Goal: Task Accomplishment & Management: Use online tool/utility

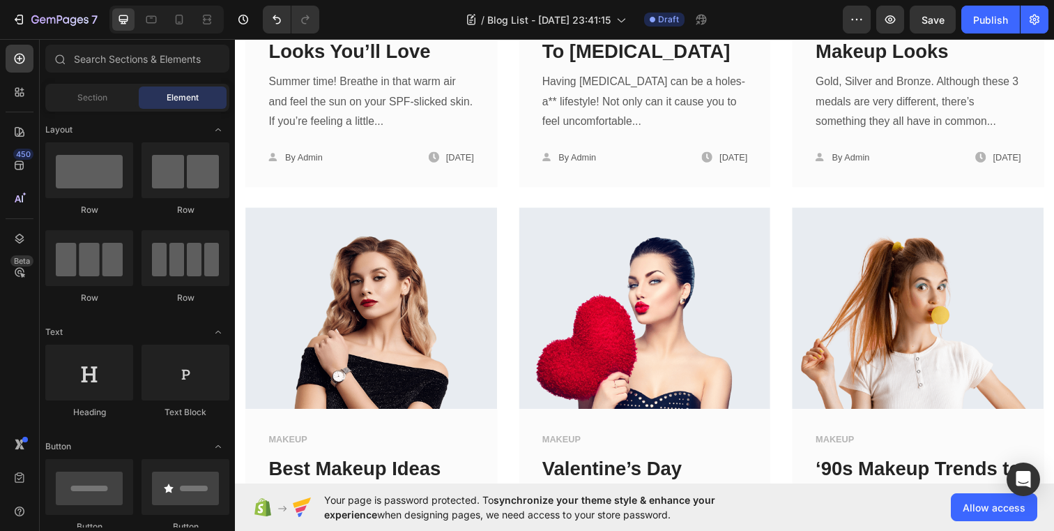
scroll to position [624, 0]
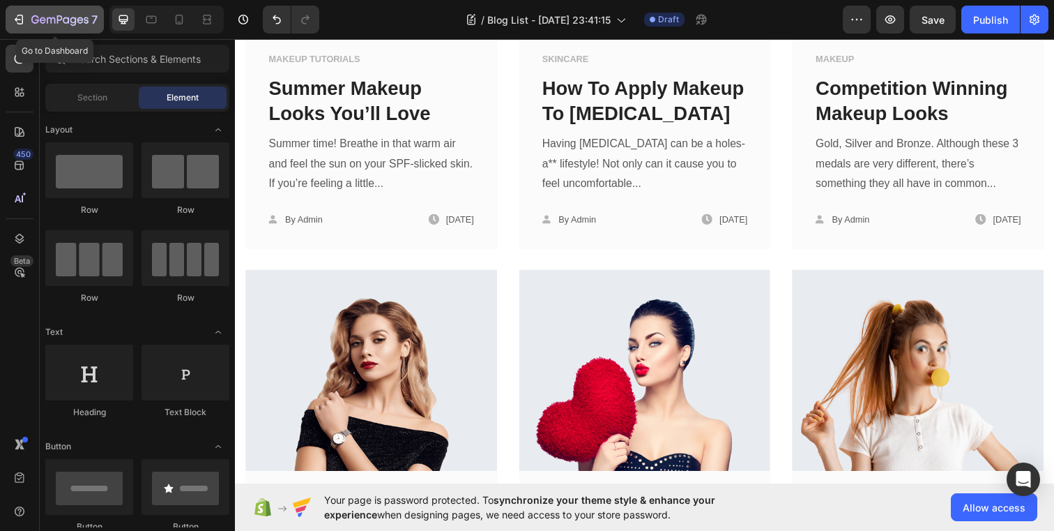
click at [47, 19] on icon "button" at bounding box center [51, 20] width 8 height 6
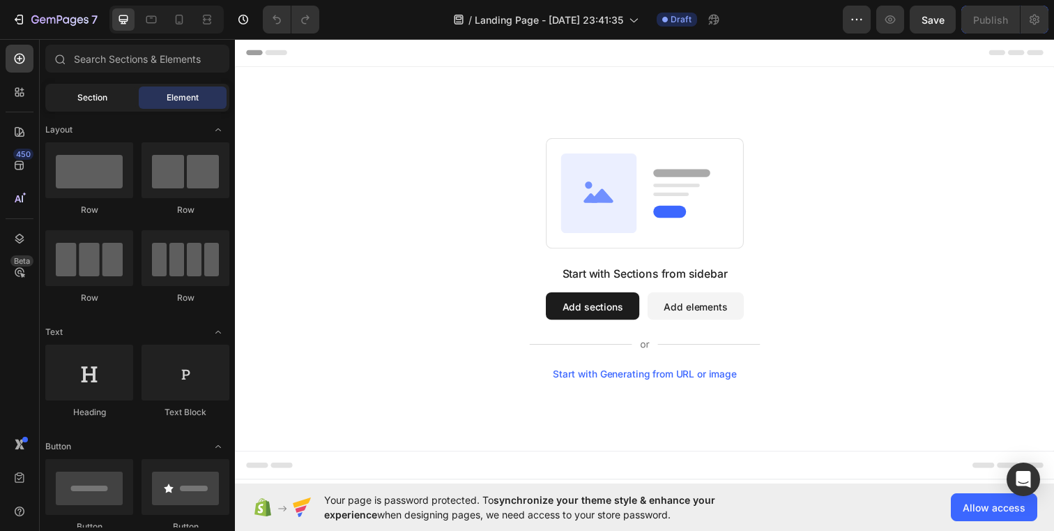
click at [75, 94] on div "Section" at bounding box center [92, 97] width 88 height 22
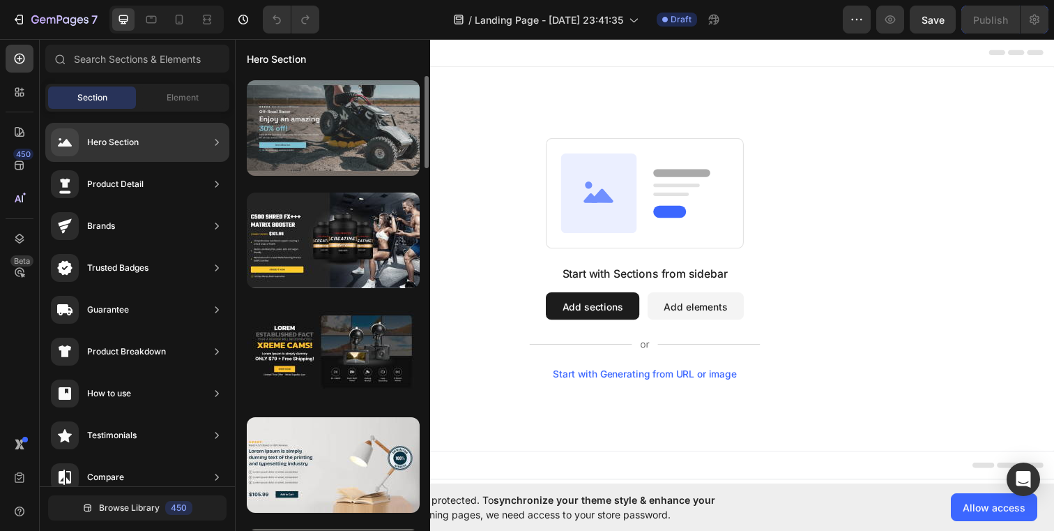
click at [375, 116] on div at bounding box center [333, 128] width 173 height 96
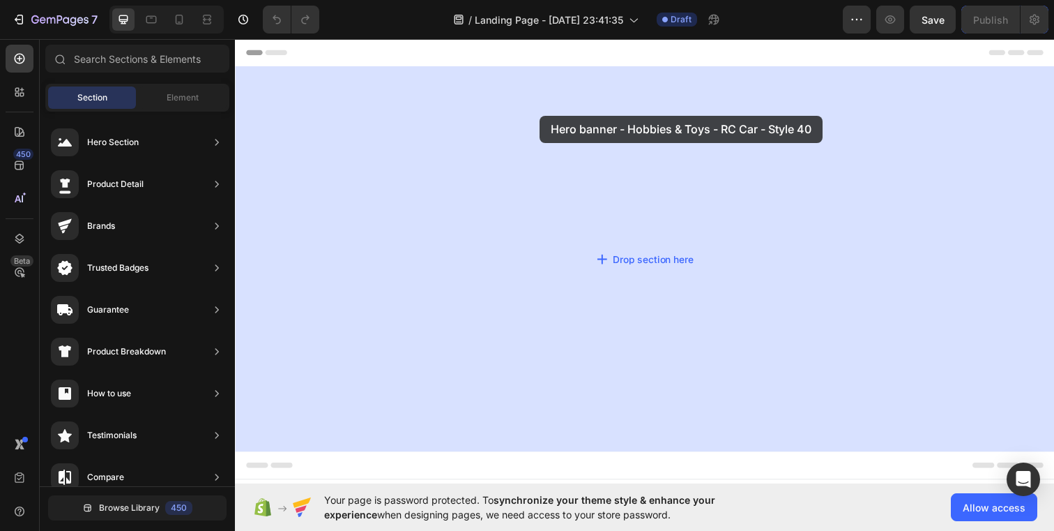
drag, startPoint x: 610, startPoint y: 154, endPoint x: 522, endPoint y: 117, distance: 96.0
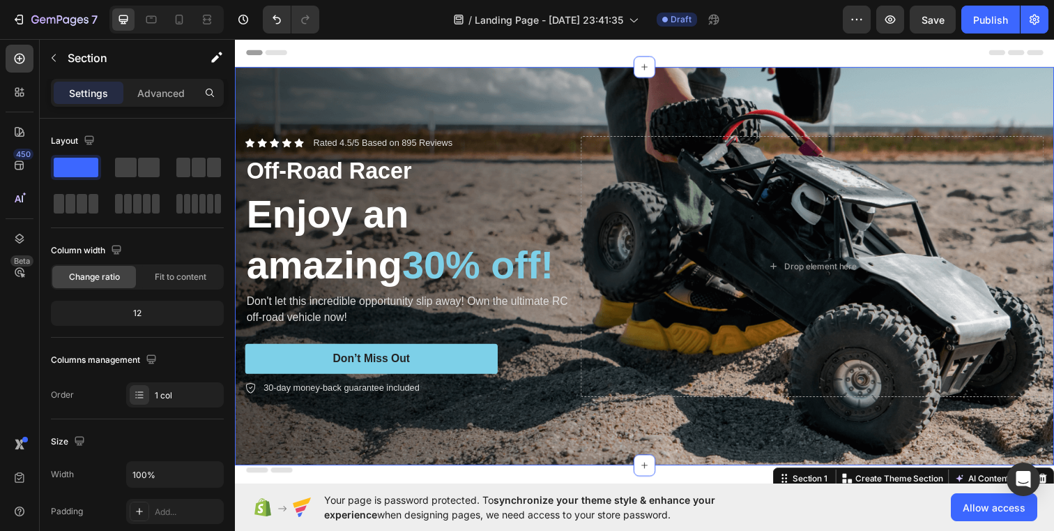
click at [624, 55] on div "Header" at bounding box center [653, 52] width 814 height 28
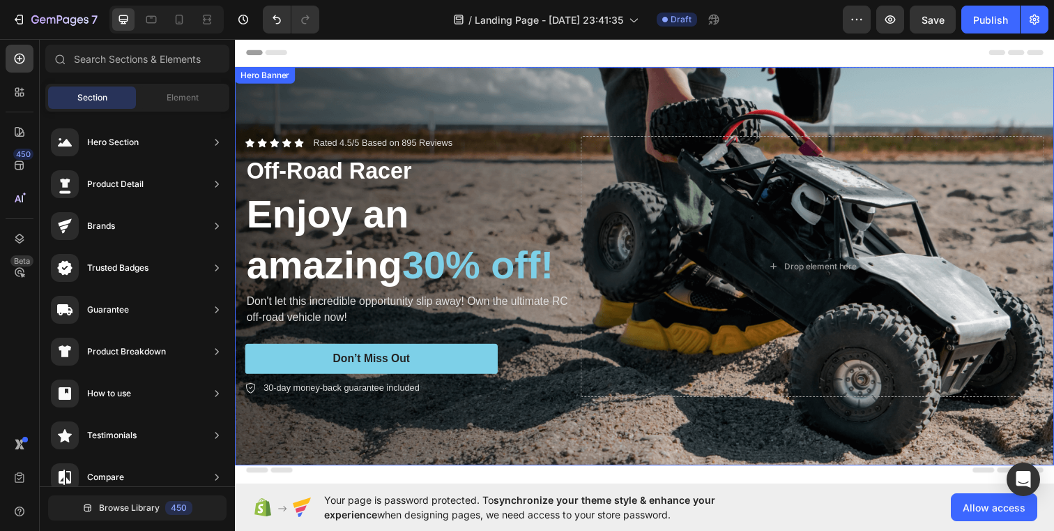
click at [624, 76] on div "Background Image" at bounding box center [653, 270] width 837 height 407
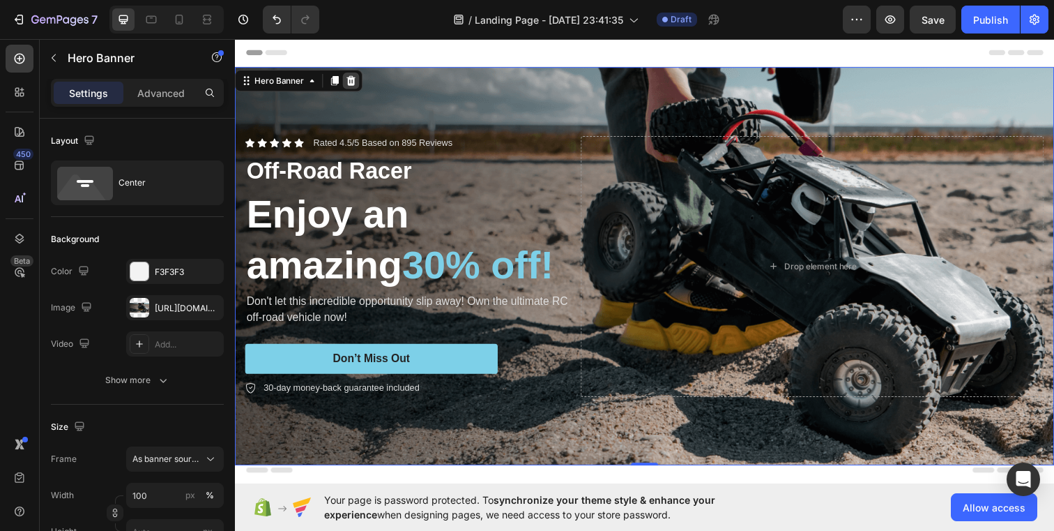
click at [358, 76] on div at bounding box center [353, 81] width 17 height 17
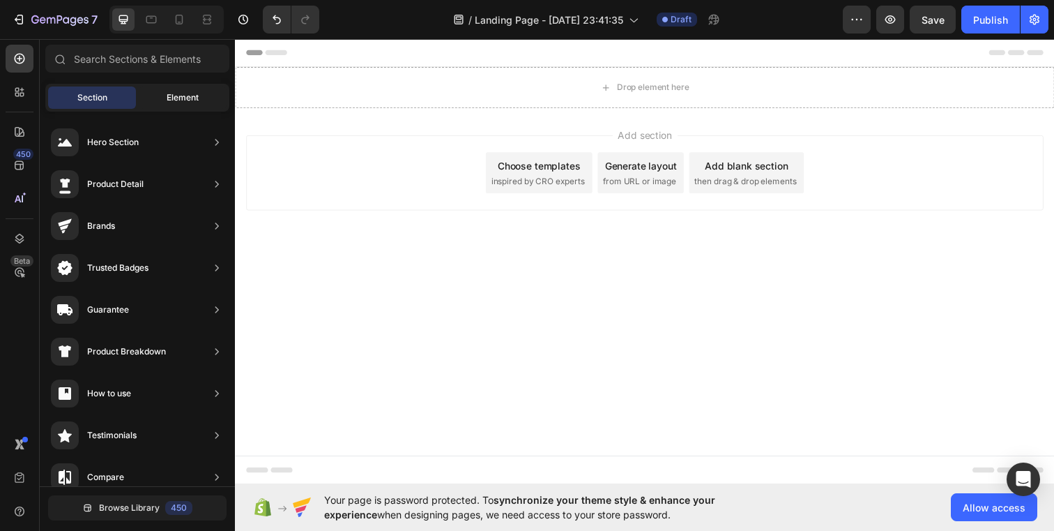
click at [178, 94] on span "Element" at bounding box center [183, 97] width 32 height 13
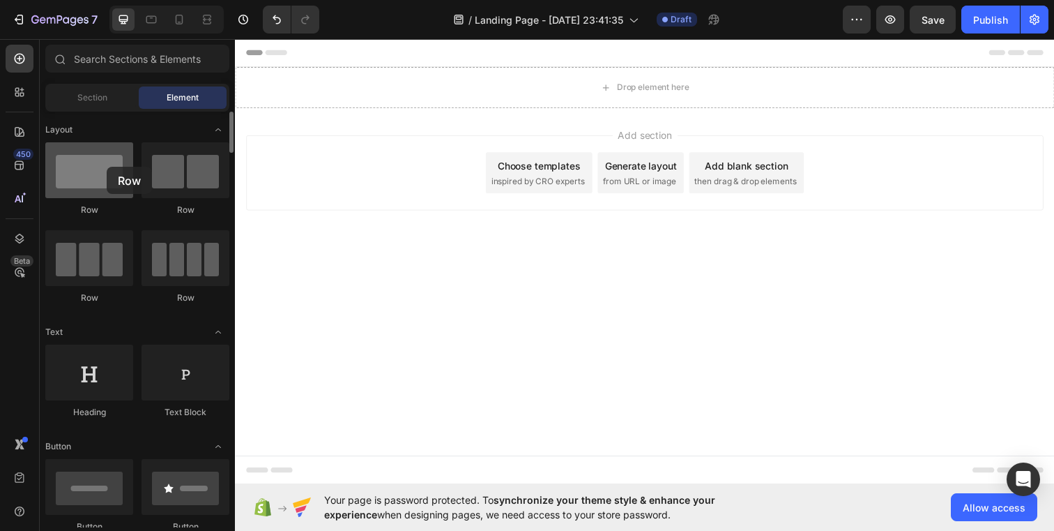
click at [107, 167] on div at bounding box center [89, 170] width 88 height 56
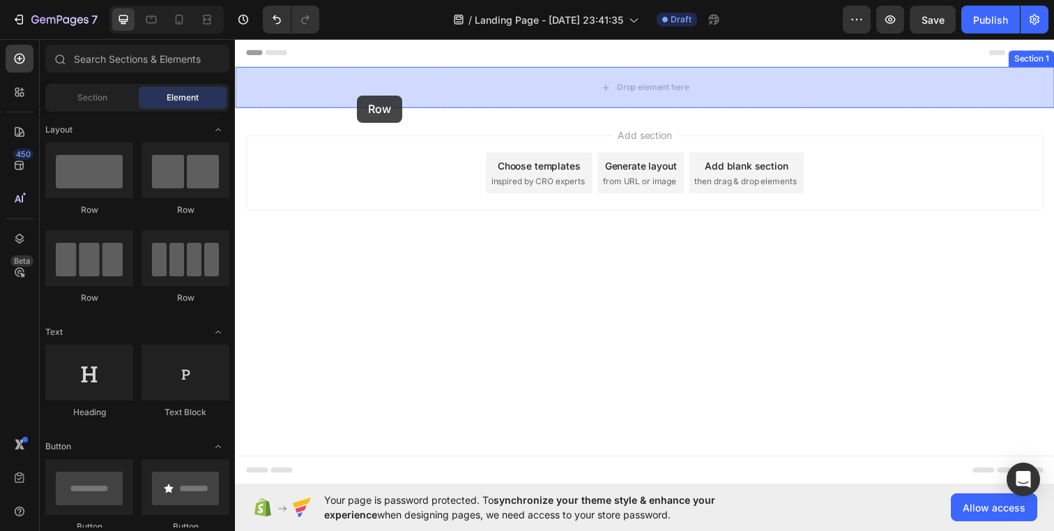
drag, startPoint x: 342, startPoint y: 205, endPoint x: 362, endPoint y: 93, distance: 114.1
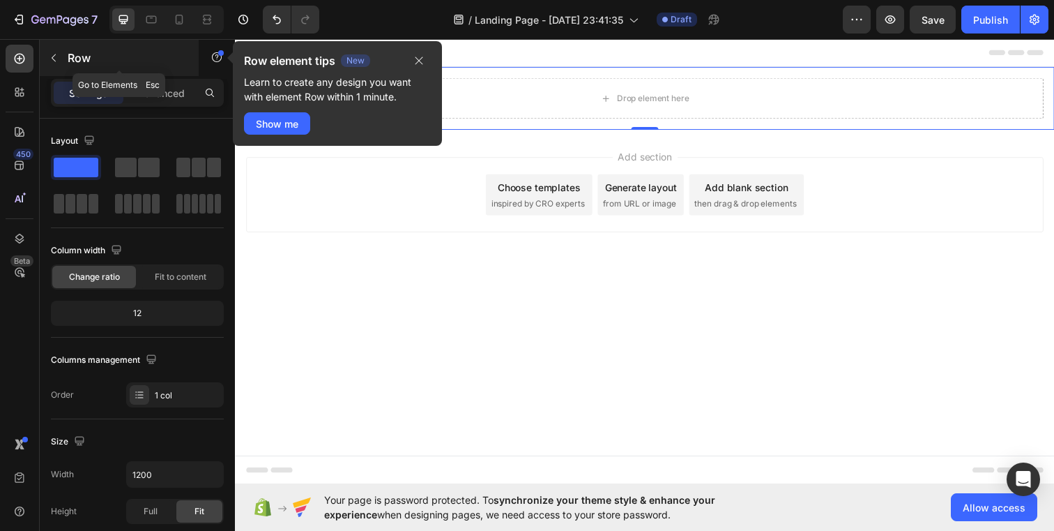
click at [65, 52] on div "Row" at bounding box center [119, 58] width 159 height 36
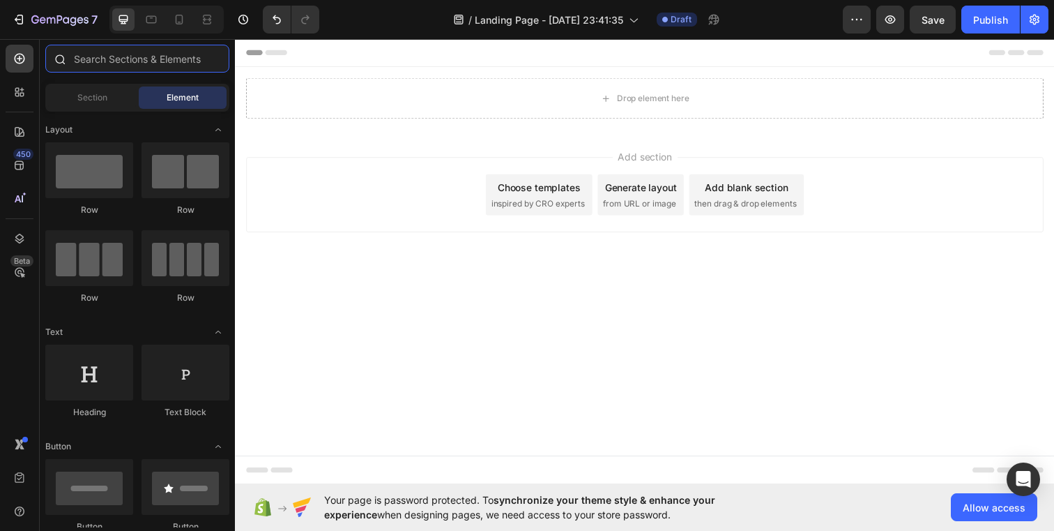
click at [121, 63] on input "text" at bounding box center [137, 59] width 184 height 28
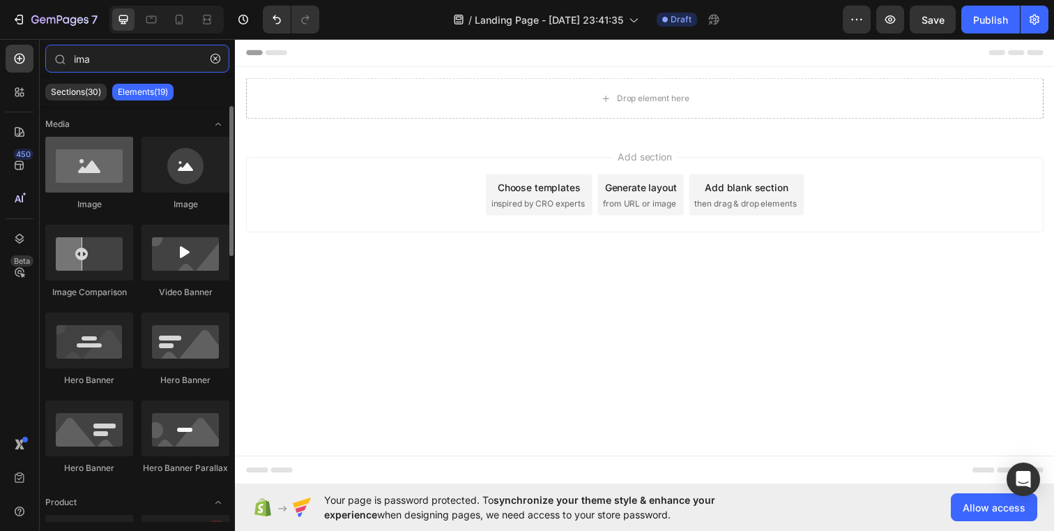
type input "ima"
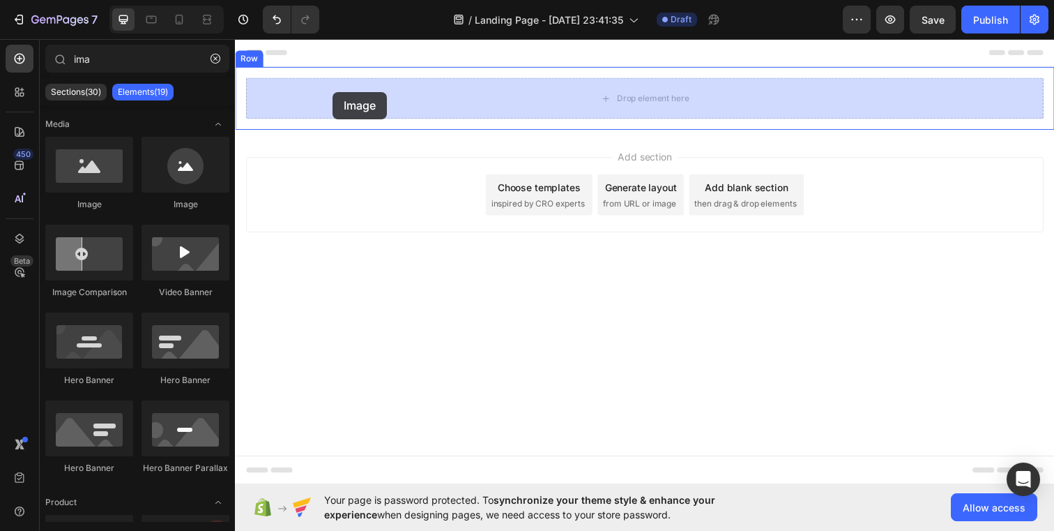
drag, startPoint x: 335, startPoint y: 210, endPoint x: 335, endPoint y: 93, distance: 117.1
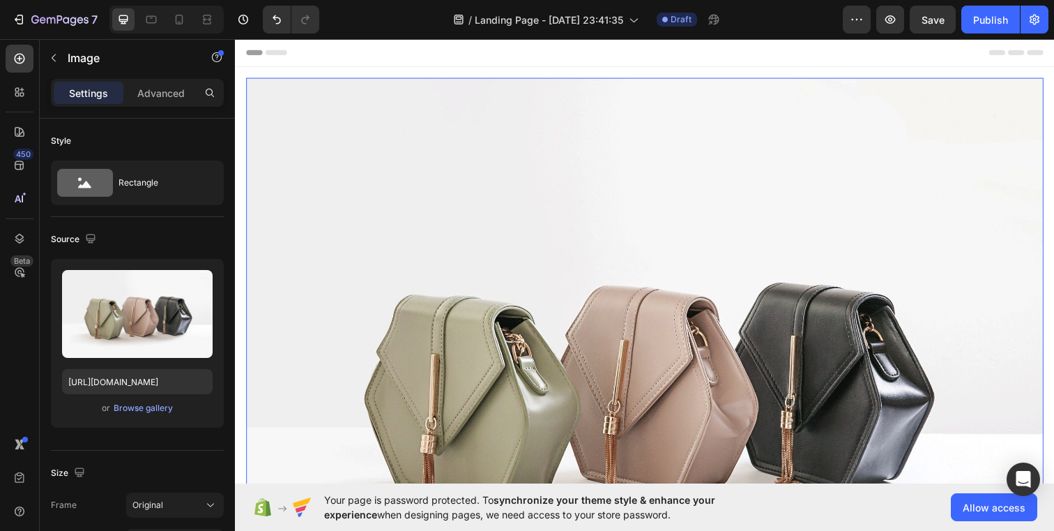
click at [335, 93] on div "Image 0" at bounding box center [653, 383] width 814 height 611
click at [182, 98] on p "Advanced" at bounding box center [160, 93] width 47 height 15
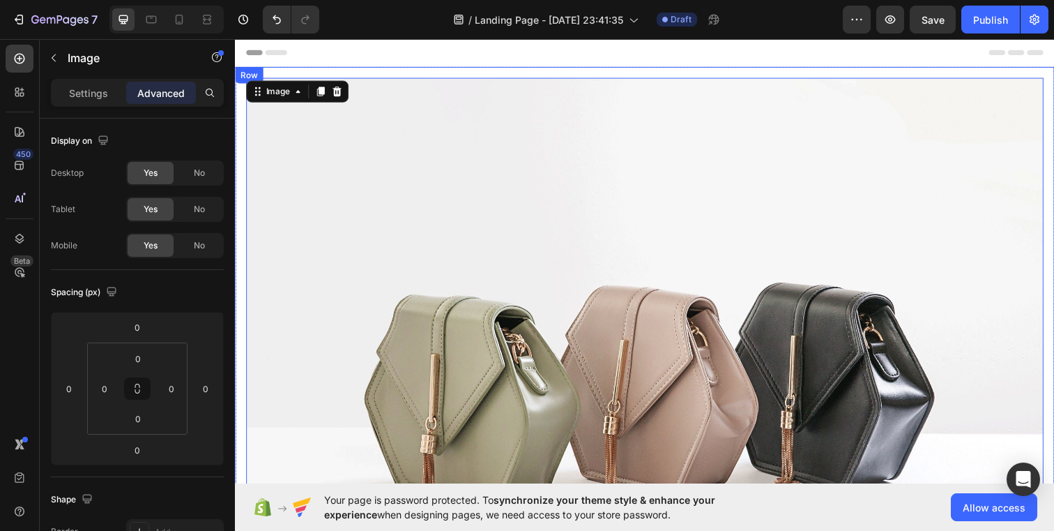
click at [241, 317] on div "Image 0 Row" at bounding box center [653, 383] width 837 height 633
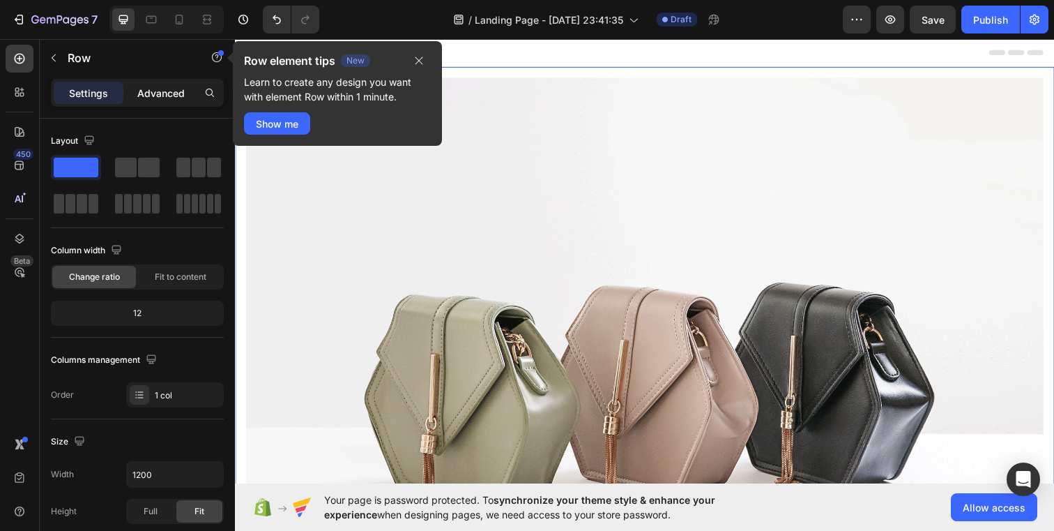
click at [180, 98] on p "Advanced" at bounding box center [160, 93] width 47 height 15
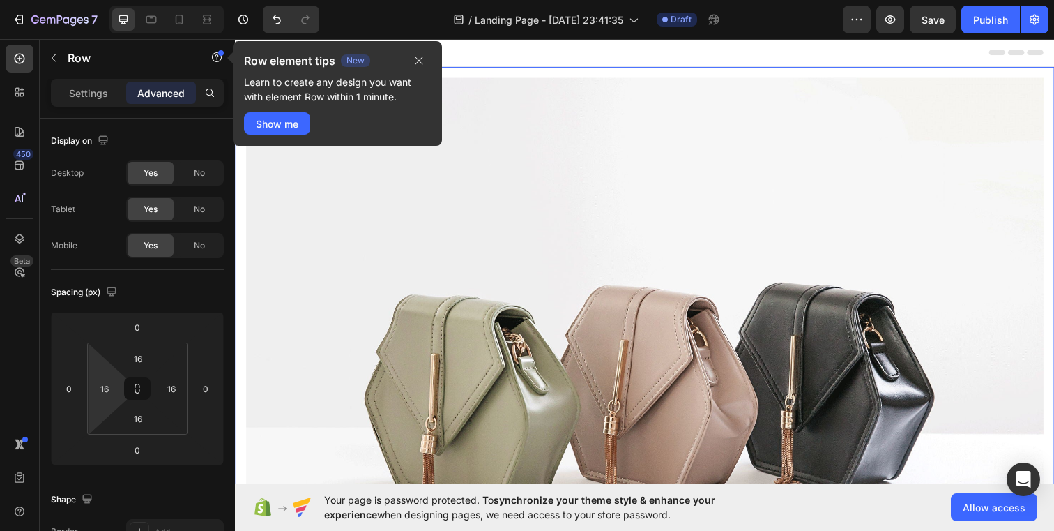
click at [113, 0] on html "7 / Landing Page - Aug 26, 23:41:35 Draft Preview Save Publish 450 Beta ima Sec…" at bounding box center [527, 0] width 1054 height 0
type input "0"
click at [172, 395] on input "16" at bounding box center [171, 388] width 21 height 21
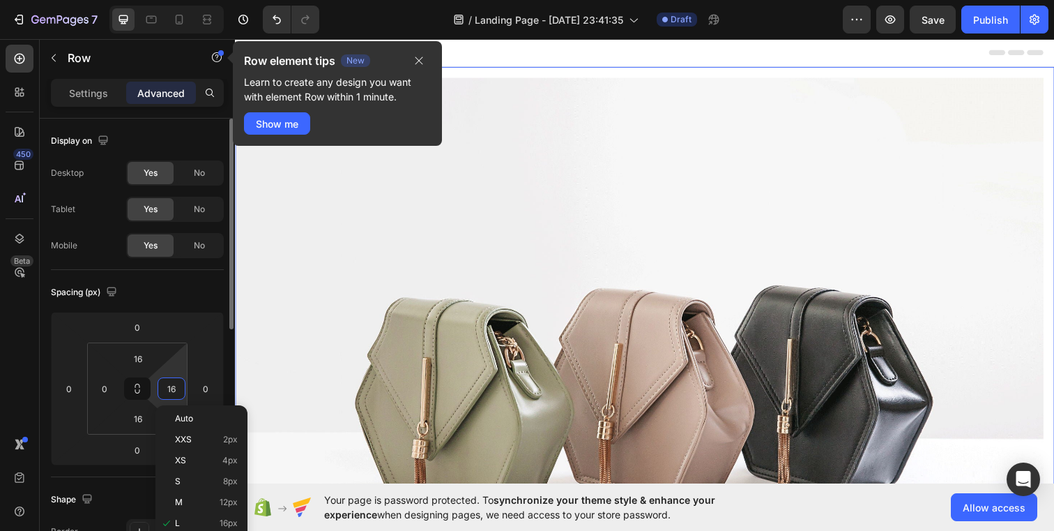
type input "0"
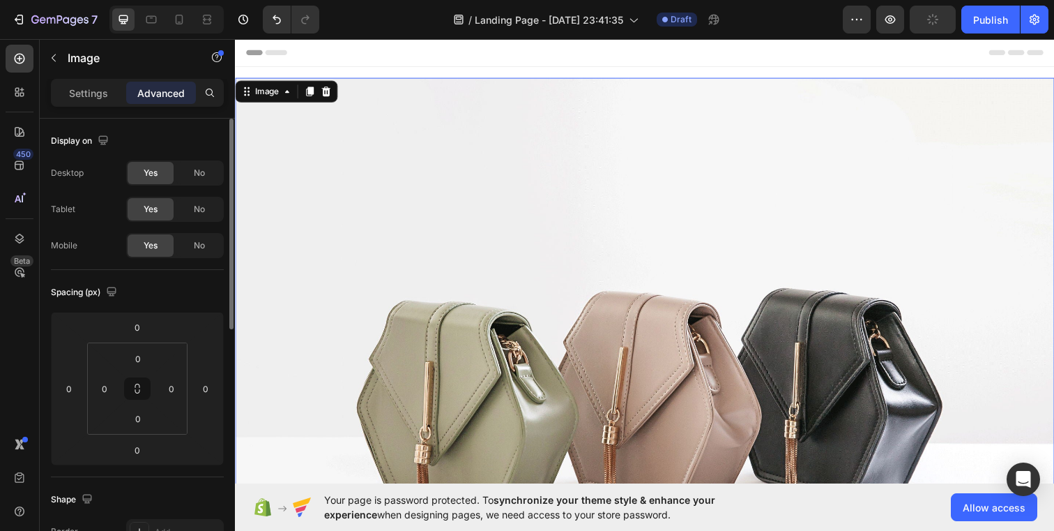
click at [423, 358] on img at bounding box center [653, 392] width 837 height 628
click at [70, 63] on p "Image" at bounding box center [127, 58] width 119 height 17
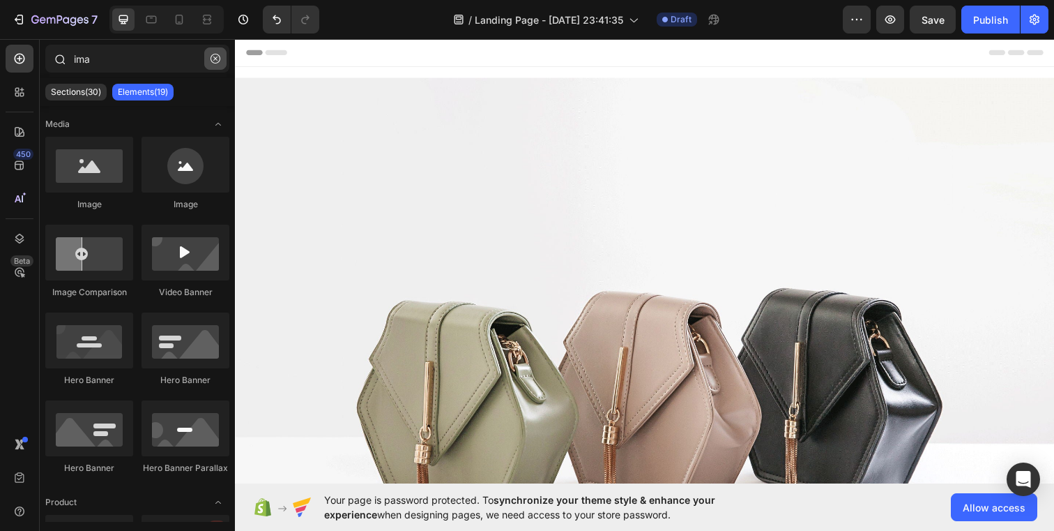
click at [216, 57] on icon "button" at bounding box center [216, 59] width 10 height 10
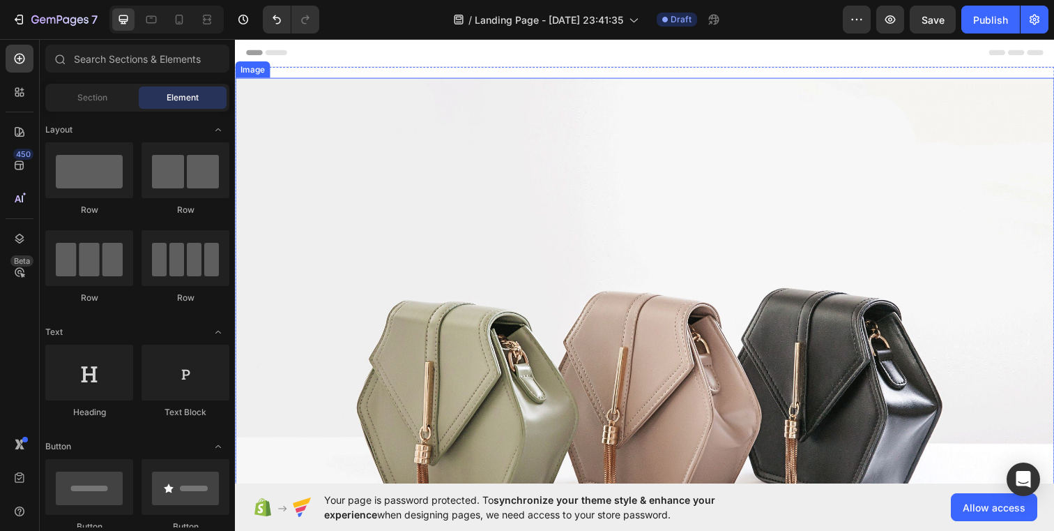
click at [392, 259] on img at bounding box center [653, 392] width 837 height 628
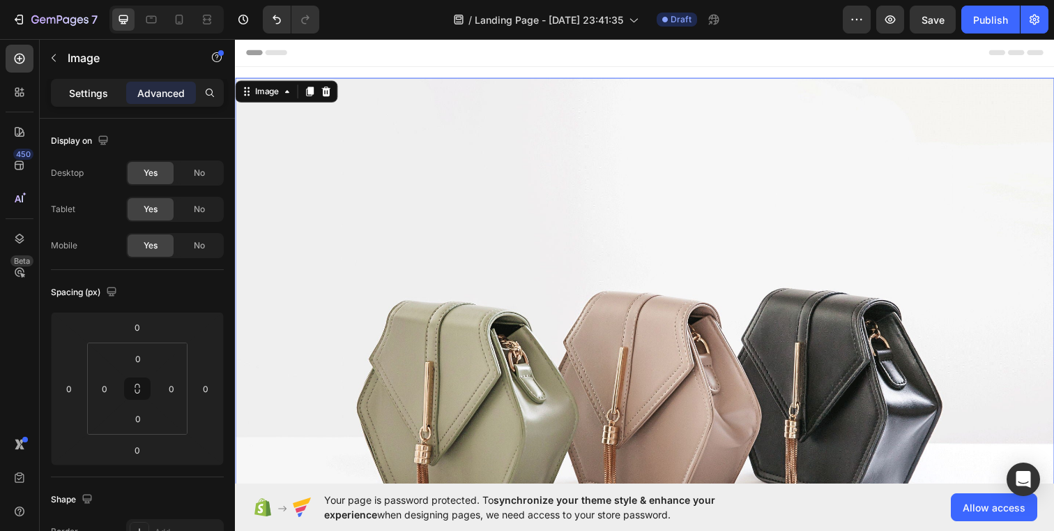
click at [108, 93] on div "Settings" at bounding box center [89, 93] width 70 height 22
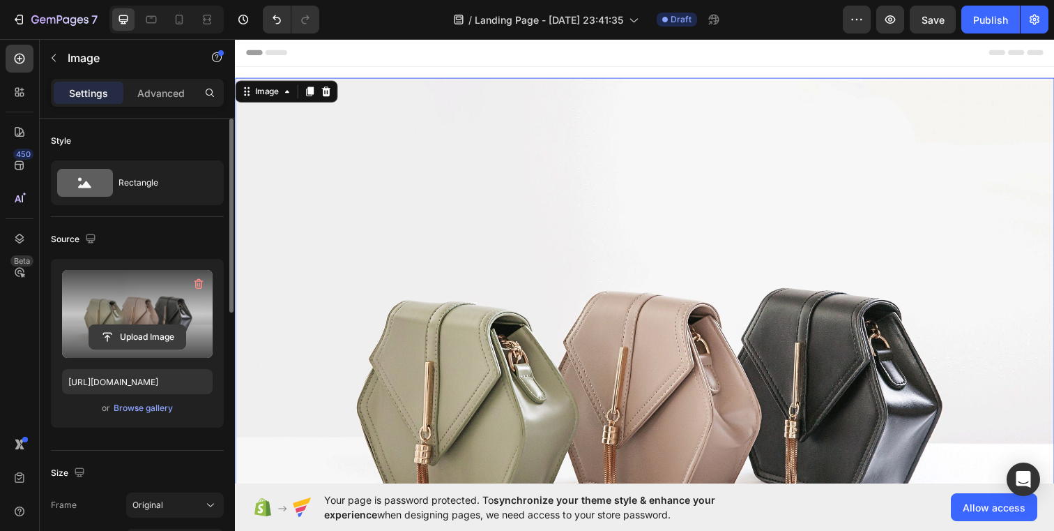
click at [135, 341] on input "file" at bounding box center [137, 337] width 96 height 24
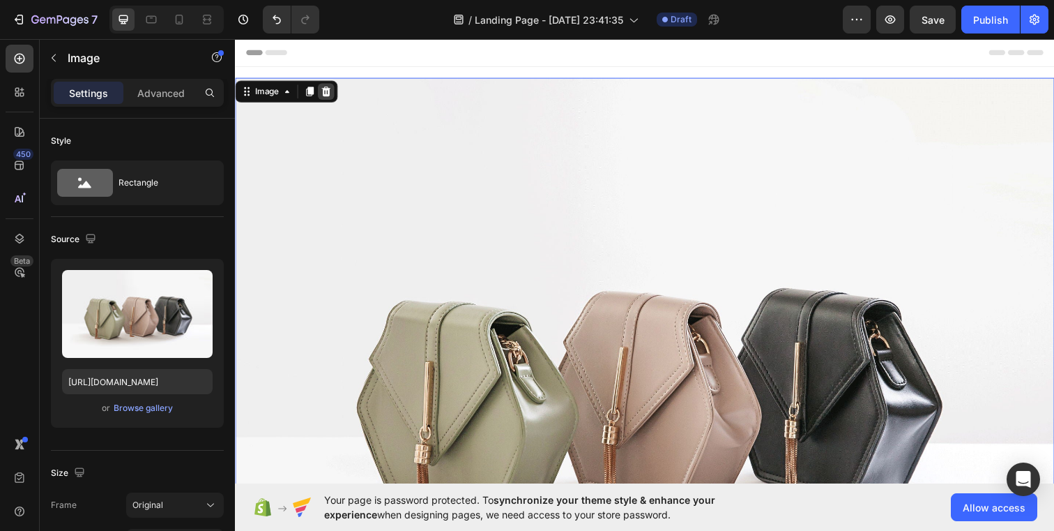
click at [328, 95] on icon at bounding box center [328, 92] width 9 height 10
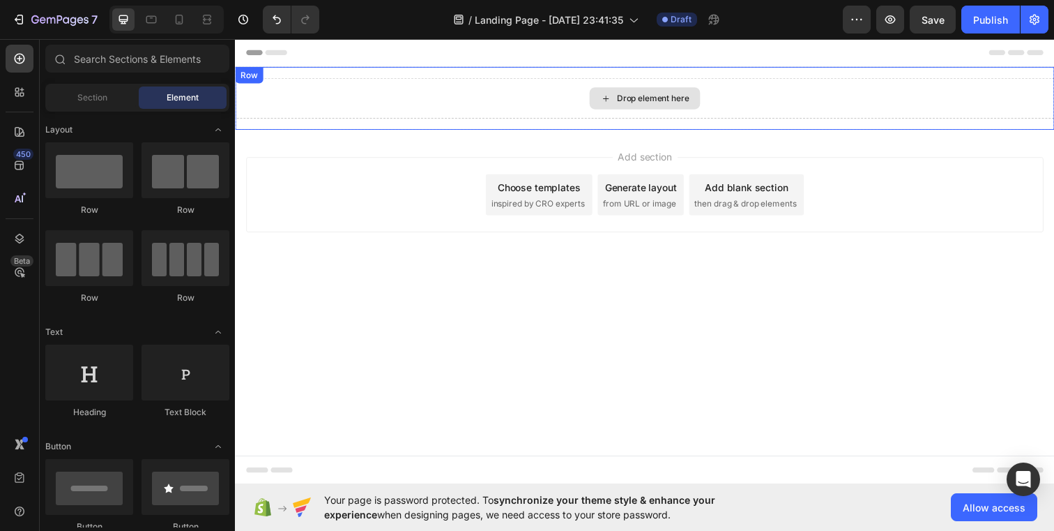
click at [418, 109] on div "Drop element here" at bounding box center [653, 99] width 837 height 42
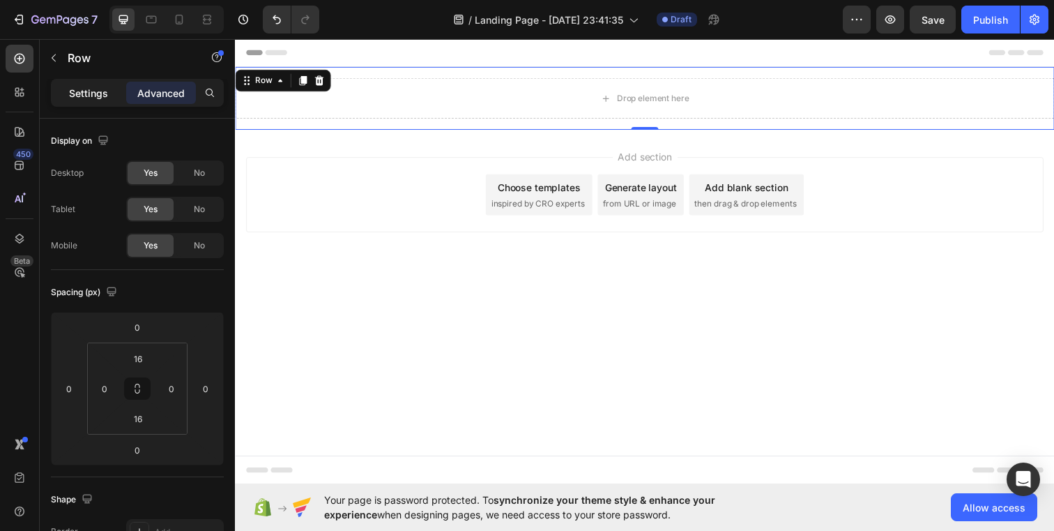
click at [100, 91] on p "Settings" at bounding box center [88, 93] width 39 height 15
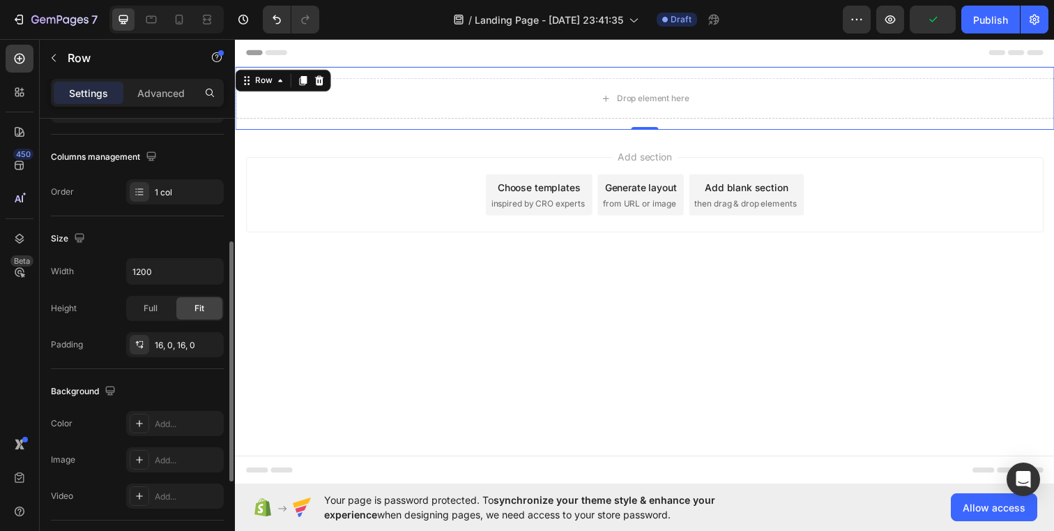
scroll to position [215, 0]
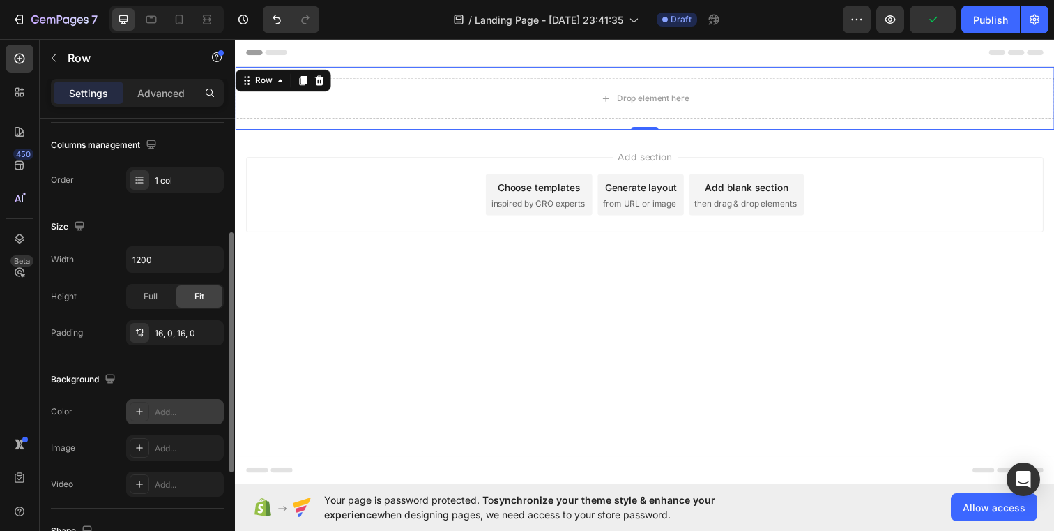
click at [142, 407] on icon at bounding box center [139, 411] width 11 height 11
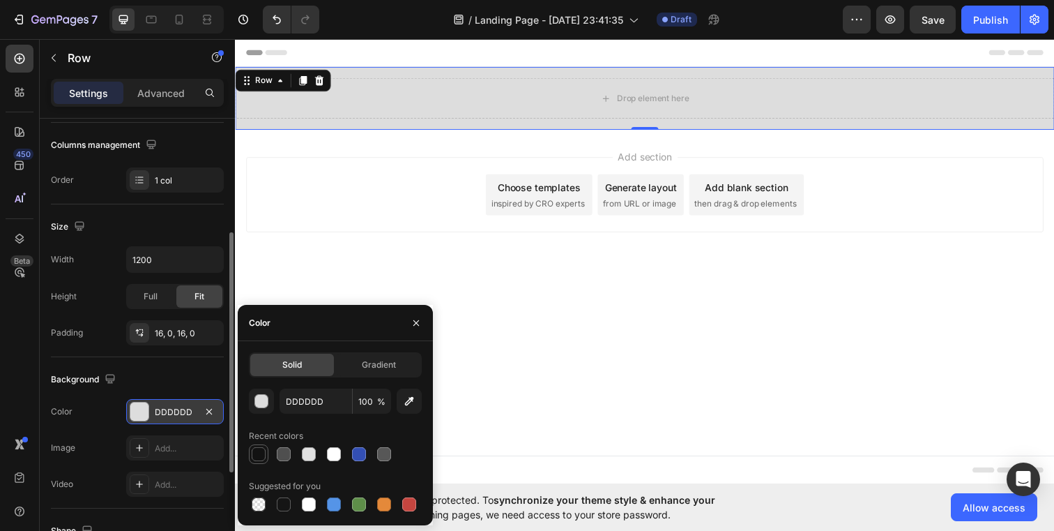
click at [265, 457] on div at bounding box center [259, 454] width 14 height 14
type input "121212"
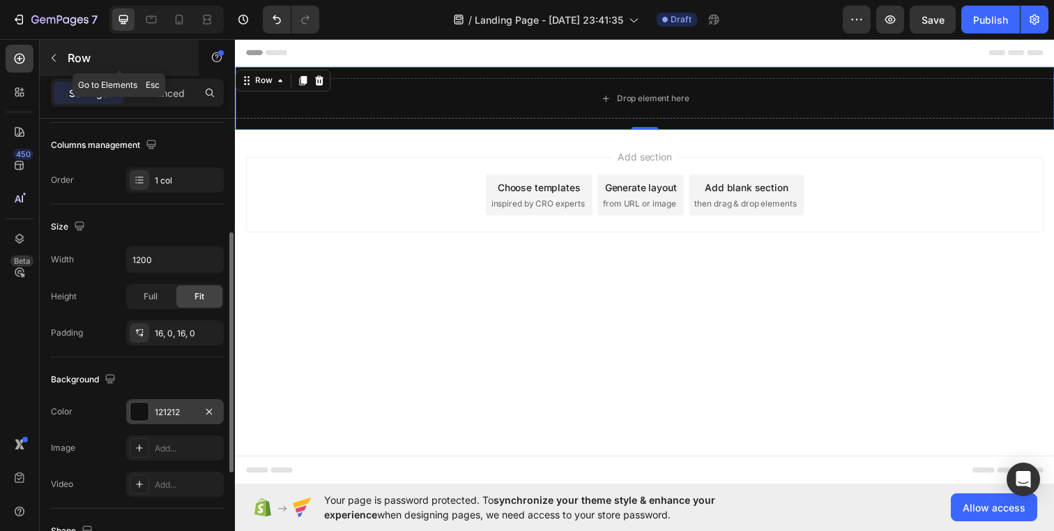
click at [111, 60] on p "Row" at bounding box center [127, 58] width 119 height 17
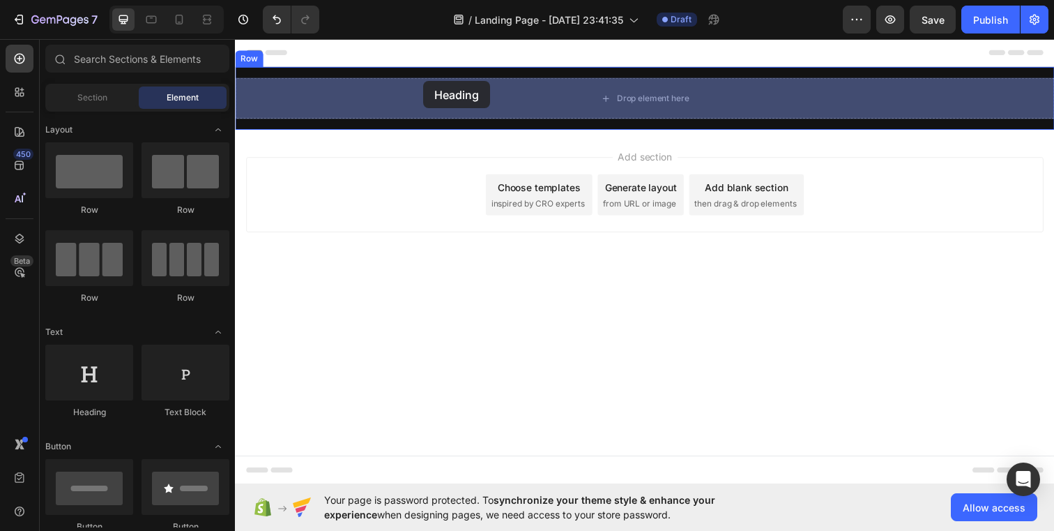
drag, startPoint x: 338, startPoint y: 421, endPoint x: 427, endPoint y: 83, distance: 349.8
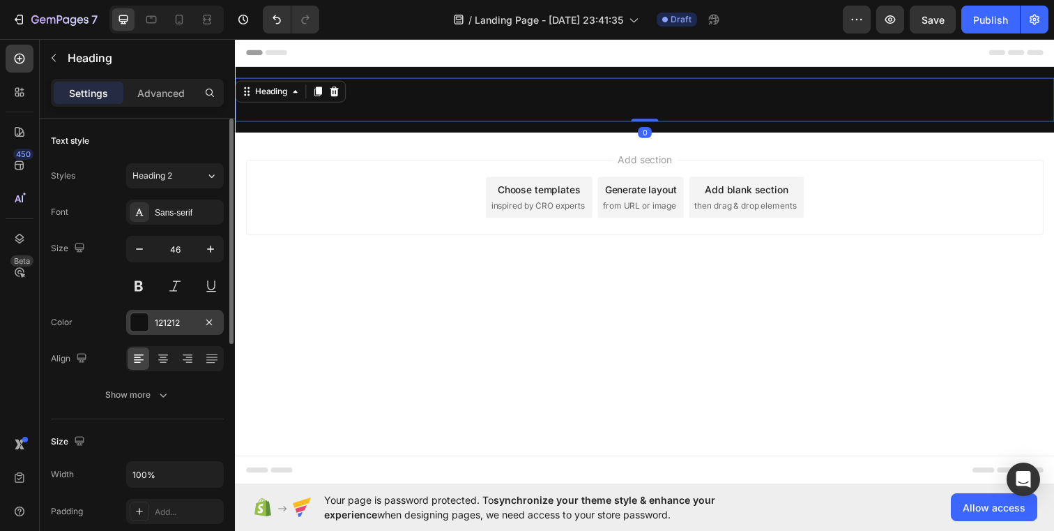
click at [144, 323] on div at bounding box center [139, 322] width 18 height 18
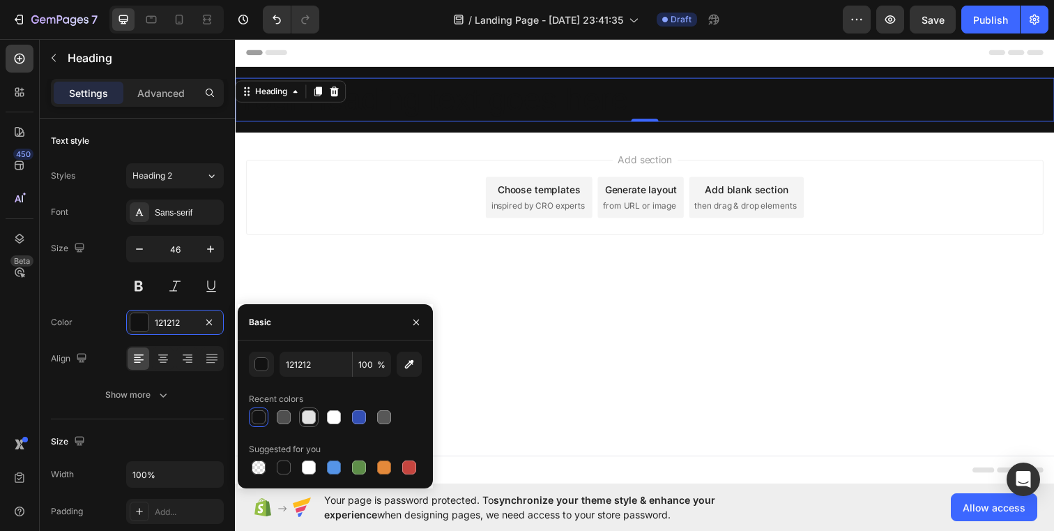
click at [312, 420] on div at bounding box center [309, 417] width 14 height 14
type input "E2E2E2"
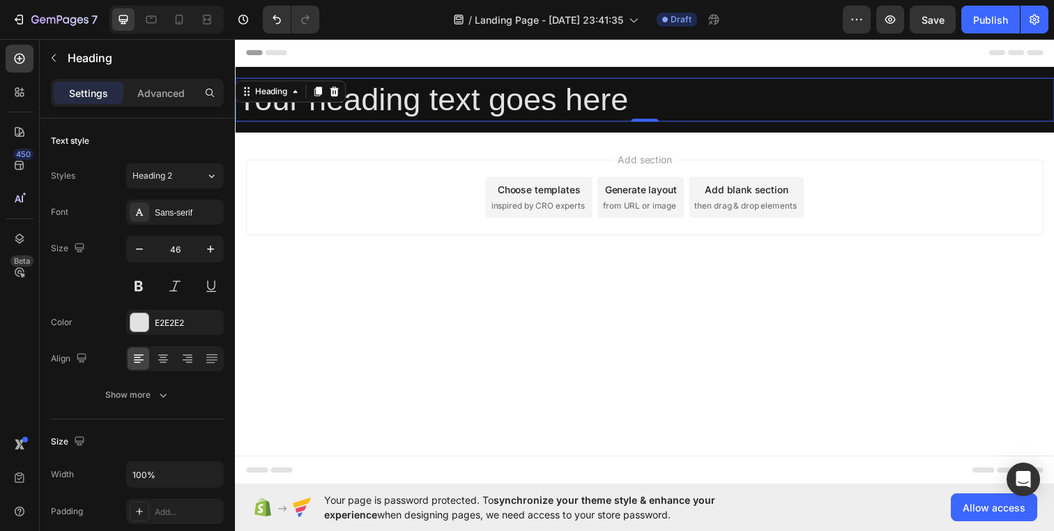
click at [578, 103] on h2 "Your heading text goes here" at bounding box center [653, 100] width 837 height 45
click at [578, 103] on p "Your heading text goes here" at bounding box center [653, 100] width 834 height 42
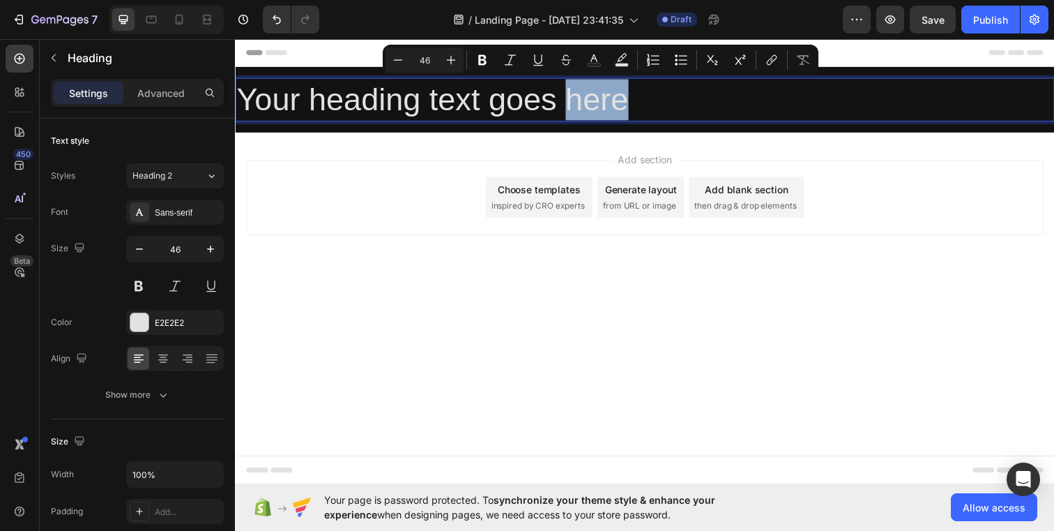
click at [635, 102] on p "Your heading text goes here" at bounding box center [653, 100] width 834 height 42
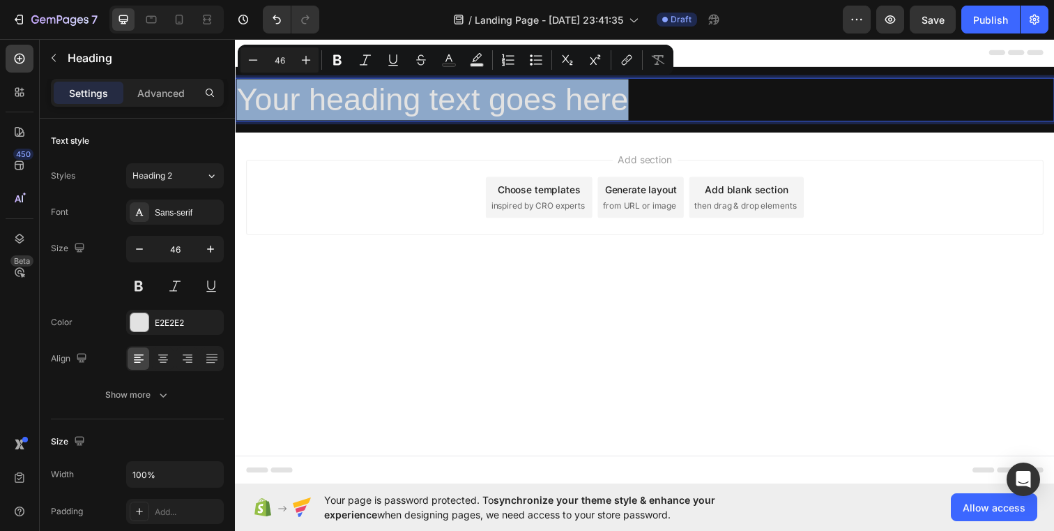
drag, startPoint x: 635, startPoint y: 102, endPoint x: 236, endPoint y: 111, distance: 399.0
click at [236, 111] on p "Your heading text goes here" at bounding box center [653, 100] width 834 height 42
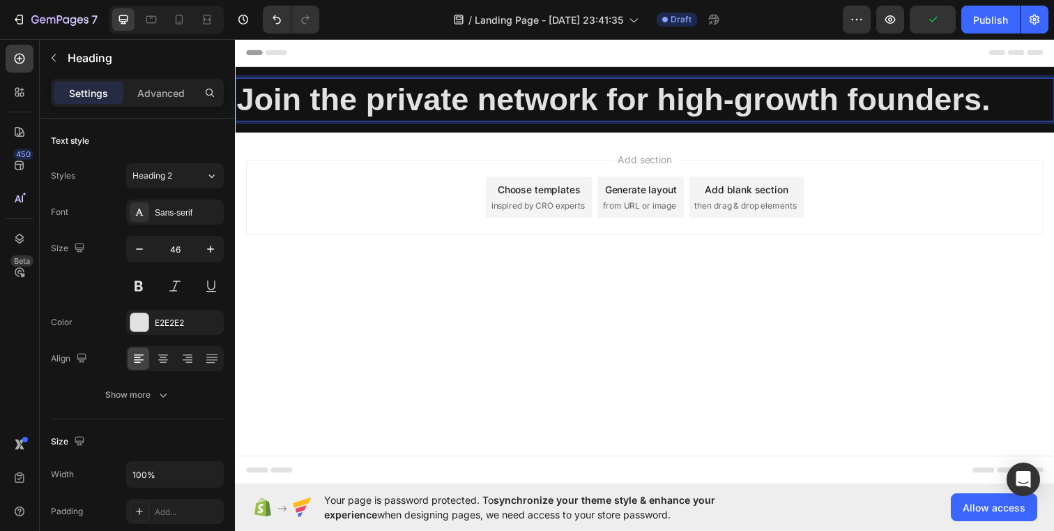
click at [388, 105] on strong "Join the private network for high-growth founders." at bounding box center [621, 100] width 770 height 36
click at [323, 107] on strong "Join the private network for high-growth founders." at bounding box center [621, 100] width 770 height 36
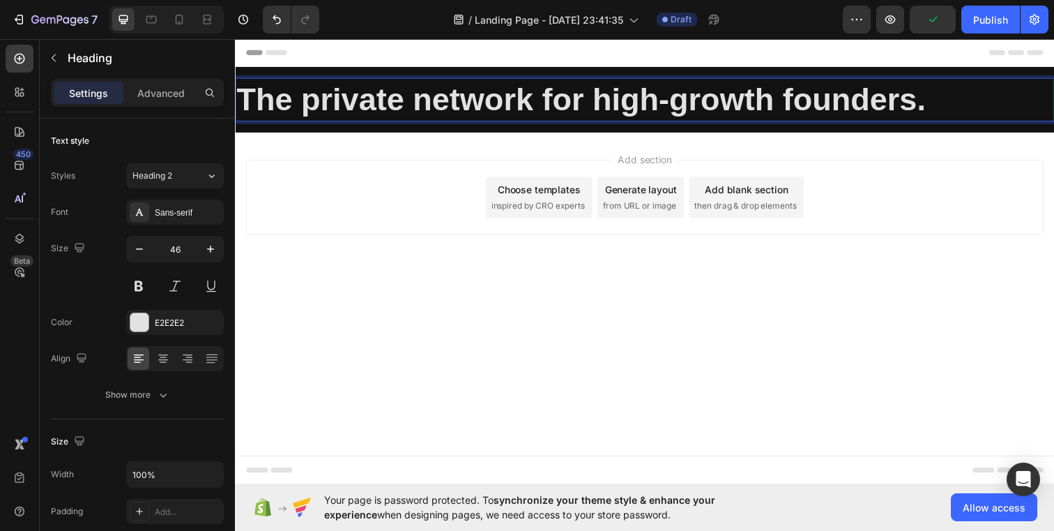
click at [795, 100] on strong "The private network for high-growth founders." at bounding box center [588, 100] width 704 height 36
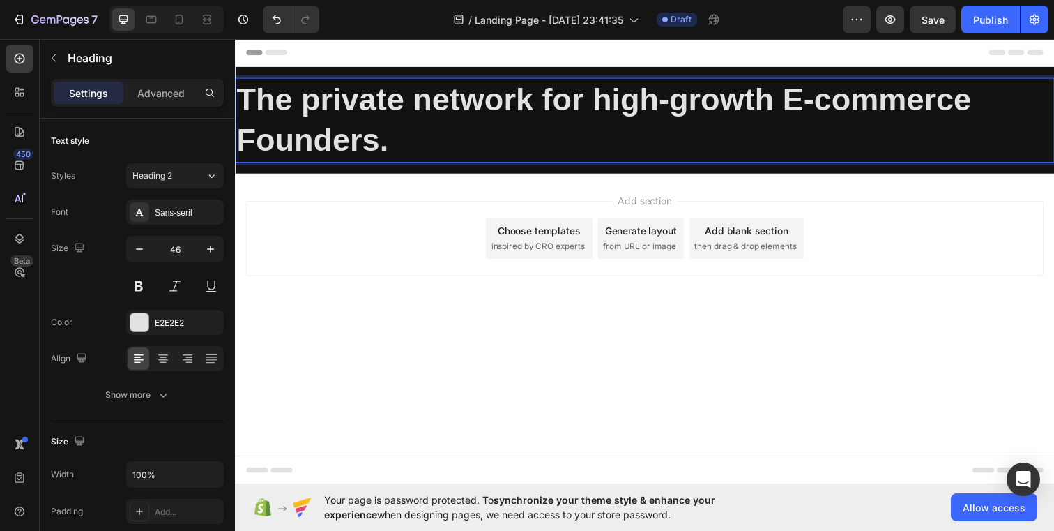
click at [317, 105] on strong "The private network for high-growth E-commerce Founders." at bounding box center [611, 121] width 750 height 78
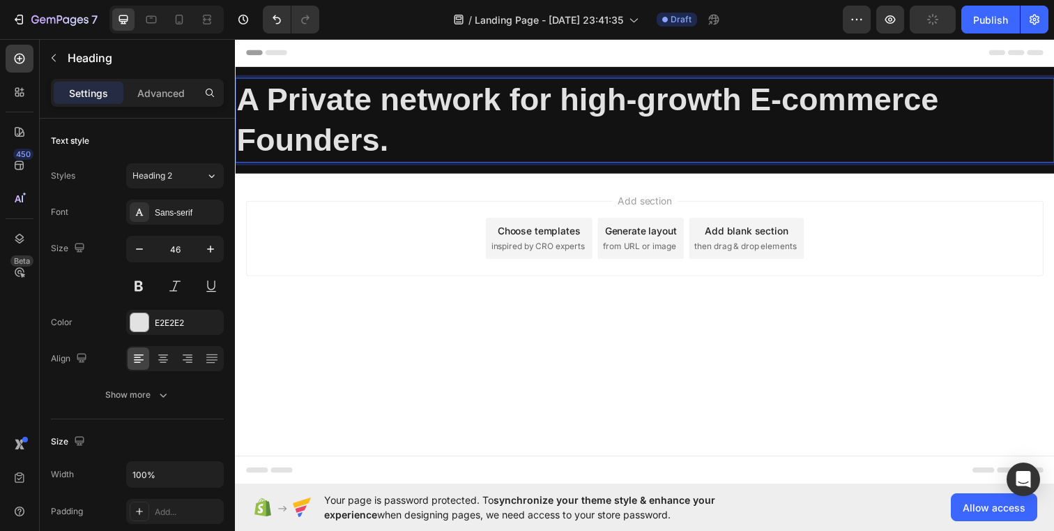
click at [401, 109] on strong "A Private network for high-growth E-commerce Founders." at bounding box center [594, 121] width 717 height 78
drag, startPoint x: 559, startPoint y: 107, endPoint x: 522, endPoint y: 107, distance: 36.3
click at [522, 107] on strong "A Private Network for high-growth E-commerce Founders." at bounding box center [596, 121] width 720 height 78
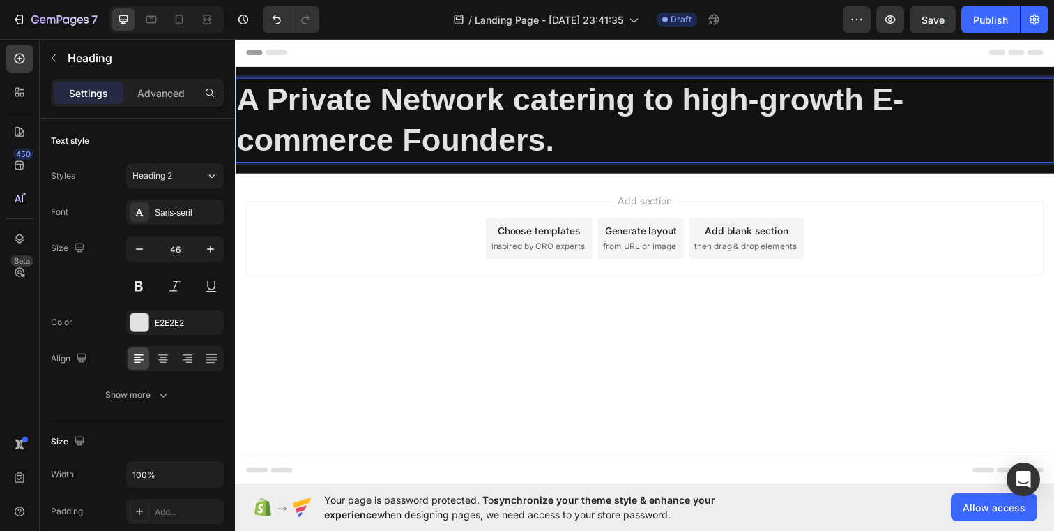
click at [526, 102] on strong "A Private Network catering to high-growth E-commerce Founders." at bounding box center [576, 121] width 681 height 78
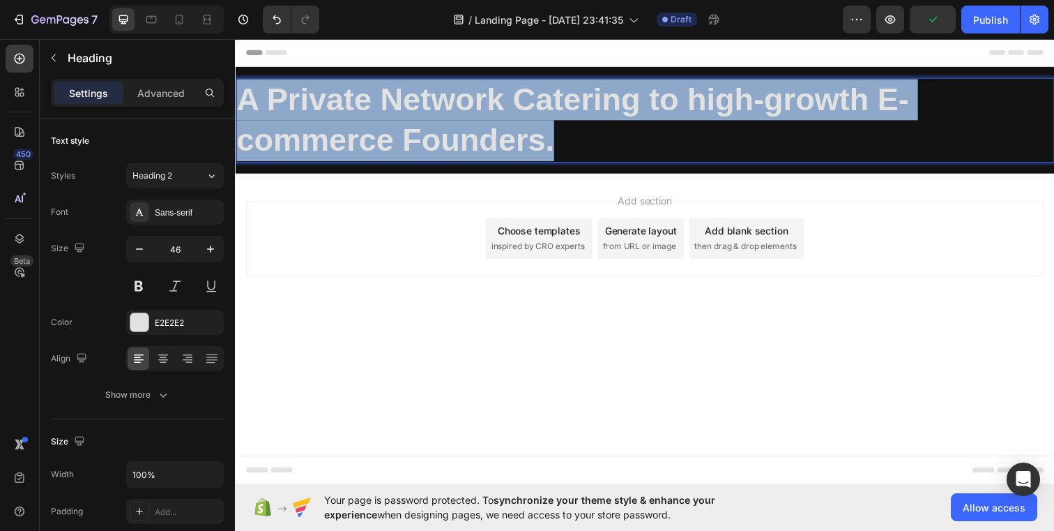
drag, startPoint x: 572, startPoint y: 144, endPoint x: 233, endPoint y: 91, distance: 343.7
click at [235, 91] on html "Header A Private Network Catering to high-growth E-commerce Founders. Heading 0…" at bounding box center [653, 265] width 837 height 455
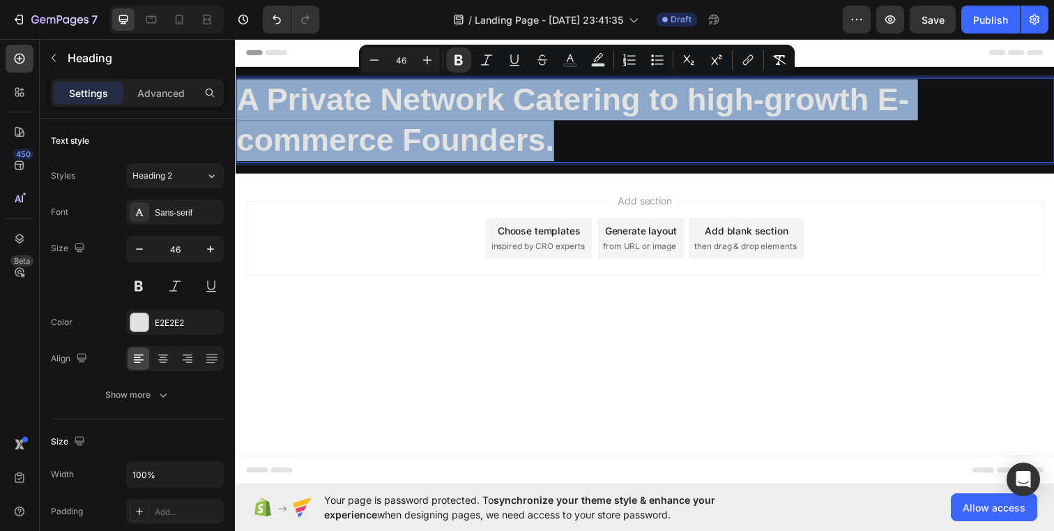
click at [641, 133] on p "A Private Network Catering to high-growth E-commerce Founders." at bounding box center [653, 121] width 834 height 84
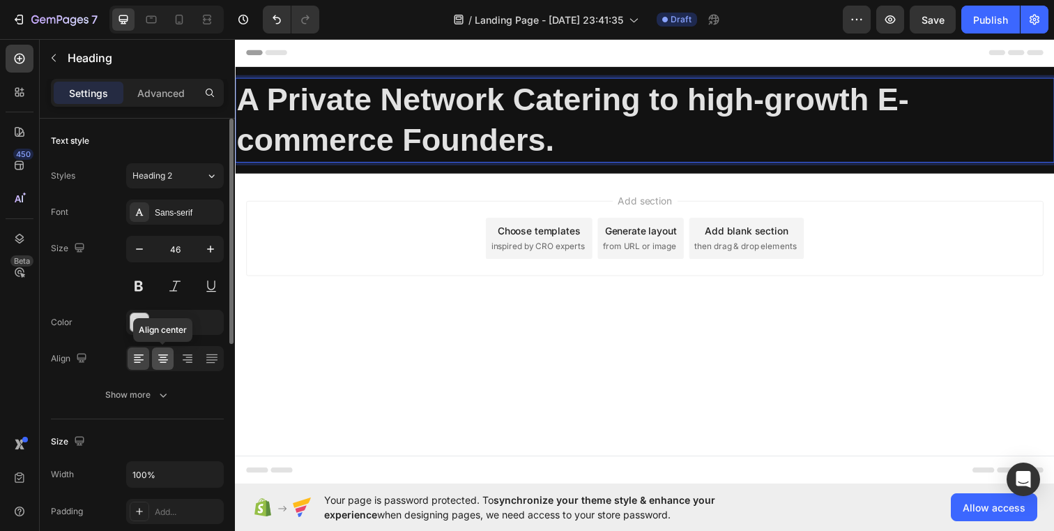
click at [167, 358] on icon at bounding box center [163, 358] width 14 height 14
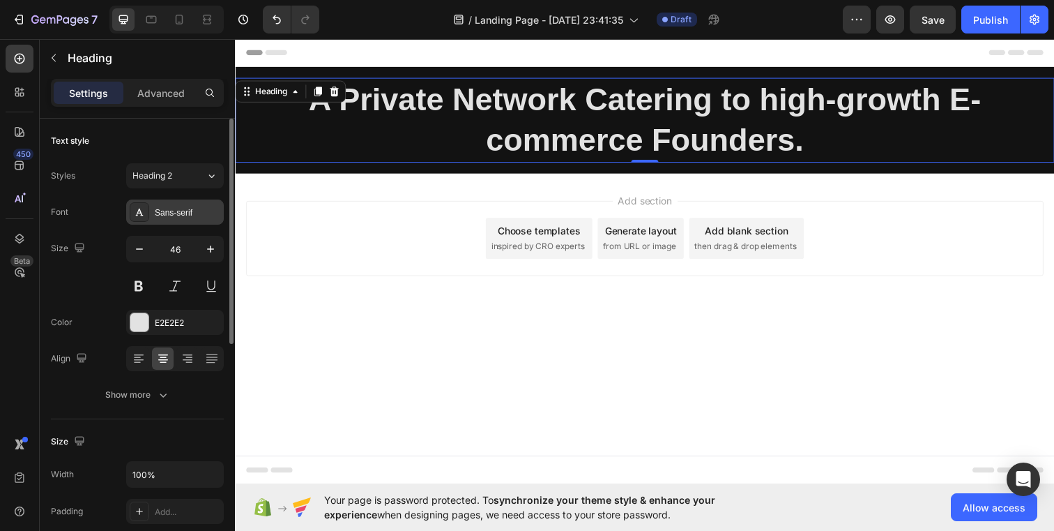
click at [162, 202] on div "Sans-serif" at bounding box center [175, 211] width 98 height 25
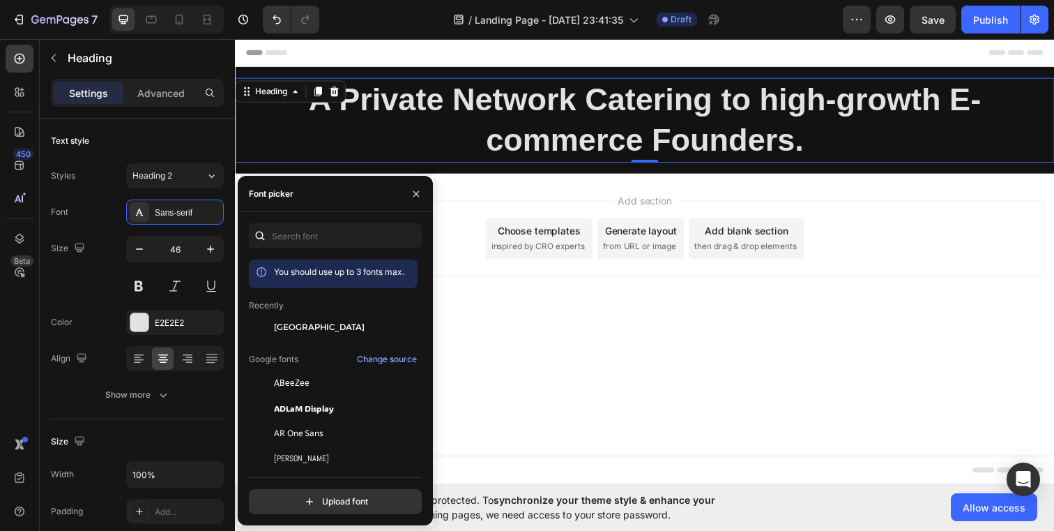
click at [503, 312] on div "Add section Choose templates inspired by CRO experts Generate layout from URL o…" at bounding box center [653, 262] width 837 height 172
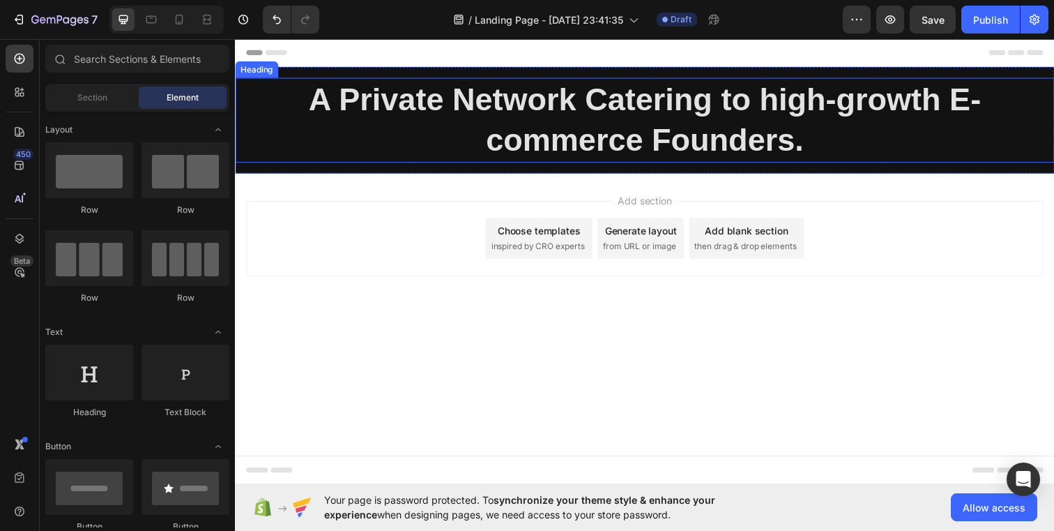
click at [405, 99] on strong "A Private Network Catering to high-growth E-commerce Founders." at bounding box center [653, 121] width 687 height 78
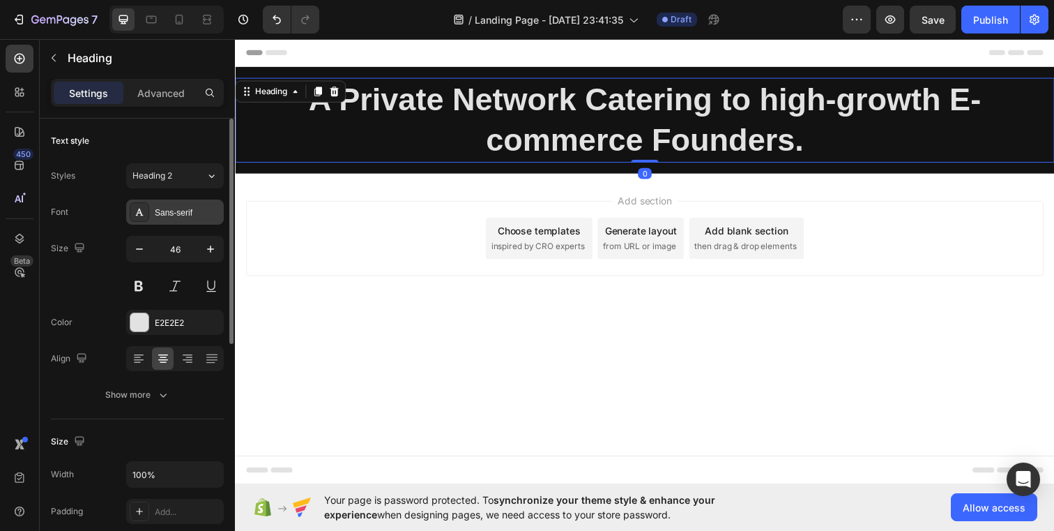
click at [199, 212] on div "Sans-serif" at bounding box center [188, 212] width 66 height 13
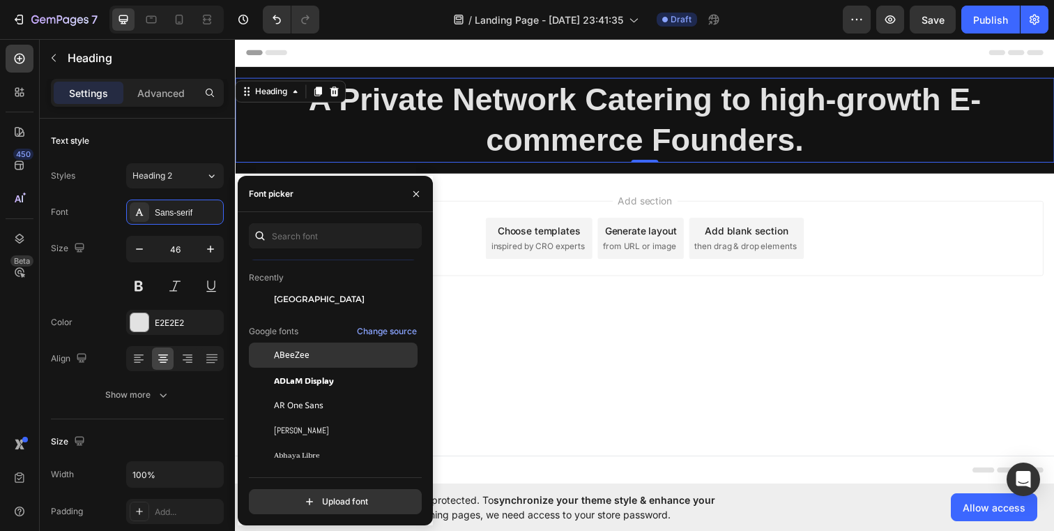
scroll to position [29, 0]
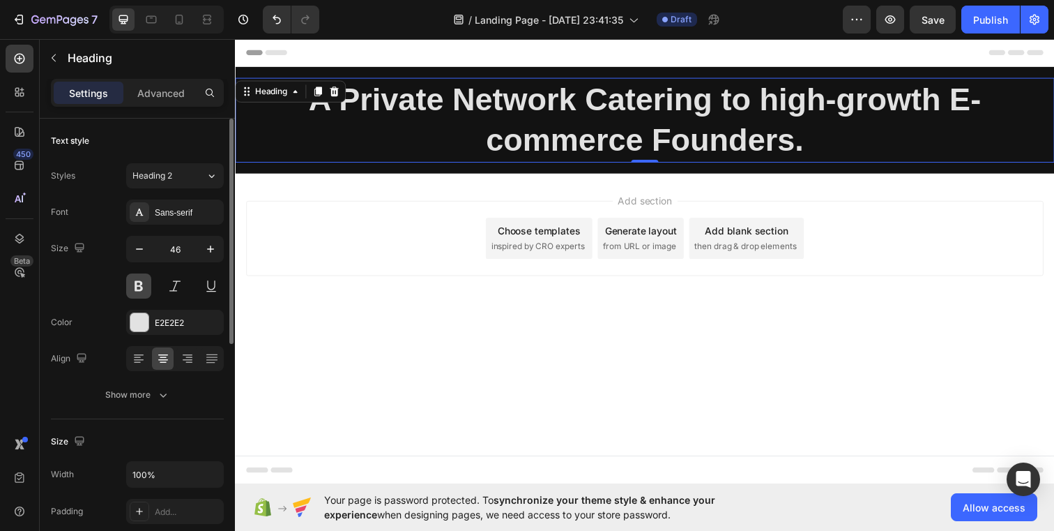
click at [141, 284] on button at bounding box center [138, 285] width 25 height 25
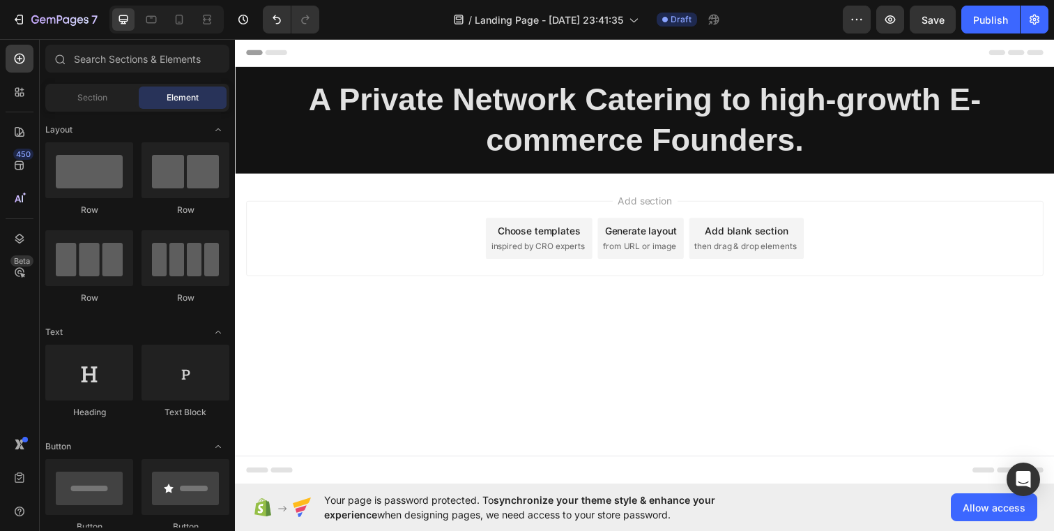
click at [278, 229] on div "Add section Choose templates inspired by CRO experts Generate layout from URL o…" at bounding box center [653, 242] width 814 height 77
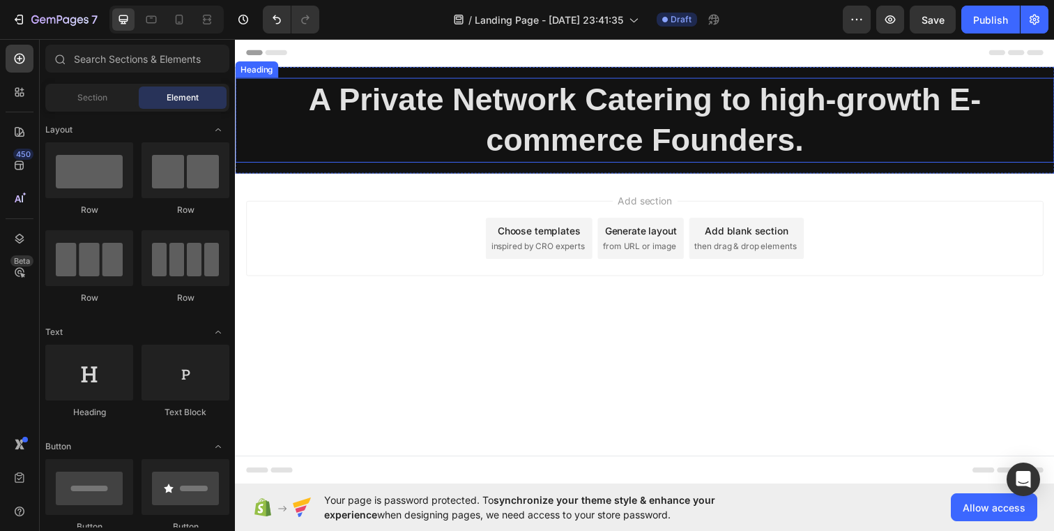
click at [351, 89] on strong "A Private Network Catering to high-growth E-commerce Founders." at bounding box center [653, 121] width 687 height 78
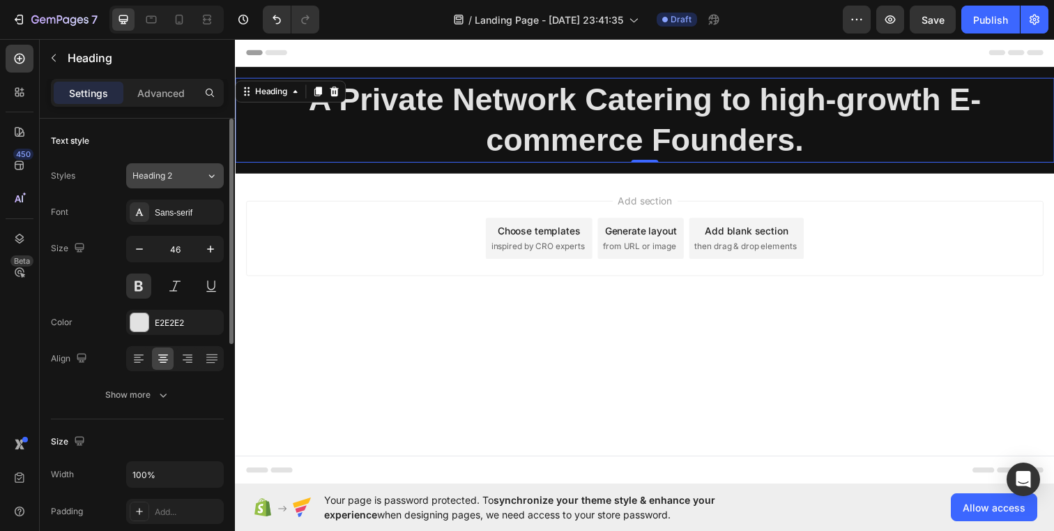
click at [164, 176] on span "Heading 2" at bounding box center [152, 175] width 40 height 13
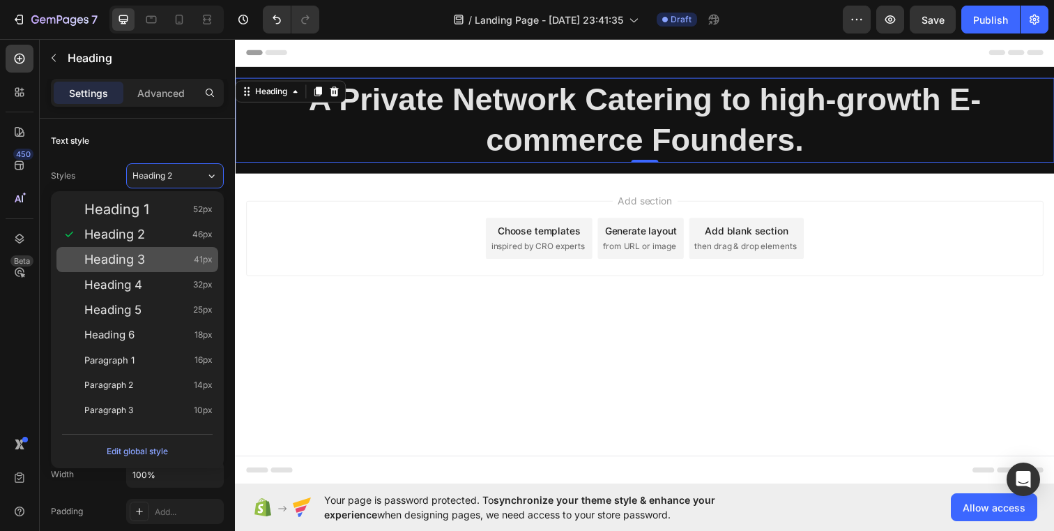
click at [167, 255] on div "Heading 3 41px" at bounding box center [148, 259] width 128 height 14
type input "41"
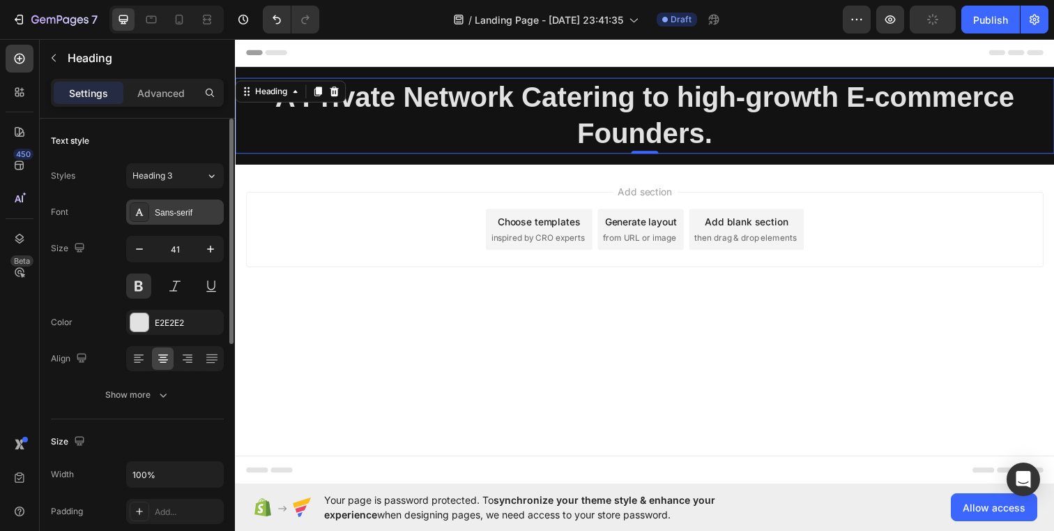
click at [165, 211] on div "Sans-serif" at bounding box center [188, 212] width 66 height 13
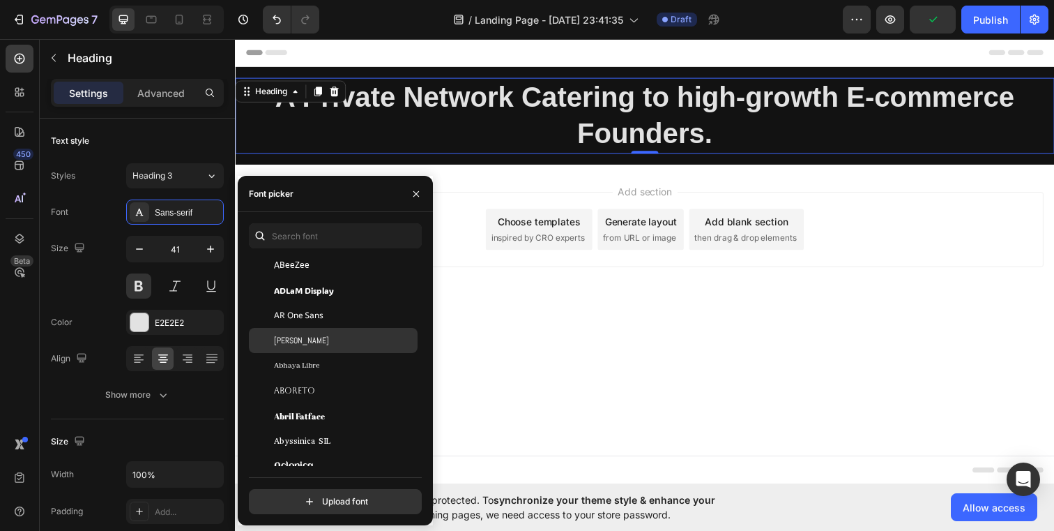
scroll to position [138, 0]
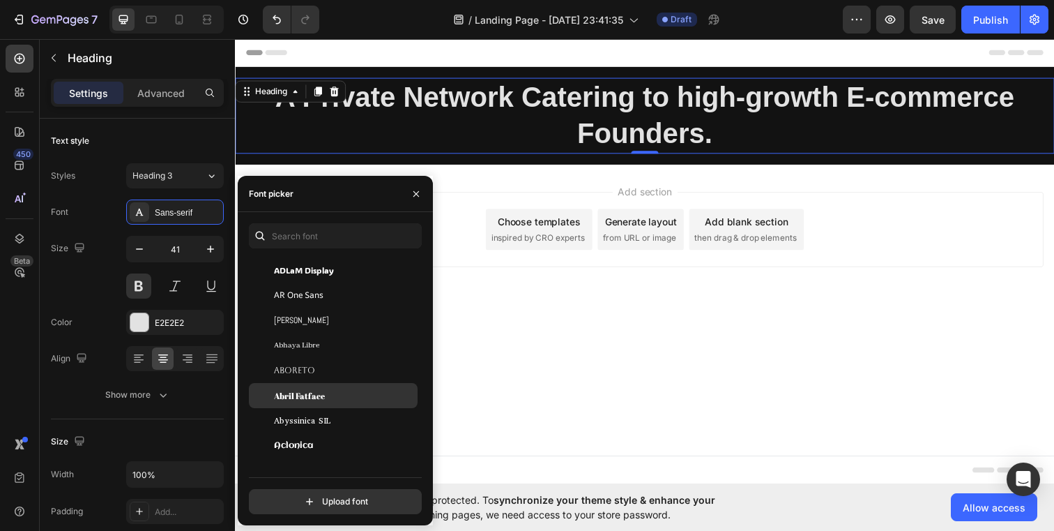
click at [329, 402] on div "Abril Fatface" at bounding box center [333, 395] width 169 height 25
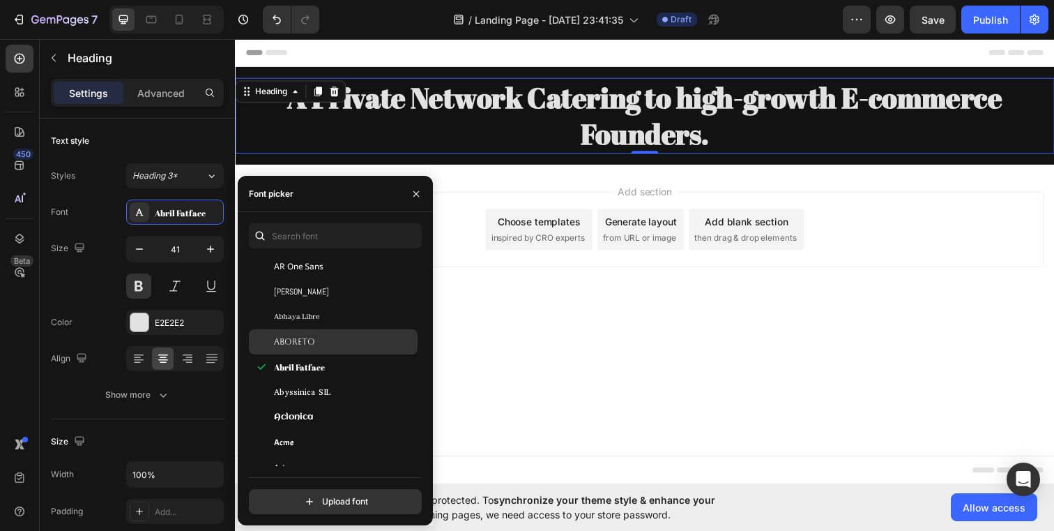
scroll to position [192, 0]
click at [329, 402] on div "Abyssinica SIL" at bounding box center [333, 391] width 169 height 25
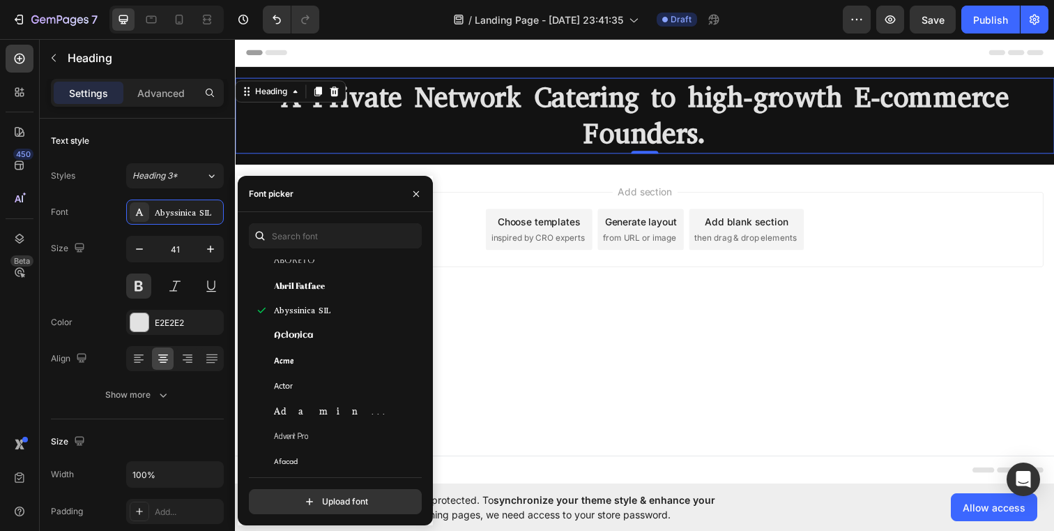
scroll to position [302, 0]
click at [316, 330] on div "Aclonica" at bounding box center [344, 330] width 141 height 13
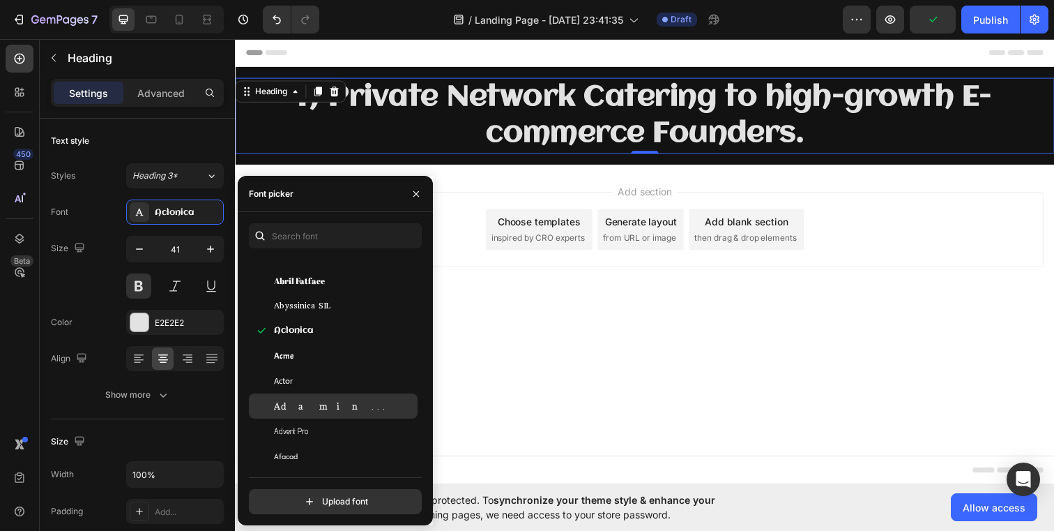
click at [323, 401] on div "Adamina" at bounding box center [344, 406] width 141 height 13
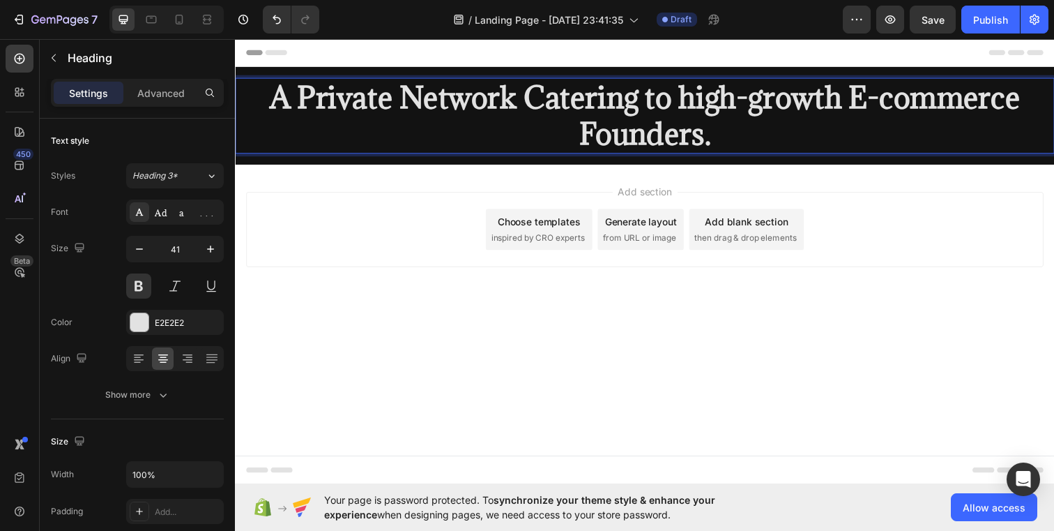
click at [690, 102] on strong "A Private Network Catering to high-growth E-commerce Founders." at bounding box center [654, 116] width 766 height 76
click at [861, 99] on strong "A Private Network Catering to high-growth E-commerce Founders." at bounding box center [654, 116] width 766 height 76
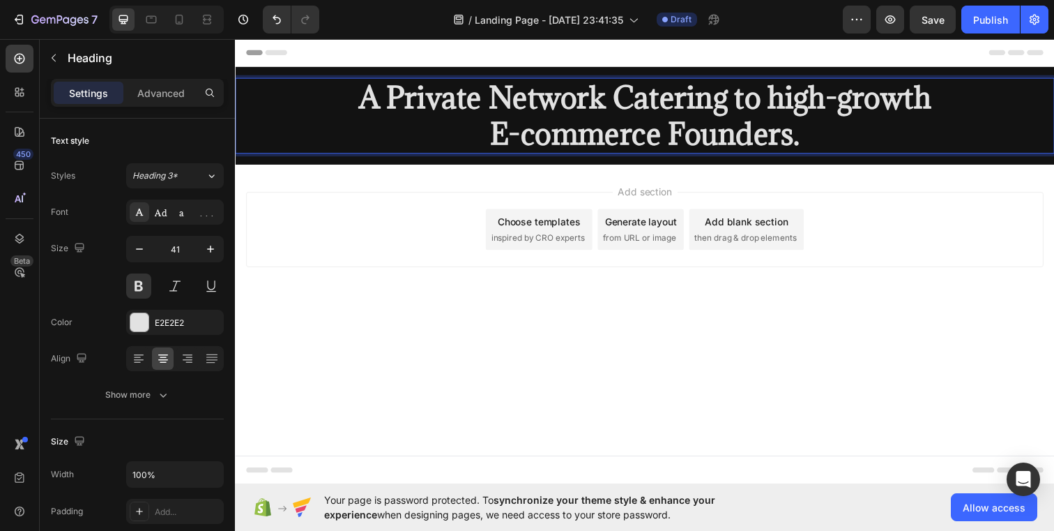
click at [865, 132] on p "A Private Network Catering to high-growth E-commerce Founders." at bounding box center [653, 116] width 834 height 75
click at [332, 234] on div "Add section Choose templates inspired by CRO experts Generate layout from URL o…" at bounding box center [653, 233] width 814 height 77
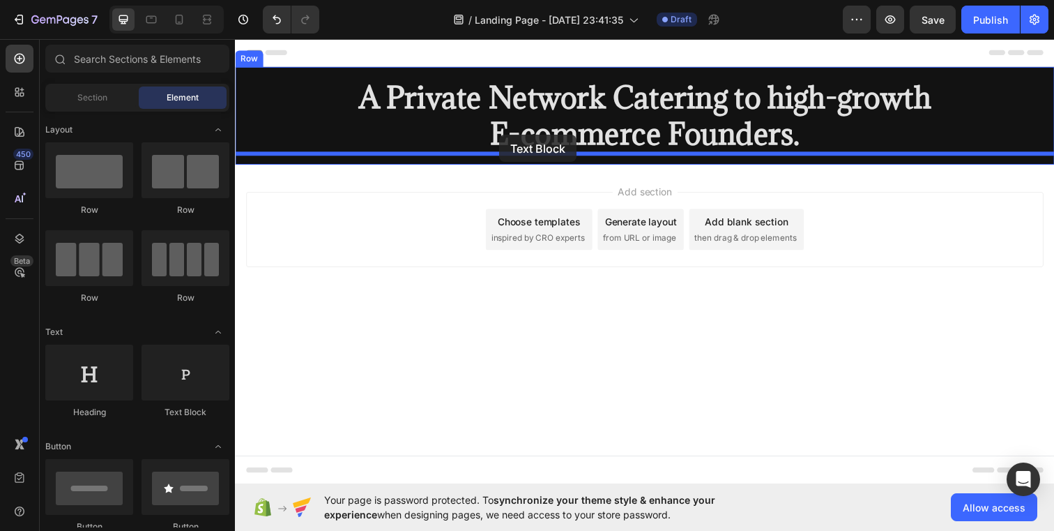
drag, startPoint x: 411, startPoint y: 427, endPoint x: 505, endPoint y: 137, distance: 305.0
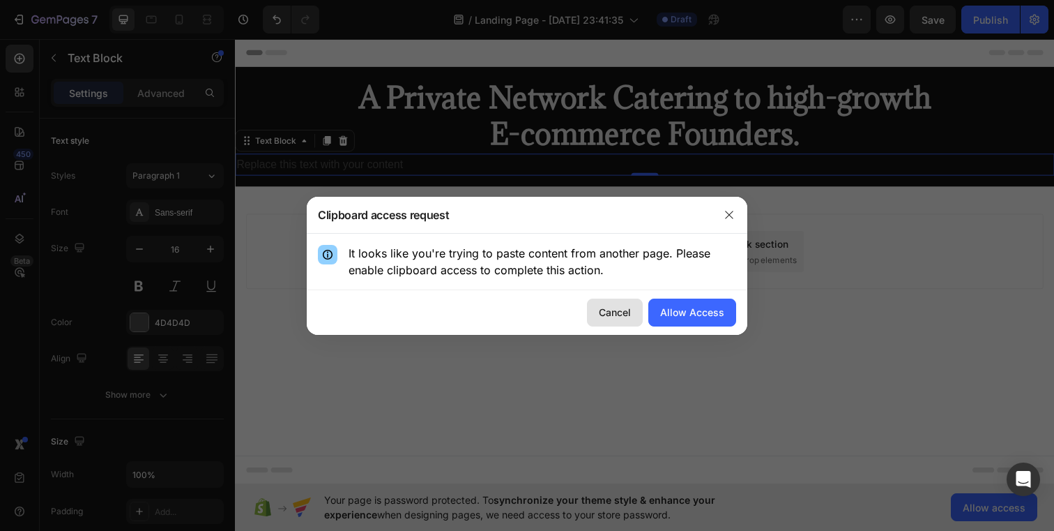
click at [617, 311] on div "Cancel" at bounding box center [615, 312] width 32 height 15
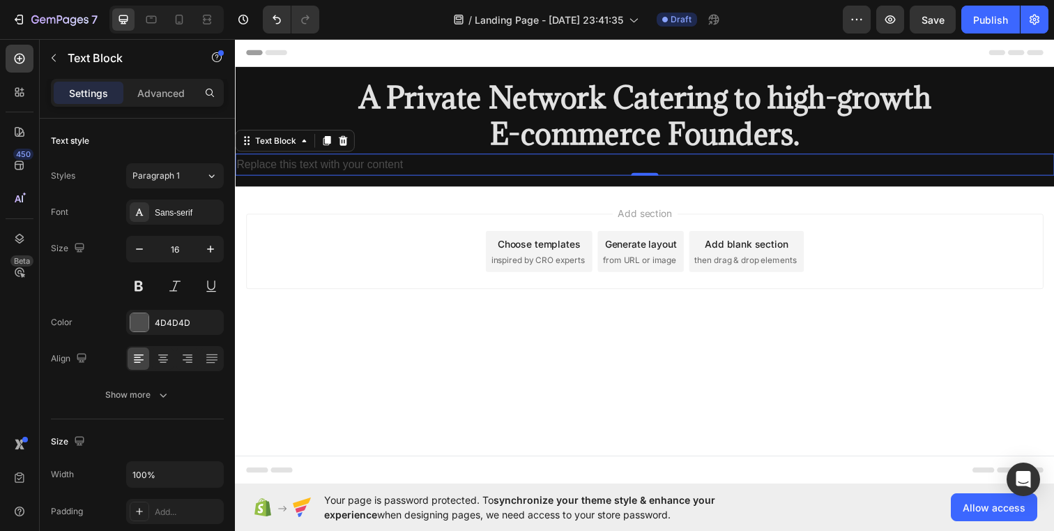
click at [389, 168] on div "Replace this text with your content" at bounding box center [653, 166] width 837 height 23
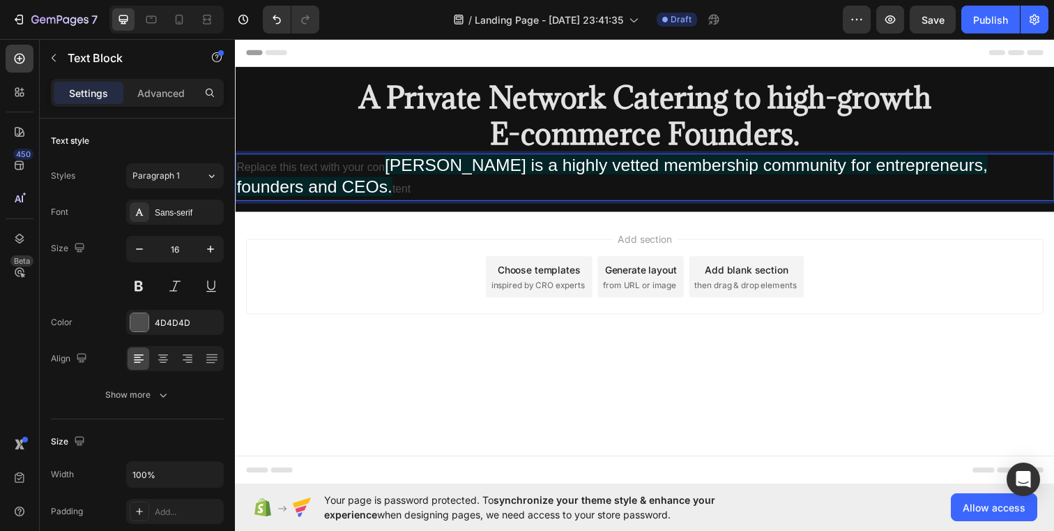
click at [388, 167] on span "Hampton is a highly vetted membership community for entrepreneurs, founders and…" at bounding box center [619, 178] width 767 height 43
click at [386, 174] on p "Replace this text with your con Hampton is a highly vetted membership community…" at bounding box center [653, 180] width 834 height 46
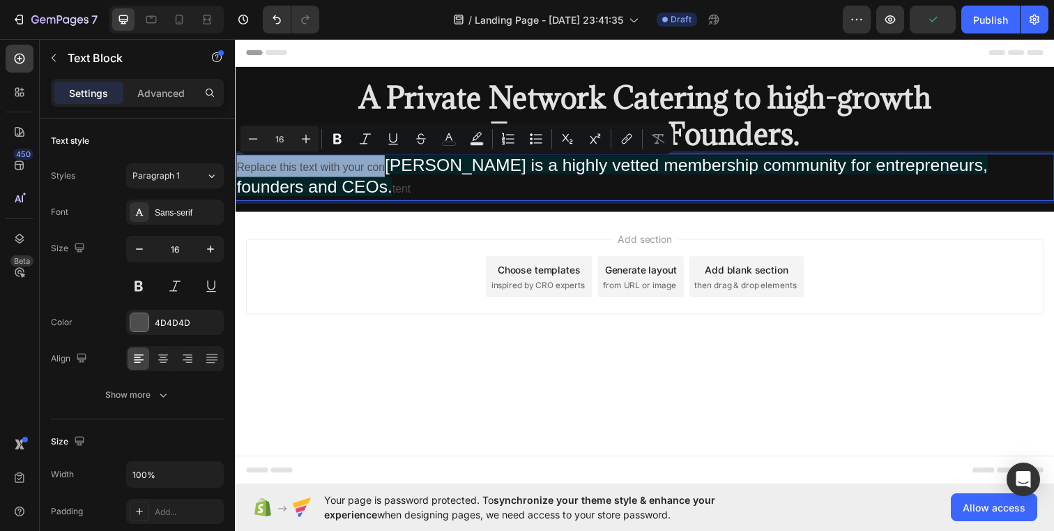
drag, startPoint x: 386, startPoint y: 172, endPoint x: 240, endPoint y: 160, distance: 146.9
click at [240, 160] on p "Replace this text with your con Hampton is a highly vetted membership community…" at bounding box center [653, 180] width 834 height 46
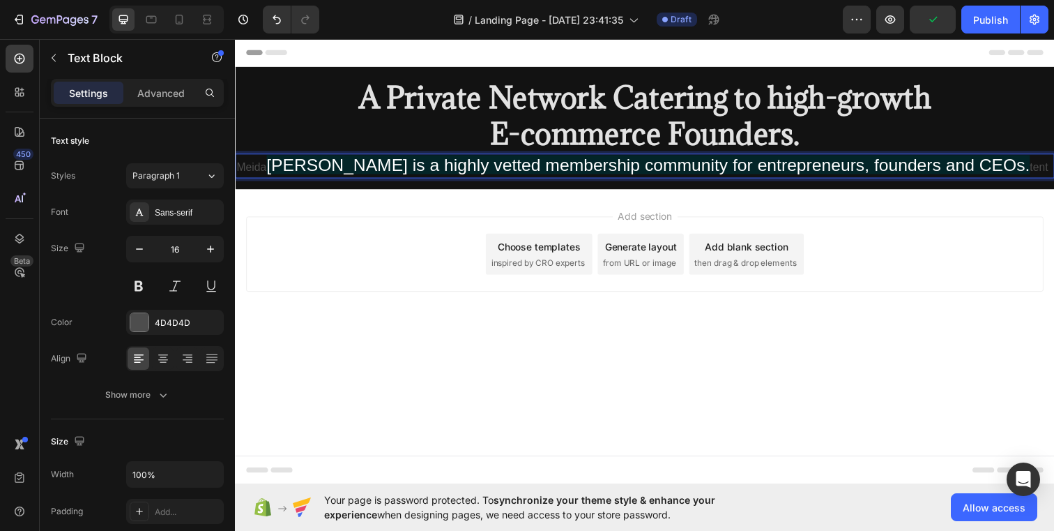
click at [243, 171] on p "Meida Hampton is a highly vetted membership community for entrepreneurs, founde…" at bounding box center [653, 168] width 834 height 23
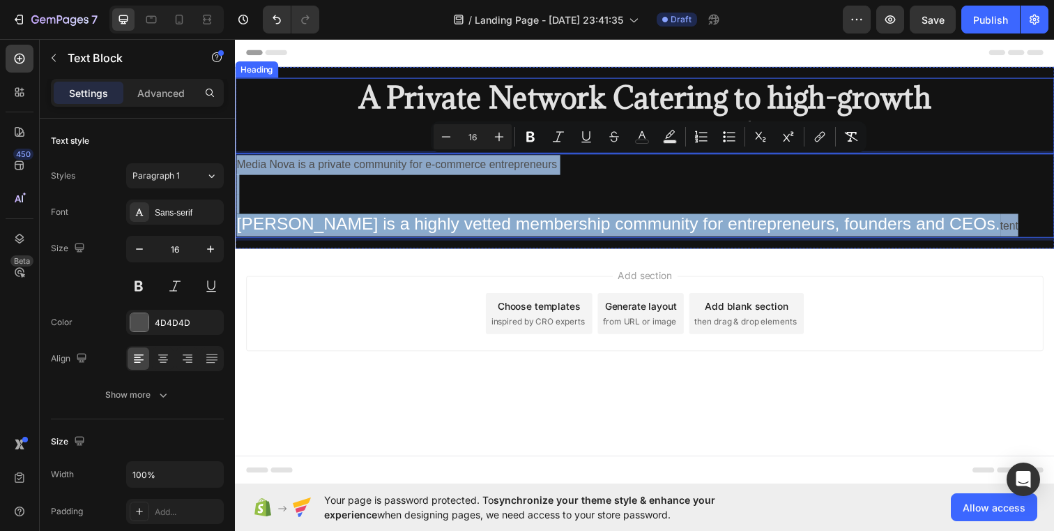
drag, startPoint x: 972, startPoint y: 224, endPoint x: 309, endPoint y: 149, distance: 667.3
click at [309, 149] on div "⁠⁠⁠⁠⁠⁠⁠ A Private Network Catering to high-growth E-commerce Founders. Heading …" at bounding box center [653, 159] width 837 height 163
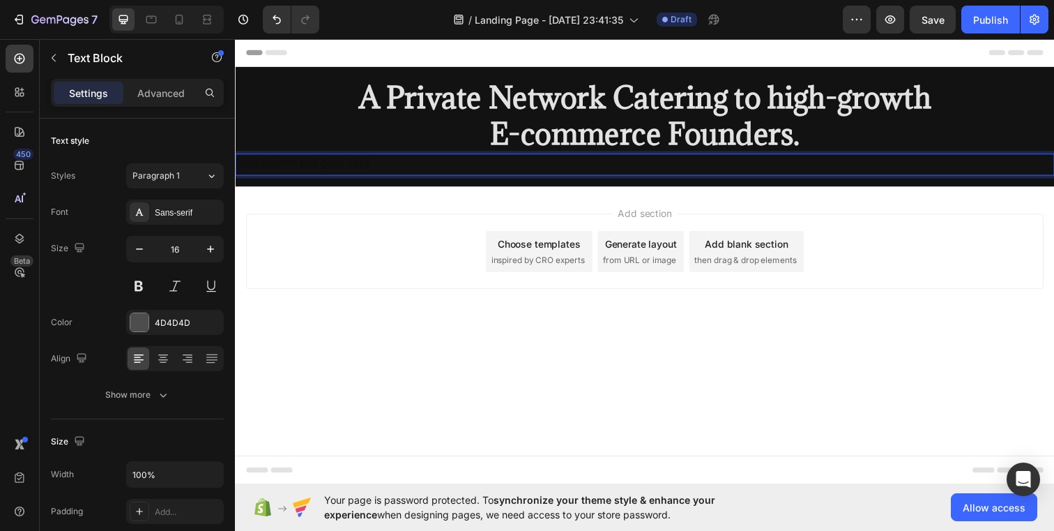
click at [614, 377] on body "Header ⁠⁠⁠⁠⁠⁠⁠ A Private Network Catering to high-growth E-commerce Founders. H…" at bounding box center [653, 265] width 837 height 455
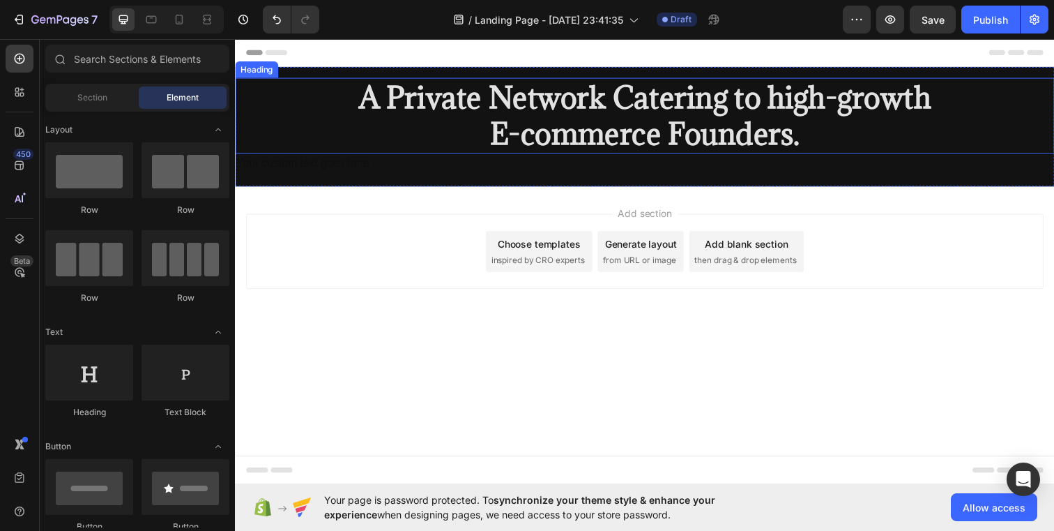
click at [804, 139] on strong "E-commerce Founders." at bounding box center [653, 134] width 317 height 39
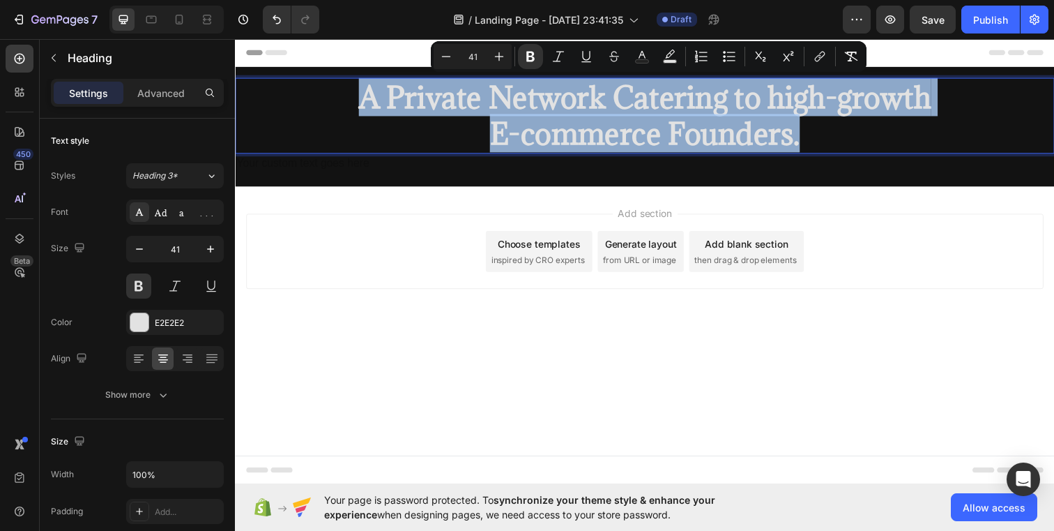
drag, startPoint x: 821, startPoint y: 139, endPoint x: 350, endPoint y: 96, distance: 473.4
click at [350, 96] on p "A Private Network Catering to high-growth E-commerce Founders." at bounding box center [653, 116] width 834 height 75
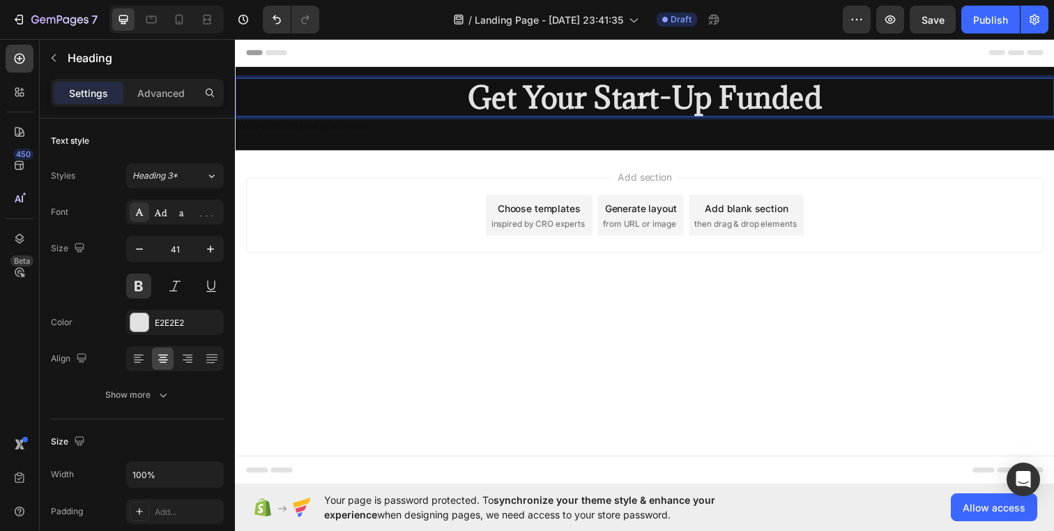
drag, startPoint x: 473, startPoint y: 96, endPoint x: 837, endPoint y: 101, distance: 364.0
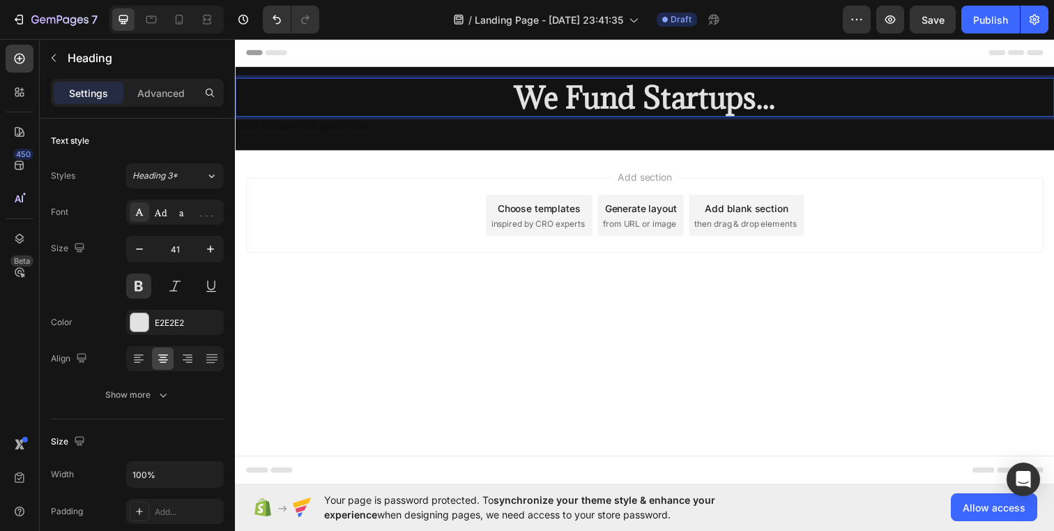
click at [457, 284] on div "Add section Choose templates inspired by CRO experts Generate layout from URL o…" at bounding box center [653, 238] width 837 height 172
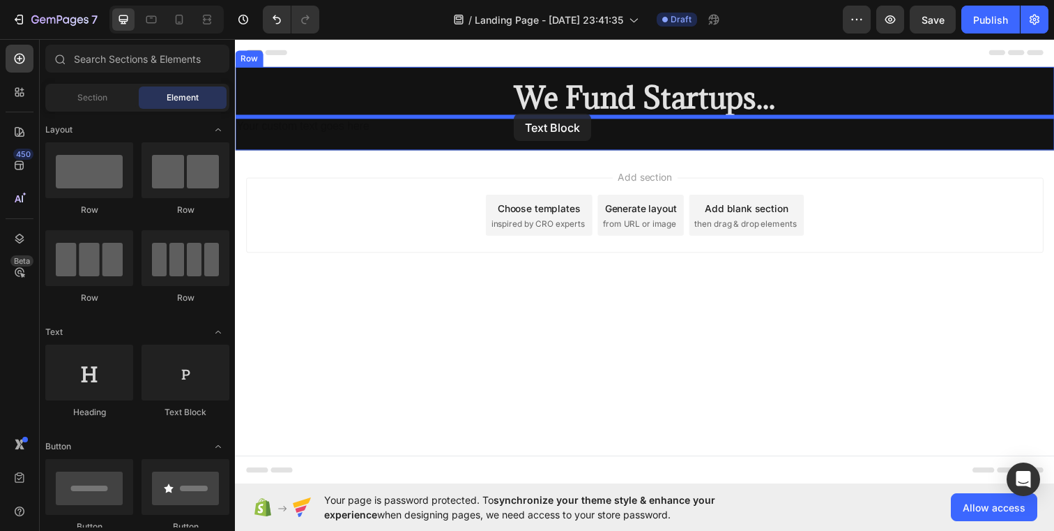
drag, startPoint x: 437, startPoint y: 430, endPoint x: 520, endPoint y: 115, distance: 326.1
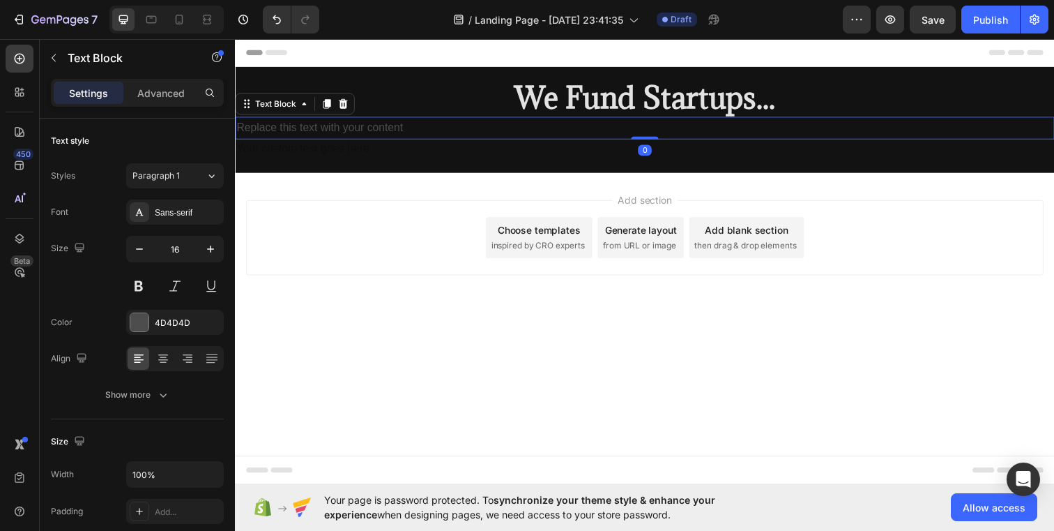
click at [480, 124] on div "Replace this text with your content" at bounding box center [653, 129] width 837 height 23
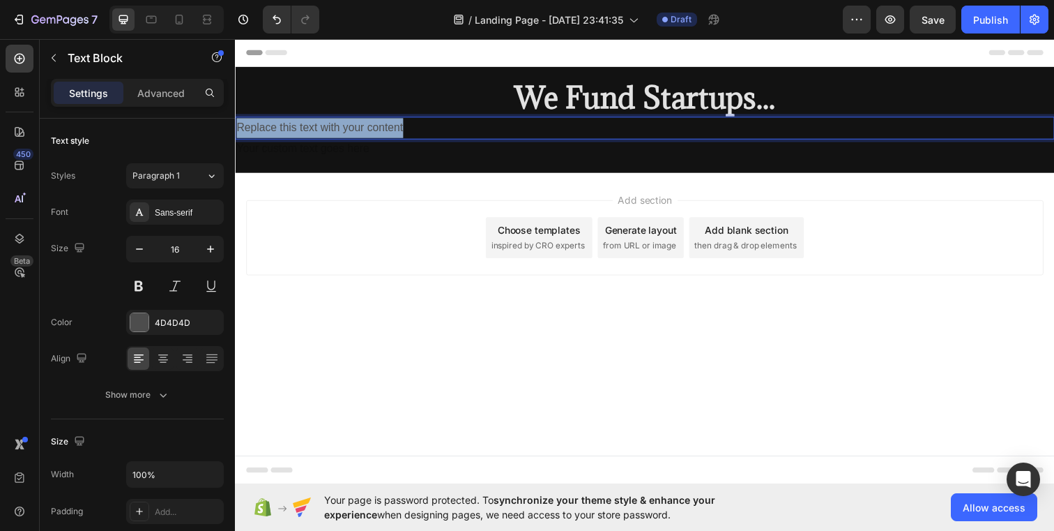
drag, startPoint x: 427, startPoint y: 126, endPoint x: 235, endPoint y: 127, distance: 192.5
click at [235, 127] on div "Replace this text with your content" at bounding box center [653, 129] width 837 height 23
drag, startPoint x: 506, startPoint y: 131, endPoint x: 236, endPoint y: 134, distance: 269.9
click at [236, 134] on p "Applicatinos currently closed. Apply for Summer 2026" at bounding box center [653, 129] width 834 height 20
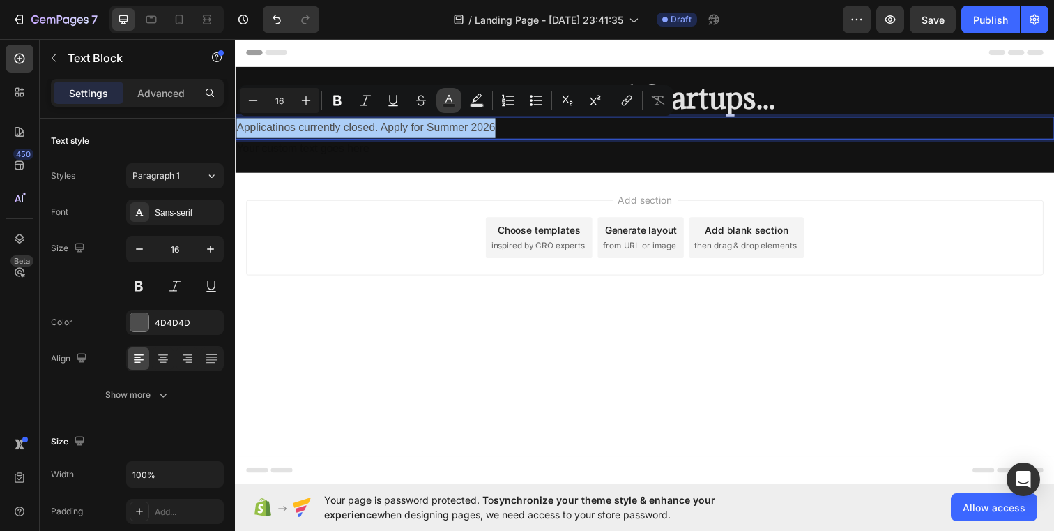
click at [461, 95] on button "Text Color" at bounding box center [449, 100] width 25 height 25
type input "4D4D4D"
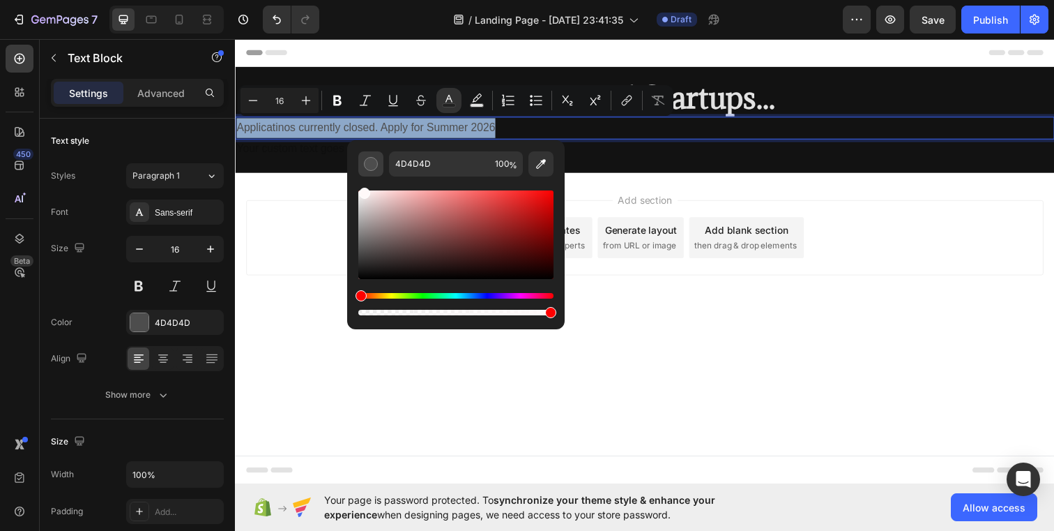
type input "FFF9F9"
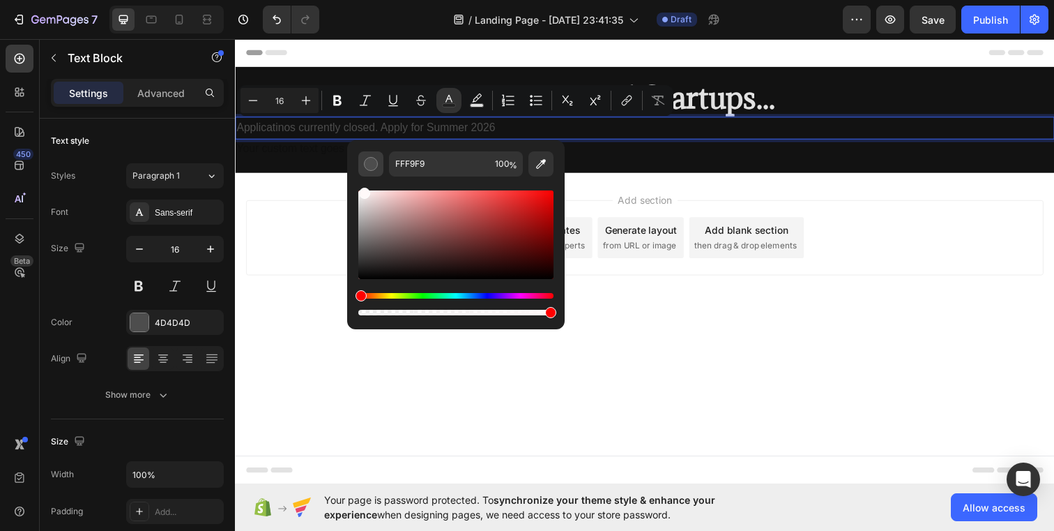
drag, startPoint x: 363, startPoint y: 259, endPoint x: 363, endPoint y: 167, distance: 92.7
click at [363, 167] on div "FFF9F9 100 %" at bounding box center [455, 234] width 195 height 167
click at [618, 326] on div "Add section Choose templates inspired by CRO experts Generate layout from URL o…" at bounding box center [653, 261] width 837 height 172
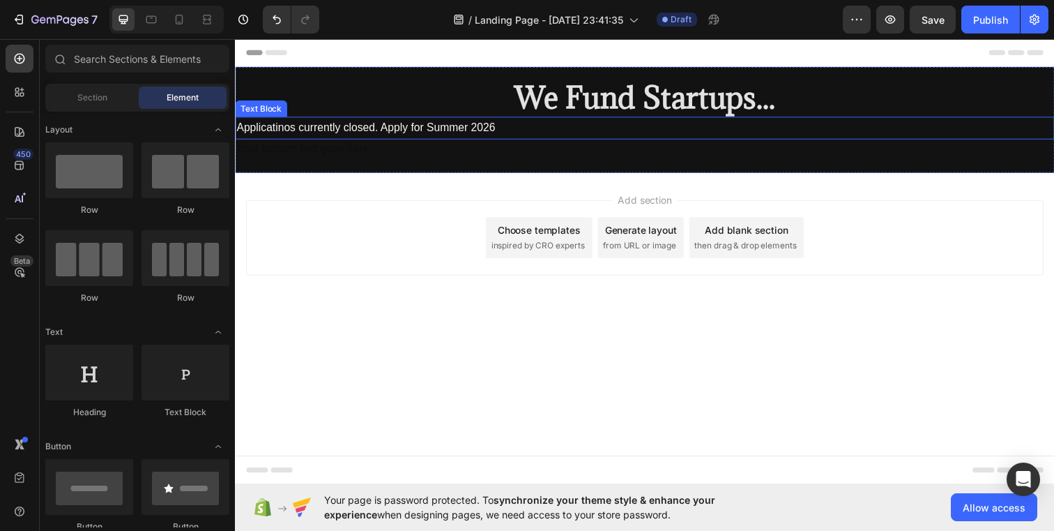
click at [443, 132] on span "Applicatinos currently closed. Apply for Summer 2026" at bounding box center [368, 129] width 264 height 12
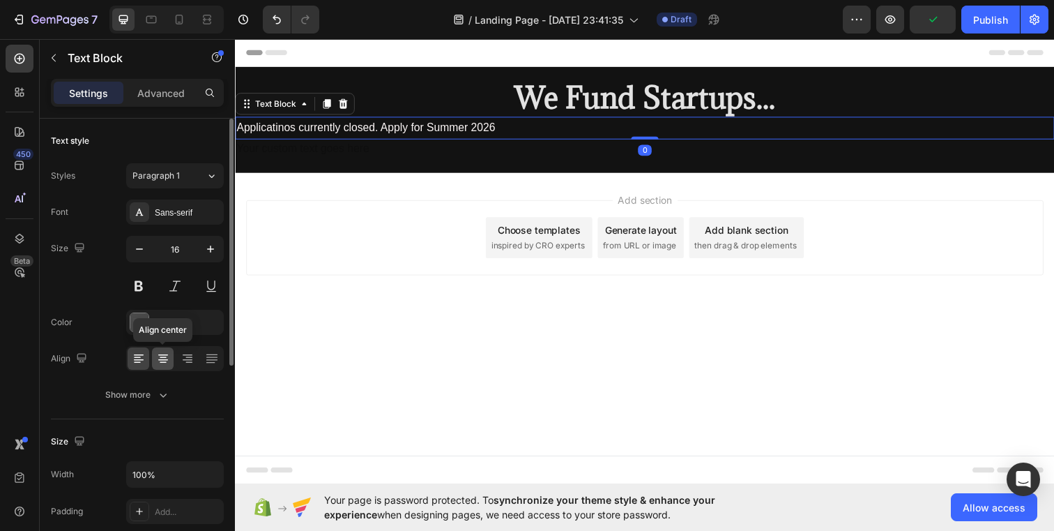
click at [165, 356] on icon at bounding box center [163, 358] width 14 height 14
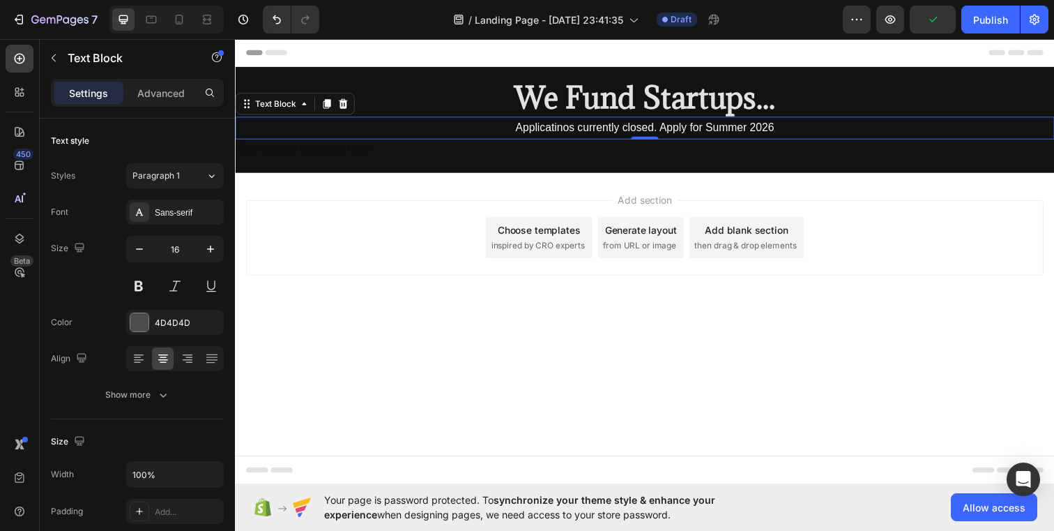
click at [463, 479] on div "Footer" at bounding box center [653, 478] width 814 height 28
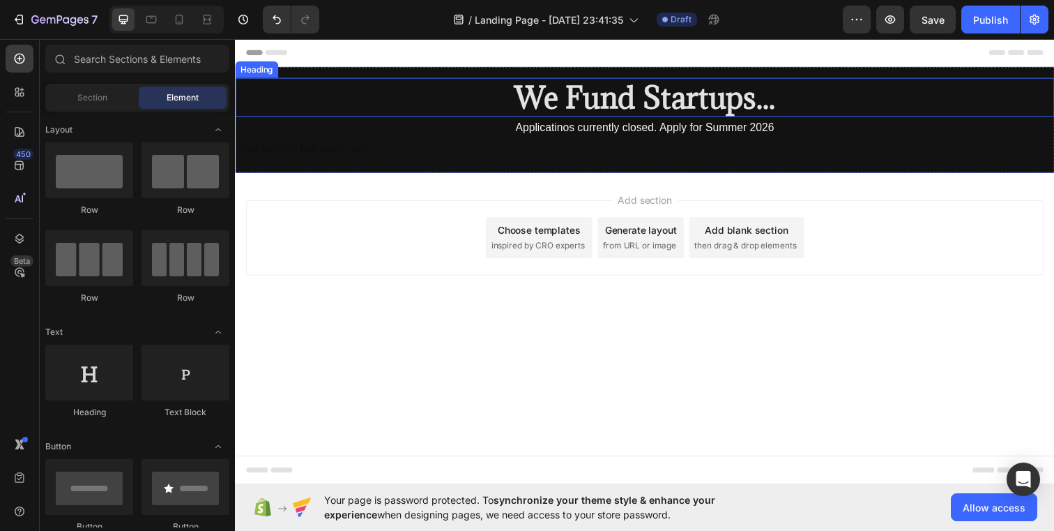
click at [662, 101] on strong "We Fund Startups..." at bounding box center [654, 97] width 266 height 39
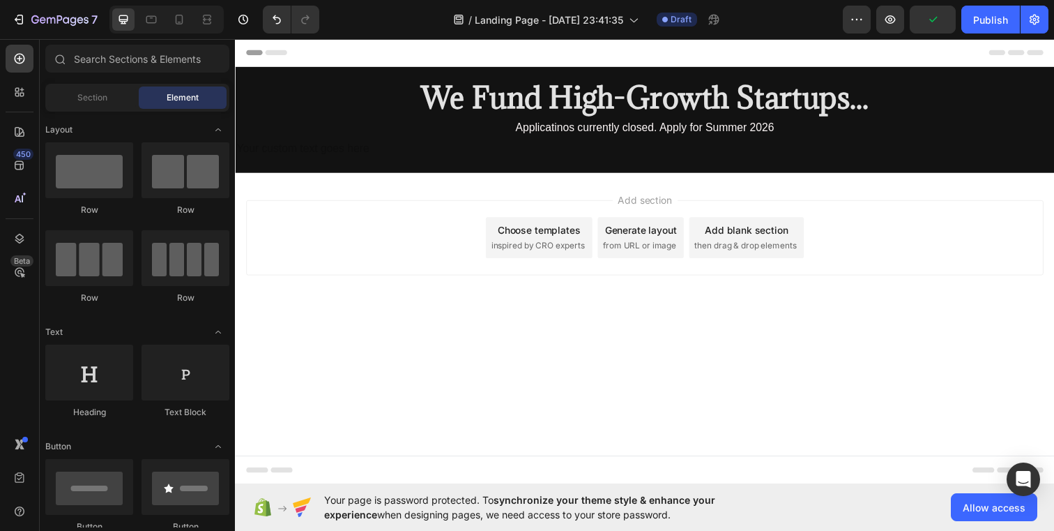
click at [731, 373] on body "Header ⁠⁠⁠⁠⁠⁠⁠ We Fund High-Growth Startups... Heading Applicatinos currently c…" at bounding box center [653, 265] width 837 height 455
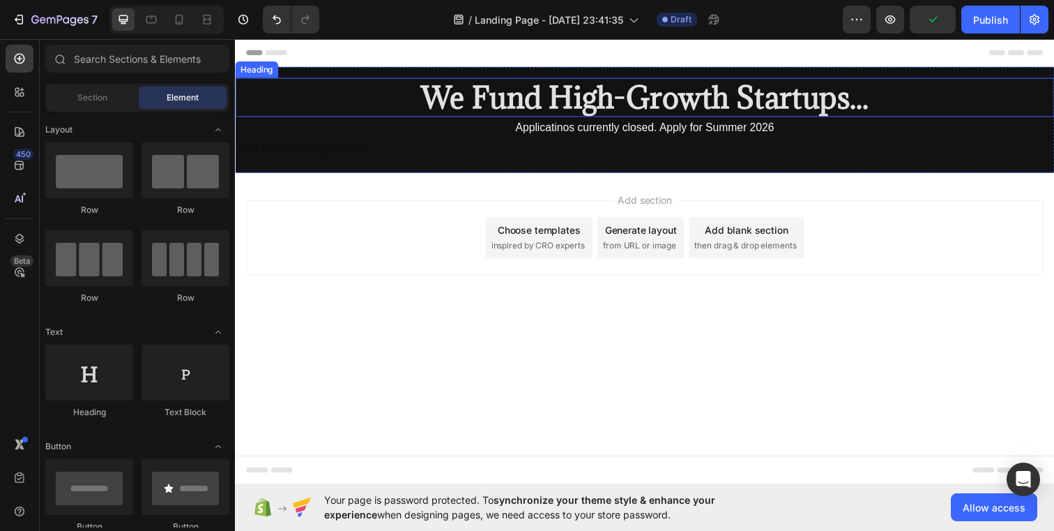
click at [884, 103] on p "⁠⁠⁠⁠⁠⁠⁠ We Fund High-Growth Startups..." at bounding box center [653, 97] width 834 height 37
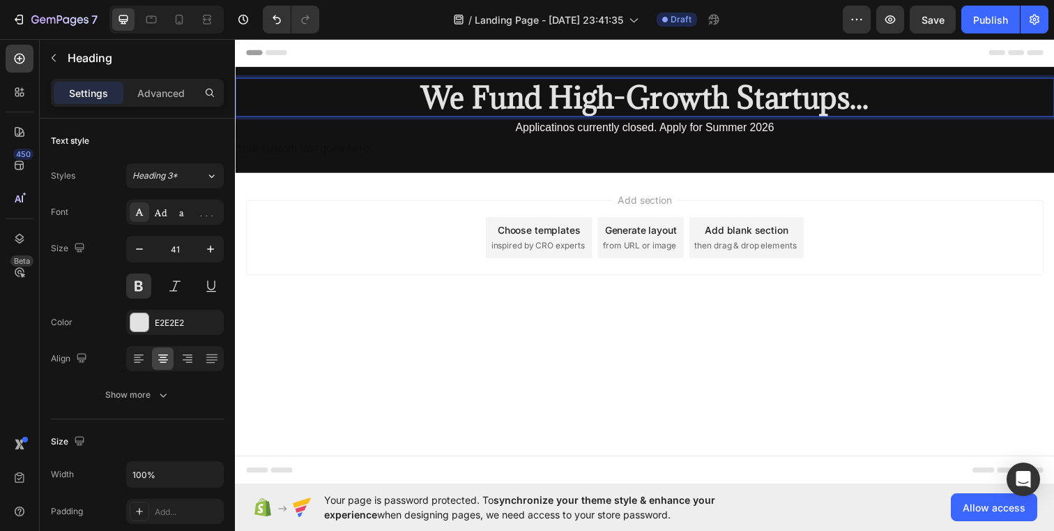
click at [881, 106] on strong "We Fund High-Growth Startups..." at bounding box center [653, 97] width 457 height 39
click at [892, 294] on div "Add section Choose templates inspired by CRO experts Generate layout from URL o…" at bounding box center [653, 261] width 837 height 172
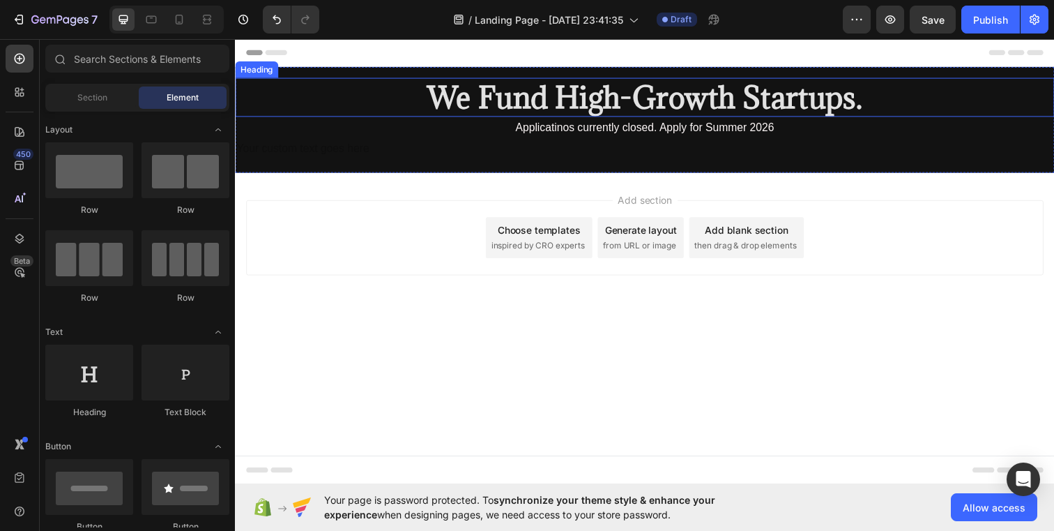
click at [756, 98] on strong "We Fund High-Growth Startups." at bounding box center [654, 97] width 444 height 39
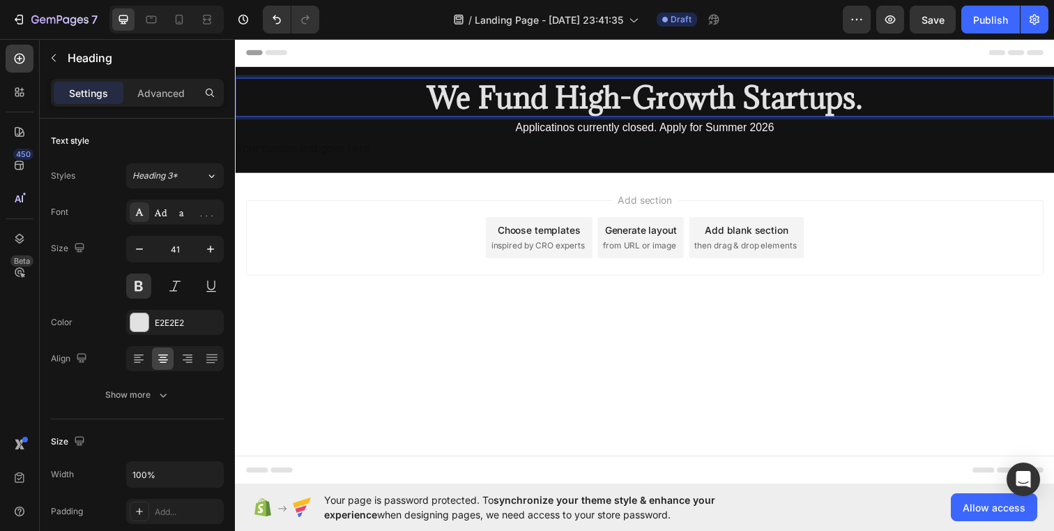
click at [756, 98] on strong "We Fund High-Growth Startups." at bounding box center [654, 97] width 444 height 39
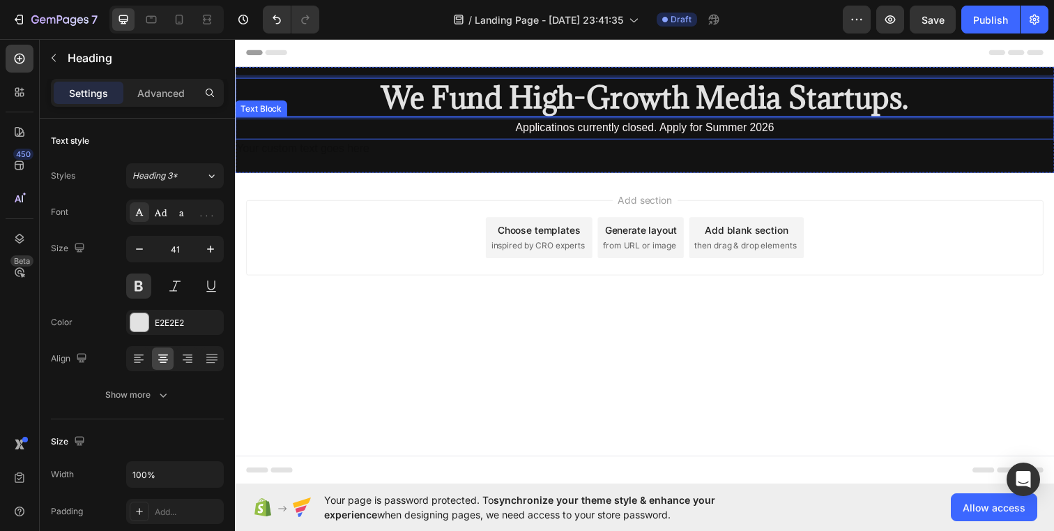
click at [572, 132] on span "Applicatinos currently closed. Apply for Summer 2026" at bounding box center [654, 129] width 264 height 12
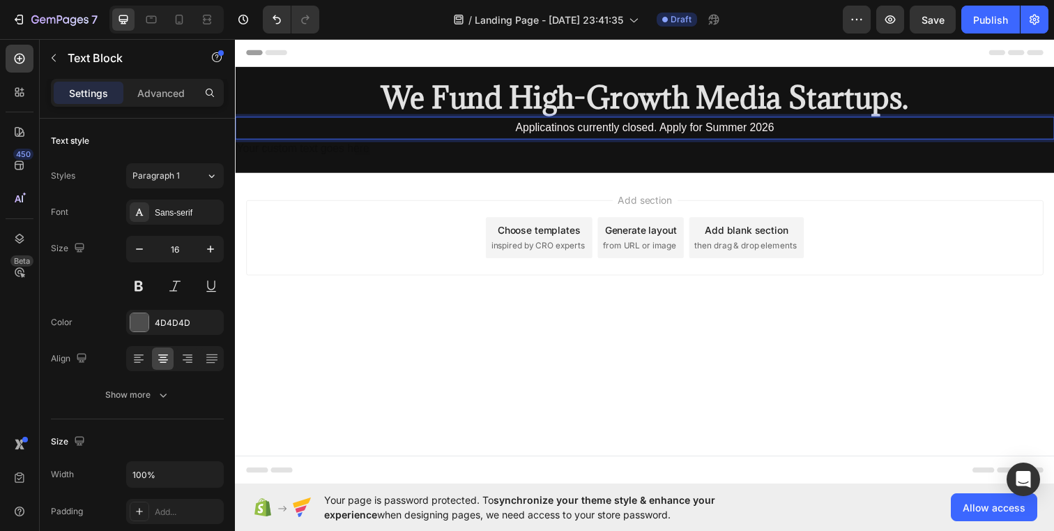
click at [568, 133] on span "Applicatinos currently closed. Apply for Summer 2026" at bounding box center [654, 129] width 264 height 12
click at [642, 442] on body "Header ⁠⁠⁠⁠⁠⁠⁠ We Fund High-Growth Media Startups. Heading Applications current…" at bounding box center [653, 265] width 837 height 455
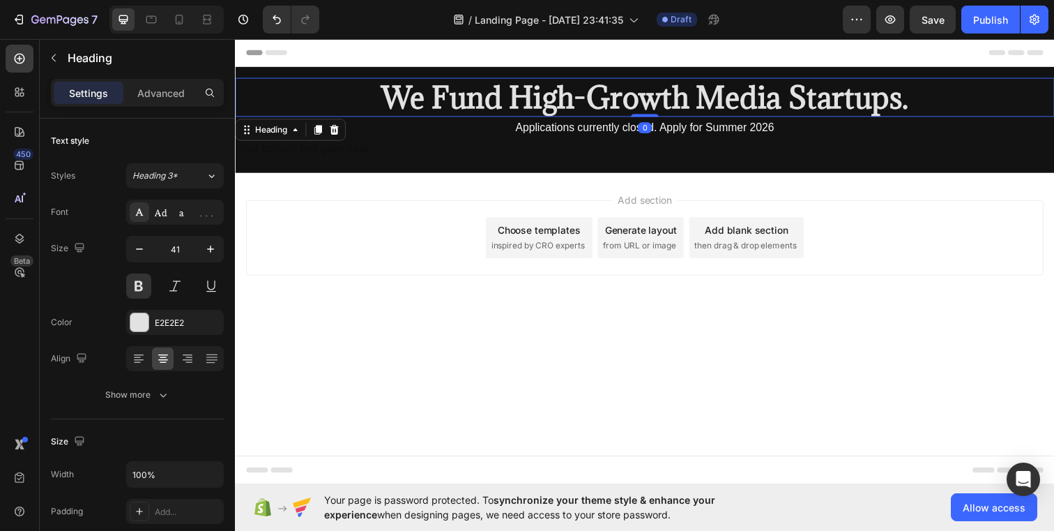
click at [517, 98] on strong "We Fund High-Growth Media Startups." at bounding box center [653, 97] width 538 height 39
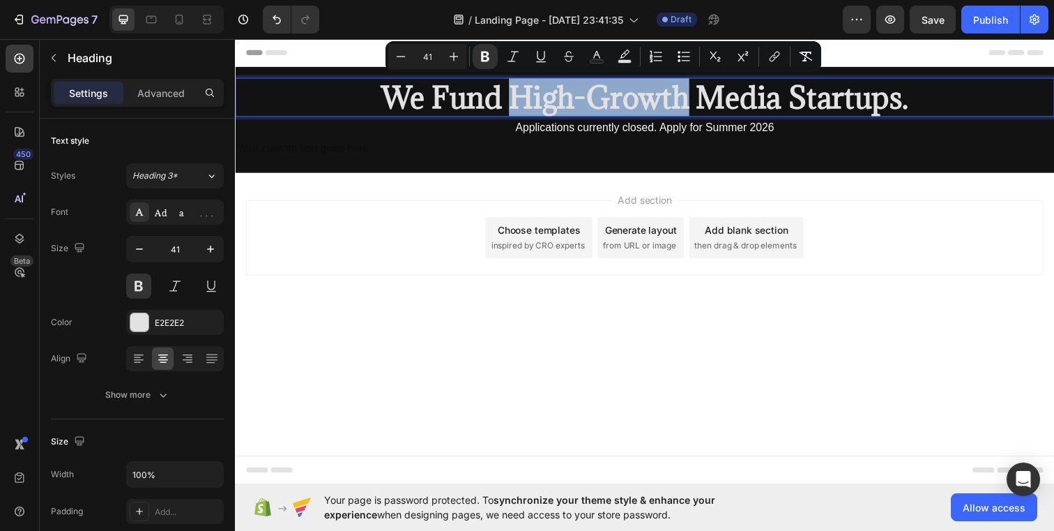
drag, startPoint x: 517, startPoint y: 98, endPoint x: 699, endPoint y: 100, distance: 182.7
click at [699, 100] on strong "We Fund High-Growth Media Startups." at bounding box center [653, 97] width 538 height 39
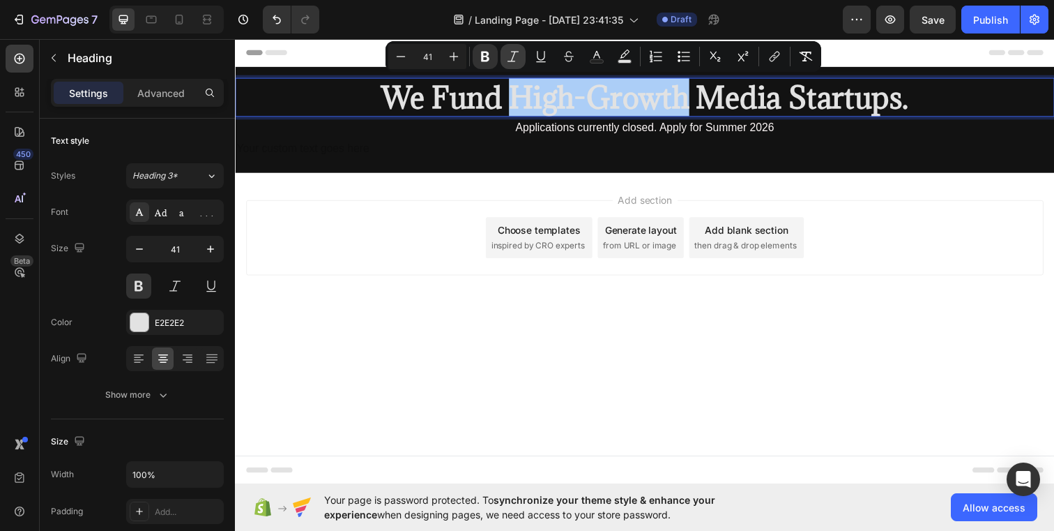
click at [514, 53] on icon "Editor contextual toolbar" at bounding box center [513, 56] width 11 height 10
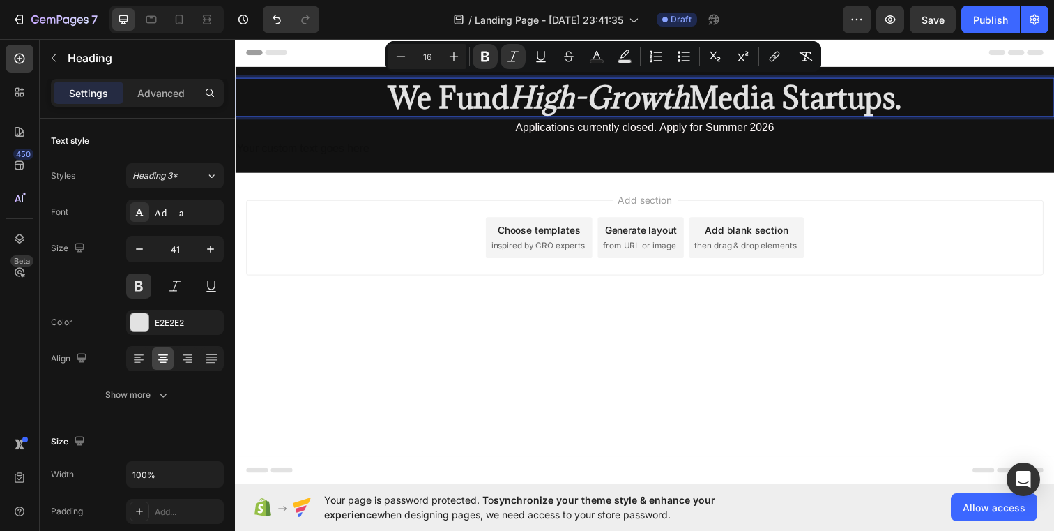
click at [631, 411] on body "Header We Fund High-Growth Media Startups. Heading 0 Applications currently clo…" at bounding box center [653, 265] width 837 height 455
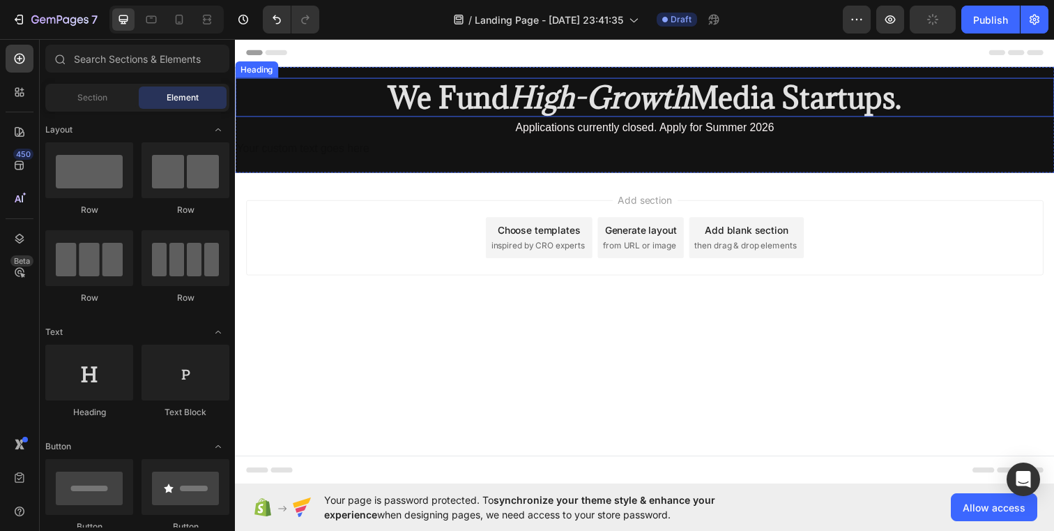
click at [538, 93] on strong "High-Growth" at bounding box center [607, 97] width 184 height 39
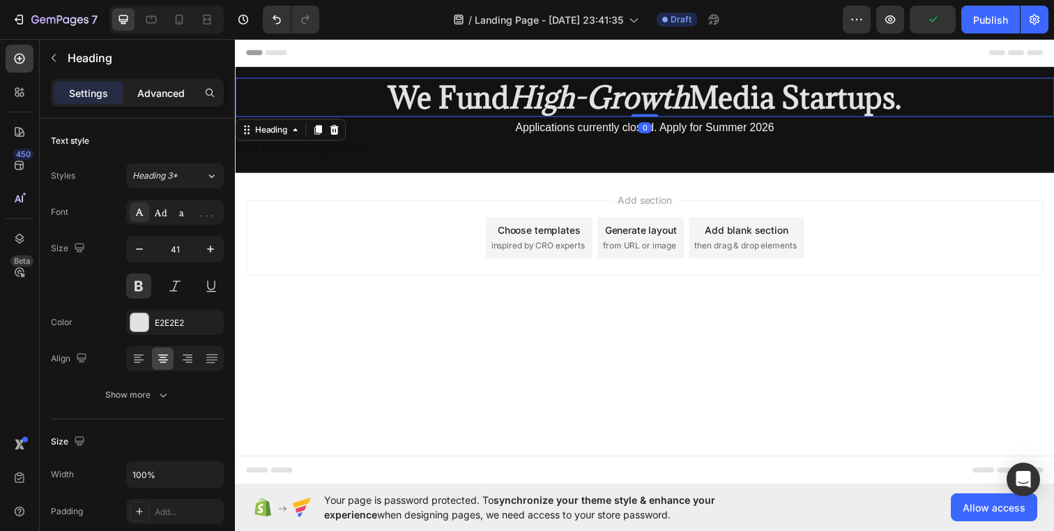
click at [170, 91] on p "Advanced" at bounding box center [160, 93] width 47 height 15
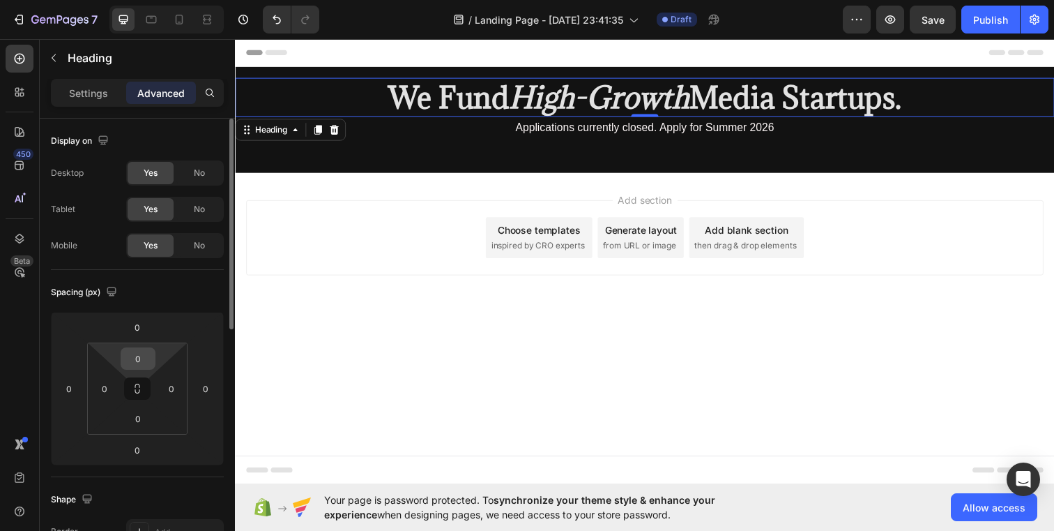
click at [146, 355] on input "0" at bounding box center [138, 358] width 28 height 21
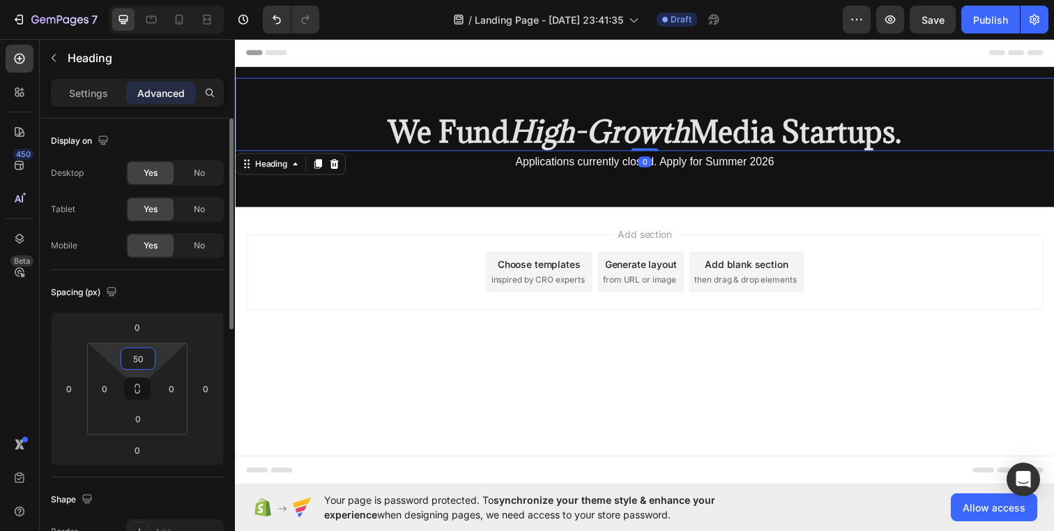
type input "5"
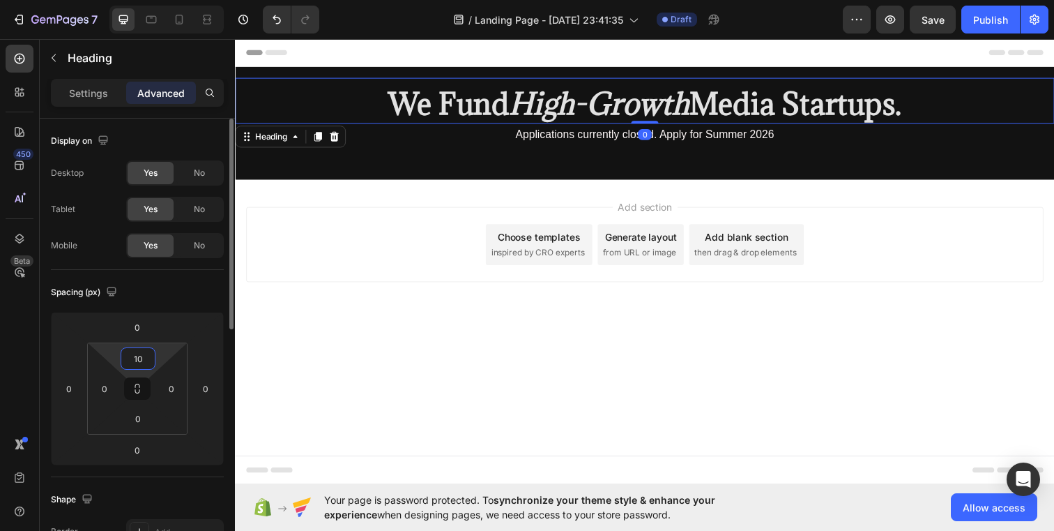
type input "100"
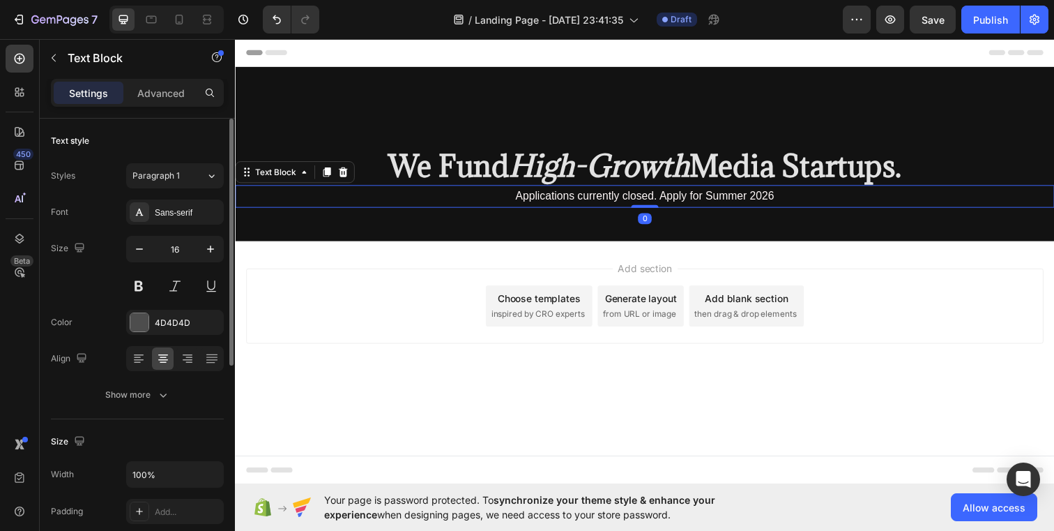
click at [796, 199] on p "Applications currently closed. Apply for Summer 2026" at bounding box center [653, 199] width 834 height 20
click at [160, 92] on p "Advanced" at bounding box center [160, 93] width 47 height 15
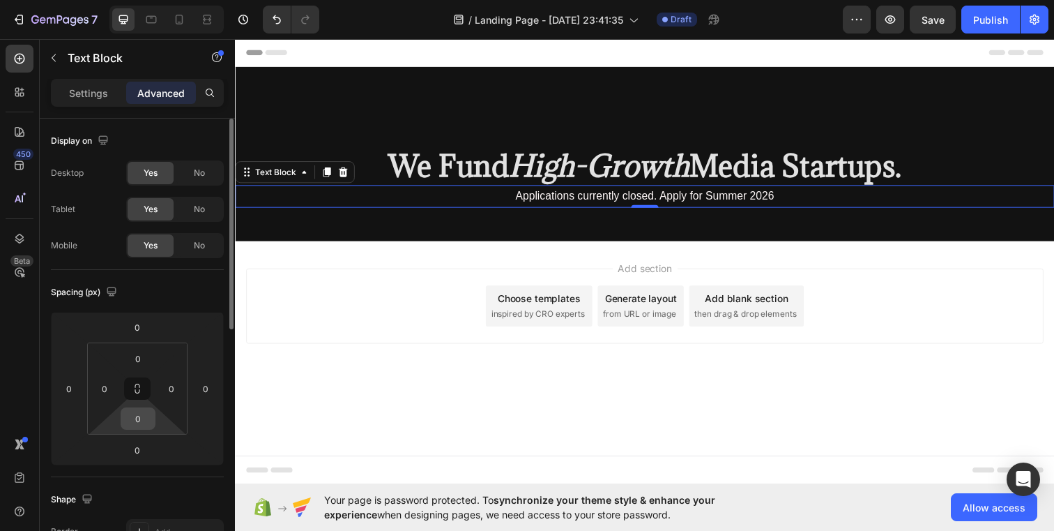
click at [141, 419] on input "0" at bounding box center [138, 418] width 28 height 21
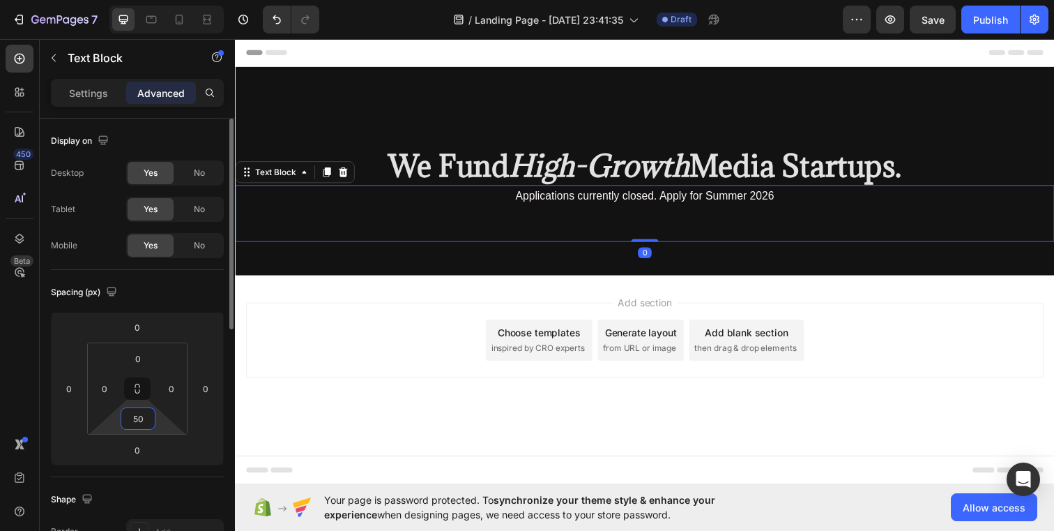
type input "5"
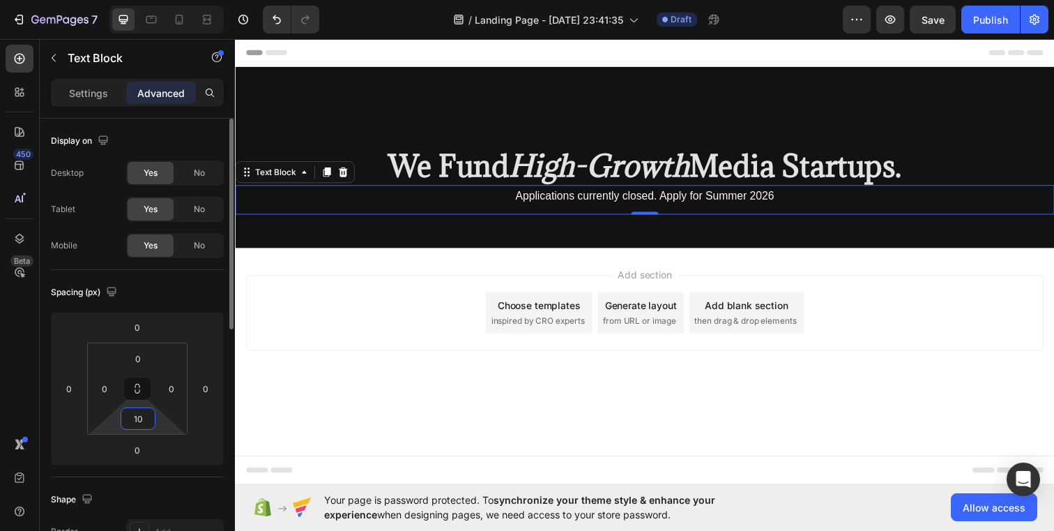
type input "100"
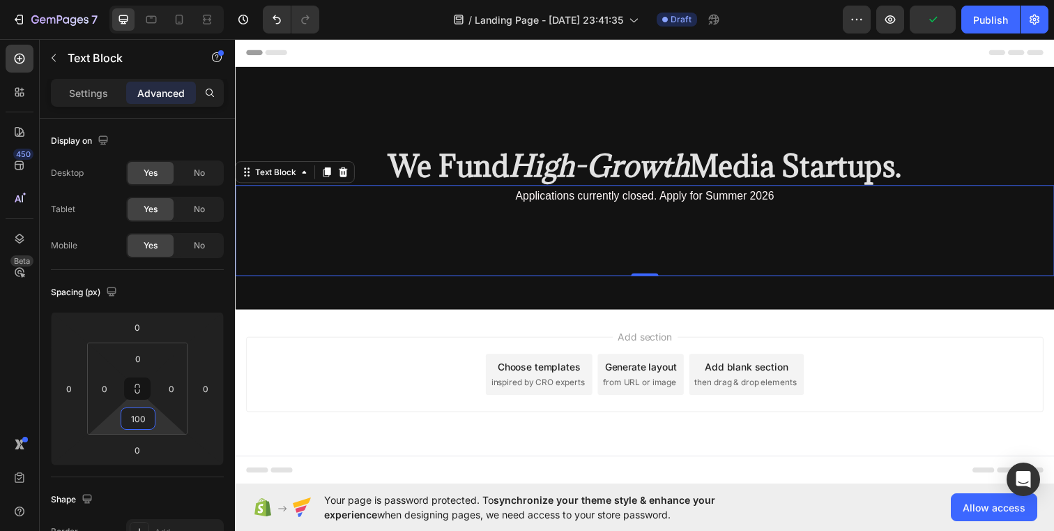
click at [331, 472] on div "Footer" at bounding box center [653, 478] width 814 height 28
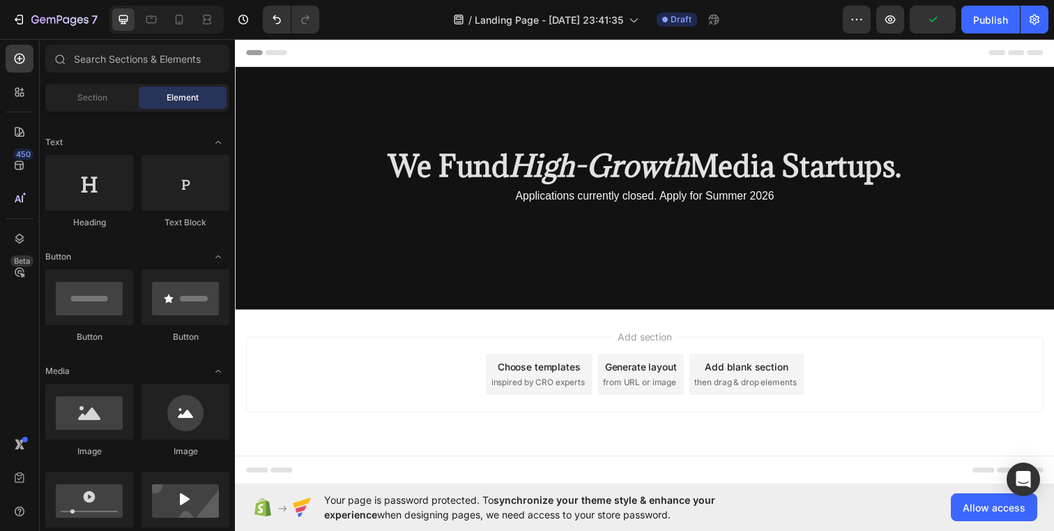
scroll to position [204, 0]
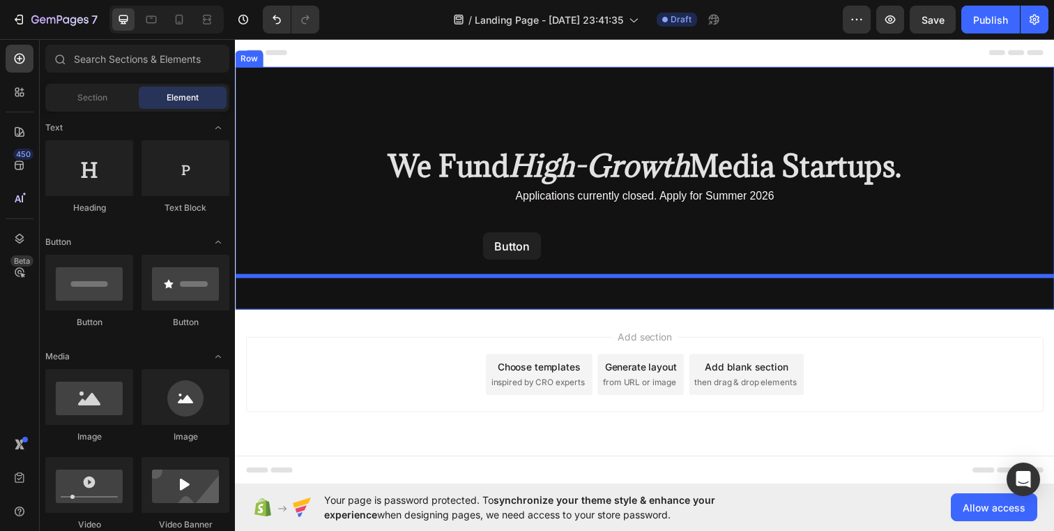
drag, startPoint x: 333, startPoint y: 336, endPoint x: 489, endPoint y: 236, distance: 184.7
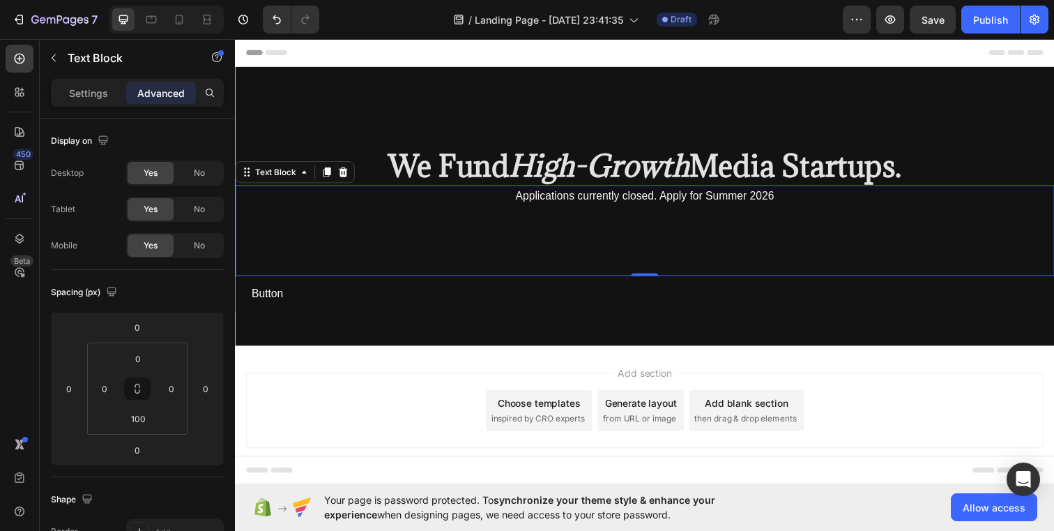
click at [503, 255] on div "Applications currently closed. Apply for Summer 2026 Text Block 0" at bounding box center [653, 234] width 837 height 93
click at [155, 421] on div "100" at bounding box center [138, 418] width 35 height 22
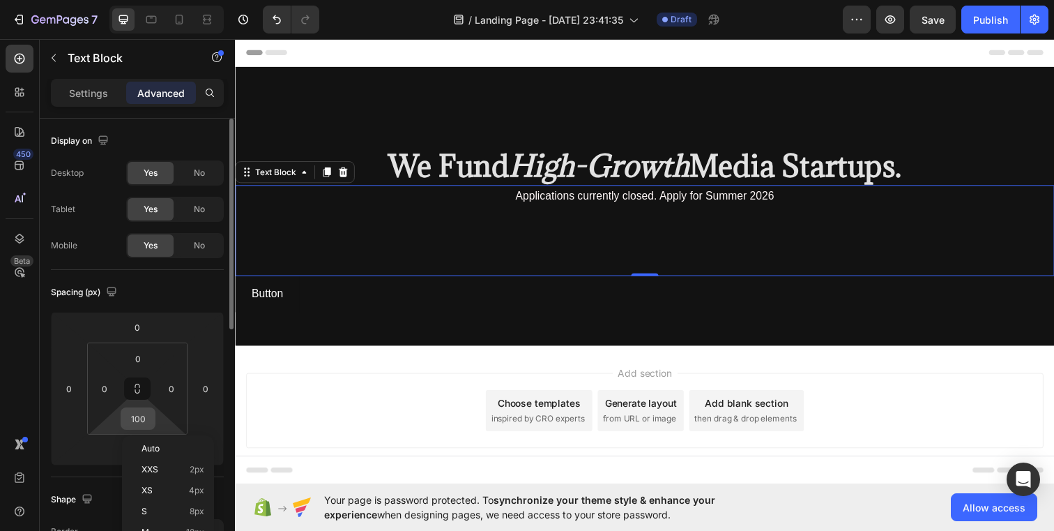
click at [149, 422] on input "100" at bounding box center [138, 418] width 28 height 21
type input "0"
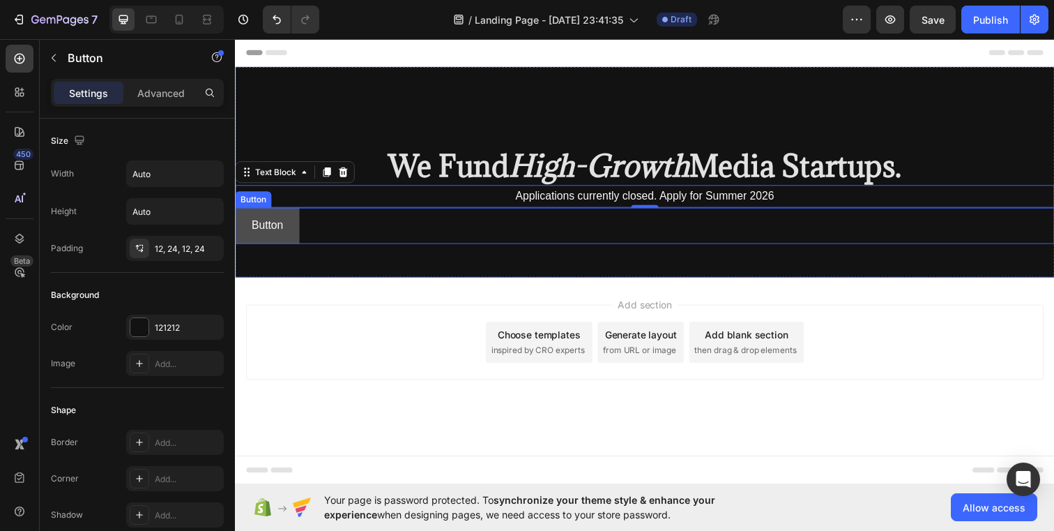
click at [295, 234] on button "Button" at bounding box center [268, 229] width 66 height 37
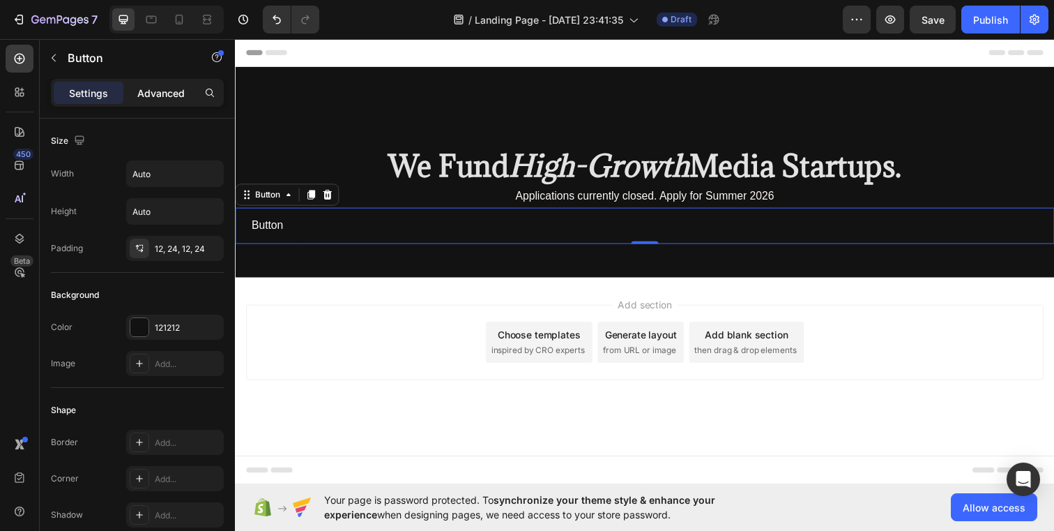
click at [147, 97] on p "Advanced" at bounding box center [160, 93] width 47 height 15
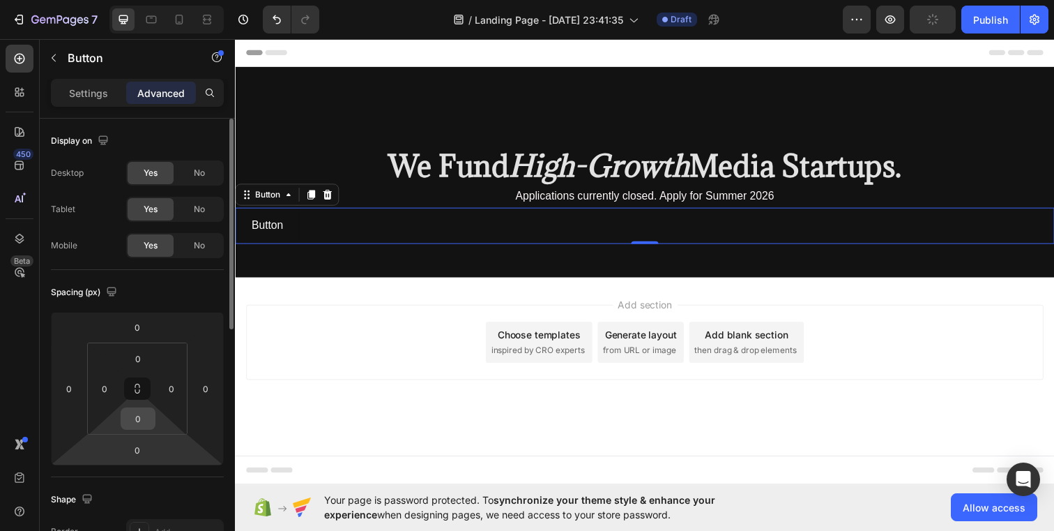
click at [144, 407] on div "0" at bounding box center [138, 418] width 35 height 22
click at [144, 416] on input "0" at bounding box center [138, 418] width 28 height 21
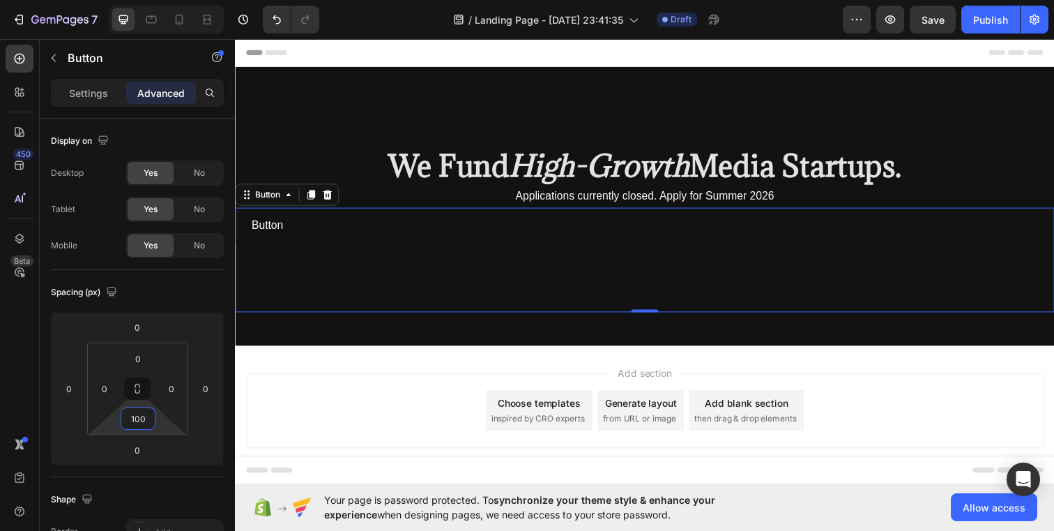
type input "100"
click at [308, 243] on div "Button Button 0" at bounding box center [653, 264] width 837 height 107
click at [273, 245] on button "Button" at bounding box center [268, 229] width 66 height 37
click at [102, 94] on p "Settings" at bounding box center [88, 93] width 39 height 15
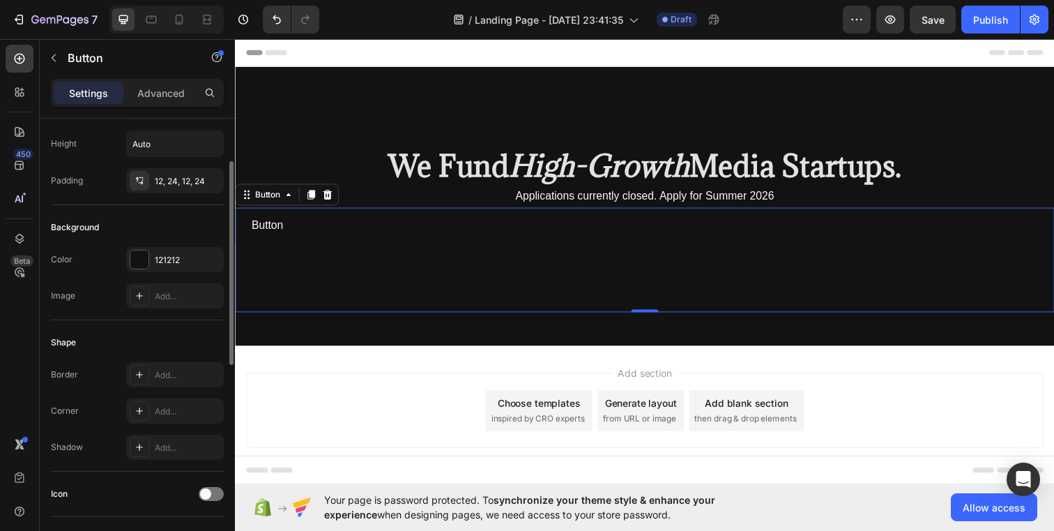
scroll to position [76, 0]
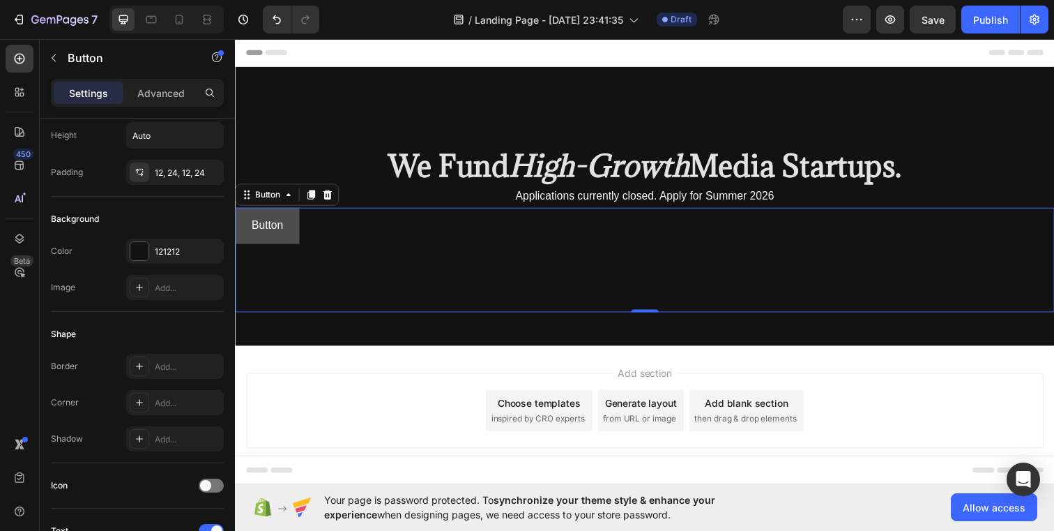
click at [289, 233] on button "Button" at bounding box center [268, 229] width 66 height 37
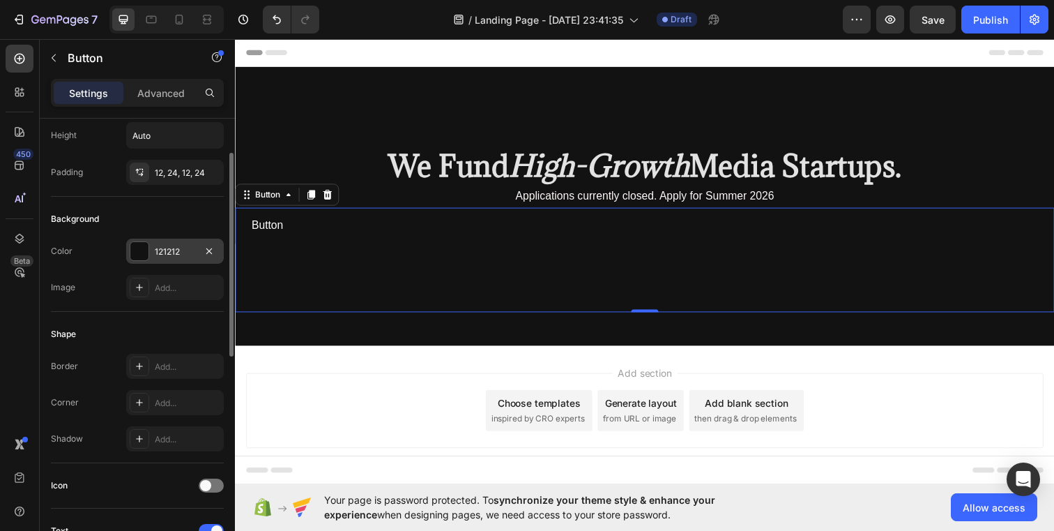
click at [139, 245] on div at bounding box center [139, 251] width 18 height 18
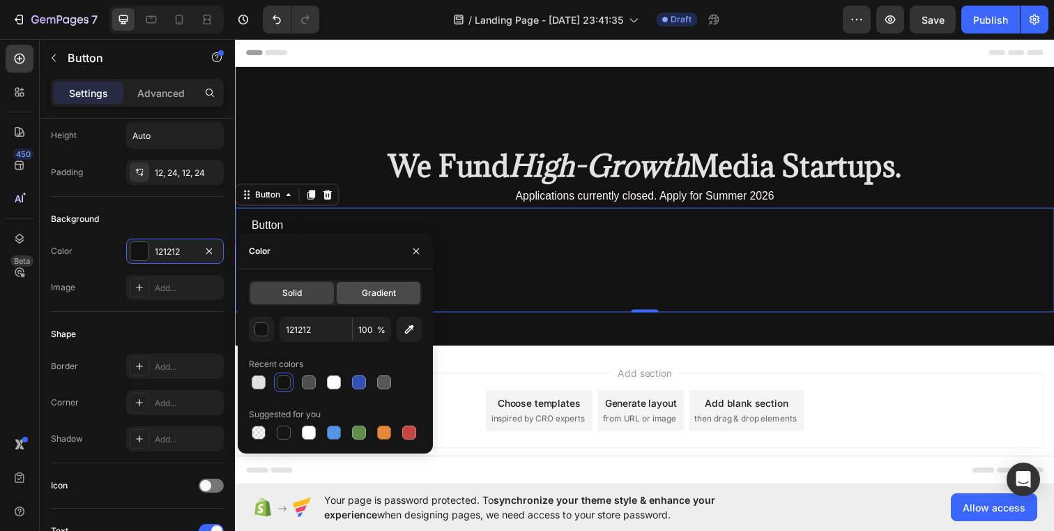
click at [367, 298] on span "Gradient" at bounding box center [379, 293] width 34 height 13
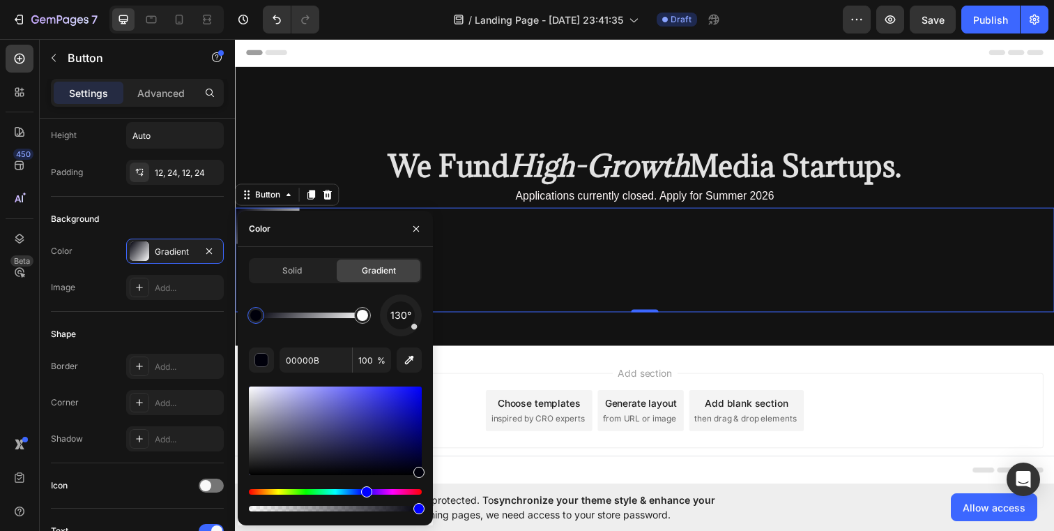
click at [321, 259] on div "Solid Gradient" at bounding box center [335, 270] width 173 height 25
click at [321, 264] on div "Solid" at bounding box center [292, 270] width 84 height 22
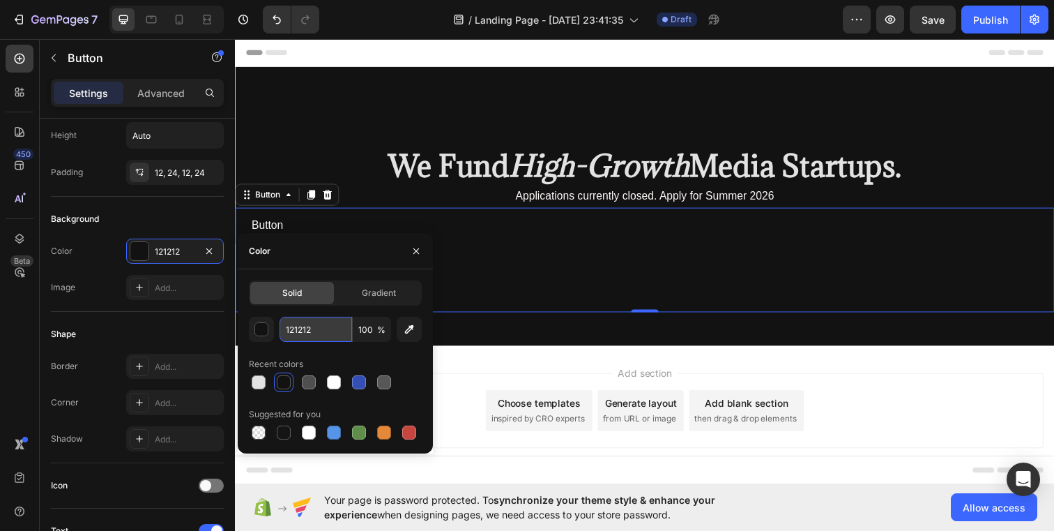
click at [327, 331] on input "121212" at bounding box center [316, 329] width 73 height 25
paste input "(#C9A34E"
type input "1"
paste input "(#C9A34E"
click at [289, 330] on input "(#C9A34E" at bounding box center [316, 329] width 73 height 25
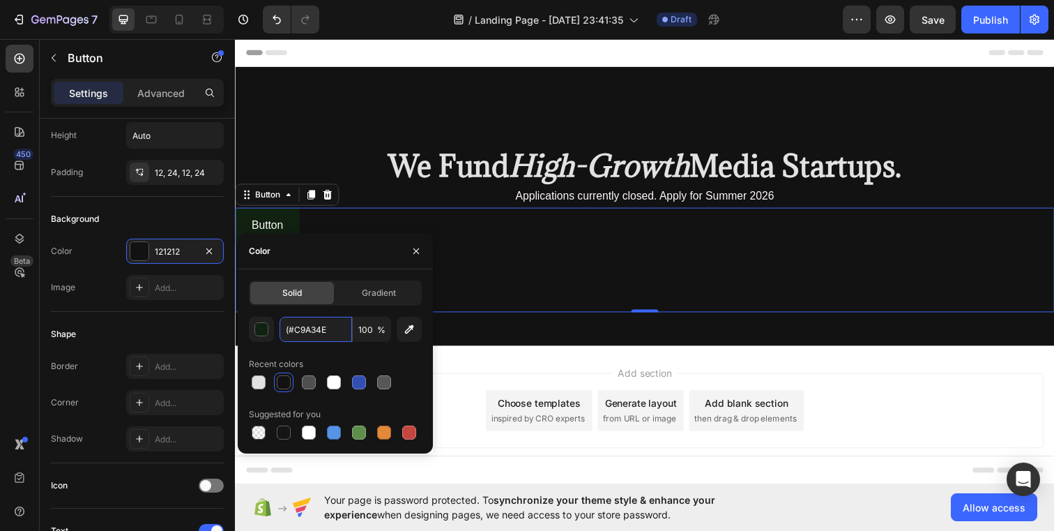
type input "#C9A34E"
click at [478, 356] on div "Add section Choose templates inspired by CRO experts Generate layout from URL o…" at bounding box center [653, 437] width 837 height 172
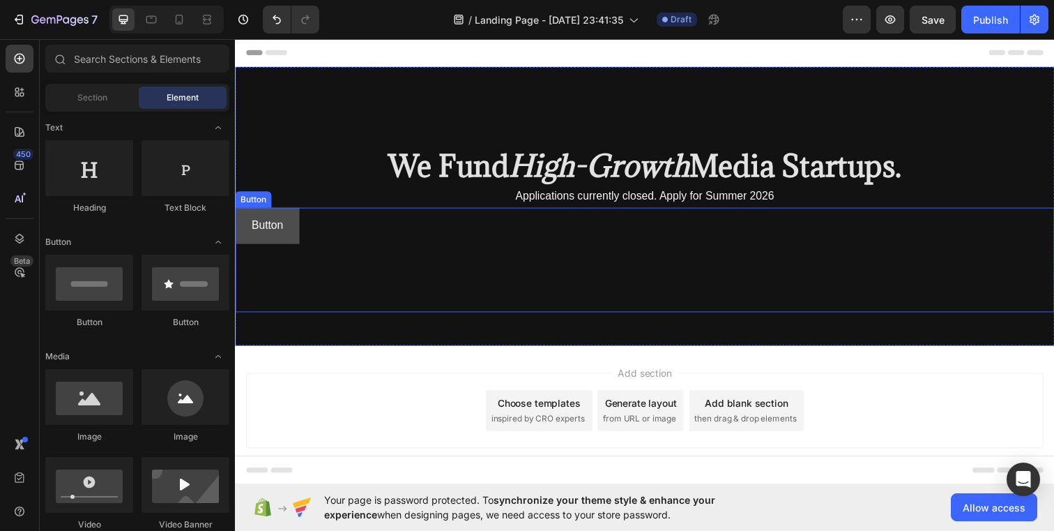
click at [294, 228] on button "Button" at bounding box center [268, 229] width 66 height 37
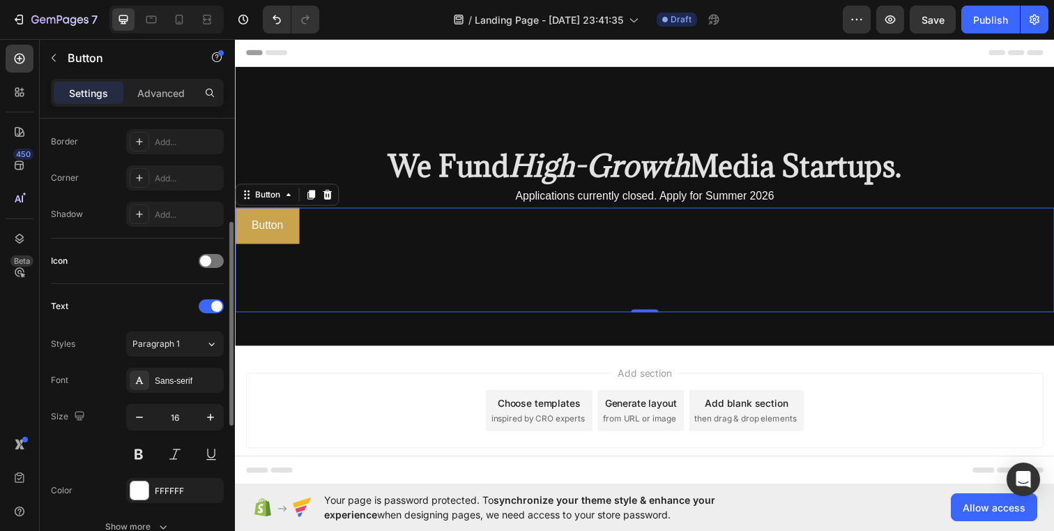
scroll to position [548, 0]
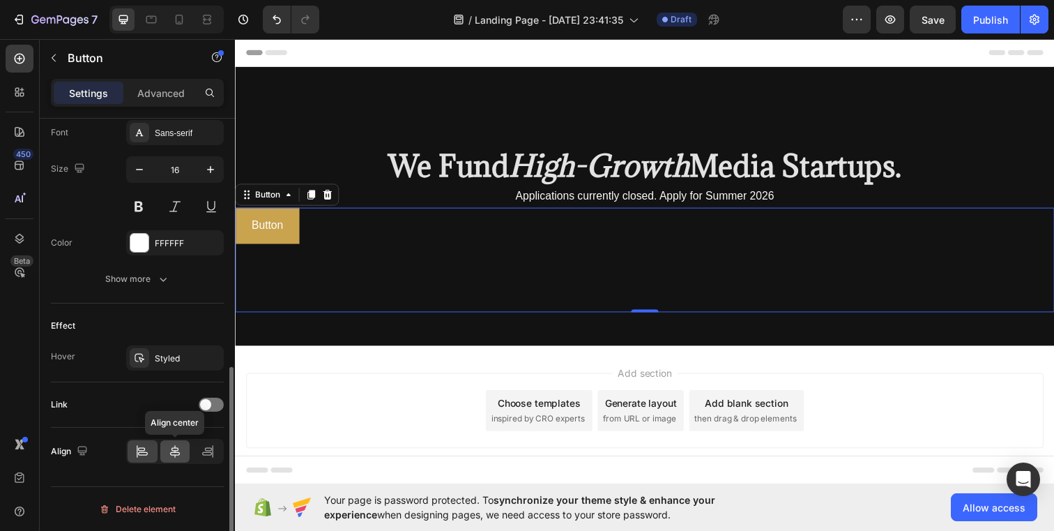
click at [177, 448] on icon at bounding box center [175, 451] width 10 height 13
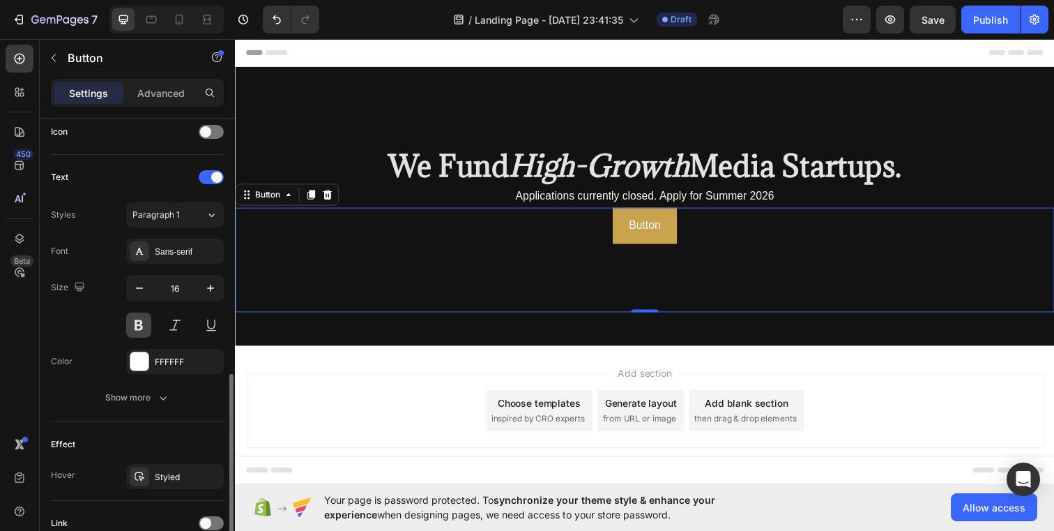
scroll to position [425, 0]
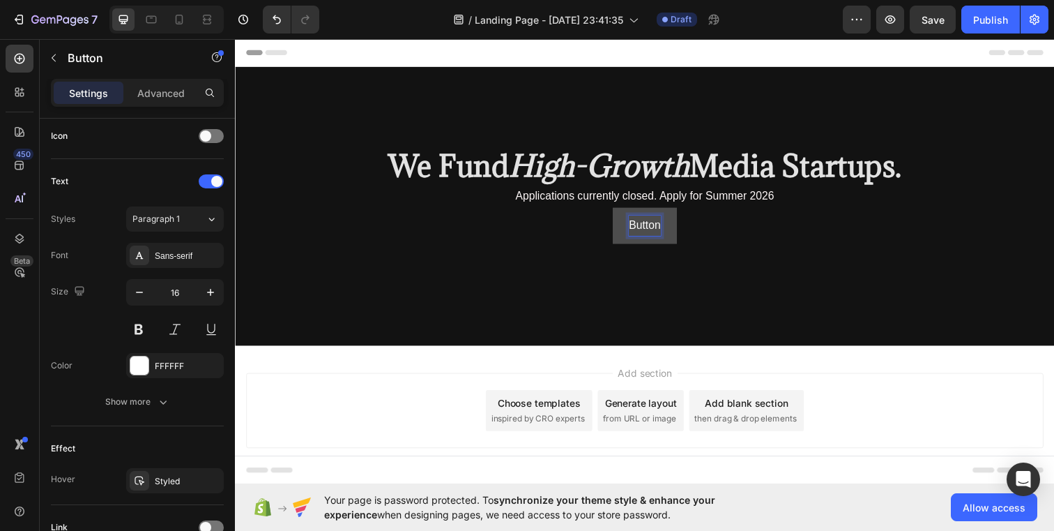
click at [665, 231] on p "Button" at bounding box center [653, 229] width 32 height 20
click at [623, 211] on button "Apply" at bounding box center [653, 229] width 61 height 37
click at [610, 211] on button "Apply Now" at bounding box center [653, 229] width 86 height 37
click at [602, 211] on button "Apply Now for" at bounding box center [653, 229] width 103 height 37
click at [431, 411] on div "Add section Choose templates inspired by CRO experts Generate layout from URL o…" at bounding box center [653, 417] width 814 height 77
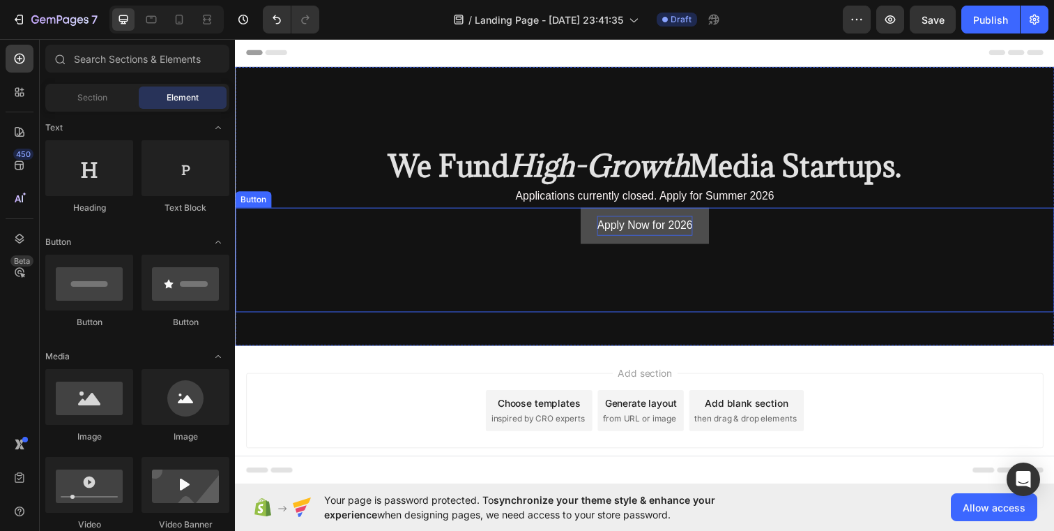
click at [624, 220] on p "Apply Now for 2026" at bounding box center [654, 229] width 98 height 20
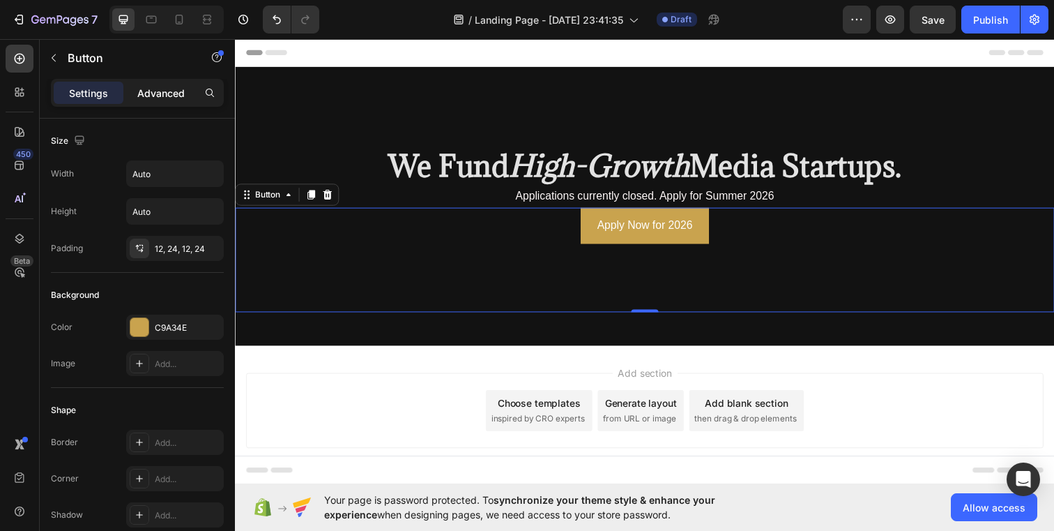
click at [159, 97] on p "Advanced" at bounding box center [160, 93] width 47 height 15
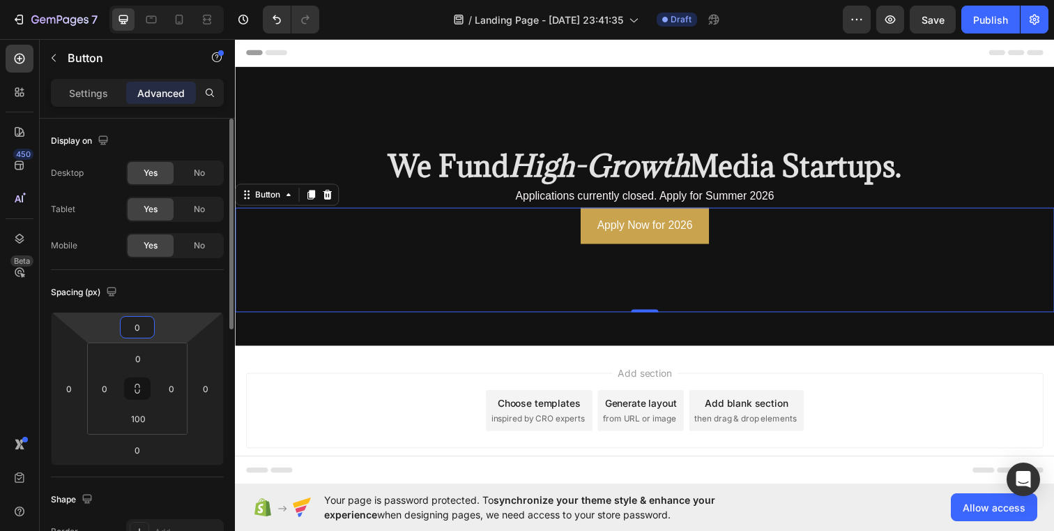
click at [138, 327] on input "0" at bounding box center [137, 327] width 28 height 21
type input "10"
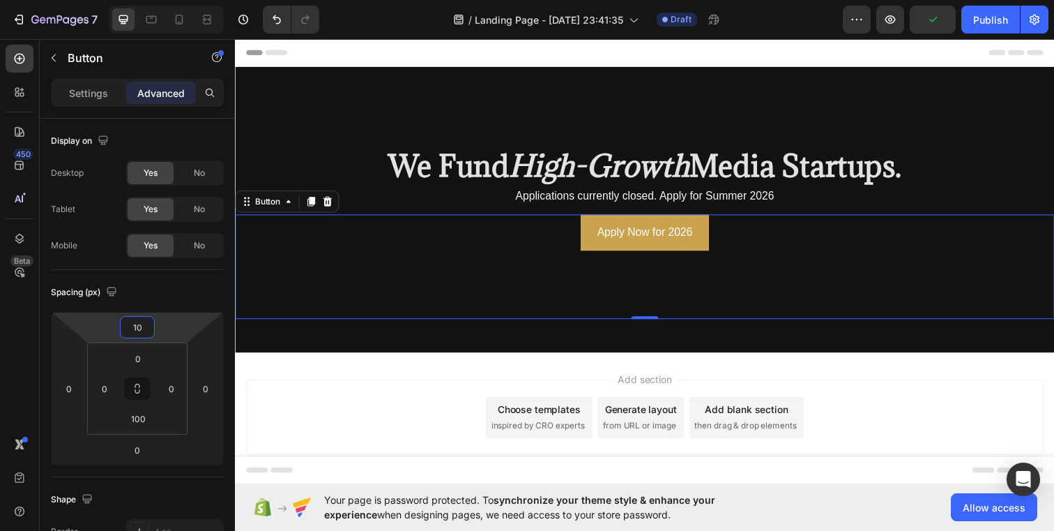
click at [376, 439] on div "Add section Choose templates inspired by CRO experts Generate layout from URL o…" at bounding box center [653, 424] width 814 height 77
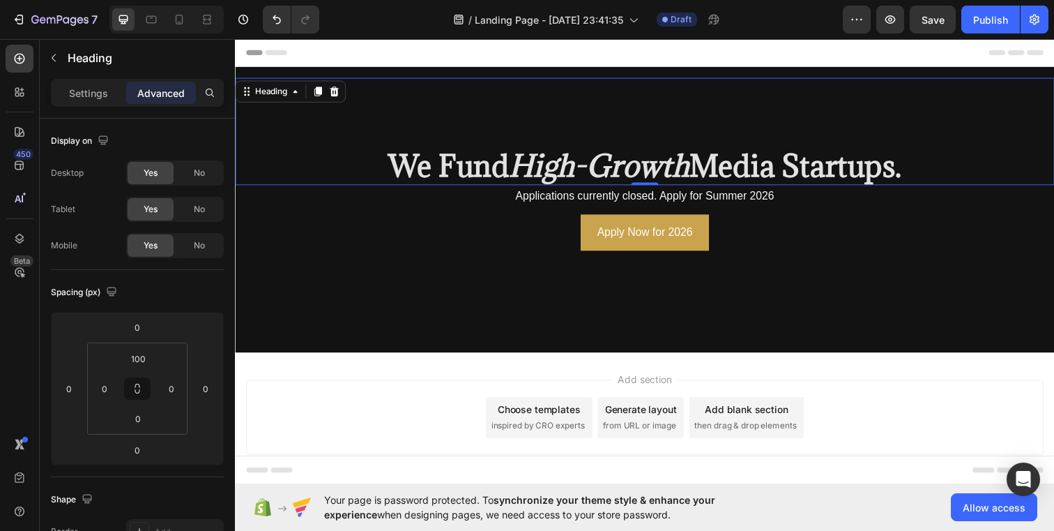
click at [513, 92] on div "⁠⁠⁠⁠⁠⁠⁠ We Fund High-Growth Media Startups. Heading 0" at bounding box center [653, 132] width 837 height 109
click at [148, 359] on input "100" at bounding box center [138, 358] width 28 height 21
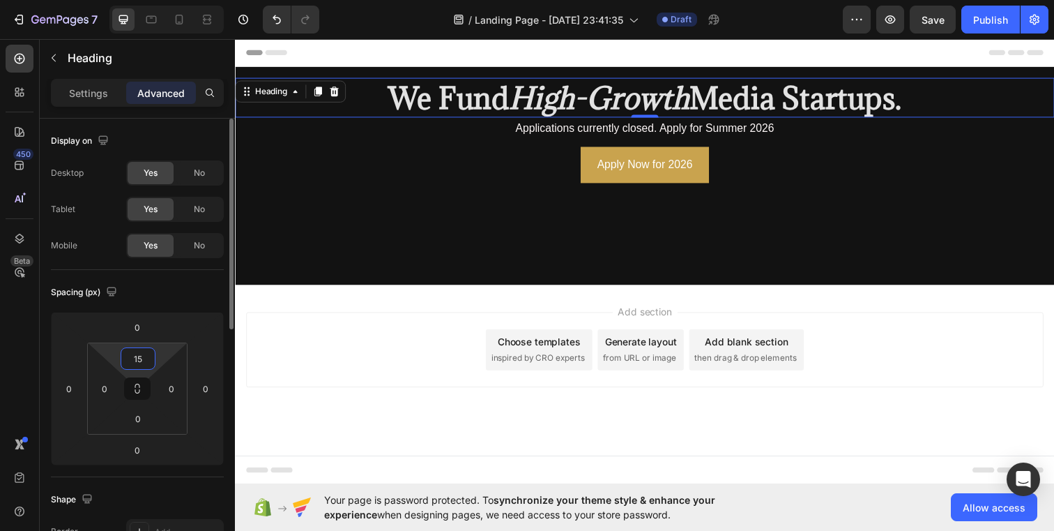
type input "150"
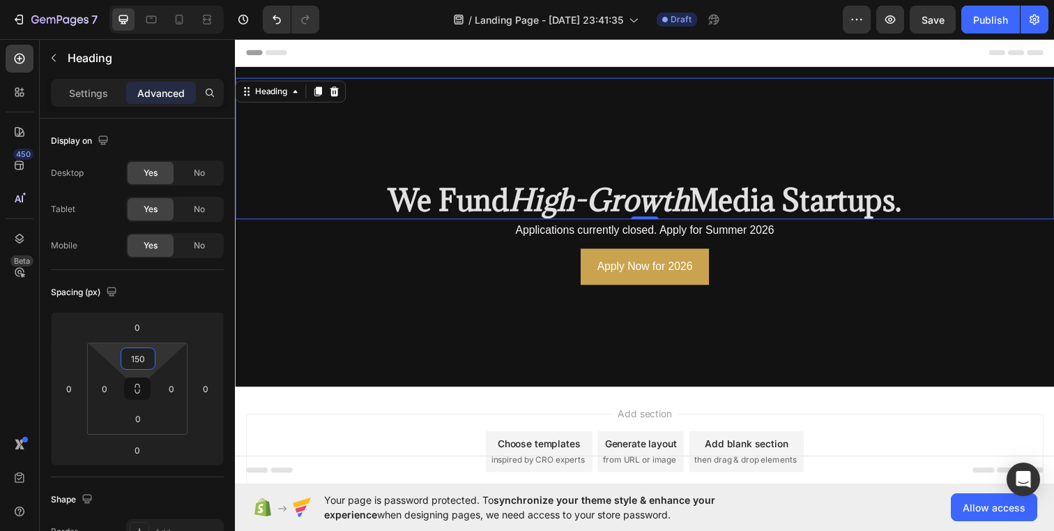
click at [353, 453] on div "Add section Choose templates inspired by CRO experts Generate layout from URL o…" at bounding box center [653, 459] width 814 height 77
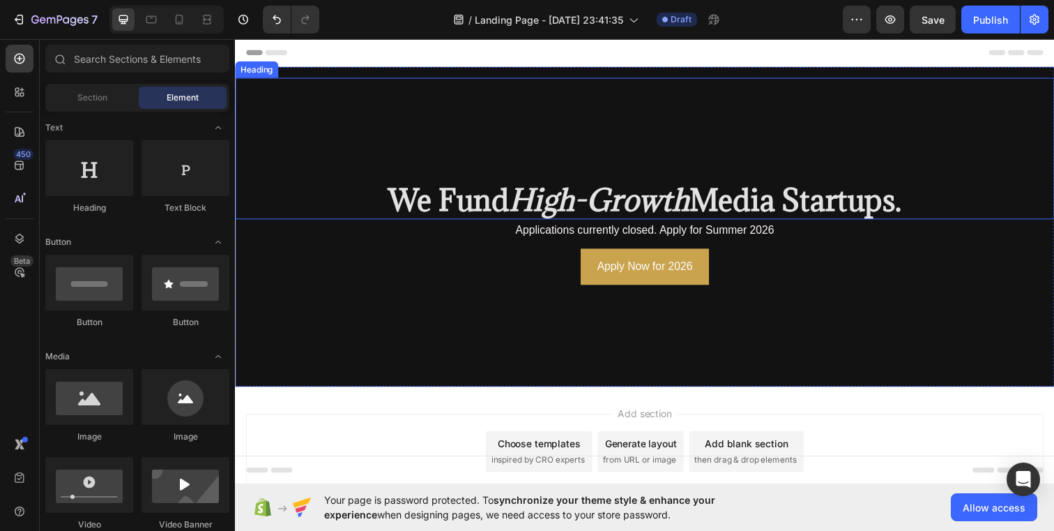
click at [457, 202] on strong "We Fund" at bounding box center [452, 202] width 123 height 39
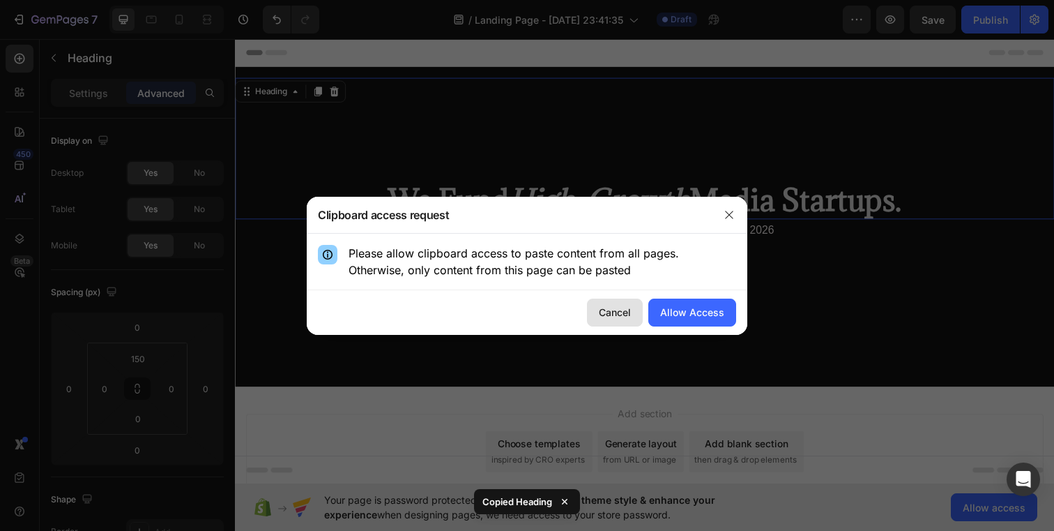
click at [605, 311] on div "Cancel" at bounding box center [615, 312] width 32 height 15
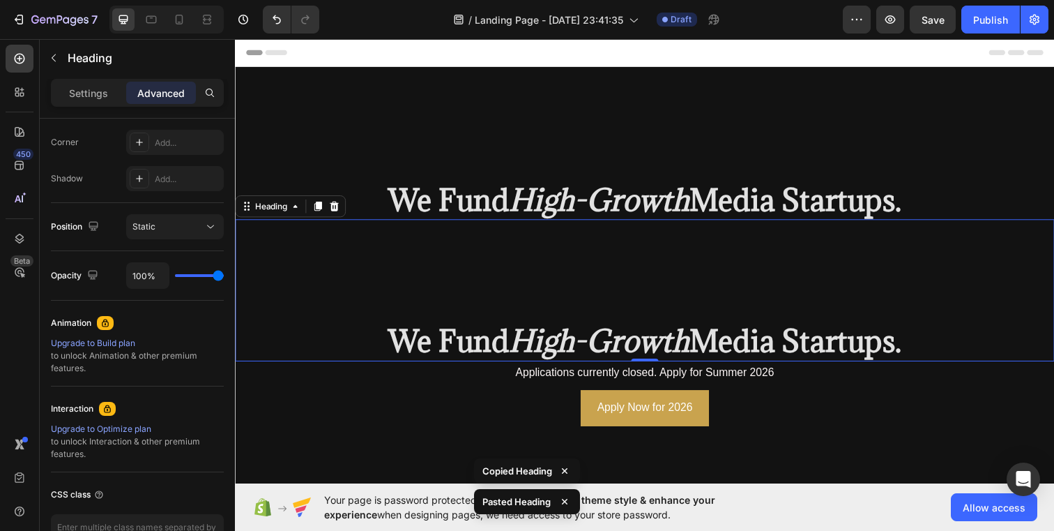
click at [939, 348] on h2 "We Fund High-Growth Media Startups." at bounding box center [653, 347] width 837 height 40
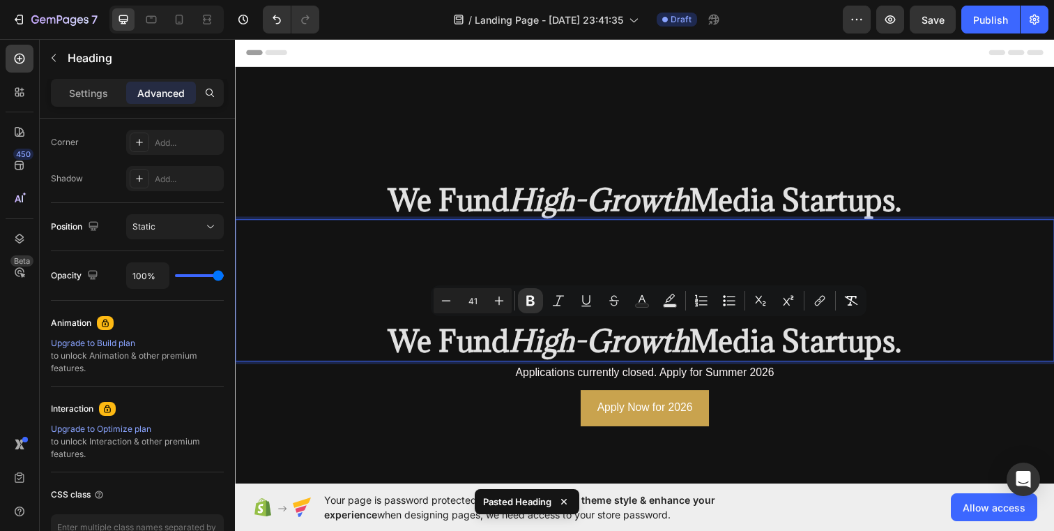
drag, startPoint x: 936, startPoint y: 348, endPoint x: 393, endPoint y: 348, distance: 542.5
click at [393, 348] on p "We Fund High-Growth Media Startups." at bounding box center [653, 346] width 834 height 37
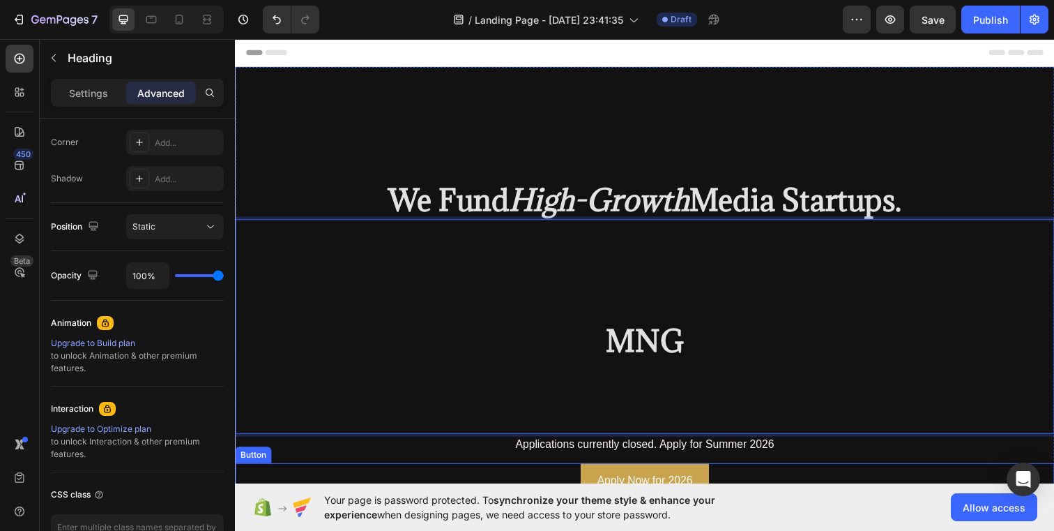
click at [893, 480] on div "Apply Now for 2026 Button" at bounding box center [653, 524] width 837 height 107
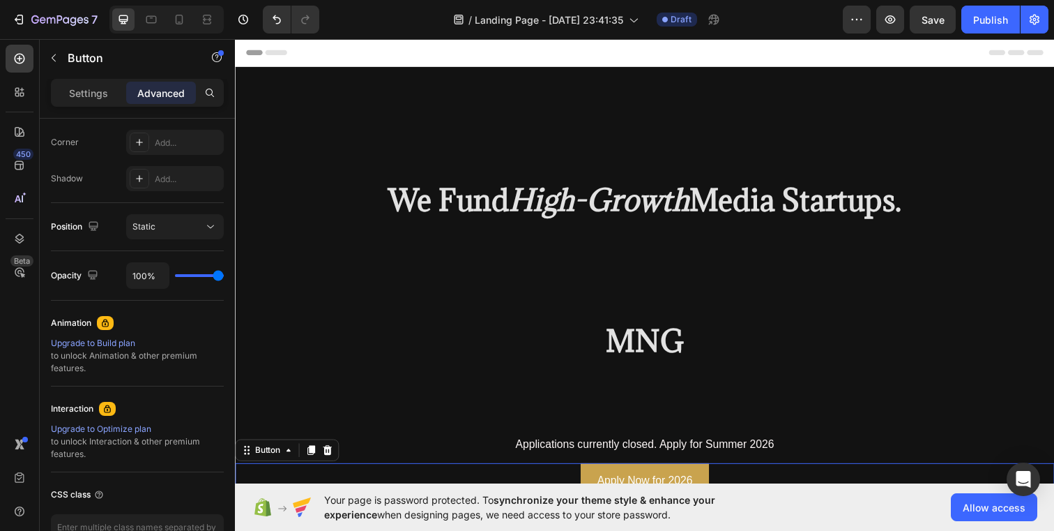
scroll to position [0, 0]
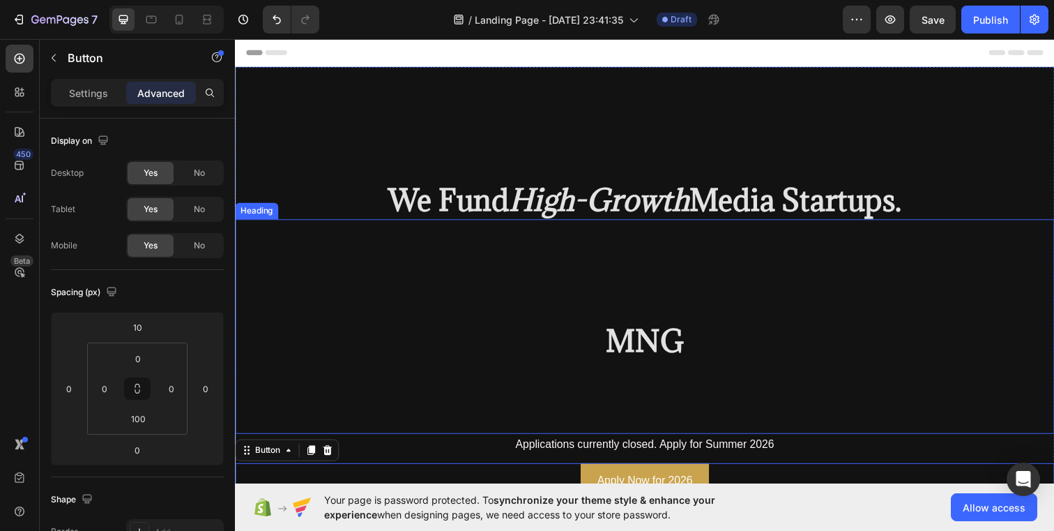
click at [517, 344] on p "⁠⁠⁠⁠⁠⁠⁠ MNG" at bounding box center [653, 384] width 834 height 112
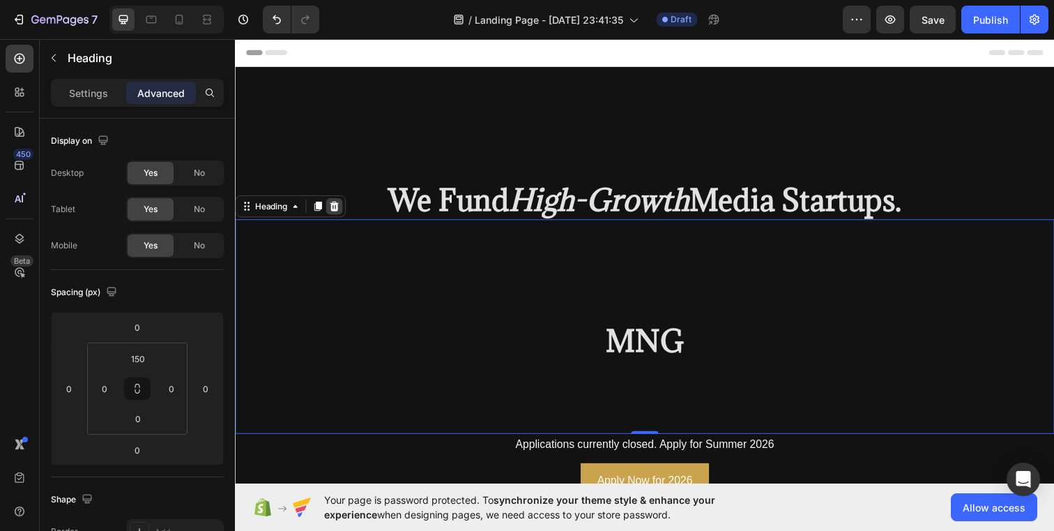
click at [333, 208] on icon at bounding box center [336, 209] width 9 height 10
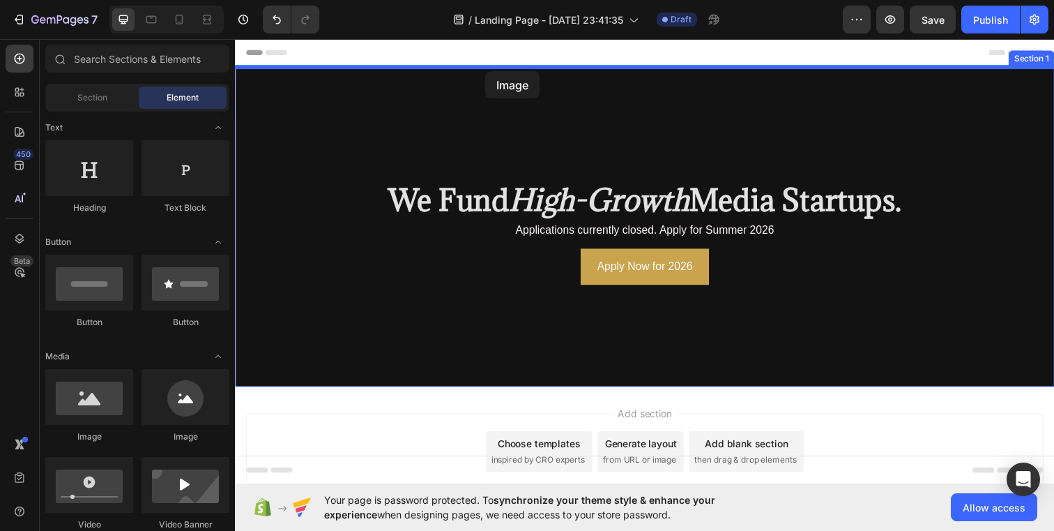
drag, startPoint x: 351, startPoint y: 448, endPoint x: 491, endPoint y: 72, distance: 401.5
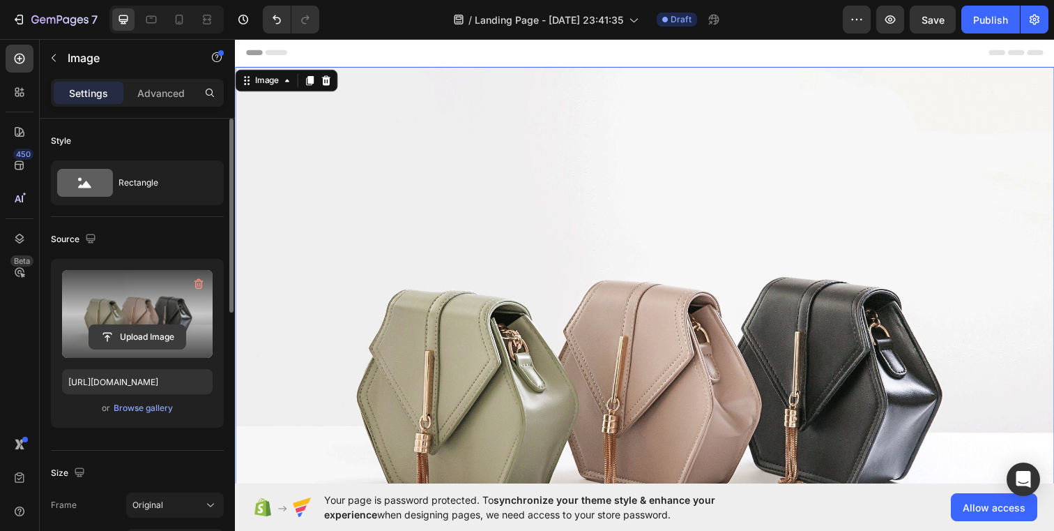
click at [167, 337] on input "file" at bounding box center [137, 337] width 96 height 24
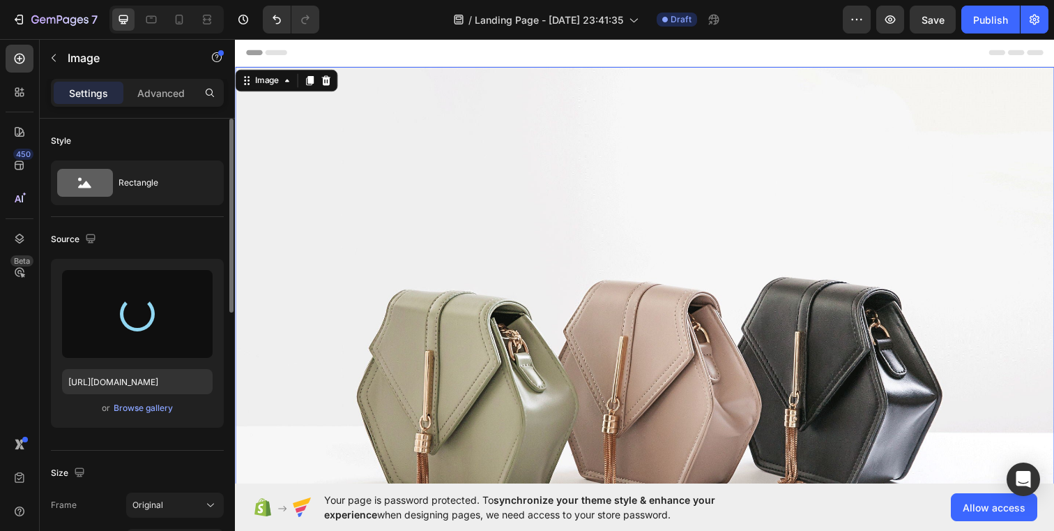
type input "https://cdn.shopify.com/s/files/1/0680/7994/3722/files/gempages_581690892390236…"
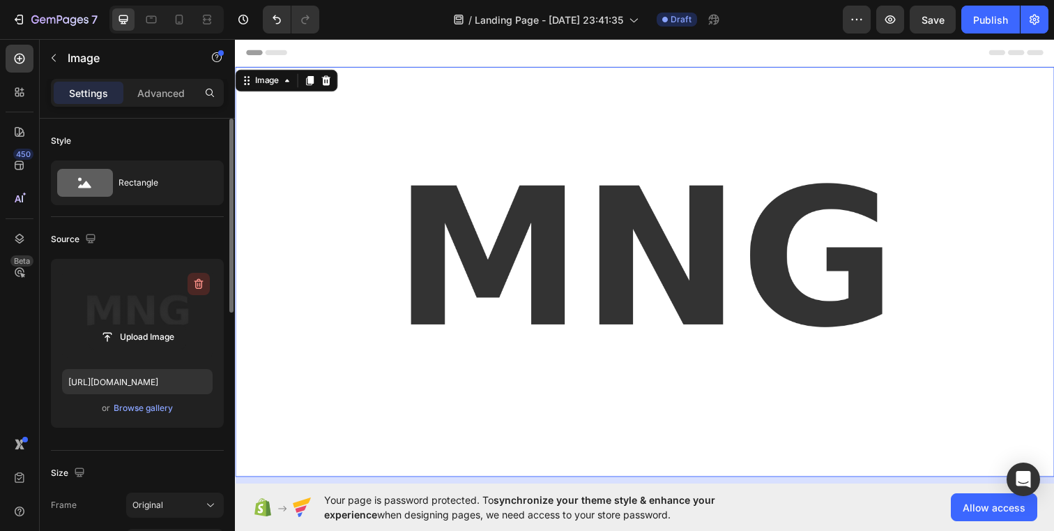
click at [197, 287] on icon "button" at bounding box center [199, 284] width 14 height 14
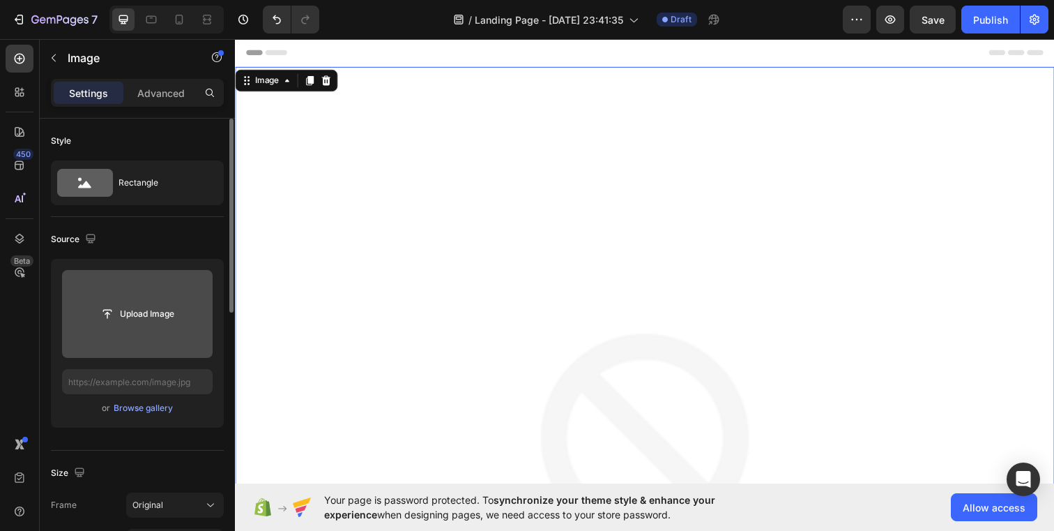
click at [155, 312] on input "file" at bounding box center [137, 314] width 96 height 24
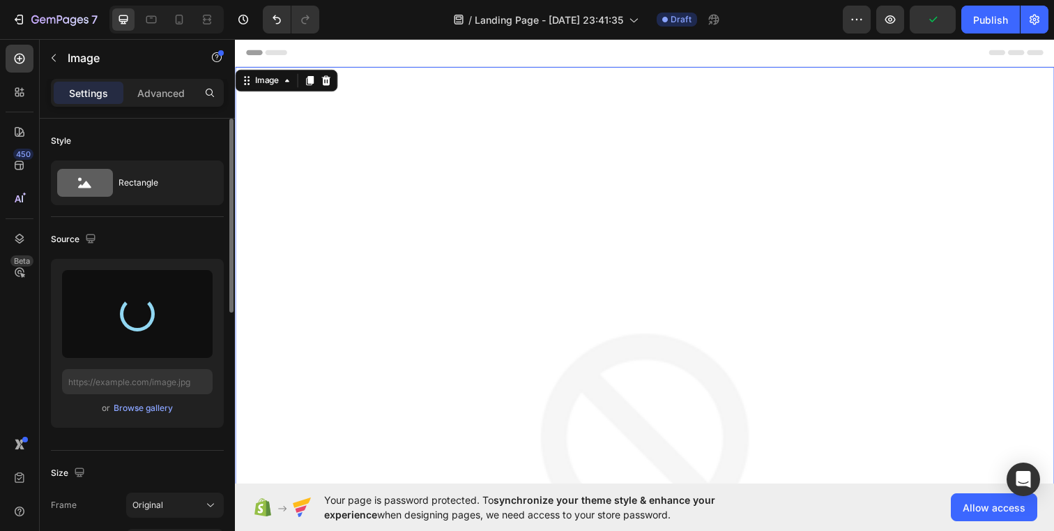
type input "https://cdn.shopify.com/s/files/1/0680/7994/3722/files/gempages_581690892390236…"
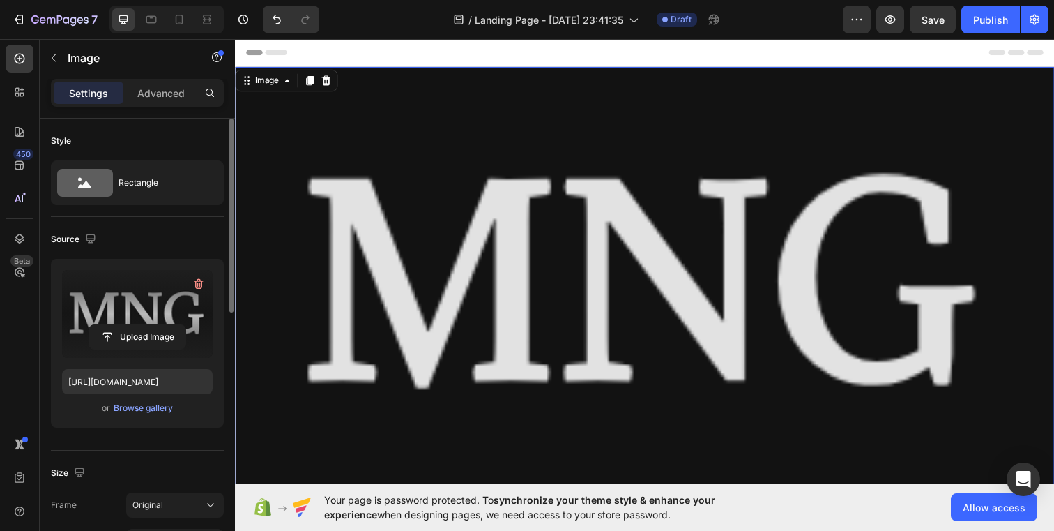
click at [413, 157] on img at bounding box center [653, 290] width 837 height 446
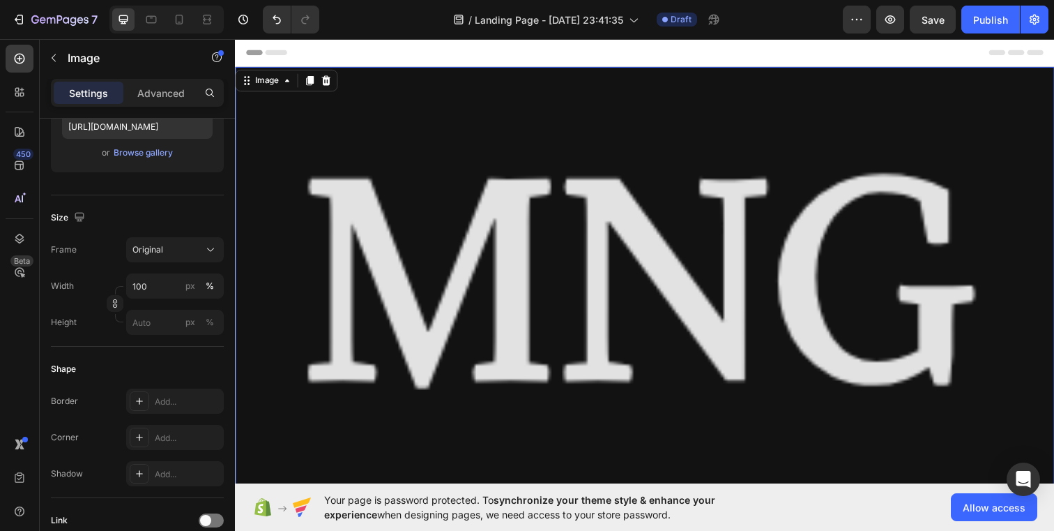
scroll to position [274, 0]
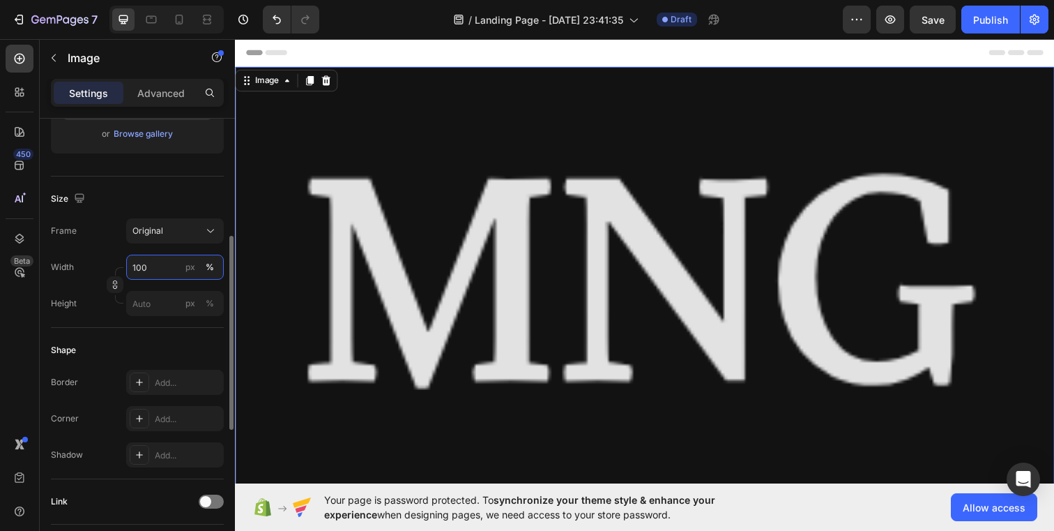
click at [159, 271] on input "100" at bounding box center [175, 267] width 98 height 25
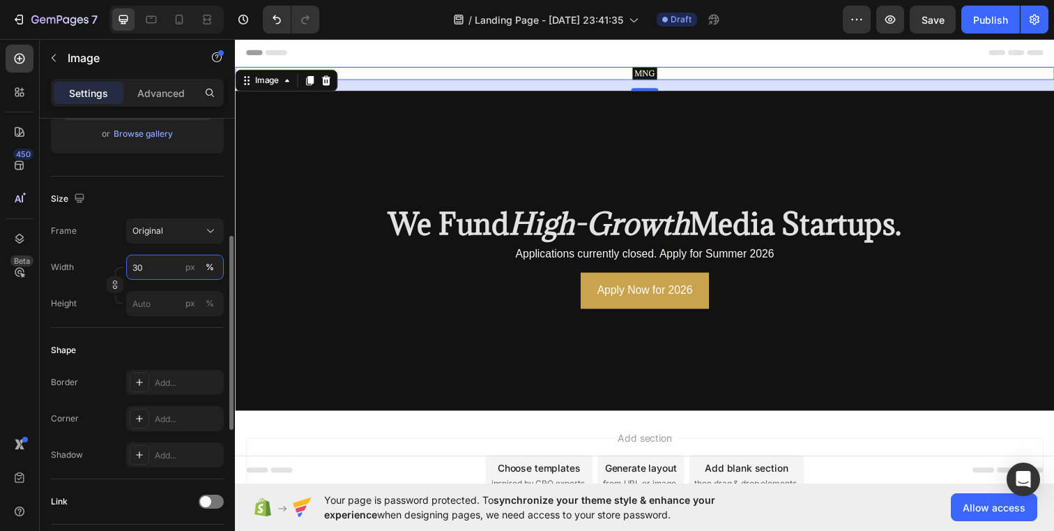
type input "3"
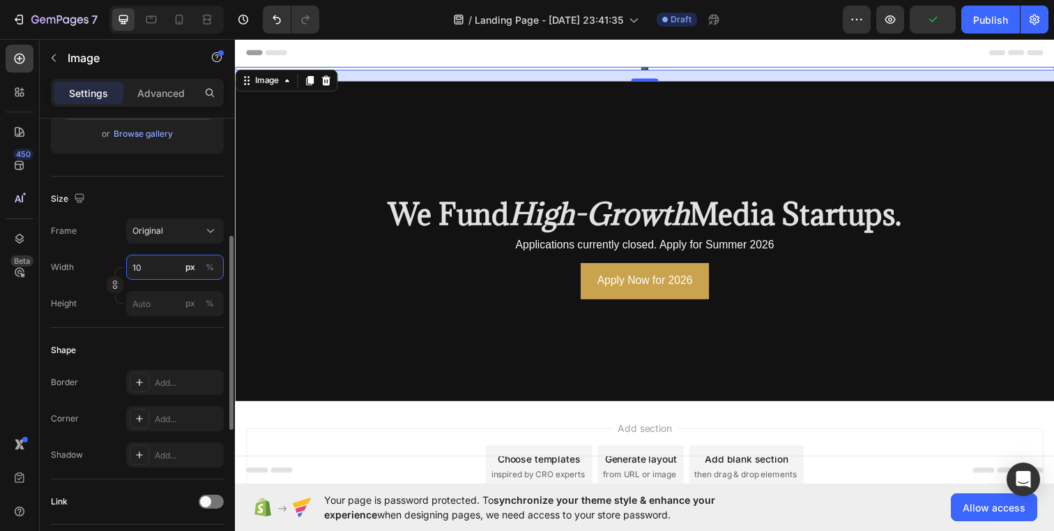
type input "1"
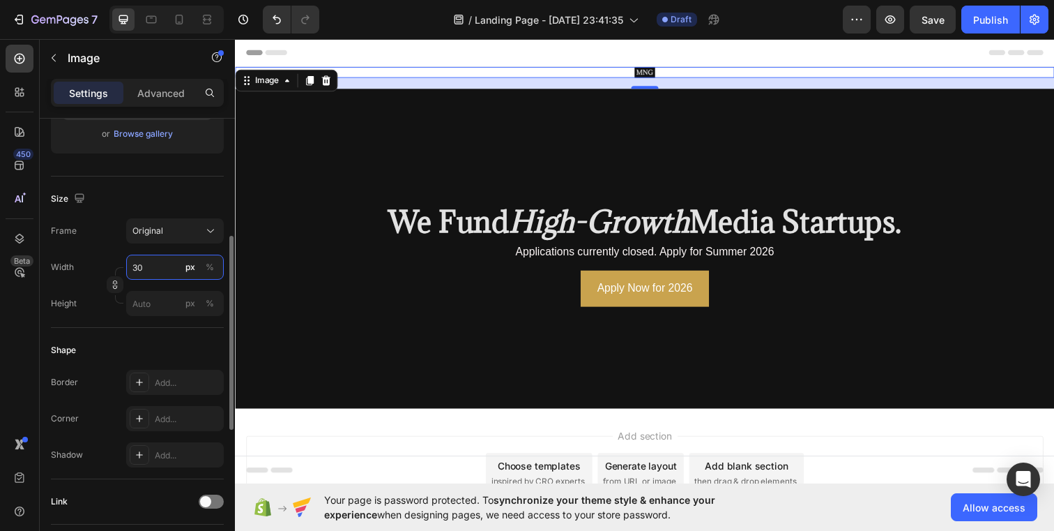
type input "3"
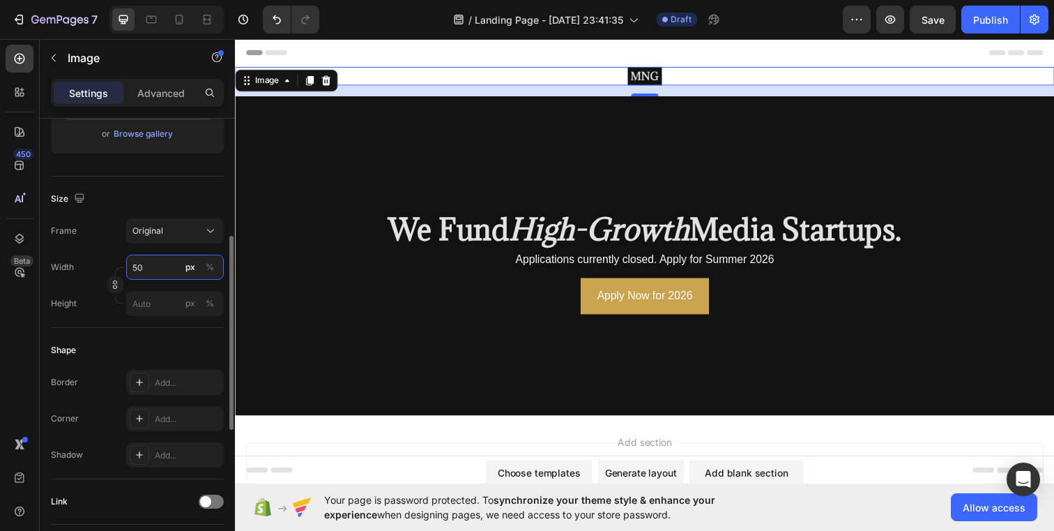
type input "5"
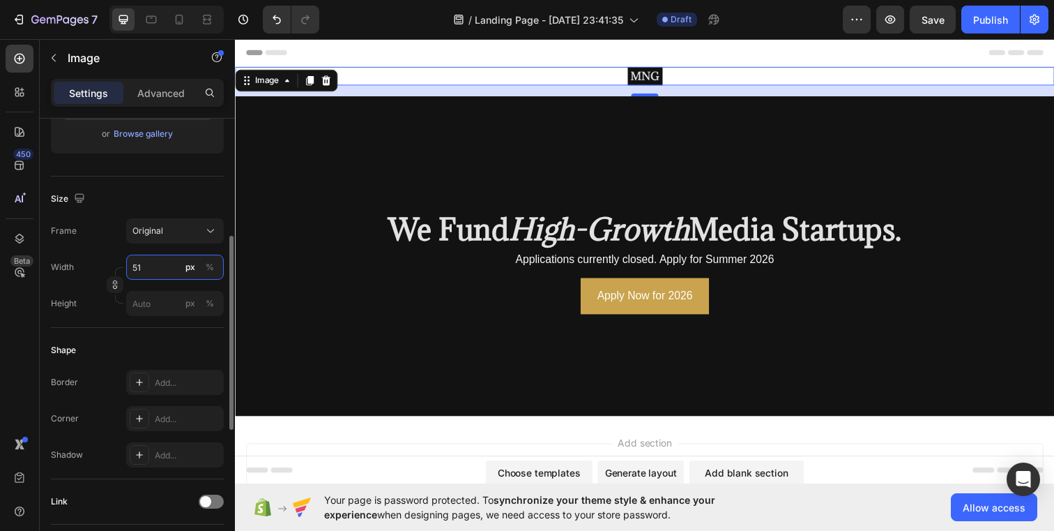
type input "5"
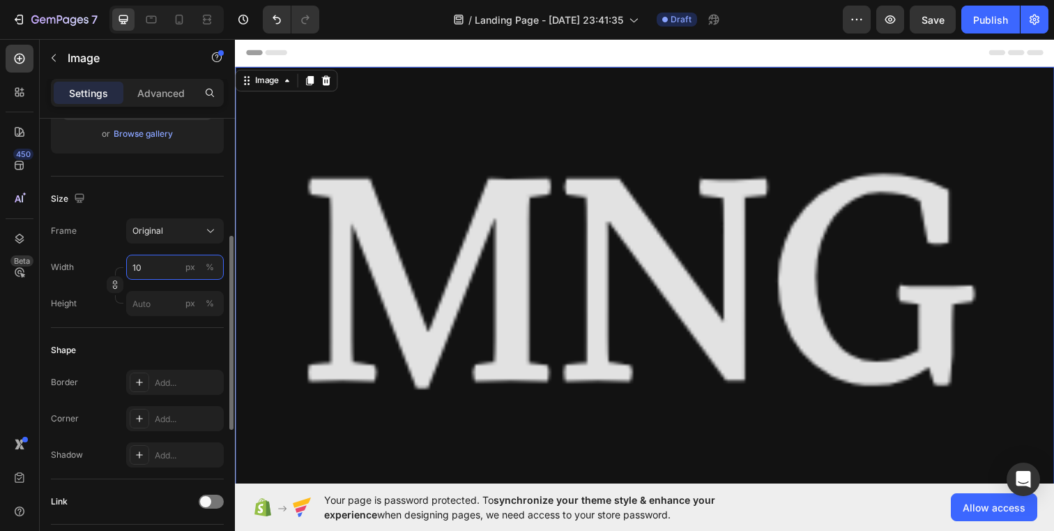
type input "100"
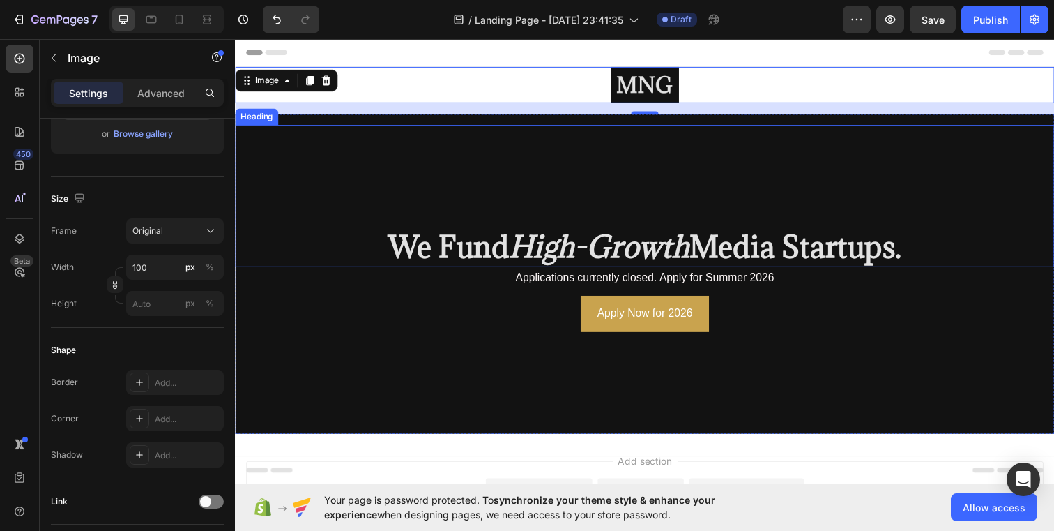
click at [609, 185] on div "⁠⁠⁠⁠⁠⁠⁠ We Fund High-Growth Media Startups. Heading" at bounding box center [653, 198] width 837 height 144
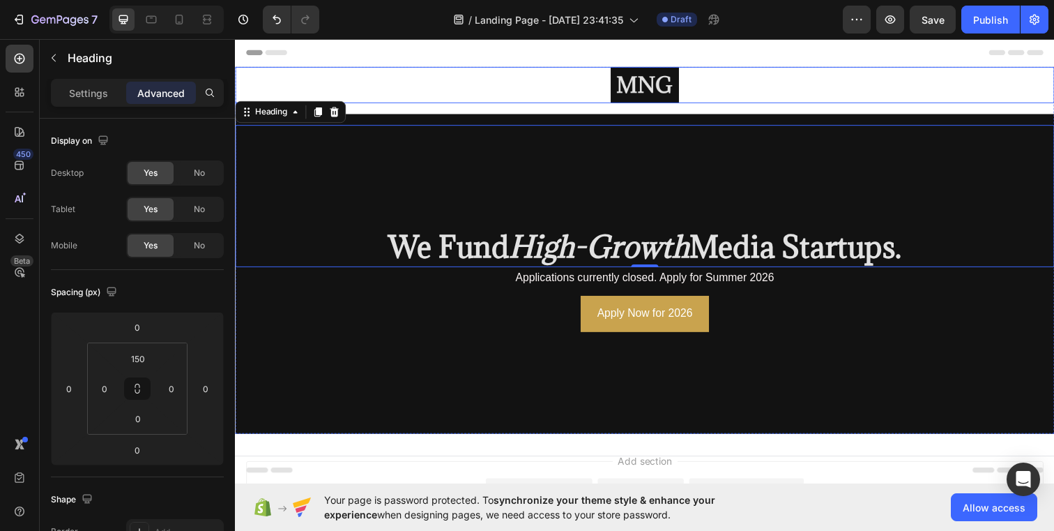
click at [660, 79] on img at bounding box center [654, 85] width 70 height 37
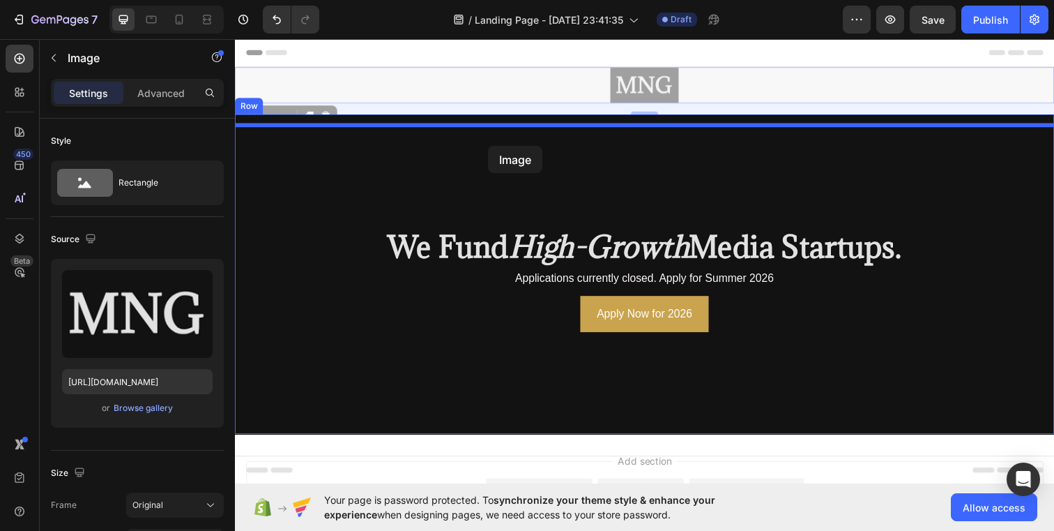
drag, startPoint x: 494, startPoint y: 86, endPoint x: 494, endPoint y: 146, distance: 60.0
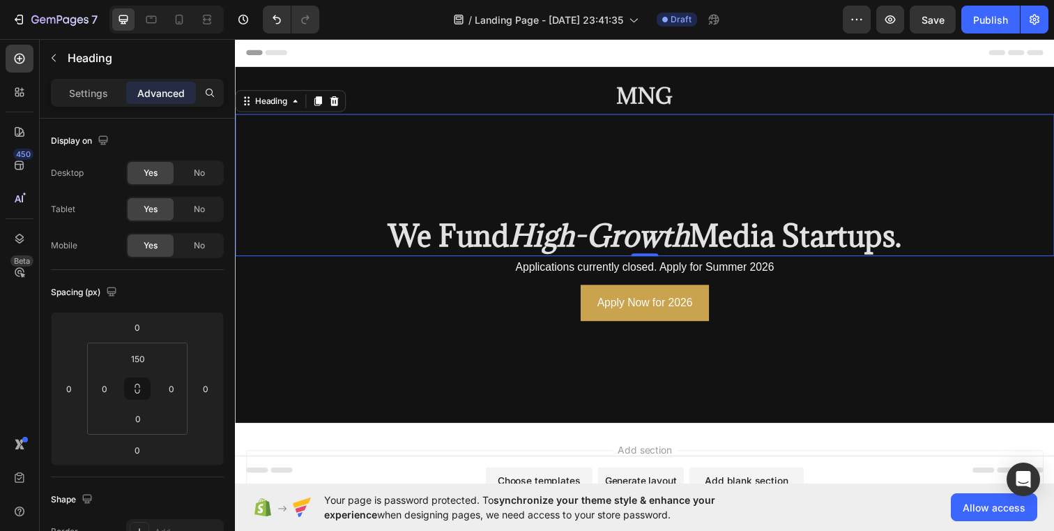
click at [699, 210] on div "⁠⁠⁠⁠⁠⁠⁠ We Fund High-Growth Media Startups. Heading 0" at bounding box center [653, 187] width 837 height 144
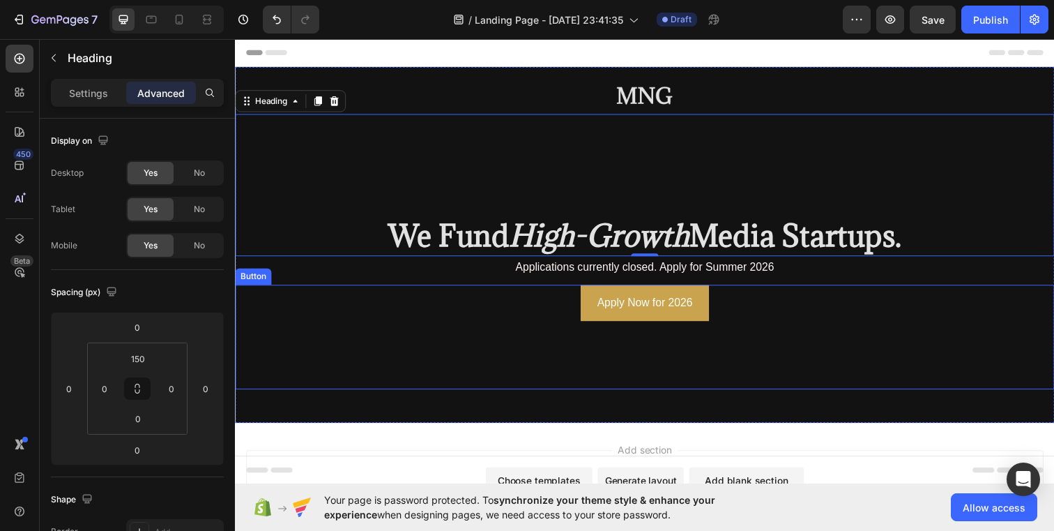
click at [768, 385] on div "Apply Now for 2026 Button" at bounding box center [653, 342] width 837 height 107
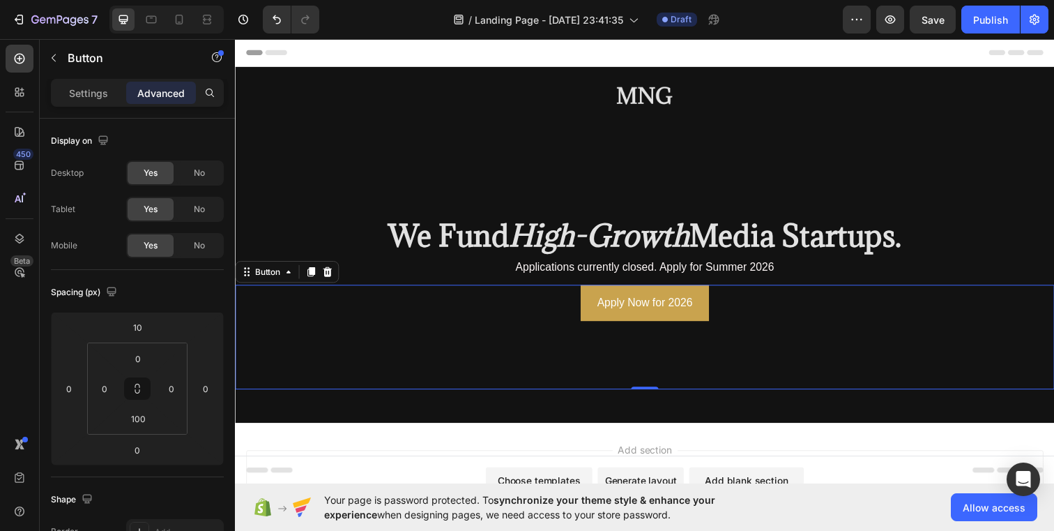
click at [773, 445] on div "Add section Choose templates inspired by CRO experts Generate layout from URL o…" at bounding box center [653, 516] width 837 height 172
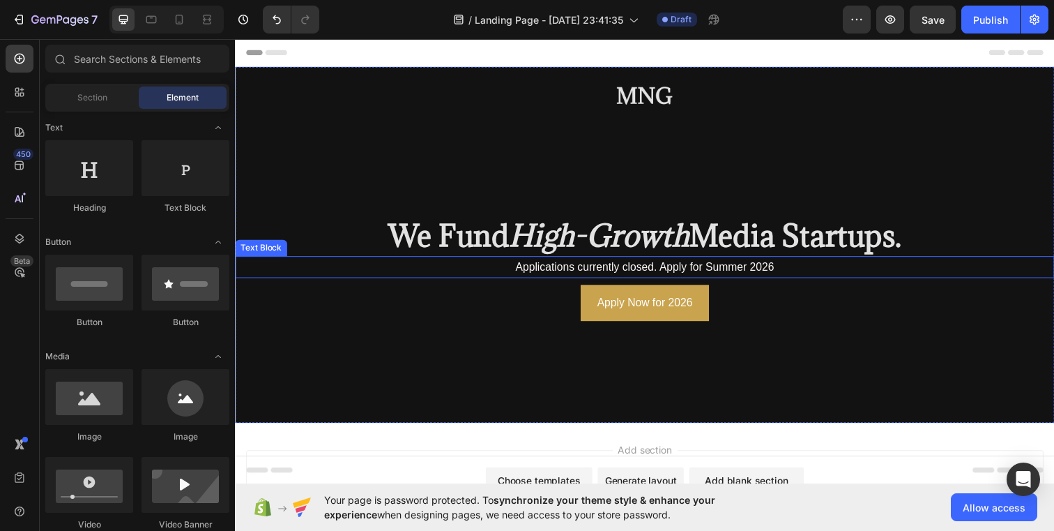
click at [701, 270] on span "Applications currently closed. Apply for Summer 2026" at bounding box center [654, 271] width 264 height 12
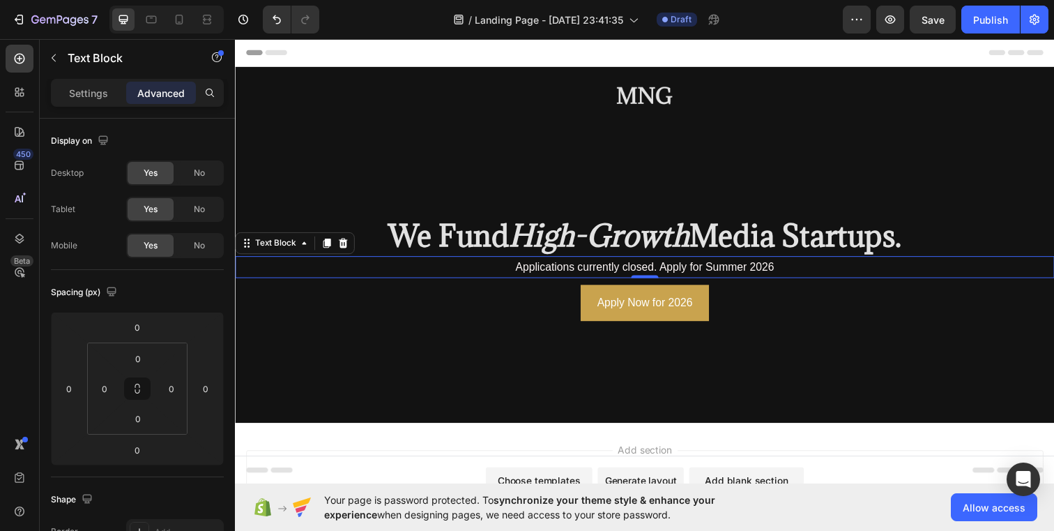
click at [674, 439] on div "Add section Choose templates inspired by CRO experts Generate layout from URL o…" at bounding box center [653, 516] width 837 height 172
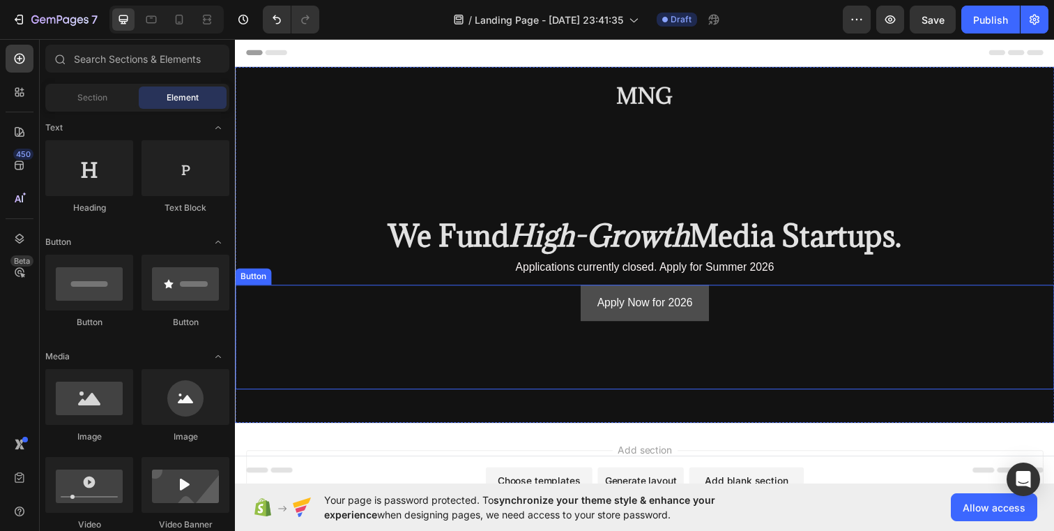
click at [676, 296] on button "Apply Now for 2026" at bounding box center [653, 307] width 131 height 37
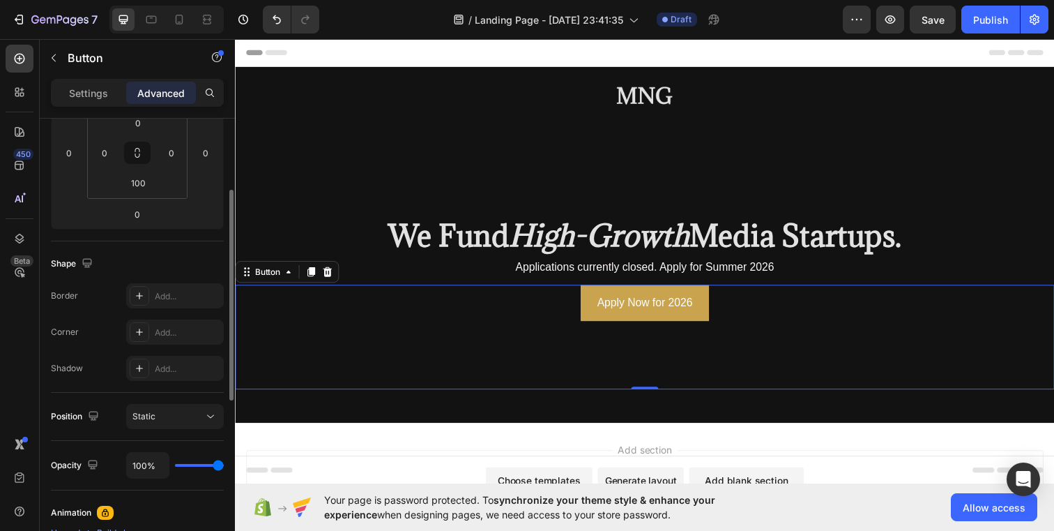
scroll to position [236, 0]
click at [92, 103] on div "Settings" at bounding box center [89, 93] width 70 height 22
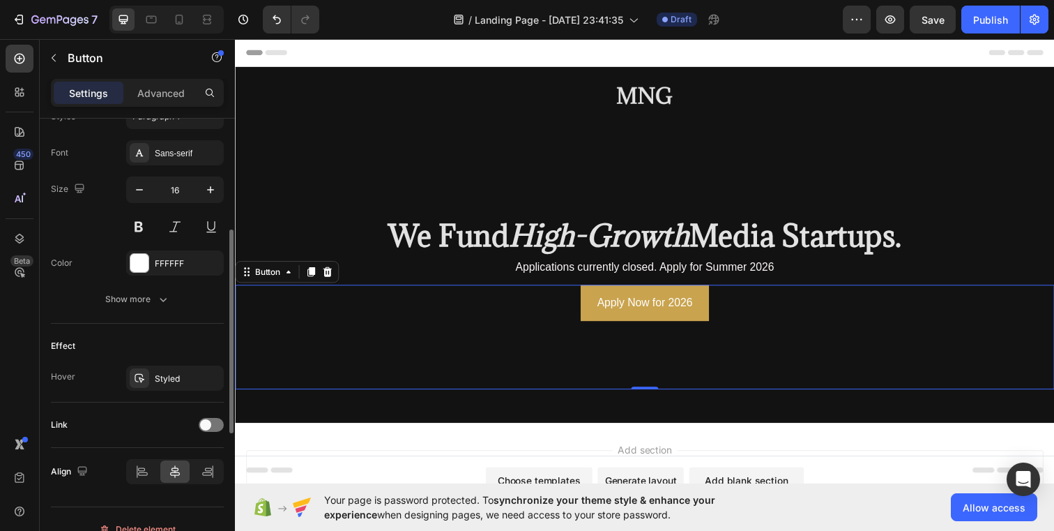
scroll to position [531, 0]
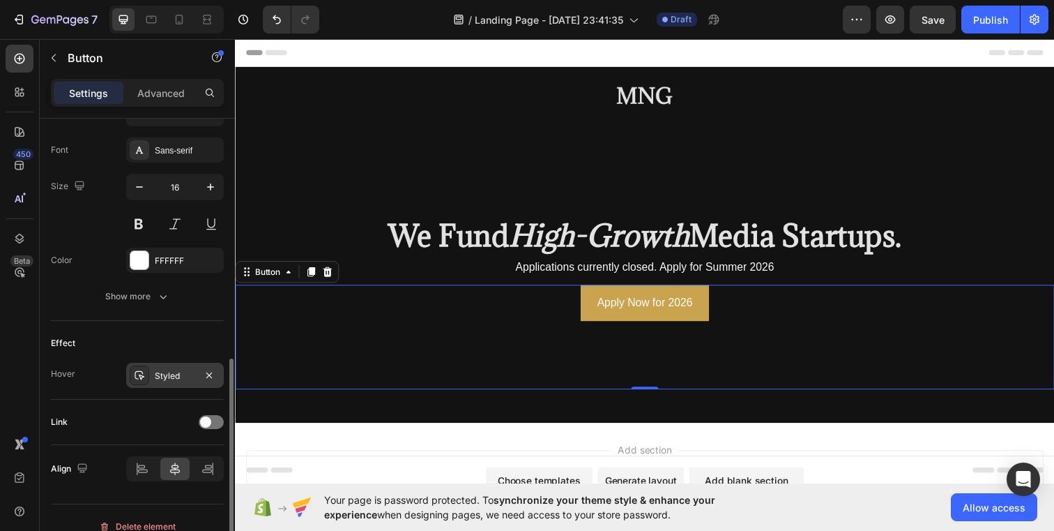
click at [165, 371] on div "Styled" at bounding box center [175, 376] width 40 height 13
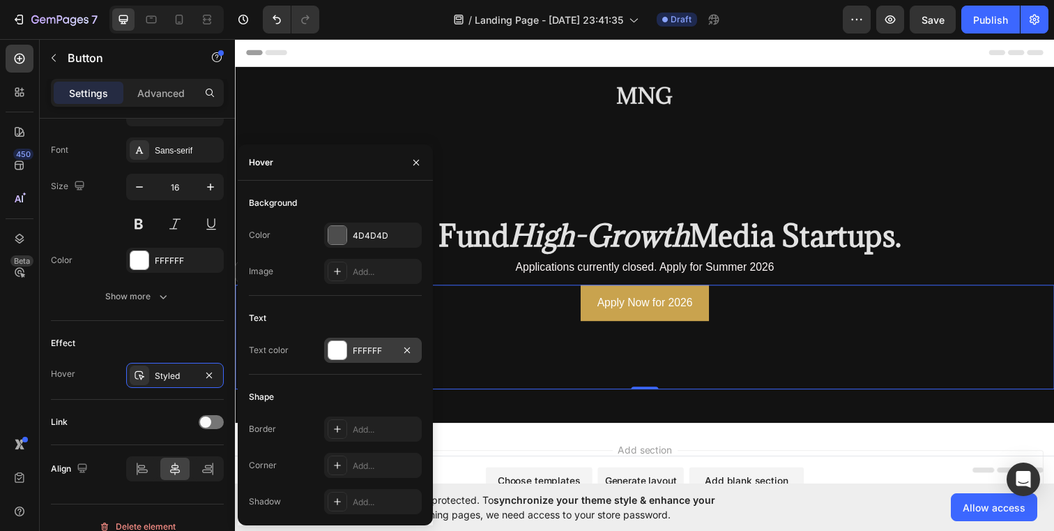
click at [343, 354] on div at bounding box center [337, 350] width 18 height 18
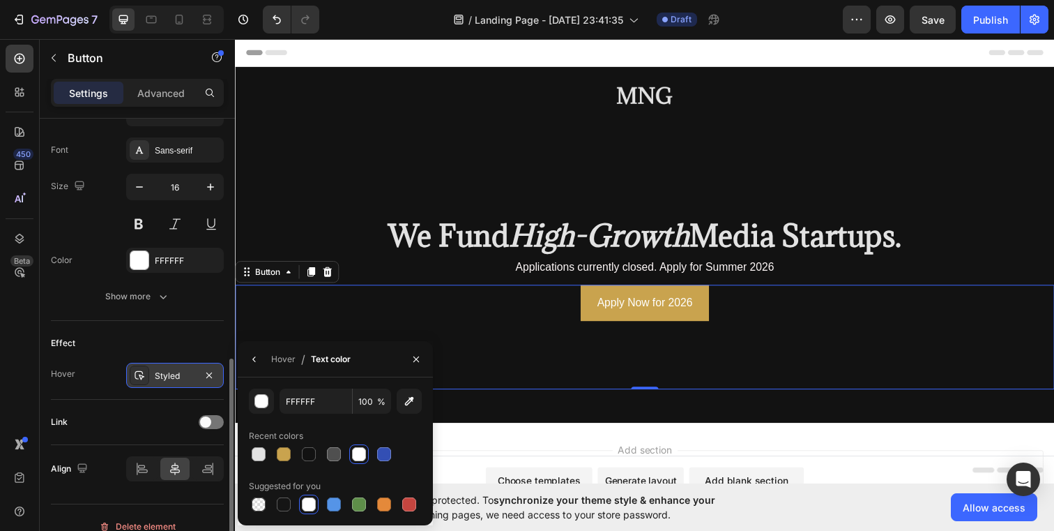
click at [178, 366] on div "Styled" at bounding box center [175, 375] width 98 height 25
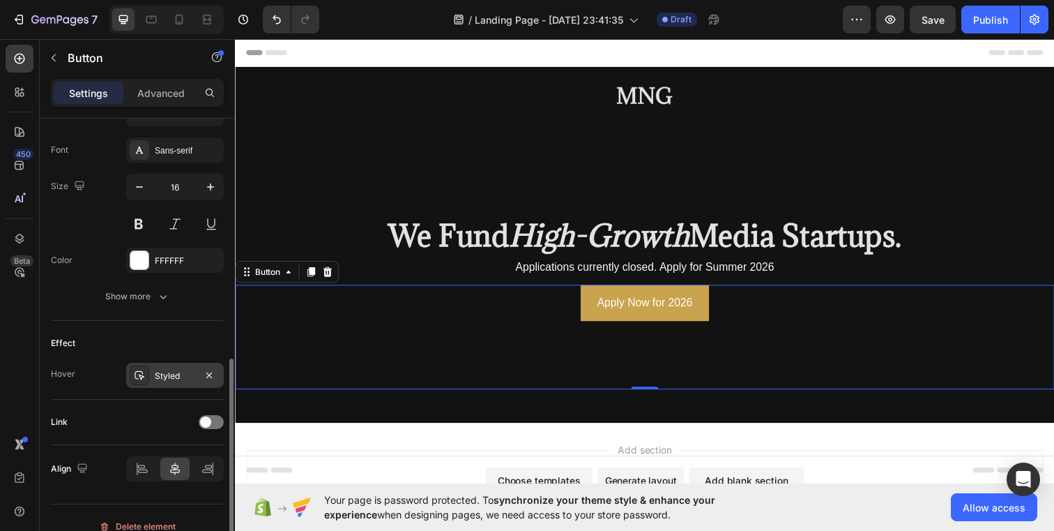
click at [178, 366] on div "Styled" at bounding box center [175, 375] width 98 height 25
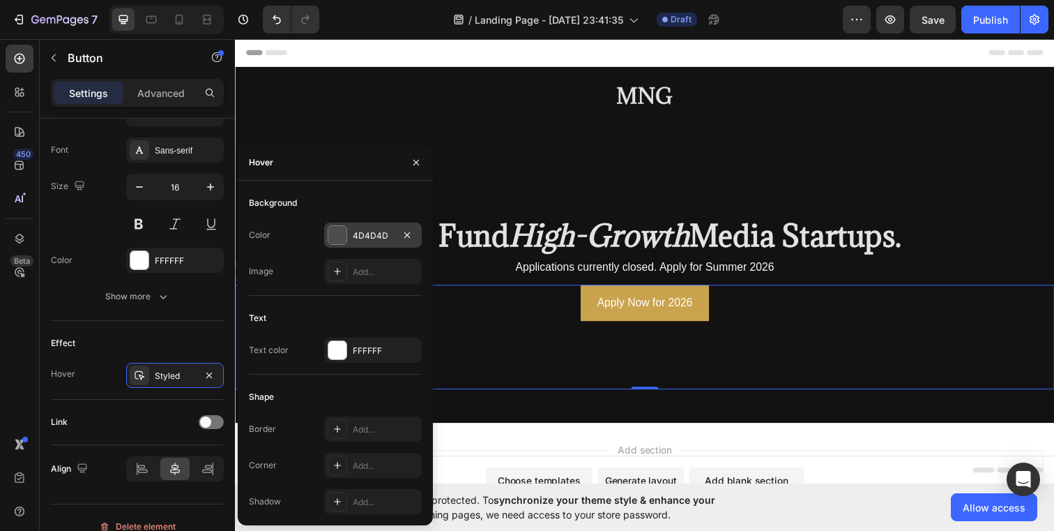
click at [331, 236] on div at bounding box center [337, 235] width 18 height 18
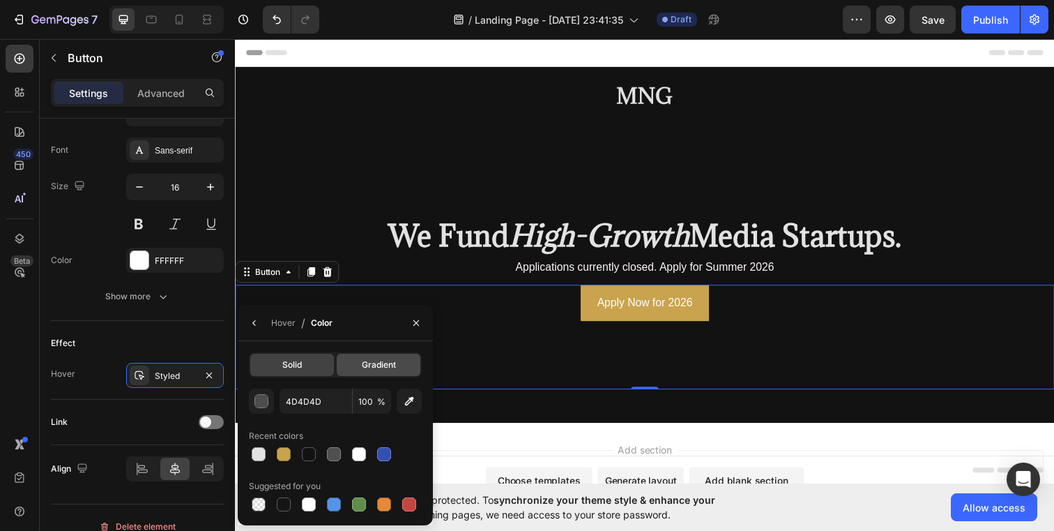
click at [365, 365] on span "Gradient" at bounding box center [379, 364] width 34 height 13
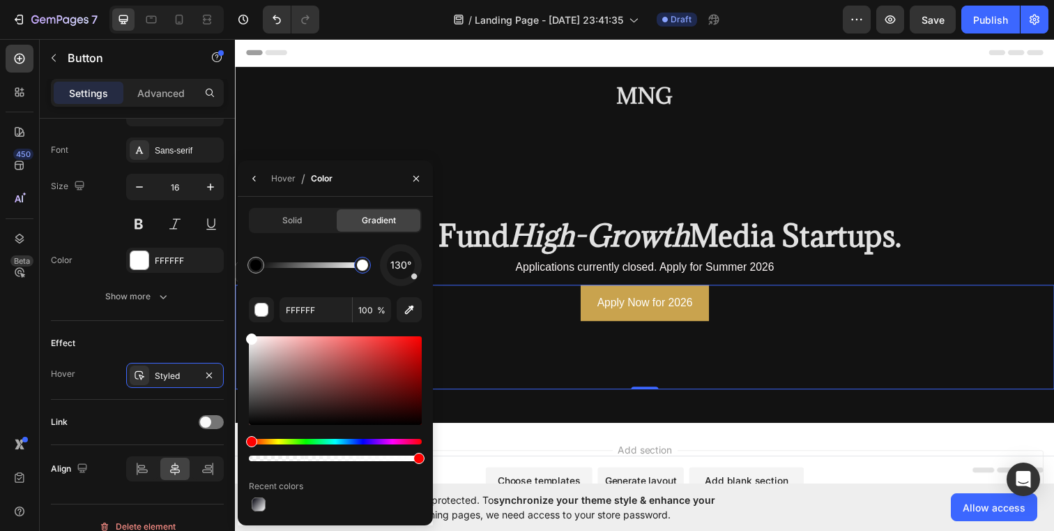
drag, startPoint x: 364, startPoint y: 266, endPoint x: 383, endPoint y: 264, distance: 18.9
click at [383, 264] on div "130°" at bounding box center [335, 265] width 173 height 42
type input "000000"
drag, startPoint x: 257, startPoint y: 270, endPoint x: 328, endPoint y: 270, distance: 71.1
drag, startPoint x: 415, startPoint y: 277, endPoint x: 410, endPoint y: 252, distance: 24.9
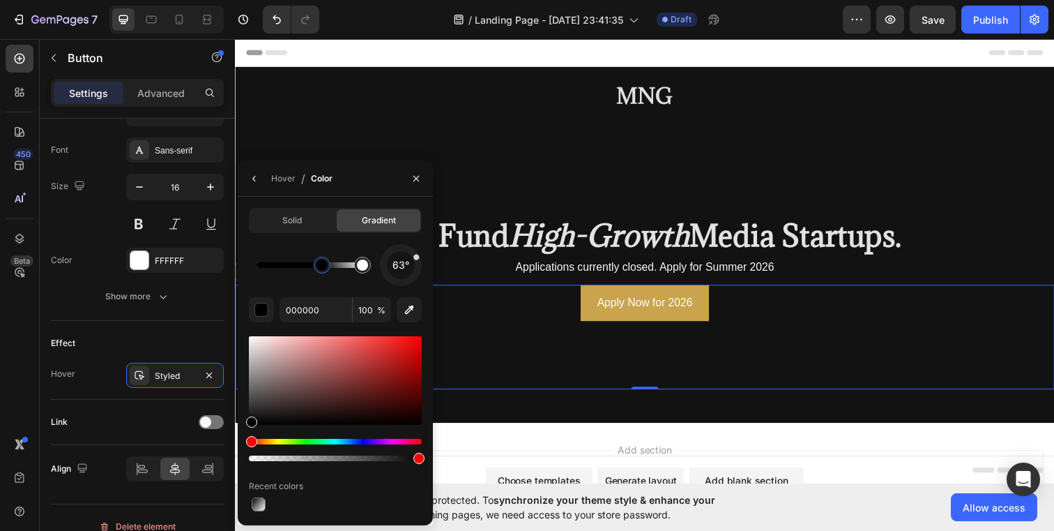
click at [413, 253] on div at bounding box center [417, 257] width 8 height 8
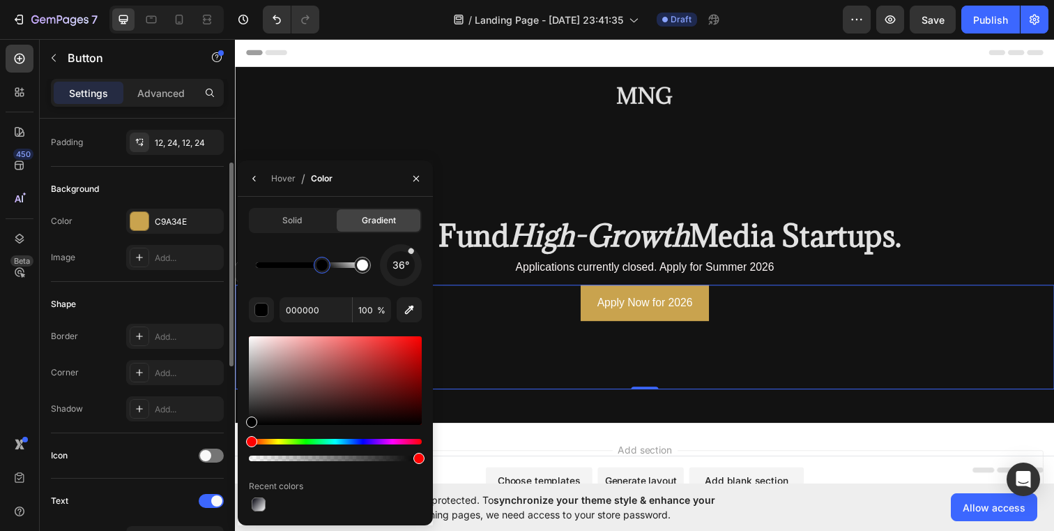
scroll to position [103, 0]
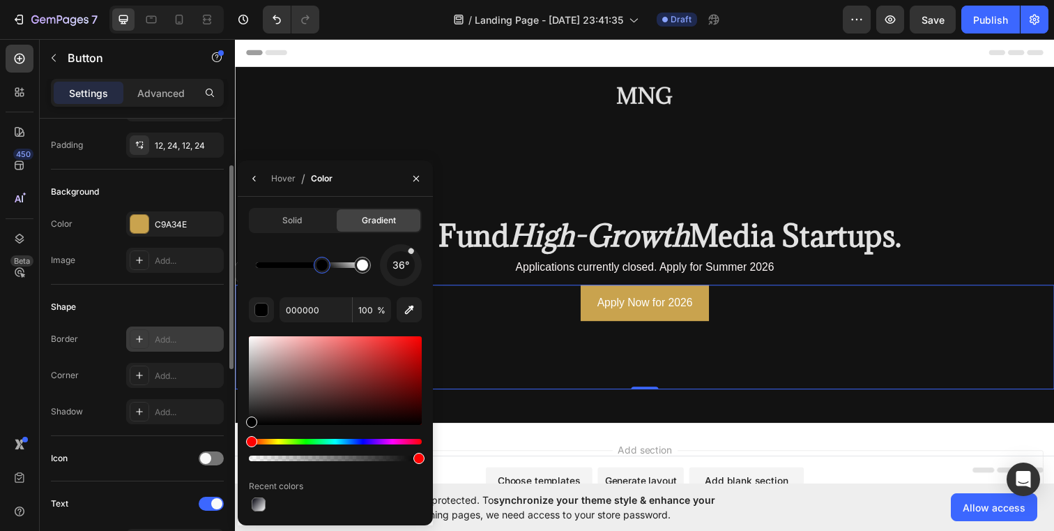
click at [140, 345] on div at bounding box center [140, 339] width 20 height 20
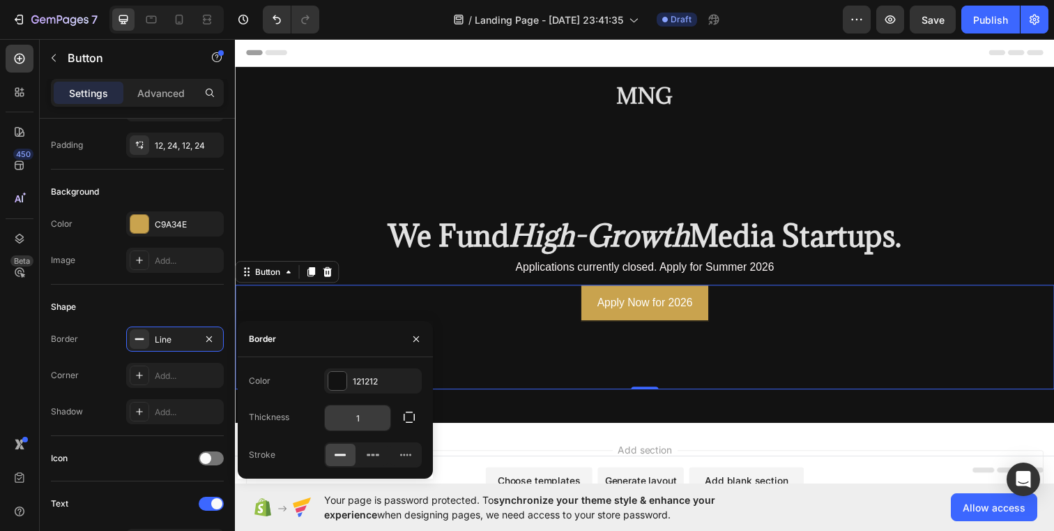
click at [381, 418] on input "1" at bounding box center [358, 417] width 66 height 25
type input "2"
click at [335, 380] on div at bounding box center [337, 381] width 18 height 18
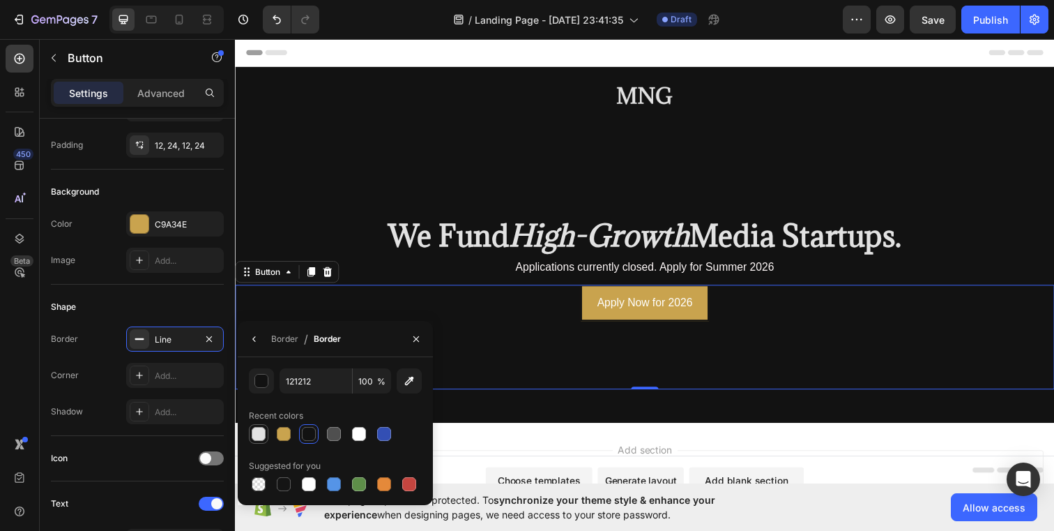
click at [264, 443] on div at bounding box center [259, 434] width 20 height 20
type input "E2E2E2"
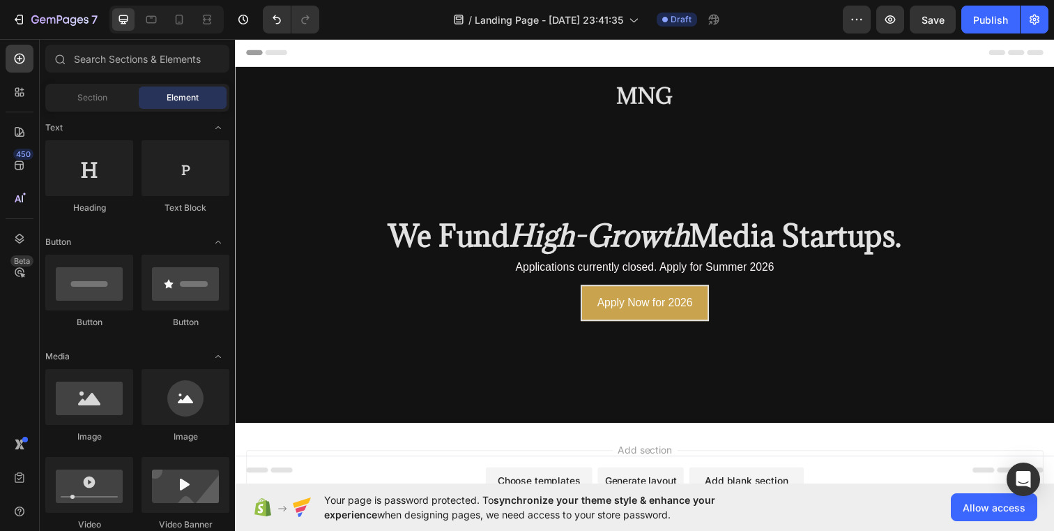
click at [570, 442] on div "Add section Choose templates inspired by CRO experts Generate layout from URL o…" at bounding box center [653, 516] width 837 height 172
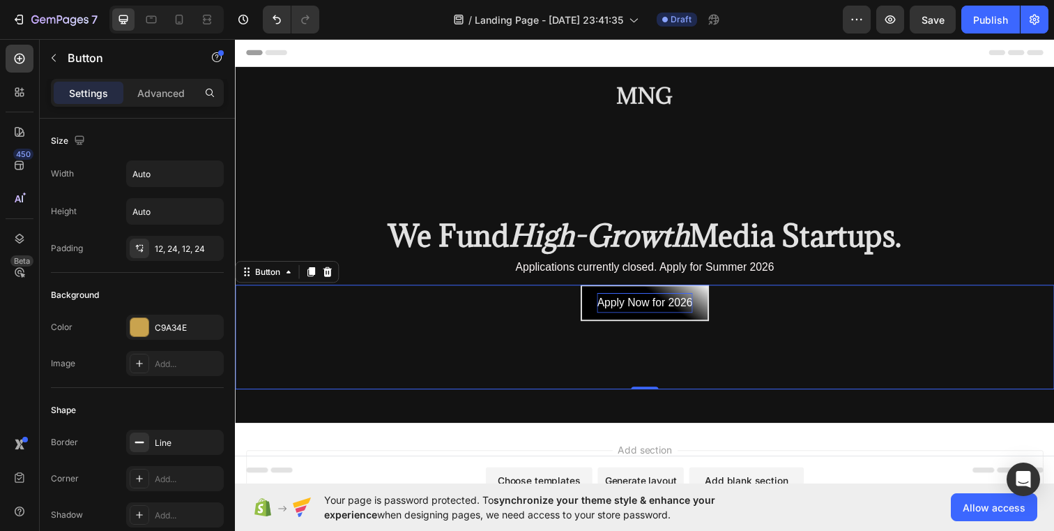
click at [642, 310] on p "Apply Now for 2026" at bounding box center [654, 308] width 98 height 20
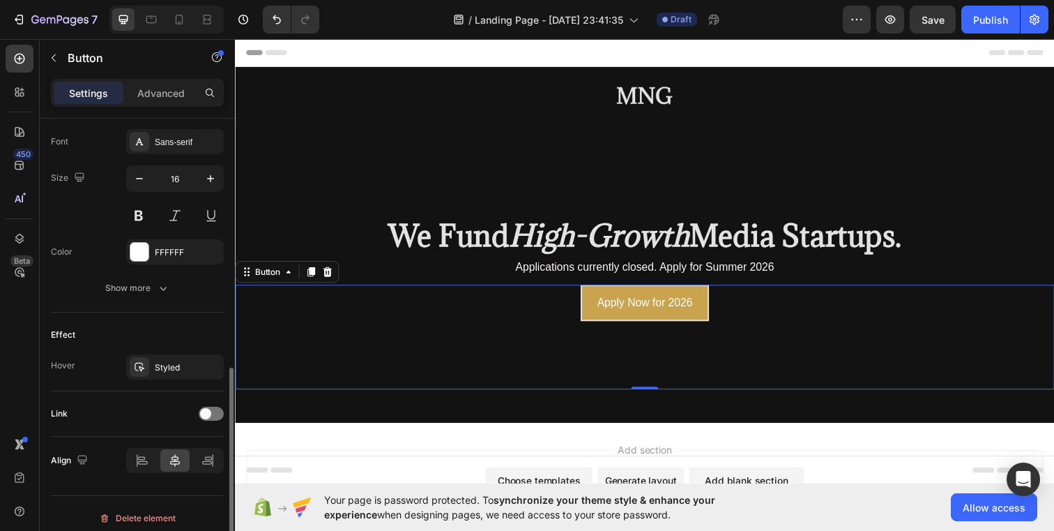
scroll to position [542, 0]
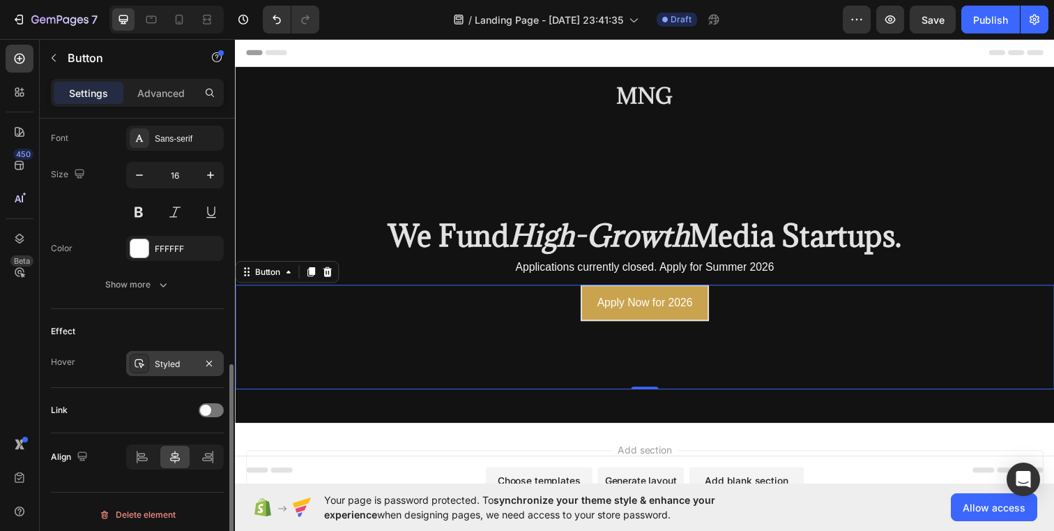
click at [142, 370] on div at bounding box center [140, 364] width 20 height 20
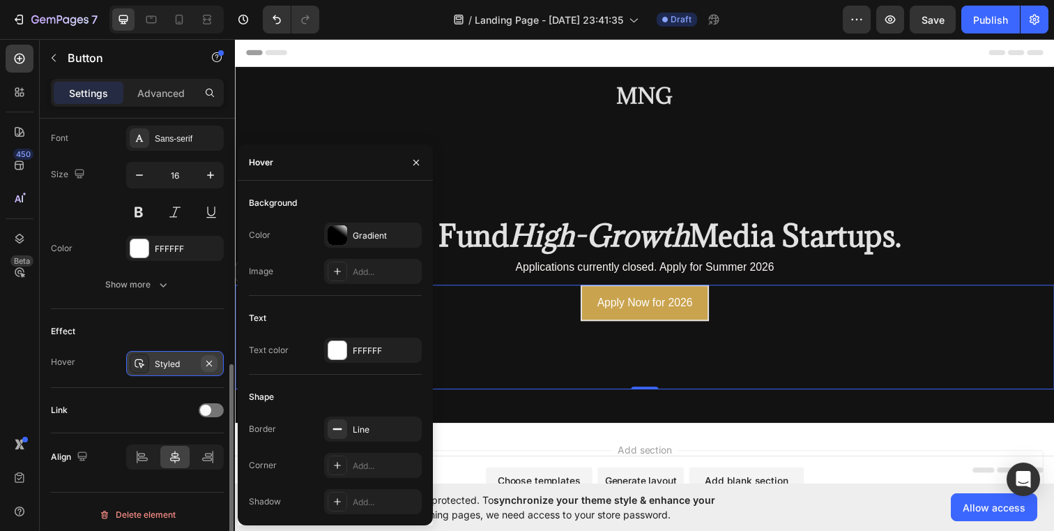
click at [207, 361] on icon "button" at bounding box center [209, 363] width 6 height 6
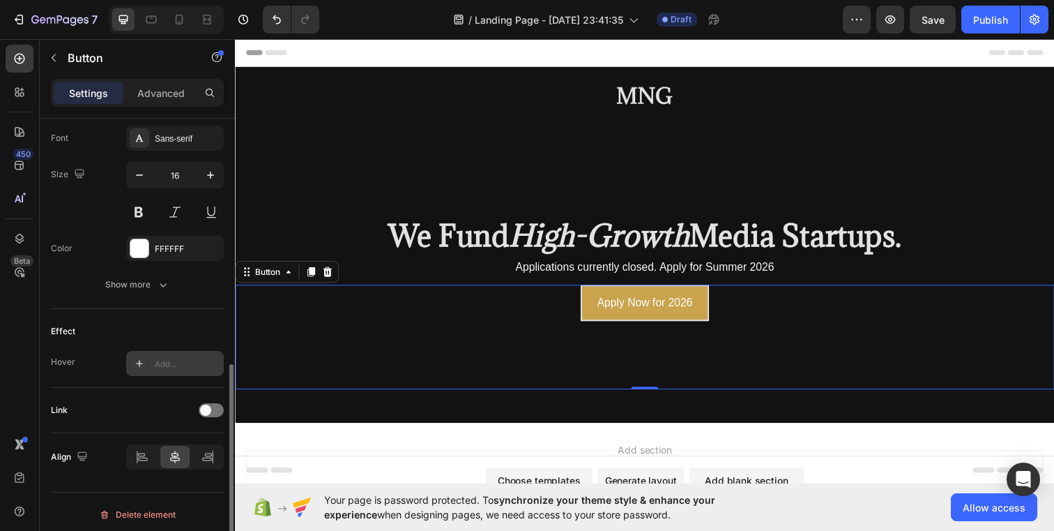
click at [198, 365] on div "Add..." at bounding box center [188, 364] width 66 height 13
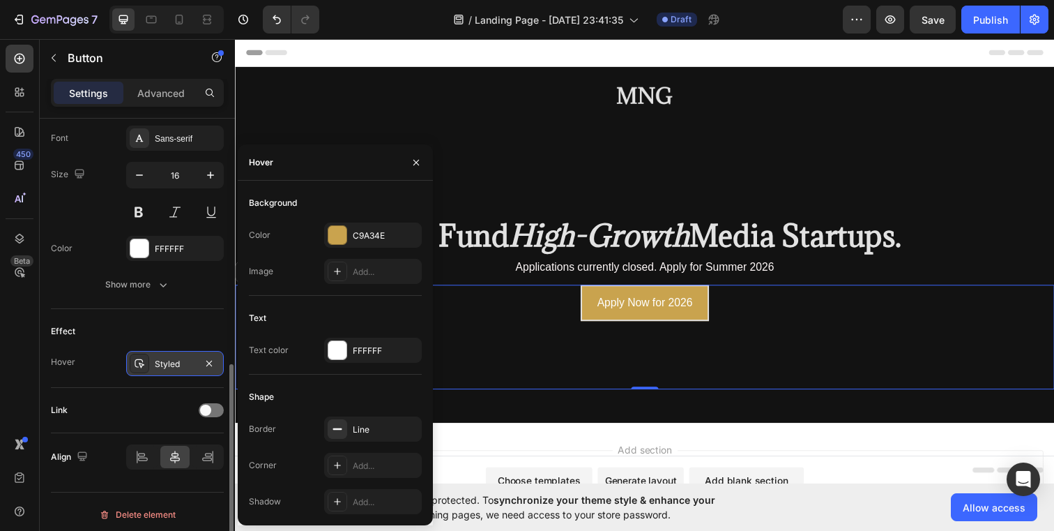
click at [139, 359] on icon at bounding box center [140, 363] width 10 height 9
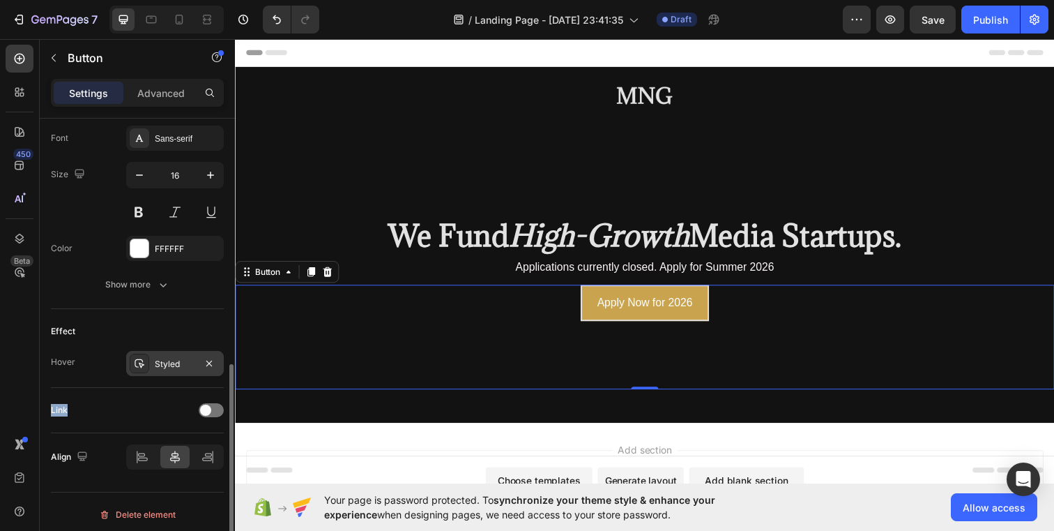
click at [139, 359] on icon at bounding box center [140, 363] width 10 height 9
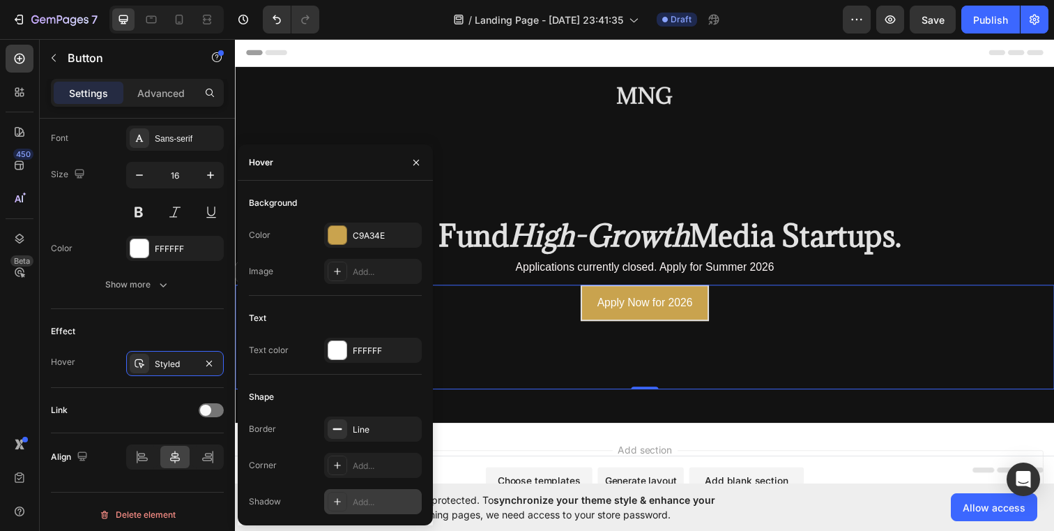
click at [341, 496] on icon at bounding box center [337, 501] width 11 height 11
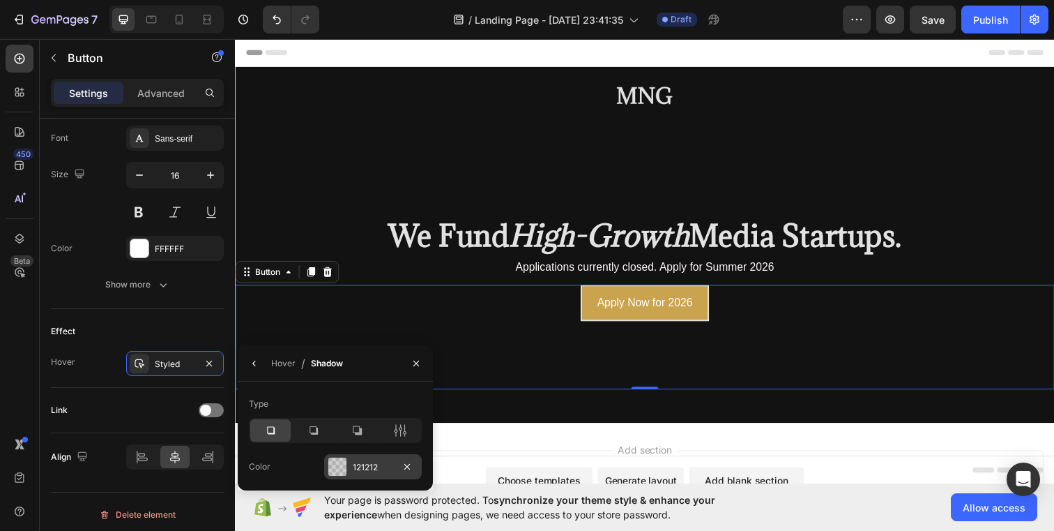
click at [341, 464] on div at bounding box center [337, 466] width 18 height 18
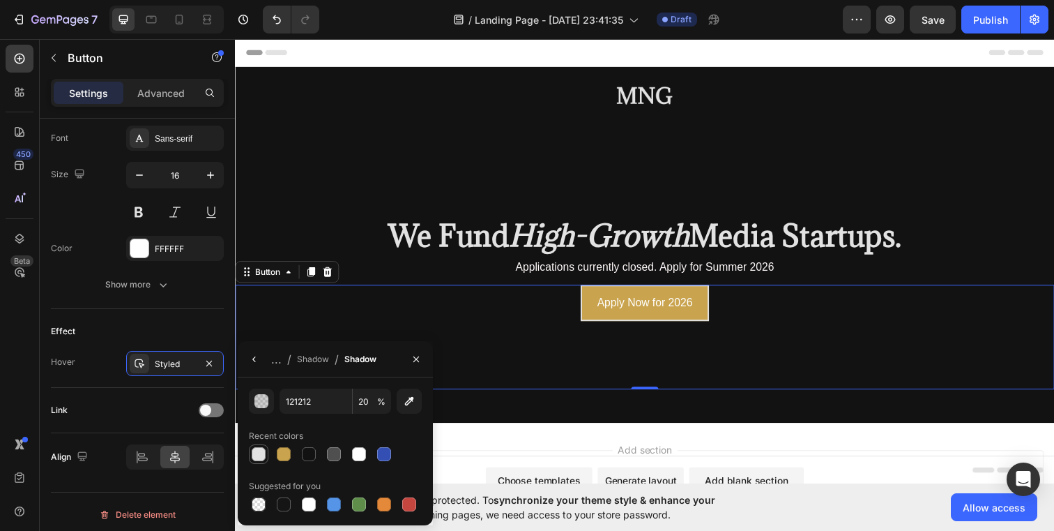
click at [261, 457] on div at bounding box center [259, 454] width 14 height 14
type input "E2E2E2"
type input "100"
click at [520, 459] on div "Add section Choose templates inspired by CRO experts Generate layout from URL o…" at bounding box center [653, 496] width 814 height 77
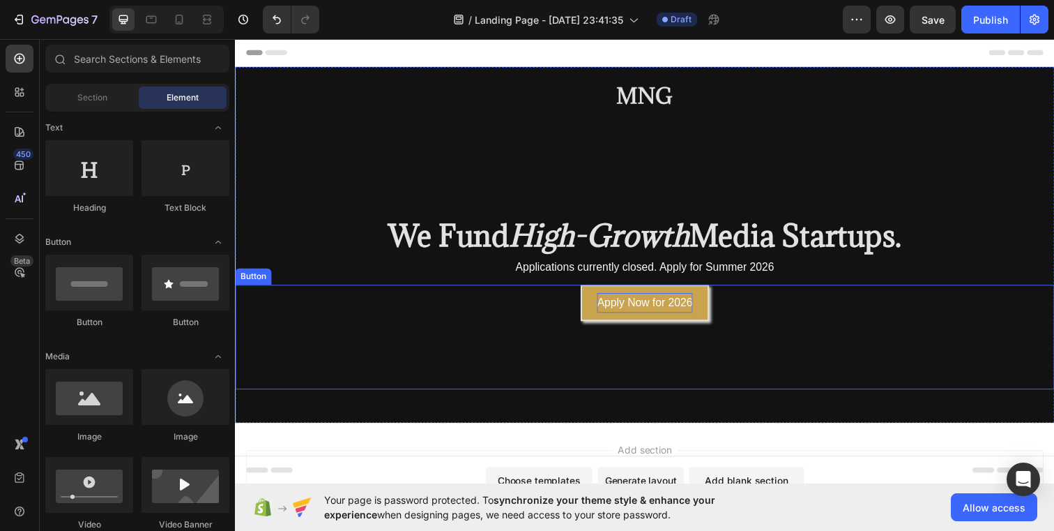
click at [687, 298] on p "Apply Now for 2026" at bounding box center [654, 308] width 98 height 20
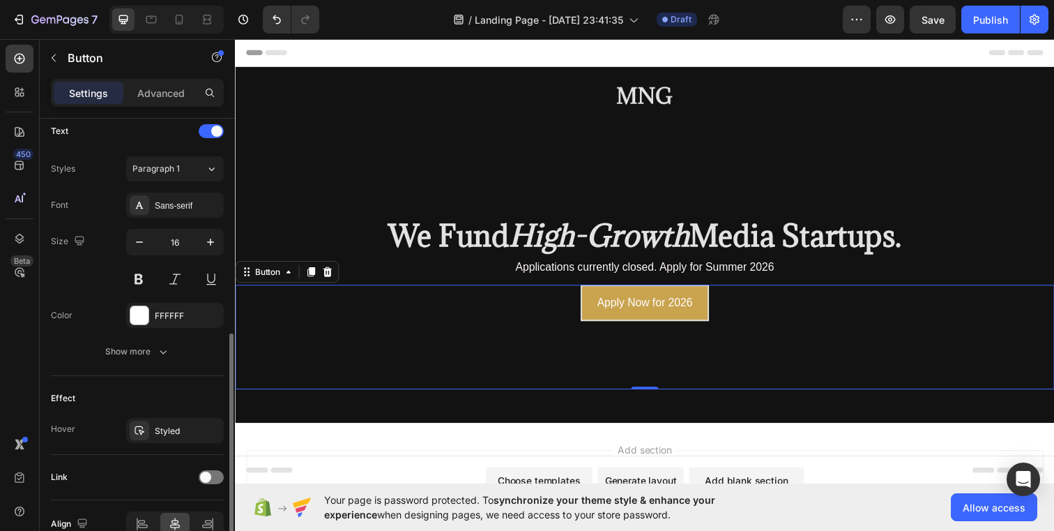
scroll to position [548, 0]
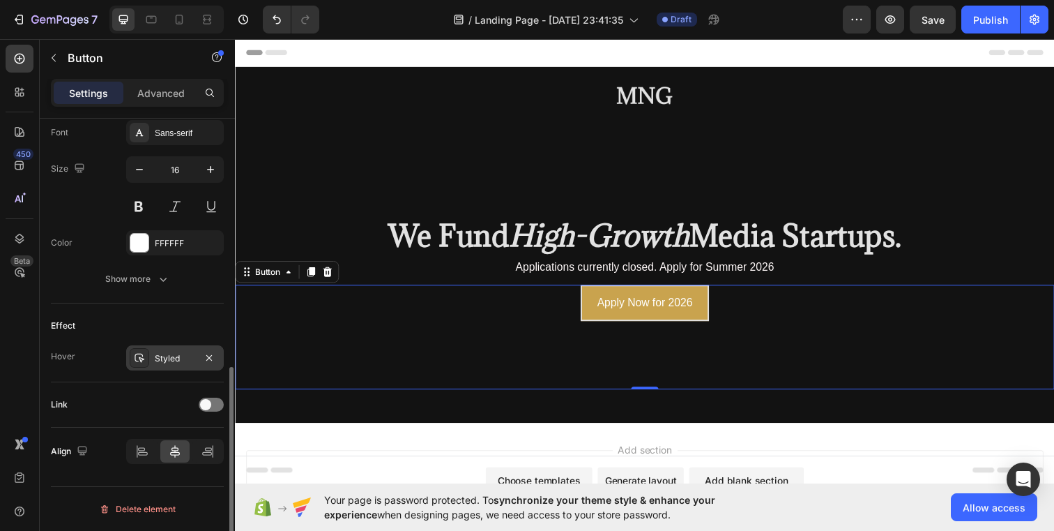
click at [167, 354] on div "Styled" at bounding box center [175, 358] width 40 height 13
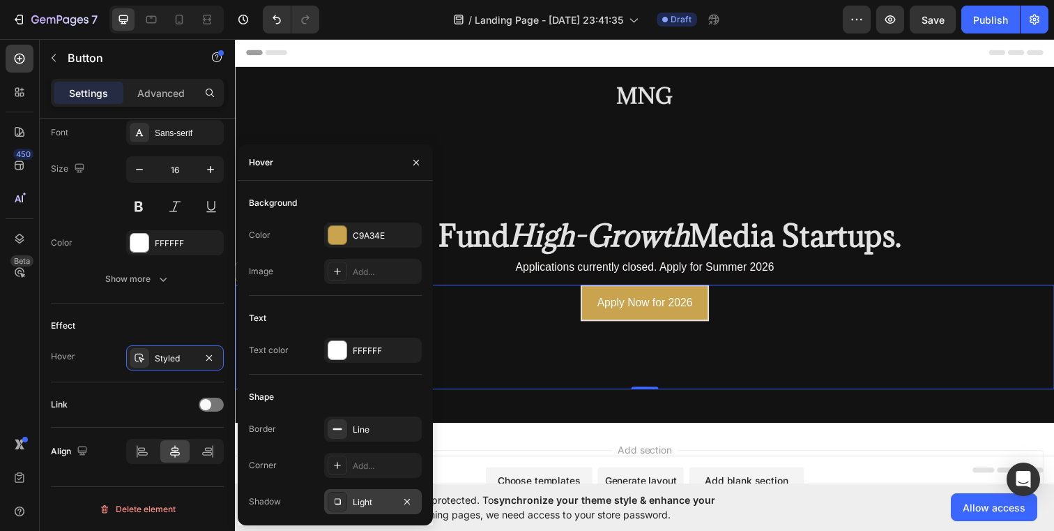
click at [370, 499] on div "Light" at bounding box center [373, 502] width 40 height 13
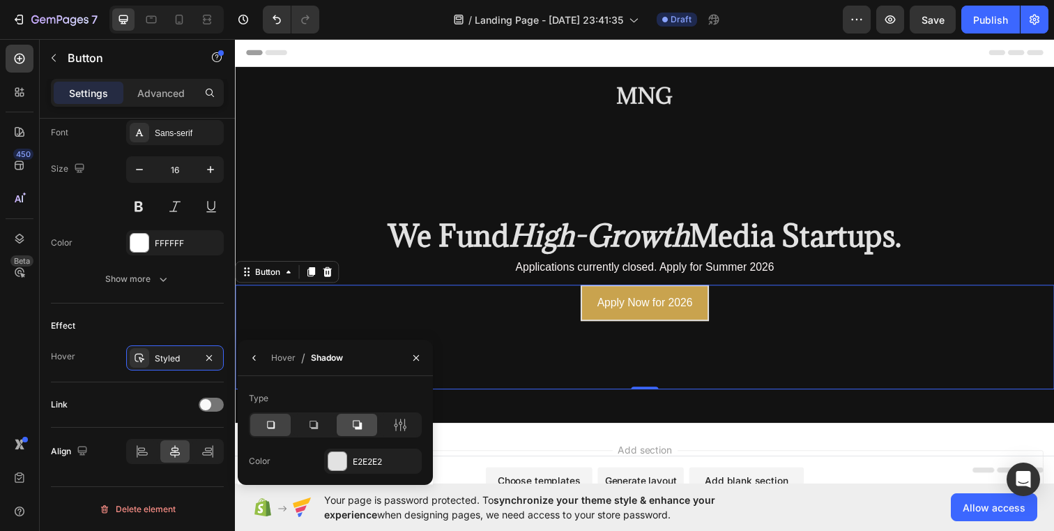
click at [367, 416] on div at bounding box center [357, 424] width 40 height 22
click at [275, 355] on div "Hover" at bounding box center [283, 357] width 24 height 13
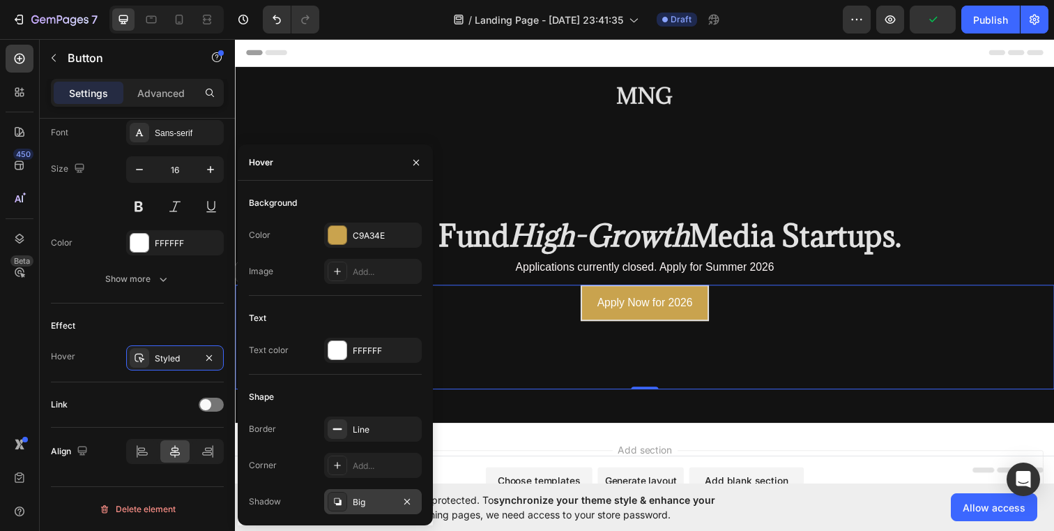
click at [377, 509] on div "Big" at bounding box center [373, 501] width 98 height 25
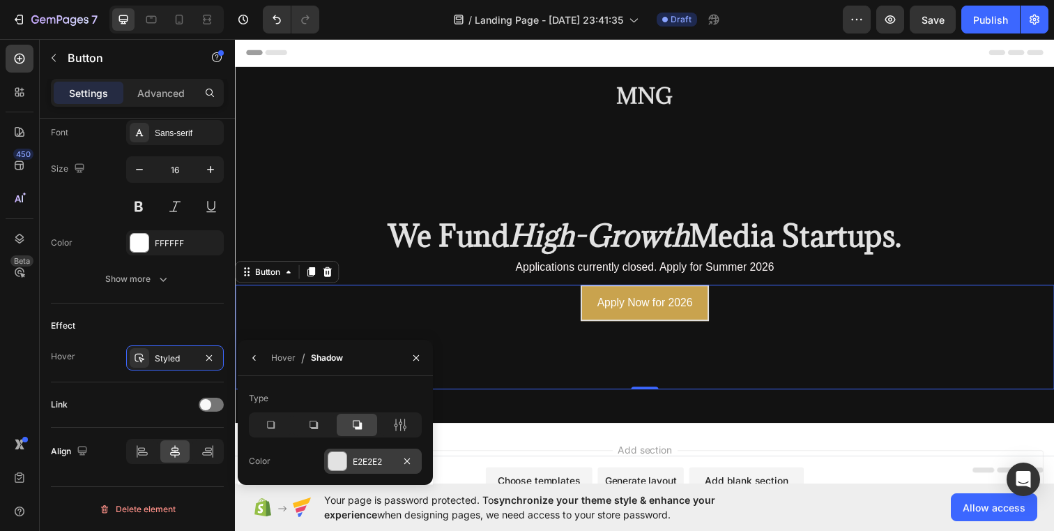
click at [341, 469] on div at bounding box center [337, 461] width 18 height 18
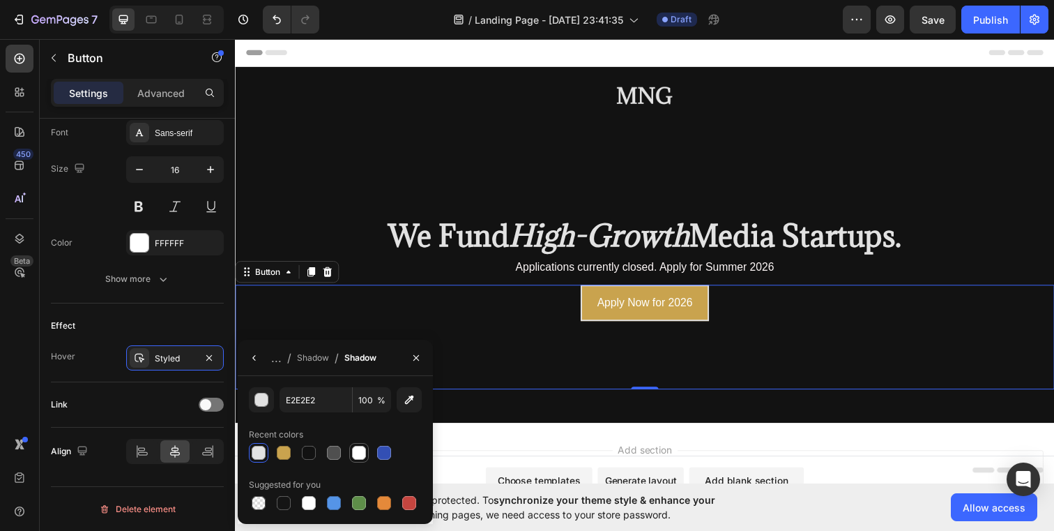
click at [359, 453] on div at bounding box center [359, 453] width 14 height 14
type input "FFFFFF"
click at [318, 356] on div "Shadow" at bounding box center [313, 357] width 32 height 13
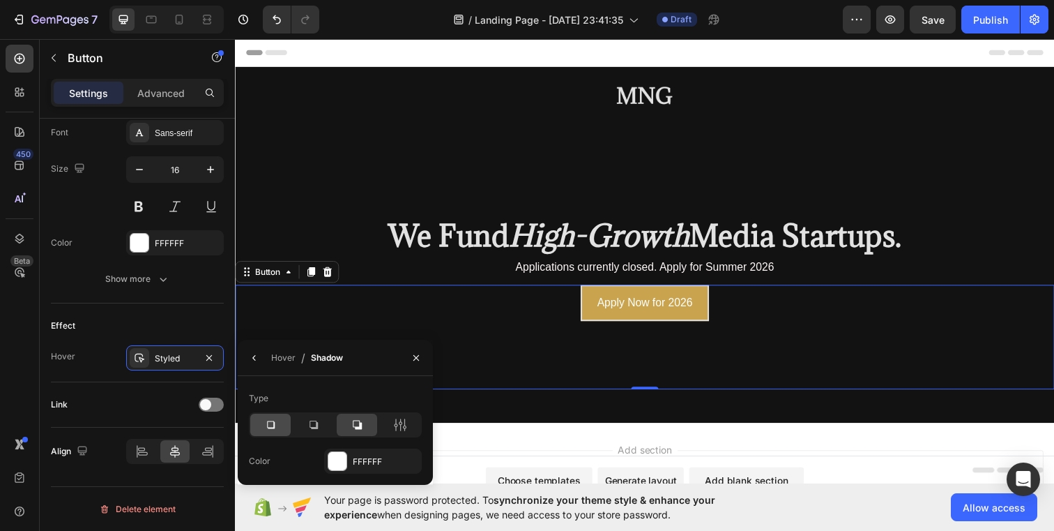
click at [255, 425] on div at bounding box center [270, 424] width 40 height 22
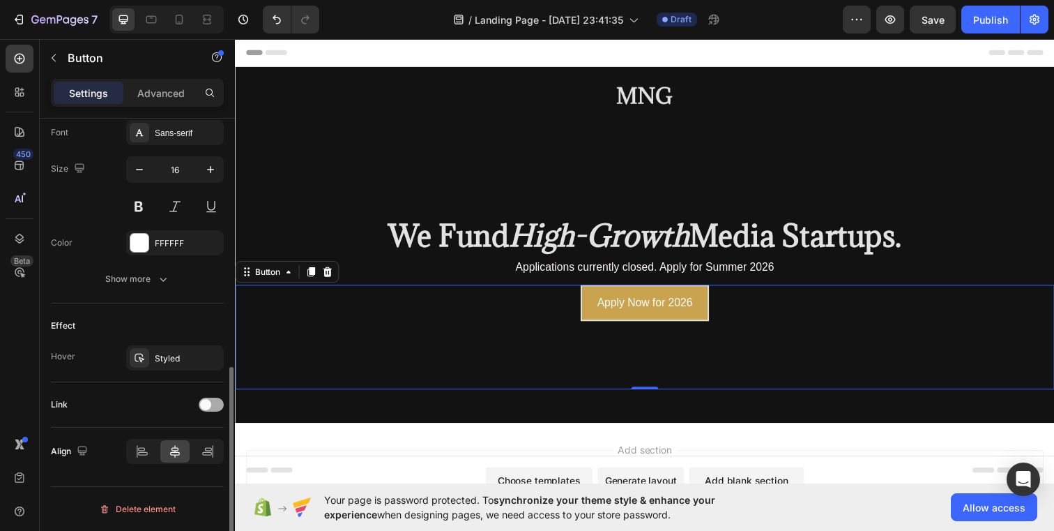
click at [199, 402] on div at bounding box center [211, 404] width 25 height 14
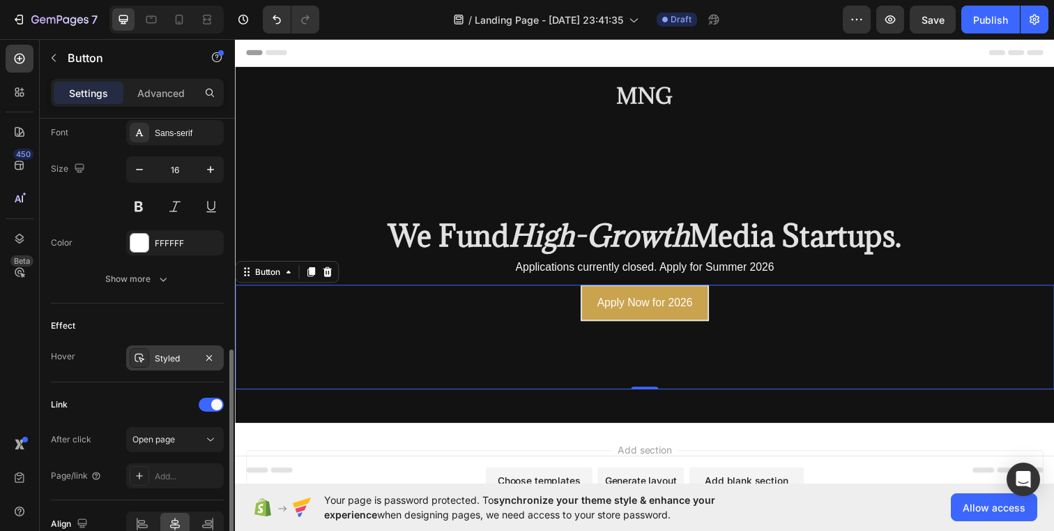
click at [192, 360] on div "Styled" at bounding box center [175, 358] width 40 height 13
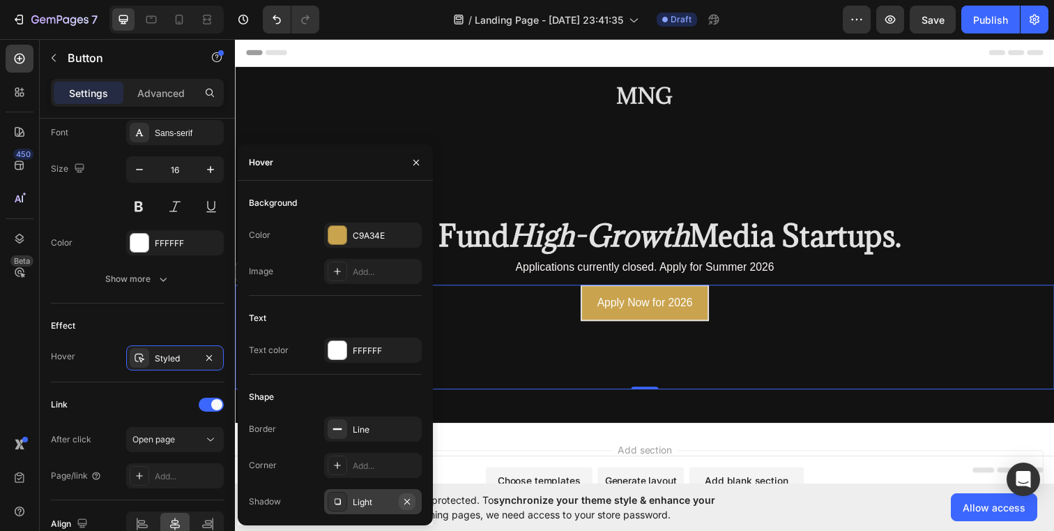
click at [409, 501] on icon "button" at bounding box center [407, 501] width 11 height 11
click at [375, 436] on div "Line" at bounding box center [373, 428] width 98 height 25
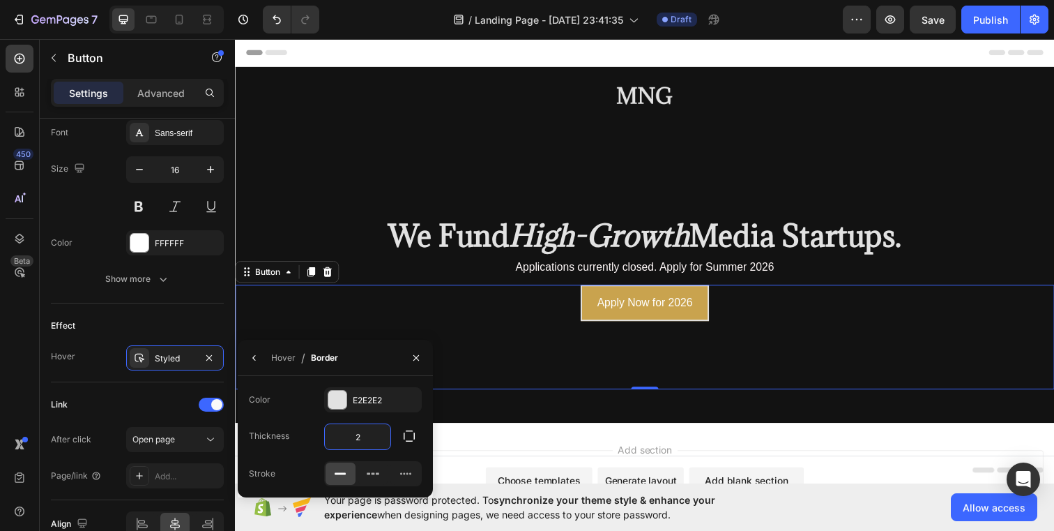
click at [368, 435] on input "2" at bounding box center [358, 436] width 66 height 25
type input "5"
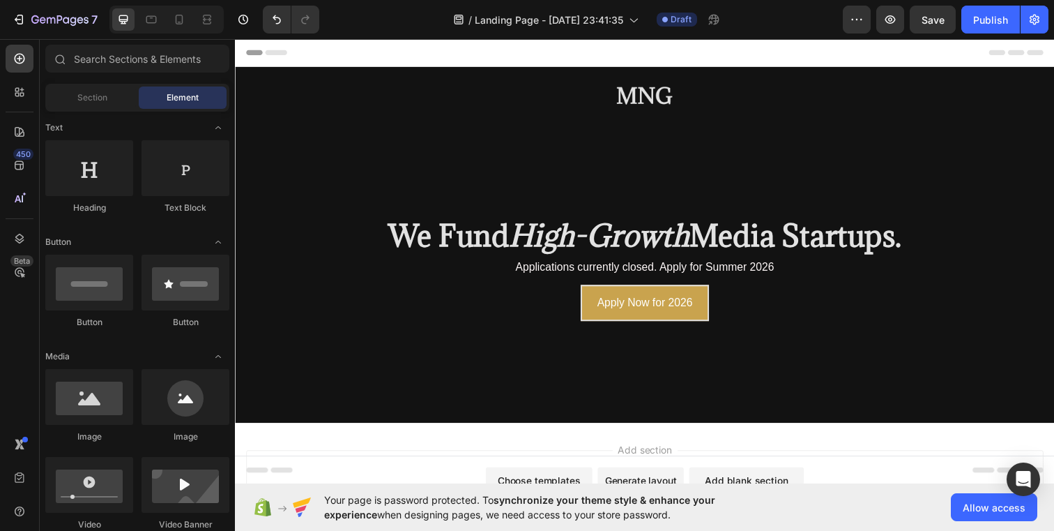
click at [462, 452] on div "Add section Choose templates inspired by CRO experts Generate layout from URL o…" at bounding box center [653, 516] width 837 height 172
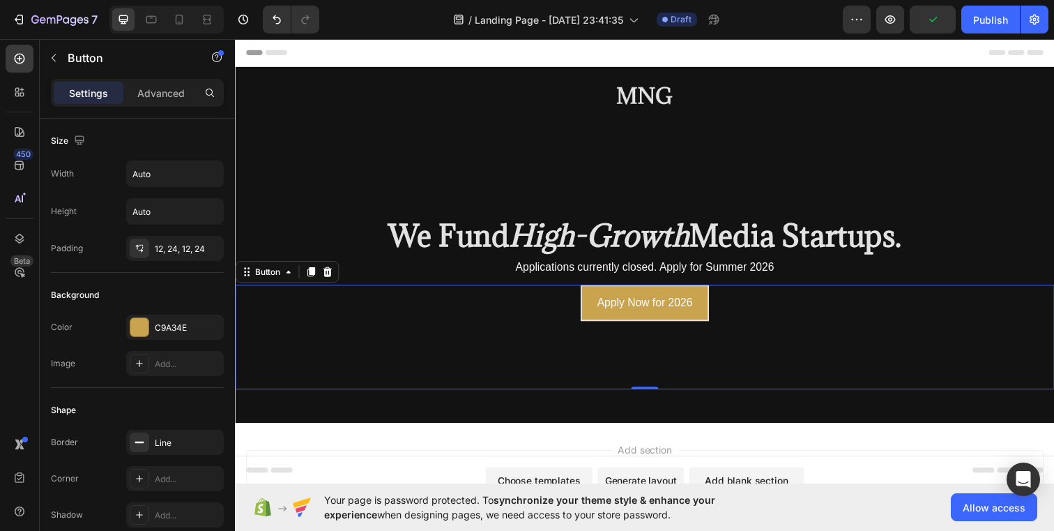
click at [583, 307] on div "Apply Now for 2026 Button 0" at bounding box center [653, 342] width 837 height 107
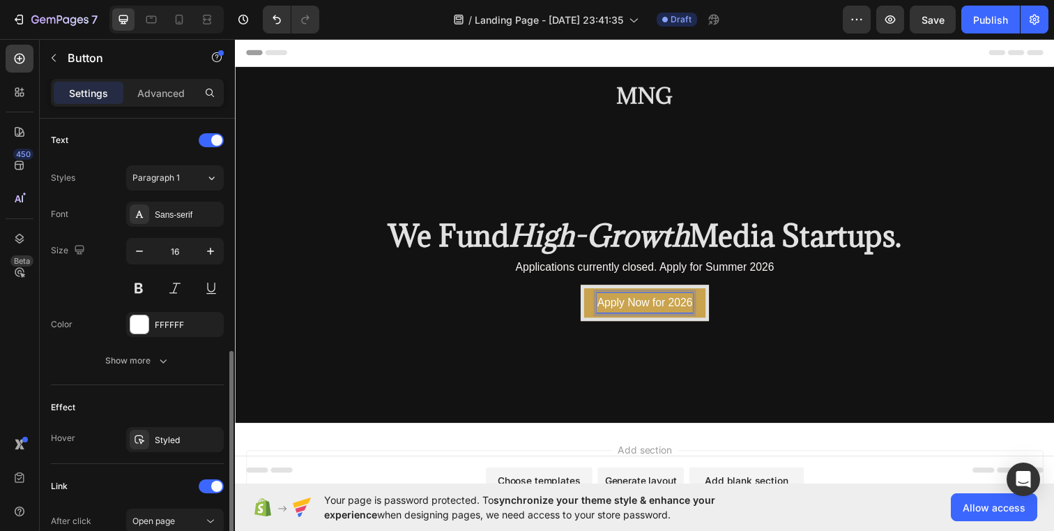
scroll to position [492, 0]
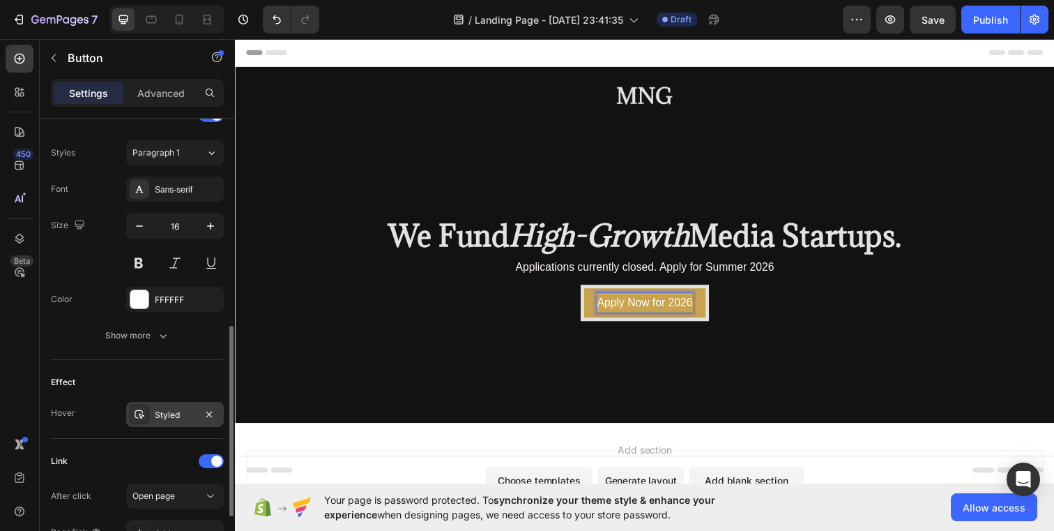
click at [176, 411] on div "Styled" at bounding box center [175, 415] width 40 height 13
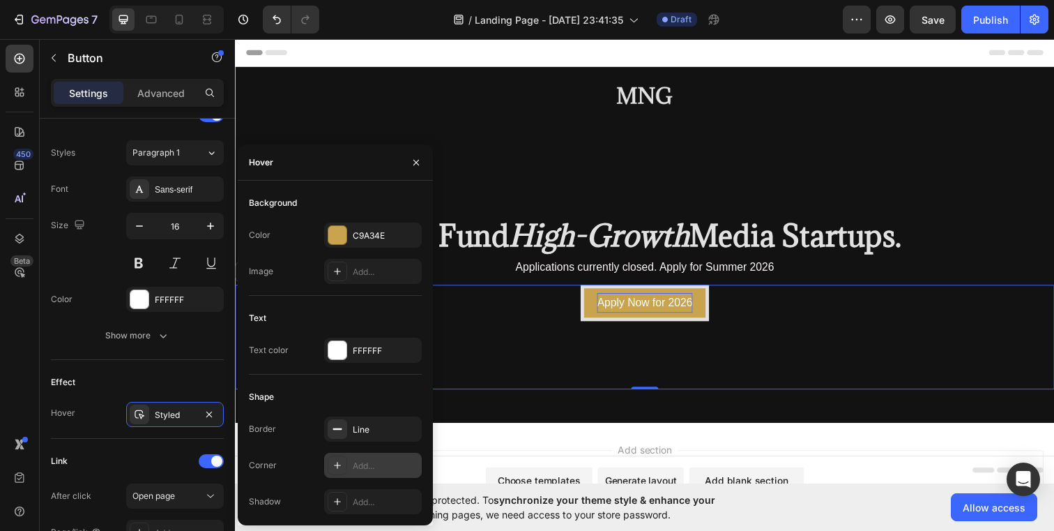
click at [334, 466] on icon at bounding box center [337, 465] width 11 height 11
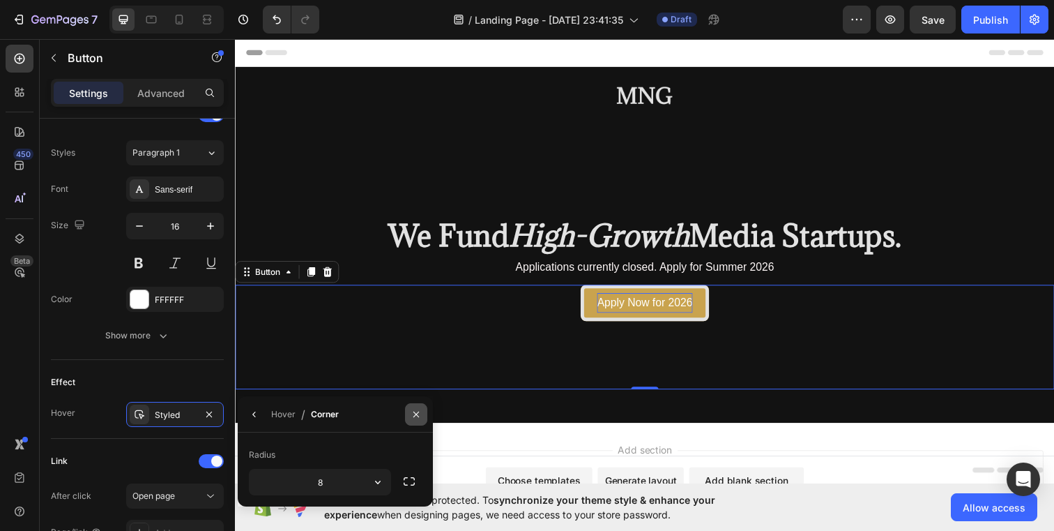
click at [411, 409] on icon "button" at bounding box center [416, 414] width 11 height 11
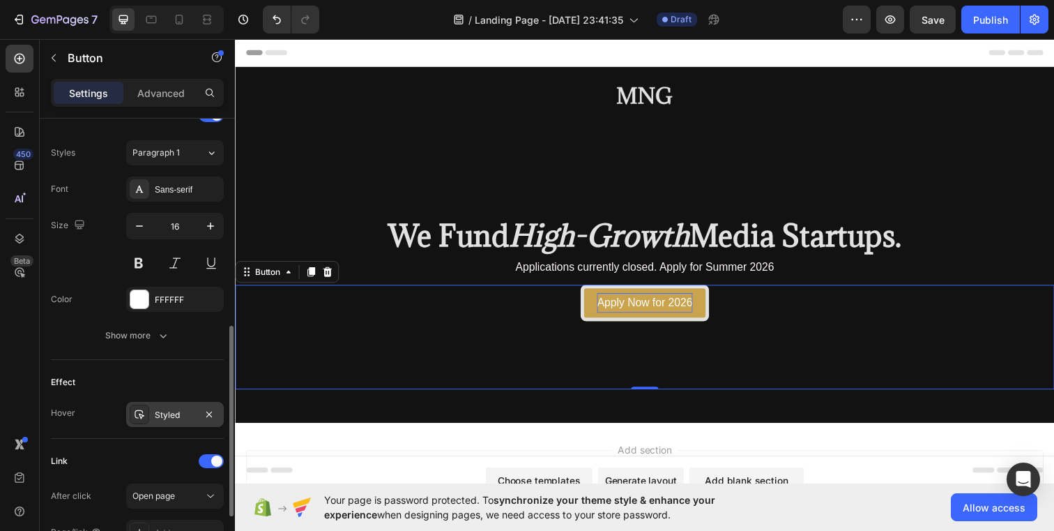
click at [170, 405] on div "Styled" at bounding box center [175, 414] width 98 height 25
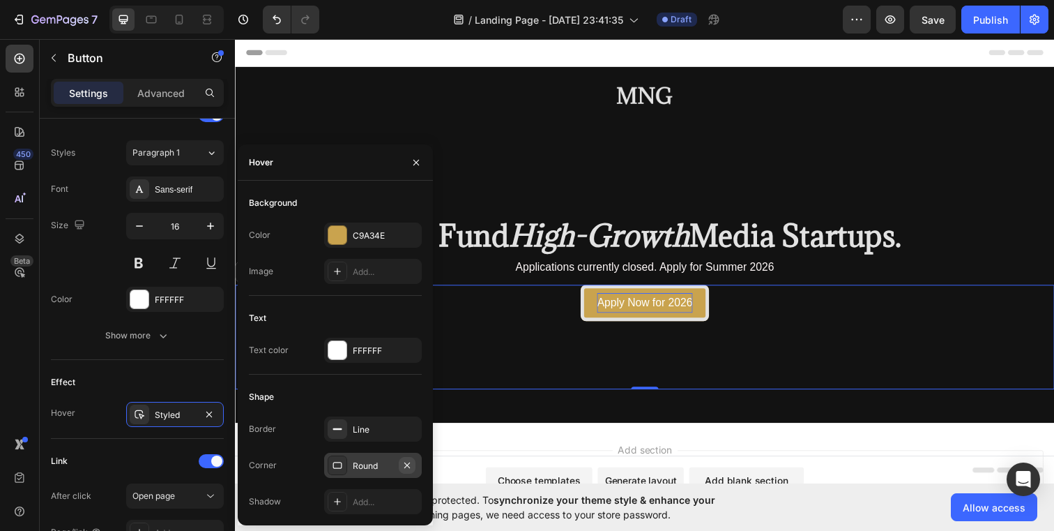
click at [404, 462] on icon "button" at bounding box center [407, 465] width 11 height 11
click at [368, 427] on div "Line" at bounding box center [373, 429] width 40 height 13
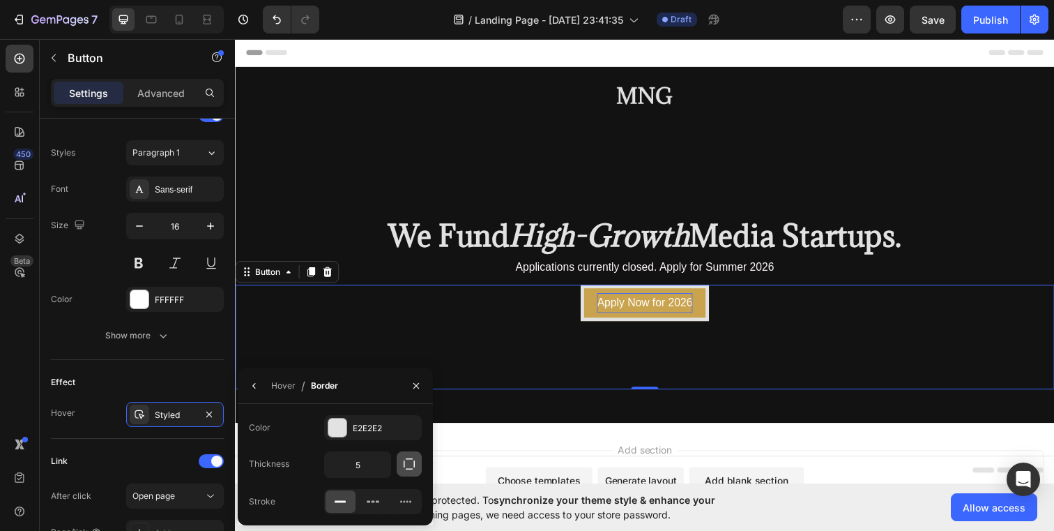
click at [414, 463] on icon "button" at bounding box center [409, 463] width 11 height 11
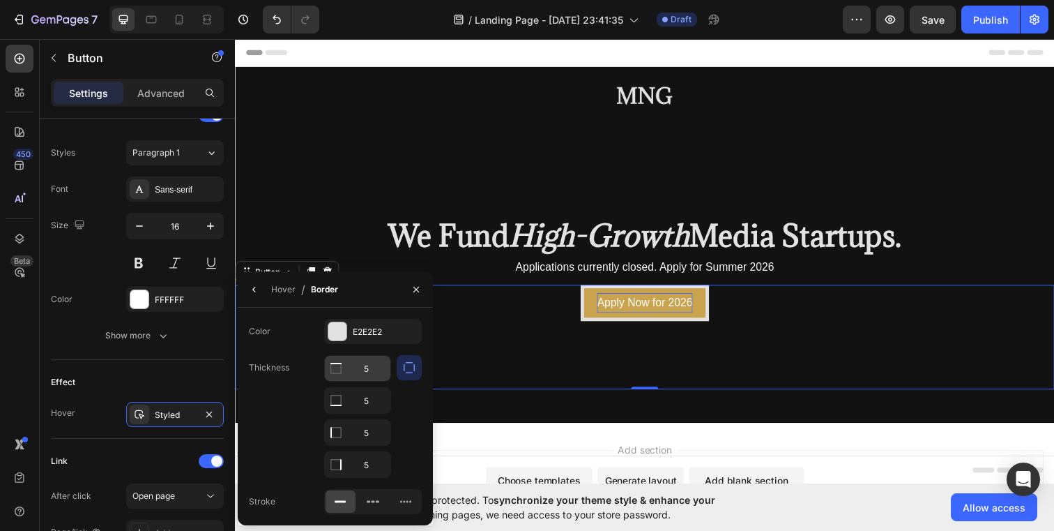
click at [371, 369] on input "5" at bounding box center [358, 368] width 66 height 25
type input "0"
click at [371, 413] on input "5" at bounding box center [358, 400] width 66 height 25
type input "9"
type input "0"
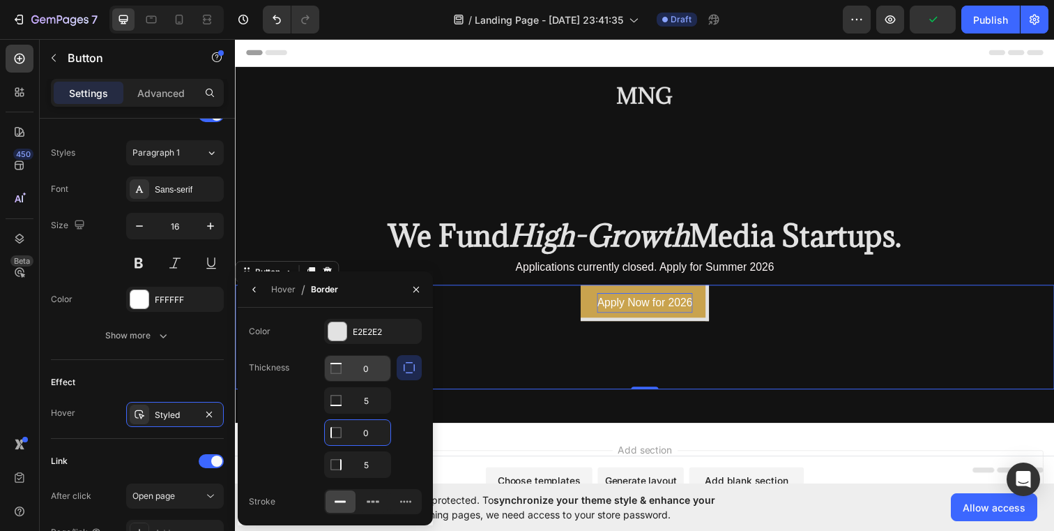
click at [333, 373] on icon at bounding box center [336, 368] width 11 height 11
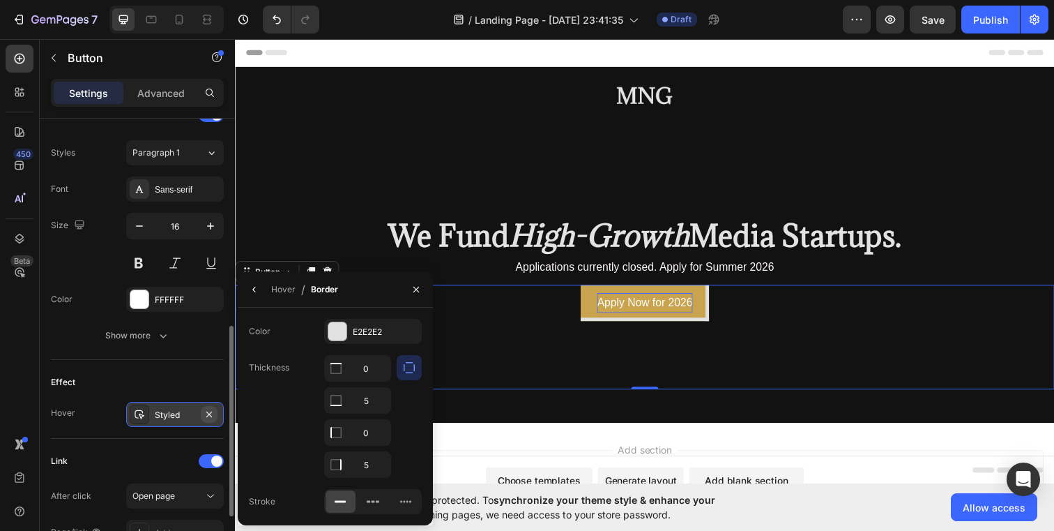
click at [208, 413] on icon "button" at bounding box center [209, 414] width 11 height 11
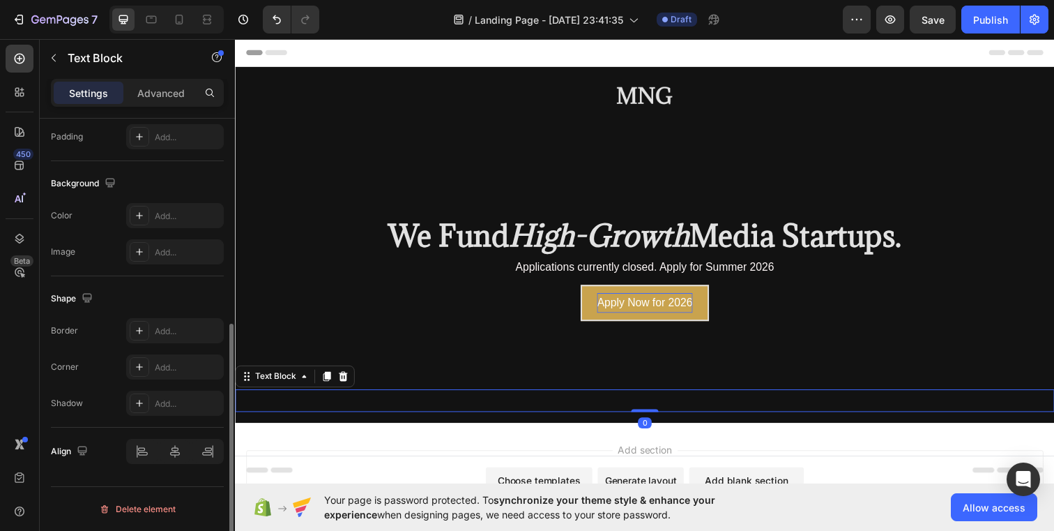
click at [630, 399] on p "Rich Text Editor. Editing area: main" at bounding box center [653, 407] width 834 height 20
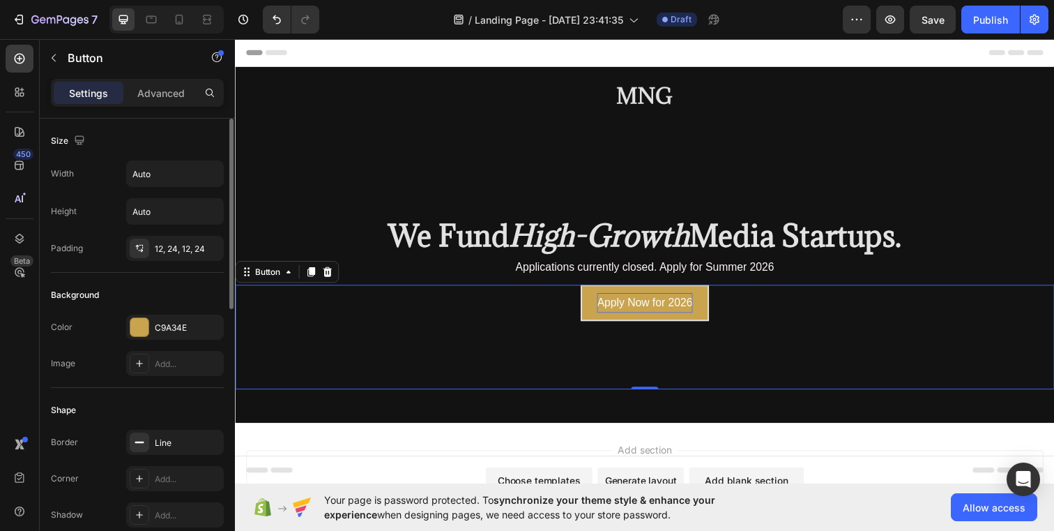
click at [654, 303] on p "Apply Now for 2026" at bounding box center [654, 308] width 98 height 20
click at [142, 255] on div at bounding box center [140, 248] width 20 height 20
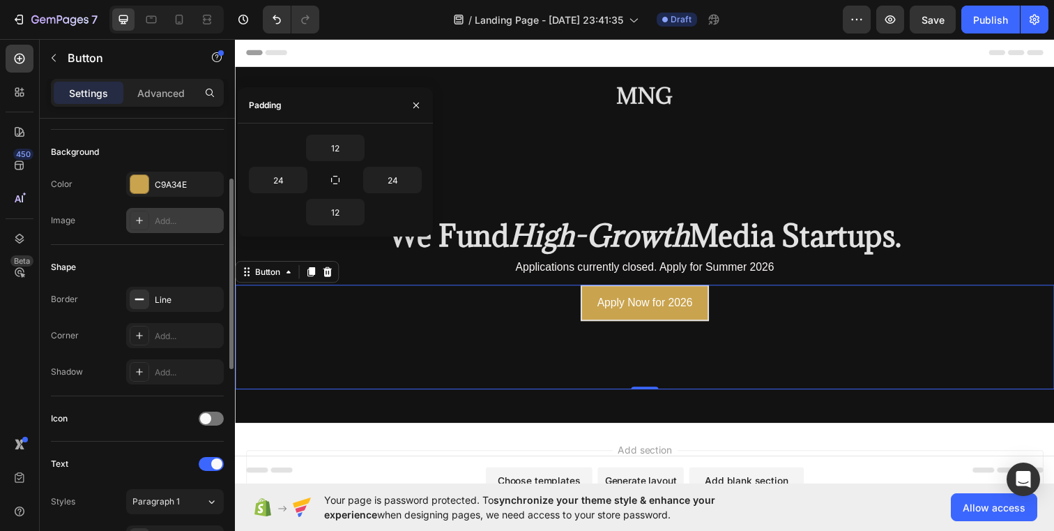
scroll to position [144, 0]
click at [142, 296] on icon at bounding box center [139, 297] width 11 height 11
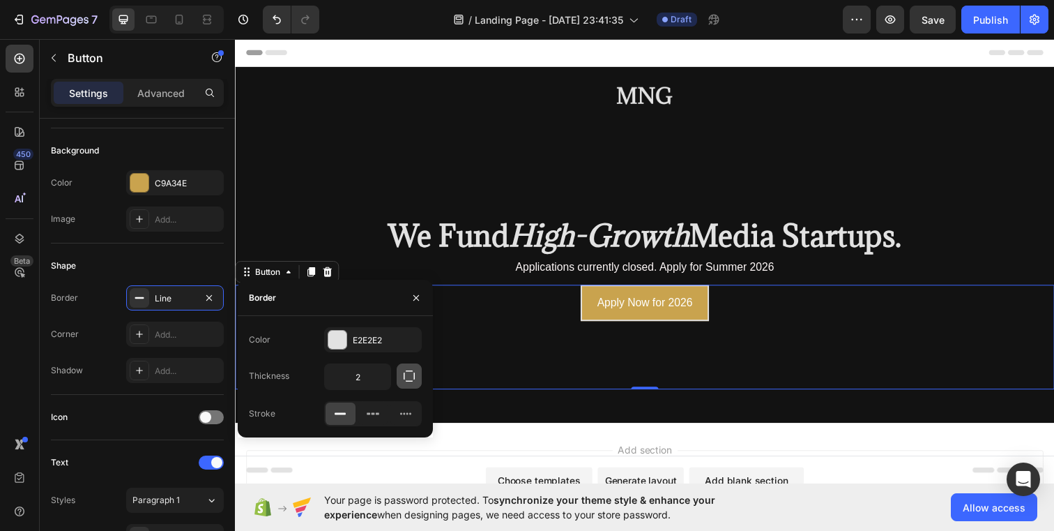
click at [402, 372] on icon "button" at bounding box center [409, 376] width 14 height 14
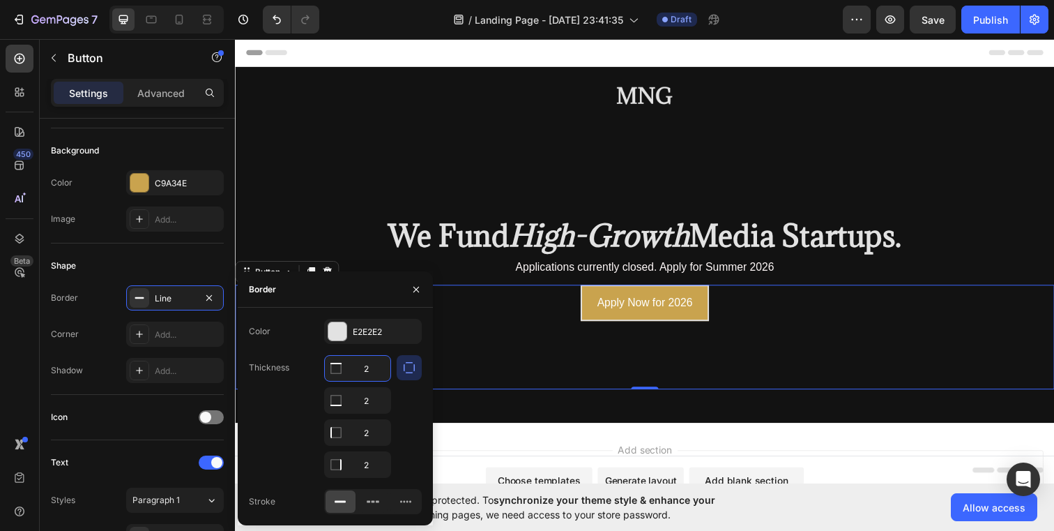
click at [370, 367] on input "2" at bounding box center [358, 368] width 66 height 25
type input "0"
click at [213, 298] on icon "button" at bounding box center [209, 297] width 11 height 11
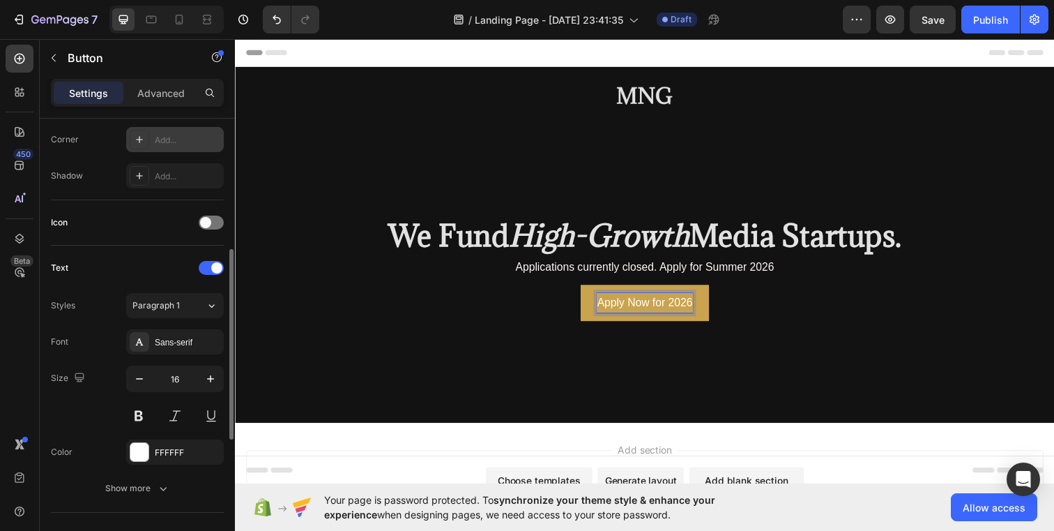
scroll to position [342, 0]
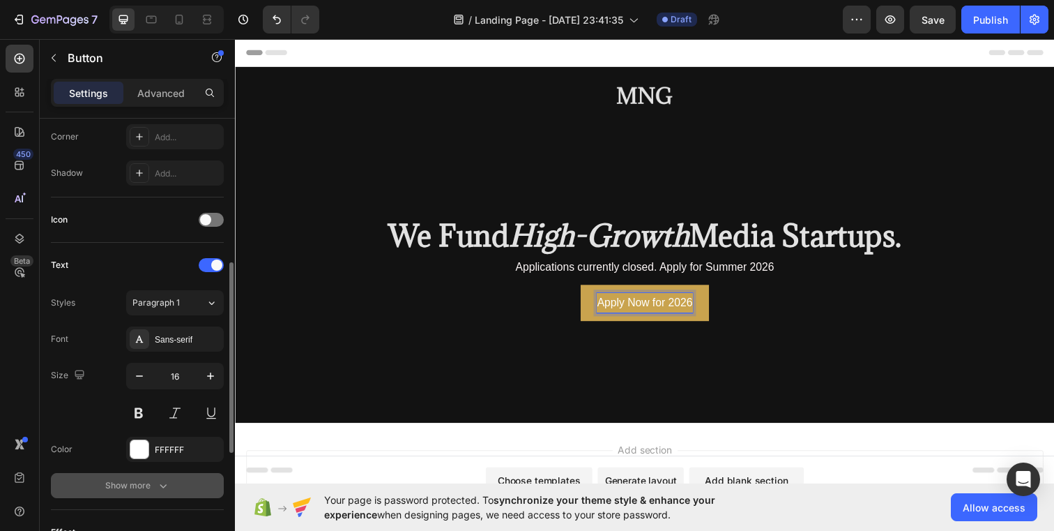
click at [163, 486] on icon "button" at bounding box center [163, 485] width 14 height 14
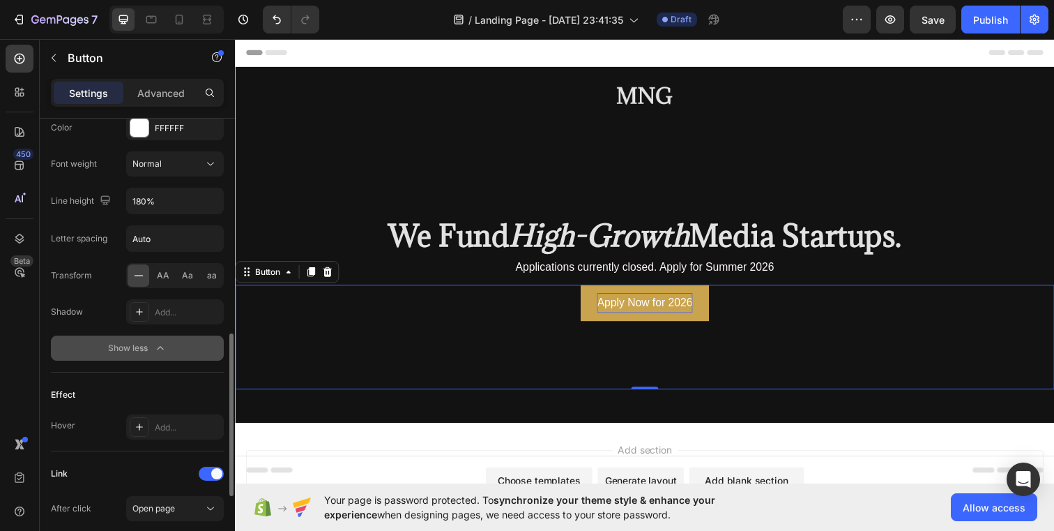
scroll to position [692, 0]
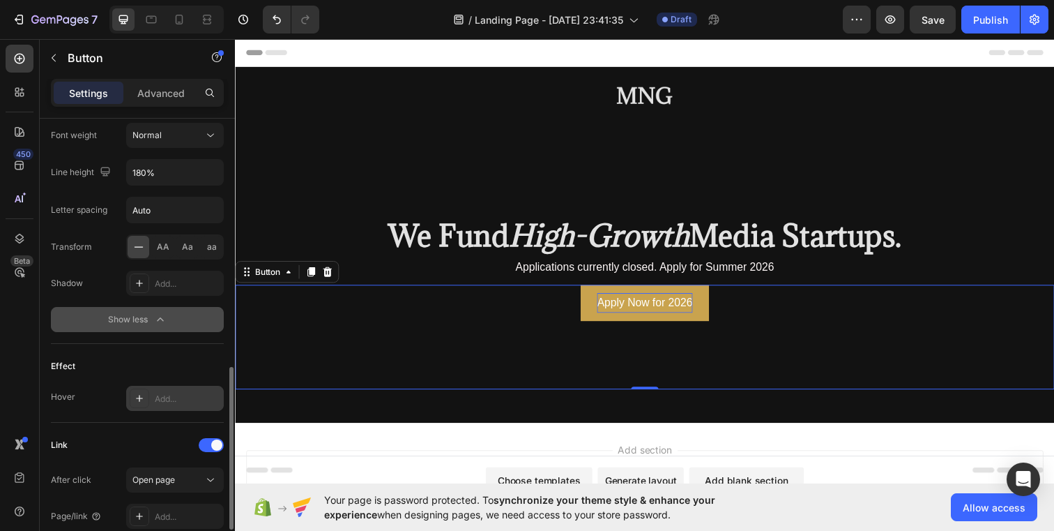
click at [145, 400] on div at bounding box center [140, 398] width 20 height 20
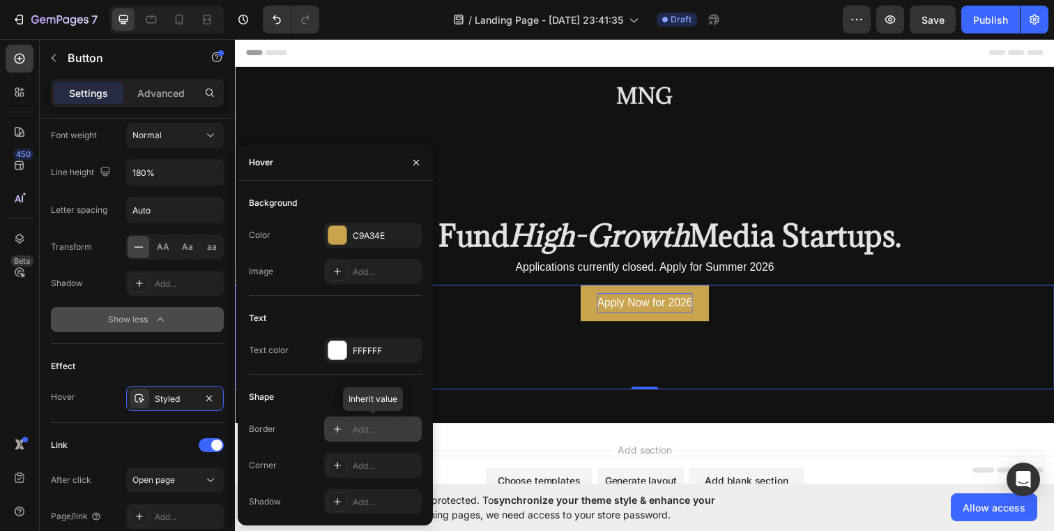
click at [337, 436] on div at bounding box center [338, 429] width 20 height 20
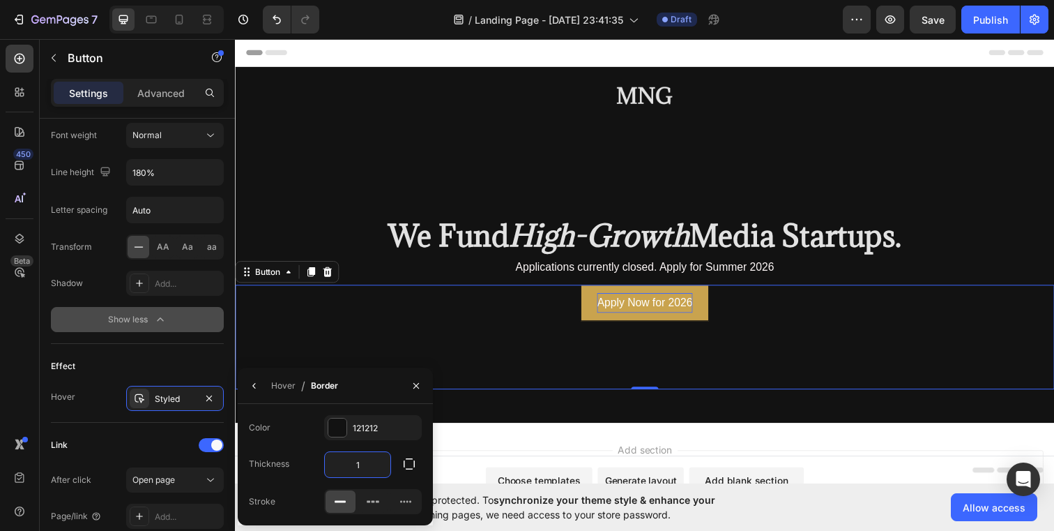
click at [368, 460] on input "1" at bounding box center [358, 464] width 66 height 25
type input "2"
click at [448, 447] on div "Add section Choose templates inspired by CRO experts Generate layout from URL o…" at bounding box center [653, 516] width 837 height 172
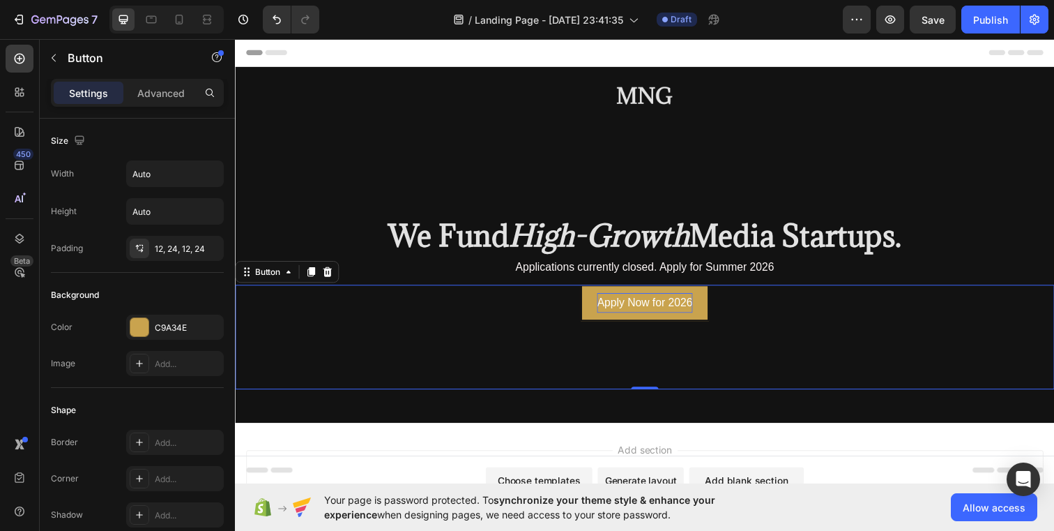
click at [569, 305] on div "Apply Now for 2026 Button 0" at bounding box center [653, 342] width 837 height 107
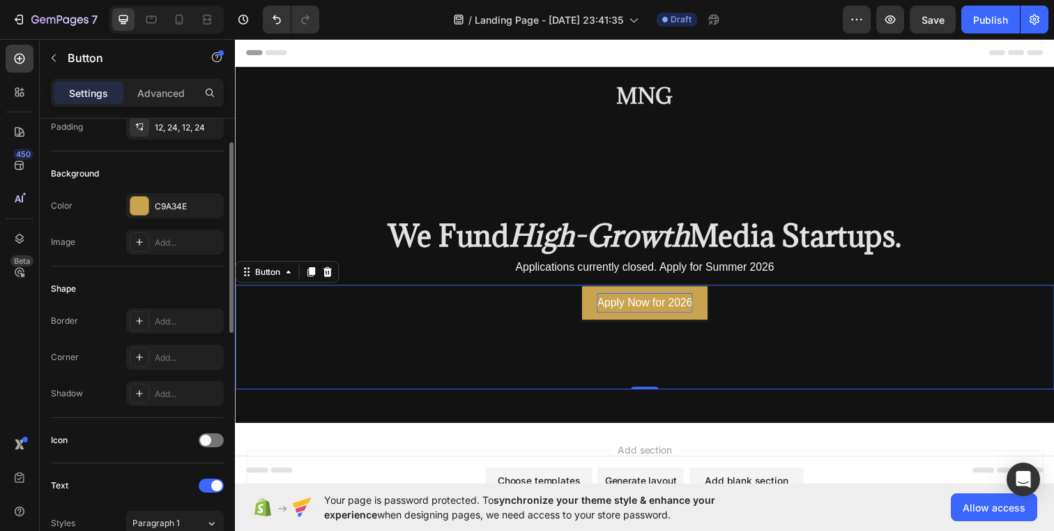
scroll to position [126, 0]
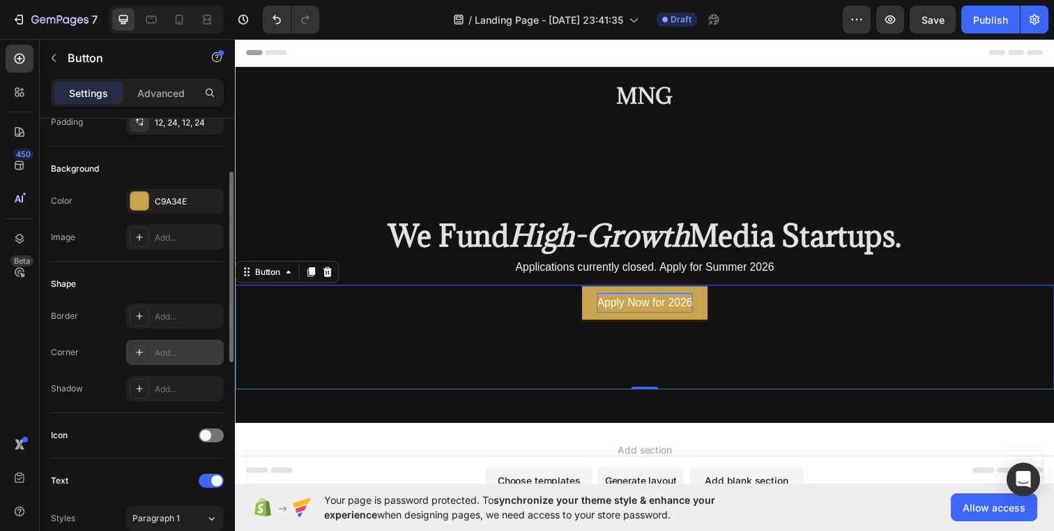
click at [137, 354] on icon at bounding box center [139, 352] width 11 height 11
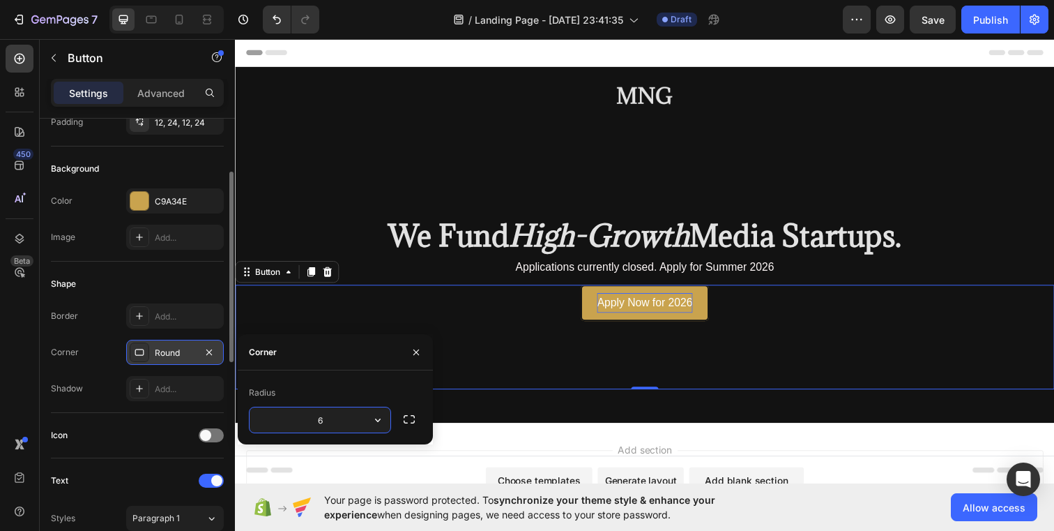
type input "6"
click at [464, 438] on div "Add section Choose templates inspired by CRO experts Generate layout from URL o…" at bounding box center [653, 516] width 837 height 172
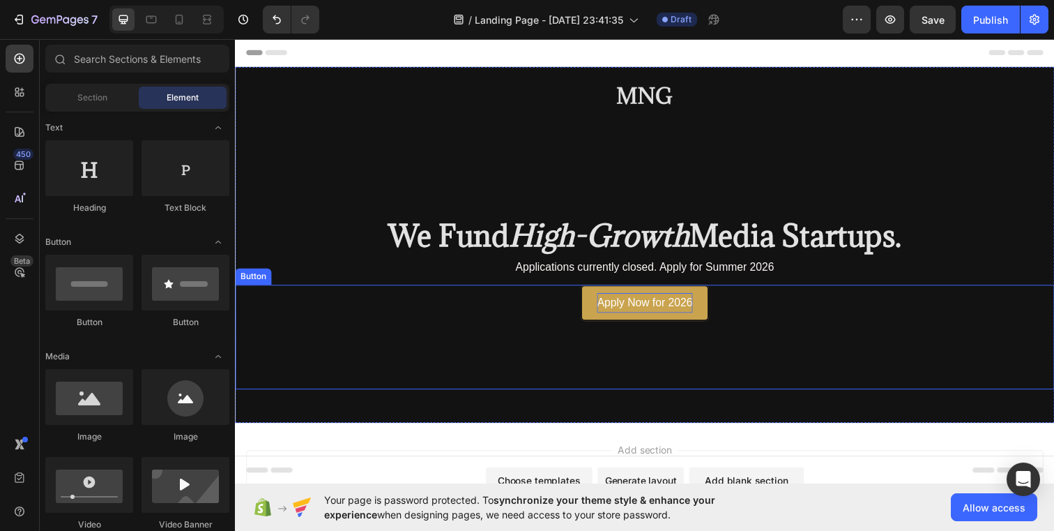
click at [657, 324] on button "Apply Now for 2026" at bounding box center [653, 307] width 131 height 37
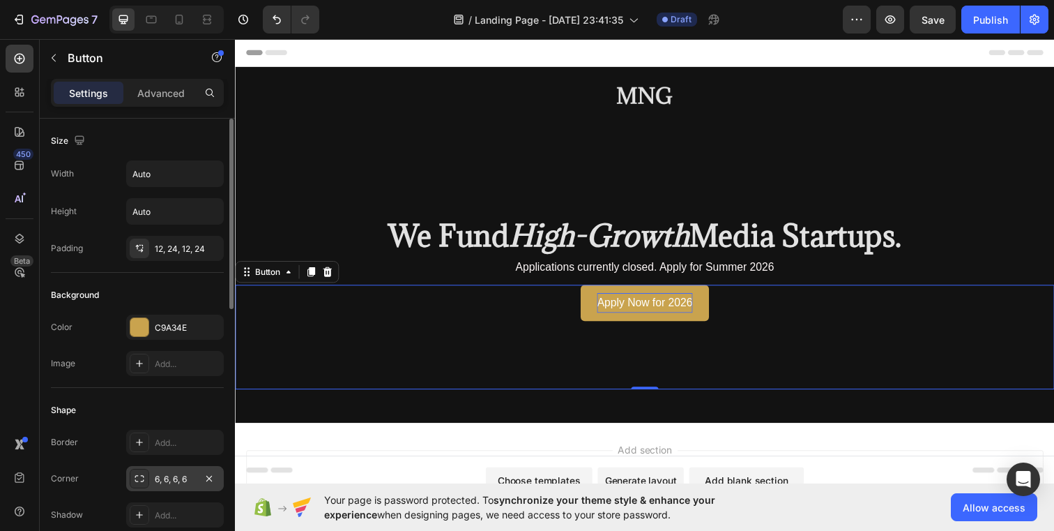
click at [200, 483] on div "6, 6, 6, 6" at bounding box center [175, 478] width 98 height 25
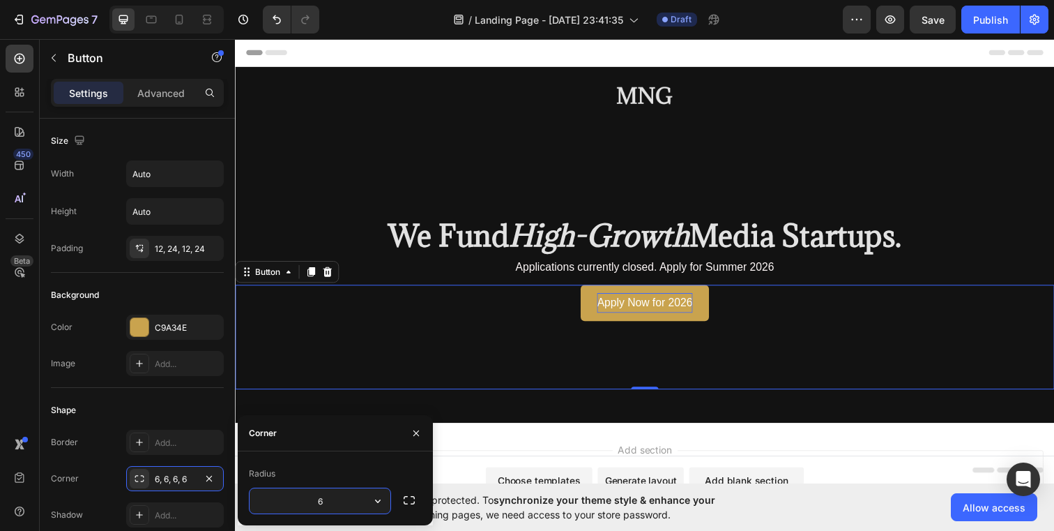
click at [331, 503] on input "6" at bounding box center [320, 500] width 141 height 25
type input "1"
click at [497, 443] on div "Add section Choose templates inspired by CRO experts Generate layout from URL o…" at bounding box center [653, 516] width 837 height 172
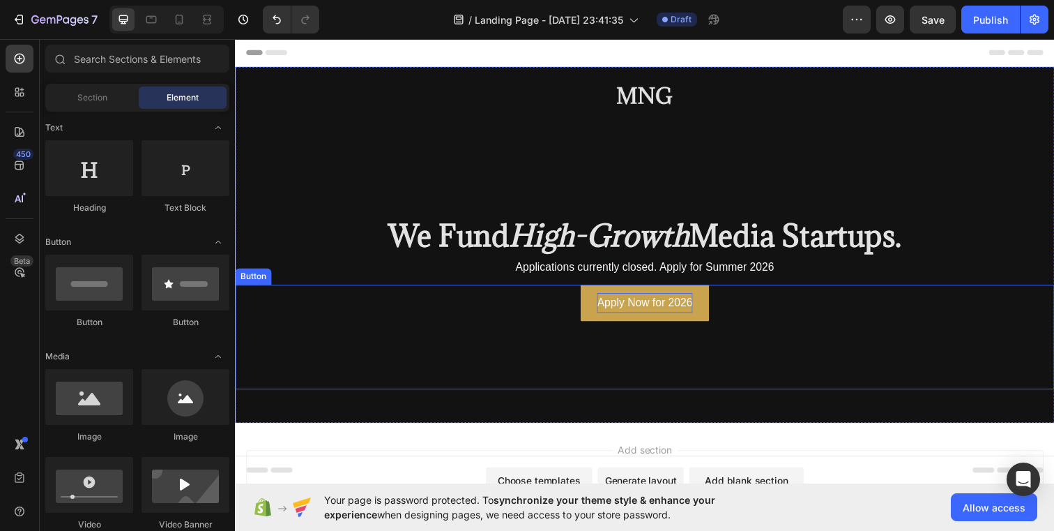
click at [627, 308] on p "Apply Now for 2026" at bounding box center [654, 308] width 98 height 20
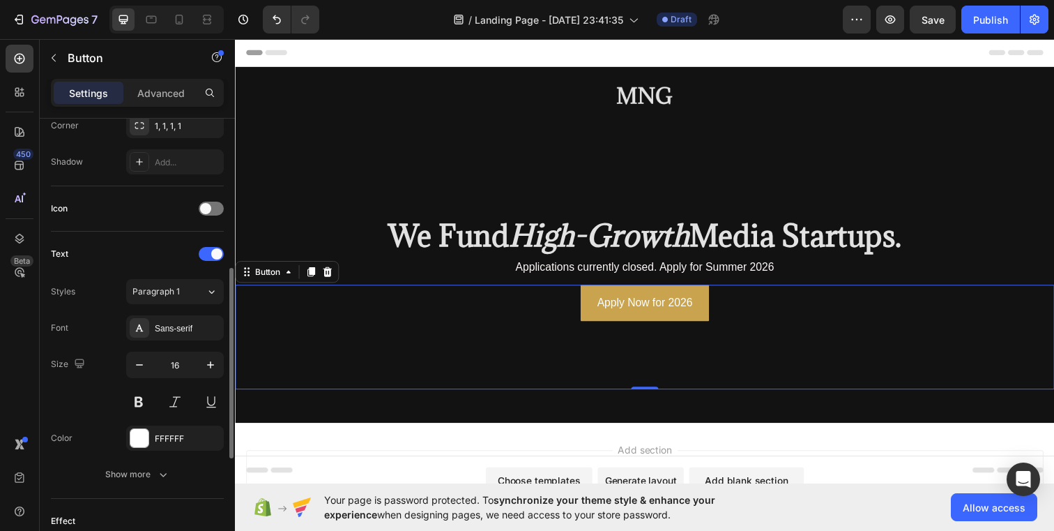
scroll to position [354, 0]
click at [201, 365] on button "button" at bounding box center [210, 363] width 25 height 25
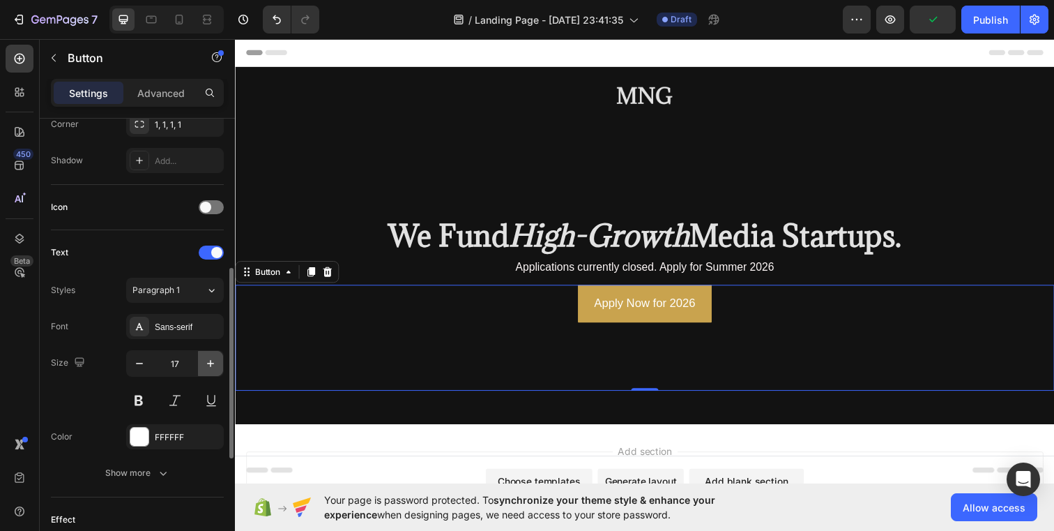
click at [201, 365] on button "button" at bounding box center [210, 363] width 25 height 25
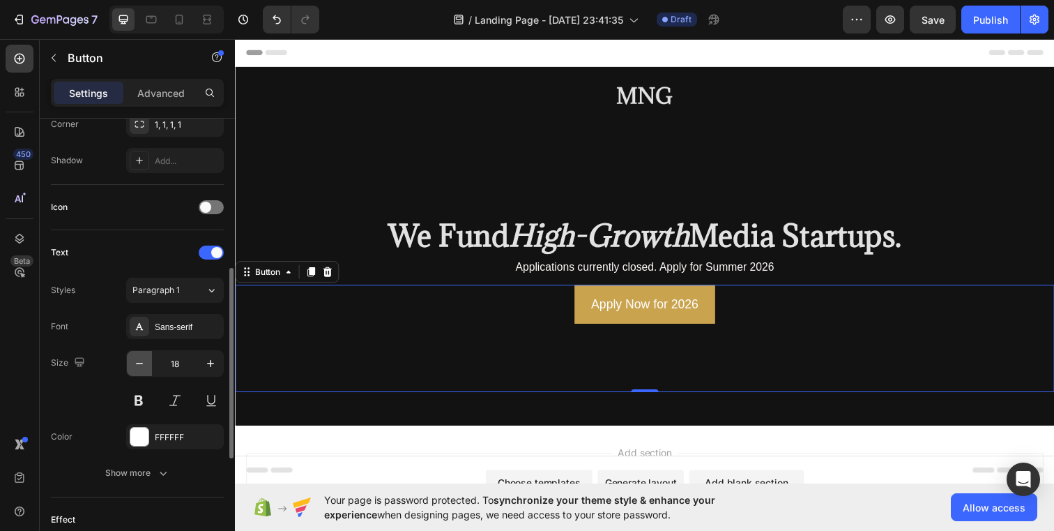
click at [144, 366] on icon "button" at bounding box center [139, 363] width 14 height 14
type input "17"
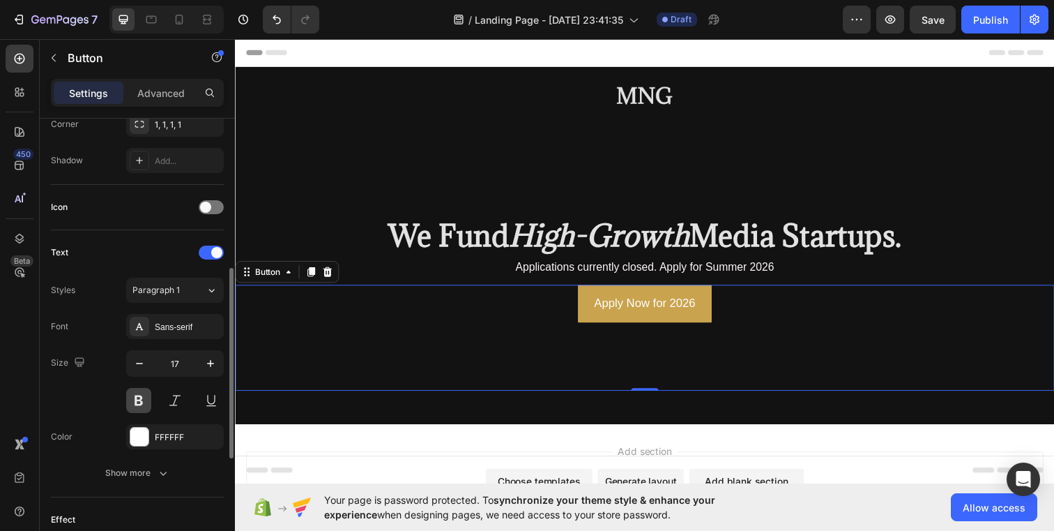
click at [141, 400] on button at bounding box center [138, 400] width 25 height 25
click at [139, 399] on button at bounding box center [138, 400] width 25 height 25
click at [396, 441] on div "Add section Choose templates inspired by CRO experts Generate layout from URL o…" at bounding box center [653, 518] width 837 height 172
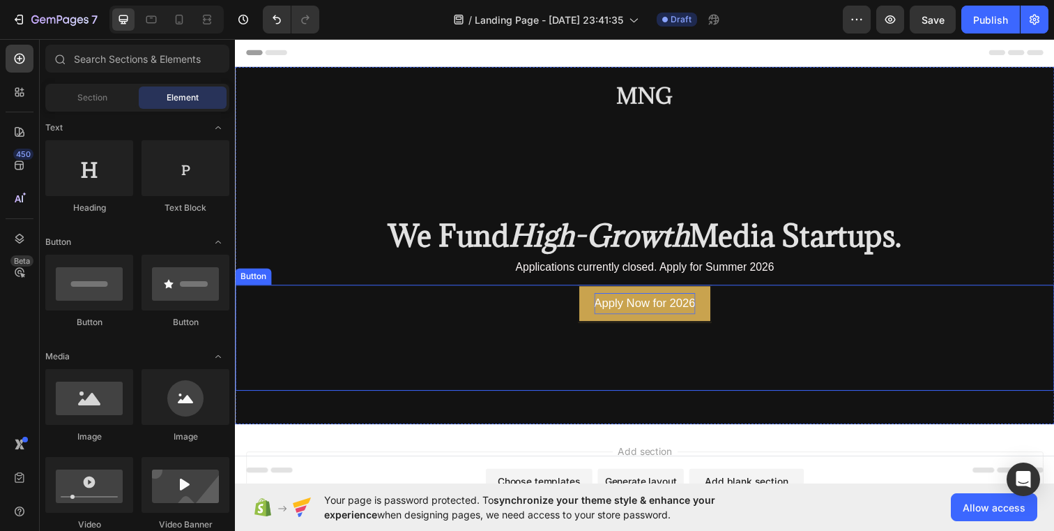
click at [683, 311] on p "Apply Now for 2026" at bounding box center [653, 309] width 103 height 22
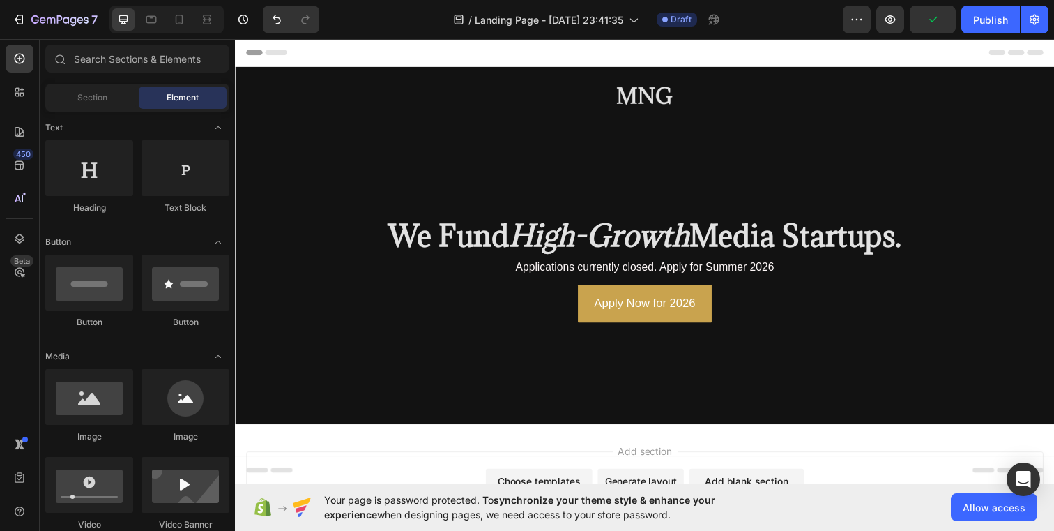
click at [491, 467] on div "Footer" at bounding box center [653, 478] width 814 height 28
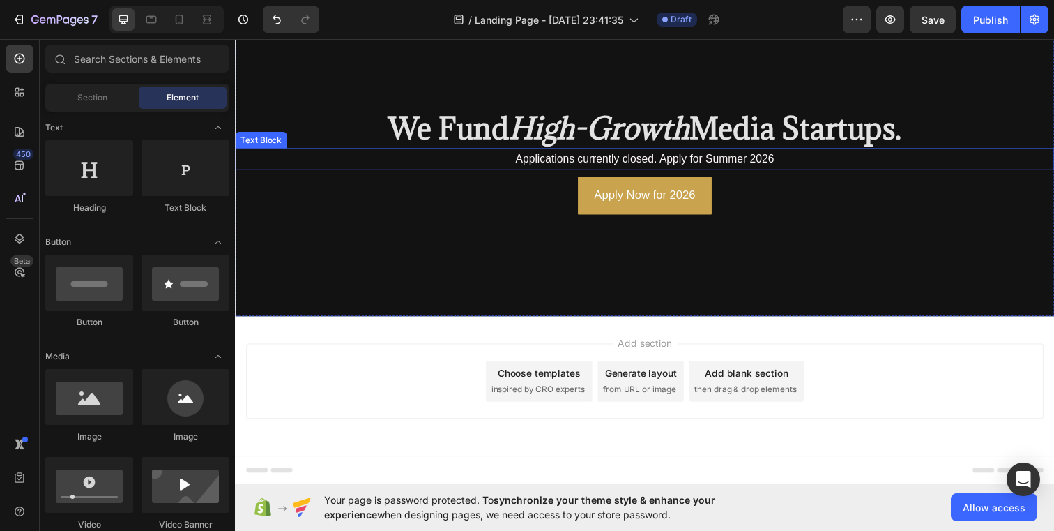
scroll to position [0, 0]
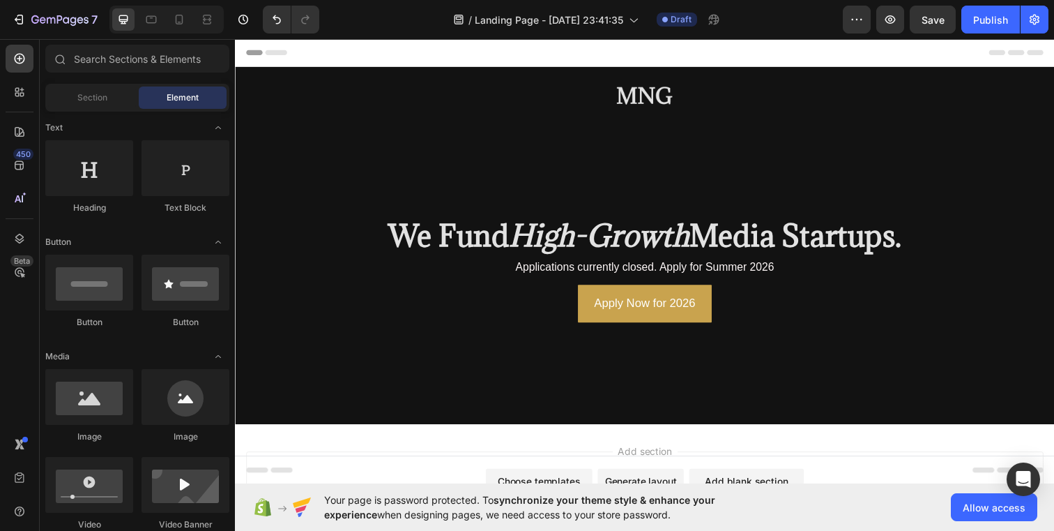
click at [478, 442] on div "Add section Choose templates inspired by CRO experts Generate layout from URL o…" at bounding box center [653, 518] width 837 height 172
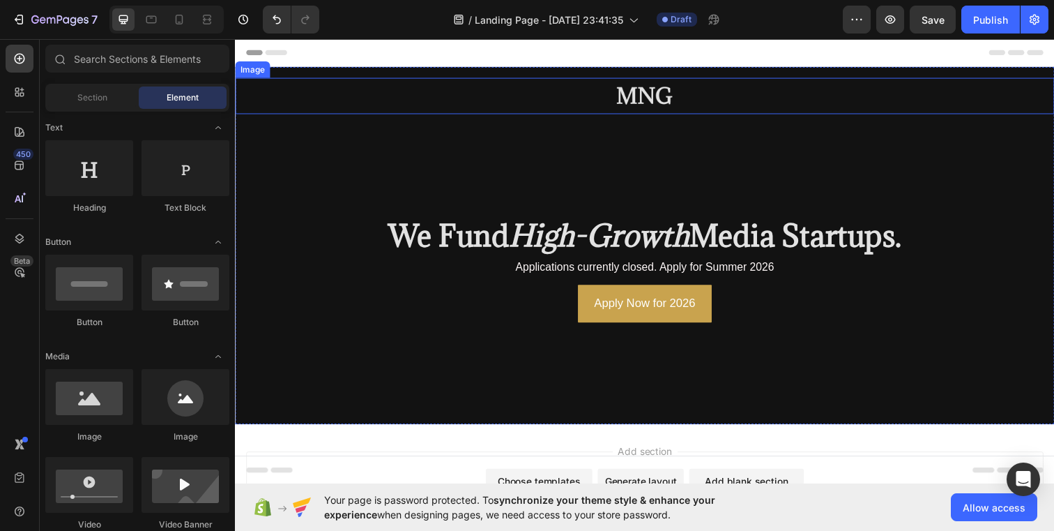
click at [638, 100] on img at bounding box center [654, 96] width 70 height 37
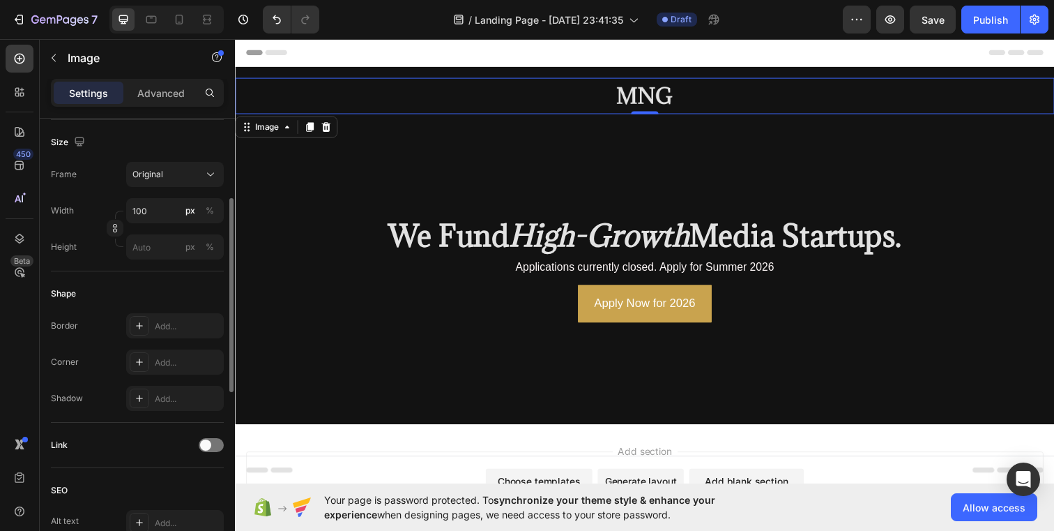
scroll to position [354, 0]
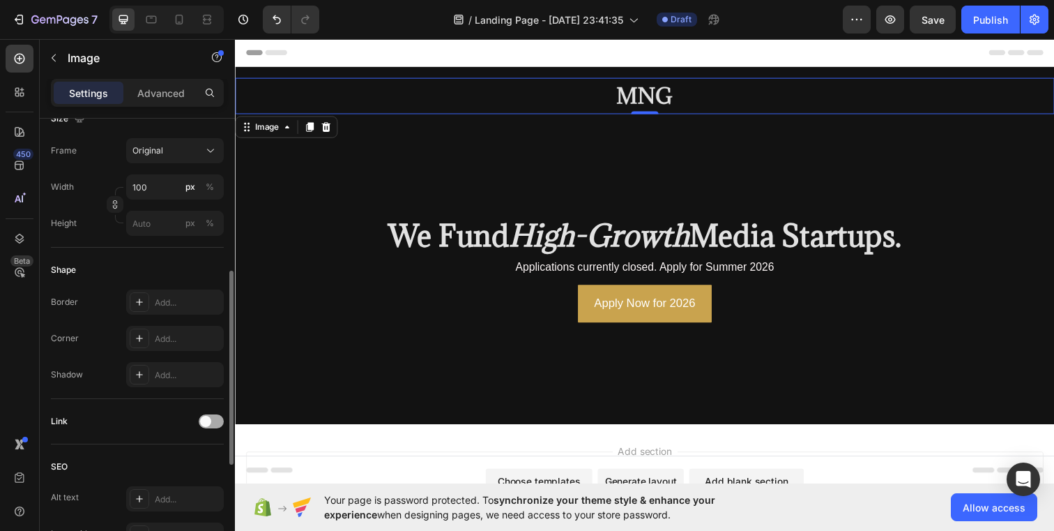
click at [203, 422] on span at bounding box center [205, 421] width 11 height 11
click at [202, 450] on div "Open page" at bounding box center [167, 456] width 71 height 13
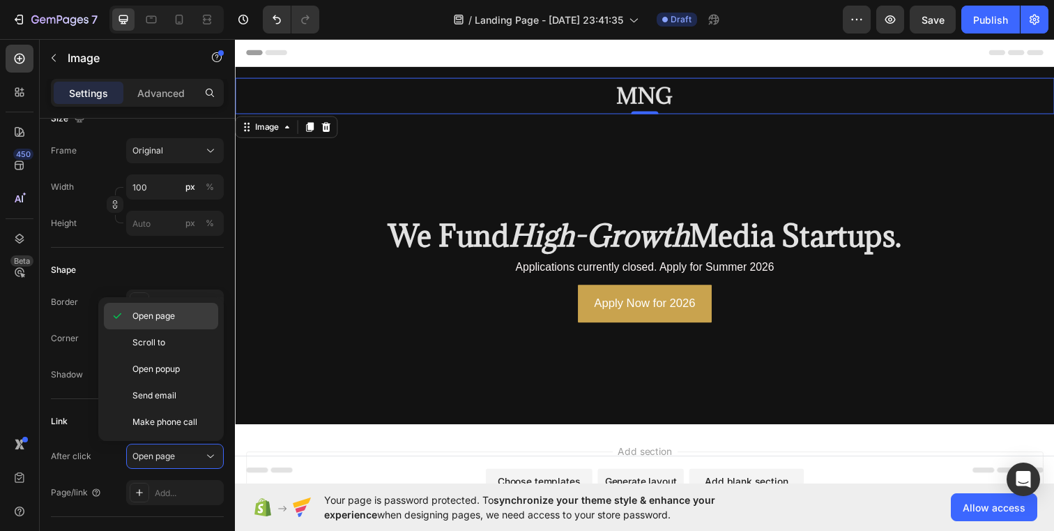
click at [190, 329] on div "Open page" at bounding box center [161, 342] width 114 height 26
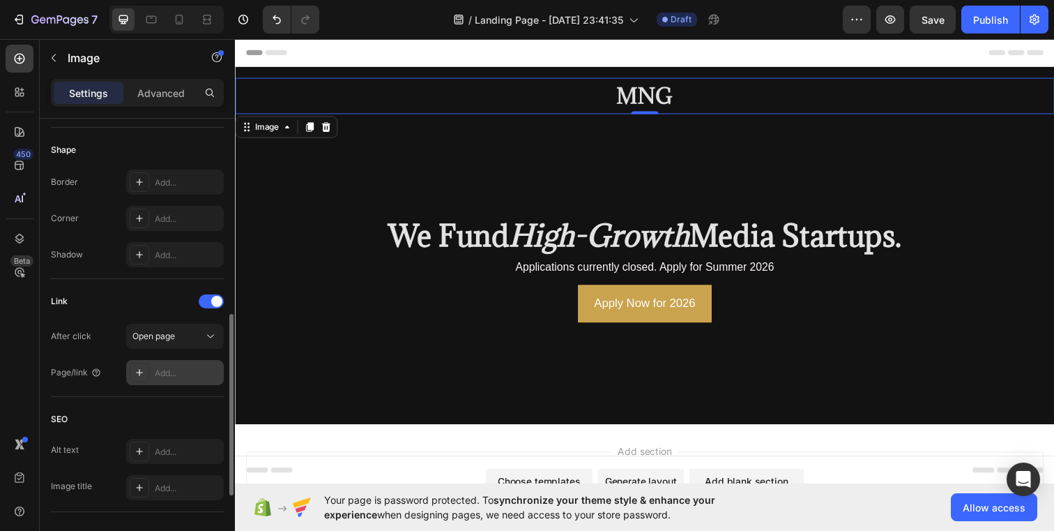
scroll to position [494, 0]
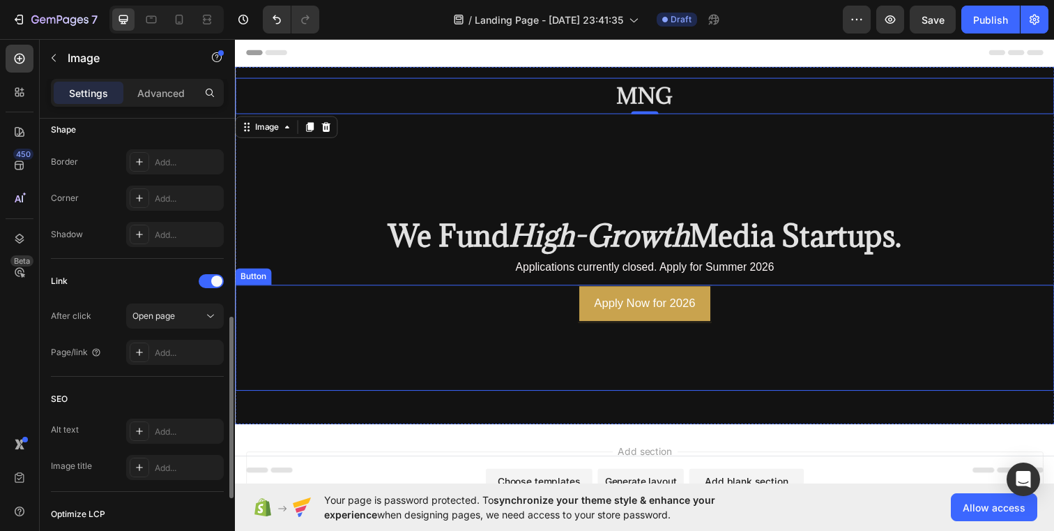
click at [595, 313] on button "Apply Now for 2026" at bounding box center [653, 308] width 137 height 38
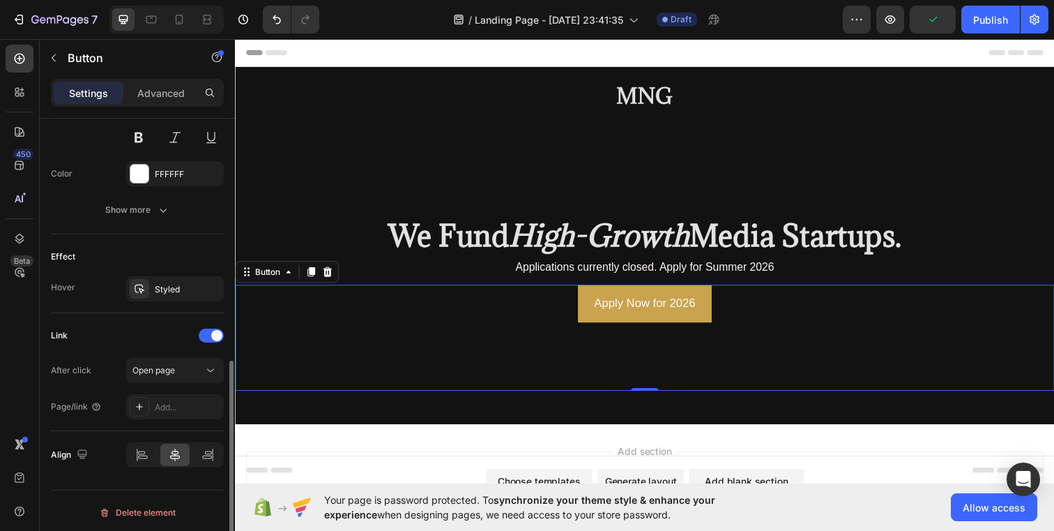
scroll to position [621, 0]
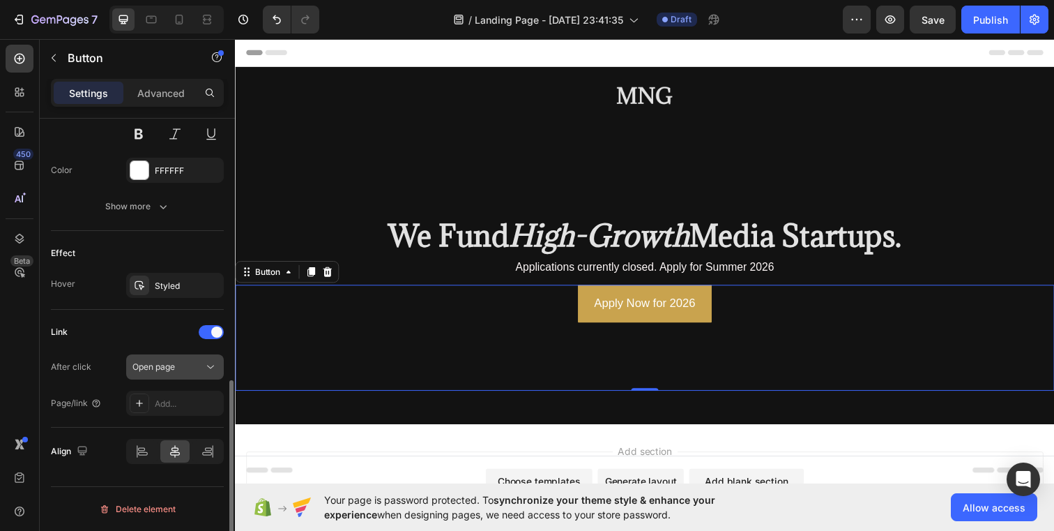
click at [182, 367] on div "Open page" at bounding box center [167, 367] width 71 height 13
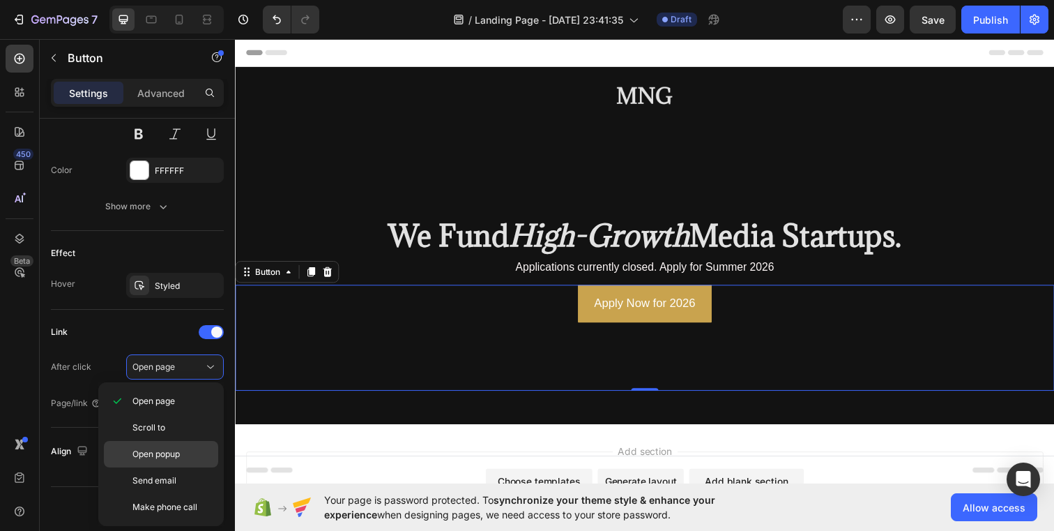
click at [180, 467] on div "Open popup" at bounding box center [161, 480] width 114 height 26
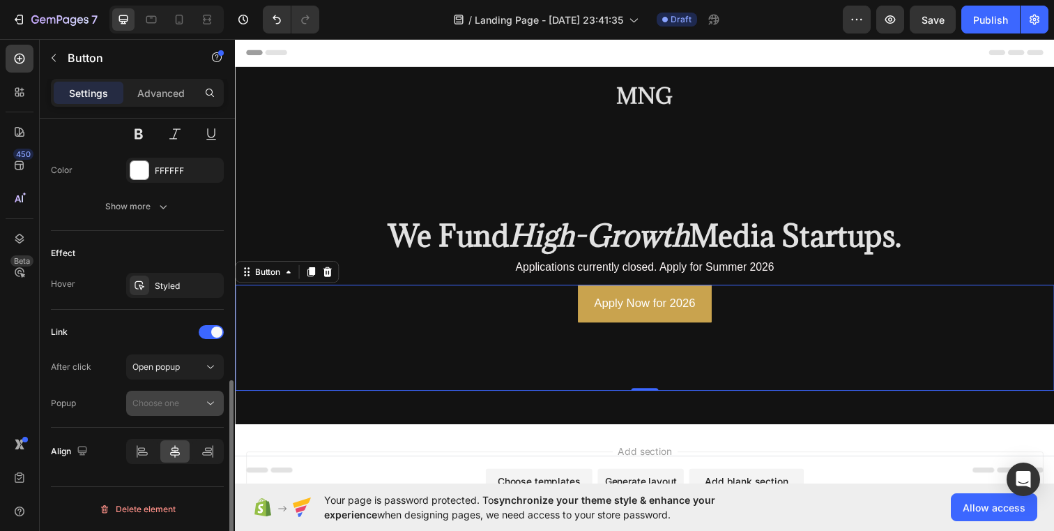
click at [181, 404] on div "Choose one" at bounding box center [167, 403] width 71 height 13
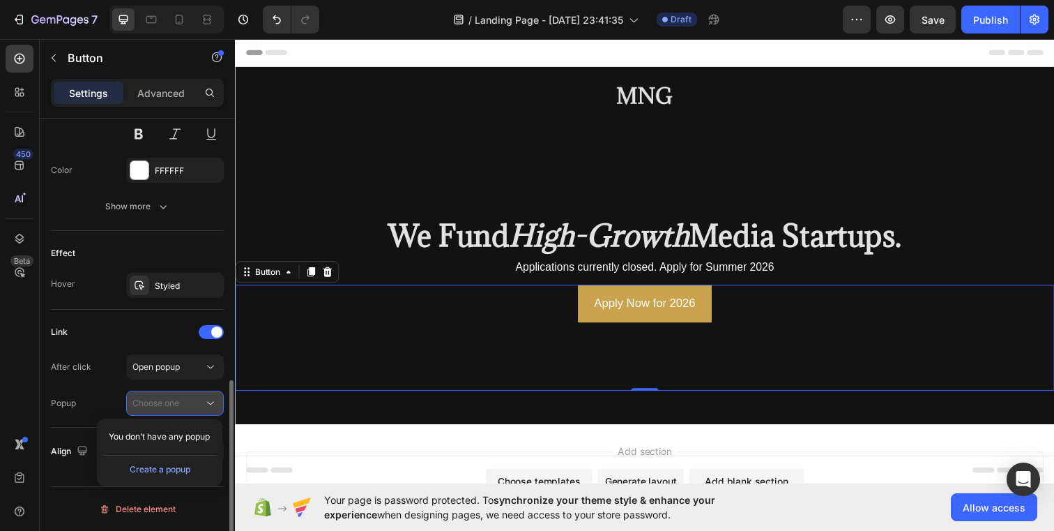
click at [181, 404] on div "Choose one" at bounding box center [167, 403] width 71 height 13
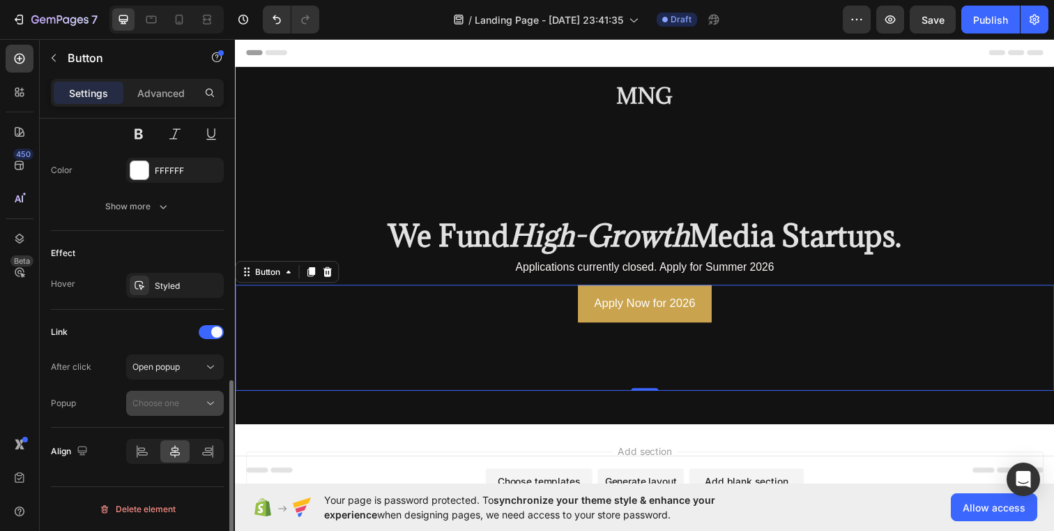
click at [174, 397] on span "Choose one" at bounding box center [155, 403] width 47 height 13
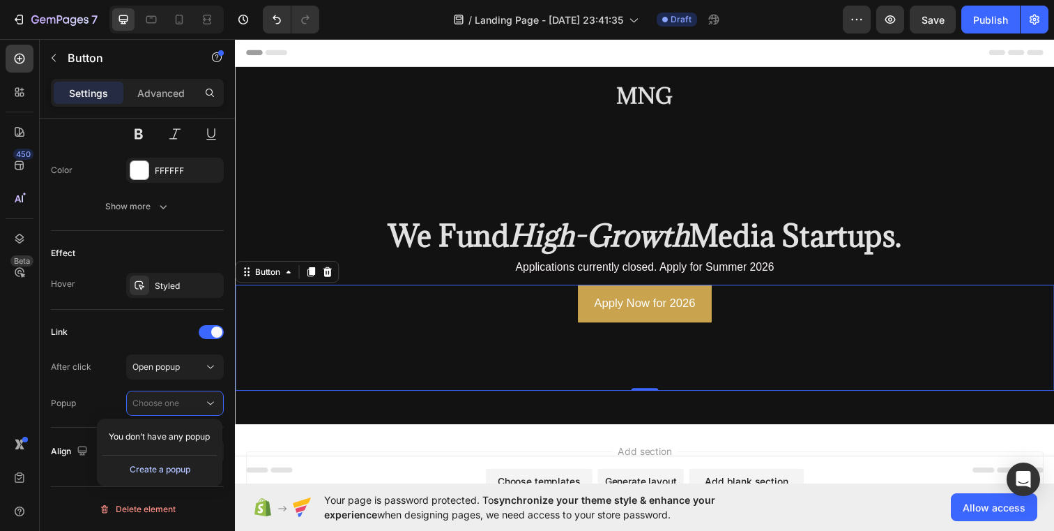
click at [171, 464] on div "Create a popup" at bounding box center [160, 469] width 61 height 13
click at [169, 434] on p "Popup 1" at bounding box center [171, 437] width 79 height 13
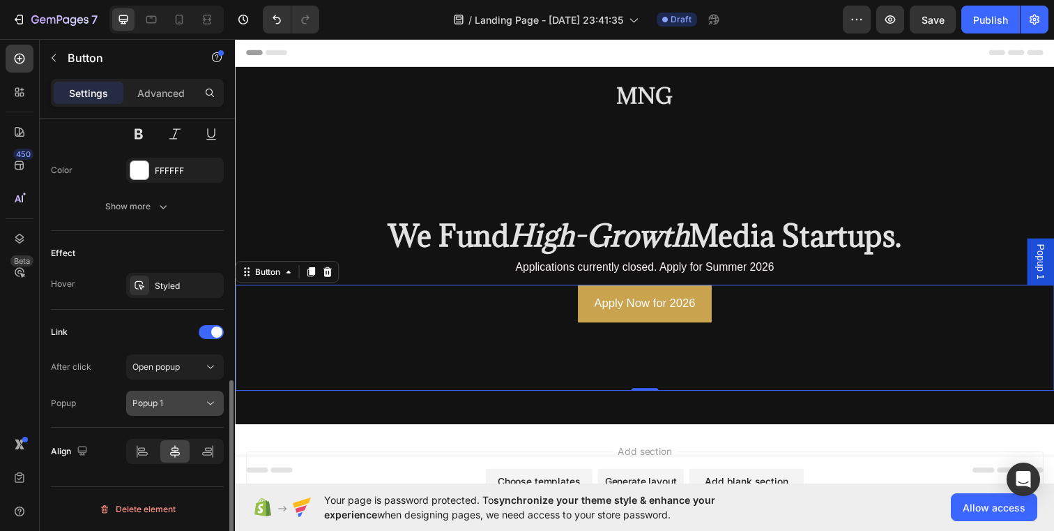
click at [169, 405] on div "Popup 1" at bounding box center [167, 403] width 71 height 13
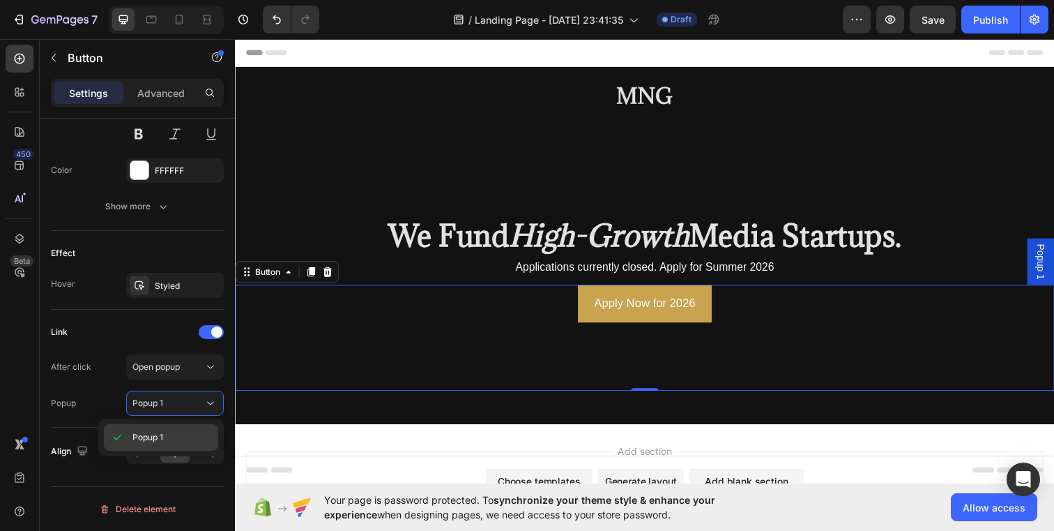
click at [165, 438] on p "Popup 1" at bounding box center [171, 437] width 79 height 13
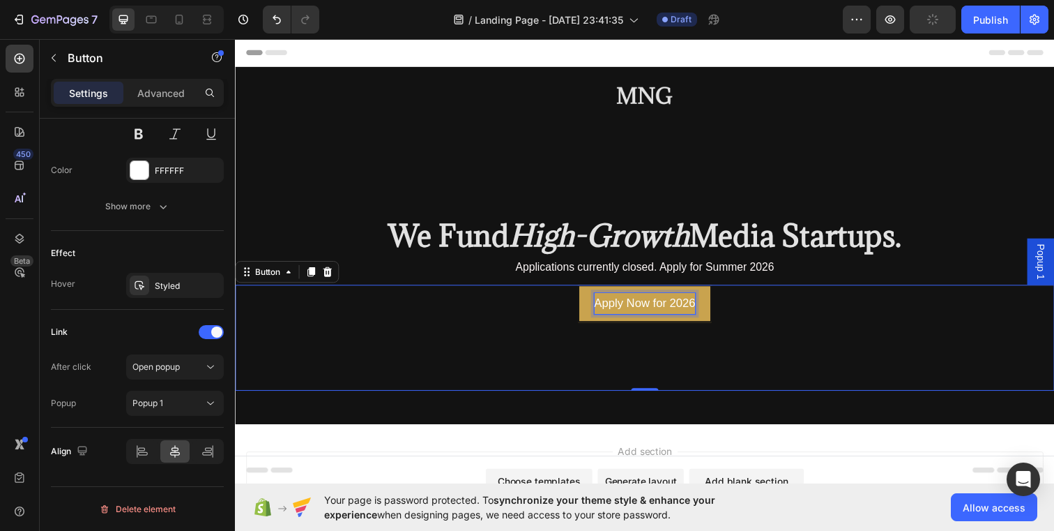
click at [644, 314] on p "Apply Now for 2026" at bounding box center [653, 309] width 103 height 22
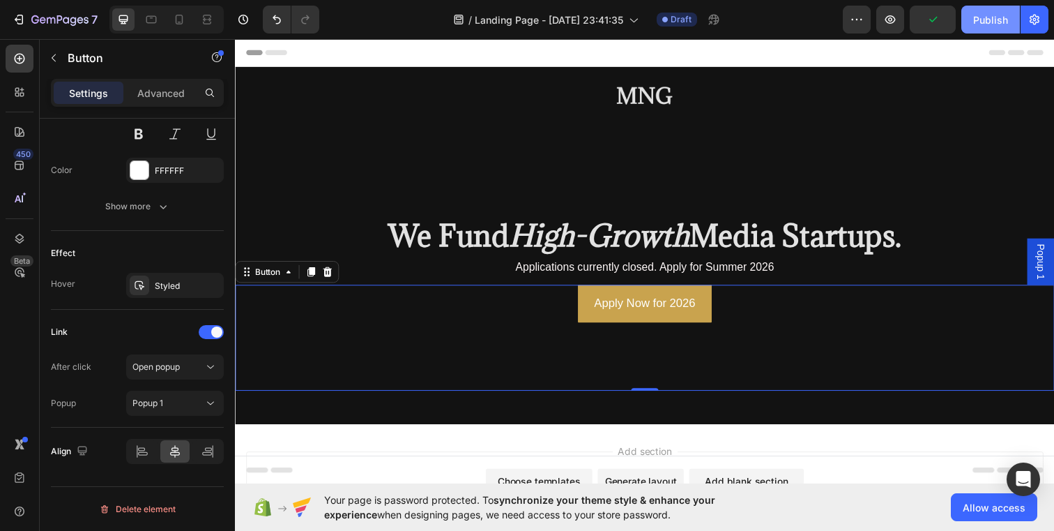
click at [998, 15] on div "Publish" at bounding box center [990, 20] width 35 height 15
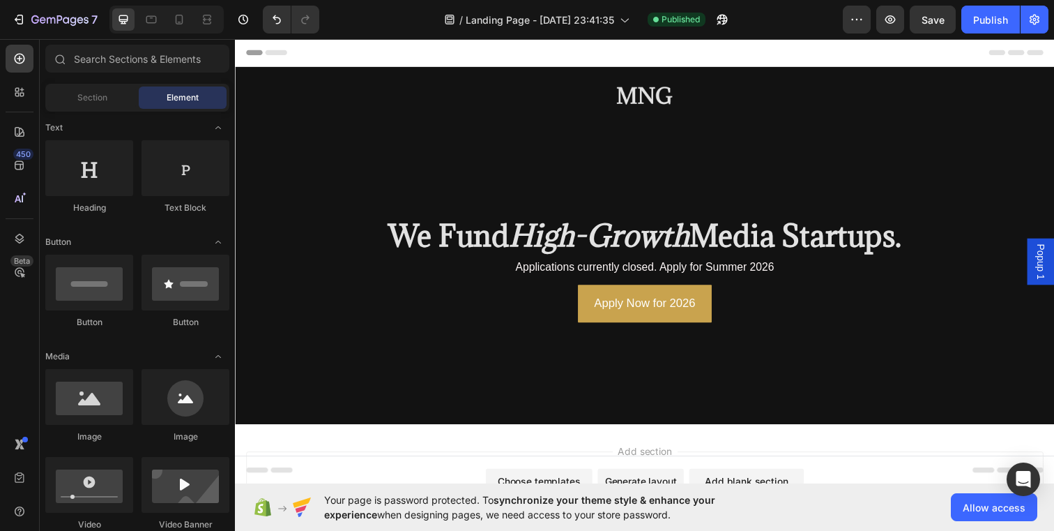
click at [637, 442] on div "Add section Choose templates inspired by CRO experts Generate layout from URL o…" at bounding box center [653, 518] width 837 height 172
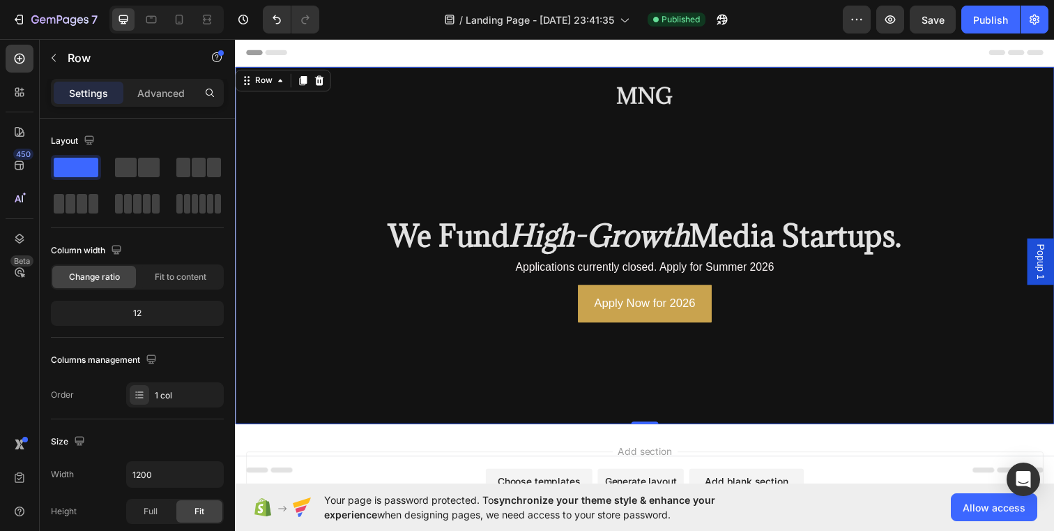
click at [465, 425] on div "Image ⁠⁠⁠⁠⁠⁠⁠ We Fund High-Growth Media Startups. Heading Applications currentl…" at bounding box center [653, 249] width 837 height 365
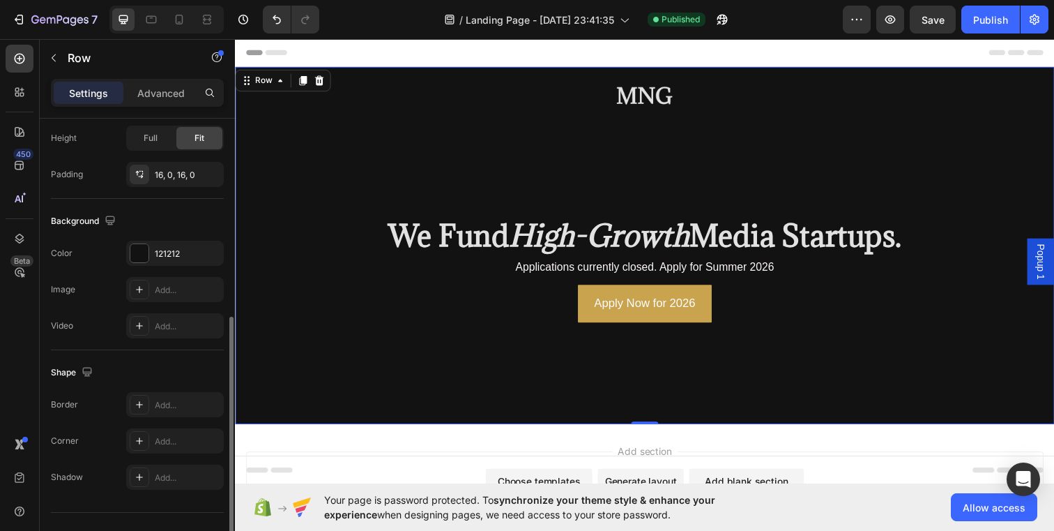
scroll to position [399, 0]
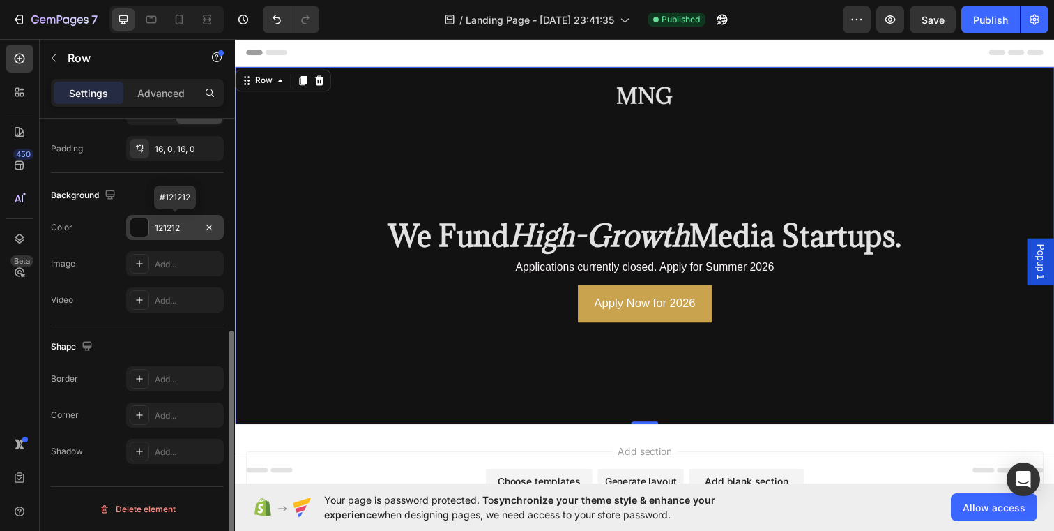
click at [137, 234] on div at bounding box center [139, 227] width 18 height 18
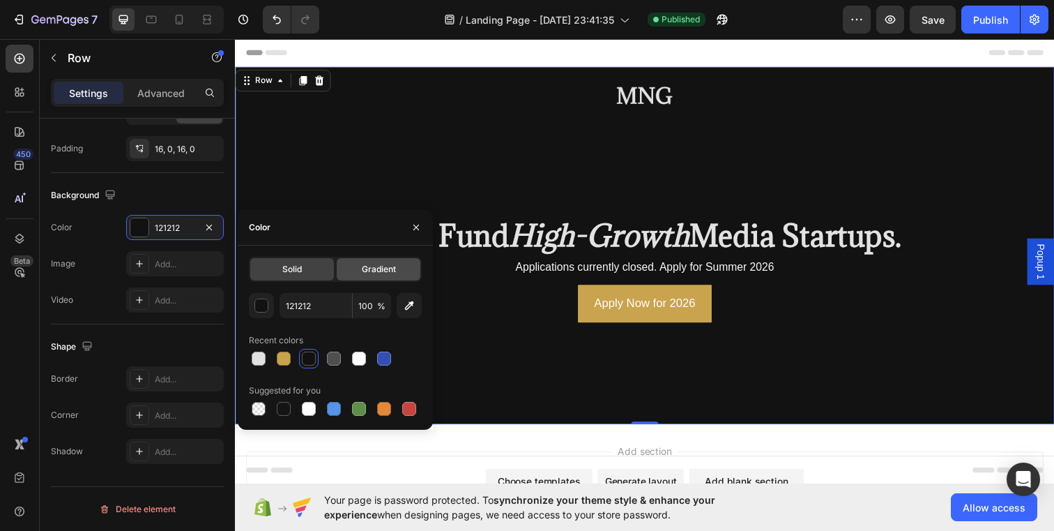
click at [381, 275] on span "Gradient" at bounding box center [379, 269] width 34 height 13
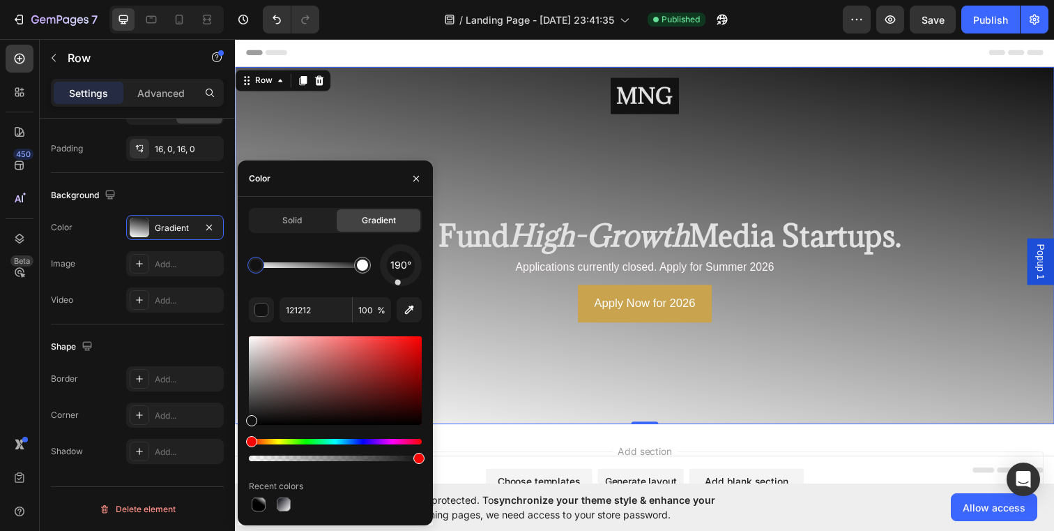
drag, startPoint x: 411, startPoint y: 280, endPoint x: 395, endPoint y: 296, distance: 22.7
click at [395, 296] on div "190° 121212 100 % Recent colors" at bounding box center [335, 379] width 173 height 270
drag, startPoint x: 362, startPoint y: 271, endPoint x: 327, endPoint y: 271, distance: 34.9
click at [327, 271] on div at bounding box center [326, 265] width 17 height 17
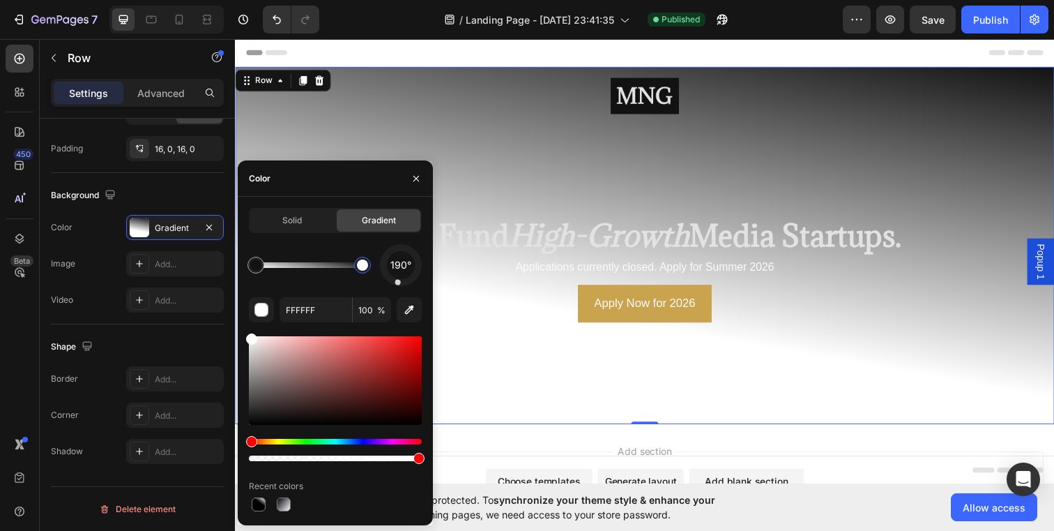
drag, startPoint x: 327, startPoint y: 271, endPoint x: 370, endPoint y: 271, distance: 43.2
click at [370, 271] on div at bounding box center [362, 264] width 25 height 25
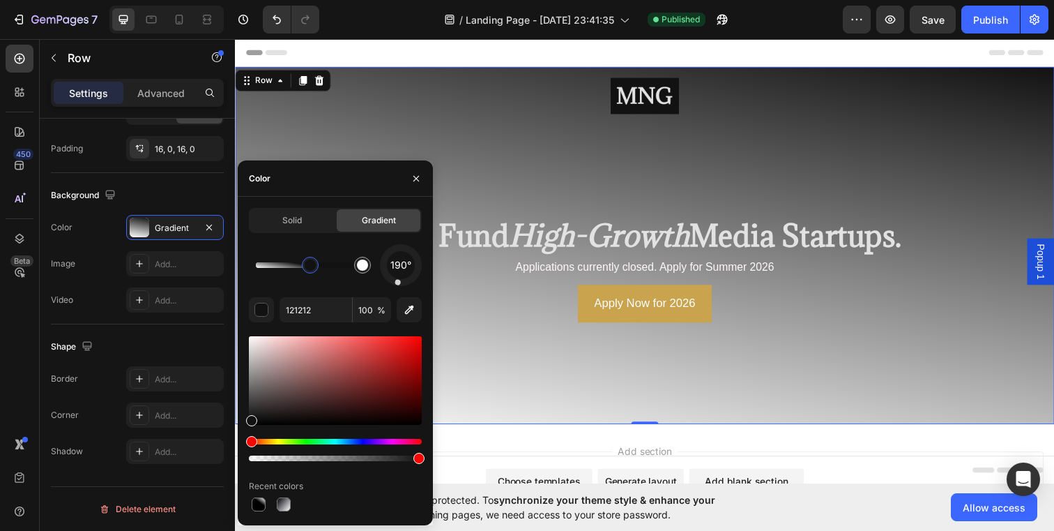
drag, startPoint x: 258, startPoint y: 266, endPoint x: 314, endPoint y: 266, distance: 56.5
click at [314, 266] on div at bounding box center [310, 264] width 11 height 11
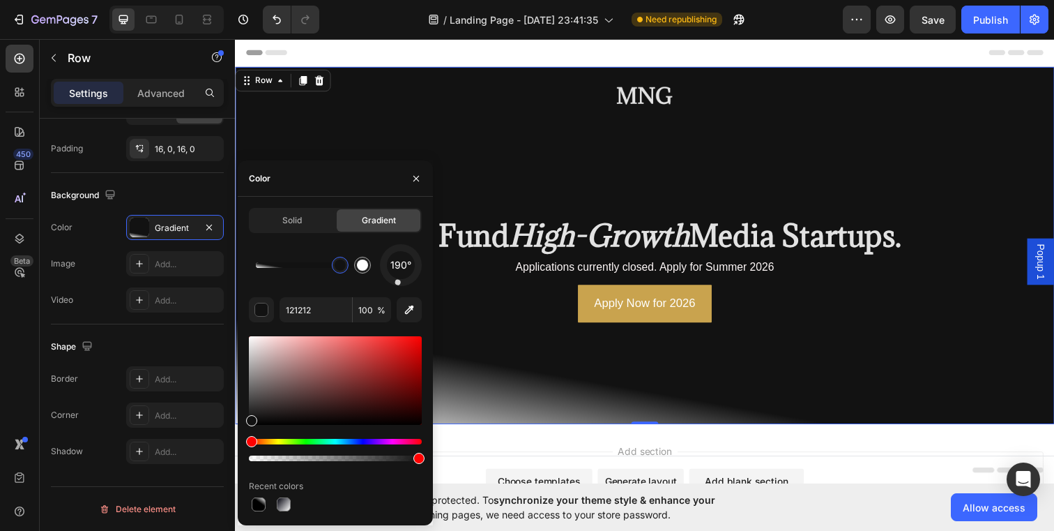
drag, startPoint x: 324, startPoint y: 266, endPoint x: 340, endPoint y: 266, distance: 16.7
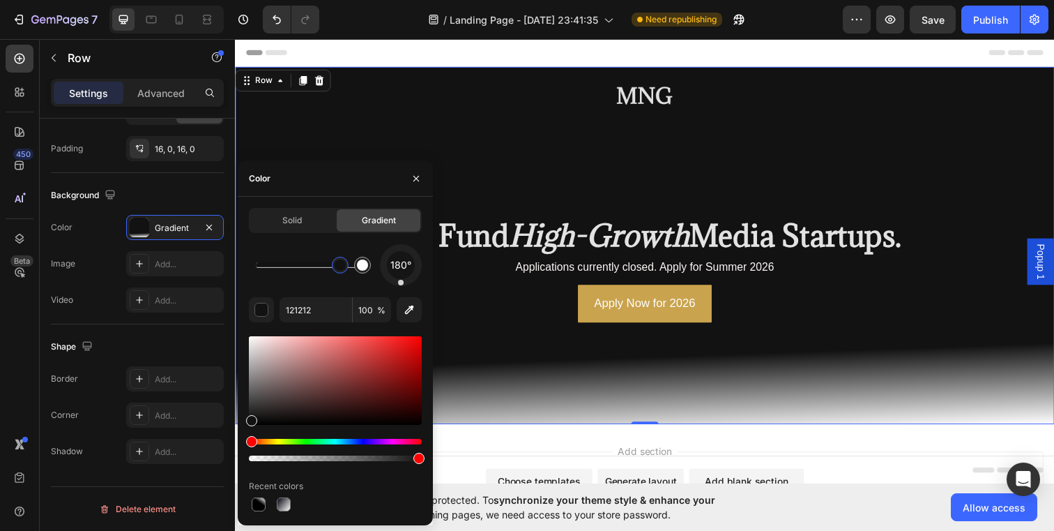
click at [401, 285] on div at bounding box center [401, 265] width 42 height 42
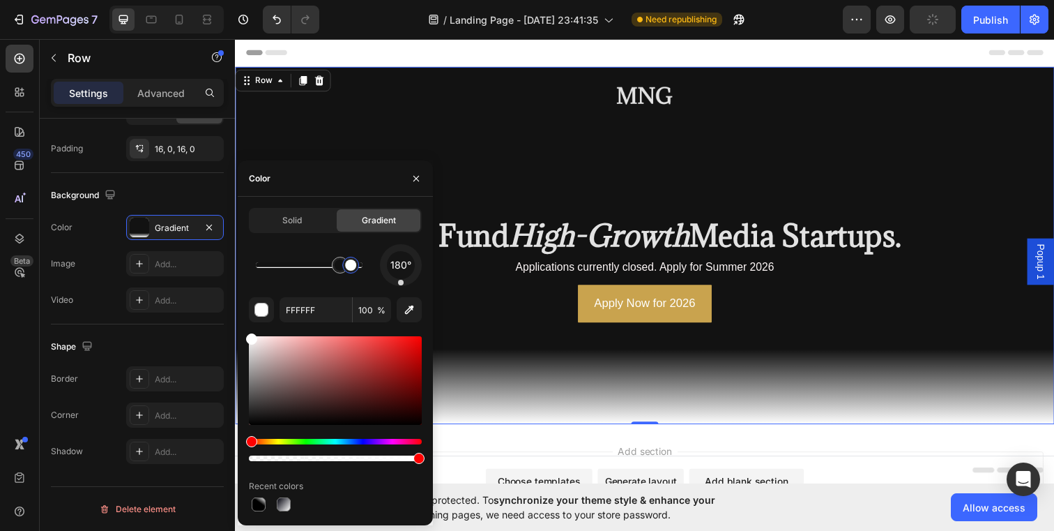
drag, startPoint x: 364, startPoint y: 271, endPoint x: 351, endPoint y: 271, distance: 12.6
click at [351, 271] on div at bounding box center [350, 265] width 17 height 17
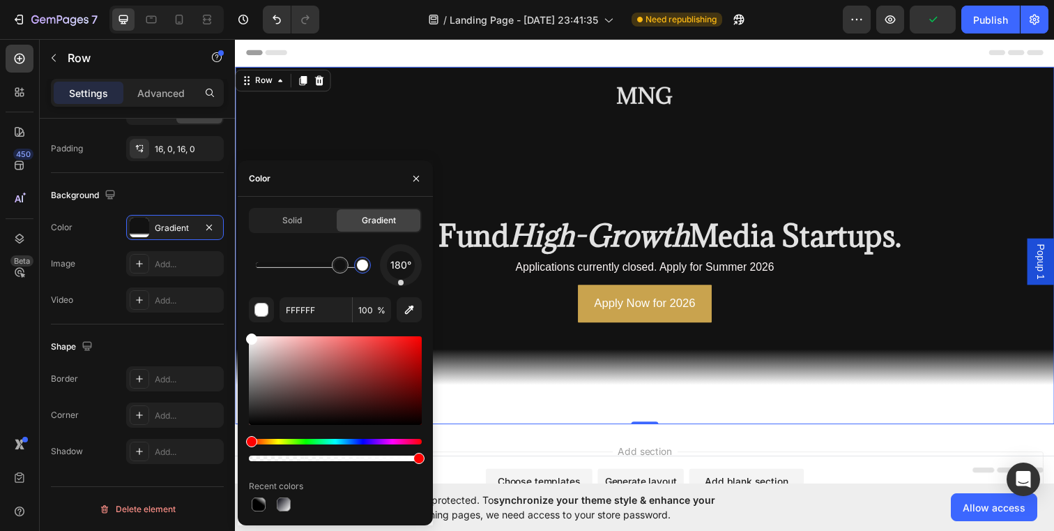
drag, startPoint x: 351, startPoint y: 271, endPoint x: 394, endPoint y: 271, distance: 42.5
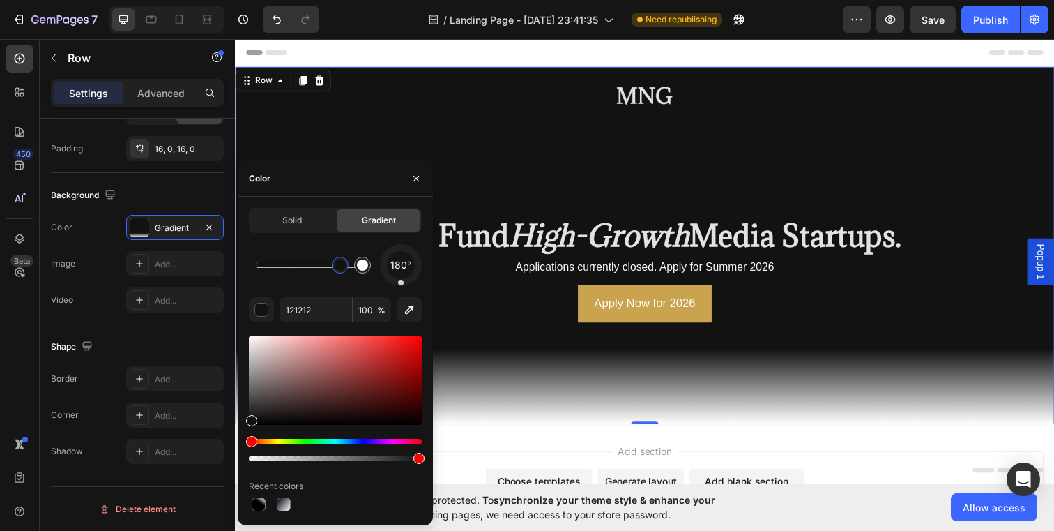
click at [250, 418] on div at bounding box center [251, 420] width 11 height 11
drag, startPoint x: 653, startPoint y: 497, endPoint x: 456, endPoint y: 462, distance: 200.4
drag, startPoint x: 248, startPoint y: 439, endPoint x: 213, endPoint y: 444, distance: 36.0
click at [213, 444] on div "450 Beta Sections(30) Elements(83) Section Element Hero Section Product Detail …" at bounding box center [117, 285] width 235 height 492
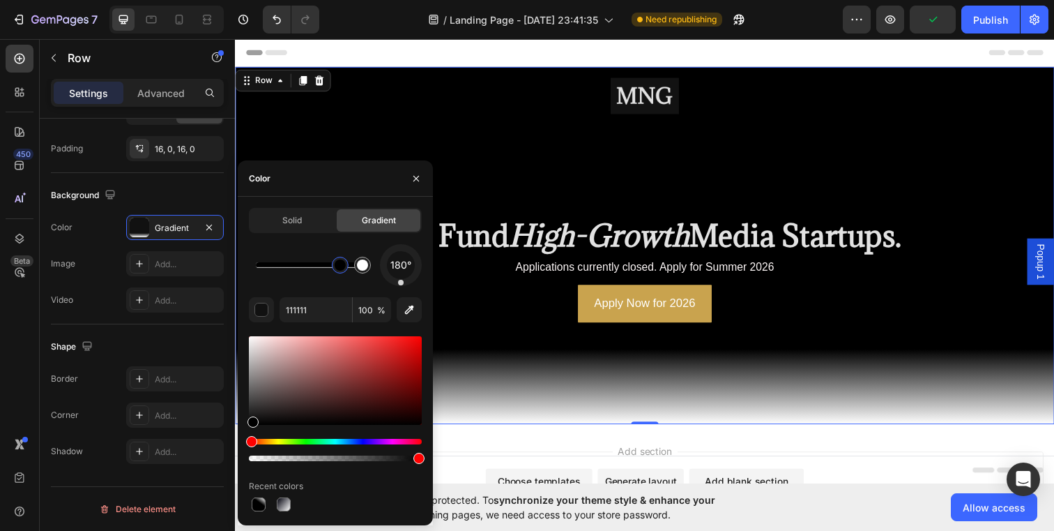
drag, startPoint x: 251, startPoint y: 423, endPoint x: 251, endPoint y: 437, distance: 14.6
click at [251, 437] on div at bounding box center [335, 398] width 173 height 130
type input "000000"
click at [258, 461] on div at bounding box center [335, 398] width 173 height 130
click at [258, 453] on div at bounding box center [335, 450] width 173 height 22
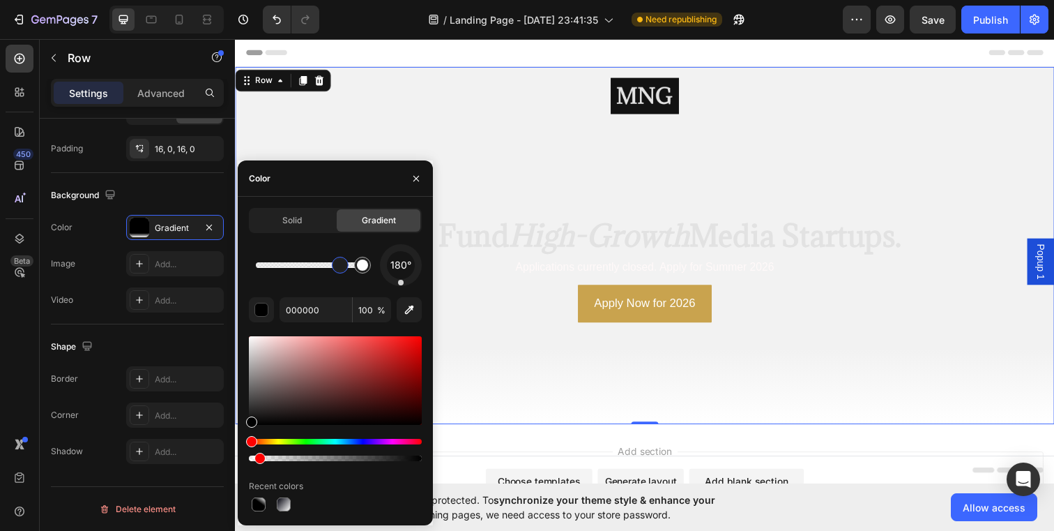
click at [258, 457] on div at bounding box center [335, 458] width 173 height 6
click at [413, 459] on div at bounding box center [335, 458] width 173 height 6
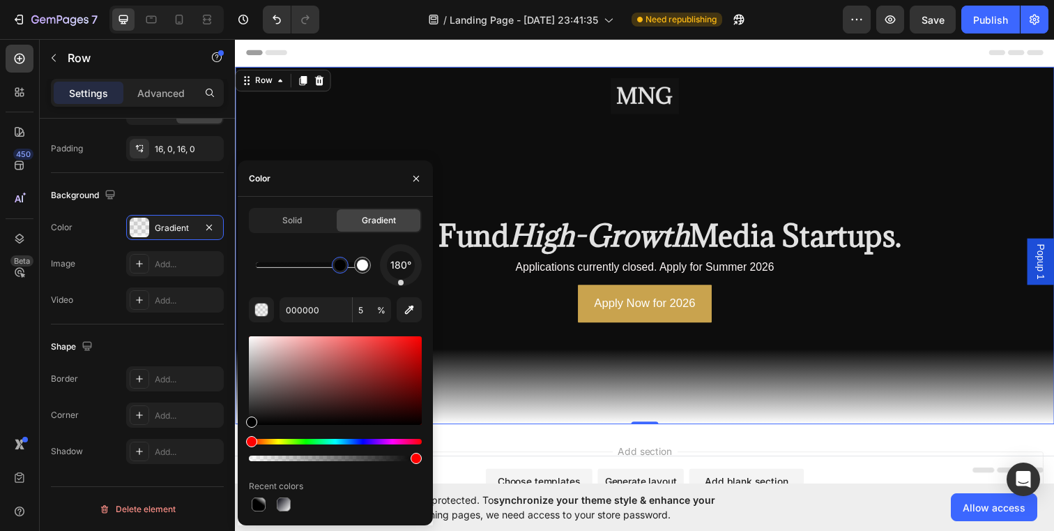
type input "95"
drag, startPoint x: 648, startPoint y: 497, endPoint x: 439, endPoint y: 467, distance: 211.3
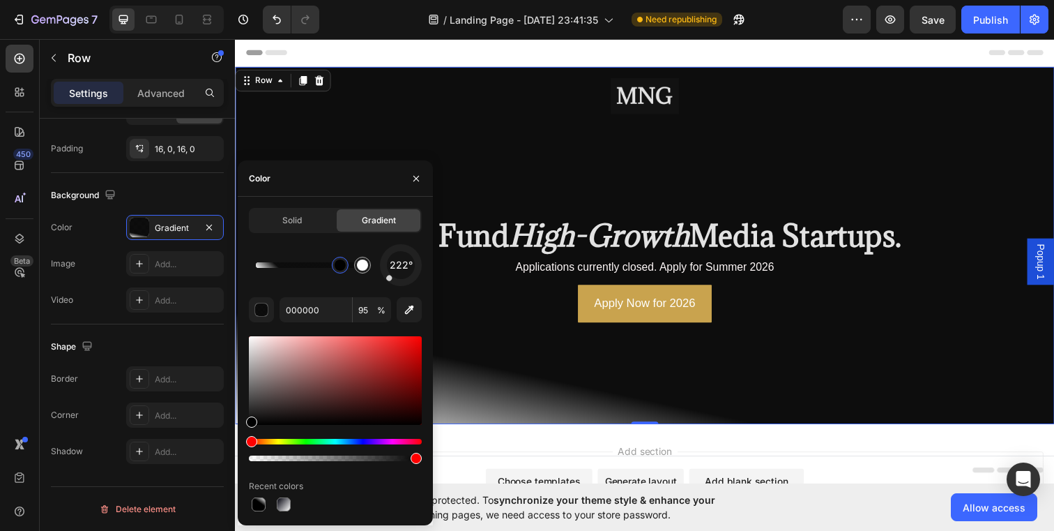
drag, startPoint x: 397, startPoint y: 281, endPoint x: 388, endPoint y: 279, distance: 10.0
click at [388, 279] on div at bounding box center [401, 265] width 59 height 59
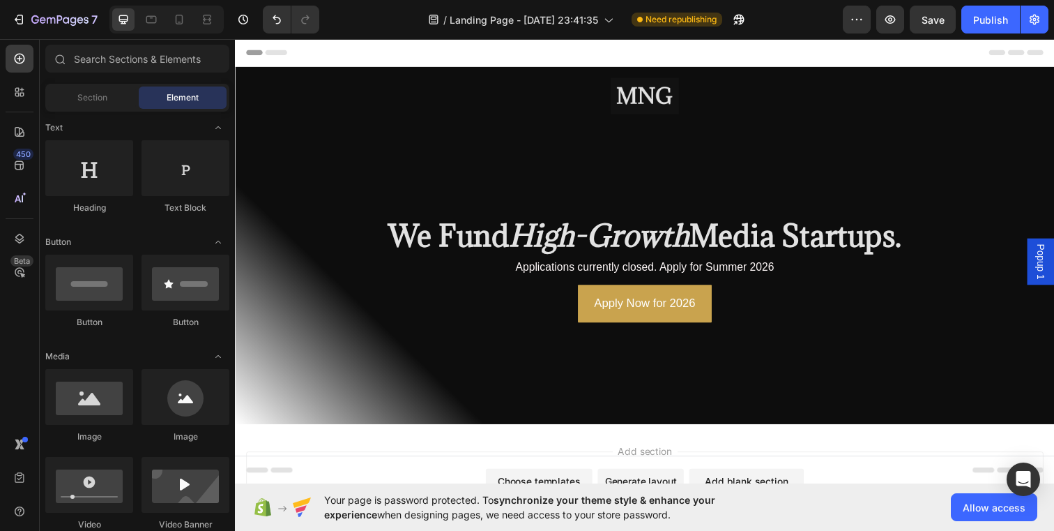
click at [729, 445] on div "Add section Choose templates inspired by CRO experts Generate layout from URL o…" at bounding box center [653, 518] width 837 height 172
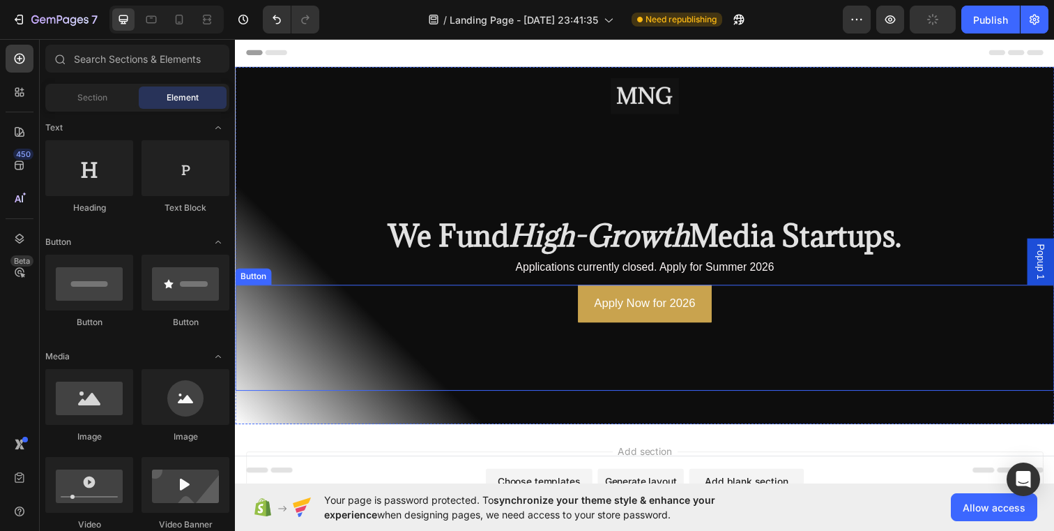
click at [430, 321] on div "Apply Now for 2026 Button" at bounding box center [653, 343] width 837 height 108
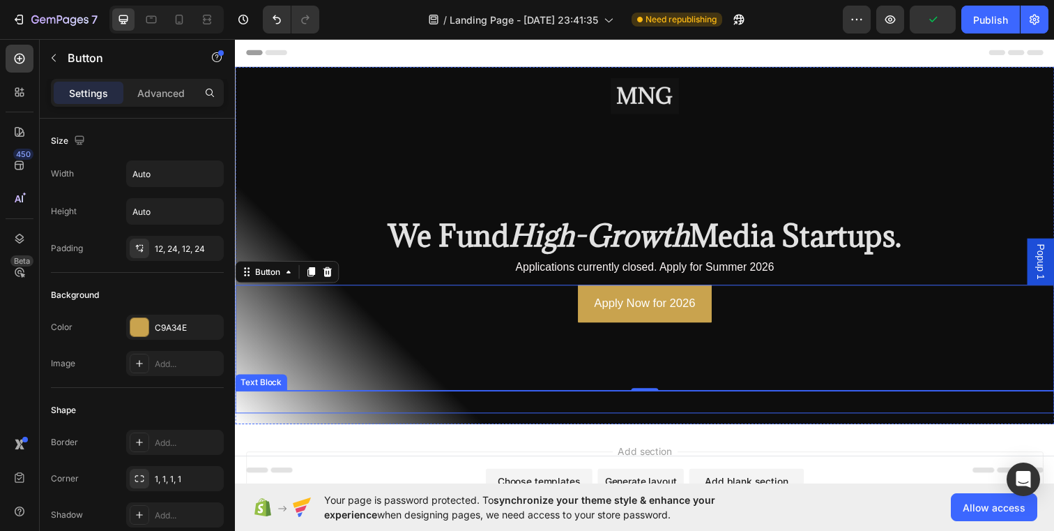
click at [514, 412] on p "Rich Text Editor. Editing area: main" at bounding box center [653, 409] width 834 height 20
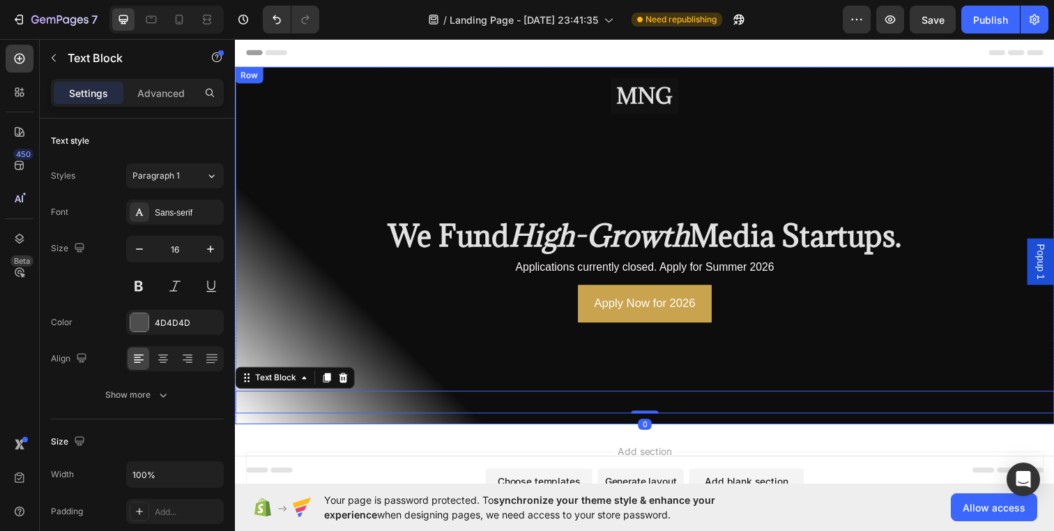
click at [517, 425] on div "Image ⁠⁠⁠⁠⁠⁠⁠ We Fund High-Growth Media Startups. Heading Applications currentl…" at bounding box center [653, 249] width 837 height 365
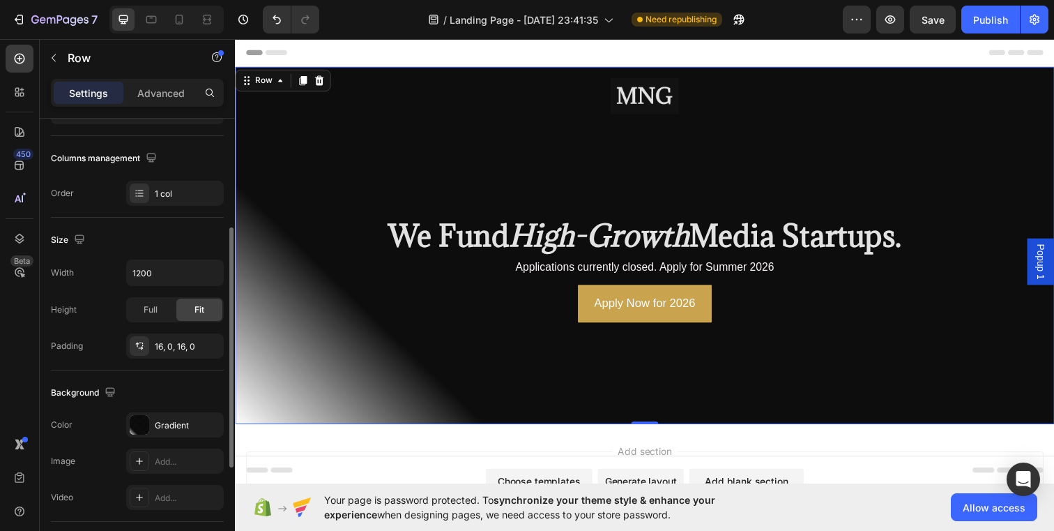
scroll to position [203, 0]
click at [139, 421] on div at bounding box center [140, 423] width 20 height 20
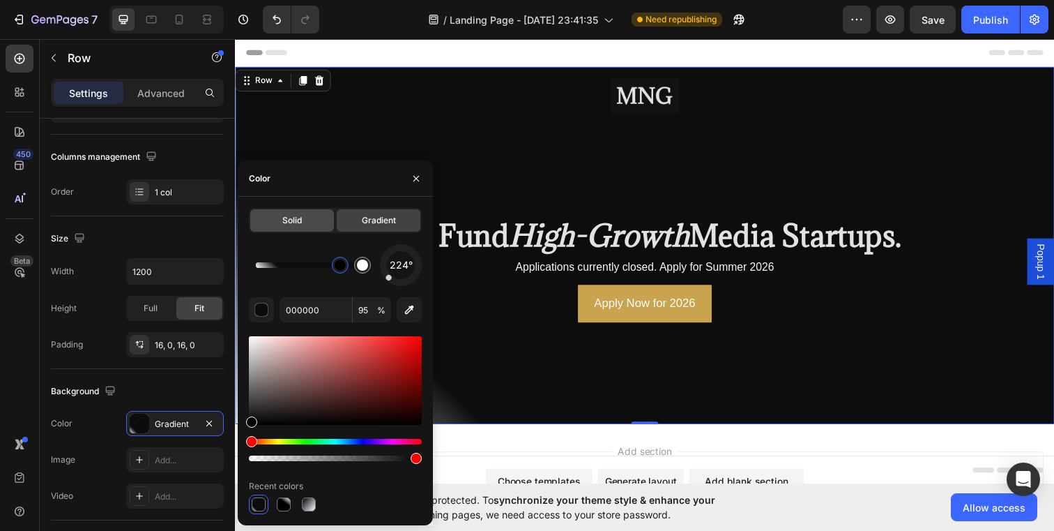
click at [301, 217] on span "Solid" at bounding box center [292, 220] width 20 height 13
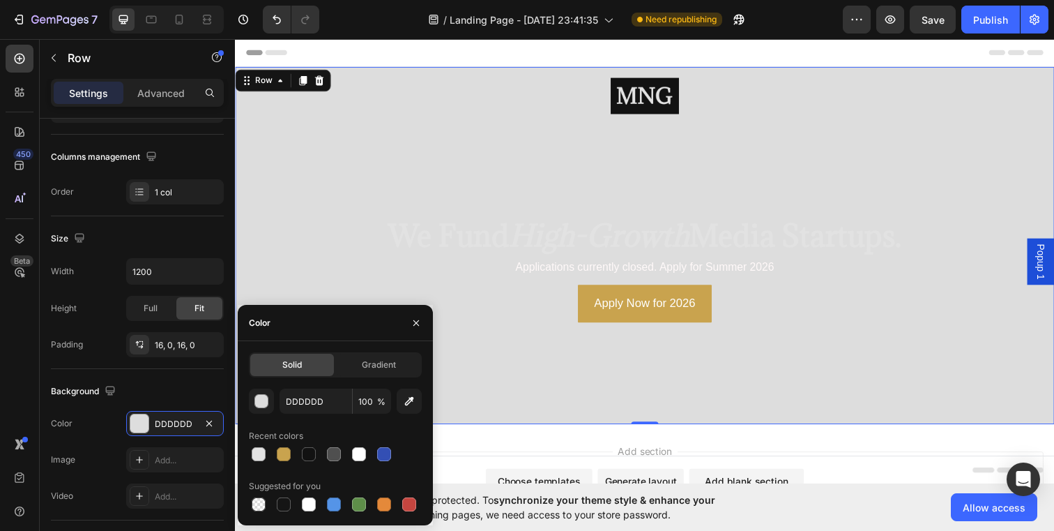
click at [370, 346] on div "Solid Gradient DDDDDD 100 % Recent colors Suggested for you" at bounding box center [335, 433] width 195 height 184
click at [370, 356] on div "Gradient" at bounding box center [379, 365] width 84 height 22
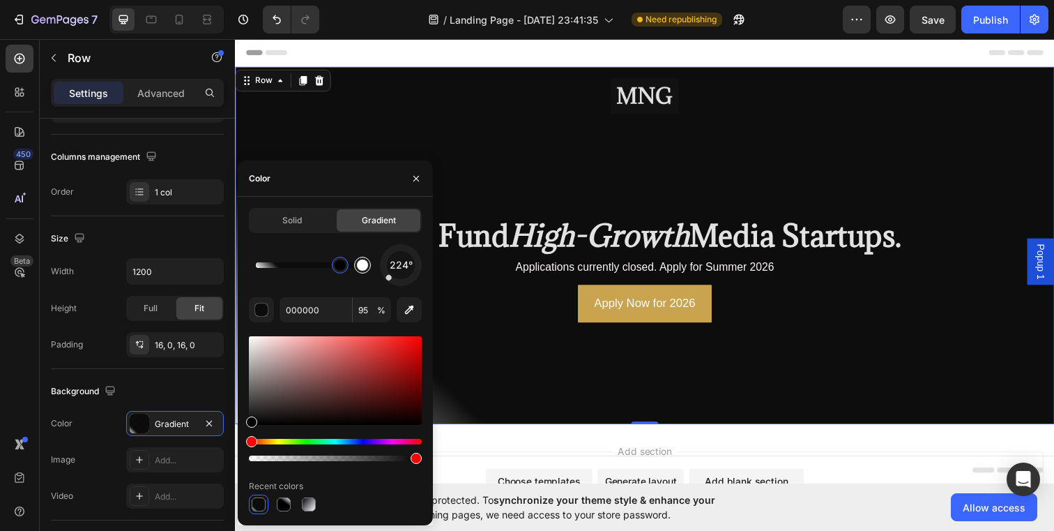
type input "FFFFFF"
type input "100"
click at [364, 273] on div at bounding box center [362, 265] width 17 height 17
drag, startPoint x: 249, startPoint y: 340, endPoint x: 249, endPoint y: 387, distance: 46.7
click at [249, 387] on div at bounding box center [251, 389] width 11 height 11
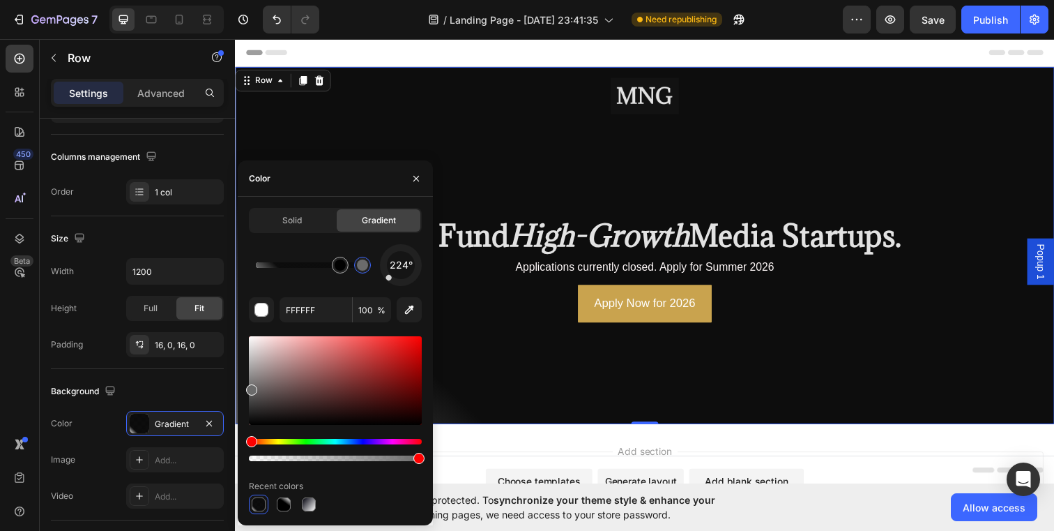
type input "6B6B6B"
drag, startPoint x: 385, startPoint y: 284, endPoint x: 397, endPoint y: 284, distance: 11.9
click at [397, 284] on div "224°" at bounding box center [401, 265] width 42 height 42
click at [401, 284] on div at bounding box center [401, 265] width 59 height 59
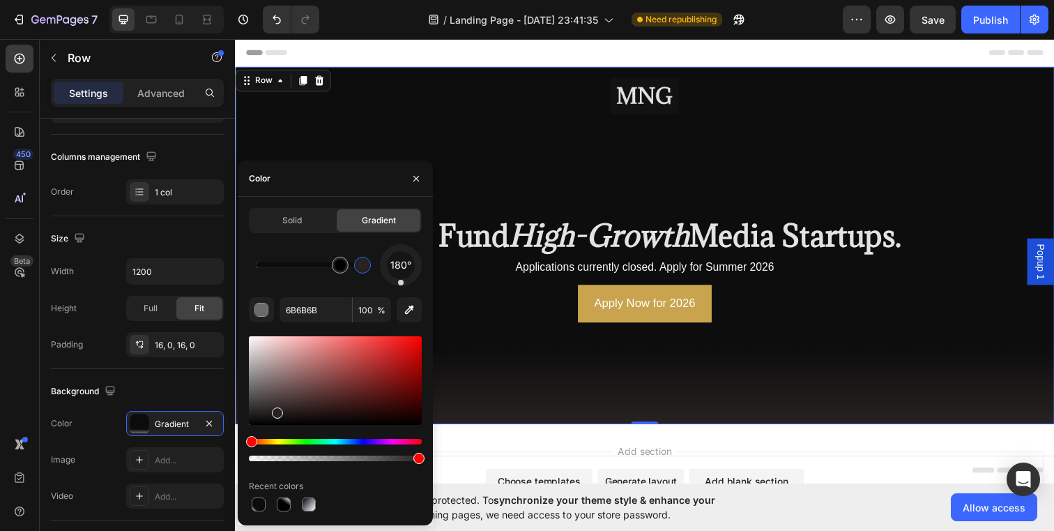
drag, startPoint x: 254, startPoint y: 394, endPoint x: 275, endPoint y: 410, distance: 26.9
click at [275, 410] on div at bounding box center [277, 412] width 11 height 11
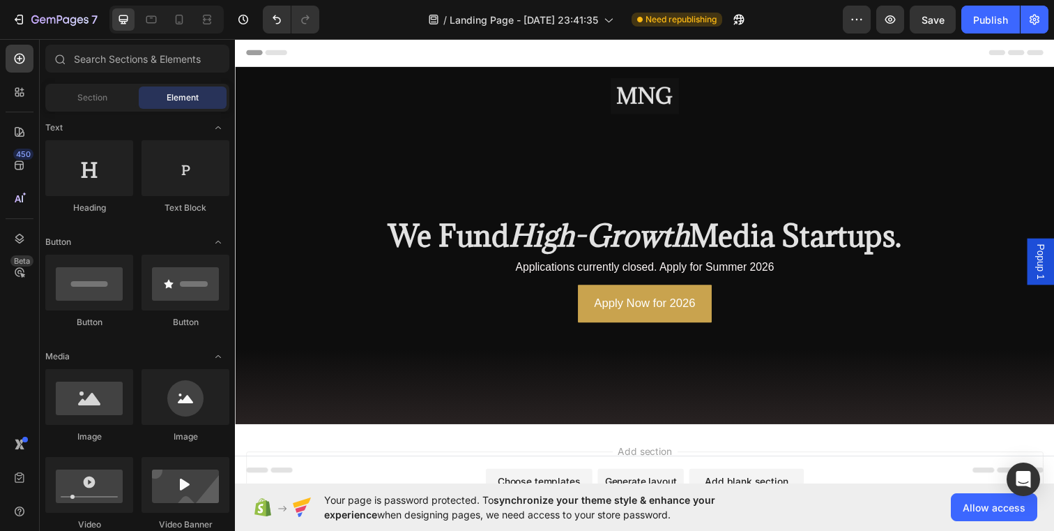
click at [487, 449] on div "Add section Choose templates inspired by CRO experts Generate layout from URL o…" at bounding box center [653, 518] width 837 height 172
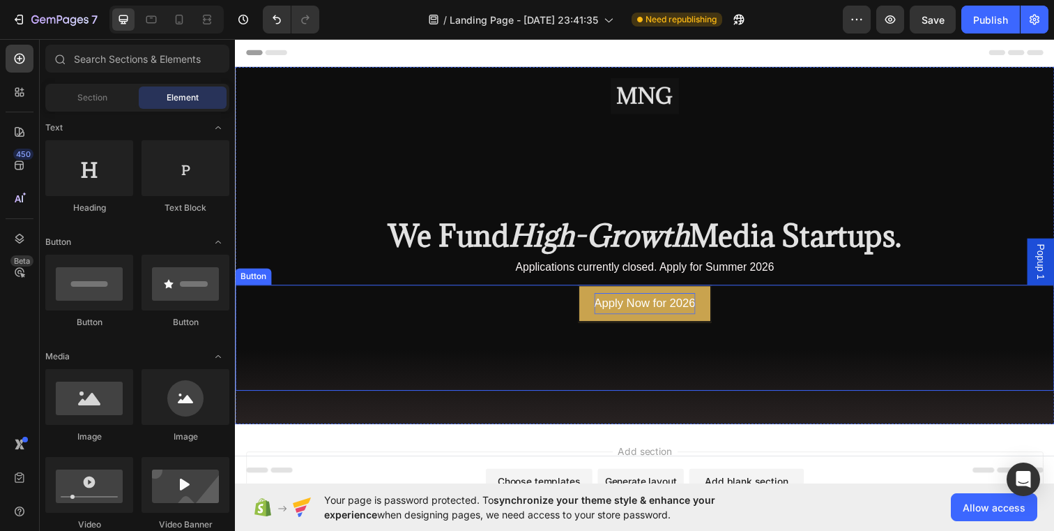
click at [665, 310] on p "Apply Now for 2026" at bounding box center [653, 309] width 103 height 22
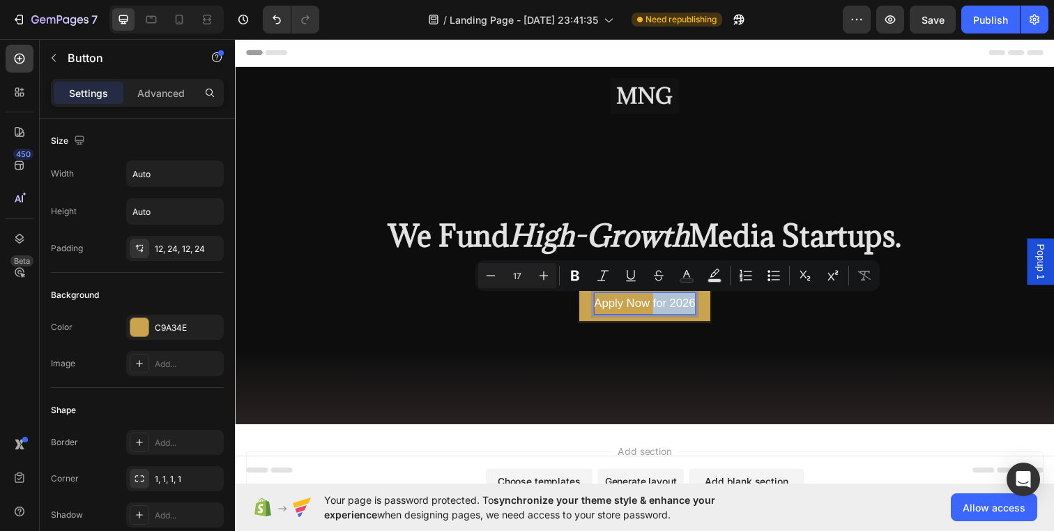
drag, startPoint x: 662, startPoint y: 310, endPoint x: 703, endPoint y: 309, distance: 41.1
click at [703, 309] on p "Apply Now for 2026" at bounding box center [653, 309] width 103 height 22
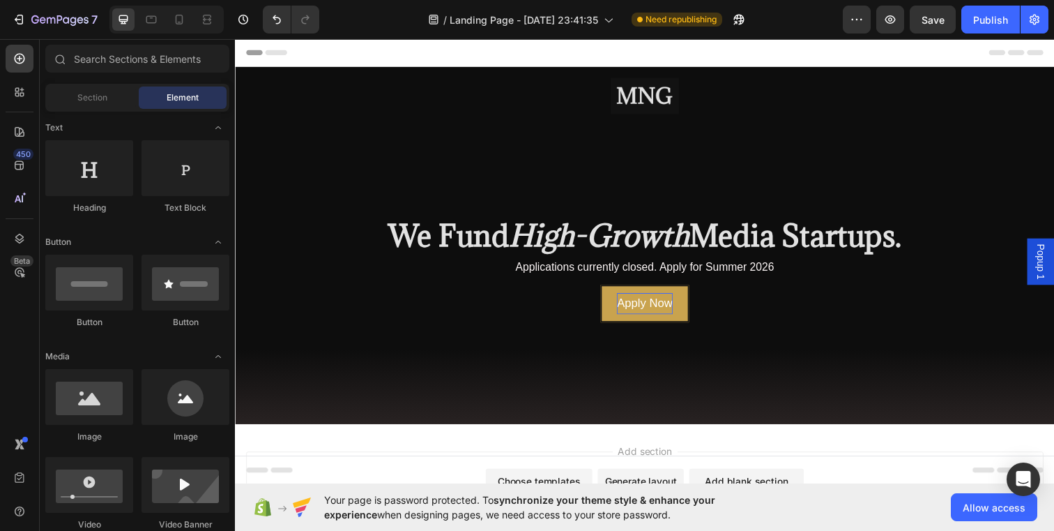
click at [783, 439] on div "Add section Choose templates inspired by CRO experts Generate layout from URL o…" at bounding box center [653, 518] width 837 height 172
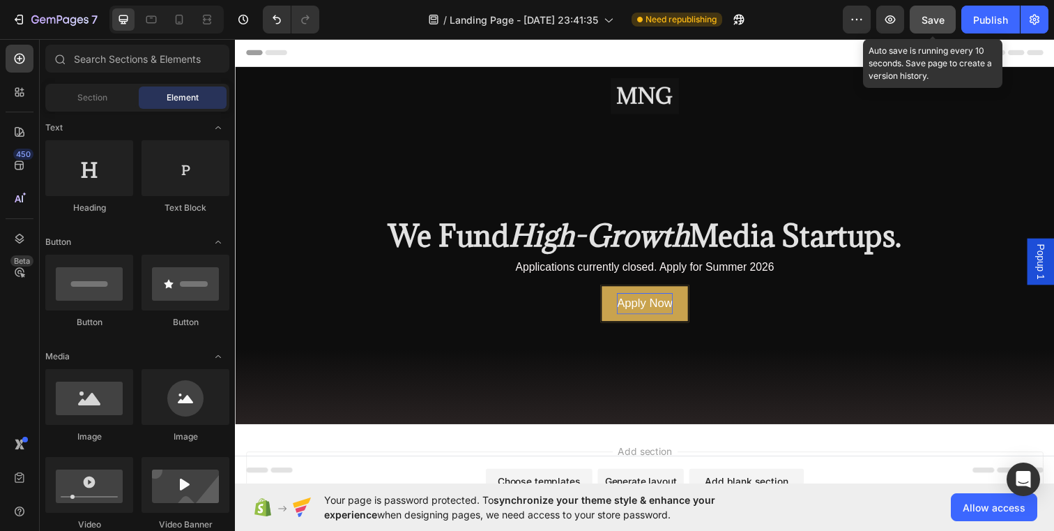
click at [935, 14] on span "Save" at bounding box center [933, 20] width 23 height 12
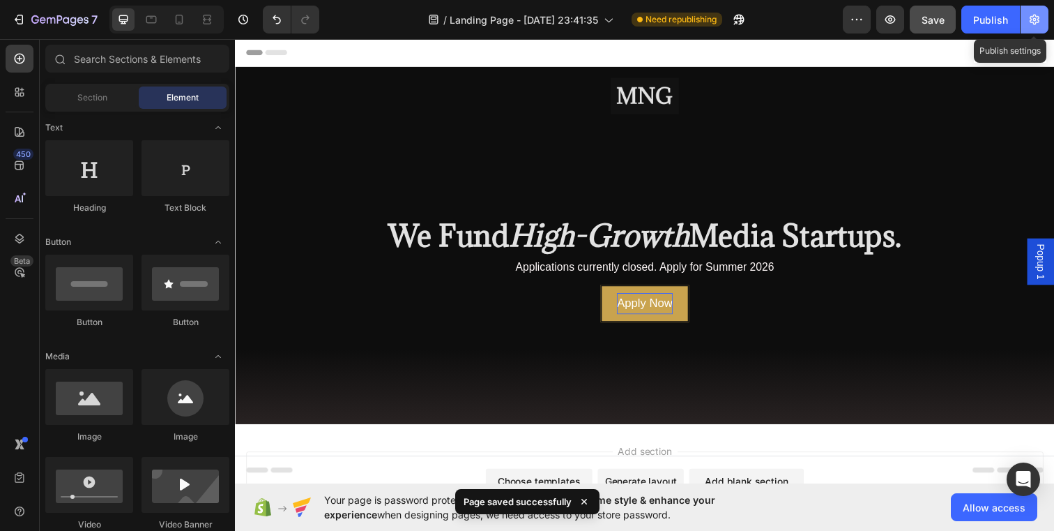
click at [1035, 10] on button "button" at bounding box center [1035, 20] width 28 height 28
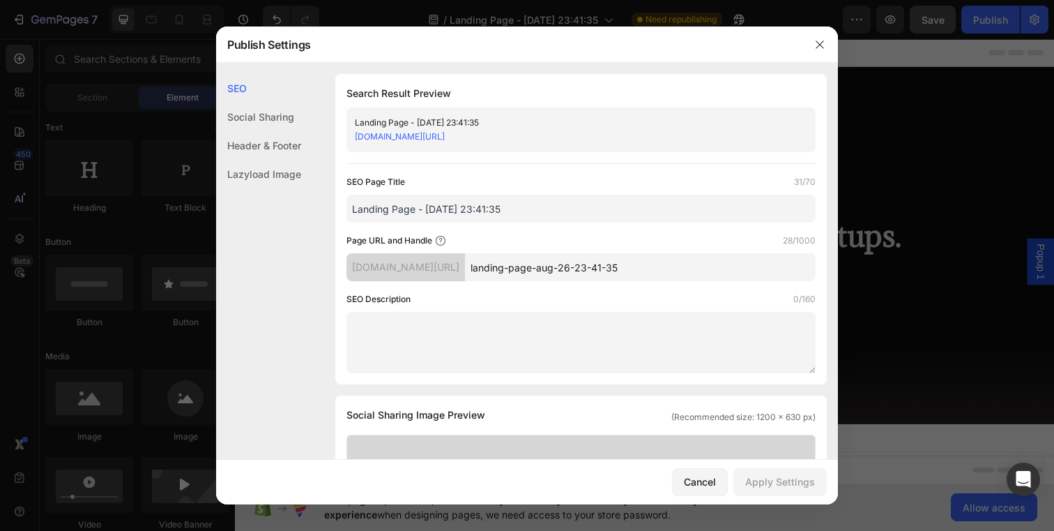
drag, startPoint x: 519, startPoint y: 206, endPoint x: 312, endPoint y: 206, distance: 207.8
drag, startPoint x: 447, startPoint y: 211, endPoint x: 632, endPoint y: 211, distance: 185.5
click at [632, 211] on input "MediaNova Group - We Fund High-Growth" at bounding box center [581, 209] width 469 height 28
click at [447, 210] on input "MediaNova Group - Early Stage Media Start-Ups" at bounding box center [581, 209] width 469 height 28
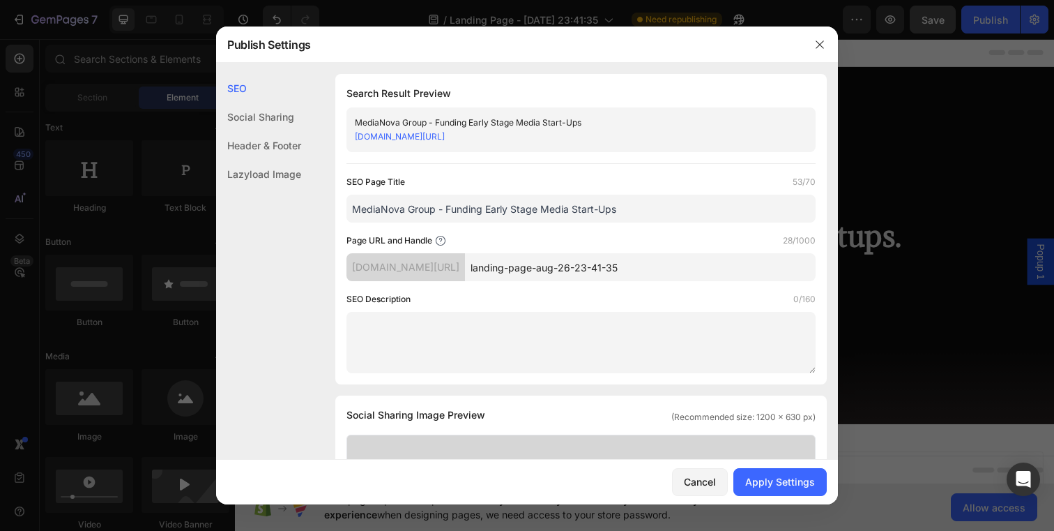
type input "MediaNova Group - Funding Early Stage Media Start-Ups"
drag, startPoint x: 668, startPoint y: 265, endPoint x: 516, endPoint y: 265, distance: 152.0
click at [516, 265] on input "landing-page-aug-26-23-41-35" at bounding box center [640, 267] width 351 height 28
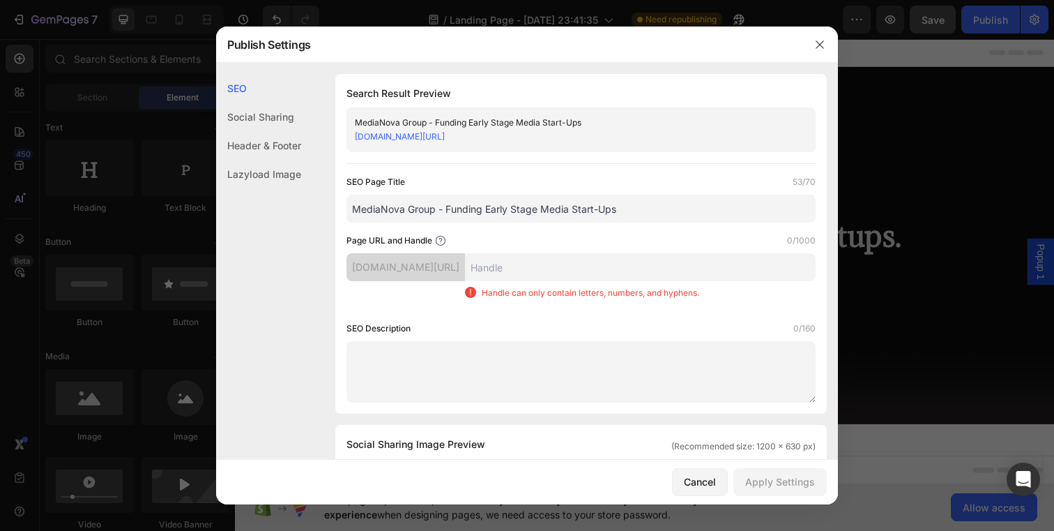
drag, startPoint x: 436, startPoint y: 211, endPoint x: 298, endPoint y: 211, distance: 138.1
click at [533, 266] on input "text" at bounding box center [640, 267] width 351 height 28
paste input "MediaNova Group"
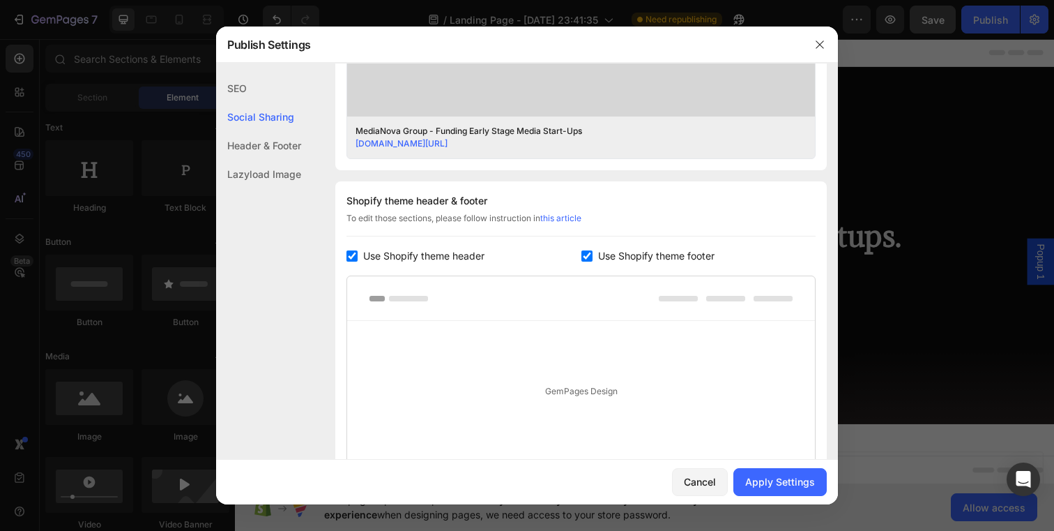
scroll to position [554, 0]
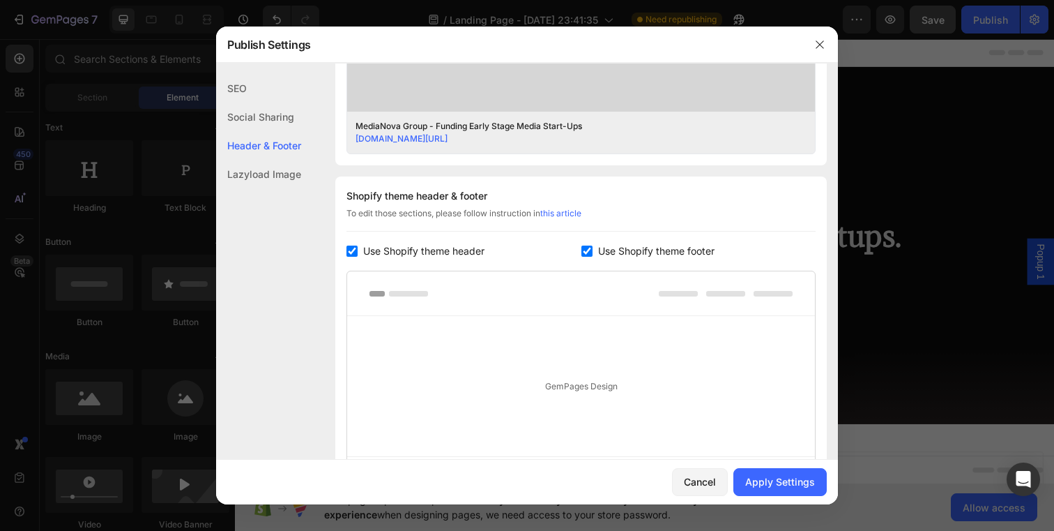
type input "MediaNova-Group"
click at [351, 255] on input "checkbox" at bounding box center [352, 250] width 11 height 11
checkbox input "false"
click at [589, 251] on input "checkbox" at bounding box center [587, 250] width 11 height 11
checkbox input "false"
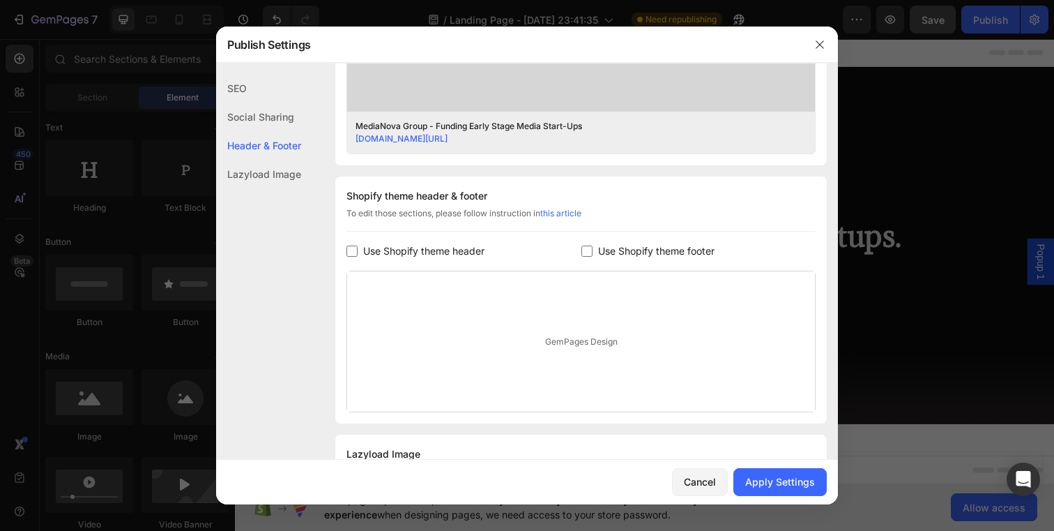
scroll to position [621, 0]
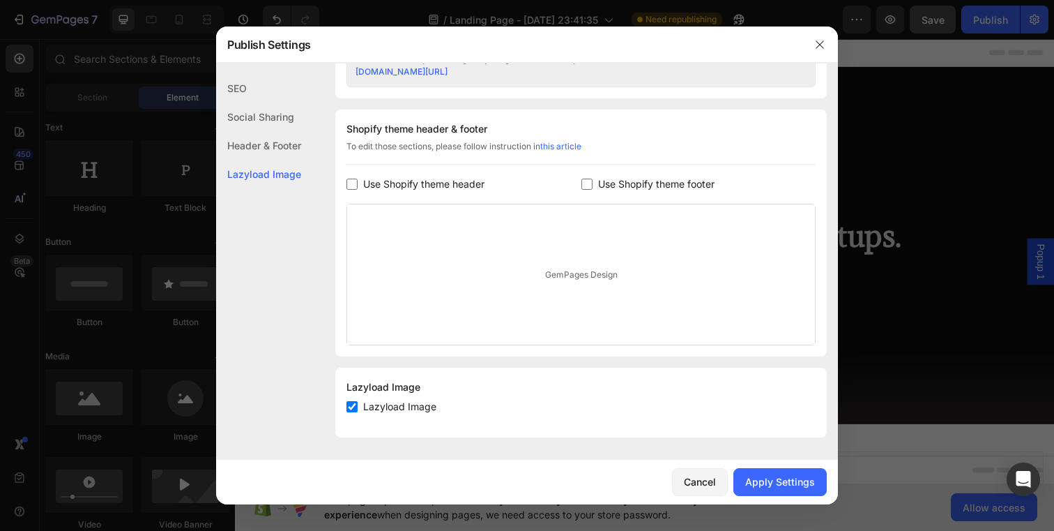
click at [355, 404] on input "checkbox" at bounding box center [352, 406] width 11 height 11
checkbox input "true"
click at [291, 103] on div "SEO" at bounding box center [258, 117] width 85 height 29
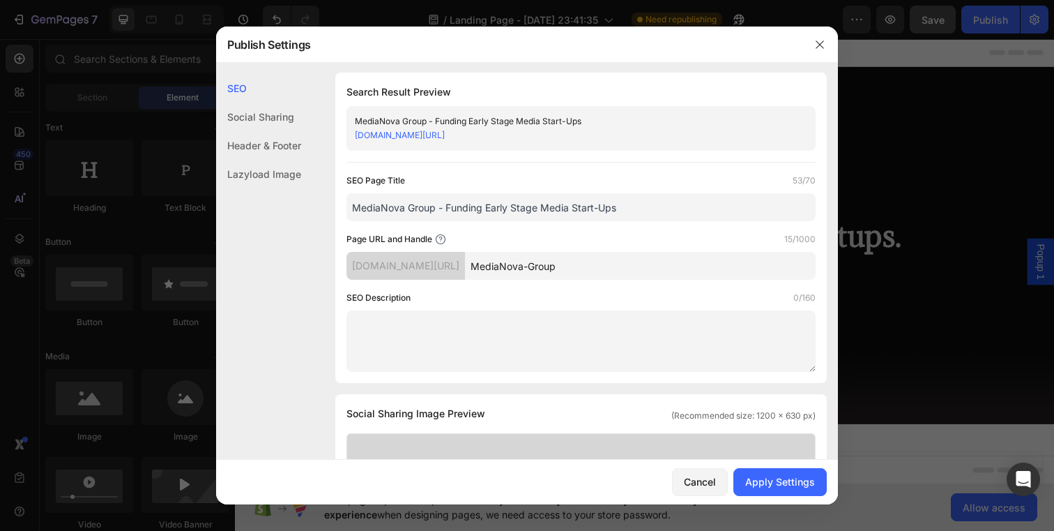
scroll to position [0, 0]
click at [289, 131] on div "Social Sharing" at bounding box center [258, 145] width 85 height 29
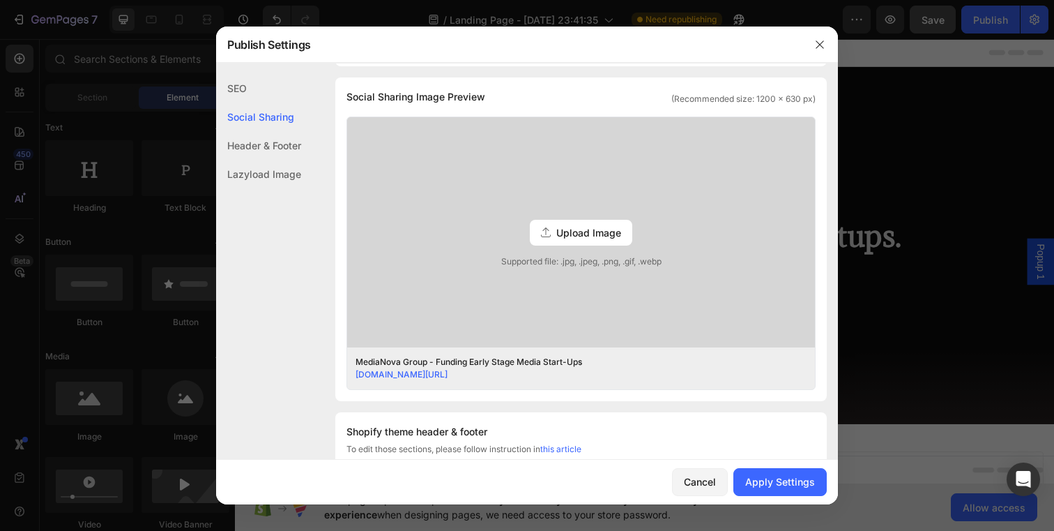
scroll to position [319, 0]
click at [800, 476] on div "Apply Settings" at bounding box center [780, 481] width 70 height 15
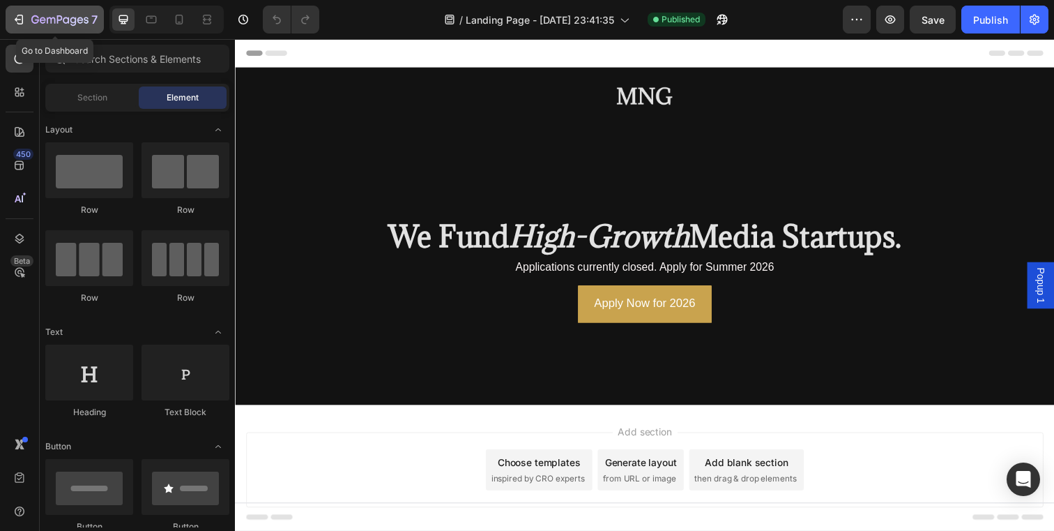
click at [15, 11] on div "7" at bounding box center [55, 19] width 86 height 17
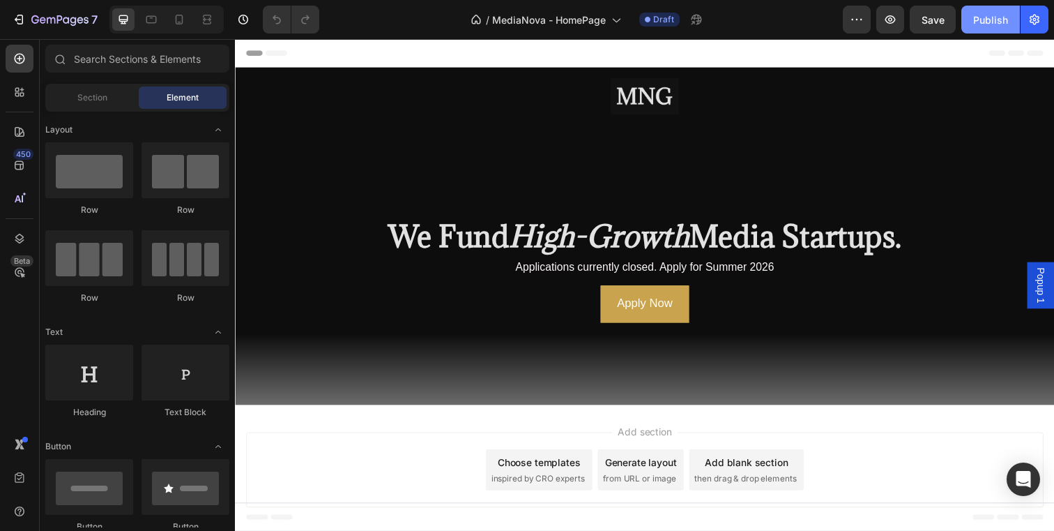
click at [997, 20] on div "Publish" at bounding box center [990, 20] width 35 height 15
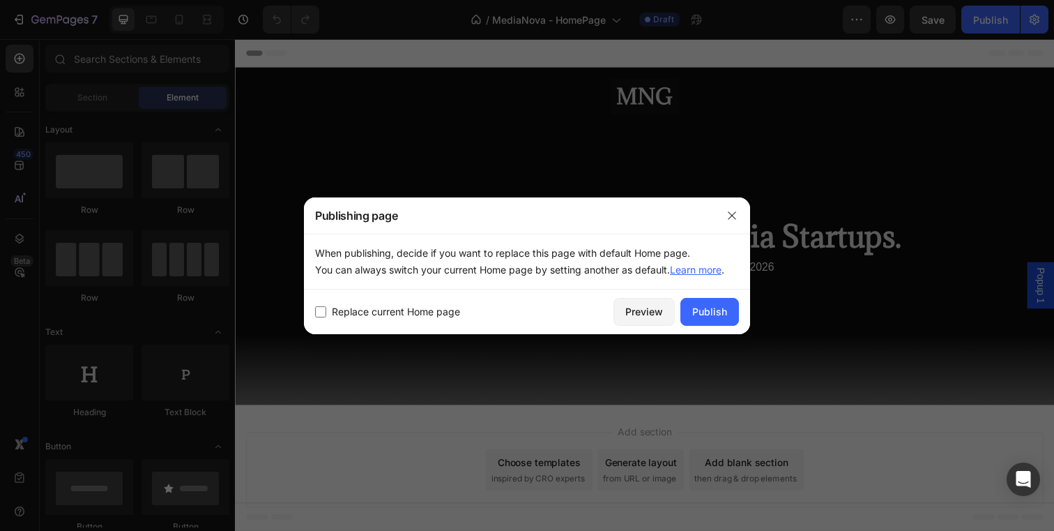
click at [416, 315] on span "Replace current Home page" at bounding box center [396, 311] width 128 height 17
checkbox input "true"
click at [697, 300] on button "Publish" at bounding box center [710, 312] width 59 height 28
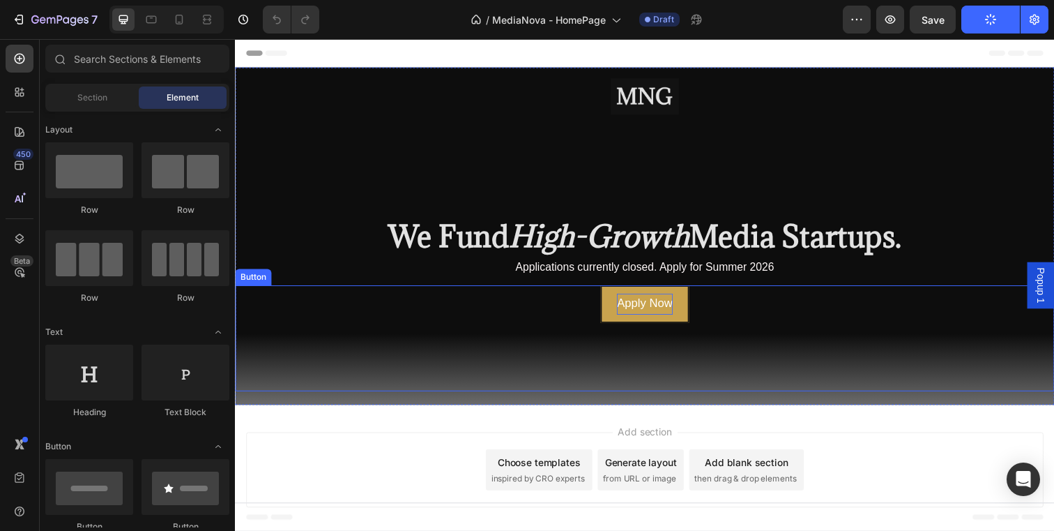
click at [672, 308] on p "Apply Now" at bounding box center [653, 309] width 56 height 22
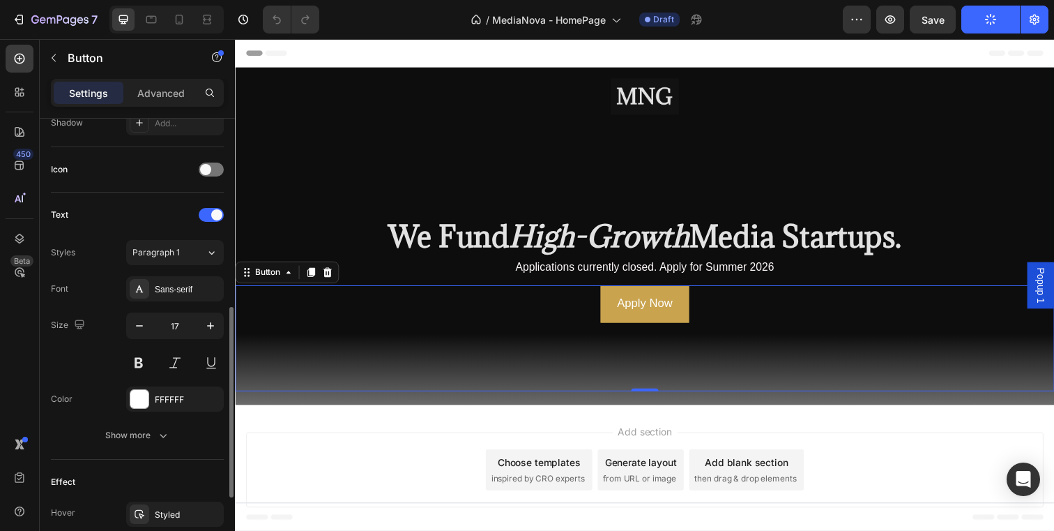
scroll to position [422, 0]
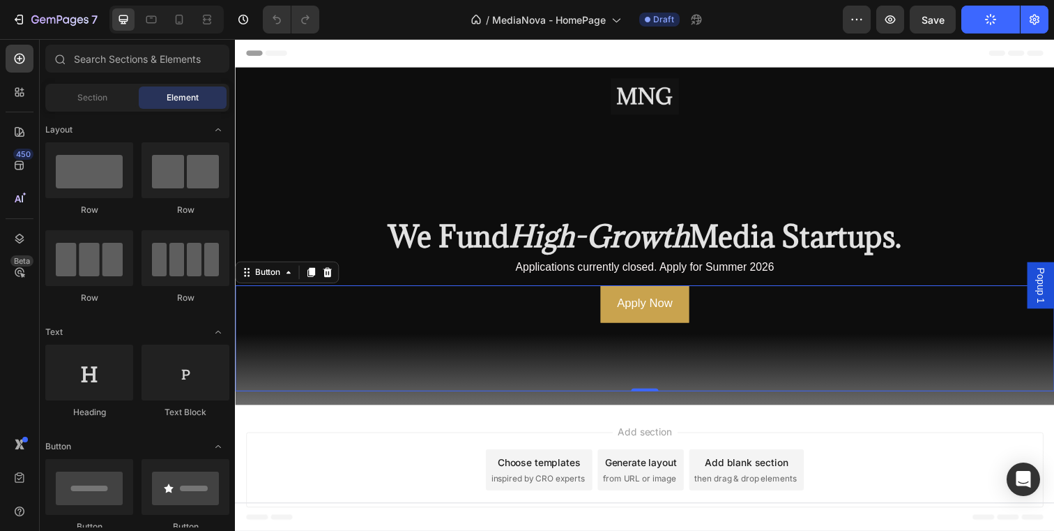
click at [459, 454] on div "Add section Choose templates inspired by CRO experts Generate layout from URL o…" at bounding box center [653, 478] width 814 height 77
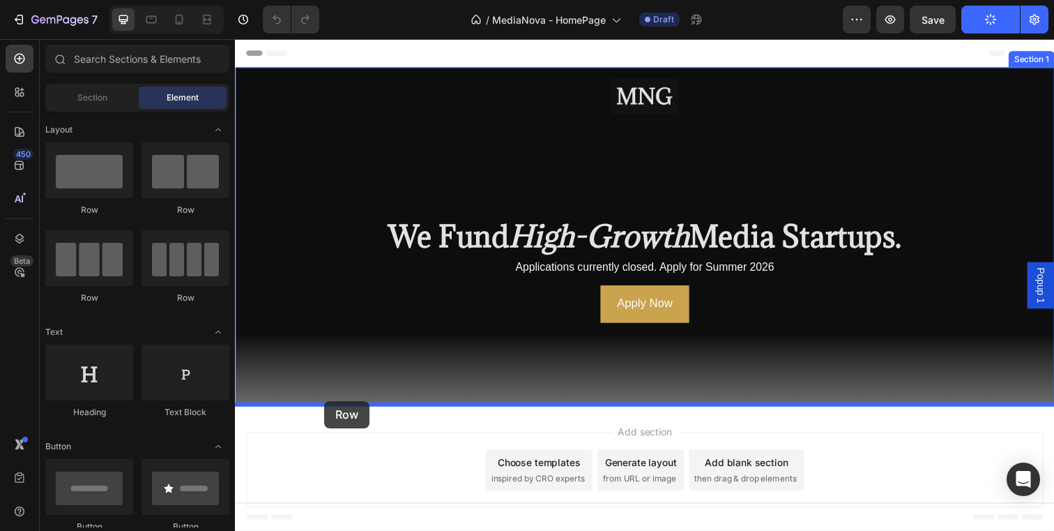
drag, startPoint x: 328, startPoint y: 213, endPoint x: 326, endPoint y: 409, distance: 195.2
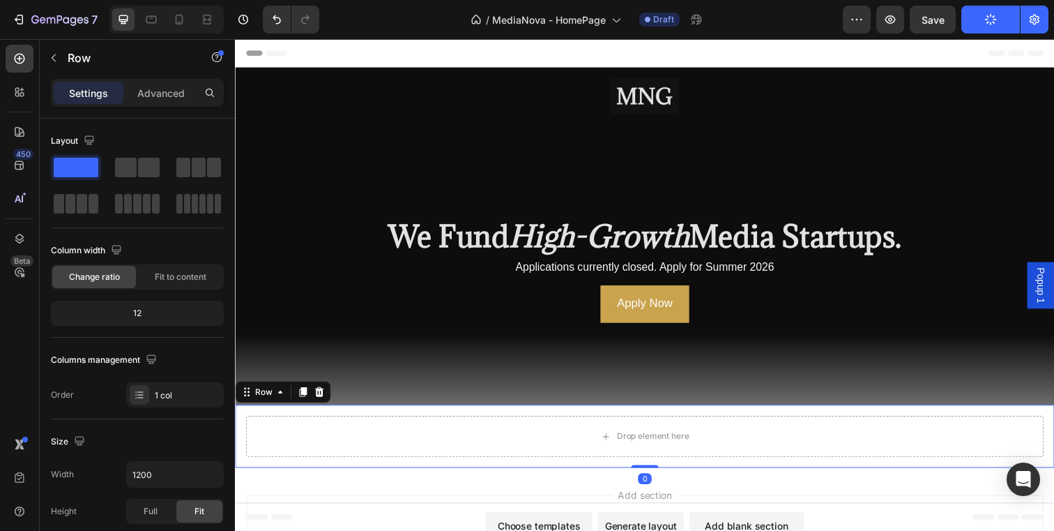
scroll to position [73, 0]
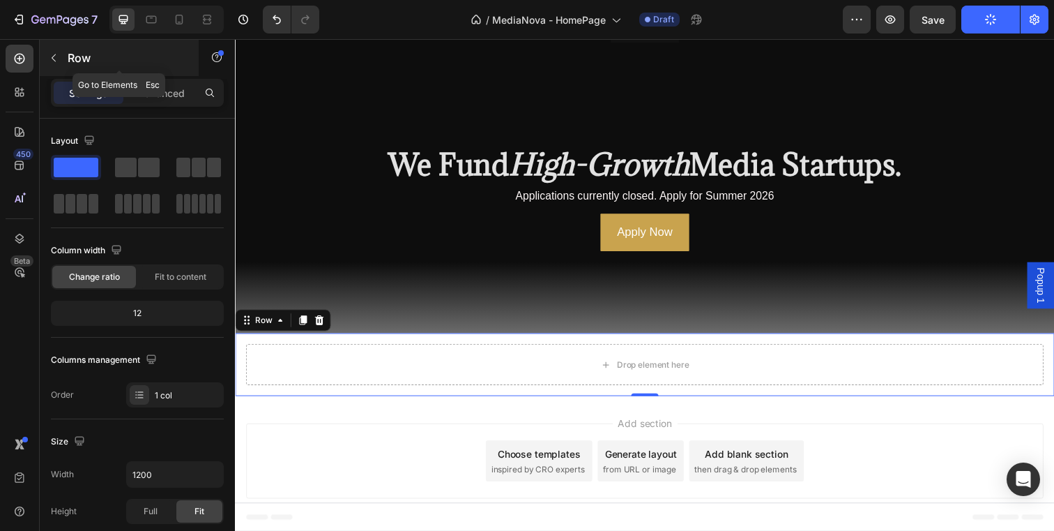
click at [74, 58] on p "Row" at bounding box center [127, 58] width 119 height 17
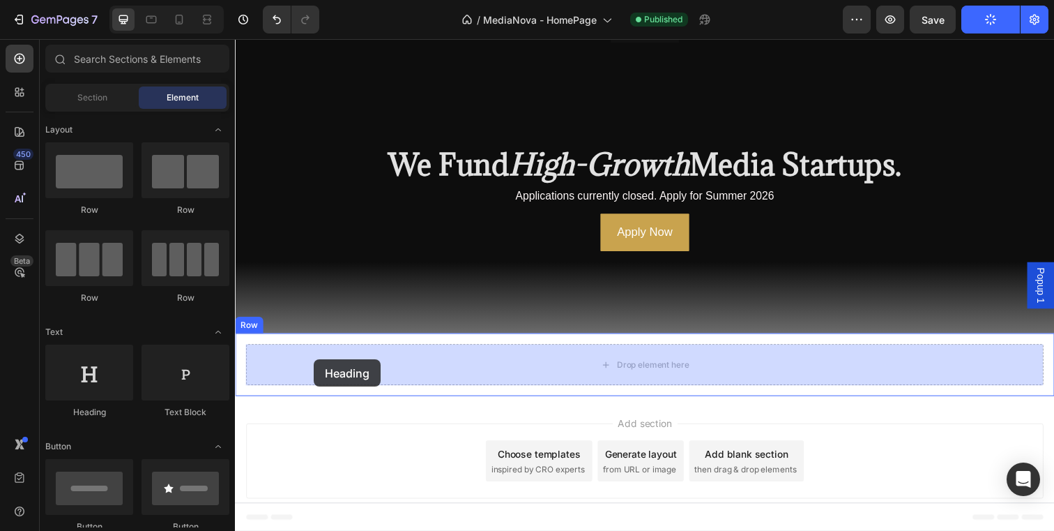
drag, startPoint x: 335, startPoint y: 415, endPoint x: 306, endPoint y: 382, distance: 43.5
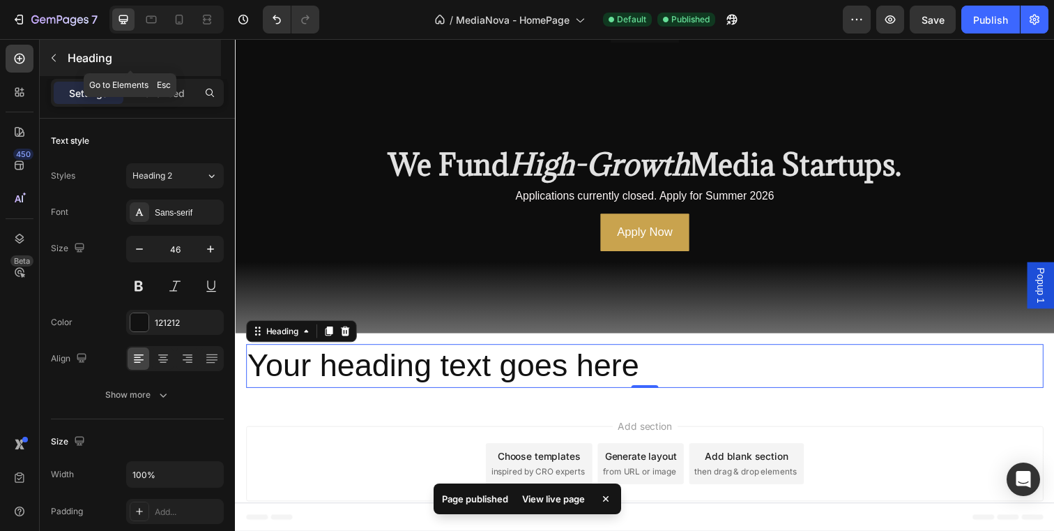
click at [60, 56] on button "button" at bounding box center [54, 58] width 22 height 22
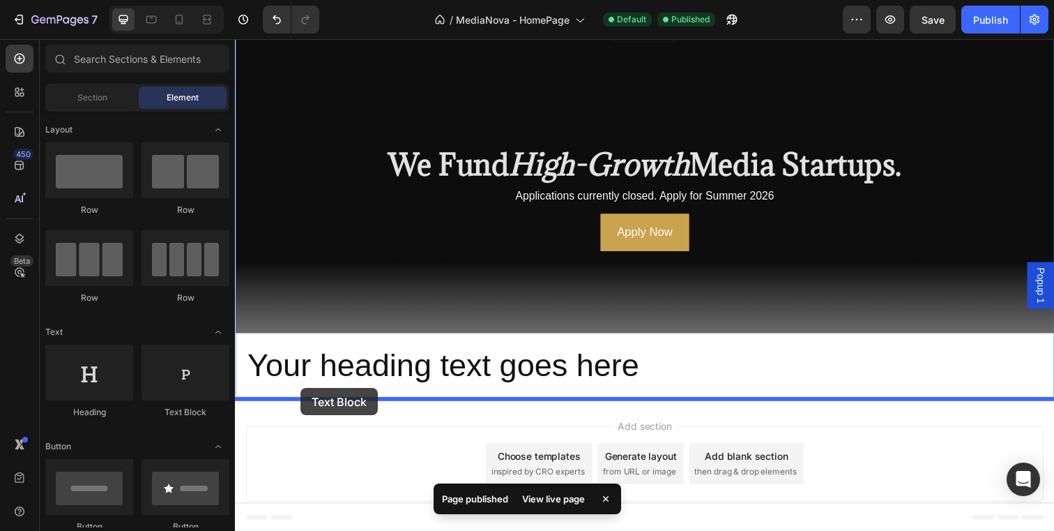
drag, startPoint x: 410, startPoint y: 415, endPoint x: 302, endPoint y: 395, distance: 109.8
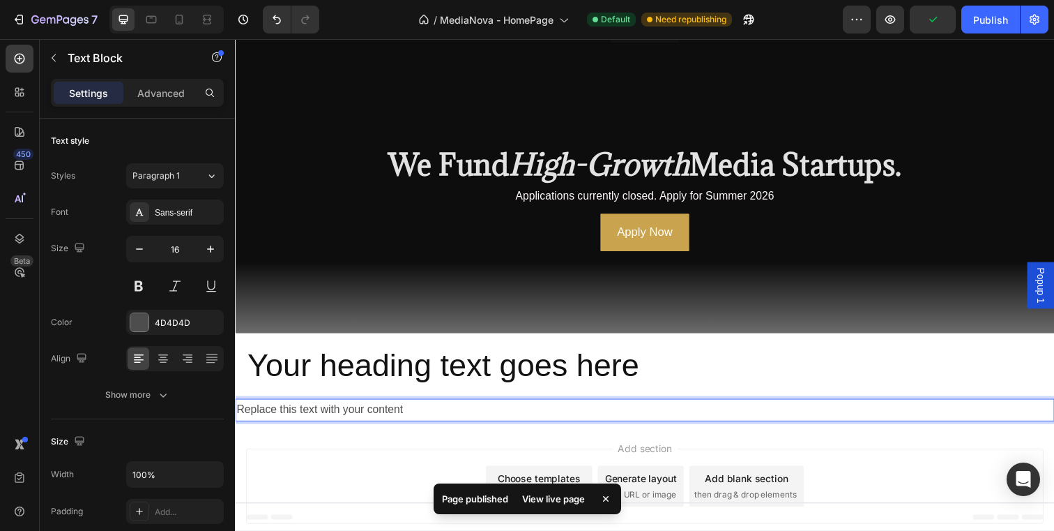
click at [415, 411] on div "Replace this text with your content" at bounding box center [653, 417] width 837 height 23
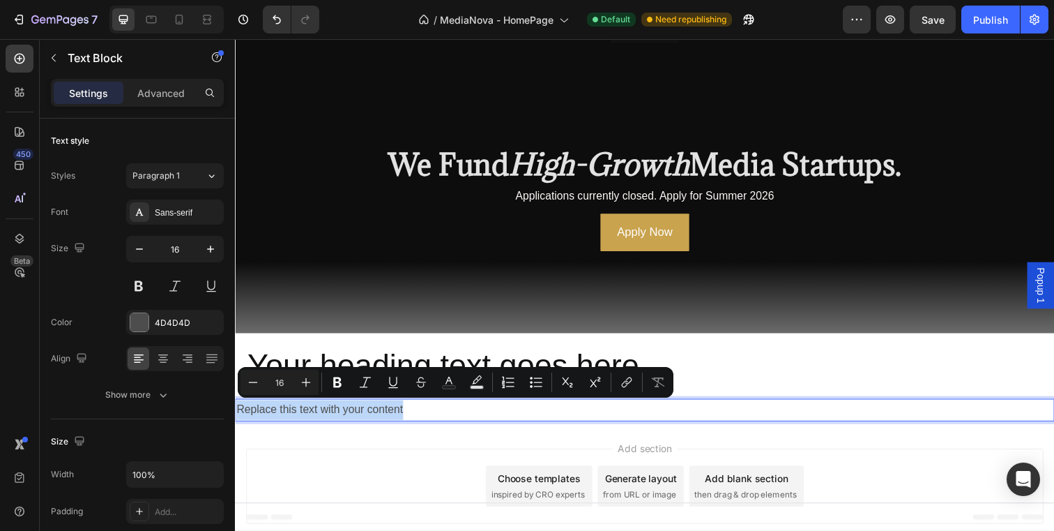
drag, startPoint x: 415, startPoint y: 414, endPoint x: 239, endPoint y: 418, distance: 175.8
click at [239, 418] on p "Replace this text with your content" at bounding box center [653, 417] width 834 height 20
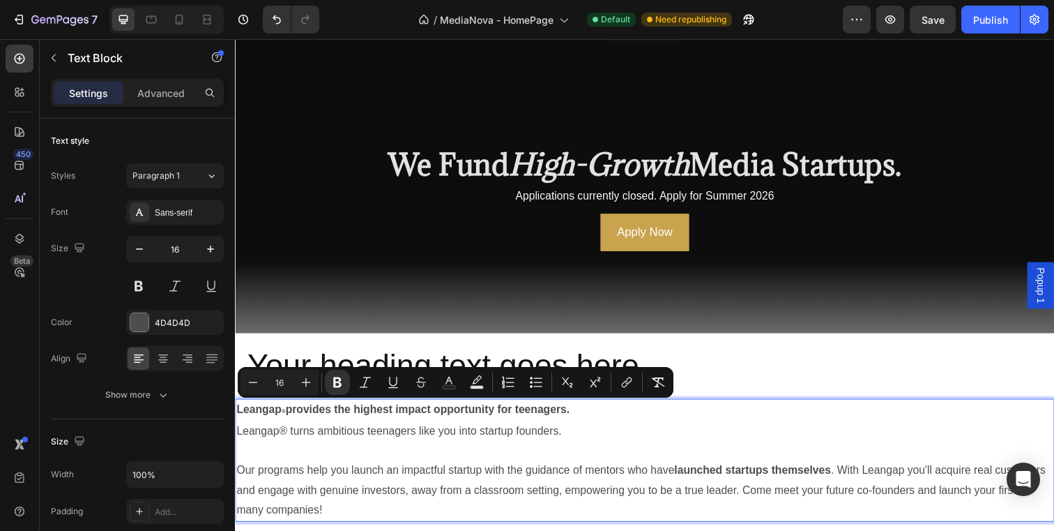
drag, startPoint x: 578, startPoint y: 416, endPoint x: 238, endPoint y: 418, distance: 339.6
click at [238, 418] on p "Leangap ® provides the highest impact opportunity for teenagers." at bounding box center [653, 418] width 834 height 22
copy p "Leangap ® provides the highest impact opportunity for teenagers."
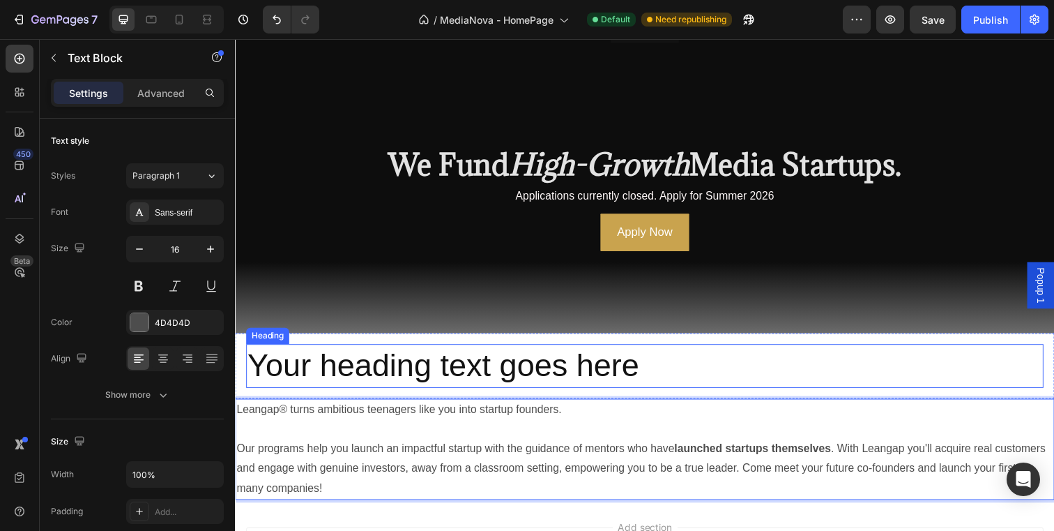
click at [256, 375] on h2 "Your heading text goes here" at bounding box center [653, 372] width 814 height 45
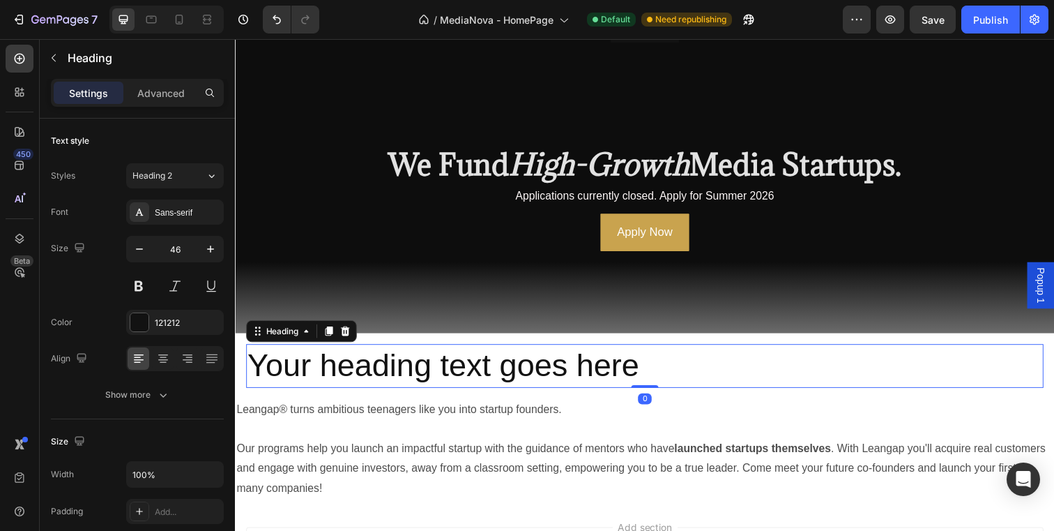
click at [651, 379] on h2 "Your heading text goes here" at bounding box center [653, 372] width 814 height 45
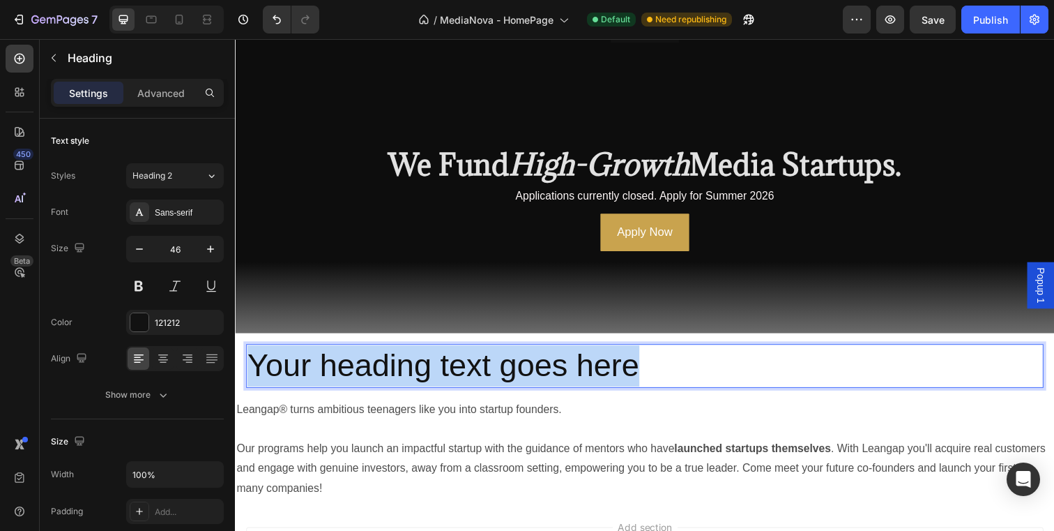
drag, startPoint x: 647, startPoint y: 373, endPoint x: 255, endPoint y: 379, distance: 391.9
click at [255, 379] on p "Your heading text goes here" at bounding box center [654, 372] width 812 height 42
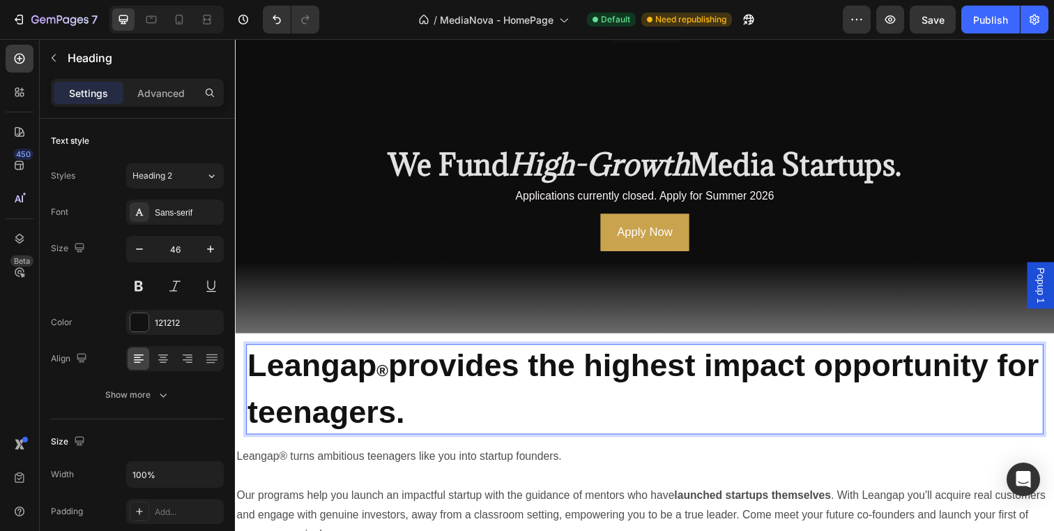
click at [375, 376] on strong "Leangap" at bounding box center [314, 372] width 132 height 36
drag, startPoint x: 375, startPoint y: 376, endPoint x: 254, endPoint y: 377, distance: 121.3
click at [253, 377] on strong "Leangap" at bounding box center [314, 372] width 132 height 36
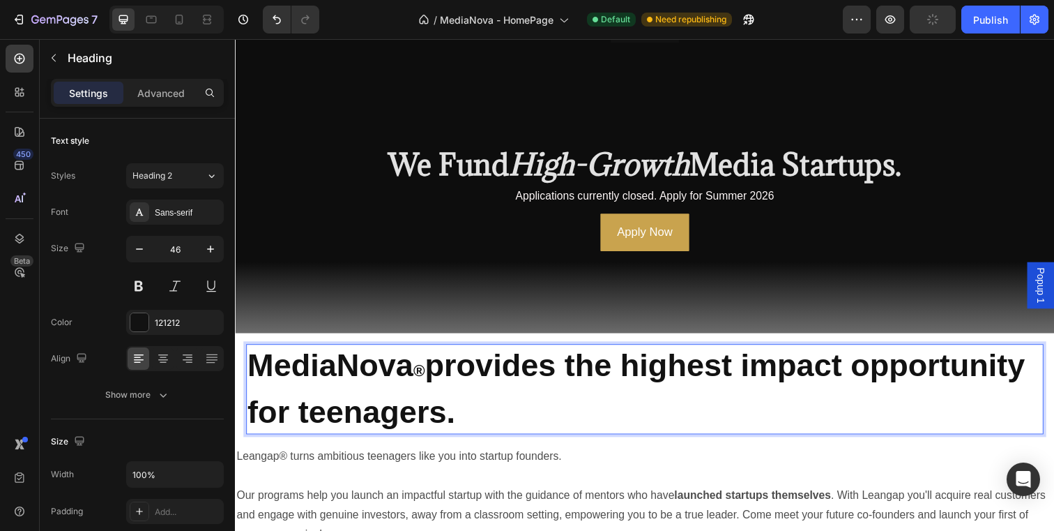
click at [427, 374] on strong "®" at bounding box center [423, 377] width 12 height 18
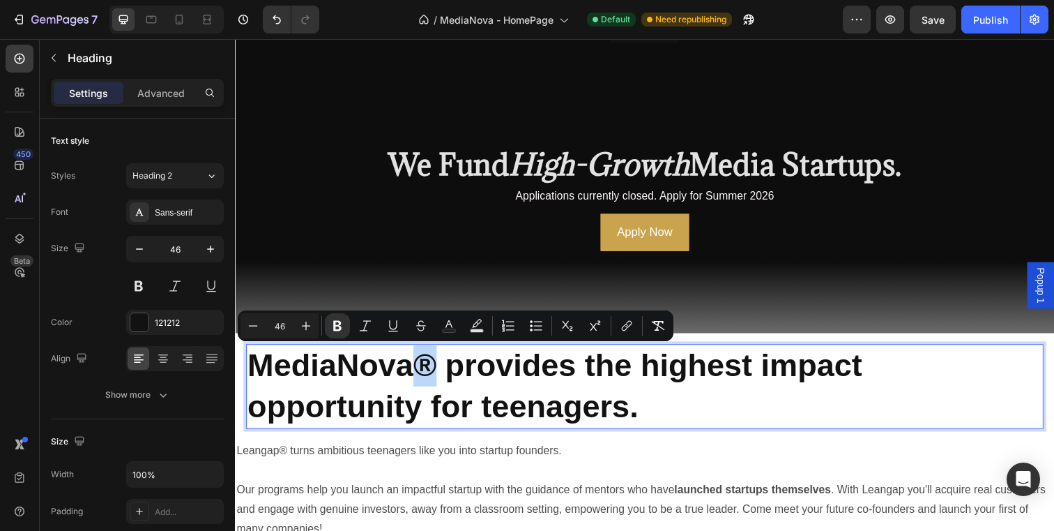
drag, startPoint x: 439, startPoint y: 374, endPoint x: 420, endPoint y: 374, distance: 18.1
click at [420, 374] on strong "MediaNova® provides the highest impact opportunity for teenagers." at bounding box center [562, 393] width 628 height 78
click at [252, 330] on icon "Editor contextual toolbar" at bounding box center [253, 326] width 14 height 14
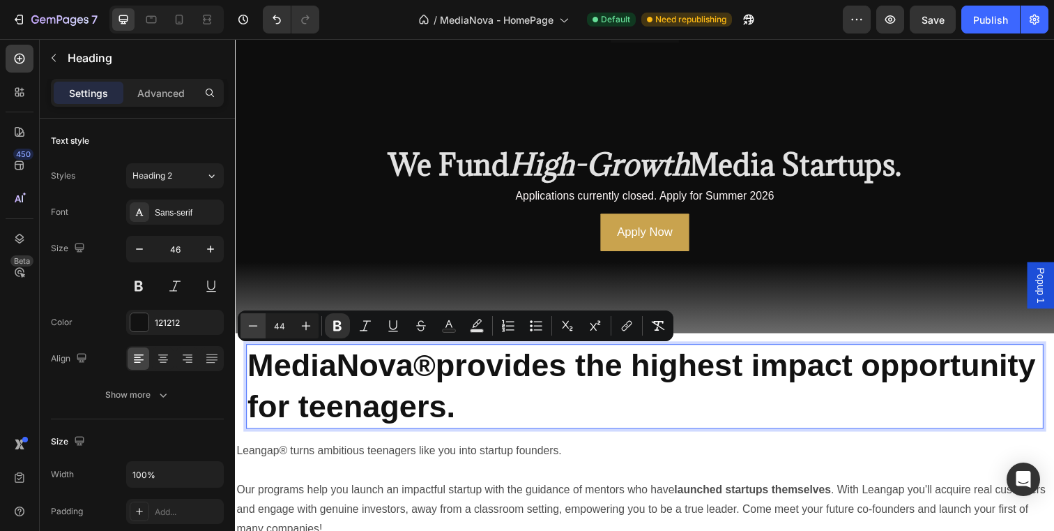
click at [252, 330] on icon "Editor contextual toolbar" at bounding box center [253, 326] width 14 height 14
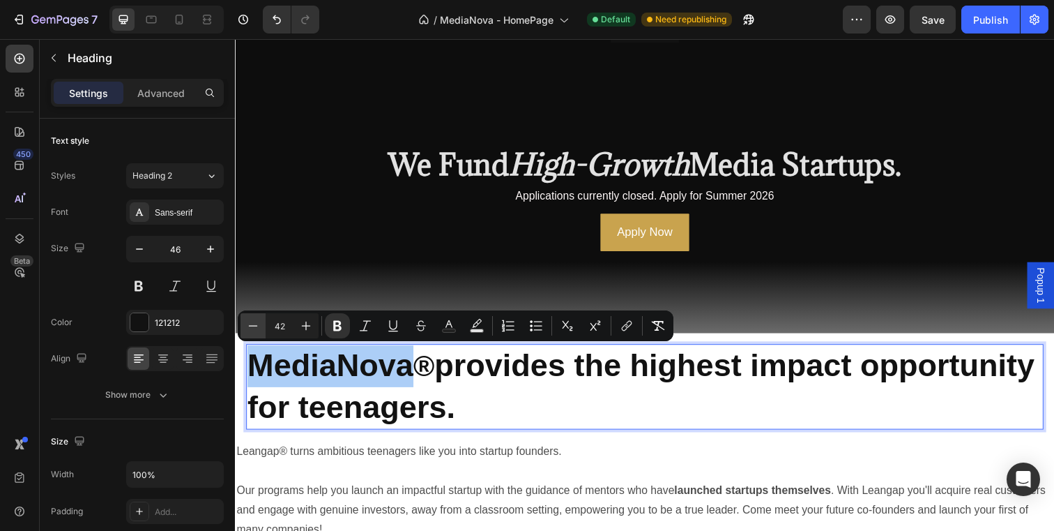
click at [252, 330] on icon "Editor contextual toolbar" at bounding box center [253, 326] width 14 height 14
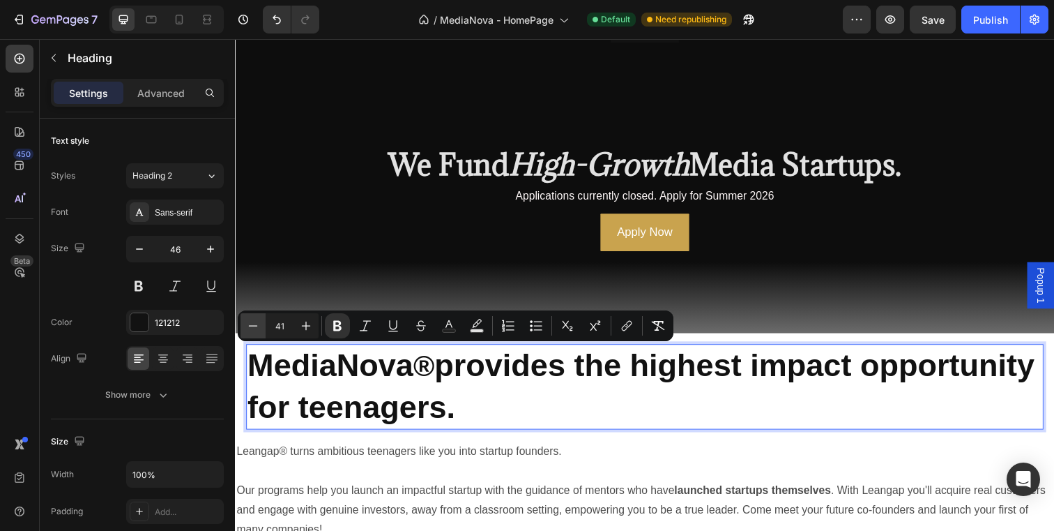
click at [252, 330] on icon "Editor contextual toolbar" at bounding box center [253, 326] width 14 height 14
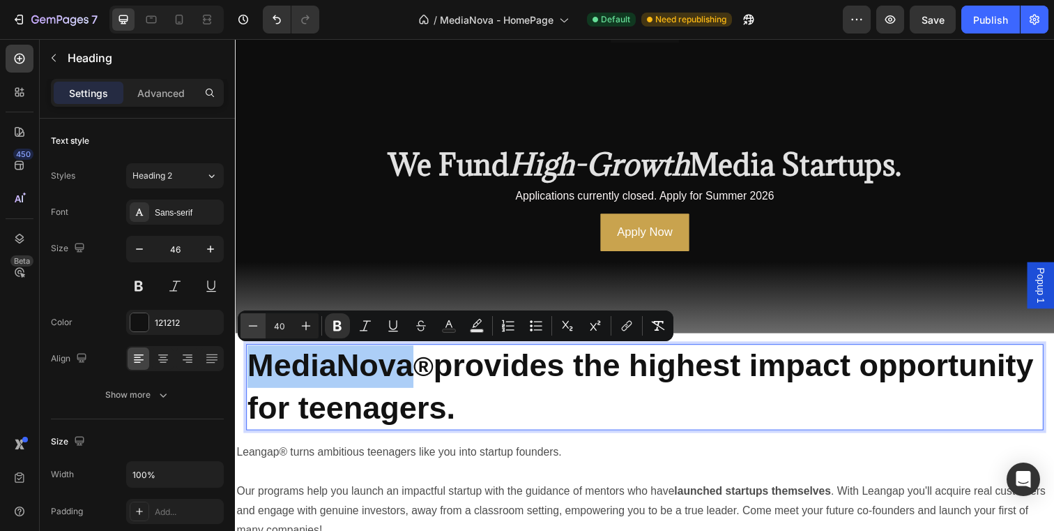
click at [252, 330] on icon "Editor contextual toolbar" at bounding box center [253, 326] width 14 height 14
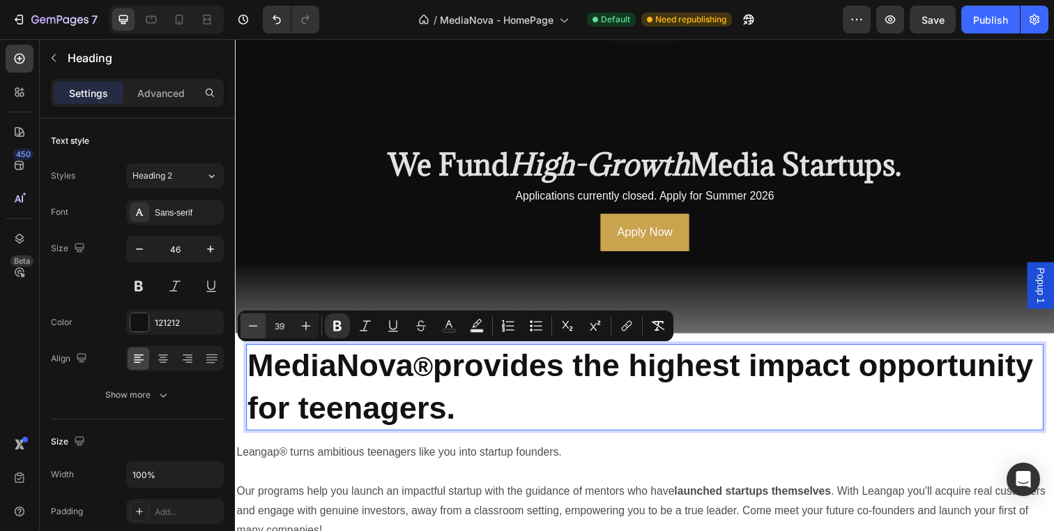
type input "40"
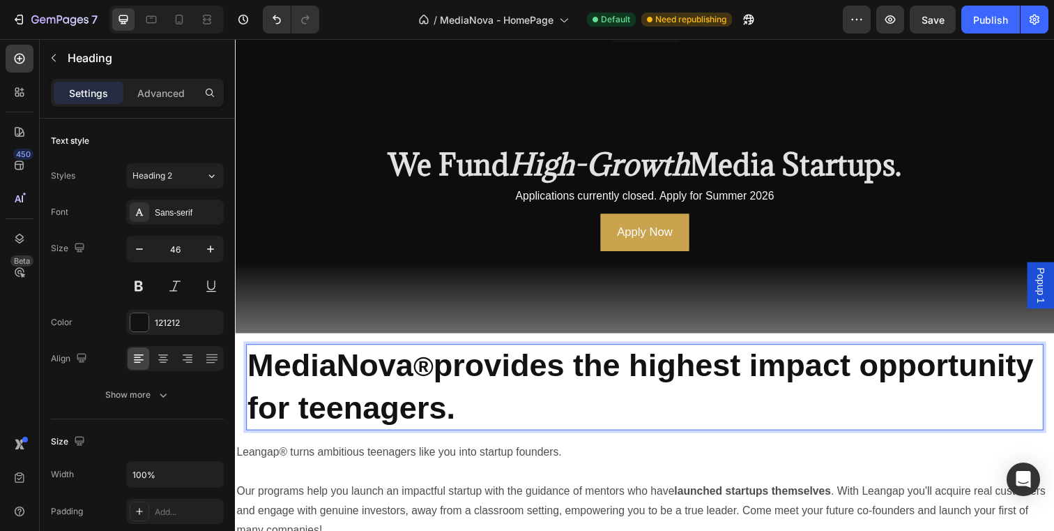
click at [829, 423] on p "MediaNova ® provides the highest impact opportunity for teenagers." at bounding box center [654, 393] width 812 height 85
click at [434, 370] on strong "®" at bounding box center [427, 373] width 20 height 31
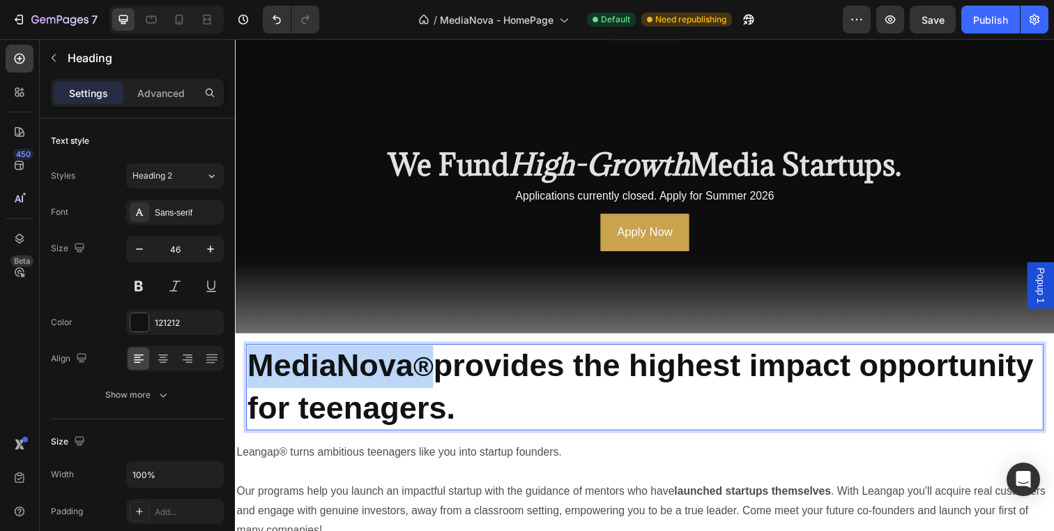
drag, startPoint x: 434, startPoint y: 370, endPoint x: 255, endPoint y: 371, distance: 179.2
click at [255, 371] on p "MediaNova ® provides the highest impact opportunity for teenagers." at bounding box center [654, 393] width 812 height 85
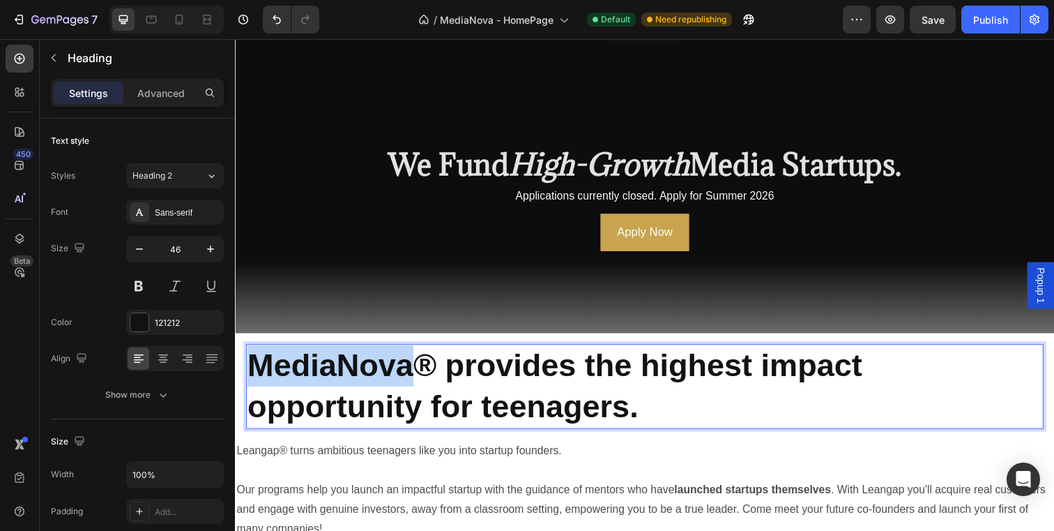
drag, startPoint x: 416, startPoint y: 377, endPoint x: 256, endPoint y: 376, distance: 160.4
click at [256, 376] on strong "MediaNova® provides the highest impact opportunity for teenagers." at bounding box center [562, 393] width 628 height 78
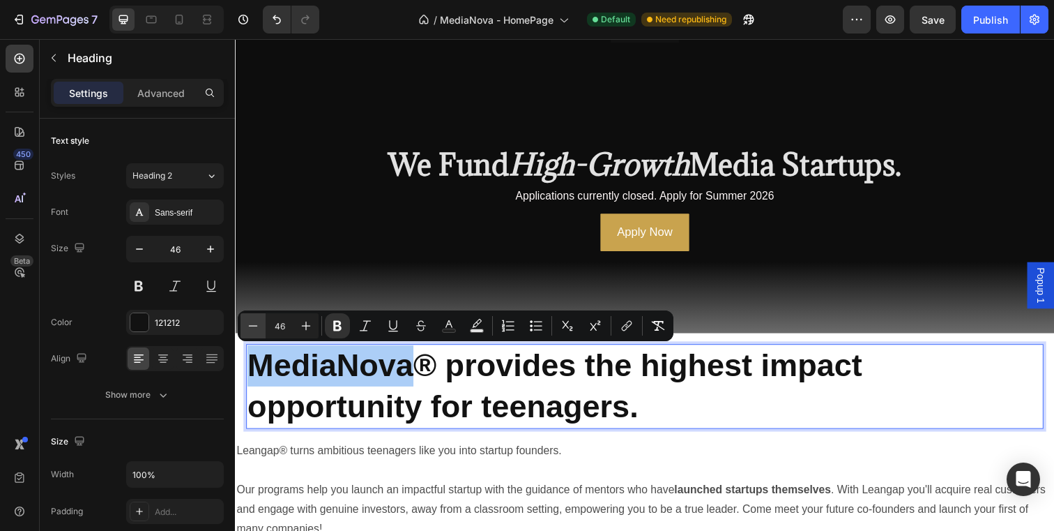
click at [255, 323] on icon "Editor contextual toolbar" at bounding box center [253, 326] width 14 height 14
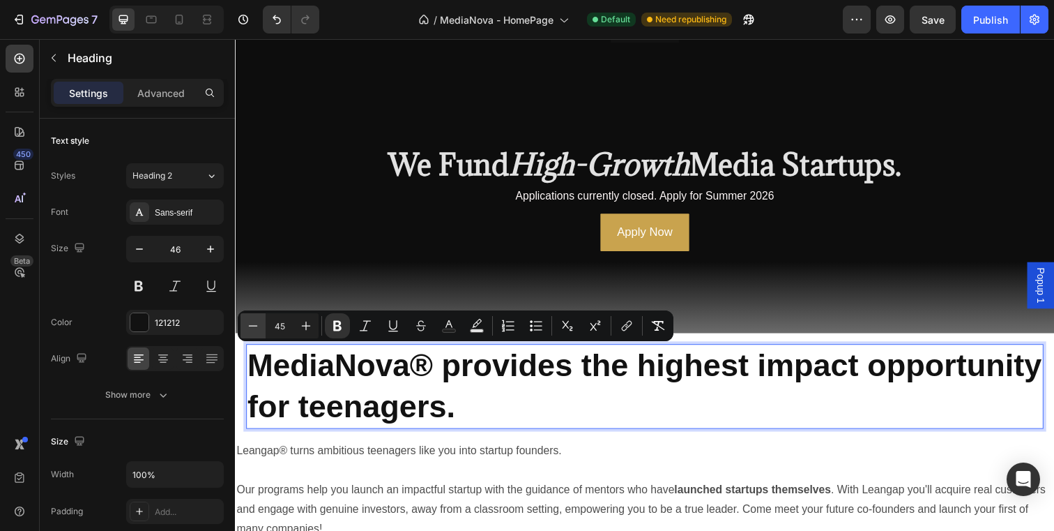
click at [255, 323] on icon "Editor contextual toolbar" at bounding box center [253, 326] width 14 height 14
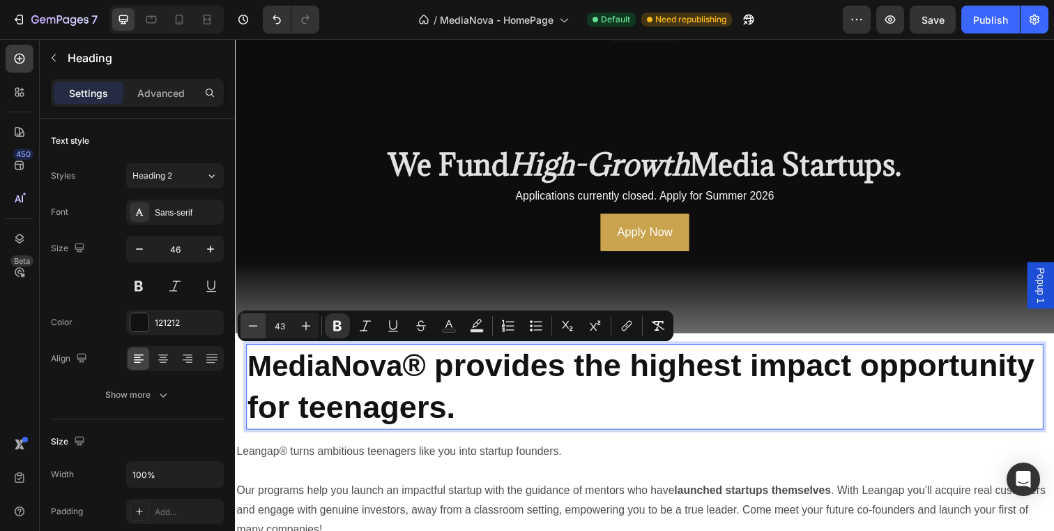
click at [255, 323] on icon "Editor contextual toolbar" at bounding box center [253, 326] width 14 height 14
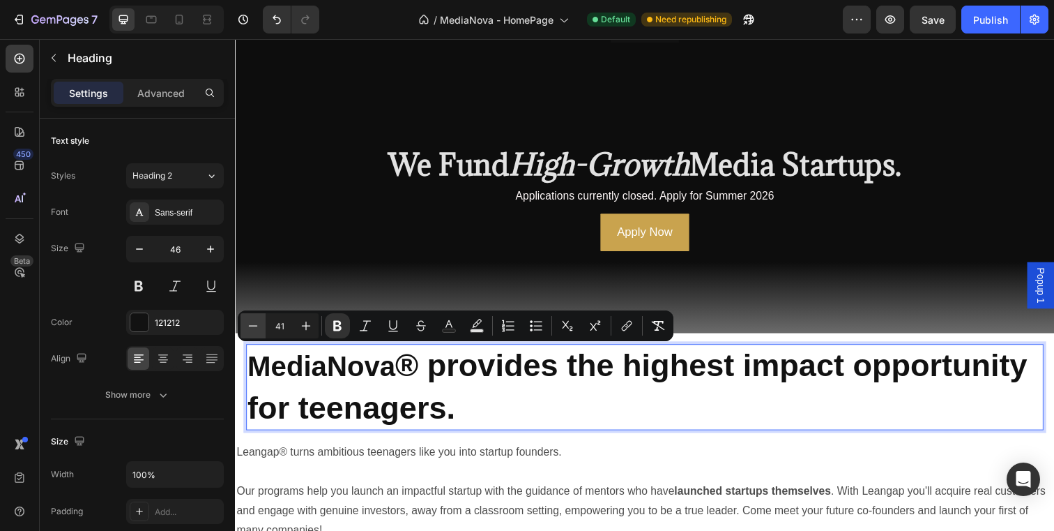
click at [255, 323] on icon "Editor contextual toolbar" at bounding box center [253, 326] width 14 height 14
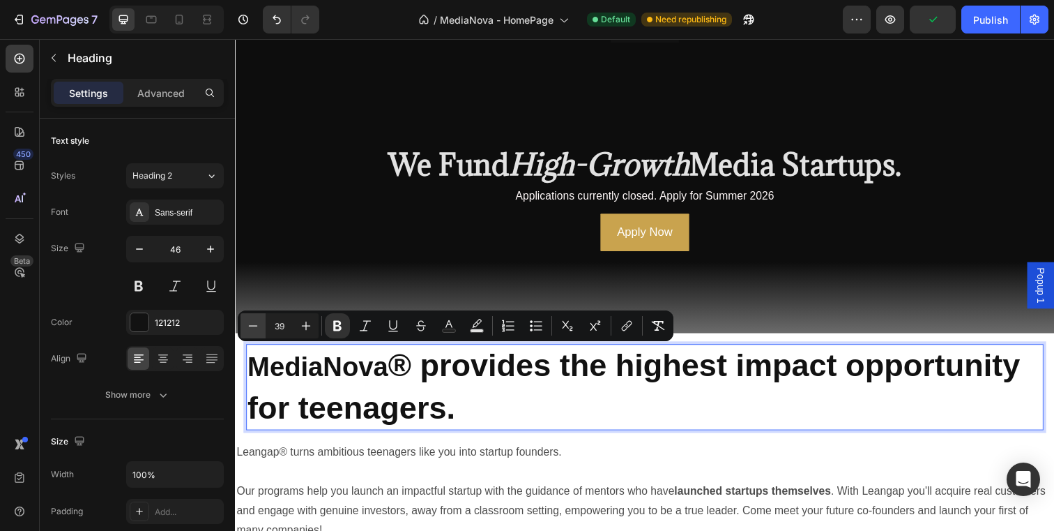
click at [255, 323] on icon "Editor contextual toolbar" at bounding box center [253, 326] width 14 height 14
type input "38"
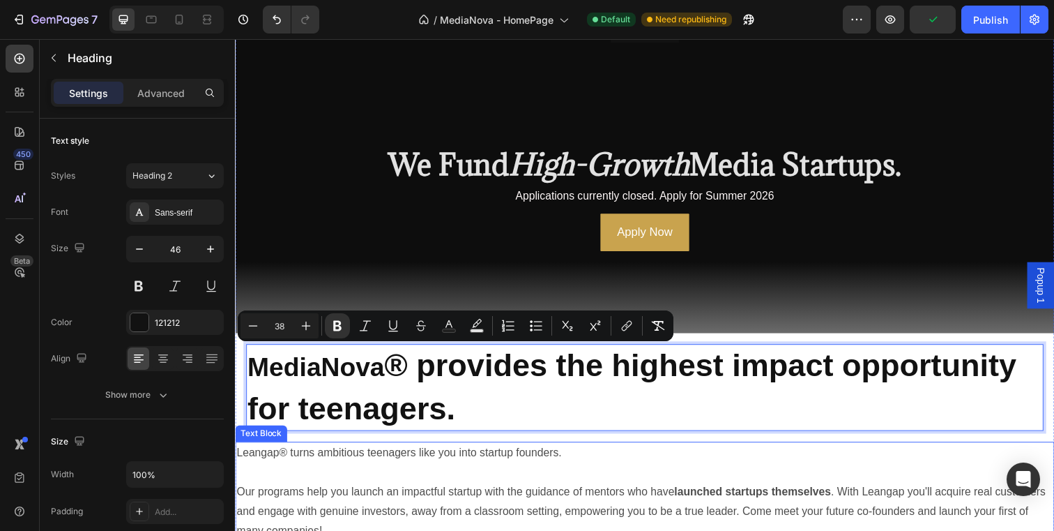
click at [513, 451] on p "Leangap® turns ambitious teenagers like you into startup founders. Our programs…" at bounding box center [653, 501] width 834 height 100
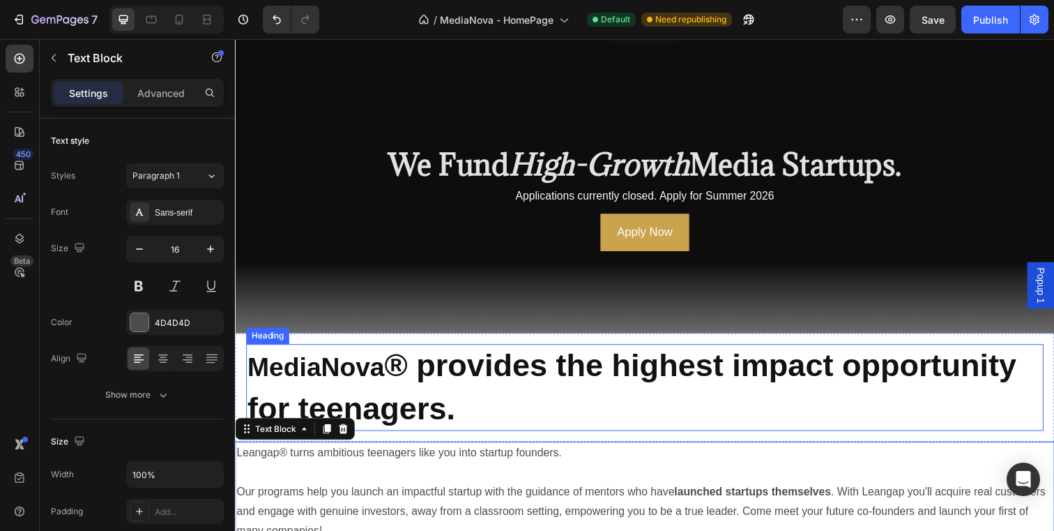
click at [399, 365] on strong "® provides the highest impact opportunity for teenagers." at bounding box center [640, 394] width 785 height 80
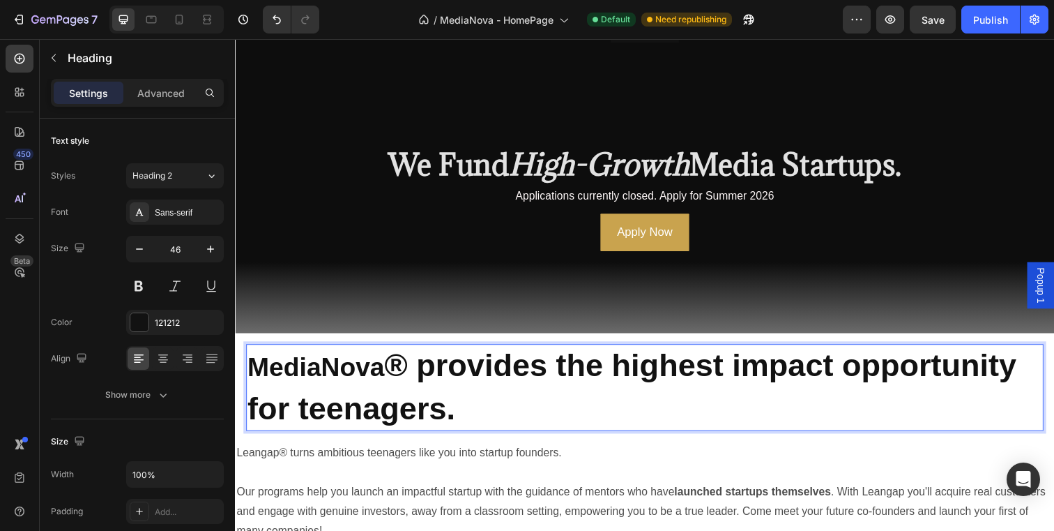
click at [406, 371] on strong "® provides the highest impact opportunity for teenagers." at bounding box center [640, 394] width 785 height 80
drag, startPoint x: 408, startPoint y: 371, endPoint x: 394, endPoint y: 371, distance: 13.9
click at [394, 371] on strong "® provides the highest impact opportunity for teenagers." at bounding box center [640, 394] width 785 height 80
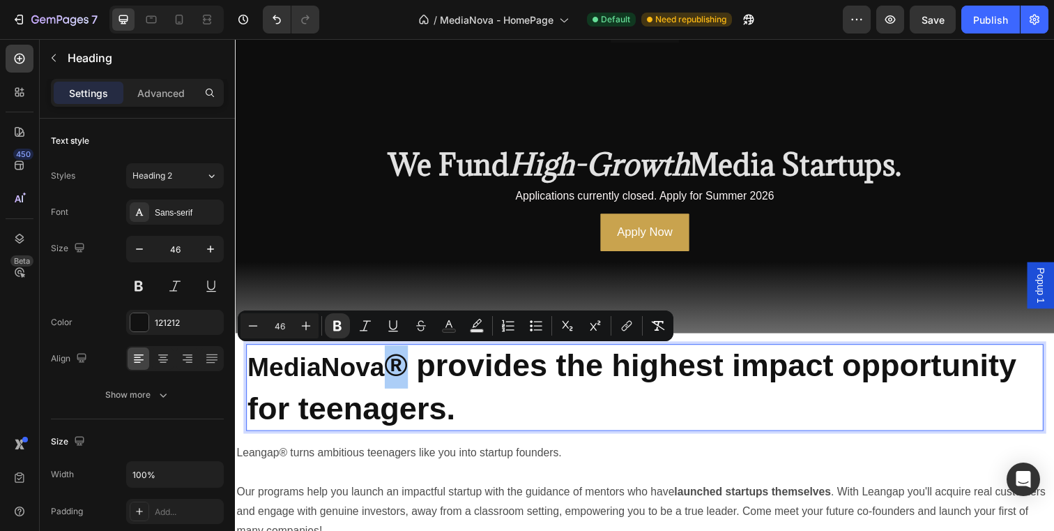
click at [281, 327] on input "46" at bounding box center [280, 325] width 28 height 17
type input "46"
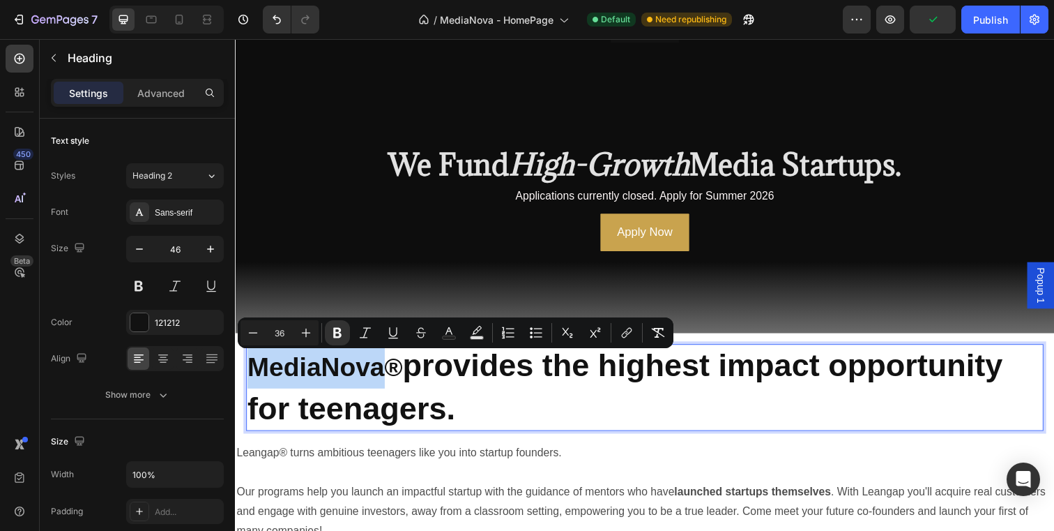
type input "46"
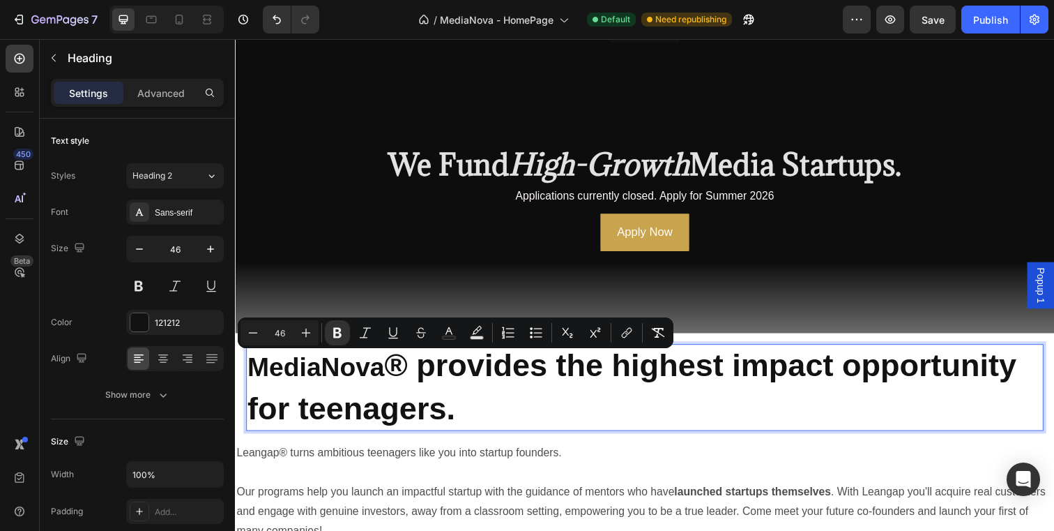
click at [507, 407] on p "MediaNova ® provides the highest impact opportunity for teenagers." at bounding box center [654, 394] width 812 height 86
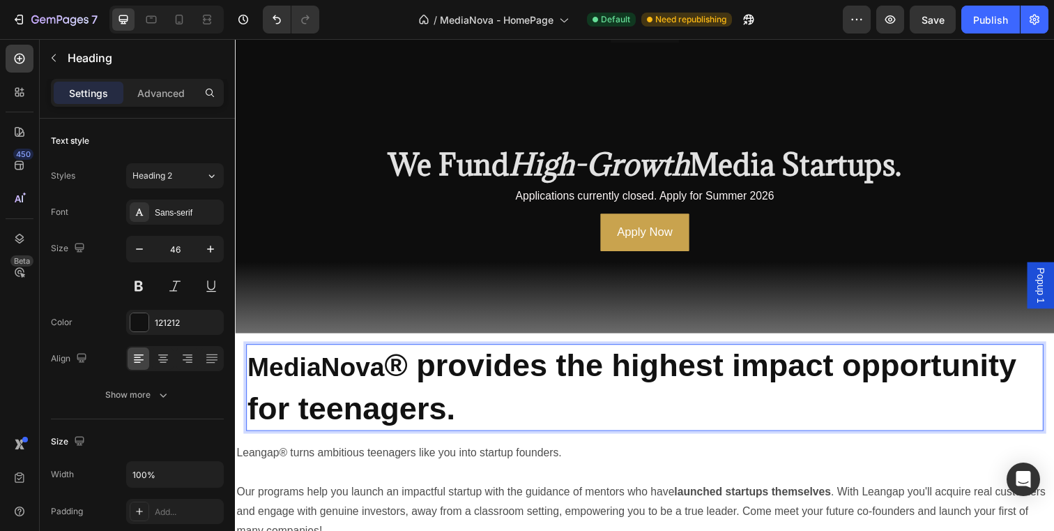
click at [407, 370] on strong "® provides the highest impact opportunity for teenagers." at bounding box center [640, 394] width 785 height 80
click at [374, 371] on strong "MediaNova" at bounding box center [318, 373] width 140 height 29
drag, startPoint x: 386, startPoint y: 370, endPoint x: 255, endPoint y: 370, distance: 131.8
click at [255, 370] on strong "MediaNova" at bounding box center [318, 373] width 140 height 29
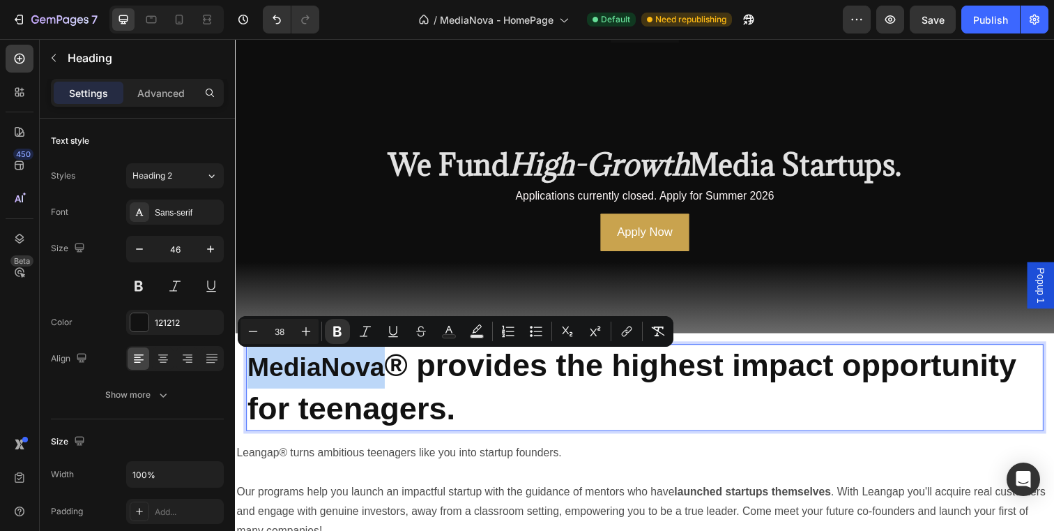
click at [281, 374] on strong "MediaNova" at bounding box center [318, 373] width 140 height 29
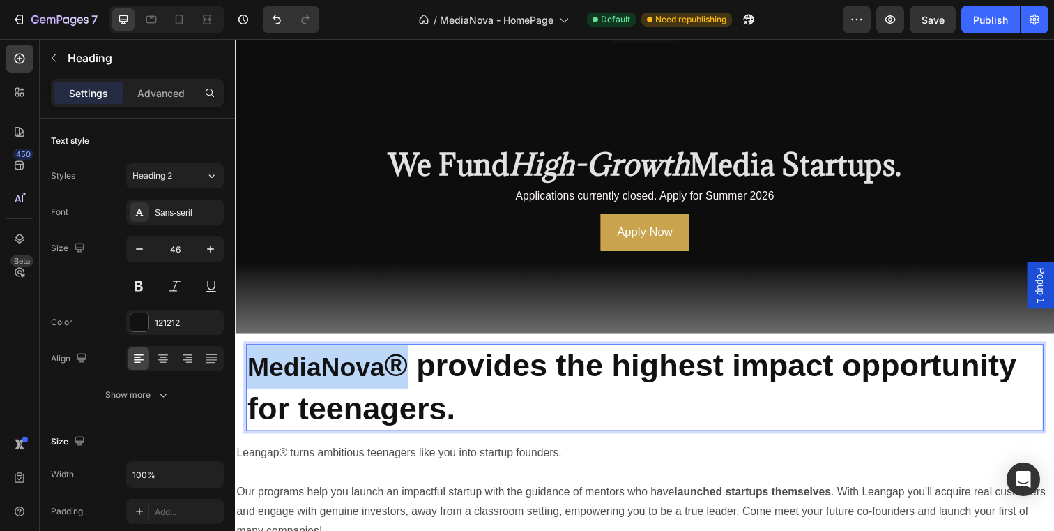
drag, startPoint x: 250, startPoint y: 373, endPoint x: 408, endPoint y: 372, distance: 157.6
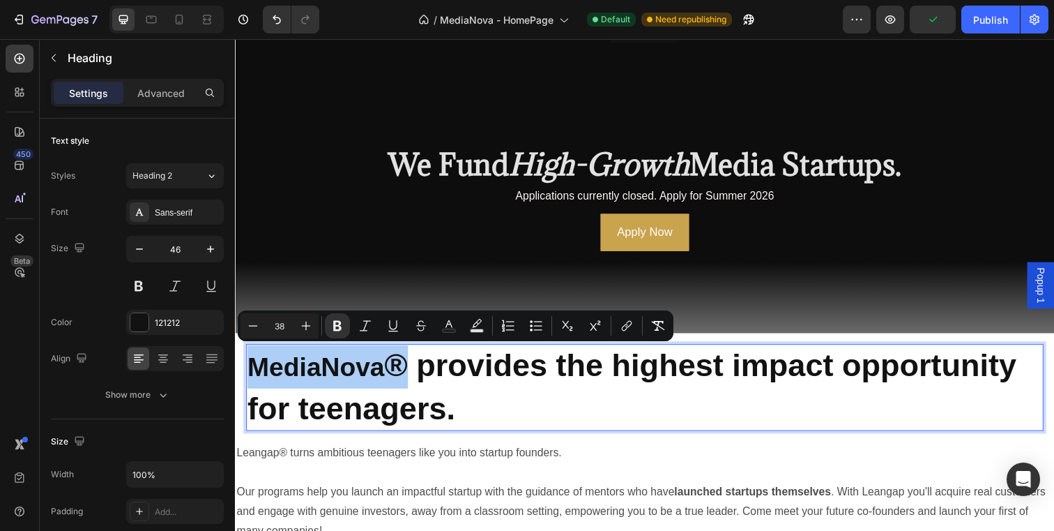
click at [284, 328] on input "38" at bounding box center [280, 325] width 28 height 17
type input "3"
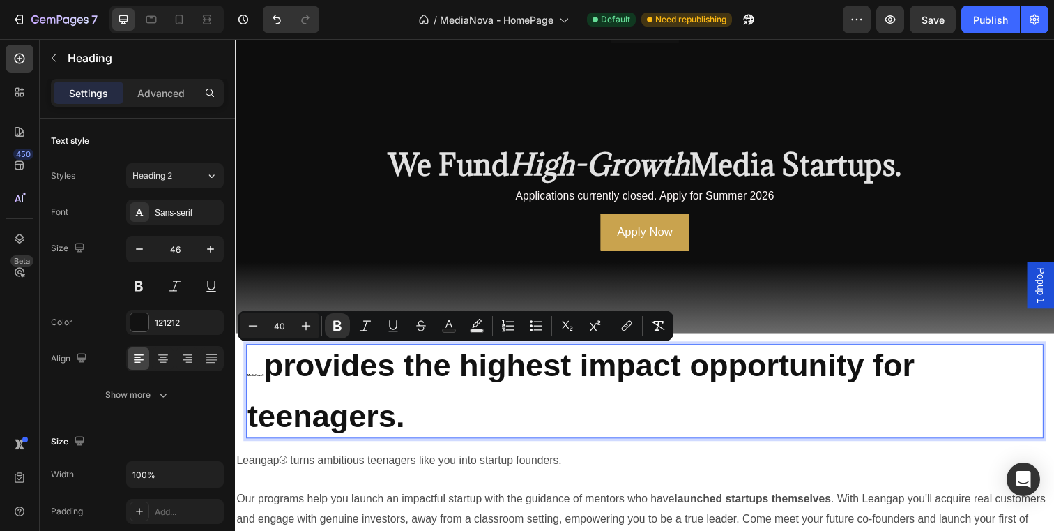
type input "40"
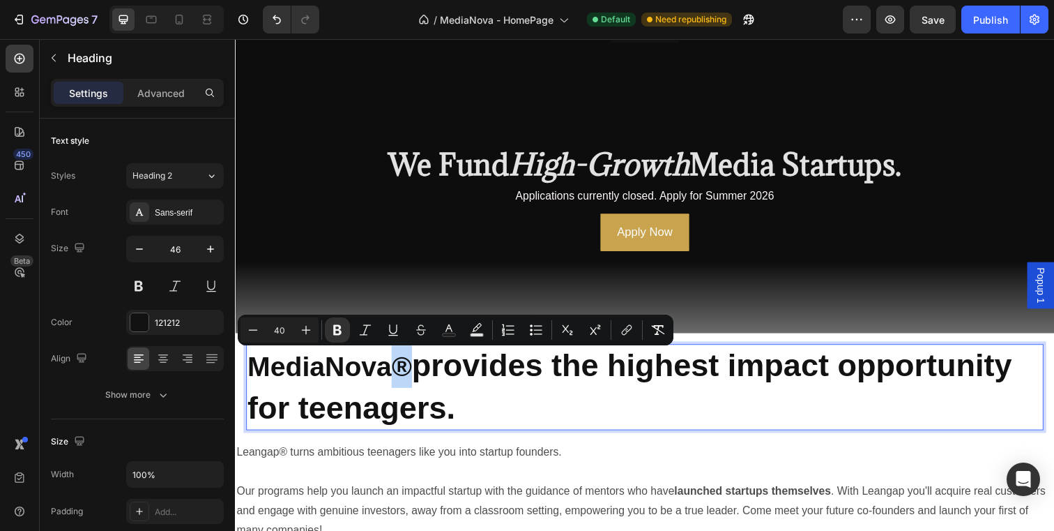
drag, startPoint x: 414, startPoint y: 371, endPoint x: 392, endPoint y: 371, distance: 22.3
click at [392, 371] on strong "MediaNova®" at bounding box center [332, 373] width 168 height 31
click at [305, 331] on icon "Editor contextual toolbar" at bounding box center [306, 330] width 9 height 9
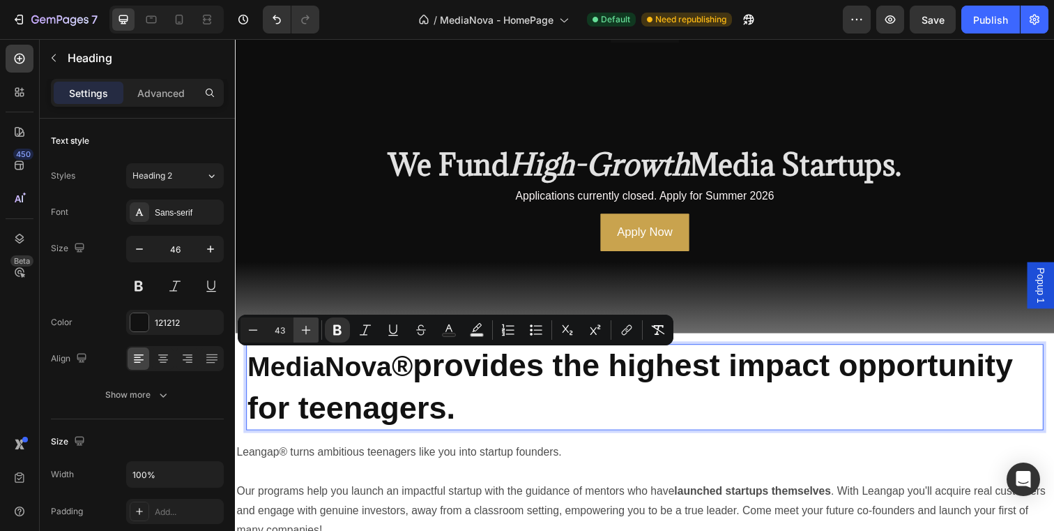
click at [305, 331] on icon "Editor contextual toolbar" at bounding box center [306, 330] width 9 height 9
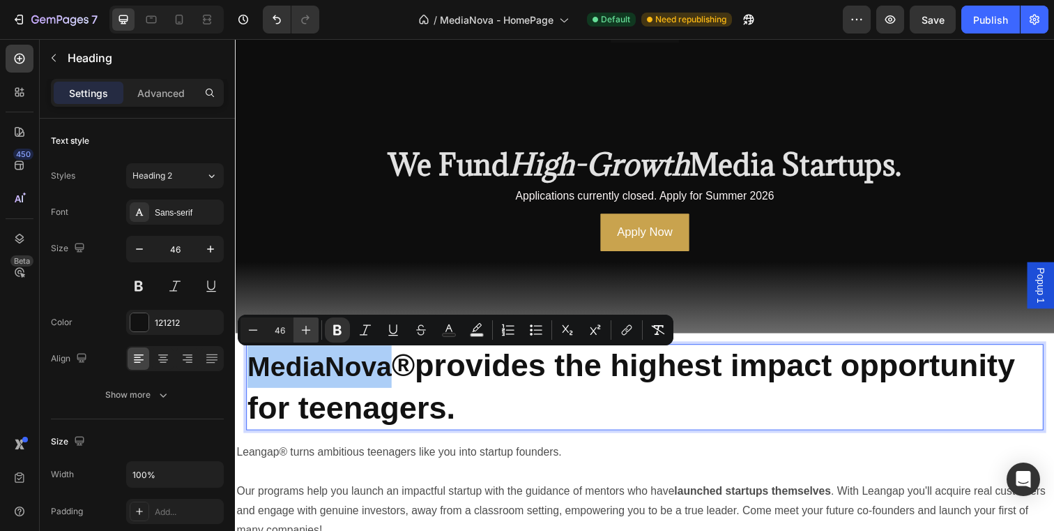
click at [305, 331] on icon "Editor contextual toolbar" at bounding box center [306, 330] width 9 height 9
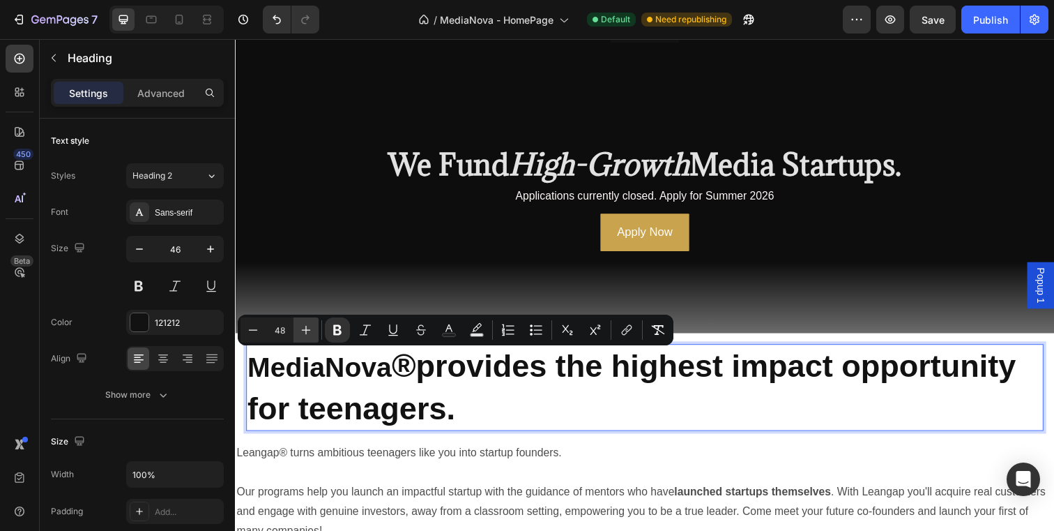
click at [305, 331] on icon "Editor contextual toolbar" at bounding box center [306, 330] width 9 height 9
click at [256, 328] on icon "Editor contextual toolbar" at bounding box center [253, 330] width 14 height 14
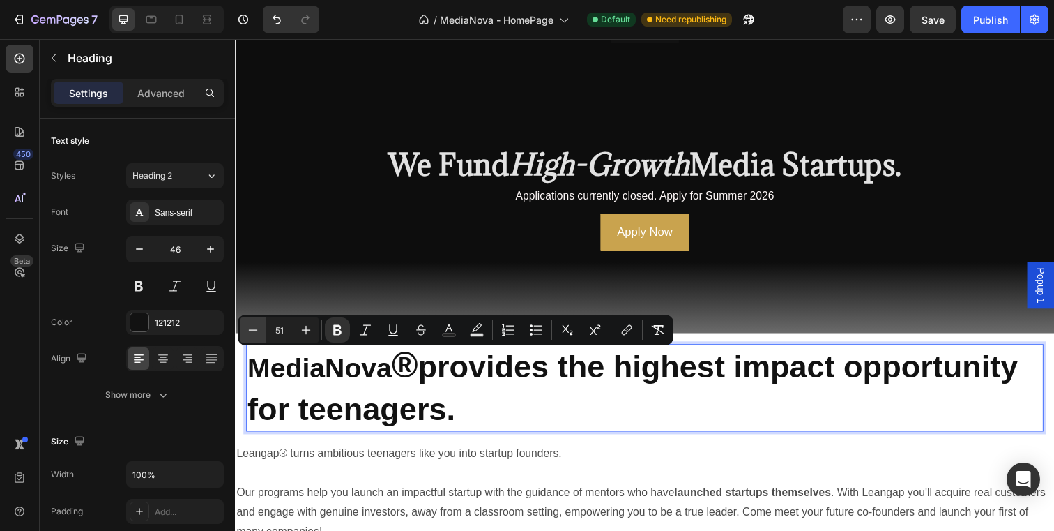
click at [256, 328] on icon "Editor contextual toolbar" at bounding box center [253, 330] width 14 height 14
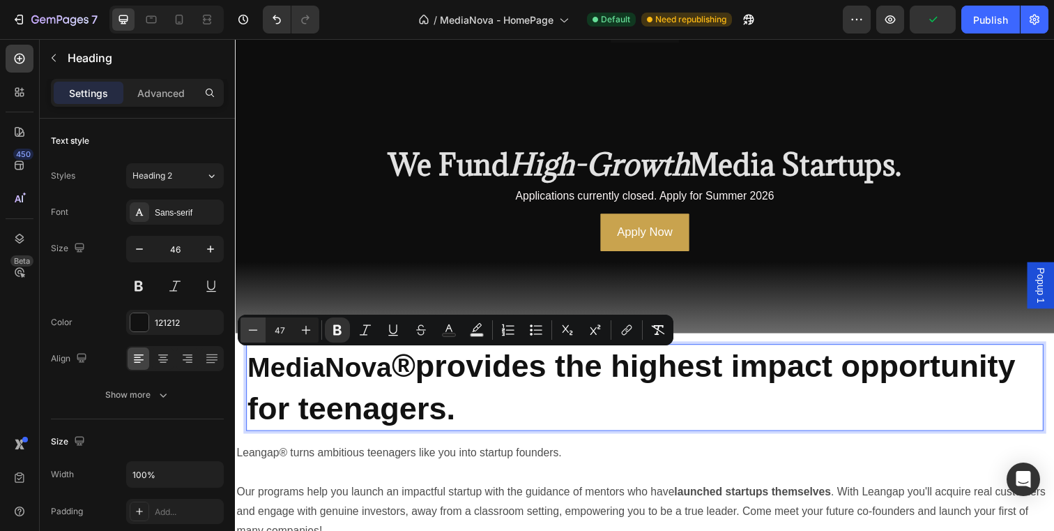
type input "46"
click at [547, 402] on p "MediaNova ® provides the highest impact opportunity for teenagers." at bounding box center [654, 393] width 812 height 85
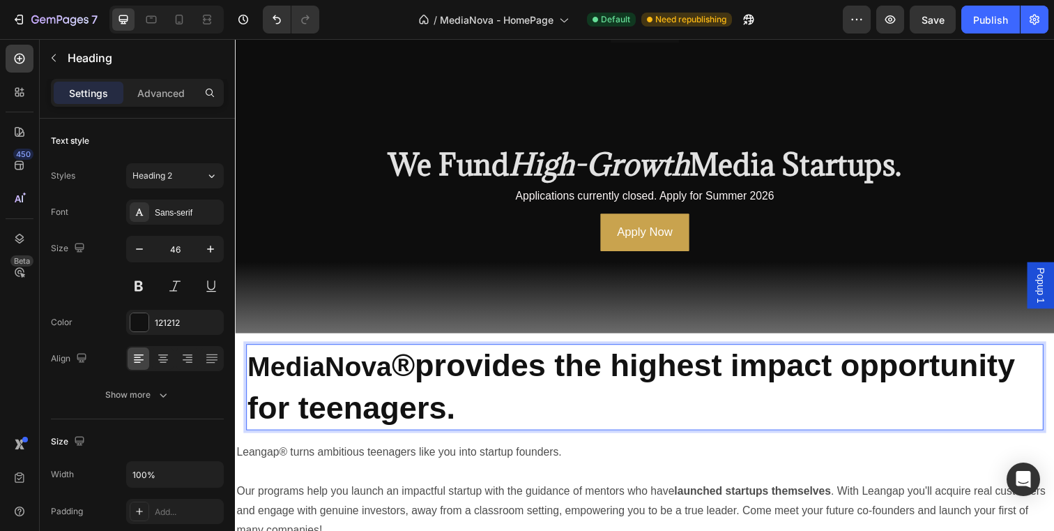
click at [440, 370] on strong "provides the highest impact opportunity for teenagers." at bounding box center [640, 393] width 784 height 79
click at [575, 377] on strong "Provides the highest impact opportunity for teenagers." at bounding box center [641, 393] width 786 height 79
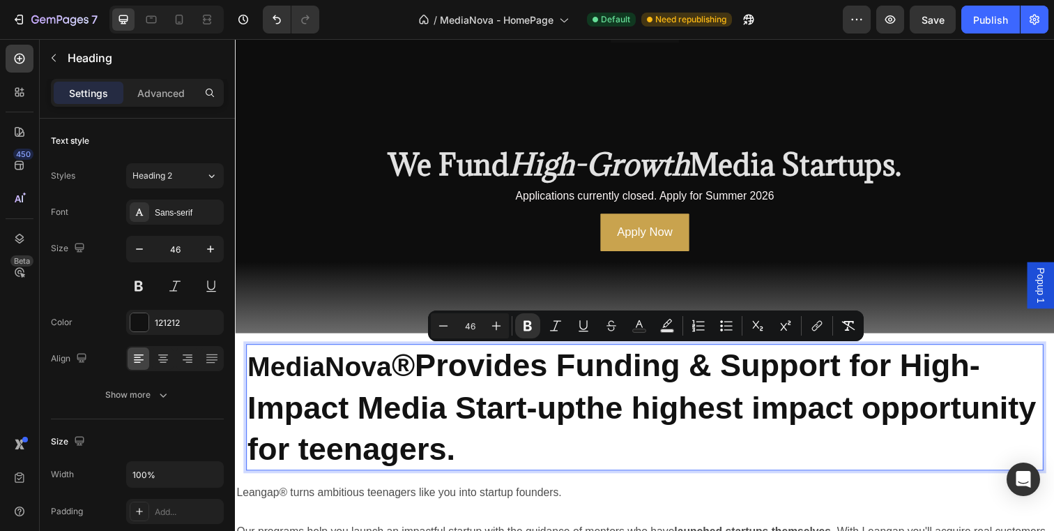
drag, startPoint x: 924, startPoint y: 370, endPoint x: 936, endPoint y: 438, distance: 68.8
click at [936, 438] on p "MediaNova ® Provides Funding & Support for High-Impact Media Start-upthe highes…" at bounding box center [654, 414] width 812 height 126
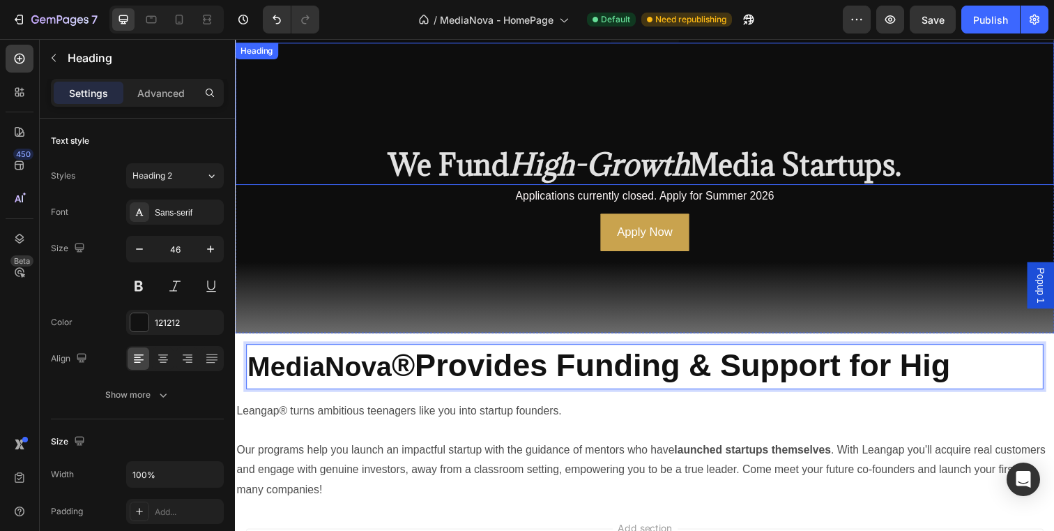
click at [492, 162] on strong "We Fund" at bounding box center [452, 166] width 123 height 39
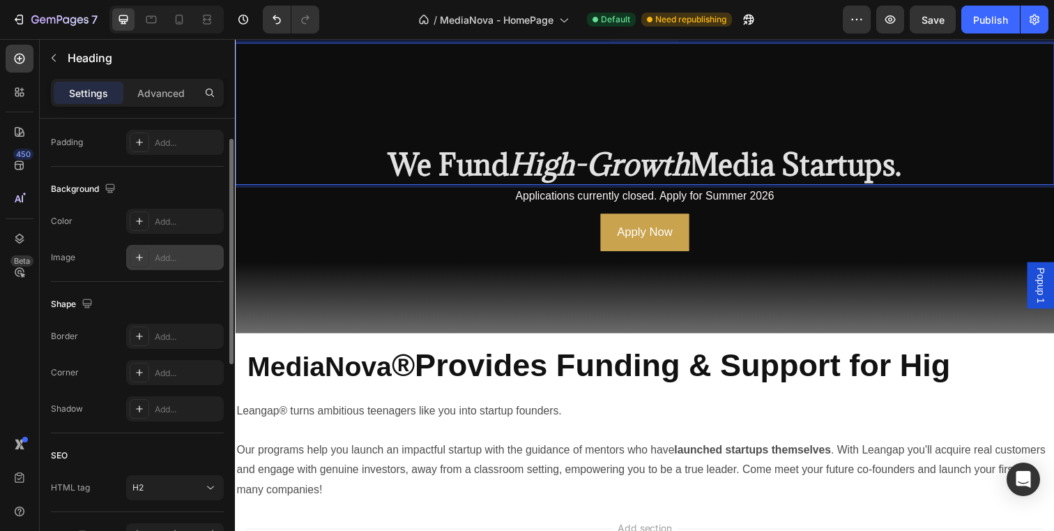
scroll to position [0, 0]
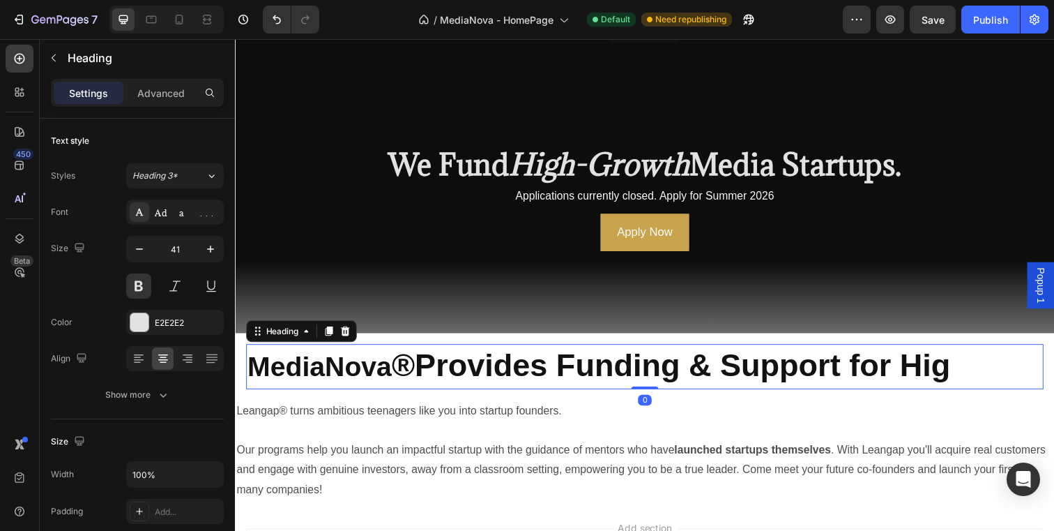
click at [283, 367] on strong "MediaNova" at bounding box center [321, 373] width 147 height 31
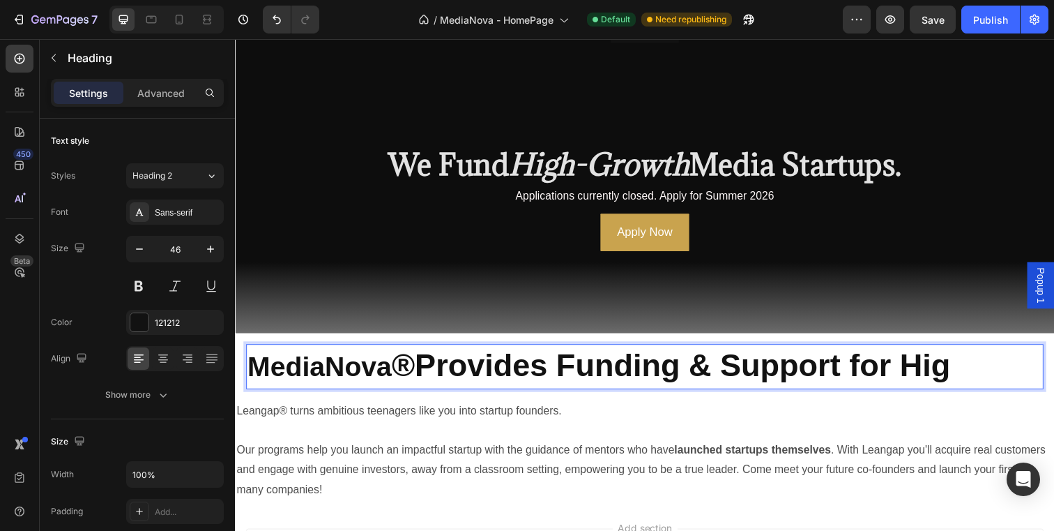
drag, startPoint x: 252, startPoint y: 377, endPoint x: 980, endPoint y: 370, distance: 728.0
click at [980, 370] on p "MediaNova ® Provides Funding & Support for Hig" at bounding box center [654, 372] width 812 height 43
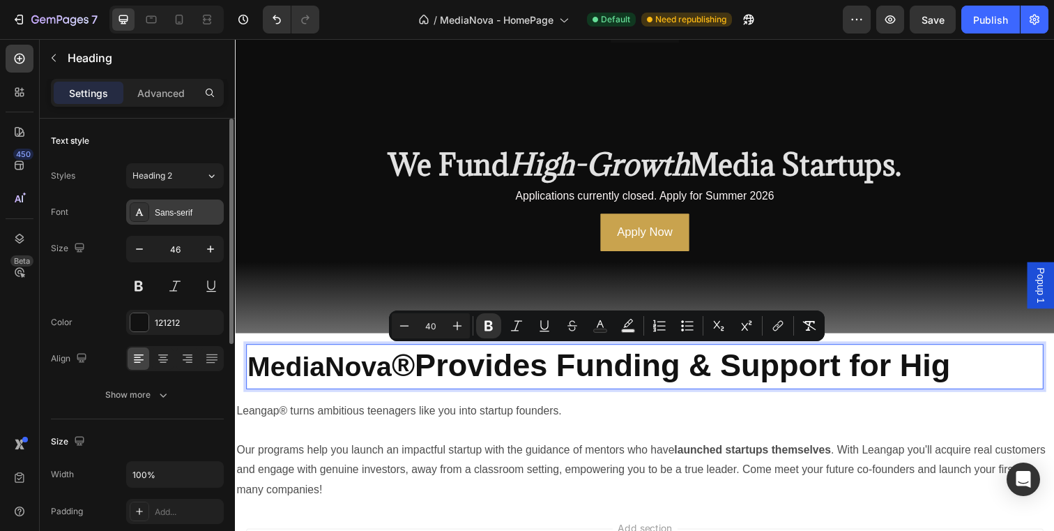
click at [187, 208] on div "Sans-serif" at bounding box center [188, 212] width 66 height 13
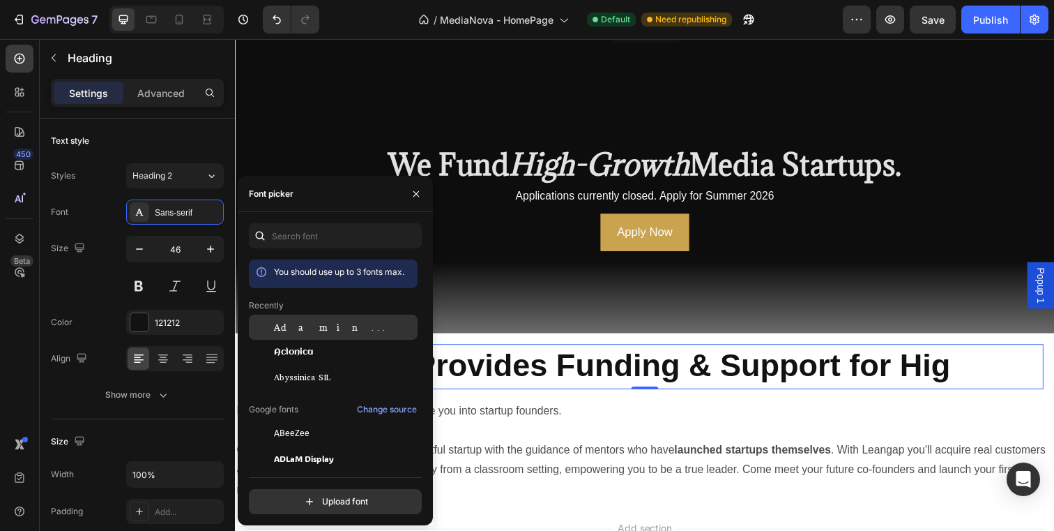
click at [294, 327] on span "Adamina" at bounding box center [332, 327] width 116 height 13
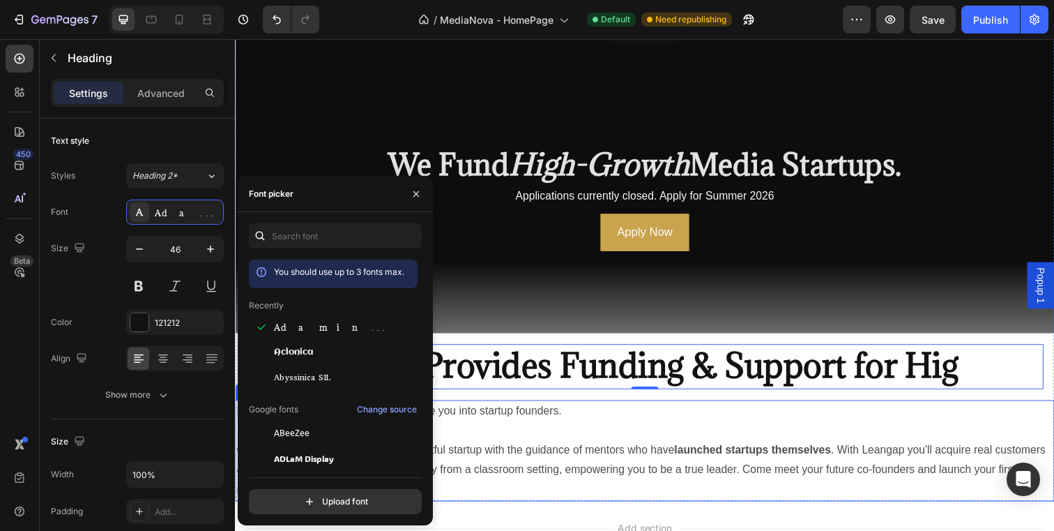
click at [559, 450] on p "Leangap® turns ambitious teenagers like you into startup founders. Our programs…" at bounding box center [653, 459] width 834 height 100
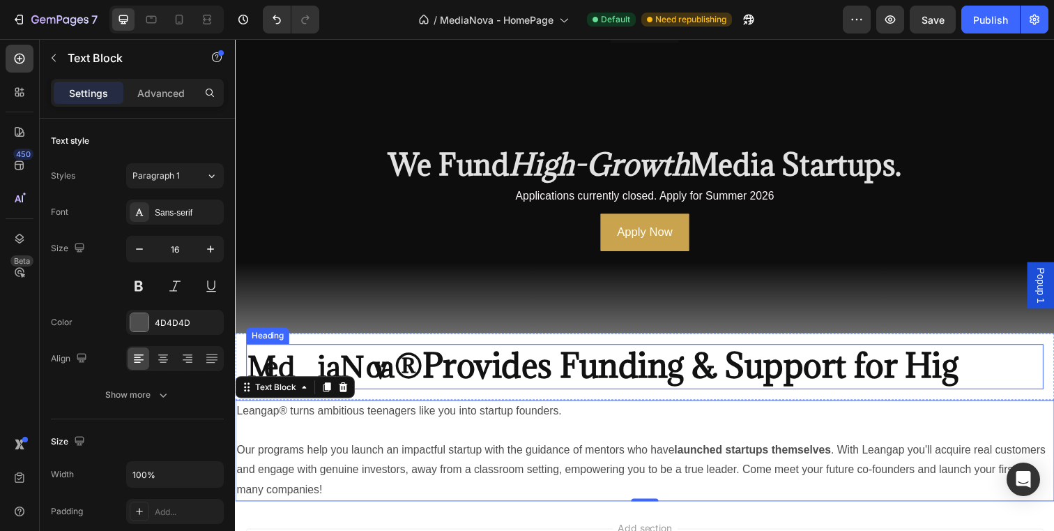
click at [426, 372] on strong "®" at bounding box center [411, 371] width 29 height 43
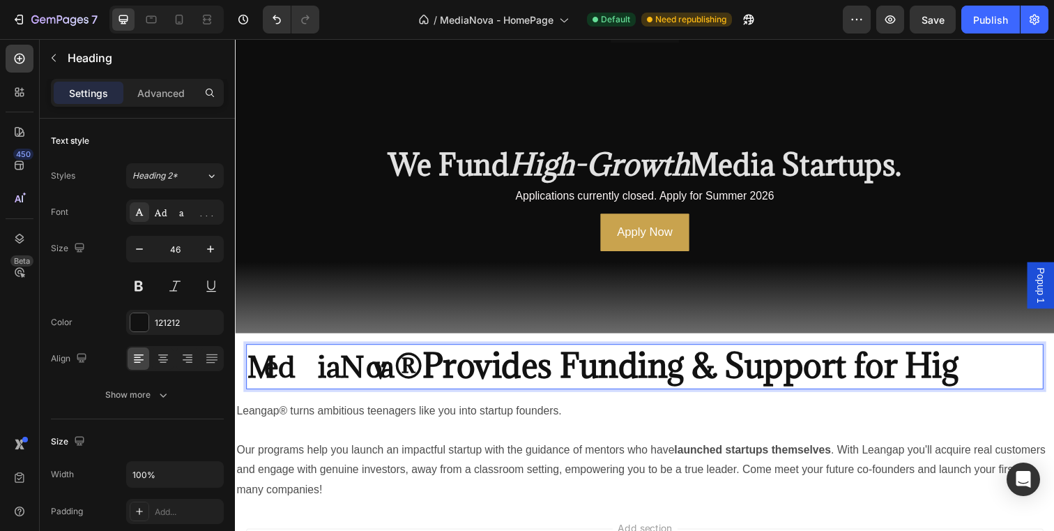
click at [426, 372] on strong "®" at bounding box center [411, 371] width 29 height 43
drag, startPoint x: 427, startPoint y: 372, endPoint x: 409, endPoint y: 372, distance: 18.8
click at [409, 372] on strong "®" at bounding box center [411, 371] width 29 height 43
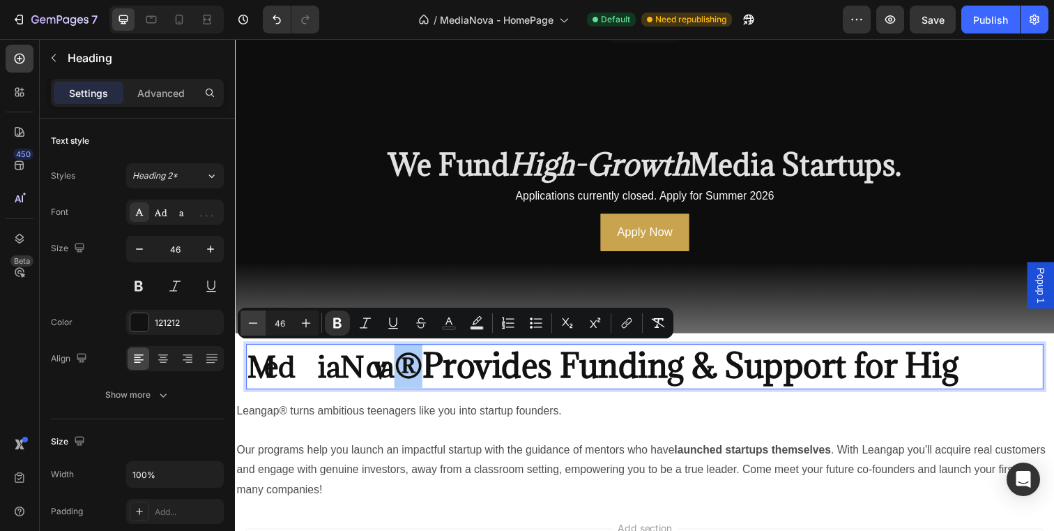
click at [255, 325] on icon "Editor contextual toolbar" at bounding box center [253, 323] width 14 height 14
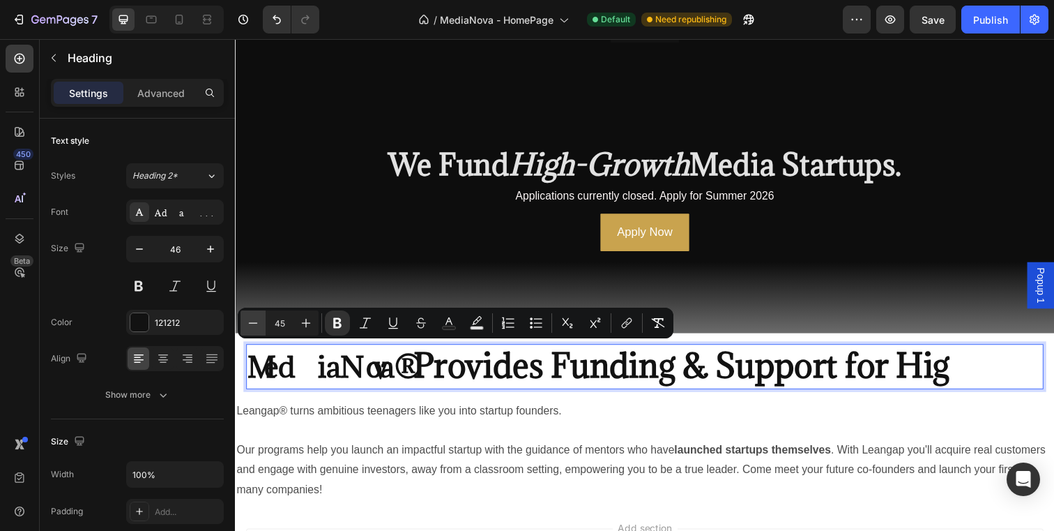
click at [255, 325] on icon "Editor contextual toolbar" at bounding box center [253, 323] width 14 height 14
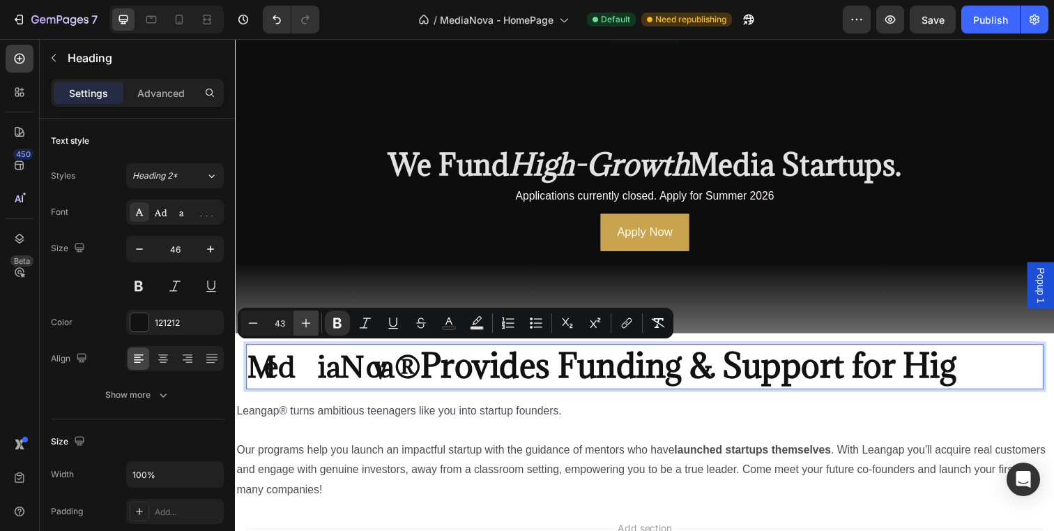
click at [306, 321] on icon "Editor contextual toolbar" at bounding box center [306, 323] width 14 height 14
type input "45"
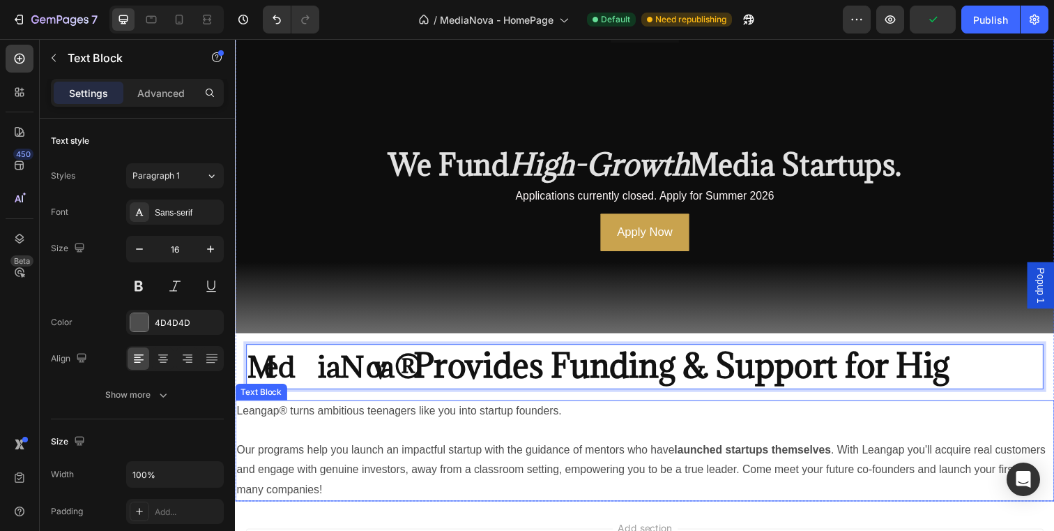
click at [559, 426] on p "Leangap® turns ambitious teenagers like you into startup founders. Our programs…" at bounding box center [653, 459] width 834 height 100
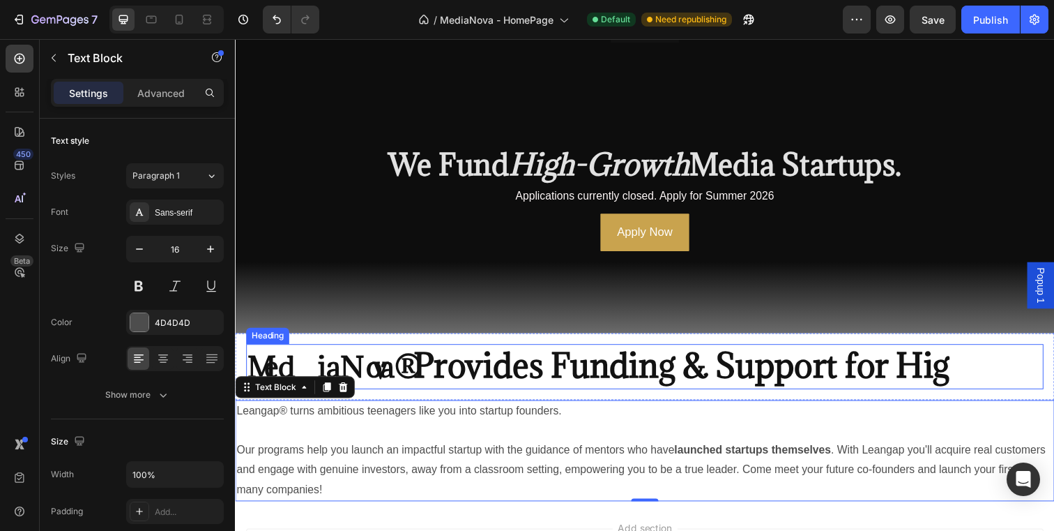
click at [441, 377] on strong "Provides Funding & Support for Hig" at bounding box center [690, 371] width 547 height 43
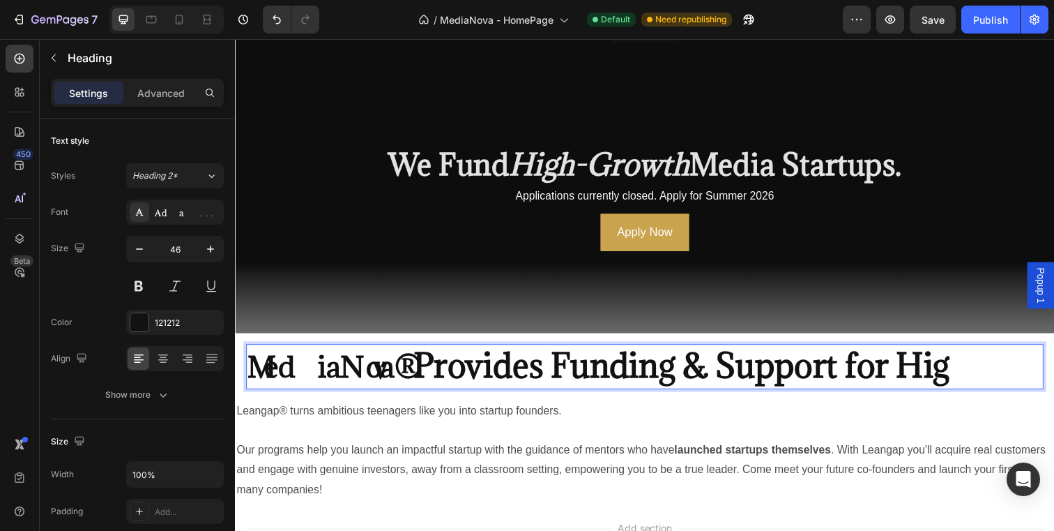
click at [439, 372] on strong "Provides Funding & Support for Hig" at bounding box center [690, 371] width 547 height 43
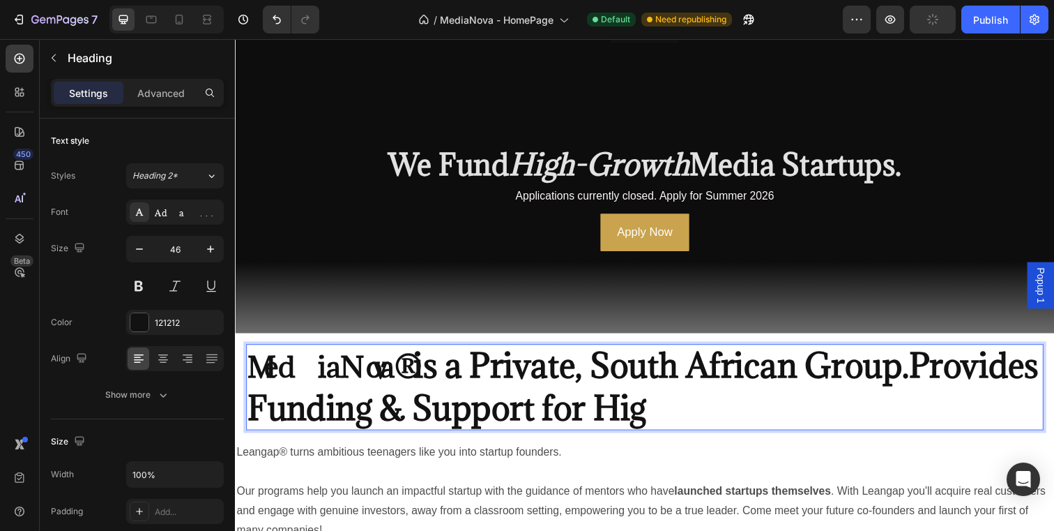
click at [604, 378] on strong "is a Private, South African Group.Provides Funding & Support for Hig" at bounding box center [652, 393] width 808 height 86
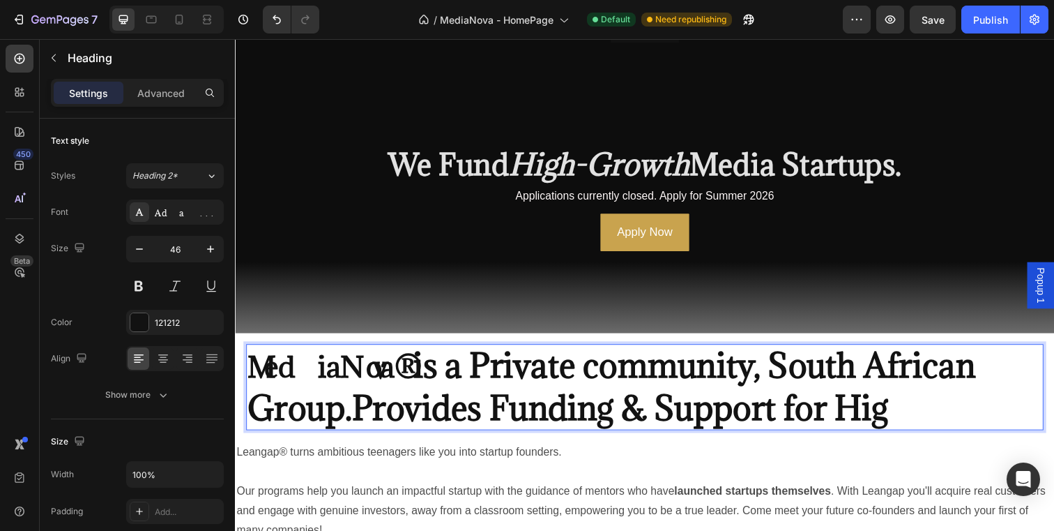
click at [801, 381] on strong "is a Private community, South African Group.Provides Funding & Support for Hig" at bounding box center [619, 393] width 743 height 86
click at [344, 418] on strong "is a Private community of South African Group.Provides Funding & Support for Hig" at bounding box center [636, 393] width 777 height 86
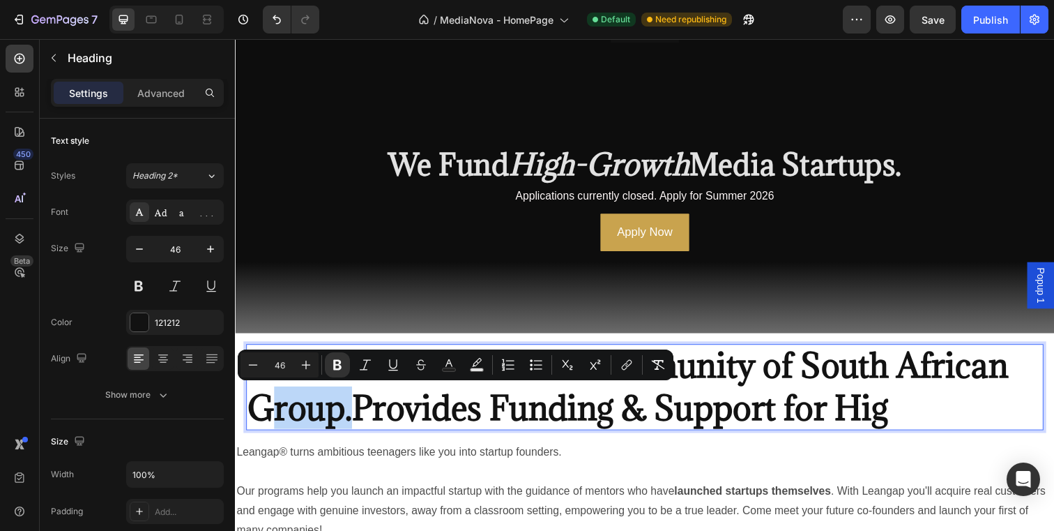
drag, startPoint x: 344, startPoint y: 418, endPoint x: 256, endPoint y: 419, distance: 87.9
click at [256, 419] on strong "is a Private community of South African Group.Provides Funding & Support for Hig" at bounding box center [636, 393] width 777 height 86
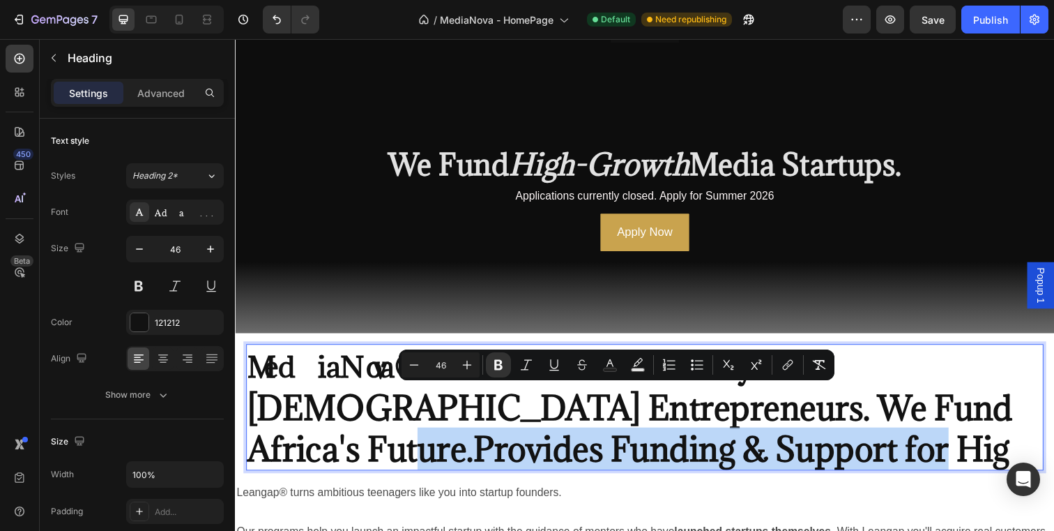
drag, startPoint x: 863, startPoint y: 413, endPoint x: 871, endPoint y: 460, distance: 47.5
click at [871, 460] on p "MediaNova ® is a Private community of South African Entrepreneurs. We Fund Afri…" at bounding box center [654, 414] width 812 height 126
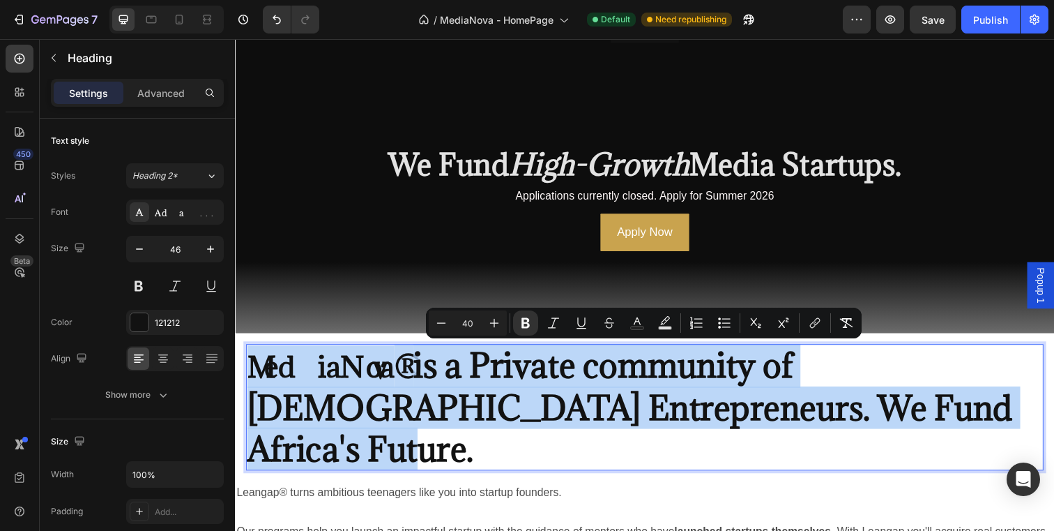
drag, startPoint x: 863, startPoint y: 418, endPoint x: 255, endPoint y: 379, distance: 610.0
click at [255, 379] on p "MediaNova ® is a Private community of South African Entrepreneurs. We Fund Afri…" at bounding box center [654, 414] width 812 height 126
click at [497, 402] on strong "is a Private community of South African Entrepreneurs. We Fund Africa's Future." at bounding box center [639, 414] width 782 height 128
drag, startPoint x: 250, startPoint y: 372, endPoint x: 969, endPoint y: 420, distance: 720.5
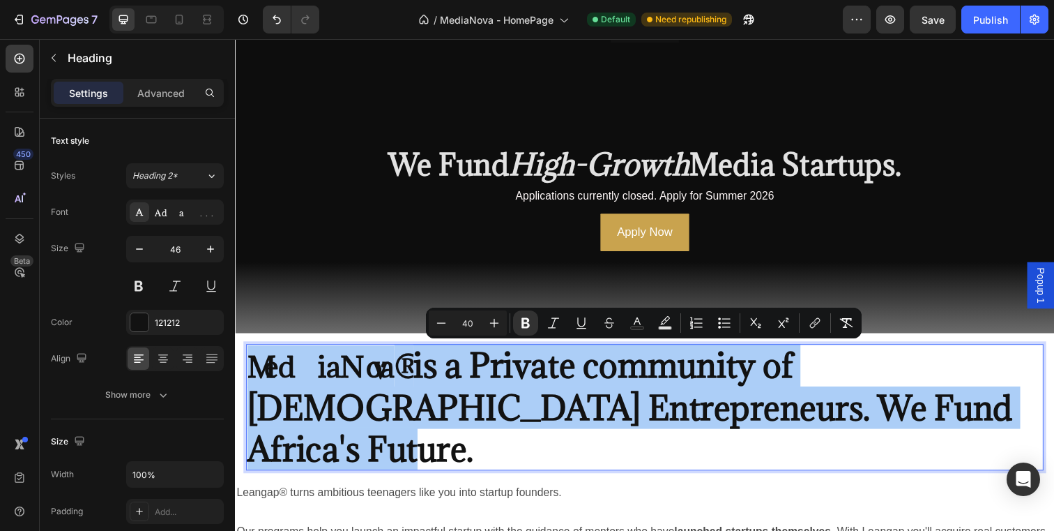
click at [470, 322] on input "40" at bounding box center [468, 322] width 28 height 17
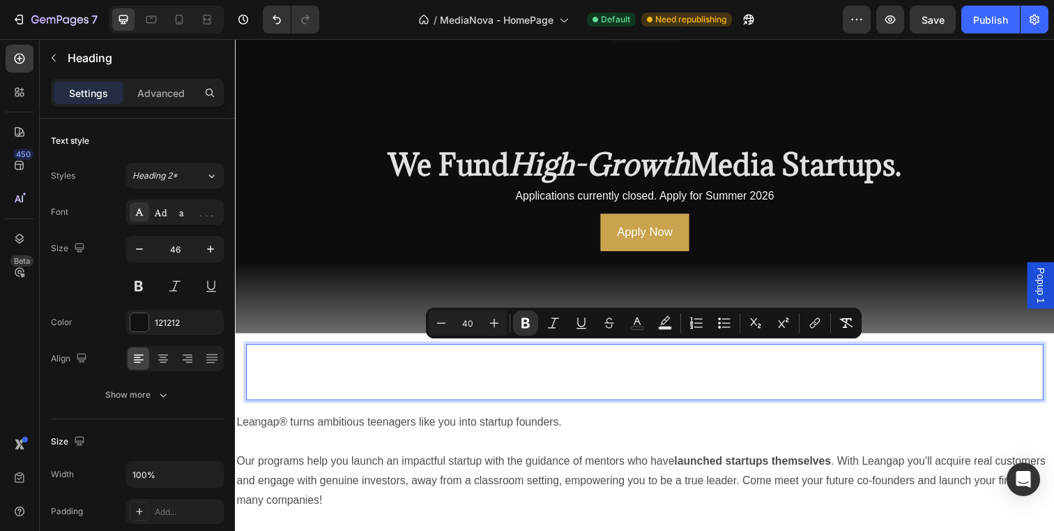
type input "40"
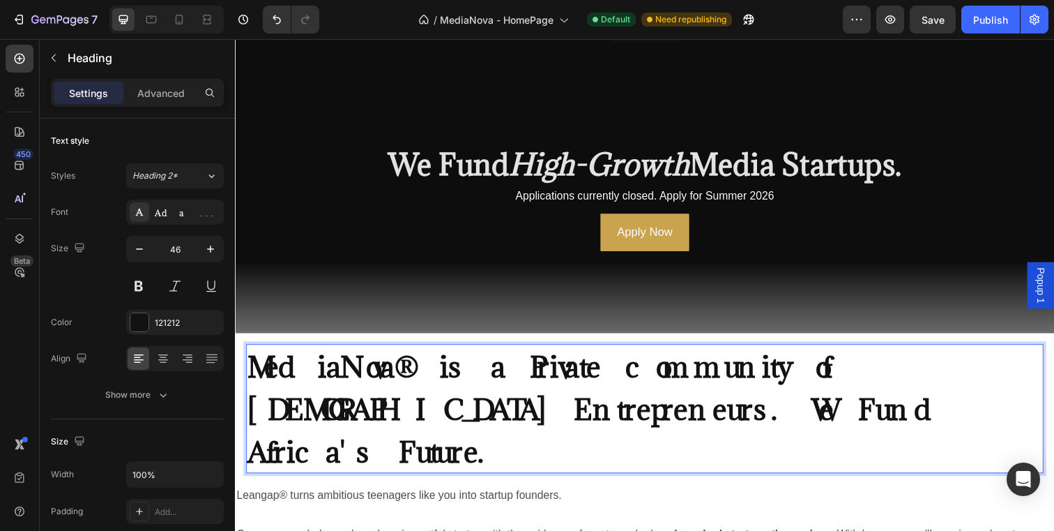
click at [824, 433] on p "MediaNova® is a Private community of South African Entrepreneurs. We Fund Afric…" at bounding box center [654, 415] width 812 height 129
click at [594, 376] on strong "MediaNova® is a Private community of South African Entrepreneurs. We Fund Afric…" at bounding box center [608, 416] width 721 height 125
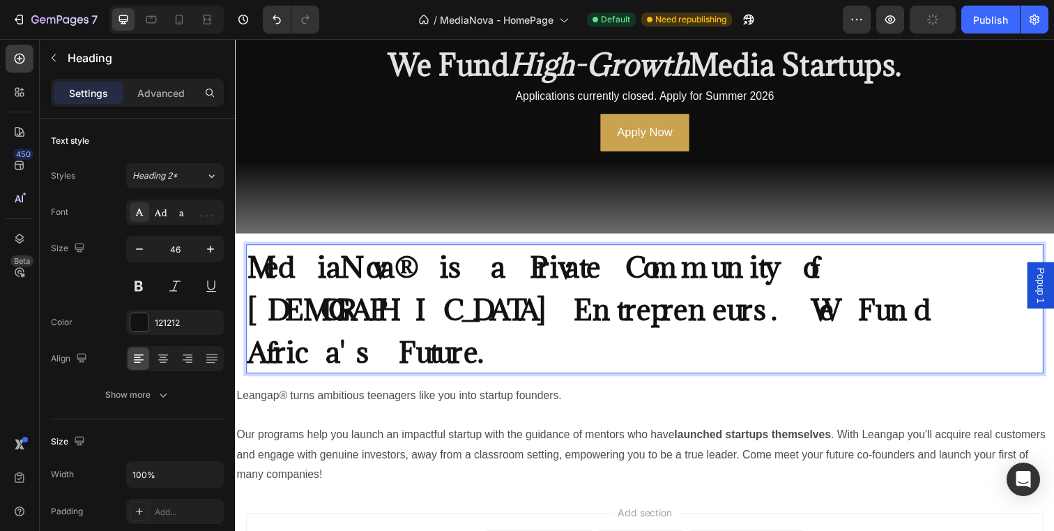
scroll to position [183, 0]
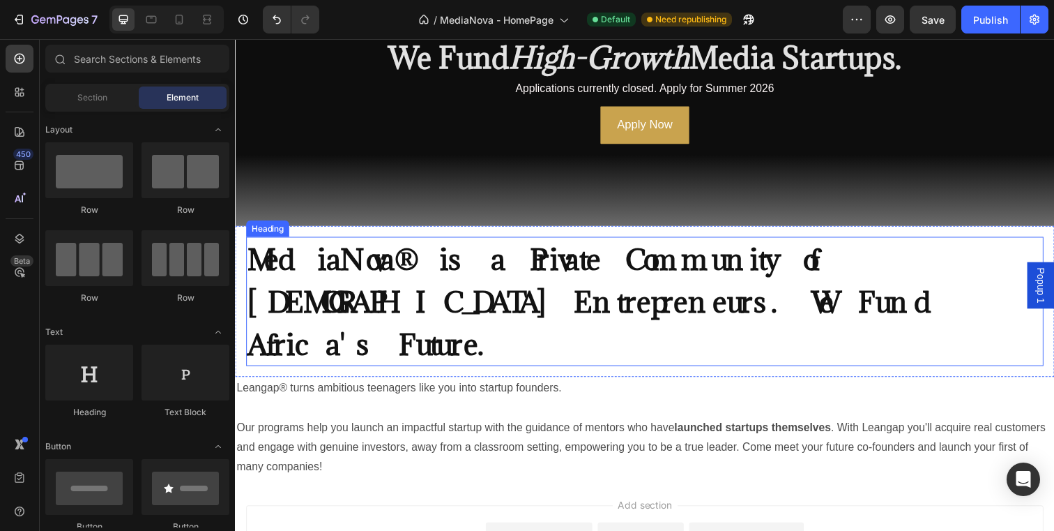
click at [616, 289] on strong "MediaNova® is a Private Community of [DEMOGRAPHIC_DATA] Entrepreneurs. We Fund …" at bounding box center [608, 307] width 721 height 125
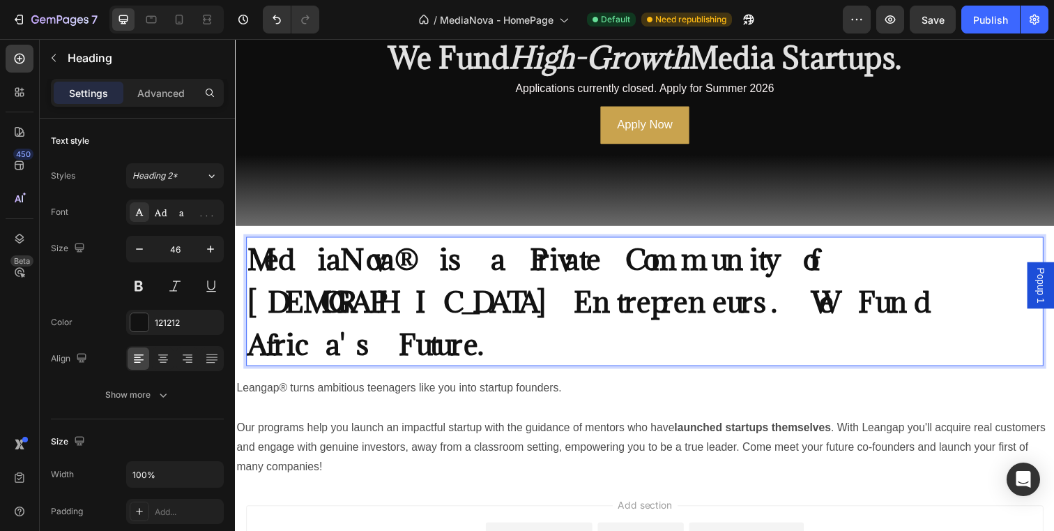
click at [986, 256] on p "MediaNova® is a Private Community of [DEMOGRAPHIC_DATA] Entrepreneurs. We Fund …" at bounding box center [654, 306] width 812 height 129
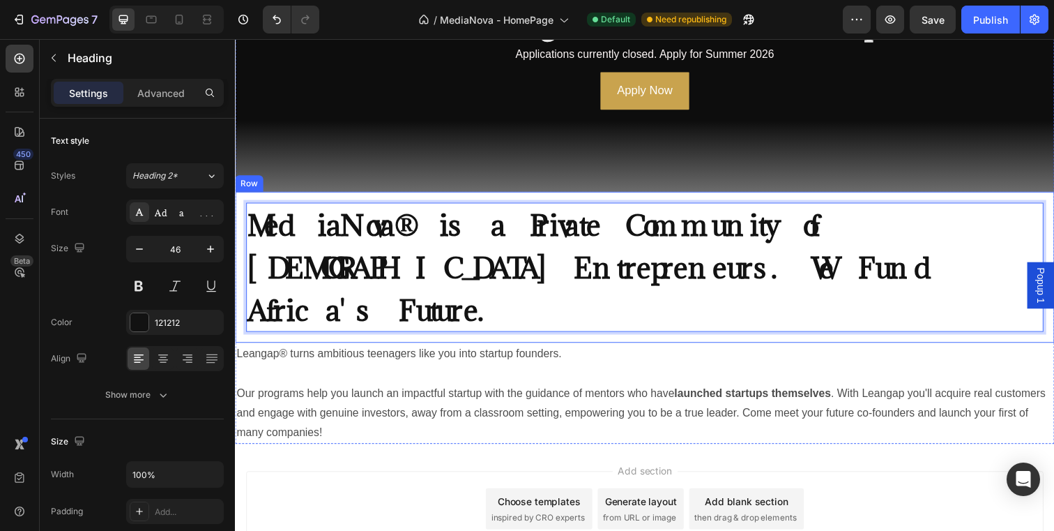
scroll to position [219, 0]
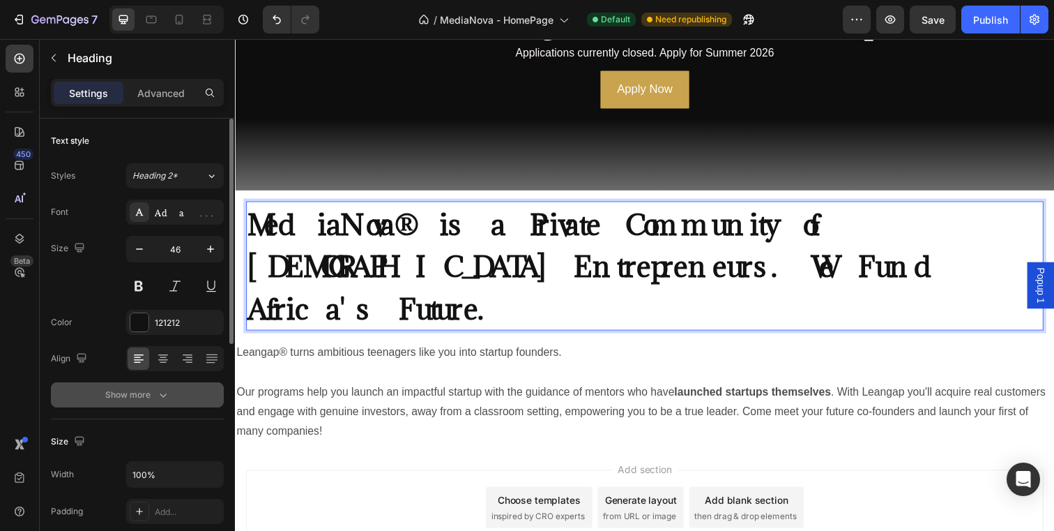
click at [171, 390] on button "Show more" at bounding box center [137, 394] width 173 height 25
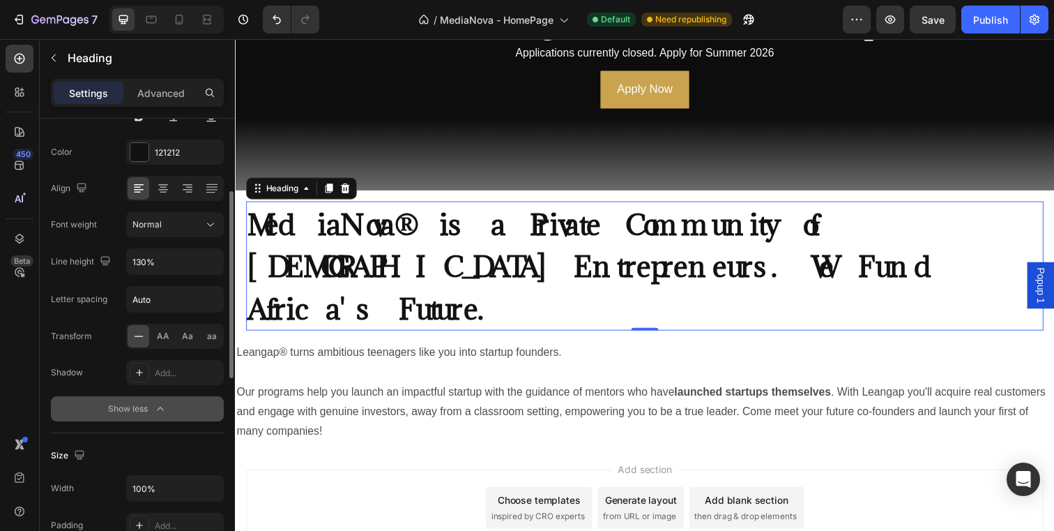
scroll to position [172, 0]
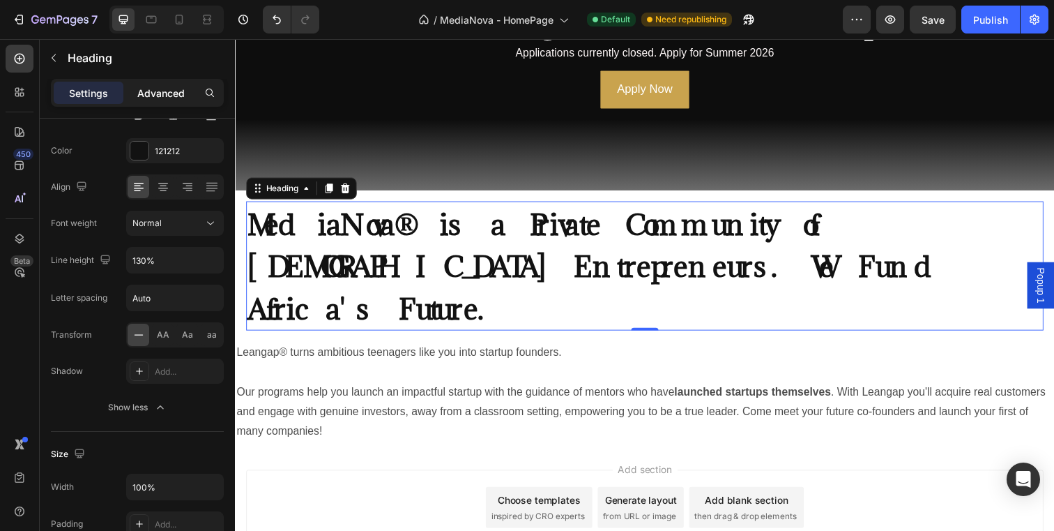
click at [162, 92] on p "Advanced" at bounding box center [160, 93] width 47 height 15
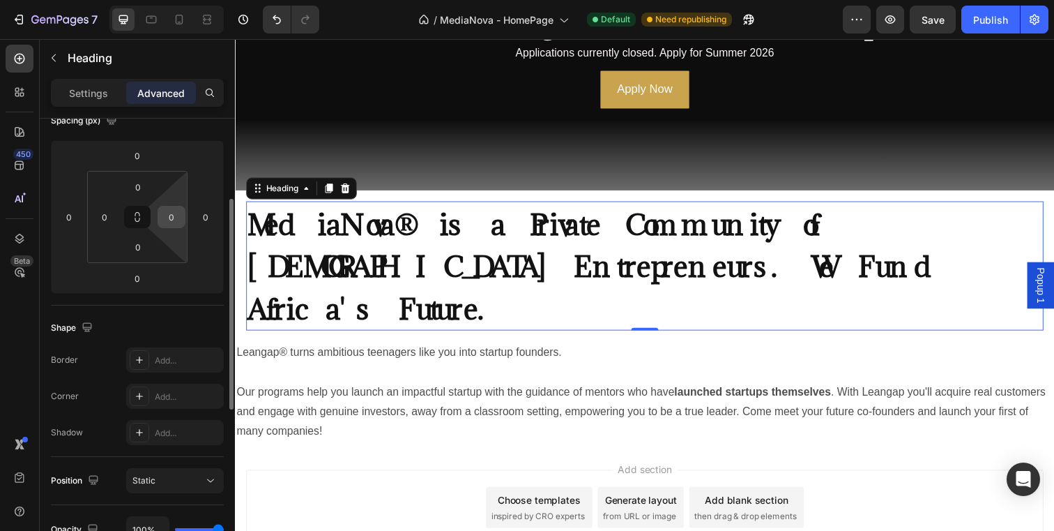
click at [174, 208] on input "0" at bounding box center [171, 216] width 21 height 21
type input "5"
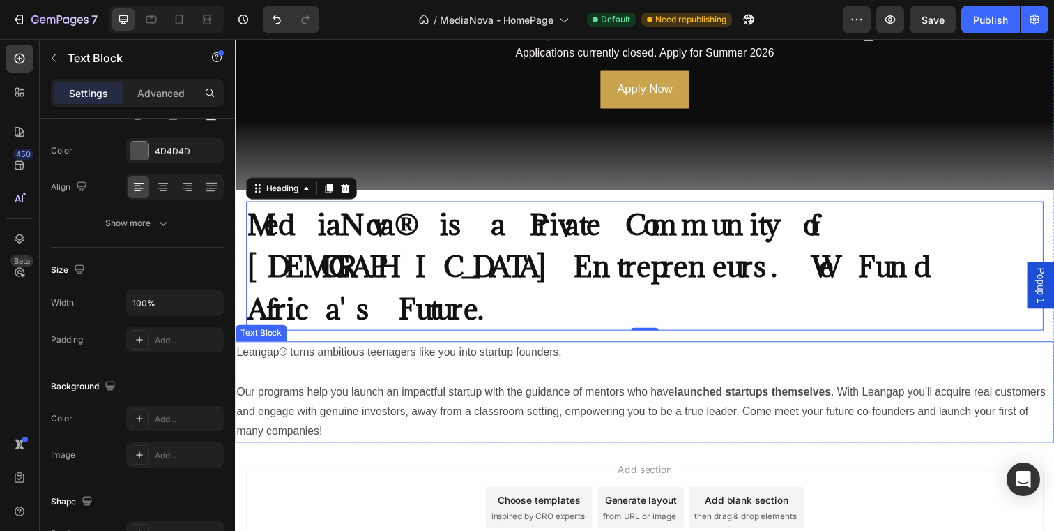
click at [402, 349] on p "Leangap® turns ambitious teenagers like you into startup founders. Our programs…" at bounding box center [653, 399] width 834 height 100
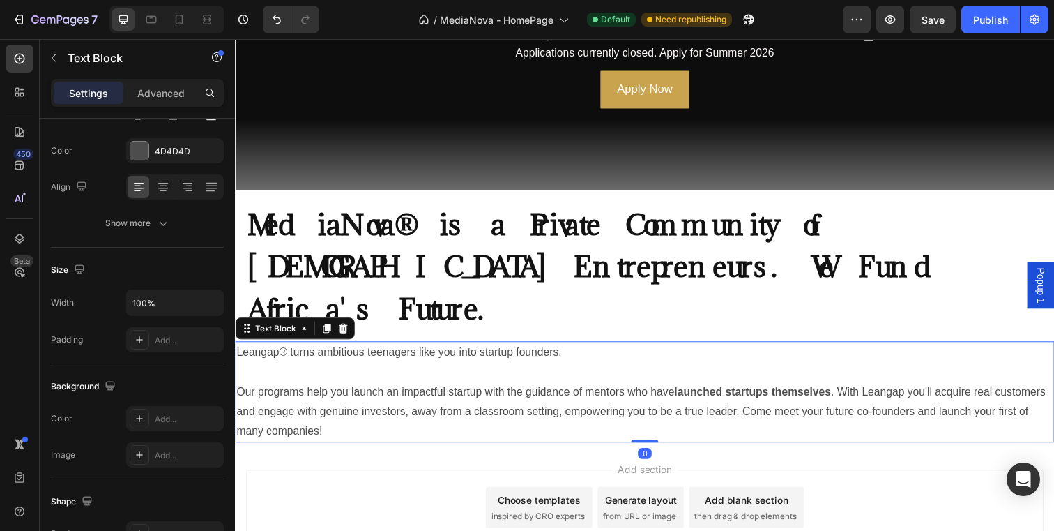
scroll to position [0, 0]
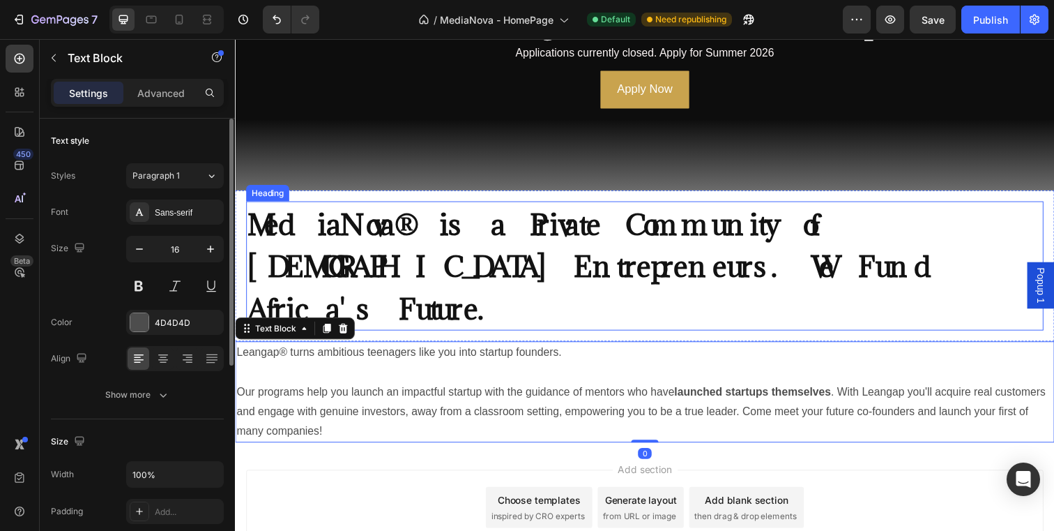
click at [411, 270] on strong "MediaNova® is a Private Community of [DEMOGRAPHIC_DATA] Entrepreneurs. We Fund …" at bounding box center [608, 270] width 721 height 125
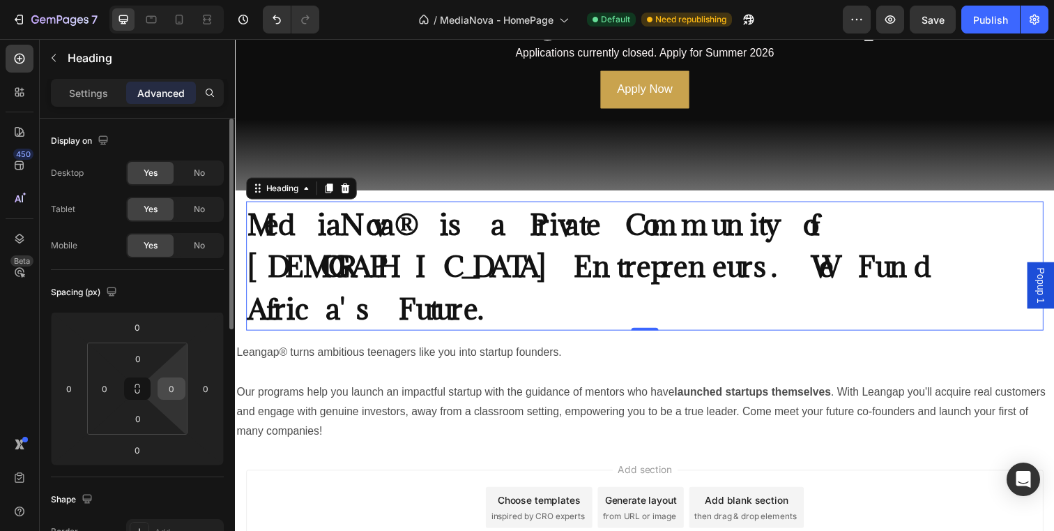
click at [177, 386] on input "0" at bounding box center [171, 388] width 21 height 21
type input "5"
type input "50"
click at [202, 392] on input "0" at bounding box center [205, 388] width 21 height 21
type input "-50"
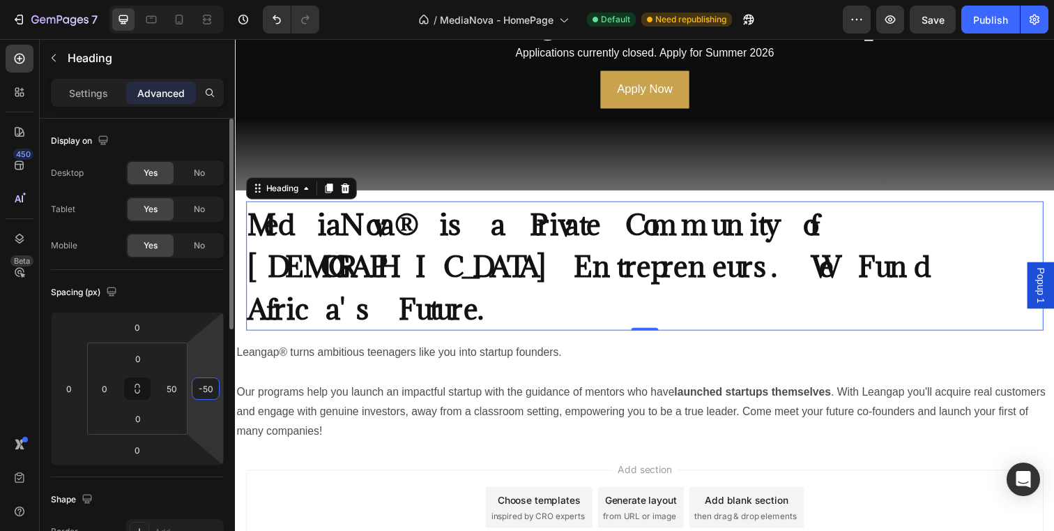
click at [197, 0] on html "7 / MediaNova - HomePage Default Need republishing Preview Save Publish 450 Bet…" at bounding box center [527, 0] width 1054 height 0
click at [176, 388] on input "50" at bounding box center [171, 388] width 21 height 21
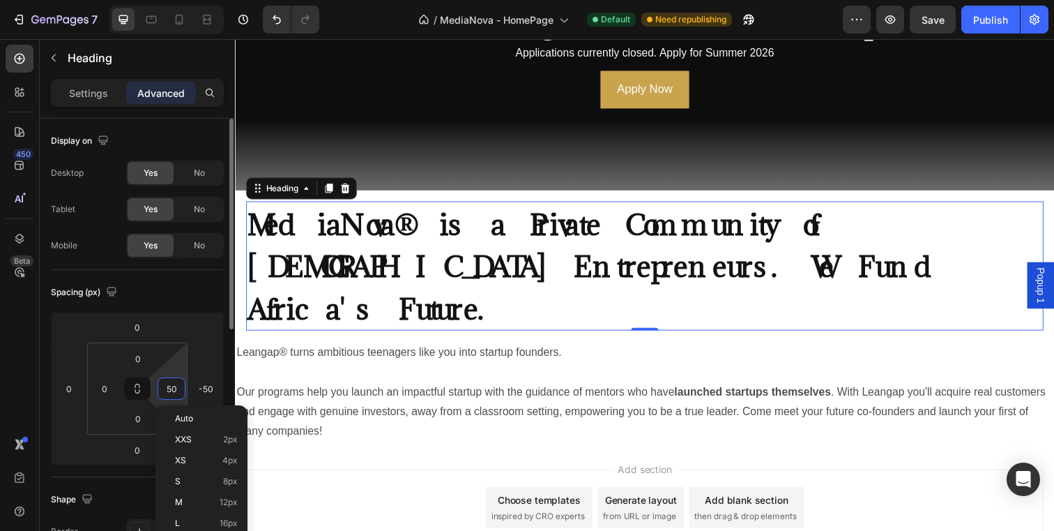
type input "0"
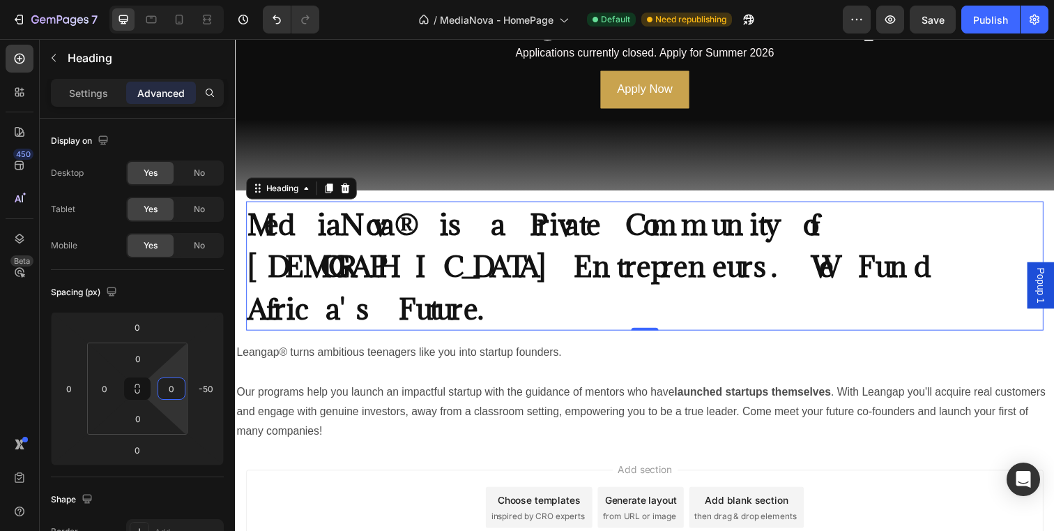
click at [336, 487] on div "Add section Choose templates inspired by CRO experts Generate layout from URL o…" at bounding box center [653, 516] width 814 height 77
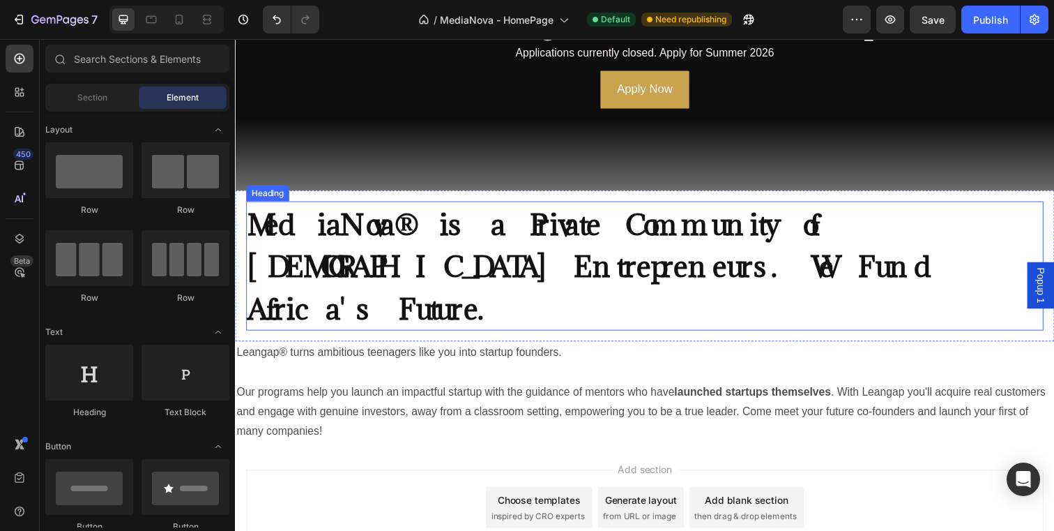
click at [358, 266] on strong "MediaNova® is a Private Community of [DEMOGRAPHIC_DATA] Entrepreneurs. We Fund …" at bounding box center [608, 270] width 721 height 125
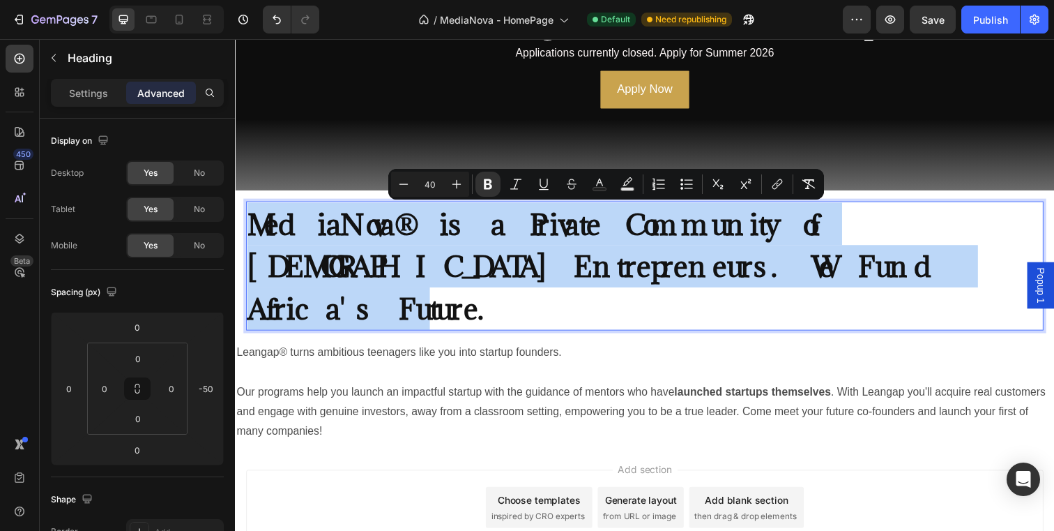
drag, startPoint x: 789, startPoint y: 277, endPoint x: 257, endPoint y: 224, distance: 534.0
click at [257, 224] on p "MediaNova® is a Private Community of [DEMOGRAPHIC_DATA] Entrepreneurs. We Fund …" at bounding box center [654, 270] width 812 height 129
copy strong "MediaNova® is a Private Community of [DEMOGRAPHIC_DATA] Entrepreneurs. We Fund …"
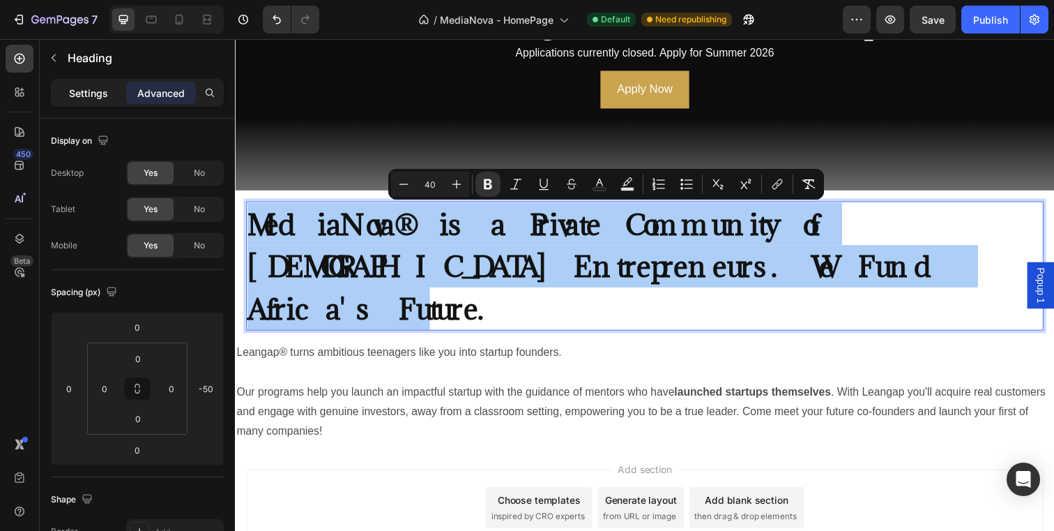
click at [97, 92] on p "Settings" at bounding box center [88, 93] width 39 height 15
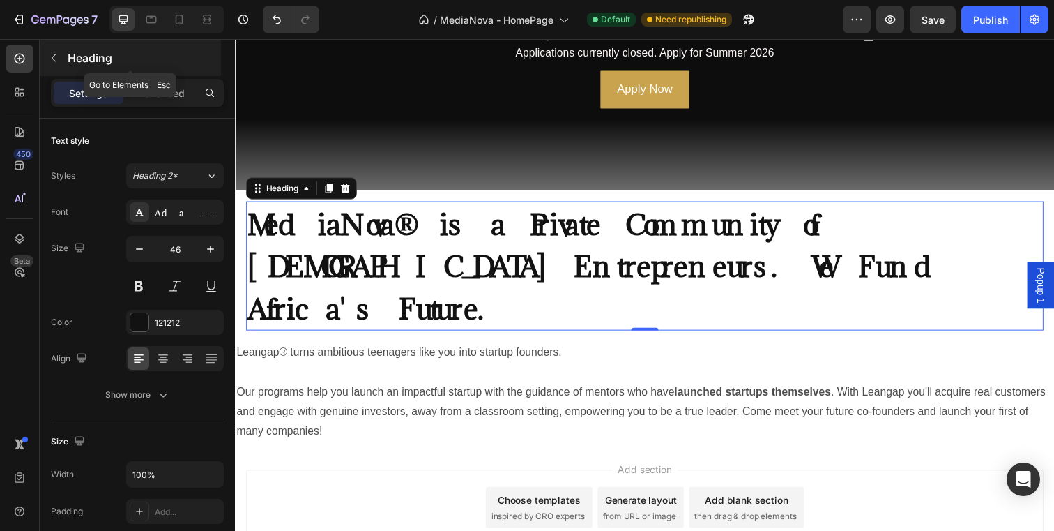
click at [63, 56] on button "button" at bounding box center [54, 58] width 22 height 22
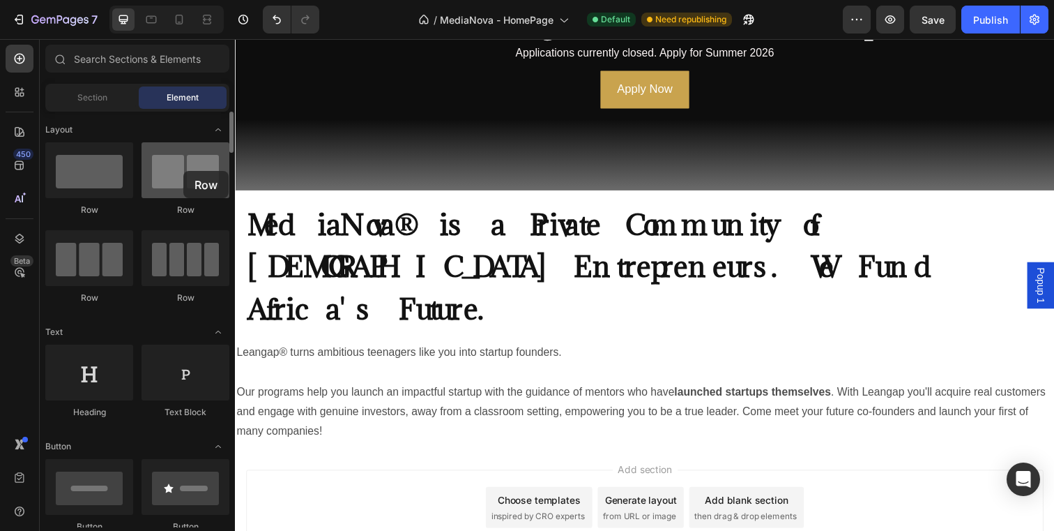
click at [183, 171] on div at bounding box center [186, 170] width 88 height 56
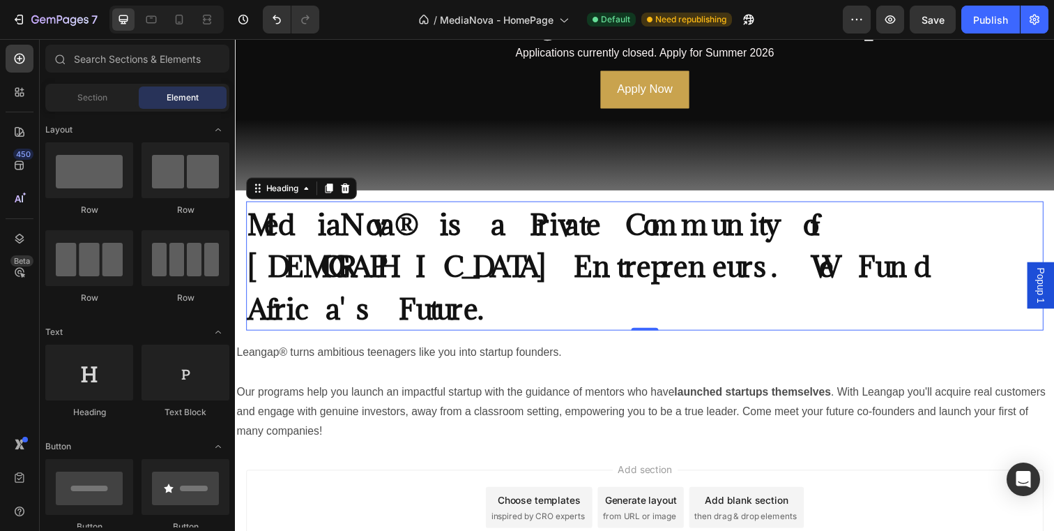
click at [411, 292] on h2 "⁠⁠⁠⁠⁠⁠⁠ MediaNova® is a Private Community of South African Entrepreneurs. We Fu…" at bounding box center [653, 270] width 814 height 132
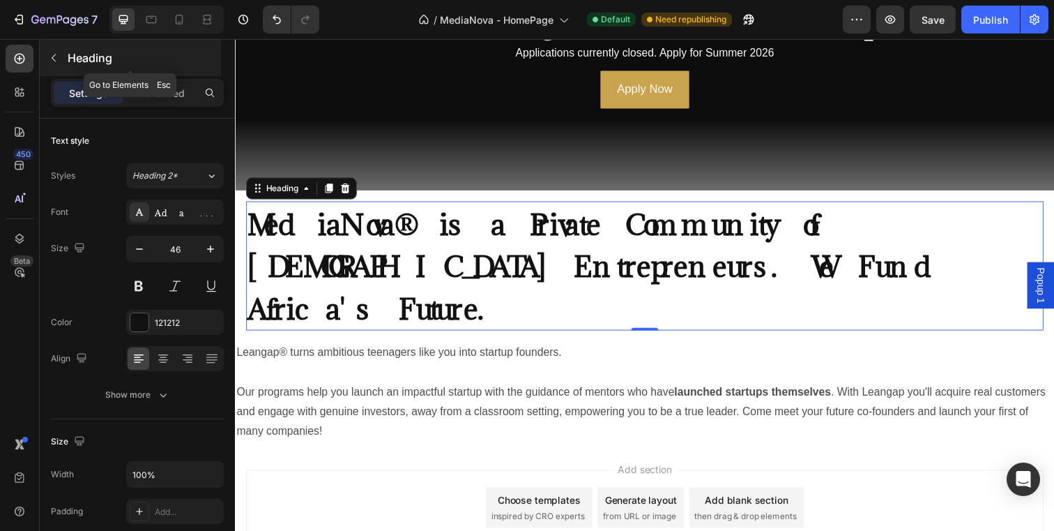
click at [64, 56] on button "button" at bounding box center [54, 58] width 22 height 22
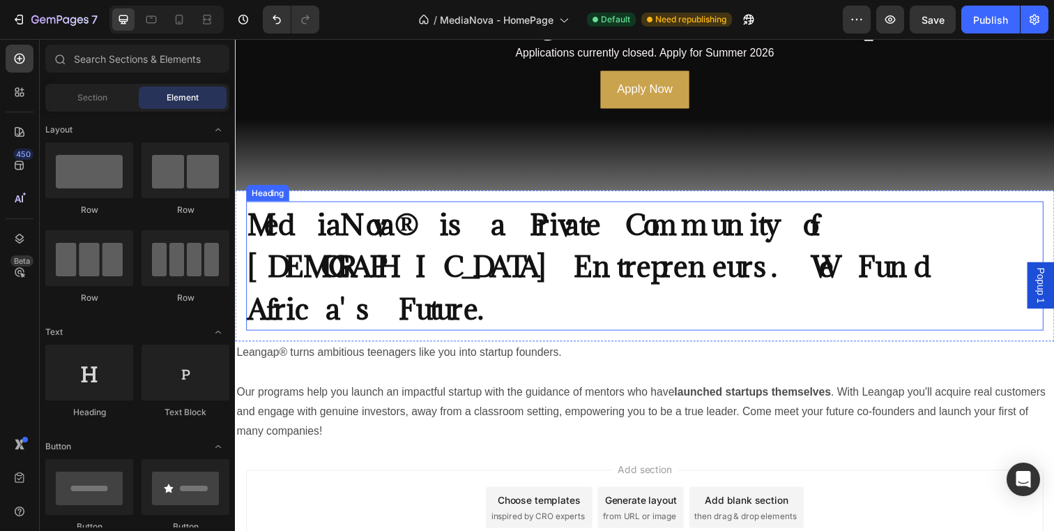
click at [455, 243] on strong "MediaNova® is a Private Community of [DEMOGRAPHIC_DATA] Entrepreneurs. We Fund …" at bounding box center [608, 270] width 721 height 125
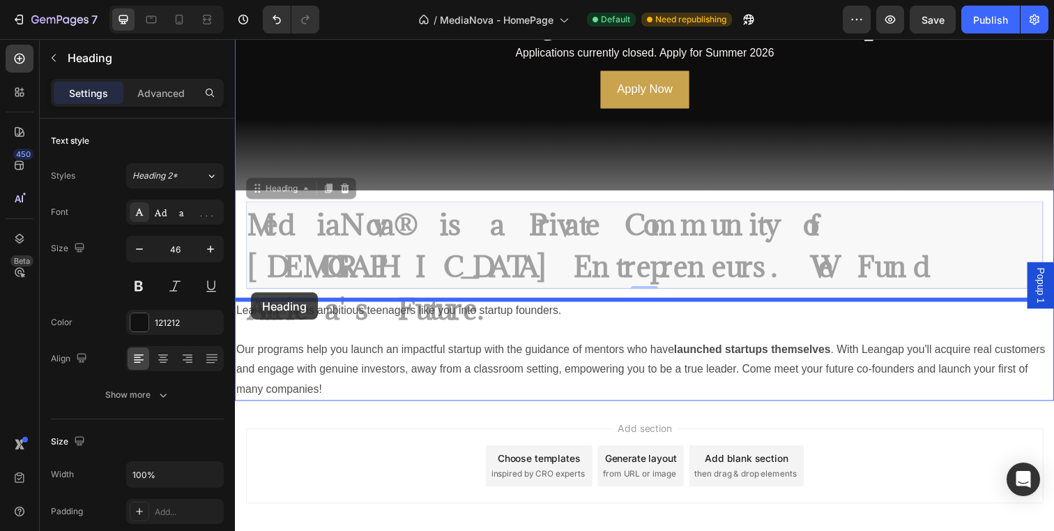
drag, startPoint x: 257, startPoint y: 193, endPoint x: 251, endPoint y: 298, distance: 104.8
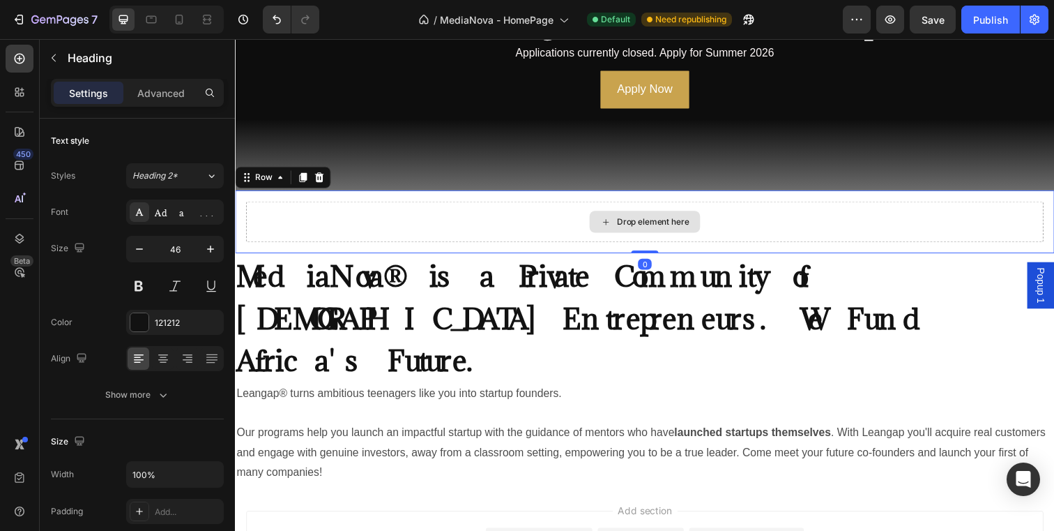
click at [439, 215] on div "Drop element here" at bounding box center [653, 225] width 814 height 42
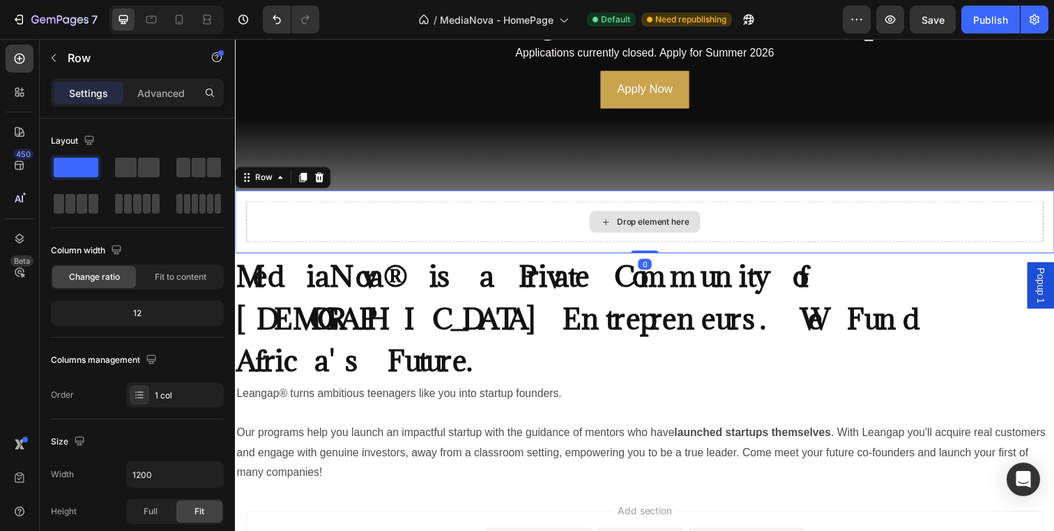
click at [561, 218] on div "Drop element here" at bounding box center [653, 225] width 814 height 42
click at [319, 179] on icon at bounding box center [321, 180] width 9 height 10
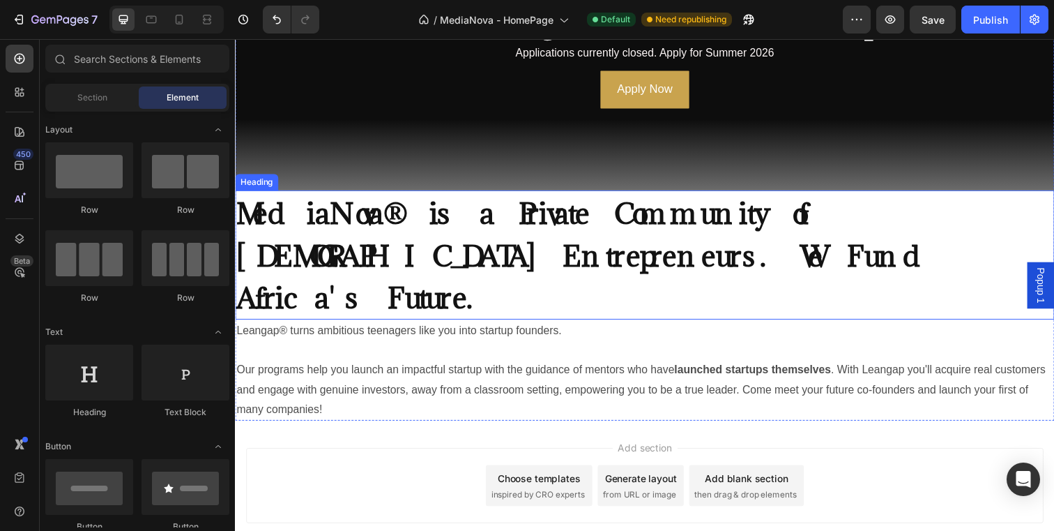
click at [350, 211] on strong "MediaNova® is a Private Community of [DEMOGRAPHIC_DATA] Entrepreneurs. We Fund …" at bounding box center [596, 259] width 721 height 125
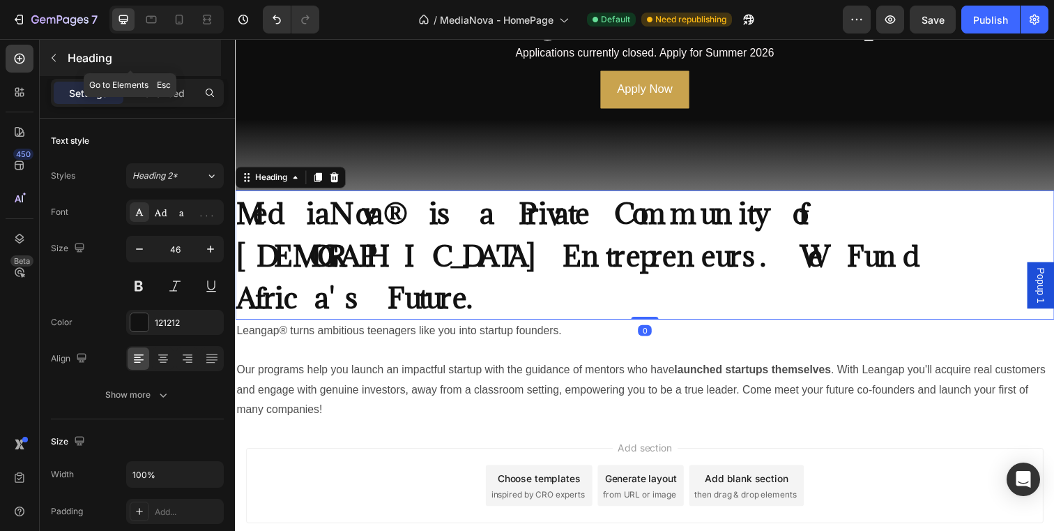
click at [80, 63] on p "Heading" at bounding box center [143, 58] width 151 height 17
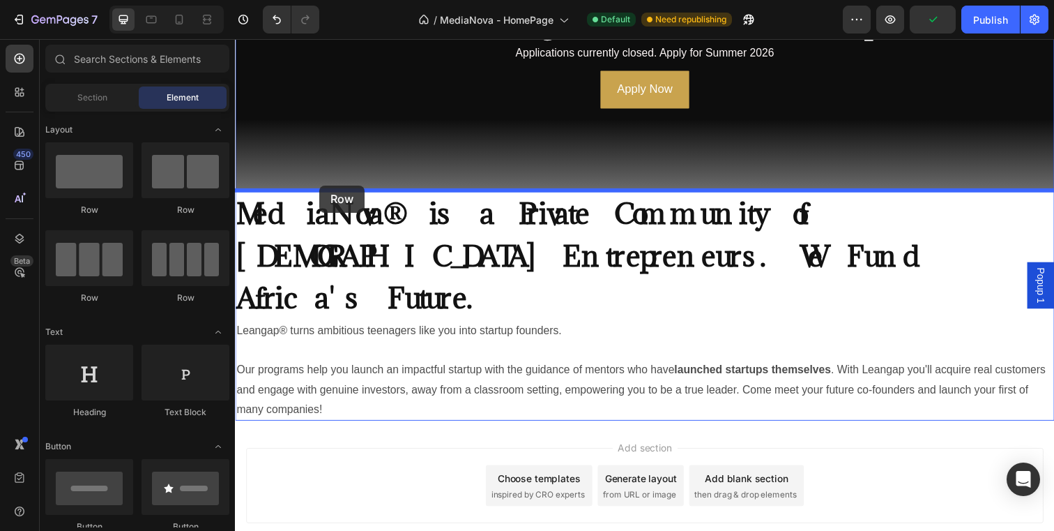
drag, startPoint x: 319, startPoint y: 223, endPoint x: 321, endPoint y: 188, distance: 34.9
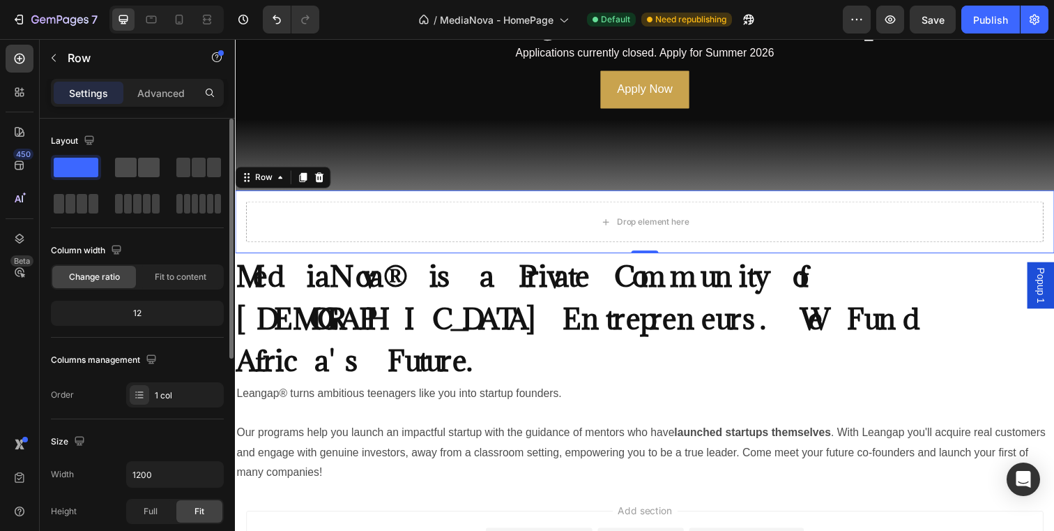
click at [144, 164] on span at bounding box center [149, 168] width 22 height 20
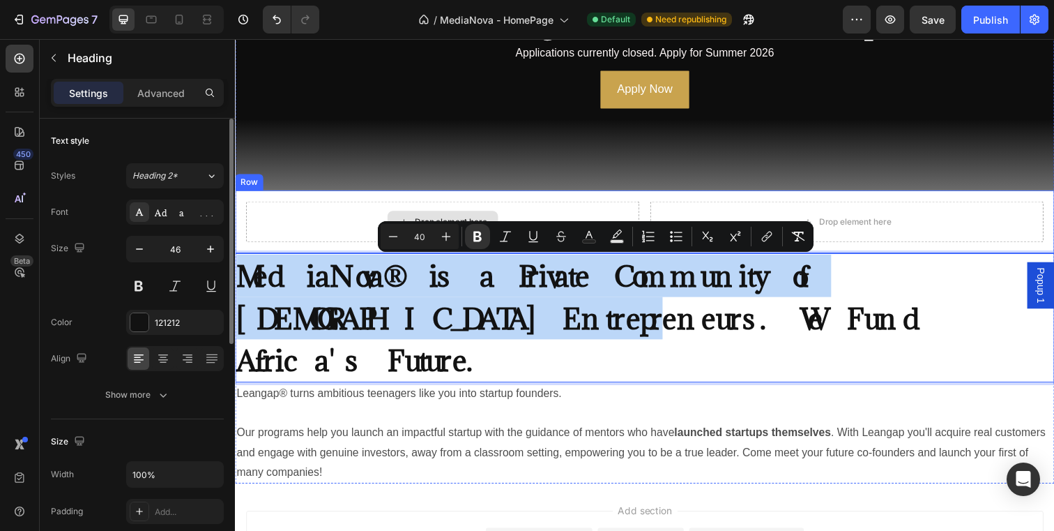
drag, startPoint x: 413, startPoint y: 311, endPoint x: 391, endPoint y: 227, distance: 87.1
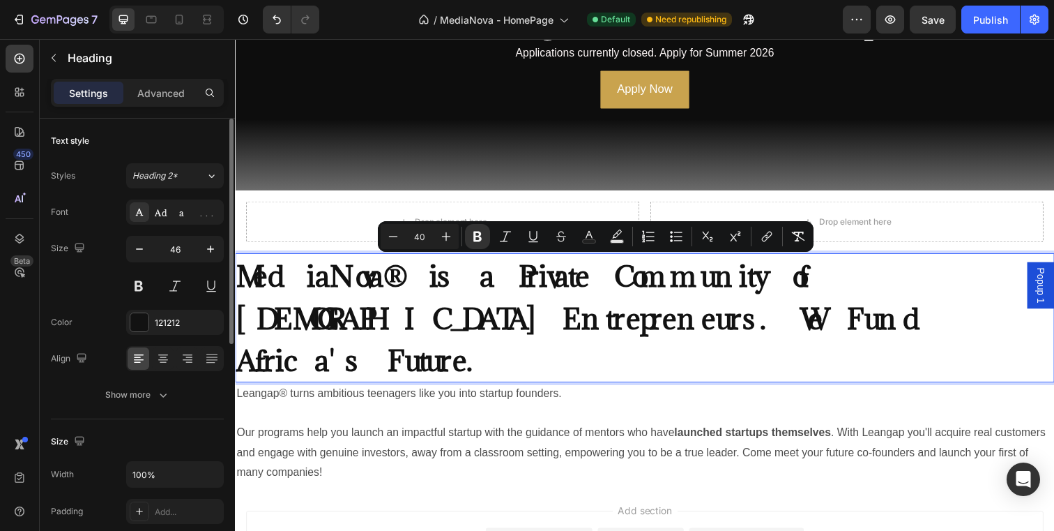
click at [835, 323] on p "MediaNova® is a Private Community of [DEMOGRAPHIC_DATA] Entrepreneurs. We Fund …" at bounding box center [653, 323] width 834 height 129
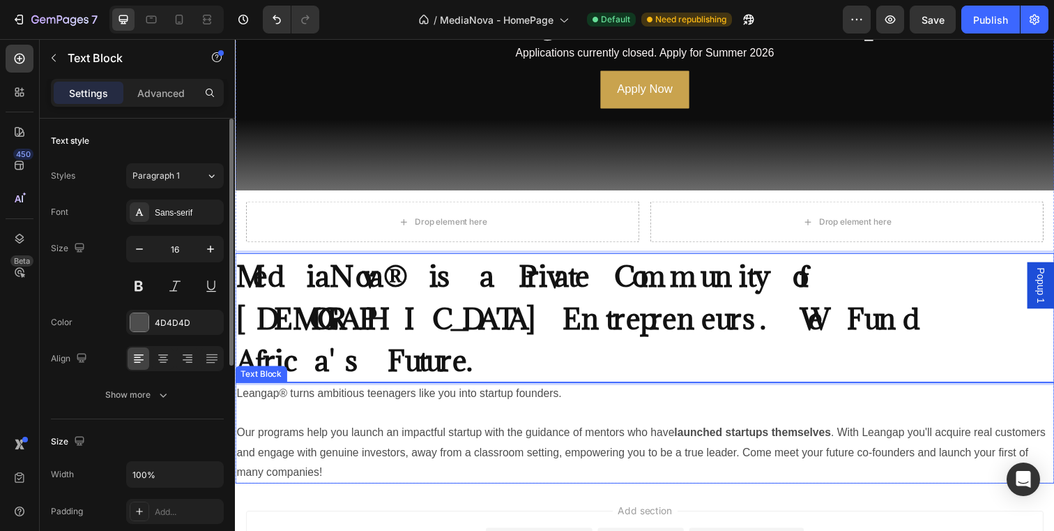
click at [828, 390] on p "Leangap® turns ambitious teenagers like you into startup founders. Our programs…" at bounding box center [653, 440] width 834 height 100
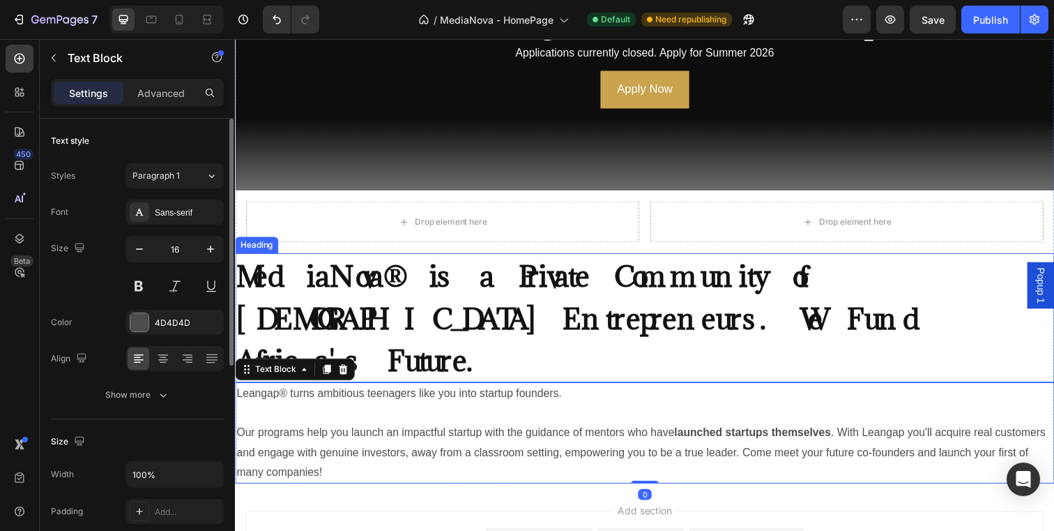
click at [290, 259] on p "⁠⁠⁠⁠⁠⁠⁠ MediaNova® is a Private Community of South African Entrepreneurs. We Fu…" at bounding box center [653, 323] width 834 height 129
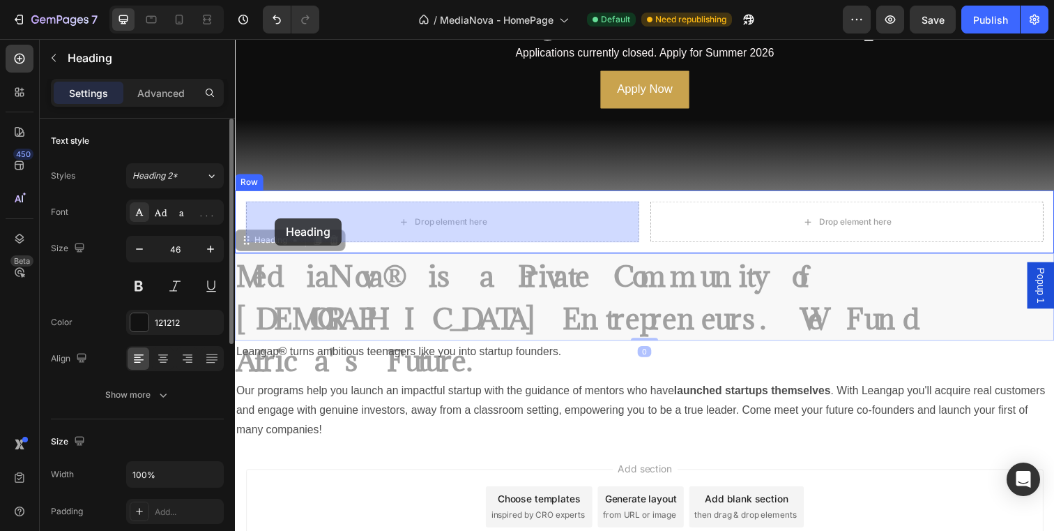
drag, startPoint x: 243, startPoint y: 247, endPoint x: 275, endPoint y: 222, distance: 40.7
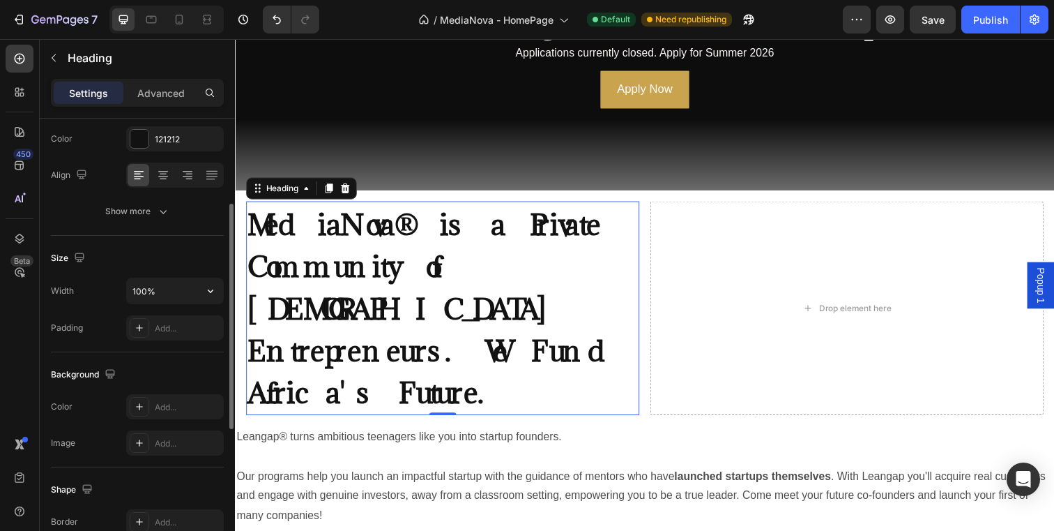
scroll to position [191, 0]
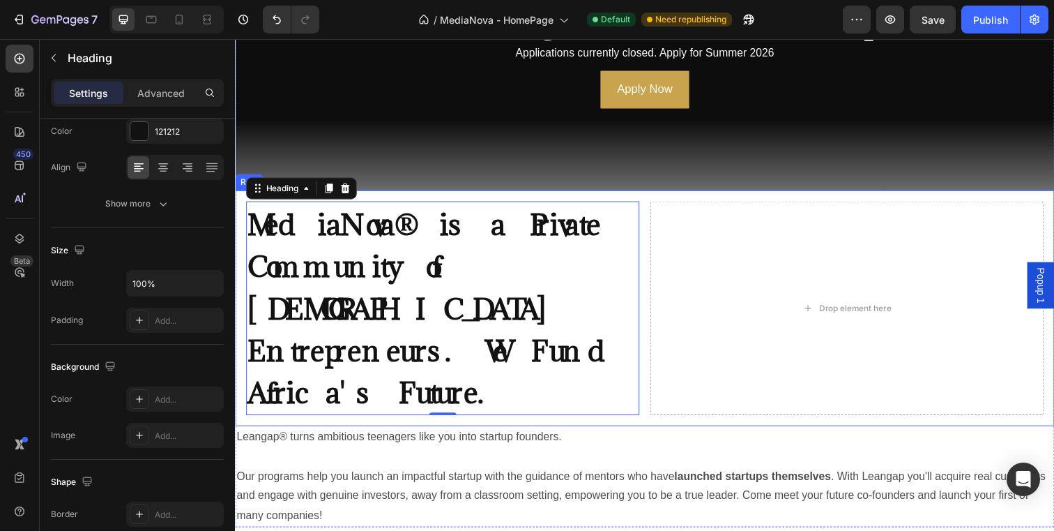
click at [549, 197] on div "MediaNova® is a Private Community of South African Entrepreneurs. We Fund Afric…" at bounding box center [653, 313] width 837 height 241
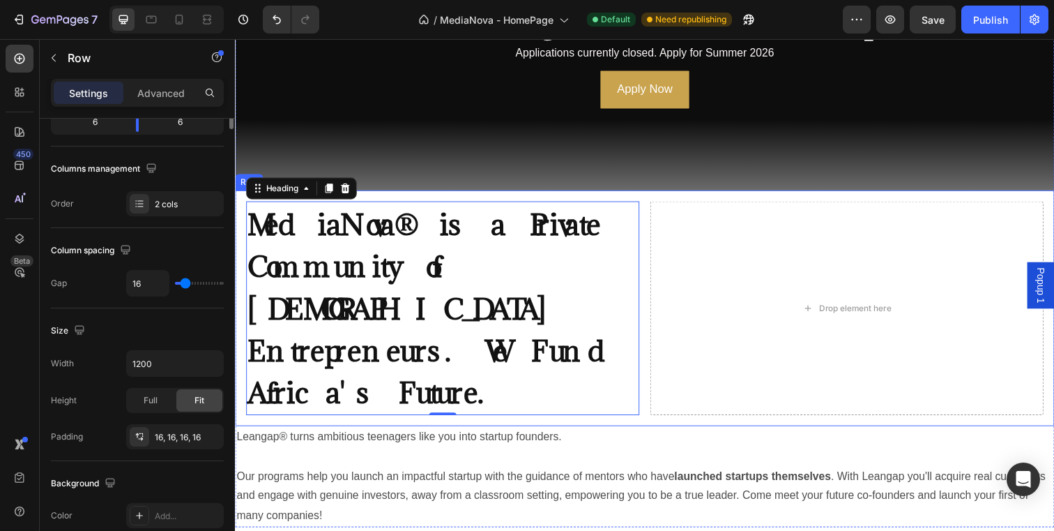
scroll to position [0, 0]
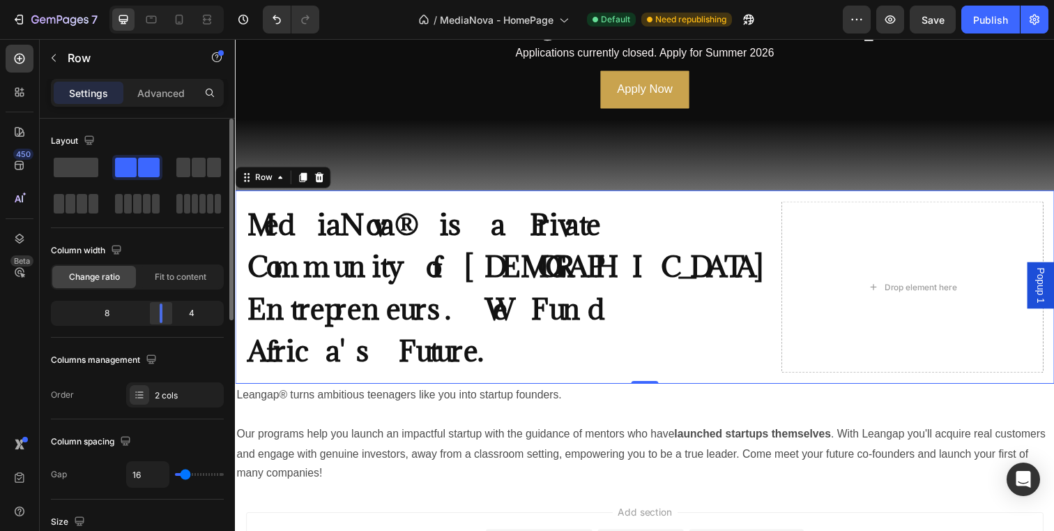
drag, startPoint x: 141, startPoint y: 317, endPoint x: 172, endPoint y: 314, distance: 30.8
click at [172, 314] on div at bounding box center [161, 313] width 25 height 20
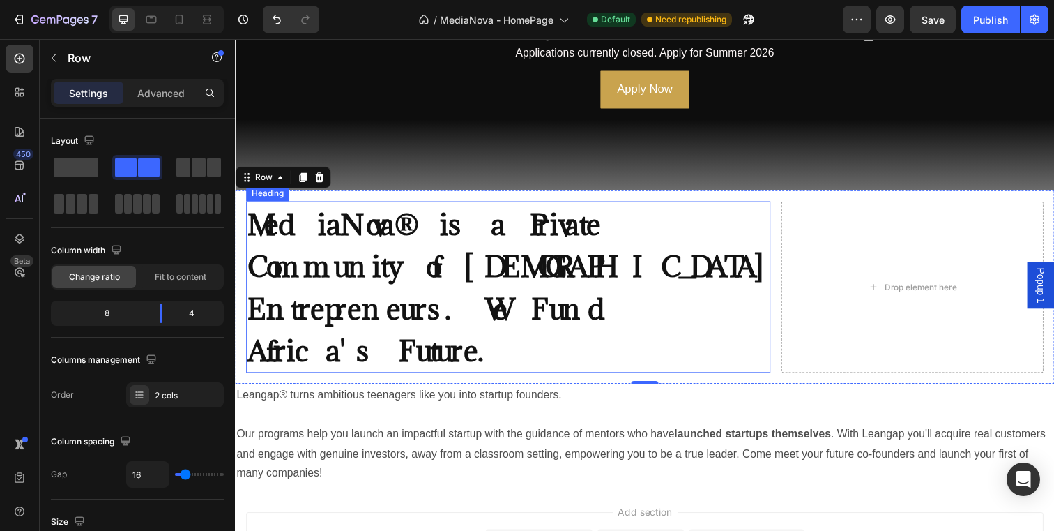
click at [528, 319] on h2 "MediaNova® is a Private Community of [DEMOGRAPHIC_DATA] Entrepreneurs. We Fund …" at bounding box center [514, 291] width 536 height 175
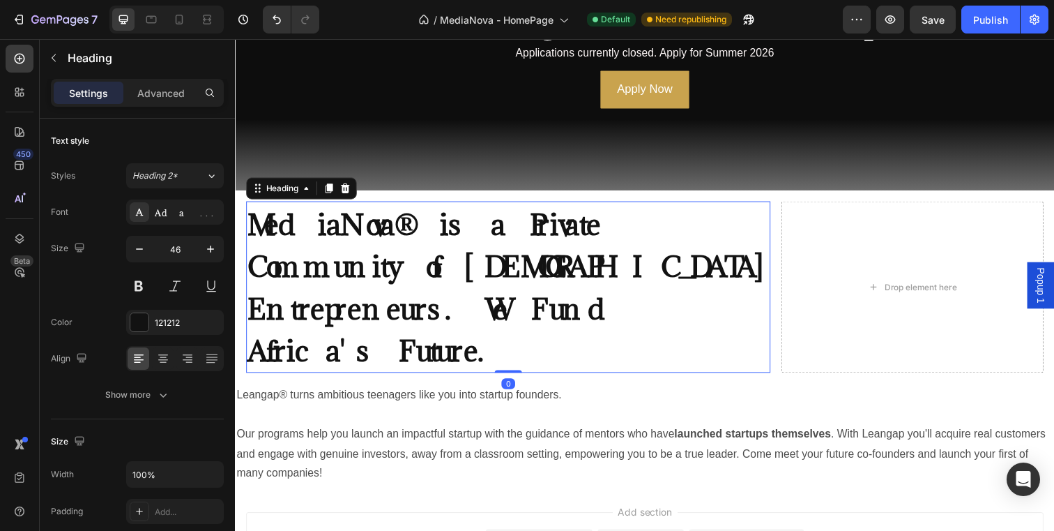
click at [528, 319] on h2 "MediaNova® is a Private Community of [DEMOGRAPHIC_DATA] Entrepreneurs. We Fund …" at bounding box center [514, 291] width 536 height 175
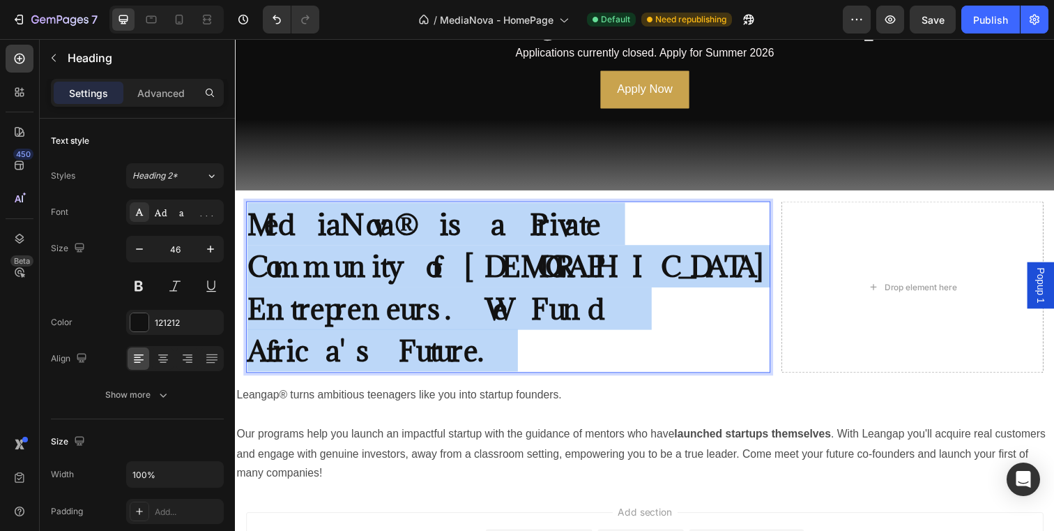
drag, startPoint x: 528, startPoint y: 319, endPoint x: 269, endPoint y: 235, distance: 271.9
click at [269, 235] on p "MediaNova® is a Private Community of [DEMOGRAPHIC_DATA] Entrepreneurs. We Fund …" at bounding box center [514, 292] width 533 height 172
drag, startPoint x: 250, startPoint y: 226, endPoint x: 530, endPoint y: 307, distance: 291.1
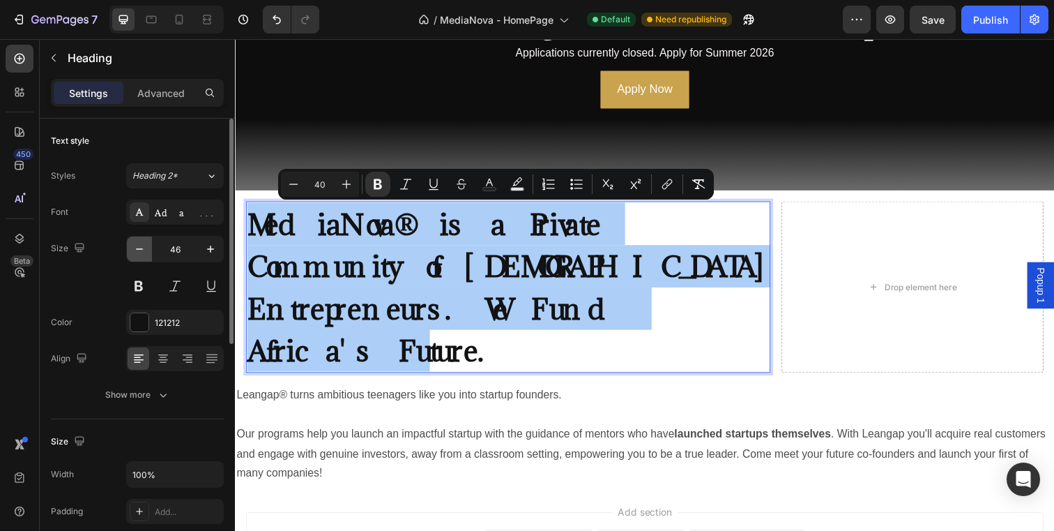
click at [141, 255] on icon "button" at bounding box center [139, 249] width 14 height 14
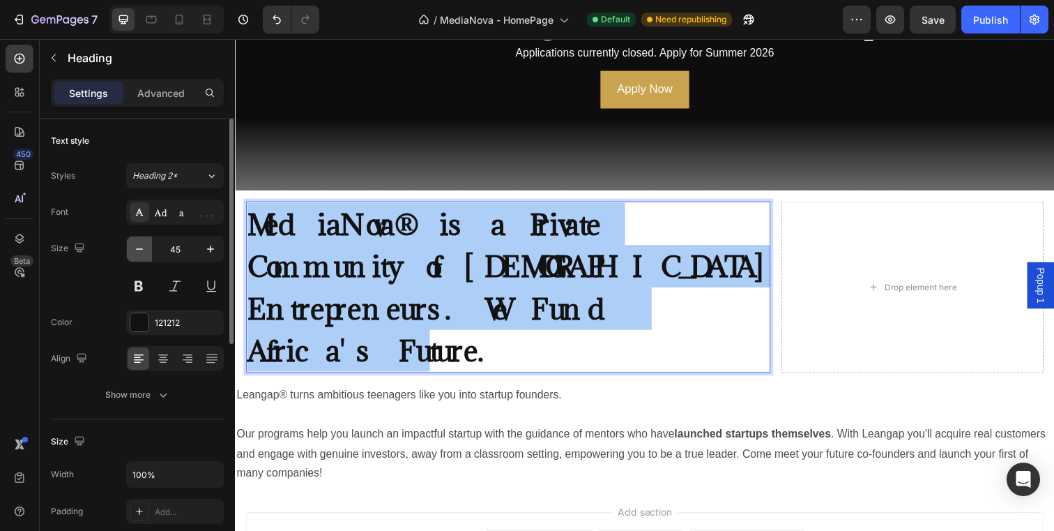
click at [141, 255] on icon "button" at bounding box center [139, 249] width 14 height 14
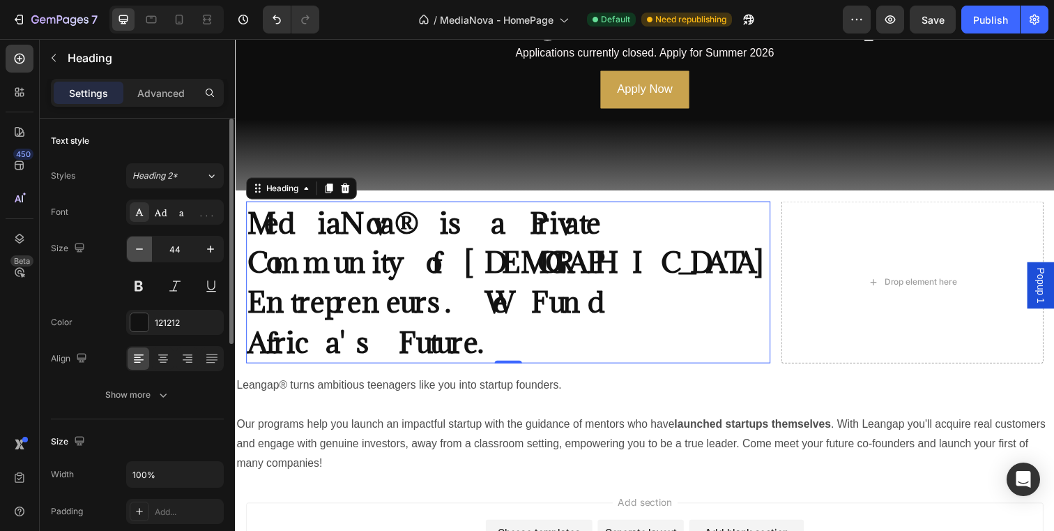
click at [141, 255] on icon "button" at bounding box center [139, 249] width 14 height 14
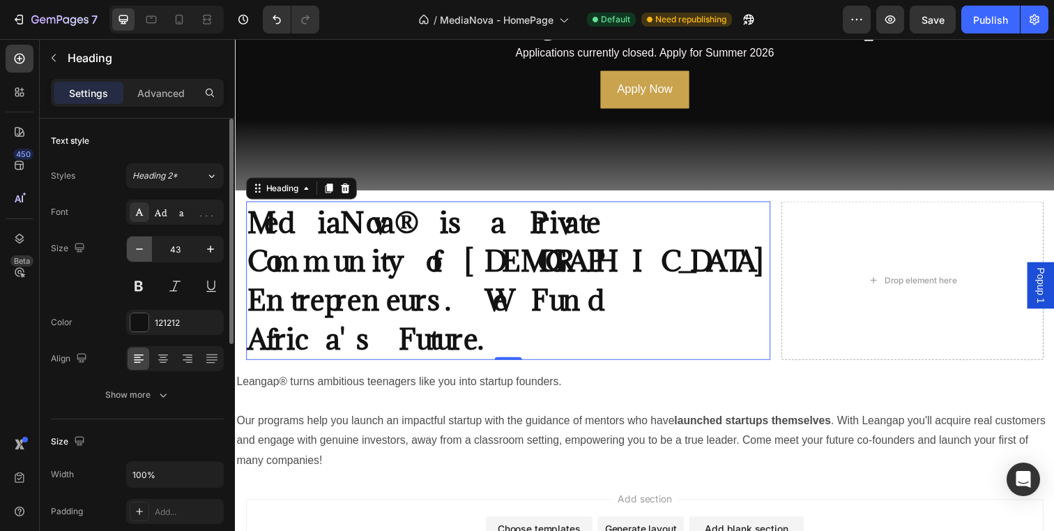
click at [141, 255] on icon "button" at bounding box center [139, 249] width 14 height 14
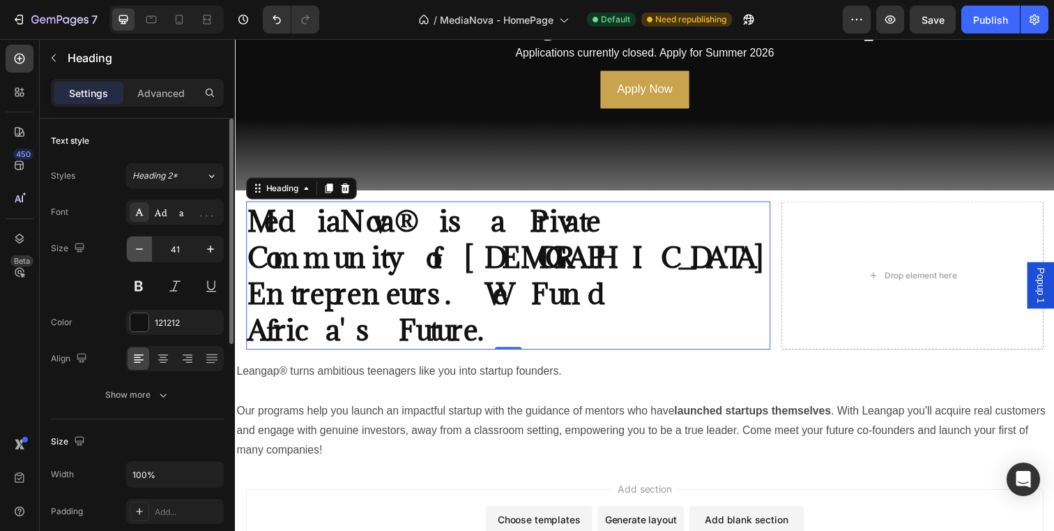
click at [141, 255] on icon "button" at bounding box center [139, 249] width 14 height 14
type input "40"
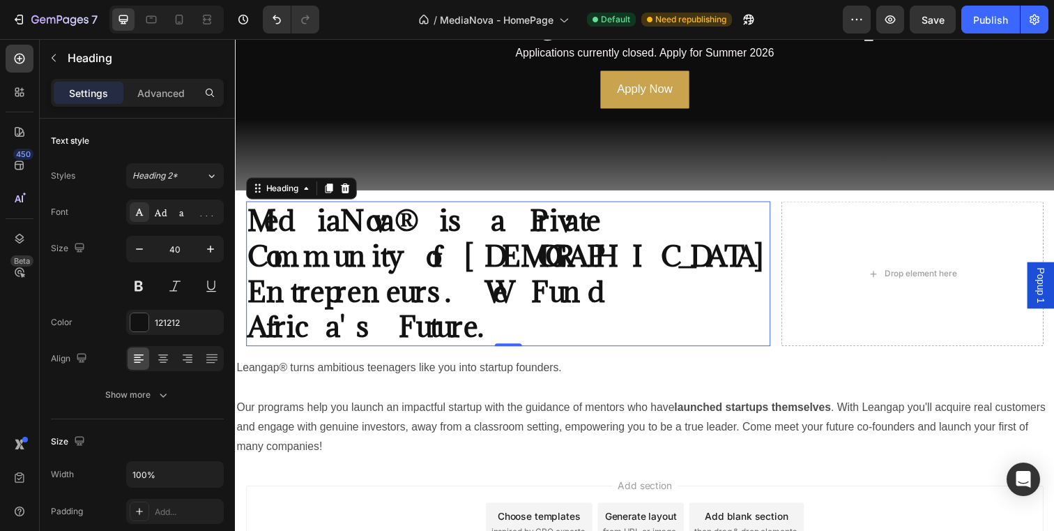
click at [531, 301] on p "MediaNova® is a Private Community of [DEMOGRAPHIC_DATA] Entrepreneurs. We Fund …" at bounding box center [514, 278] width 533 height 145
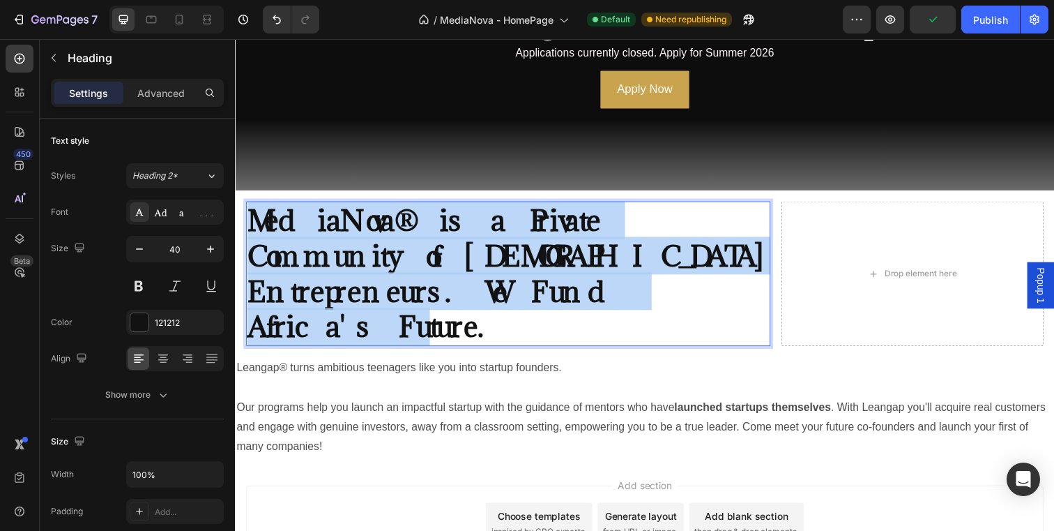
drag, startPoint x: 537, startPoint y: 299, endPoint x: 257, endPoint y: 222, distance: 290.6
click at [257, 222] on p "MediaNova® is a Private Community of [DEMOGRAPHIC_DATA] Entrepreneurs. We Fund …" at bounding box center [514, 278] width 533 height 145
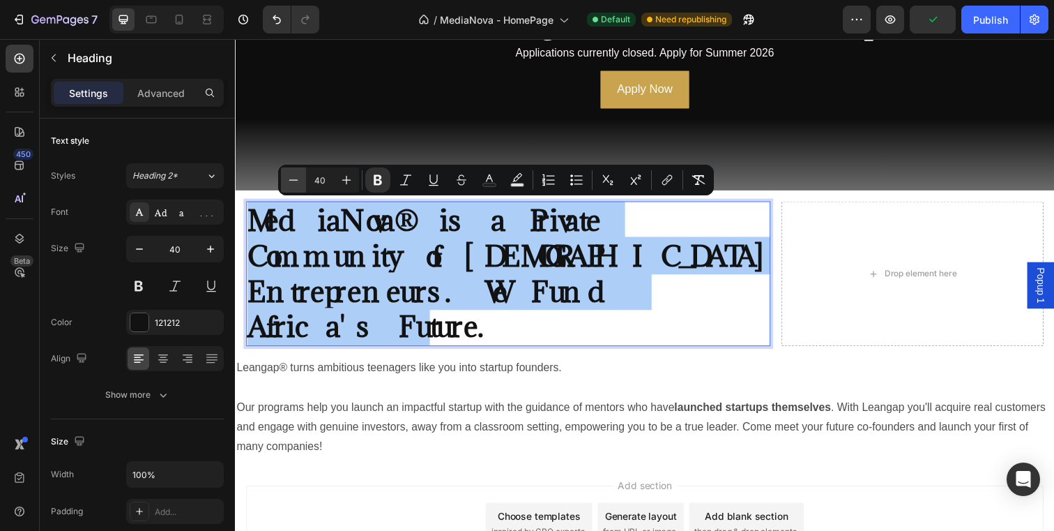
click at [295, 182] on icon "Editor contextual toolbar" at bounding box center [294, 180] width 14 height 14
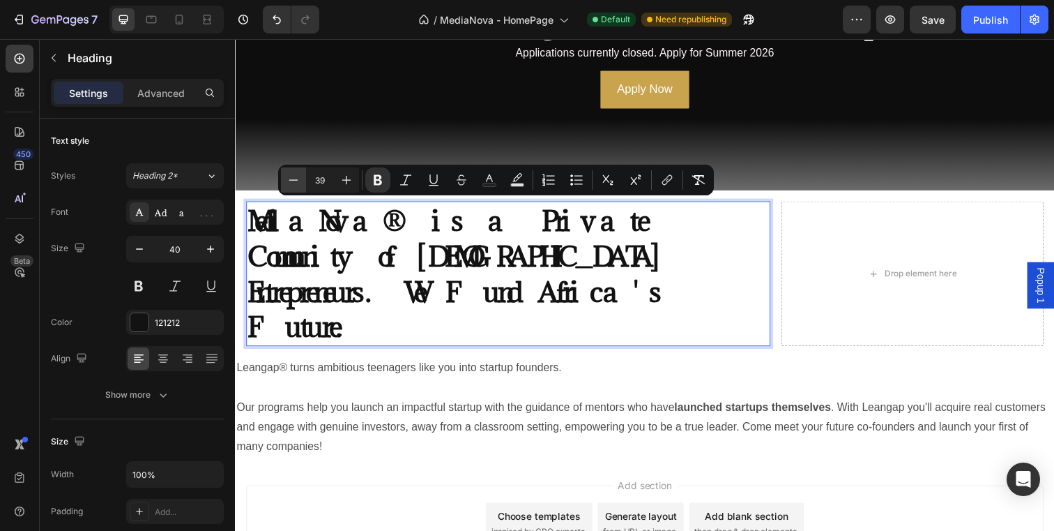
click at [295, 182] on icon "Editor contextual toolbar" at bounding box center [294, 180] width 14 height 14
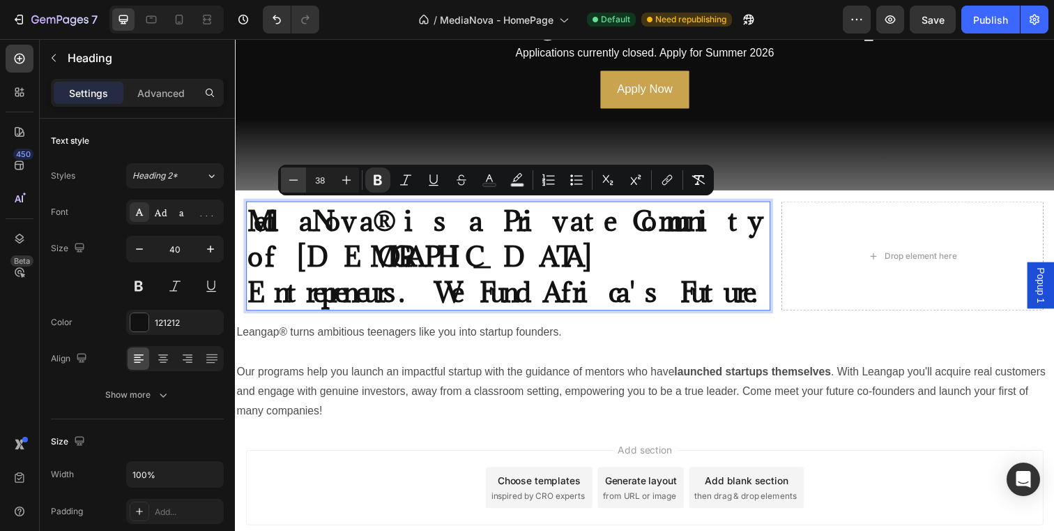
click at [295, 182] on icon "Editor contextual toolbar" at bounding box center [294, 180] width 14 height 14
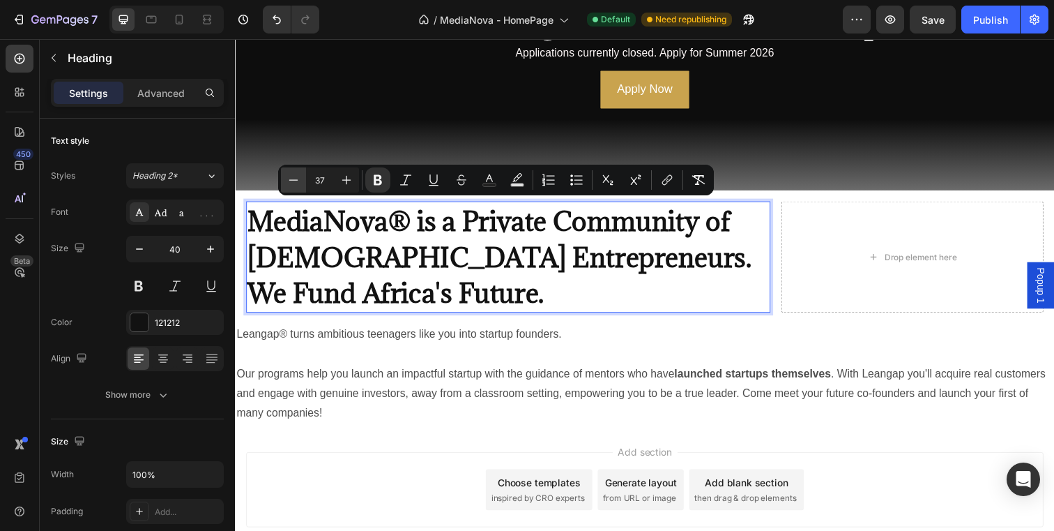
click at [295, 182] on icon "Editor contextual toolbar" at bounding box center [294, 180] width 14 height 14
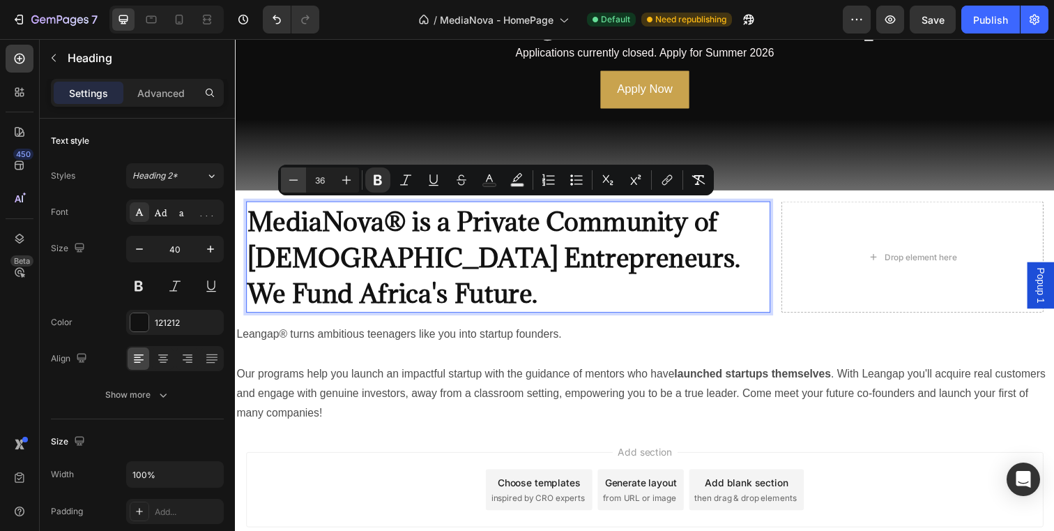
click at [295, 182] on icon "Editor contextual toolbar" at bounding box center [294, 180] width 14 height 14
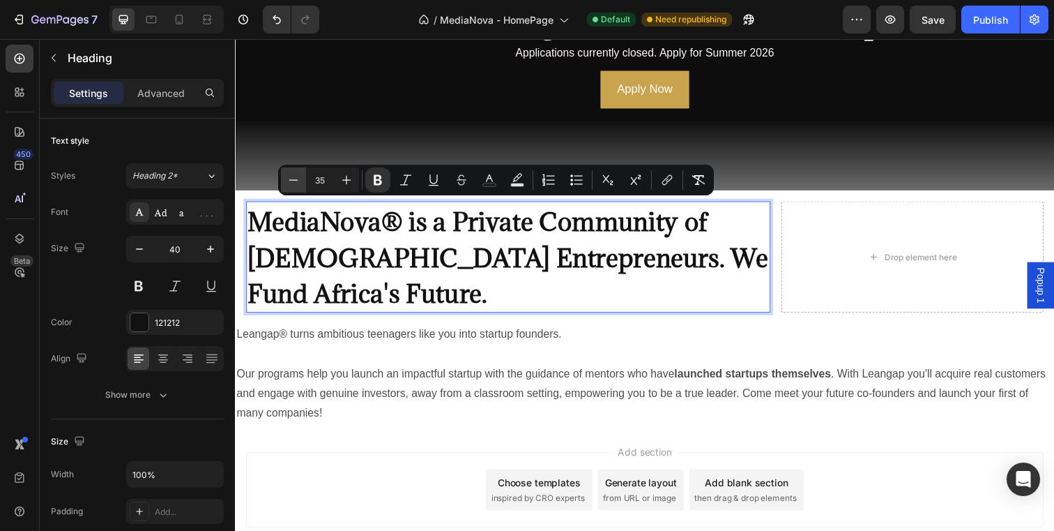
click at [295, 182] on icon "Editor contextual toolbar" at bounding box center [294, 180] width 14 height 14
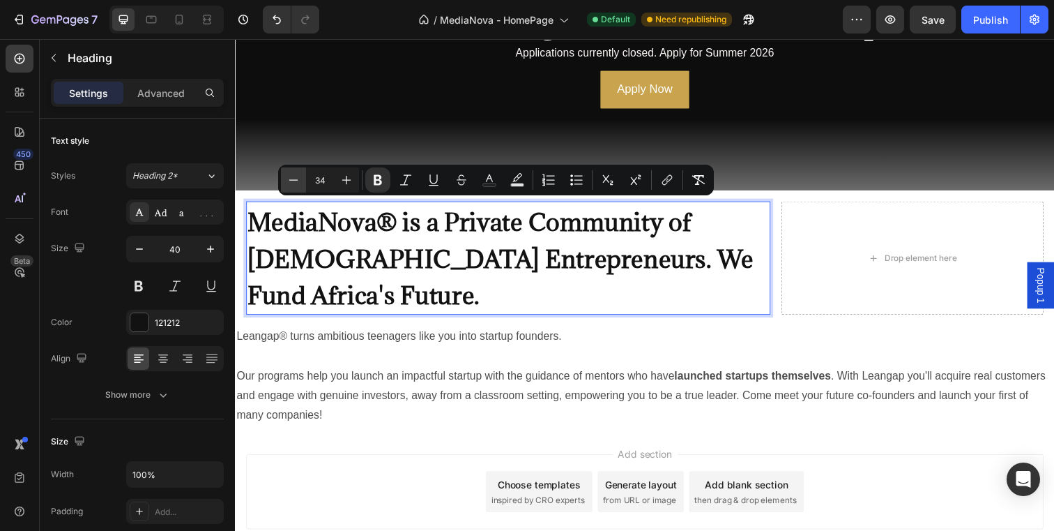
click at [295, 182] on icon "Editor contextual toolbar" at bounding box center [294, 180] width 14 height 14
type input "33"
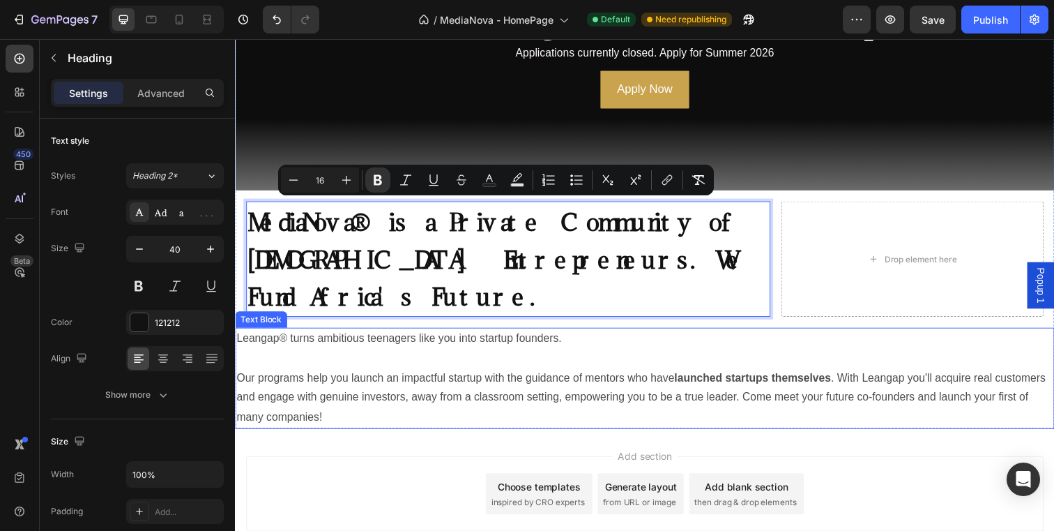
click at [781, 335] on p "Leangap® turns ambitious teenagers like you into startup founders. Our programs…" at bounding box center [653, 385] width 834 height 100
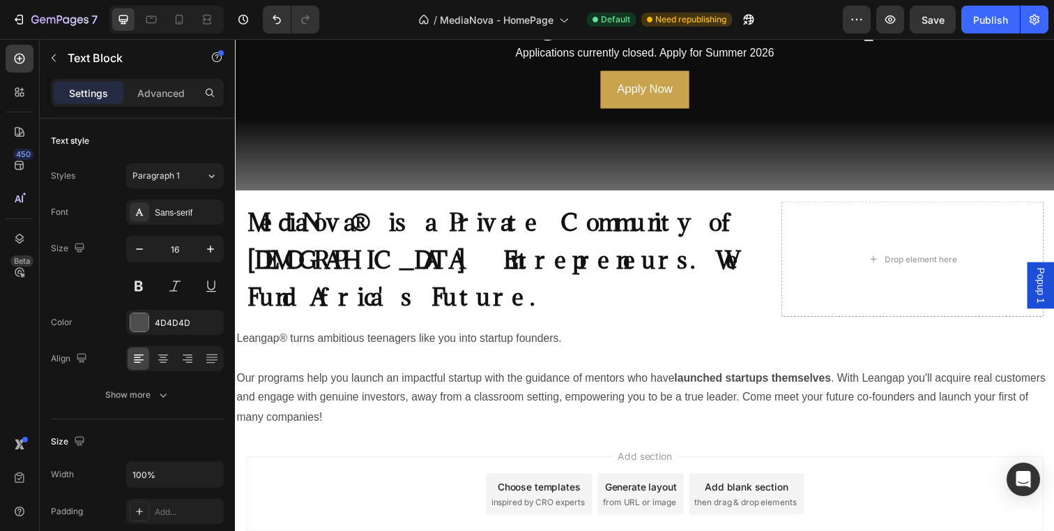
click at [881, 464] on div "Add section Choose templates inspired by CRO experts Generate layout from URL o…" at bounding box center [653, 502] width 814 height 77
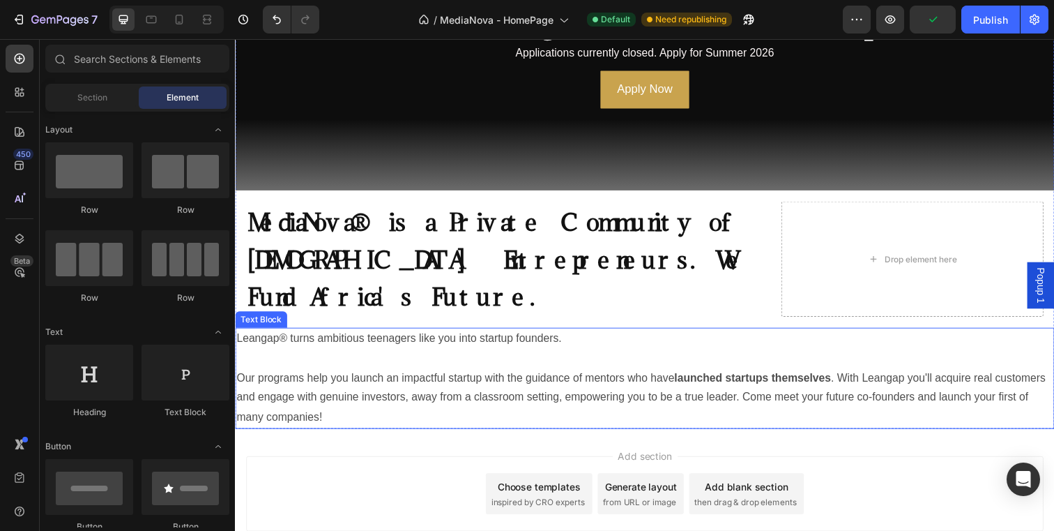
click at [342, 335] on p "Leangap® turns ambitious teenagers like you into startup founders. Our programs…" at bounding box center [653, 385] width 834 height 100
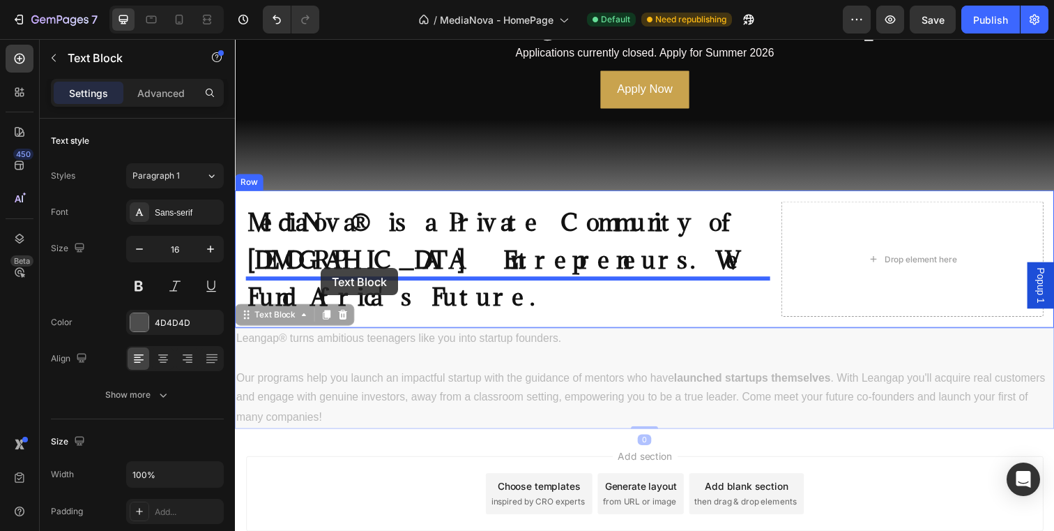
drag, startPoint x: 243, startPoint y: 283, endPoint x: 323, endPoint y: 273, distance: 80.2
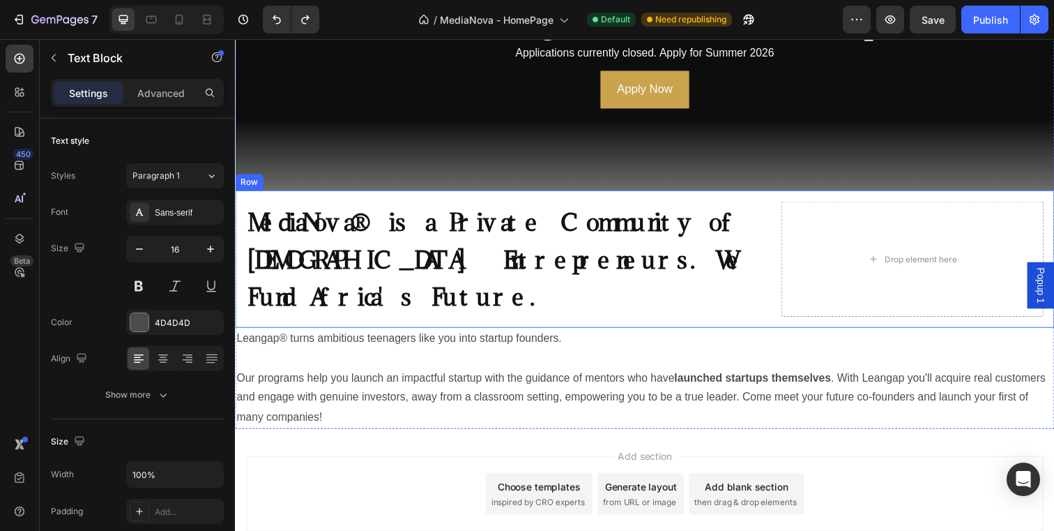
click at [434, 287] on div "⁠⁠⁠⁠⁠⁠⁠ MediaNova® is a Private Community of South African Entrepreneurs. We Fu…" at bounding box center [653, 263] width 837 height 140
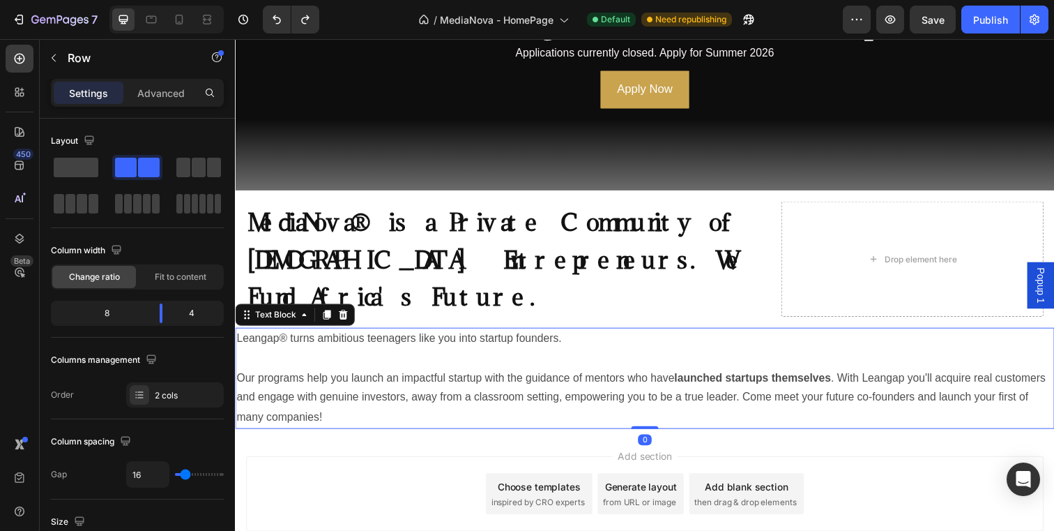
click at [461, 335] on p "Leangap® turns ambitious teenagers like you into startup founders. Our programs…" at bounding box center [653, 385] width 834 height 100
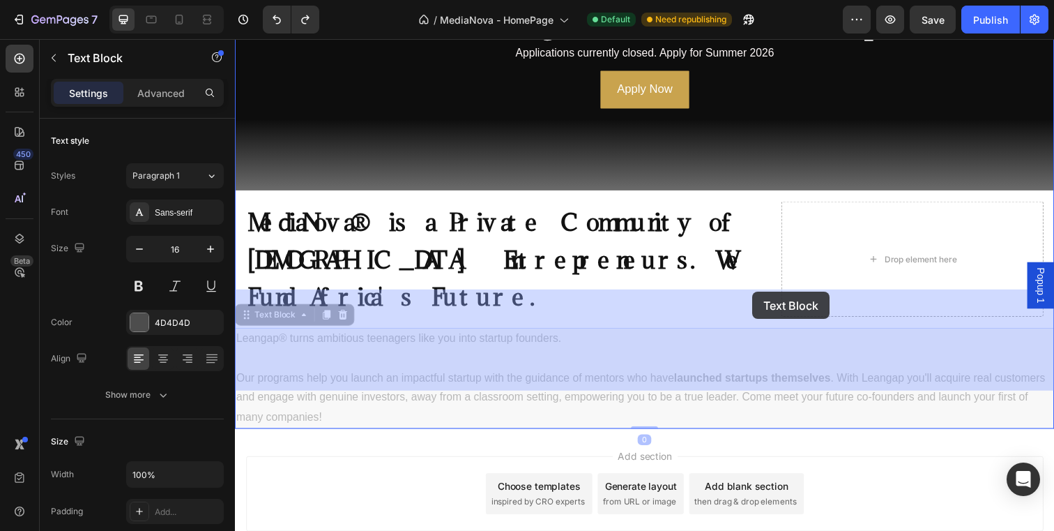
drag, startPoint x: 247, startPoint y: 286, endPoint x: 764, endPoint y: 297, distance: 516.8
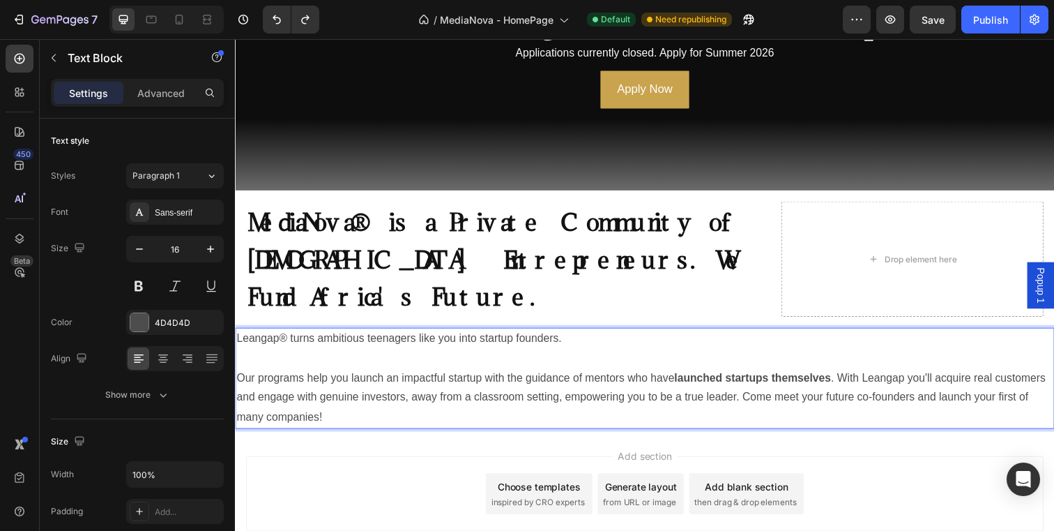
click at [340, 384] on p "Leangap® turns ambitious teenagers like you into startup founders. Our programs…" at bounding box center [653, 385] width 834 height 100
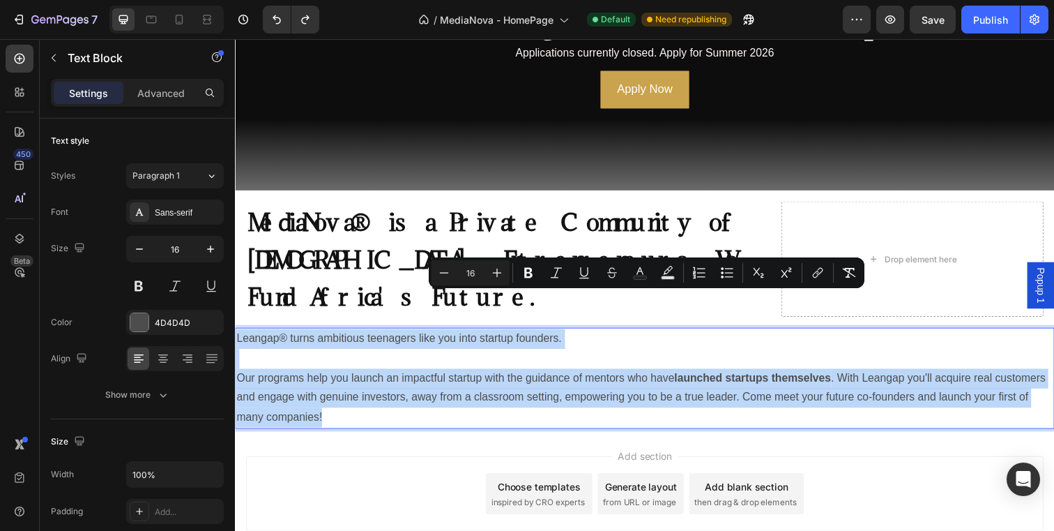
drag, startPoint x: 340, startPoint y: 384, endPoint x: 232, endPoint y: 306, distance: 132.4
click at [235, 306] on html "Popup 1 Header Image ⁠⁠⁠⁠⁠⁠⁠ We Fund High-Growth Media Startups. Heading Applic…" at bounding box center [653, 212] width 837 height 784
copy p "Leangap® turns ambitious teenagers like you into startup founders. Our programs…"
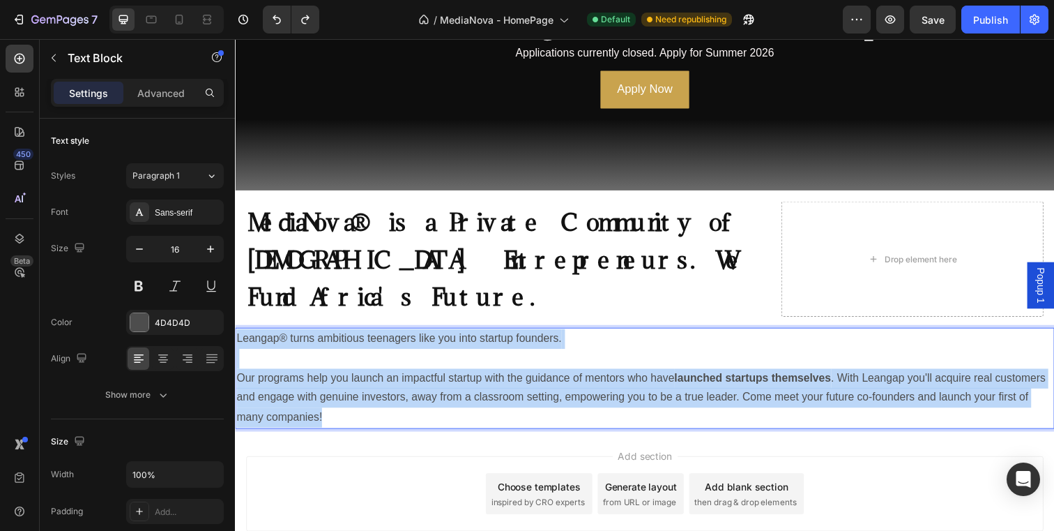
scroll to position [162, 0]
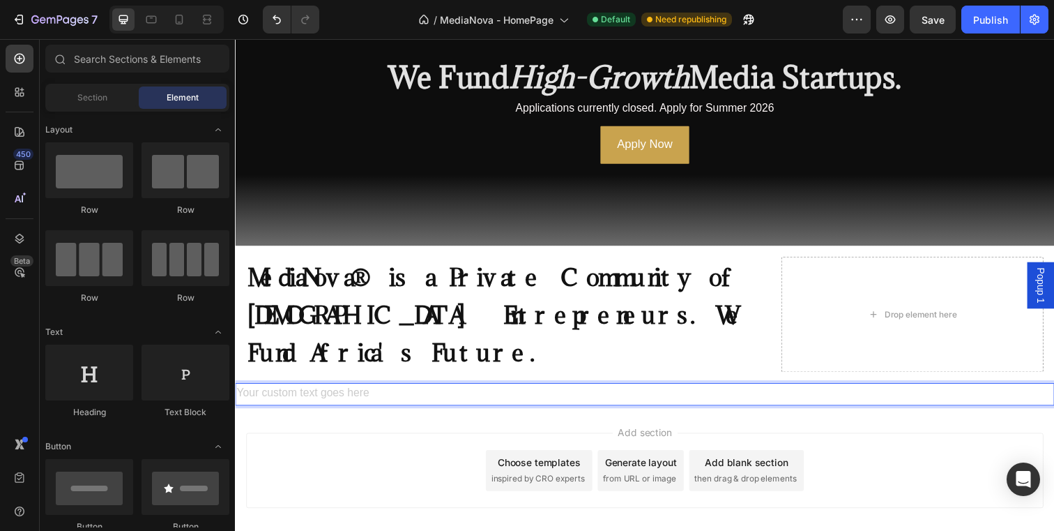
click at [386, 441] on div "Add section Choose templates inspired by CRO experts Generate layout from URL o…" at bounding box center [653, 479] width 814 height 77
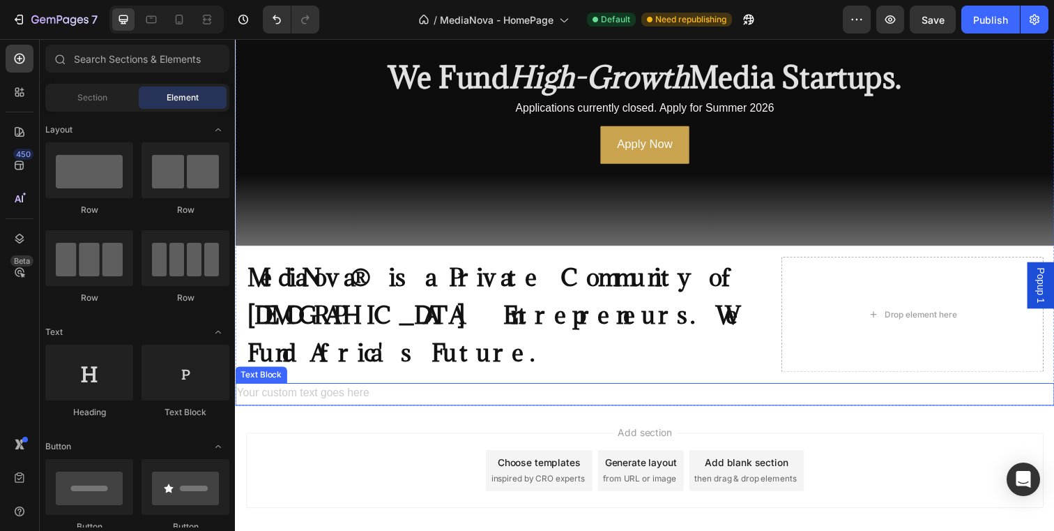
click at [374, 390] on div "Rich Text Editor. Editing area: main" at bounding box center [653, 401] width 837 height 23
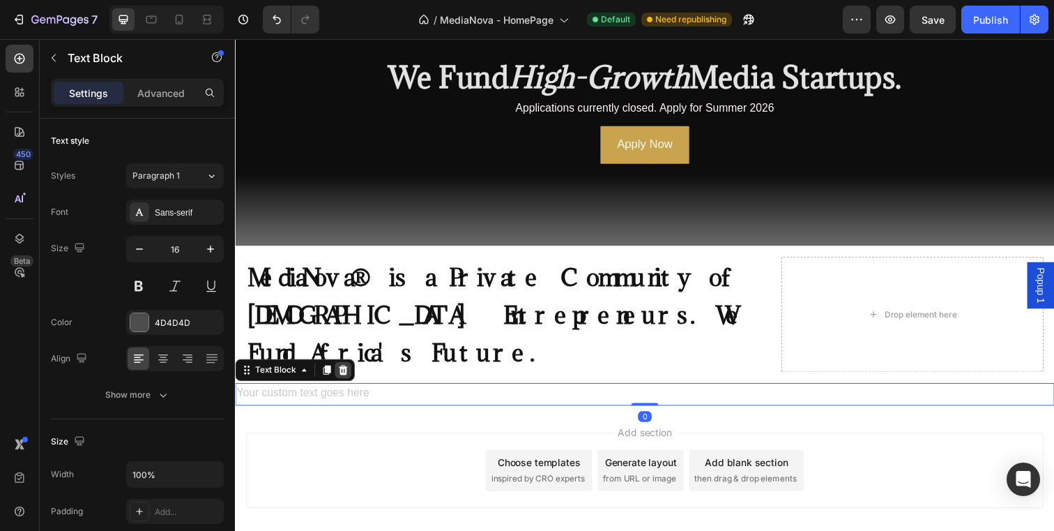
click at [344, 371] on icon at bounding box center [345, 376] width 11 height 11
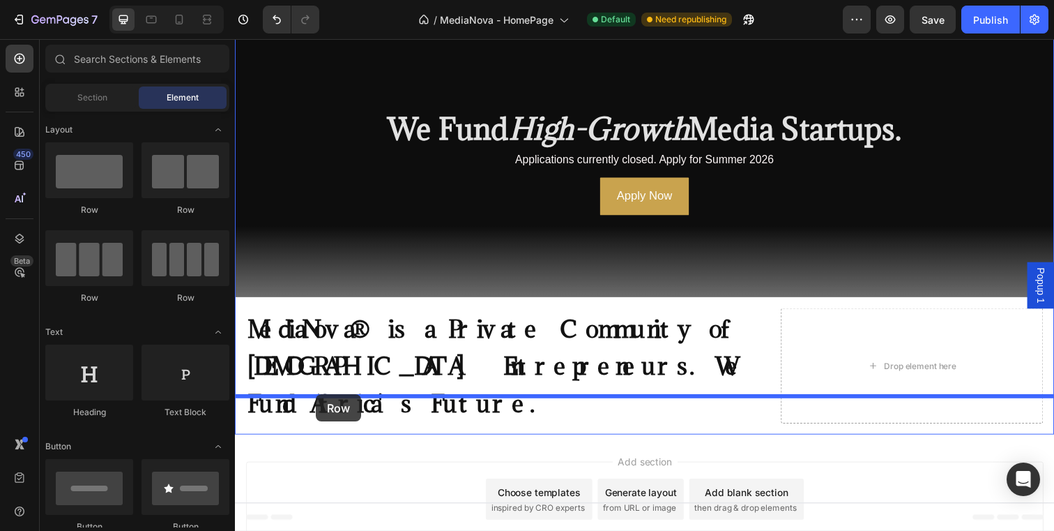
drag, startPoint x: 344, startPoint y: 219, endPoint x: 317, endPoint y: 402, distance: 184.7
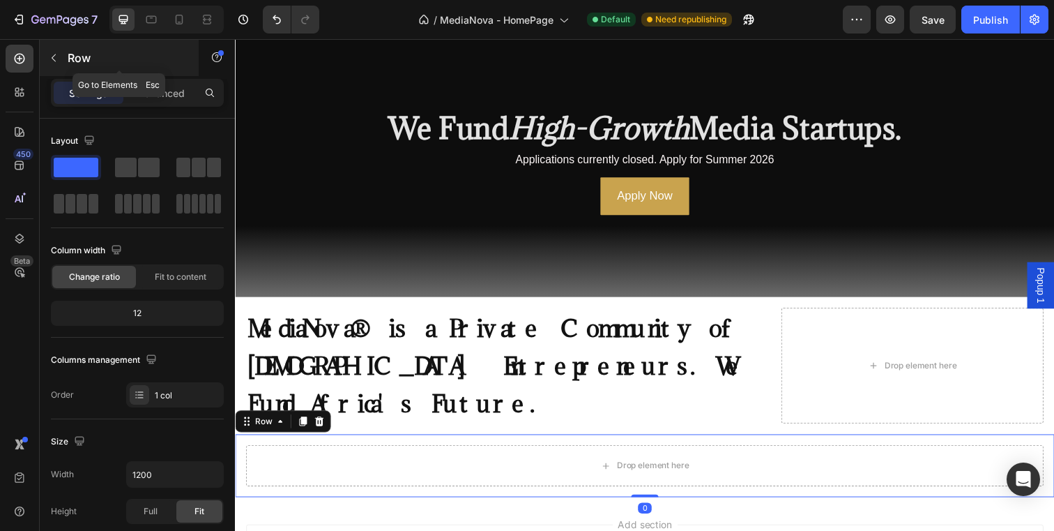
click at [60, 56] on button "button" at bounding box center [54, 58] width 22 height 22
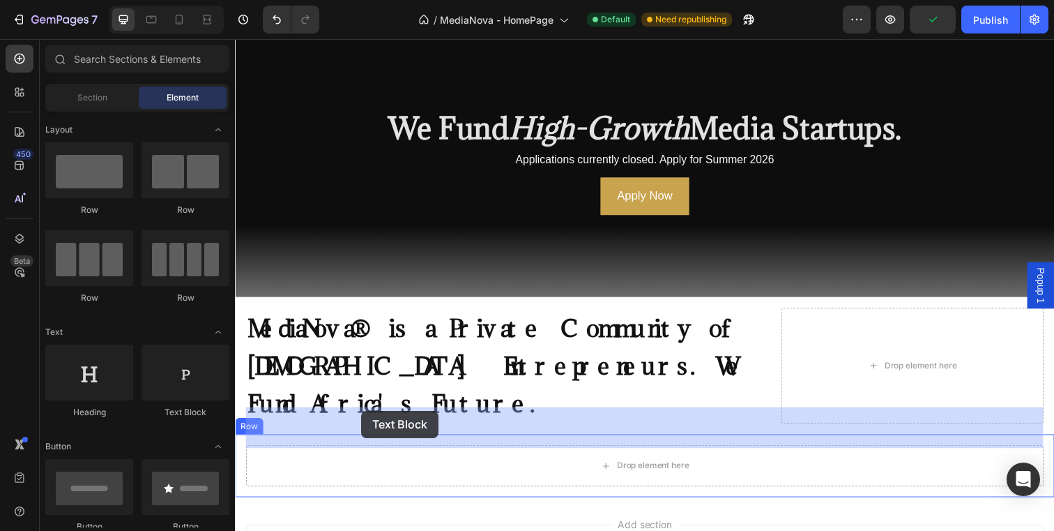
drag, startPoint x: 431, startPoint y: 411, endPoint x: 364, endPoint y: 418, distance: 67.4
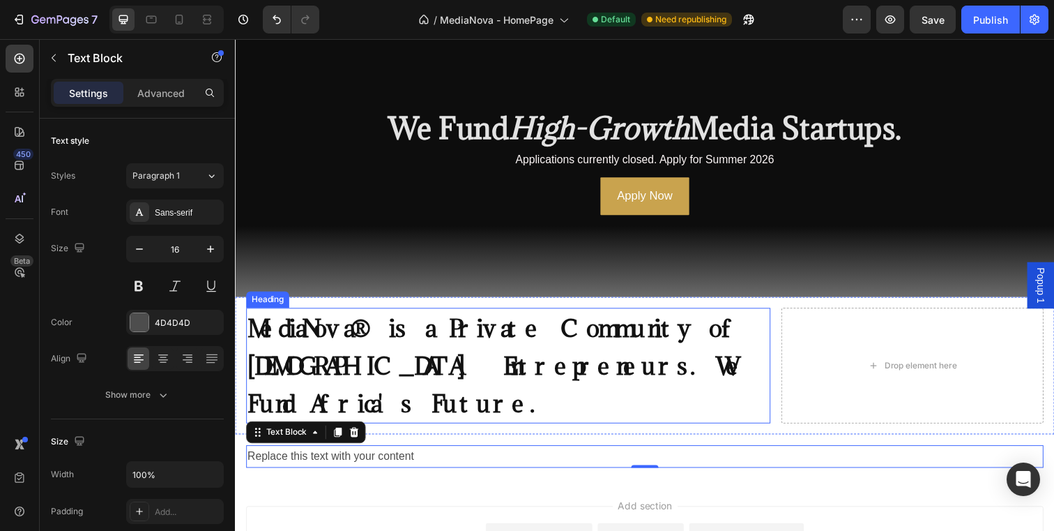
click at [292, 344] on strong "MediaNova® is a Private Community of [DEMOGRAPHIC_DATA] Entrepreneurs. We Fund …" at bounding box center [501, 373] width 507 height 108
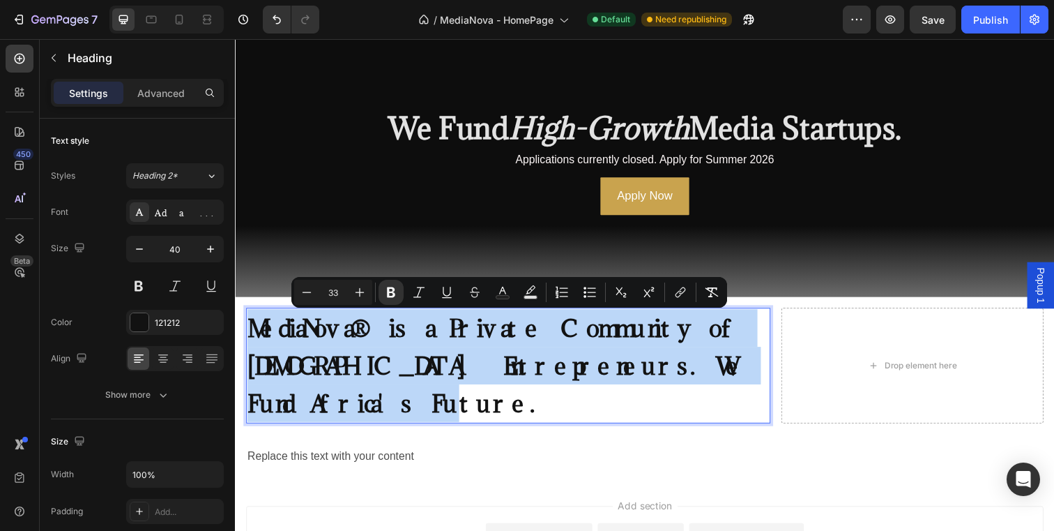
drag, startPoint x: 250, startPoint y: 334, endPoint x: 773, endPoint y: 384, distance: 525.4
click at [754, 384] on strong "MediaNova® is a Private Community of [DEMOGRAPHIC_DATA] Entrepreneurs. We Fund …" at bounding box center [501, 373] width 507 height 108
copy strong "MediaNova® is a Private Community of [DEMOGRAPHIC_DATA] Entrepreneurs. We Fund …"
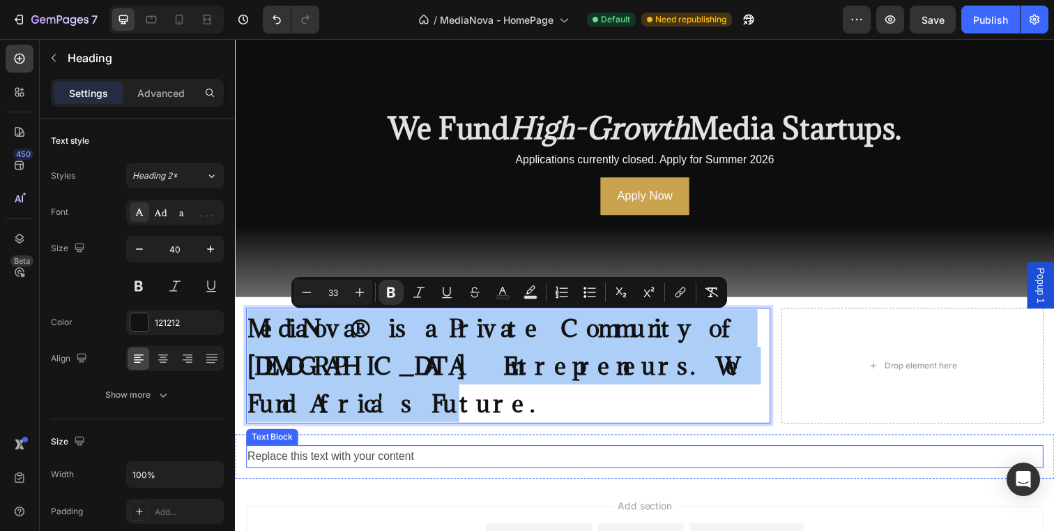
click at [378, 453] on div "Replace this text with your content" at bounding box center [653, 464] width 814 height 23
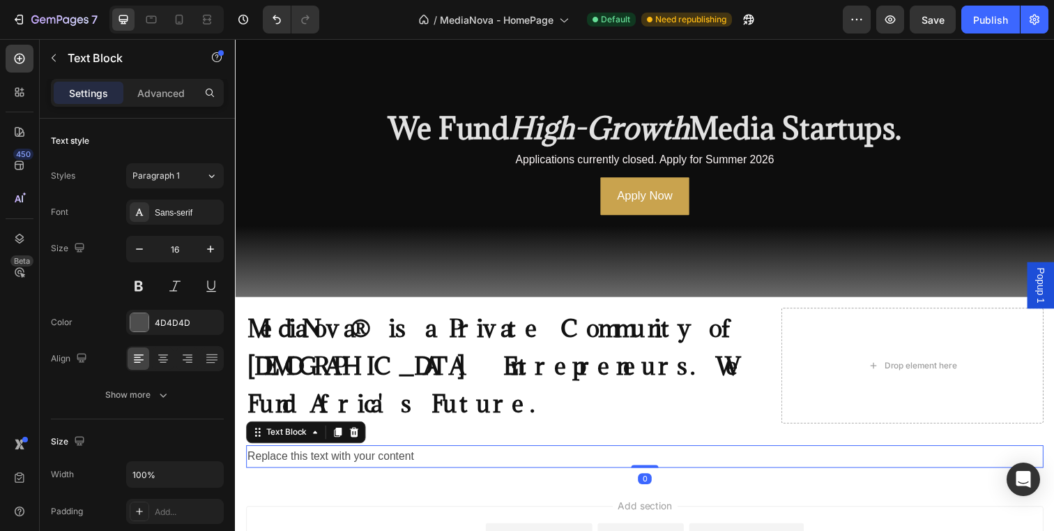
click at [439, 453] on div "Replace this text with your content" at bounding box center [653, 464] width 814 height 23
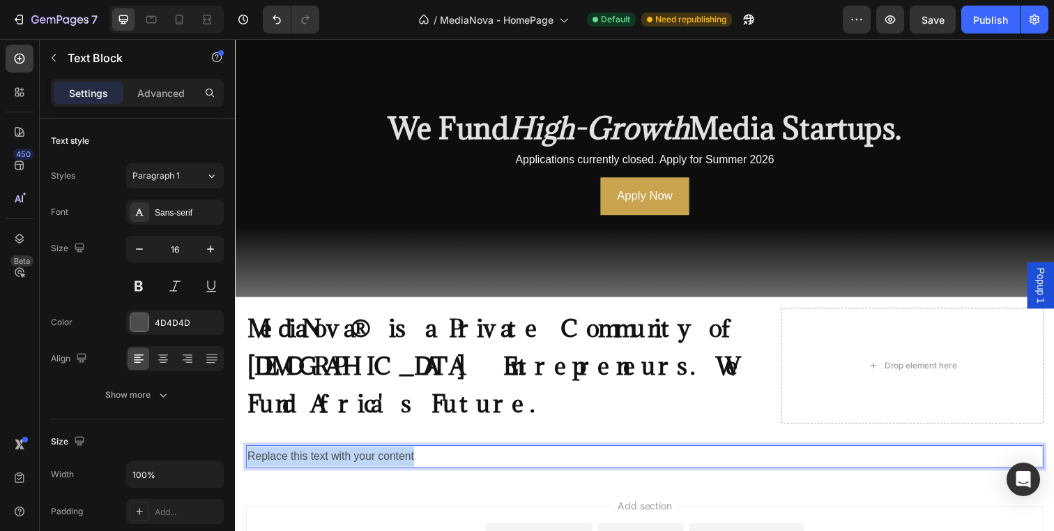
drag, startPoint x: 439, startPoint y: 425, endPoint x: 247, endPoint y: 427, distance: 192.5
click at [248, 455] on p "Replace this text with your content" at bounding box center [654, 465] width 812 height 20
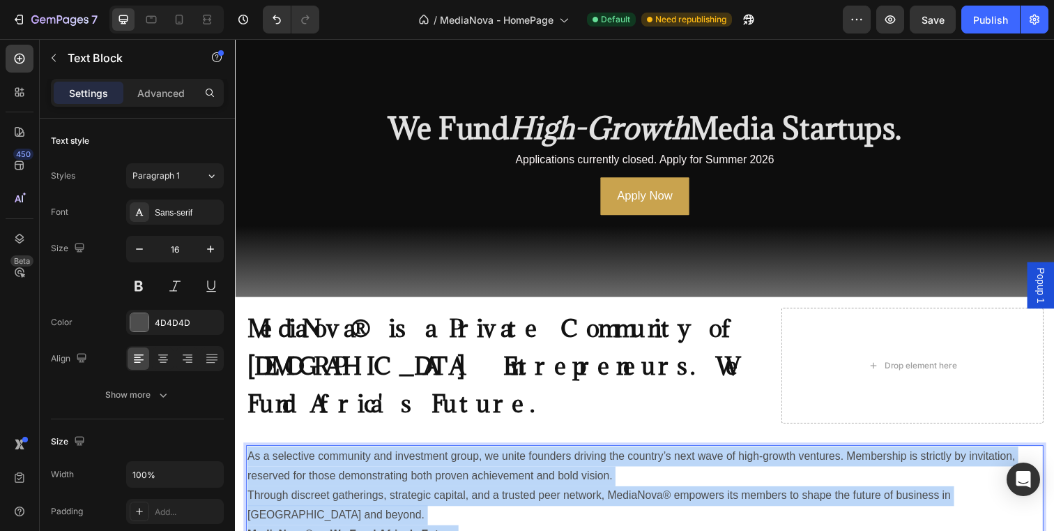
drag, startPoint x: 472, startPoint y: 503, endPoint x: 248, endPoint y: 426, distance: 237.3
click at [248, 453] on div "As a selective community and investment group, we unite founders driving the co…" at bounding box center [653, 504] width 814 height 103
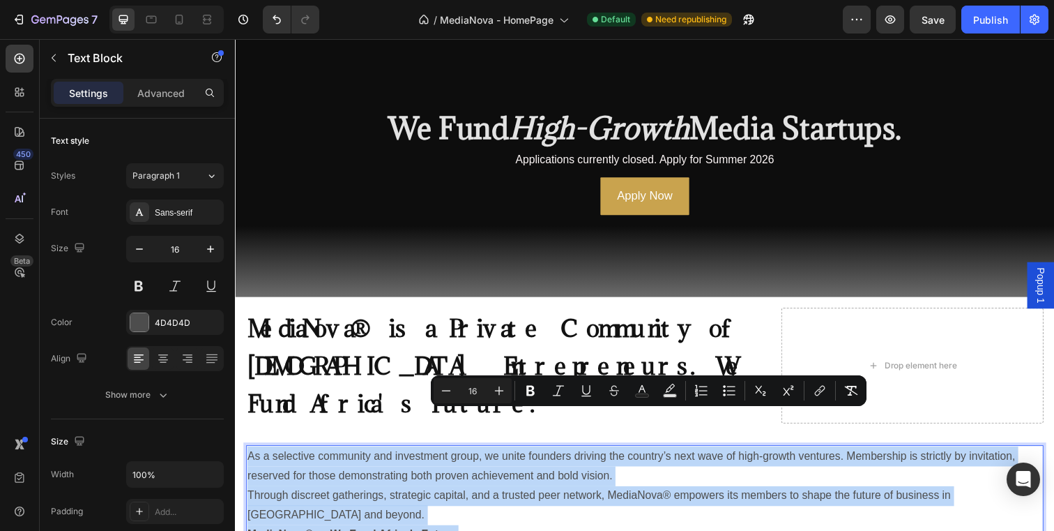
copy div "As a selective community and investment group, we unite founders driving the co…"
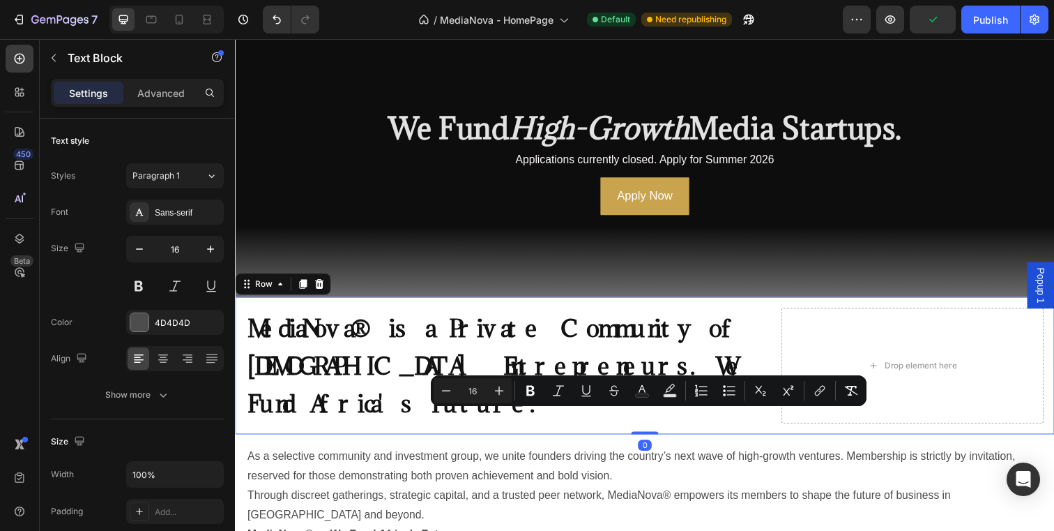
click at [552, 310] on div "⁠⁠⁠⁠⁠⁠⁠ MediaNova® is a Private Community of South African Entrepreneurs. We Fu…" at bounding box center [653, 372] width 837 height 140
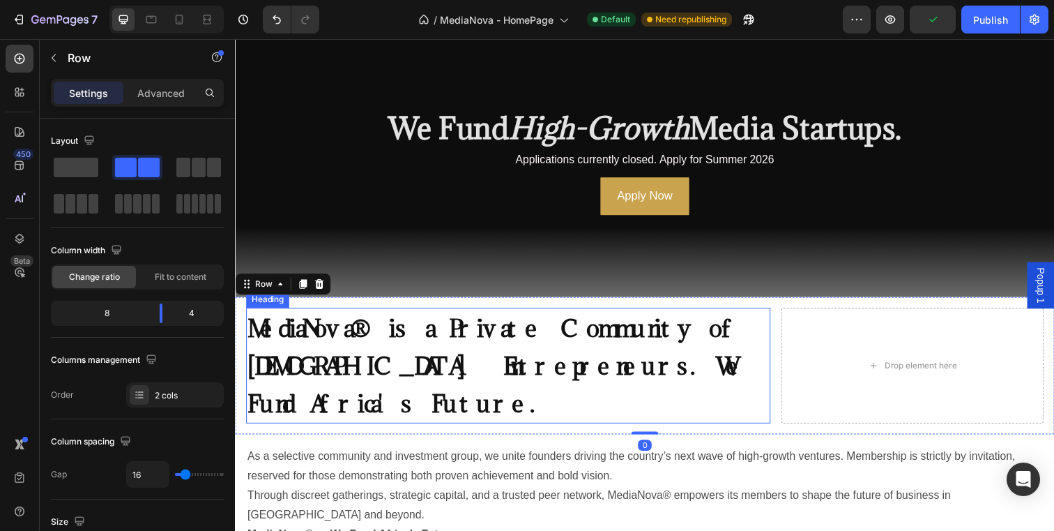
click at [547, 353] on p "⁠⁠⁠⁠⁠⁠⁠ MediaNova® is a Private Community of South African Entrepreneurs. We Fu…" at bounding box center [514, 371] width 533 height 115
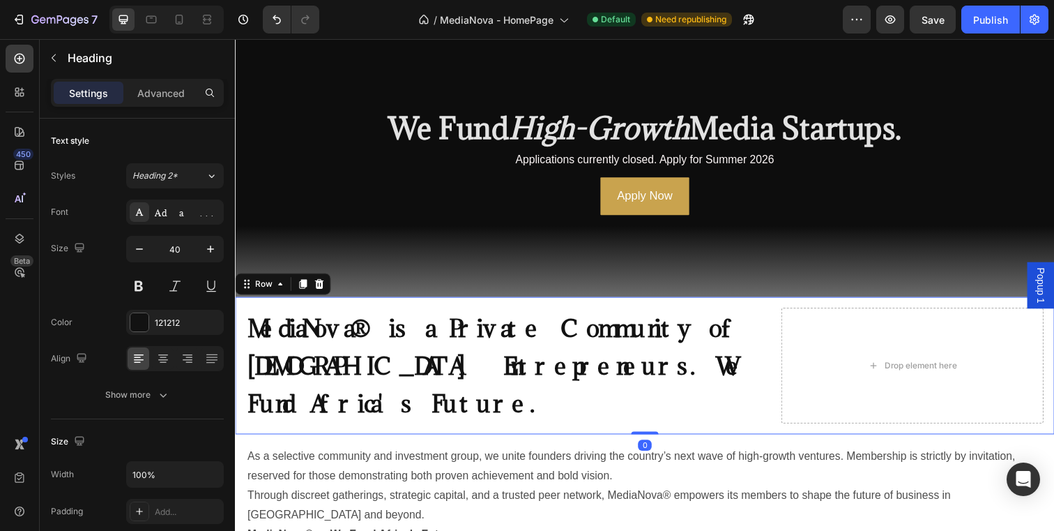
click at [598, 309] on div "⁠⁠⁠⁠⁠⁠⁠ MediaNova® is a Private Community of South African Entrepreneurs. We Fu…" at bounding box center [653, 372] width 837 height 140
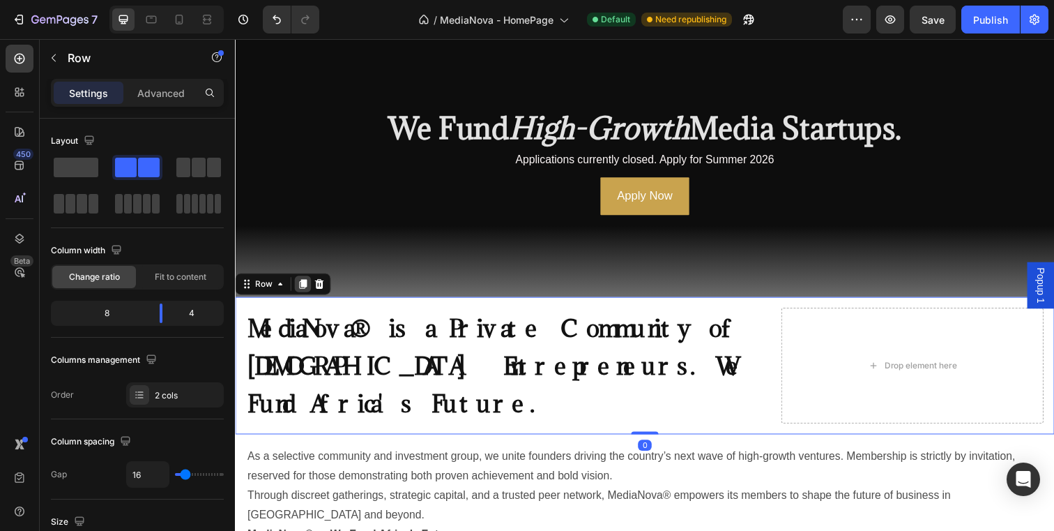
click at [301, 291] on icon at bounding box center [303, 288] width 11 height 11
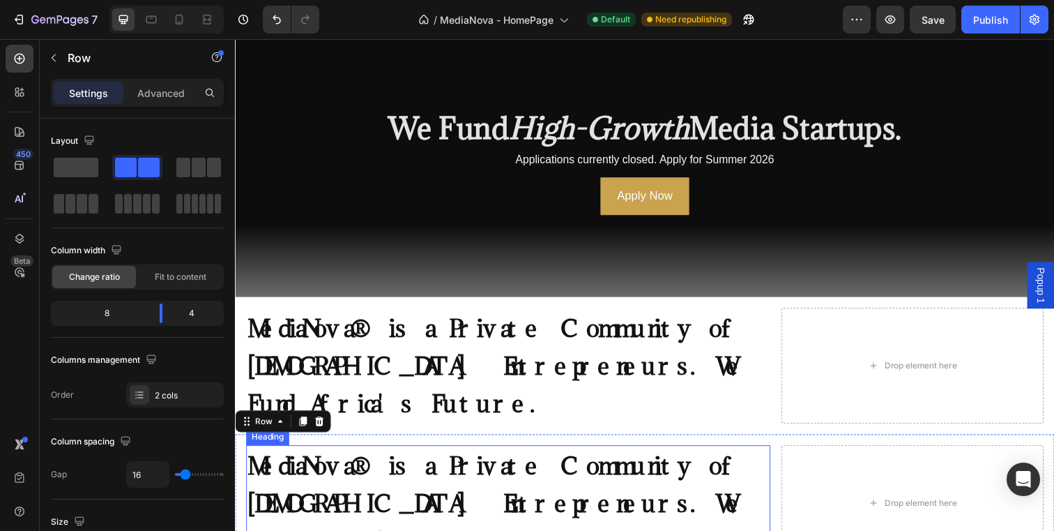
click at [526, 459] on strong "MediaNova® is a Private Community of [DEMOGRAPHIC_DATA] Entrepreneurs. We Fund …" at bounding box center [501, 513] width 507 height 108
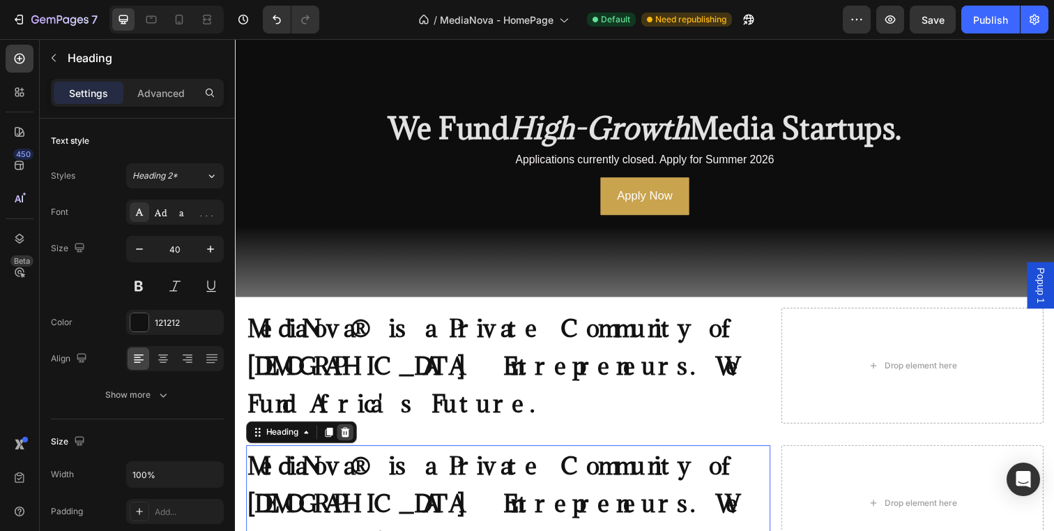
click at [347, 434] on icon at bounding box center [347, 439] width 11 height 11
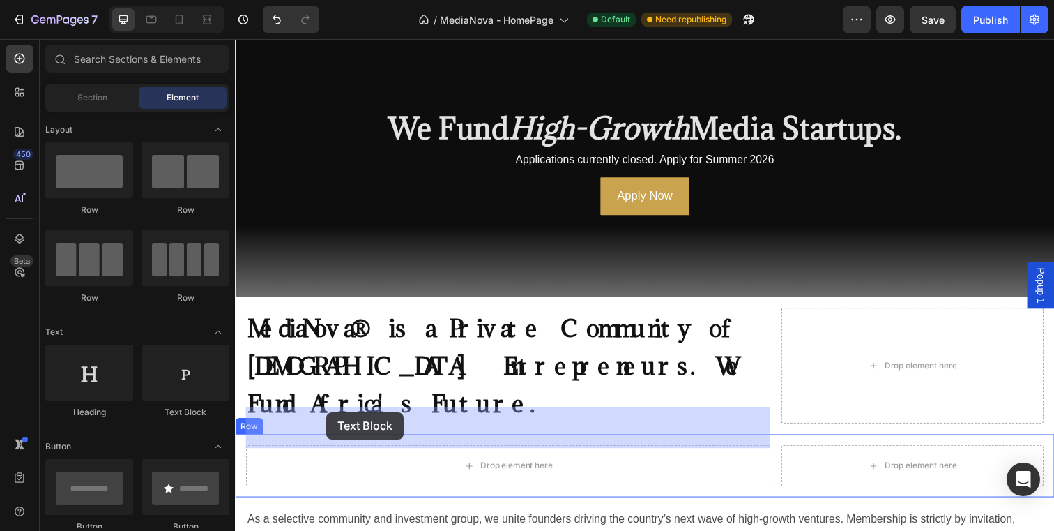
drag, startPoint x: 425, startPoint y: 413, endPoint x: 328, endPoint y: 420, distance: 96.5
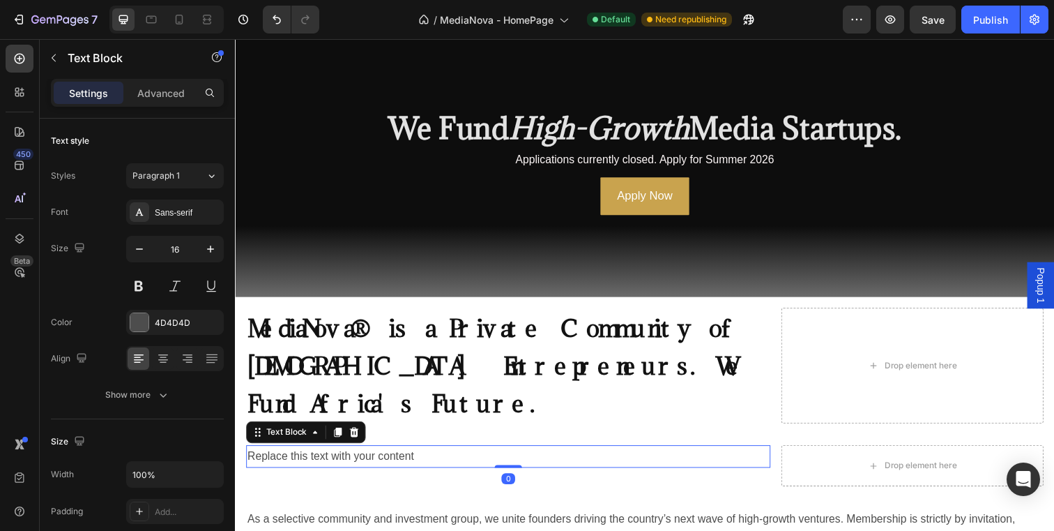
click at [416, 453] on div "Replace this text with your content" at bounding box center [514, 464] width 536 height 23
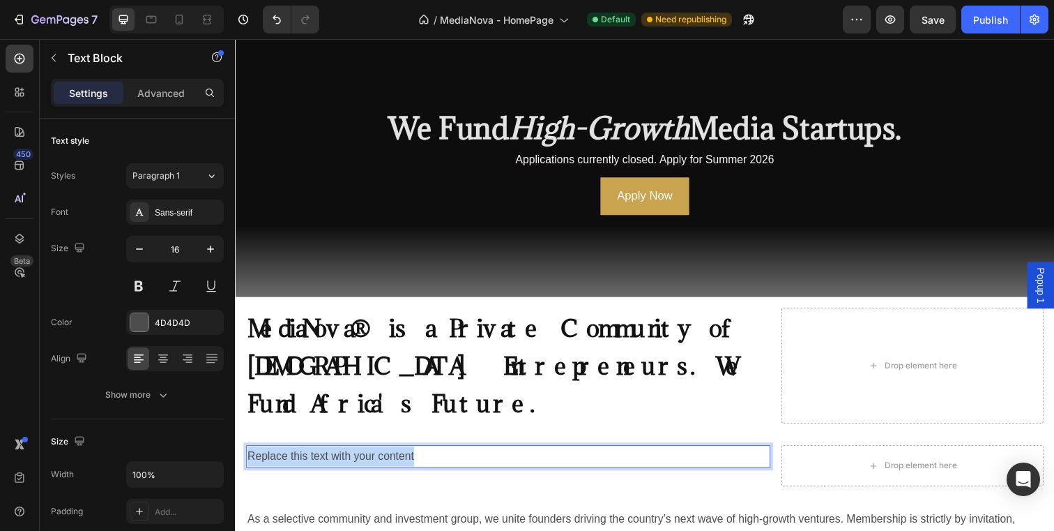
drag, startPoint x: 434, startPoint y: 426, endPoint x: 249, endPoint y: 429, distance: 184.8
click at [249, 455] on p "Replace this text with your content" at bounding box center [514, 465] width 533 height 20
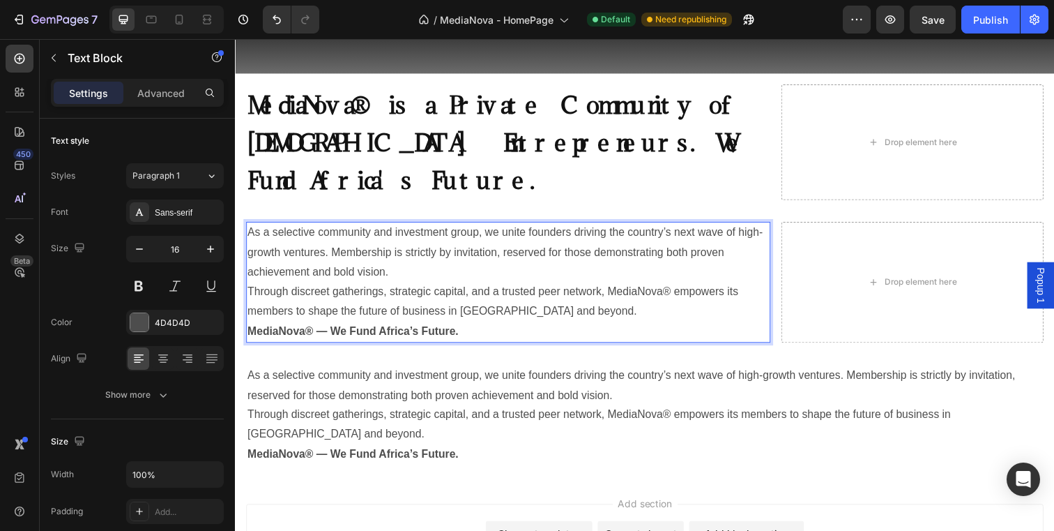
scroll to position [349, 0]
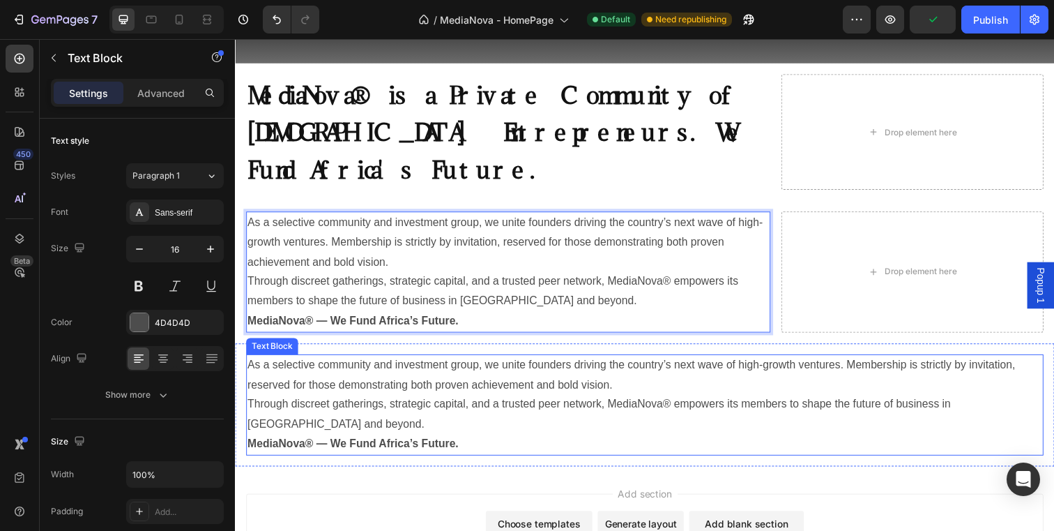
click at [517, 402] on p "Through discreet gatherings, strategic capital, and a trusted peer network, Med…" at bounding box center [654, 422] width 812 height 40
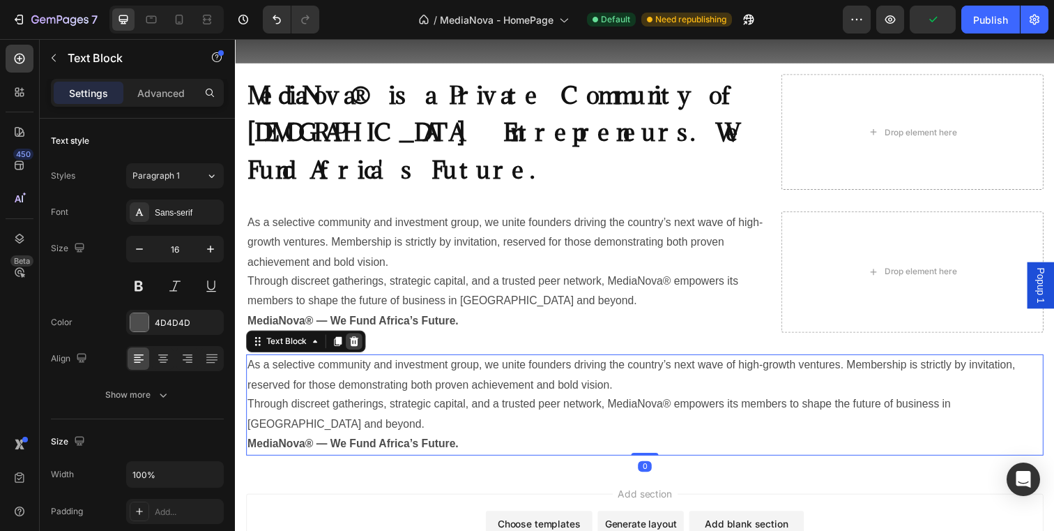
click at [352, 342] on icon at bounding box center [356, 347] width 11 height 11
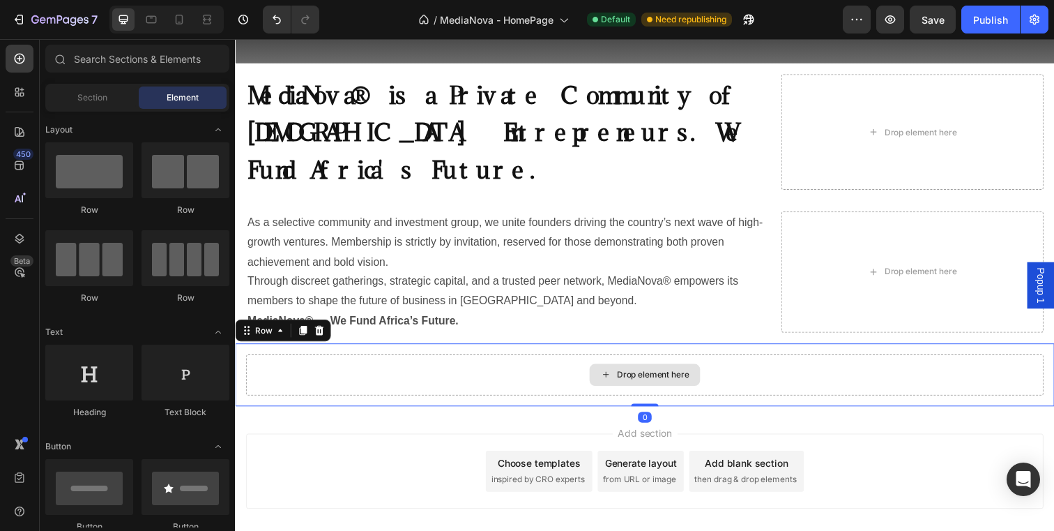
click at [444, 361] on div "Drop element here" at bounding box center [653, 382] width 814 height 42
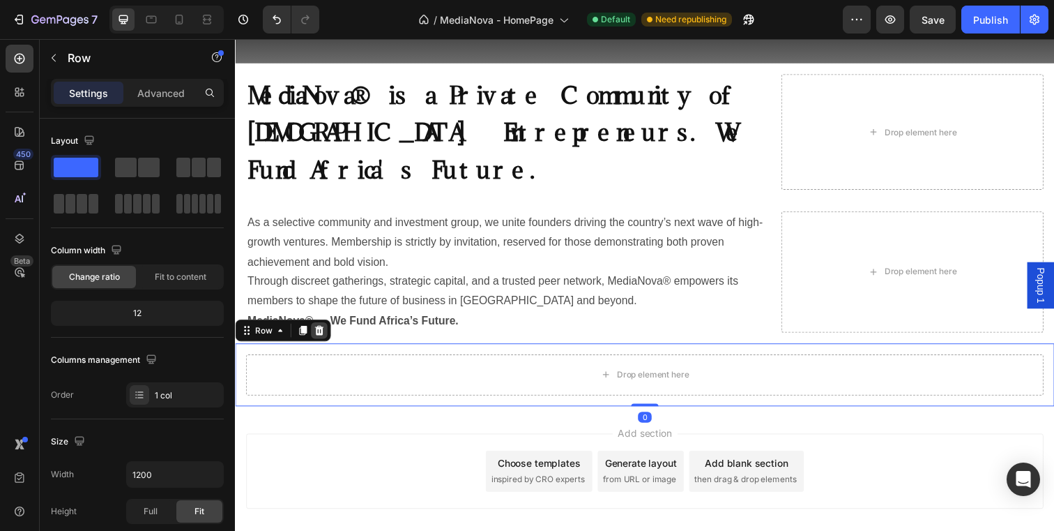
click at [319, 331] on icon at bounding box center [321, 336] width 9 height 10
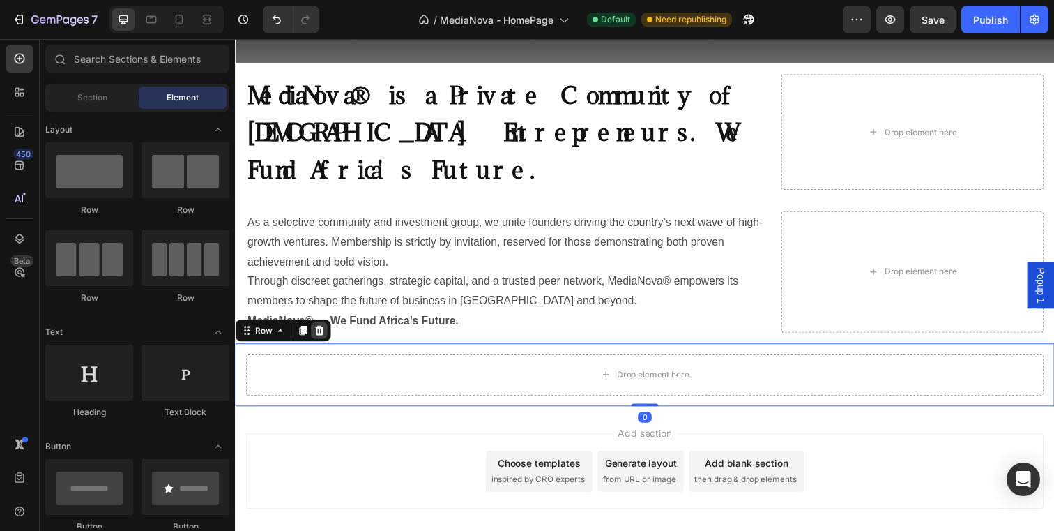
scroll to position [285, 0]
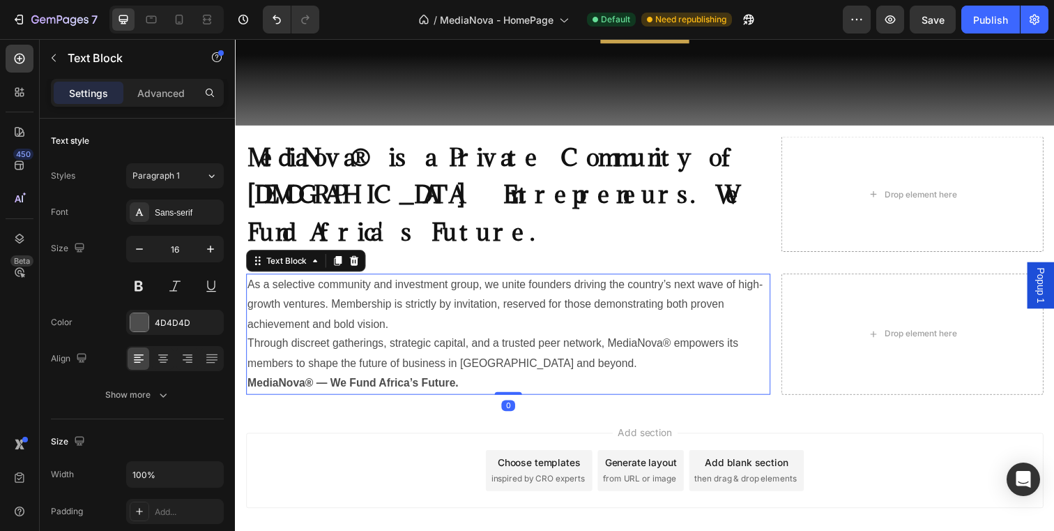
click at [646, 340] on p "Through discreet gatherings, strategic capital, and a trusted peer network, Med…" at bounding box center [514, 360] width 533 height 40
click at [144, 328] on div at bounding box center [139, 322] width 18 height 18
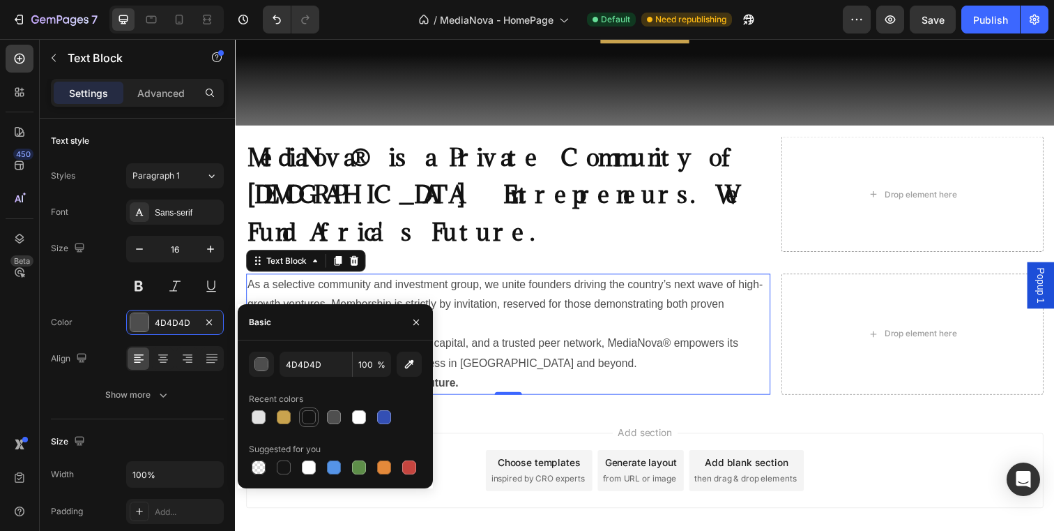
click at [310, 410] on div at bounding box center [309, 417] width 14 height 14
type input "121212"
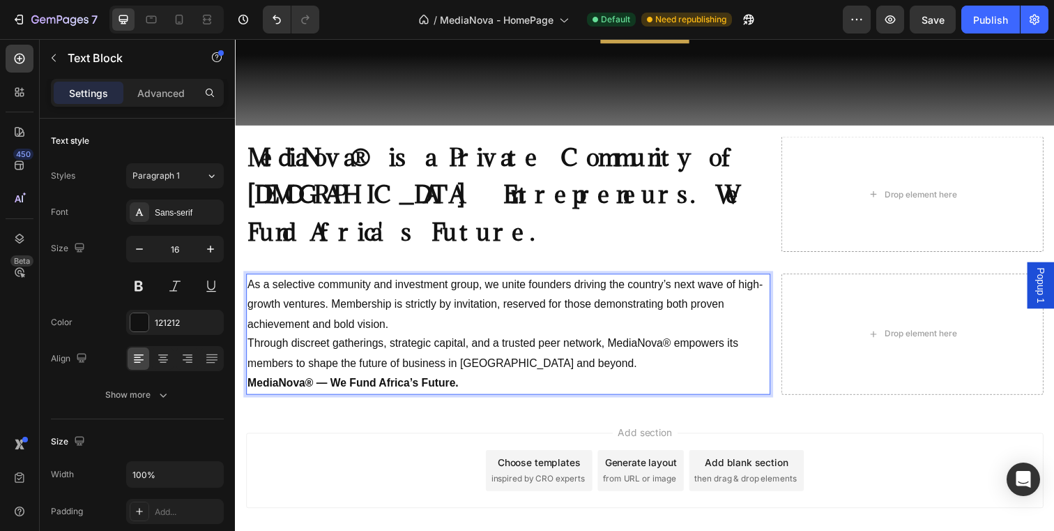
click at [470, 380] on p "MediaNova® — We Fund Africa’s Future." at bounding box center [514, 390] width 533 height 20
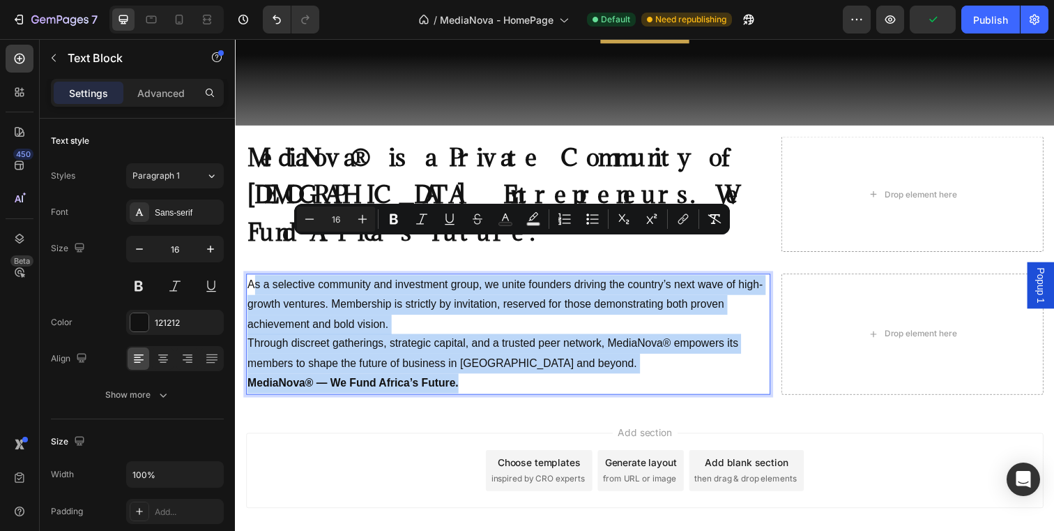
drag, startPoint x: 470, startPoint y: 351, endPoint x: 256, endPoint y: 256, distance: 234.1
click at [256, 278] on div "As a selective community and investment group, we unite founders driving the co…" at bounding box center [514, 339] width 536 height 123
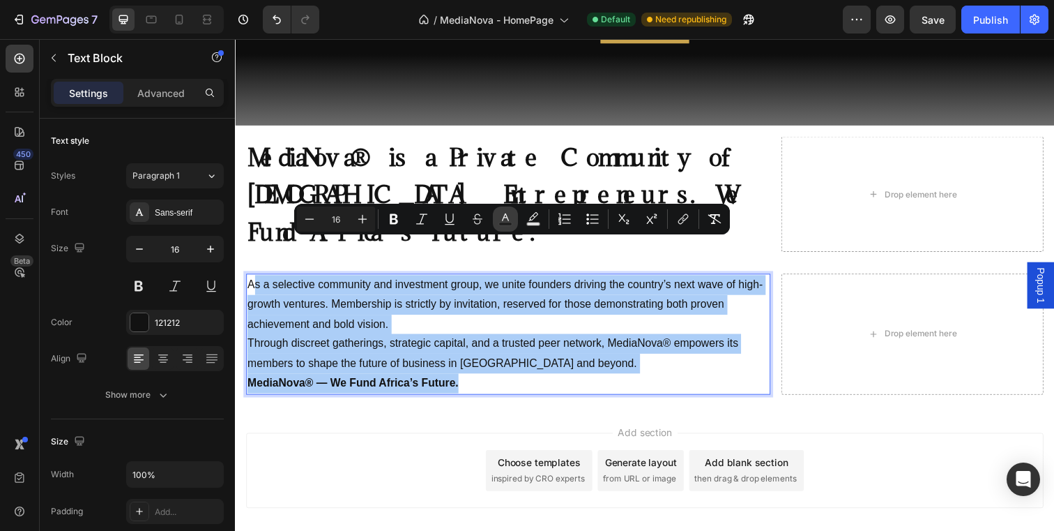
click at [505, 218] on icon "Editor contextual toolbar" at bounding box center [505, 217] width 7 height 8
type input "121212"
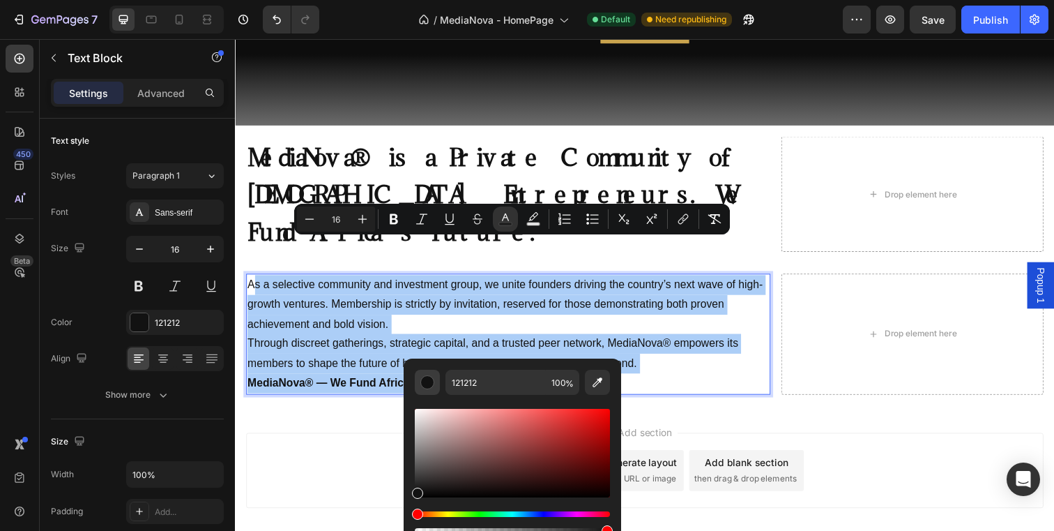
click at [427, 381] on div "Editor contextual toolbar" at bounding box center [427, 382] width 14 height 14
drag, startPoint x: 417, startPoint y: 494, endPoint x: 407, endPoint y: 526, distance: 33.7
click at [407, 527] on div "121212 100 %" at bounding box center [513, 447] width 218 height 178
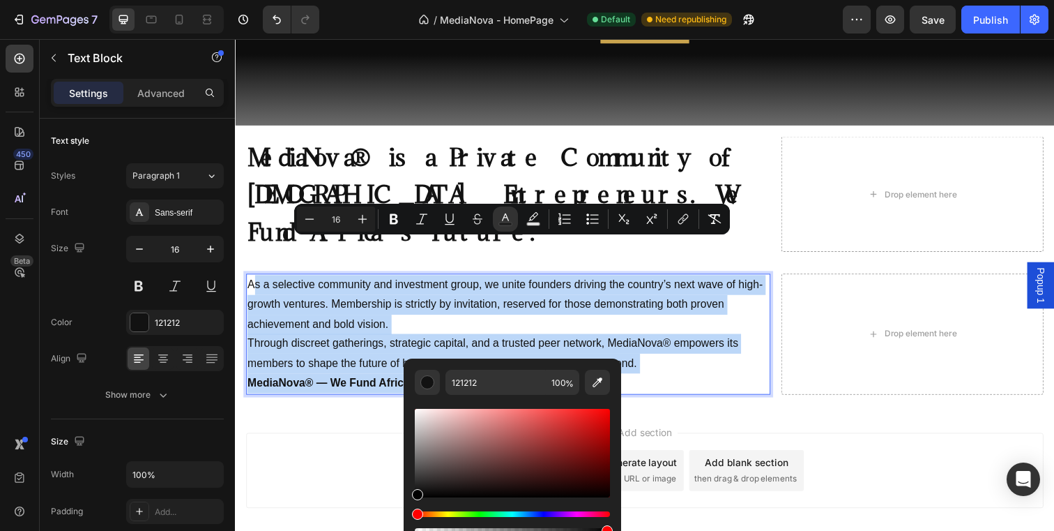
type input "000000"
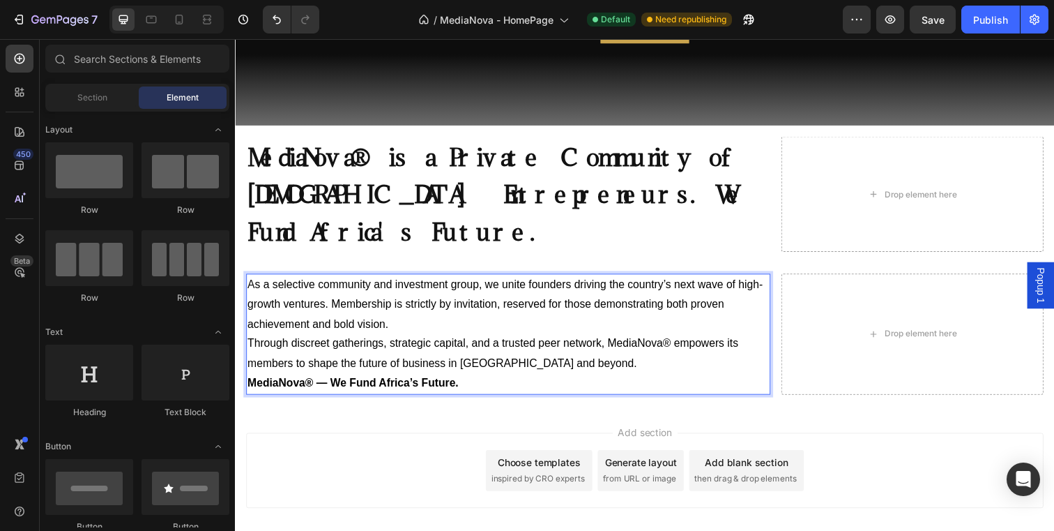
click at [681, 413] on div "Add section Choose templates inspired by CRO experts Generate layout from URL o…" at bounding box center [653, 482] width 837 height 138
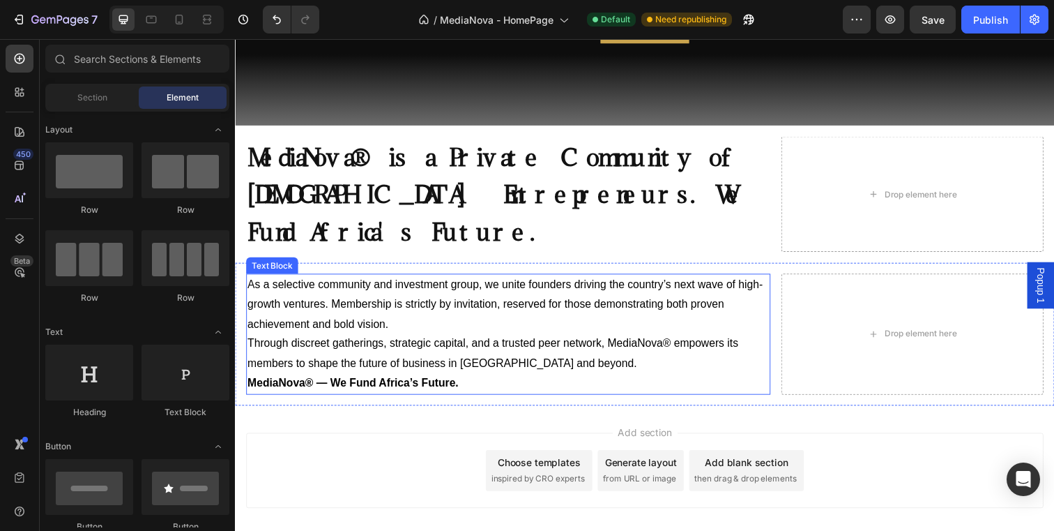
click at [310, 295] on span "s a selective community and investment group, we unite founders driving the cou…" at bounding box center [511, 309] width 526 height 52
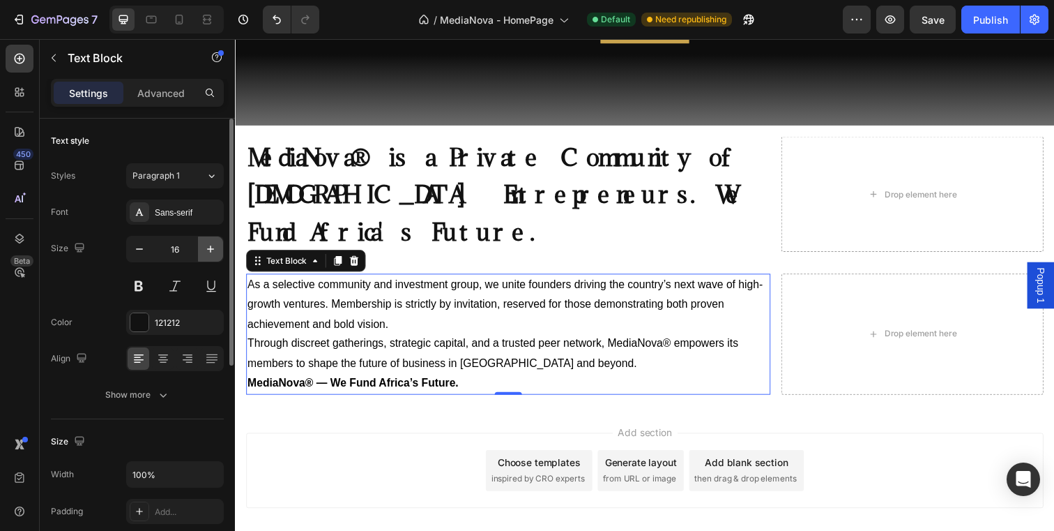
click at [210, 247] on icon "button" at bounding box center [210, 248] width 7 height 7
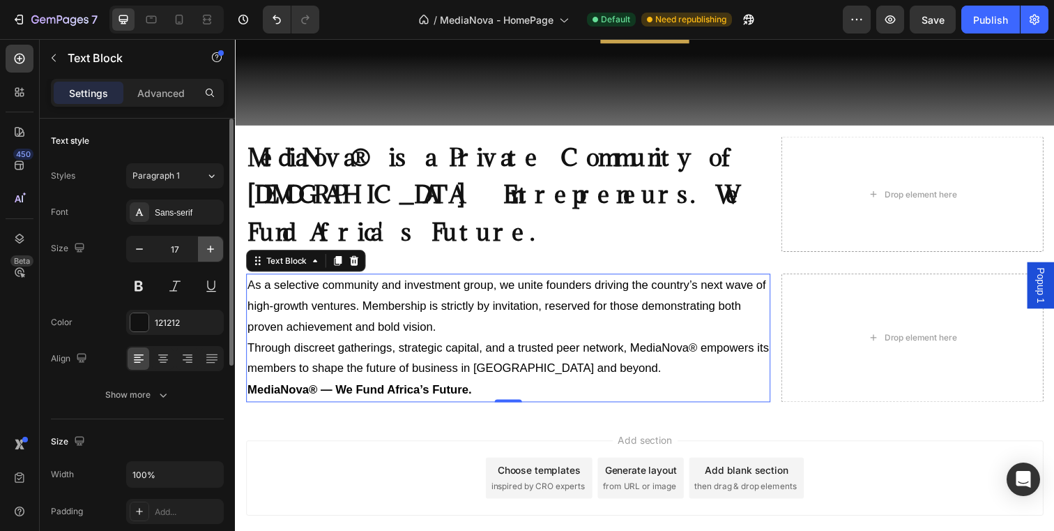
click at [210, 247] on icon "button" at bounding box center [210, 248] width 7 height 7
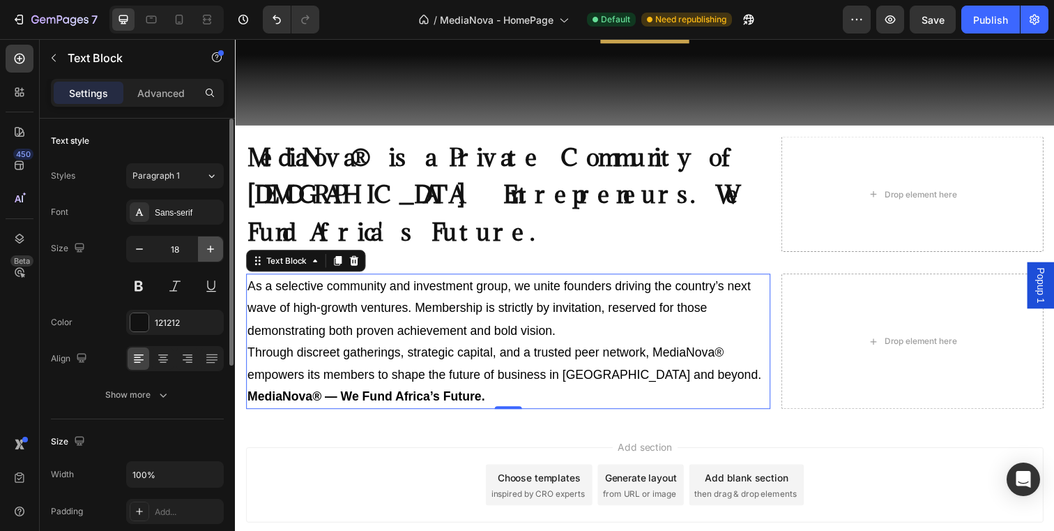
click at [210, 247] on icon "button" at bounding box center [210, 248] width 7 height 7
type input "20"
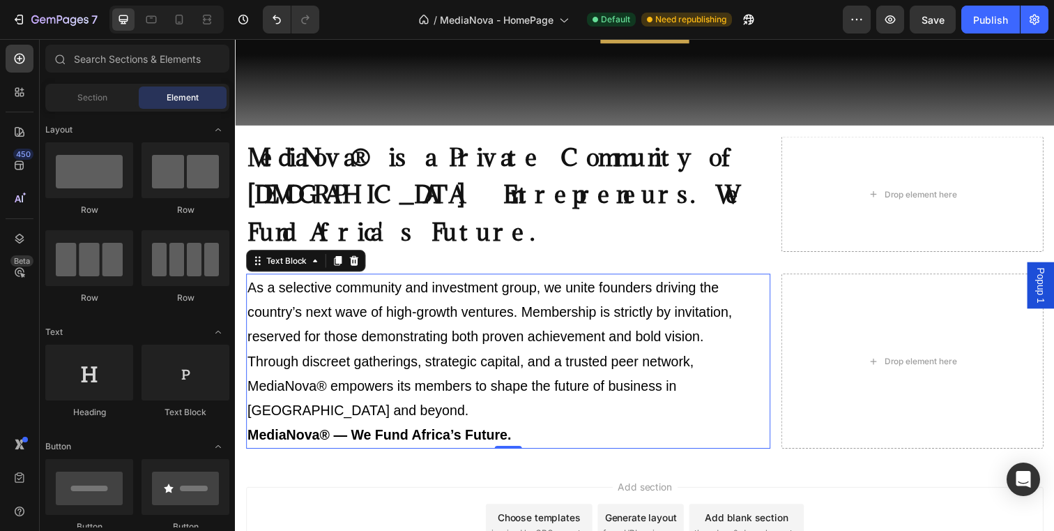
click at [821, 468] on div "Add section Choose templates inspired by CRO experts Generate layout from URL o…" at bounding box center [653, 537] width 837 height 138
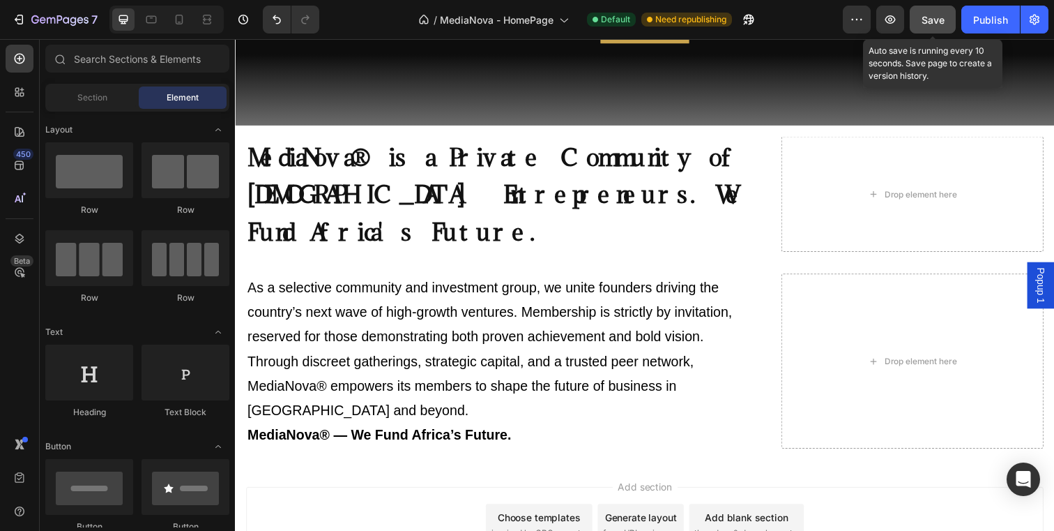
click at [923, 17] on span "Save" at bounding box center [933, 20] width 23 height 12
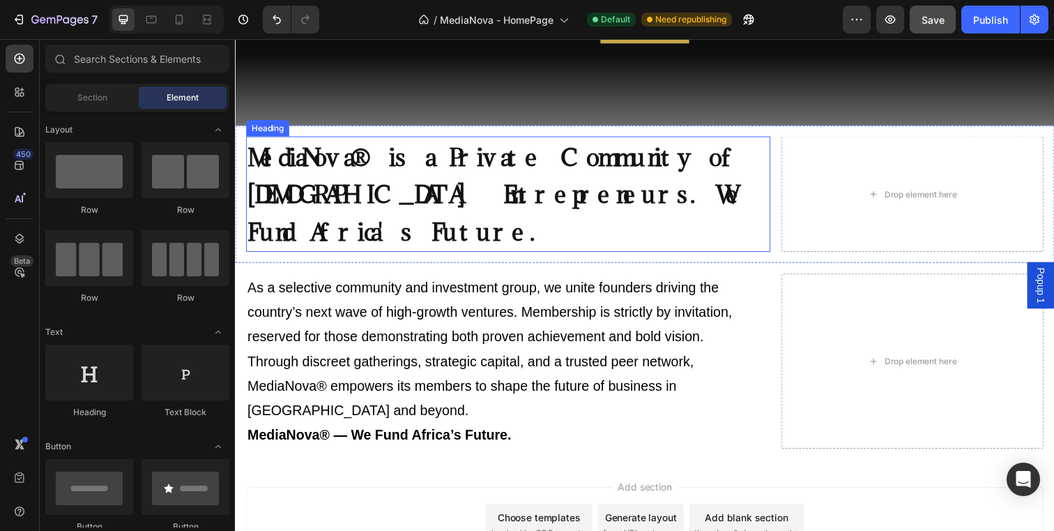
scroll to position [0, 0]
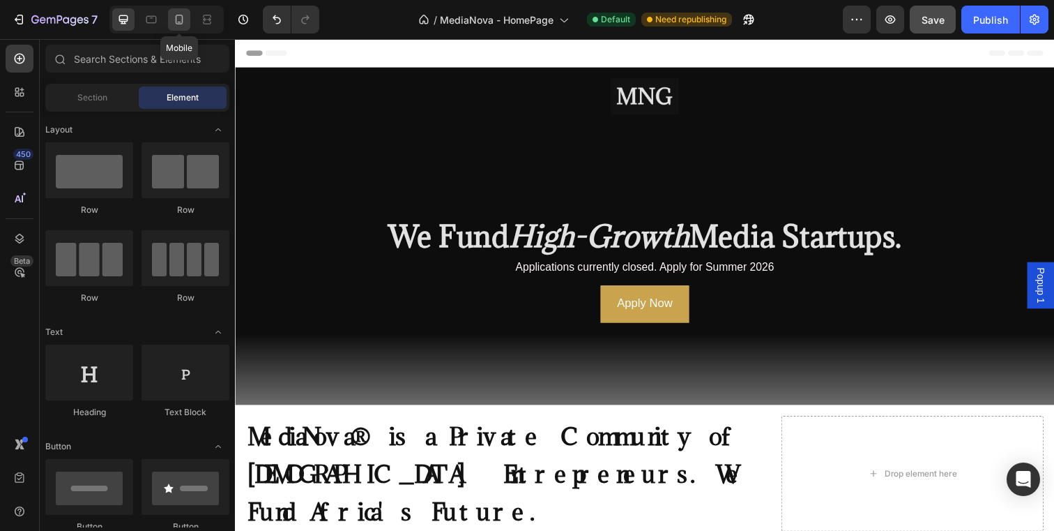
click at [187, 24] on div at bounding box center [179, 19] width 22 height 22
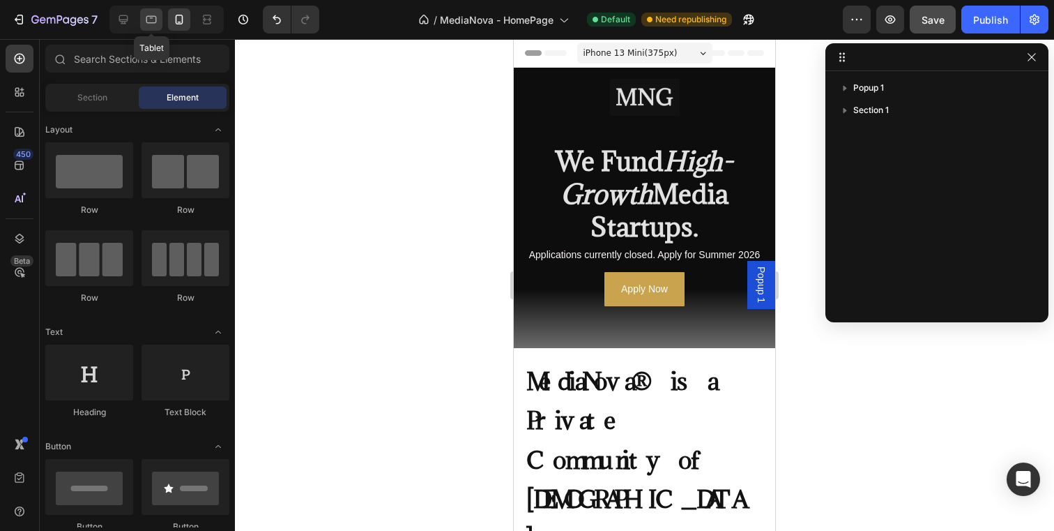
click at [153, 21] on icon at bounding box center [151, 20] width 14 height 14
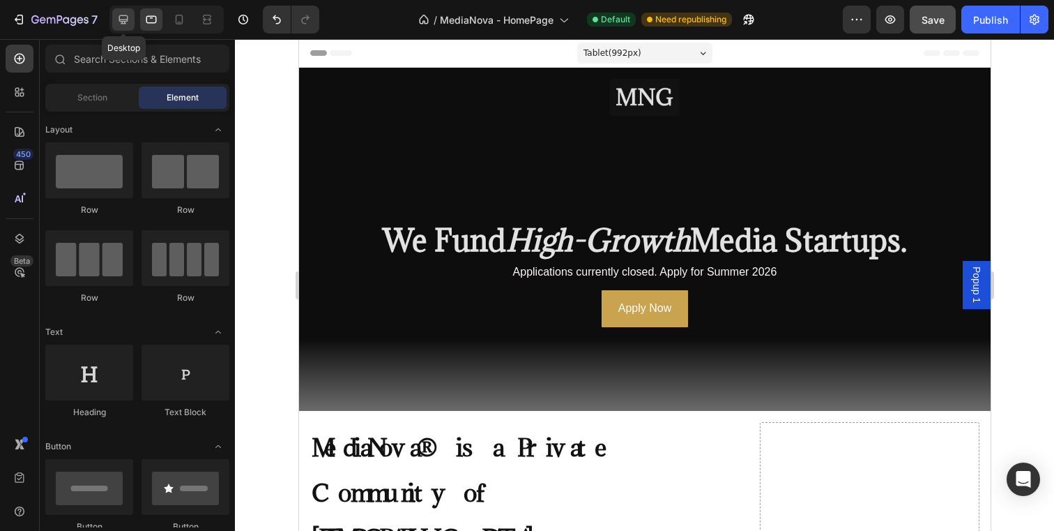
click at [125, 19] on icon at bounding box center [123, 20] width 14 height 14
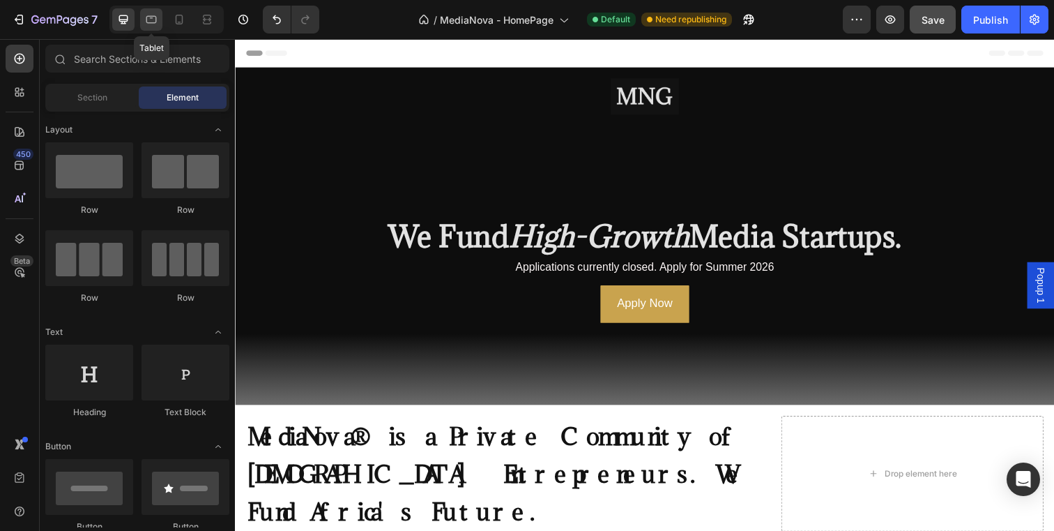
click at [153, 16] on icon at bounding box center [151, 20] width 10 height 8
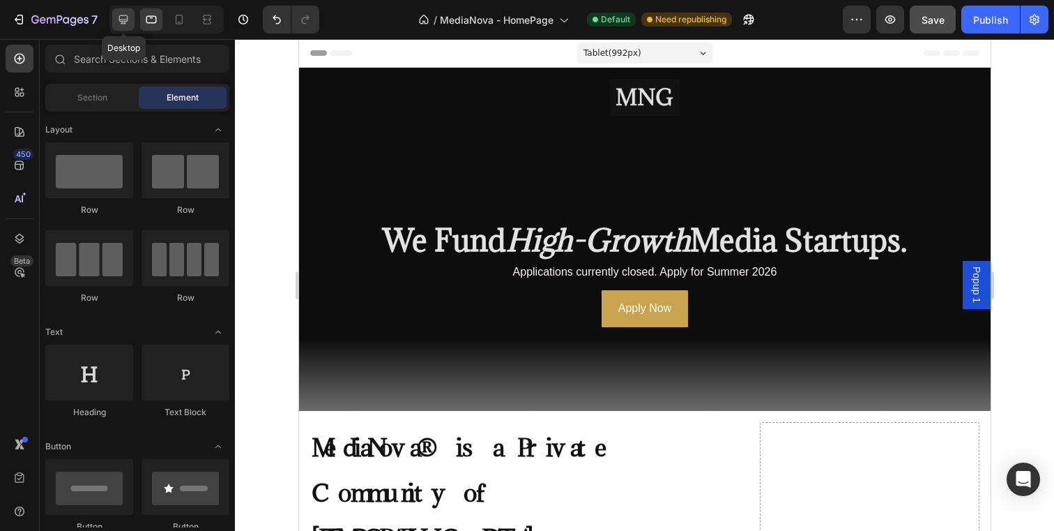
click at [123, 18] on icon at bounding box center [123, 20] width 14 height 14
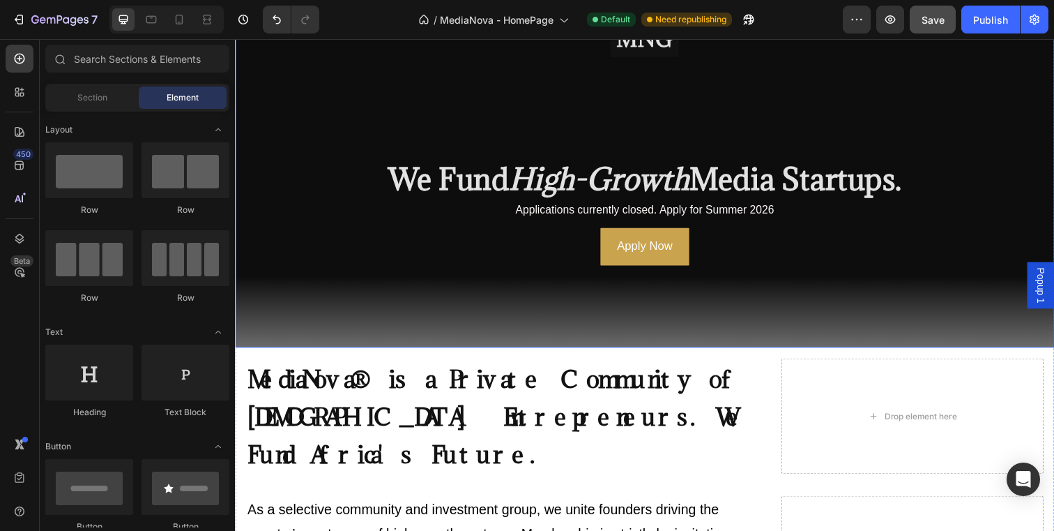
scroll to position [61, 0]
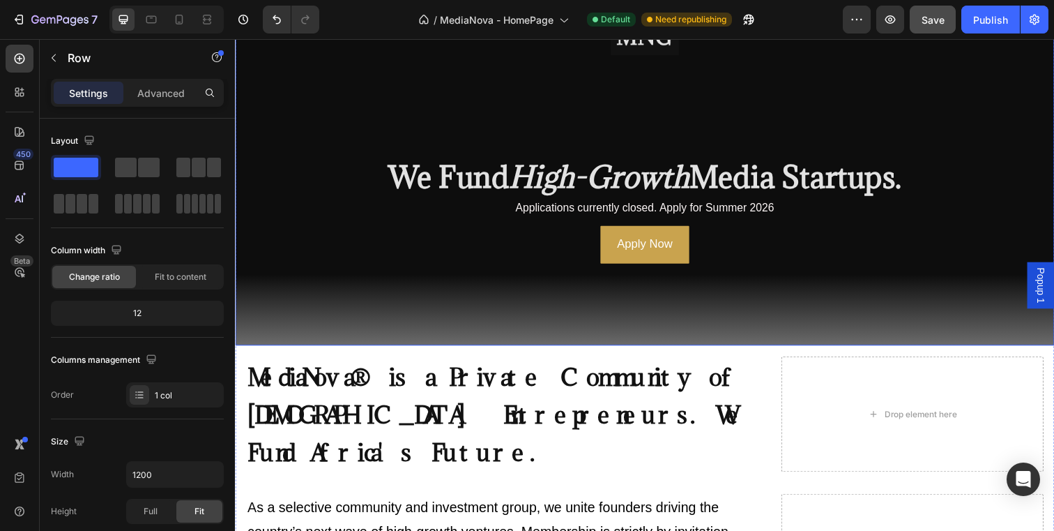
click at [236, 344] on div "Image ⁠⁠⁠⁠⁠⁠⁠ We Fund High-Growth Media Startups. Heading Applications currentl…" at bounding box center [653, 179] width 837 height 344
click at [163, 99] on p "Advanced" at bounding box center [160, 93] width 47 height 15
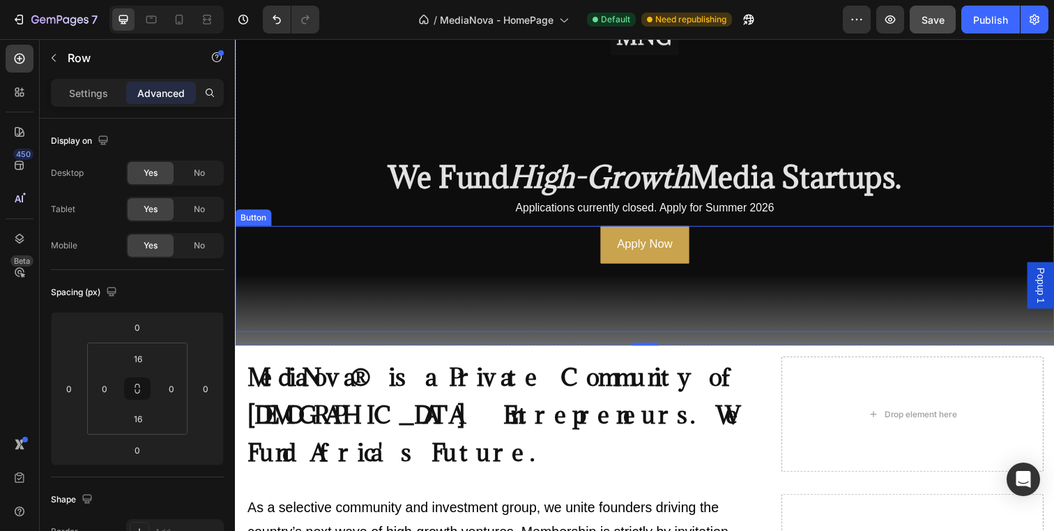
scroll to position [0, 0]
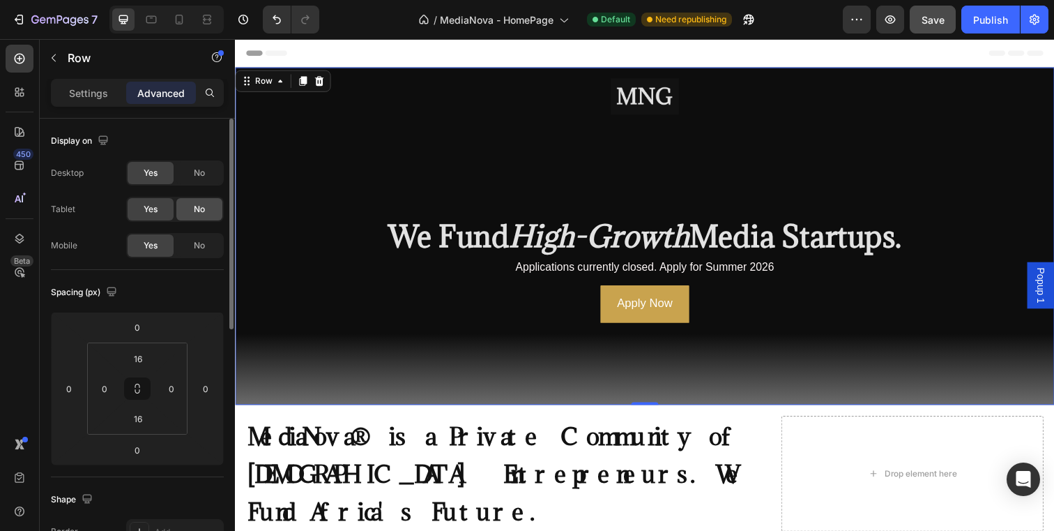
click at [196, 203] on span "No" at bounding box center [199, 209] width 11 height 13
click at [156, 208] on span "Yes" at bounding box center [151, 209] width 14 height 13
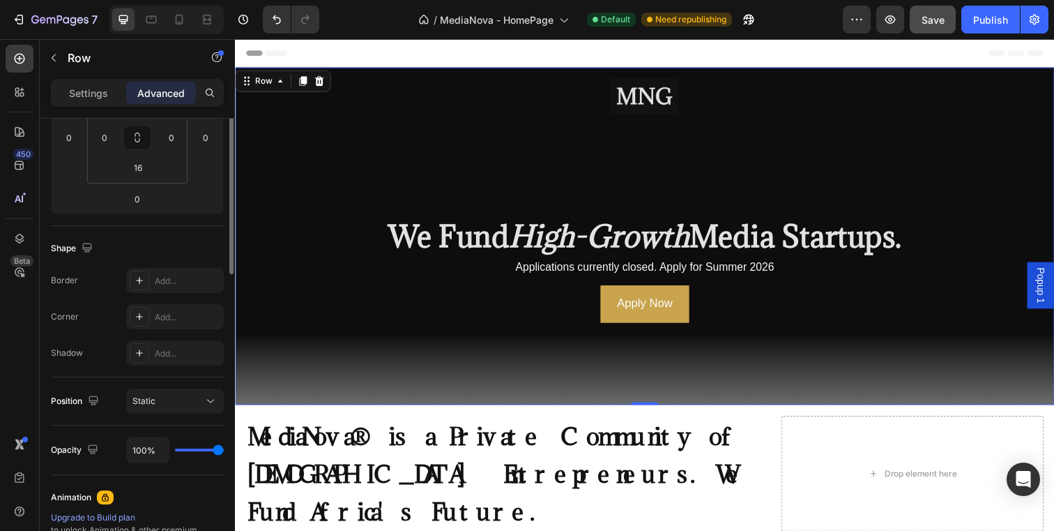
scroll to position [266, 0]
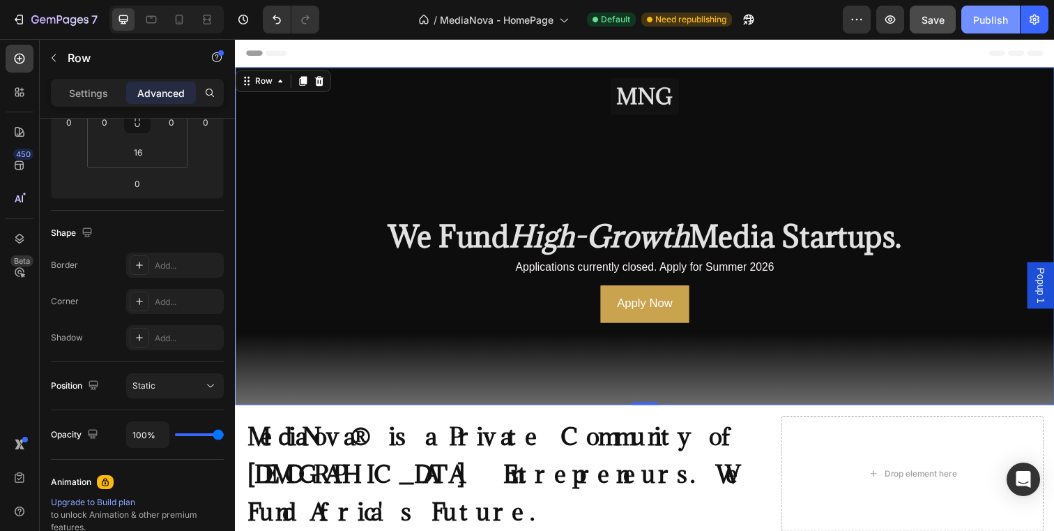
click at [999, 22] on div "Publish" at bounding box center [990, 20] width 35 height 15
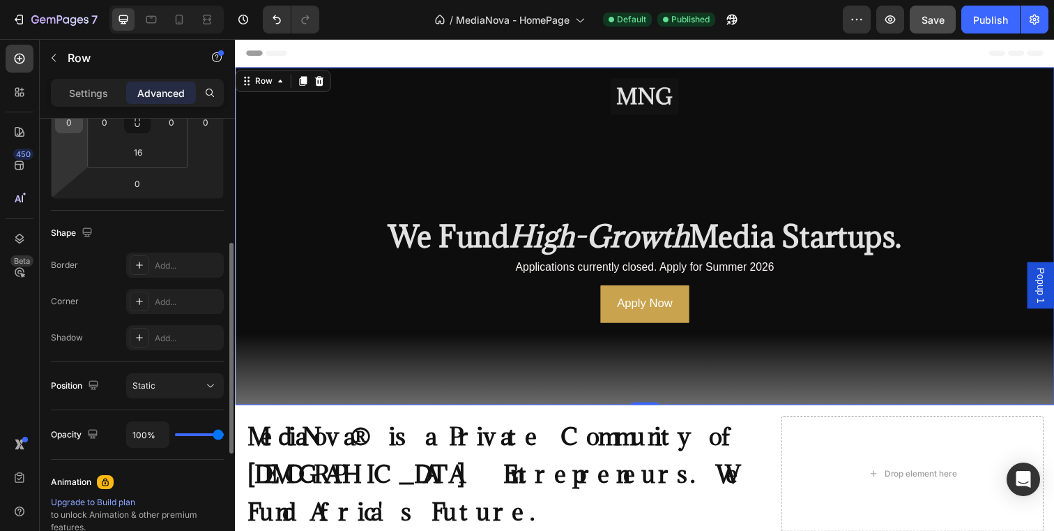
click at [74, 124] on input "0" at bounding box center [69, 122] width 21 height 21
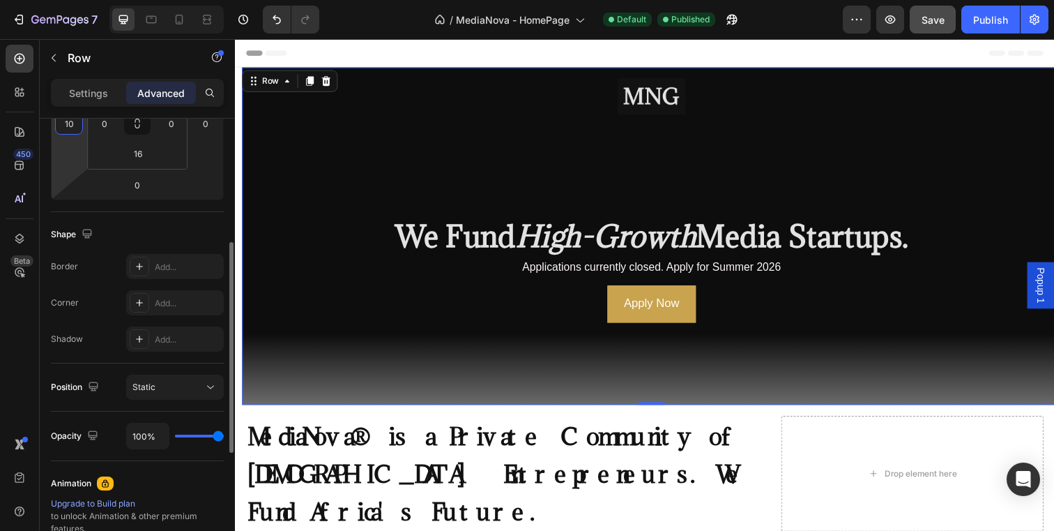
type input "1"
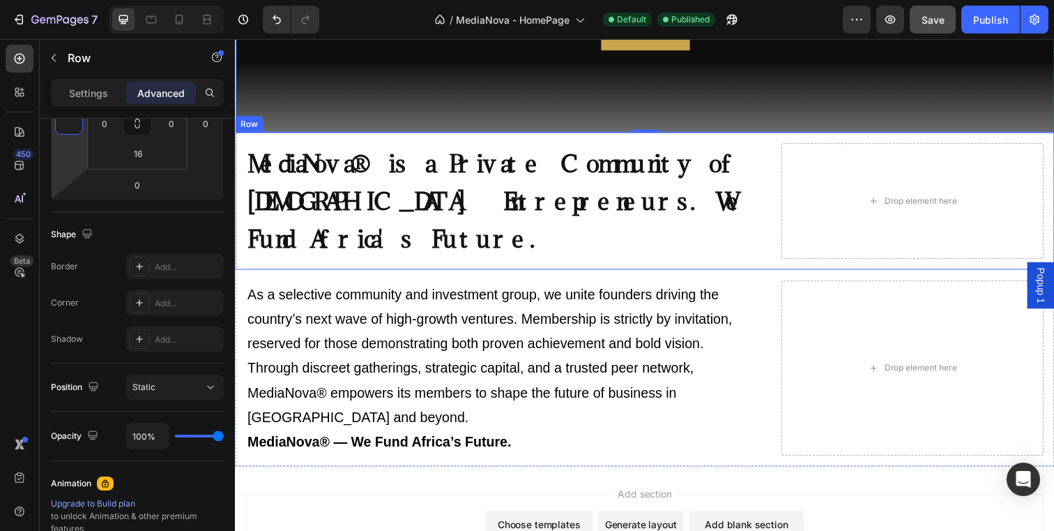
scroll to position [288, 0]
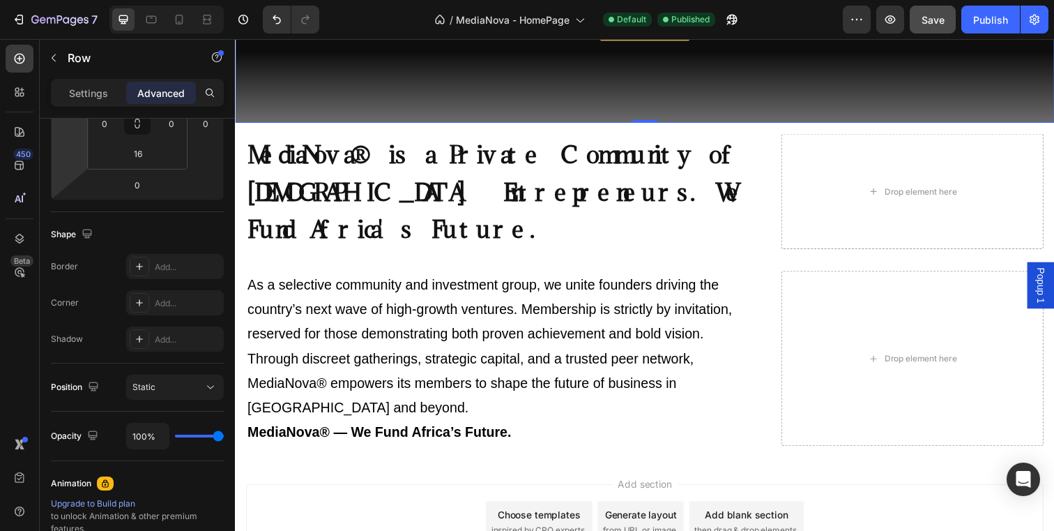
type input "0"
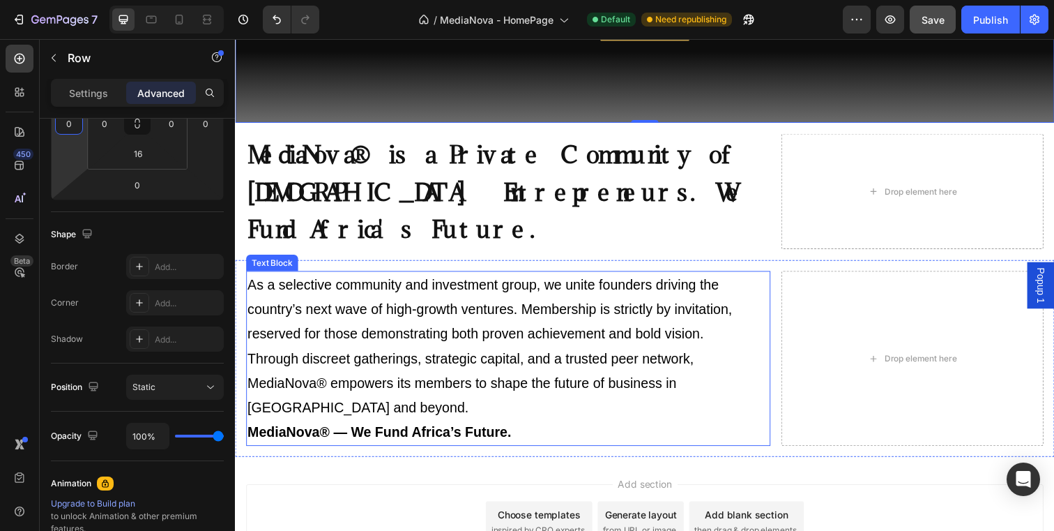
scroll to position [0, 0]
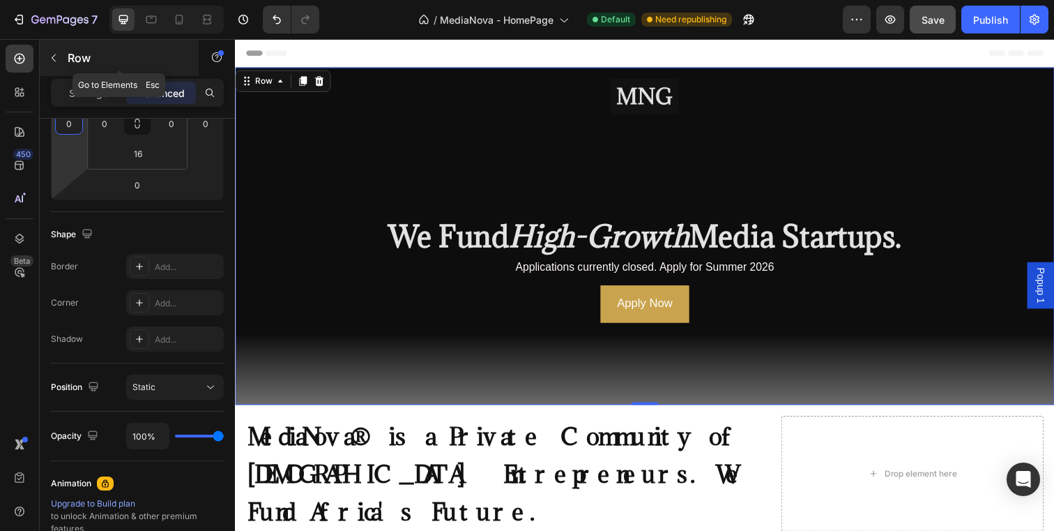
click at [79, 57] on p "Row" at bounding box center [127, 58] width 119 height 17
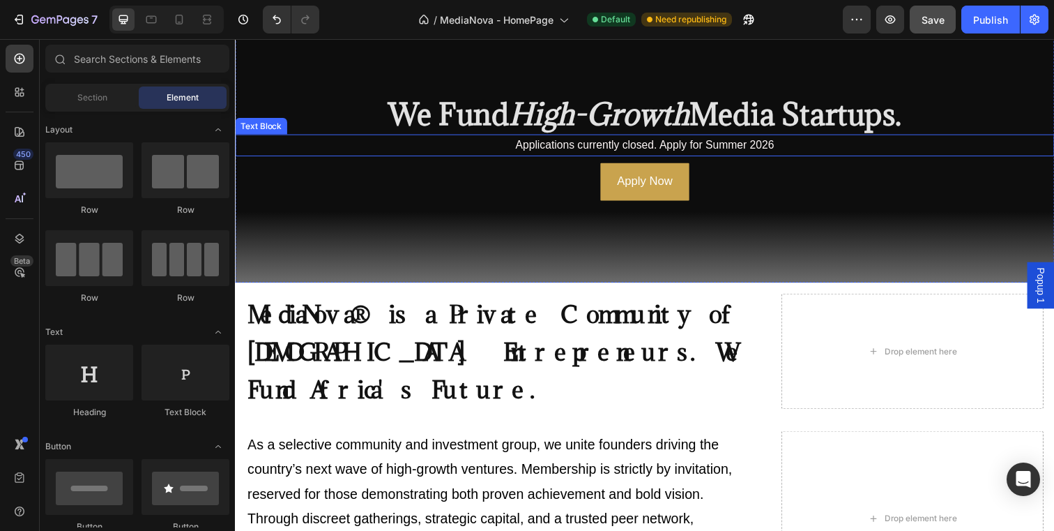
scroll to position [340, 0]
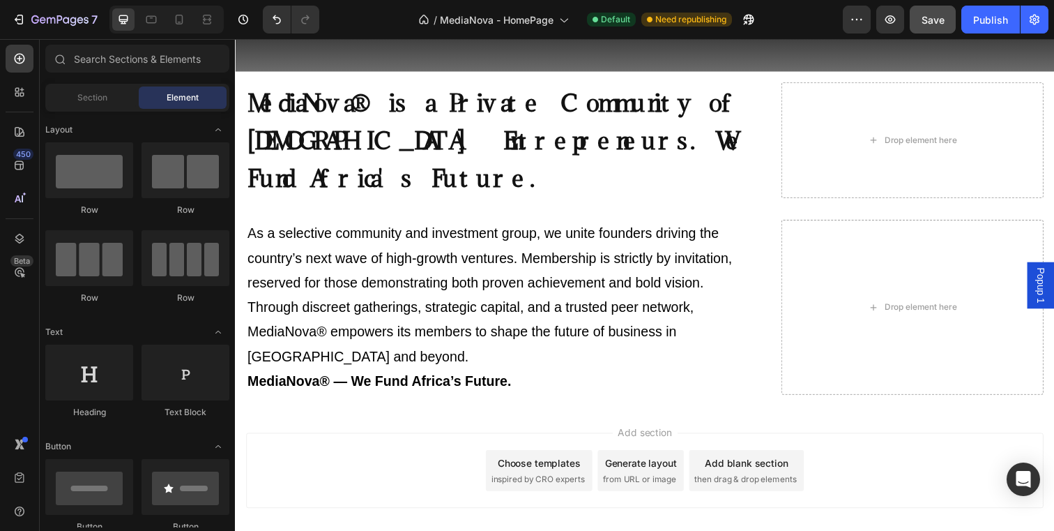
click at [331, 441] on div "Add section Choose templates inspired by CRO experts Generate layout from URL o…" at bounding box center [653, 479] width 814 height 77
click at [719, 458] on div "Add blank section then drag & drop elements" at bounding box center [757, 479] width 117 height 42
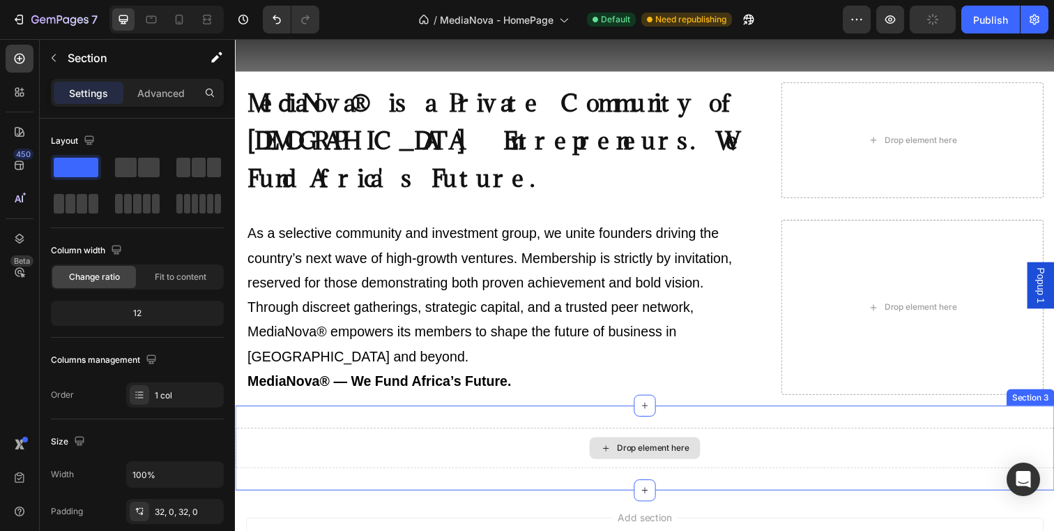
click at [334, 435] on div "Drop element here" at bounding box center [653, 456] width 837 height 42
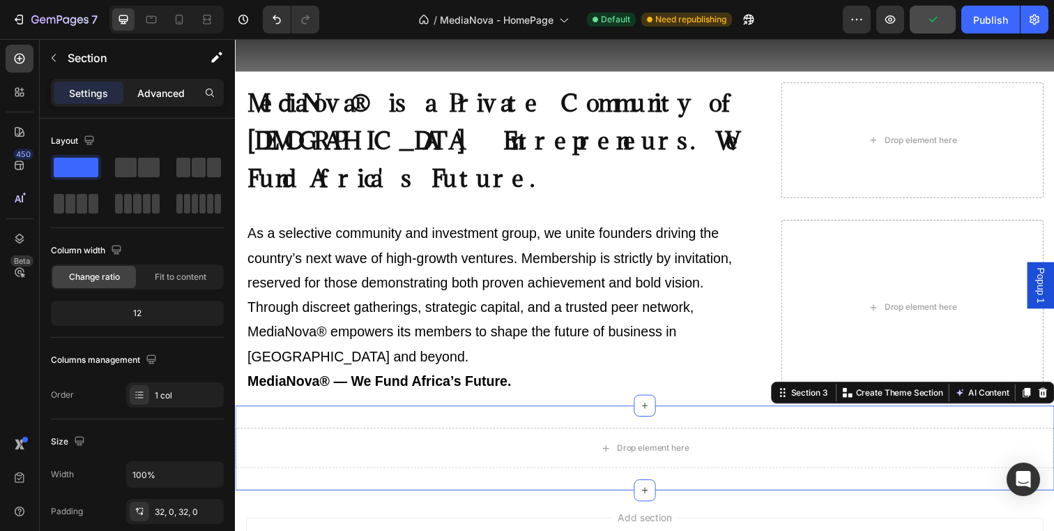
click at [150, 97] on p "Advanced" at bounding box center [160, 93] width 47 height 15
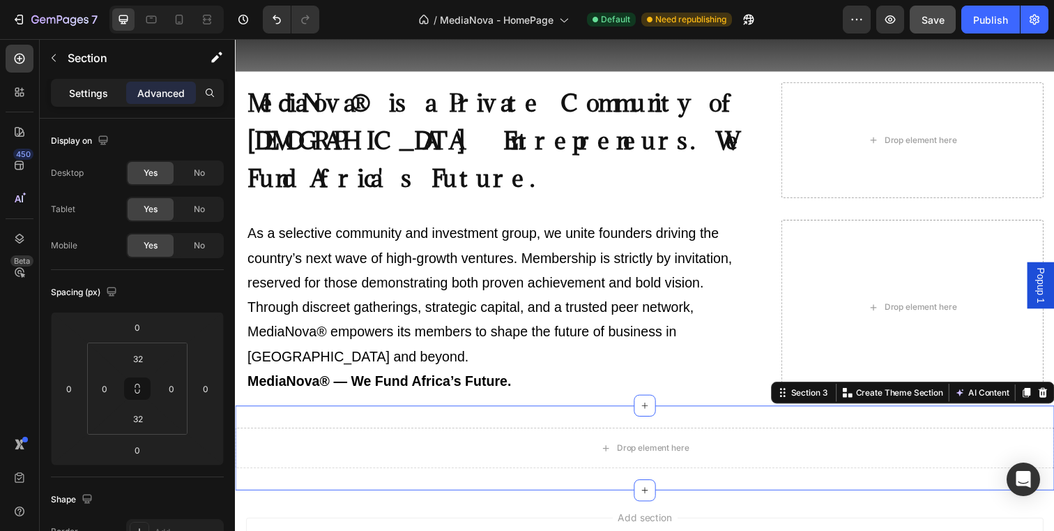
click at [86, 98] on p "Settings" at bounding box center [88, 93] width 39 height 15
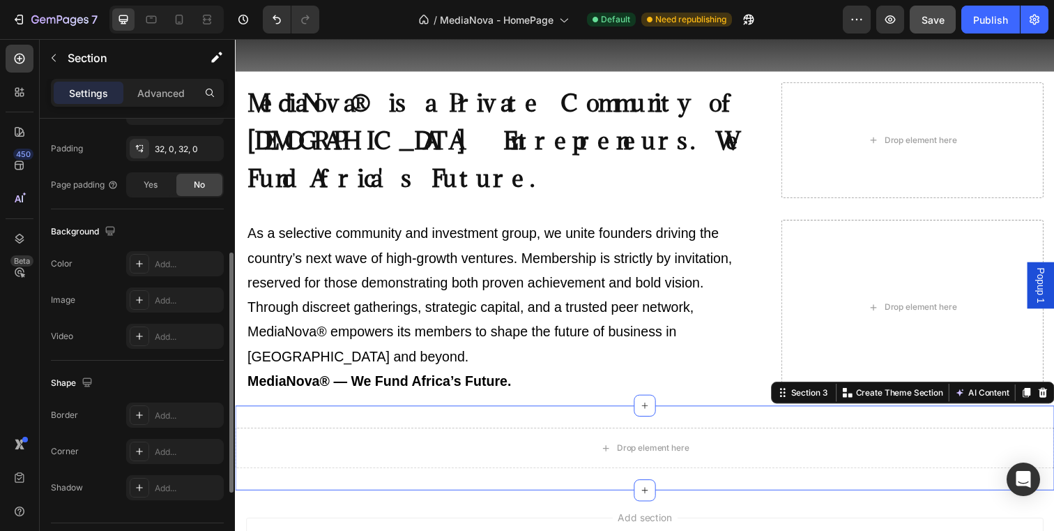
scroll to position [389, 0]
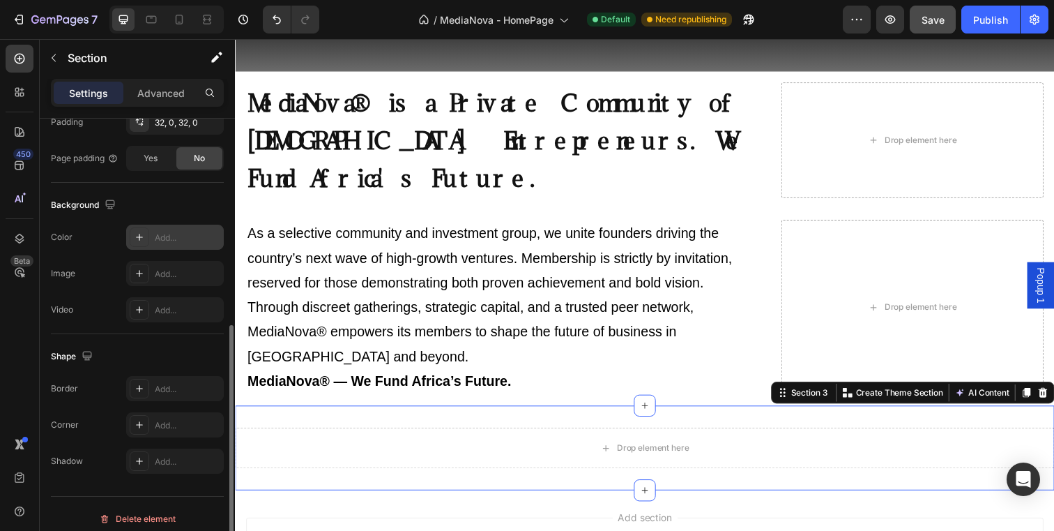
click at [142, 238] on icon at bounding box center [139, 237] width 11 height 11
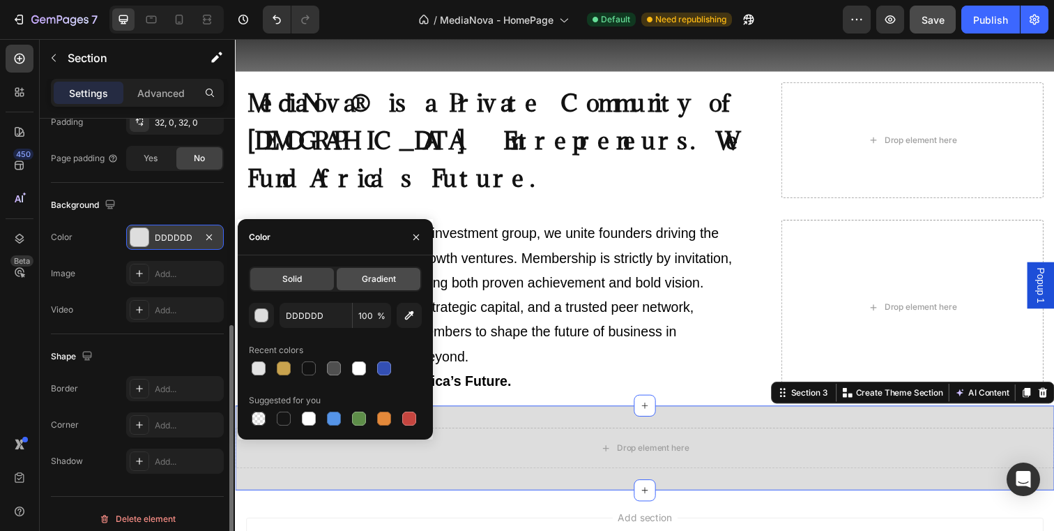
click at [364, 280] on span "Gradient" at bounding box center [379, 279] width 34 height 13
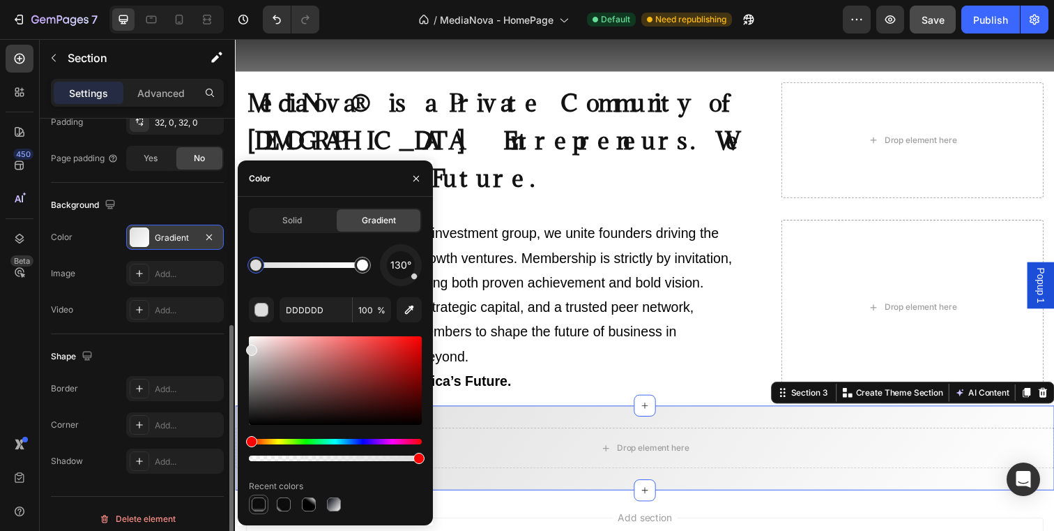
click at [262, 506] on div at bounding box center [259, 504] width 14 height 14
type input "000000"
type input "95"
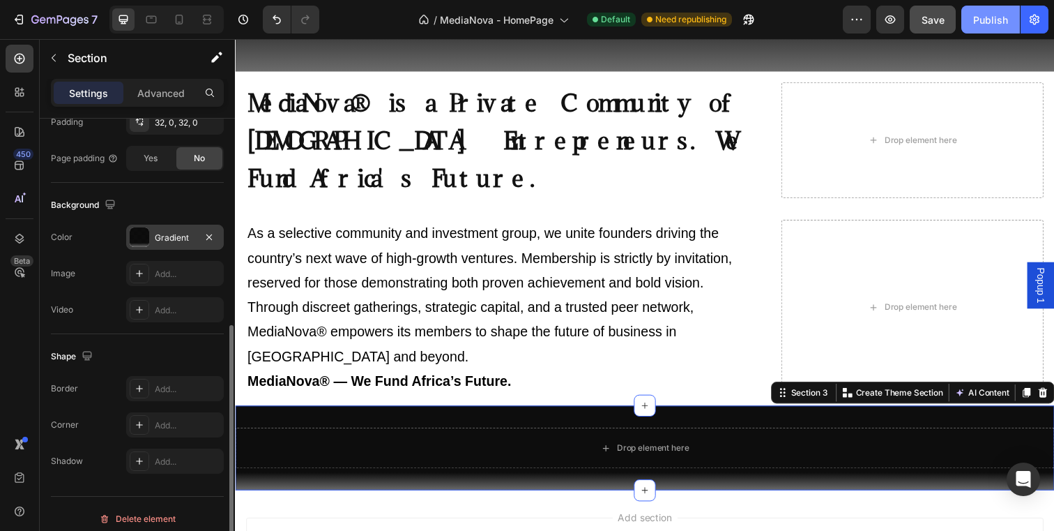
click at [973, 29] on button "Publish" at bounding box center [991, 20] width 59 height 28
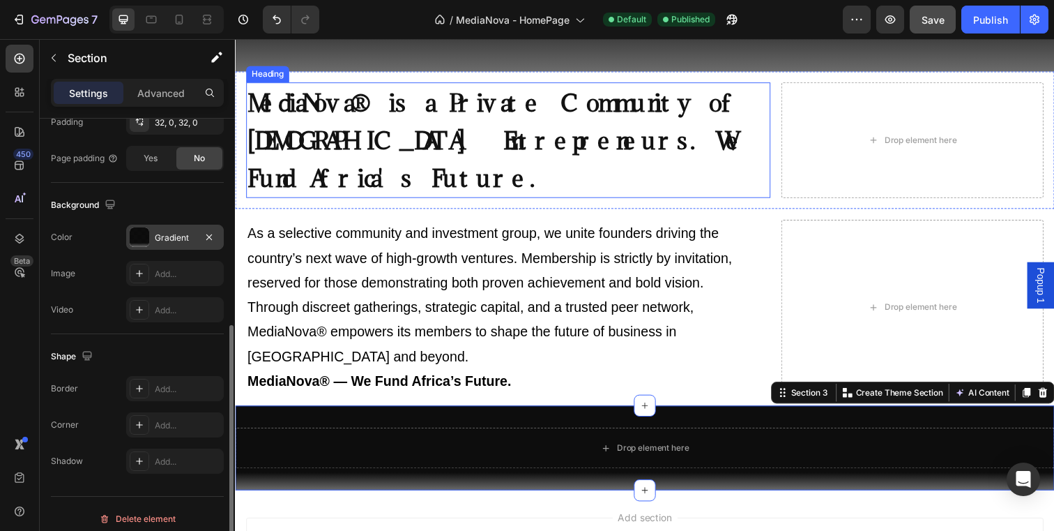
scroll to position [0, 0]
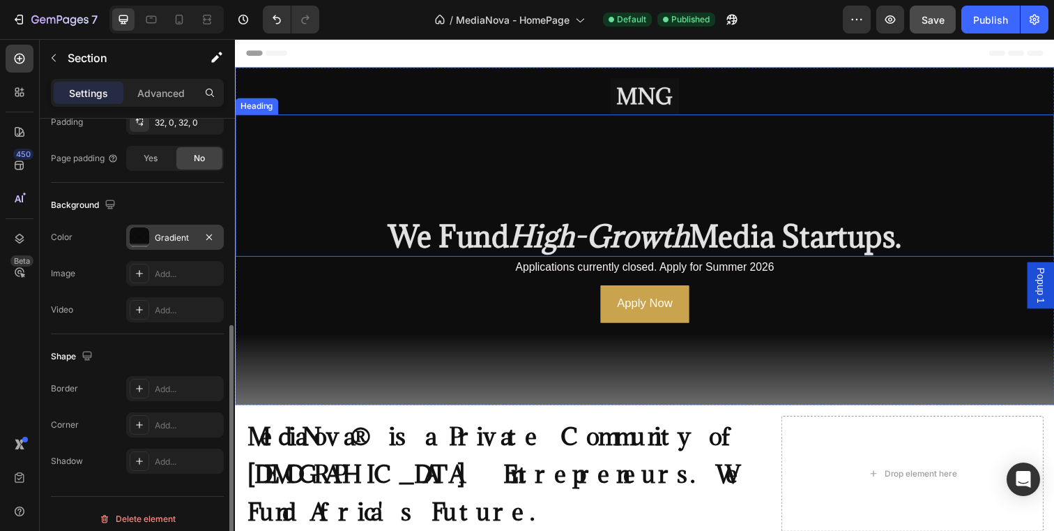
click at [534, 237] on strong "High-Growth" at bounding box center [607, 239] width 184 height 39
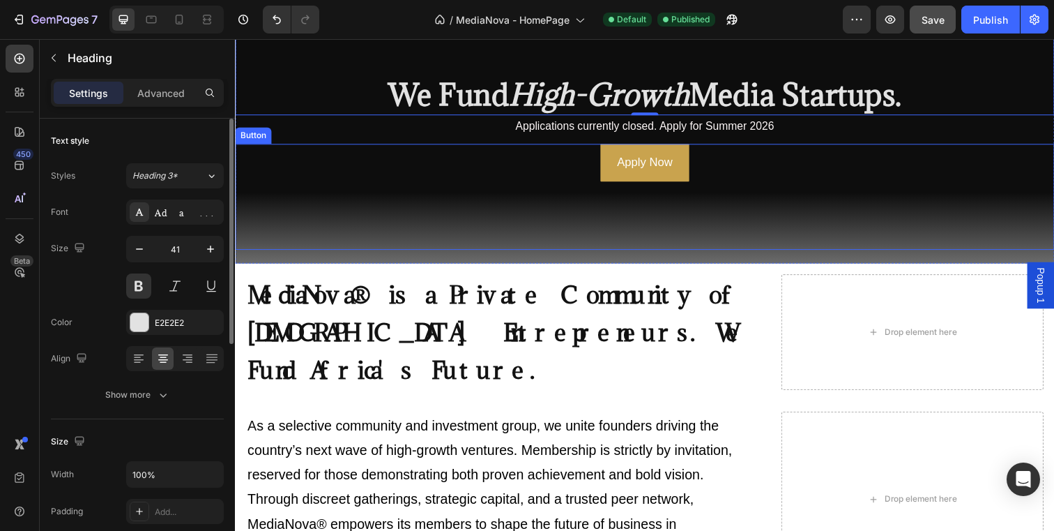
scroll to position [427, 0]
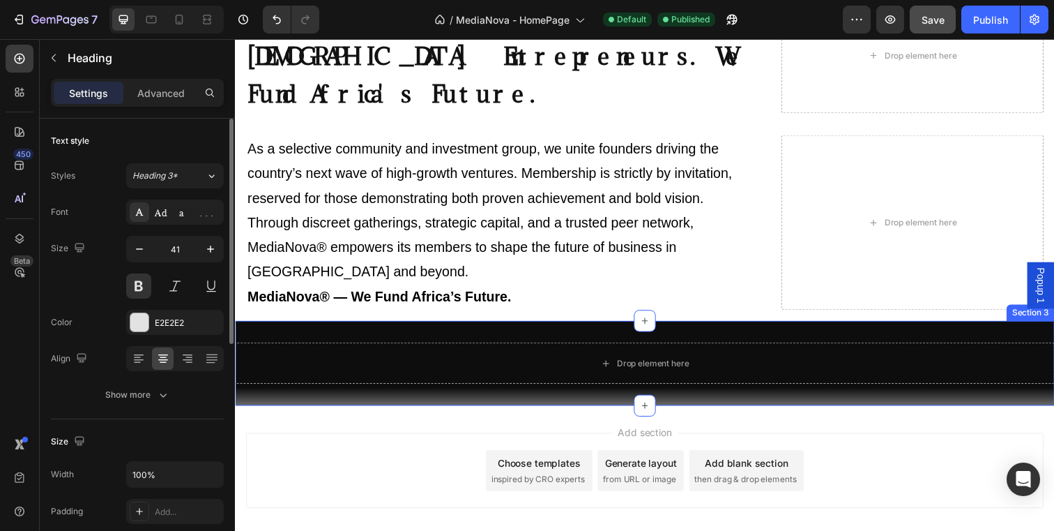
click at [407, 326] on div "Drop element here Section 3" at bounding box center [653, 369] width 837 height 86
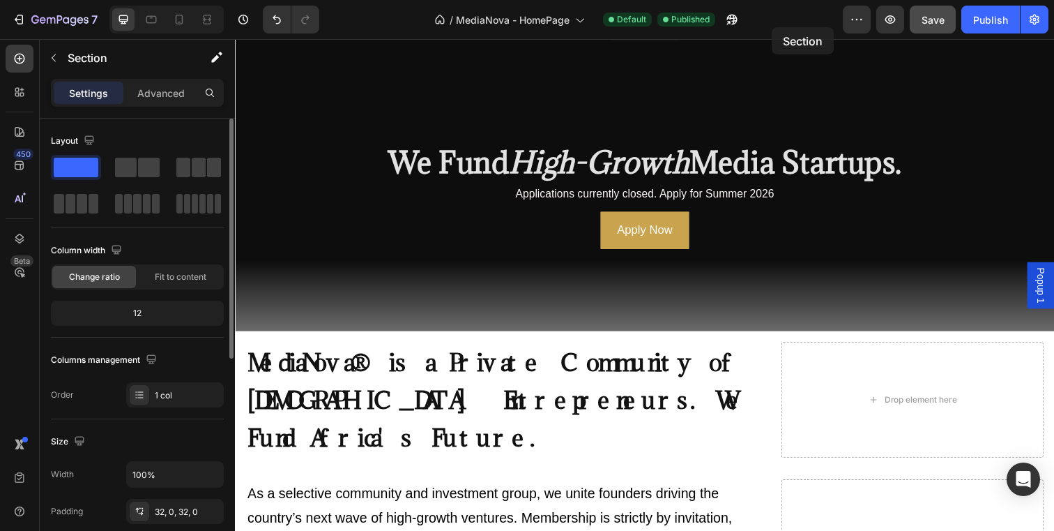
scroll to position [0, 0]
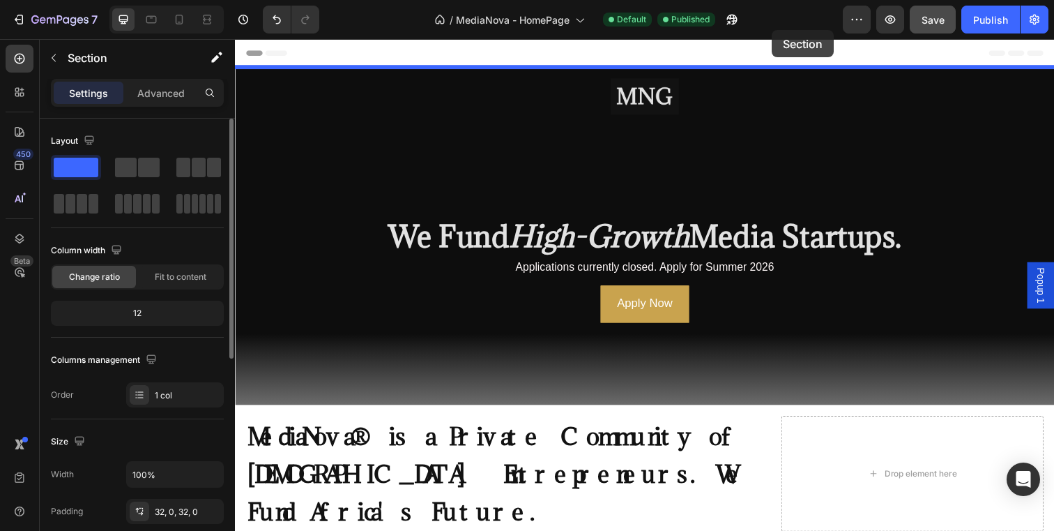
drag, startPoint x: 796, startPoint y: 280, endPoint x: 783, endPoint y: 34, distance: 245.8
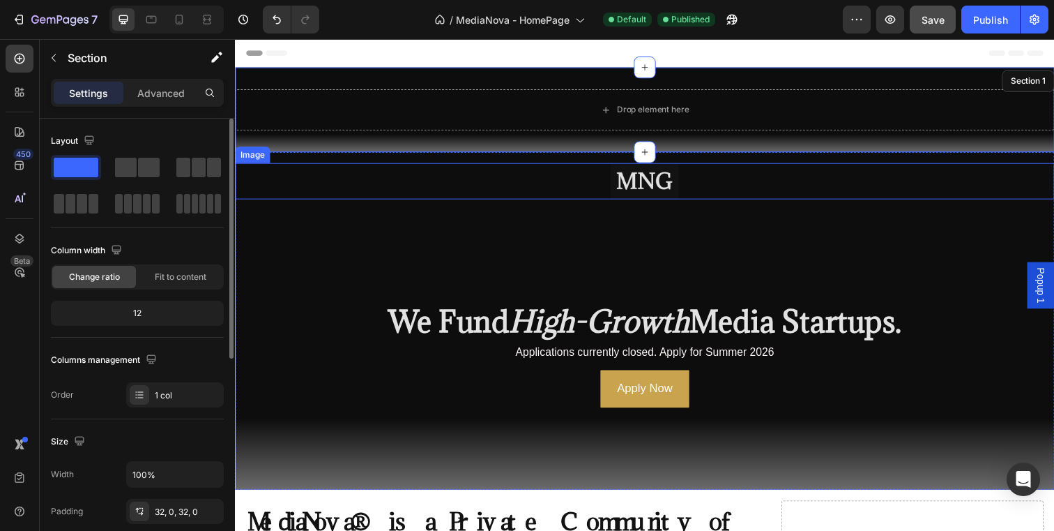
click at [661, 180] on img at bounding box center [654, 183] width 70 height 37
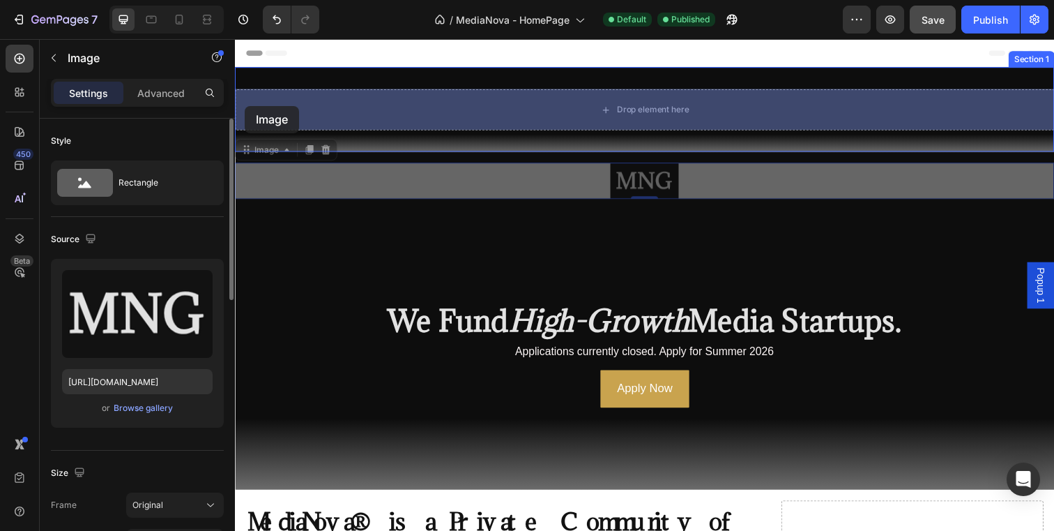
drag, startPoint x: 245, startPoint y: 152, endPoint x: 245, endPoint y: 107, distance: 44.6
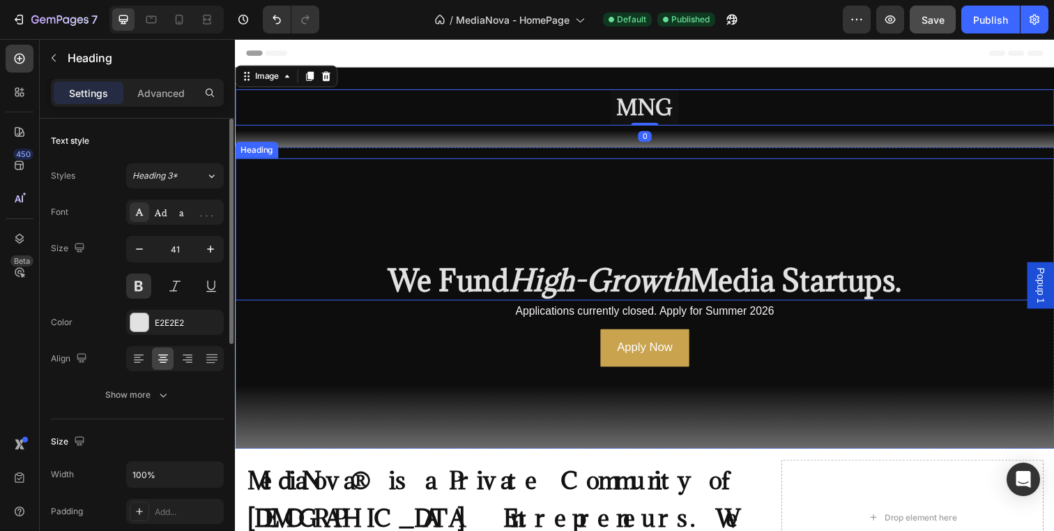
click at [377, 234] on div "⁠⁠⁠⁠⁠⁠⁠ We Fund High-Growth Media Startups. Heading" at bounding box center [653, 232] width 837 height 144
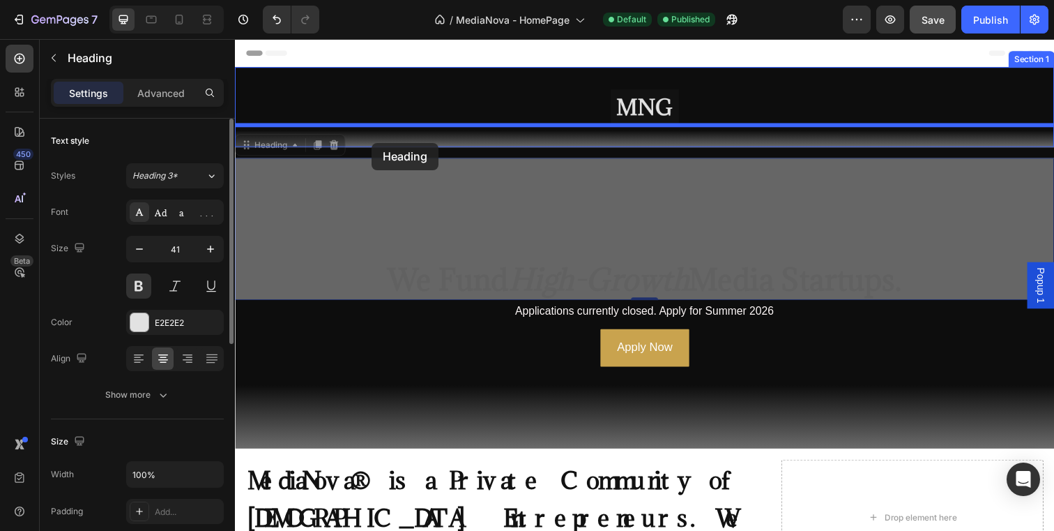
drag, startPoint x: 243, startPoint y: 144, endPoint x: 374, endPoint y: 145, distance: 131.8
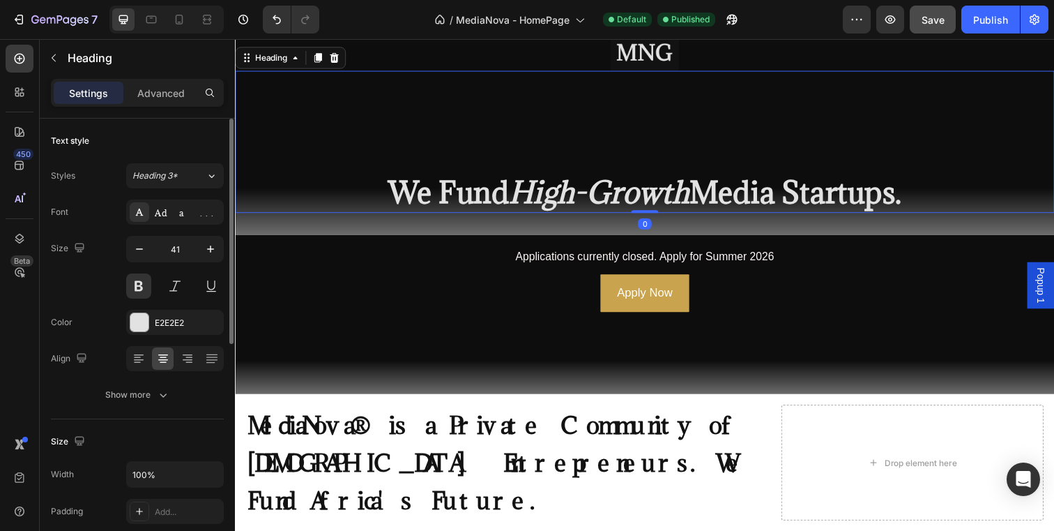
scroll to position [73, 0]
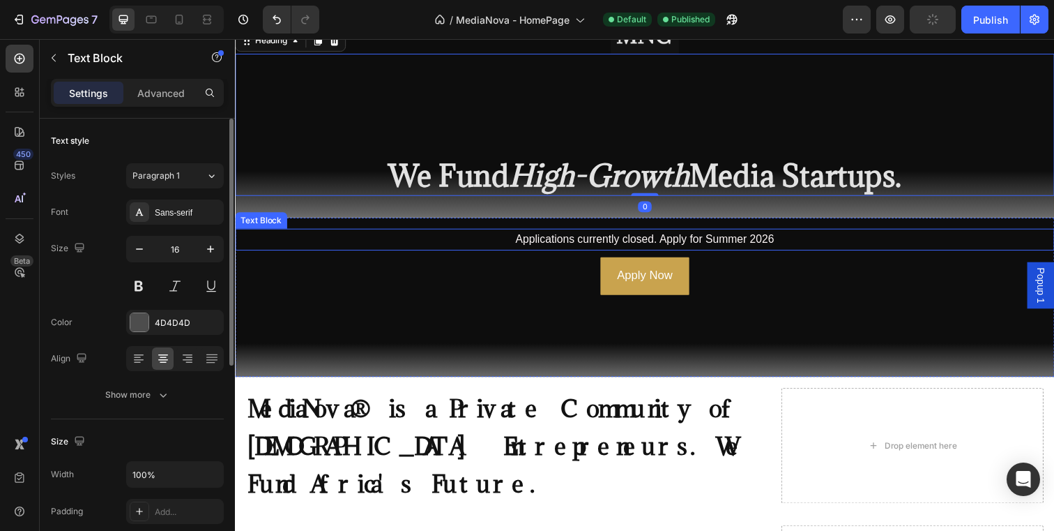
click at [547, 245] on span "Applications currently closed. Apply for Summer 2026" at bounding box center [654, 243] width 264 height 12
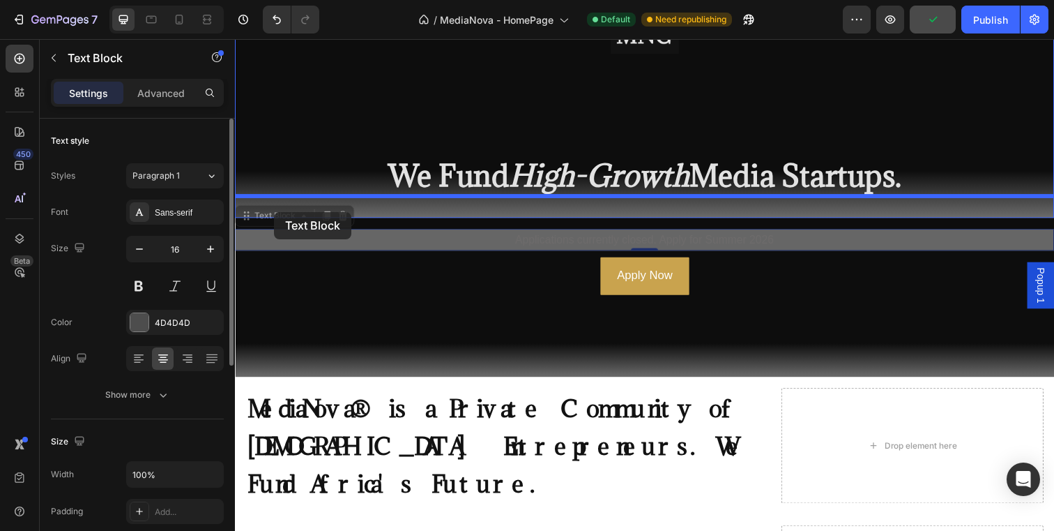
drag, startPoint x: 247, startPoint y: 220, endPoint x: 275, endPoint y: 215, distance: 28.2
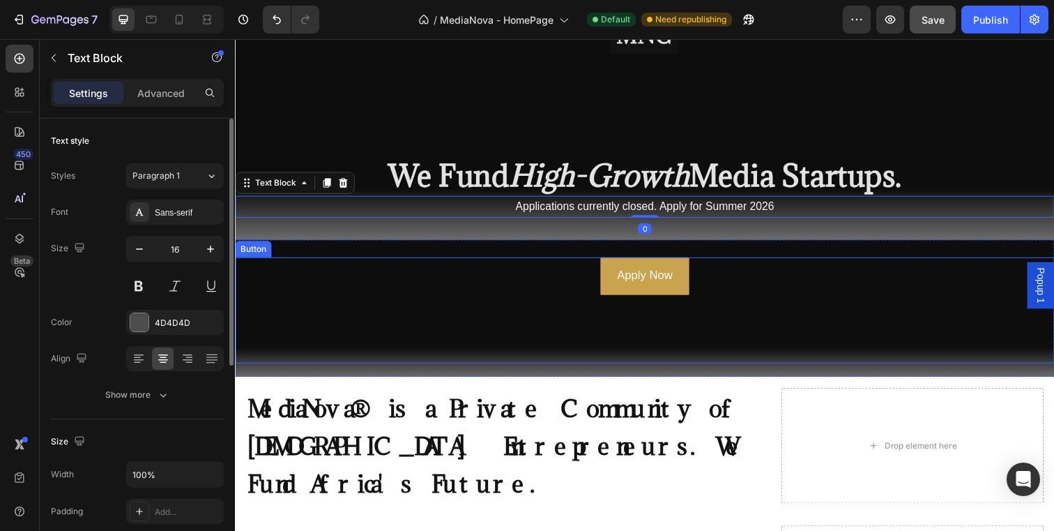
click at [577, 281] on div "Apply Now Button" at bounding box center [653, 315] width 837 height 108
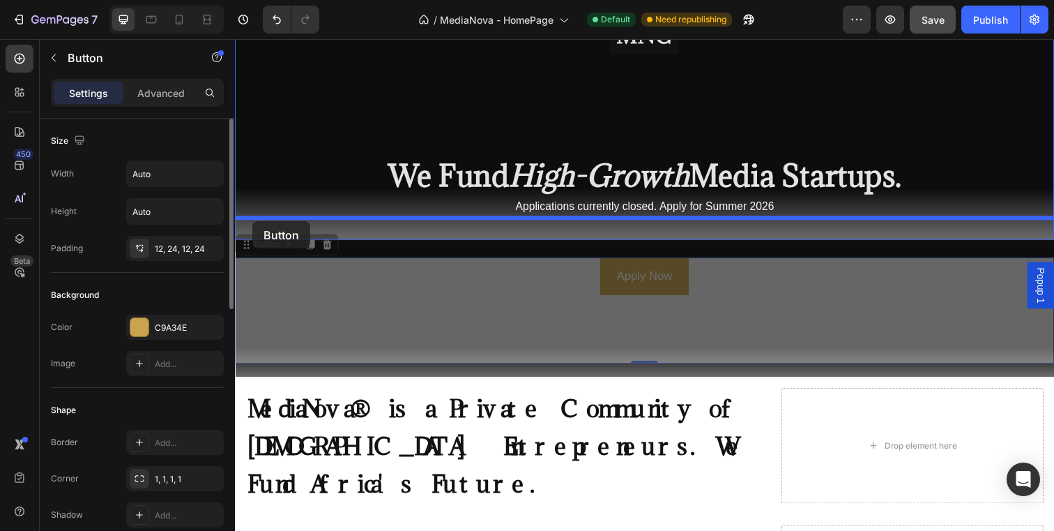
drag, startPoint x: 246, startPoint y: 247, endPoint x: 253, endPoint y: 226, distance: 22.1
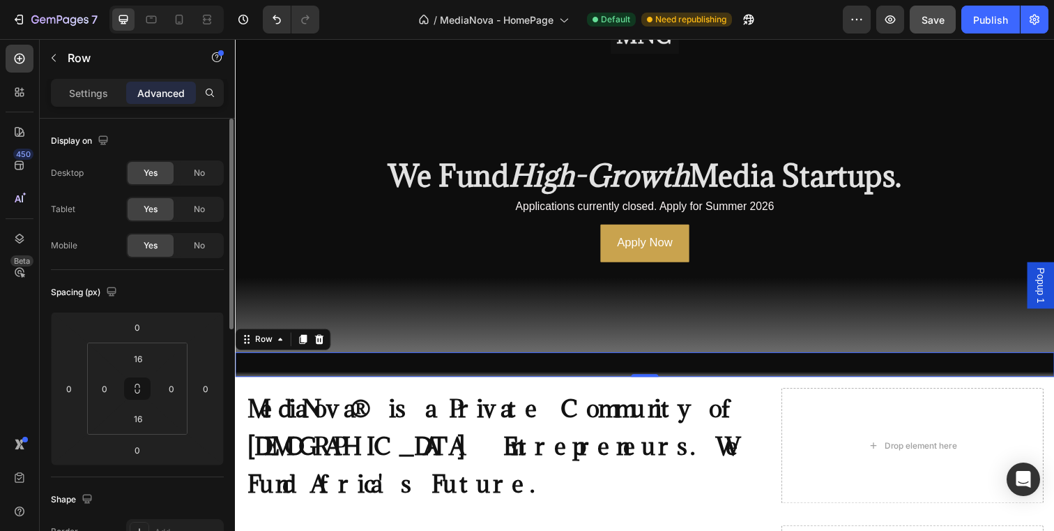
click at [429, 365] on div "Text Block Row 0" at bounding box center [653, 370] width 837 height 25
click at [318, 348] on icon at bounding box center [321, 345] width 9 height 10
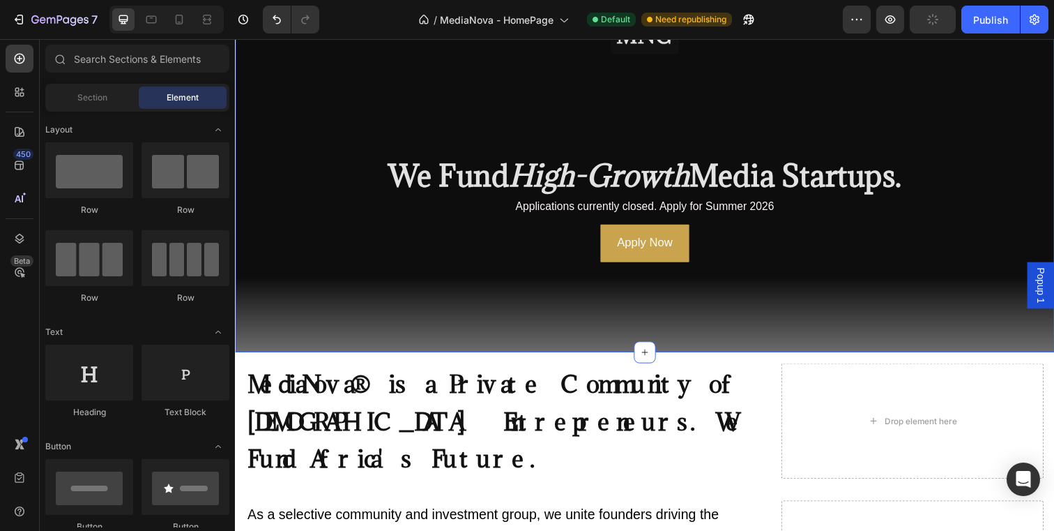
scroll to position [0, 0]
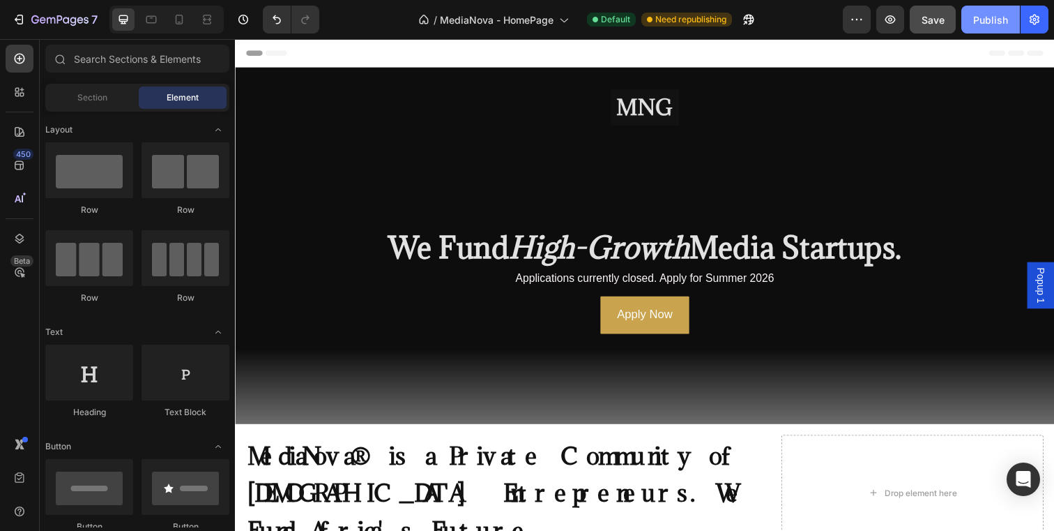
click at [980, 22] on div "Publish" at bounding box center [990, 20] width 35 height 15
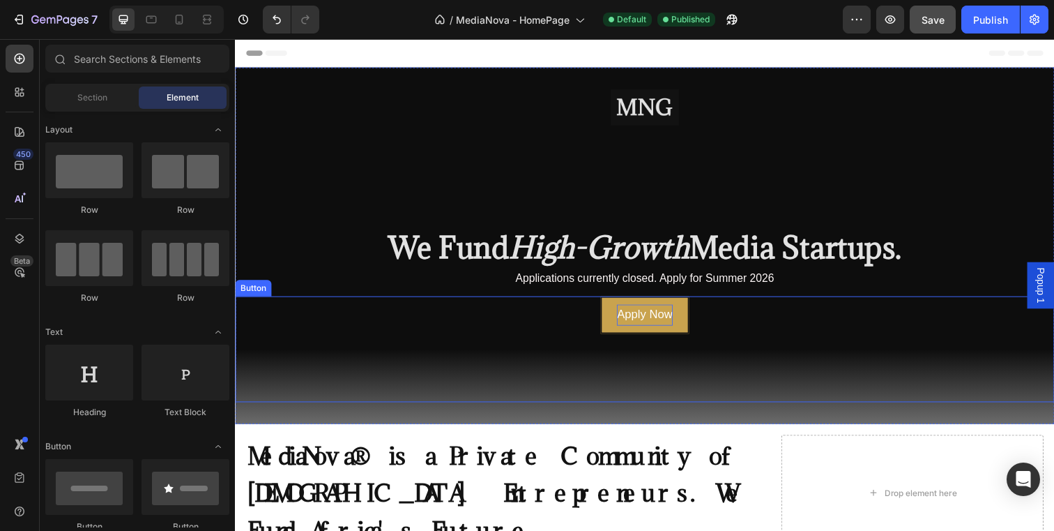
click at [679, 314] on p "Apply Now" at bounding box center [653, 321] width 56 height 22
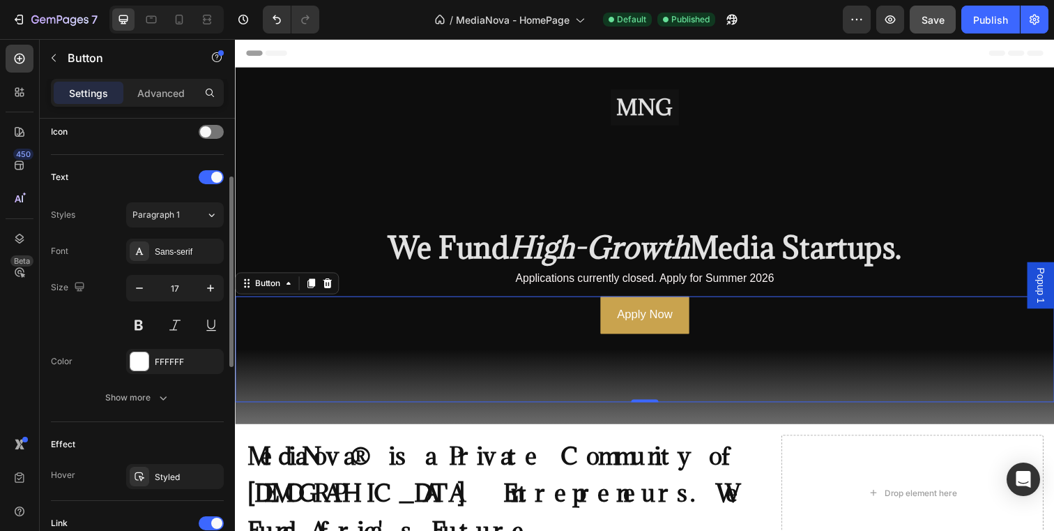
scroll to position [434, 0]
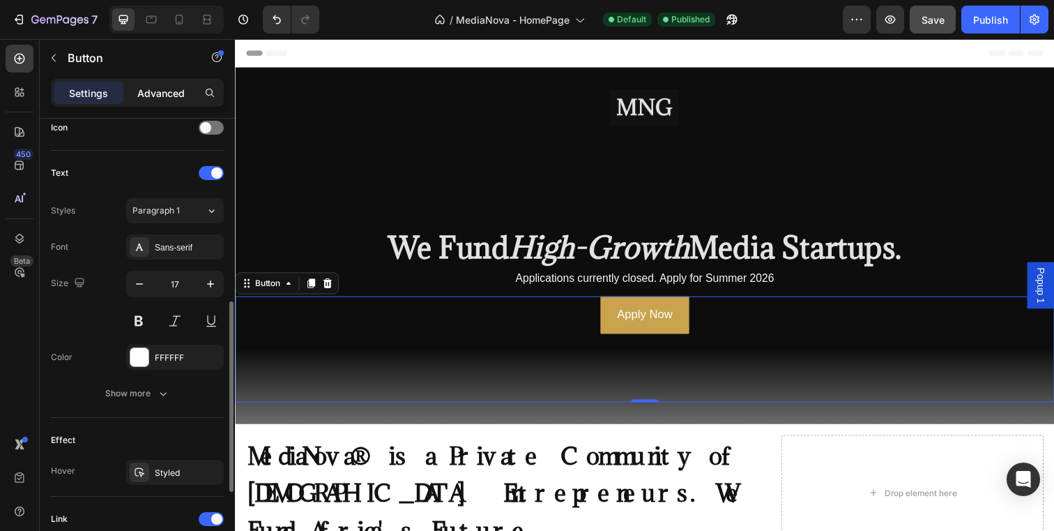
click at [169, 94] on p "Advanced" at bounding box center [160, 93] width 47 height 15
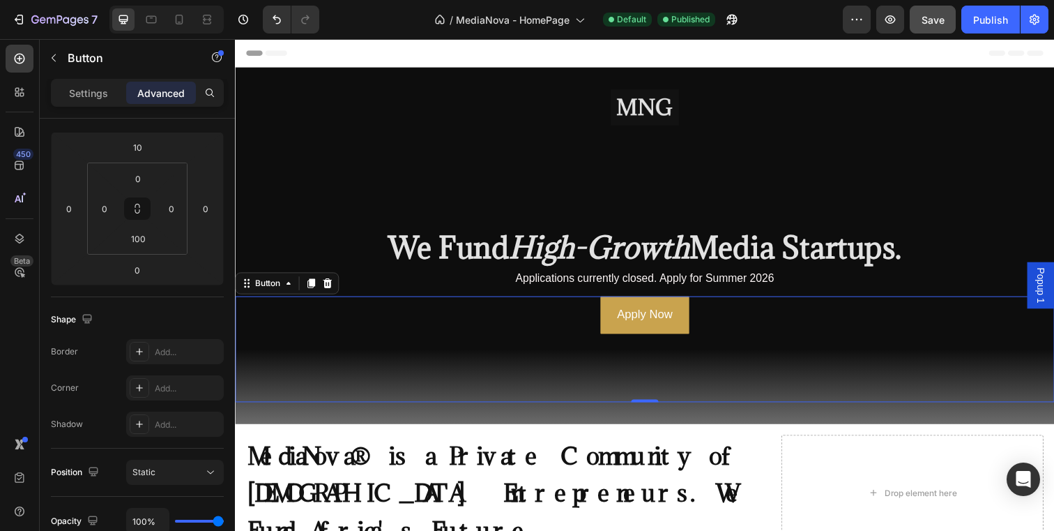
scroll to position [0, 0]
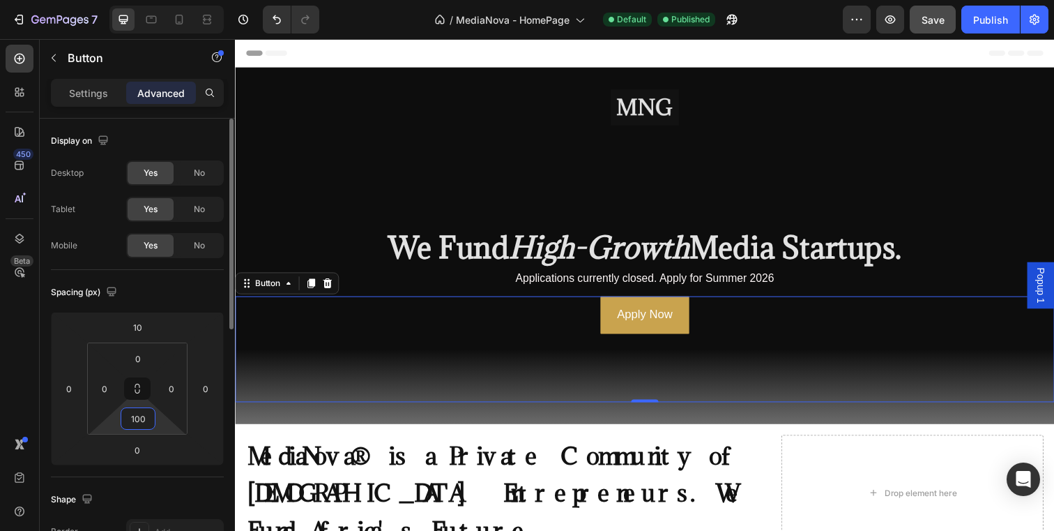
click at [146, 418] on input "100" at bounding box center [138, 418] width 28 height 21
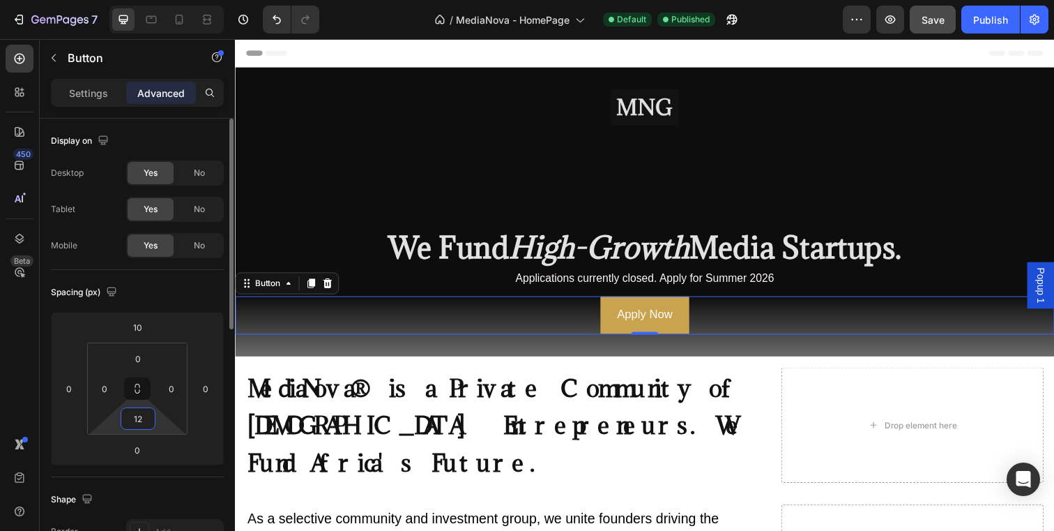
type input "120"
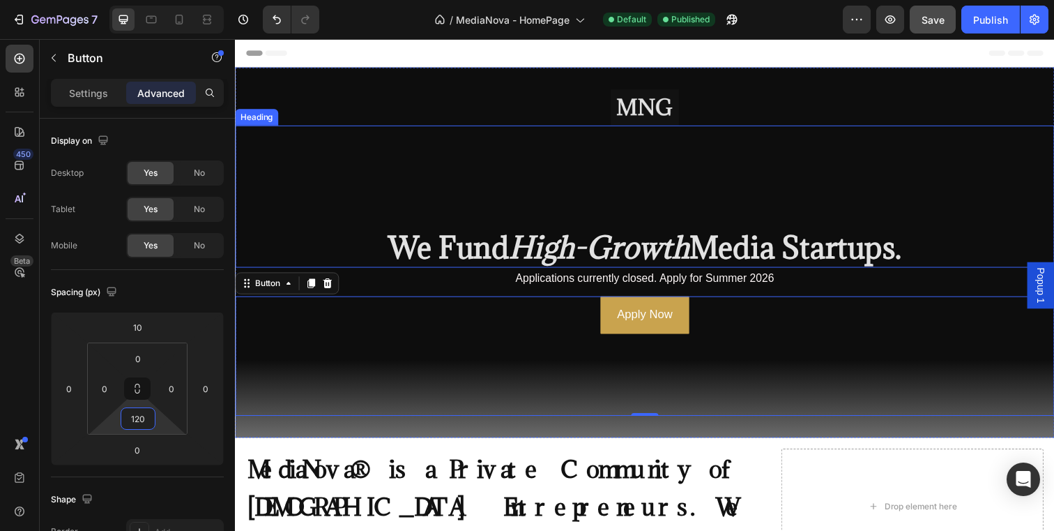
click at [390, 206] on div "We Fund High-Growth Media Startups. Heading" at bounding box center [653, 199] width 837 height 144
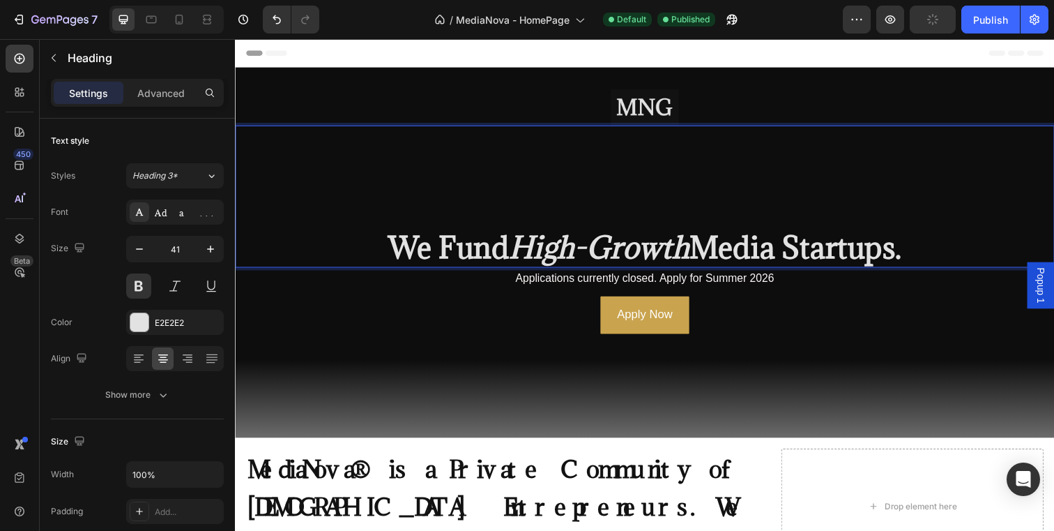
click at [916, 252] on strong "Media Startups." at bounding box center [807, 251] width 217 height 39
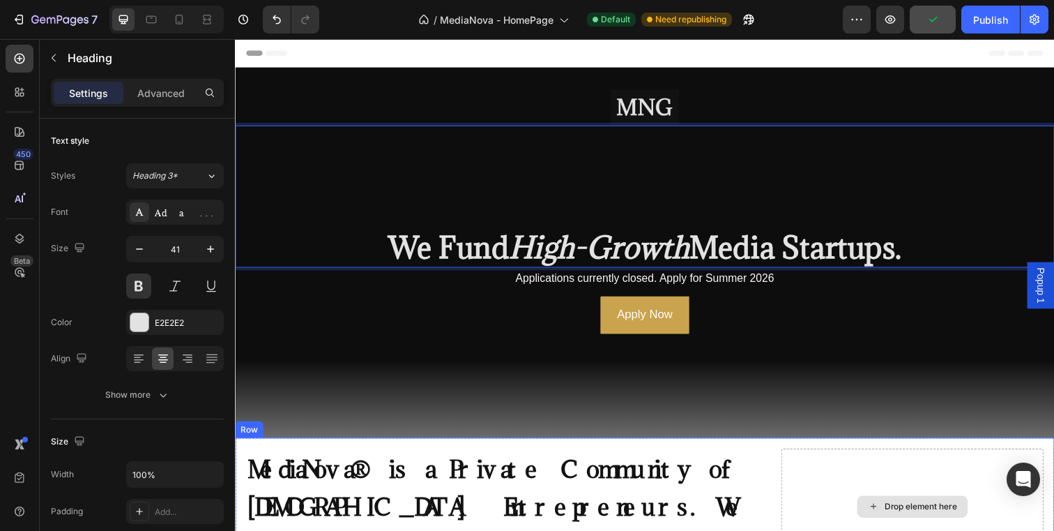
click at [805, 455] on div "⁠⁠⁠⁠⁠⁠⁠ MediaNova® is a Private Community of South African Entrepreneurs. We Fu…" at bounding box center [653, 516] width 837 height 140
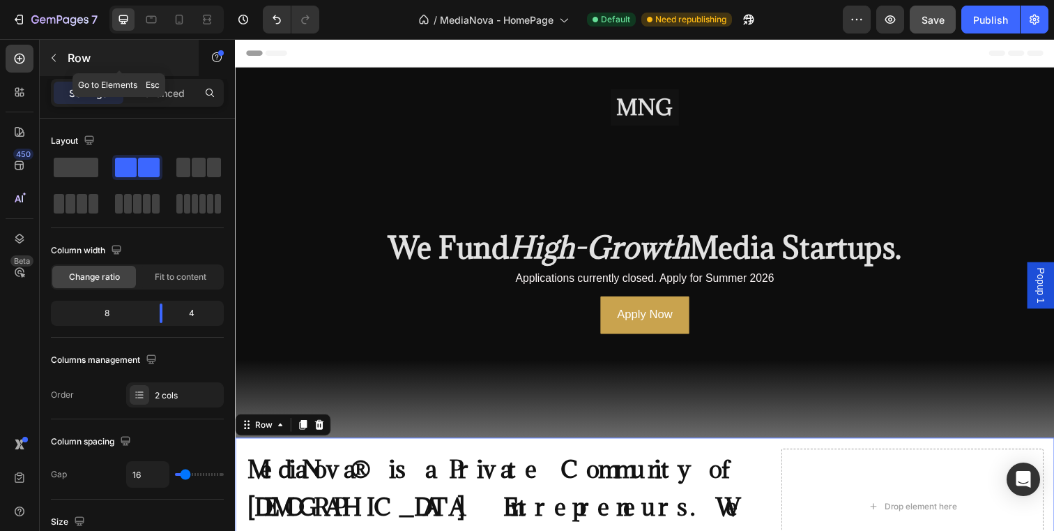
click at [68, 59] on p "Row" at bounding box center [127, 58] width 119 height 17
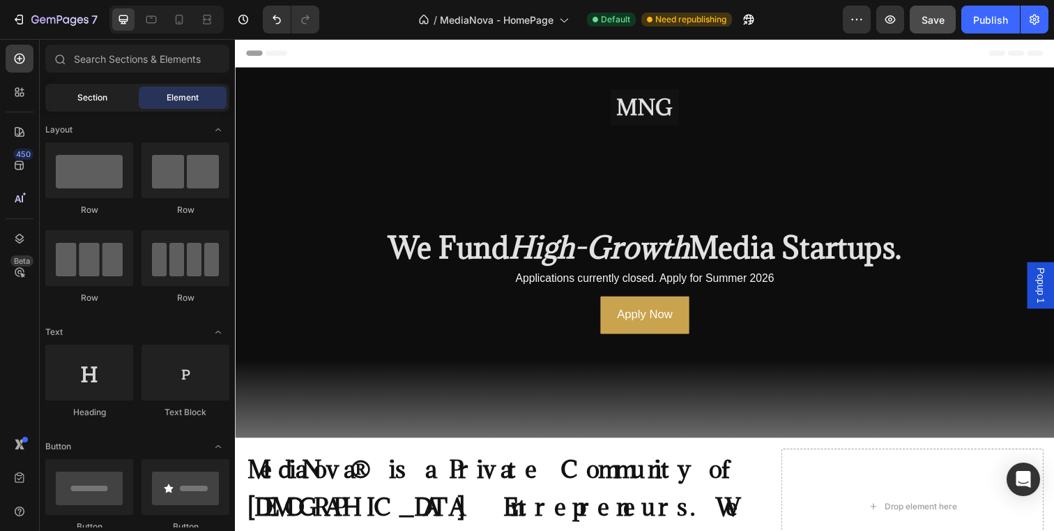
click at [85, 104] on div "Section" at bounding box center [92, 97] width 88 height 22
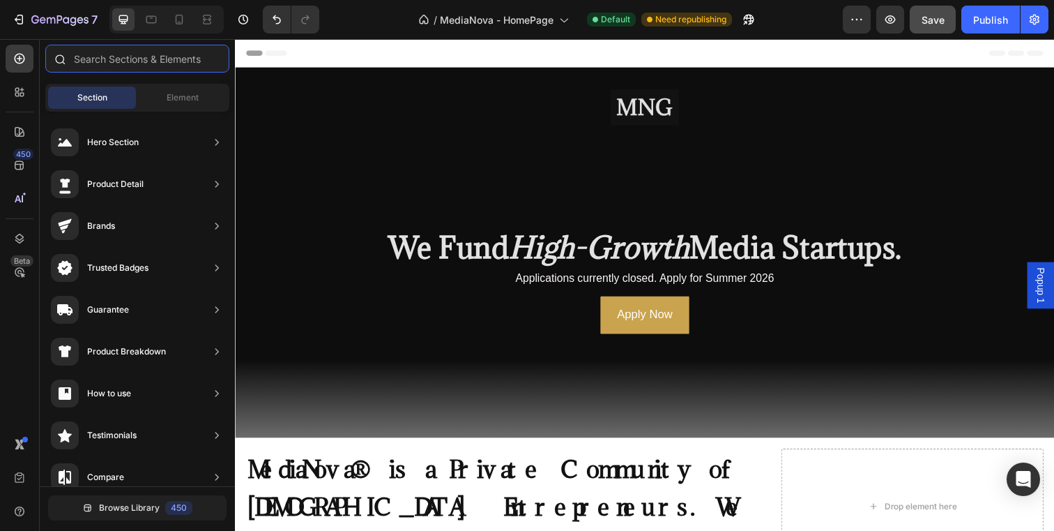
click at [112, 56] on input "text" at bounding box center [137, 59] width 184 height 28
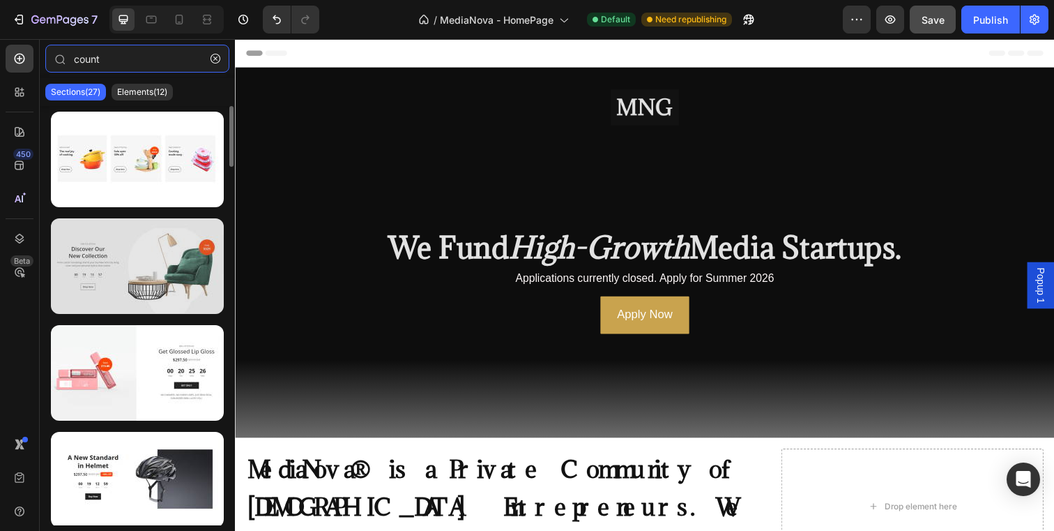
type input "count"
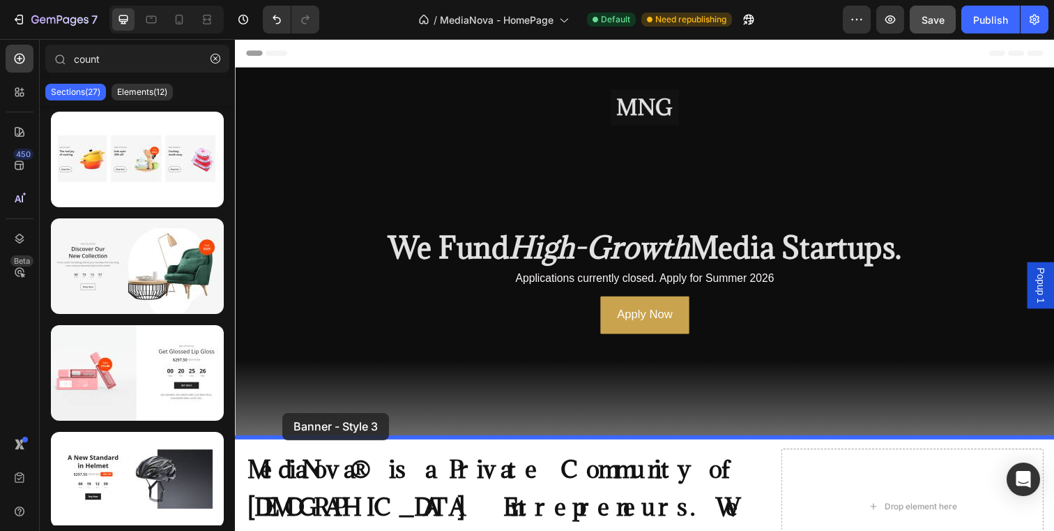
drag, startPoint x: 347, startPoint y: 327, endPoint x: 283, endPoint y: 420, distance: 113.3
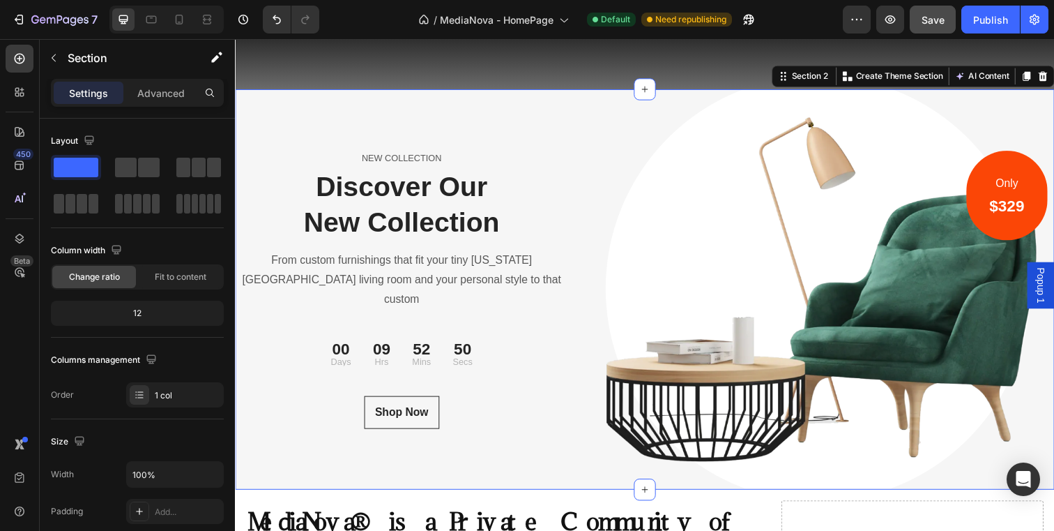
scroll to position [358, 0]
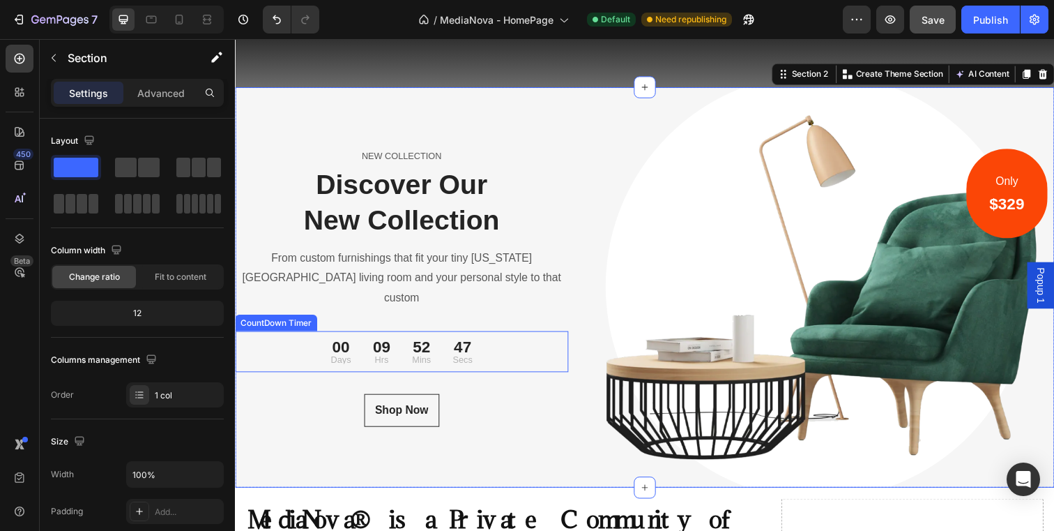
click at [521, 350] on div "00 Days 09 Hrs 52 Mins 47 Secs" at bounding box center [405, 357] width 340 height 31
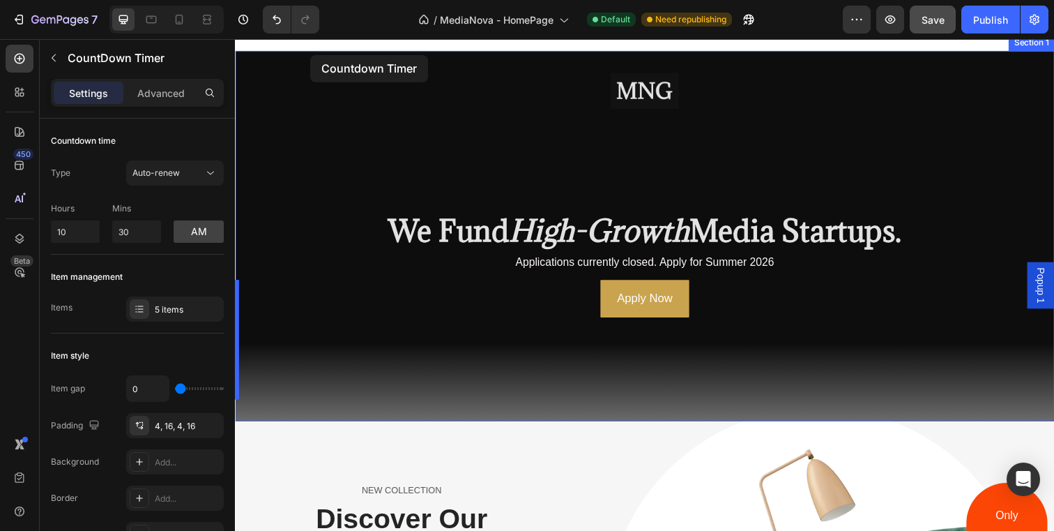
scroll to position [0, 0]
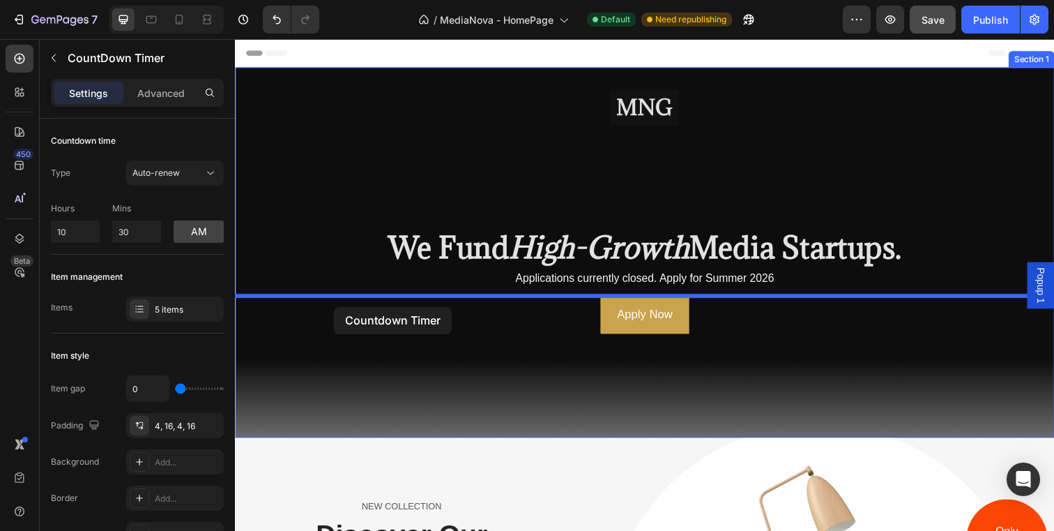
drag, startPoint x: 245, startPoint y: 314, endPoint x: 336, endPoint y: 312, distance: 91.4
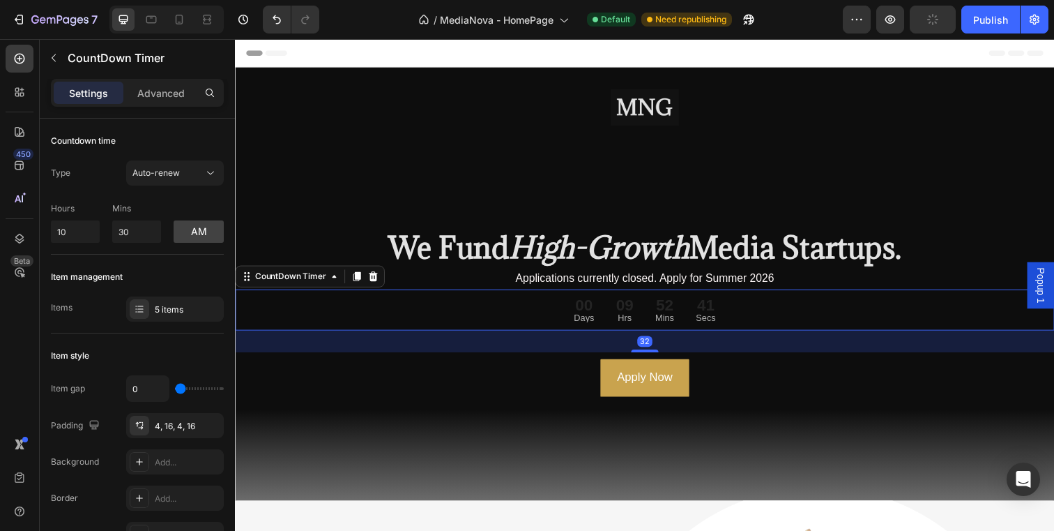
click at [591, 308] on div "00" at bounding box center [591, 311] width 21 height 16
click at [596, 314] on div "00" at bounding box center [591, 311] width 21 height 16
click at [83, 230] on input "10" at bounding box center [75, 231] width 49 height 22
type input "1"
type input "0"
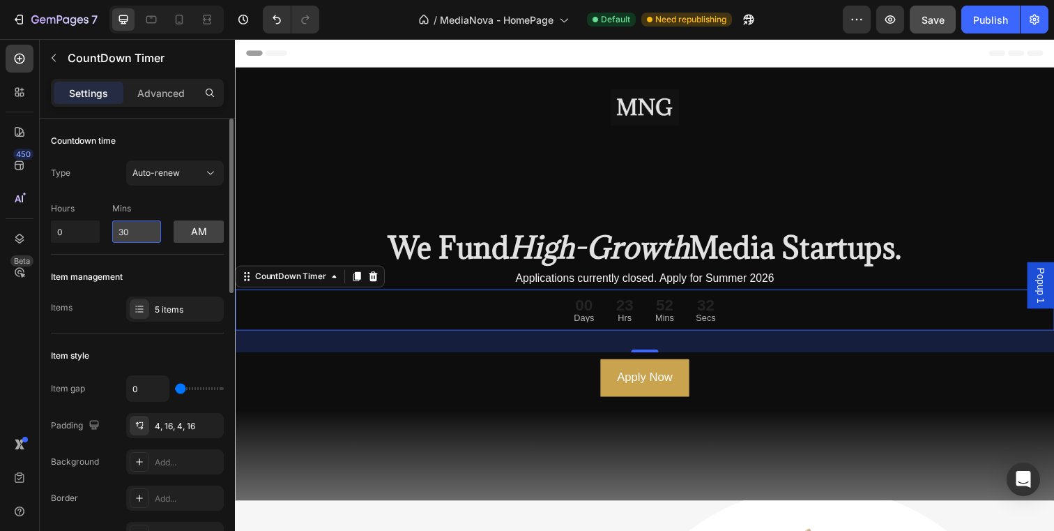
click at [135, 227] on input "30" at bounding box center [136, 231] width 49 height 22
type input "3"
type input "0"
click at [208, 234] on button "am" at bounding box center [199, 231] width 50 height 22
click at [593, 312] on div "00" at bounding box center [591, 311] width 21 height 16
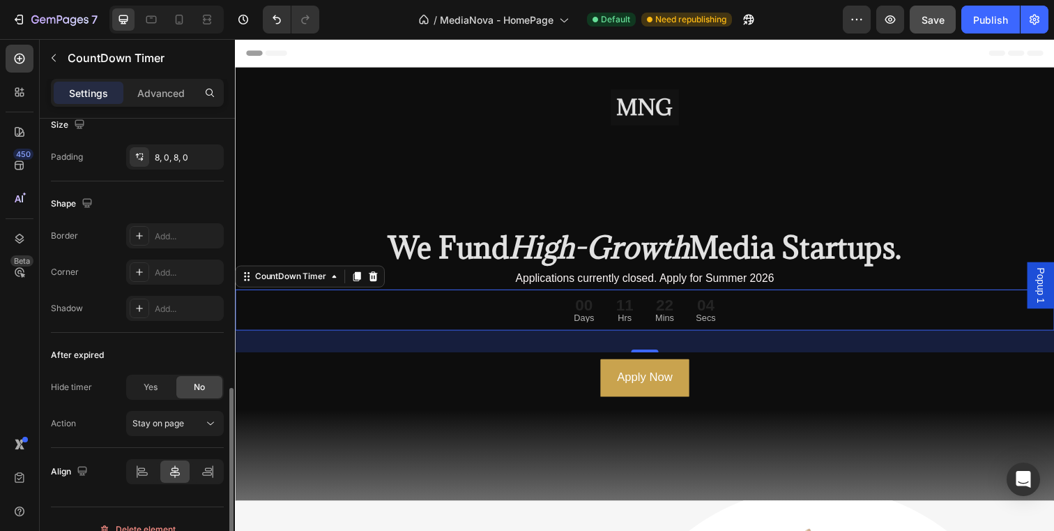
scroll to position [699, 0]
click at [173, 423] on span "Stay on page" at bounding box center [158, 420] width 52 height 10
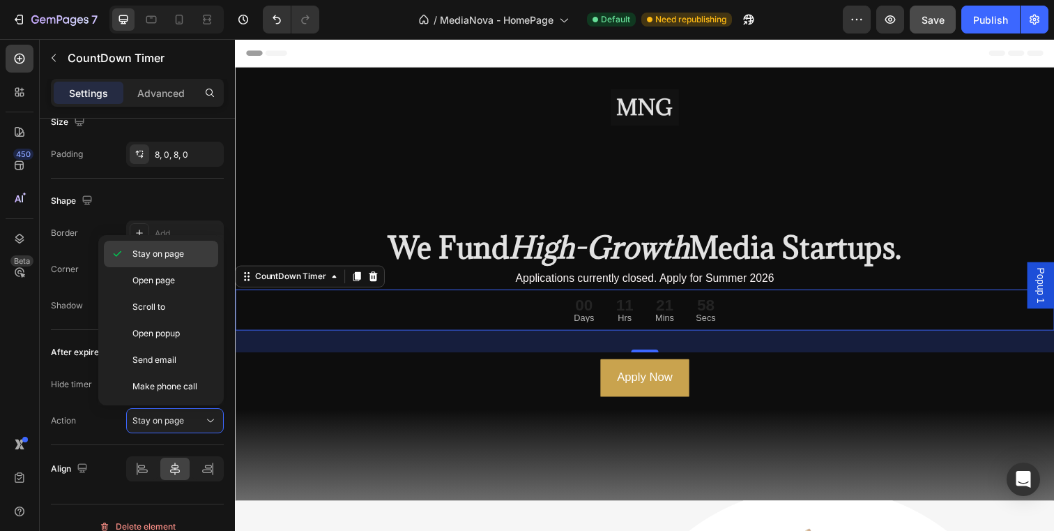
click at [169, 250] on span "Stay on page" at bounding box center [158, 254] width 52 height 13
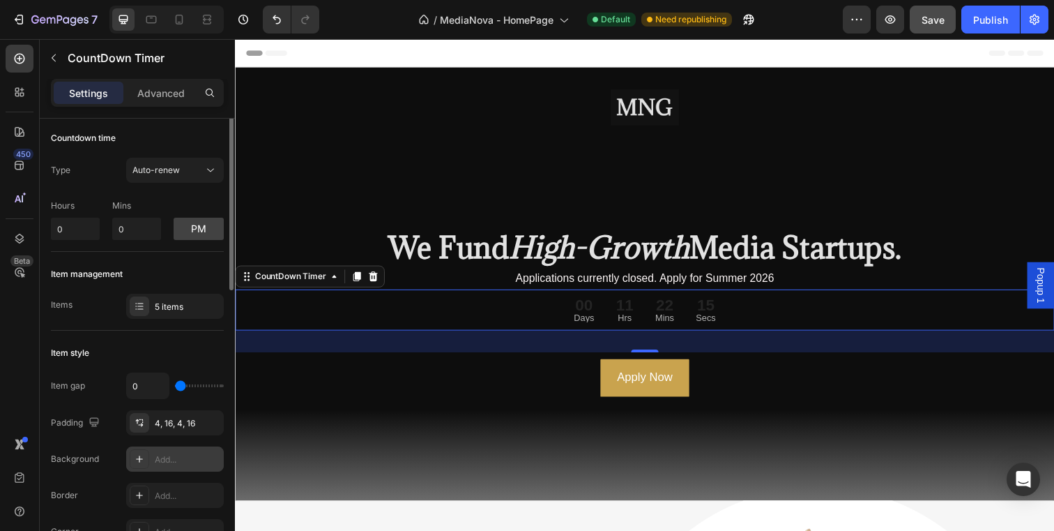
scroll to position [0, 0]
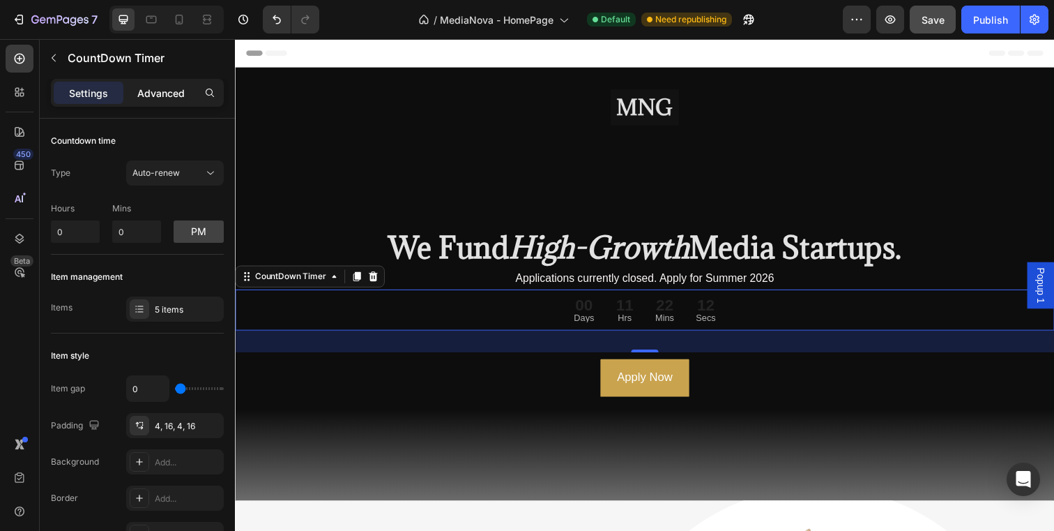
click at [153, 93] on p "Advanced" at bounding box center [160, 93] width 47 height 15
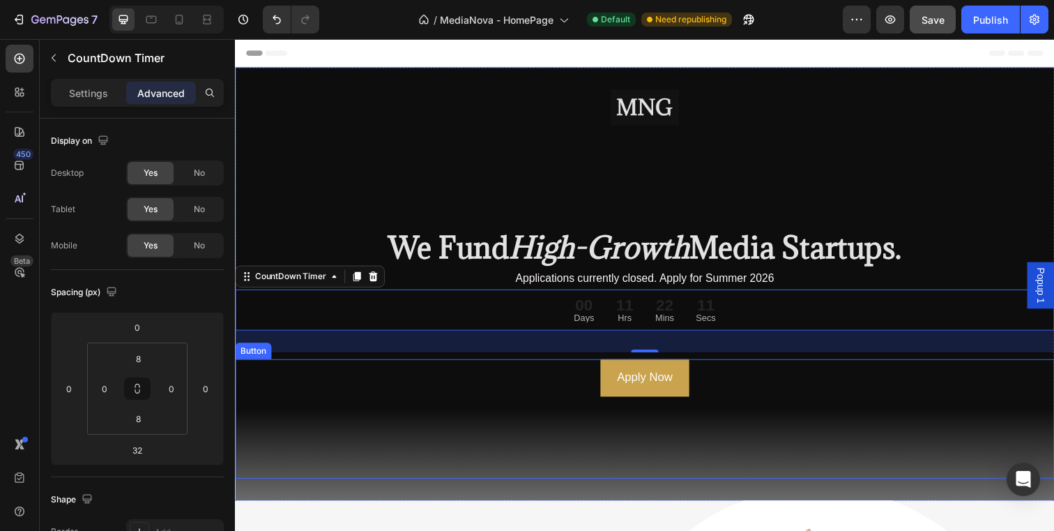
click at [379, 381] on div "Apply Now Button" at bounding box center [653, 426] width 837 height 122
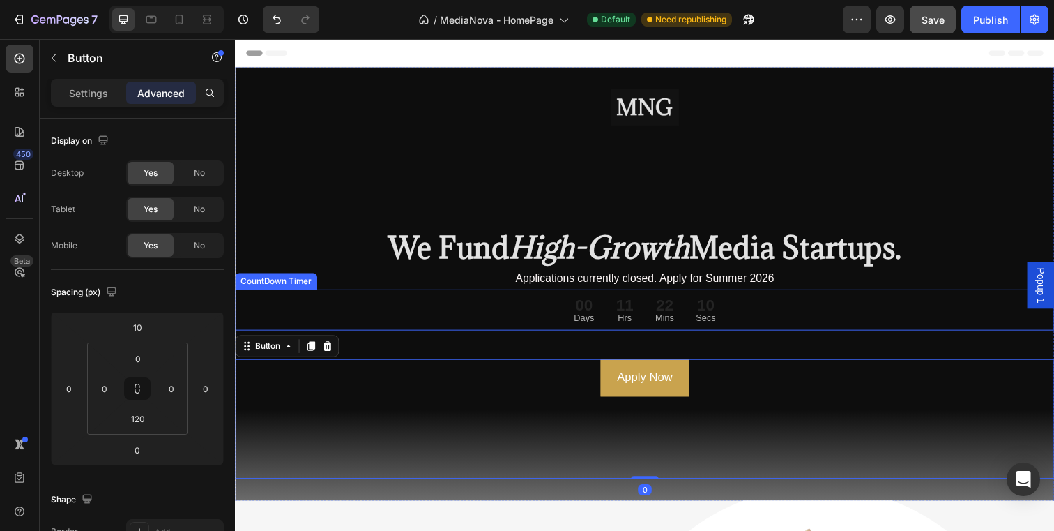
click at [598, 310] on div "00" at bounding box center [591, 311] width 21 height 16
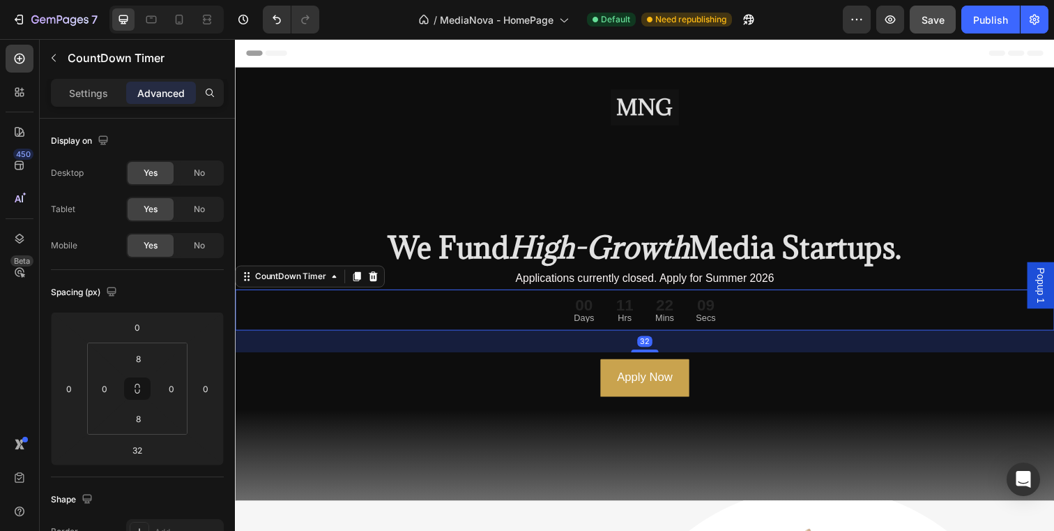
click at [598, 310] on div "00" at bounding box center [591, 311] width 21 height 16
click at [589, 310] on div "00" at bounding box center [591, 311] width 21 height 16
click at [600, 310] on div "00" at bounding box center [591, 311] width 21 height 16
click at [91, 98] on p "Settings" at bounding box center [88, 93] width 39 height 15
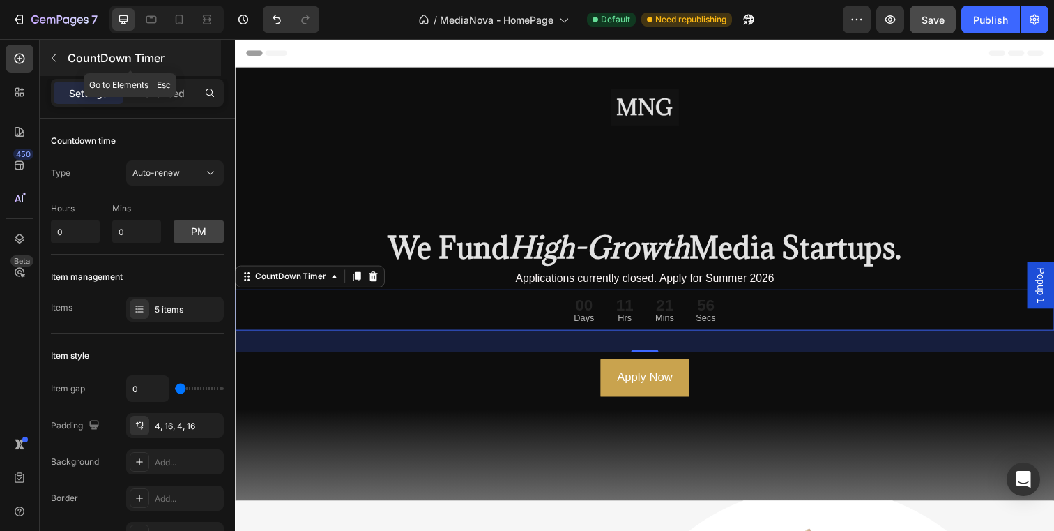
click at [61, 61] on button "button" at bounding box center [54, 58] width 22 height 22
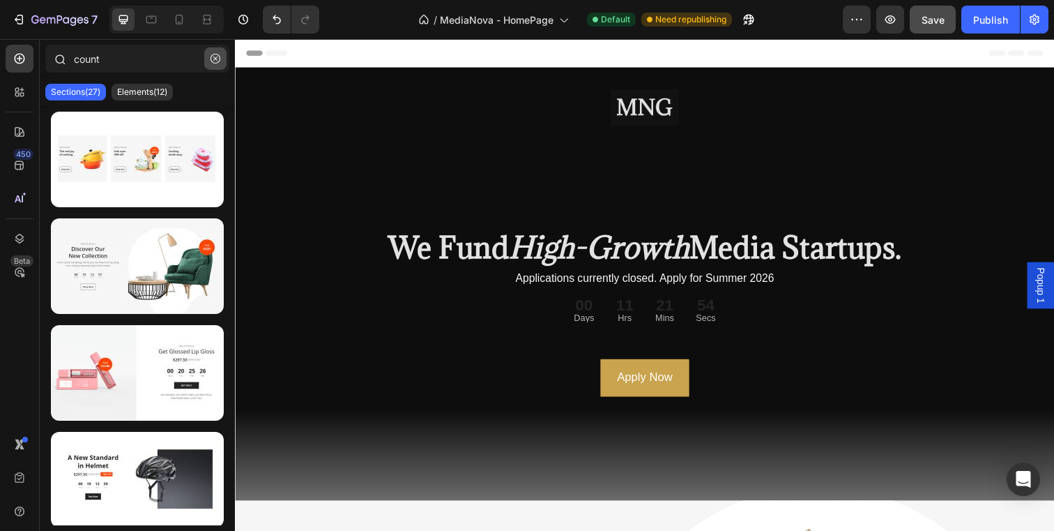
click at [214, 59] on icon "button" at bounding box center [216, 59] width 10 height 10
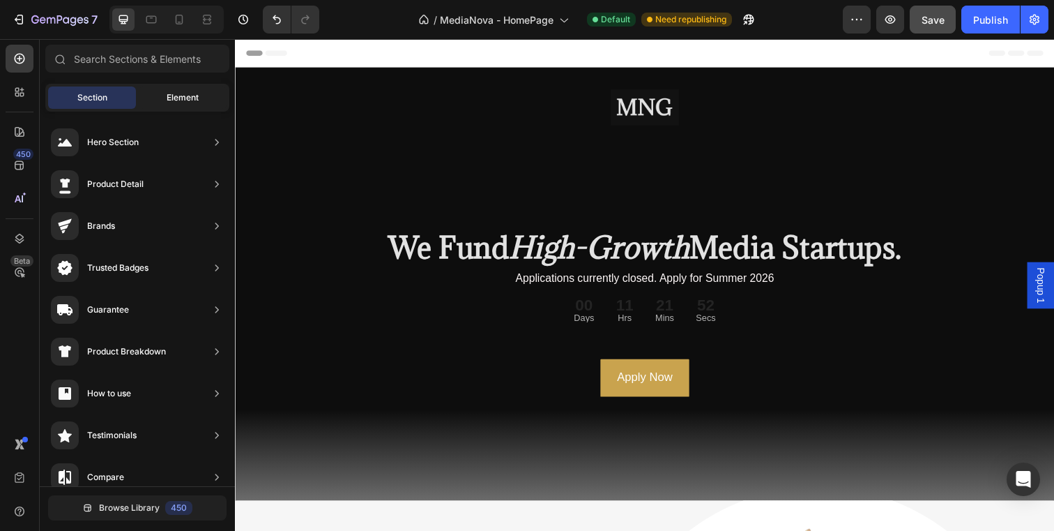
click at [185, 97] on span "Element" at bounding box center [183, 97] width 32 height 13
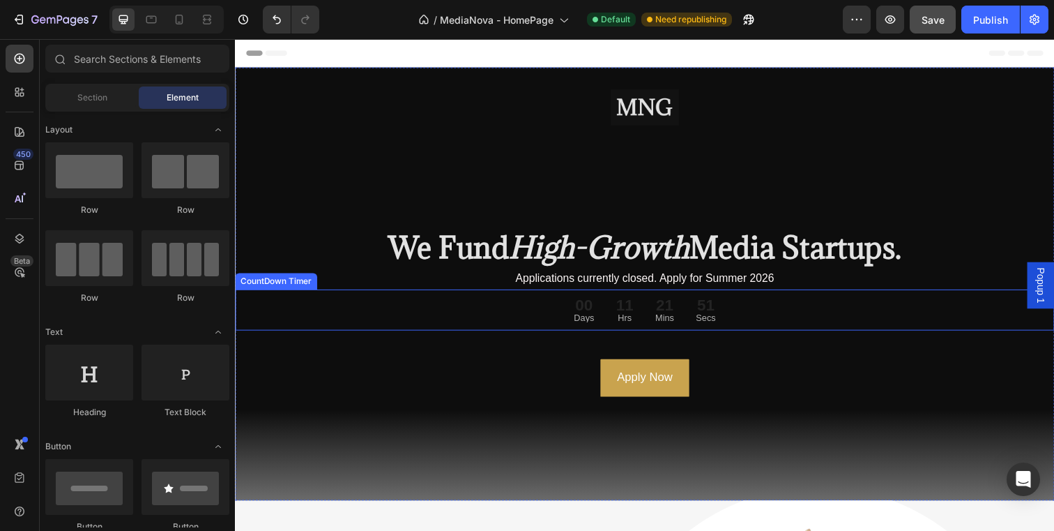
click at [568, 310] on div "00 Days 11 Hrs 21 Mins 51 Secs" at bounding box center [653, 315] width 837 height 31
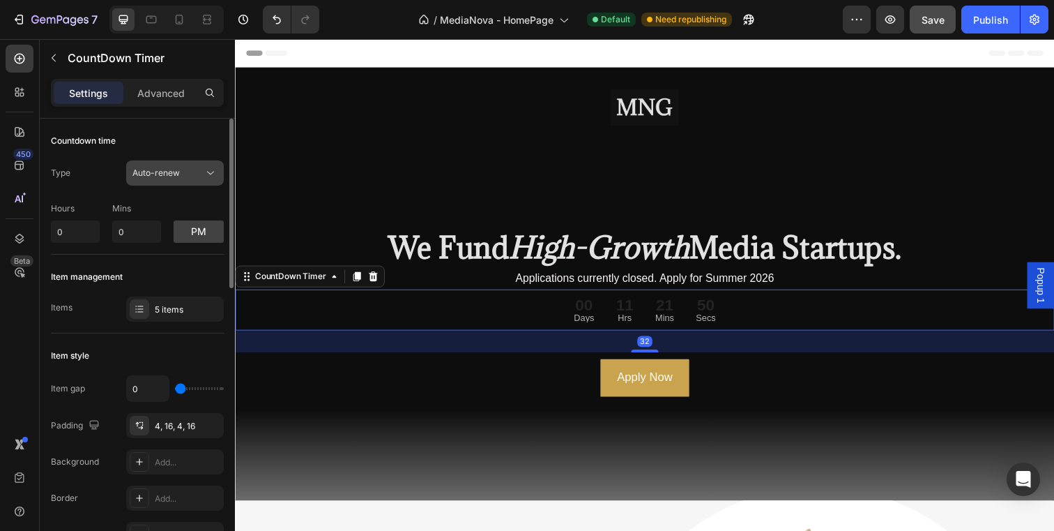
click at [155, 168] on span "Auto-renew" at bounding box center [155, 172] width 47 height 10
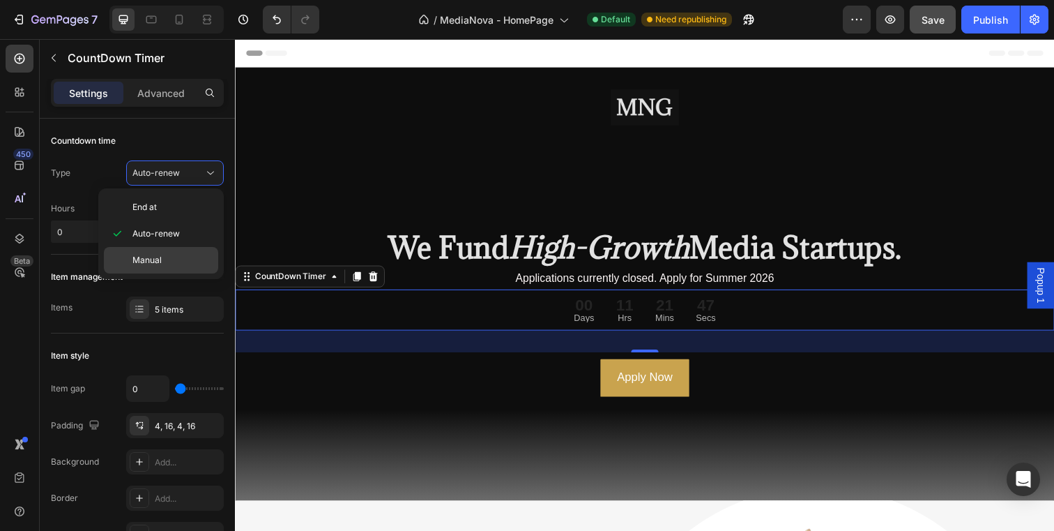
click at [160, 254] on span "Manual" at bounding box center [146, 260] width 29 height 13
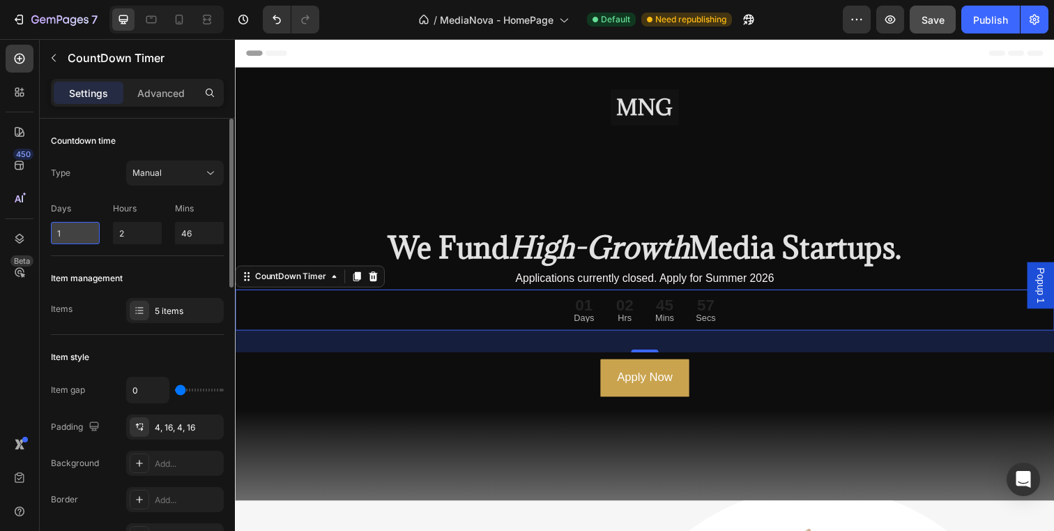
click at [83, 235] on input "1" at bounding box center [75, 233] width 49 height 22
type input "0"
click at [132, 236] on input "2" at bounding box center [137, 233] width 49 height 22
type input "0"
click at [202, 227] on input "46" at bounding box center [199, 233] width 49 height 22
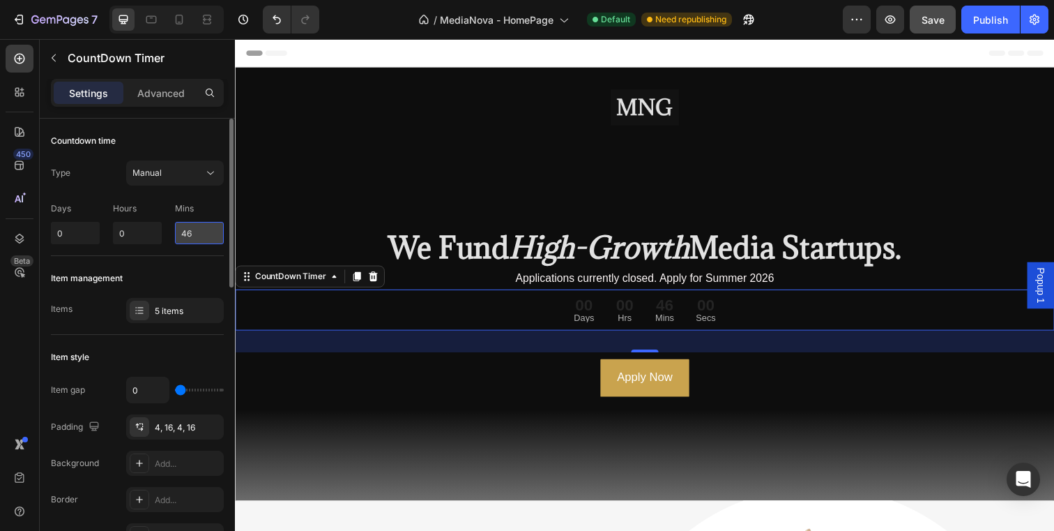
type input "4"
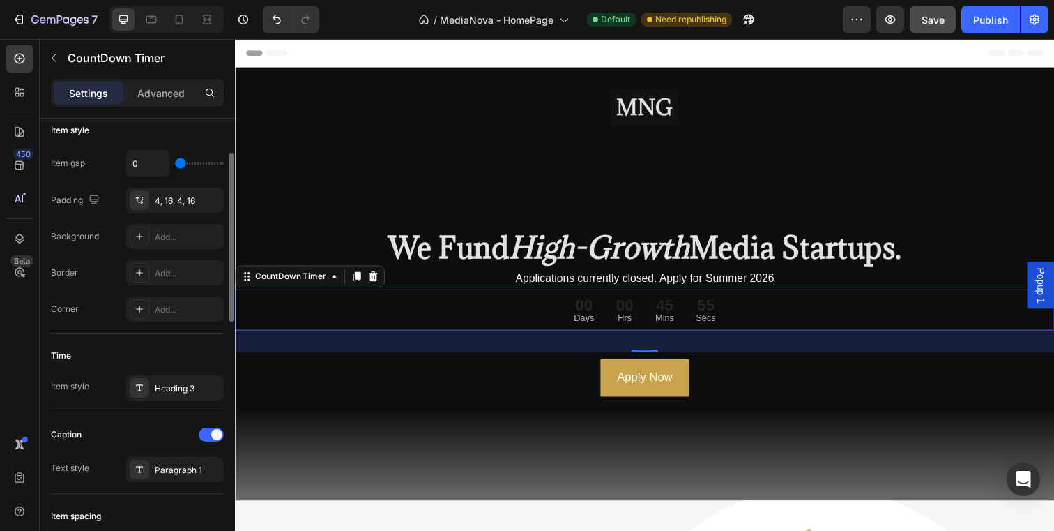
scroll to position [231, 0]
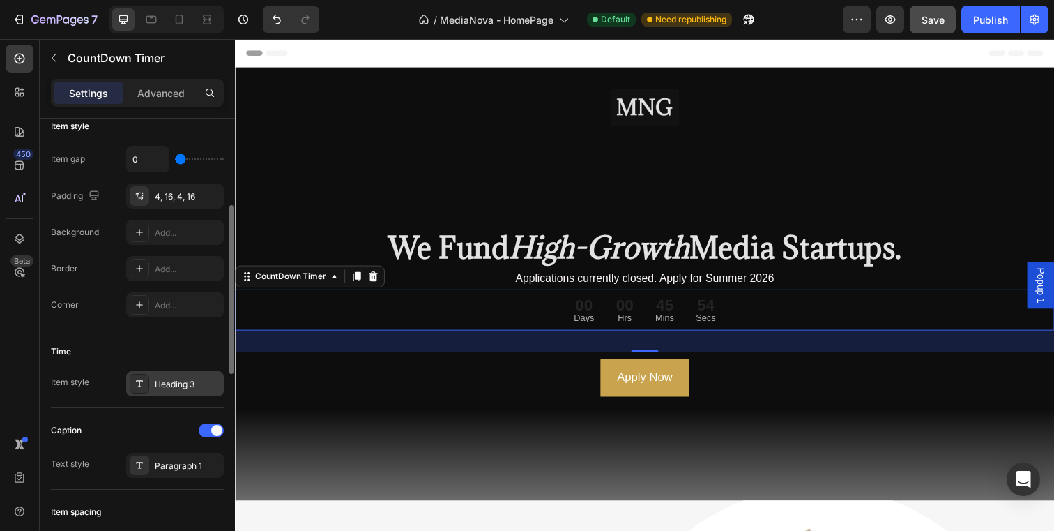
type input "0"
click at [160, 385] on div "Heading 3" at bounding box center [188, 384] width 66 height 13
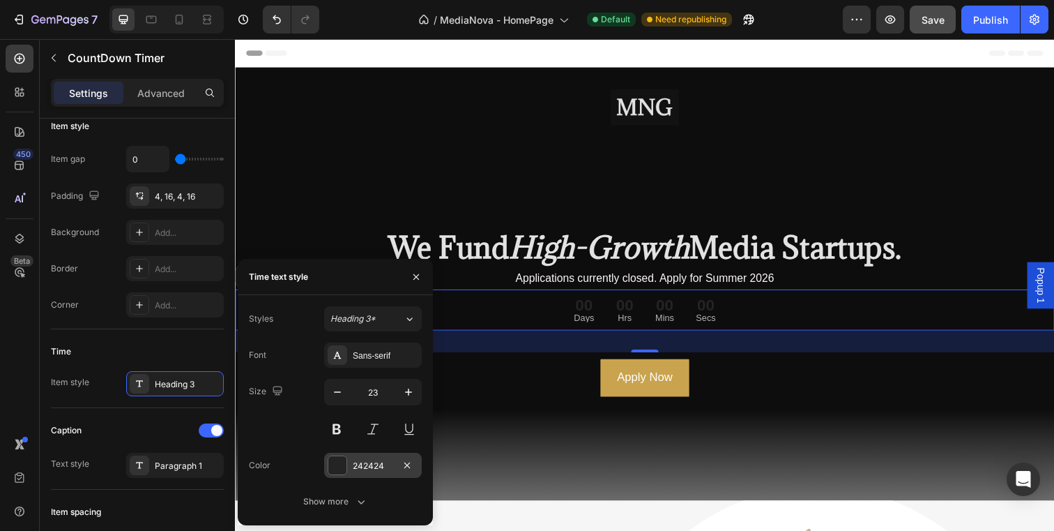
click at [340, 465] on div at bounding box center [337, 465] width 18 height 18
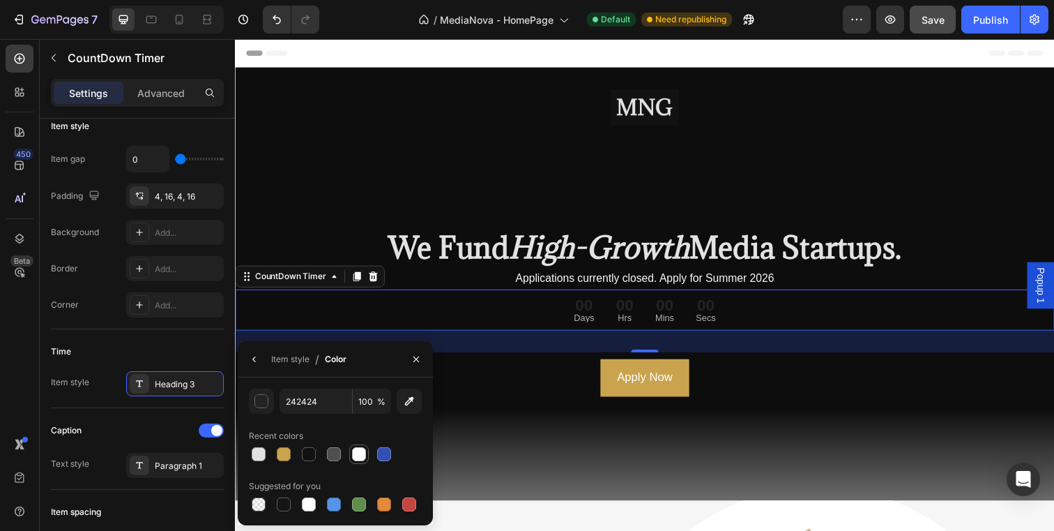
click at [362, 460] on div at bounding box center [359, 454] width 14 height 14
type input "FFFFFF"
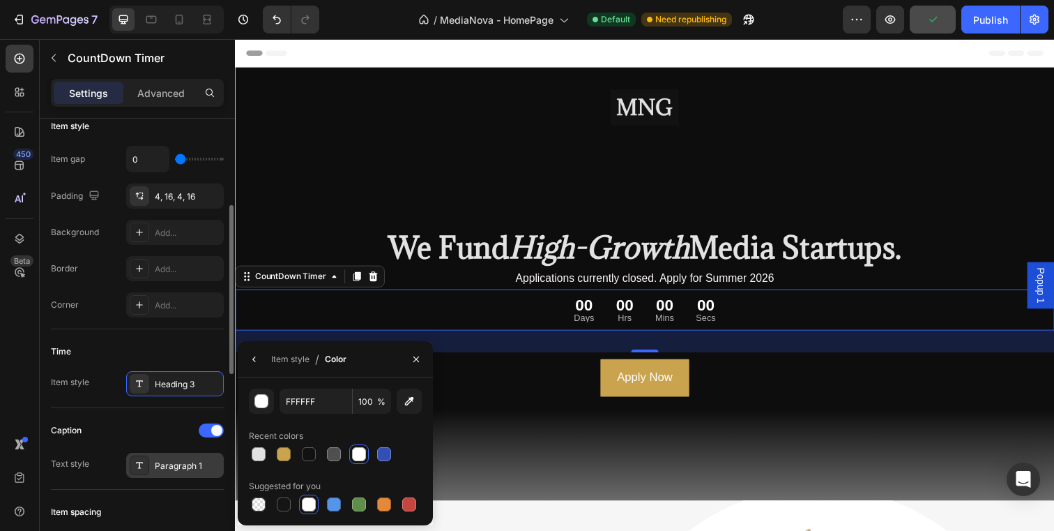
click at [188, 454] on div "Paragraph 1" at bounding box center [175, 465] width 98 height 25
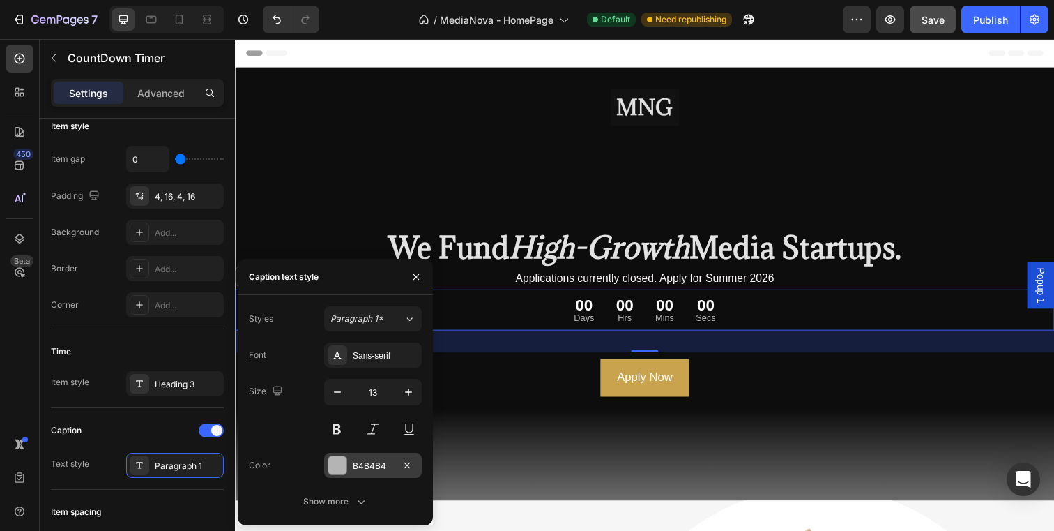
click at [335, 472] on div at bounding box center [337, 465] width 18 height 18
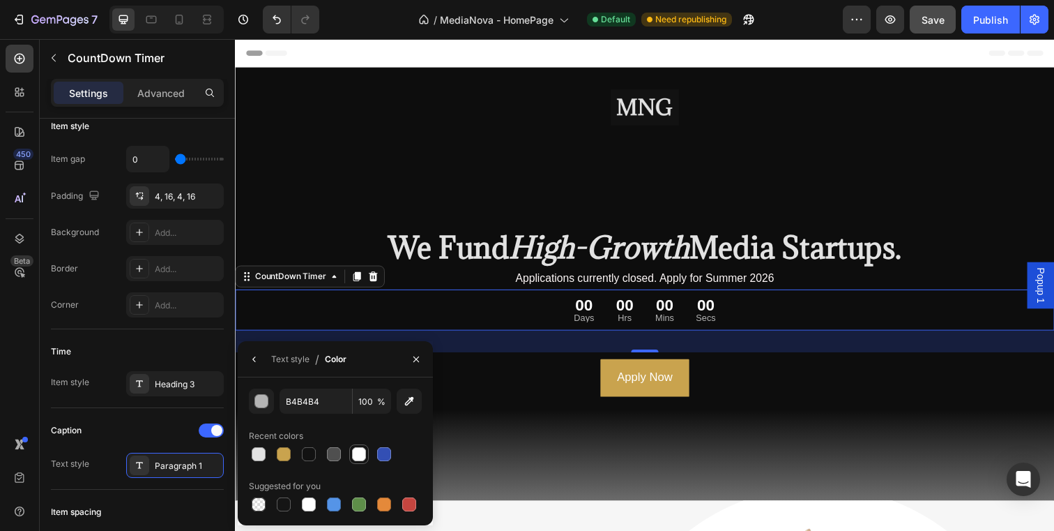
click at [356, 453] on div at bounding box center [359, 454] width 14 height 14
type input "FFFFFF"
click at [276, 356] on div "Text style" at bounding box center [290, 359] width 38 height 13
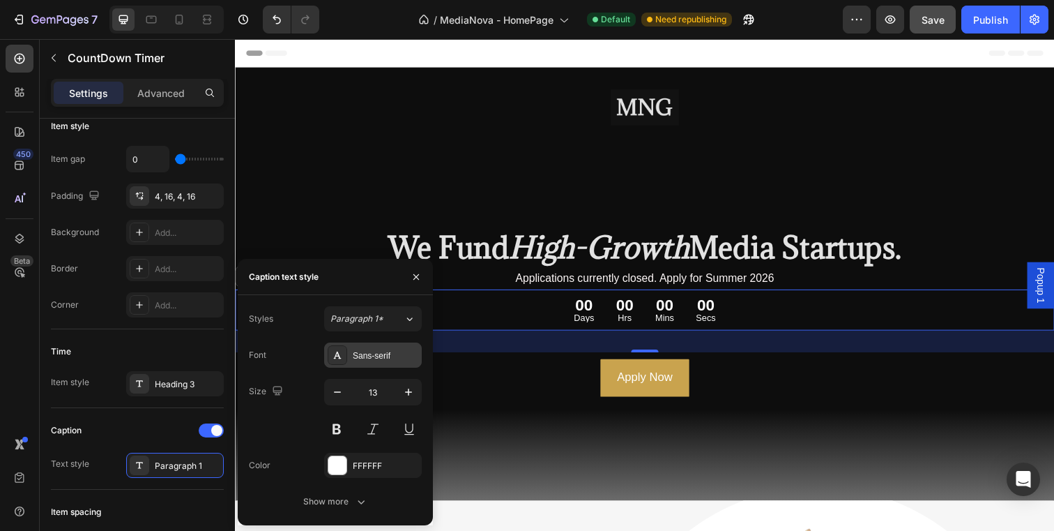
click at [384, 355] on div "Sans-serif" at bounding box center [386, 355] width 66 height 13
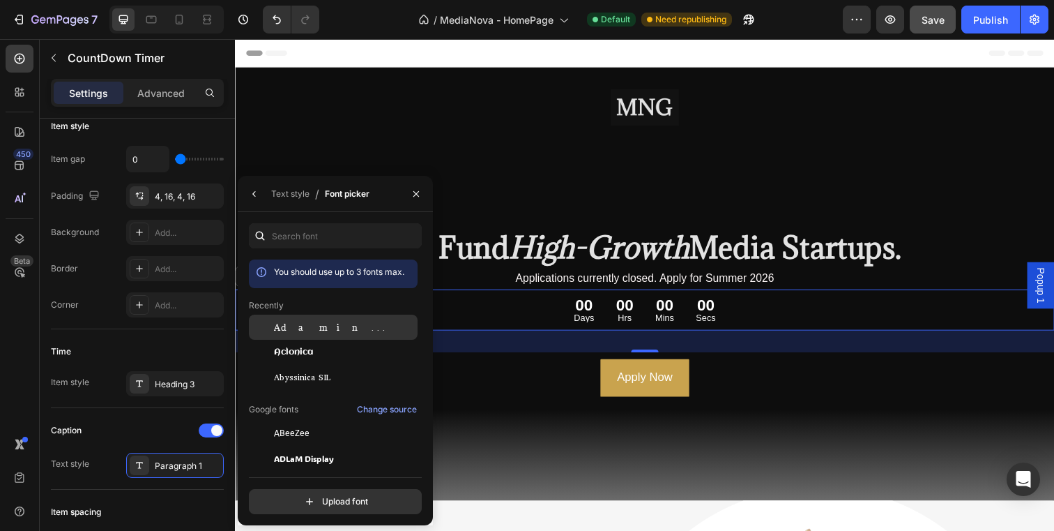
click at [383, 326] on div "Adamina" at bounding box center [344, 327] width 141 height 13
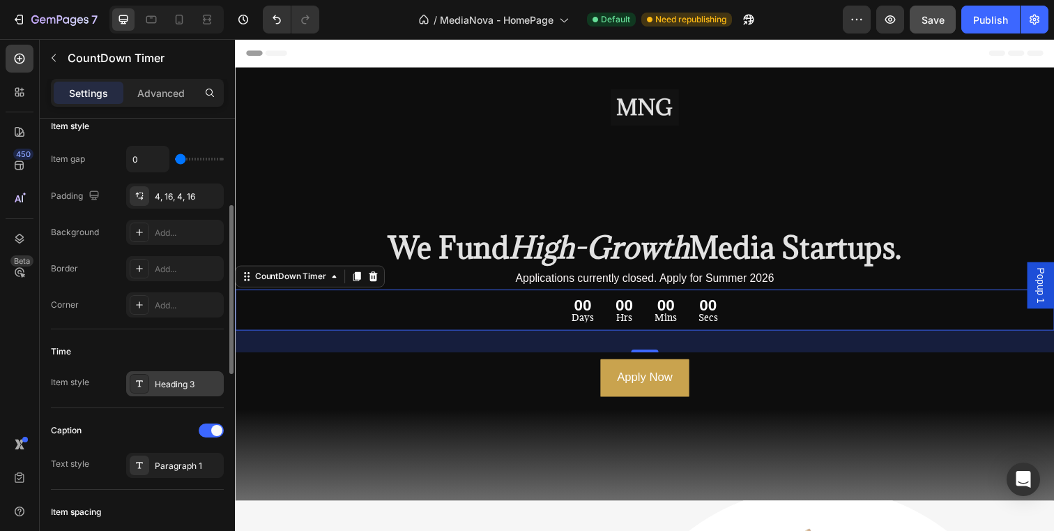
click at [186, 390] on div "Heading 3" at bounding box center [175, 383] width 98 height 25
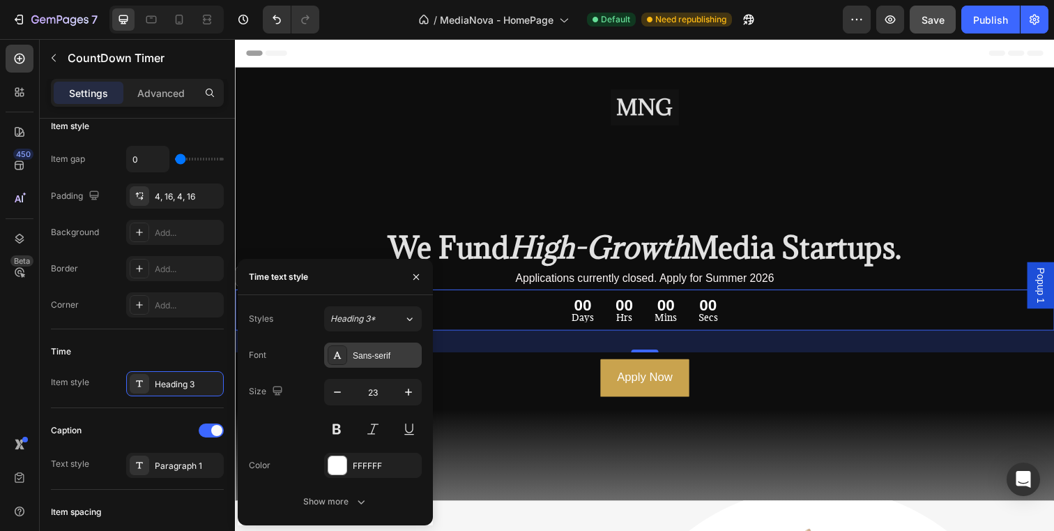
click at [386, 358] on div "Sans-serif" at bounding box center [386, 355] width 66 height 13
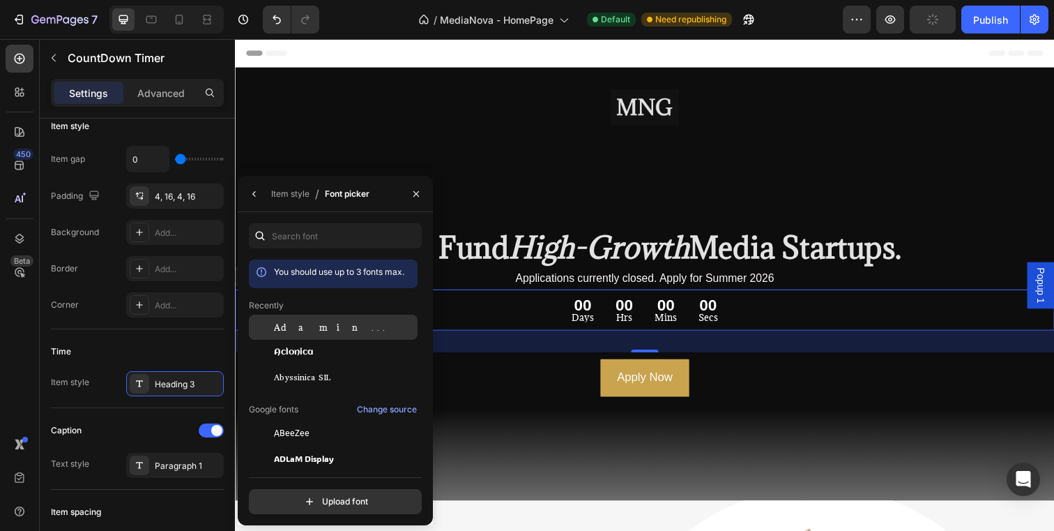
click at [380, 328] on div "Adamina" at bounding box center [344, 327] width 141 height 13
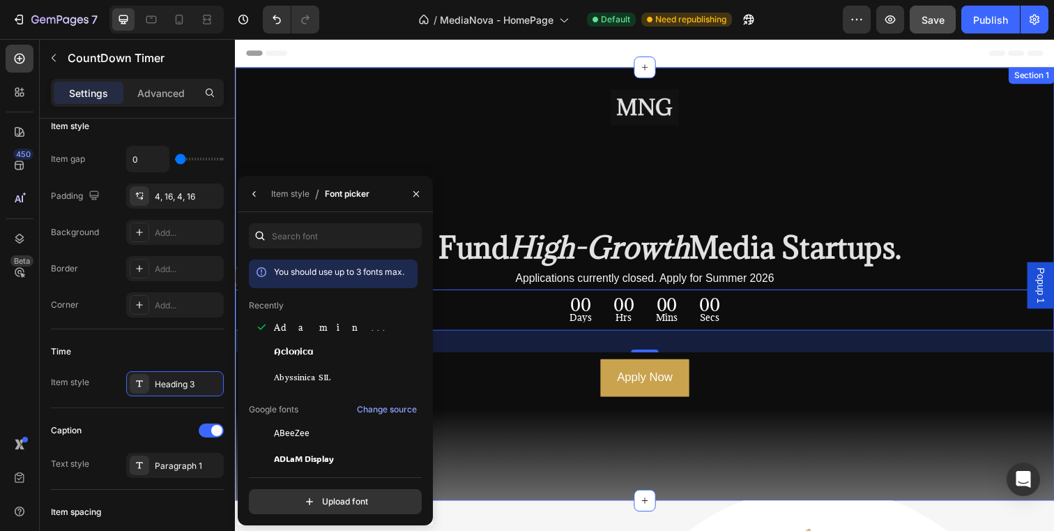
click at [658, 496] on div "Image ⁠⁠⁠⁠⁠⁠⁠ We Fund High-Growth Media Startups. Heading Applications currentl…" at bounding box center [653, 289] width 837 height 442
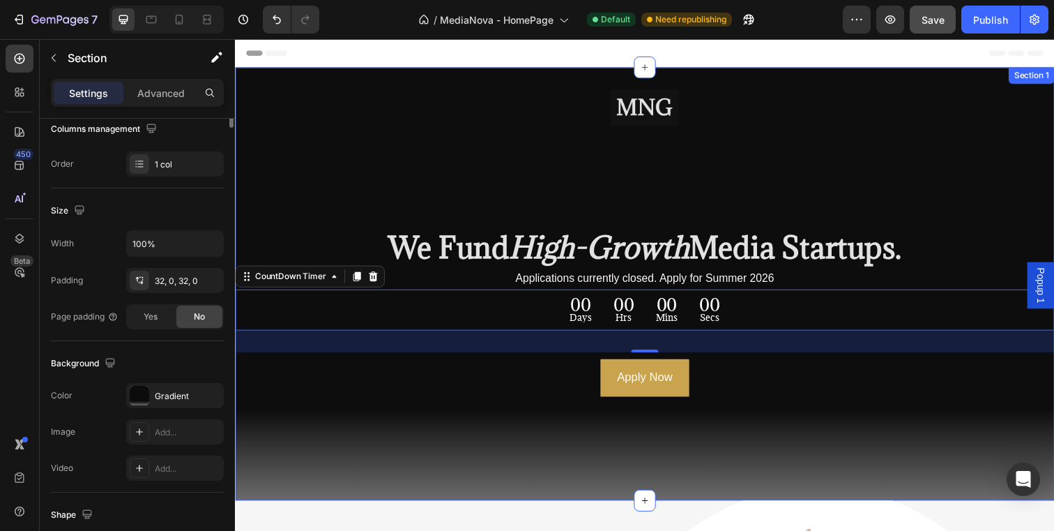
scroll to position [0, 0]
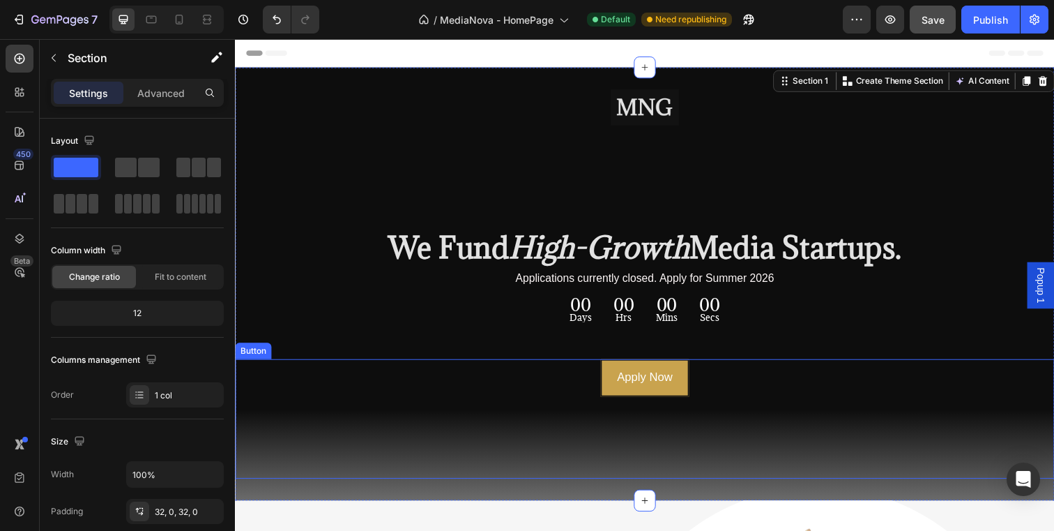
click at [669, 366] on link "Apply Now" at bounding box center [653, 384] width 90 height 38
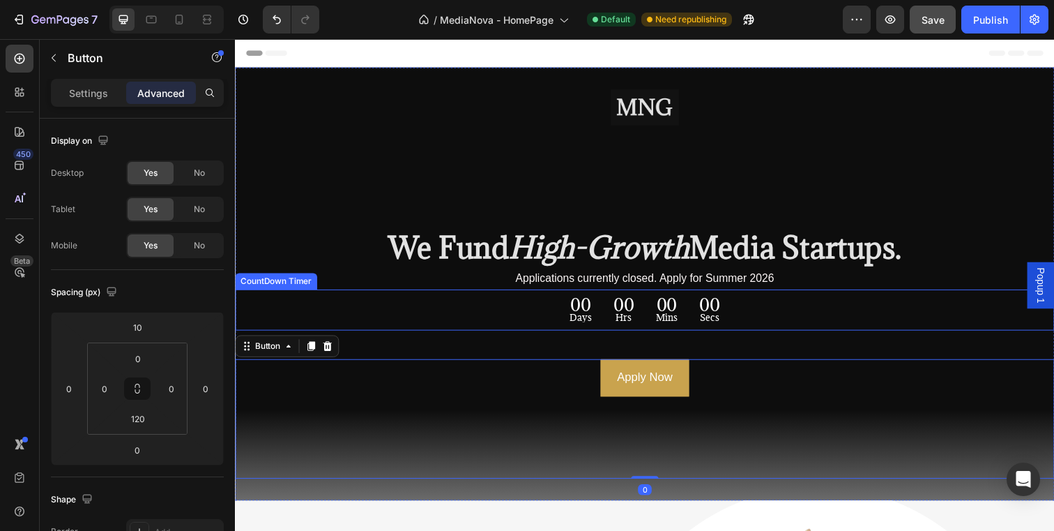
click at [669, 335] on div "00 Days 00 Hrs 00 Mins 00 Secs CountDown Timer" at bounding box center [653, 315] width 837 height 42
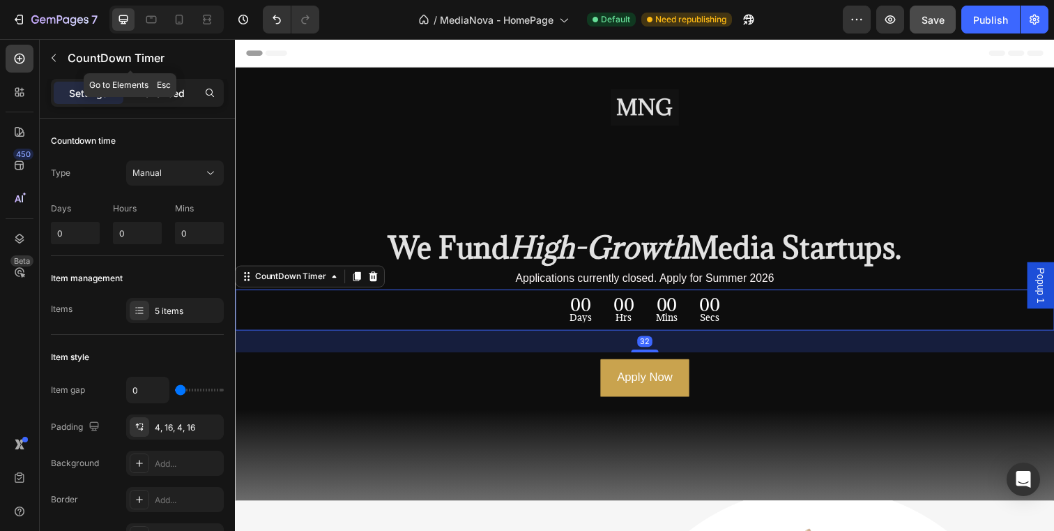
click at [169, 88] on p "Advanced" at bounding box center [160, 93] width 47 height 15
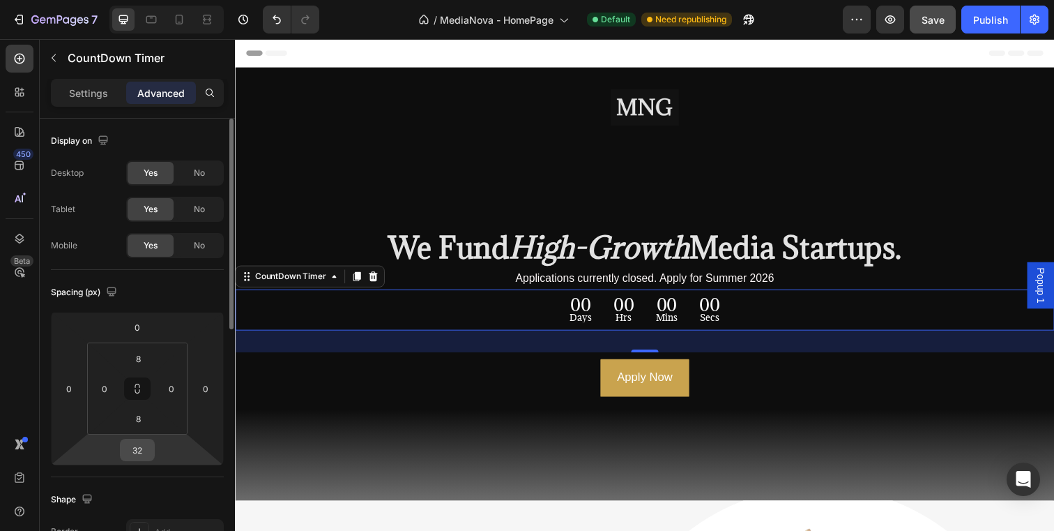
click at [146, 449] on input "32" at bounding box center [137, 449] width 28 height 21
type input "0"
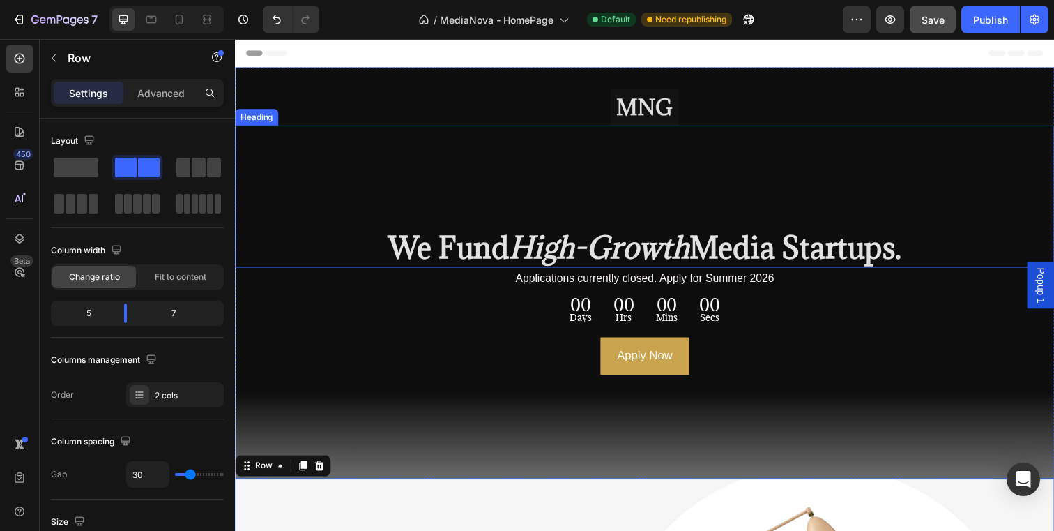
click at [703, 256] on strong "Media Startups." at bounding box center [807, 251] width 217 height 39
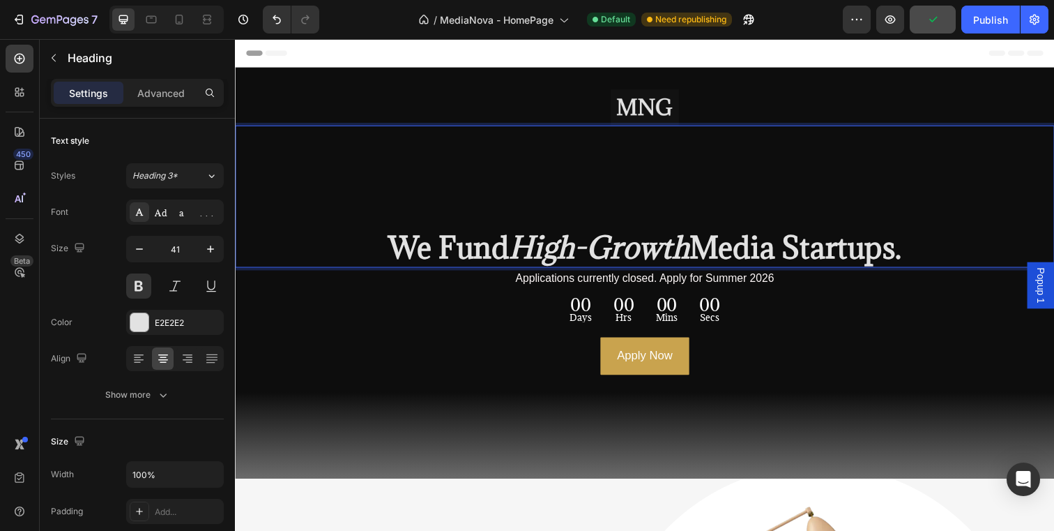
click at [703, 256] on strong "Media Startups." at bounding box center [807, 251] width 217 height 39
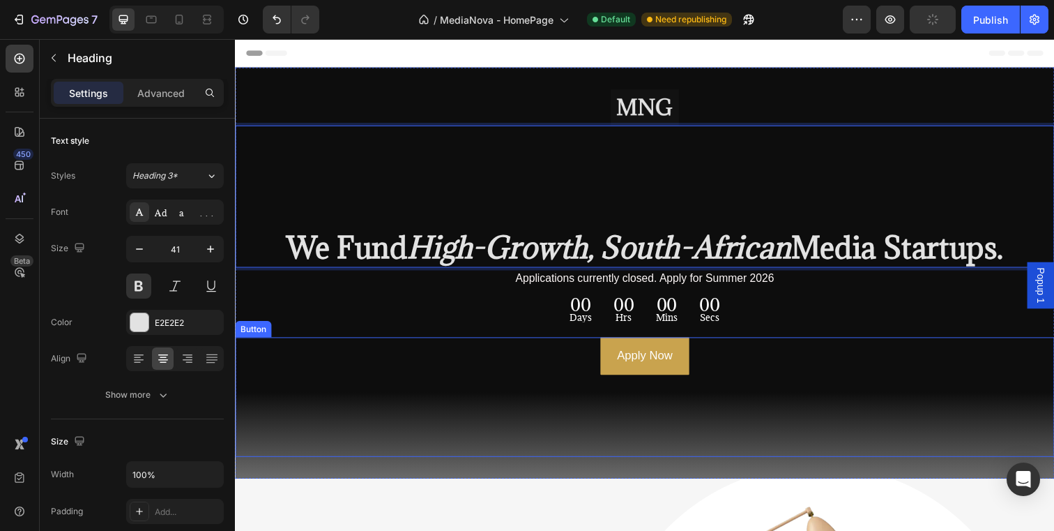
click at [826, 396] on div "Apply Now Button" at bounding box center [653, 404] width 837 height 122
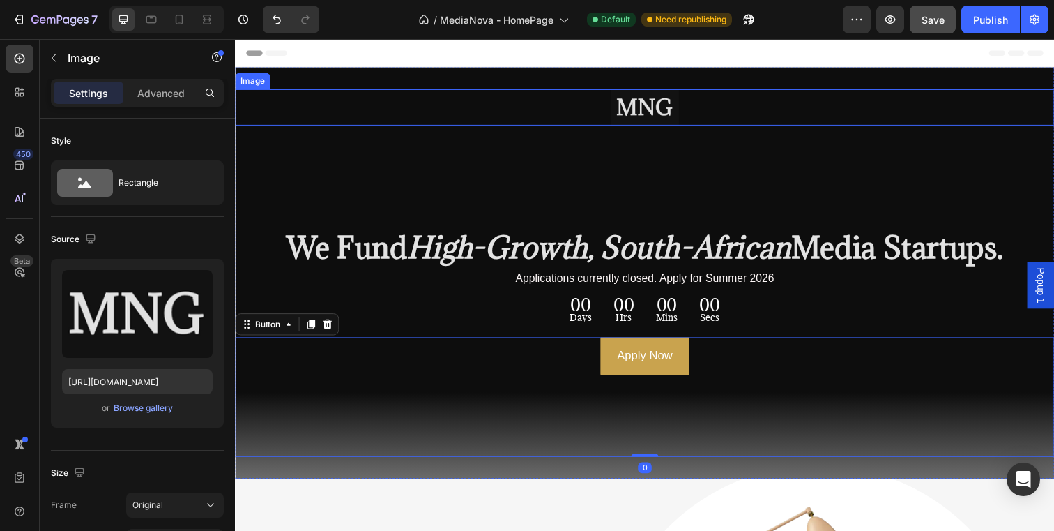
click at [780, 119] on div at bounding box center [653, 108] width 837 height 37
click at [726, 353] on div "Apply Now Button" at bounding box center [653, 404] width 837 height 122
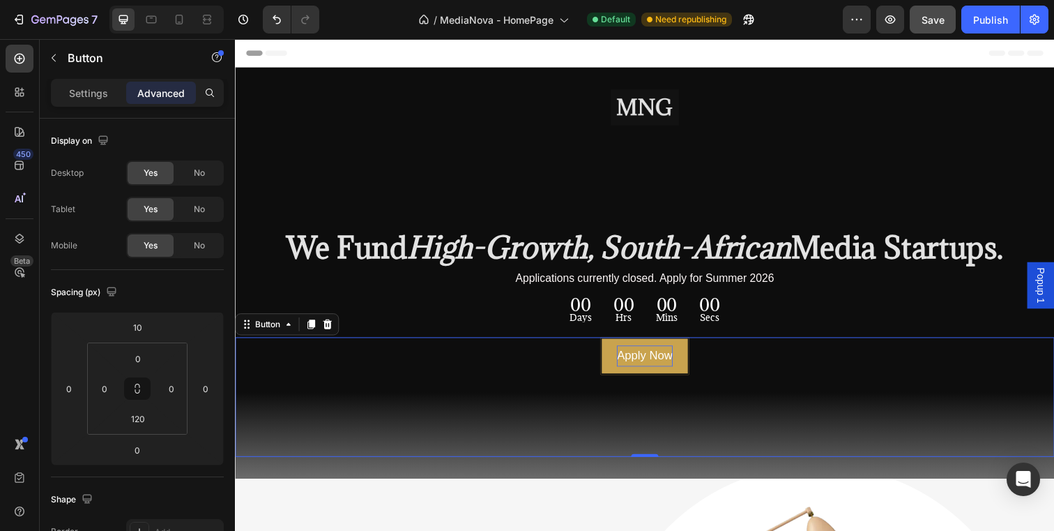
click at [653, 363] on p "Apply Now" at bounding box center [653, 362] width 56 height 22
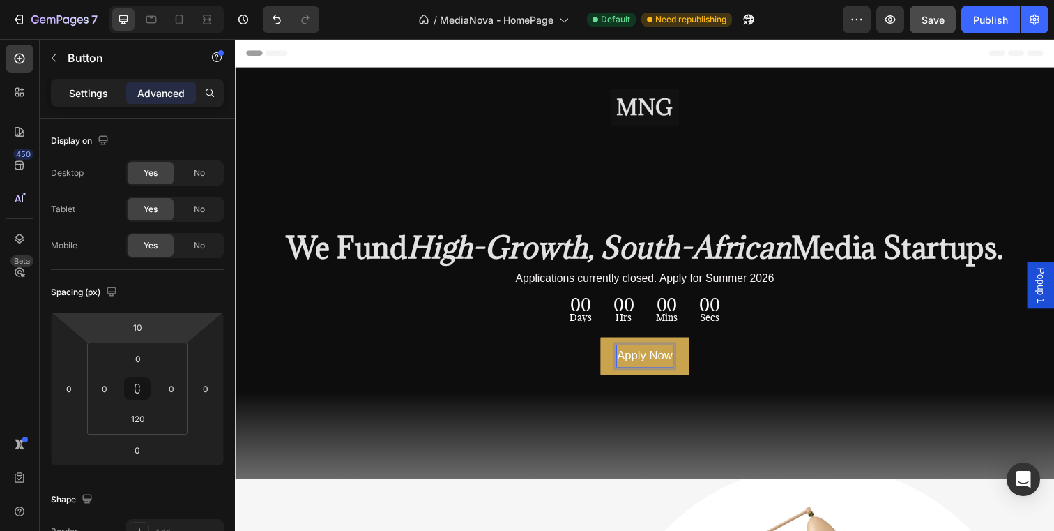
click at [95, 86] on p "Settings" at bounding box center [88, 93] width 39 height 15
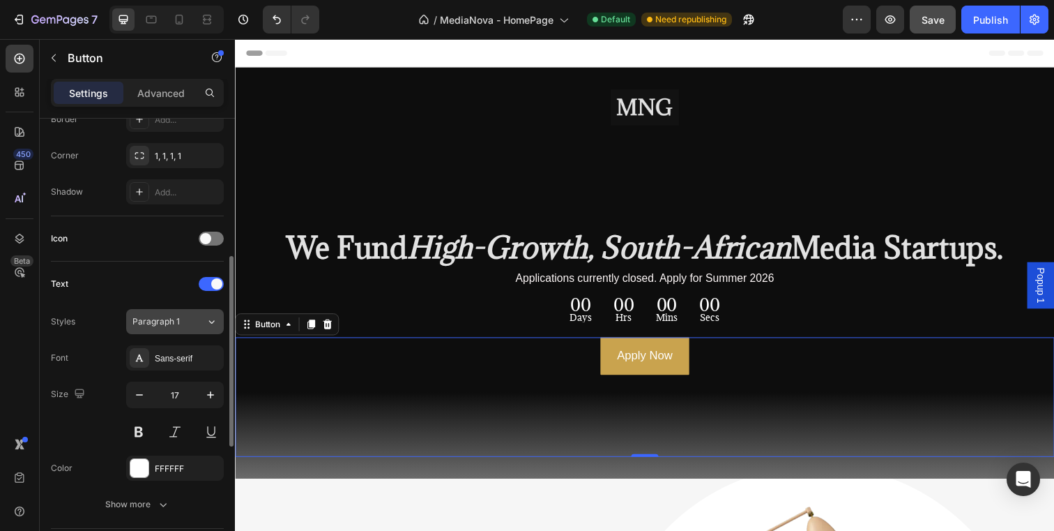
scroll to position [324, 0]
click at [204, 349] on div "Sans-serif" at bounding box center [175, 356] width 98 height 25
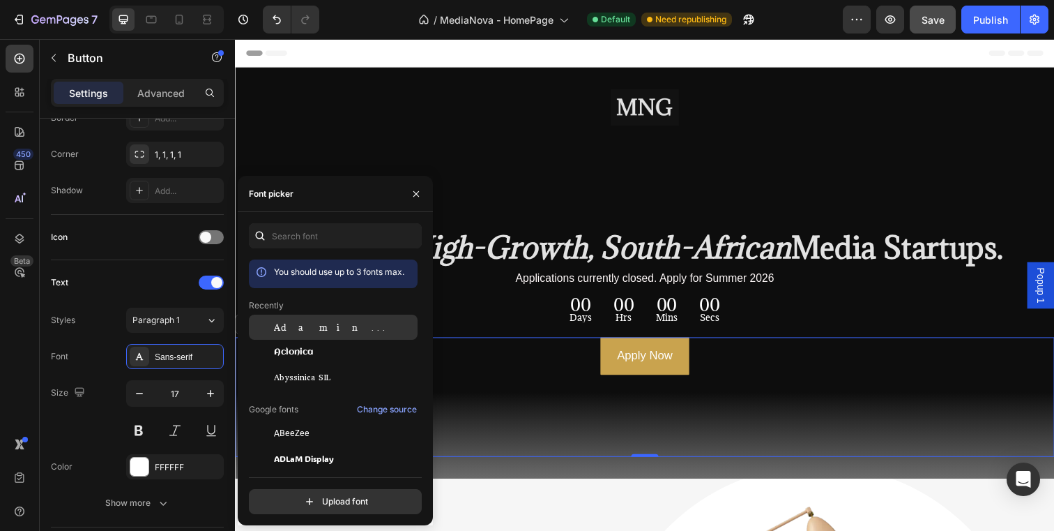
click at [354, 326] on div "Adamina" at bounding box center [344, 327] width 141 height 13
click at [692, 432] on div "Apply Now Button 0" at bounding box center [653, 404] width 837 height 122
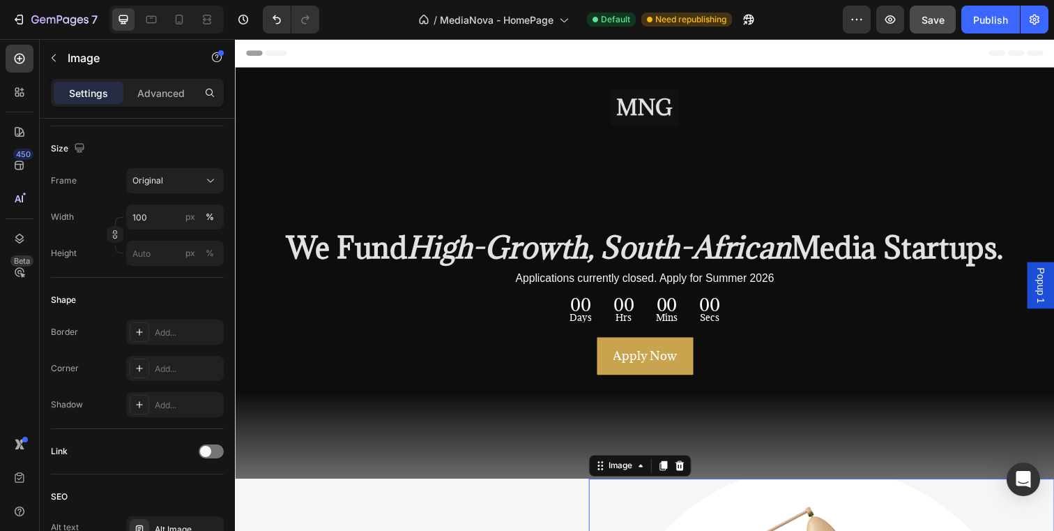
scroll to position [0, 0]
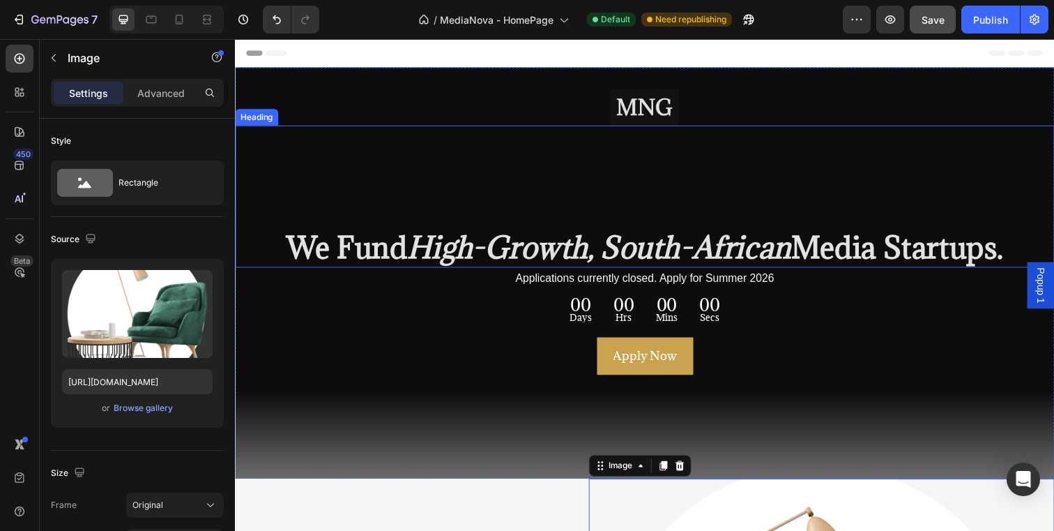
click at [618, 253] on strong "High-Growth, South-African" at bounding box center [607, 251] width 392 height 39
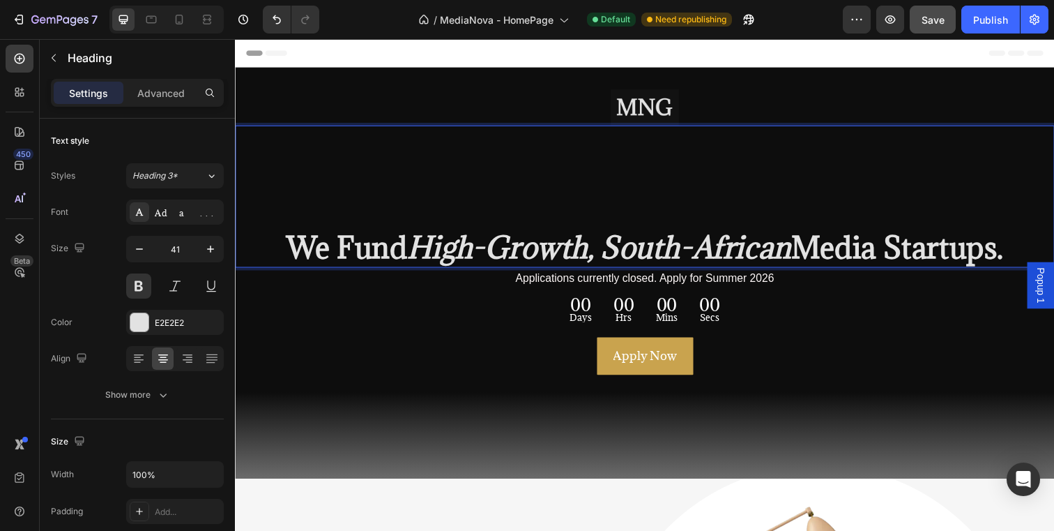
click at [616, 253] on strong "High-Growth, South-African" at bounding box center [607, 251] width 392 height 39
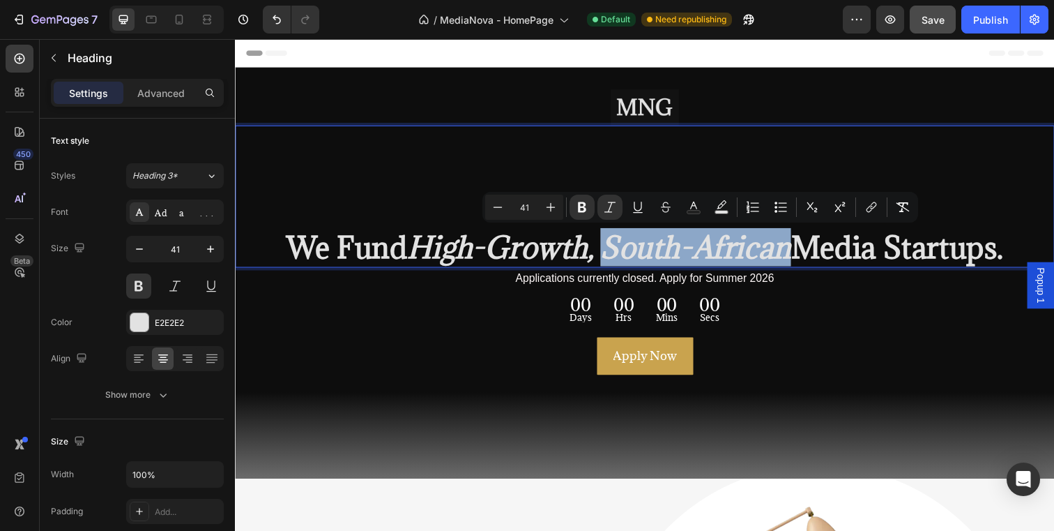
drag, startPoint x: 616, startPoint y: 253, endPoint x: 800, endPoint y: 257, distance: 184.1
click at [800, 257] on strong "High-Growth, South-African" at bounding box center [607, 251] width 392 height 39
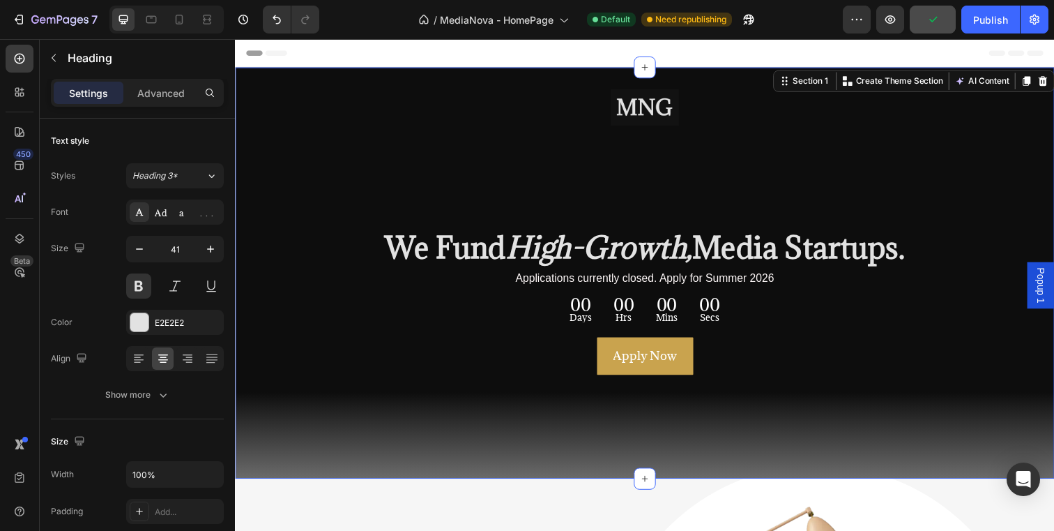
click at [859, 484] on div "Image ⁠⁠⁠⁠⁠⁠⁠ We Fund High-Growth, Media Startups. Heading Applications current…" at bounding box center [653, 278] width 837 height 420
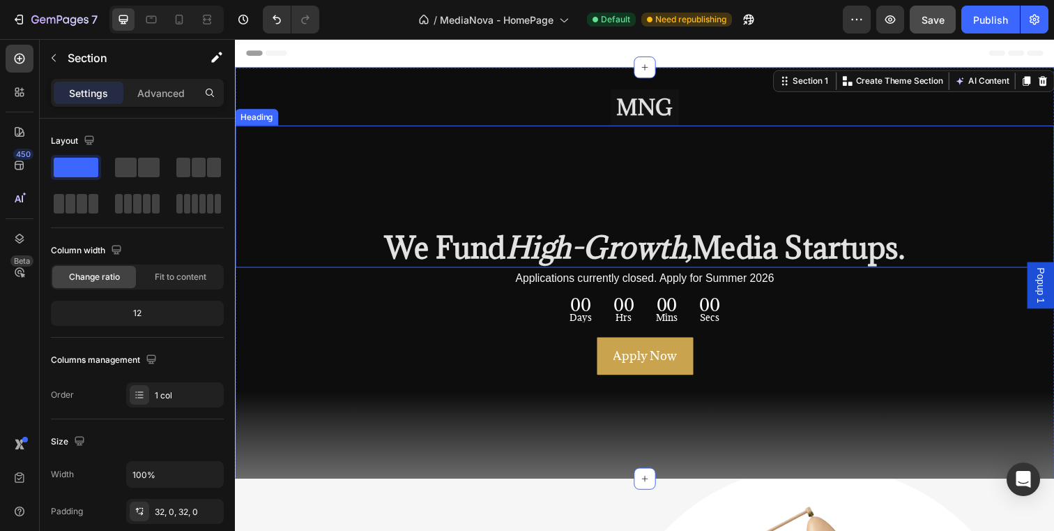
click at [715, 251] on strong "Media Startups." at bounding box center [810, 251] width 217 height 39
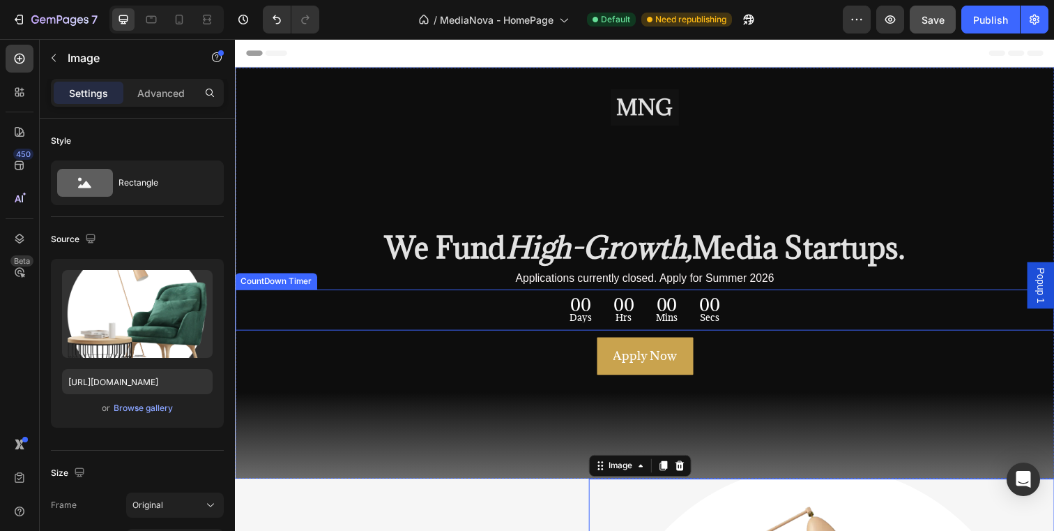
click at [602, 317] on div "00 Days" at bounding box center [588, 315] width 45 height 31
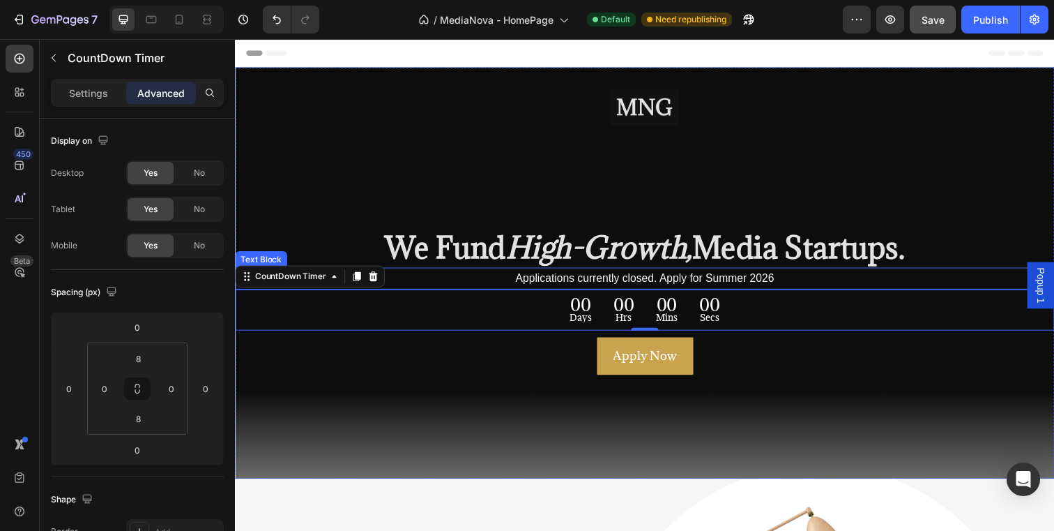
click at [595, 282] on span "Applications currently closed. Apply for Summer 2026" at bounding box center [654, 283] width 264 height 12
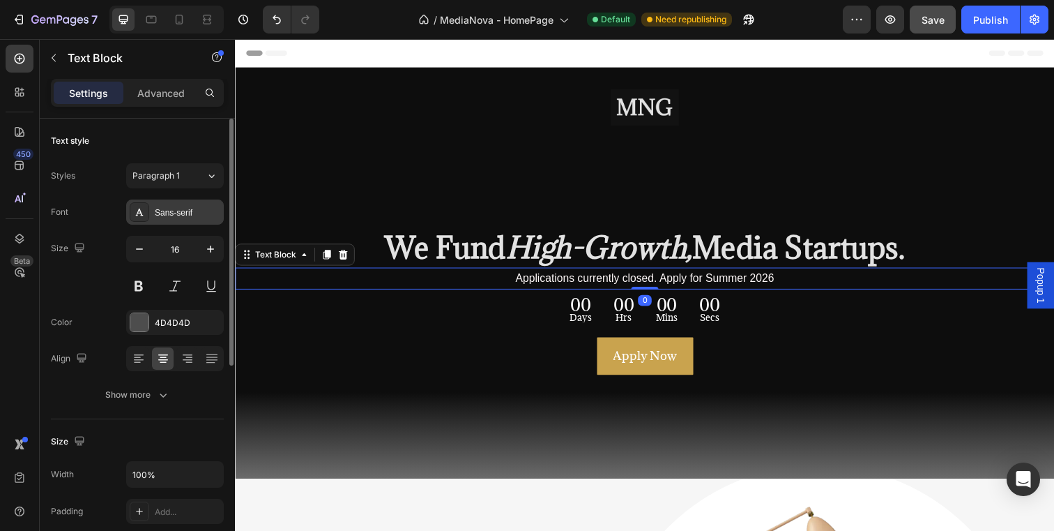
click at [174, 213] on div "Sans-serif" at bounding box center [188, 212] width 66 height 13
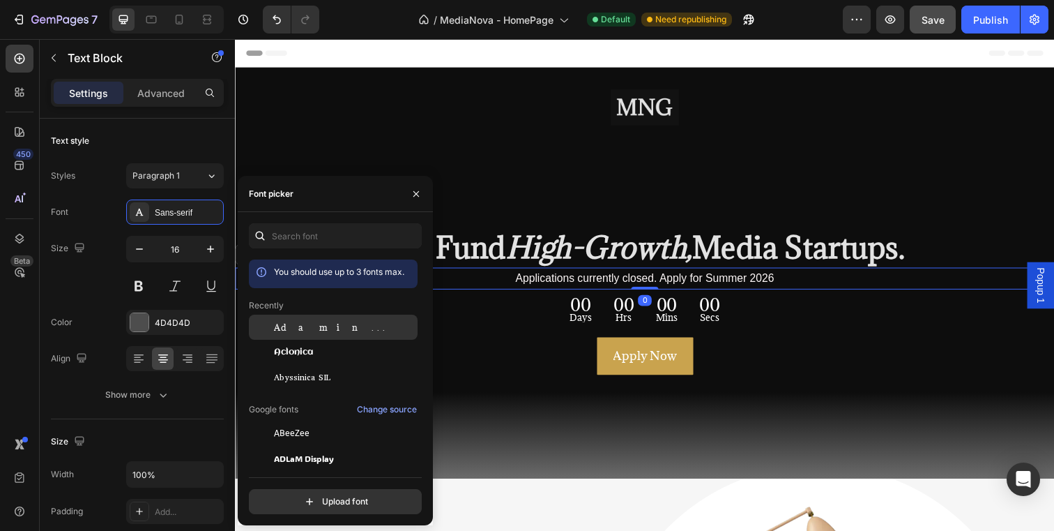
click at [315, 330] on div "Adamina" at bounding box center [344, 327] width 141 height 13
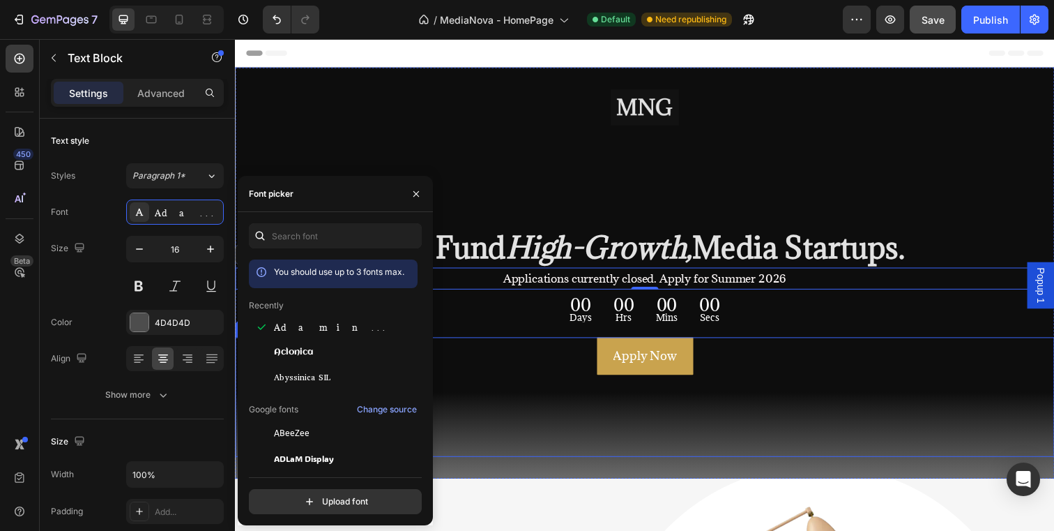
click at [556, 440] on div "Apply Now Button" at bounding box center [653, 404] width 837 height 122
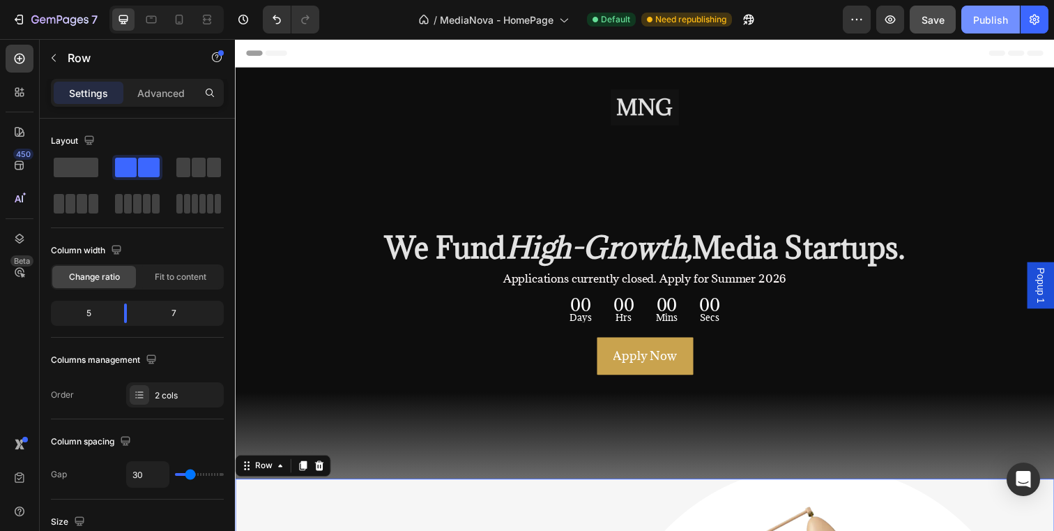
click at [995, 22] on div "Publish" at bounding box center [990, 20] width 35 height 15
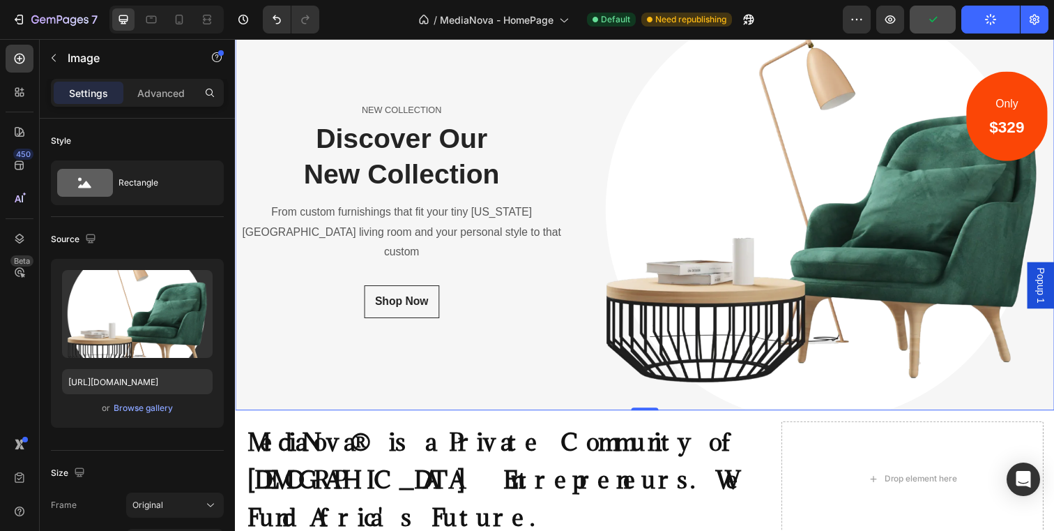
click at [727, 234] on img at bounding box center [834, 213] width 476 height 408
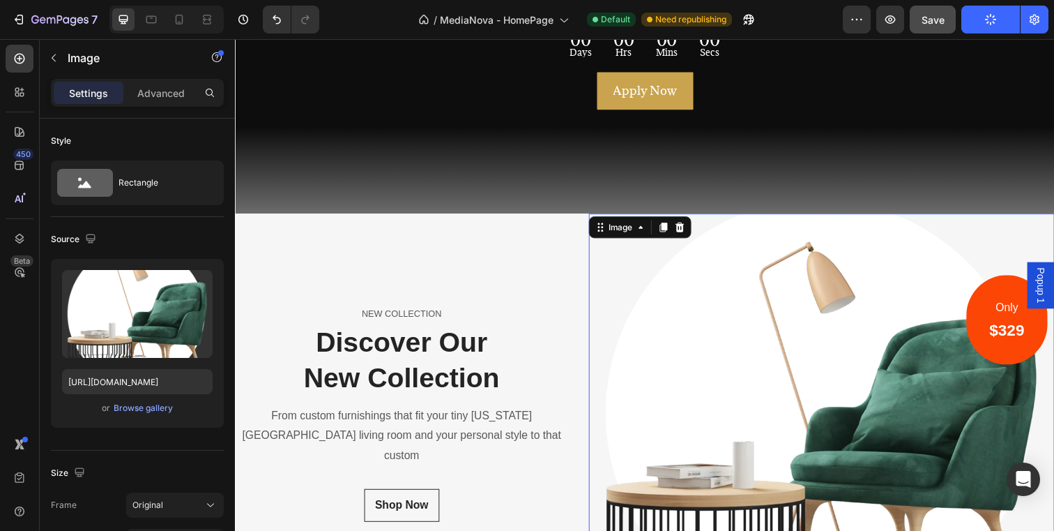
scroll to position [252, 0]
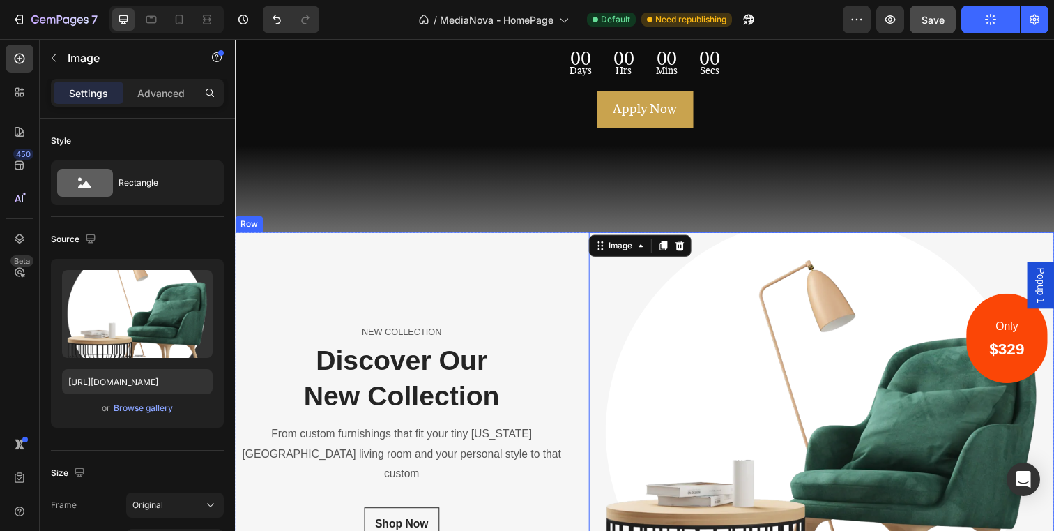
click at [538, 245] on div "NEW COLLECTION Text block Discover Our New Collection Heading From custom furni…" at bounding box center [405, 440] width 340 height 408
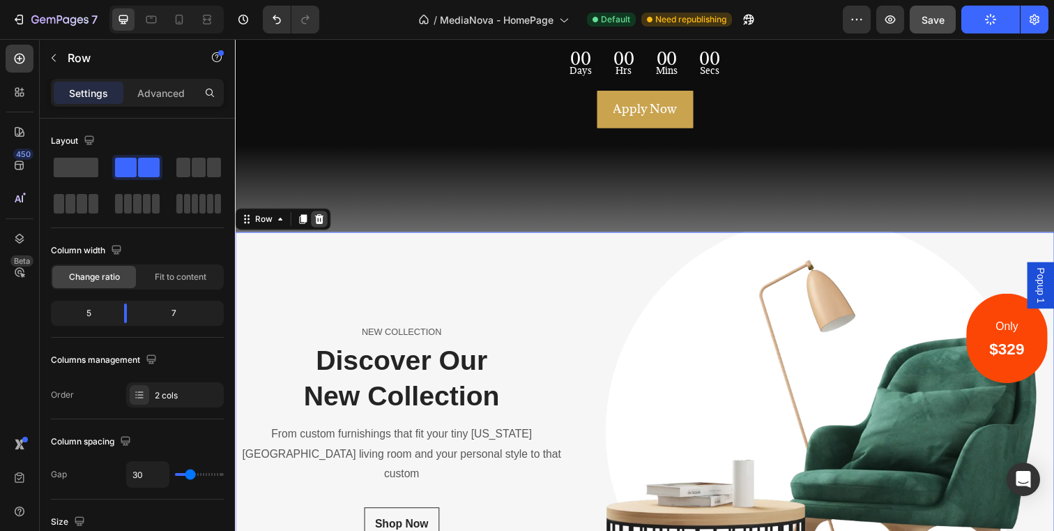
click at [321, 223] on icon at bounding box center [320, 222] width 11 height 11
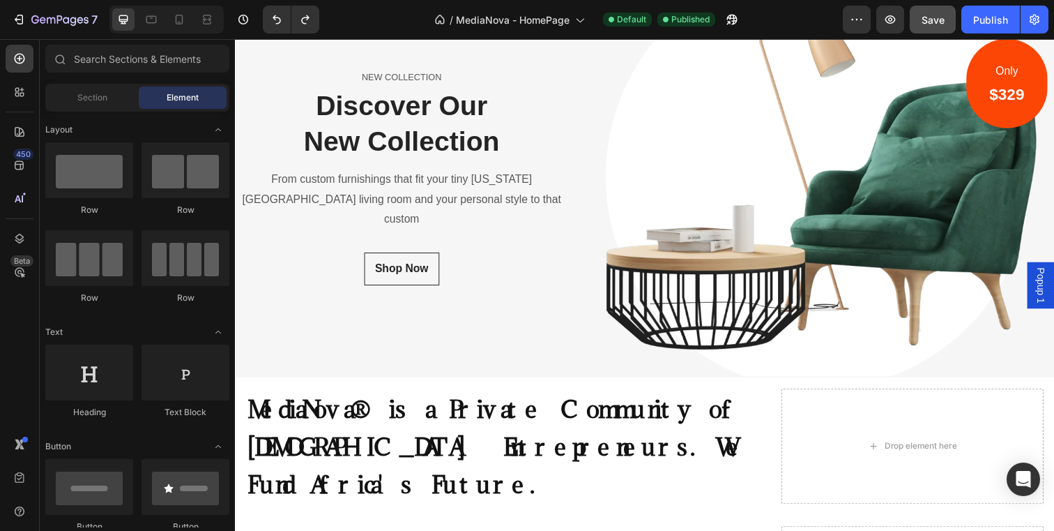
scroll to position [448, 0]
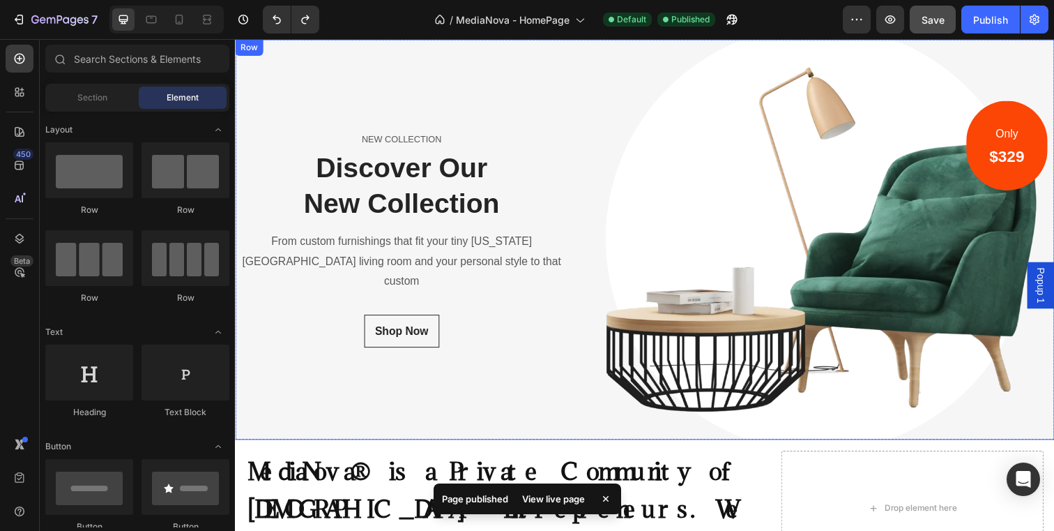
click at [421, 421] on div "NEW COLLECTION Text block Discover Our New Collection Heading From custom furni…" at bounding box center [405, 243] width 340 height 408
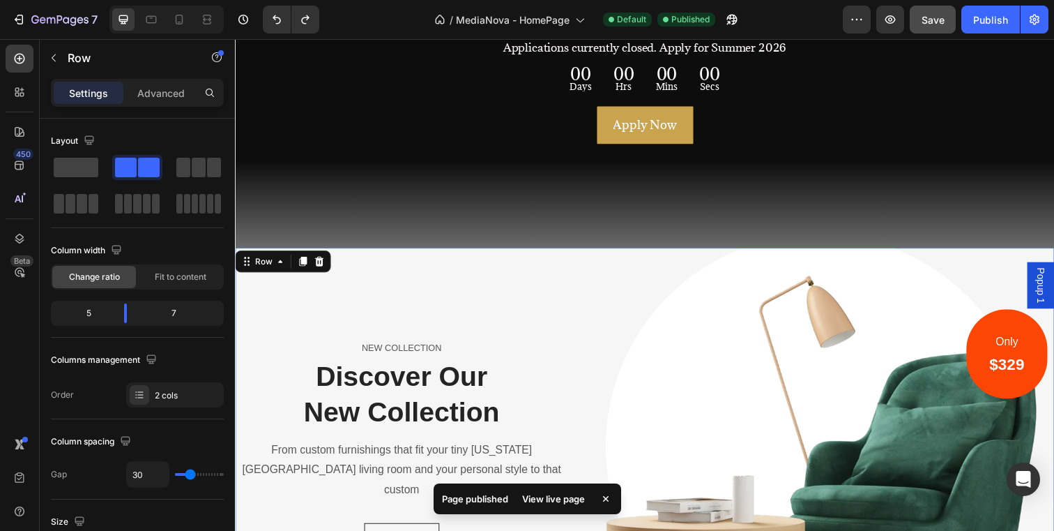
scroll to position [199, 0]
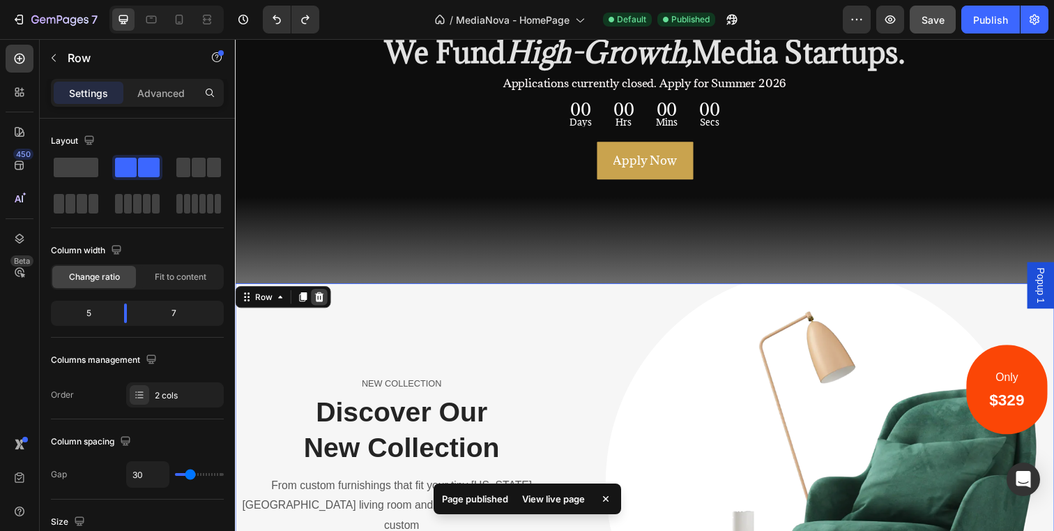
click at [321, 303] on icon at bounding box center [320, 301] width 11 height 11
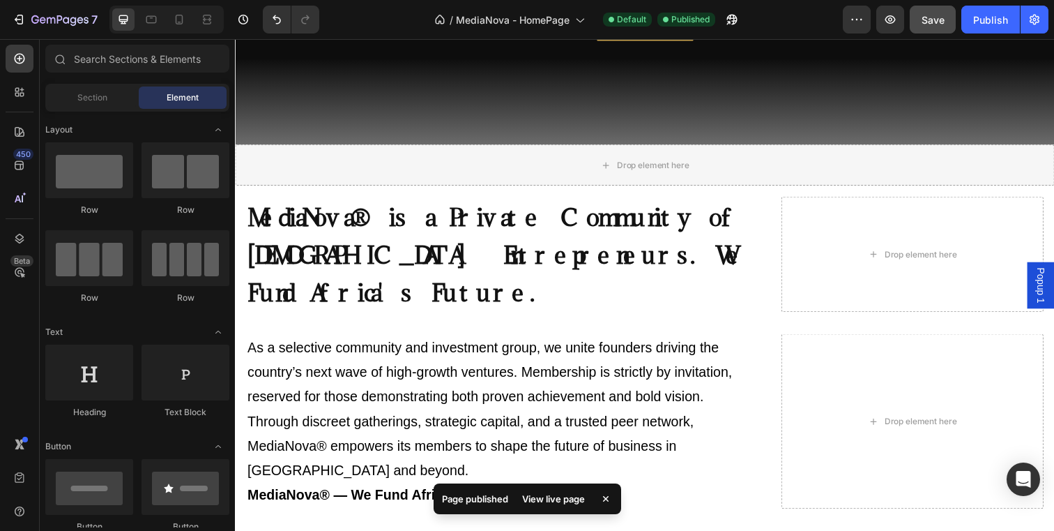
scroll to position [275, 0]
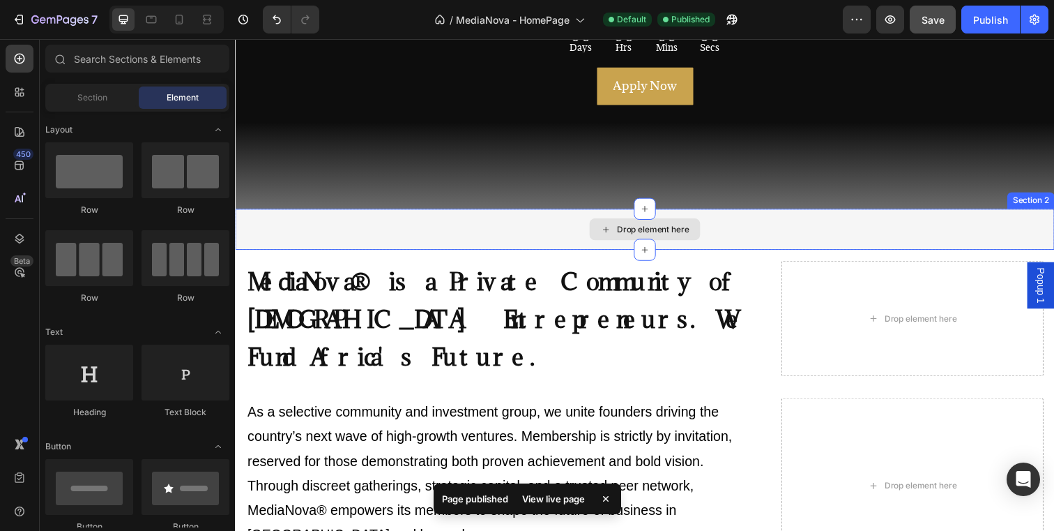
click at [397, 227] on div "Drop element here" at bounding box center [653, 233] width 837 height 42
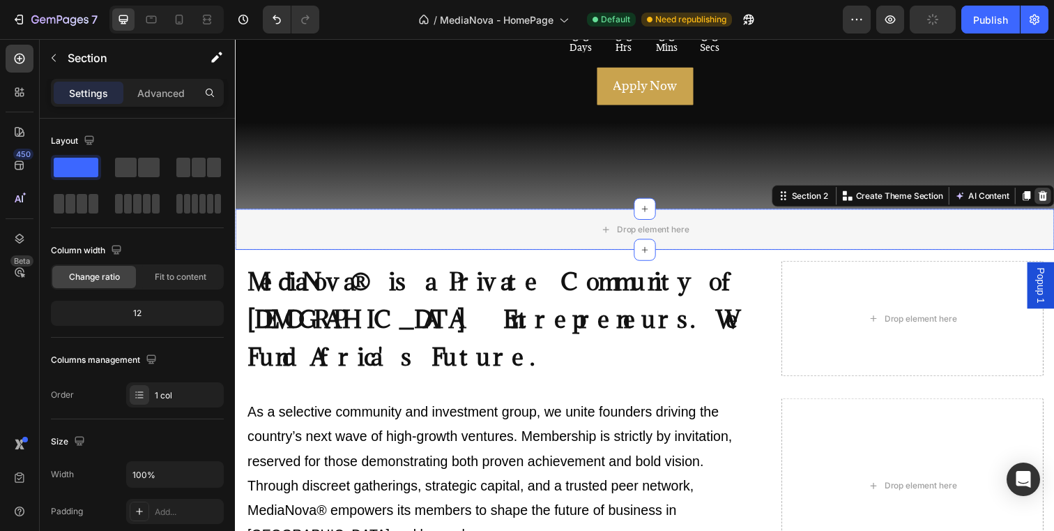
click at [1054, 195] on icon at bounding box center [1059, 198] width 11 height 11
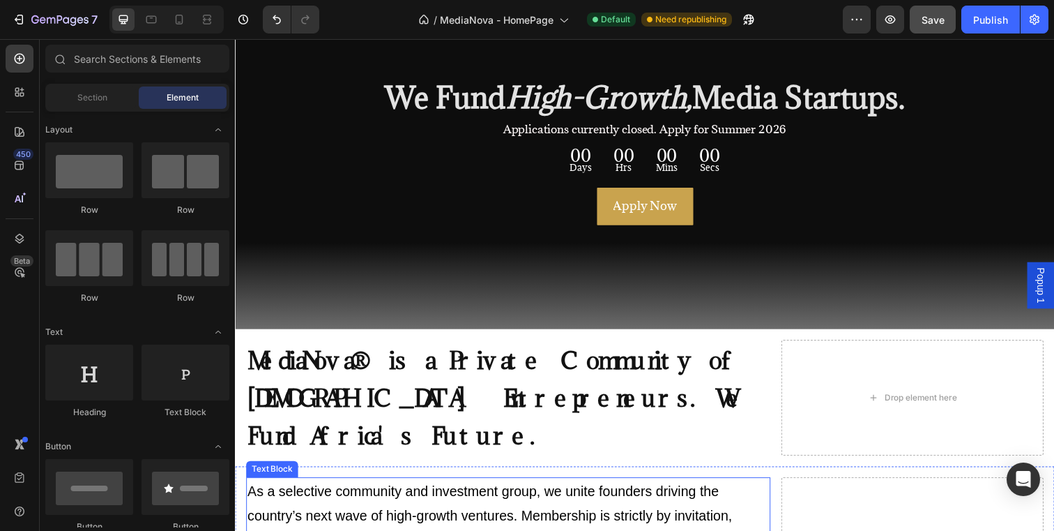
scroll to position [0, 0]
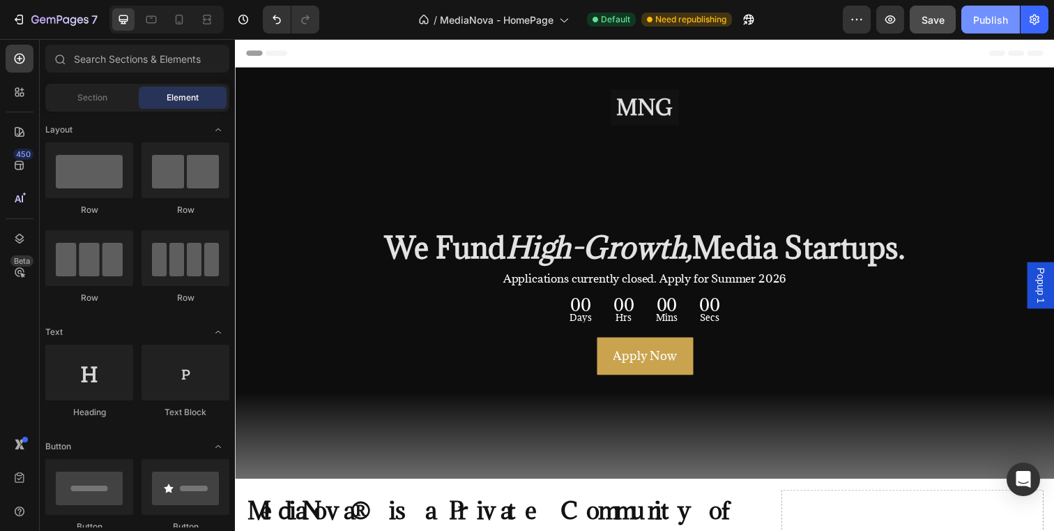
click at [978, 14] on div "Publish" at bounding box center [990, 20] width 35 height 15
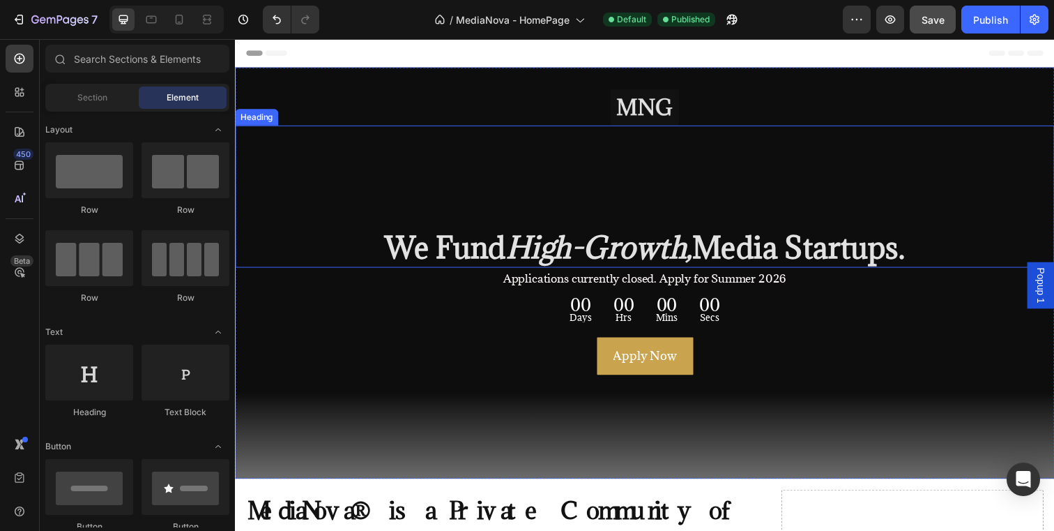
click at [483, 255] on strong "We Fund" at bounding box center [449, 251] width 123 height 39
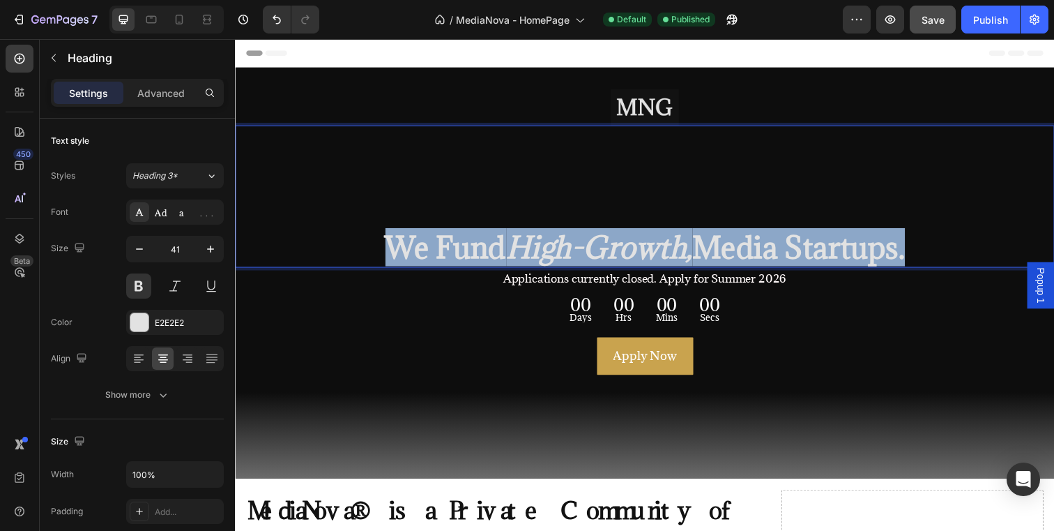
drag, startPoint x: 380, startPoint y: 250, endPoint x: 937, endPoint y: 260, distance: 557.2
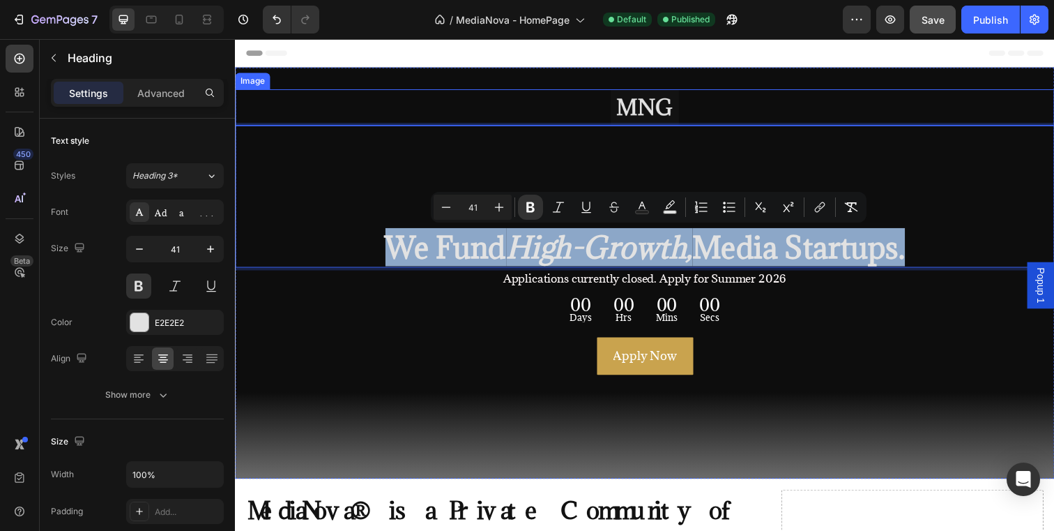
click at [696, 104] on div at bounding box center [653, 108] width 837 height 37
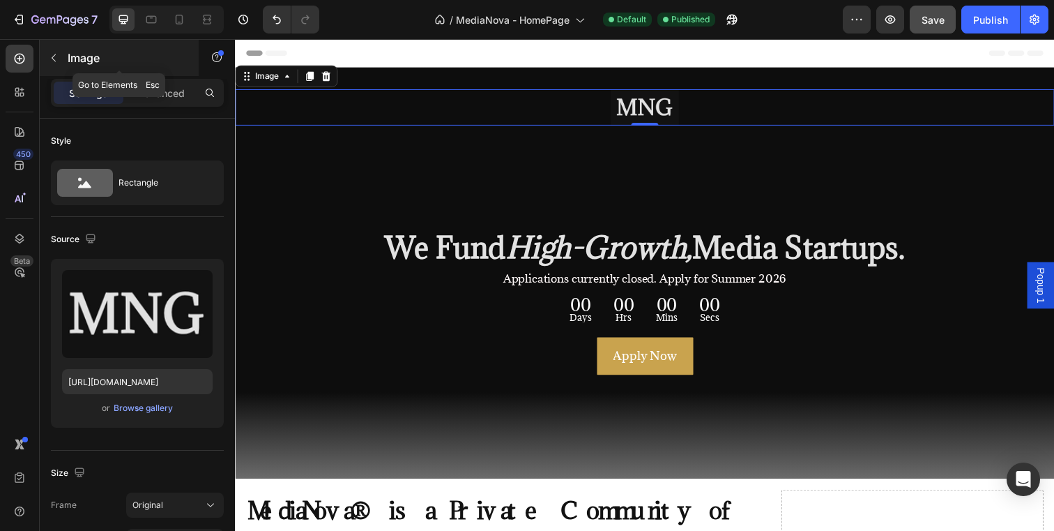
click at [76, 61] on p "Image" at bounding box center [127, 58] width 119 height 17
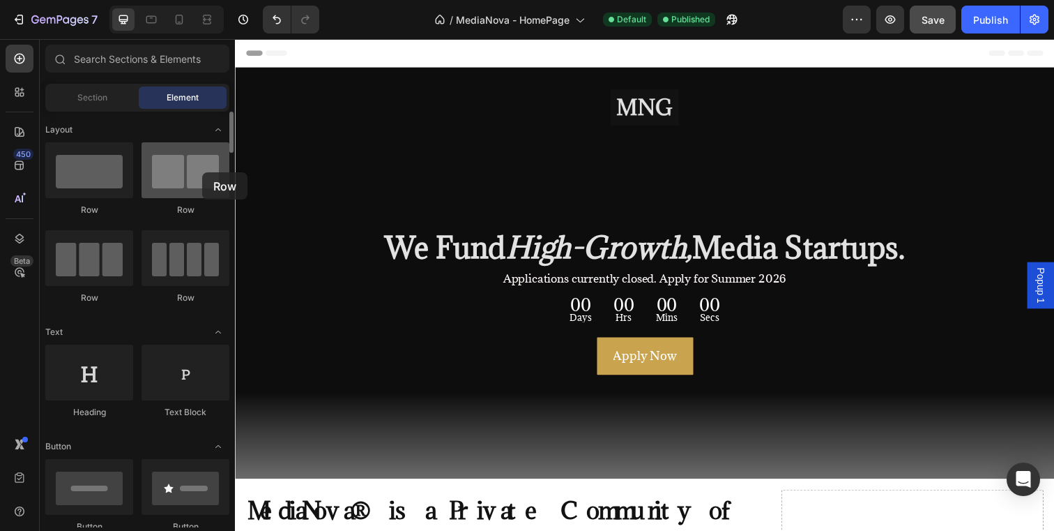
click at [202, 172] on div at bounding box center [186, 170] width 88 height 56
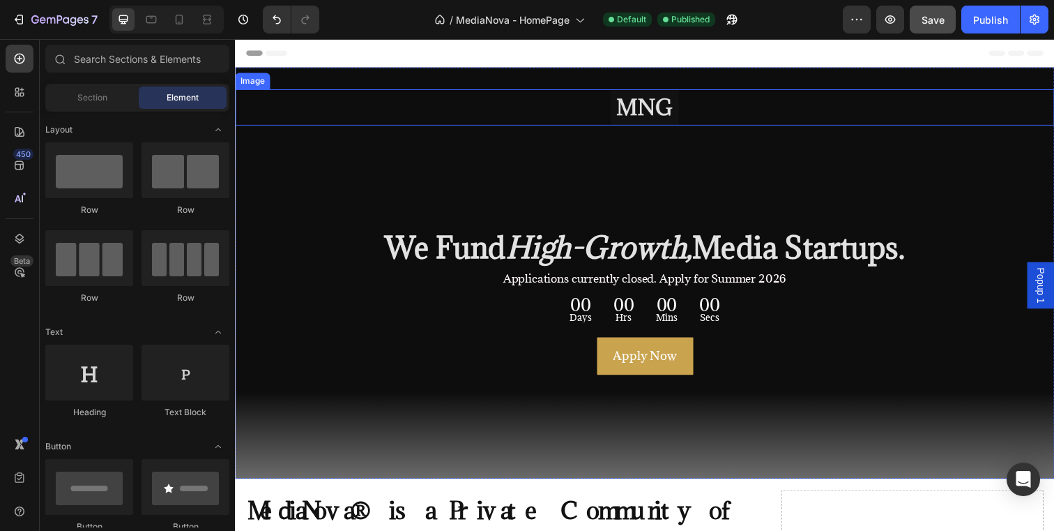
click at [418, 105] on div at bounding box center [653, 108] width 837 height 37
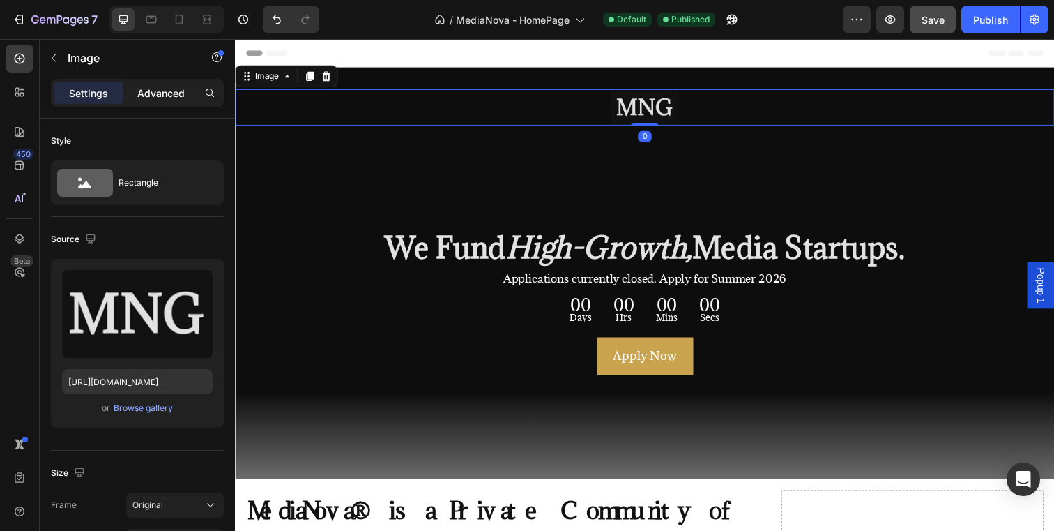
click at [160, 94] on p "Advanced" at bounding box center [160, 93] width 47 height 15
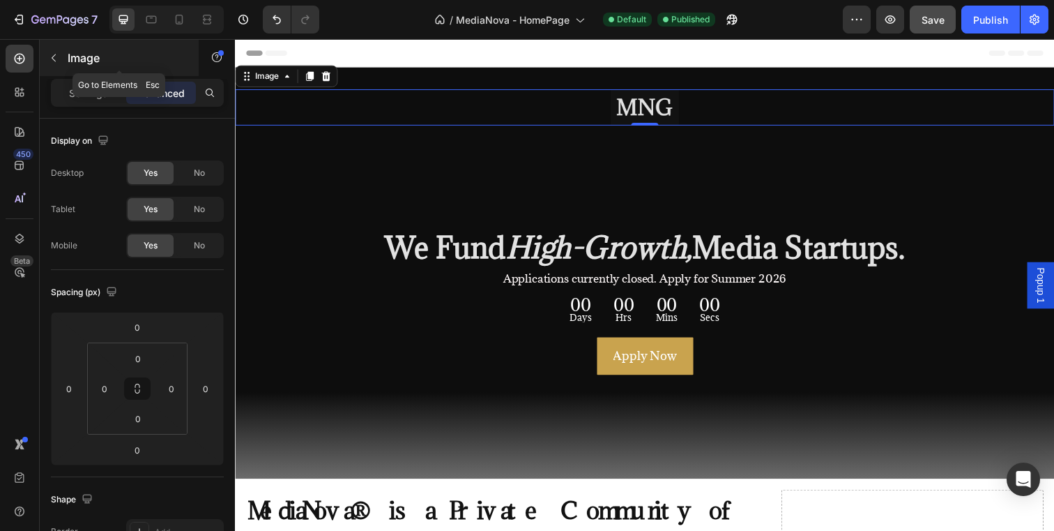
click at [59, 59] on button "button" at bounding box center [54, 58] width 22 height 22
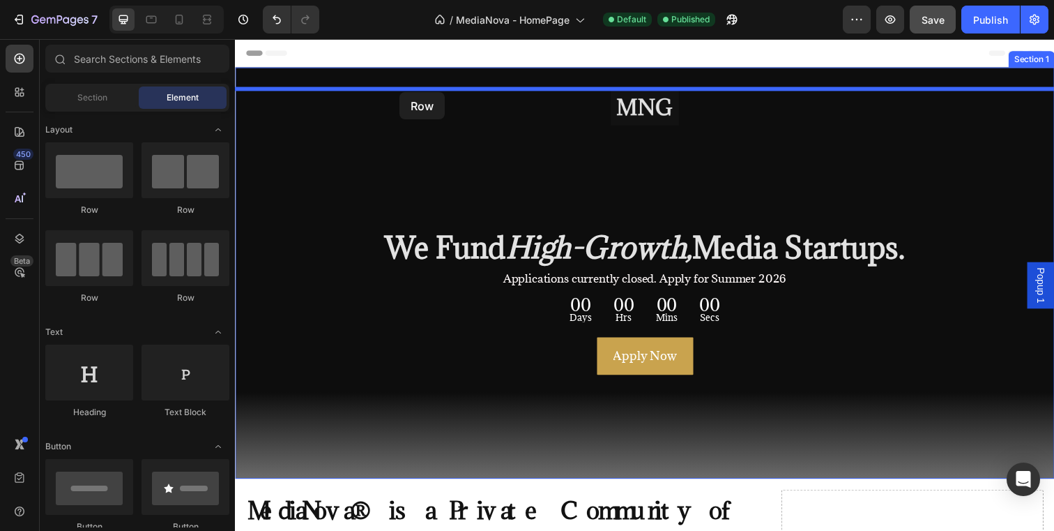
drag, startPoint x: 393, startPoint y: 229, endPoint x: 403, endPoint y: 93, distance: 135.6
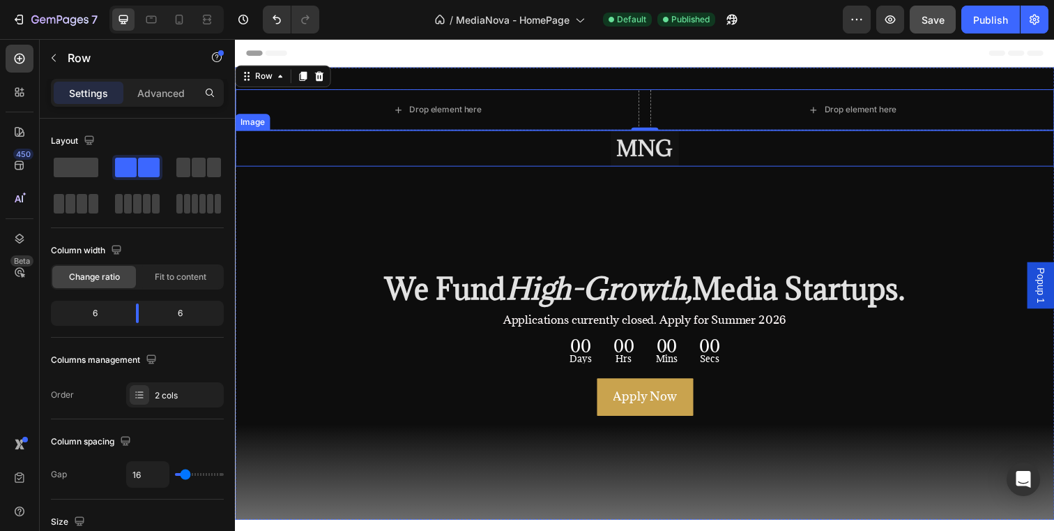
click at [642, 150] on img at bounding box center [654, 150] width 70 height 37
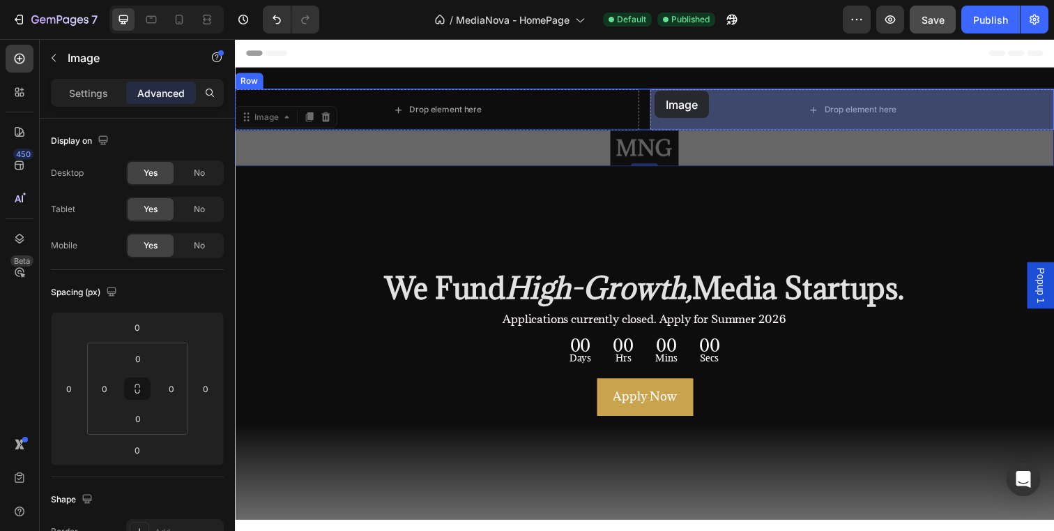
drag, startPoint x: 245, startPoint y: 121, endPoint x: 664, endPoint y: 92, distance: 419.4
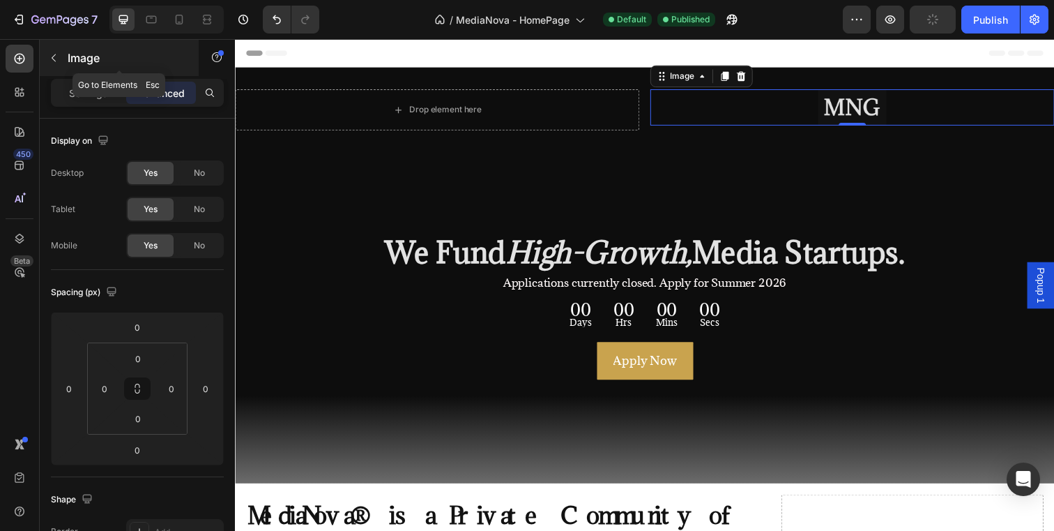
click at [58, 63] on icon "button" at bounding box center [53, 57] width 11 height 11
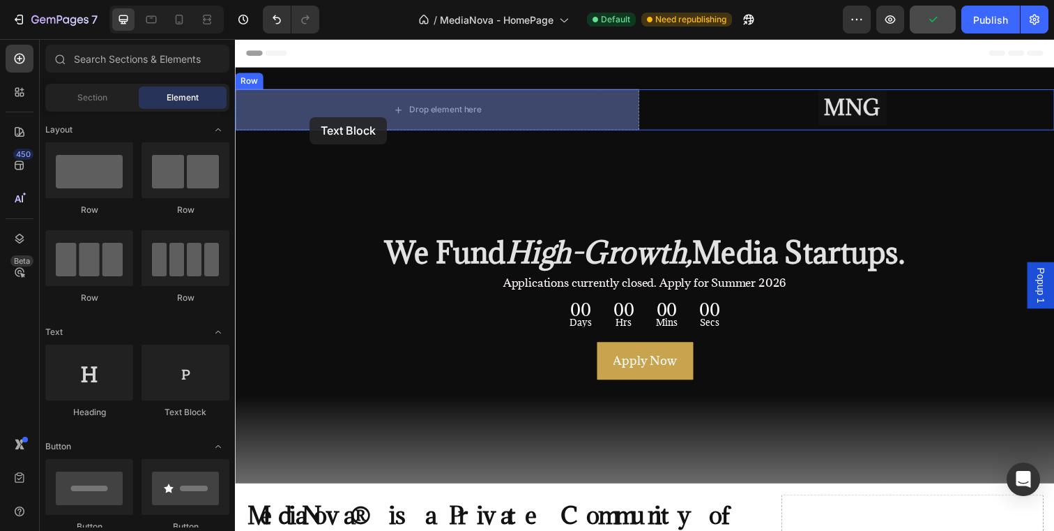
drag, startPoint x: 453, startPoint y: 415, endPoint x: 311, endPoint y: 119, distance: 328.7
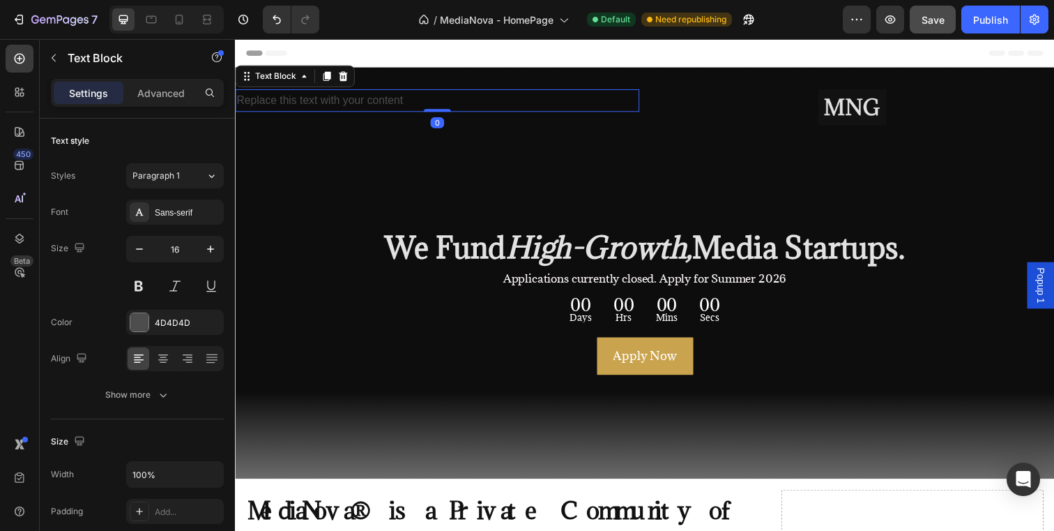
click at [414, 100] on div "Replace this text with your content" at bounding box center [441, 101] width 413 height 23
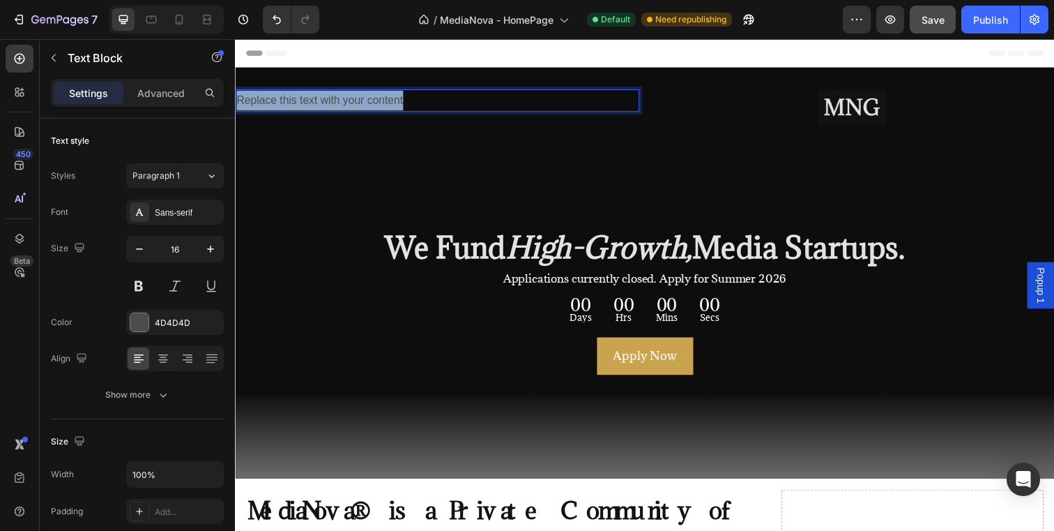
drag, startPoint x: 414, startPoint y: 100, endPoint x: 239, endPoint y: 104, distance: 175.1
click at [239, 104] on p "Replace this text with your content" at bounding box center [441, 101] width 410 height 20
drag, startPoint x: 468, startPoint y: 99, endPoint x: 238, endPoint y: 101, distance: 229.4
click at [238, 101] on p "We Fund High-Growth, Media Startups." at bounding box center [441, 101] width 410 height 20
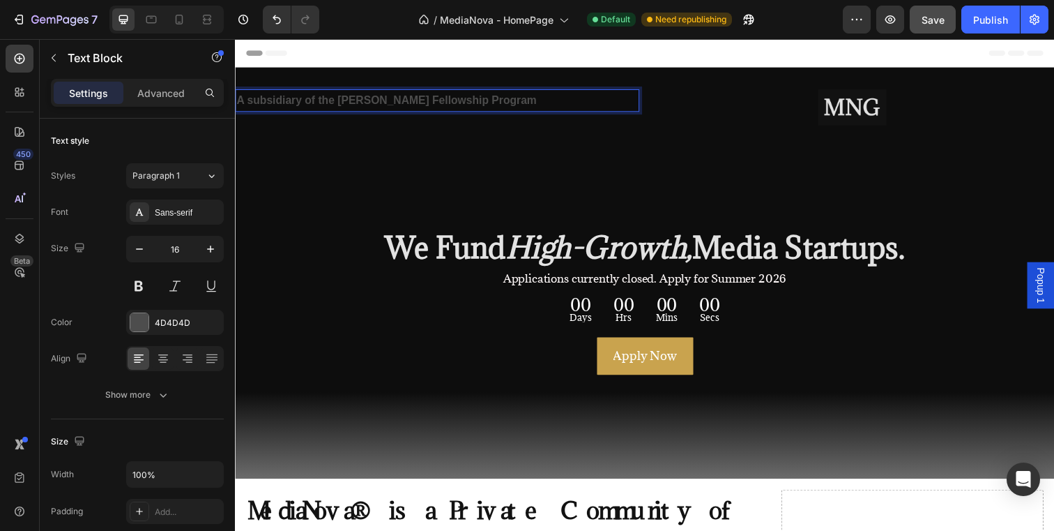
click at [250, 103] on strong "A subsidiary of the Allan Gray Fellowship Program" at bounding box center [389, 101] width 306 height 12
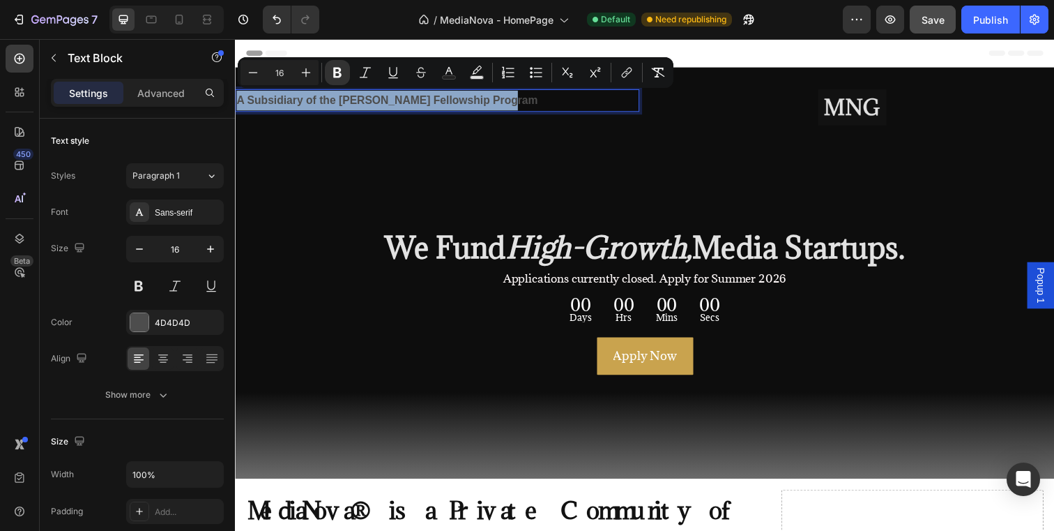
drag, startPoint x: 518, startPoint y: 101, endPoint x: 230, endPoint y: 101, distance: 288.0
click at [235, 101] on html "Popup 1 Header A Subsidiary of the Allan Gray Fellowship Program Text Block 0 I…" at bounding box center [653, 517] width 837 height 957
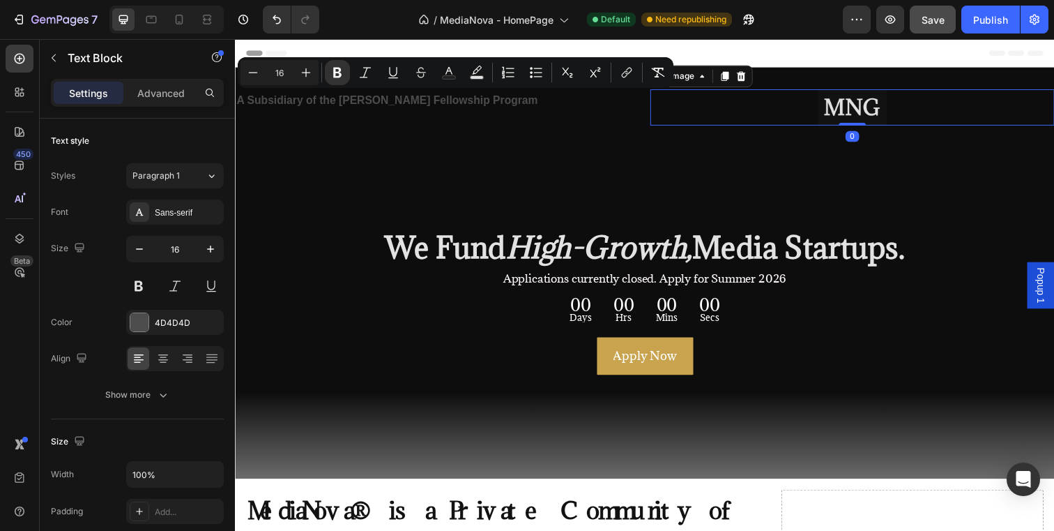
click at [731, 102] on div at bounding box center [865, 108] width 413 height 37
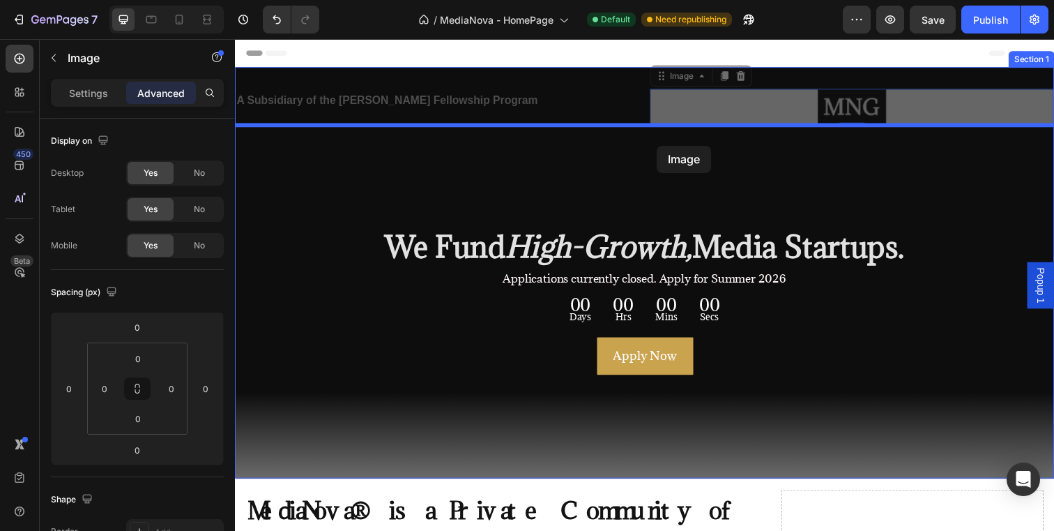
drag, startPoint x: 777, startPoint y: 105, endPoint x: 666, endPoint y: 148, distance: 118.7
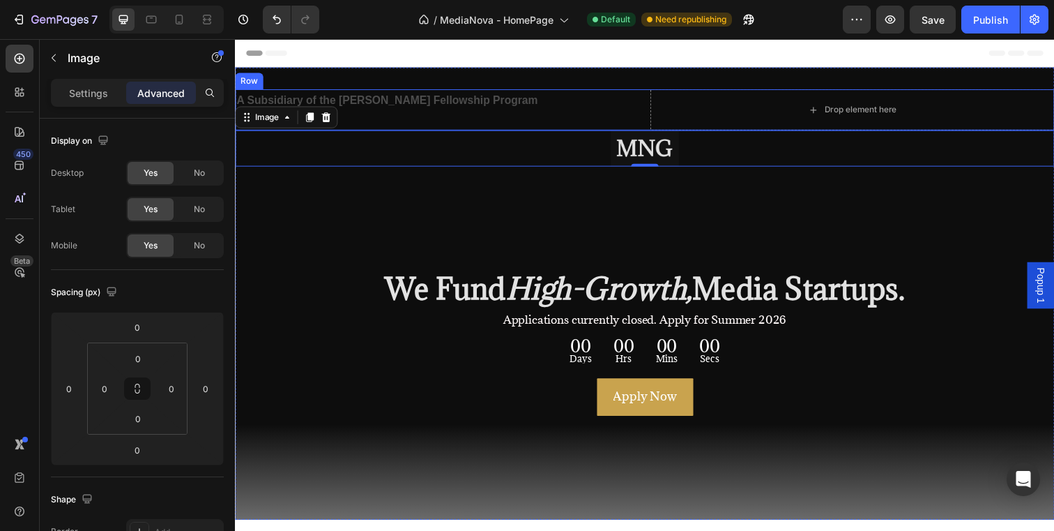
click at [653, 100] on div "A Subsidiary of the Allan Gray Fellowship Program Text Block Drop element here …" at bounding box center [653, 111] width 837 height 42
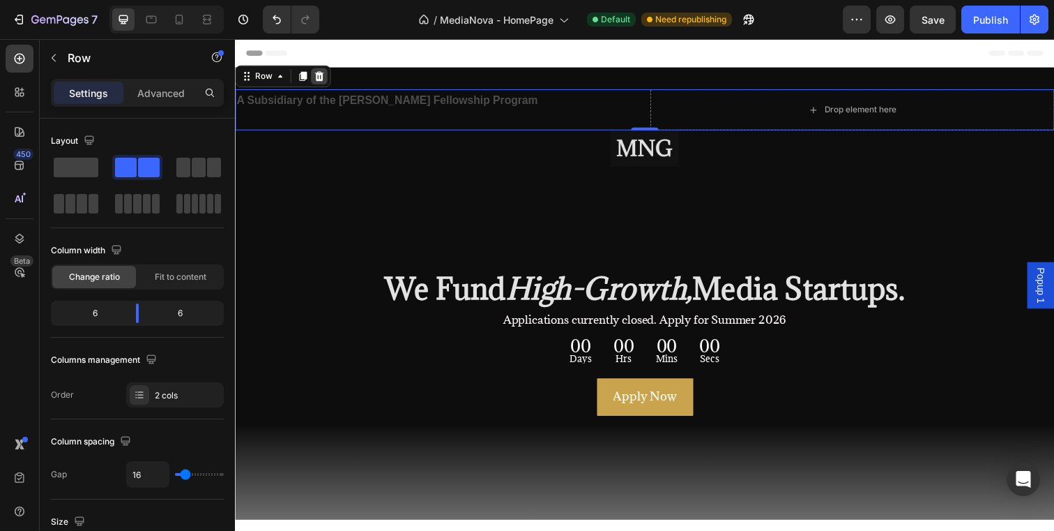
click at [324, 77] on icon at bounding box center [321, 77] width 9 height 10
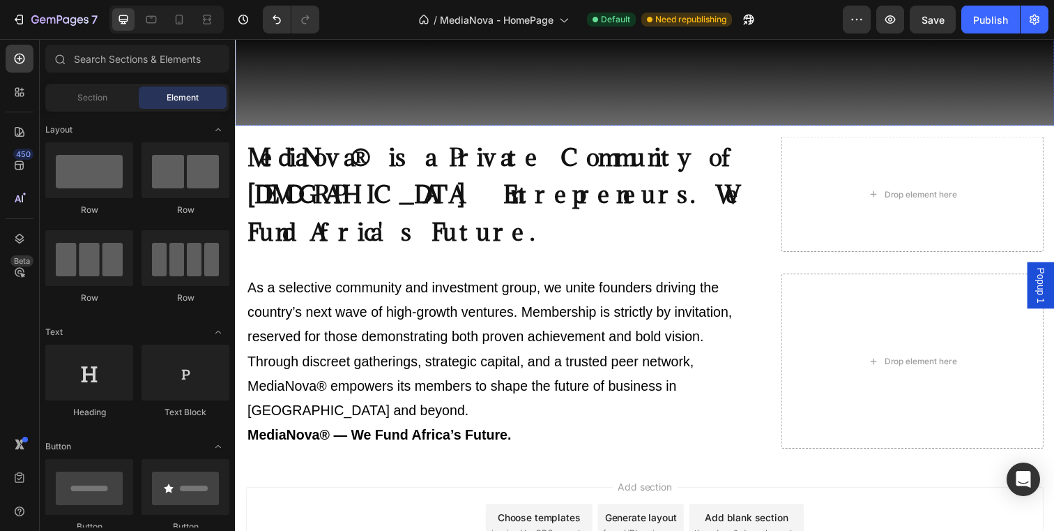
scroll to position [368, 0]
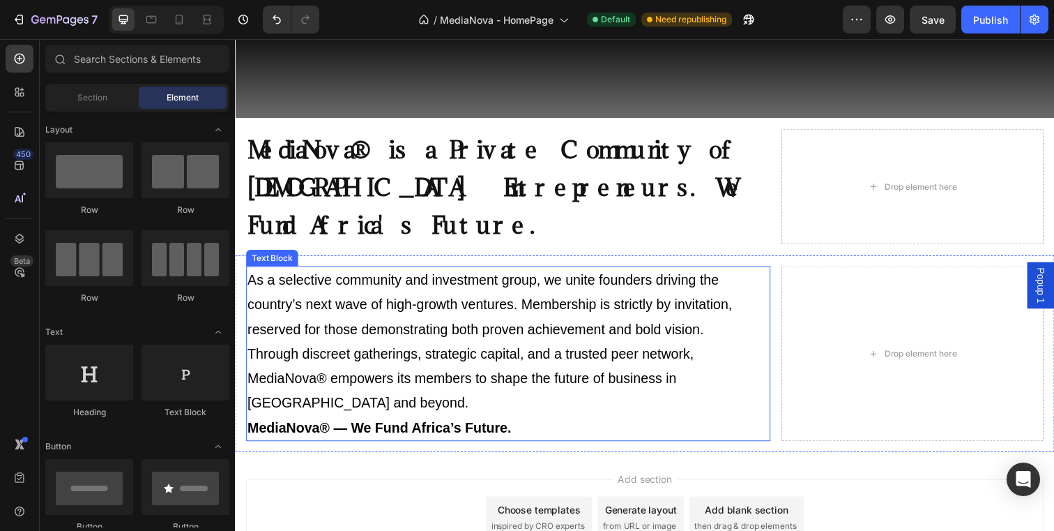
click at [432, 427] on strong "MediaNova® — We Fund Africa’s Future." at bounding box center [382, 434] width 269 height 15
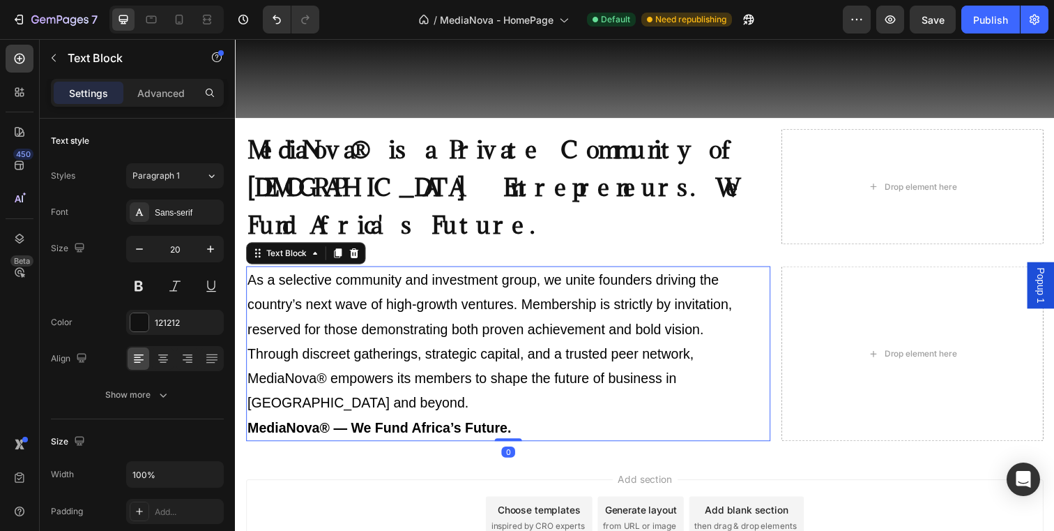
click at [434, 427] on strong "MediaNova® — We Fund Africa’s Future." at bounding box center [382, 434] width 269 height 15
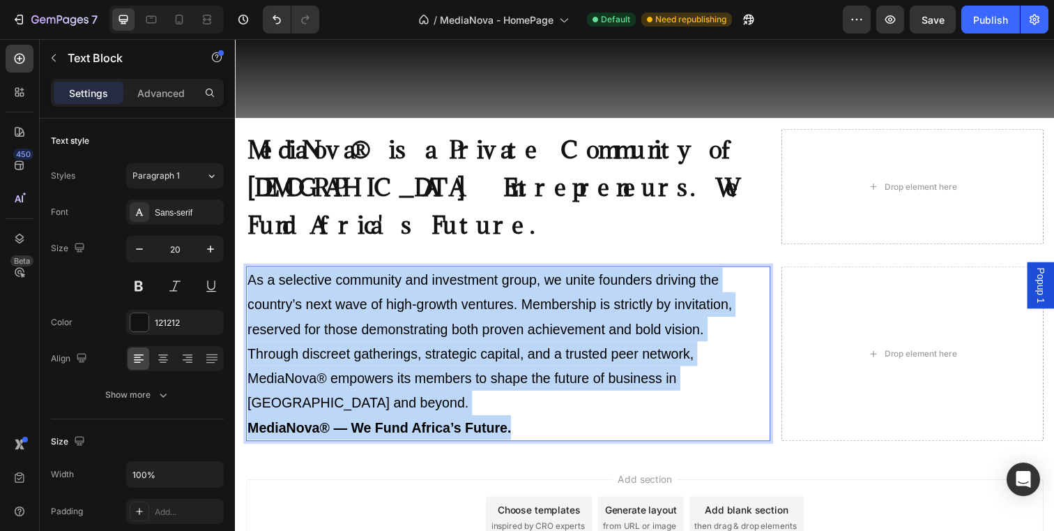
drag, startPoint x: 540, startPoint y: 396, endPoint x: 226, endPoint y: 226, distance: 356.9
click at [235, 226] on html "Popup 1 Header Image ⁠⁠⁠⁠⁠⁠⁠ We Fund High-Growth, Media Startups. Heading Appli…" at bounding box center [653, 149] width 837 height 957
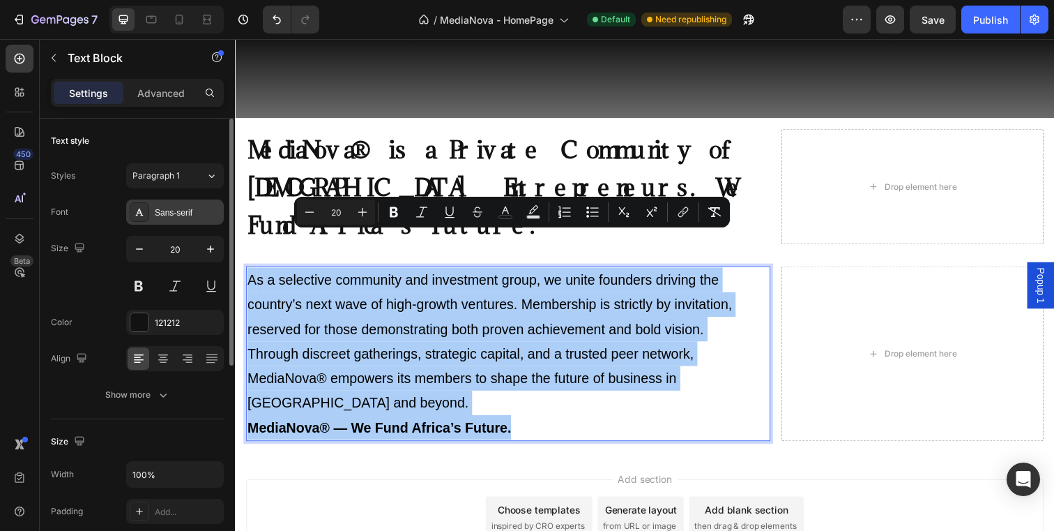
click at [204, 216] on div "Sans-serif" at bounding box center [188, 212] width 66 height 13
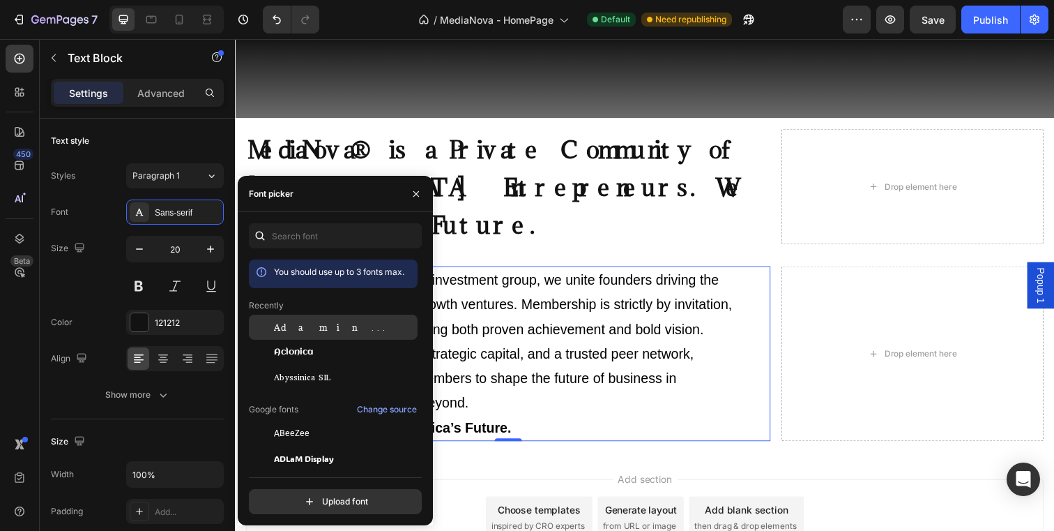
click at [307, 420] on div "Adamina" at bounding box center [333, 432] width 169 height 25
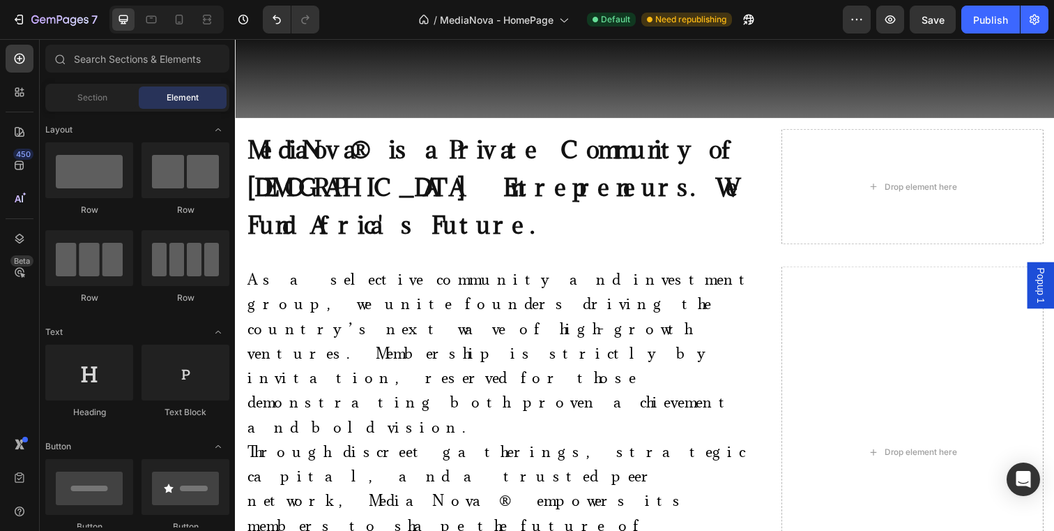
click at [985, 36] on div "7 / MediaNova - HomePage Default Need republishing Preview Save Publish" at bounding box center [527, 20] width 1054 height 40
click at [984, 28] on button "Publish" at bounding box center [991, 20] width 59 height 28
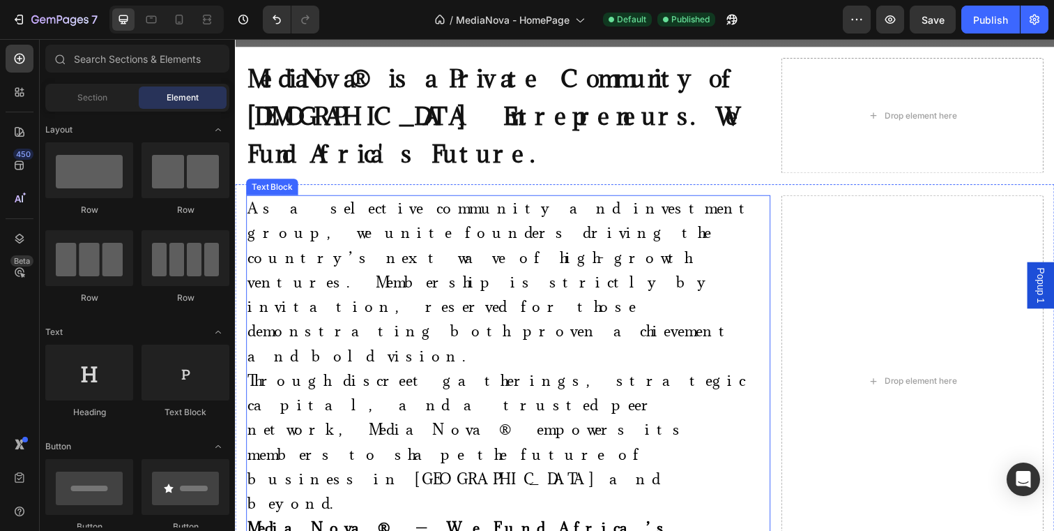
scroll to position [0, 0]
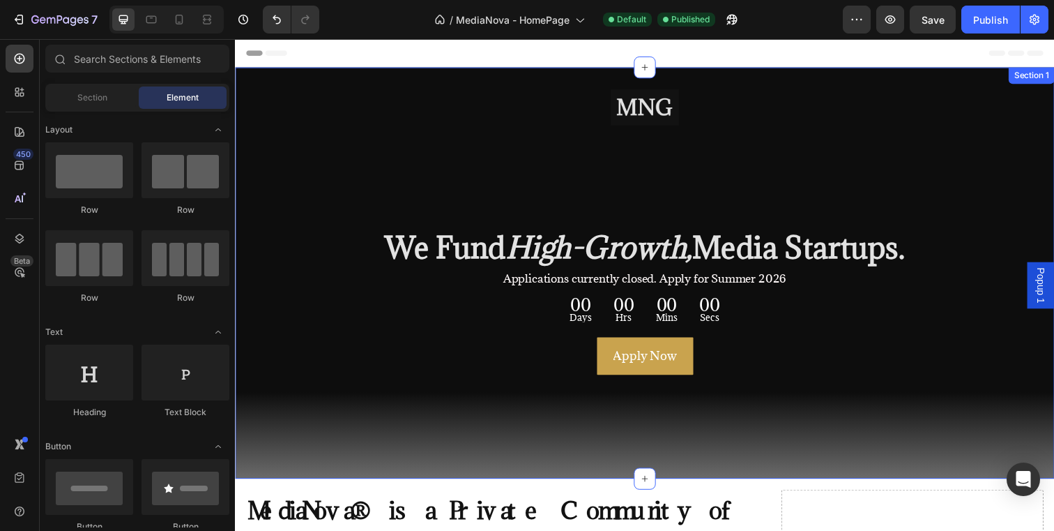
click at [506, 79] on div "Image ⁠⁠⁠⁠⁠⁠⁠ We Fund High-Growth, Media Startups. Heading Applications current…" at bounding box center [653, 278] width 837 height 420
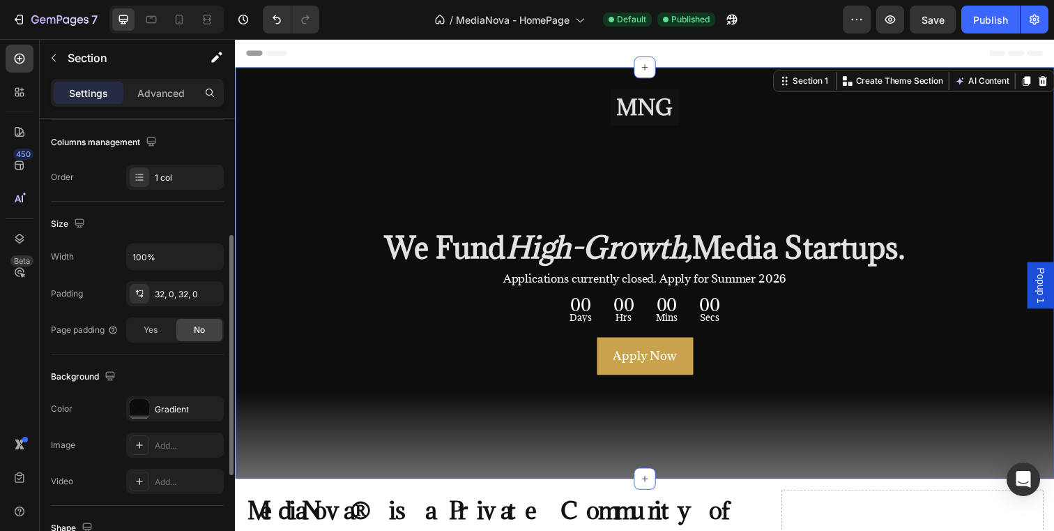
scroll to position [218, 0]
click at [154, 410] on div "Gradient" at bounding box center [175, 407] width 98 height 25
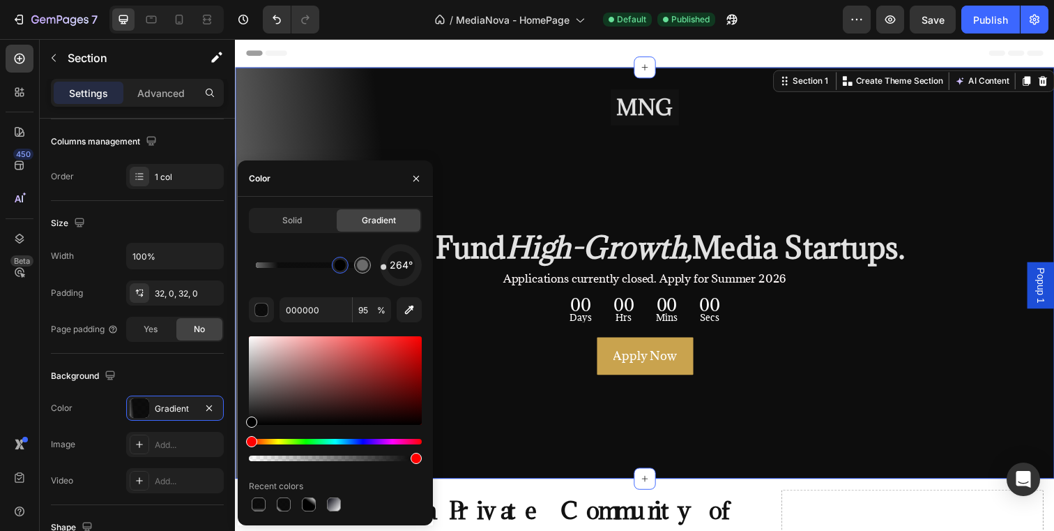
drag, startPoint x: 402, startPoint y: 285, endPoint x: 376, endPoint y: 268, distance: 31.1
click at [376, 268] on div "264°" at bounding box center [335, 265] width 173 height 42
click at [482, 342] on div "Apply Now Button" at bounding box center [653, 400] width 837 height 129
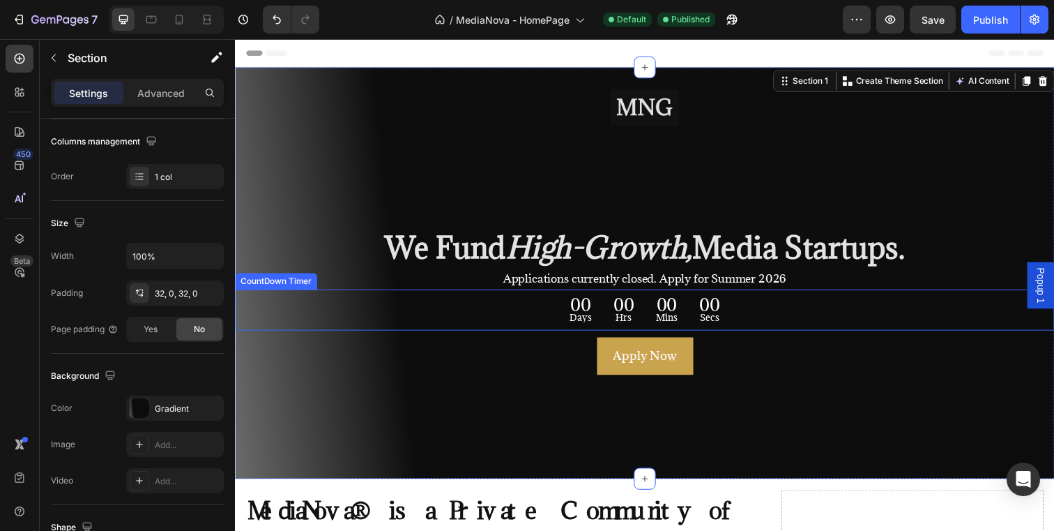
click at [386, 332] on div "00 Days 00 Hrs 00 Mins 00 Secs CountDown Timer" at bounding box center [653, 315] width 837 height 42
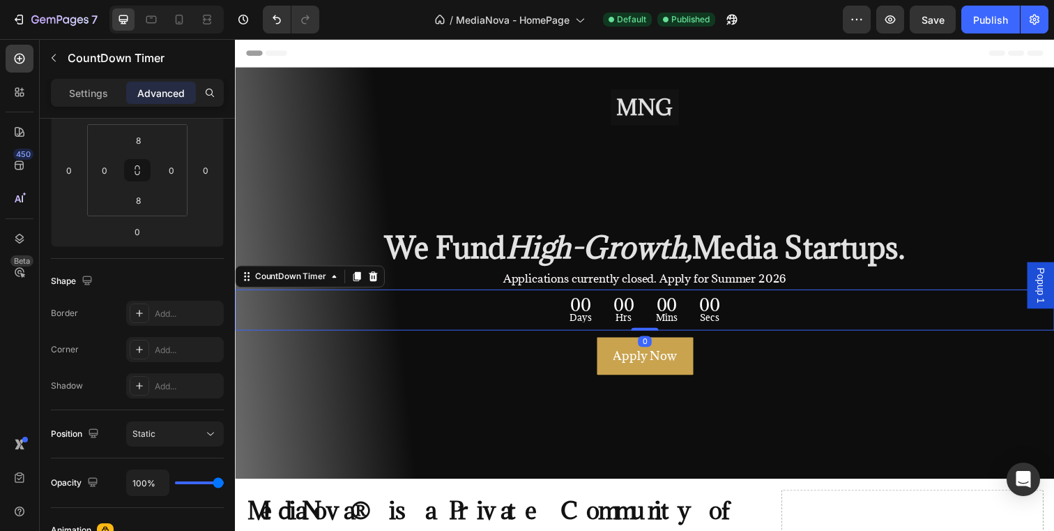
scroll to position [0, 0]
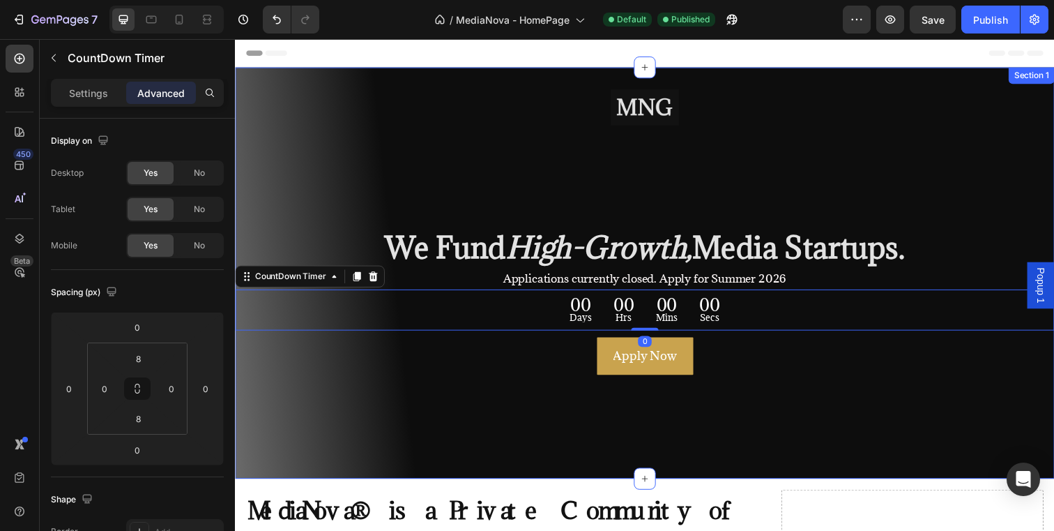
click at [309, 73] on div "Image ⁠⁠⁠⁠⁠⁠⁠ We Fund High-Growth, Media Startups. Heading Applications current…" at bounding box center [653, 278] width 837 height 420
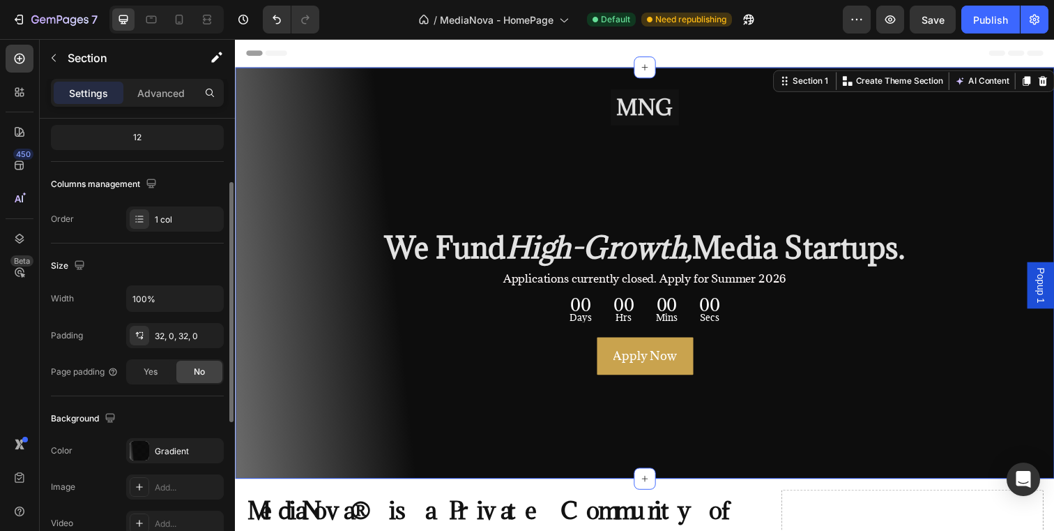
scroll to position [226, 0]
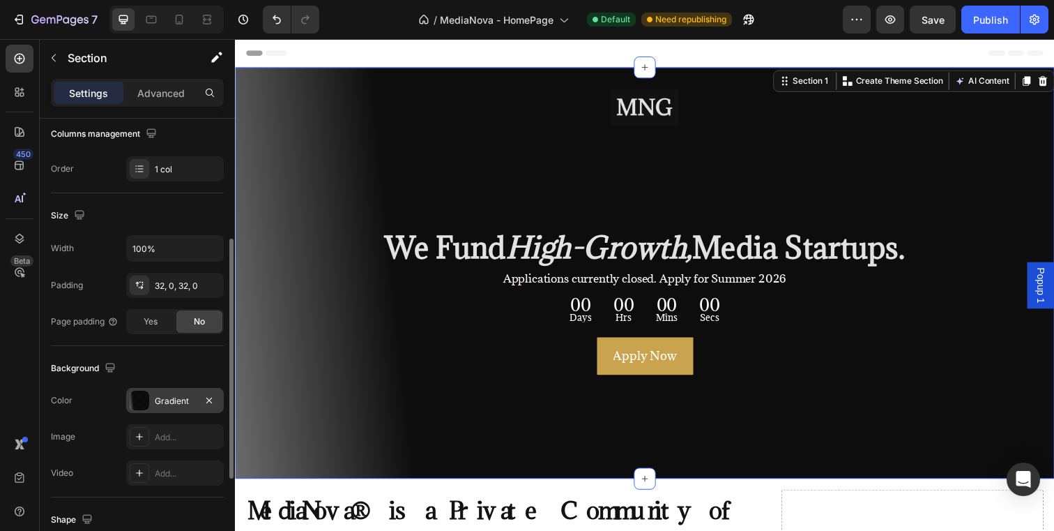
click at [142, 401] on div at bounding box center [140, 400] width 20 height 20
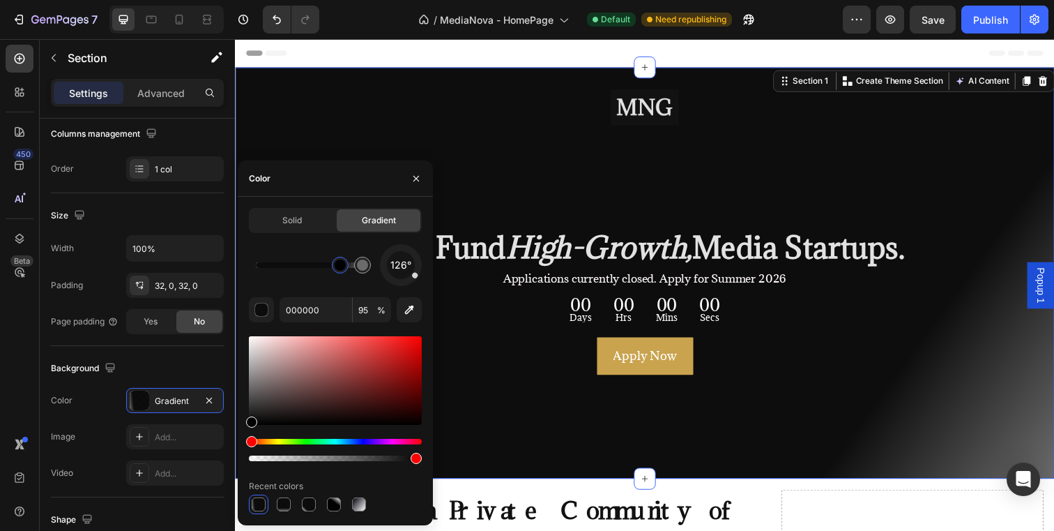
drag, startPoint x: 383, startPoint y: 268, endPoint x: 418, endPoint y: 278, distance: 36.7
click at [418, 278] on div "126°" at bounding box center [401, 265] width 42 height 42
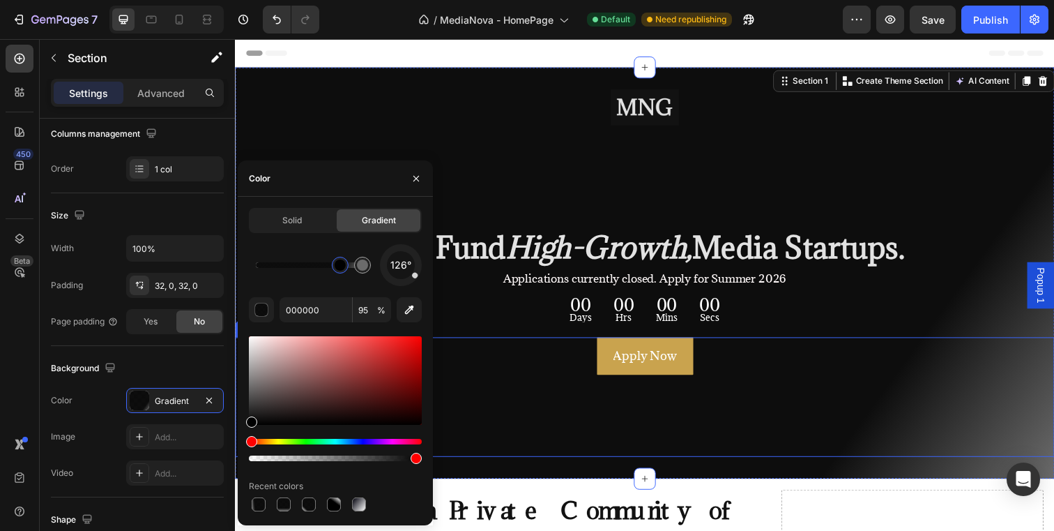
click at [525, 388] on div "Apply Now Button" at bounding box center [653, 404] width 837 height 122
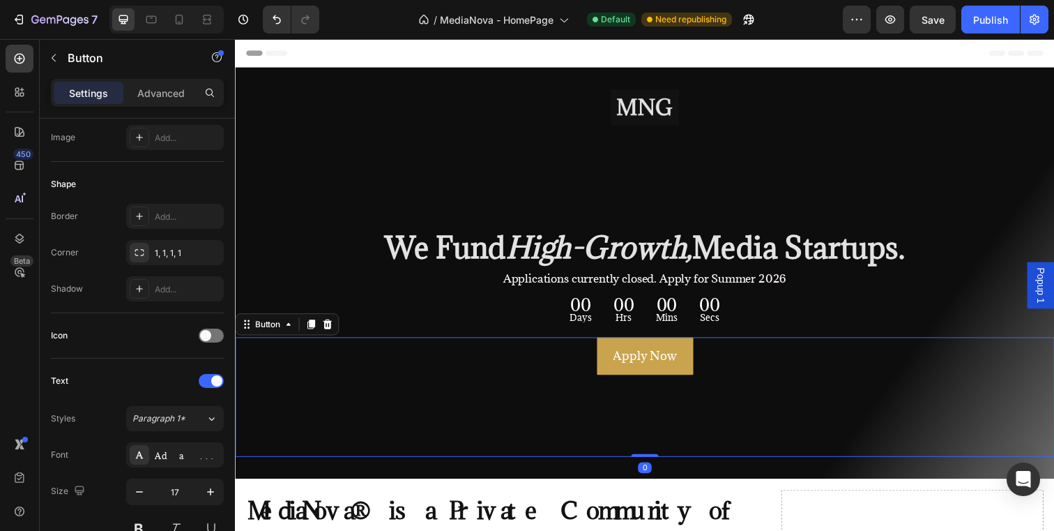
scroll to position [0, 0]
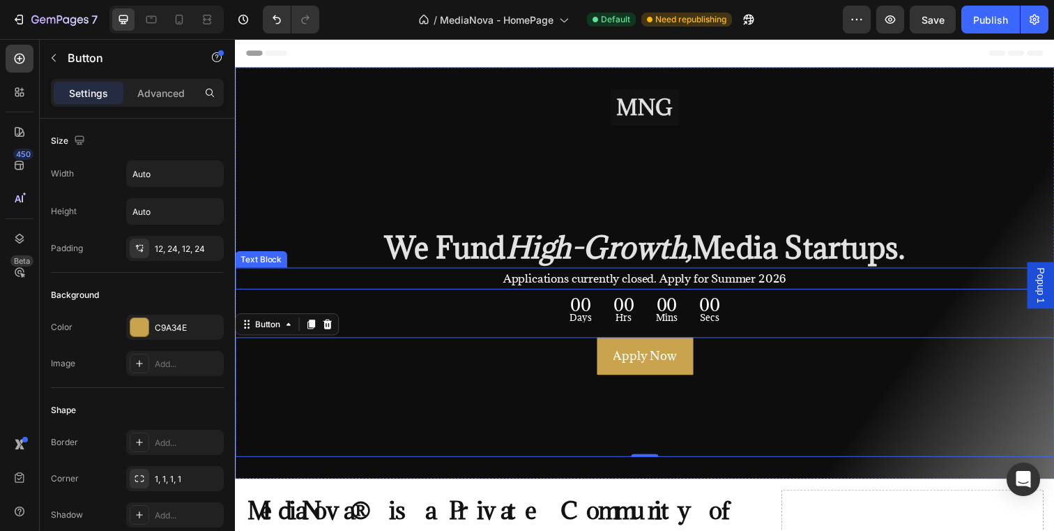
click at [521, 282] on span "Applications currently closed. Apply for Summer 2026" at bounding box center [653, 282] width 289 height 15
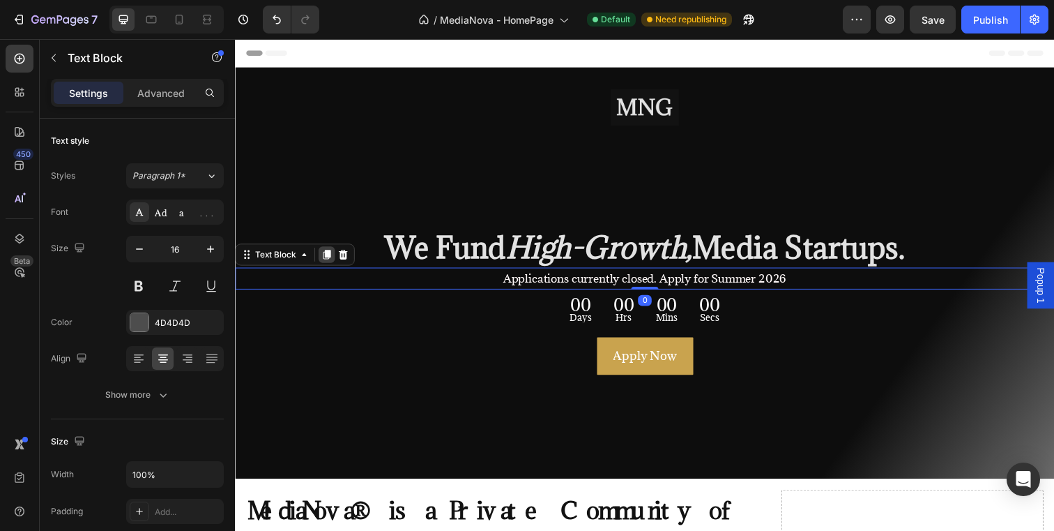
click at [326, 259] on icon at bounding box center [328, 258] width 11 height 11
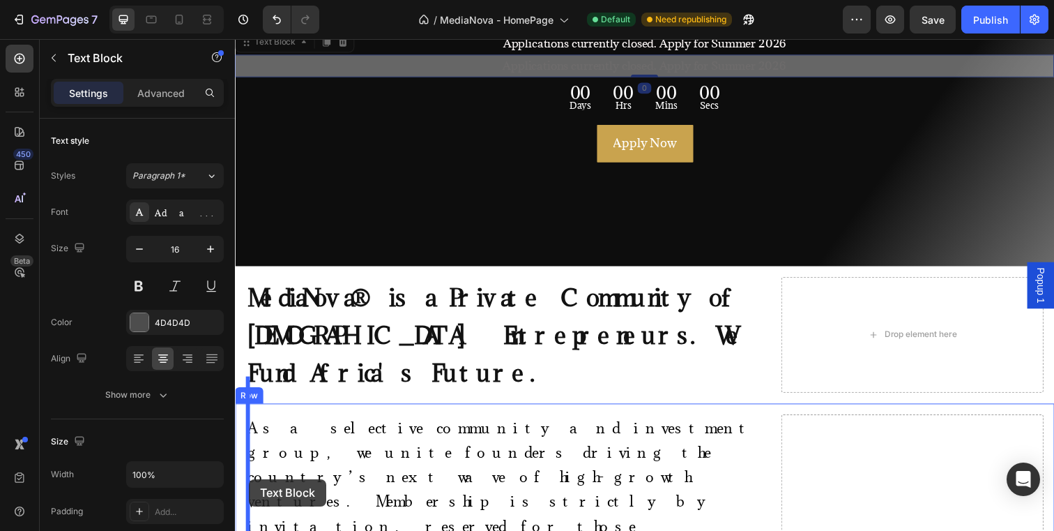
scroll to position [269, 0]
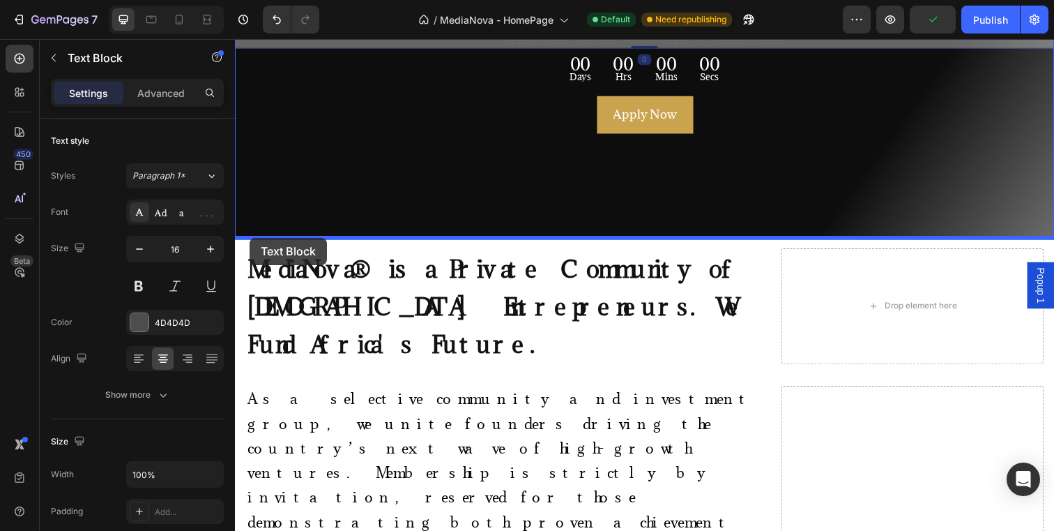
drag, startPoint x: 248, startPoint y: 284, endPoint x: 250, endPoint y: 241, distance: 42.6
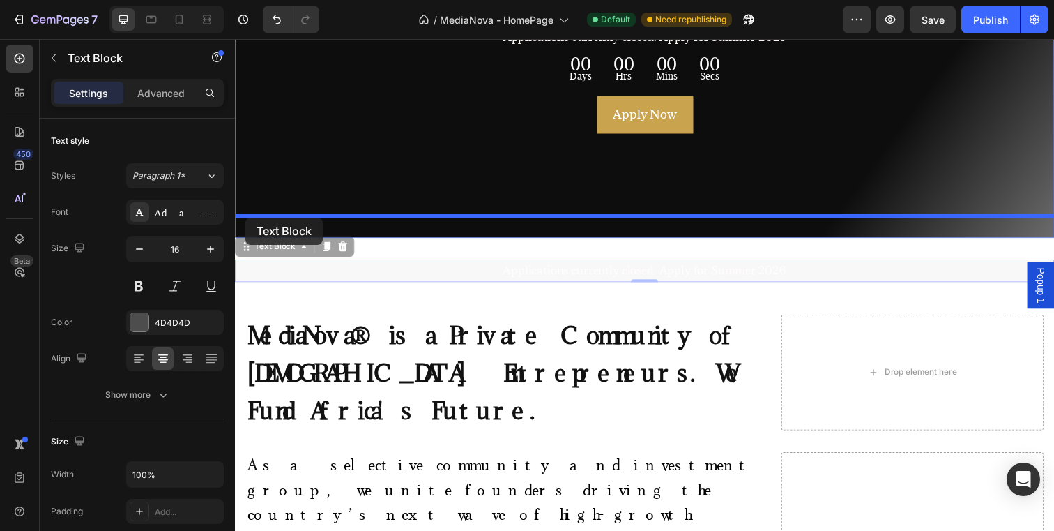
drag, startPoint x: 245, startPoint y: 252, endPoint x: 245, endPoint y: 221, distance: 31.4
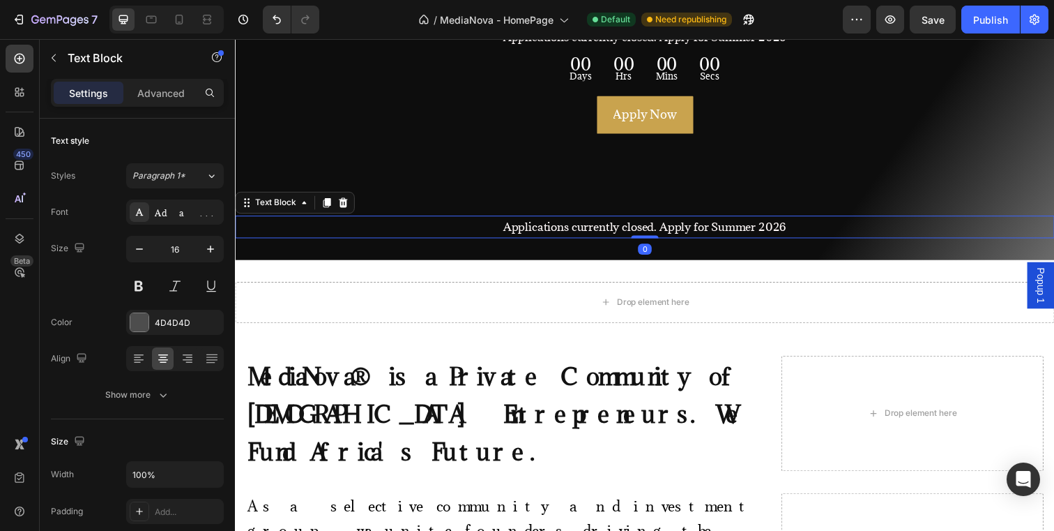
click at [510, 229] on span "Applications currently closed. Apply for Summer 2026" at bounding box center [653, 229] width 289 height 15
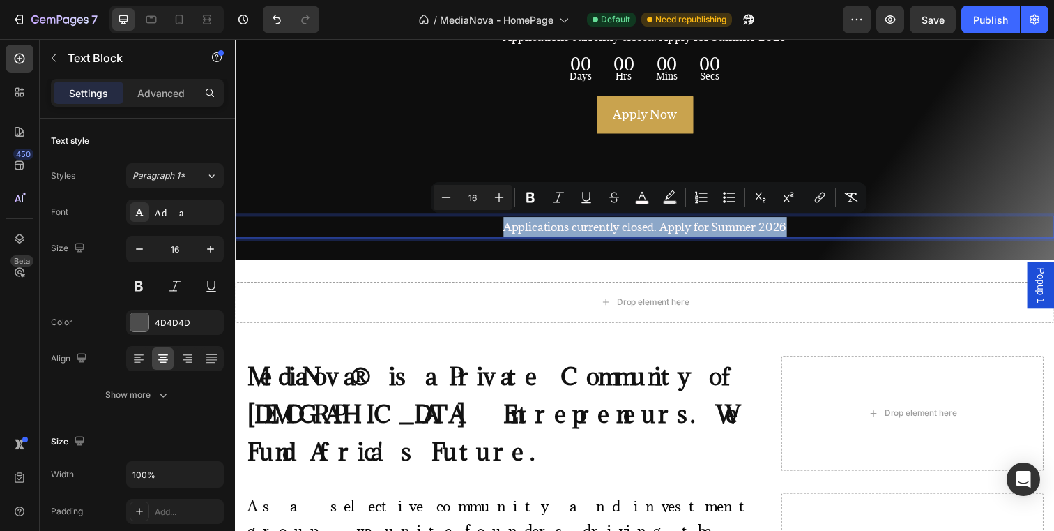
drag, startPoint x: 510, startPoint y: 229, endPoint x: 796, endPoint y: 234, distance: 285.9
click at [796, 234] on span "Applications currently closed. Apply for Summer 2026" at bounding box center [653, 229] width 289 height 15
drag, startPoint x: 796, startPoint y: 234, endPoint x: 501, endPoint y: 235, distance: 294.3
click at [501, 235] on p "A Subsidiary of the Allan Gray Fellowship Program" at bounding box center [653, 230] width 834 height 20
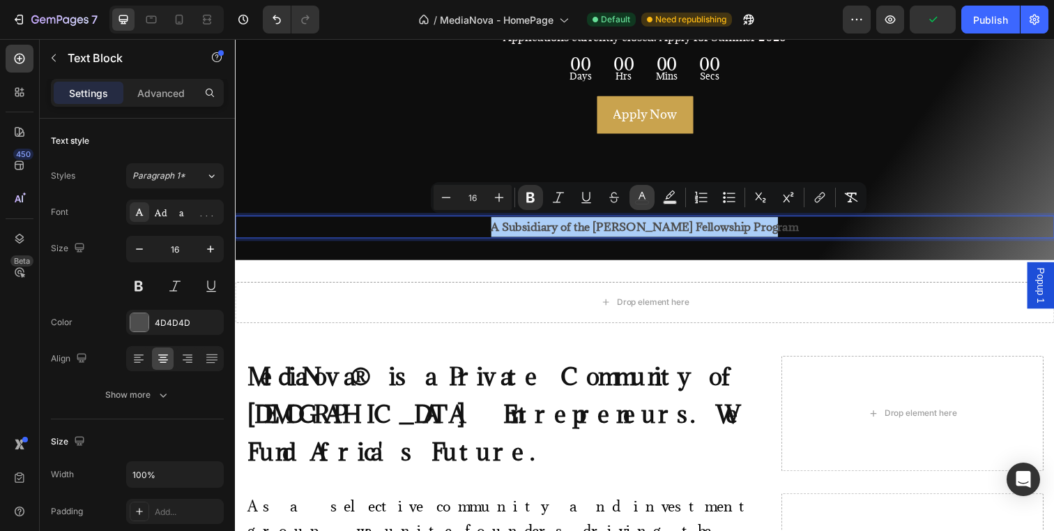
click at [639, 193] on icon "Editor contextual toolbar" at bounding box center [642, 197] width 14 height 14
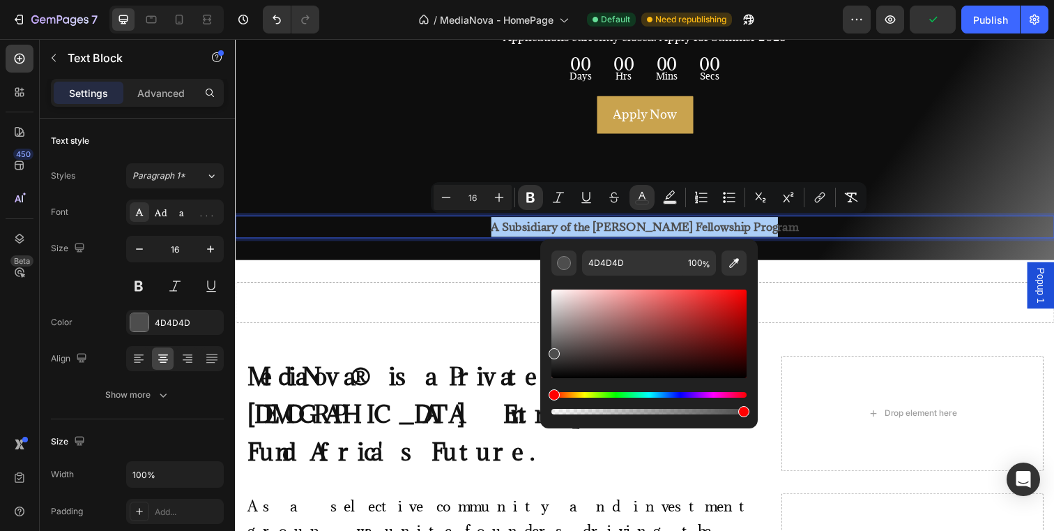
click at [554, 292] on div "Editor contextual toolbar" at bounding box center [649, 333] width 195 height 89
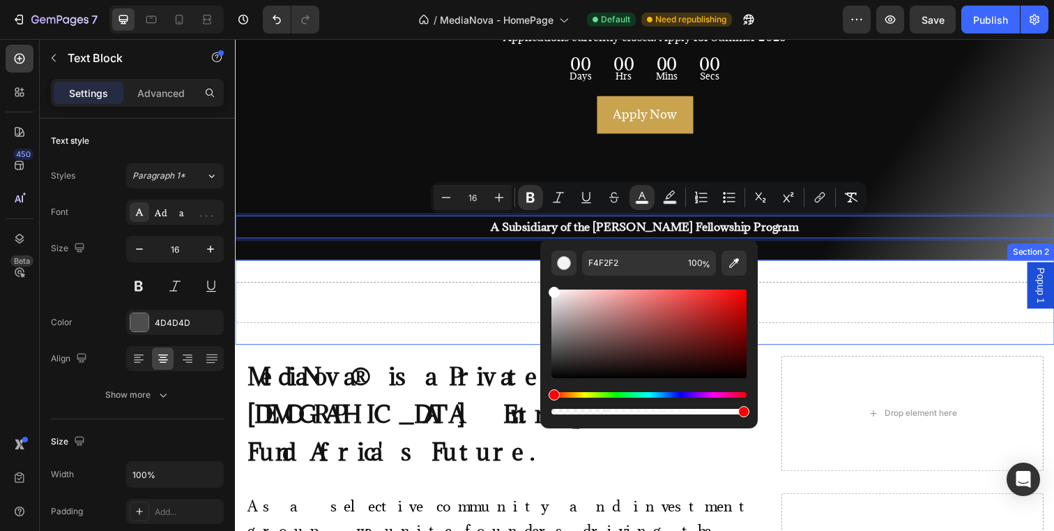
type input "FFFFFF"
drag, startPoint x: 789, startPoint y: 331, endPoint x: 542, endPoint y: 286, distance: 251.0
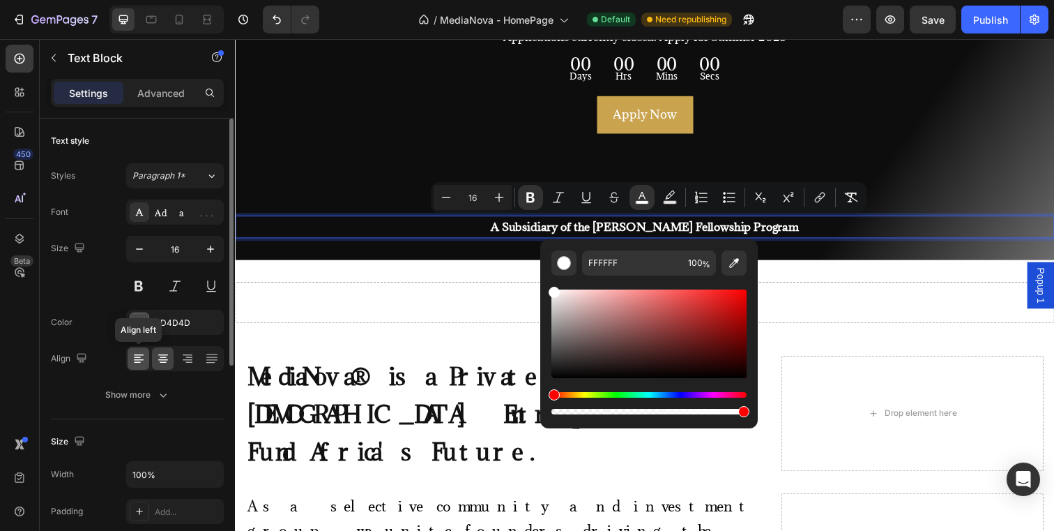
click at [141, 365] on icon at bounding box center [139, 358] width 14 height 14
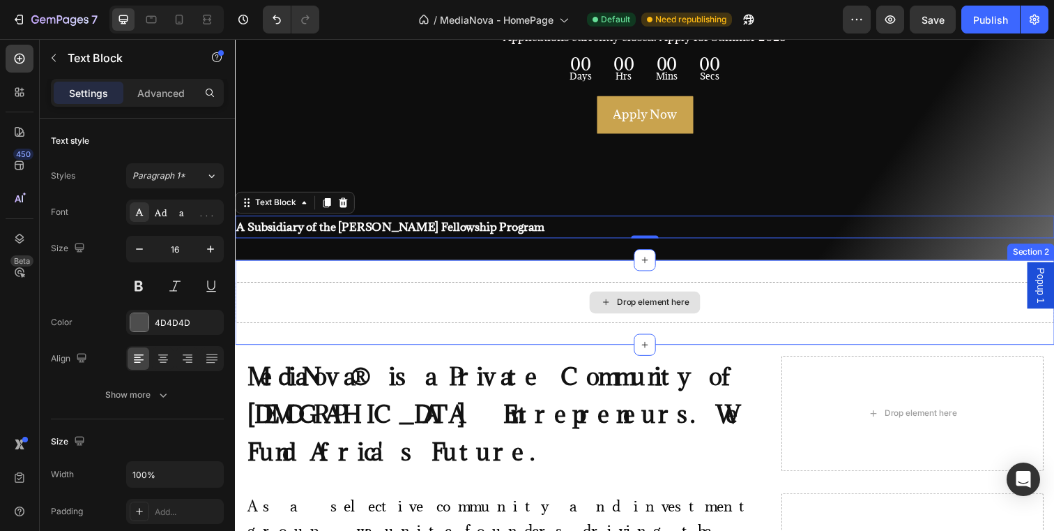
click at [354, 314] on div "Drop element here" at bounding box center [653, 308] width 837 height 42
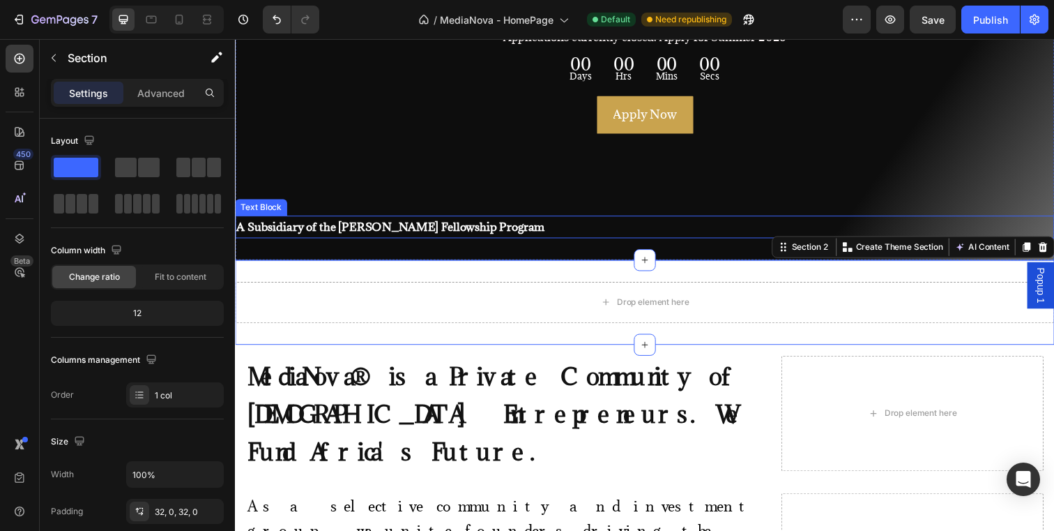
click at [346, 221] on p "A Subsidiary of the Allan Gray Fellowship Program" at bounding box center [653, 230] width 834 height 20
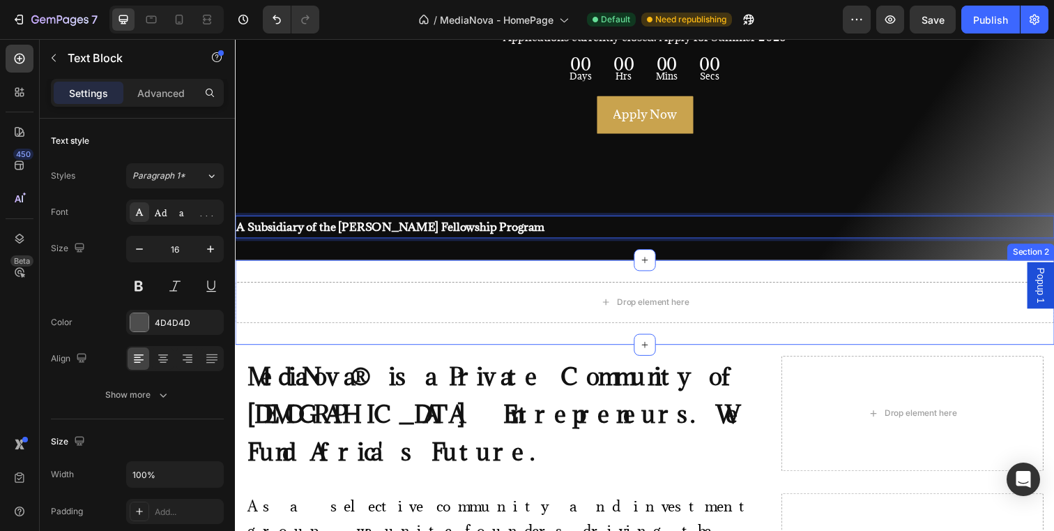
click at [341, 278] on div "Drop element here Section 2" at bounding box center [653, 307] width 837 height 86
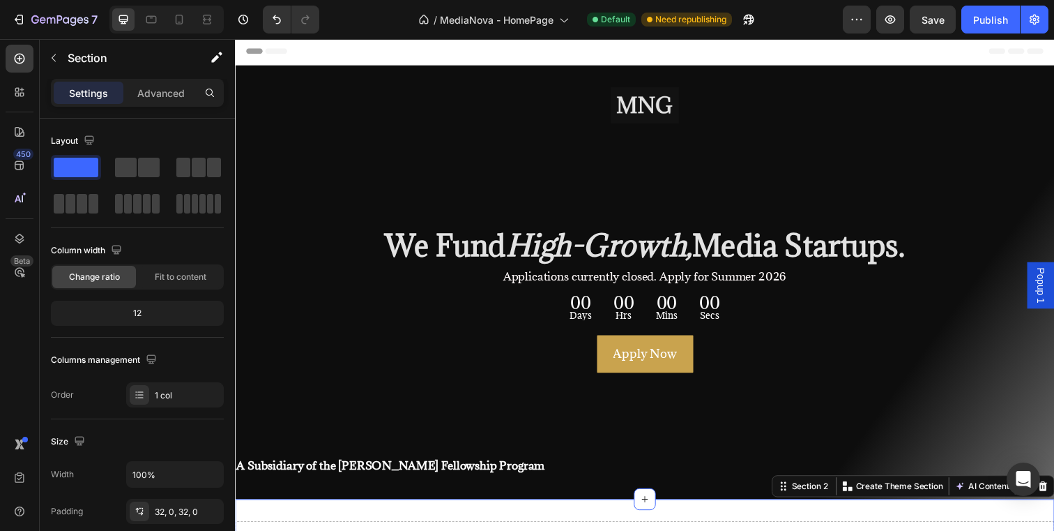
scroll to position [0, 0]
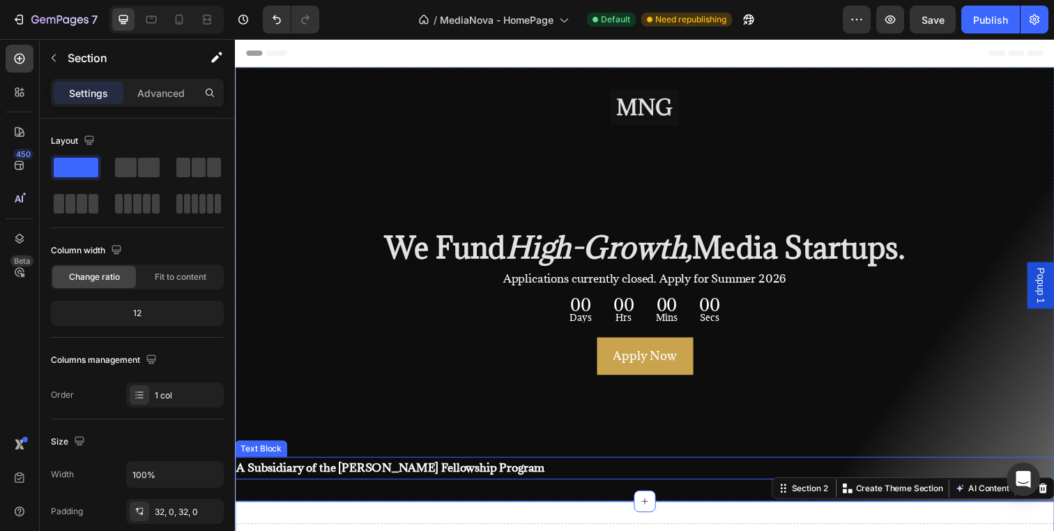
click at [370, 474] on strong "A Subsidiary of the Allan Gray Fellowship Program" at bounding box center [393, 476] width 314 height 15
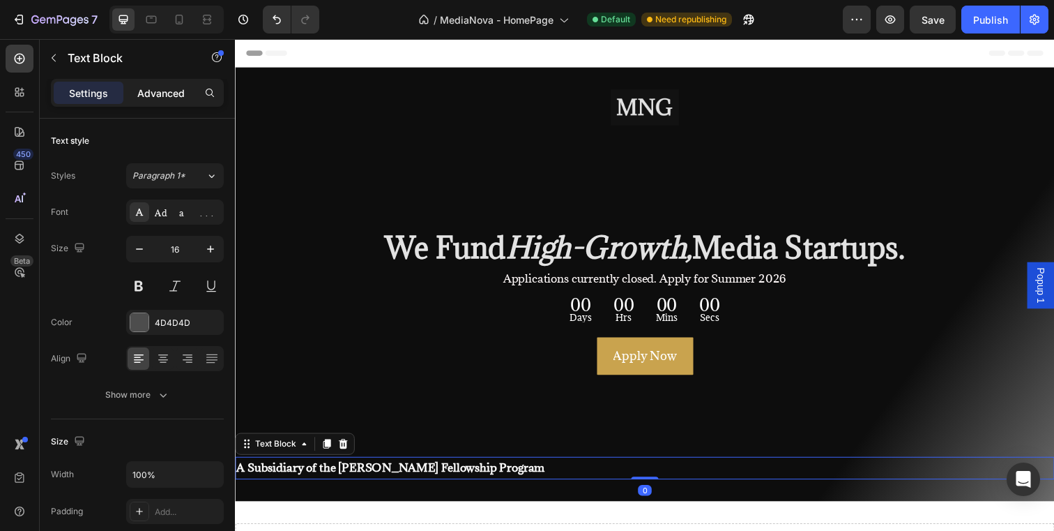
click at [174, 93] on p "Advanced" at bounding box center [160, 93] width 47 height 15
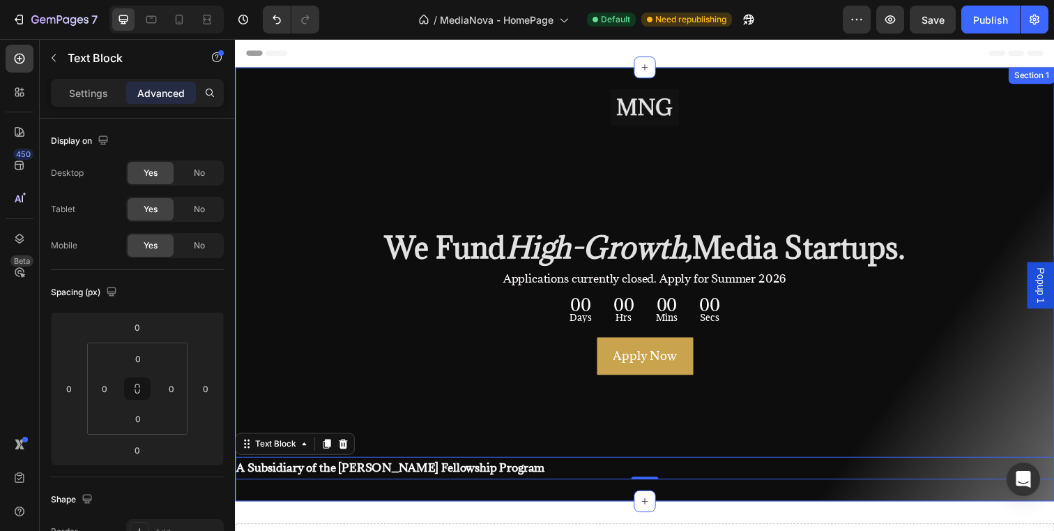
click at [327, 501] on div "Image ⁠⁠⁠⁠⁠⁠⁠ We Fund High-Growth, Media Startups. Heading Applications current…" at bounding box center [653, 289] width 837 height 443
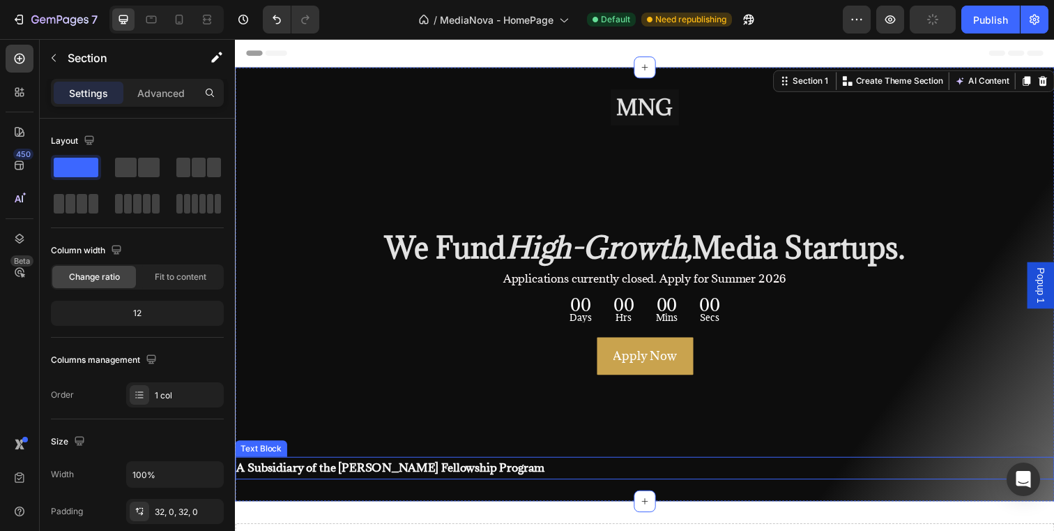
click at [322, 480] on strong "A Subsidiary of the Allan Gray Fellowship Program" at bounding box center [393, 476] width 314 height 15
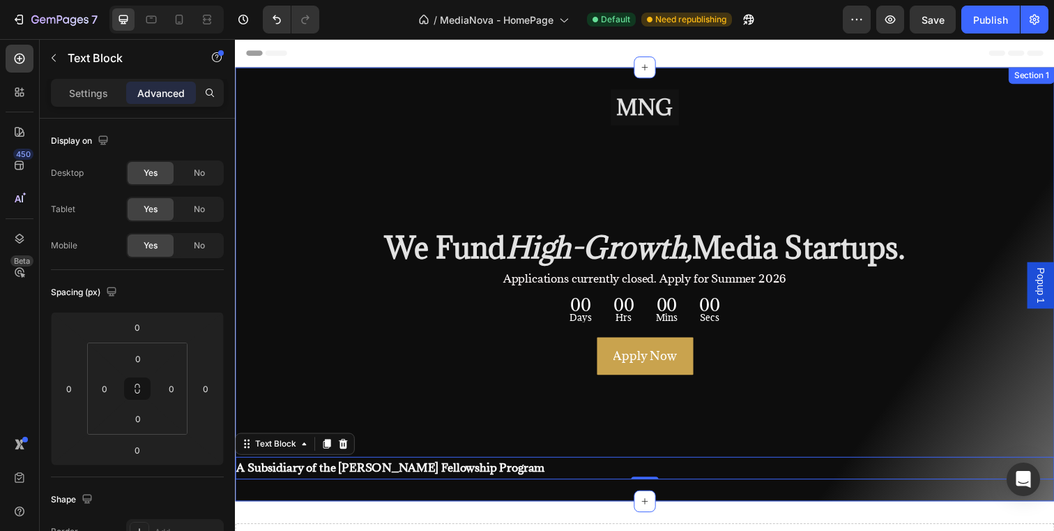
click at [330, 497] on div "Image ⁠⁠⁠⁠⁠⁠⁠ We Fund High-Growth, Media Startups. Heading Applications current…" at bounding box center [653, 289] width 837 height 443
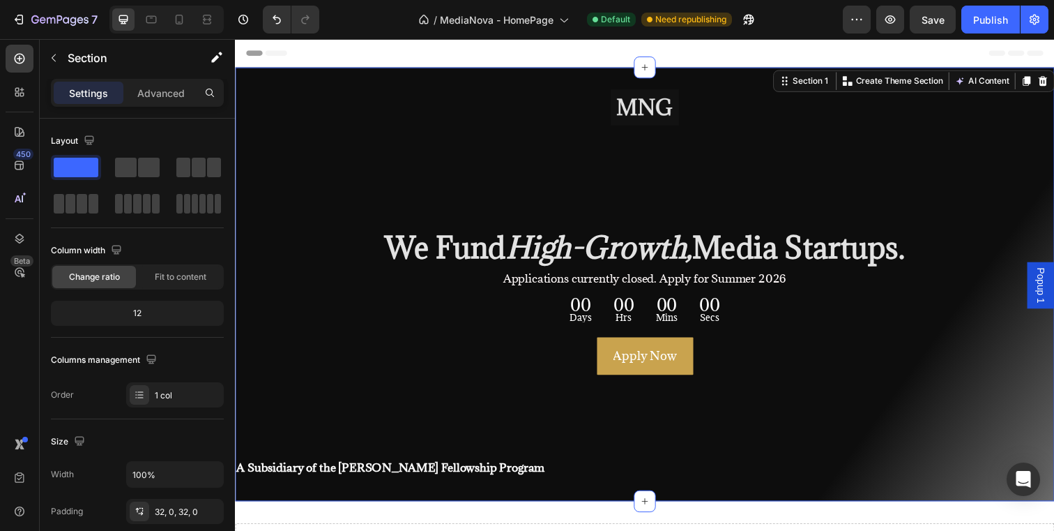
click at [149, 79] on div "Settings Advanced" at bounding box center [137, 93] width 173 height 28
click at [151, 86] on p "Advanced" at bounding box center [160, 93] width 47 height 15
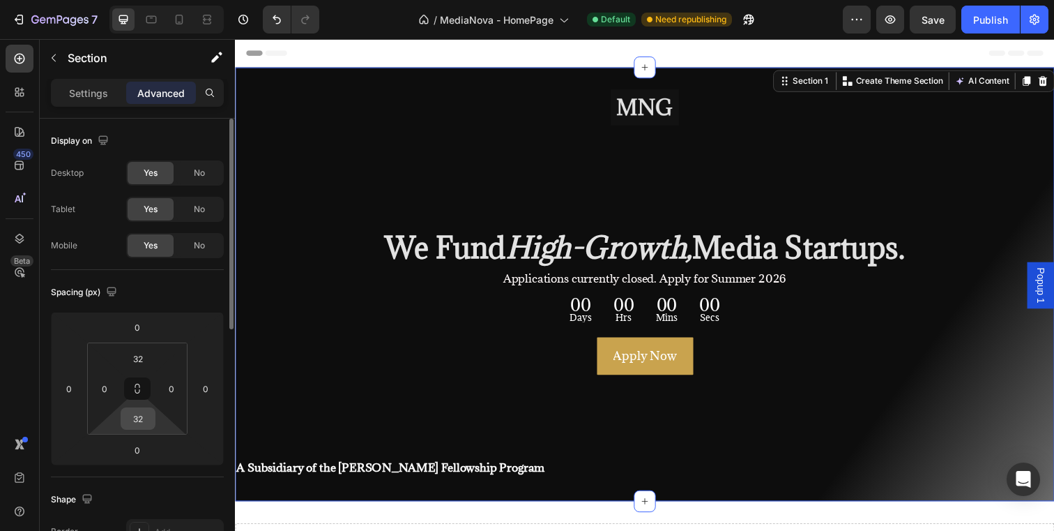
click at [142, 425] on input "32" at bounding box center [138, 418] width 28 height 21
type input "0"
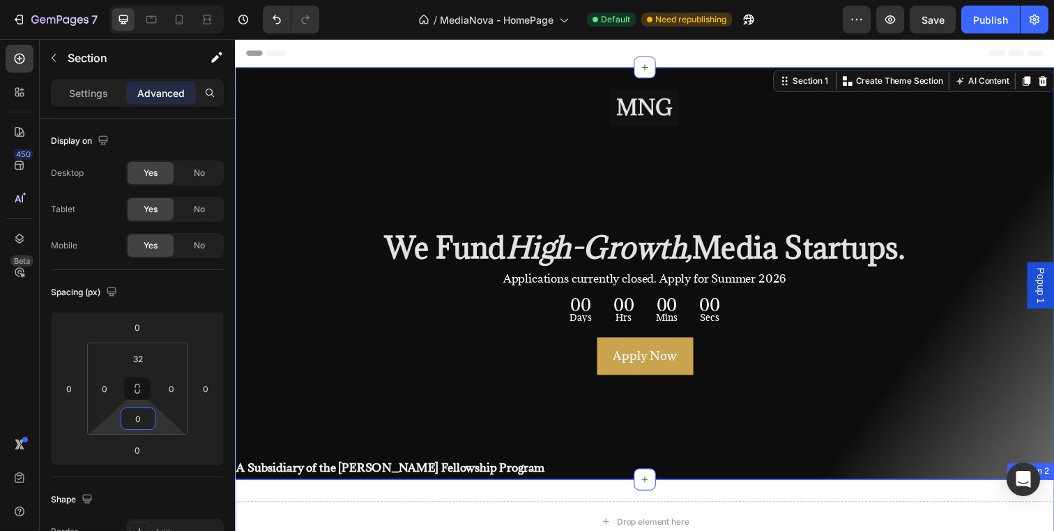
click at [331, 502] on div "Drop element here Section 2" at bounding box center [653, 531] width 837 height 86
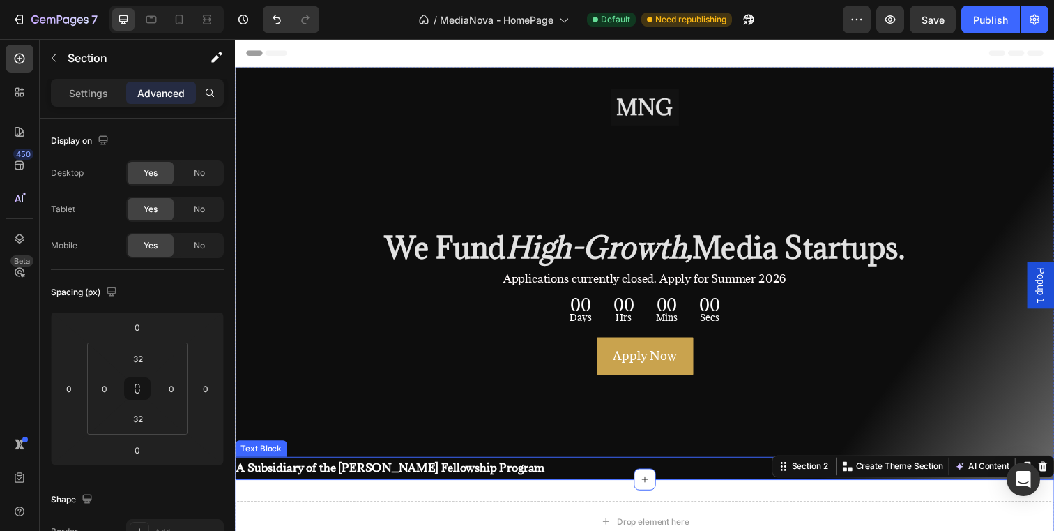
click at [356, 480] on strong "A Subsidiary of the Allan Gray Fellowship Program" at bounding box center [393, 476] width 314 height 15
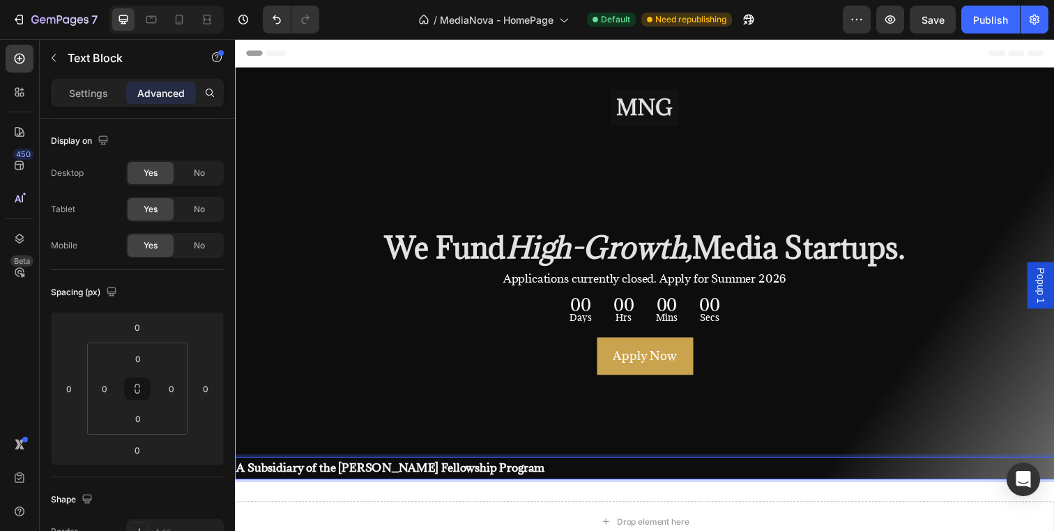
click at [356, 479] on strong "A Subsidiary of the Allan Gray Fellowship Program" at bounding box center [393, 476] width 314 height 15
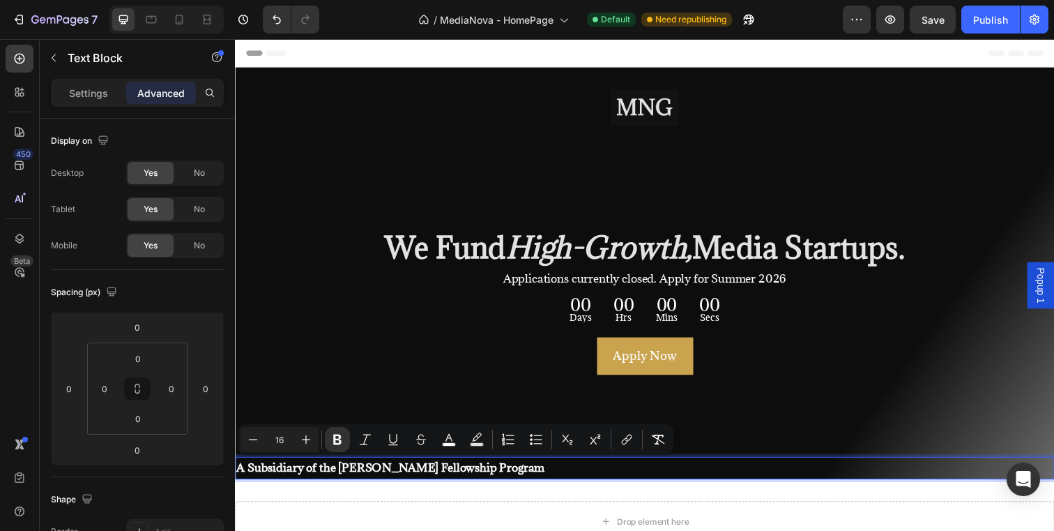
drag, startPoint x: 356, startPoint y: 478, endPoint x: 522, endPoint y: 479, distance: 166.0
click at [522, 479] on p "A Subsidiary of the Allan Gray Fellowship Program" at bounding box center [653, 476] width 834 height 20
click at [623, 440] on icon "Editor contextual toolbar" at bounding box center [627, 439] width 14 height 14
click at [634, 442] on button "link" at bounding box center [626, 439] width 25 height 25
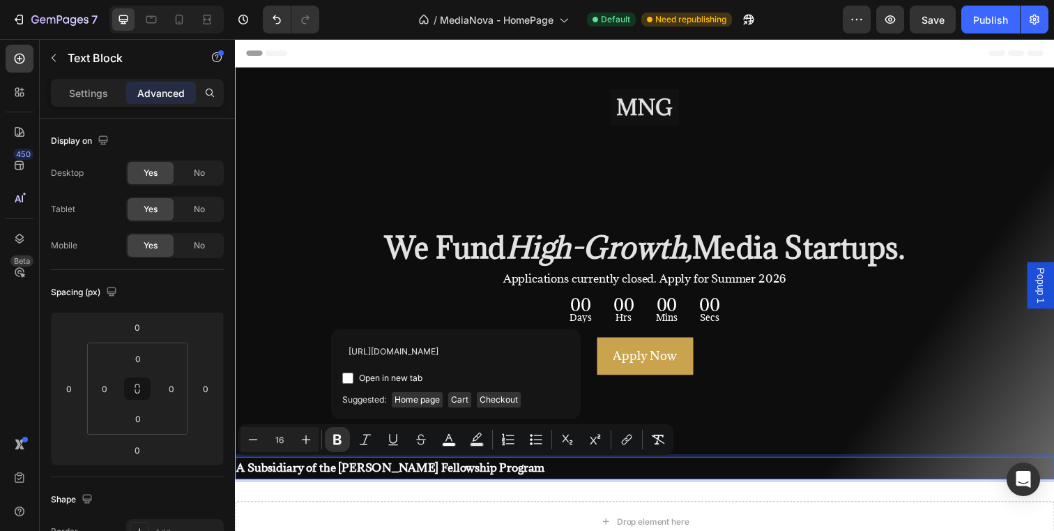
scroll to position [0, 43]
type input "https://allangrayorbis.org/programmes/fellowship/"
click at [390, 400] on span "Open in new tab" at bounding box center [390, 398] width 63 height 17
checkbox input "true"
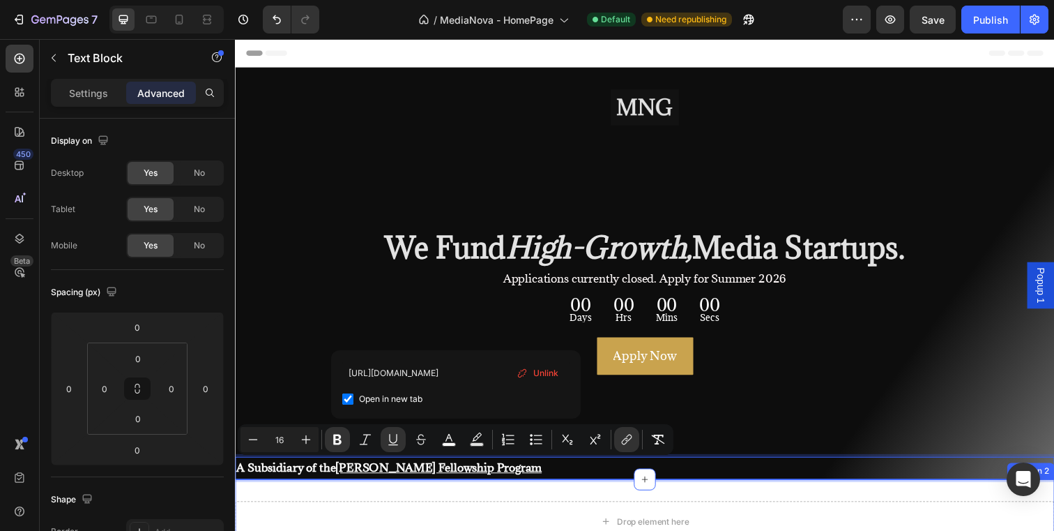
click at [554, 501] on div "Drop element here Section 2" at bounding box center [653, 531] width 837 height 86
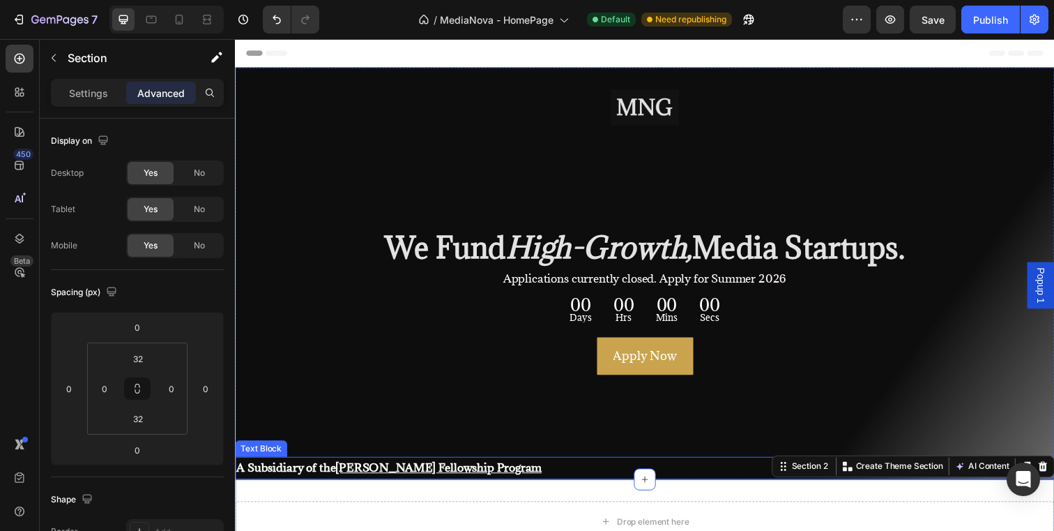
click at [262, 478] on strong "A Subsidiary of the" at bounding box center [286, 476] width 101 height 15
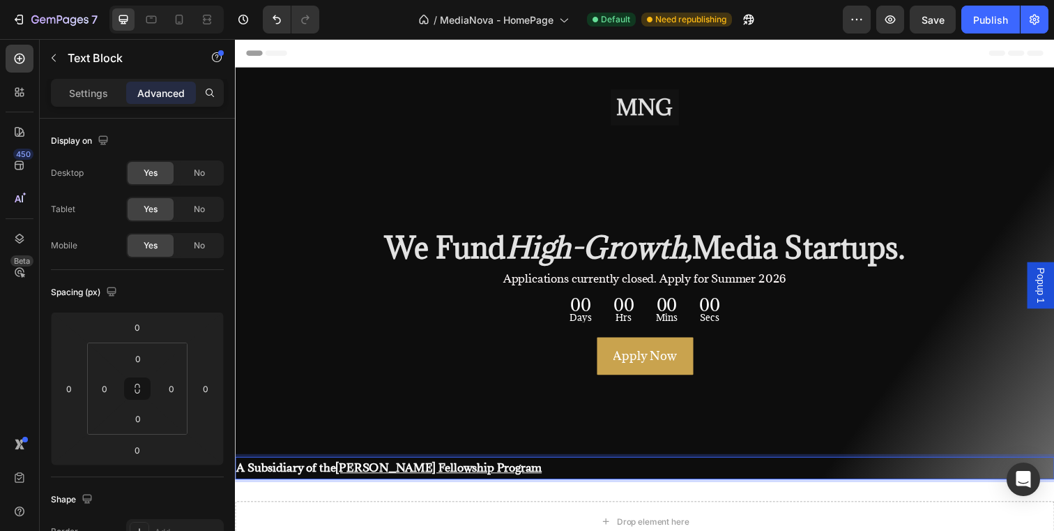
click at [262, 478] on strong "A Subsidiary of the" at bounding box center [286, 476] width 101 height 15
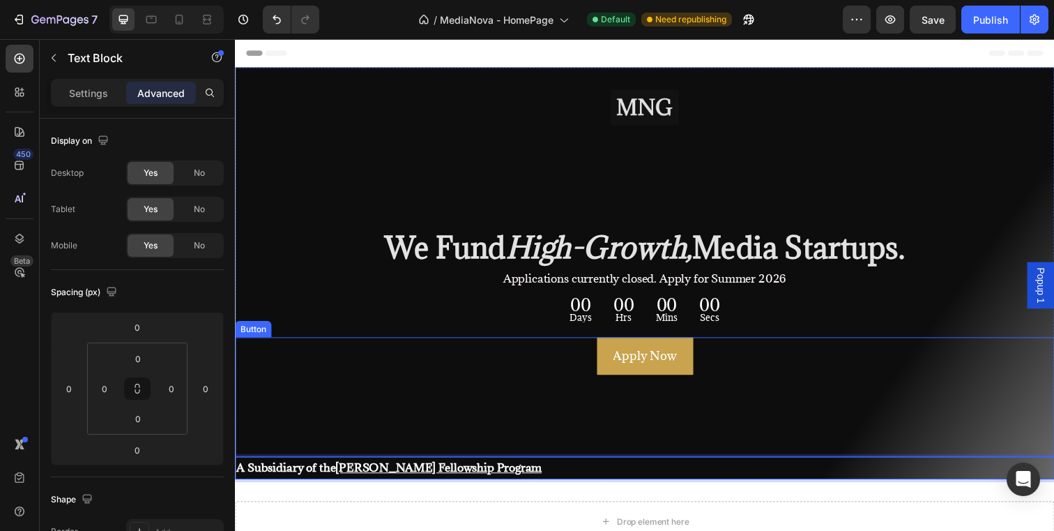
click at [288, 397] on div "Apply Now Button" at bounding box center [653, 404] width 837 height 122
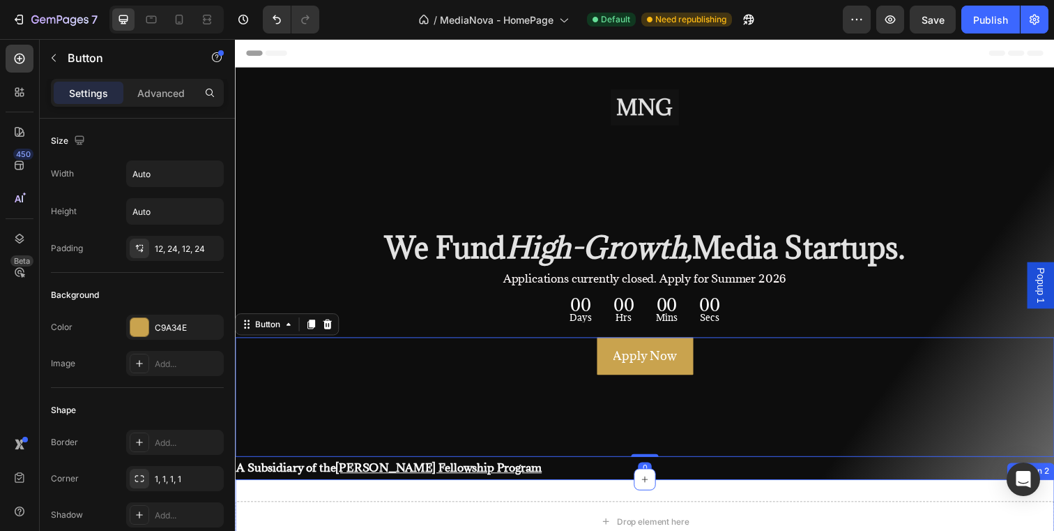
click at [331, 504] on div "Drop element here Section 2" at bounding box center [653, 531] width 837 height 86
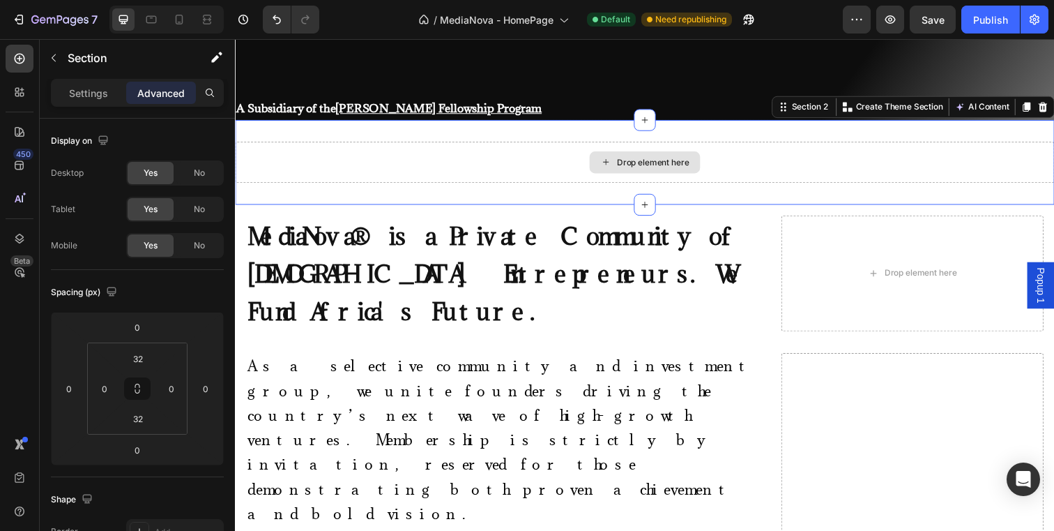
scroll to position [368, 0]
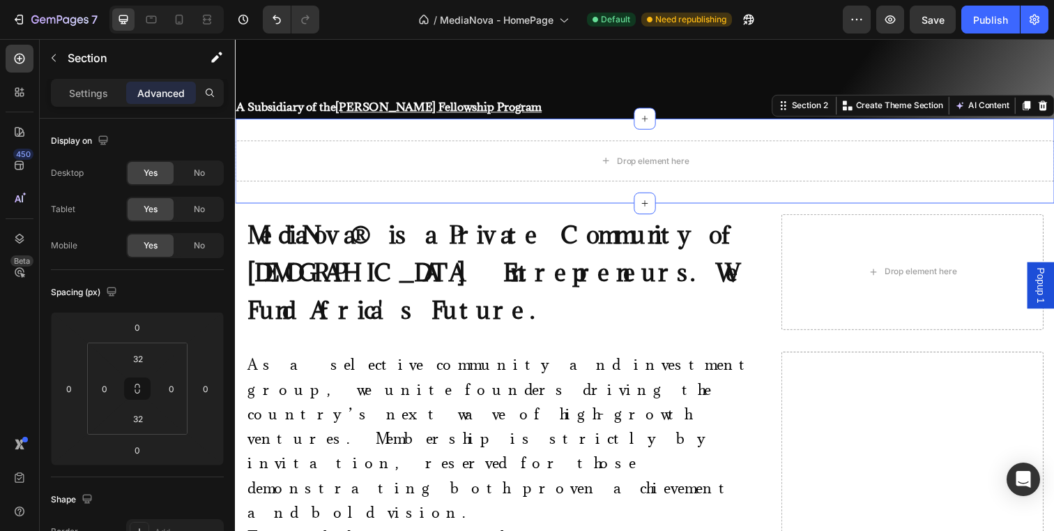
click at [319, 127] on div "Drop element here Section 2 You can create reusable sections Create Theme Secti…" at bounding box center [653, 163] width 837 height 86
click at [1054, 107] on icon at bounding box center [1060, 107] width 9 height 10
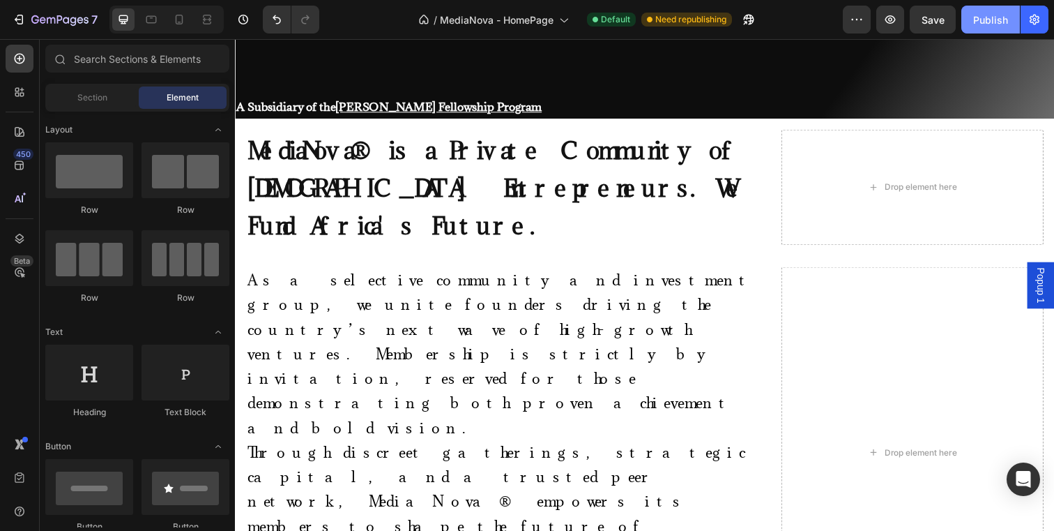
click at [978, 25] on div "Publish" at bounding box center [990, 20] width 35 height 15
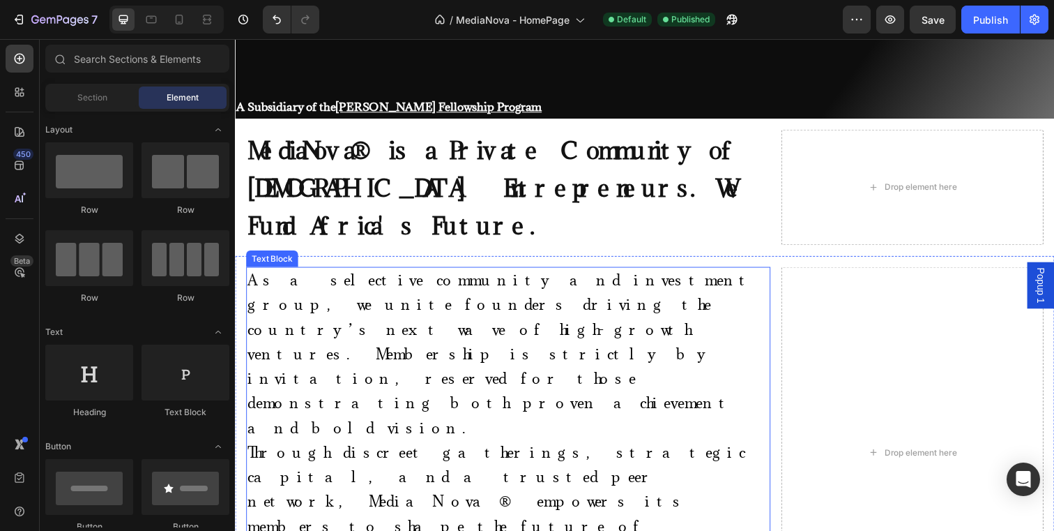
click at [630, 275] on span "s a selective community and investment group, we unite founders driving the cou…" at bounding box center [507, 359] width 519 height 169
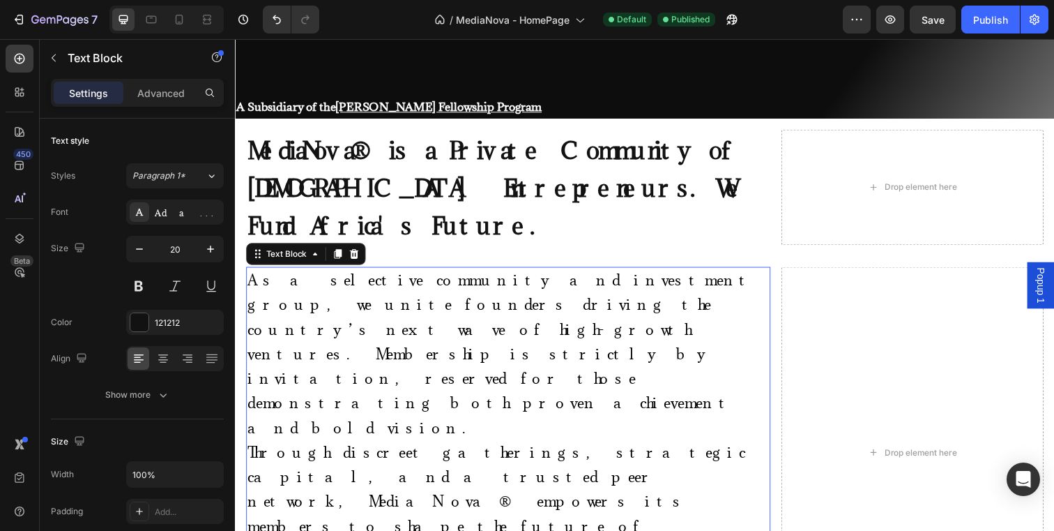
click at [630, 275] on span "s a selective community and investment group, we unite founders driving the cou…" at bounding box center [507, 359] width 519 height 169
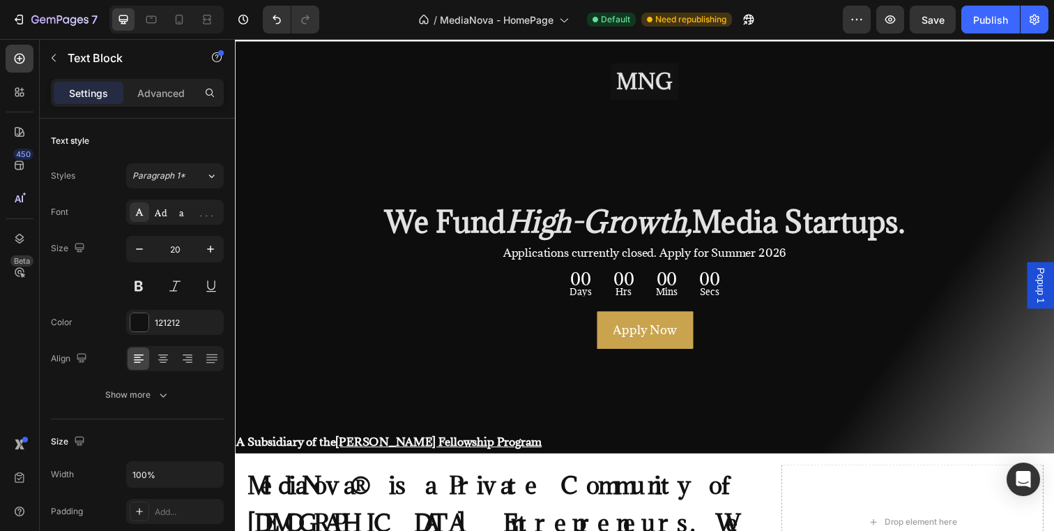
scroll to position [0, 0]
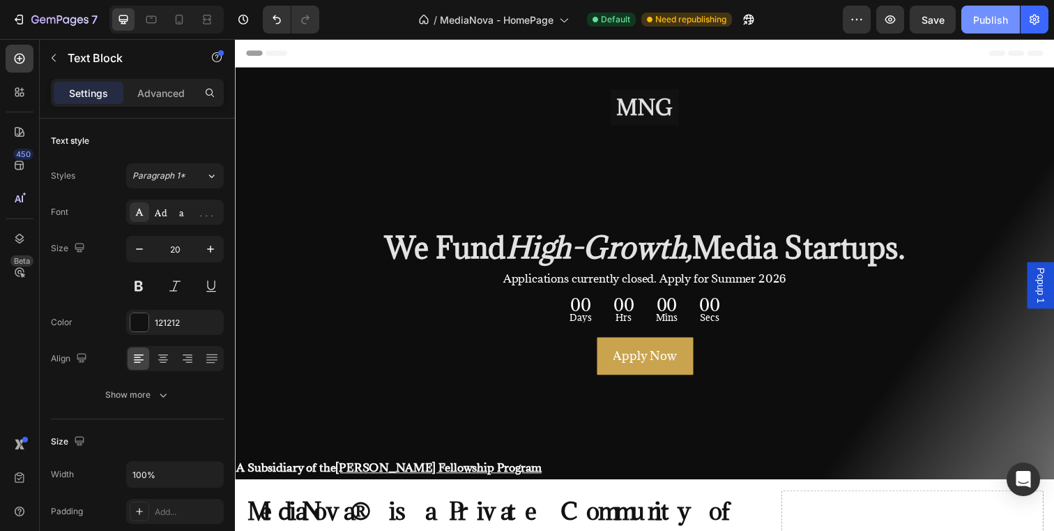
click at [976, 18] on div "Publish" at bounding box center [990, 20] width 35 height 15
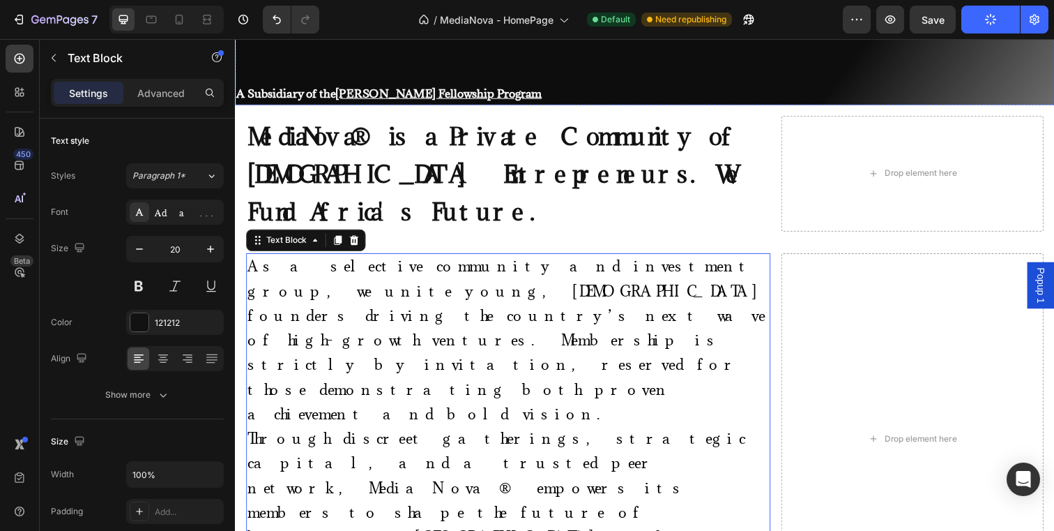
scroll to position [386, 0]
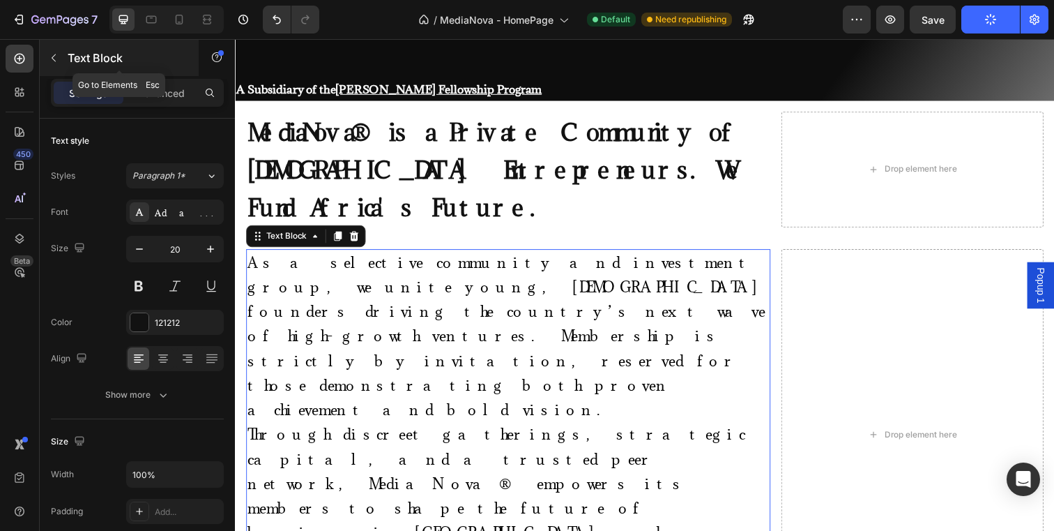
click at [51, 48] on button "button" at bounding box center [54, 58] width 22 height 22
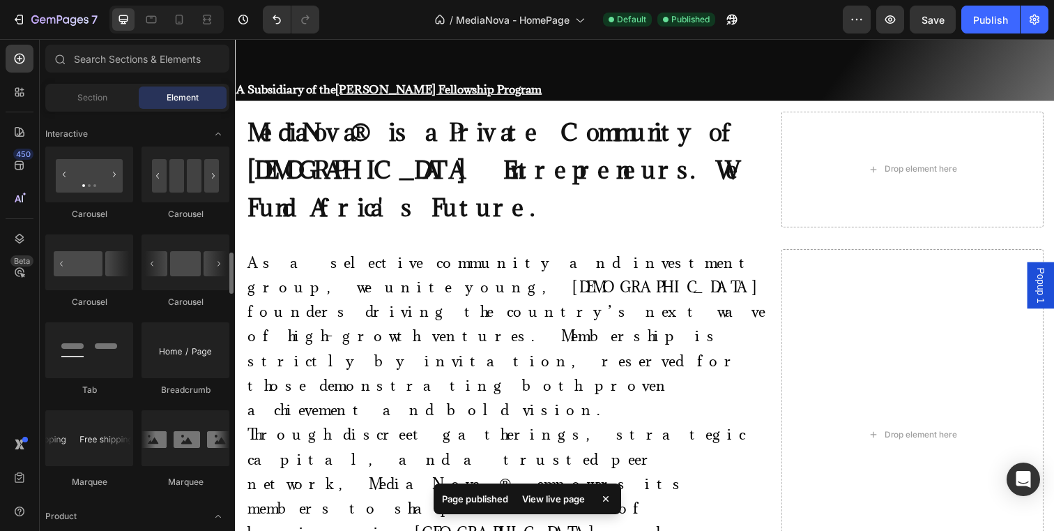
scroll to position [1390, 0]
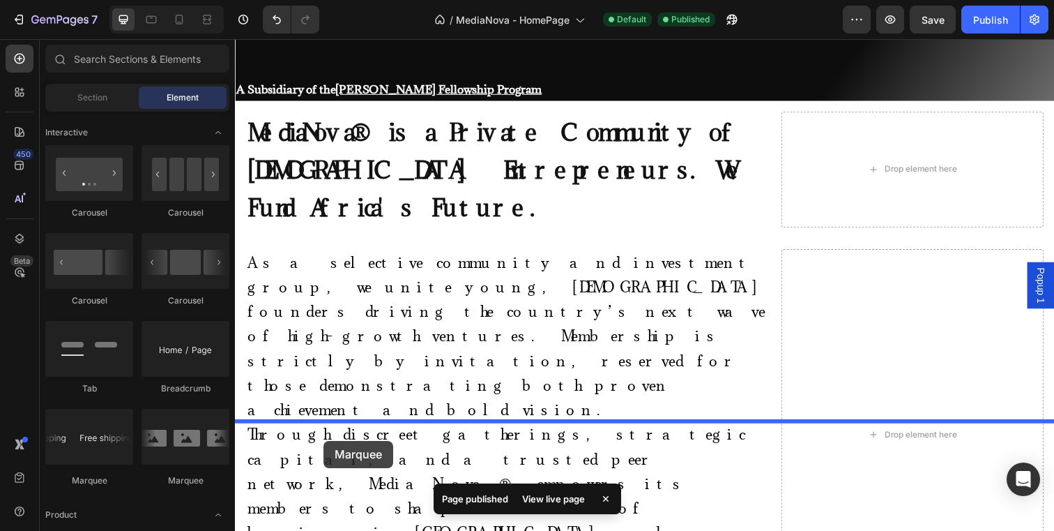
drag, startPoint x: 432, startPoint y: 485, endPoint x: 326, endPoint y: 449, distance: 112.0
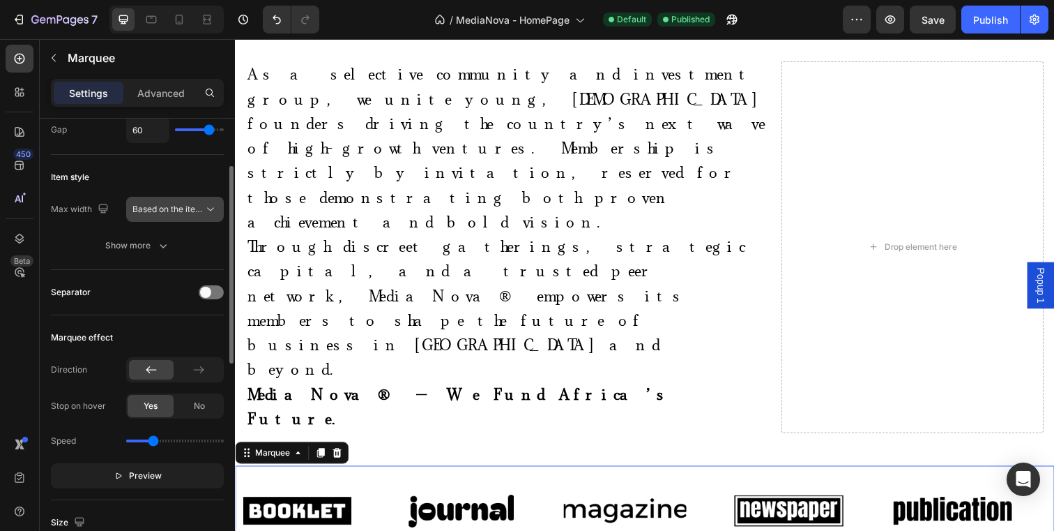
scroll to position [123, 0]
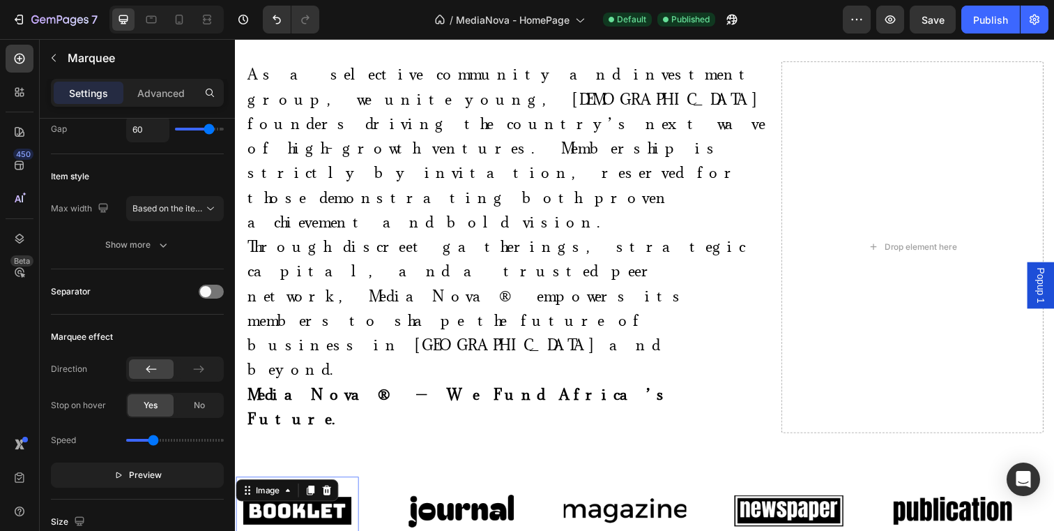
click at [299, 485] on div "Image 0" at bounding box center [299, 520] width 126 height 70
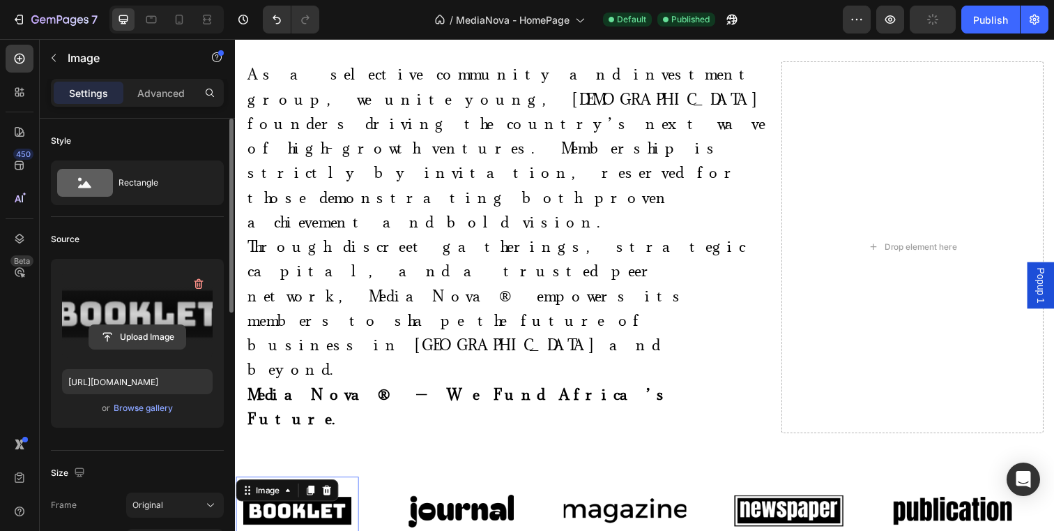
click at [168, 335] on input "file" at bounding box center [137, 337] width 96 height 24
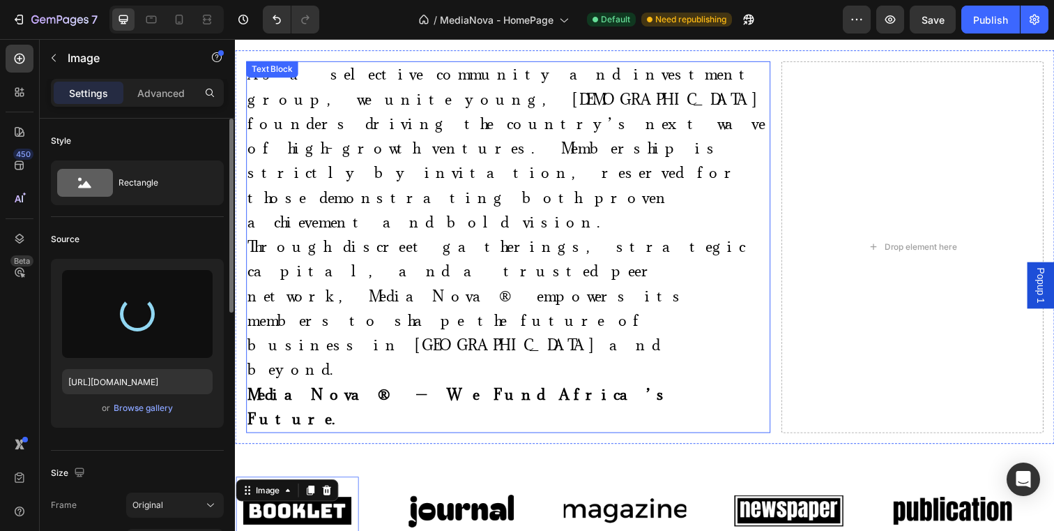
type input "https://cdn.shopify.com/s/files/1/0680/7994/3722/files/gempages_581690892390236…"
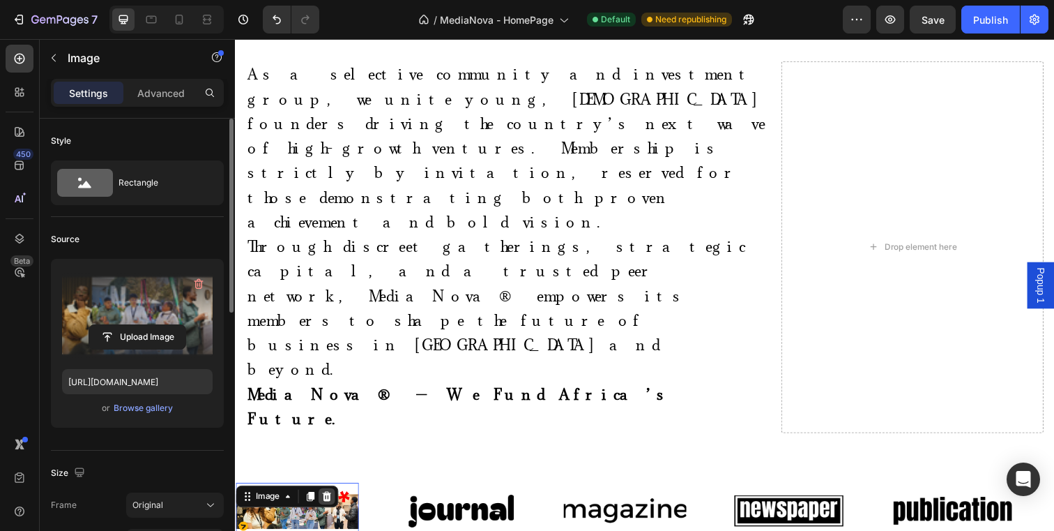
click at [330, 501] on icon at bounding box center [328, 506] width 9 height 10
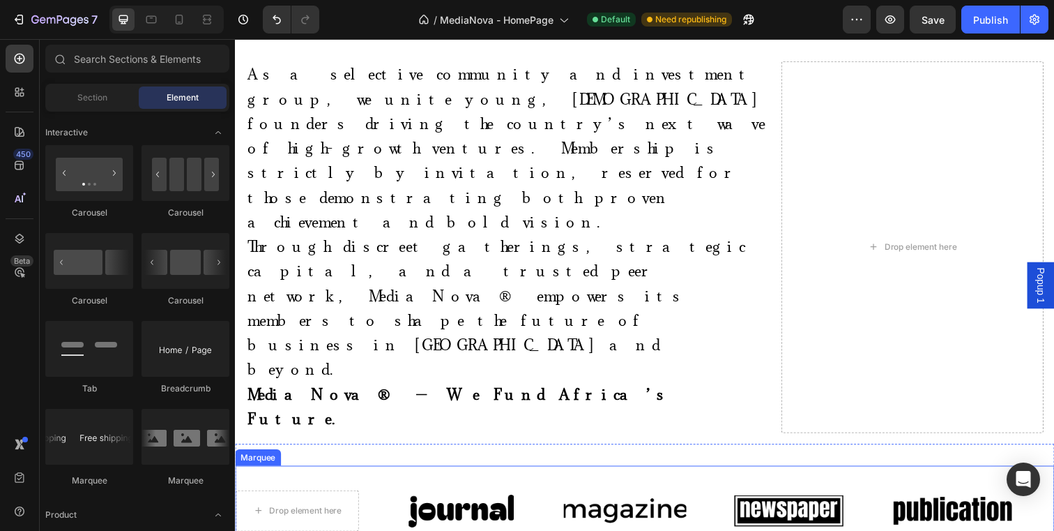
click at [376, 485] on div "Drop element here Image Image Image Image" at bounding box center [654, 520] width 837 height 70
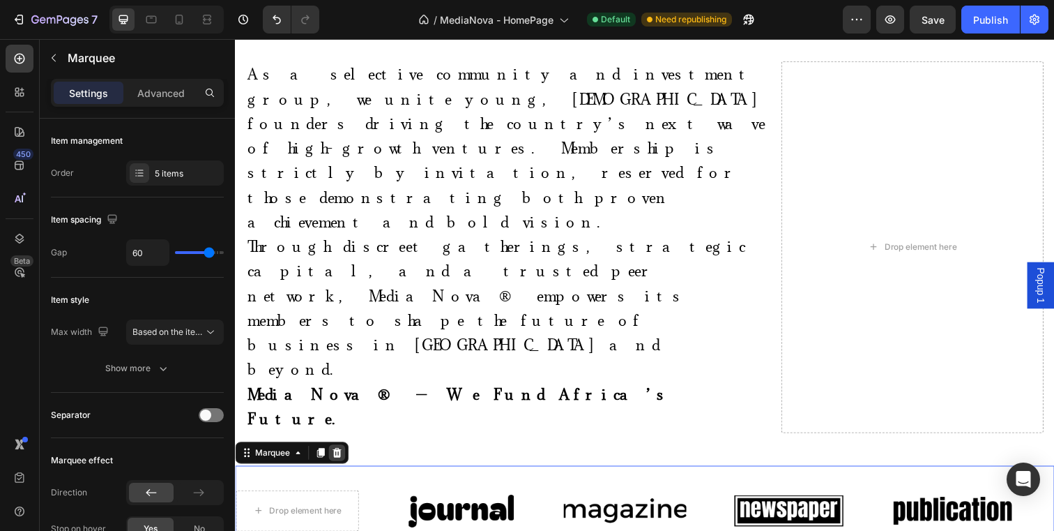
click at [336, 455] on icon at bounding box center [338, 460] width 11 height 11
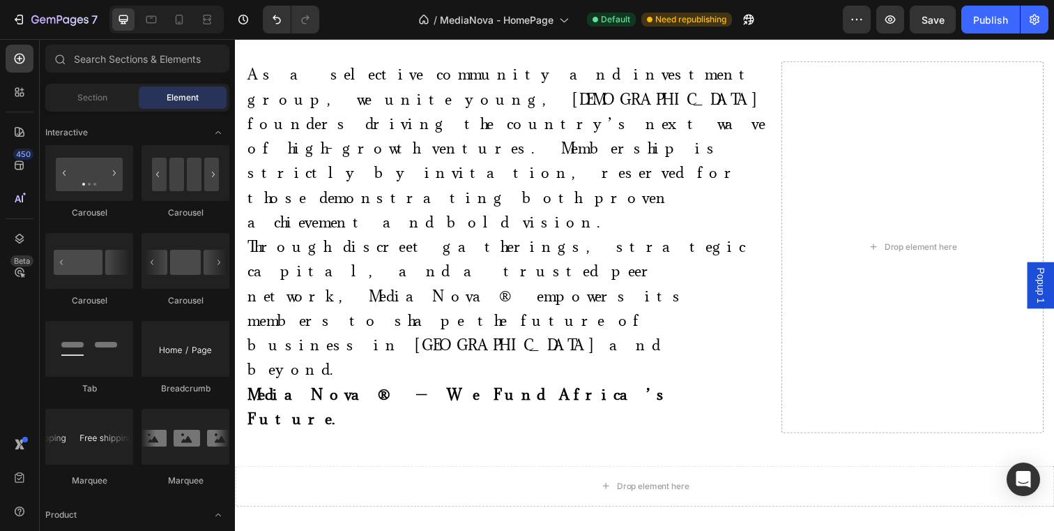
scroll to position [528, 0]
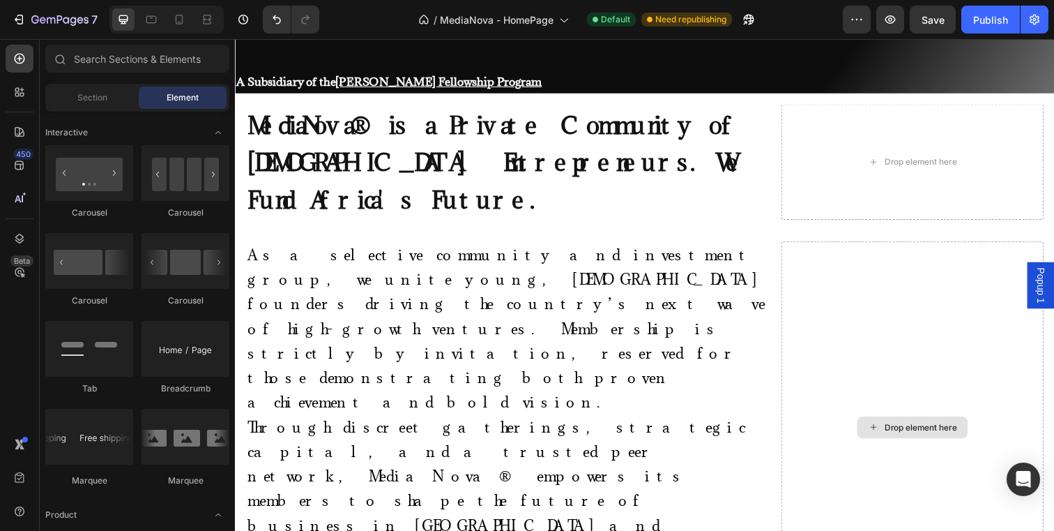
scroll to position [410, 0]
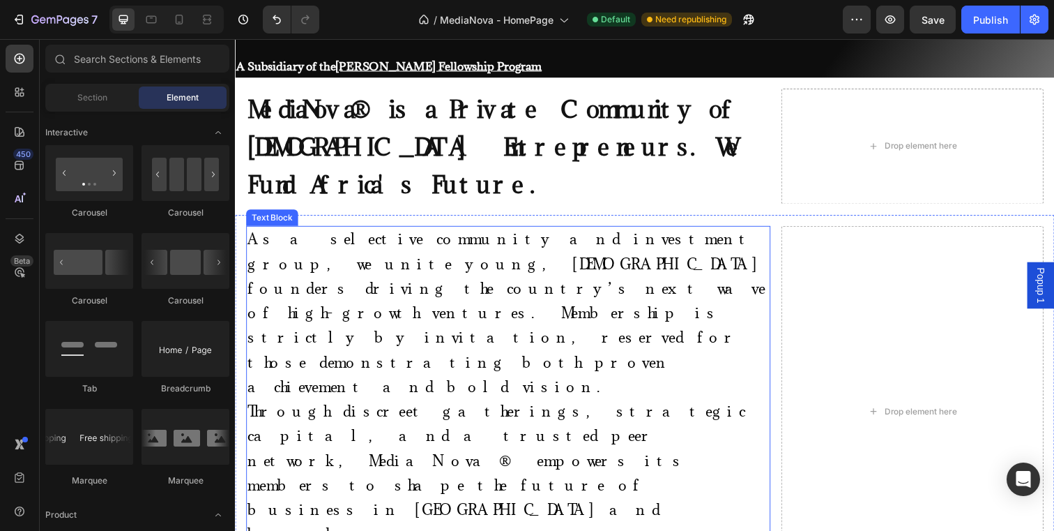
scroll to position [0, 0]
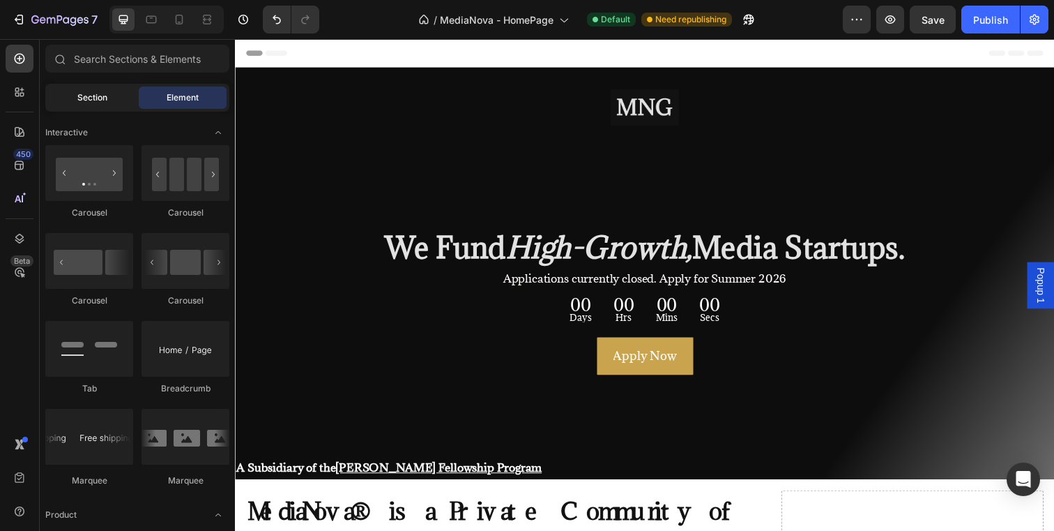
click at [75, 100] on div "Section" at bounding box center [92, 97] width 88 height 22
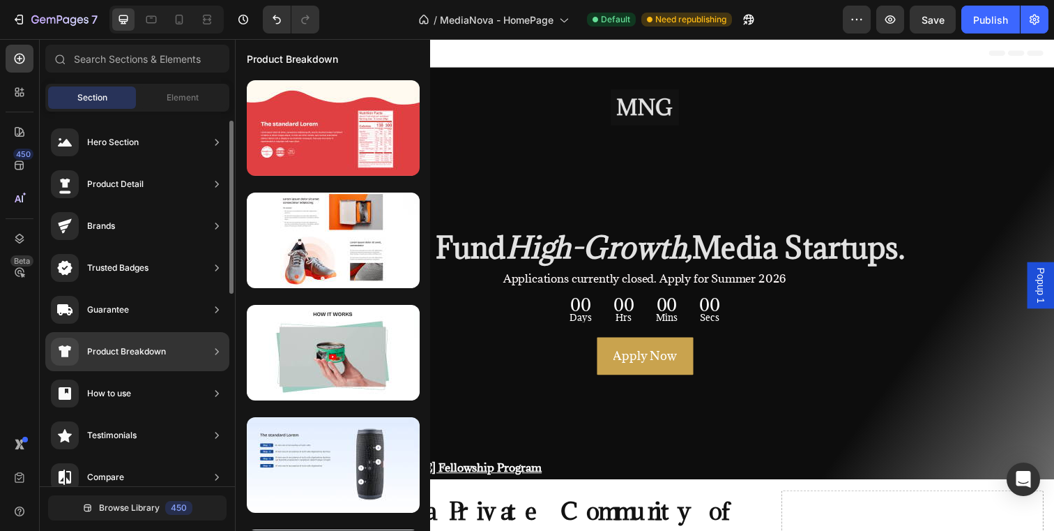
scroll to position [434, 0]
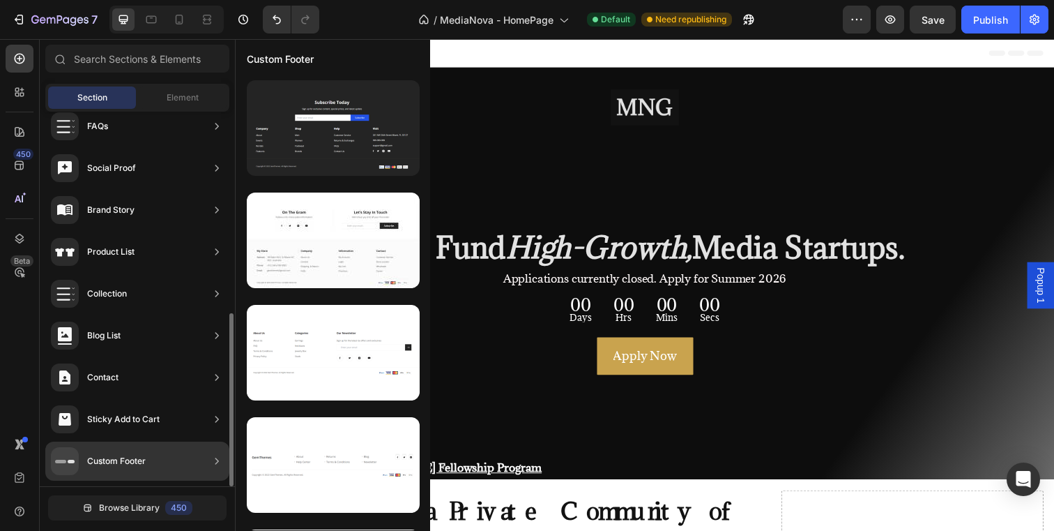
click at [125, 449] on div "Custom Footer" at bounding box center [98, 461] width 95 height 28
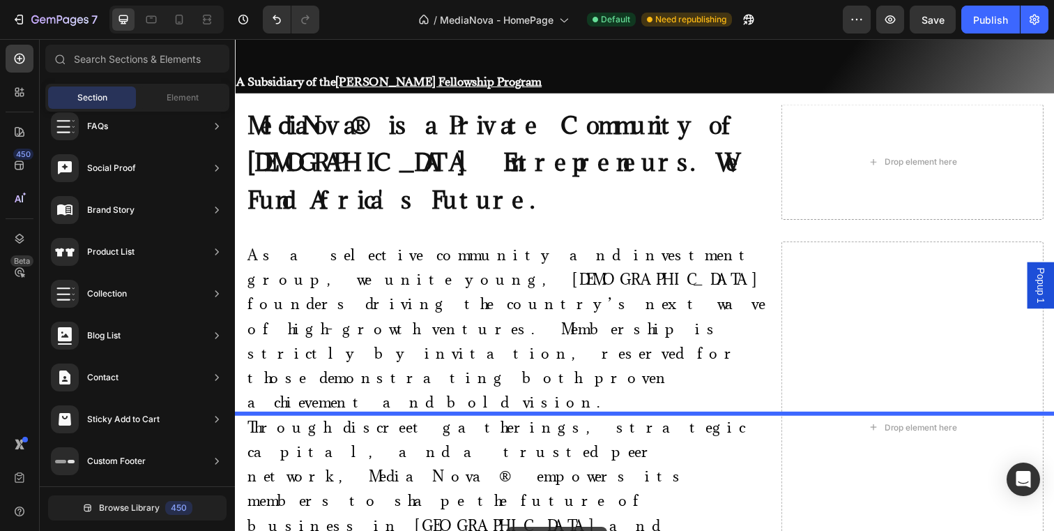
scroll to position [441, 0]
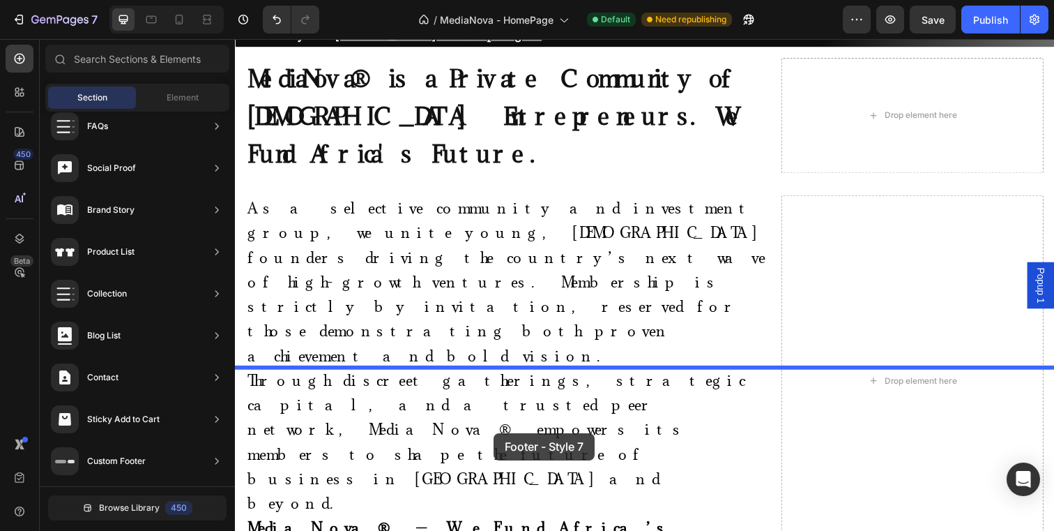
drag, startPoint x: 580, startPoint y: 336, endPoint x: 499, endPoint y: 441, distance: 132.8
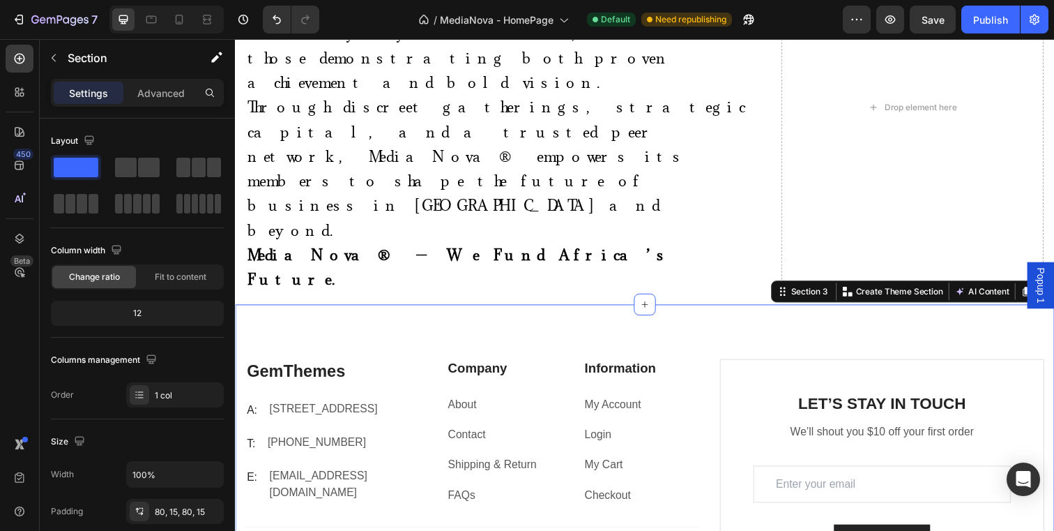
scroll to position [727, 0]
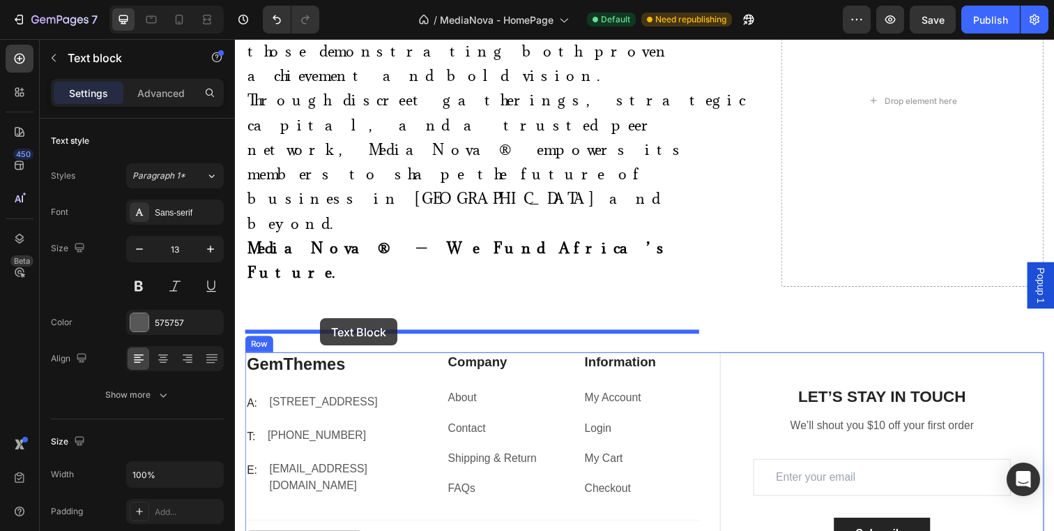
drag, startPoint x: 256, startPoint y: 337, endPoint x: 322, endPoint y: 324, distance: 67.4
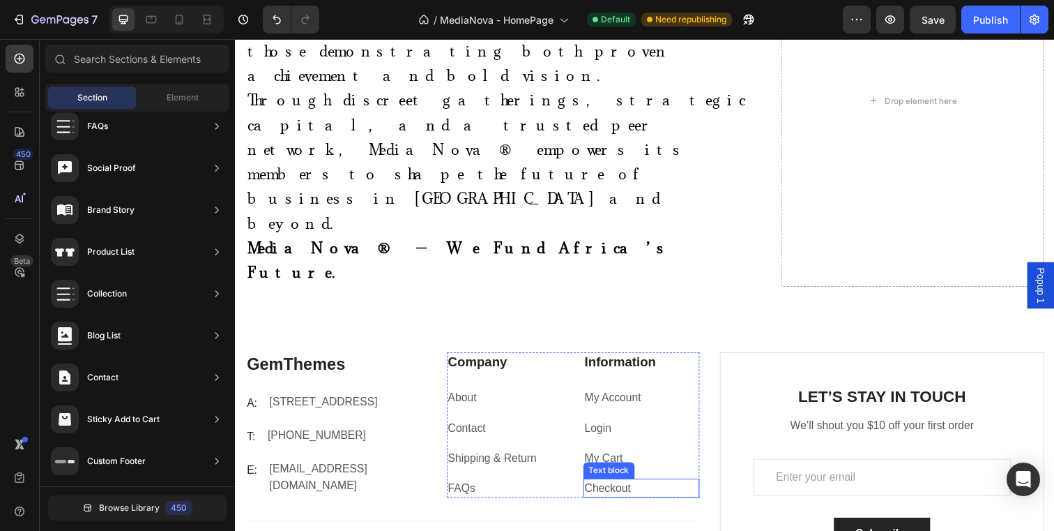
click at [647, 489] on p "Checkout" at bounding box center [650, 497] width 116 height 17
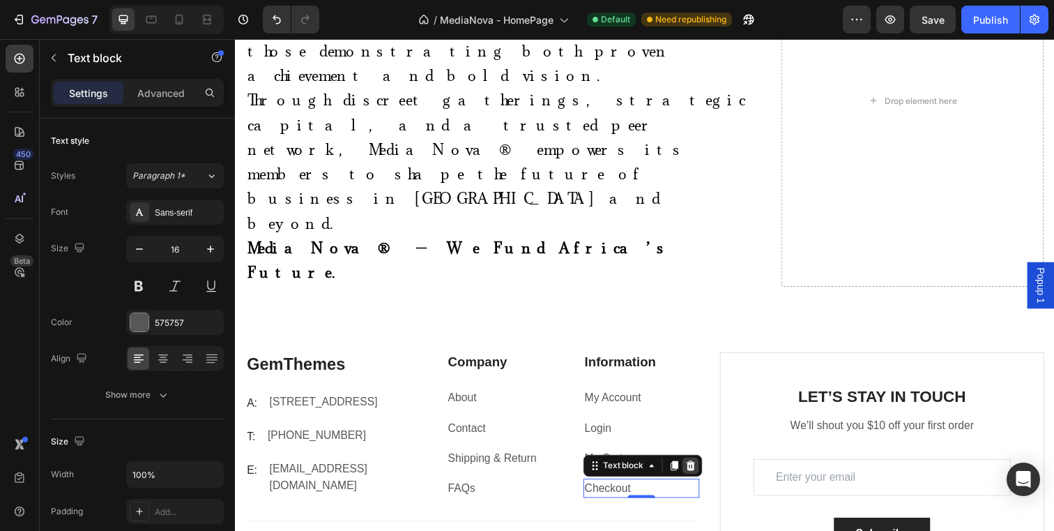
click at [704, 469] on icon at bounding box center [699, 474] width 9 height 10
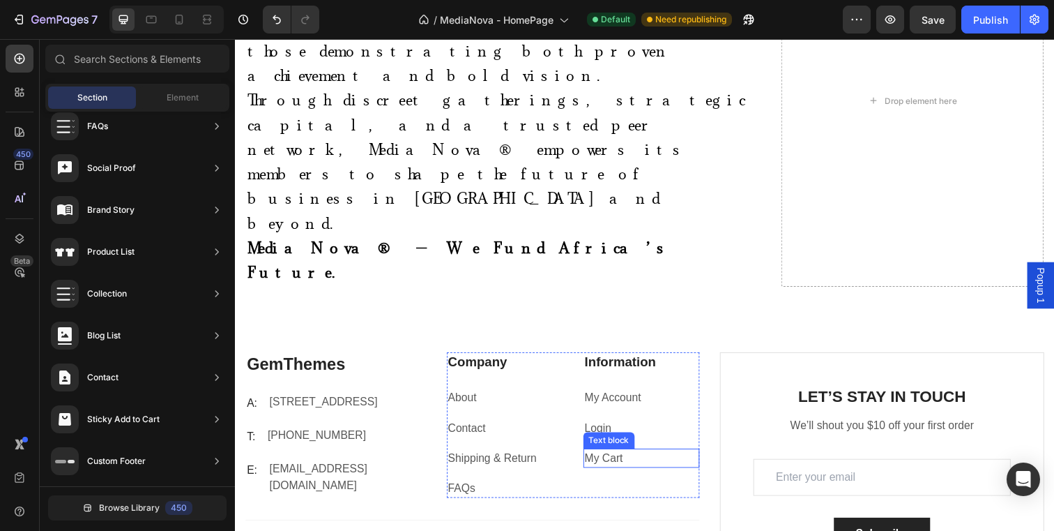
click at [662, 458] on p "My Cart" at bounding box center [650, 466] width 116 height 17
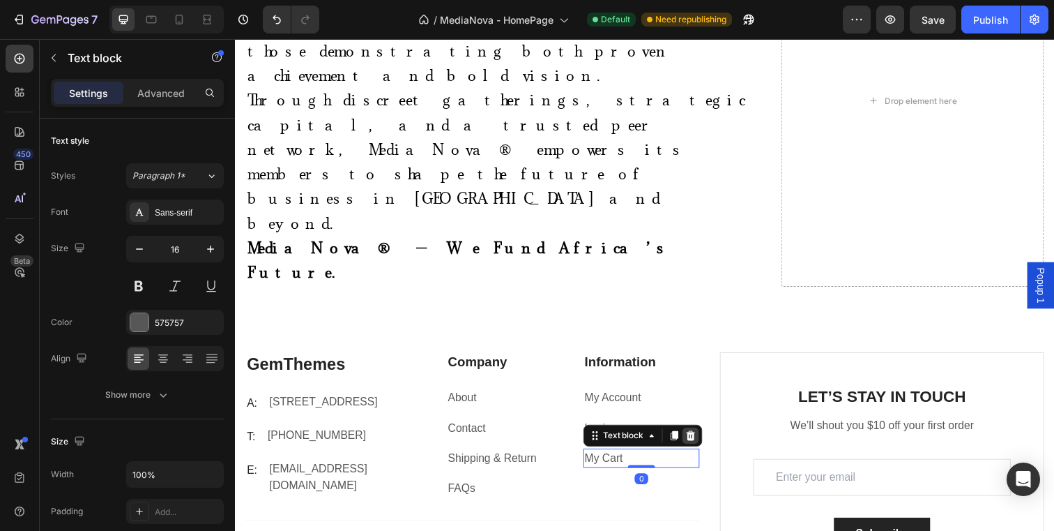
click at [698, 438] on icon at bounding box center [700, 443] width 11 height 11
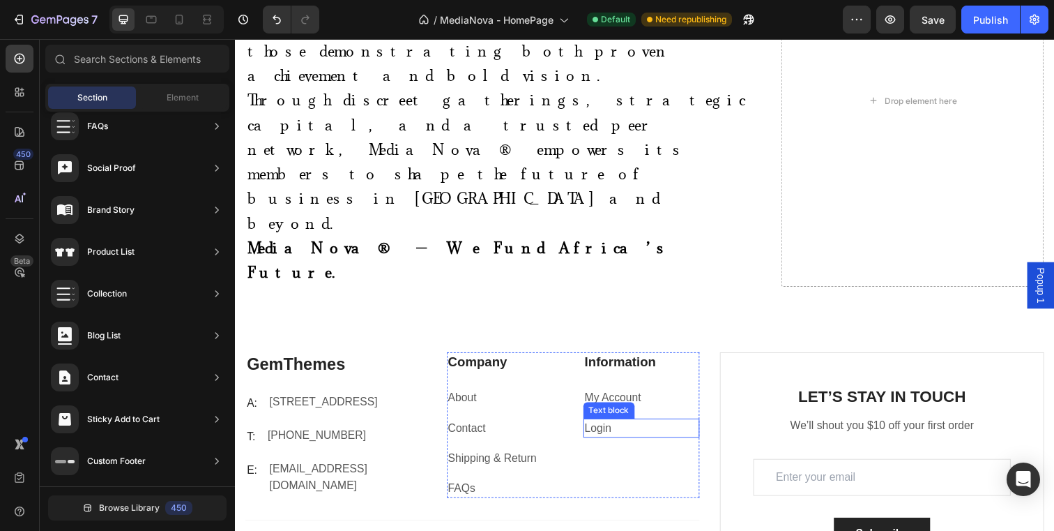
click at [657, 427] on p "Login" at bounding box center [650, 435] width 116 height 17
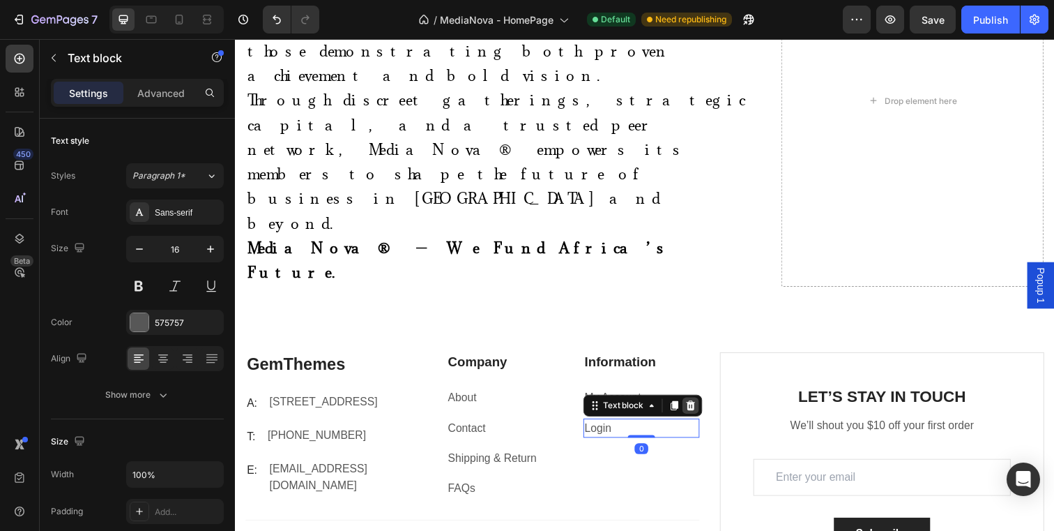
click at [702, 407] on icon at bounding box center [699, 412] width 9 height 10
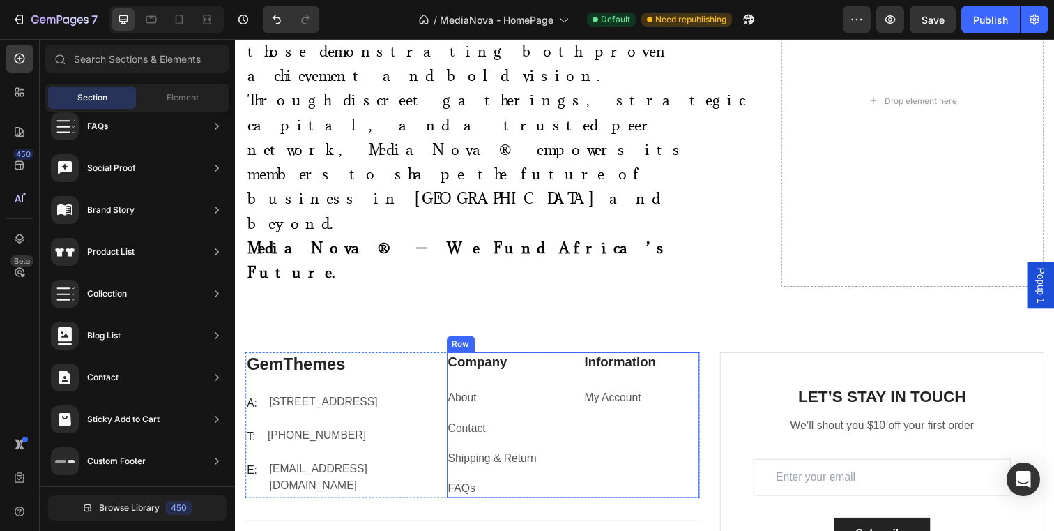
click at [699, 358] on div "Information Heading My Account Text block" at bounding box center [650, 432] width 119 height 149
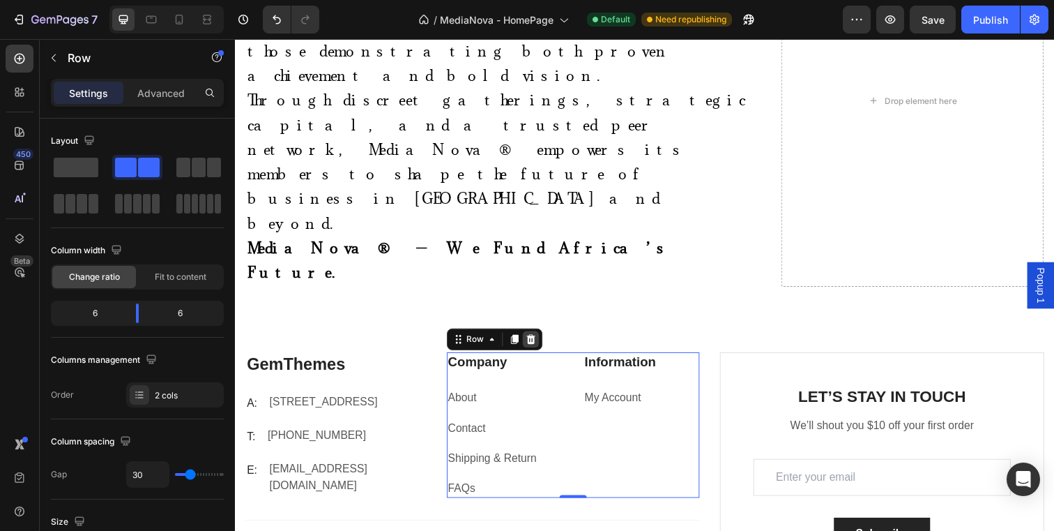
click at [537, 340] on icon at bounding box center [536, 345] width 9 height 10
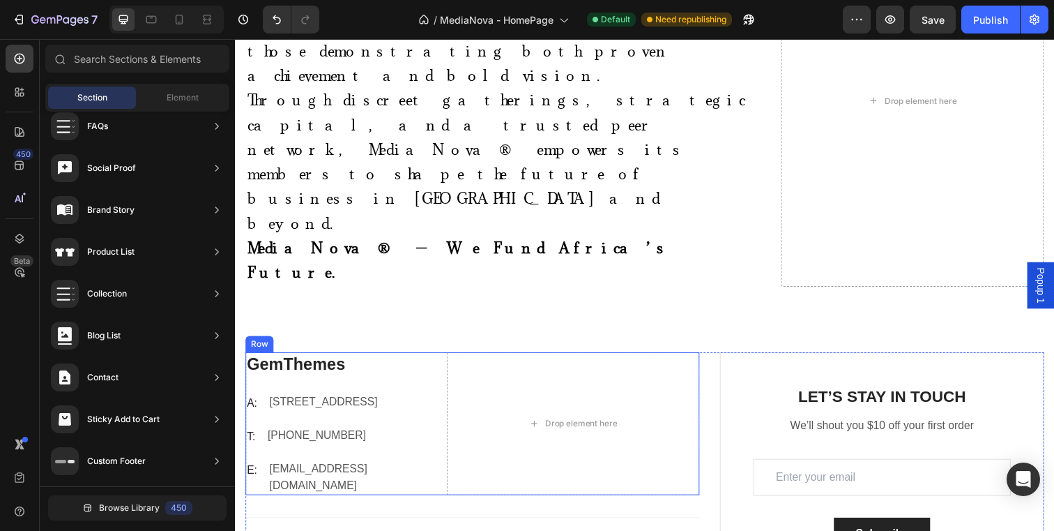
click at [416, 358] on div "GemThemes Heading A: Text block 184 Main Rd E, St Albans VIC 3021, Australia Te…" at bounding box center [337, 431] width 185 height 146
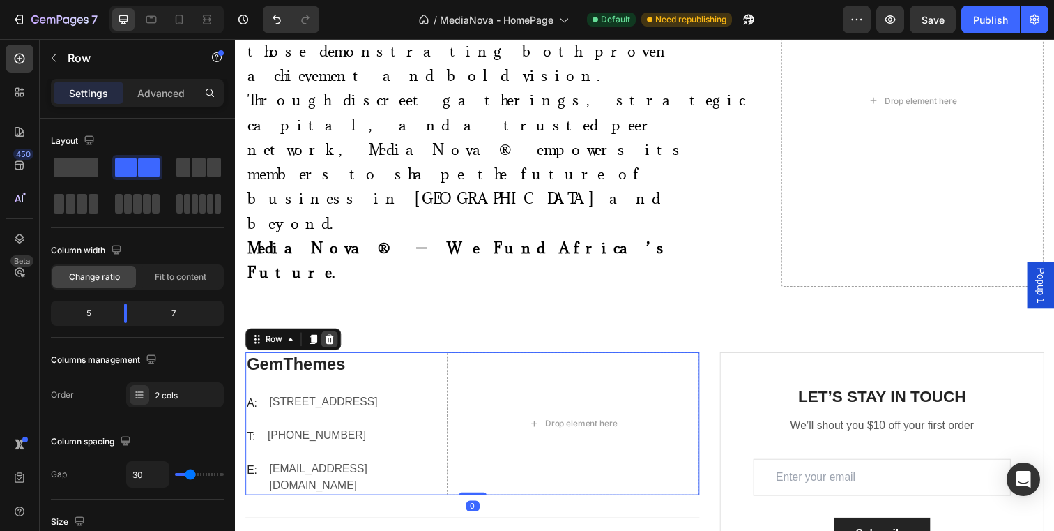
click at [337, 337] on div at bounding box center [331, 345] width 17 height 17
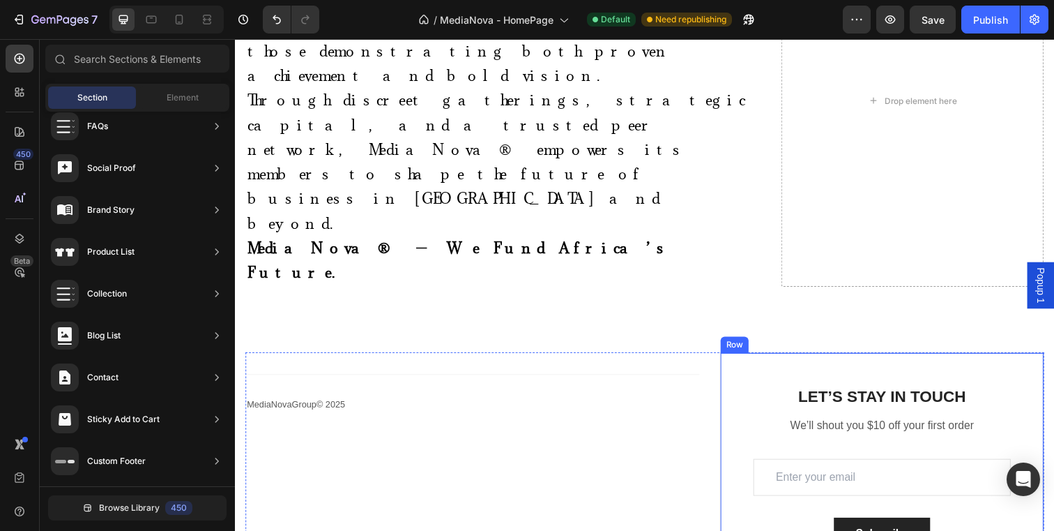
click at [759, 358] on div "LET’S STAY IN TOUCH Heading We’ll shout you $10 off your first order Text block…" at bounding box center [895, 476] width 331 height 237
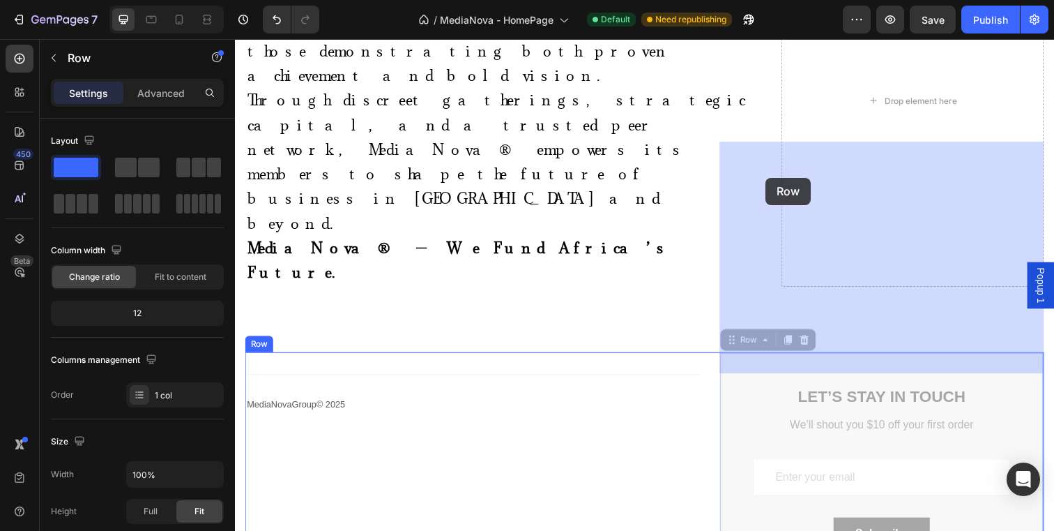
drag, startPoint x: 741, startPoint y: 130, endPoint x: 777, endPoint y: 180, distance: 61.0
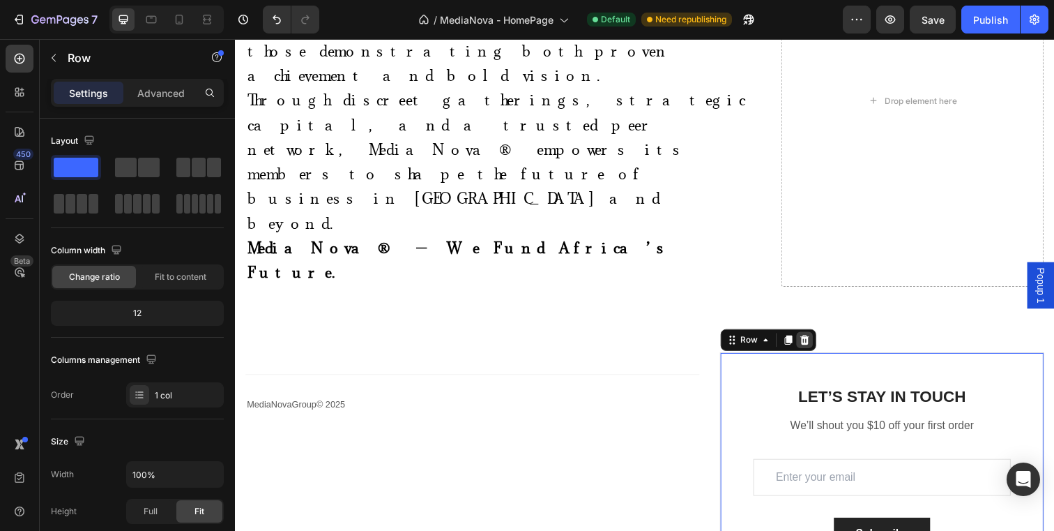
click at [819, 341] on icon at bounding box center [816, 346] width 9 height 10
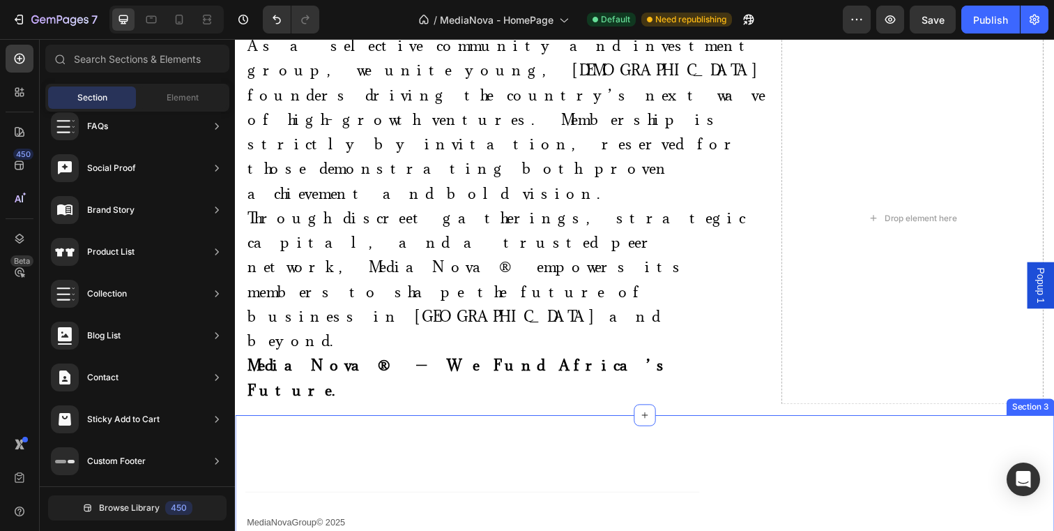
scroll to position [614, 0]
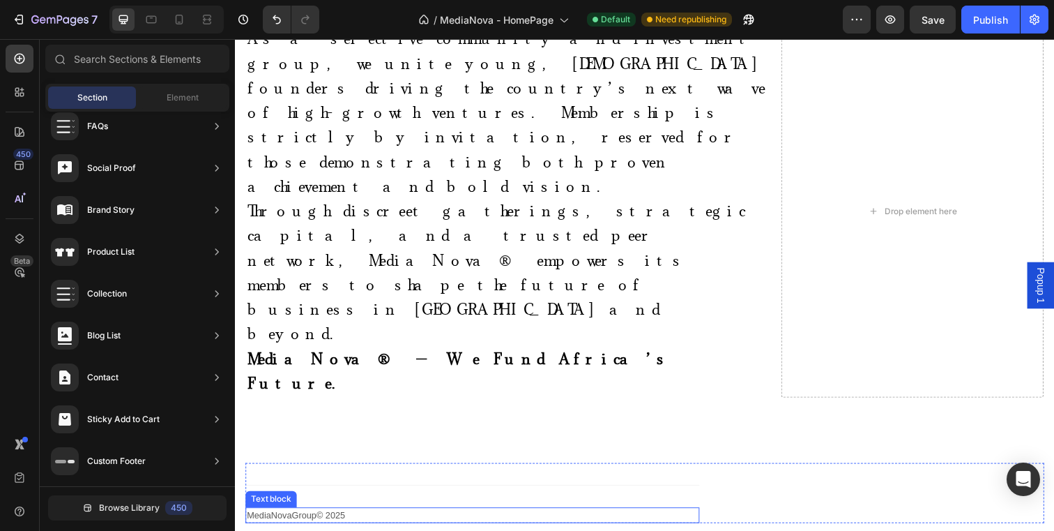
click at [326, 518] on p "MediaNovaGroup© 2025" at bounding box center [477, 525] width 461 height 14
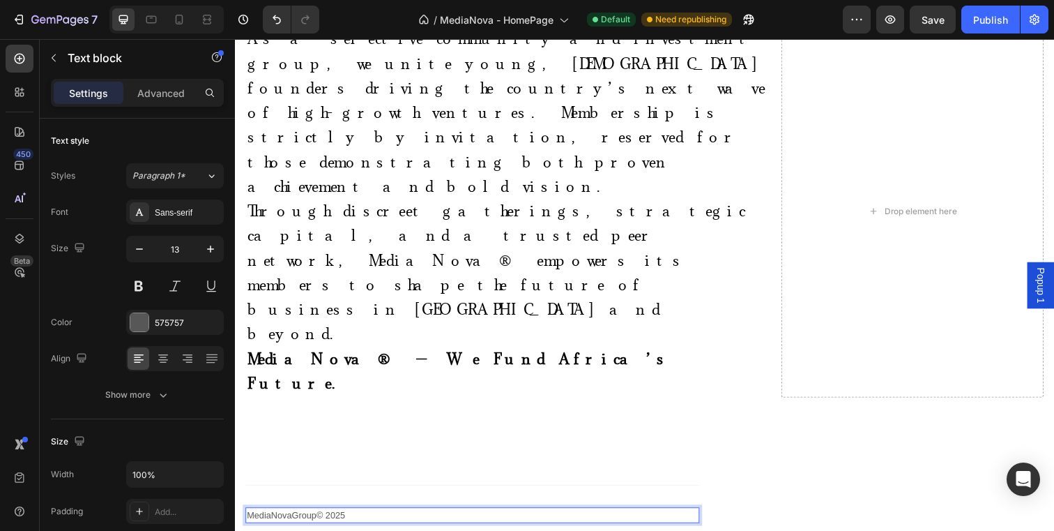
click at [325, 518] on p "MediaNovaGroup© 2025" at bounding box center [477, 525] width 461 height 14
drag, startPoint x: 352, startPoint y: 307, endPoint x: 247, endPoint y: 308, distance: 105.3
click at [247, 518] on p "MediaNovaGroup 2025" at bounding box center [477, 525] width 461 height 14
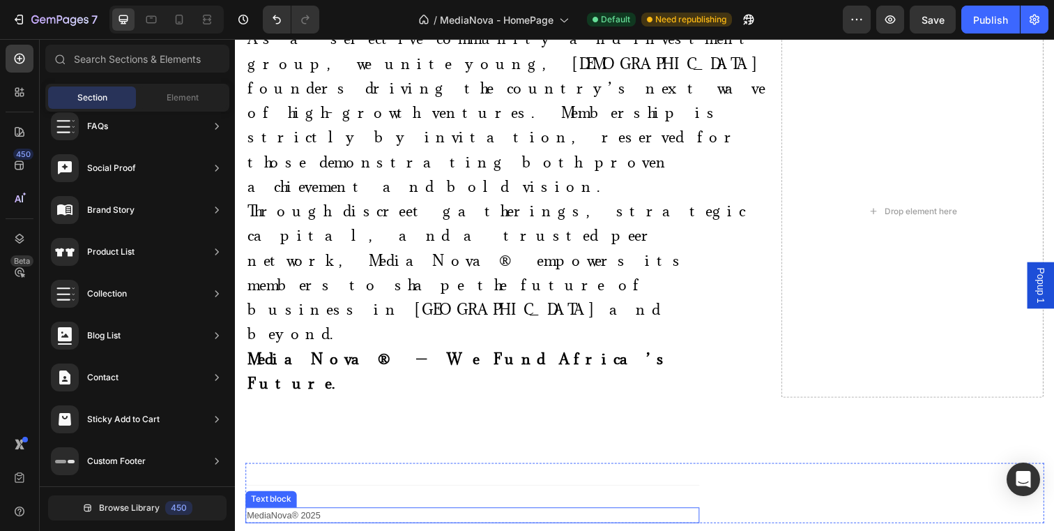
click at [326, 518] on p "MediaNova® 2025" at bounding box center [477, 525] width 461 height 14
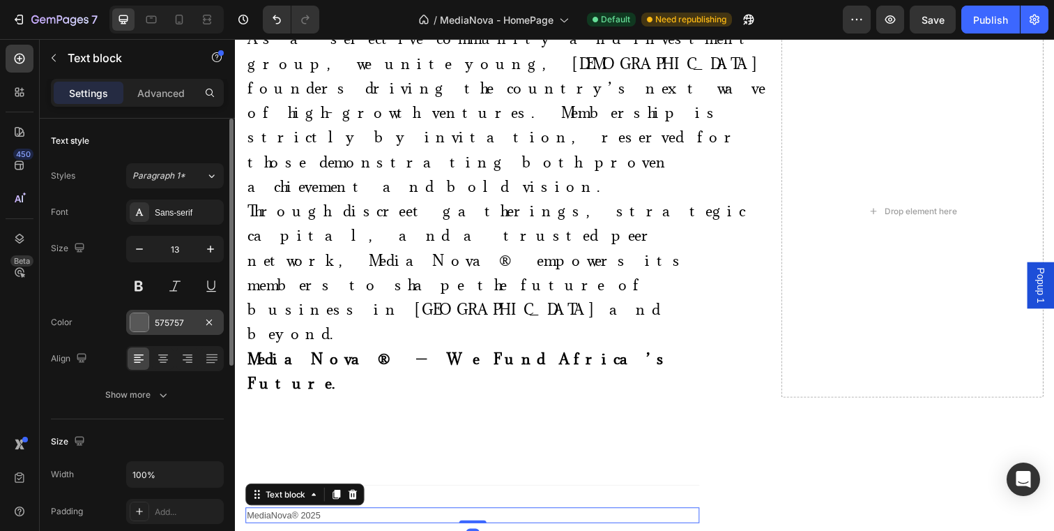
click at [139, 328] on div at bounding box center [139, 322] width 18 height 18
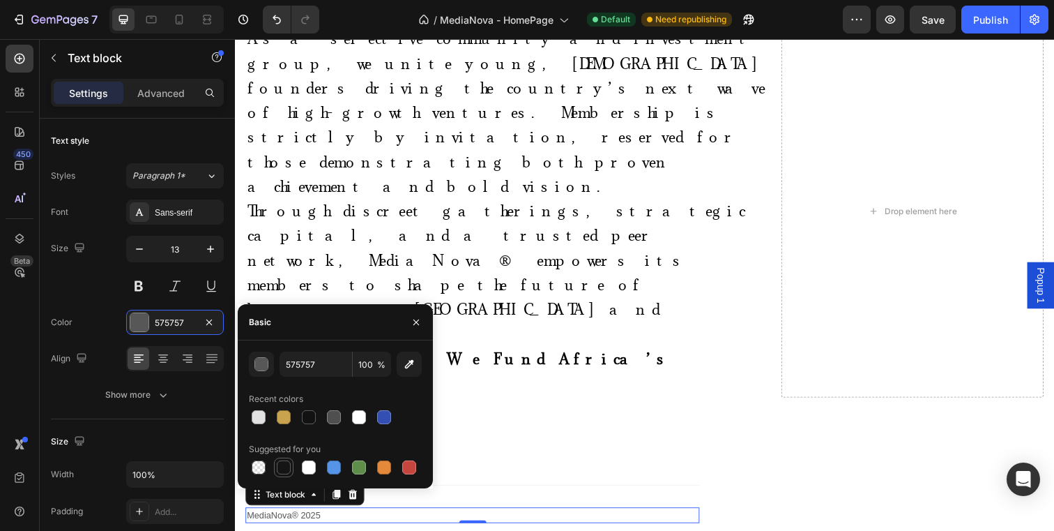
click at [284, 472] on div at bounding box center [284, 467] width 14 height 14
type input "151515"
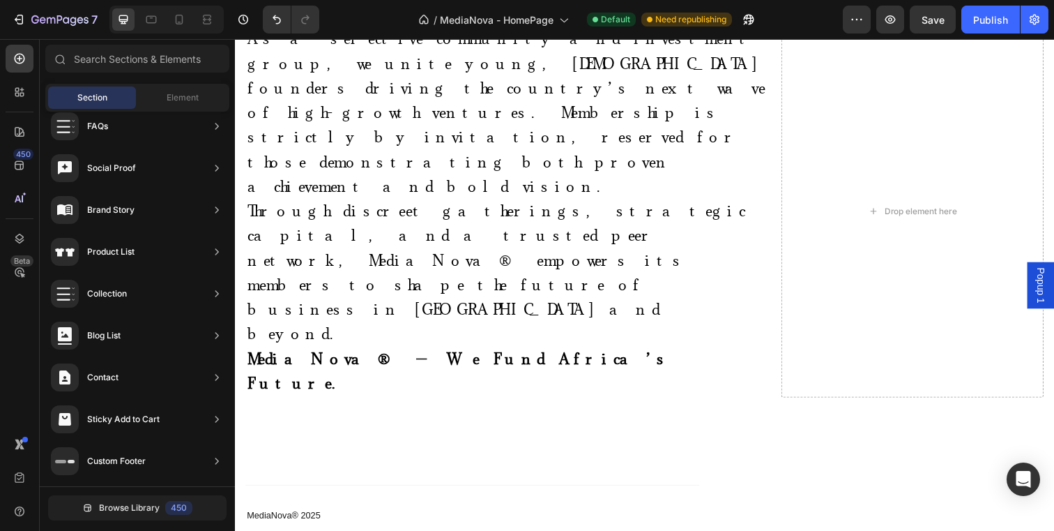
click at [998, 19] on div "Publish" at bounding box center [990, 20] width 35 height 15
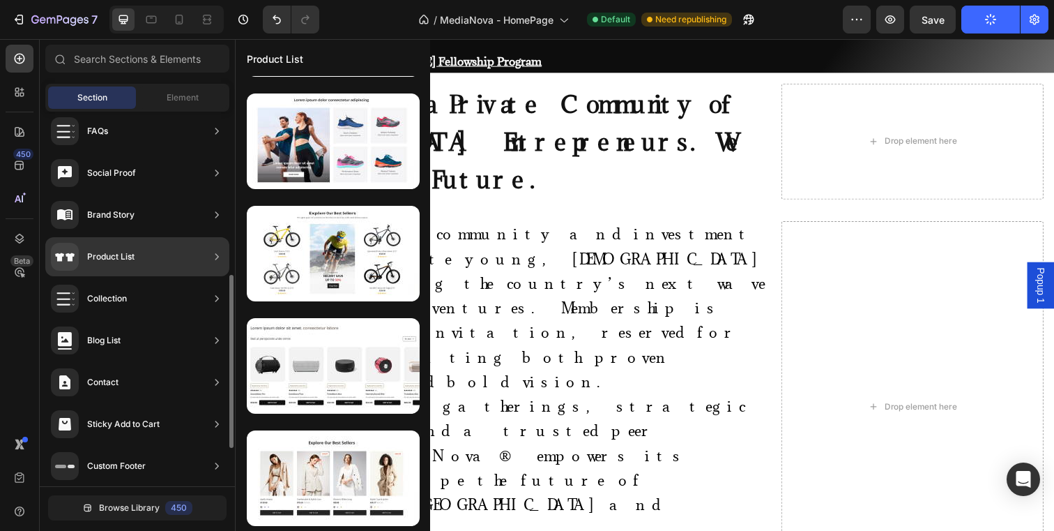
scroll to position [434, 0]
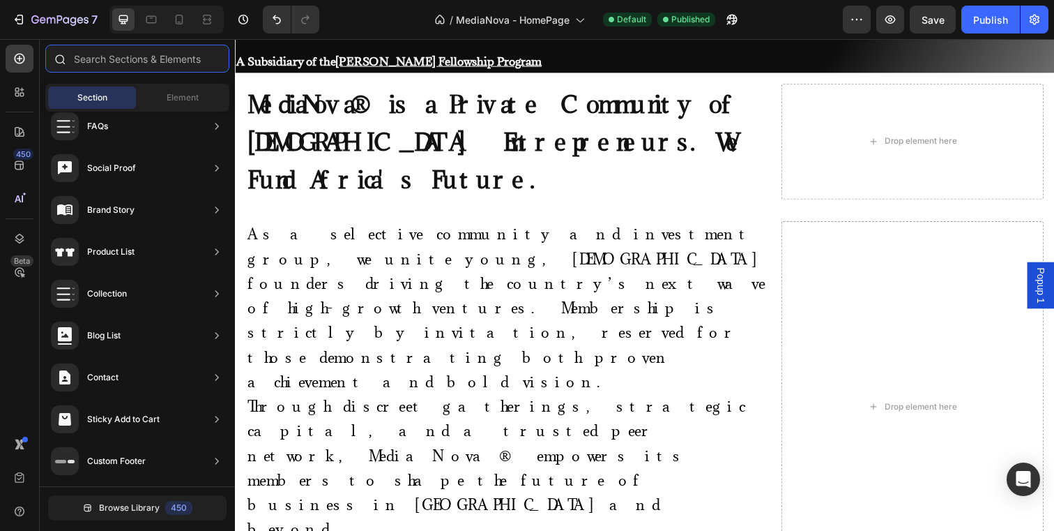
click at [145, 59] on input "text" at bounding box center [137, 59] width 184 height 28
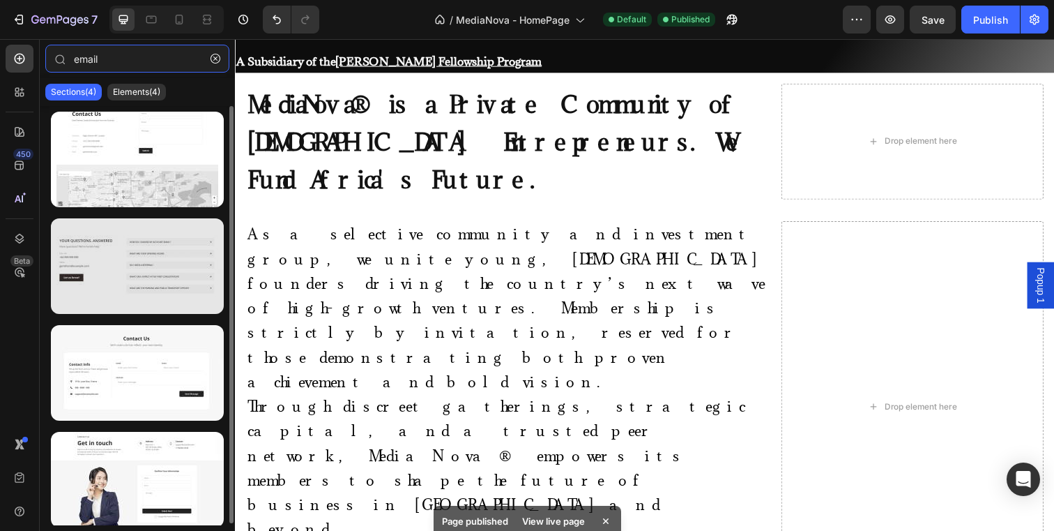
scroll to position [2, 0]
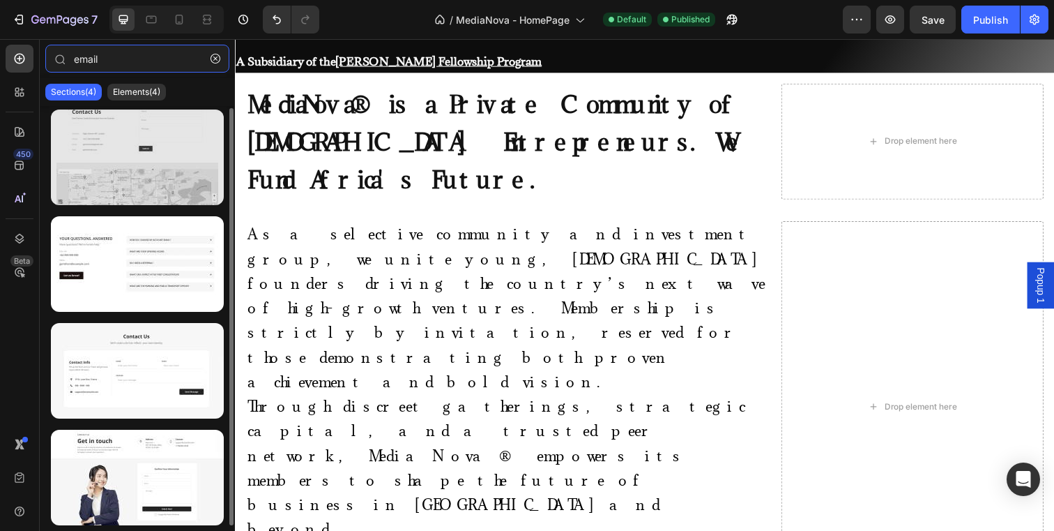
type input "email"
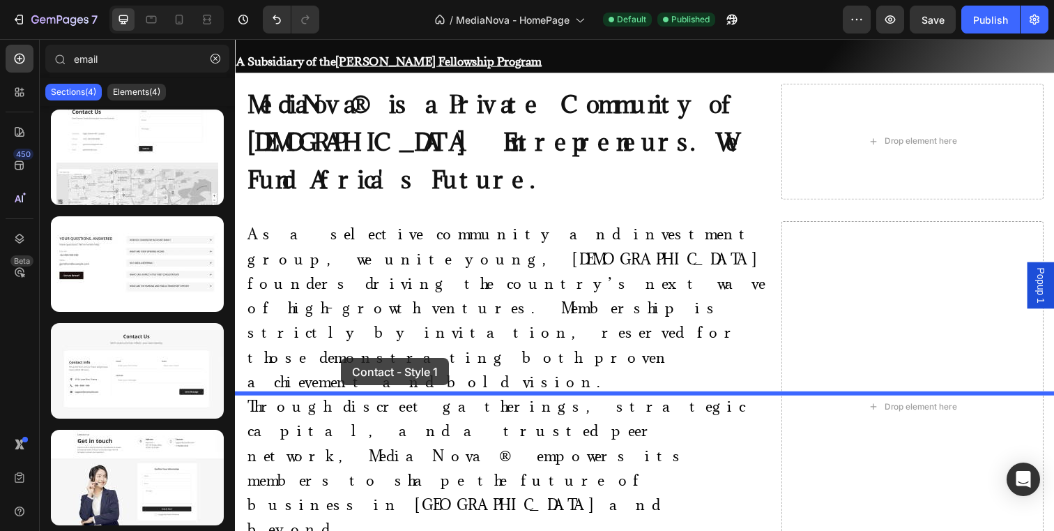
drag, startPoint x: 393, startPoint y: 204, endPoint x: 343, endPoint y: 365, distance: 168.7
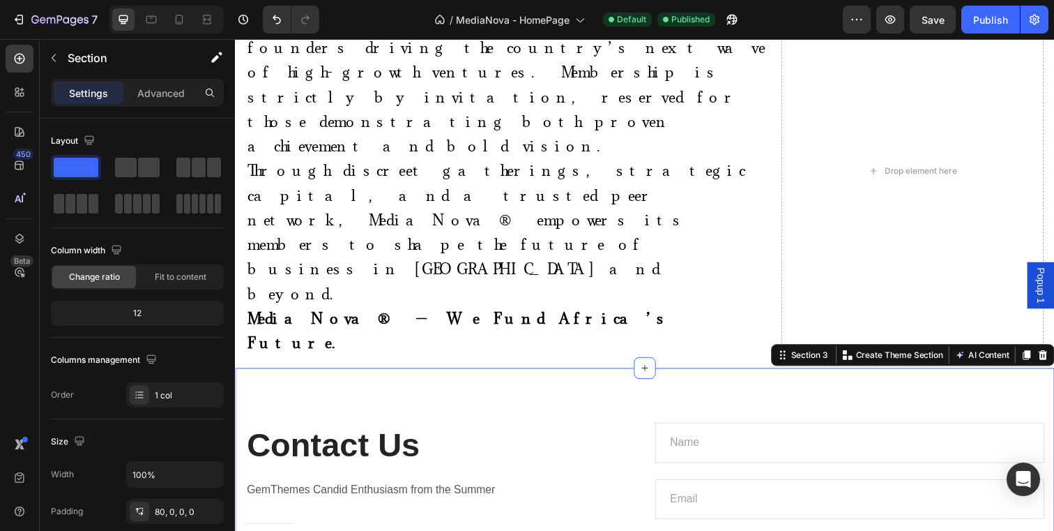
scroll to position [727, 0]
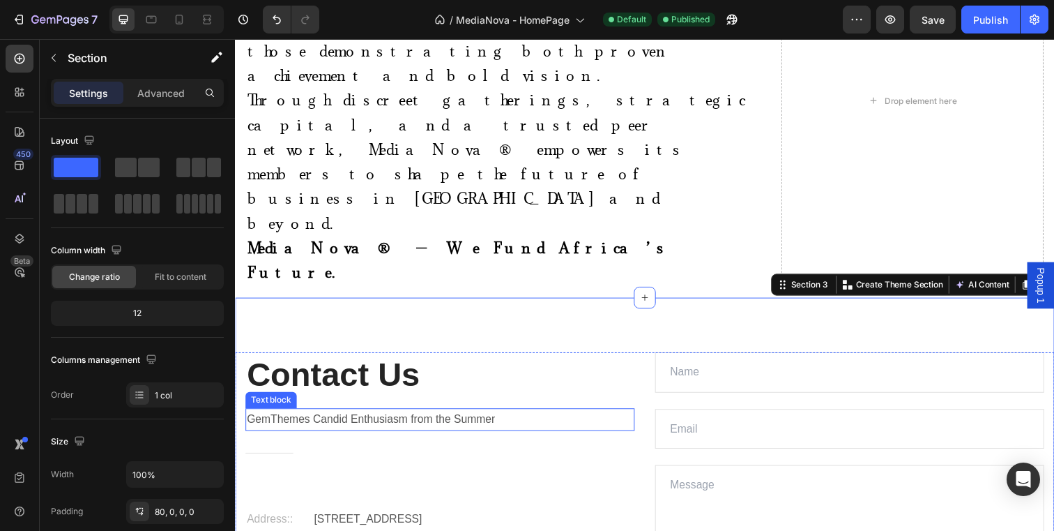
click at [328, 417] on p "GemThemes Candid Enthusiasm from the Summer" at bounding box center [444, 427] width 395 height 20
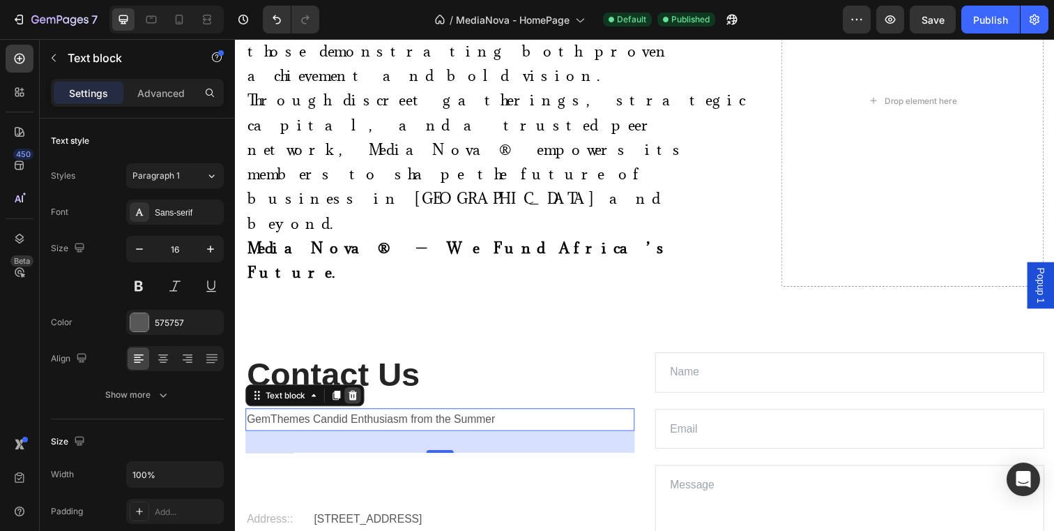
click at [358, 397] on icon at bounding box center [355, 402] width 9 height 10
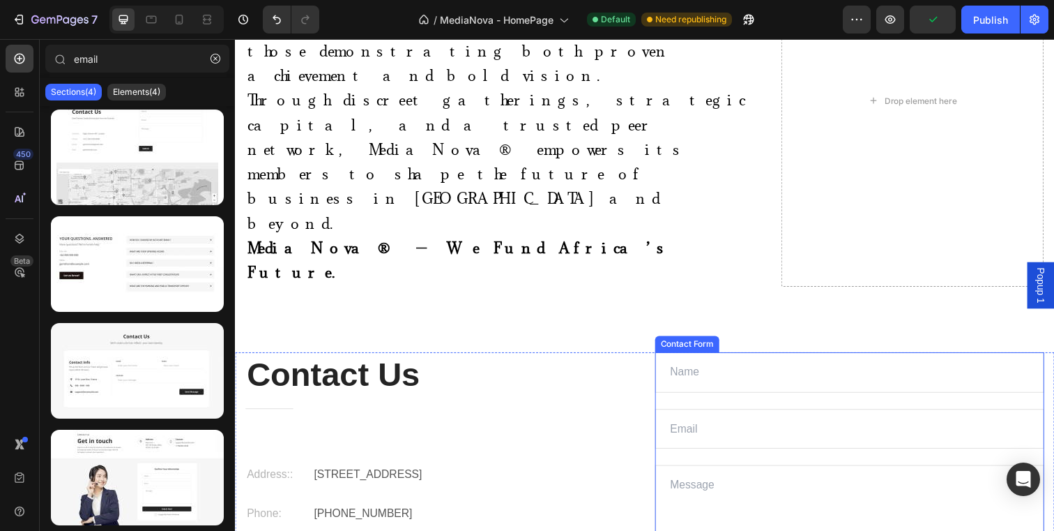
click at [665, 358] on div "Text Field Email Field Text Area Submit Submit Button Contact Form" at bounding box center [862, 495] width 397 height 275
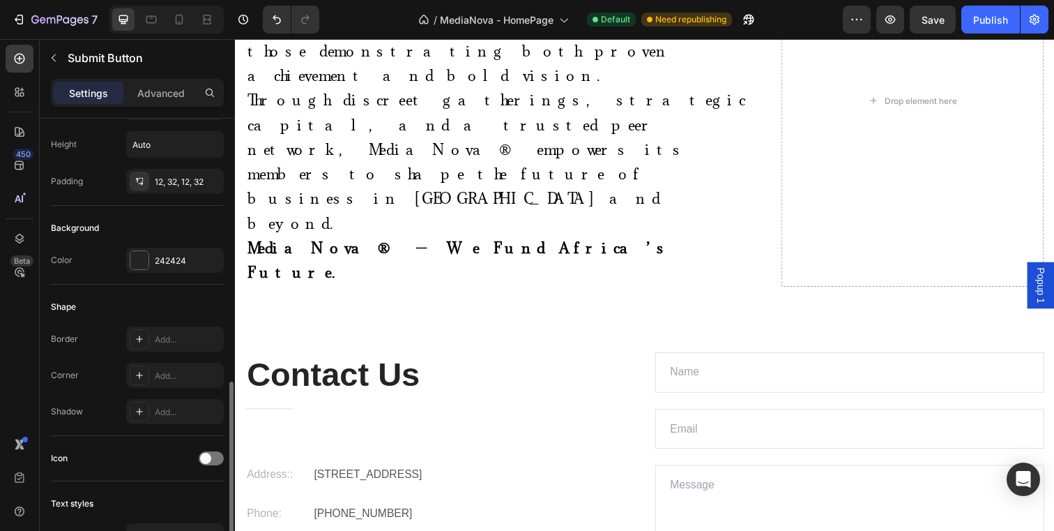
scroll to position [537, 0]
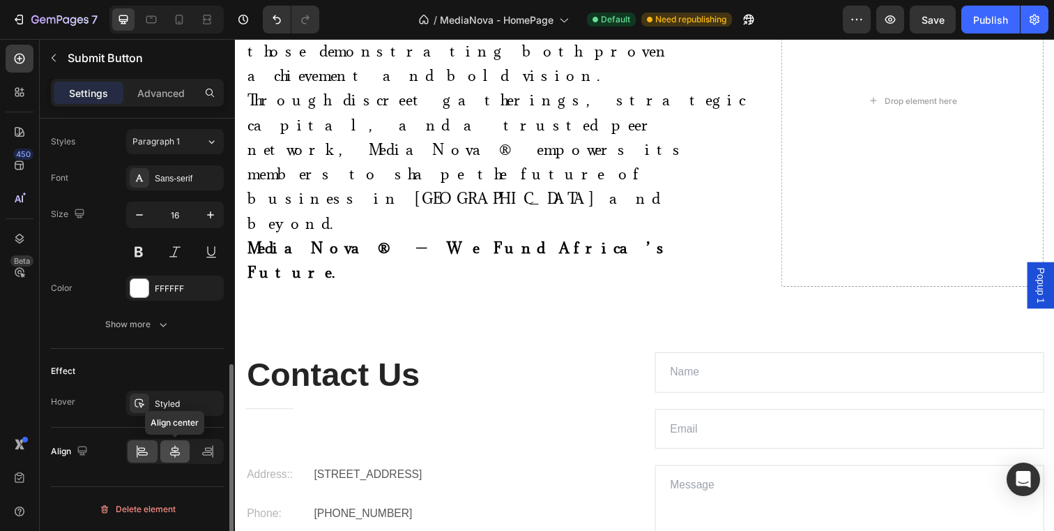
click at [174, 460] on div at bounding box center [175, 451] width 30 height 22
click at [396, 447] on div "Contact Us Heading Title Line Address:: Text block Eight Avenue 487, London Tex…" at bounding box center [653, 523] width 837 height 331
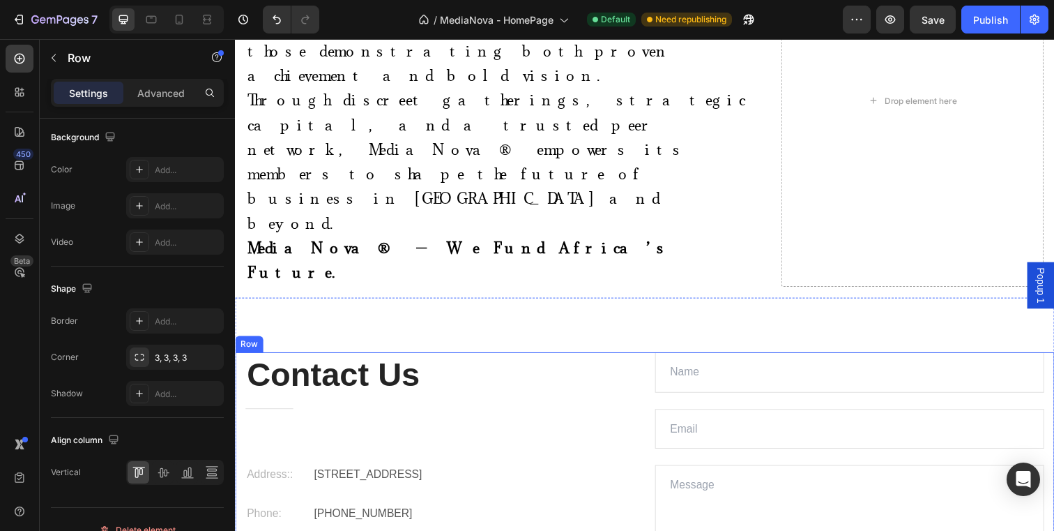
scroll to position [0, 0]
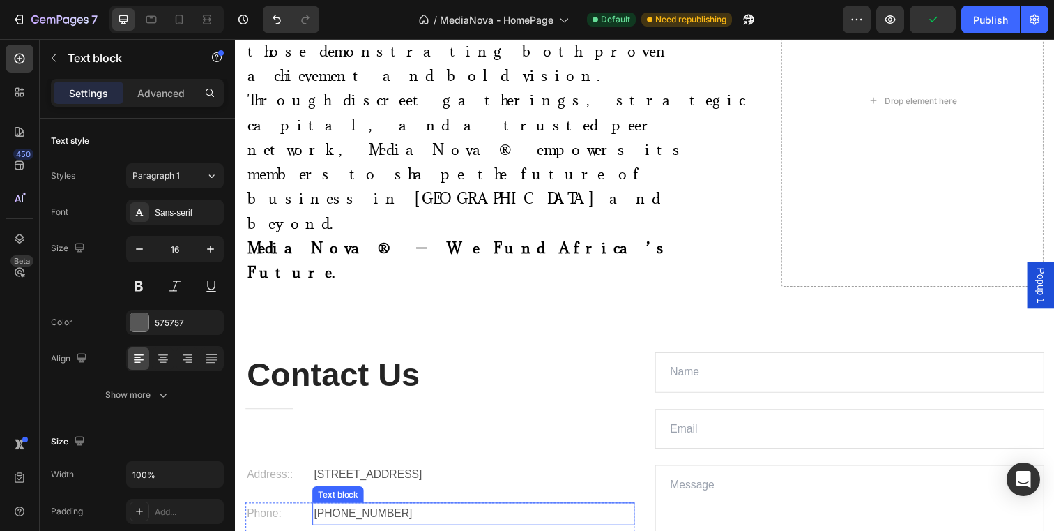
click at [437, 513] on p "+012 345 6789 0000" at bounding box center [478, 523] width 326 height 20
click at [420, 513] on p "+012 345 6789 0000" at bounding box center [478, 523] width 326 height 20
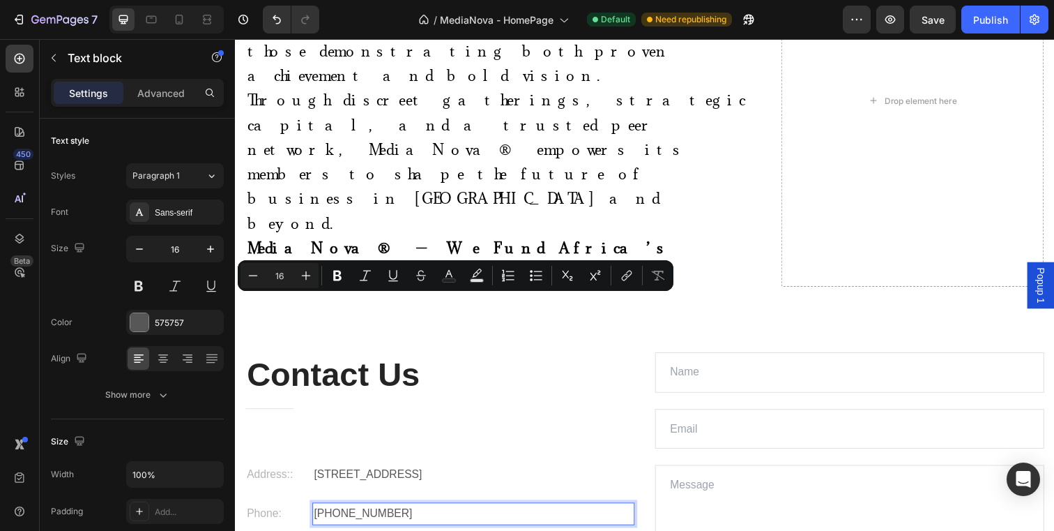
drag, startPoint x: 420, startPoint y: 306, endPoint x: 324, endPoint y: 309, distance: 97.0
click at [324, 513] on p "+012 345 6789 0000" at bounding box center [478, 523] width 326 height 20
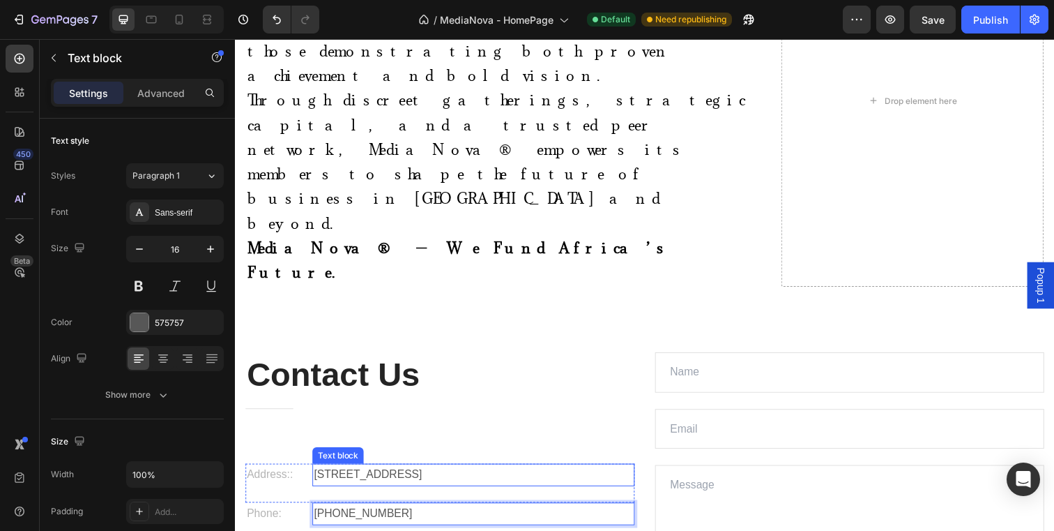
click at [357, 473] on p "Eight Avenue 487, London" at bounding box center [478, 483] width 326 height 20
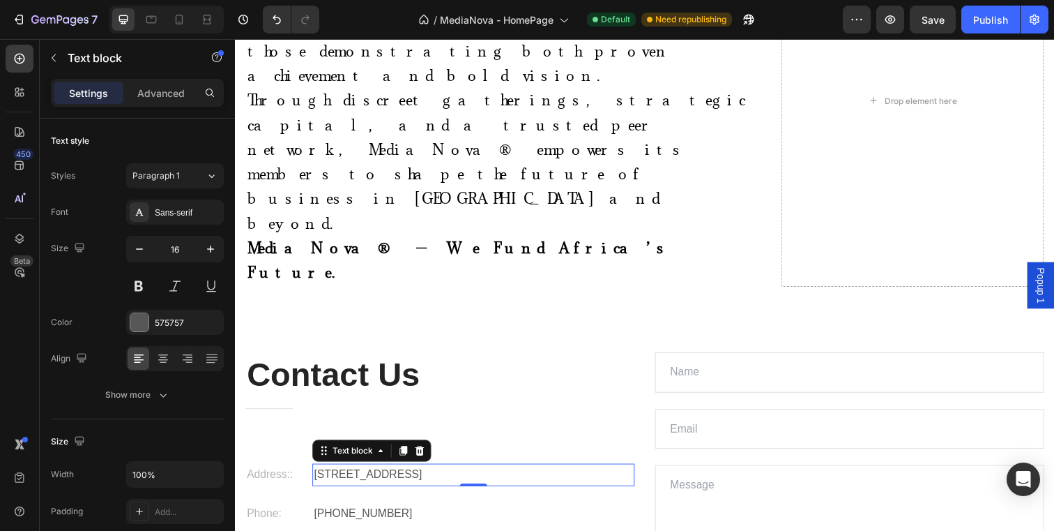
click at [445, 473] on p "Eight Avenue 487, London" at bounding box center [478, 483] width 326 height 20
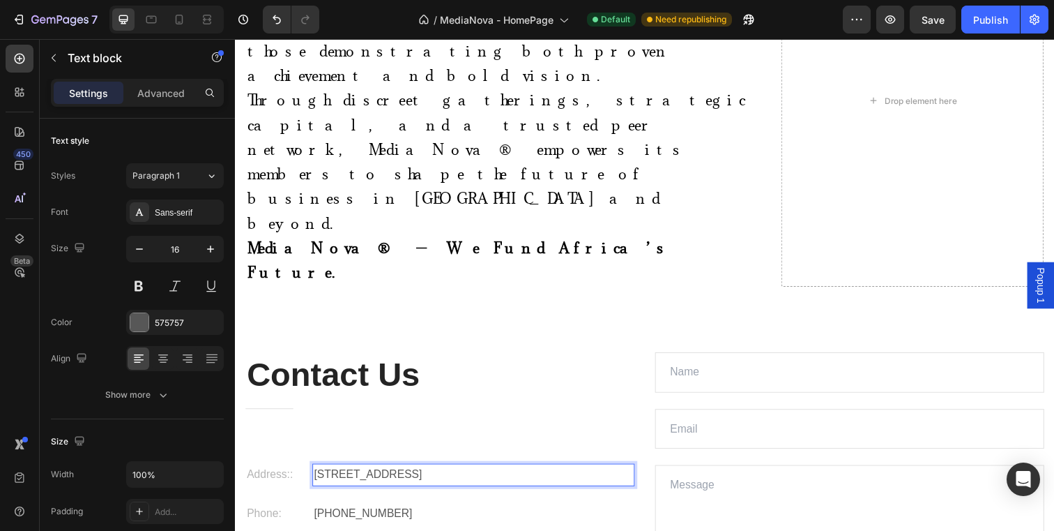
drag, startPoint x: 448, startPoint y: 268, endPoint x: 315, endPoint y: 271, distance: 133.2
click at [315, 473] on p "Eight Avenue 487, London" at bounding box center [478, 483] width 326 height 20
click at [447, 358] on div "Contact Us Heading Title Line Address:: Text block 164 Katherine St, Barlow Par…" at bounding box center [443, 495] width 397 height 275
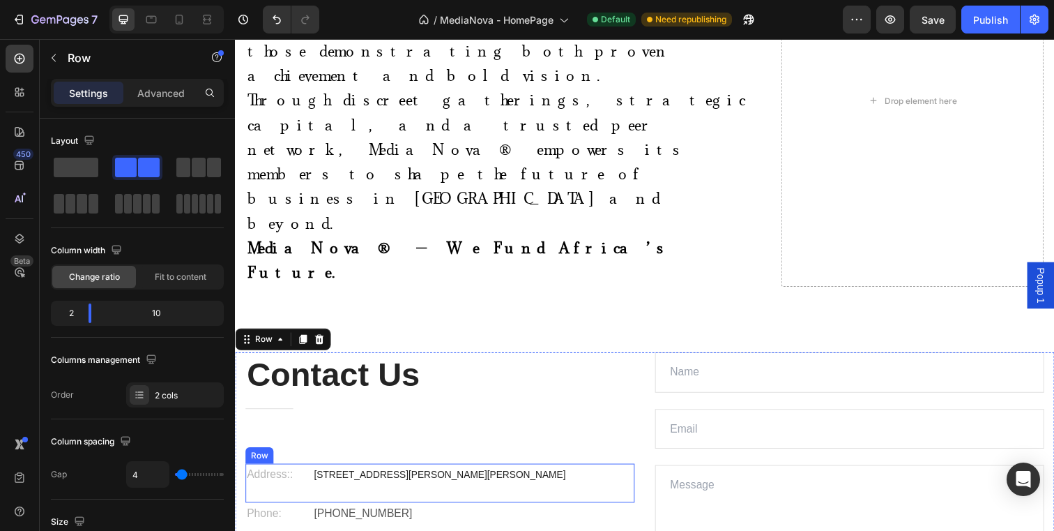
click at [541, 472] on div "Address:: Text block 164 Katherine St, Barlow Park, Sandton, 2148 Text block Row" at bounding box center [443, 492] width 397 height 40
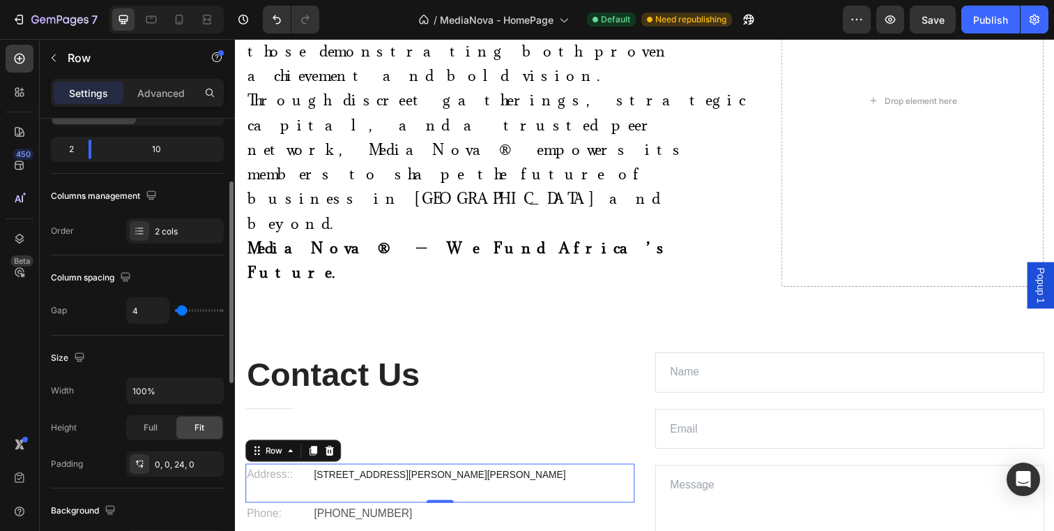
scroll to position [155, 0]
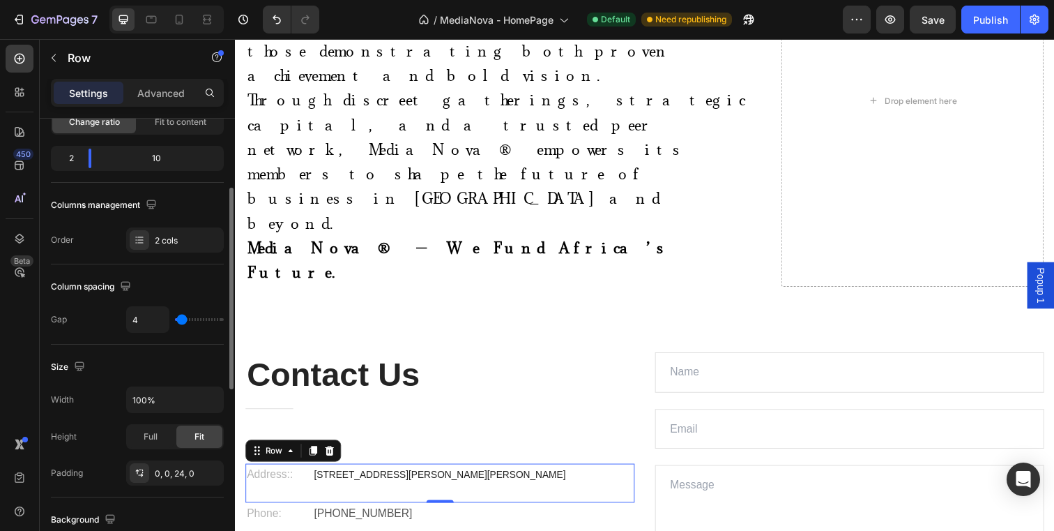
click at [145, 236] on div at bounding box center [140, 240] width 20 height 20
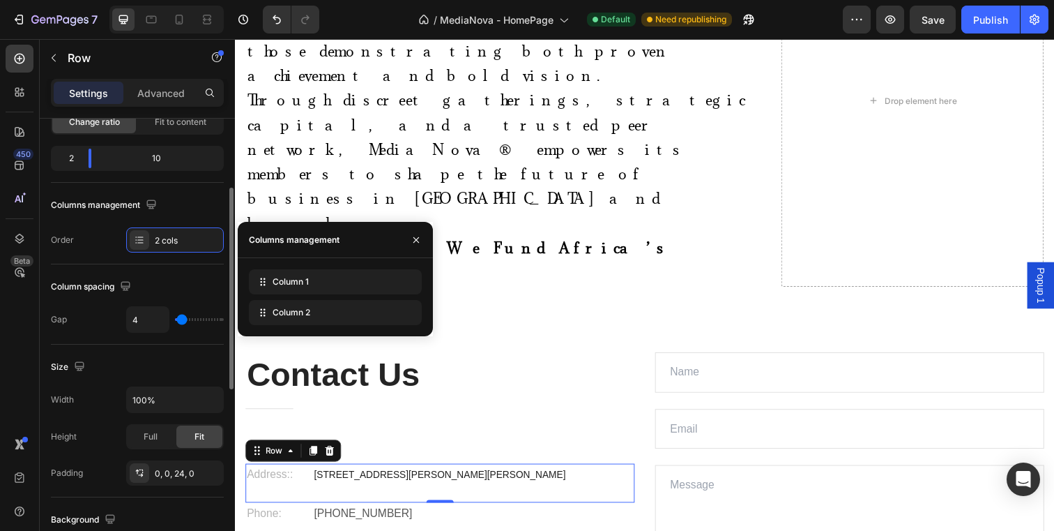
click at [145, 236] on div at bounding box center [140, 240] width 20 height 20
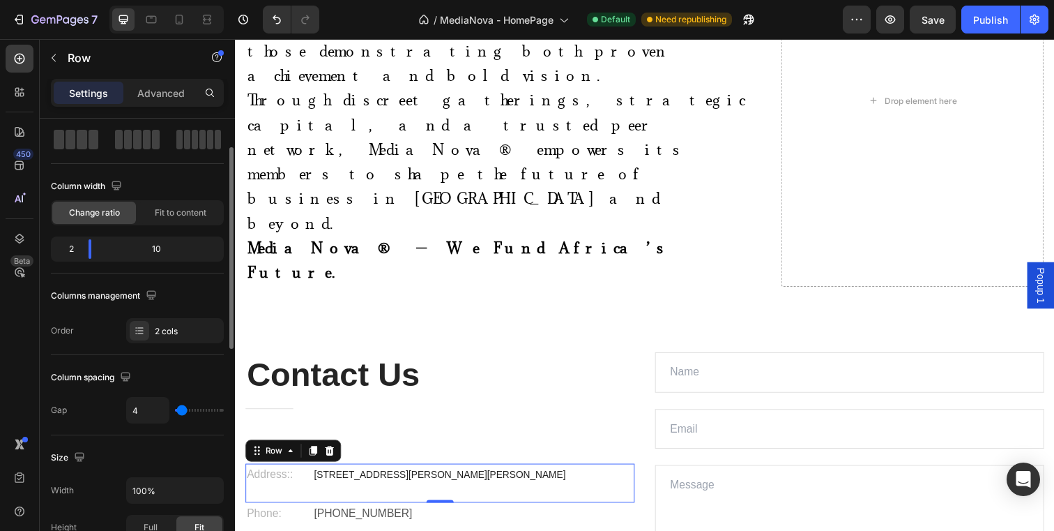
scroll to position [0, 0]
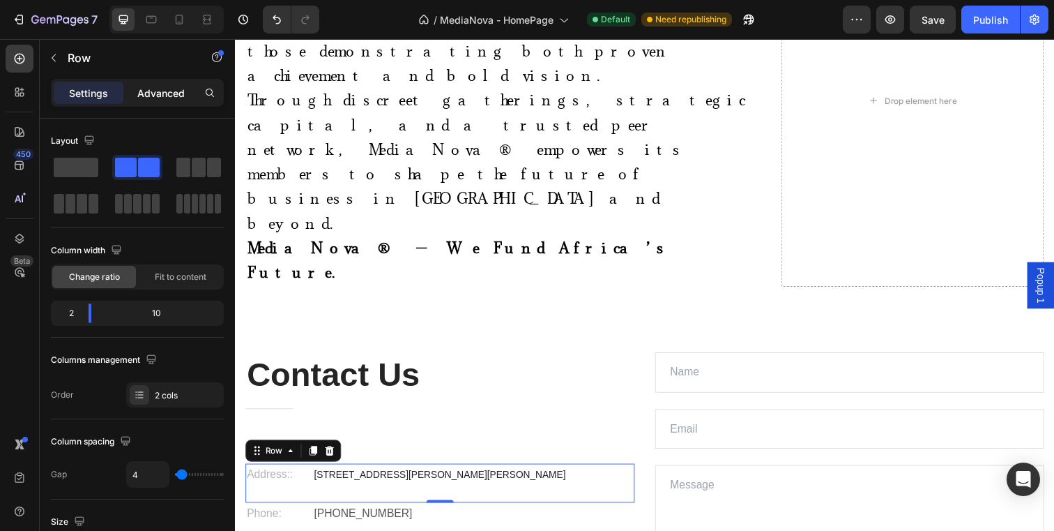
click at [142, 84] on div "Advanced" at bounding box center [161, 93] width 70 height 22
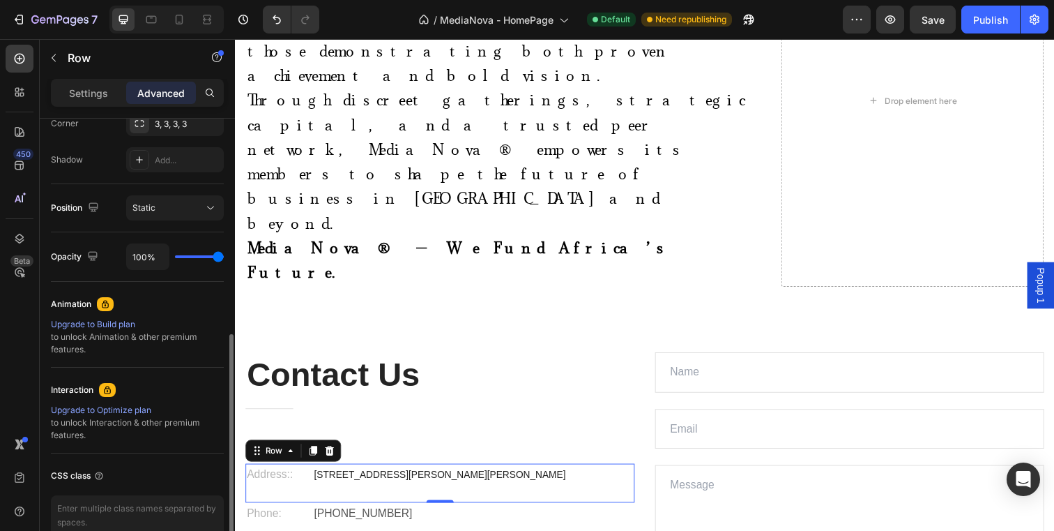
scroll to position [453, 0]
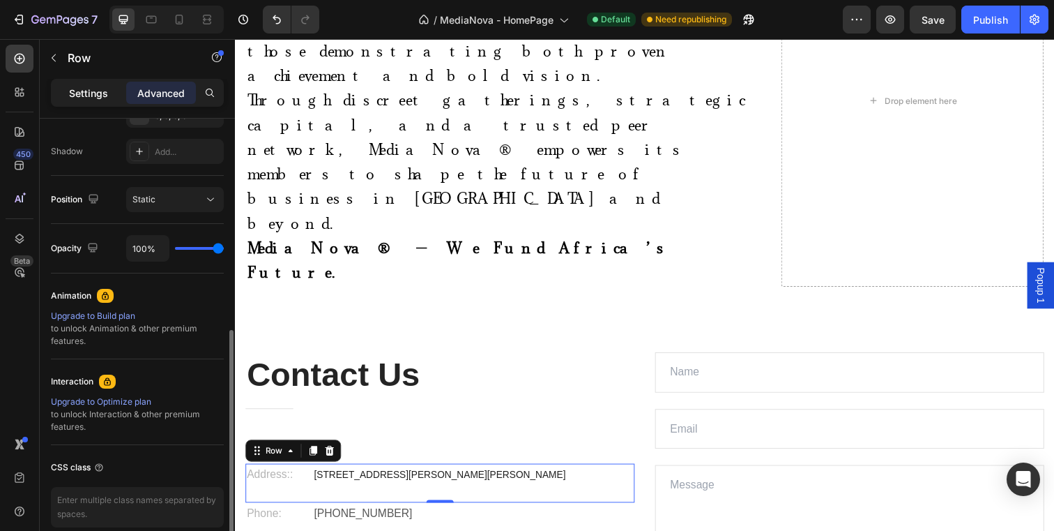
click at [95, 88] on p "Settings" at bounding box center [88, 93] width 39 height 15
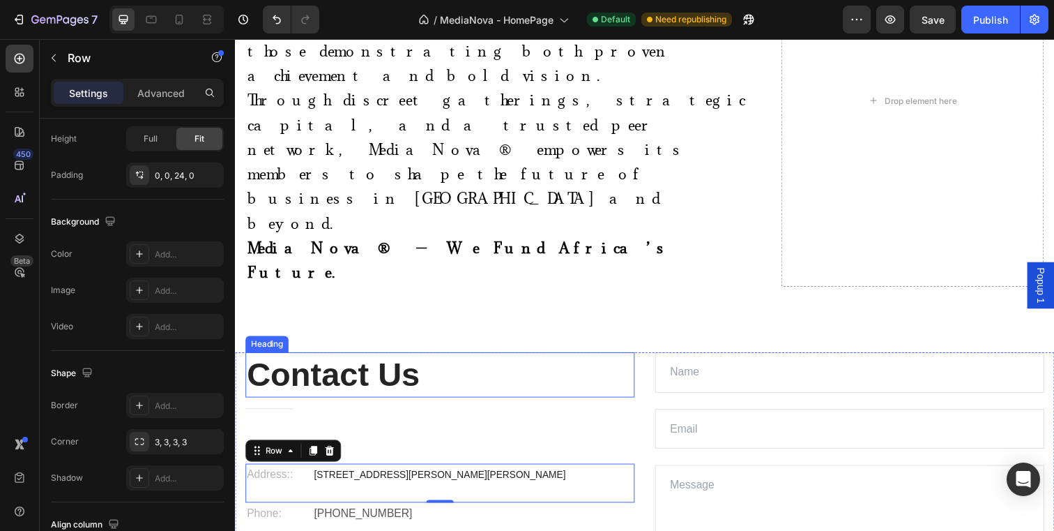
click at [370, 360] on p "Contact Us" at bounding box center [444, 381] width 395 height 43
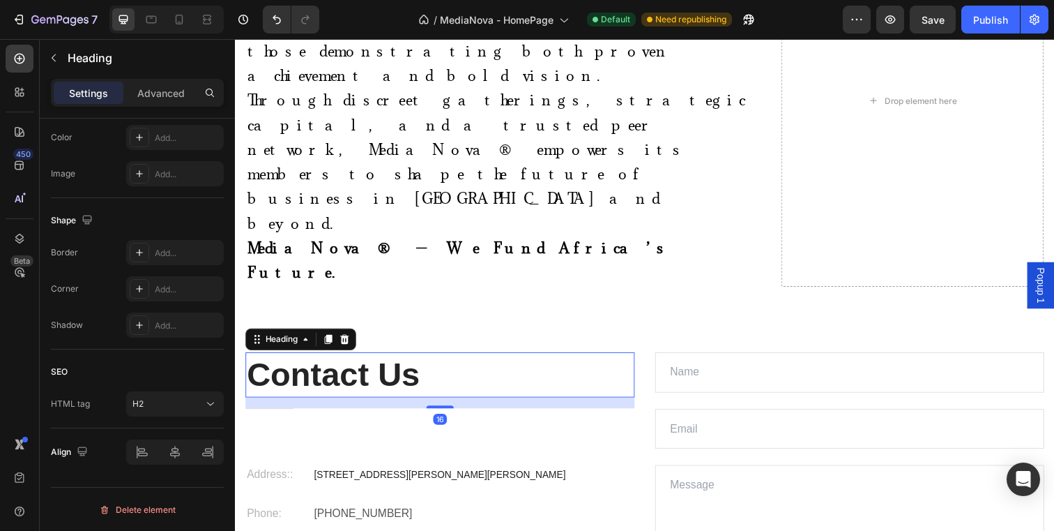
scroll to position [0, 0]
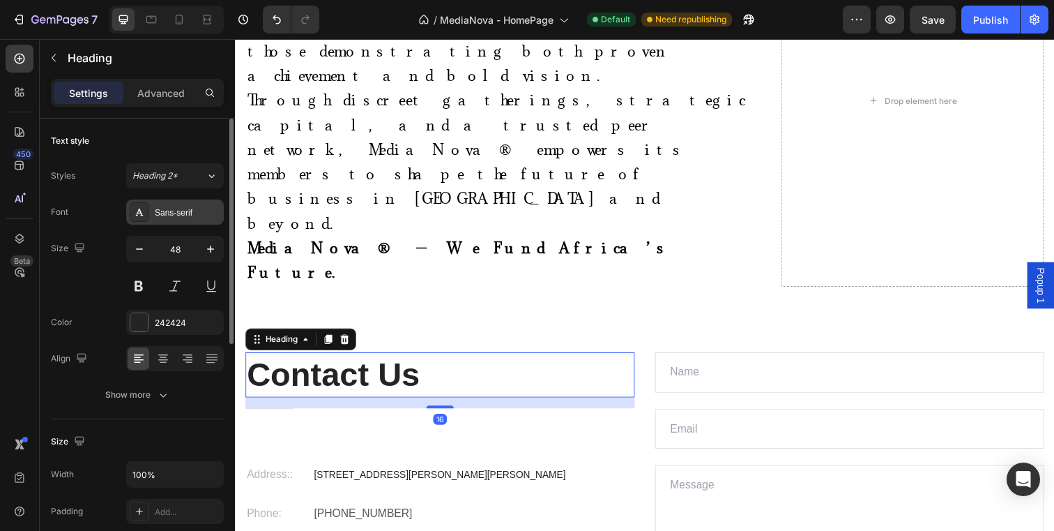
click at [155, 209] on div "Sans-serif" at bounding box center [188, 212] width 66 height 13
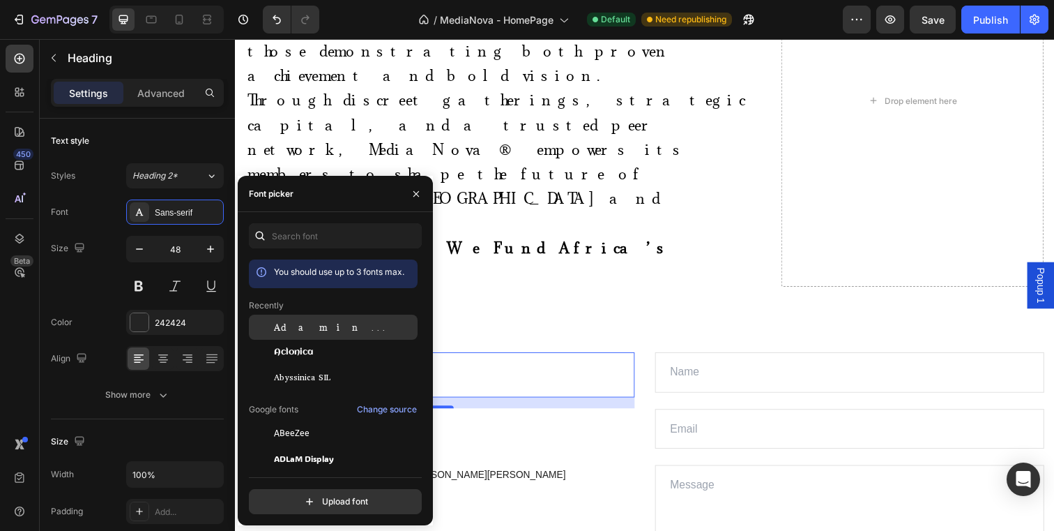
click at [294, 325] on span "Adamina" at bounding box center [332, 327] width 116 height 13
click at [541, 439] on div "Contact Us Heading 16 Title Line Address:: Text block 164 Katherine St, Barlow …" at bounding box center [653, 523] width 837 height 331
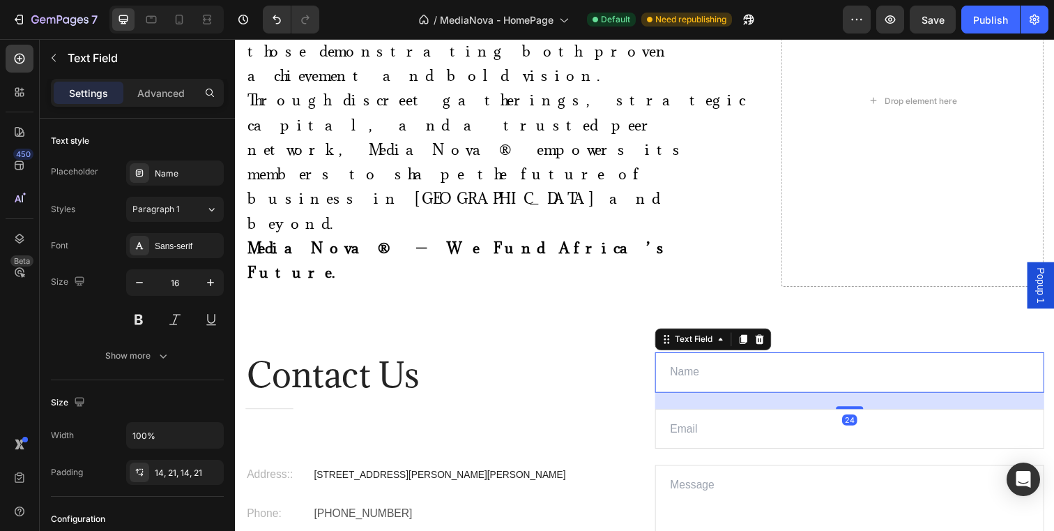
click at [691, 358] on input "text" at bounding box center [862, 378] width 397 height 41
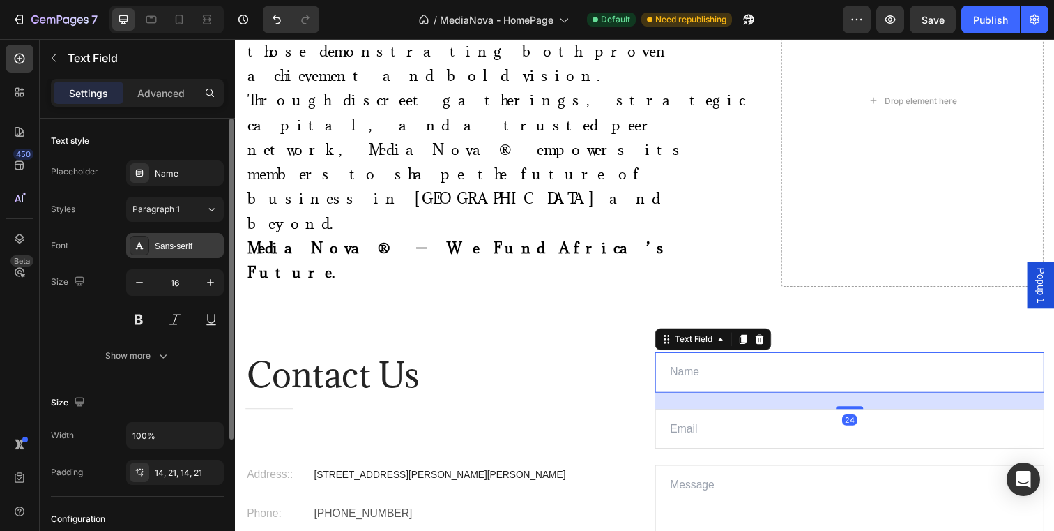
click at [220, 241] on div "Sans-serif" at bounding box center [175, 245] width 98 height 25
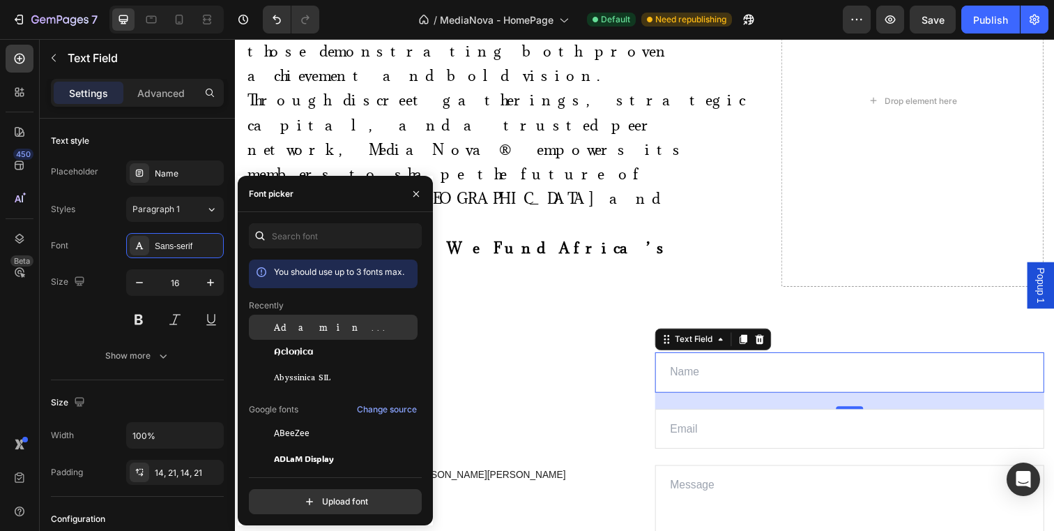
click at [303, 322] on span "Adamina" at bounding box center [332, 327] width 116 height 13
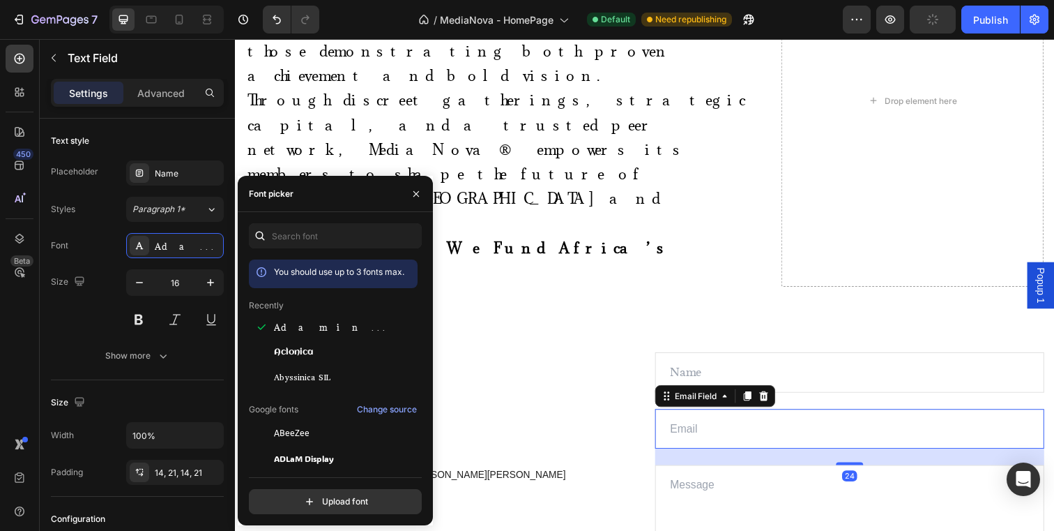
click at [723, 416] on input "email" at bounding box center [862, 436] width 397 height 41
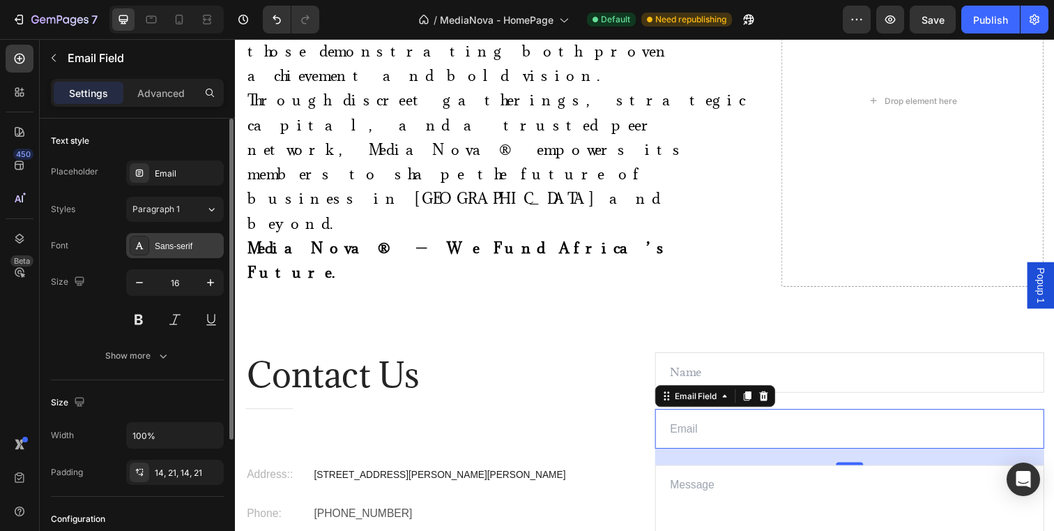
click at [196, 248] on div "Sans-serif" at bounding box center [188, 246] width 66 height 13
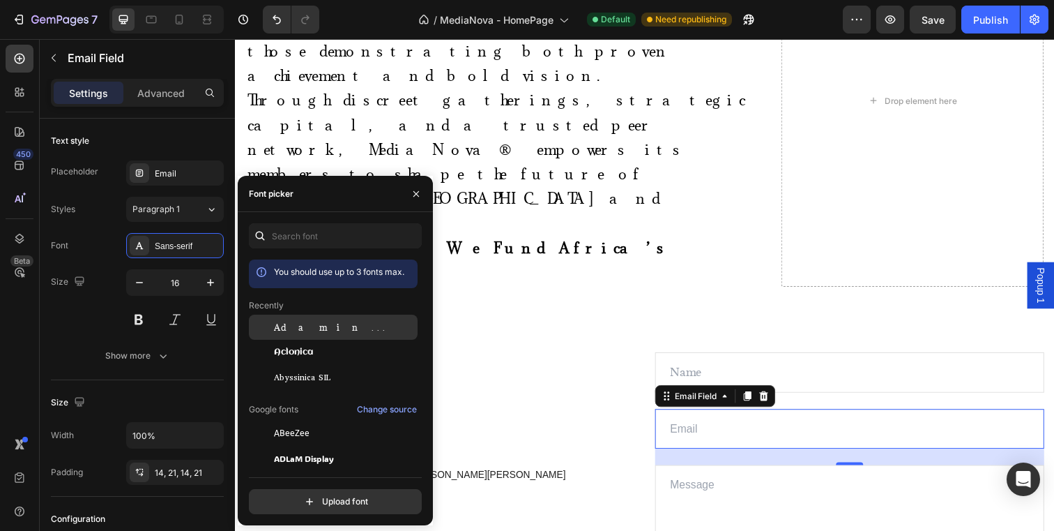
click at [308, 420] on div "Adamina" at bounding box center [333, 432] width 169 height 25
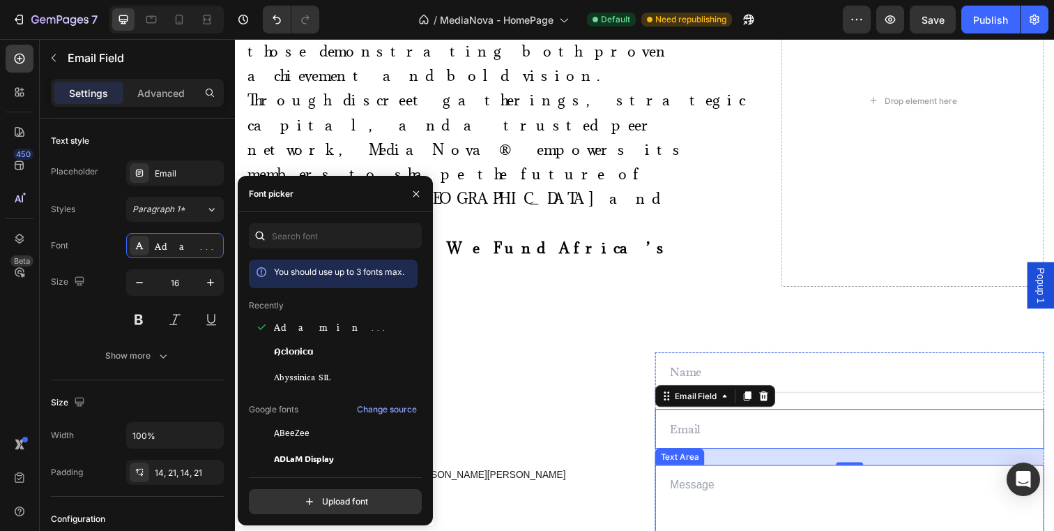
click at [728, 473] on textarea at bounding box center [862, 525] width 397 height 105
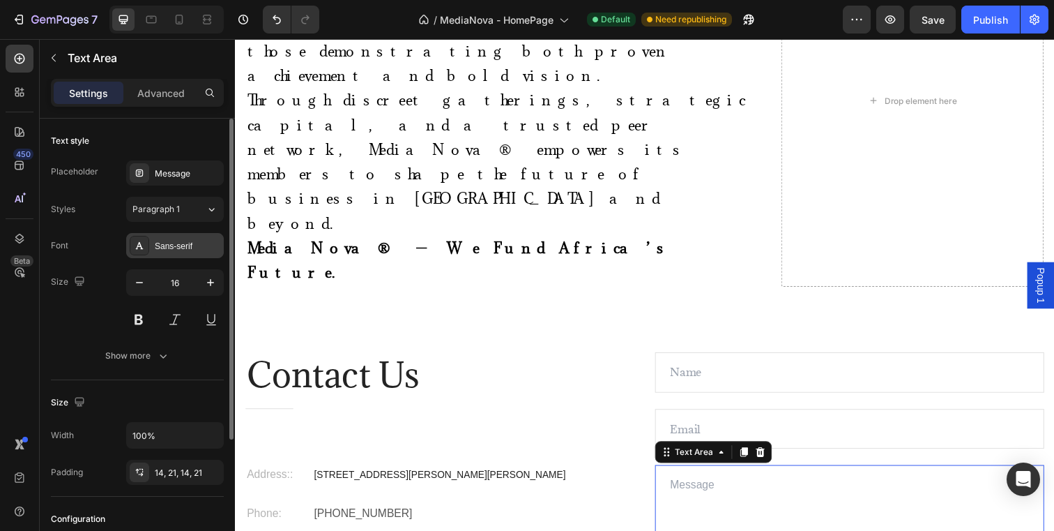
click at [210, 248] on div "Sans-serif" at bounding box center [188, 246] width 66 height 13
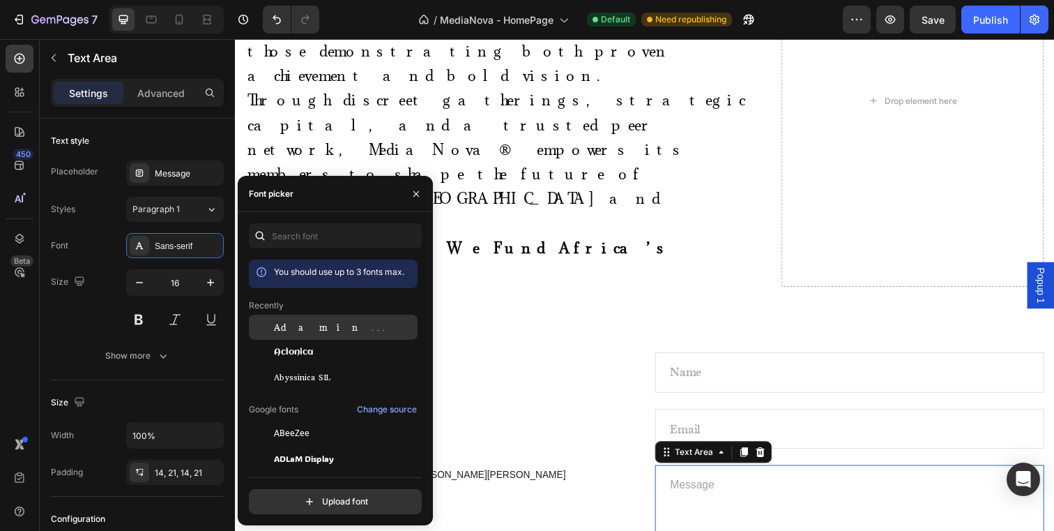
click at [319, 420] on div "Adamina" at bounding box center [333, 432] width 169 height 25
click at [633, 397] on div "Contact Us Heading Title Line Address:: Text block 164 Katherine St, Barlow Par…" at bounding box center [443, 495] width 397 height 275
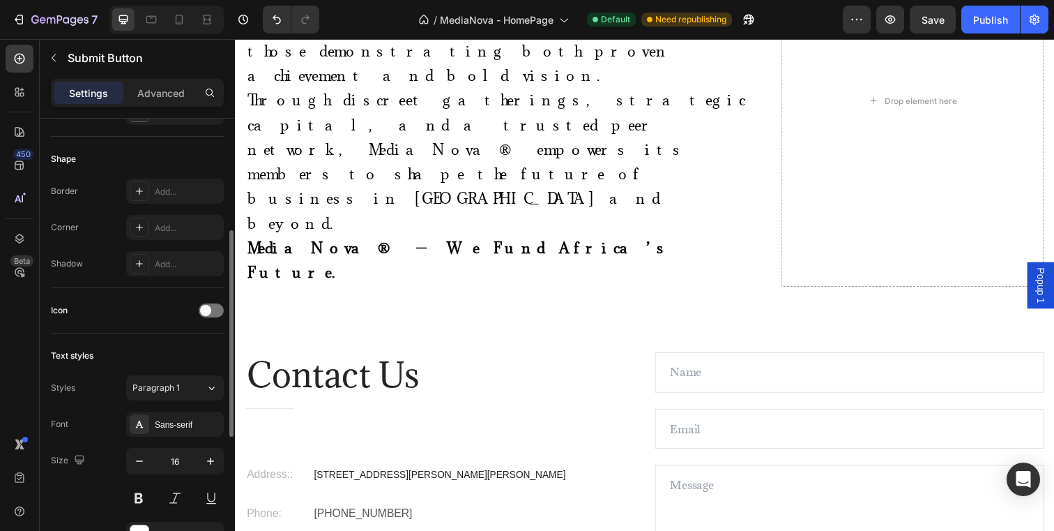
scroll to position [310, 0]
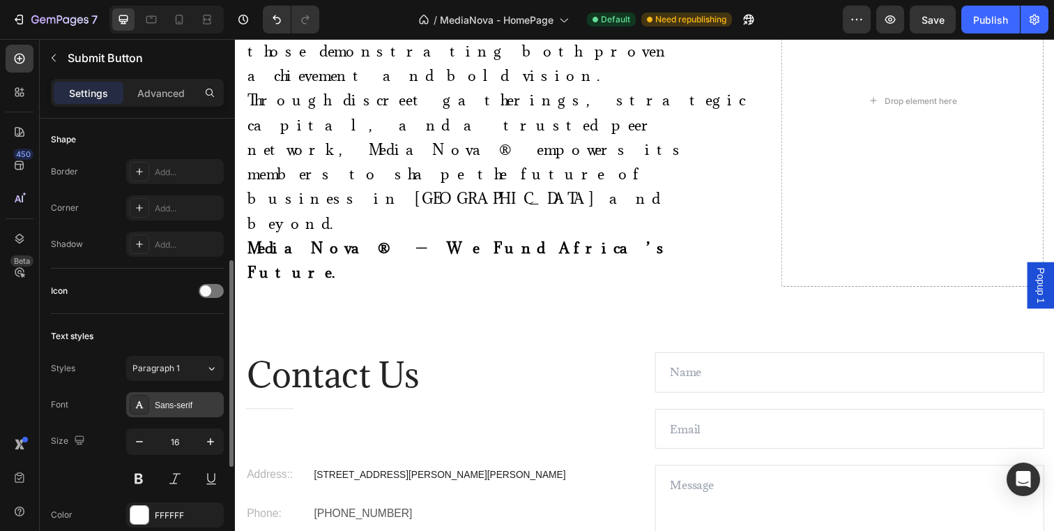
click at [198, 403] on div "Sans-serif" at bounding box center [188, 405] width 66 height 13
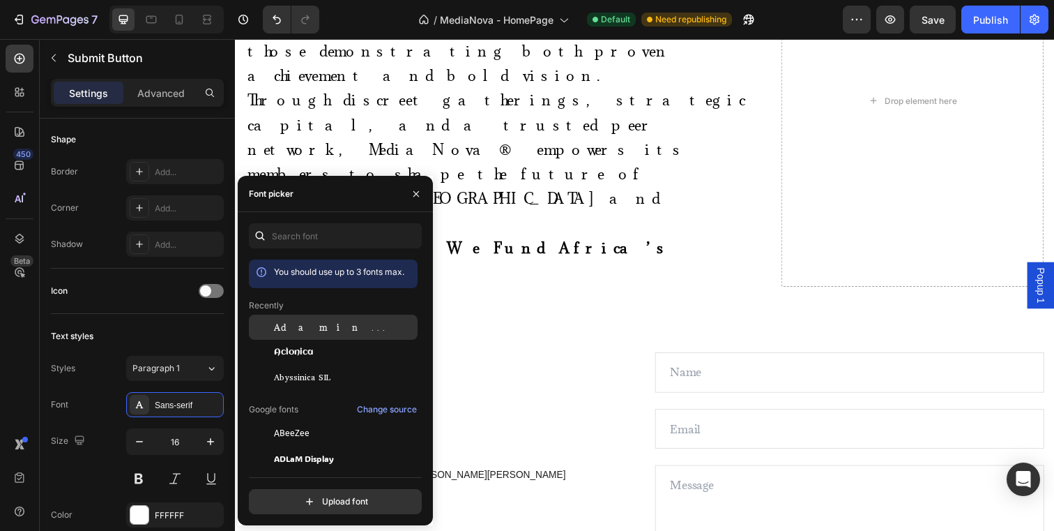
click at [302, 322] on span "Adamina" at bounding box center [332, 327] width 116 height 13
click at [639, 472] on div "Contact Us Heading Title Line Address:: Text block 164 Katherine St, Barlow Par…" at bounding box center [653, 525] width 837 height 334
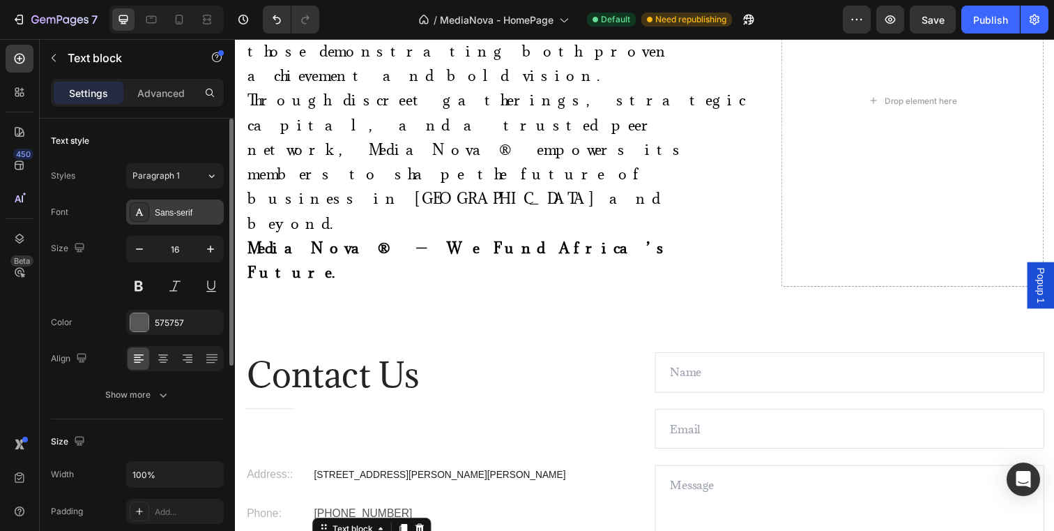
click at [192, 211] on div "Sans-serif" at bounding box center [188, 212] width 66 height 13
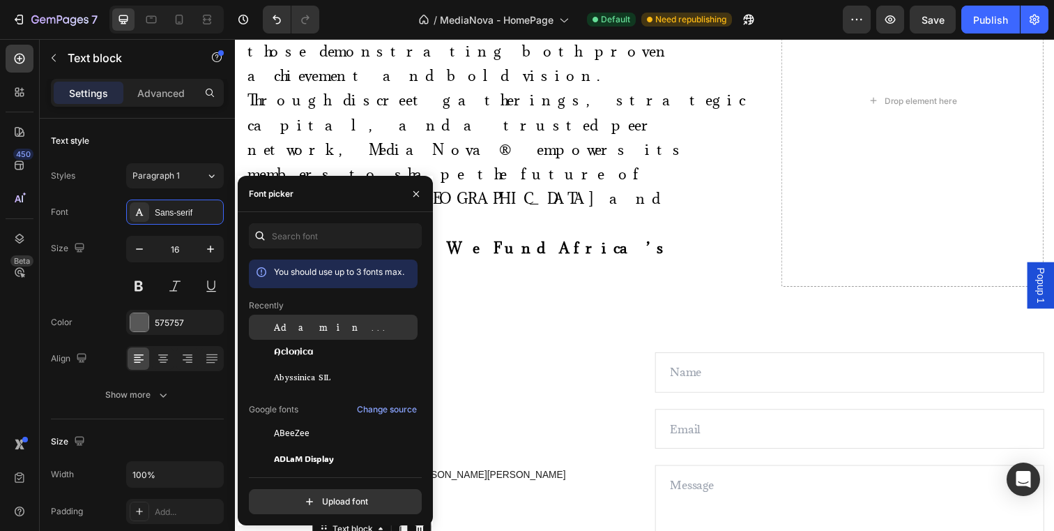
click at [312, 328] on div "Adamina" at bounding box center [344, 327] width 141 height 13
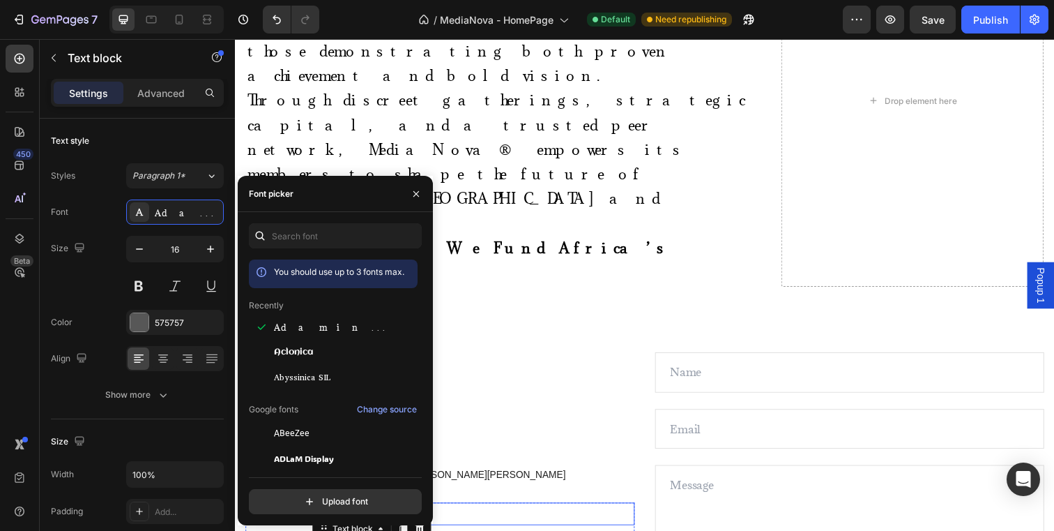
click at [484, 513] on p "[PHONE_NUMBER]" at bounding box center [478, 523] width 326 height 20
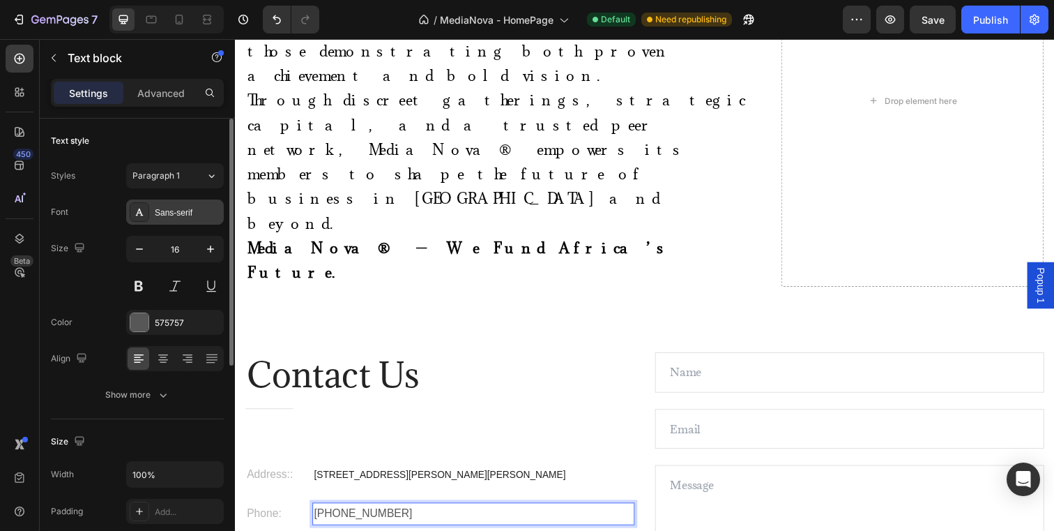
click at [190, 219] on div "Sans-serif" at bounding box center [175, 211] width 98 height 25
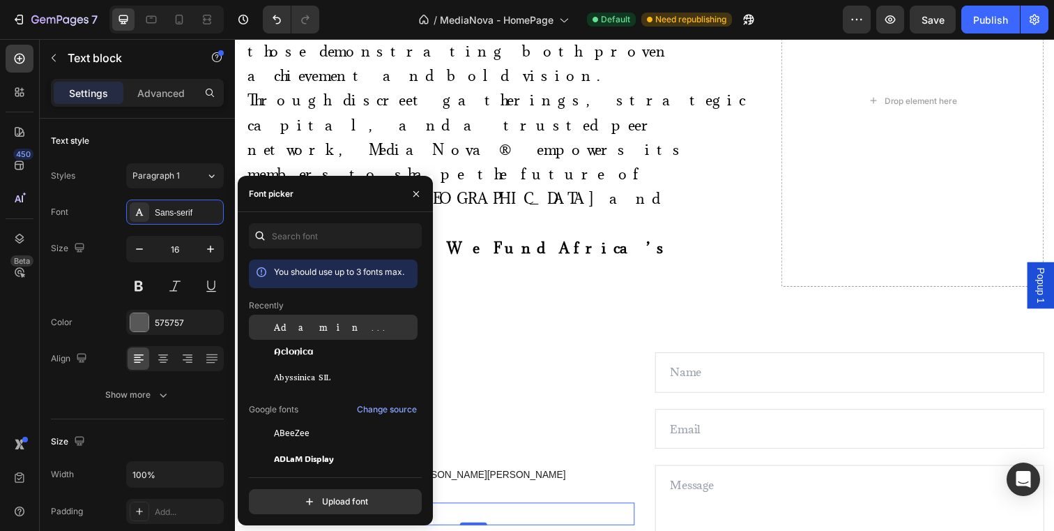
click at [305, 324] on span "Adamina" at bounding box center [332, 327] width 116 height 13
click at [467, 478] on span "[STREET_ADDRESS][PERSON_NAME][PERSON_NAME]" at bounding box center [443, 483] width 257 height 11
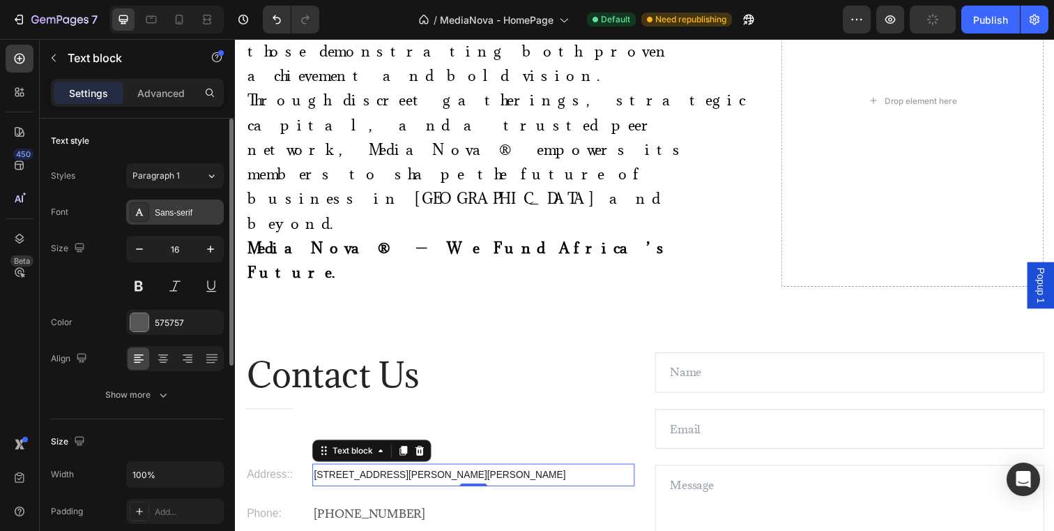
click at [198, 210] on div "Sans-serif" at bounding box center [188, 212] width 66 height 13
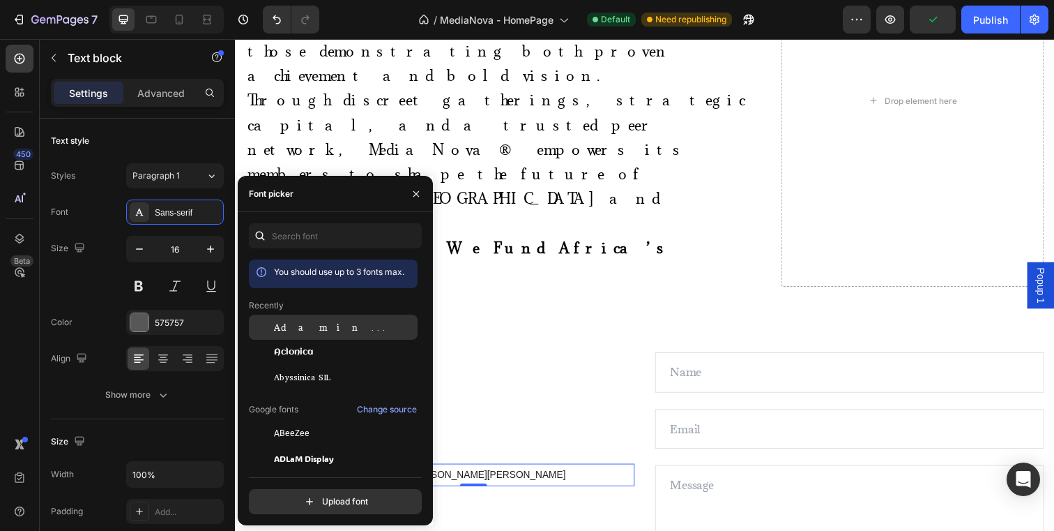
click at [310, 321] on div "Adamina" at bounding box center [344, 327] width 141 height 13
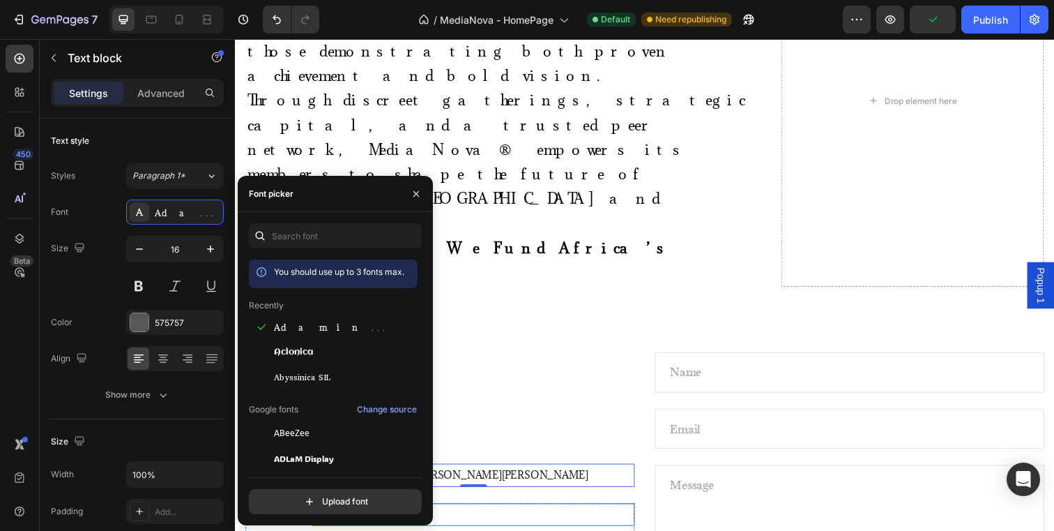
click at [586, 514] on p "[PHONE_NUMBER]" at bounding box center [478, 524] width 326 height 20
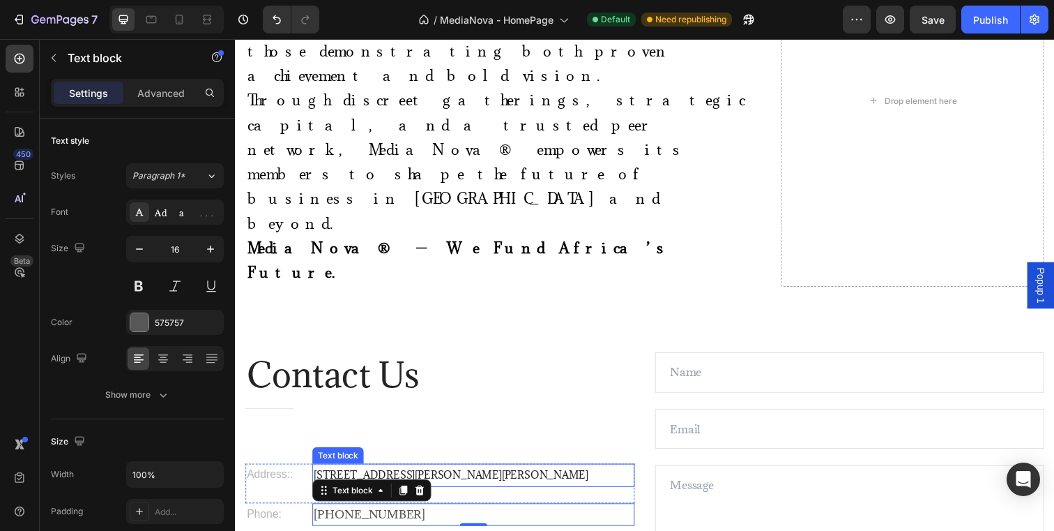
click at [487, 477] on span "[STREET_ADDRESS][PERSON_NAME][PERSON_NAME]" at bounding box center [455, 483] width 280 height 13
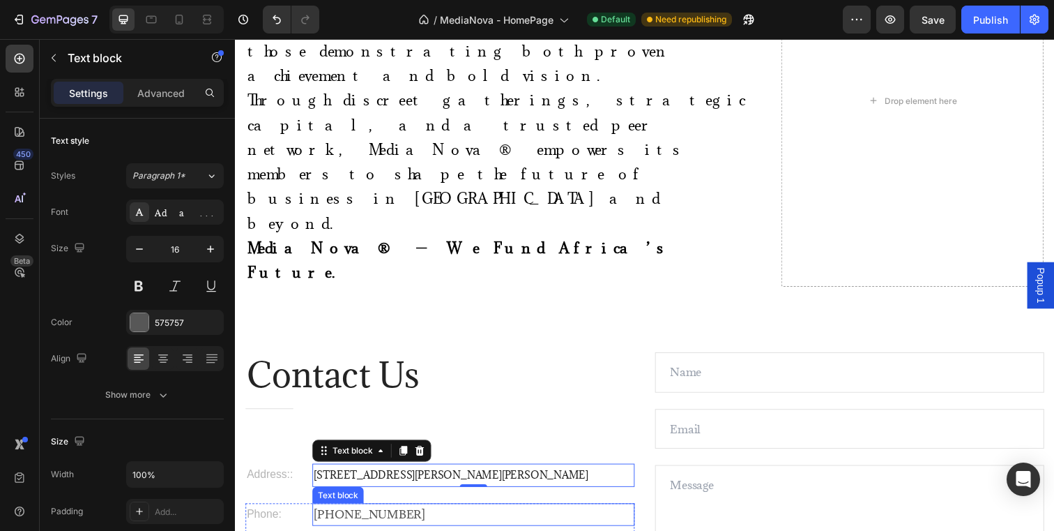
click at [388, 514] on p "[PHONE_NUMBER]" at bounding box center [478, 524] width 326 height 20
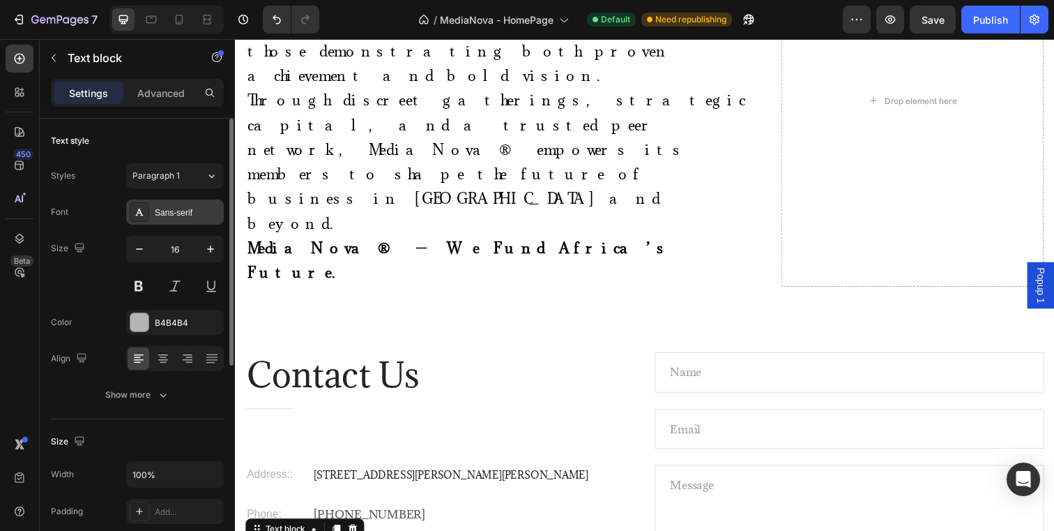
click at [192, 220] on div "Sans-serif" at bounding box center [175, 211] width 98 height 25
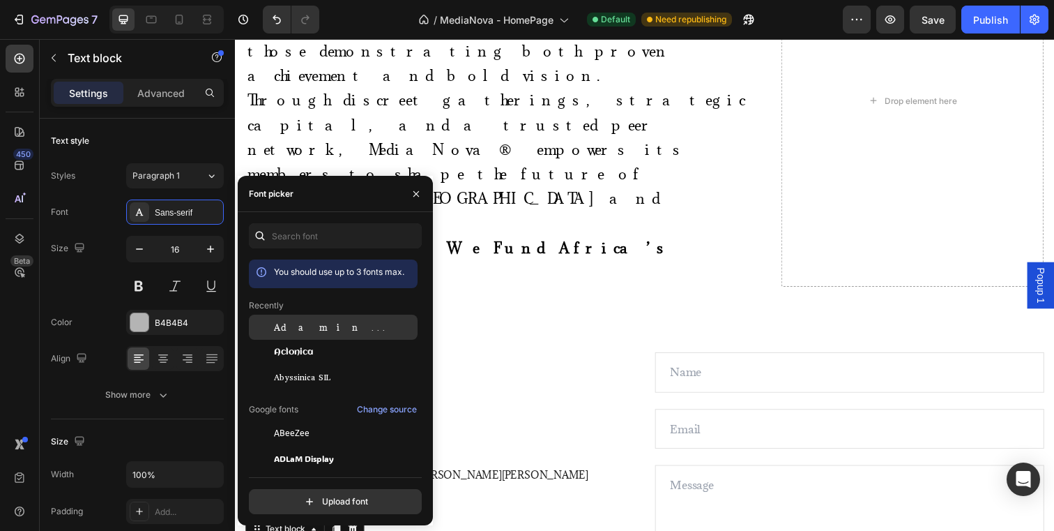
click at [296, 326] on span "Adamina" at bounding box center [332, 327] width 116 height 13
click at [519, 394] on div "Contact Us Heading Title Line Address:: Text block 164 Katherine St, Barlow Par…" at bounding box center [443, 497] width 397 height 278
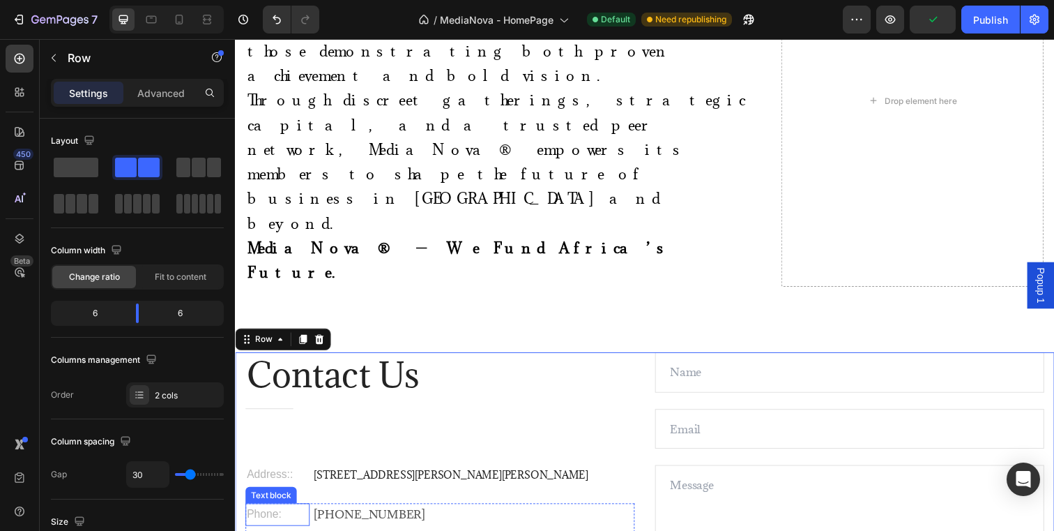
click at [266, 514] on p "Phone:" at bounding box center [278, 524] width 63 height 20
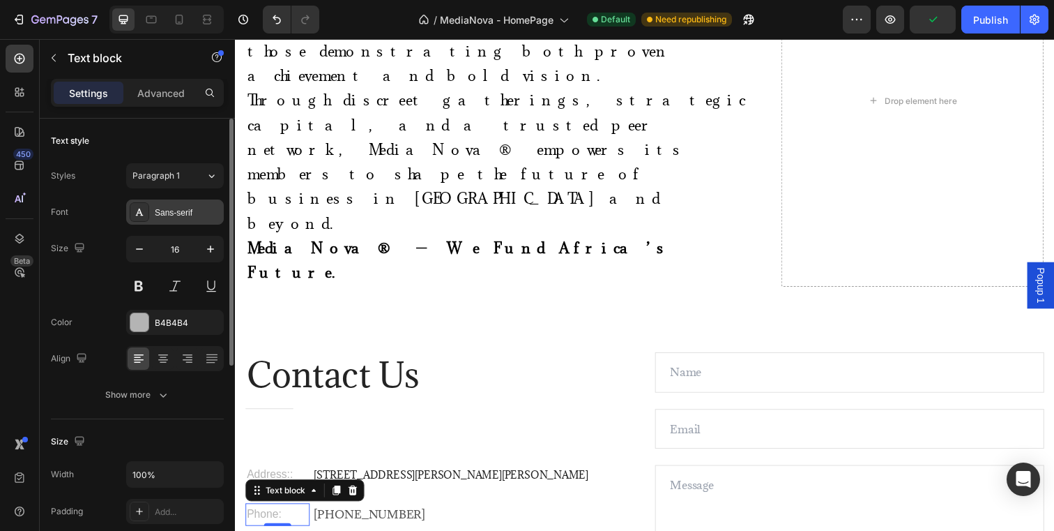
click at [160, 215] on div "Sans-serif" at bounding box center [188, 212] width 66 height 13
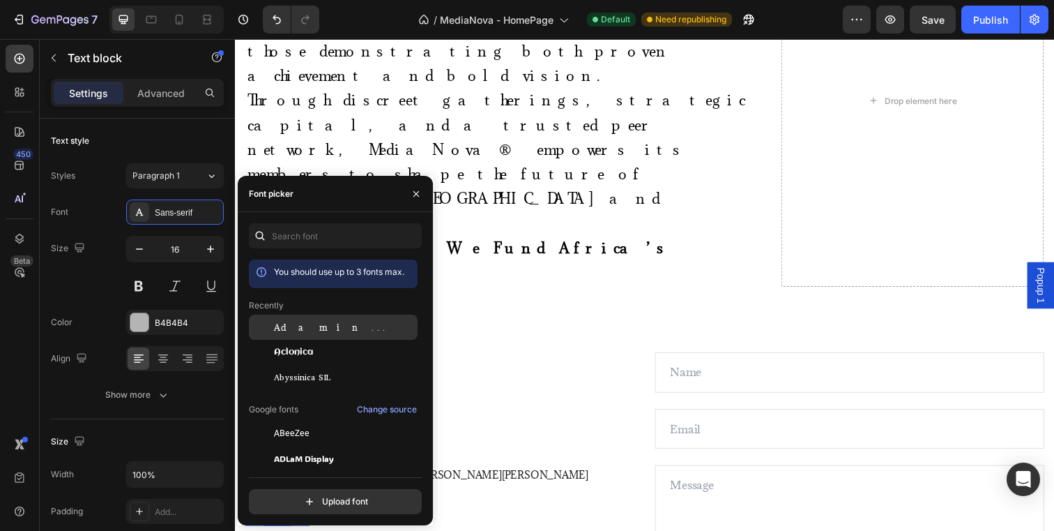
click at [298, 328] on span "Adamina" at bounding box center [332, 327] width 116 height 13
click at [518, 409] on div "Contact Us Heading Title Line Address:: Text block 164 Katherine St, Barlow Par…" at bounding box center [443, 497] width 397 height 278
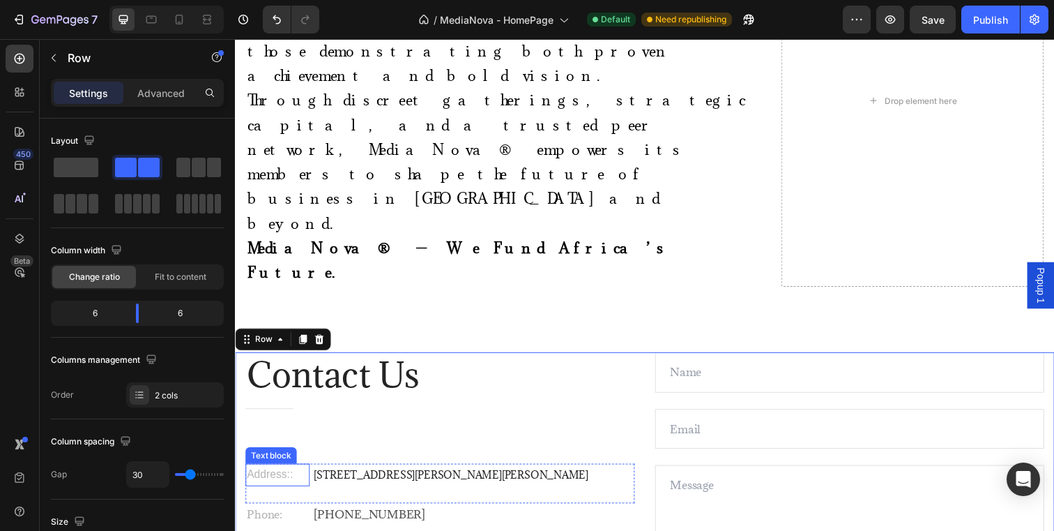
click at [278, 473] on p "Address::" at bounding box center [278, 483] width 63 height 20
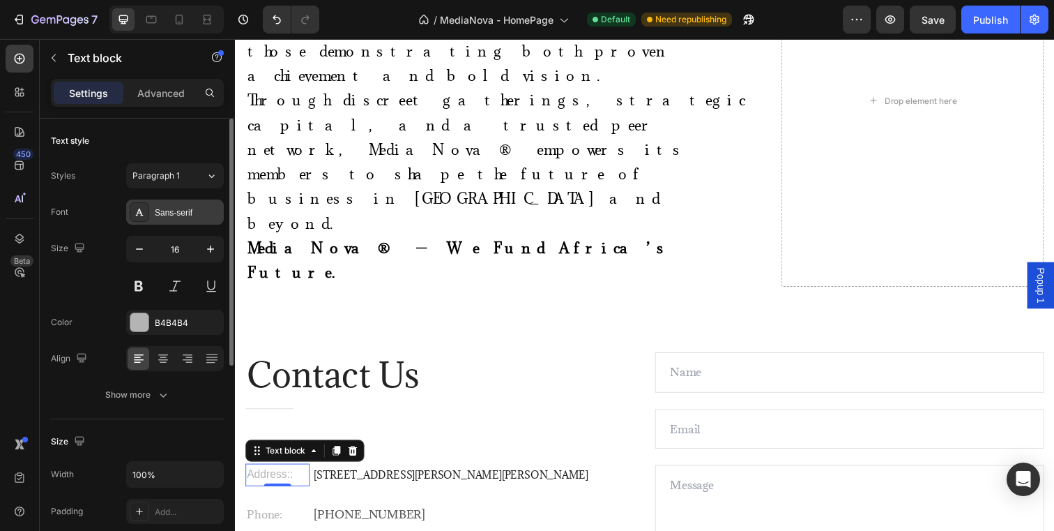
click at [186, 211] on div "Sans-serif" at bounding box center [188, 212] width 66 height 13
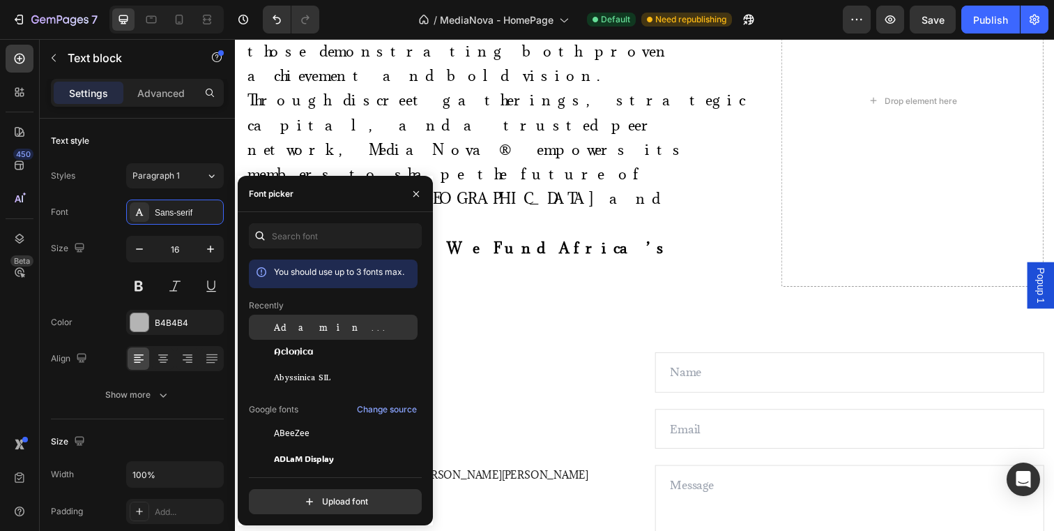
click at [296, 328] on span "Adamina" at bounding box center [332, 327] width 116 height 13
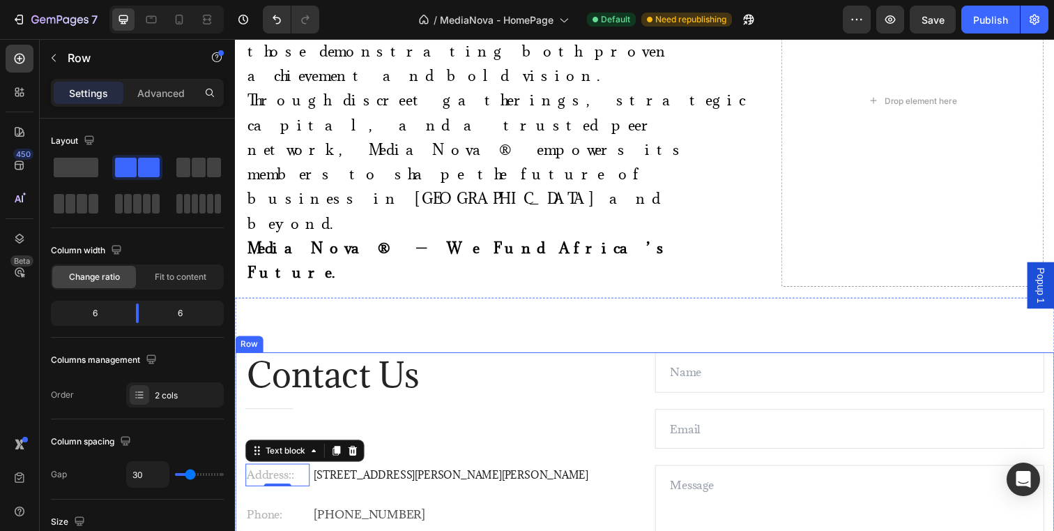
click at [544, 436] on div "Contact Us Heading Title Line Address:: Text block 0 164 Katherine St, Barlow P…" at bounding box center [653, 525] width 837 height 334
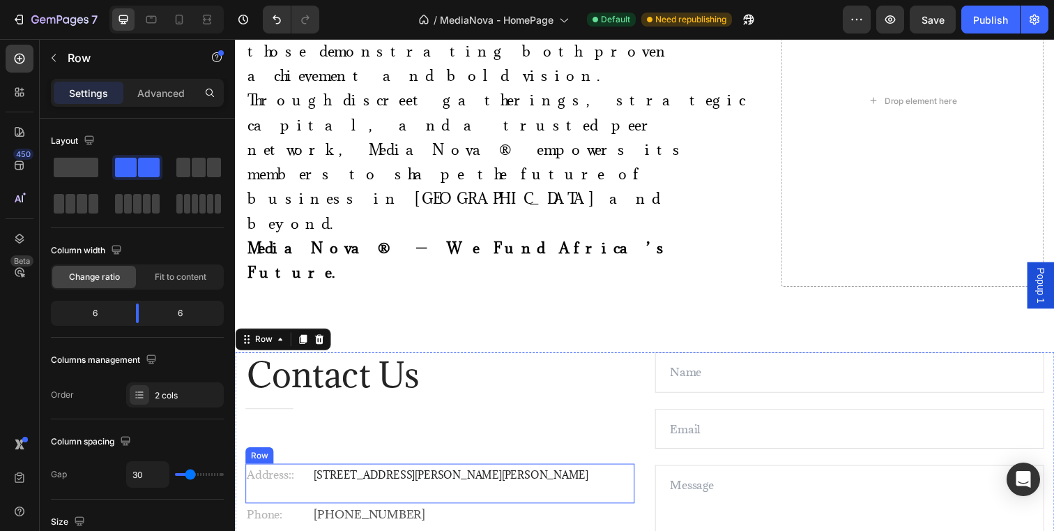
click at [618, 472] on div "Address:: Text block 164 Katherine St, Barlow Park, Sandton, 2148 Text block Row" at bounding box center [443, 492] width 397 height 40
click at [662, 368] on div "Contact Us Heading Title Line Address:: Text block 164 Katherine St, Barlow Par…" at bounding box center [653, 525] width 837 height 334
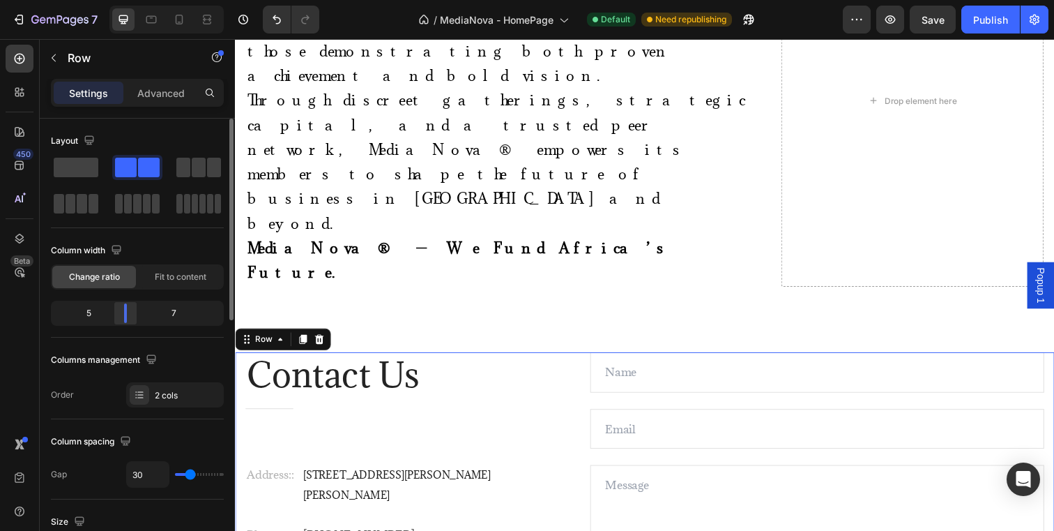
drag, startPoint x: 138, startPoint y: 305, endPoint x: 123, endPoint y: 306, distance: 15.4
click at [123, 306] on div at bounding box center [125, 313] width 25 height 20
click at [476, 477] on div "Contact Us Heading Title Line Address:: Text block 164 Katherine St, Barlow Par…" at bounding box center [653, 525] width 837 height 334
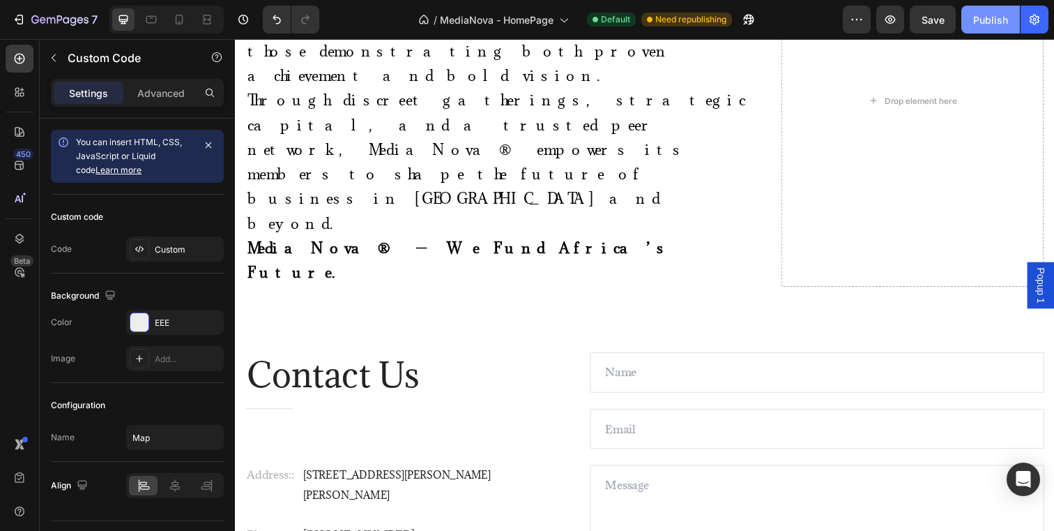
click at [978, 22] on div "Publish" at bounding box center [990, 20] width 35 height 15
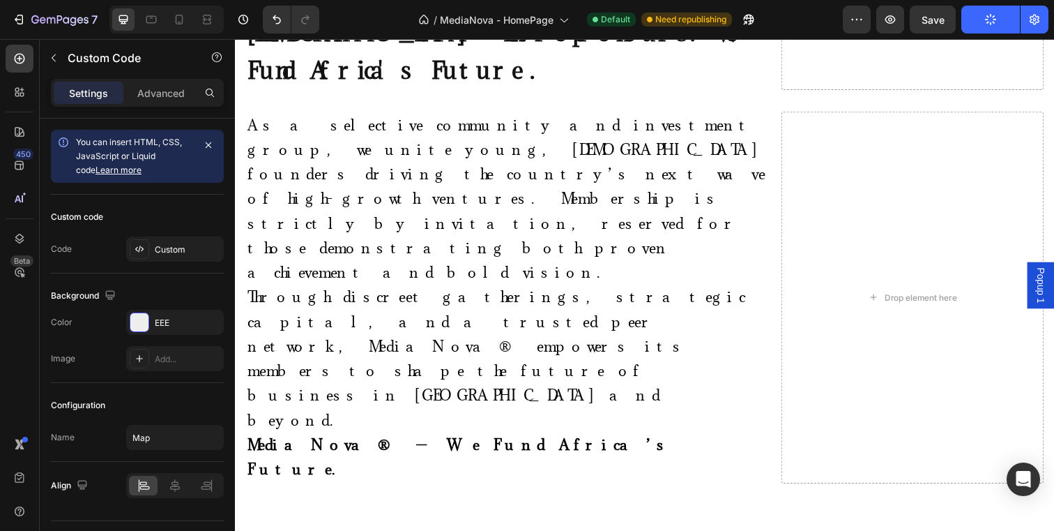
scroll to position [671, 0]
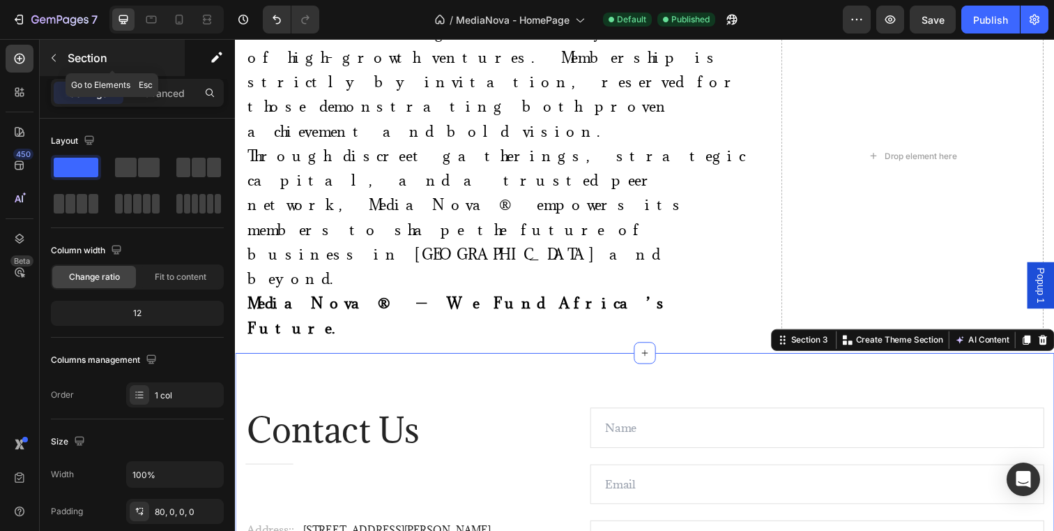
click at [56, 56] on icon "button" at bounding box center [53, 57] width 11 height 11
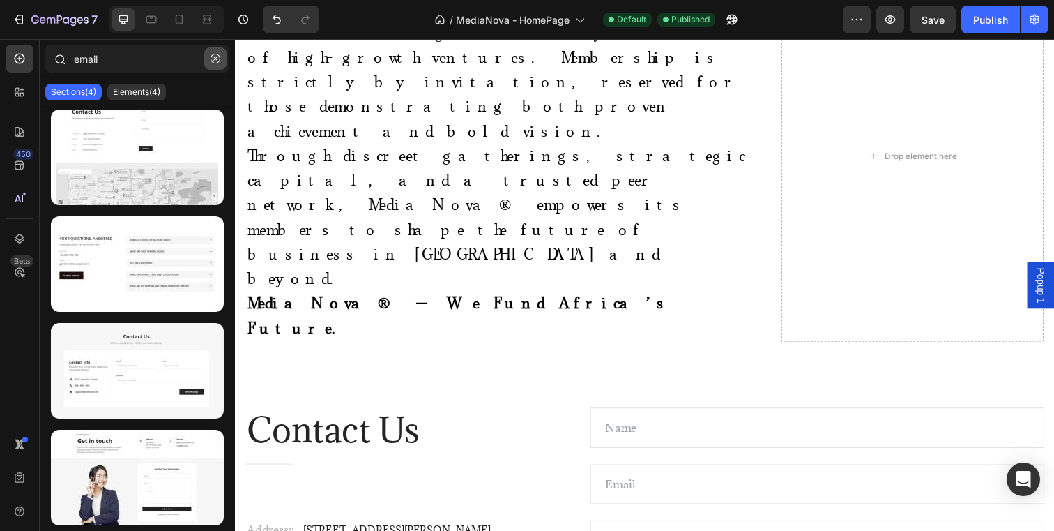
click at [211, 58] on icon "button" at bounding box center [216, 59] width 10 height 10
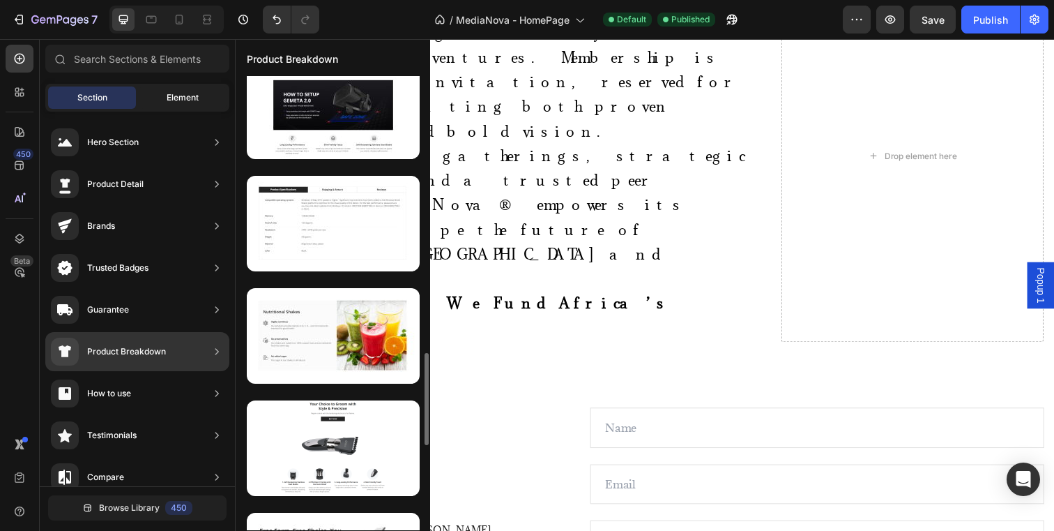
scroll to position [99, 0]
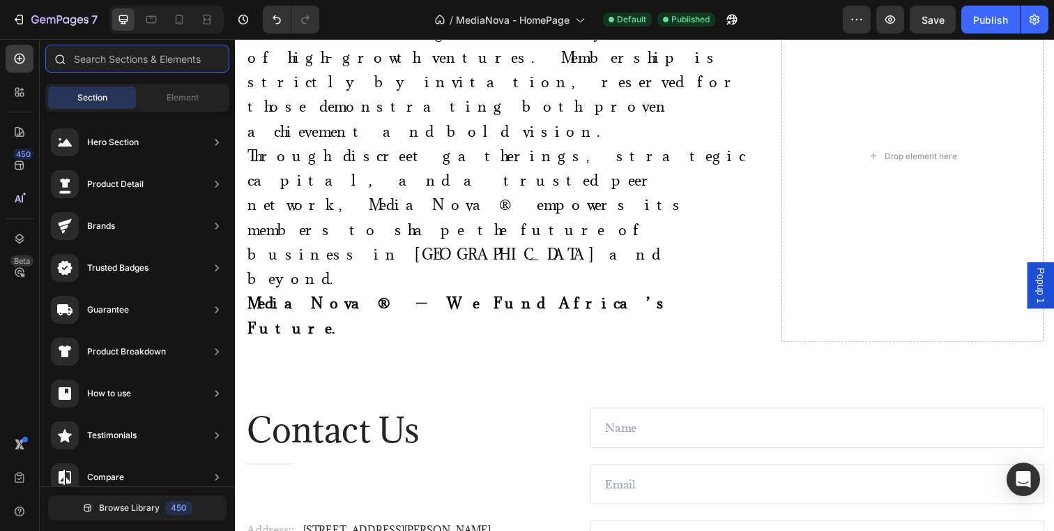
click at [123, 53] on input "text" at bounding box center [137, 59] width 184 height 28
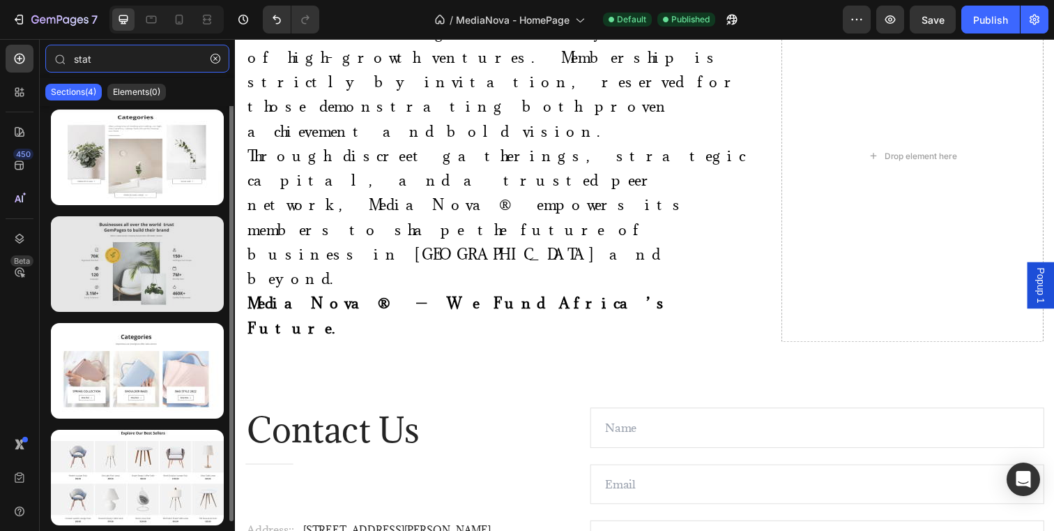
scroll to position [0, 0]
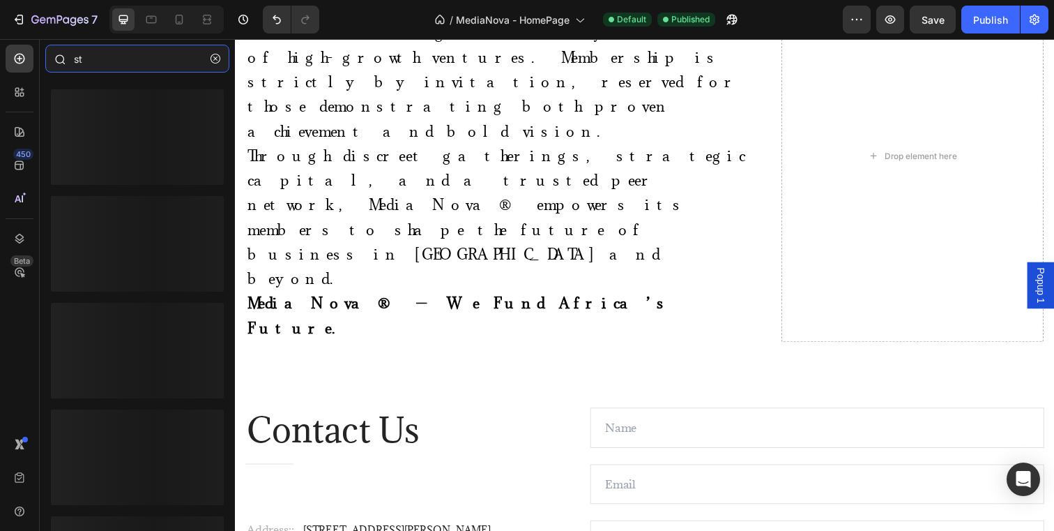
type input "s"
type input "g"
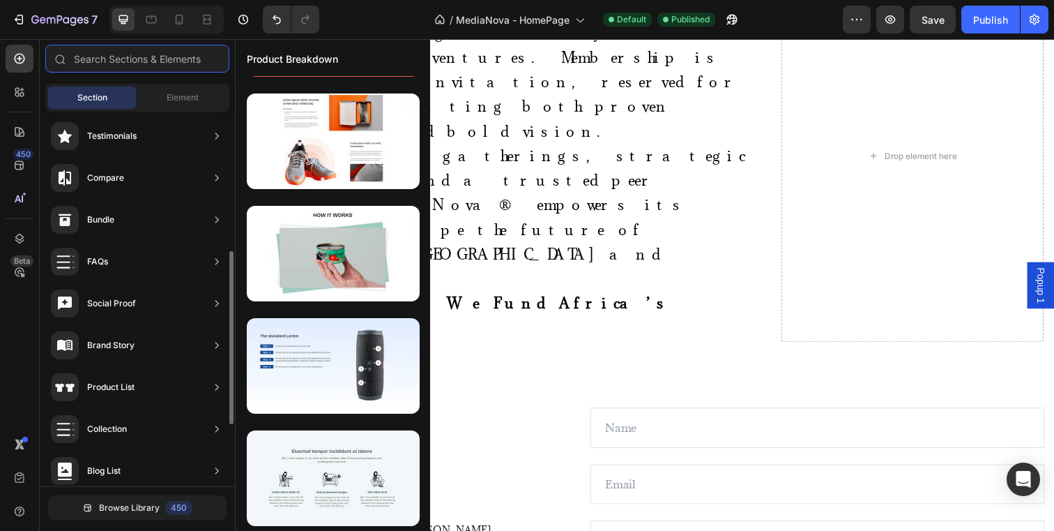
scroll to position [300, 0]
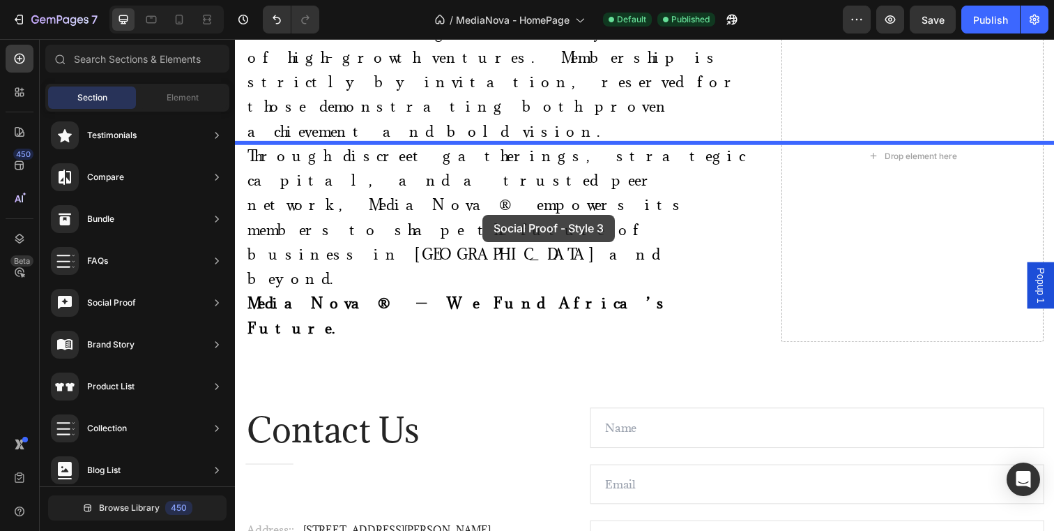
drag, startPoint x: 524, startPoint y: 381, endPoint x: 488, endPoint y: 218, distance: 167.0
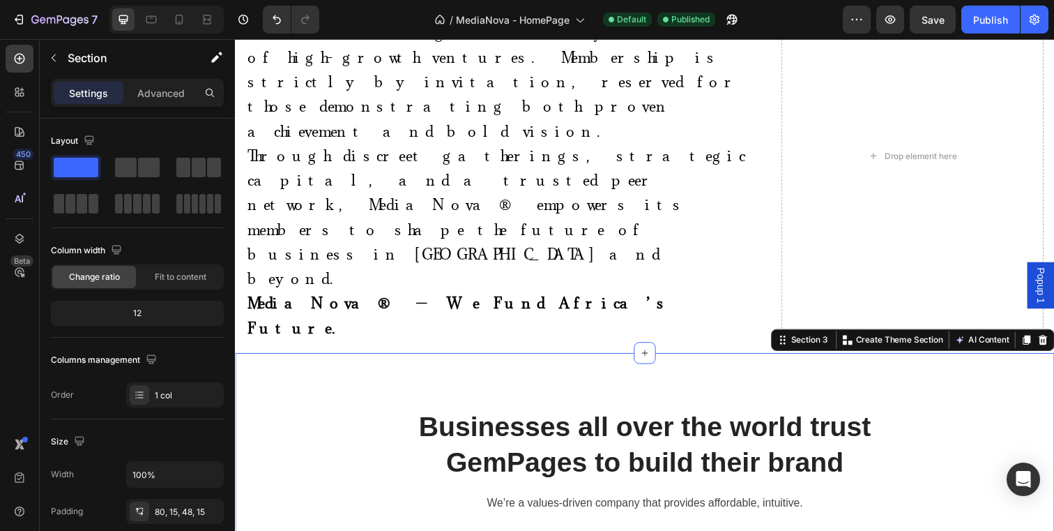
click at [297, 359] on div "Businesses all over the world trust GemPages to build their brand Heading We’re…" at bounding box center [653, 537] width 837 height 356
click at [179, 89] on p "Advanced" at bounding box center [160, 93] width 47 height 15
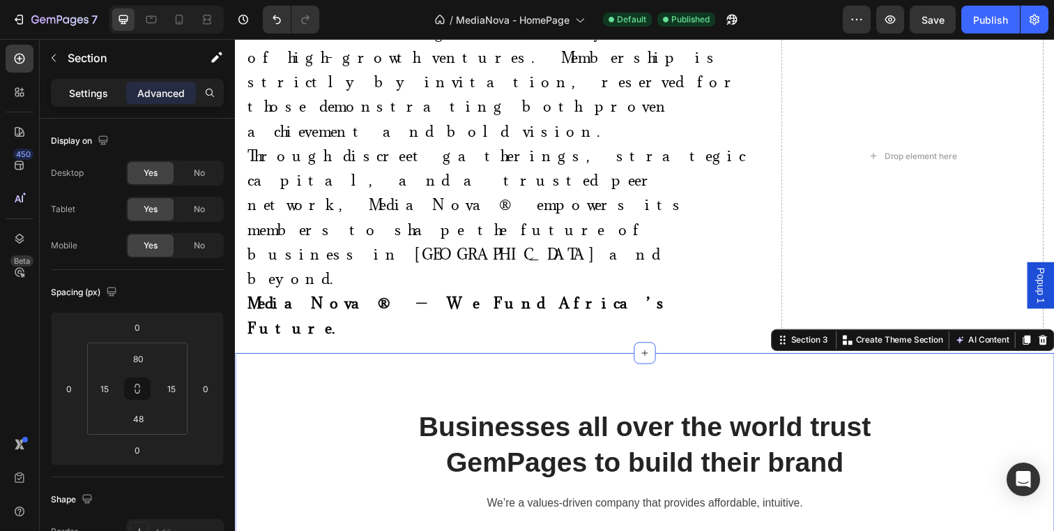
click at [105, 86] on p "Settings" at bounding box center [88, 93] width 39 height 15
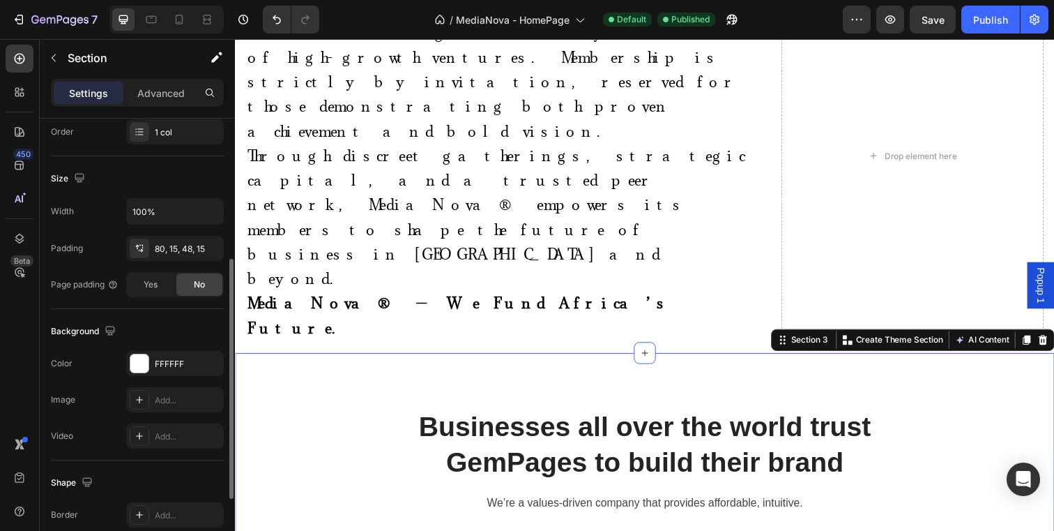
scroll to position [264, 0]
click at [135, 371] on div at bounding box center [139, 363] width 18 height 18
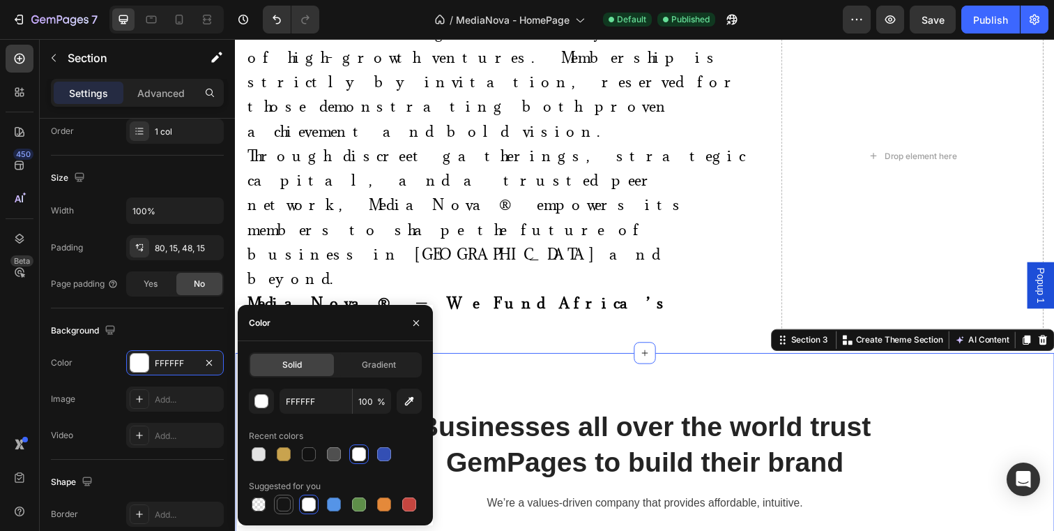
click at [287, 504] on div at bounding box center [284, 504] width 14 height 14
type input "151515"
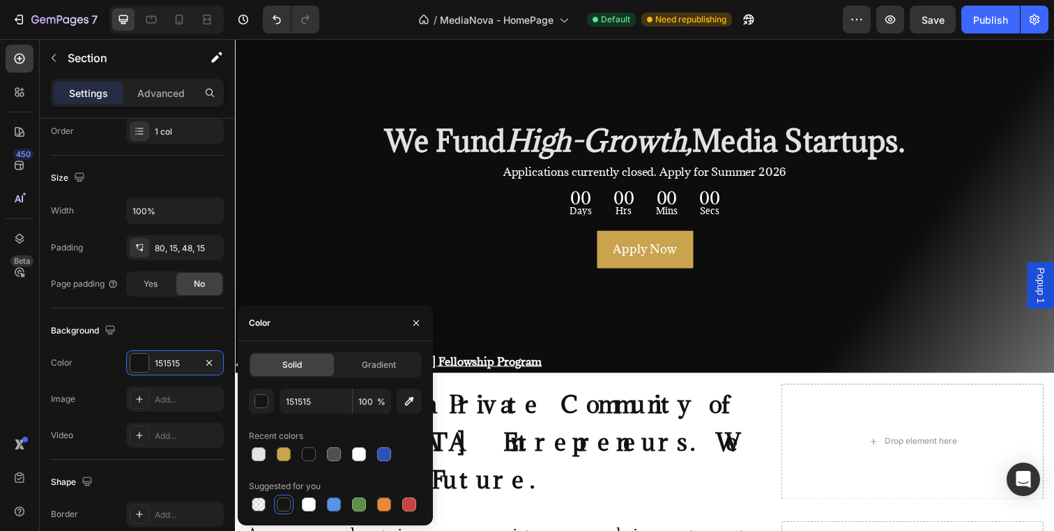
scroll to position [0, 0]
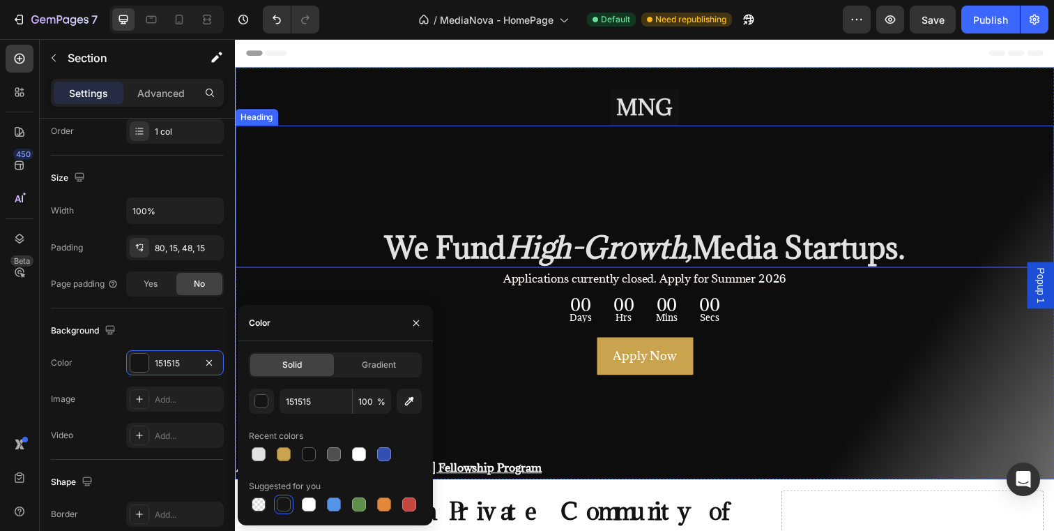
click at [513, 182] on div "We Fund High-Growth, Media Startups. Heading" at bounding box center [653, 199] width 837 height 144
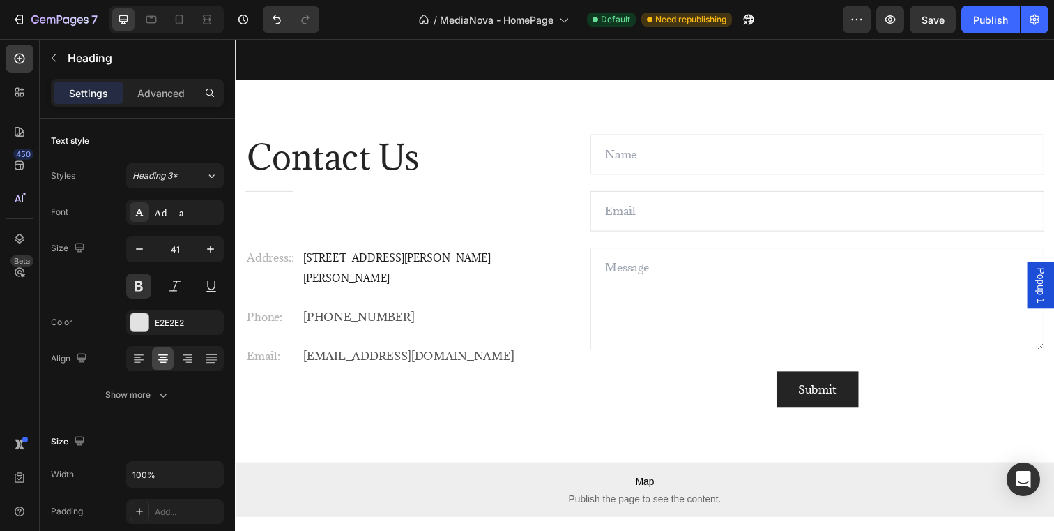
scroll to position [1050, 0]
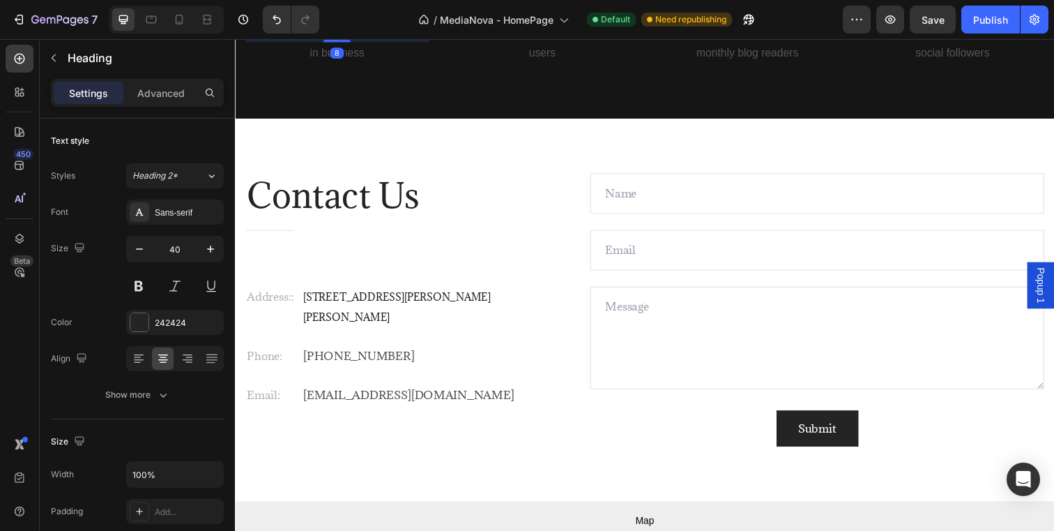
click at [385, 35] on p "10 years" at bounding box center [339, 17] width 185 height 36
click at [170, 214] on div "Sans-serif" at bounding box center [188, 212] width 66 height 13
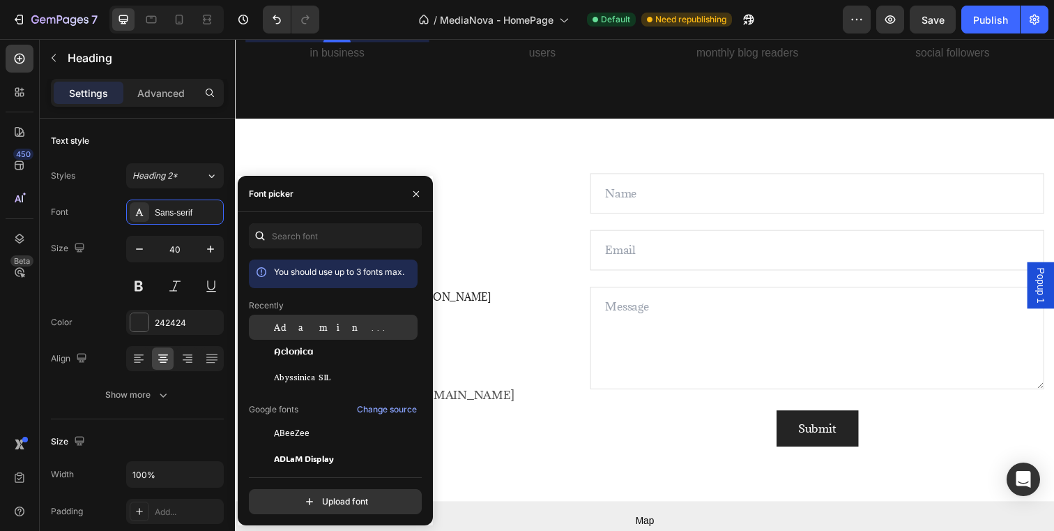
click at [316, 326] on div "Adamina" at bounding box center [344, 327] width 141 height 13
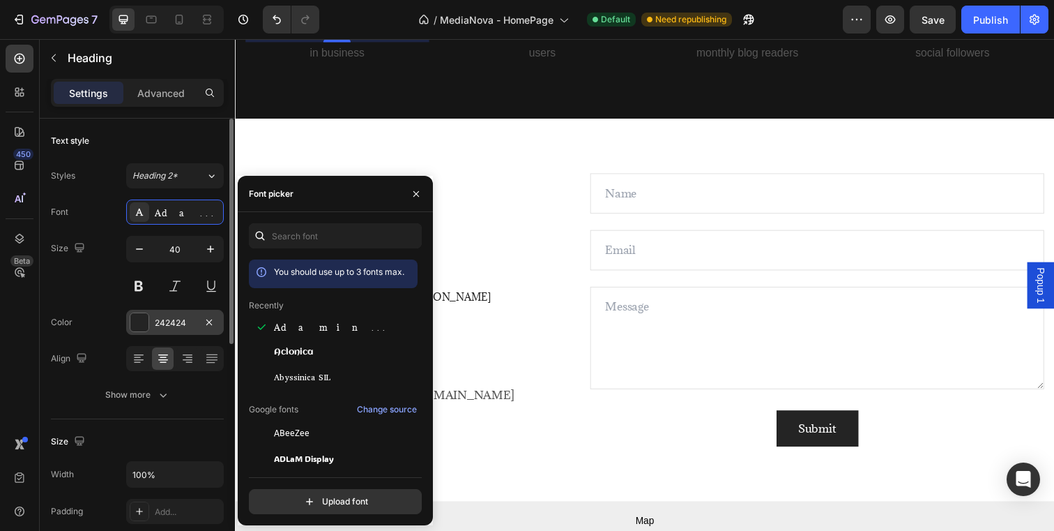
click at [137, 324] on div at bounding box center [139, 322] width 18 height 18
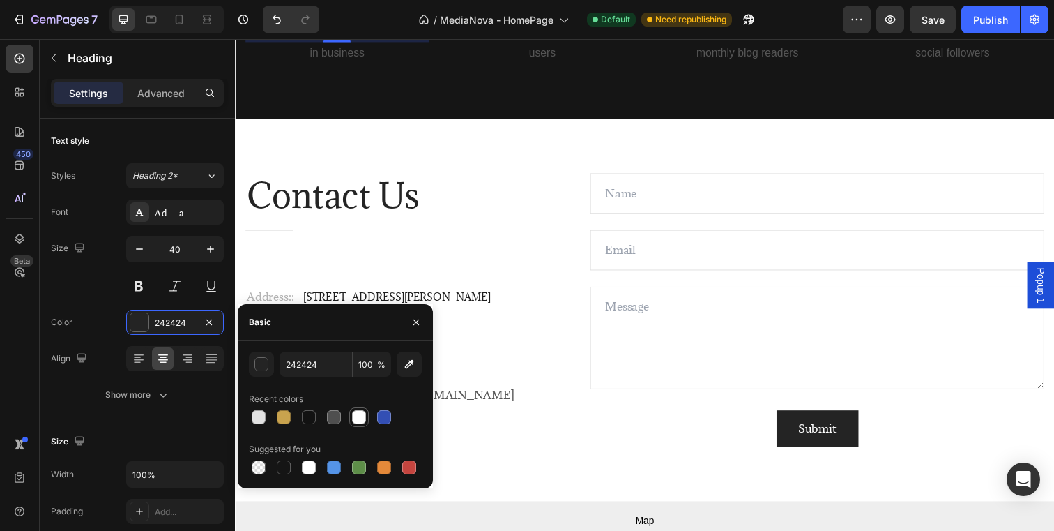
click at [354, 415] on div at bounding box center [359, 417] width 14 height 14
type input "FFFFFF"
click at [531, 35] on p "140,000+" at bounding box center [549, 17] width 185 height 36
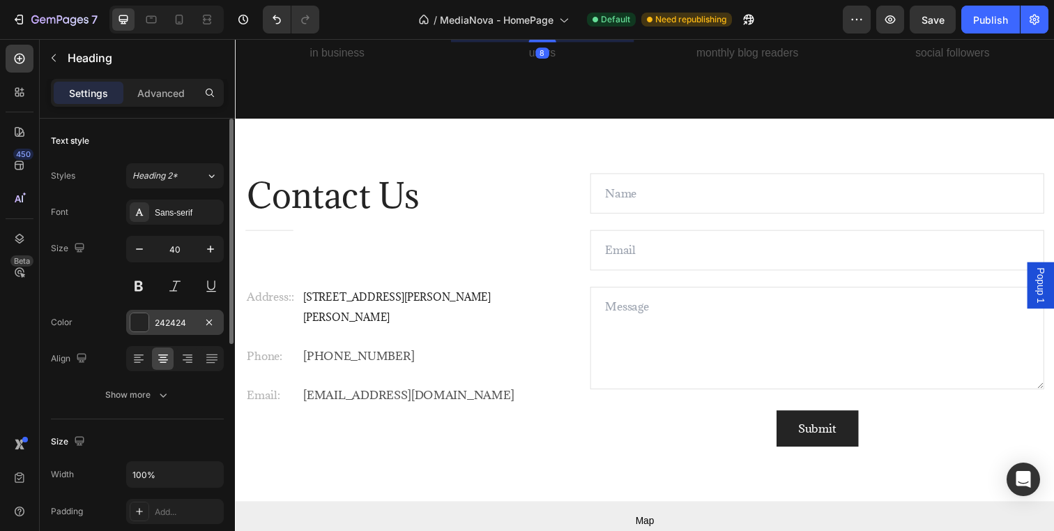
click at [144, 313] on div at bounding box center [139, 322] width 18 height 18
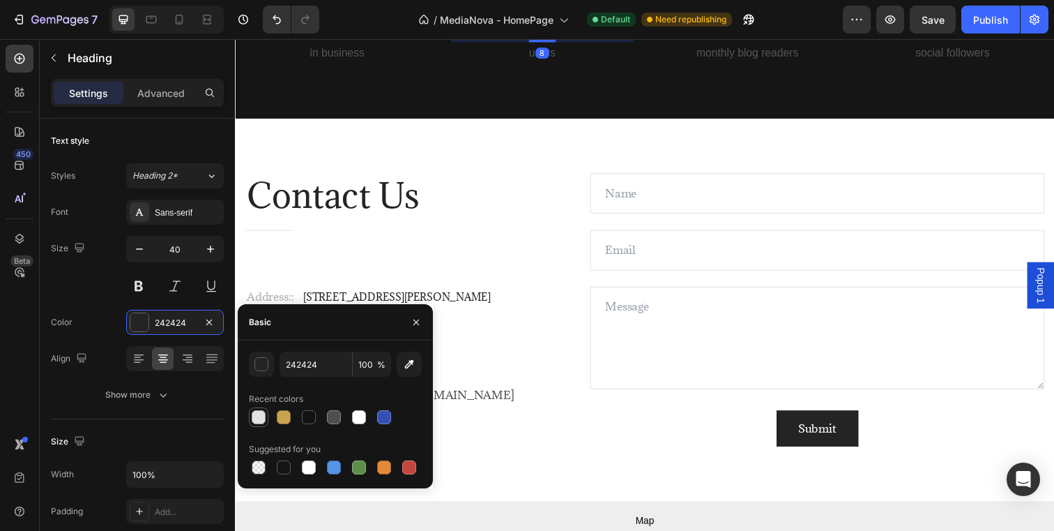
click at [258, 413] on div at bounding box center [259, 417] width 14 height 14
type input "E2E2E2"
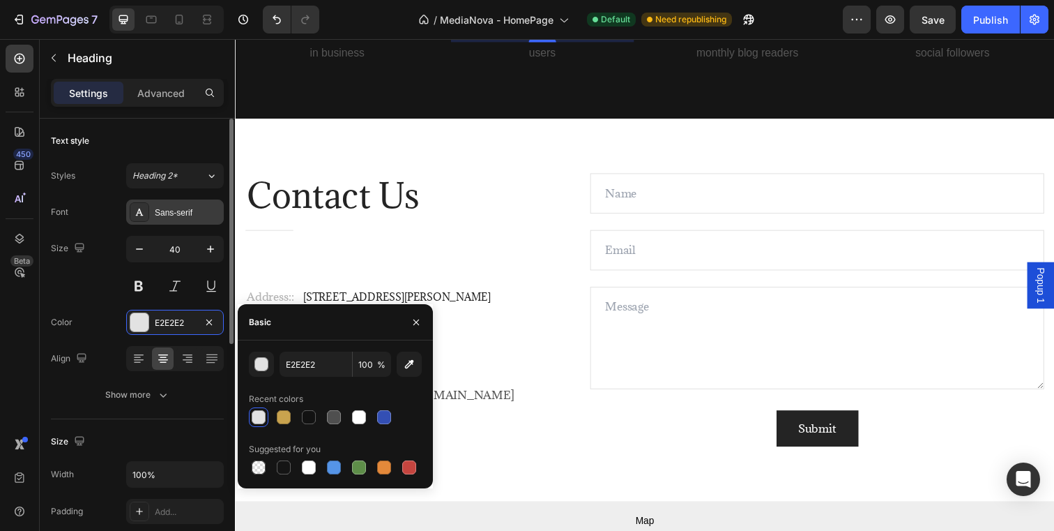
click at [179, 211] on div "Sans-serif" at bounding box center [188, 212] width 66 height 13
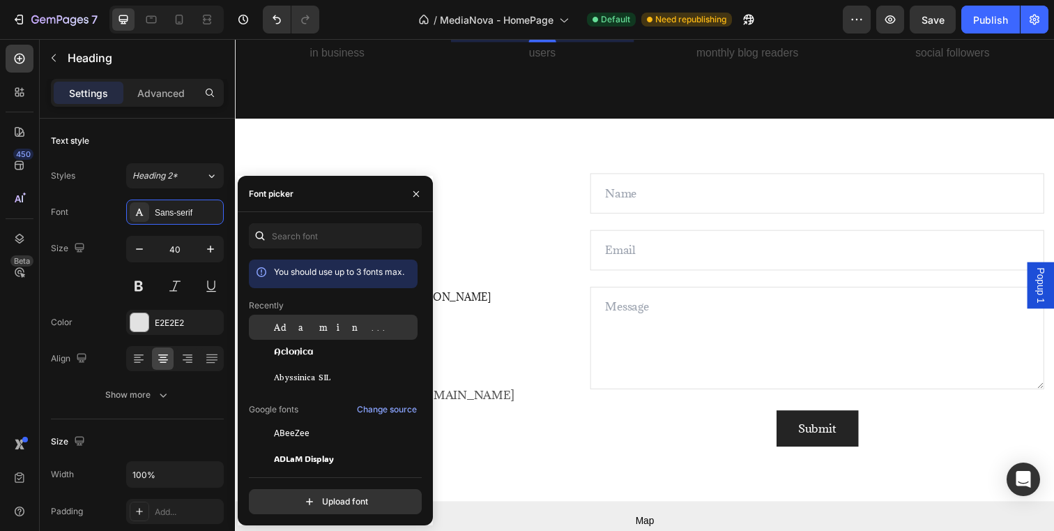
click at [314, 326] on div "Adamina" at bounding box center [344, 327] width 141 height 13
click at [748, 35] on p "460K+" at bounding box center [758, 17] width 185 height 36
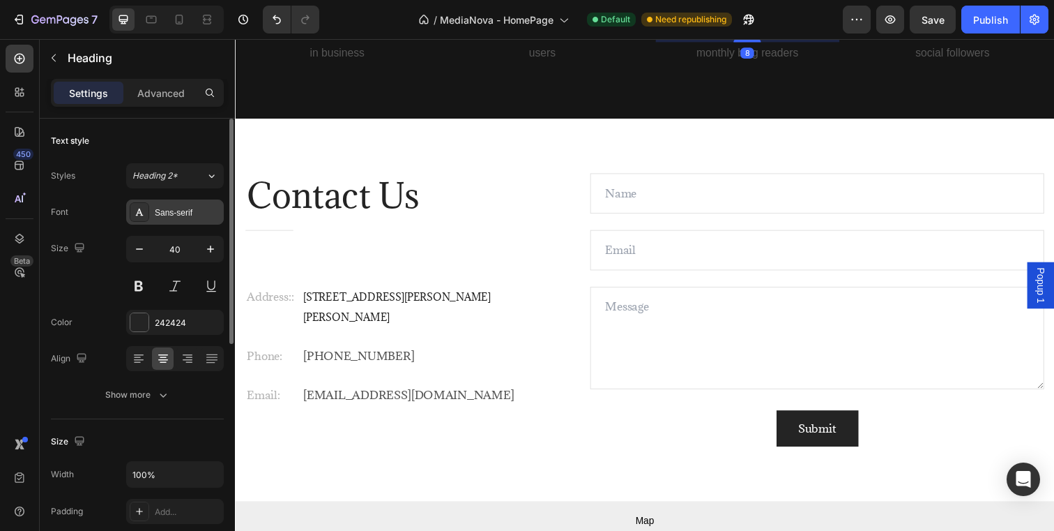
click at [206, 211] on div "Sans-serif" at bounding box center [188, 212] width 66 height 13
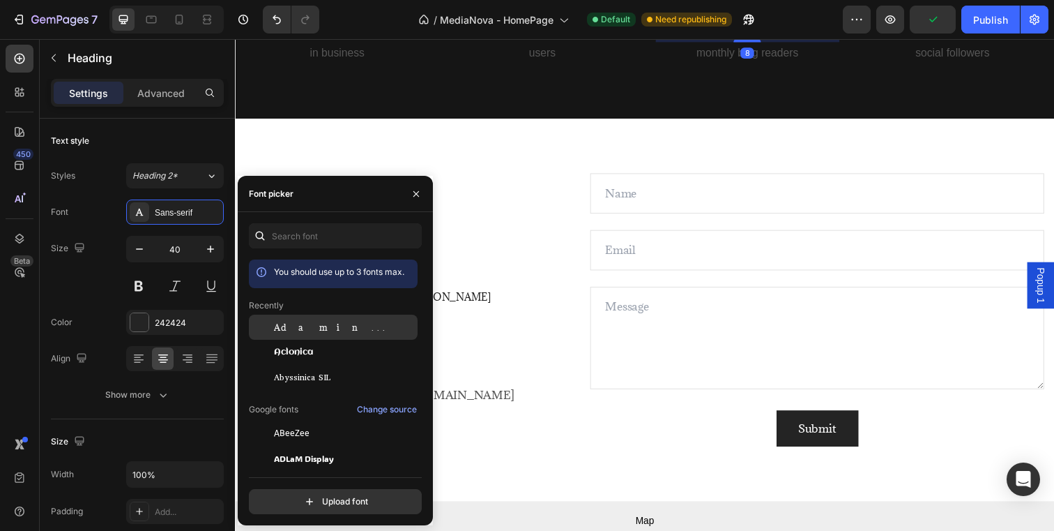
click at [300, 327] on span "Adamina" at bounding box center [332, 327] width 116 height 13
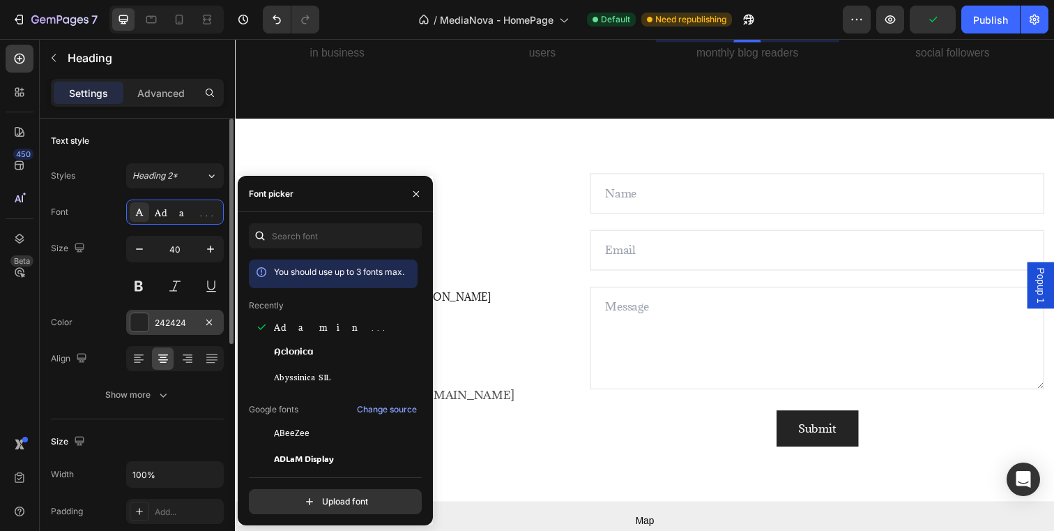
click at [144, 322] on div at bounding box center [139, 322] width 18 height 18
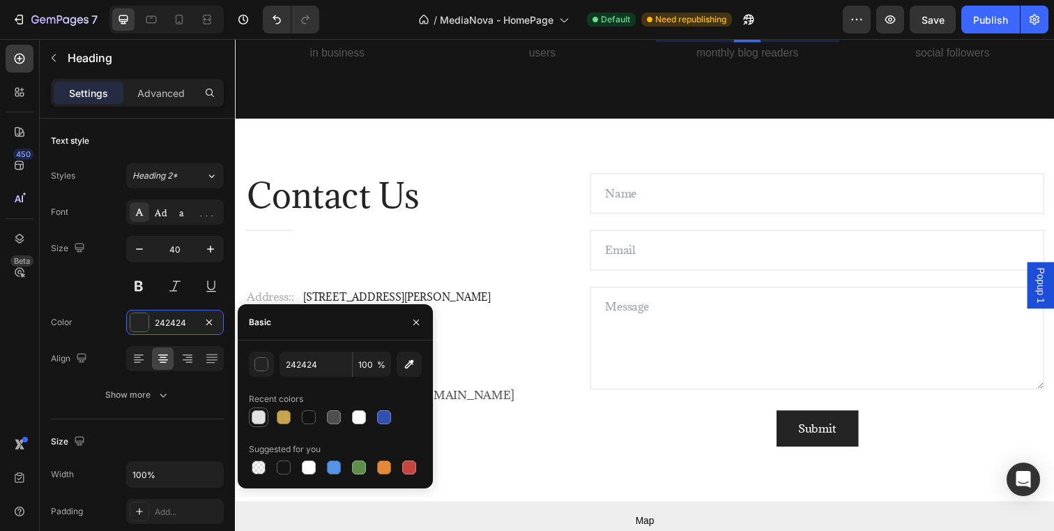
click at [257, 413] on div at bounding box center [259, 417] width 14 height 14
type input "E2E2E2"
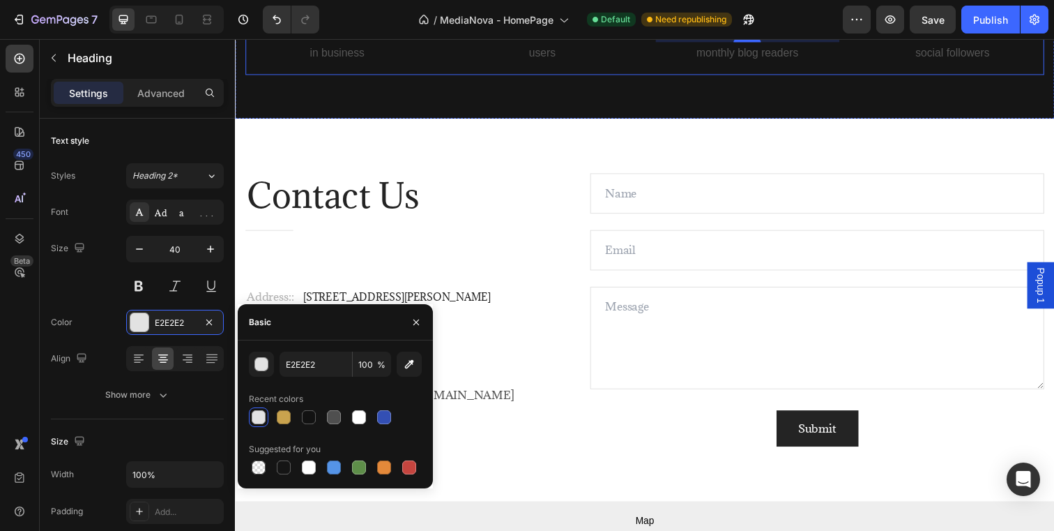
click at [957, 35] on p "1.2m+" at bounding box center [968, 17] width 185 height 36
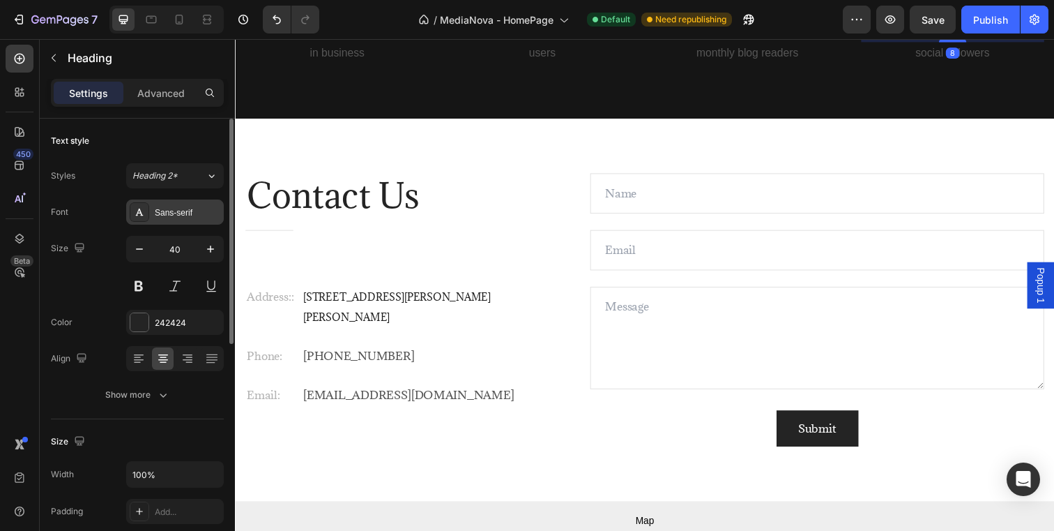
click at [188, 211] on div "Sans-serif" at bounding box center [188, 212] width 66 height 13
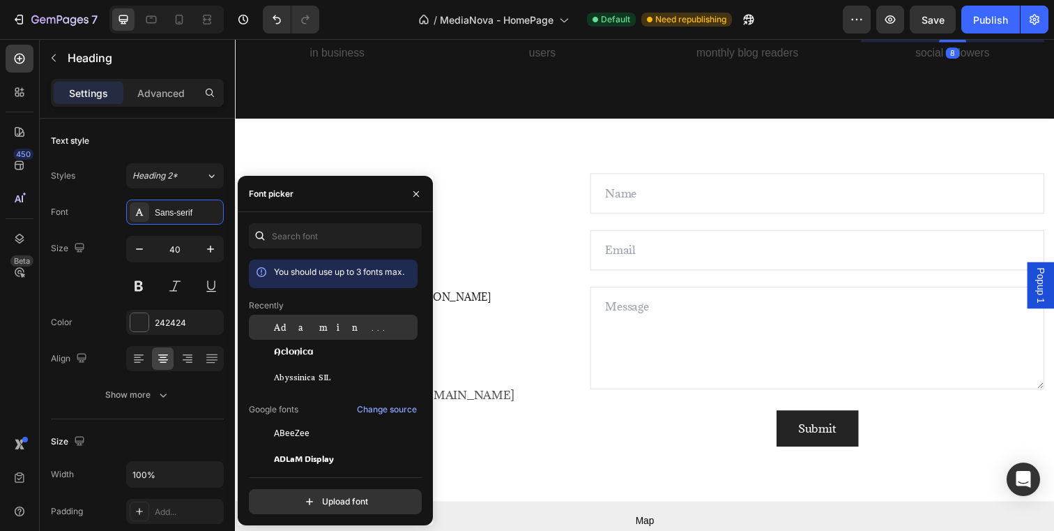
click at [293, 327] on span "Adamina" at bounding box center [332, 327] width 116 height 13
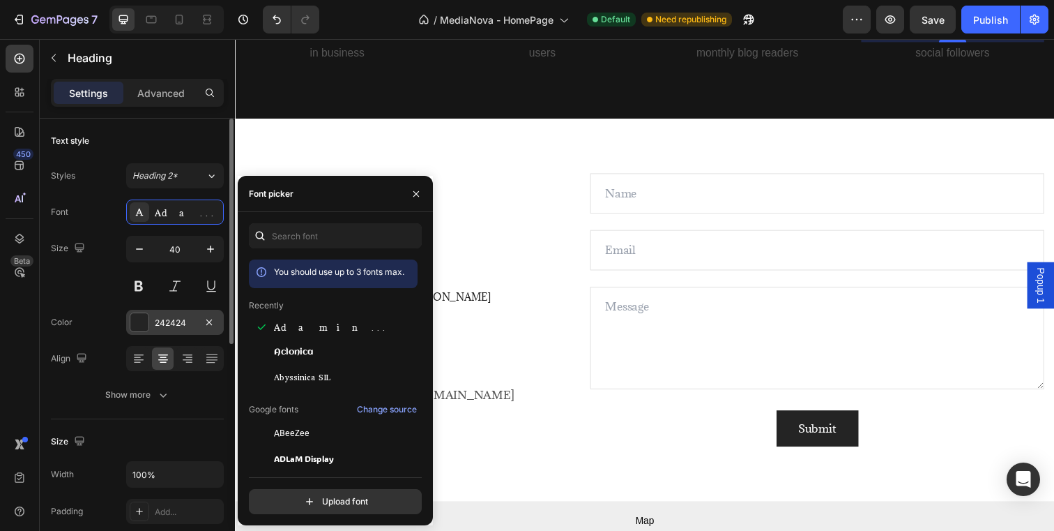
click at [139, 321] on div at bounding box center [139, 322] width 18 height 18
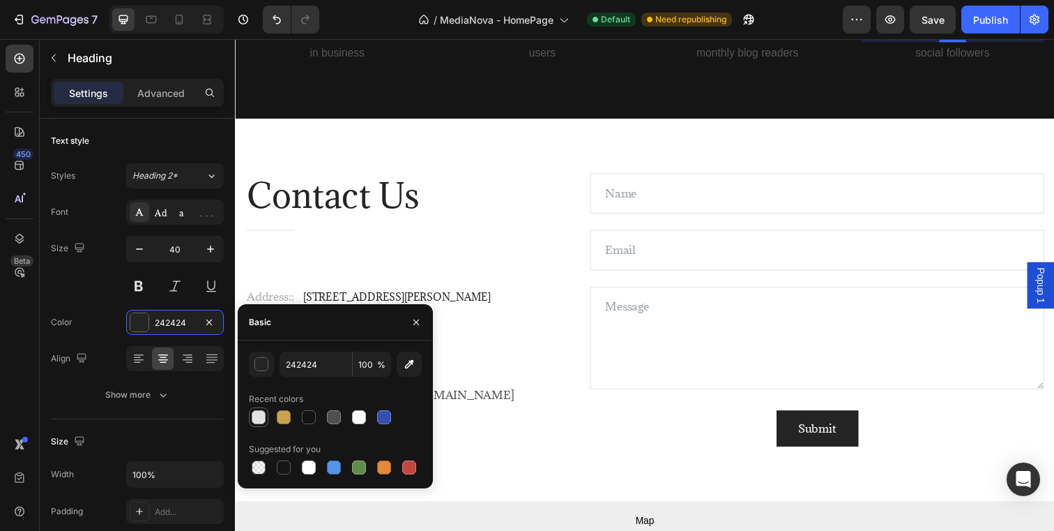
click at [268, 415] on div at bounding box center [259, 417] width 20 height 20
type input "E2E2E2"
click at [350, 63] on p "in business" at bounding box center [339, 53] width 185 height 20
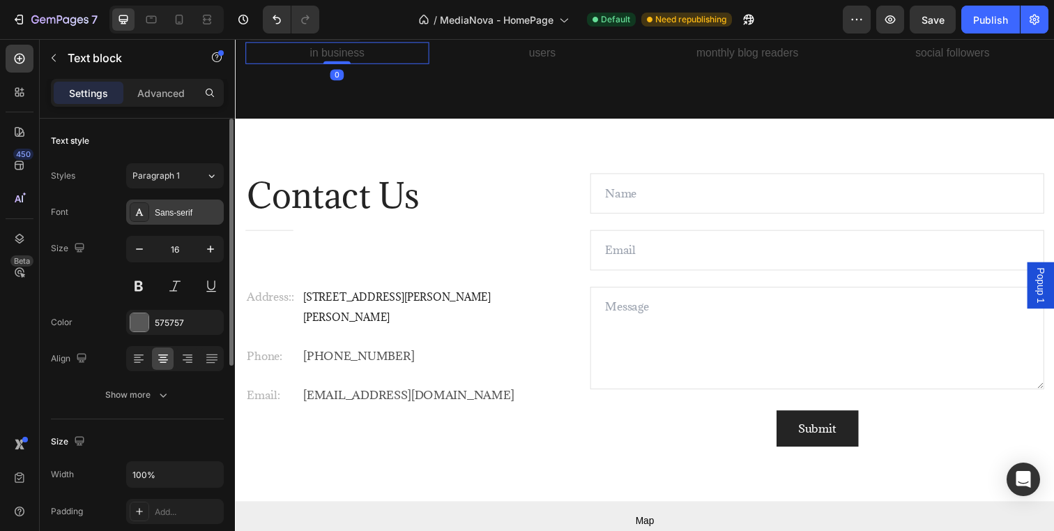
click at [171, 216] on div "Sans-serif" at bounding box center [188, 212] width 66 height 13
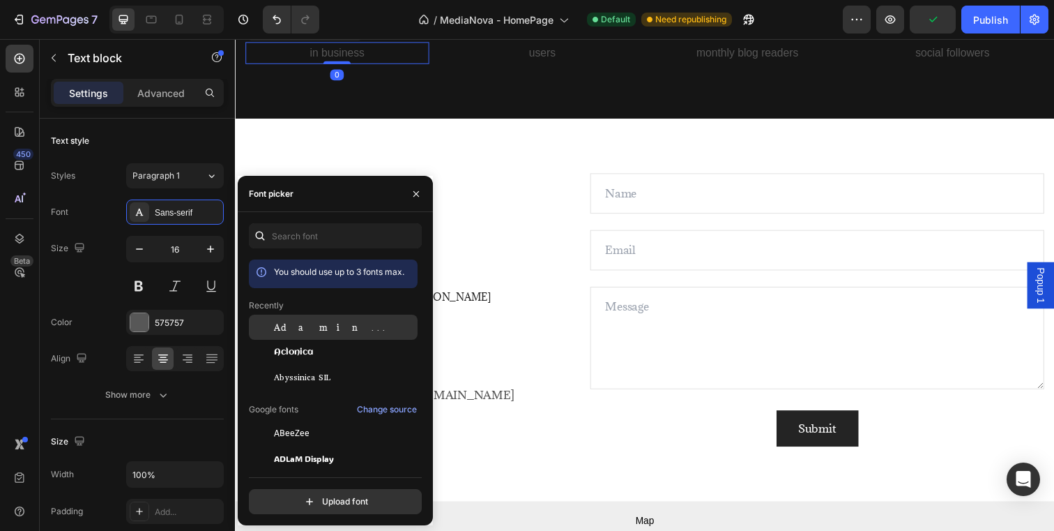
click at [310, 333] on div "Adamina" at bounding box center [344, 327] width 141 height 13
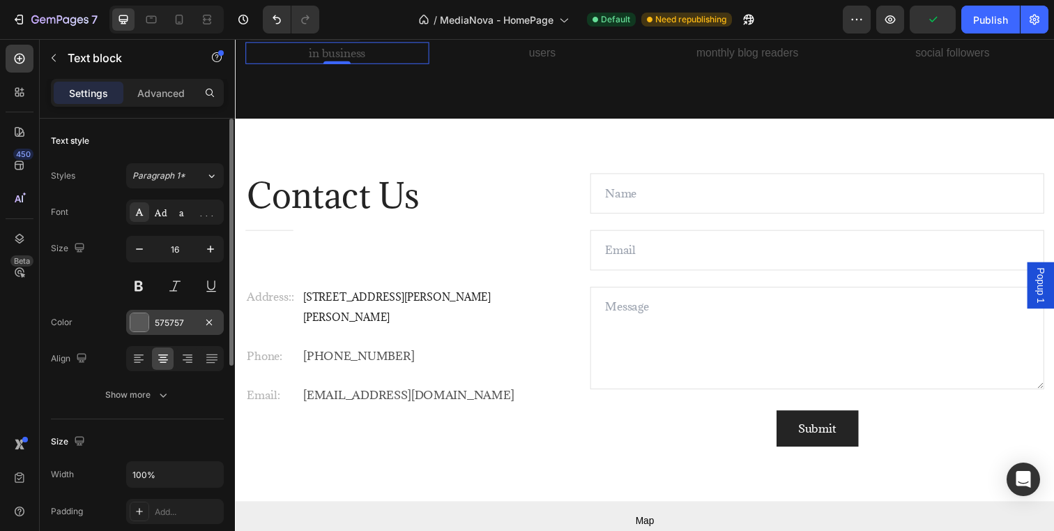
click at [139, 329] on div at bounding box center [139, 322] width 18 height 18
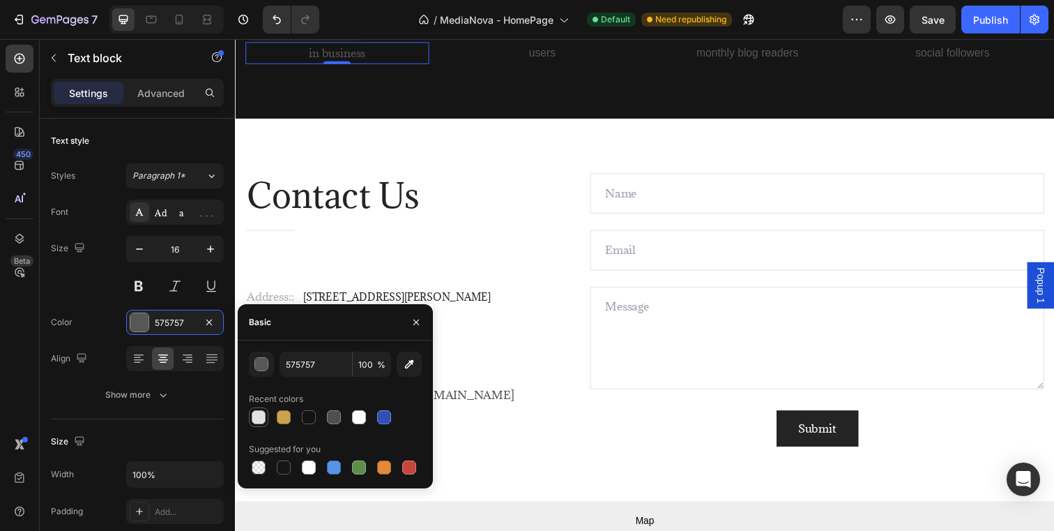
click at [259, 413] on div at bounding box center [259, 417] width 14 height 14
type input "E2E2E2"
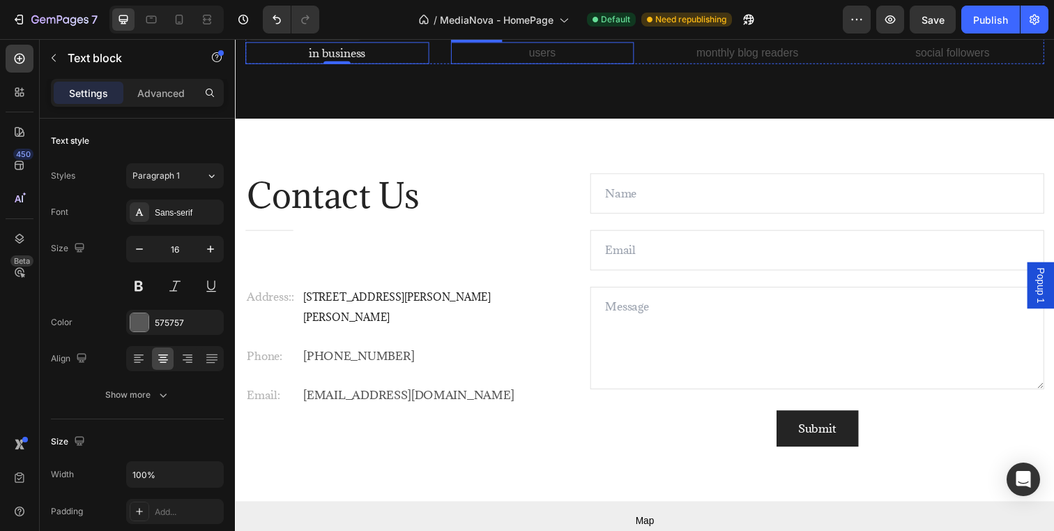
click at [554, 63] on p "users" at bounding box center [549, 53] width 185 height 20
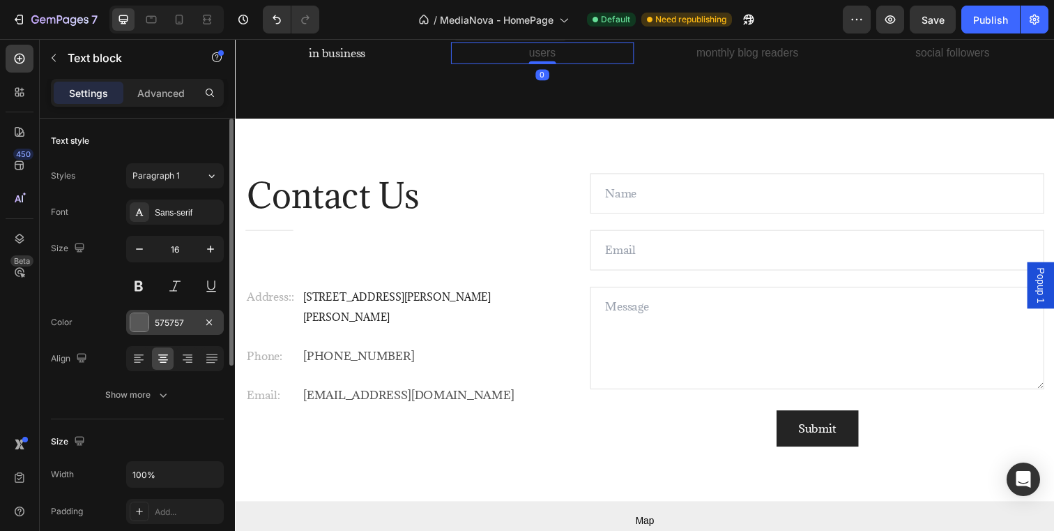
click at [146, 314] on div at bounding box center [139, 322] width 18 height 18
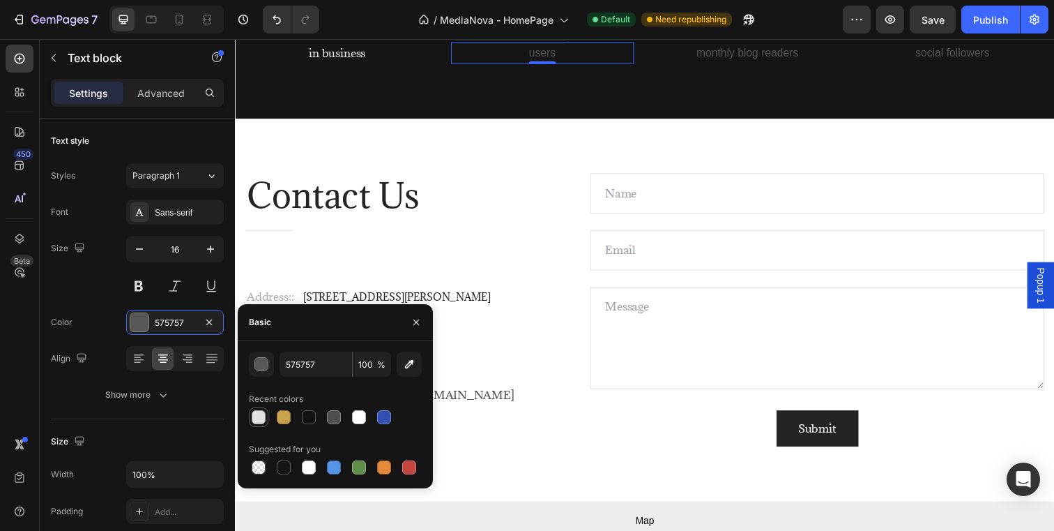
click at [262, 415] on div at bounding box center [259, 417] width 14 height 14
type input "E2E2E2"
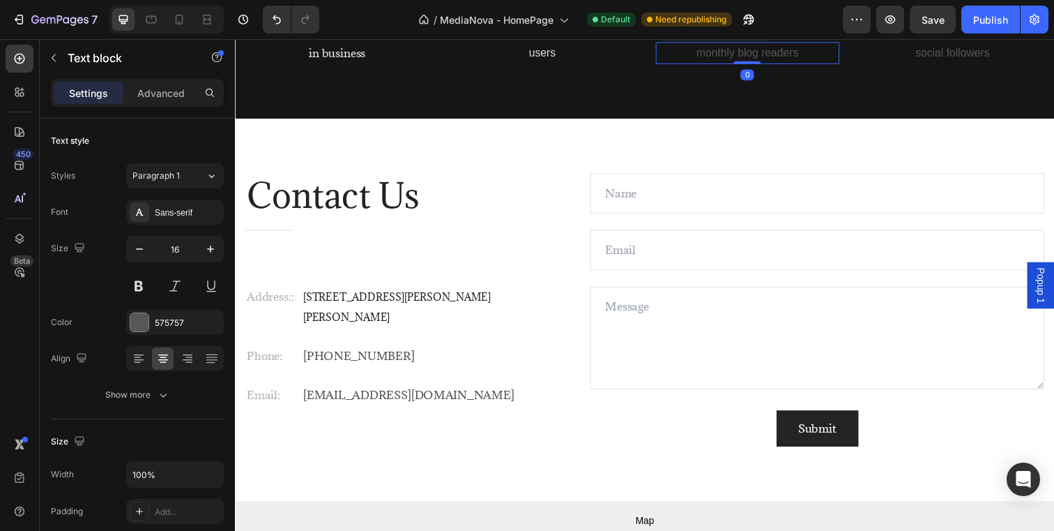
click at [754, 63] on p "monthly blog readers" at bounding box center [758, 53] width 185 height 20
click at [144, 319] on div at bounding box center [139, 322] width 18 height 18
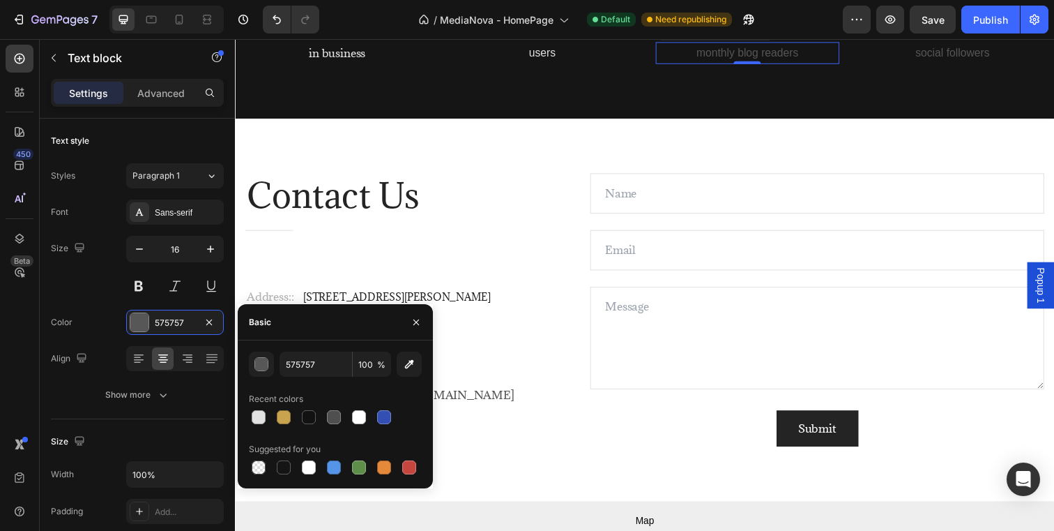
click at [260, 427] on div "575757 100 % Recent colors Suggested for you" at bounding box center [335, 414] width 173 height 126
click at [258, 418] on div at bounding box center [259, 417] width 14 height 14
type input "E2E2E2"
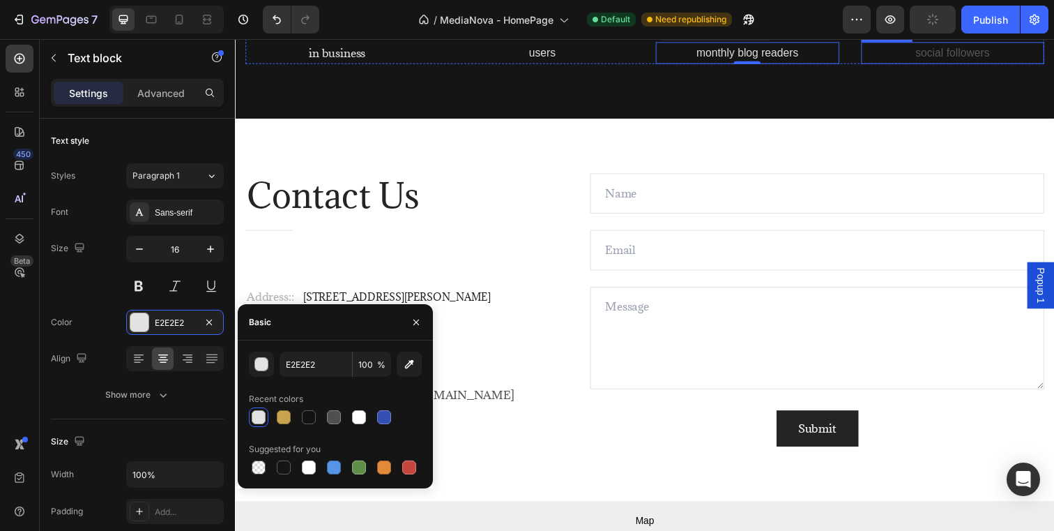
click at [985, 63] on p "social followers" at bounding box center [968, 53] width 185 height 20
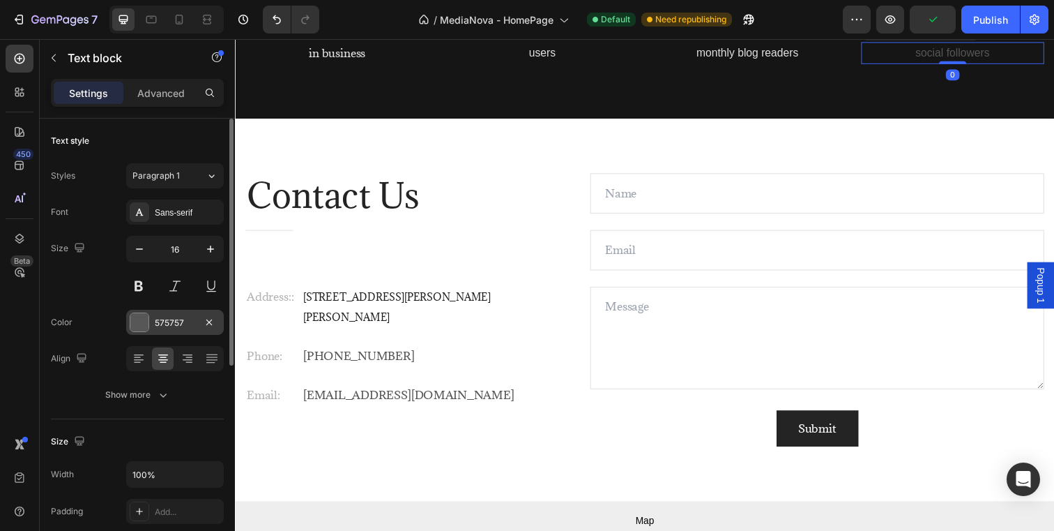
click at [133, 317] on div at bounding box center [139, 322] width 18 height 18
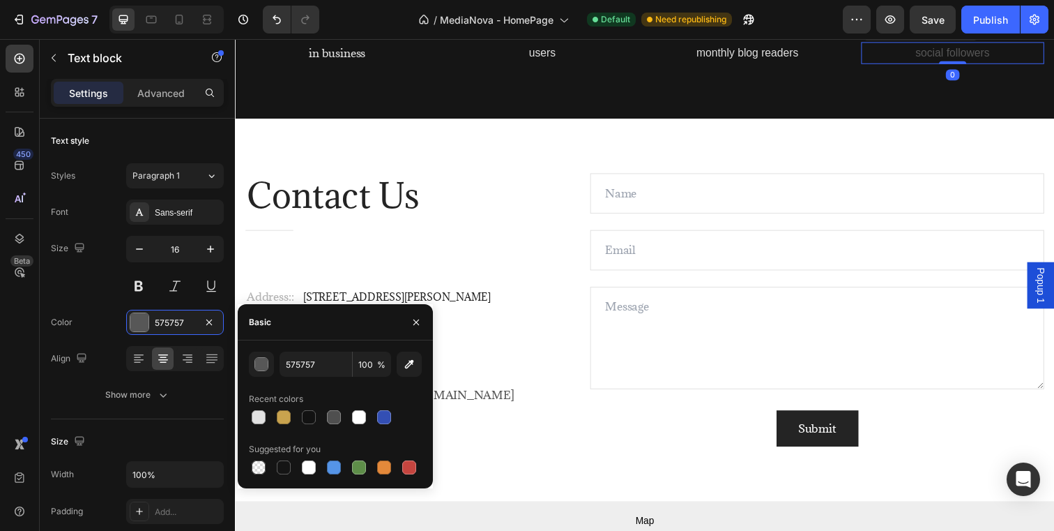
click at [272, 418] on div at bounding box center [335, 417] width 173 height 20
click at [261, 416] on div at bounding box center [259, 417] width 14 height 14
type input "E2E2E2"
click at [537, 381] on div "Contact Us Heading Title Line Address:: Text [STREET_ADDRESS][PERSON_NAME][PERS…" at bounding box center [653, 343] width 837 height 446
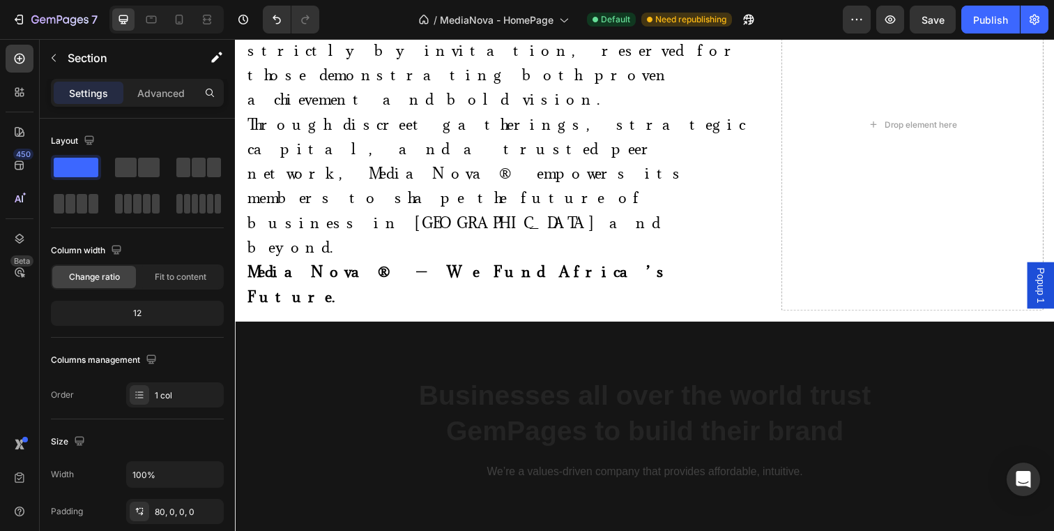
scroll to position [729, 0]
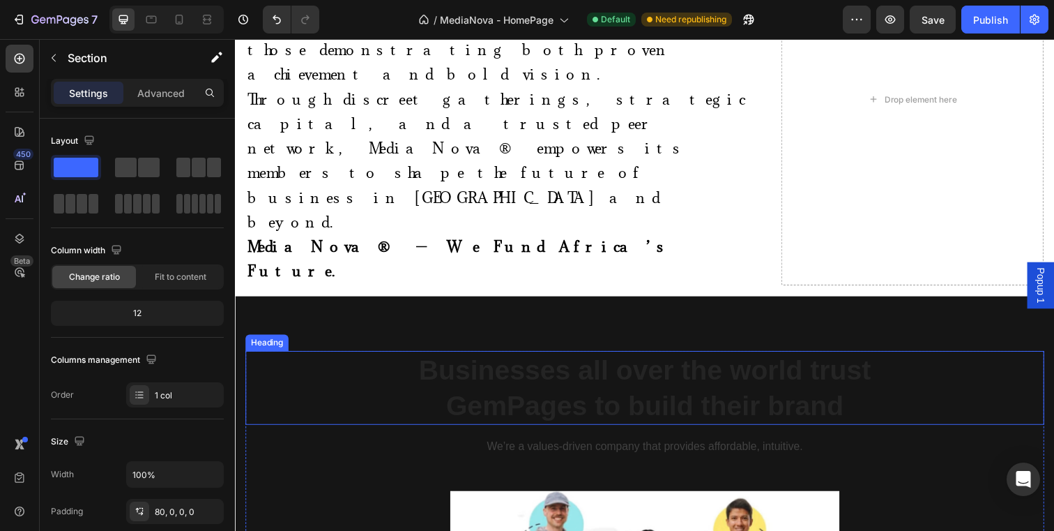
click at [523, 357] on h2 "Businesses all over the world trust GemPages to build their brand" at bounding box center [653, 394] width 816 height 75
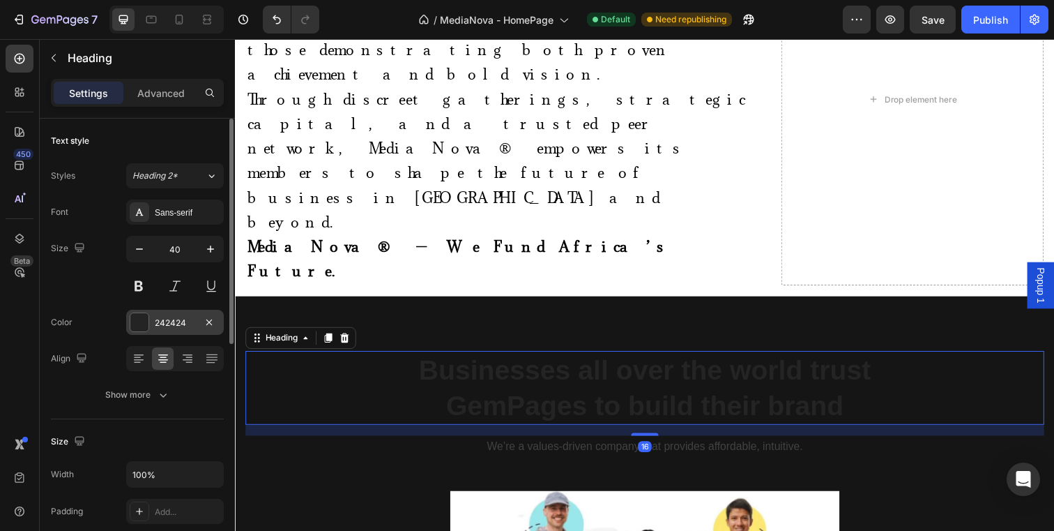
click at [141, 328] on div at bounding box center [139, 322] width 18 height 18
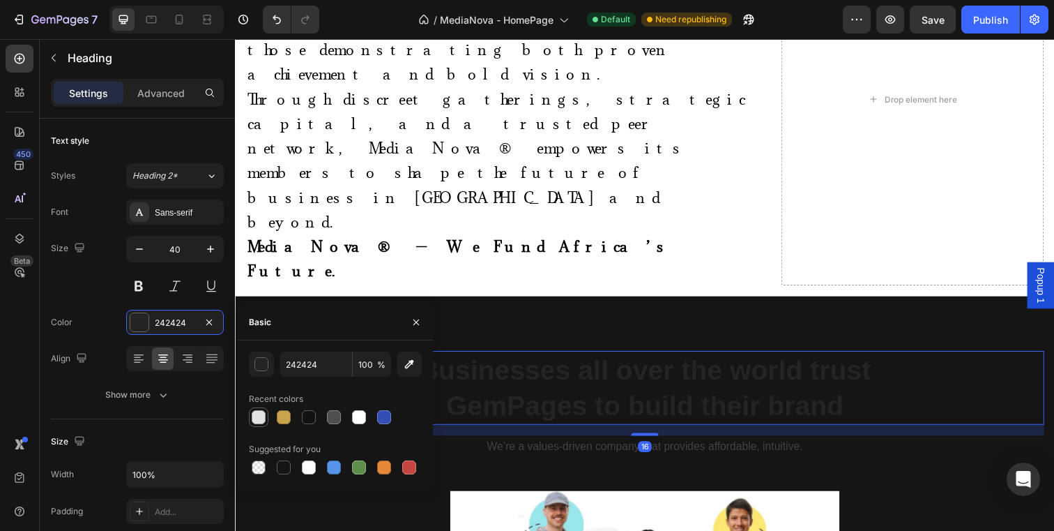
click at [252, 413] on div at bounding box center [259, 417] width 14 height 14
type input "E2E2E2"
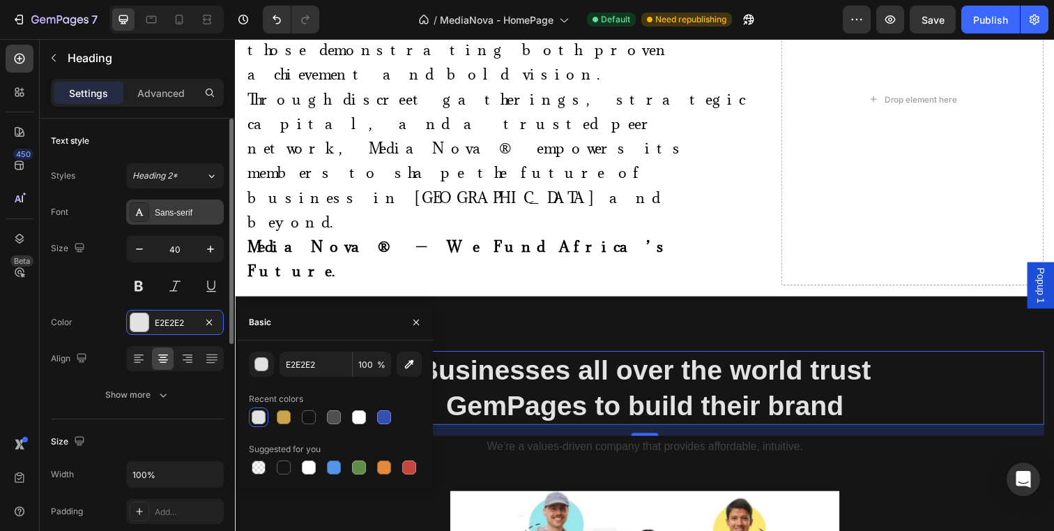
click at [158, 217] on div "Sans-serif" at bounding box center [188, 212] width 66 height 13
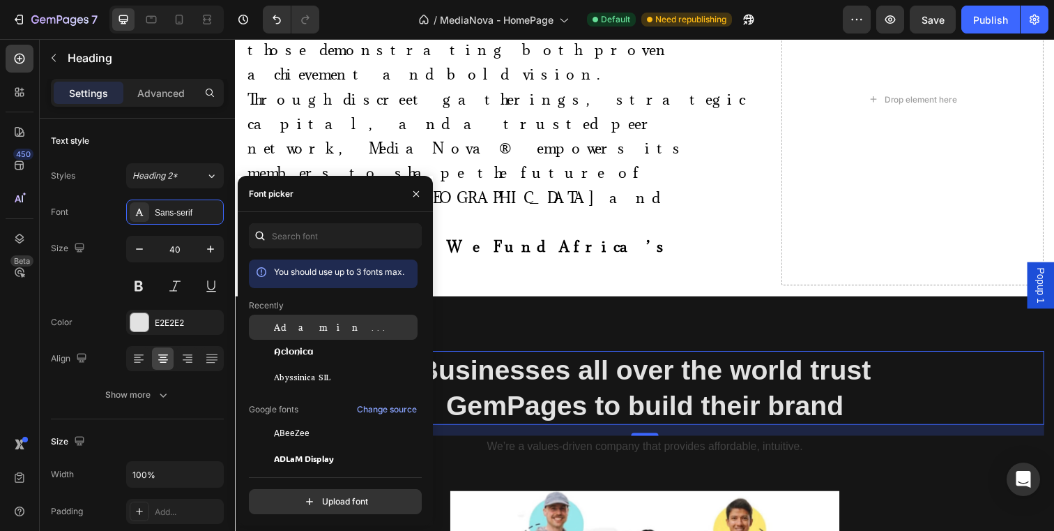
click at [292, 330] on span "Adamina" at bounding box center [332, 327] width 116 height 13
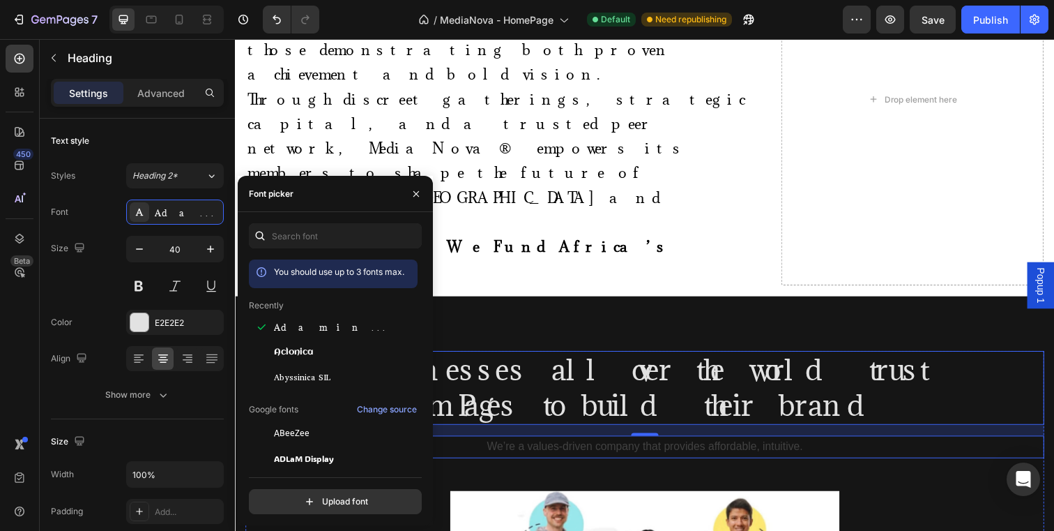
click at [537, 445] on p "We’re a values-driven company that provides affordable, intuitive." at bounding box center [653, 455] width 813 height 20
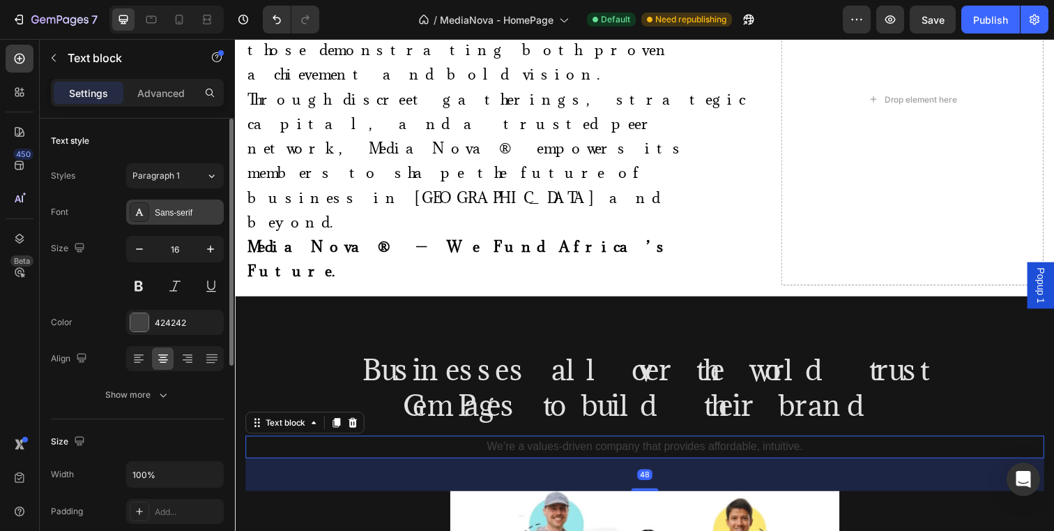
click at [147, 213] on div at bounding box center [140, 212] width 20 height 20
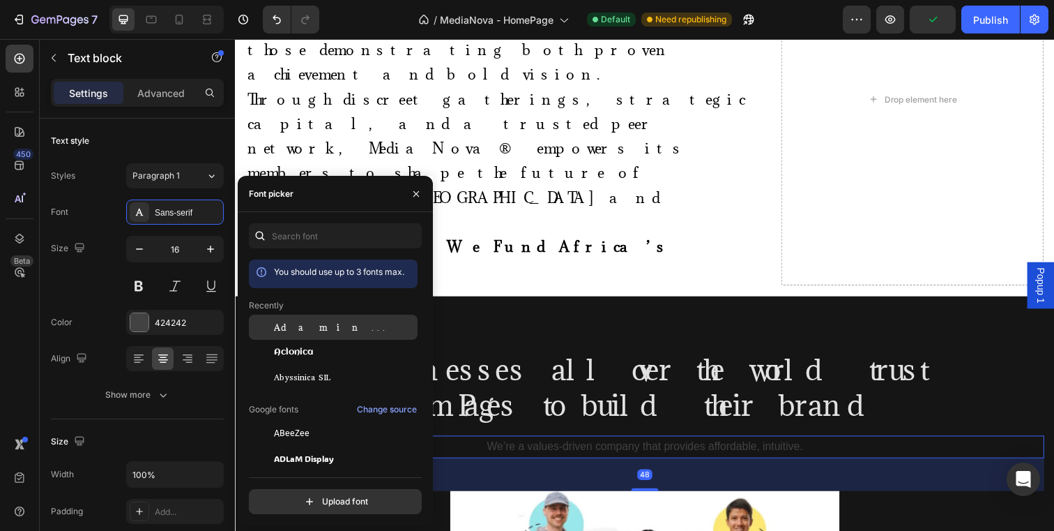
click at [280, 330] on span "Adamina" at bounding box center [332, 327] width 116 height 13
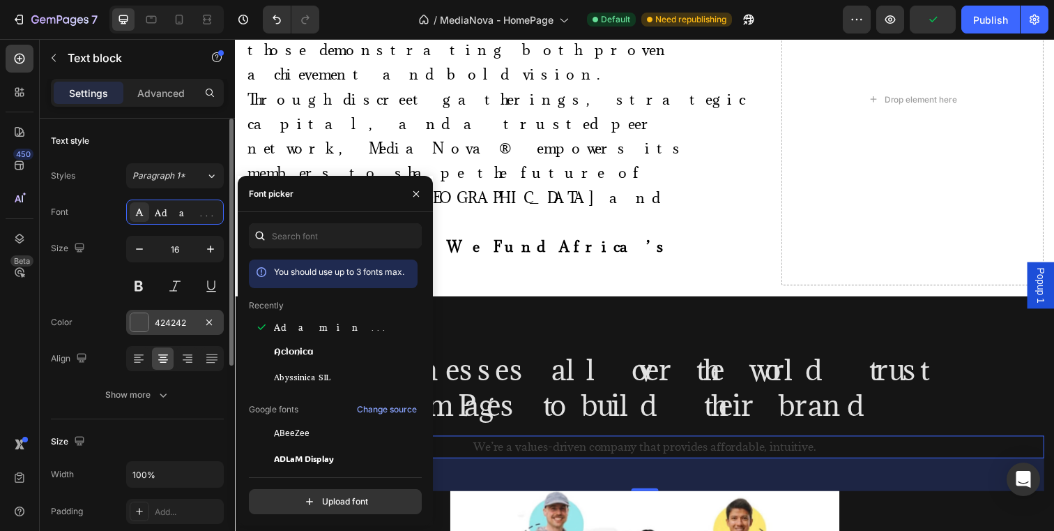
click at [131, 325] on div at bounding box center [139, 322] width 18 height 18
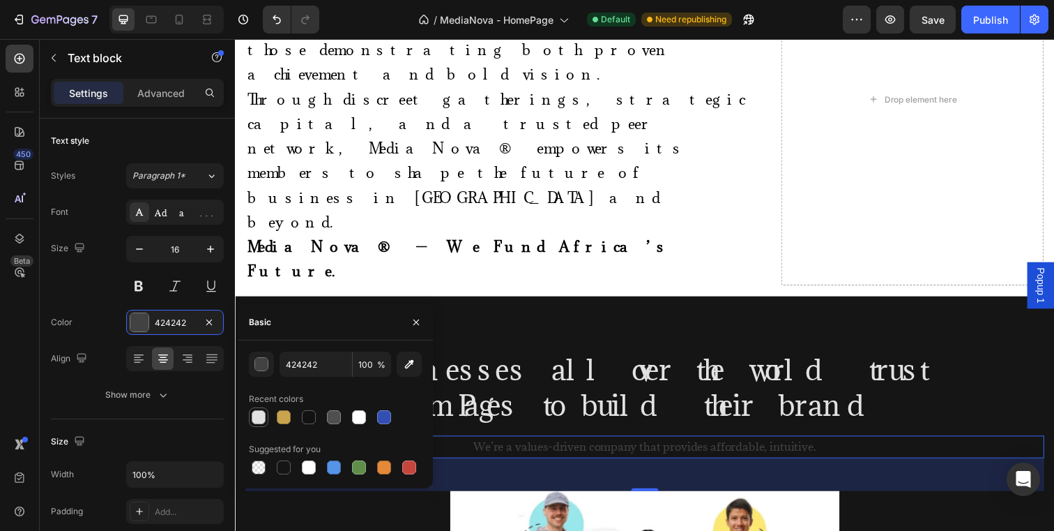
click at [259, 416] on div at bounding box center [259, 417] width 14 height 14
type input "E2E2E2"
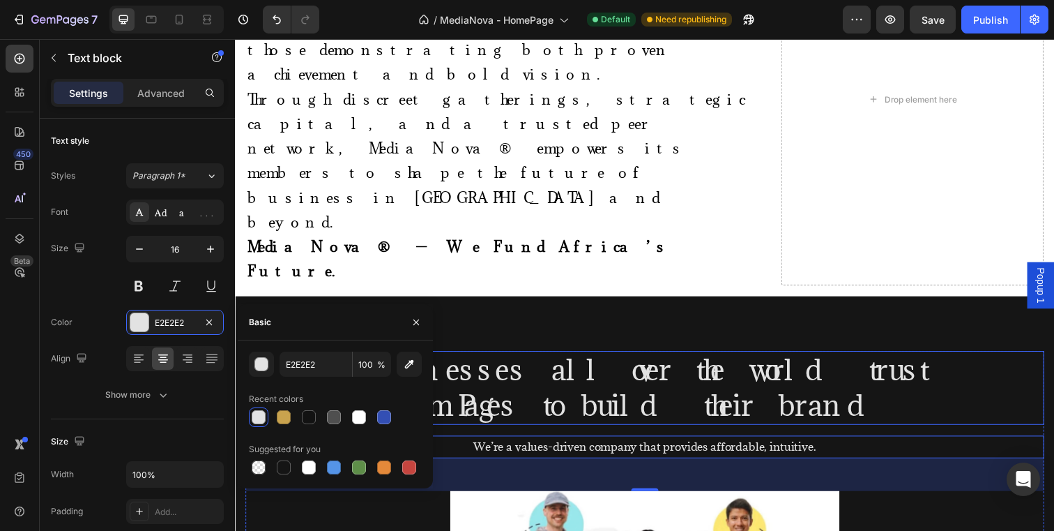
click at [328, 357] on h2 "Businesses all over the world trust GemPages to build their brand" at bounding box center [653, 394] width 816 height 75
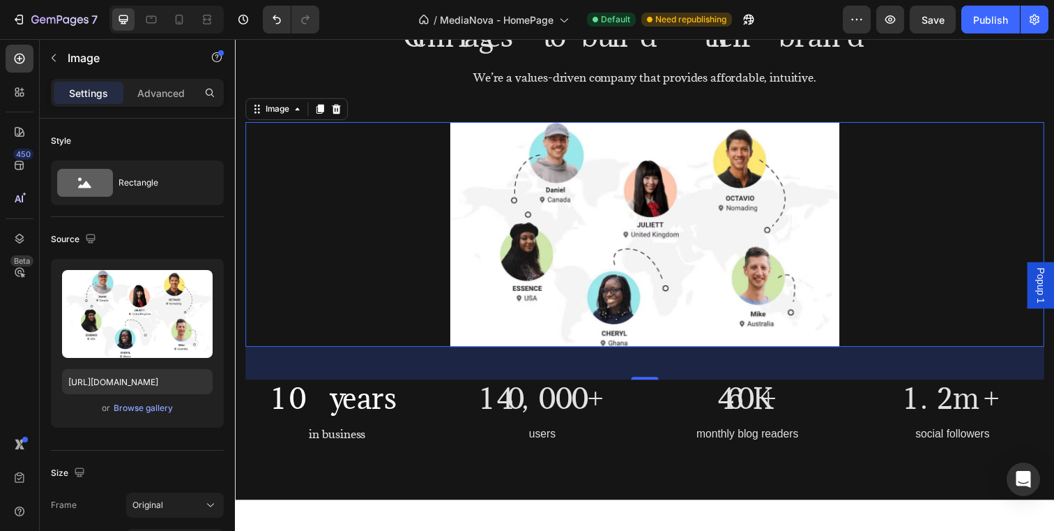
scroll to position [897, 0]
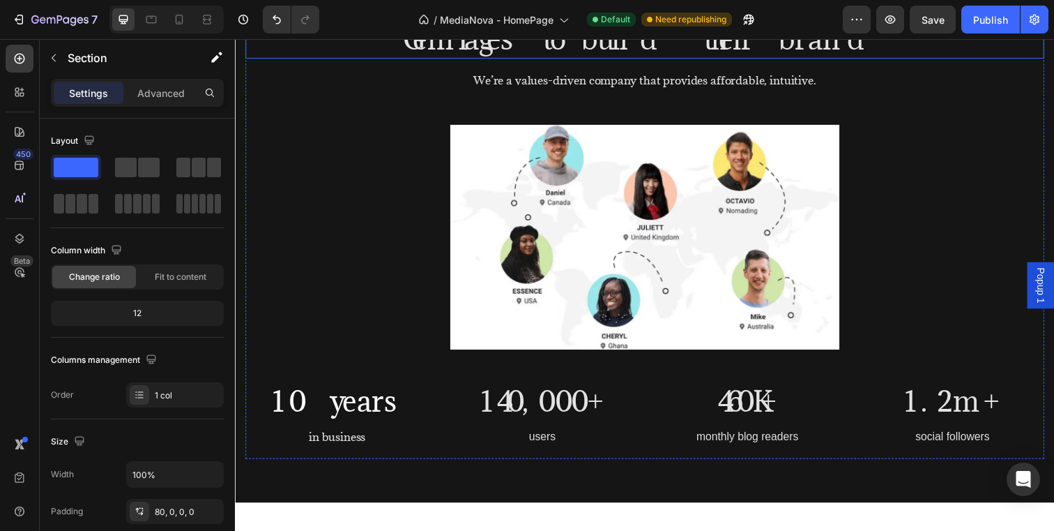
scroll to position [896, 0]
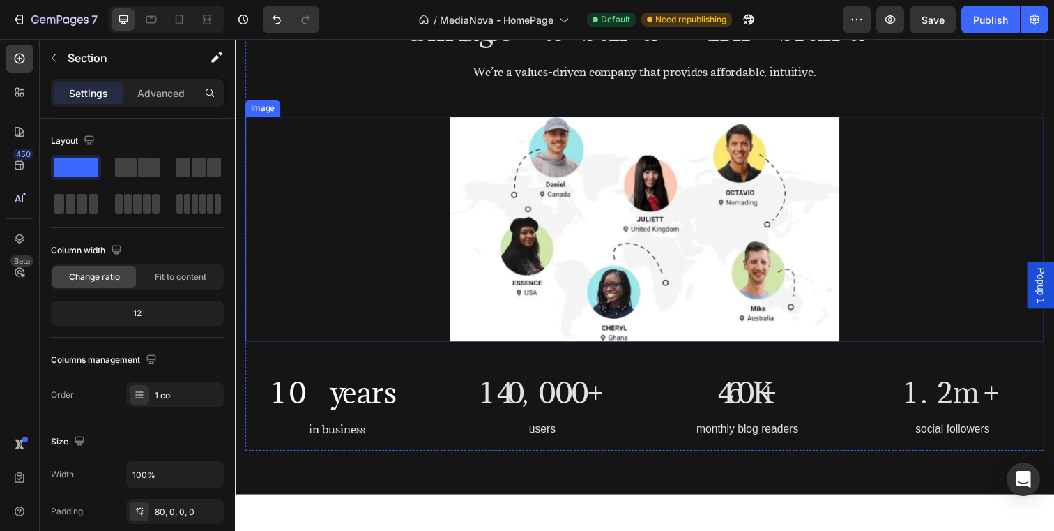
click at [573, 214] on img at bounding box center [653, 232] width 397 height 229
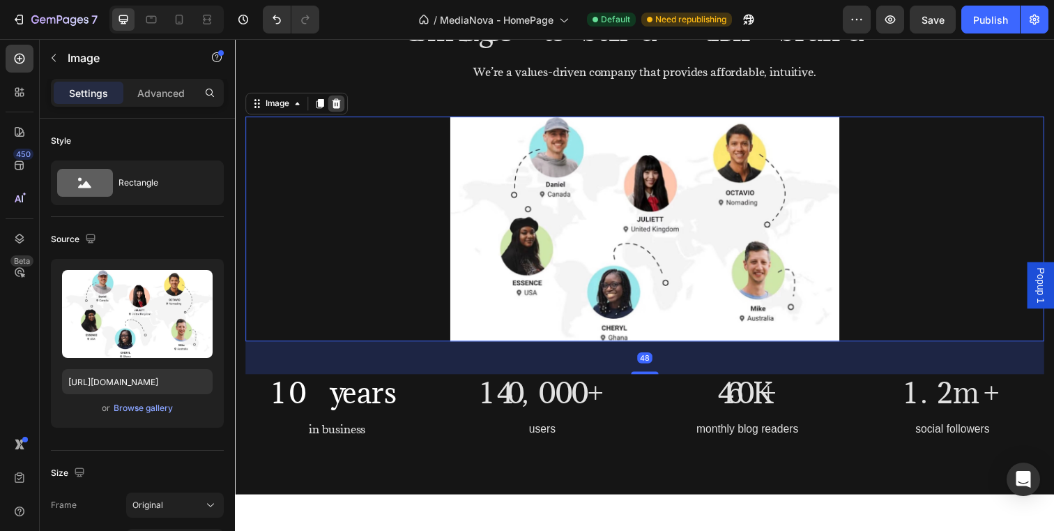
click at [337, 105] on icon at bounding box center [338, 104] width 11 height 11
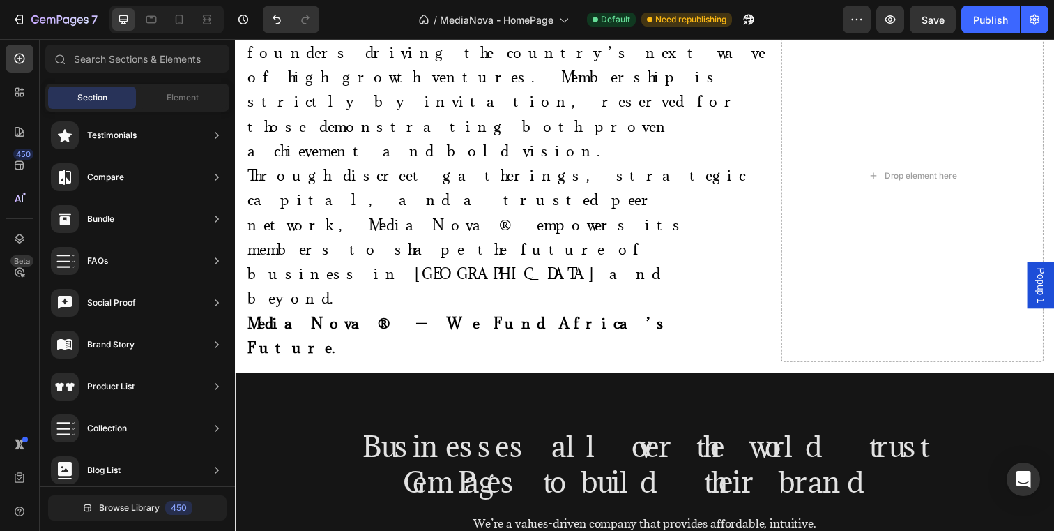
scroll to position [650, 0]
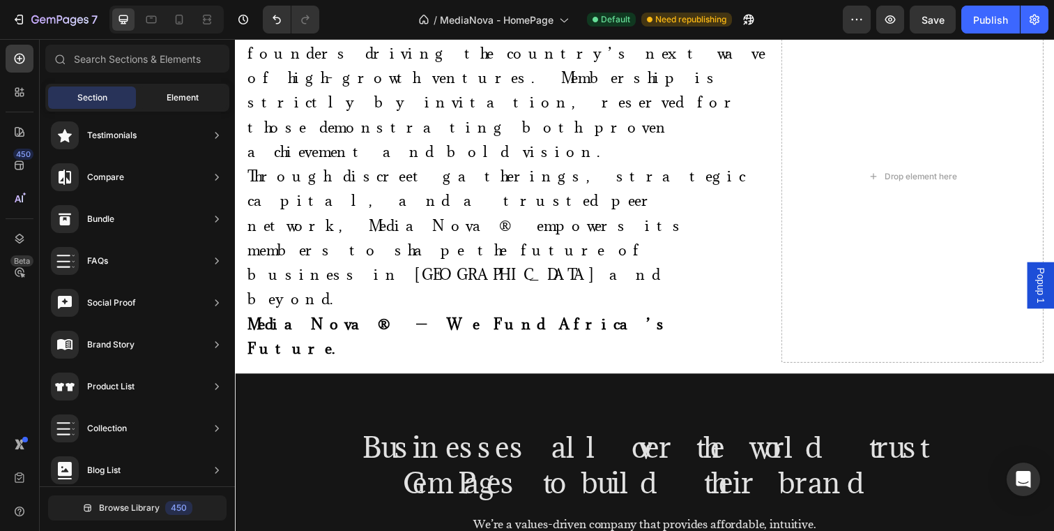
click at [165, 102] on div "Element" at bounding box center [183, 97] width 88 height 22
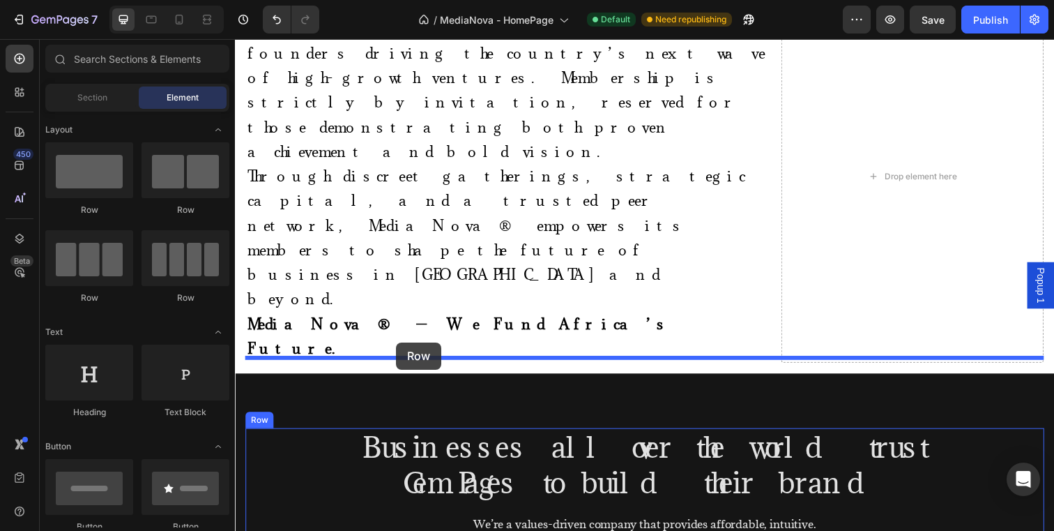
drag, startPoint x: 421, startPoint y: 224, endPoint x: 400, endPoint y: 349, distance: 126.7
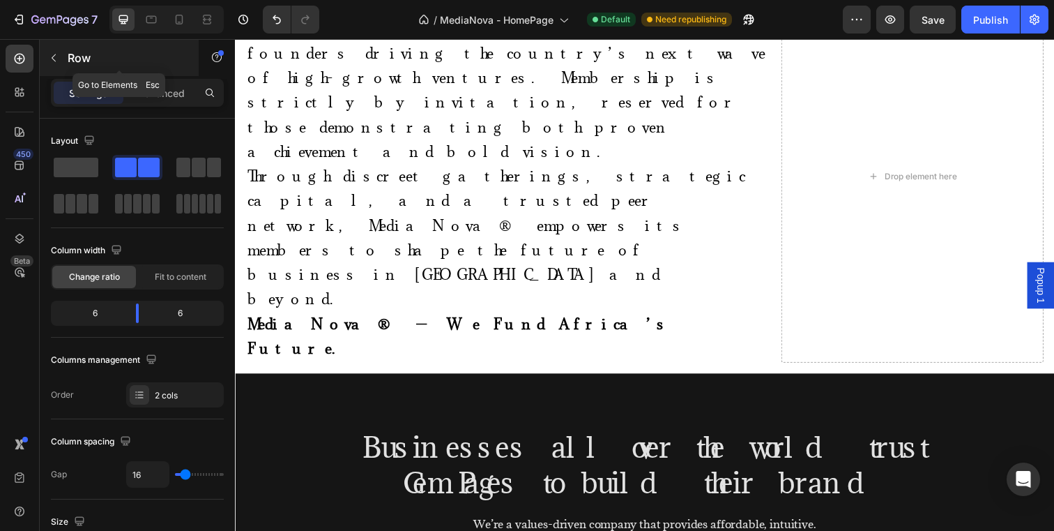
click at [79, 52] on p "Row" at bounding box center [127, 58] width 119 height 17
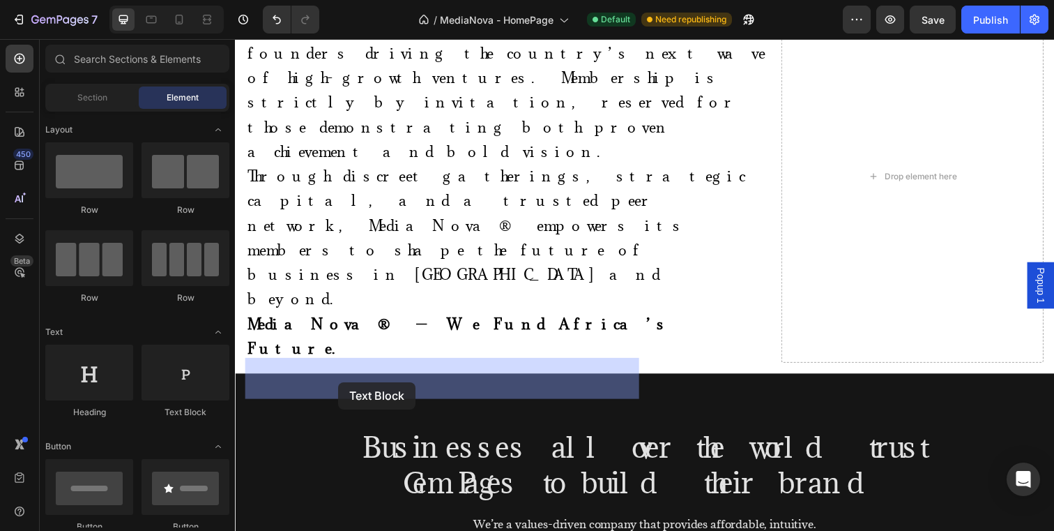
drag, startPoint x: 439, startPoint y: 423, endPoint x: 340, endPoint y: 389, distance: 104.5
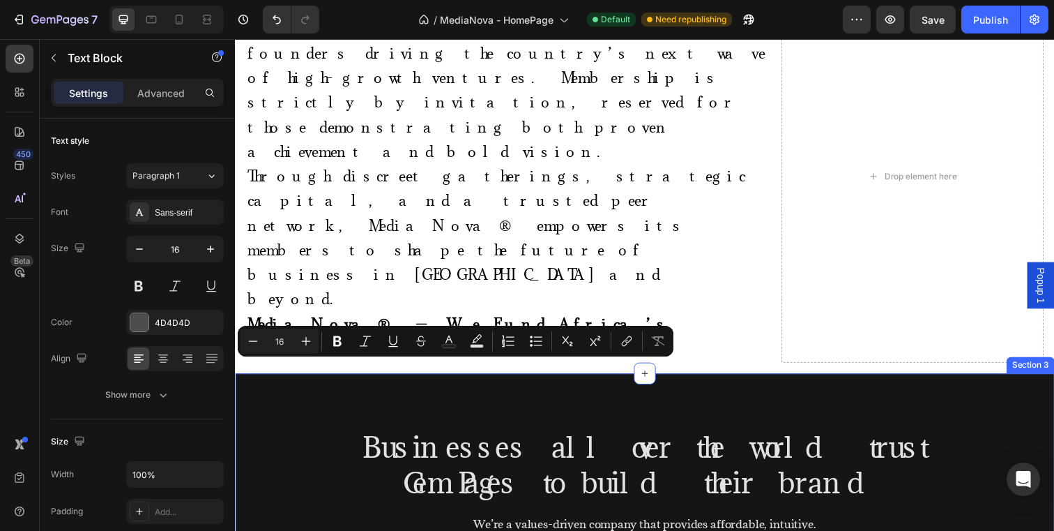
drag, startPoint x: 425, startPoint y: 377, endPoint x: 243, endPoint y: 376, distance: 182.0
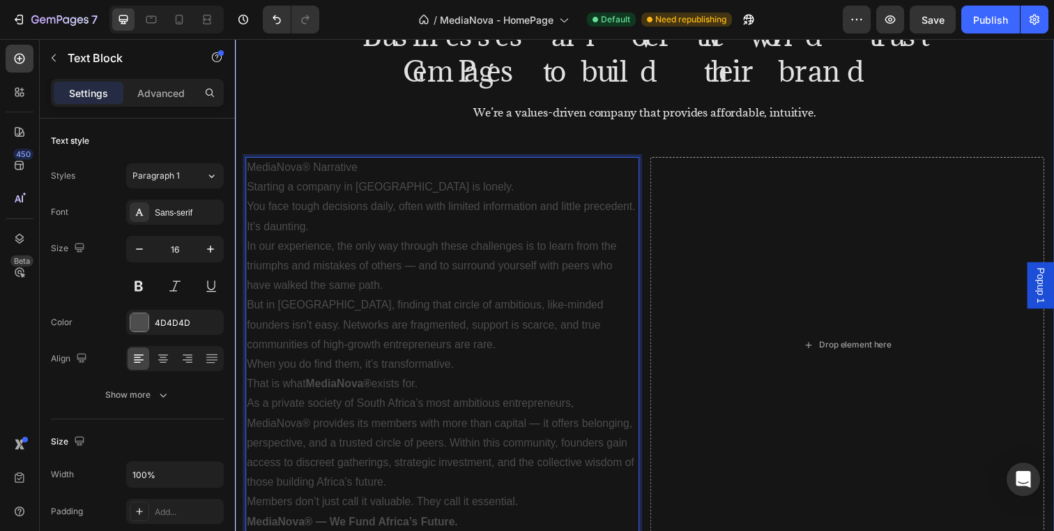
scroll to position [865, 0]
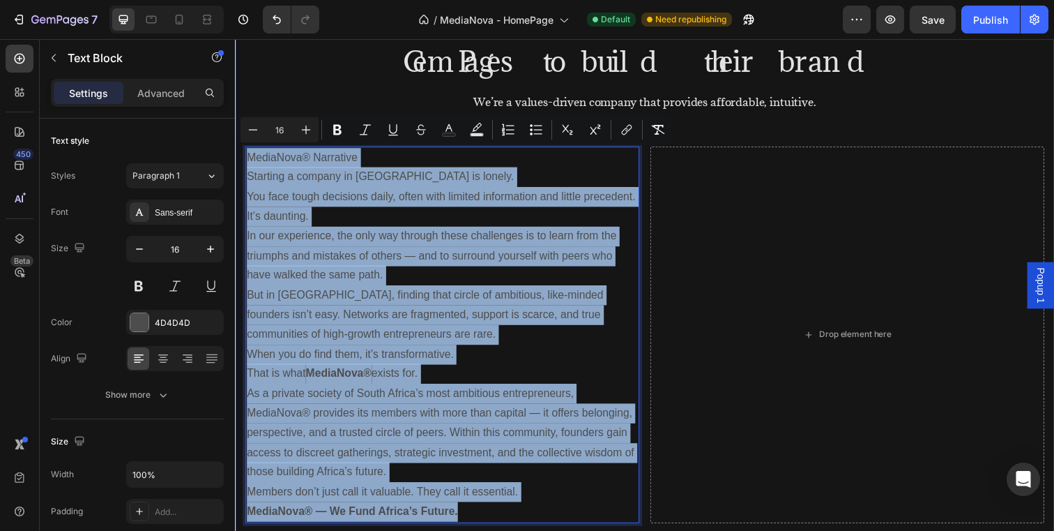
drag, startPoint x: 471, startPoint y: 522, endPoint x: 234, endPoint y: 149, distance: 441.4
click at [235, 149] on div "Businesses all over the world trust GemPages to build their brand Heading We’re…" at bounding box center [653, 320] width 837 height 740
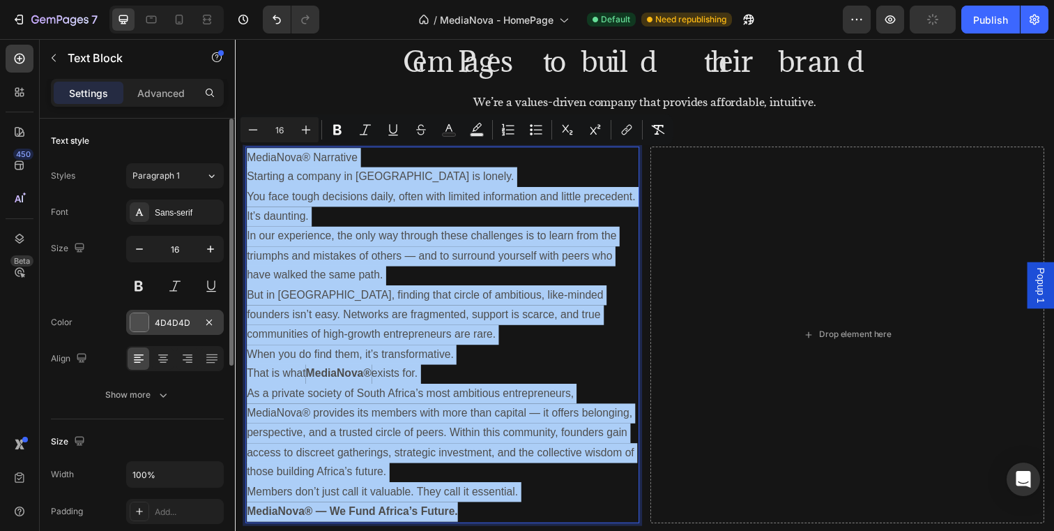
click at [131, 325] on div at bounding box center [139, 322] width 18 height 18
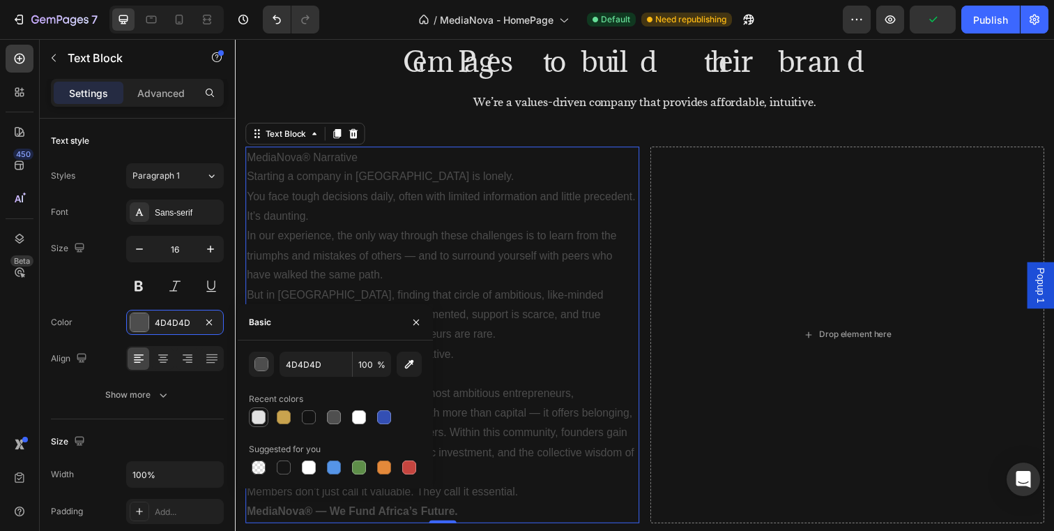
click at [258, 422] on div at bounding box center [259, 417] width 14 height 14
type input "E2E2E2"
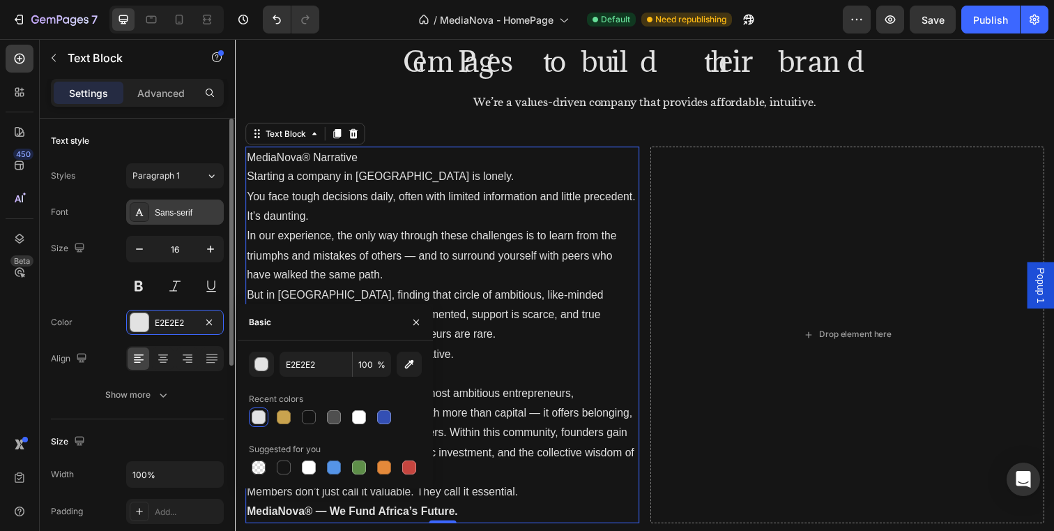
click at [183, 220] on div "Sans-serif" at bounding box center [175, 211] width 98 height 25
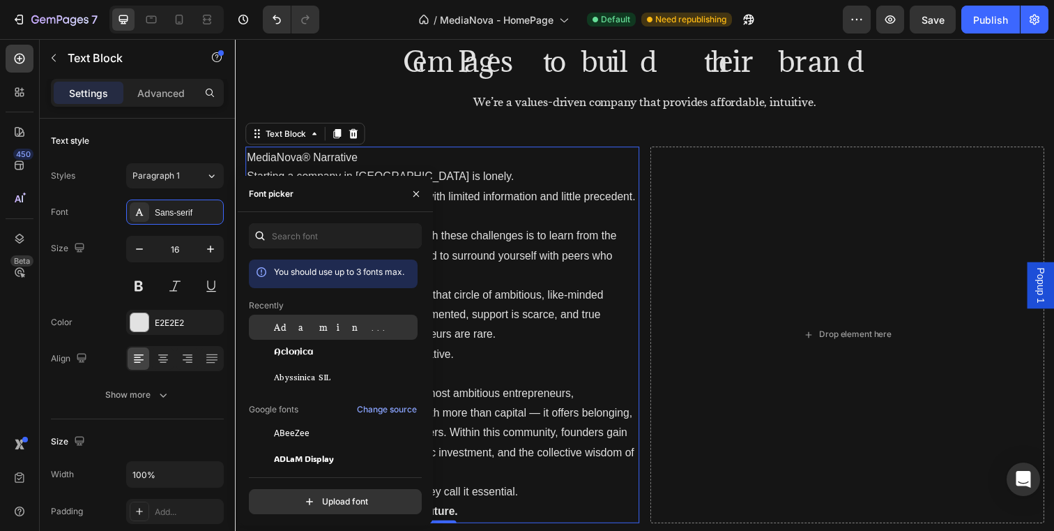
click at [318, 324] on div "Adamina" at bounding box center [344, 327] width 141 height 13
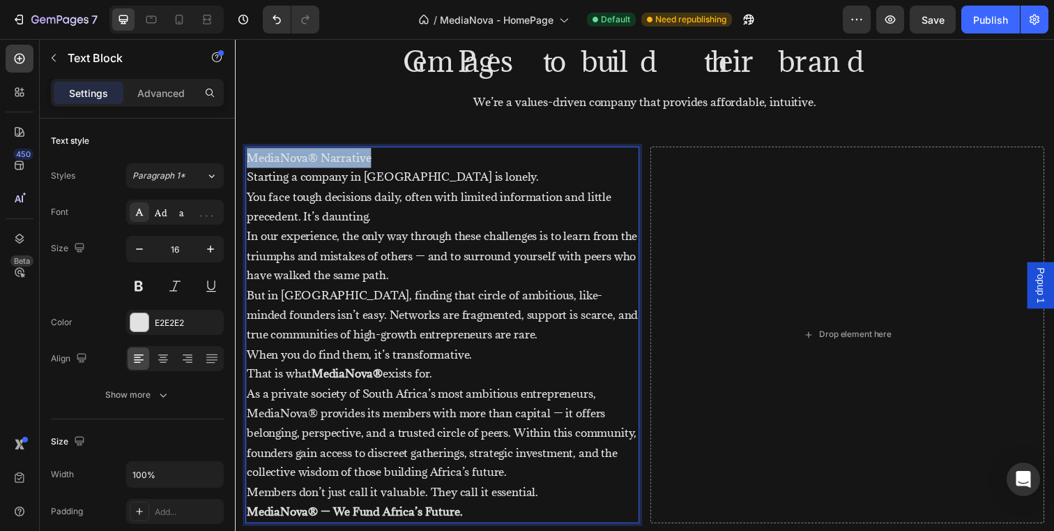
drag, startPoint x: 373, startPoint y: 157, endPoint x: 250, endPoint y: 150, distance: 123.6
click at [250, 150] on p "MediaNova® Narrative" at bounding box center [447, 160] width 400 height 20
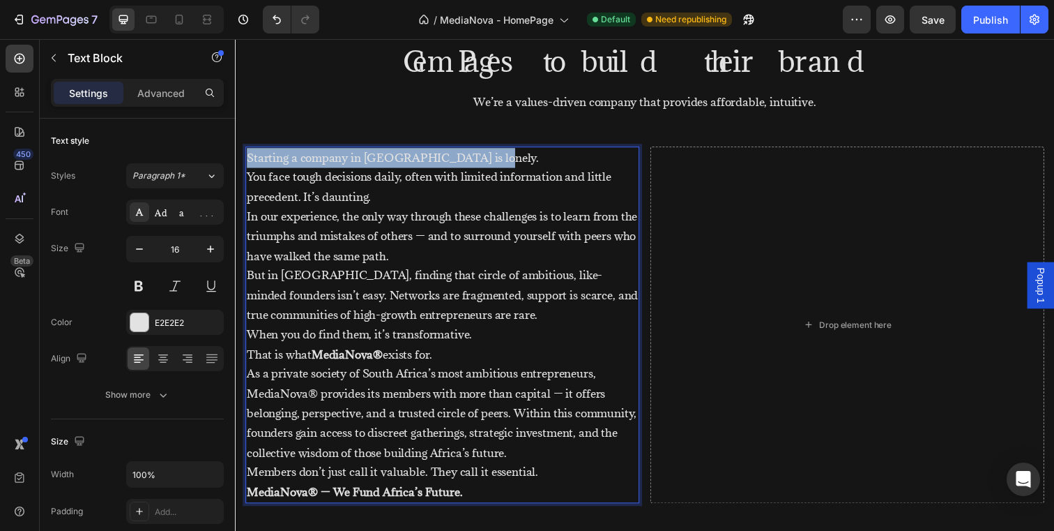
drag, startPoint x: 487, startPoint y: 155, endPoint x: 234, endPoint y: 158, distance: 253.8
click at [235, 158] on html "Popup 1 Header Businesses all over the world trust GemPages to build their bran…" at bounding box center [653, 315] width 837 height 2282
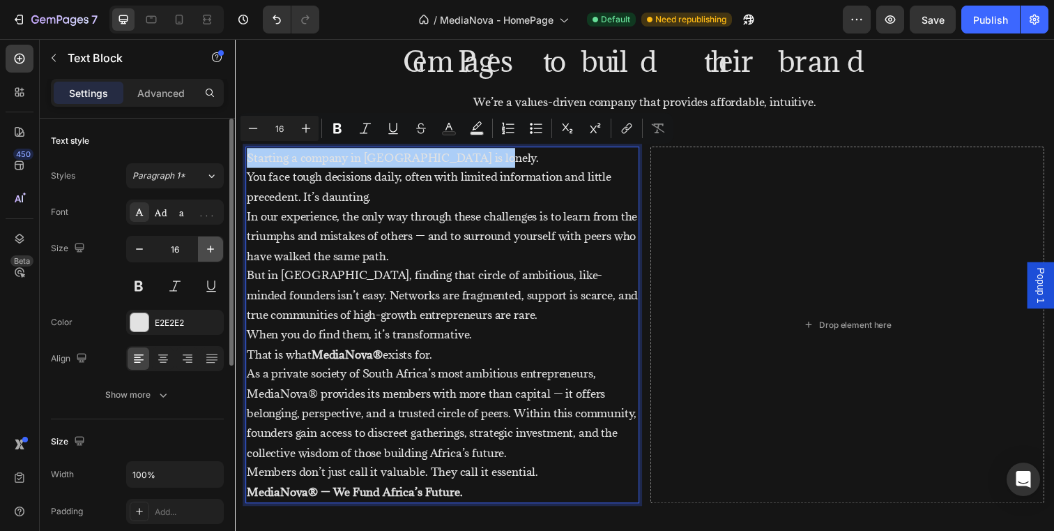
click at [208, 250] on icon "button" at bounding box center [211, 249] width 14 height 14
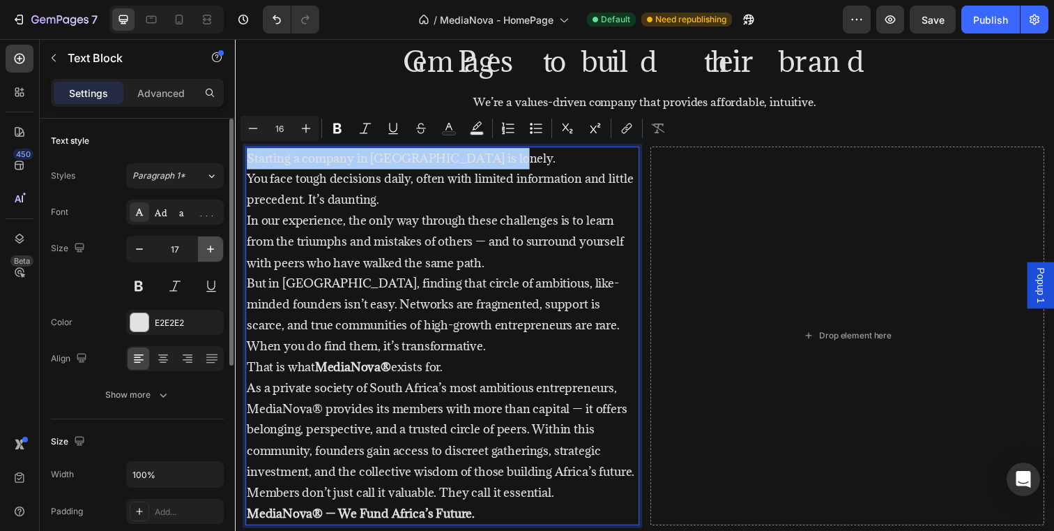
click at [208, 250] on icon "button" at bounding box center [211, 249] width 14 height 14
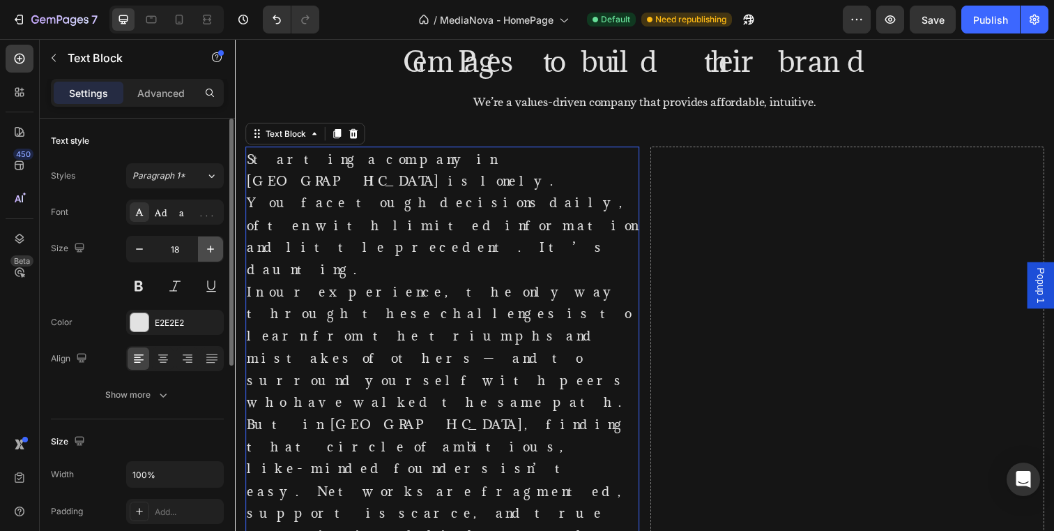
type input "19"
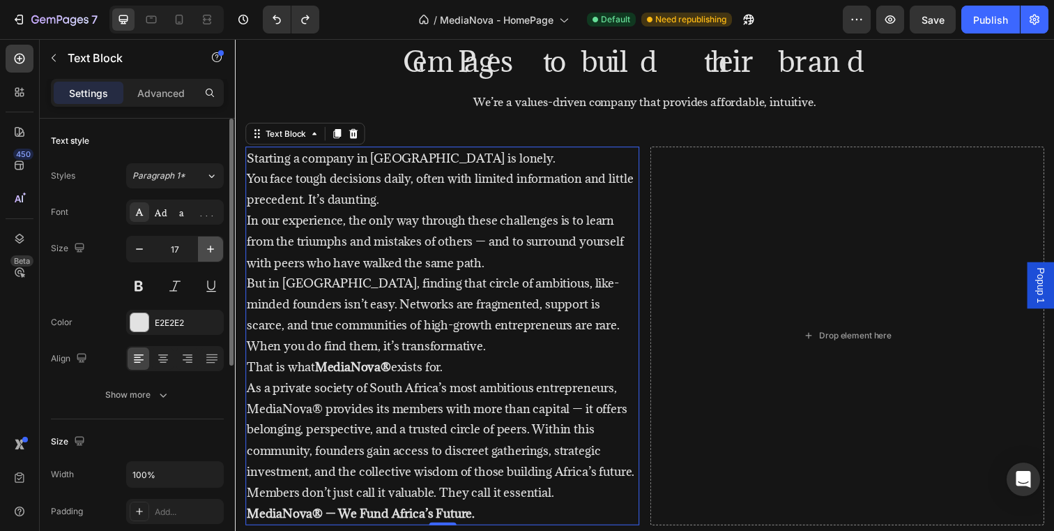
type input "16"
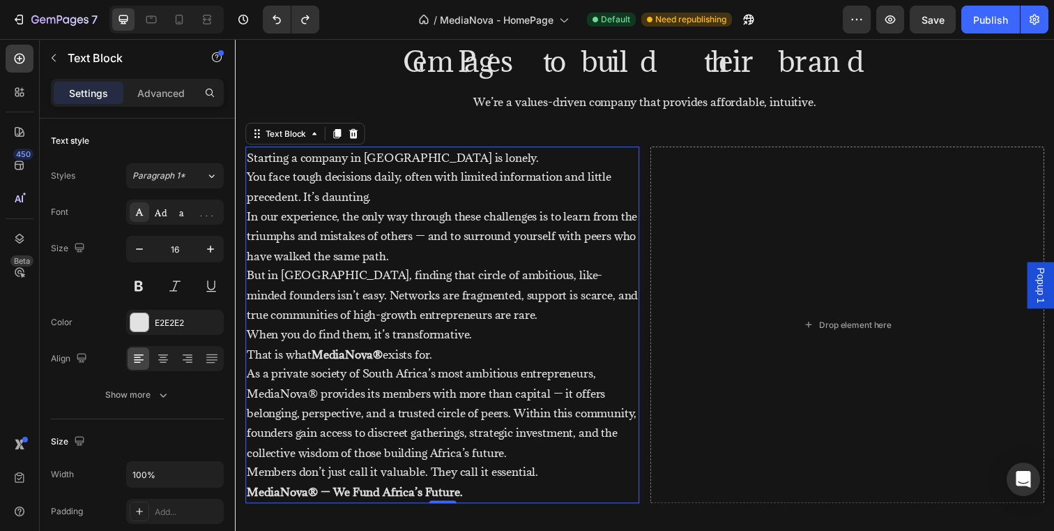
click at [493, 162] on p "Starting a company in South Africa is lonely. You face tough decisions daily, o…" at bounding box center [447, 180] width 400 height 60
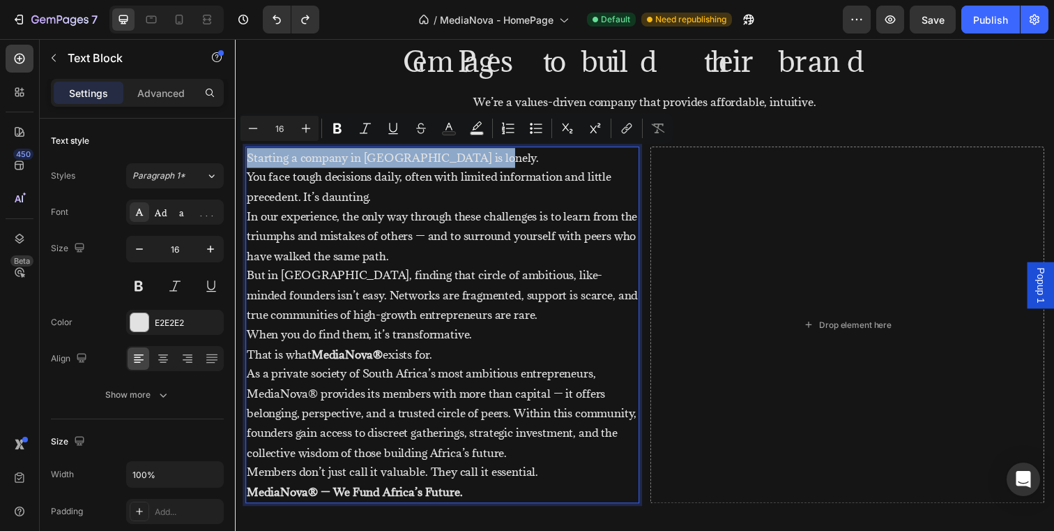
drag, startPoint x: 491, startPoint y: 162, endPoint x: 247, endPoint y: 162, distance: 244.1
click at [247, 162] on p "Starting a company in South Africa is lonely. You face tough decisions daily, o…" at bounding box center [447, 180] width 400 height 60
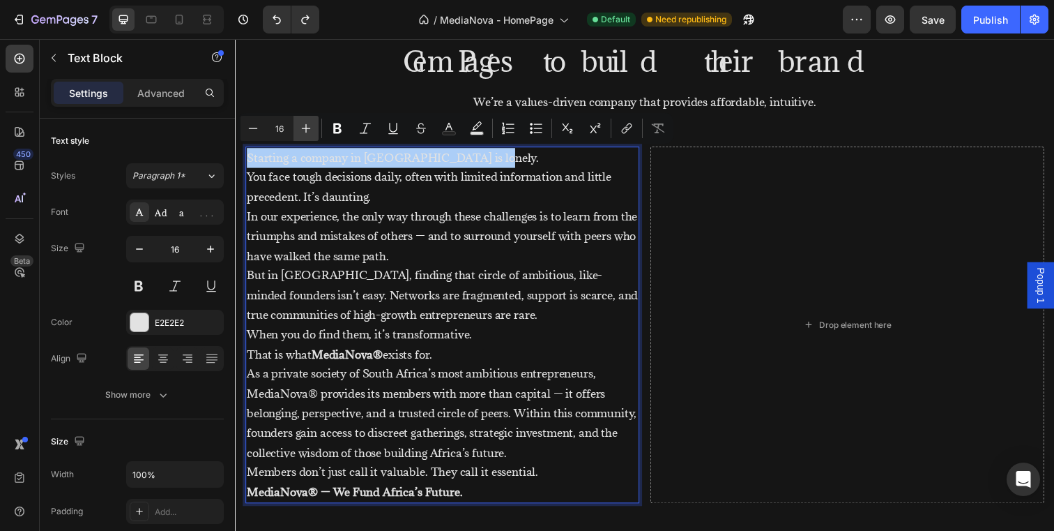
click at [304, 126] on icon "Editor contextual toolbar" at bounding box center [306, 128] width 14 height 14
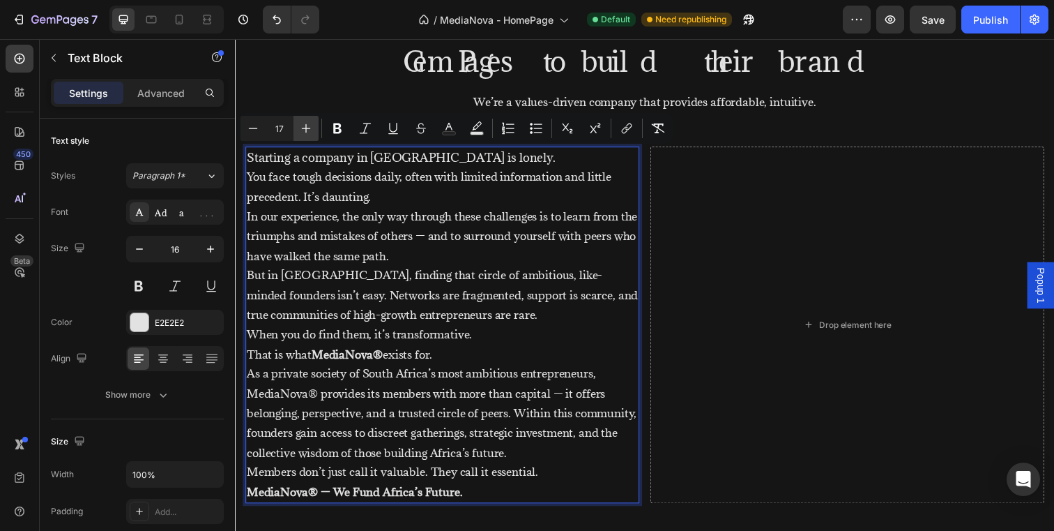
click at [304, 126] on icon "Editor contextual toolbar" at bounding box center [306, 128] width 14 height 14
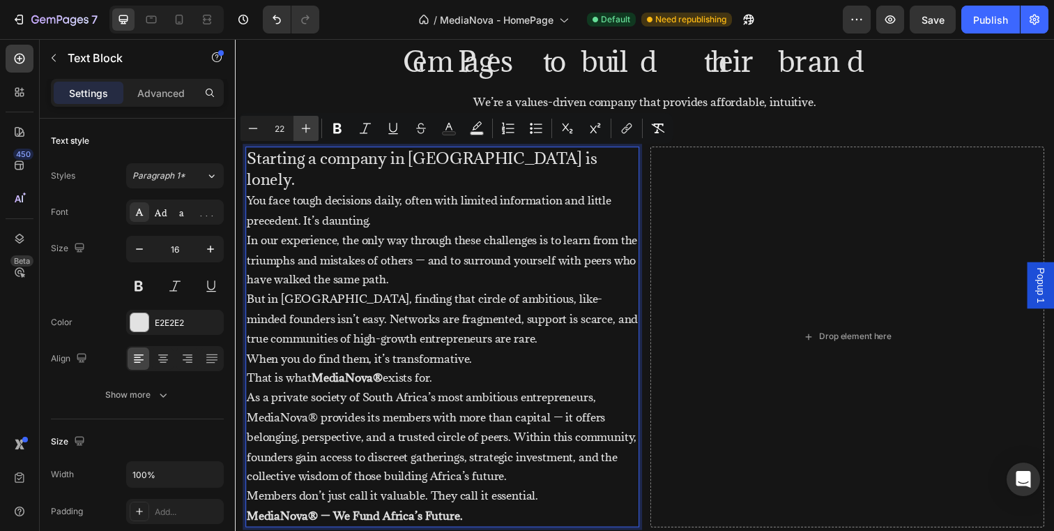
click at [304, 126] on icon "Editor contextual toolbar" at bounding box center [306, 128] width 14 height 14
type input "25"
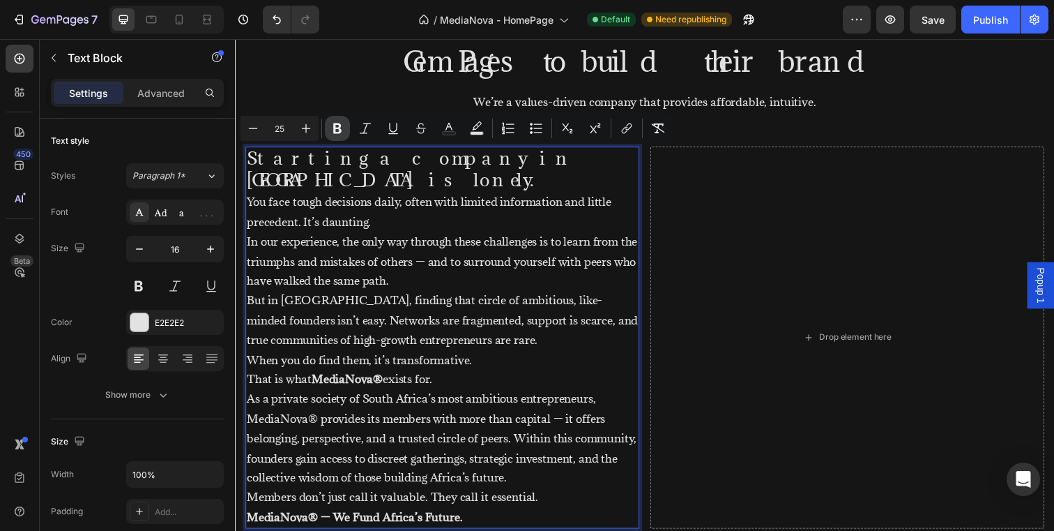
click at [344, 126] on button "Bold" at bounding box center [337, 128] width 25 height 25
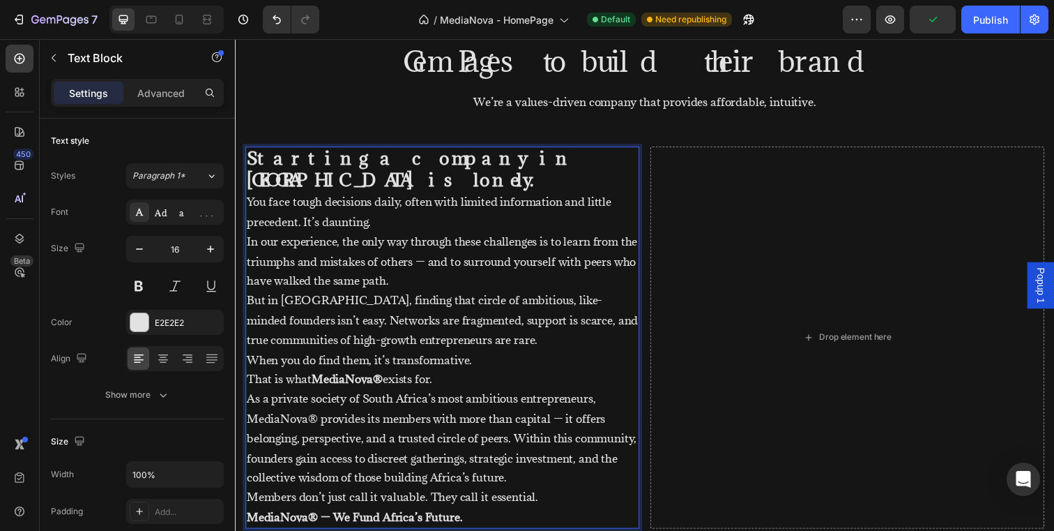
click at [248, 181] on p "Starting a company in South Africa is lonely. You face tough decisions daily, o…" at bounding box center [447, 193] width 400 height 86
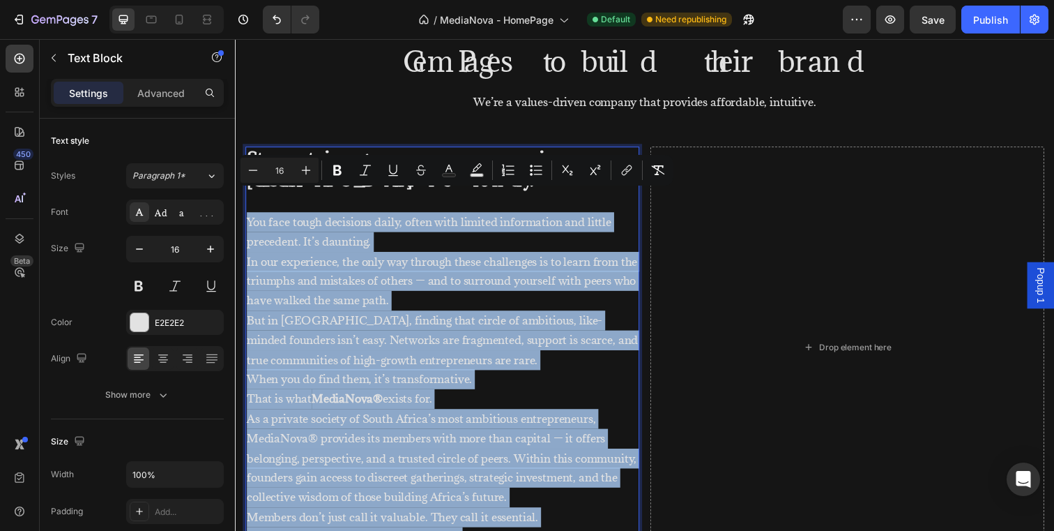
drag, startPoint x: 247, startPoint y: 200, endPoint x: 540, endPoint y: 529, distance: 440.6
click at [540, 529] on div "Starting a company in South Africa is lonely. You face tough decisions daily, o…" at bounding box center [446, 354] width 402 height 410
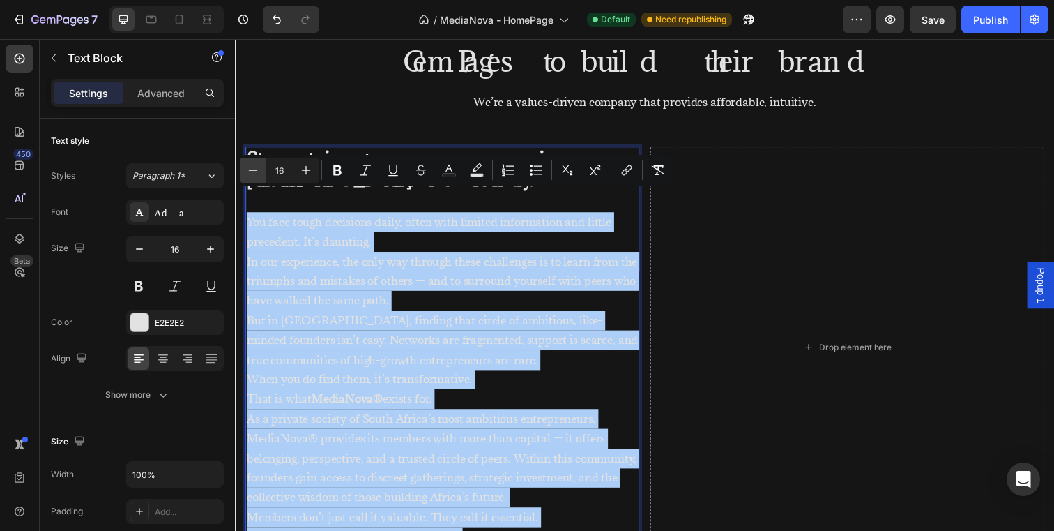
click at [256, 171] on icon "Editor contextual toolbar" at bounding box center [253, 170] width 14 height 14
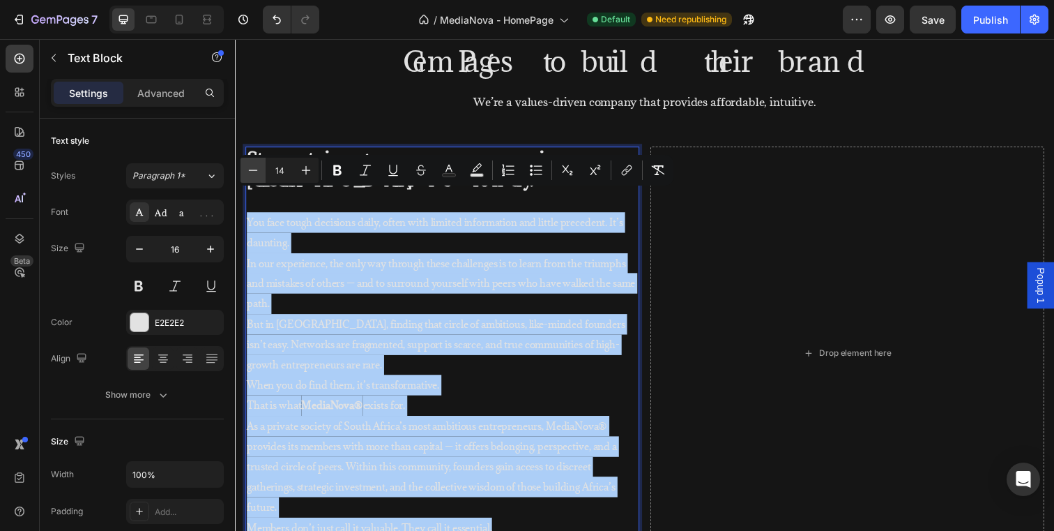
click at [256, 171] on icon "Editor contextual toolbar" at bounding box center [253, 170] width 14 height 14
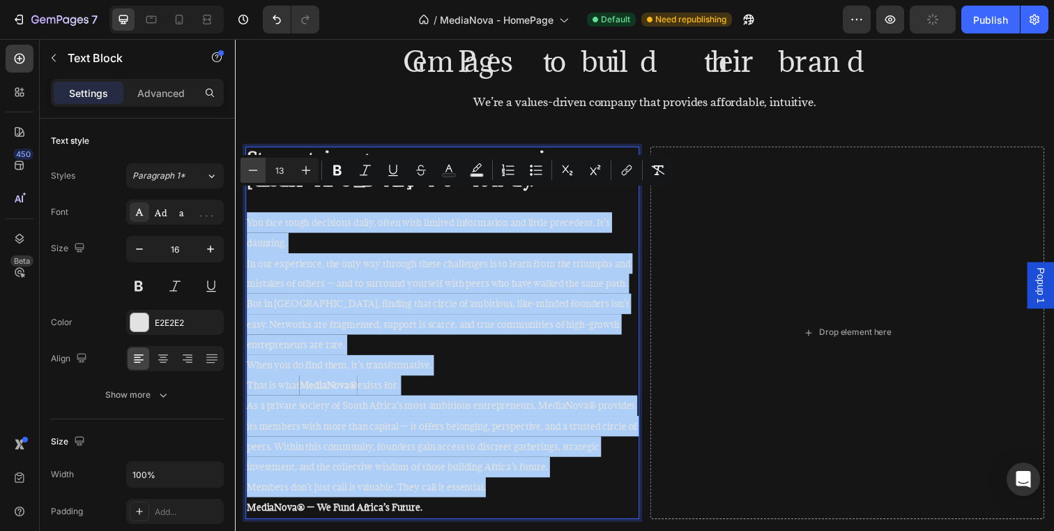
click at [256, 171] on icon "Editor contextual toolbar" at bounding box center [253, 170] width 14 height 14
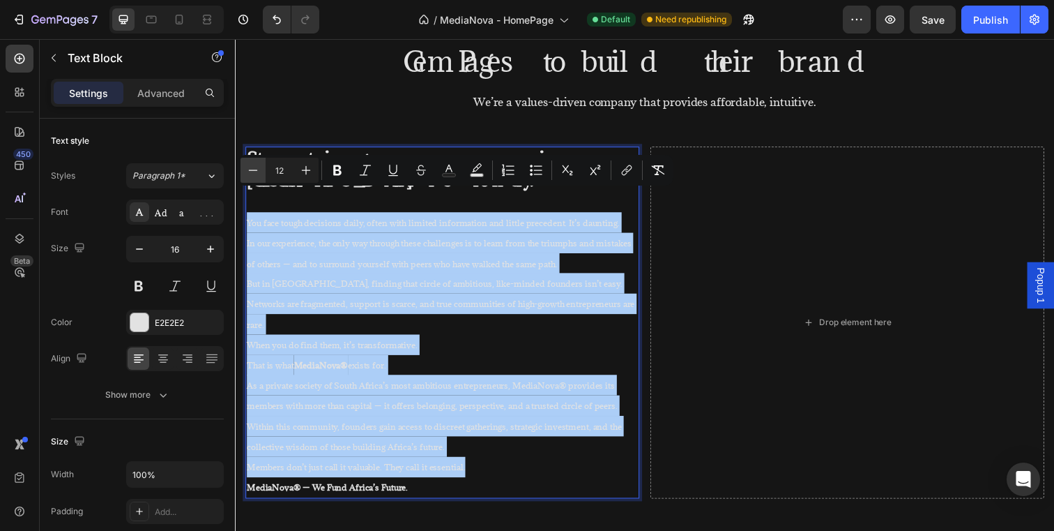
click at [256, 171] on icon "Editor contextual toolbar" at bounding box center [253, 170] width 14 height 14
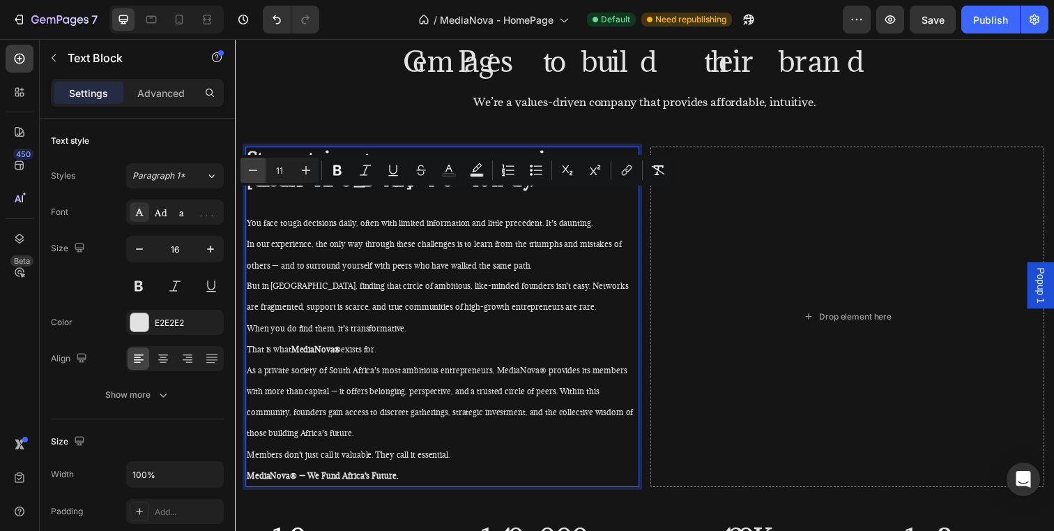
click at [256, 171] on icon "Editor contextual toolbar" at bounding box center [253, 170] width 14 height 14
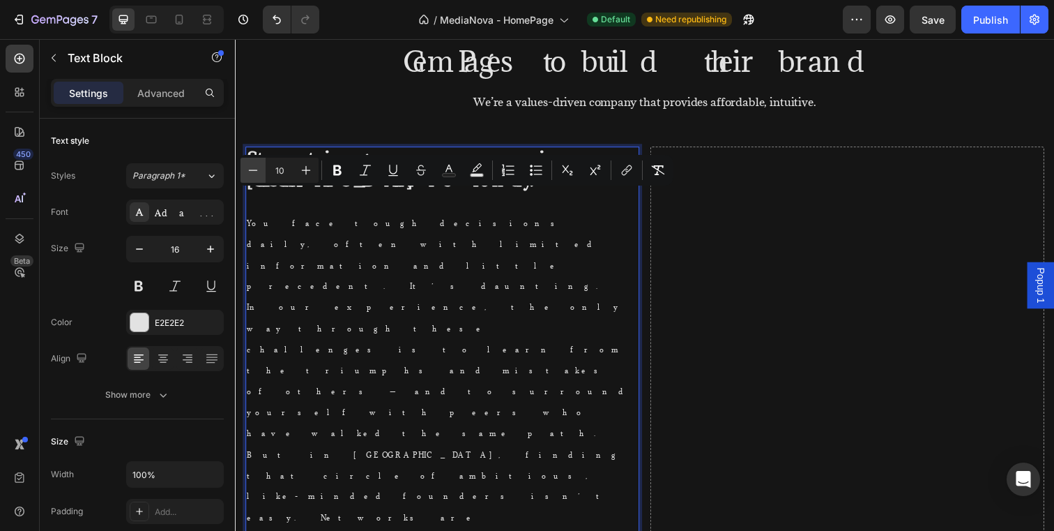
click at [256, 171] on icon "Editor contextual toolbar" at bounding box center [253, 170] width 14 height 14
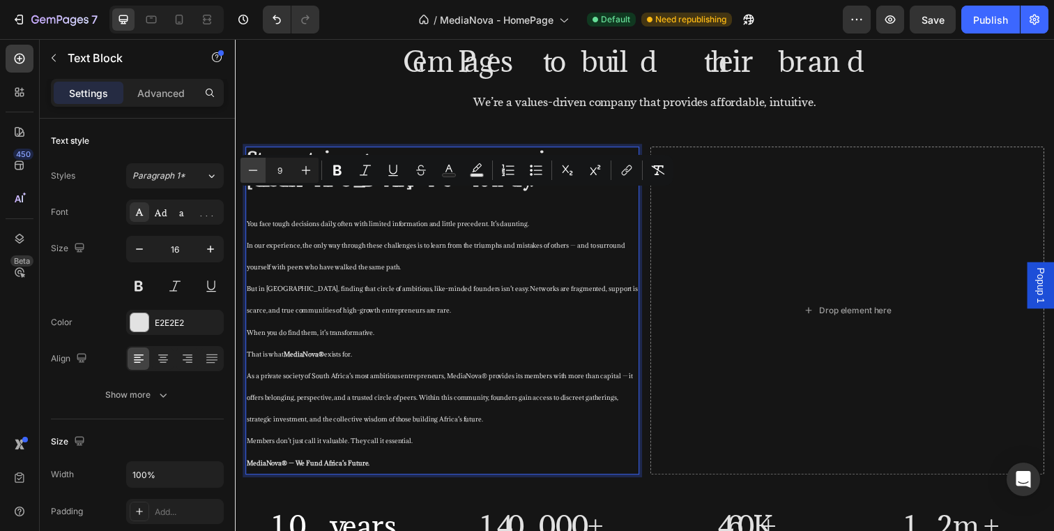
click at [256, 171] on icon "Editor contextual toolbar" at bounding box center [253, 170] width 14 height 14
click at [303, 171] on icon "Editor contextual toolbar" at bounding box center [306, 170] width 14 height 14
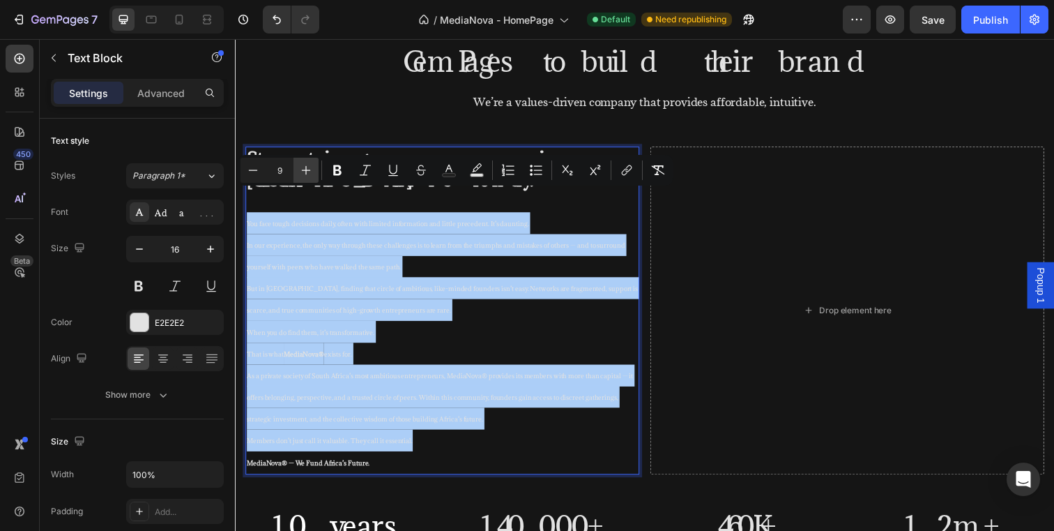
click at [303, 171] on icon "Editor contextual toolbar" at bounding box center [306, 170] width 14 height 14
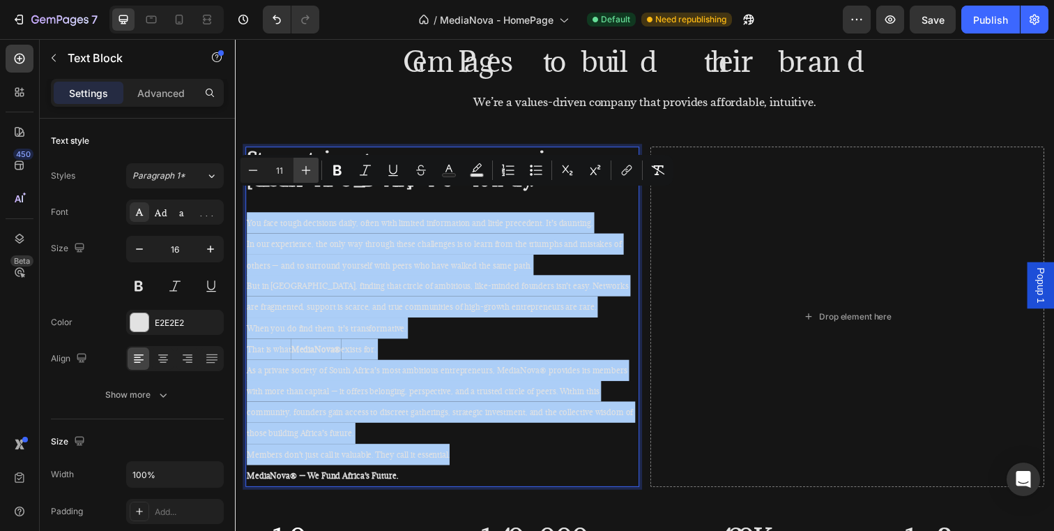
click at [303, 171] on icon "Editor contextual toolbar" at bounding box center [306, 170] width 14 height 14
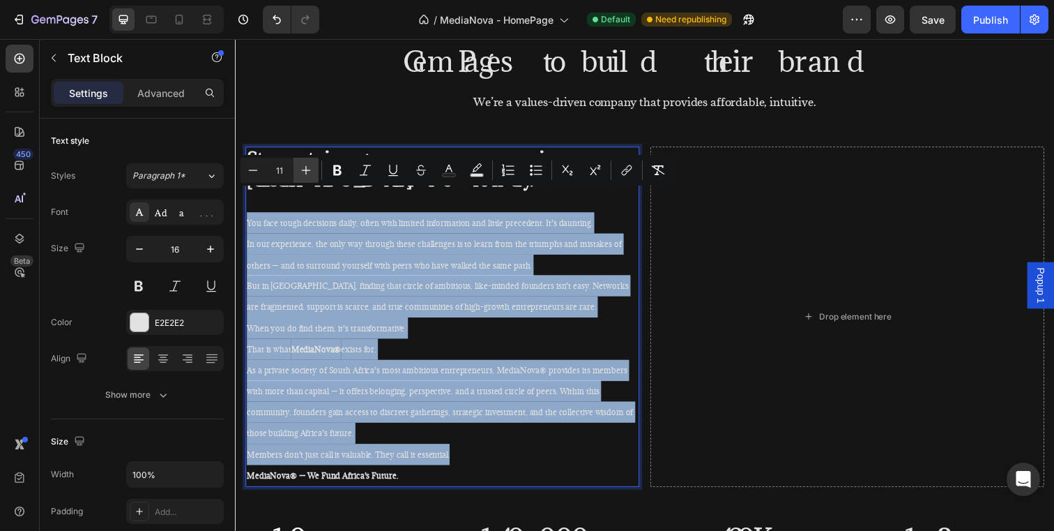
type input "12"
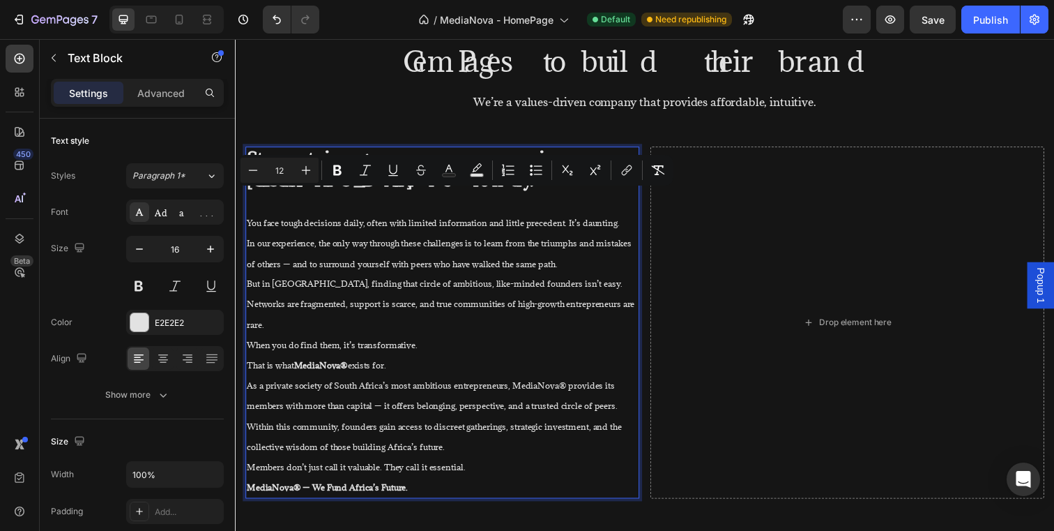
click at [536, 465] on p "Members don’t just call it valuable. They call it essential." at bounding box center [447, 475] width 400 height 21
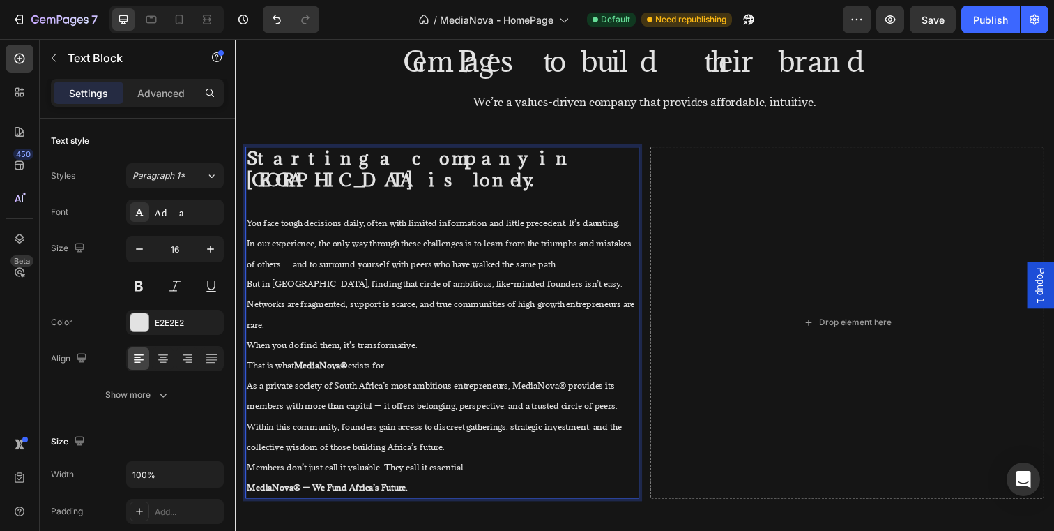
click at [442, 340] on p "When you do find them, it’s transformative." at bounding box center [447, 350] width 400 height 21
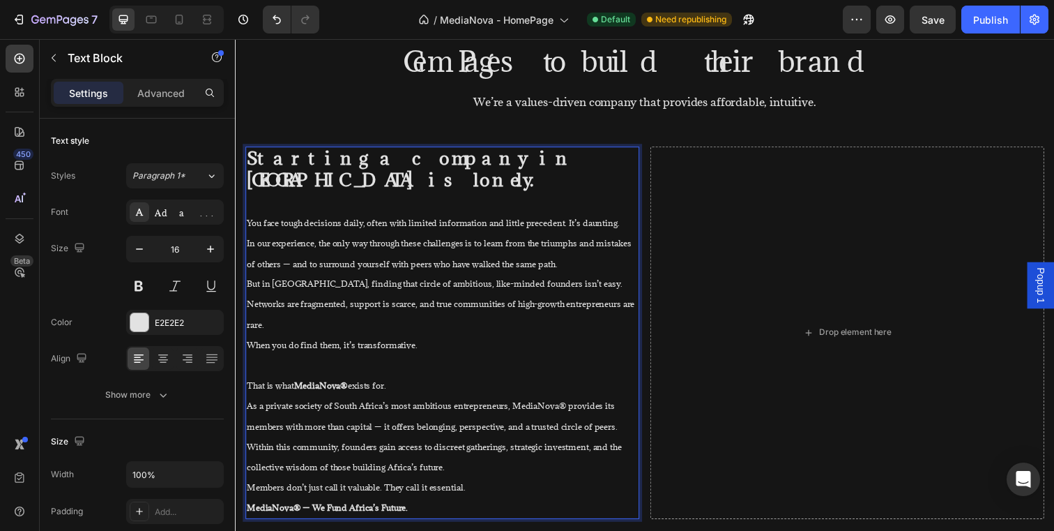
click at [503, 485] on p "Members don’t just call it valuable. They call it essential." at bounding box center [447, 495] width 400 height 21
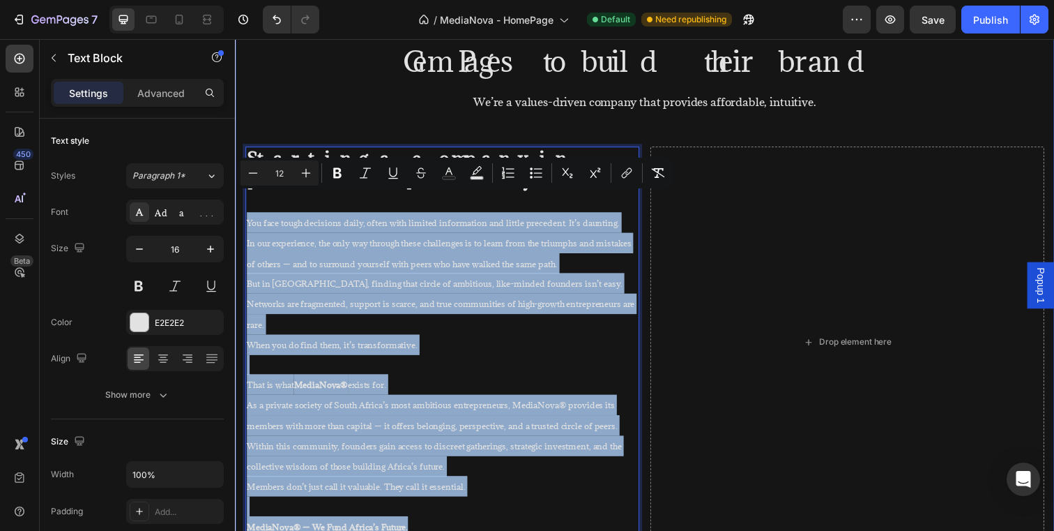
drag, startPoint x: 457, startPoint y: 494, endPoint x: 241, endPoint y: 207, distance: 359.5
click at [241, 207] on div "Businesses all over the world trust GemPages to build their brand Heading We’re…" at bounding box center [653, 327] width 837 height 755
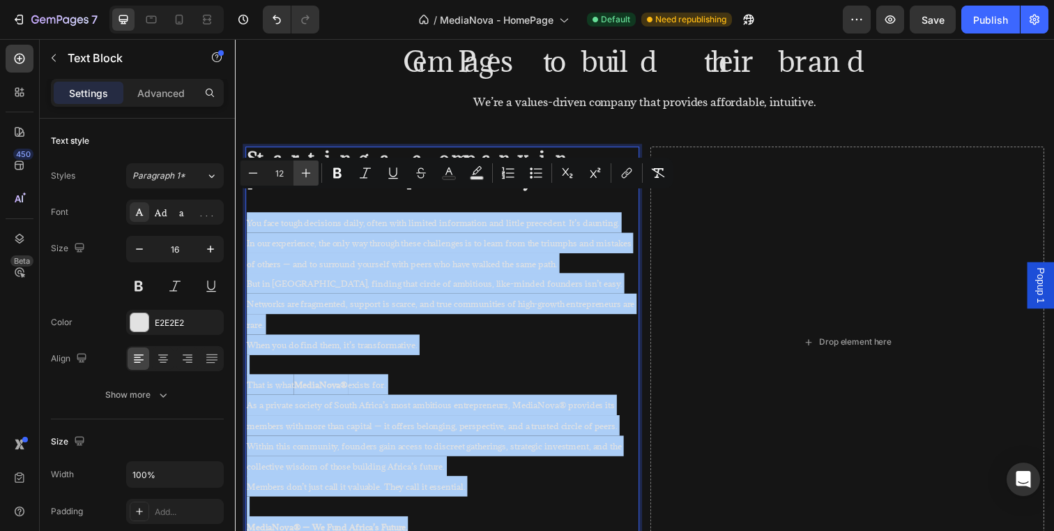
click at [304, 172] on icon "Editor contextual toolbar" at bounding box center [306, 173] width 14 height 14
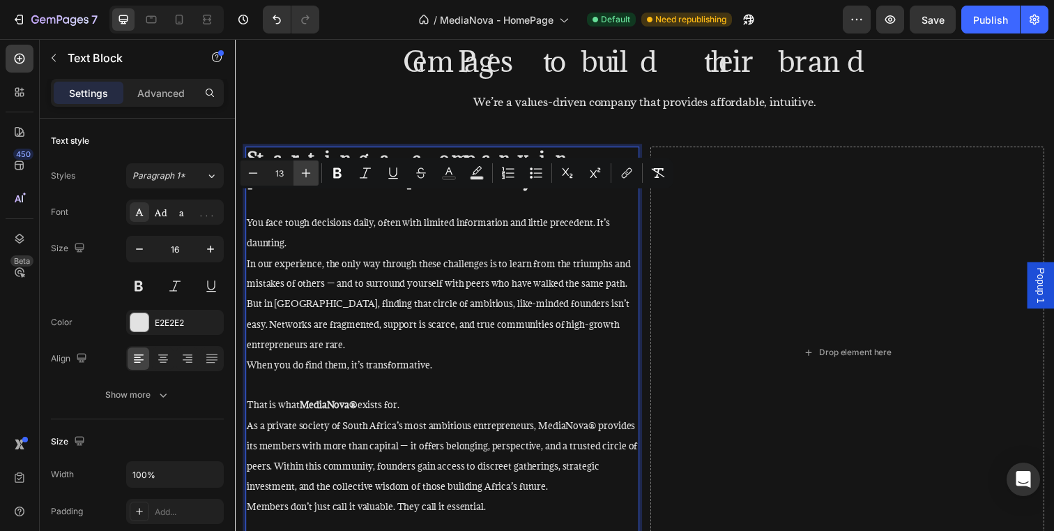
click at [304, 172] on icon "Editor contextual toolbar" at bounding box center [306, 173] width 14 height 14
type input "14"
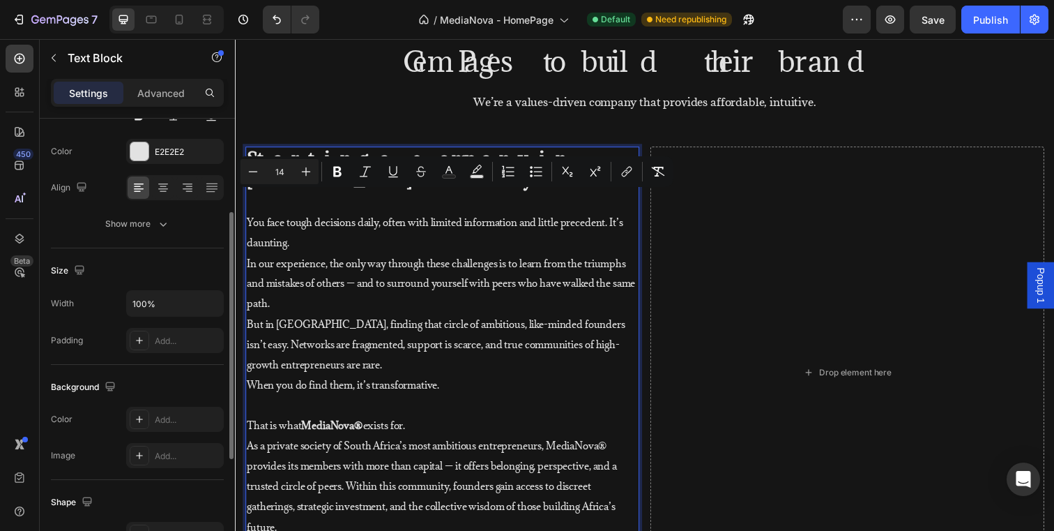
scroll to position [0, 0]
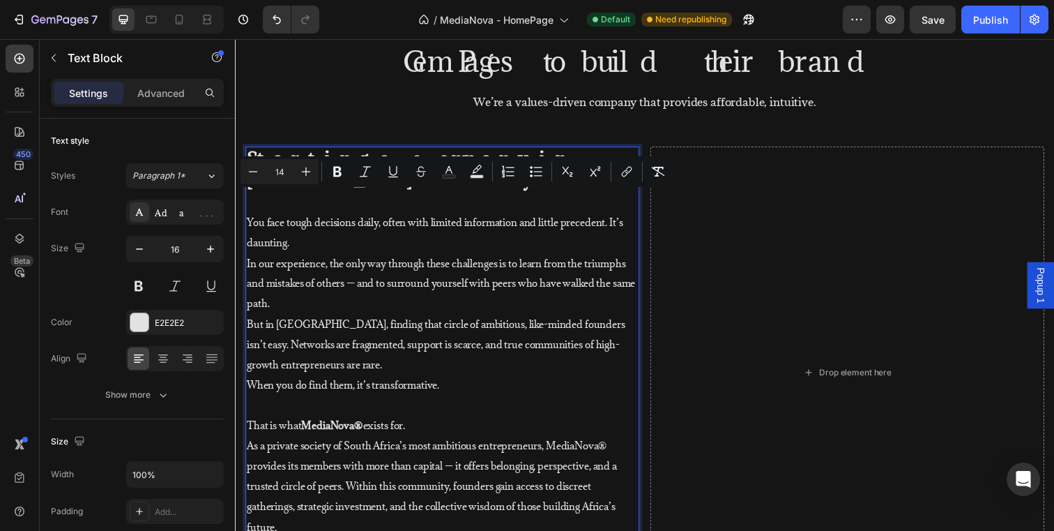
click at [508, 332] on span "But in South Africa, finding that circle of ambitious, like-minded founders isn…" at bounding box center [440, 350] width 386 height 55
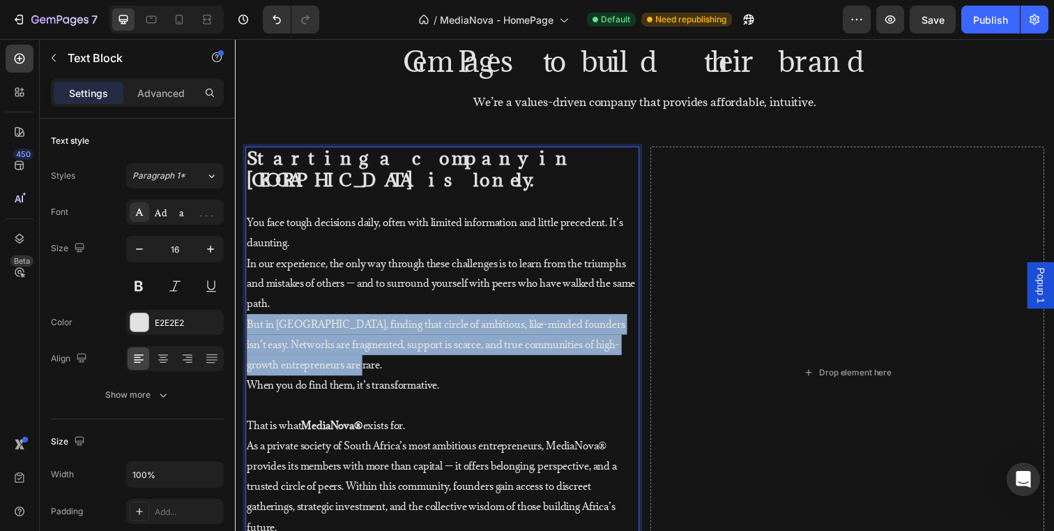
drag, startPoint x: 375, startPoint y: 357, endPoint x: 248, endPoint y: 312, distance: 134.5
click at [248, 319] on p "But in South Africa, finding that circle of ambitious, like-minded founders isn…" at bounding box center [447, 350] width 400 height 62
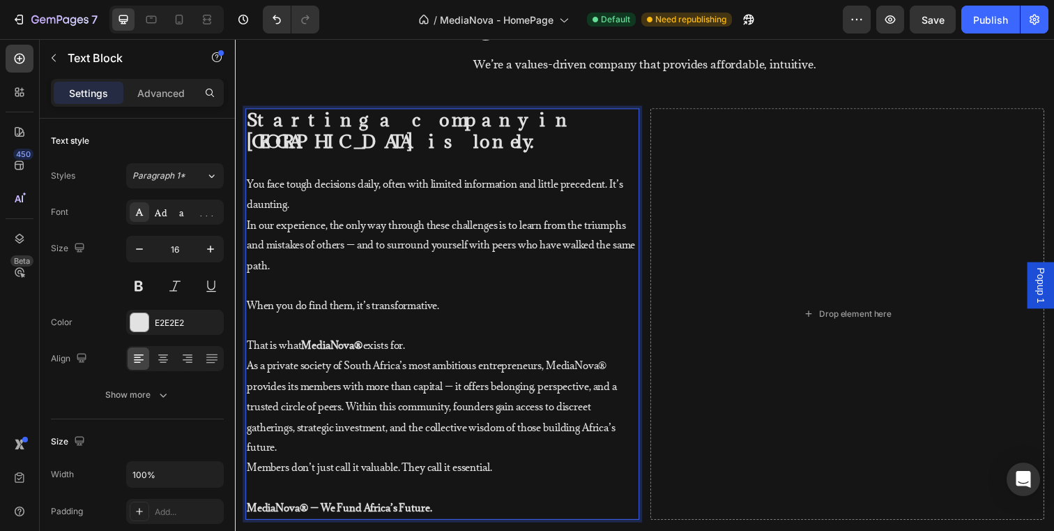
scroll to position [916, 0]
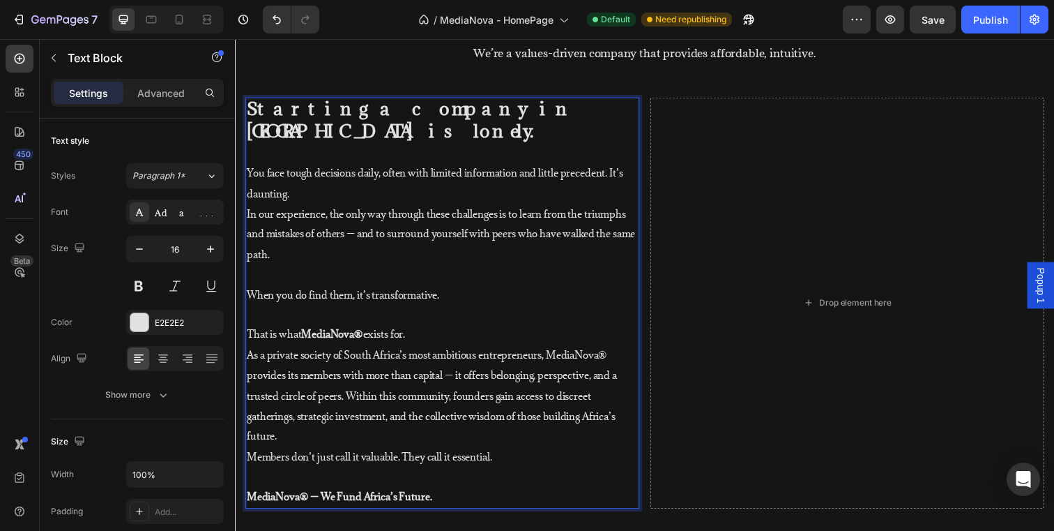
click at [352, 377] on span "As a private society of South Africa’s most ambitious entrepreneurs, MediaNova®…" at bounding box center [436, 402] width 378 height 96
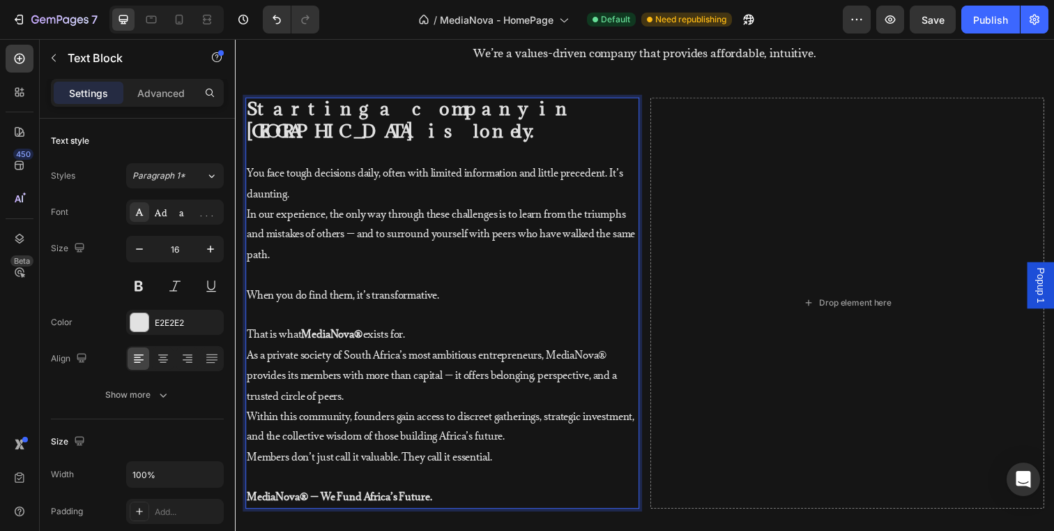
scroll to position [934, 0]
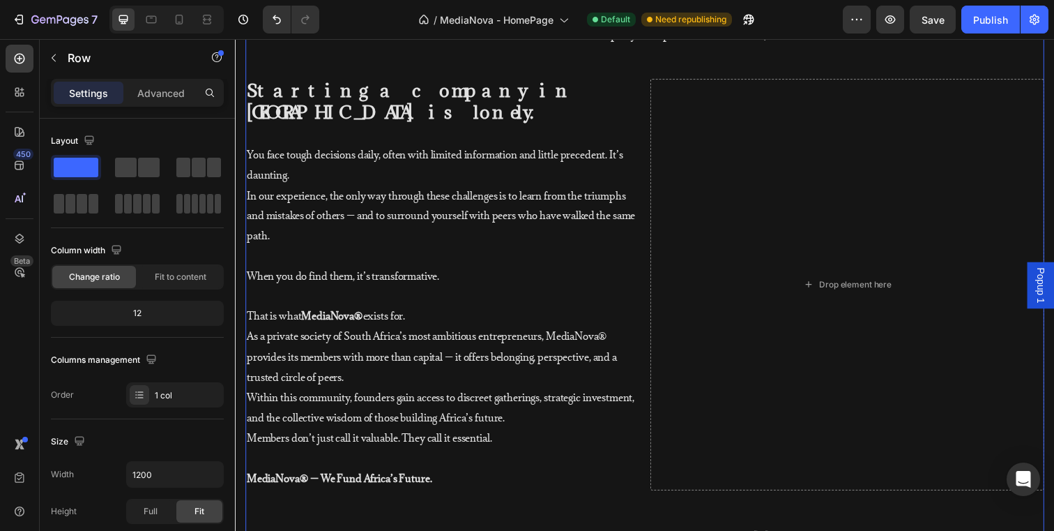
click at [635, 499] on div "Businesses all over the world trust GemPages to build their brand Heading We’re…" at bounding box center [653, 274] width 816 height 675
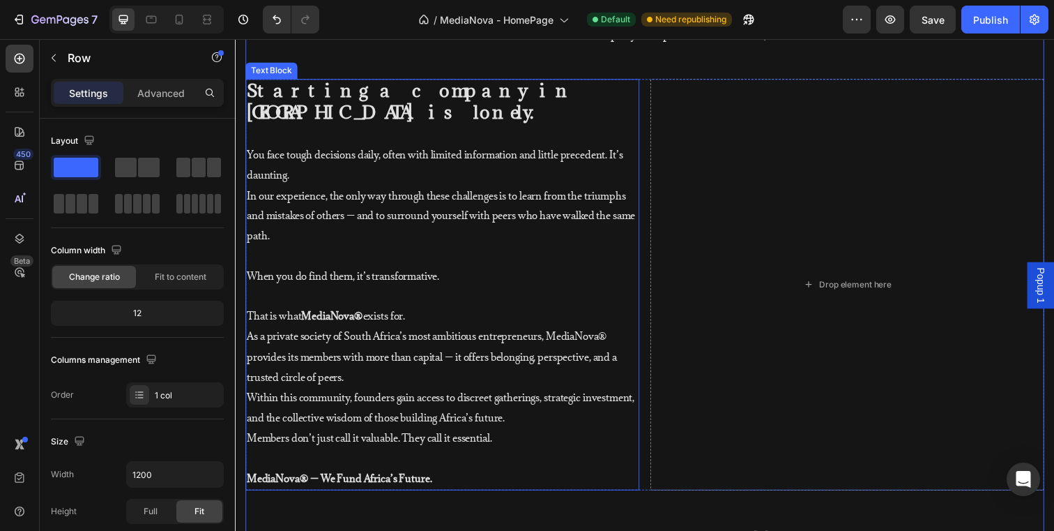
click at [483, 477] on p "MediaNova® — We Fund Africa’s Future." at bounding box center [447, 487] width 400 height 21
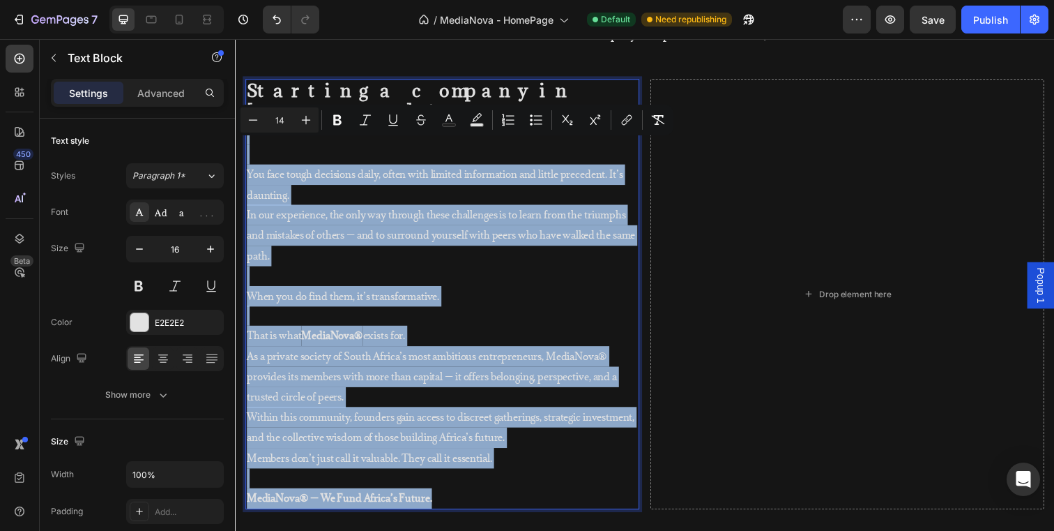
drag, startPoint x: 455, startPoint y: 481, endPoint x: 262, endPoint y: 132, distance: 398.2
click at [262, 132] on div "Starting a company in South Africa is lonely. You face tough decisions daily, o…" at bounding box center [446, 299] width 402 height 440
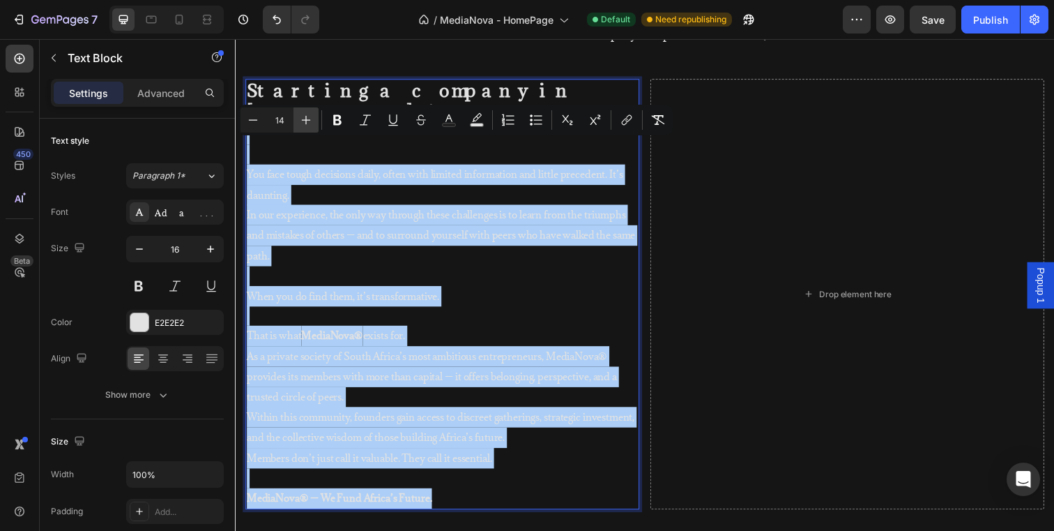
click at [305, 119] on icon "Editor contextual toolbar" at bounding box center [306, 120] width 9 height 9
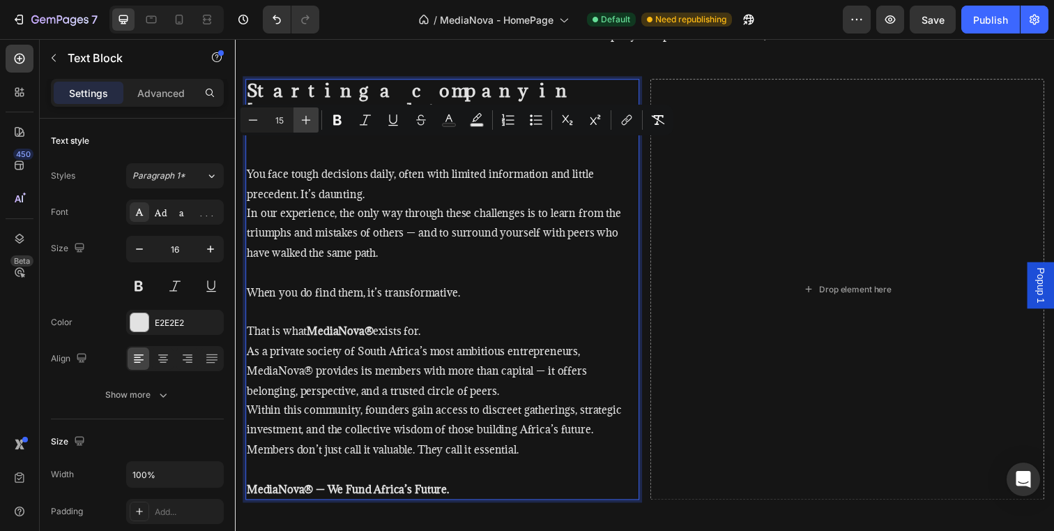
click at [305, 119] on icon "Editor contextual toolbar" at bounding box center [306, 120] width 9 height 9
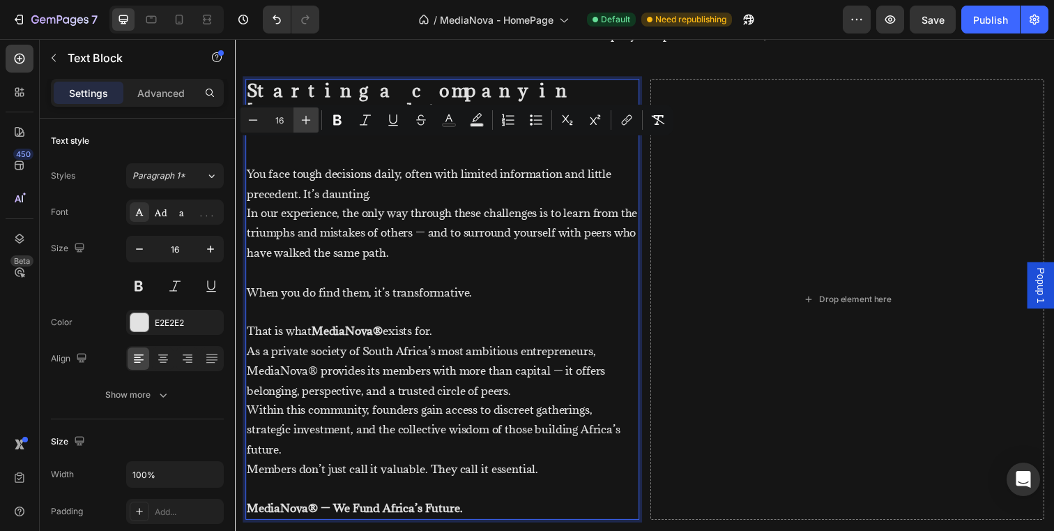
click at [305, 119] on icon "Editor contextual toolbar" at bounding box center [306, 120] width 9 height 9
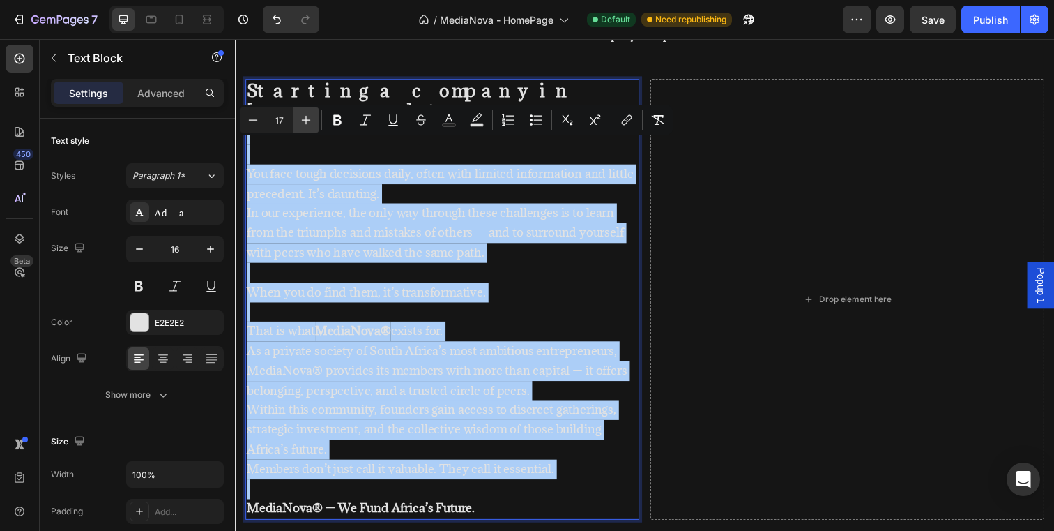
click at [305, 119] on icon "Editor contextual toolbar" at bounding box center [306, 120] width 9 height 9
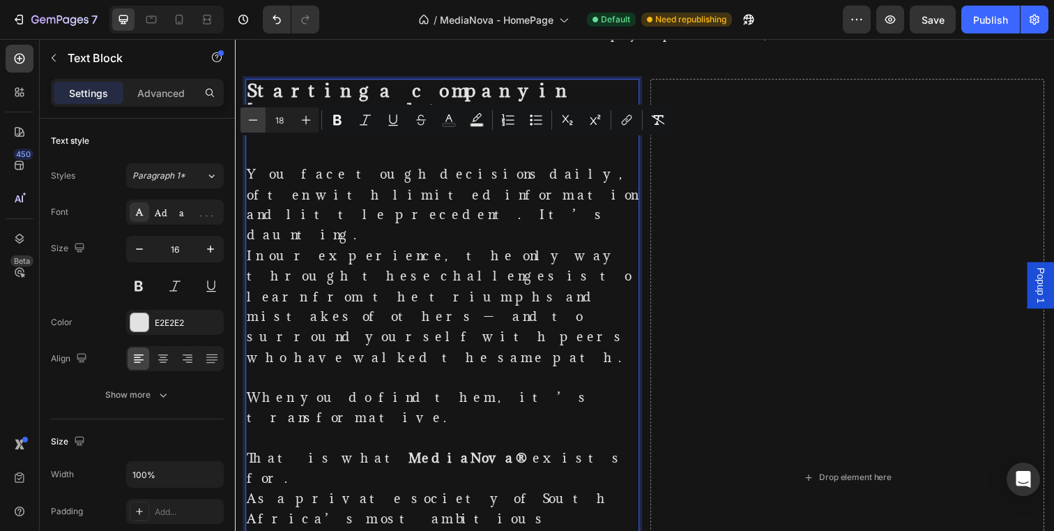
click at [257, 119] on icon "Editor contextual toolbar" at bounding box center [253, 120] width 14 height 14
type input "17"
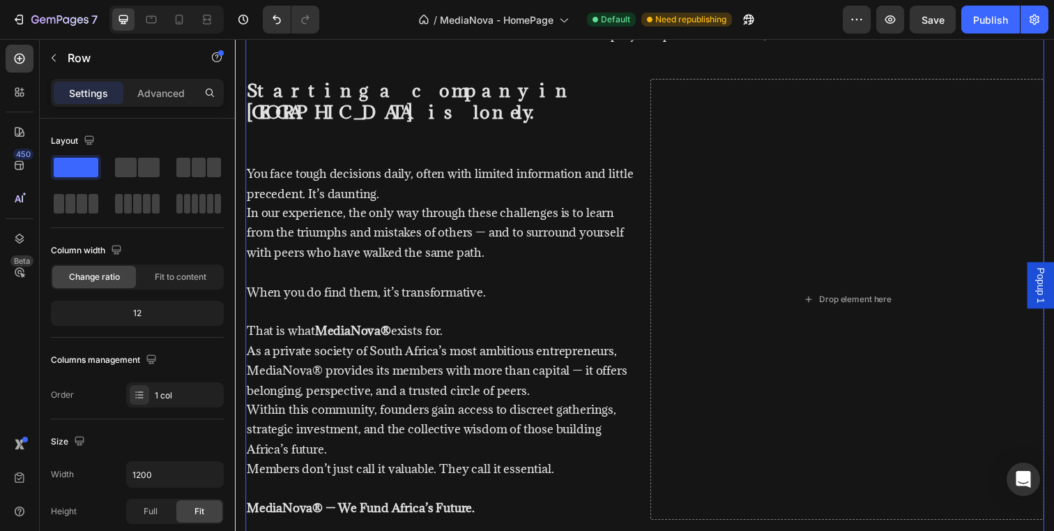
click at [655, 513] on div "Businesses all over the world trust GemPages to build their brand Heading We’re…" at bounding box center [653, 289] width 816 height 705
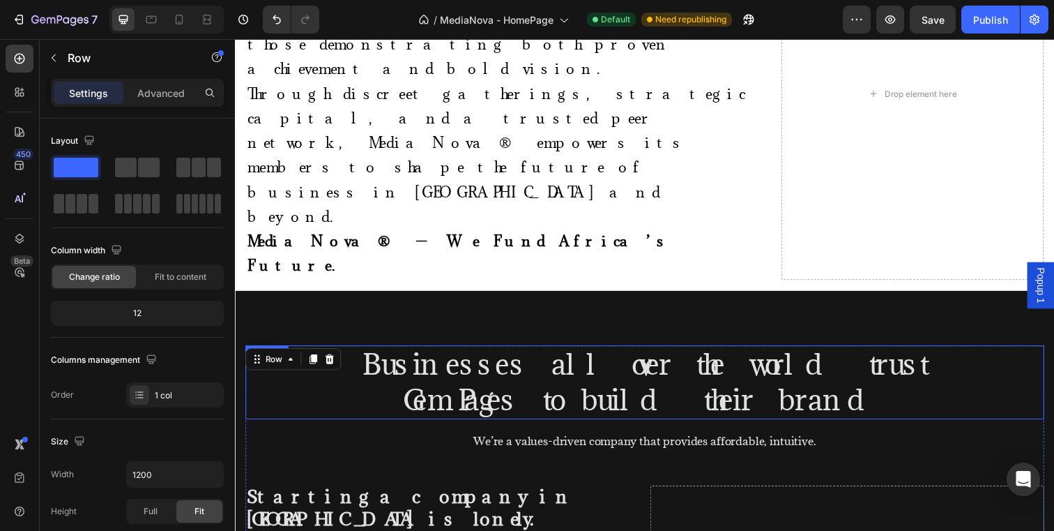
scroll to position [735, 0]
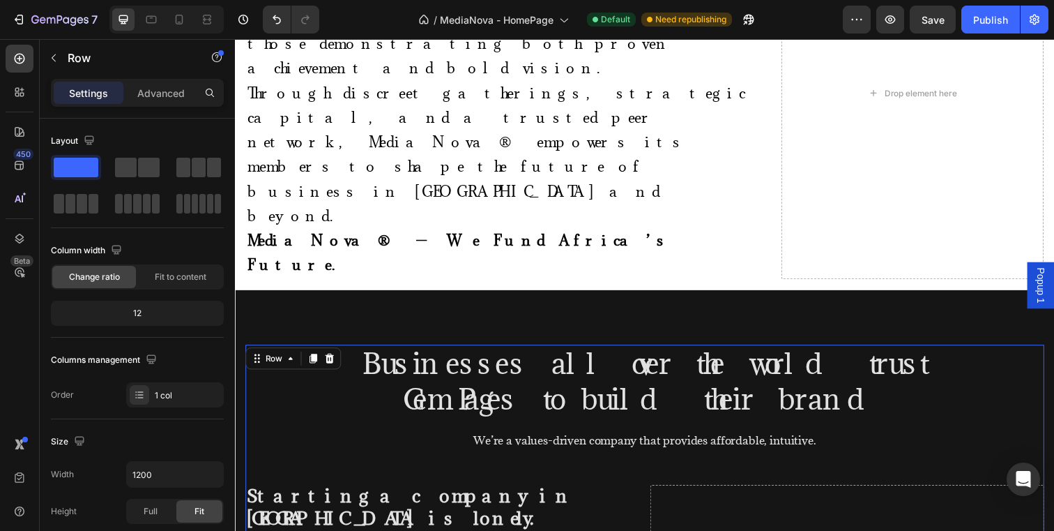
click at [167, 92] on p "Advanced" at bounding box center [160, 93] width 47 height 15
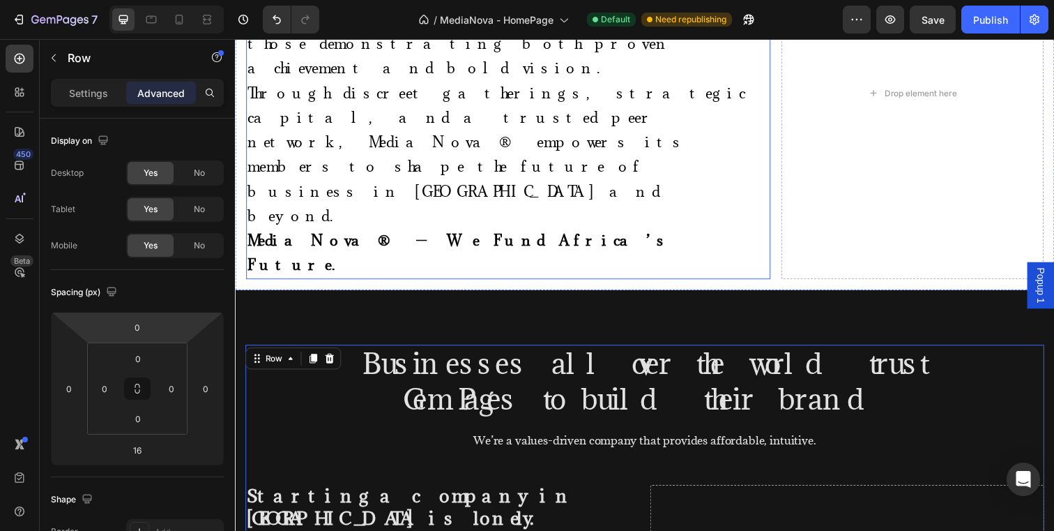
click at [257, 235] on strong "MediaNova® — We Fund Africa’s Future." at bounding box center [464, 257] width 432 height 44
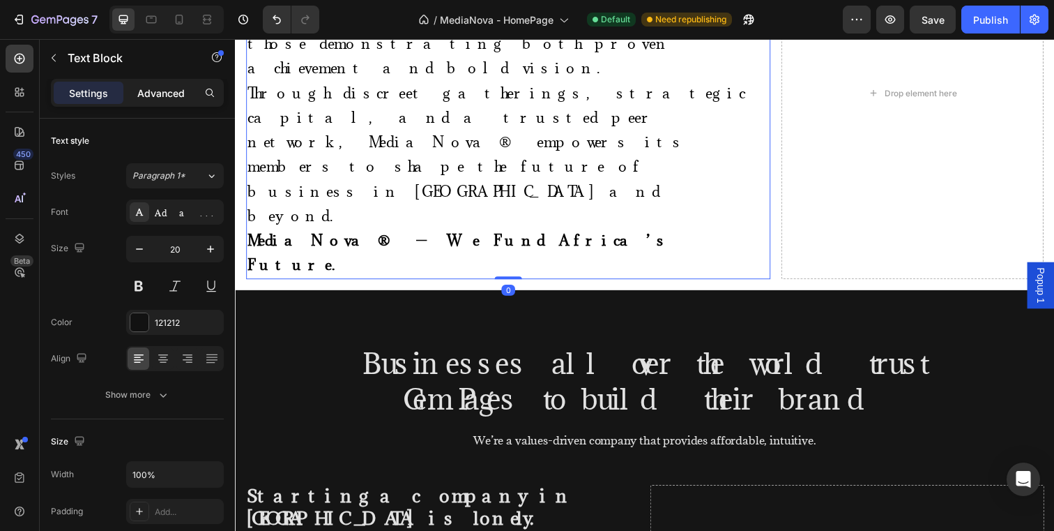
click at [179, 100] on p "Advanced" at bounding box center [160, 93] width 47 height 15
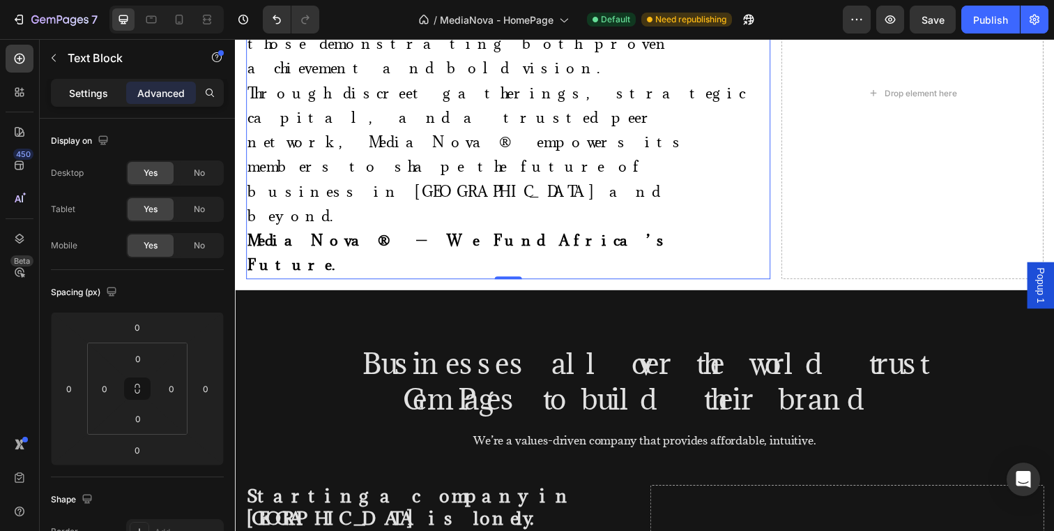
click at [86, 96] on p "Settings" at bounding box center [88, 93] width 39 height 15
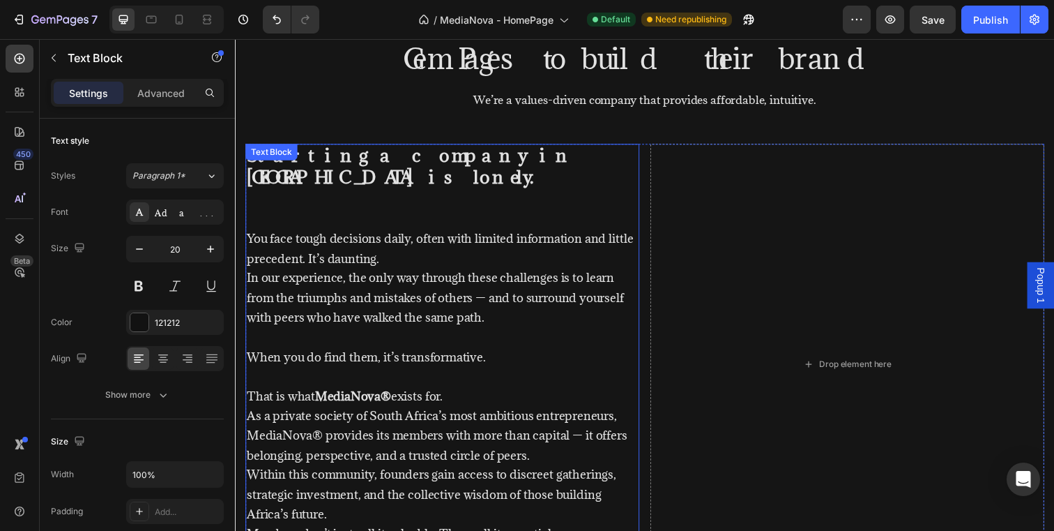
scroll to position [850, 0]
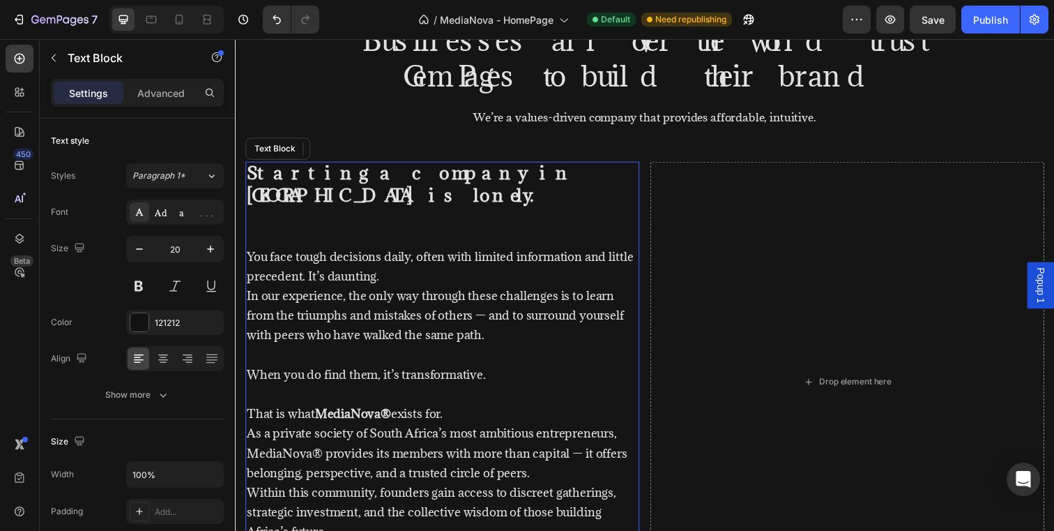
click at [316, 221] on p "Starting a company in [GEOGRAPHIC_DATA] is lonely." at bounding box center [447, 208] width 400 height 86
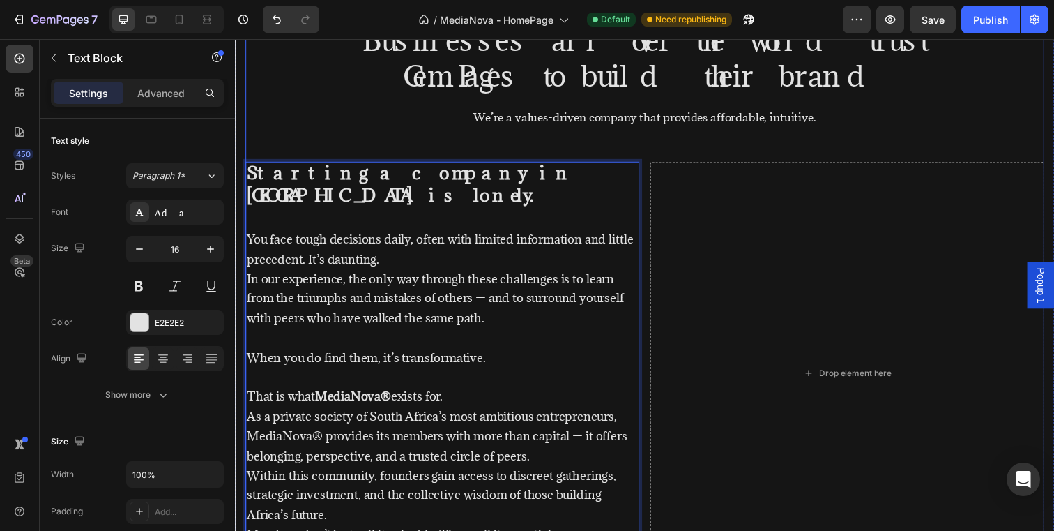
click at [370, 100] on div "Businesses all over the world trust GemPages to build their brand Heading We’re…" at bounding box center [653, 365] width 816 height 688
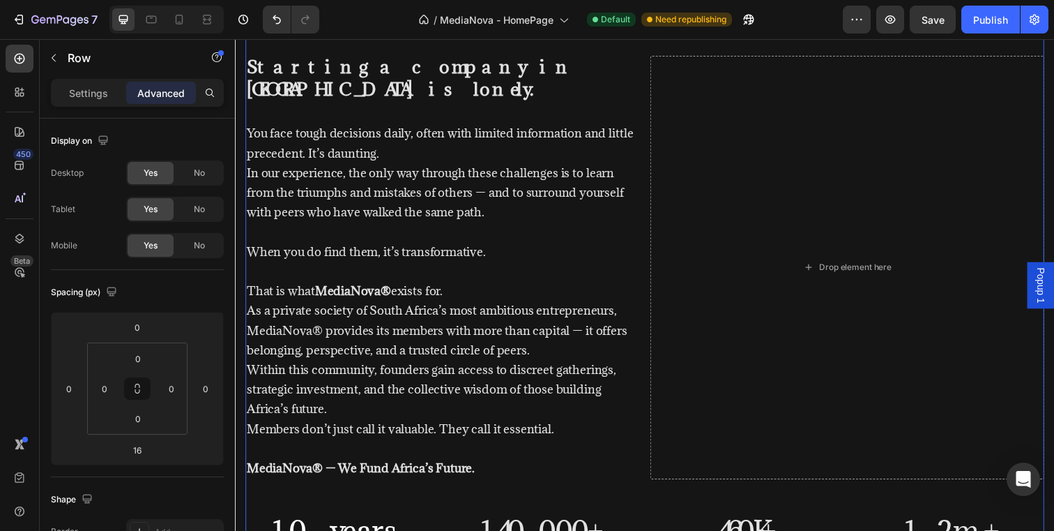
scroll to position [964, 0]
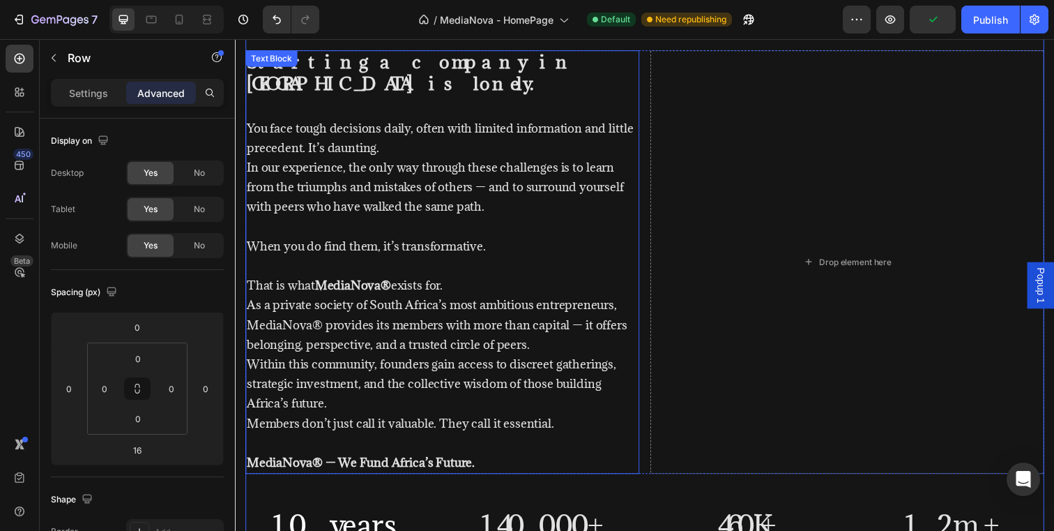
click at [473, 280] on p "That is what MediaNova® exists for." at bounding box center [447, 290] width 400 height 20
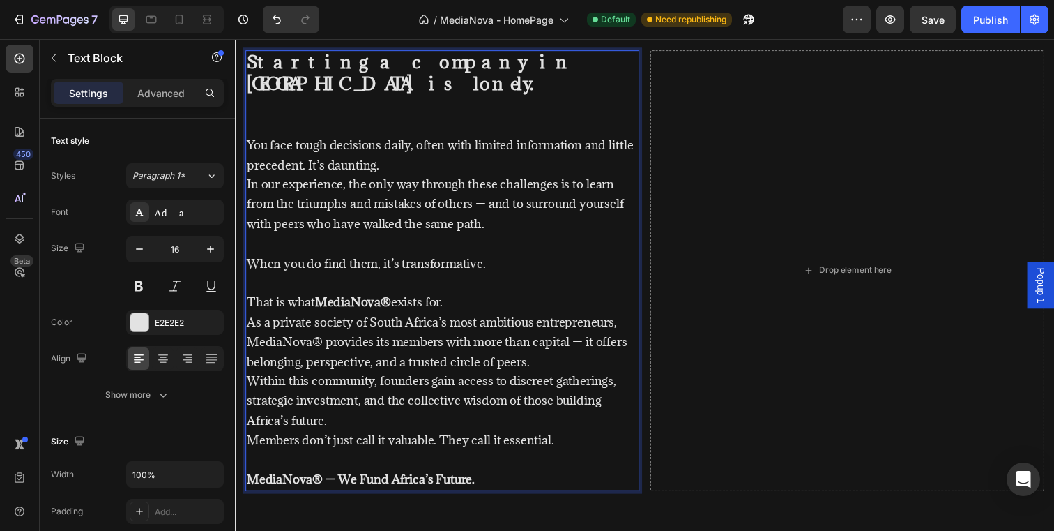
click at [402, 238] on p "Rich Text Editor. Editing area: main" at bounding box center [447, 248] width 400 height 20
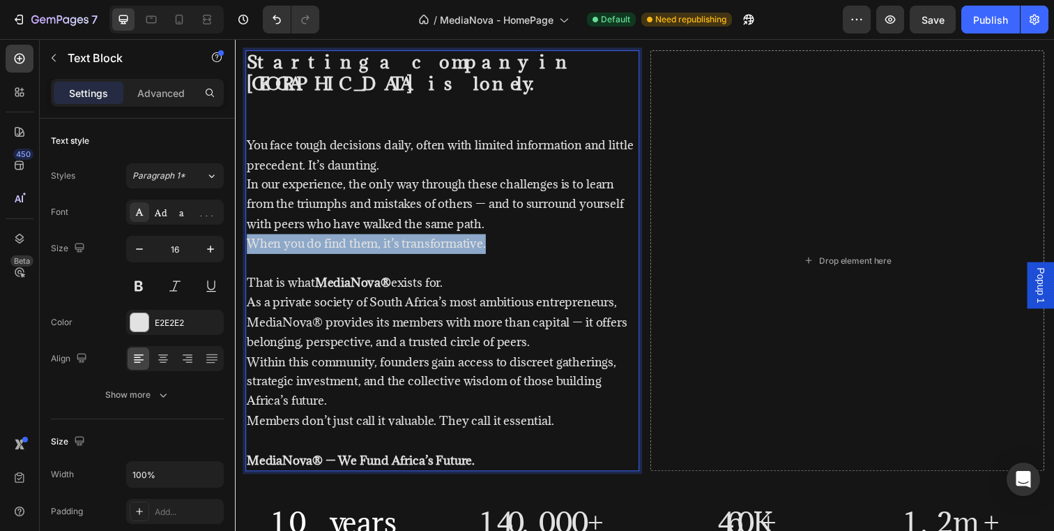
drag, startPoint x: 504, startPoint y: 227, endPoint x: 250, endPoint y: 225, distance: 253.8
click at [250, 238] on p "When you do find them, it’s transformative." at bounding box center [447, 248] width 400 height 20
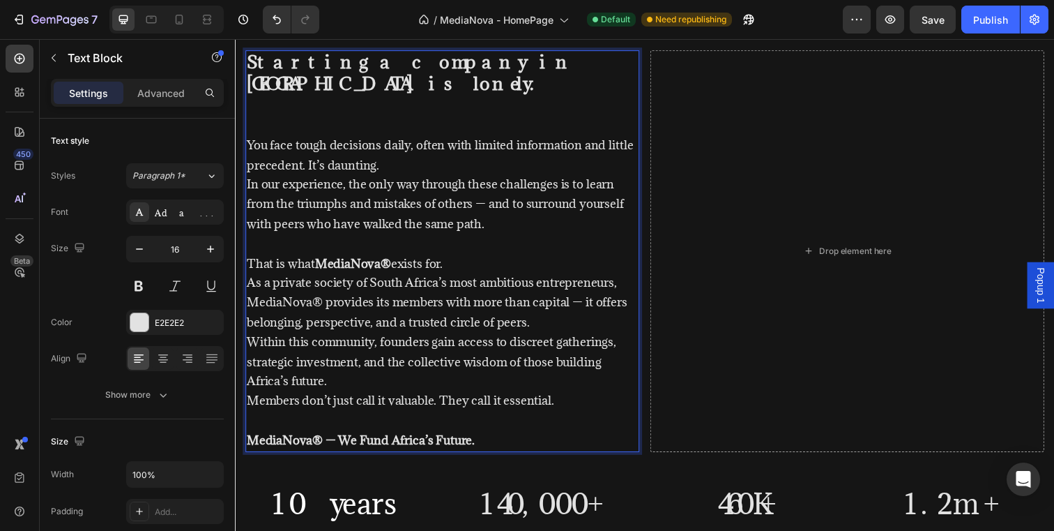
click at [287, 238] on p "Rich Text Editor. Editing area: main" at bounding box center [447, 248] width 400 height 20
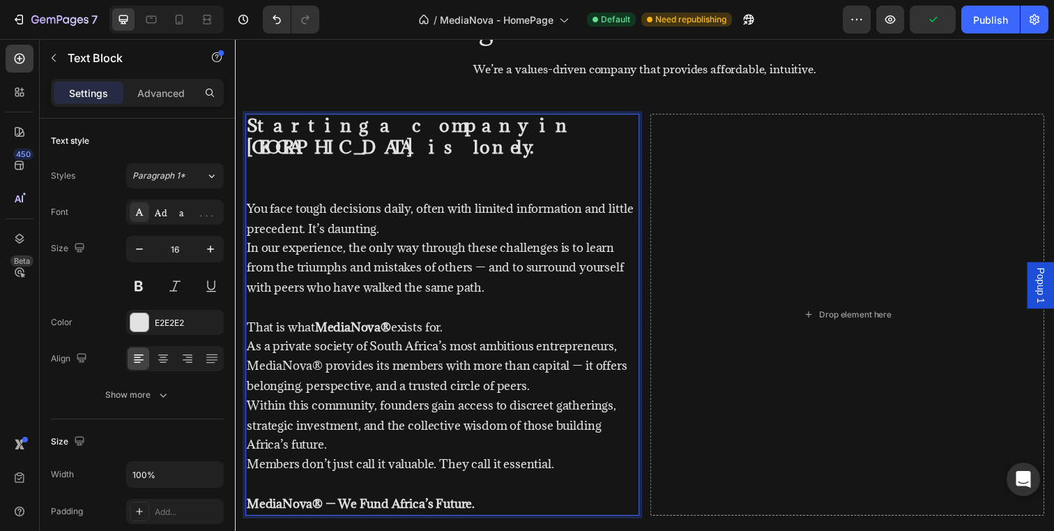
scroll to position [900, 0]
click at [395, 161] on p "Rich Text Editor. Editing area: main" at bounding box center [447, 180] width 400 height 40
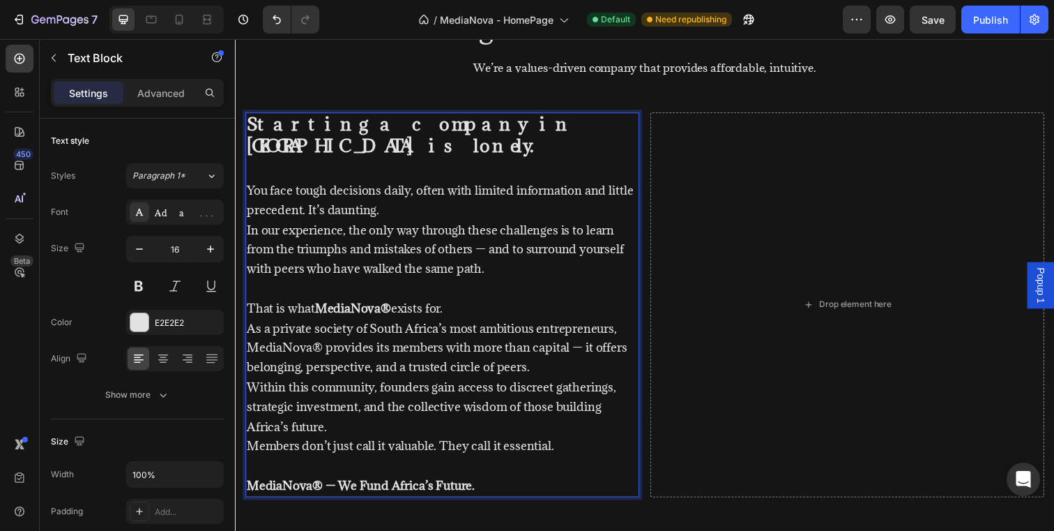
click at [462, 304] on p "That is what MediaNova® exists for." at bounding box center [447, 314] width 400 height 20
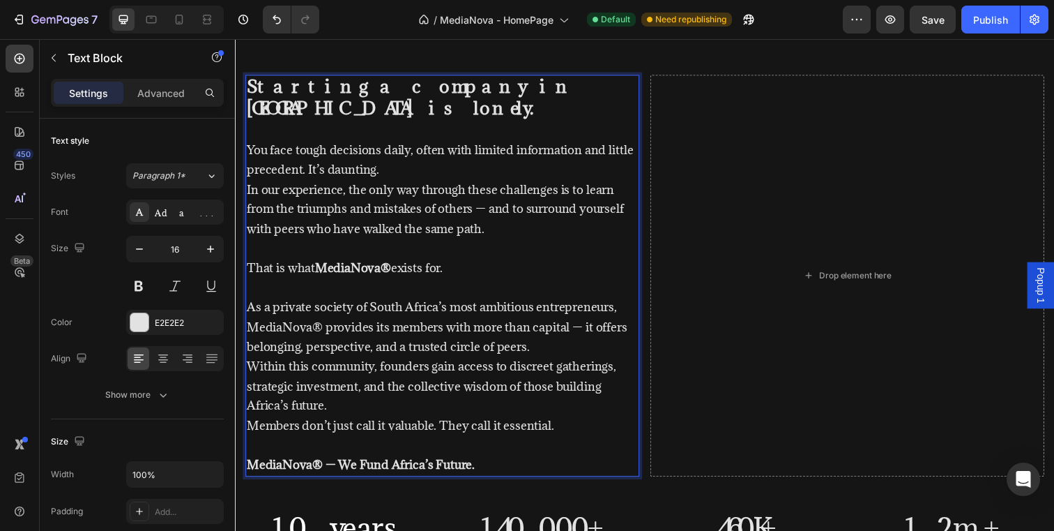
scroll to position [940, 0]
click at [991, 13] on div "Publish" at bounding box center [990, 20] width 35 height 15
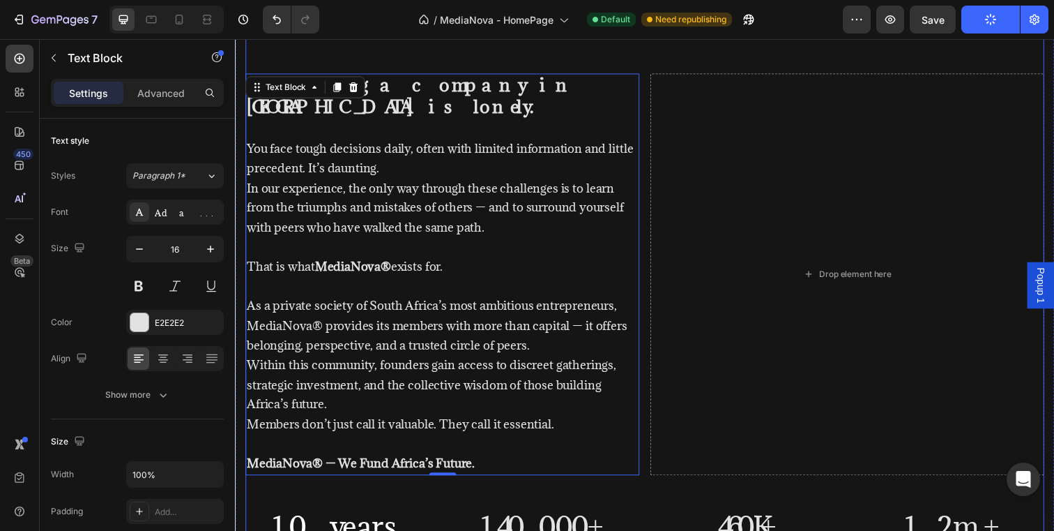
click at [665, 473] on div "Businesses all over the world trust GemPages to build their brand Heading We’re…" at bounding box center [653, 263] width 816 height 665
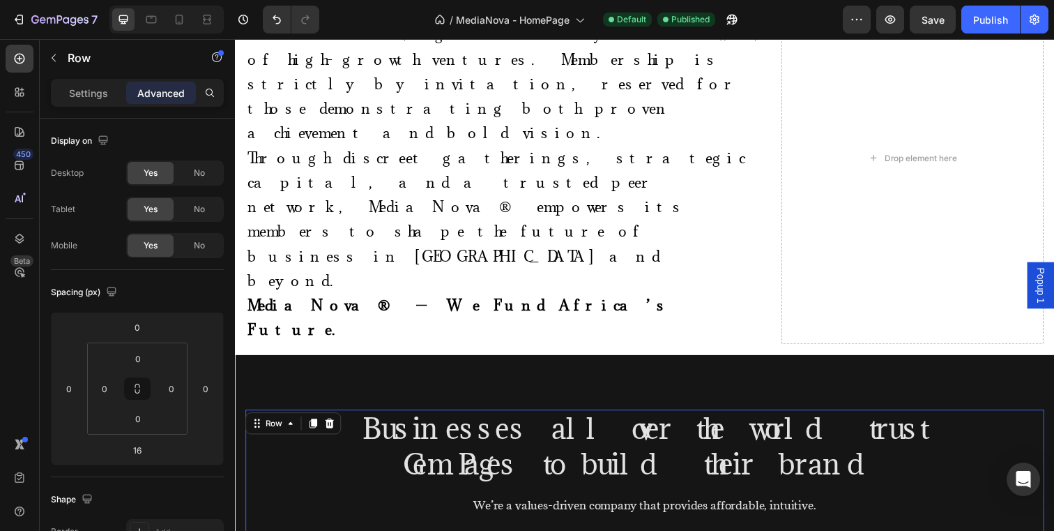
scroll to position [595, 0]
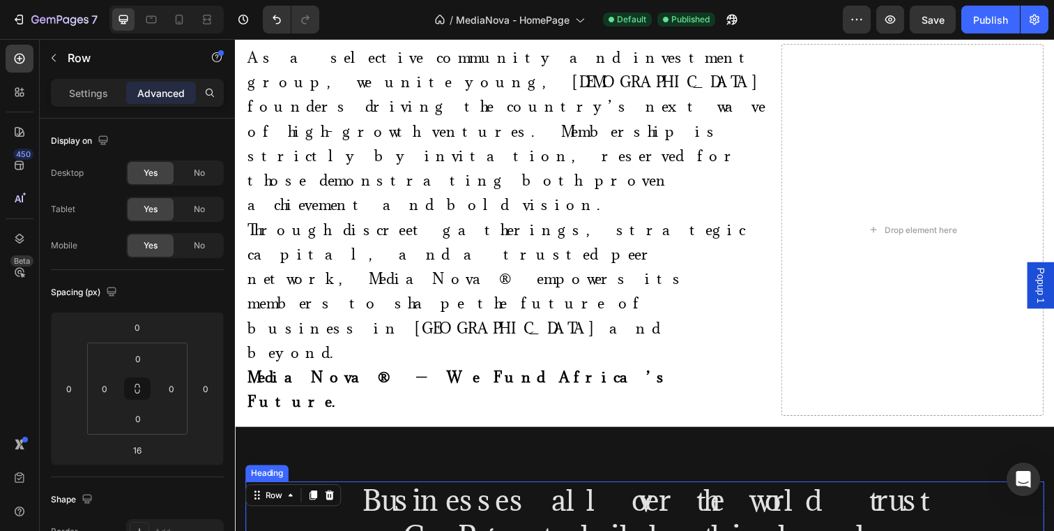
click at [616, 490] on h2 "Businesses all over the world trust GemPages to build their brand" at bounding box center [653, 527] width 816 height 75
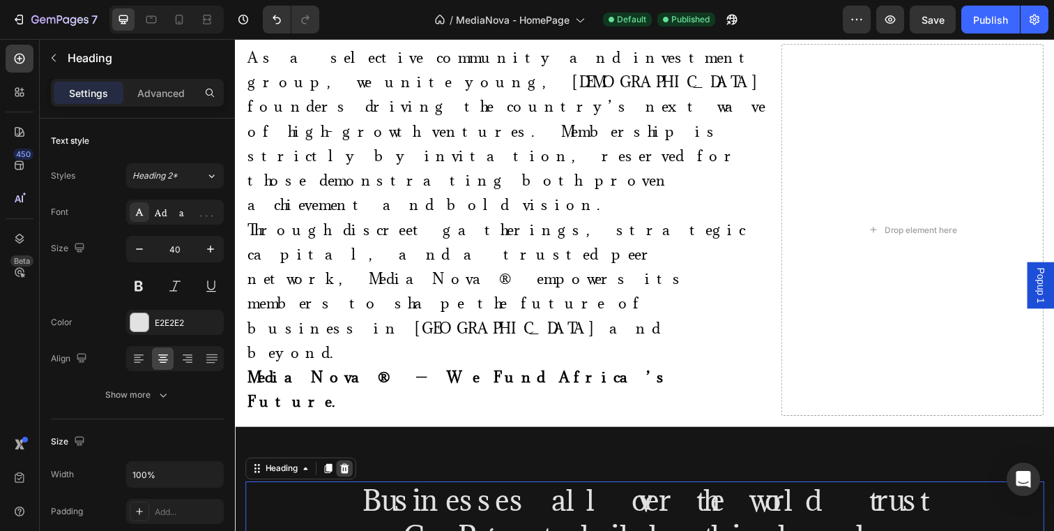
click at [349, 472] on icon at bounding box center [346, 477] width 9 height 10
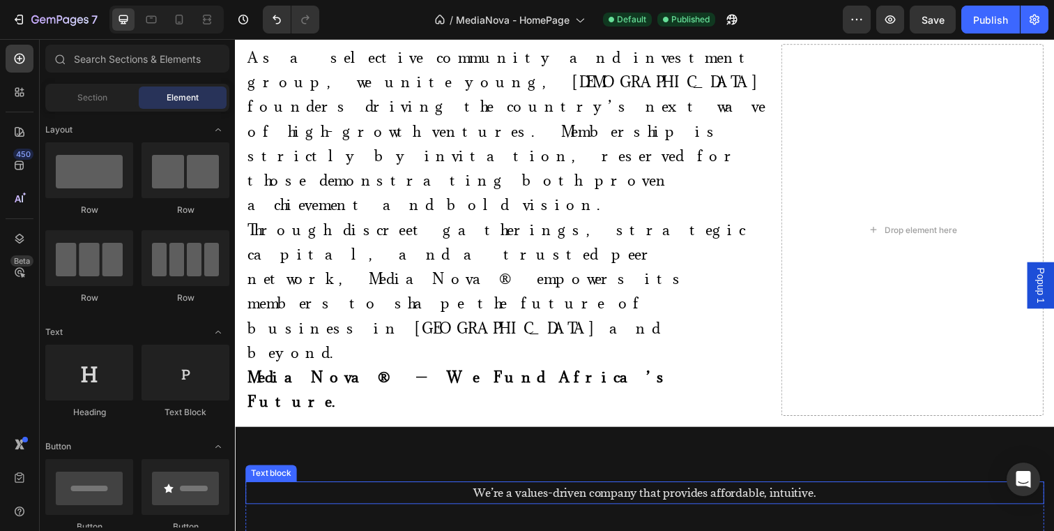
click at [564, 492] on p "We’re a values-driven company that provides affordable, intuitive." at bounding box center [653, 502] width 813 height 20
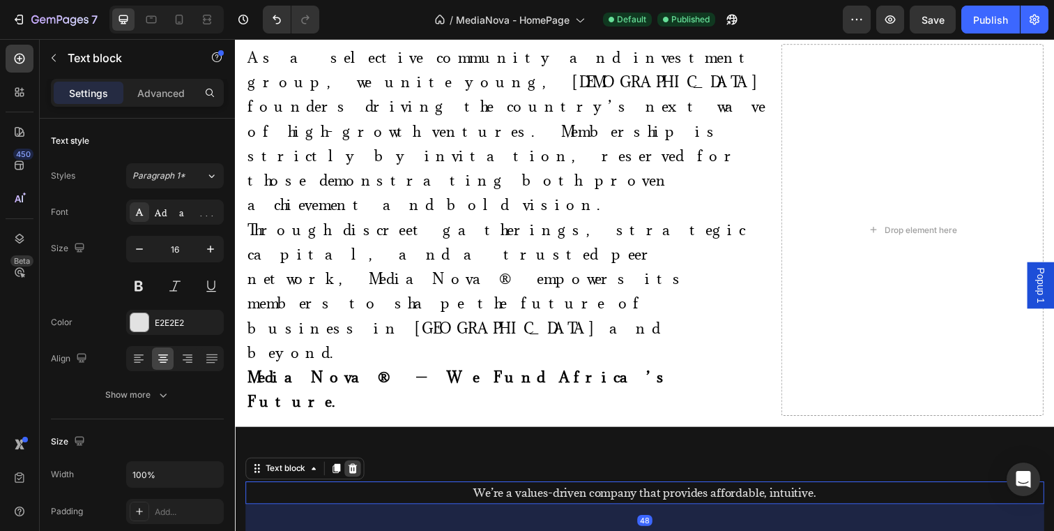
click at [354, 472] on icon at bounding box center [355, 477] width 9 height 10
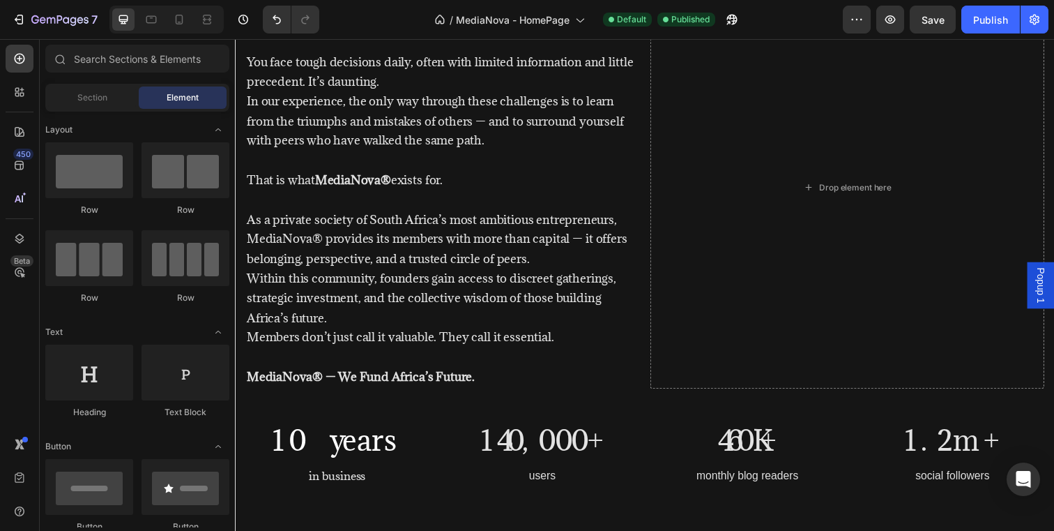
scroll to position [962, 0]
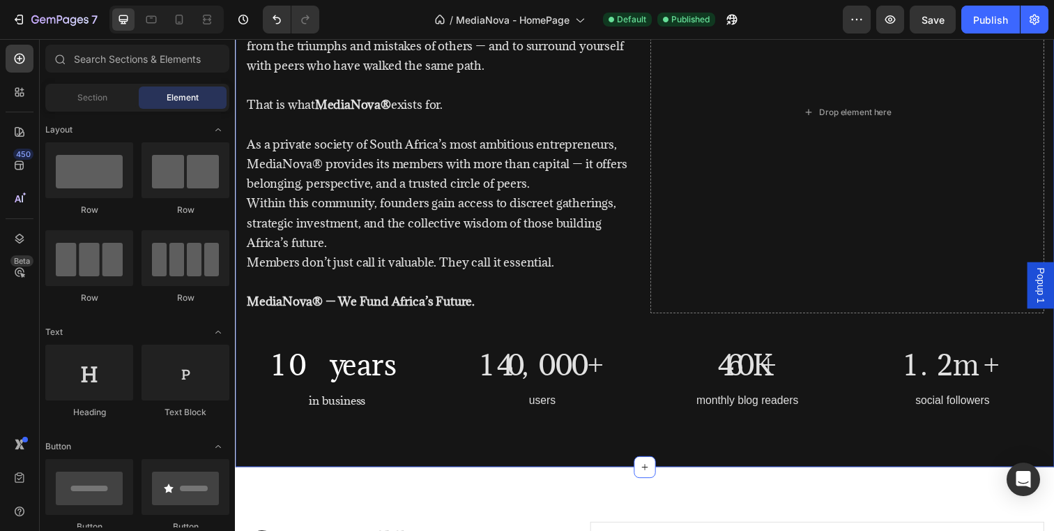
click at [542, 444] on div "Starting a company in [GEOGRAPHIC_DATA] is lonely. You face tough decisions dai…" at bounding box center [653, 164] width 837 height 623
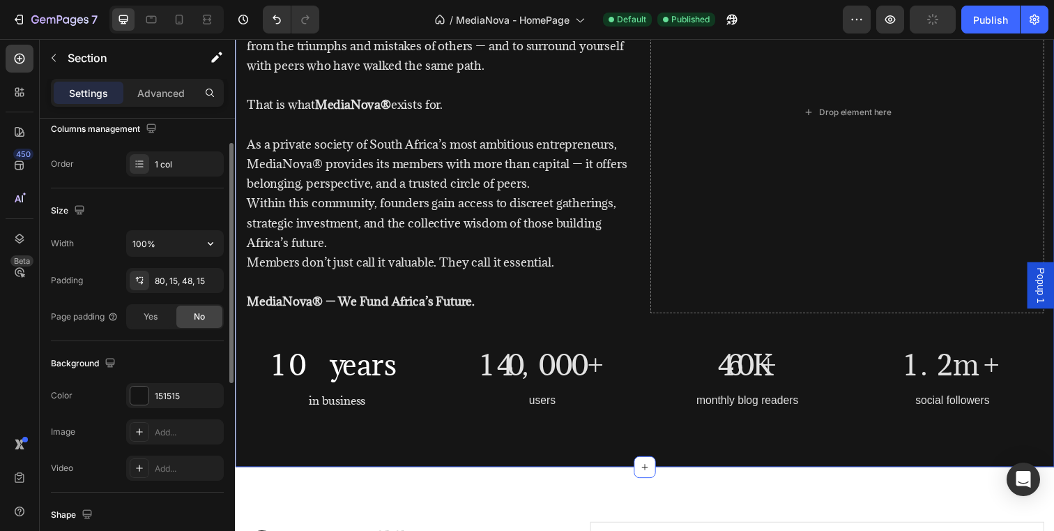
scroll to position [399, 0]
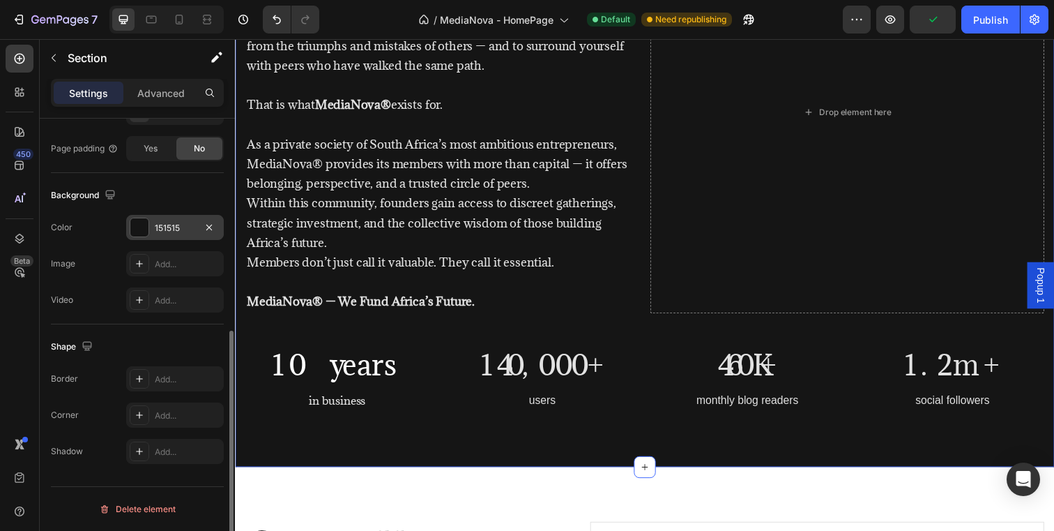
click at [137, 229] on div at bounding box center [139, 227] width 18 height 18
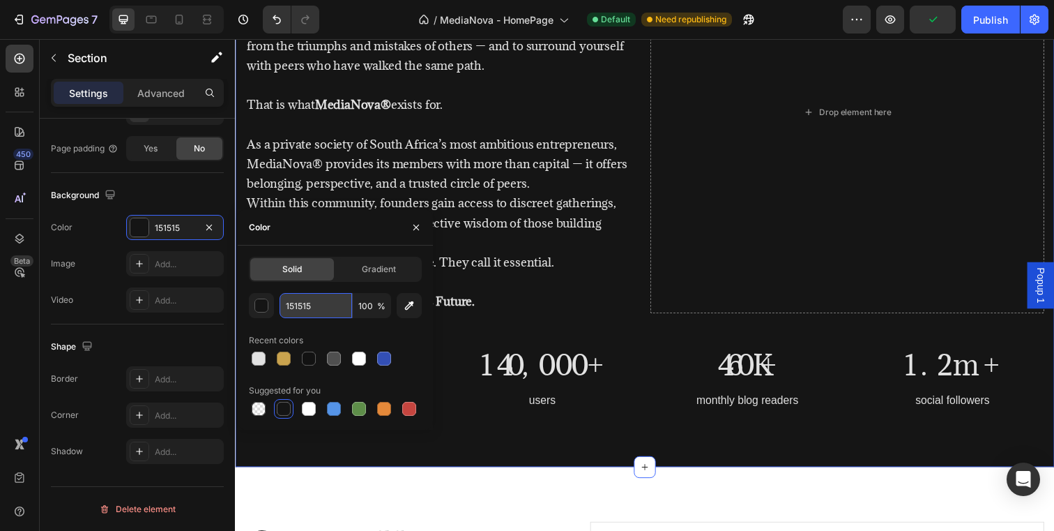
click at [315, 304] on input "151515" at bounding box center [316, 305] width 73 height 25
click at [258, 308] on div "button" at bounding box center [262, 306] width 14 height 14
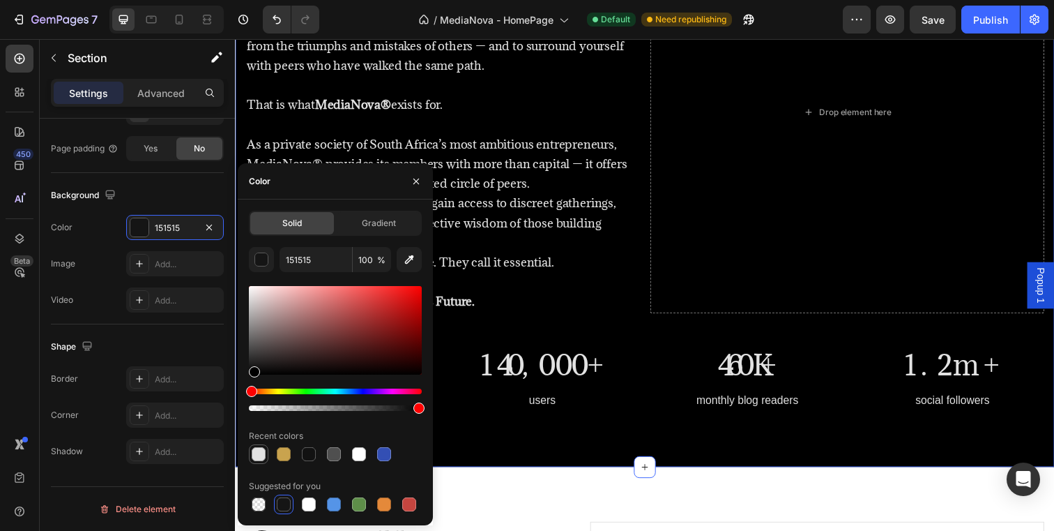
drag, startPoint x: 254, startPoint y: 372, endPoint x: 253, endPoint y: 445, distance: 73.2
click at [253, 445] on div "151515 100 % Recent colors Suggested for you" at bounding box center [335, 380] width 173 height 267
type input "000000"
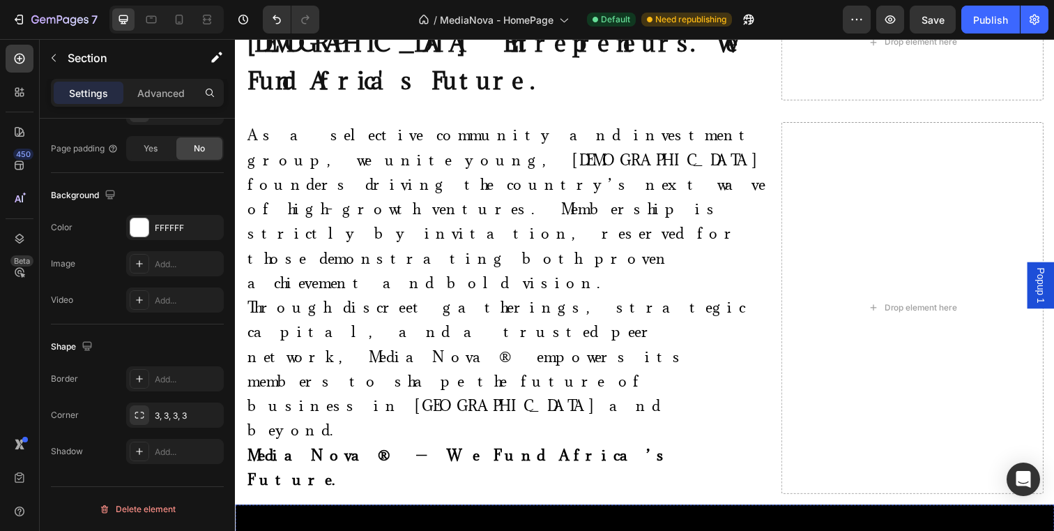
scroll to position [530, 0]
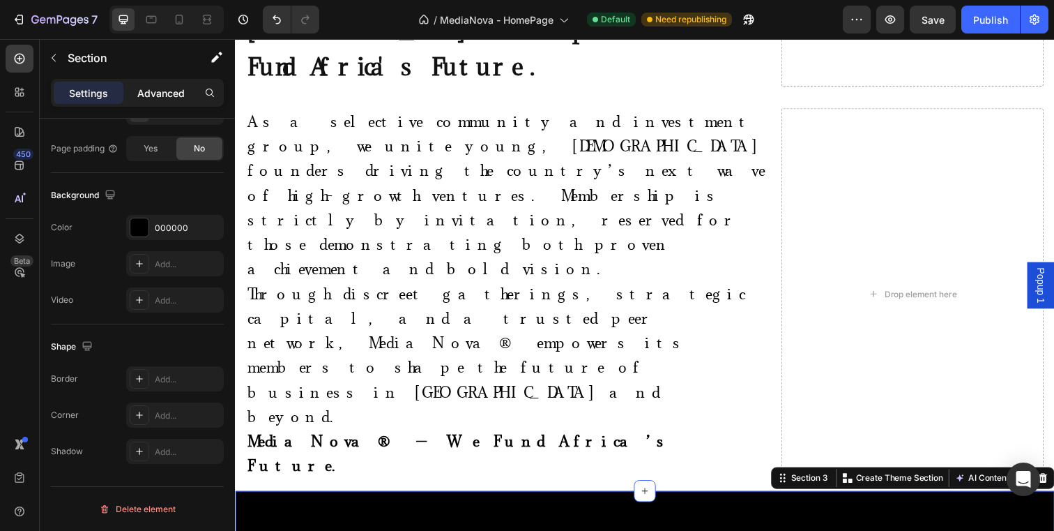
click at [151, 96] on p "Advanced" at bounding box center [160, 93] width 47 height 15
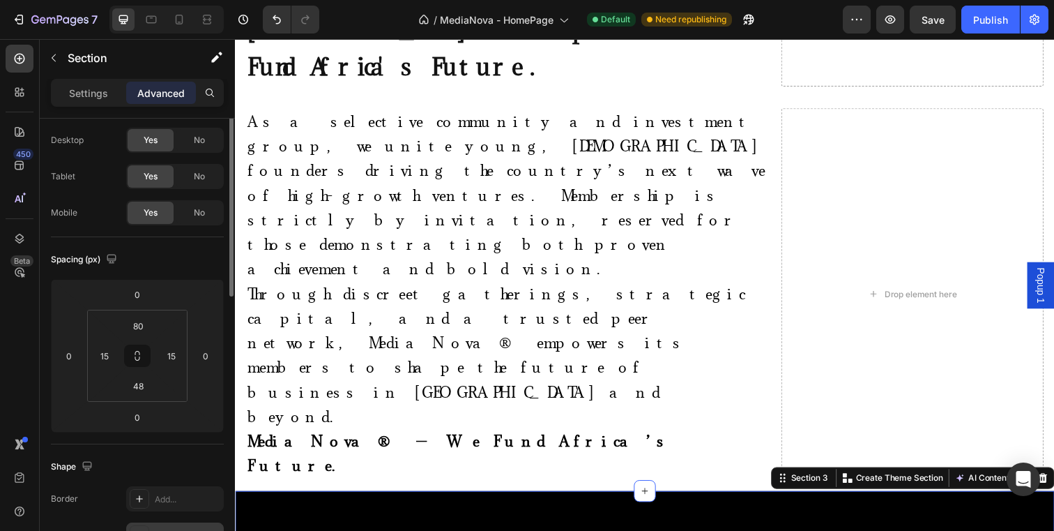
scroll to position [0, 0]
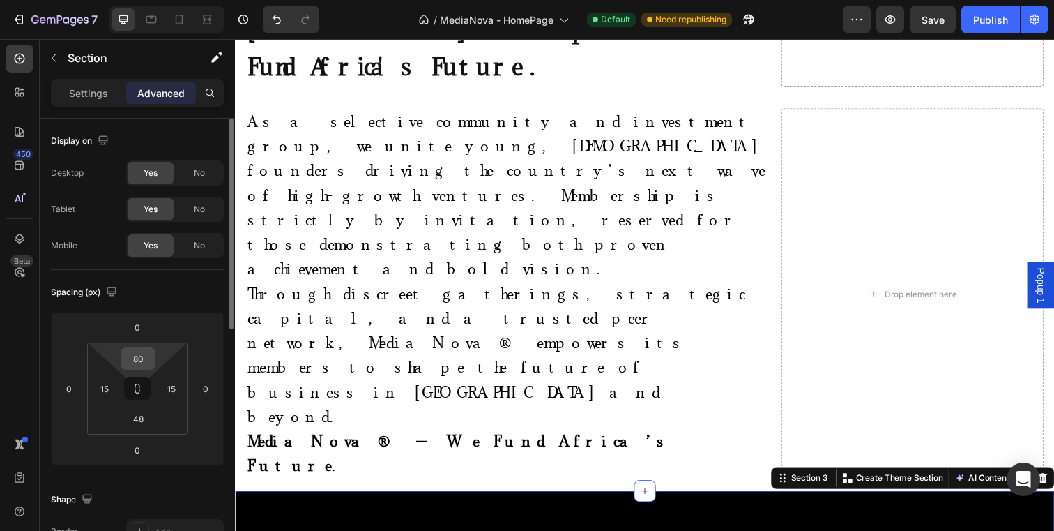
click at [145, 353] on input "80" at bounding box center [138, 358] width 28 height 21
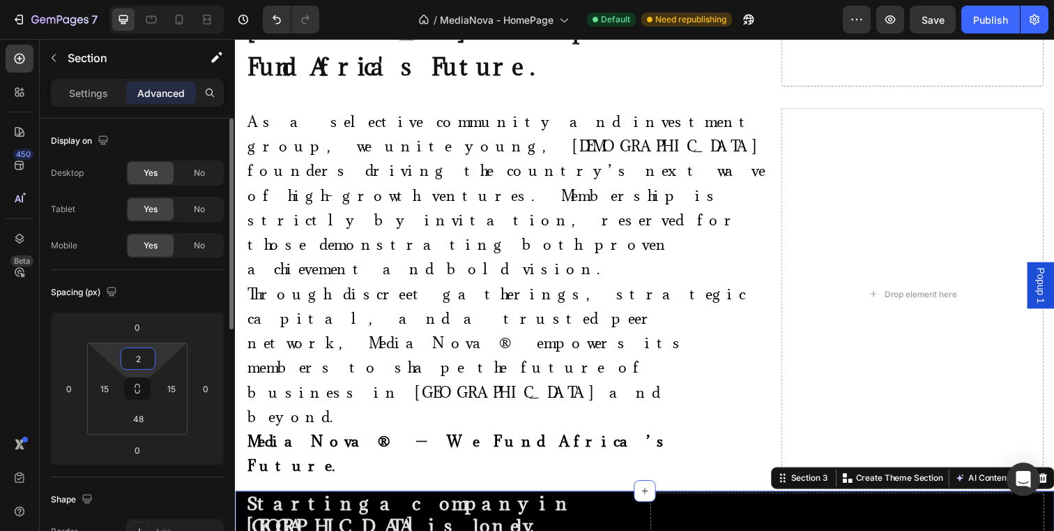
type input "20"
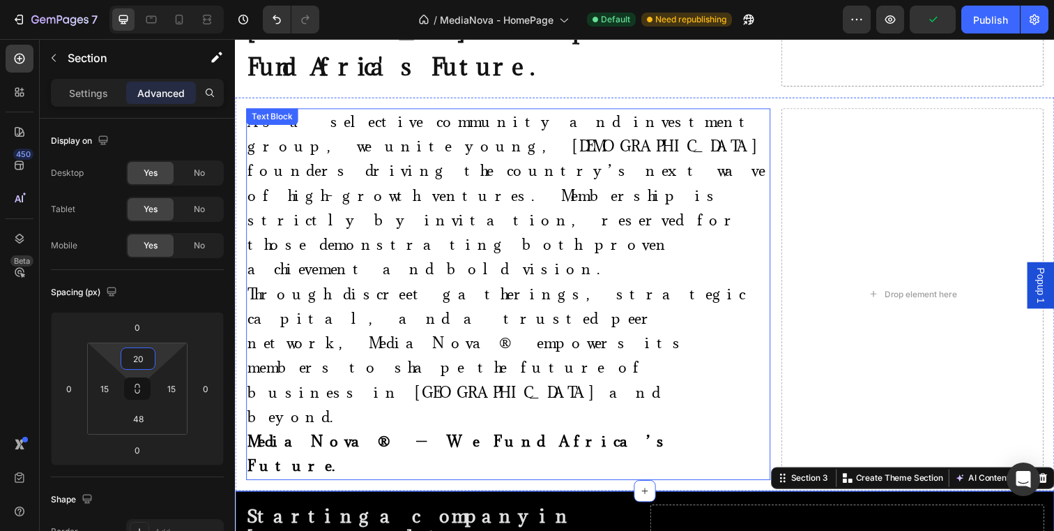
click at [590, 437] on p "MediaNova® — We Fund Africa’s Future." at bounding box center [514, 462] width 533 height 50
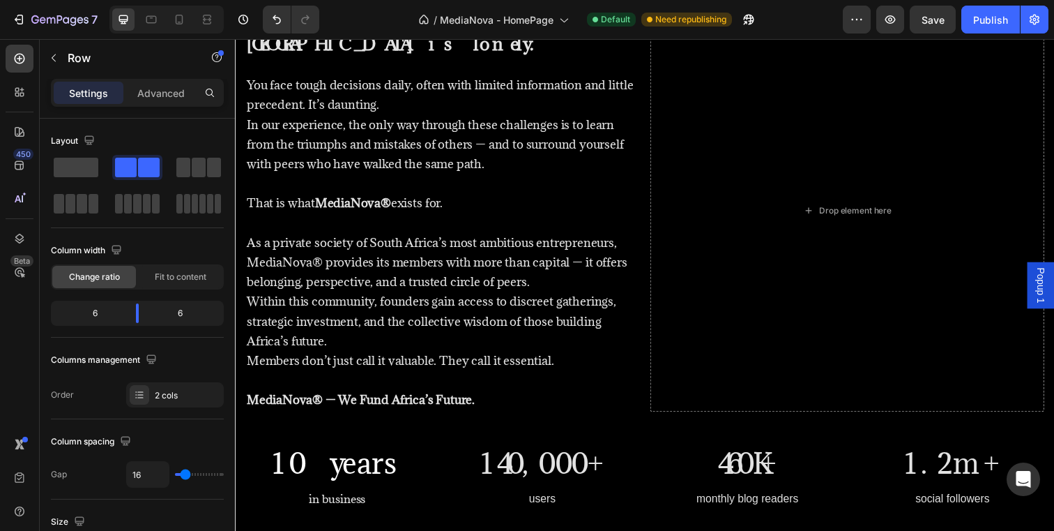
scroll to position [819, 0]
click at [978, 13] on div "Publish" at bounding box center [990, 20] width 35 height 15
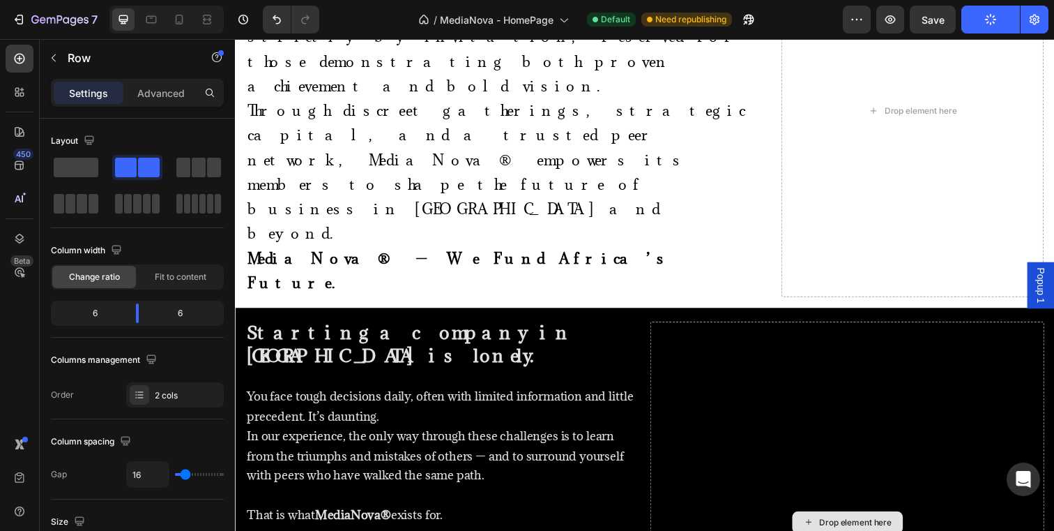
scroll to position [735, 0]
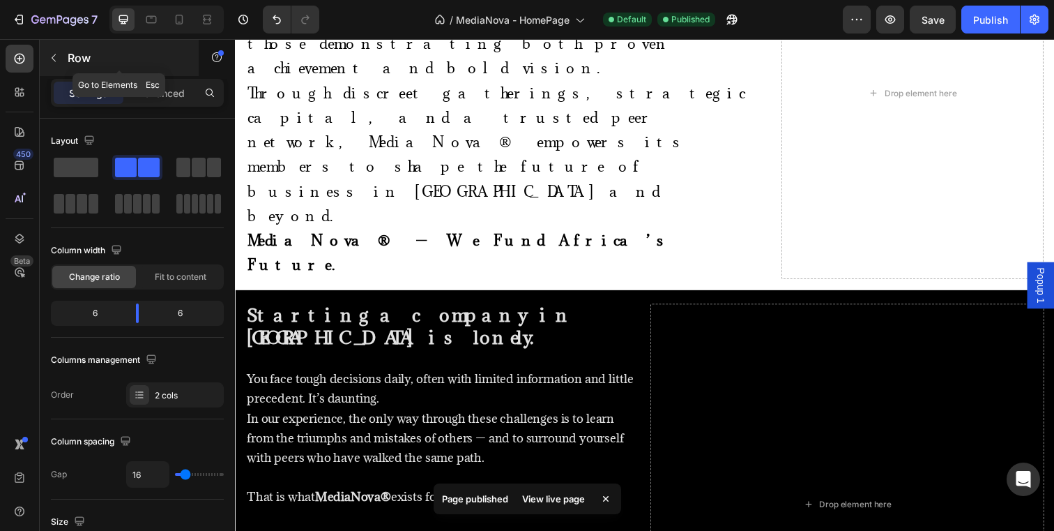
click at [82, 53] on p "Row" at bounding box center [127, 58] width 119 height 17
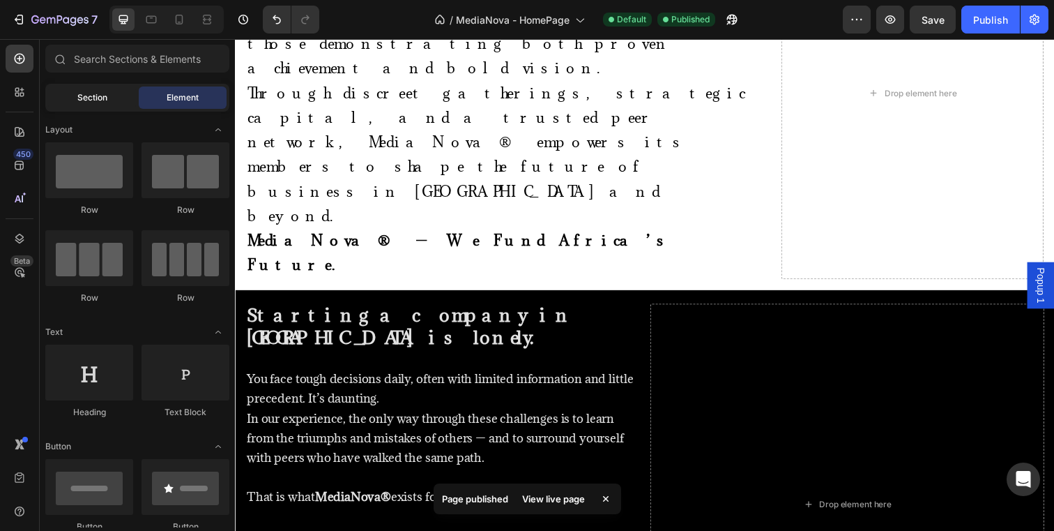
click at [74, 100] on div "Section" at bounding box center [92, 97] width 88 height 22
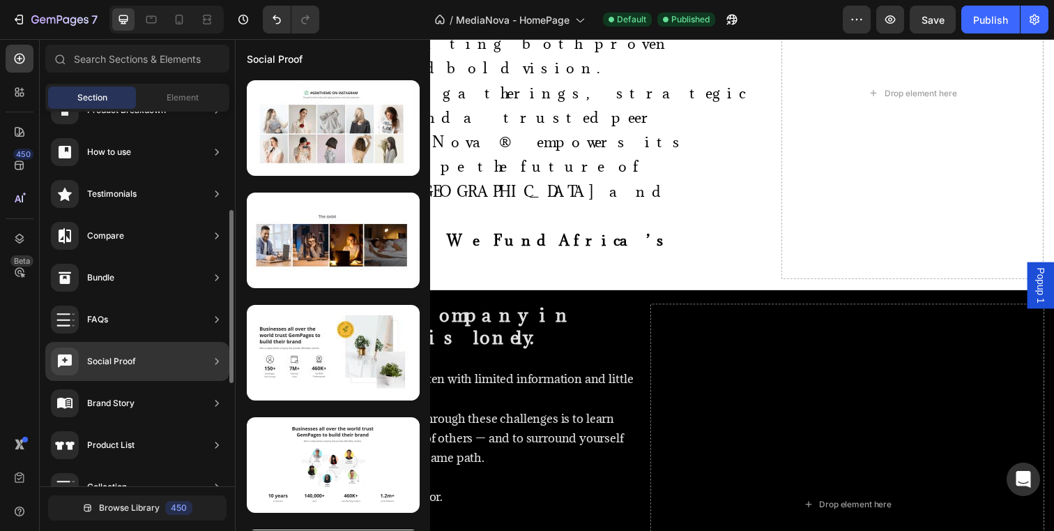
scroll to position [243, 0]
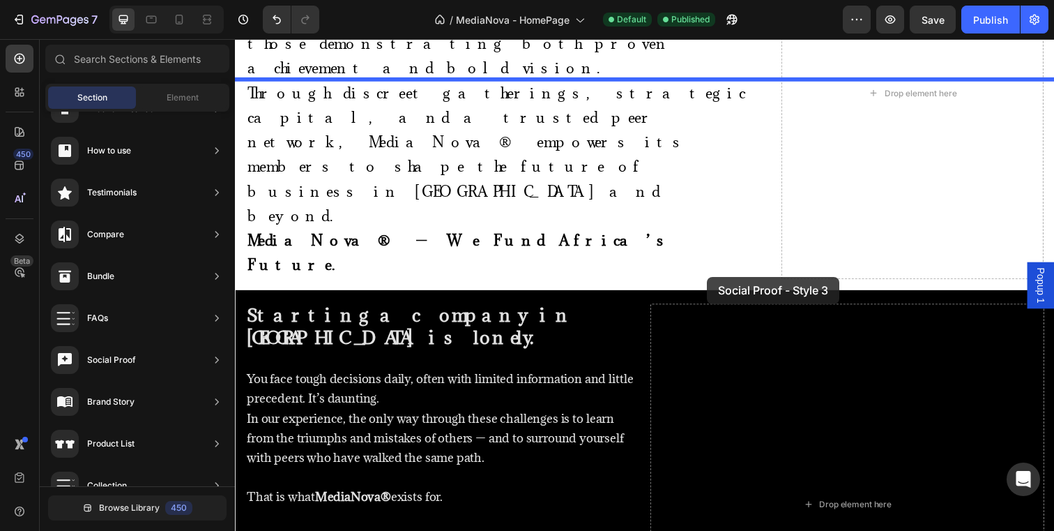
drag, startPoint x: 540, startPoint y: 498, endPoint x: 717, endPoint y: 282, distance: 279.5
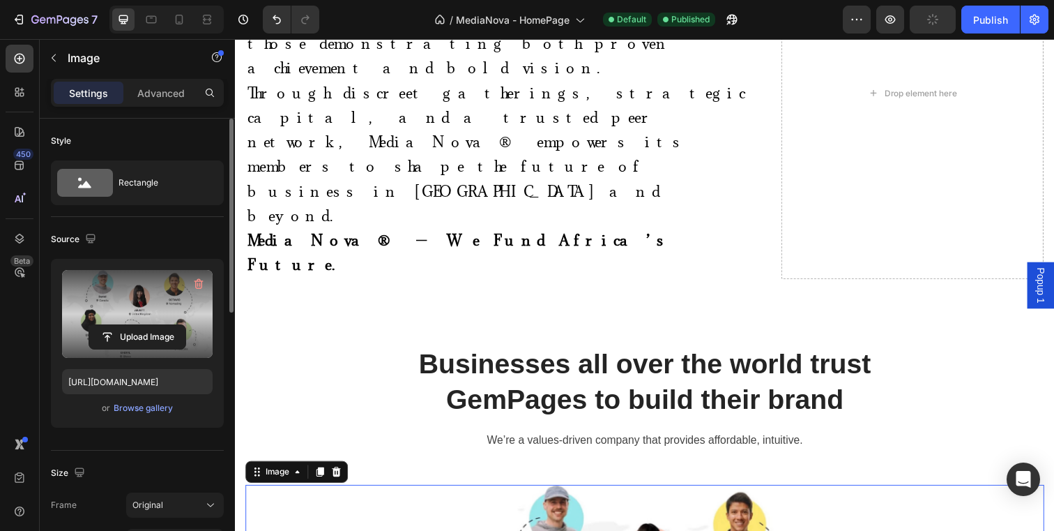
click at [160, 303] on label at bounding box center [137, 314] width 151 height 88
click at [160, 325] on input "file" at bounding box center [137, 337] width 96 height 24
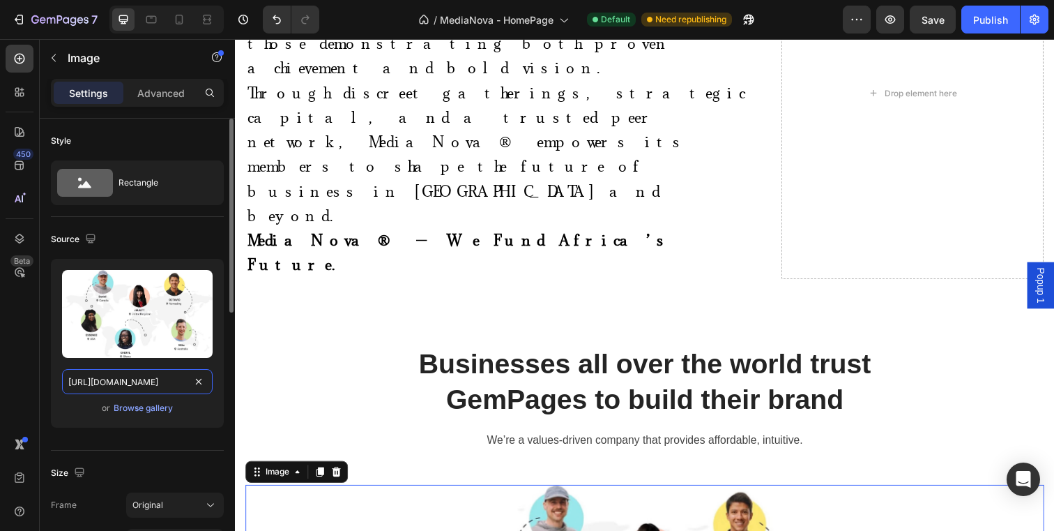
scroll to position [0, 119]
click at [188, 381] on input "[URL][DOMAIN_NAME]" at bounding box center [137, 381] width 151 height 25
click at [126, 407] on div "Browse gallery" at bounding box center [143, 408] width 59 height 13
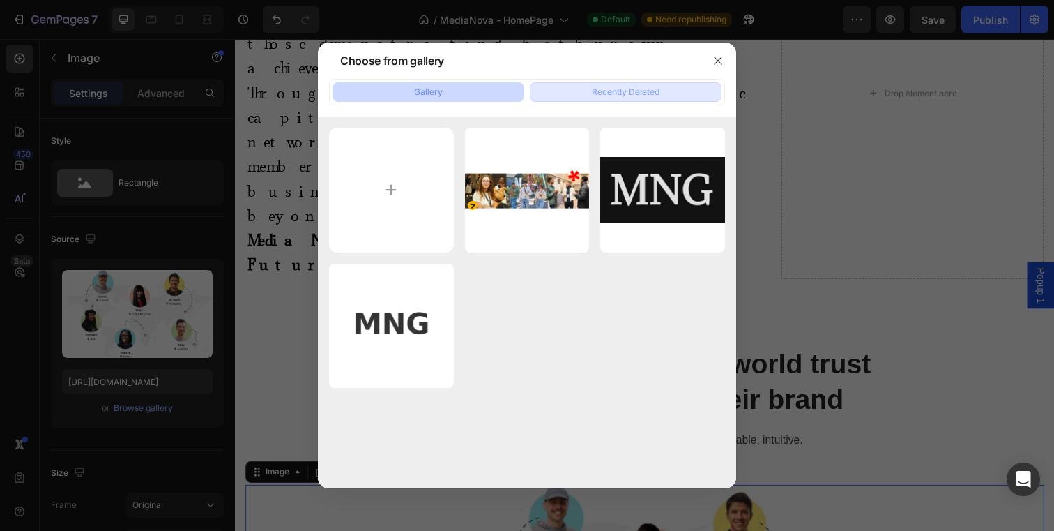
click at [607, 84] on button "Recently Deleted" at bounding box center [626, 92] width 192 height 20
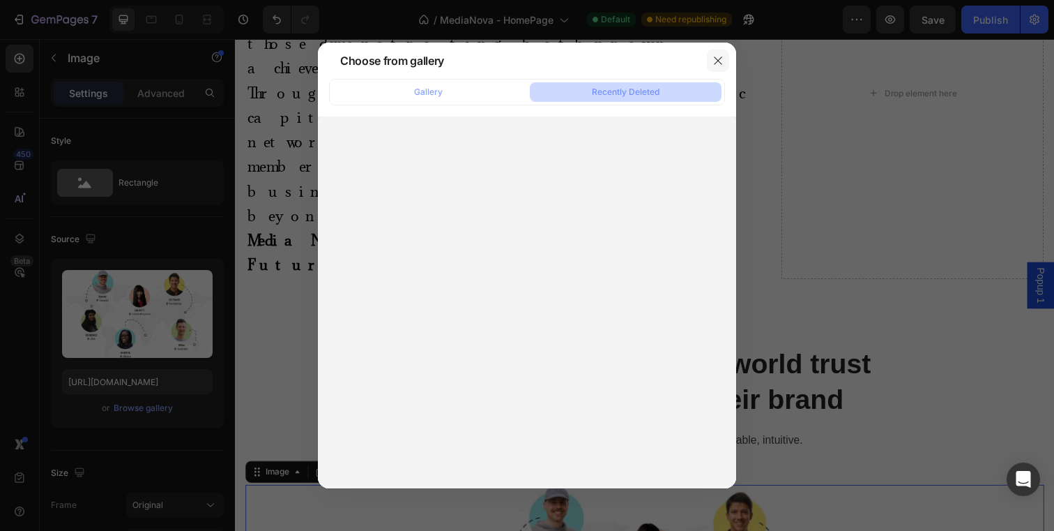
click at [718, 52] on button "button" at bounding box center [718, 61] width 22 height 22
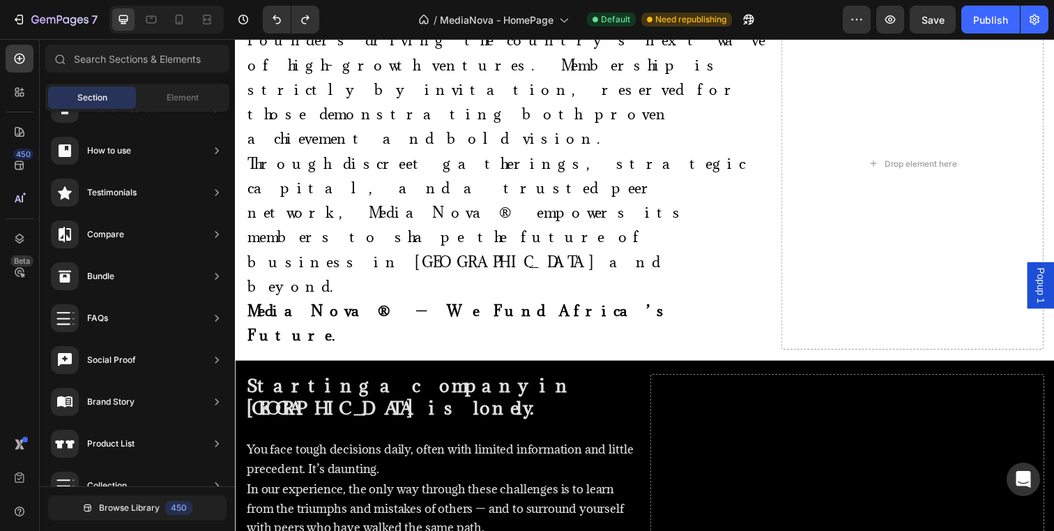
scroll to position [662, 0]
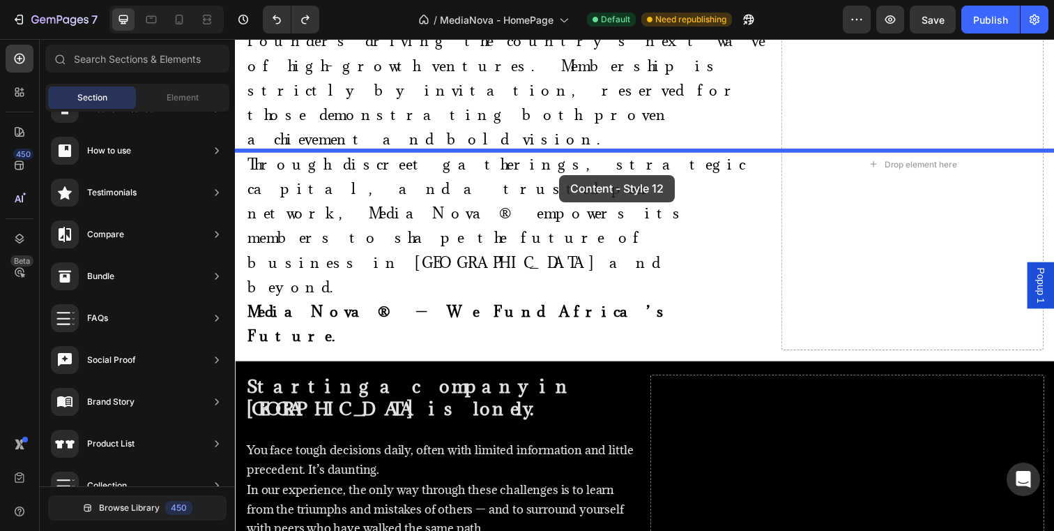
drag, startPoint x: 593, startPoint y: 384, endPoint x: 566, endPoint y: 178, distance: 207.5
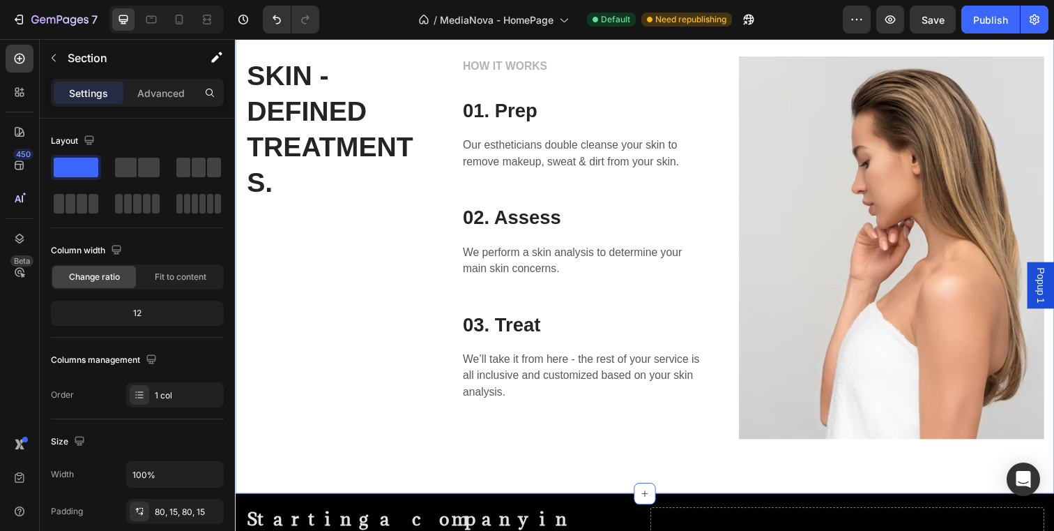
scroll to position [836, 0]
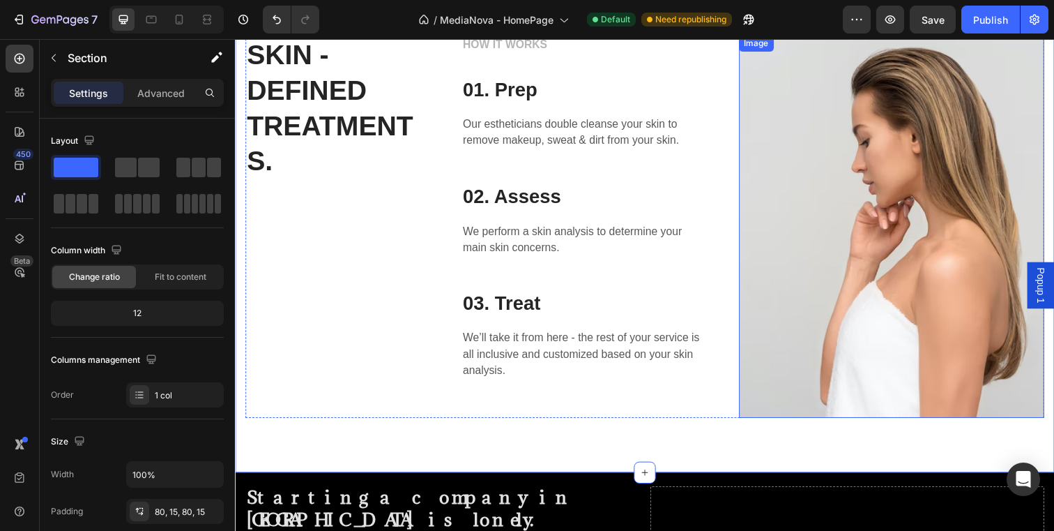
click at [863, 222] on img at bounding box center [906, 230] width 312 height 390
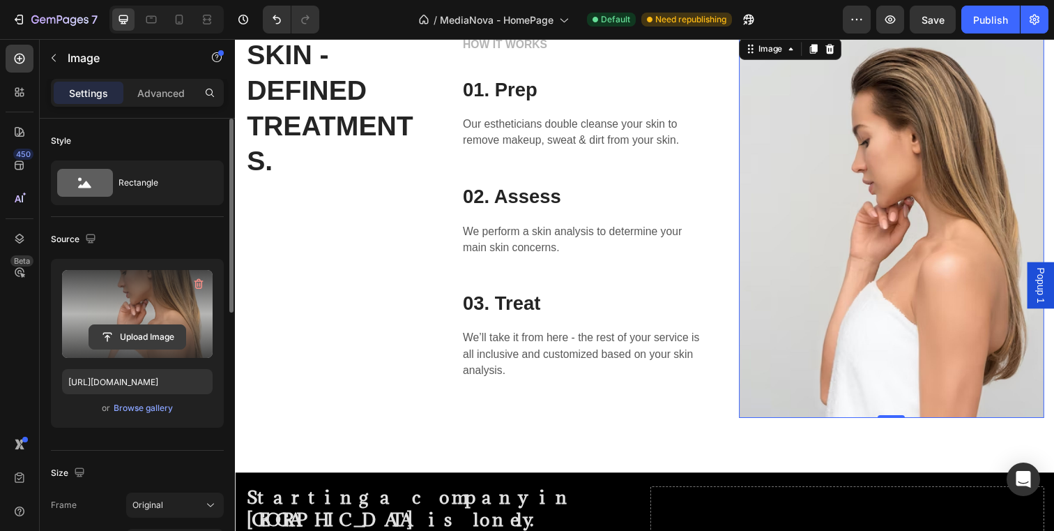
click at [151, 337] on input "file" at bounding box center [137, 337] width 96 height 24
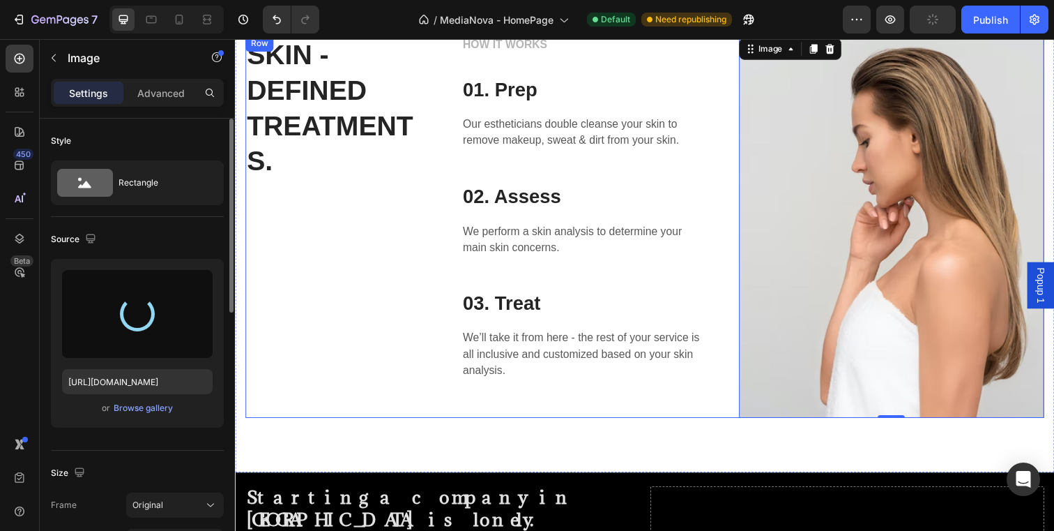
type input "[URL][DOMAIN_NAME]"
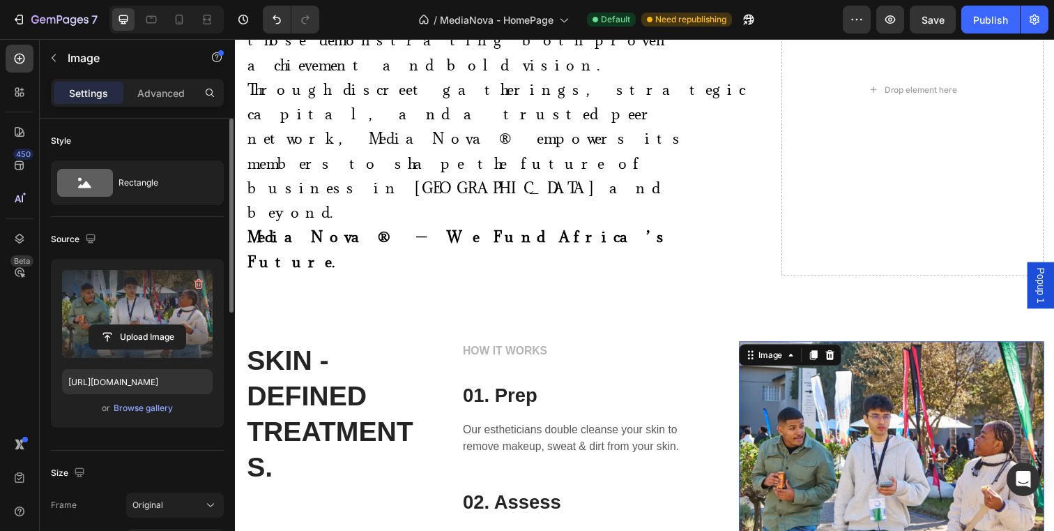
scroll to position [738, 0]
click at [59, 62] on button "button" at bounding box center [54, 58] width 22 height 22
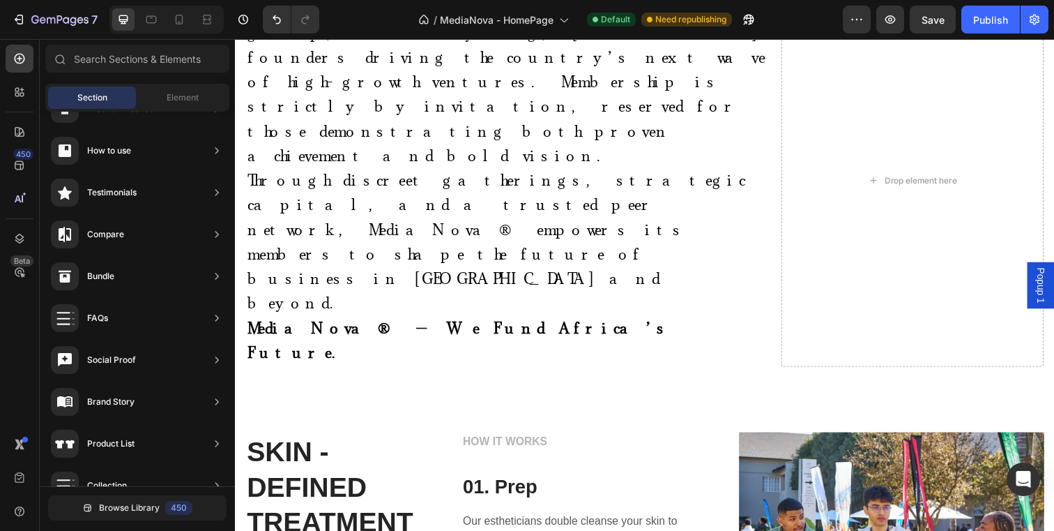
scroll to position [624, 0]
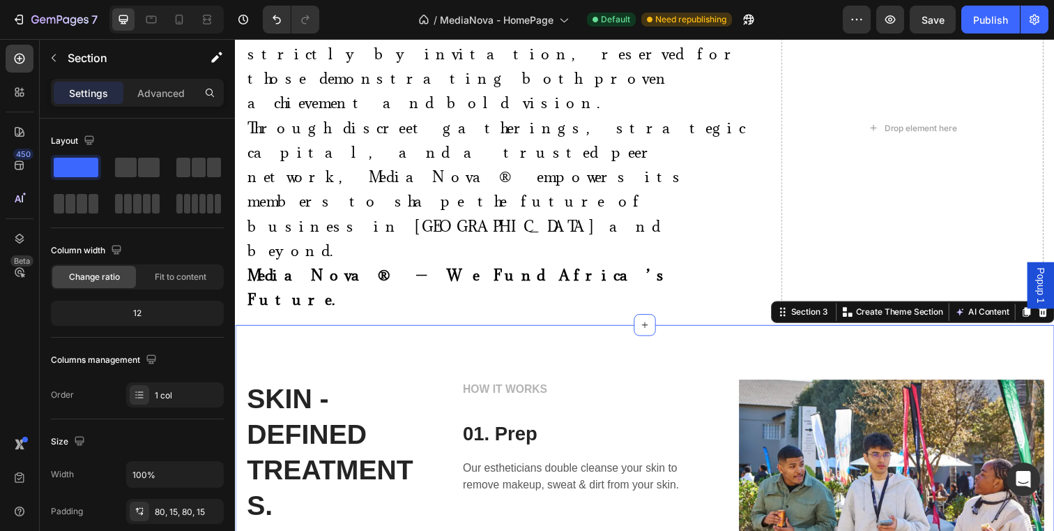
scroll to position [715, 0]
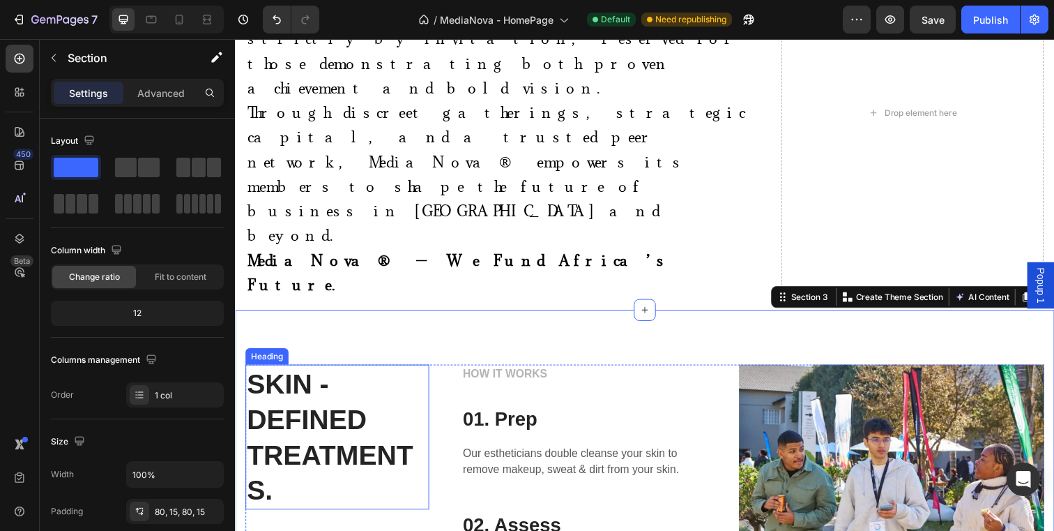
click at [298, 372] on p "SKIN - DEFINED TREATMENTS." at bounding box center [339, 444] width 185 height 145
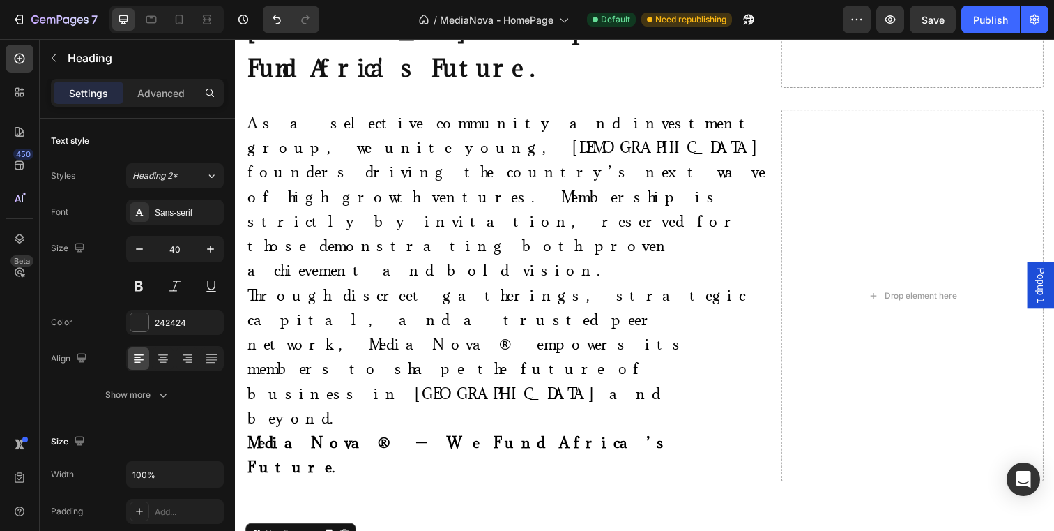
scroll to position [378, 0]
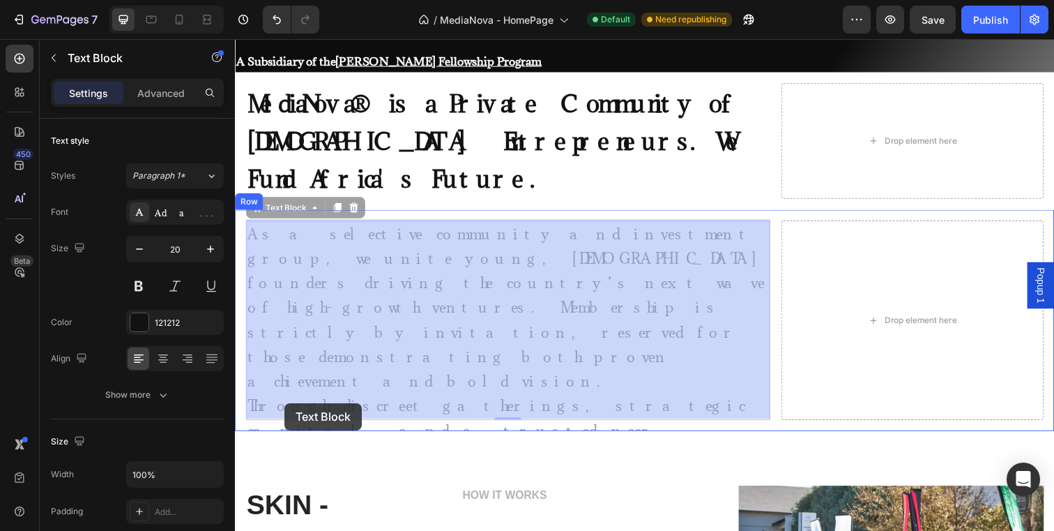
drag, startPoint x: 251, startPoint y: 416, endPoint x: 286, endPoint y: 411, distance: 35.2
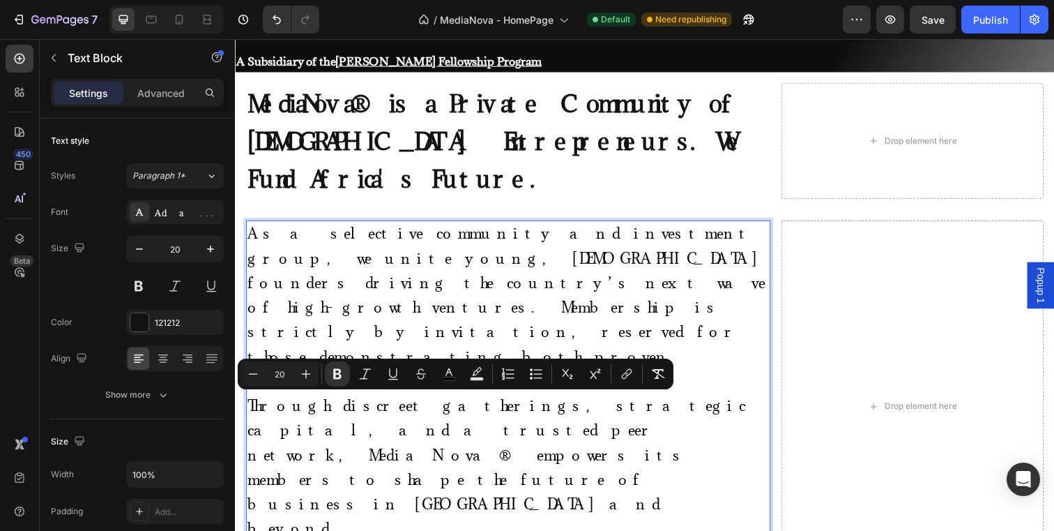
drag, startPoint x: 249, startPoint y: 411, endPoint x: 339, endPoint y: 411, distance: 90.0
copy strong "MediaNova®"
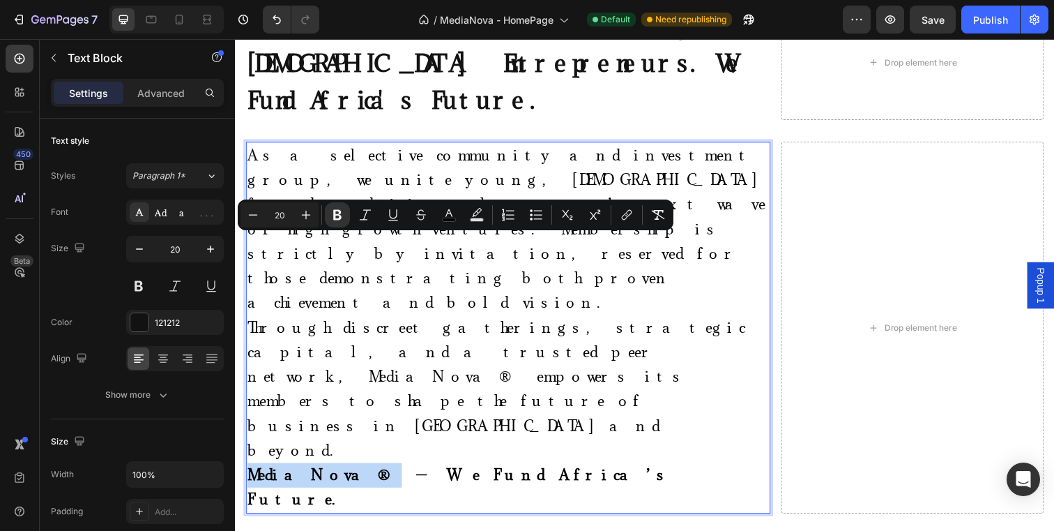
scroll to position [540, 0]
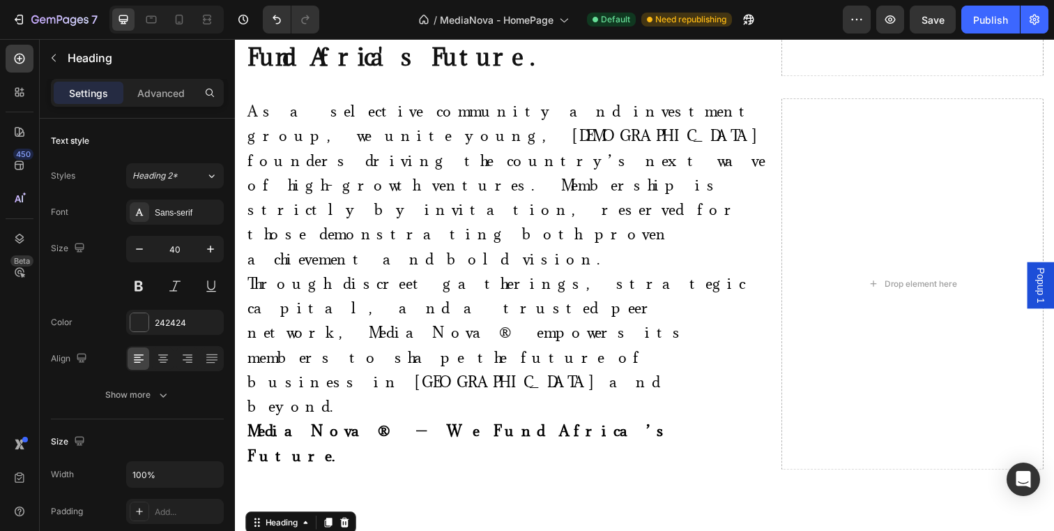
drag, startPoint x: 284, startPoint y: 466, endPoint x: 245, endPoint y: 361, distance: 112.3
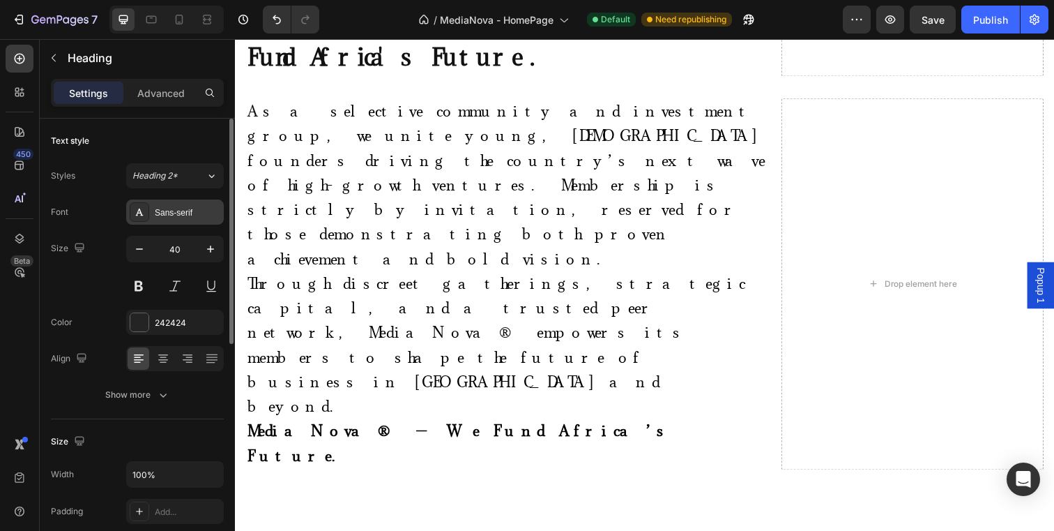
click at [215, 210] on div "Sans-serif" at bounding box center [188, 212] width 66 height 13
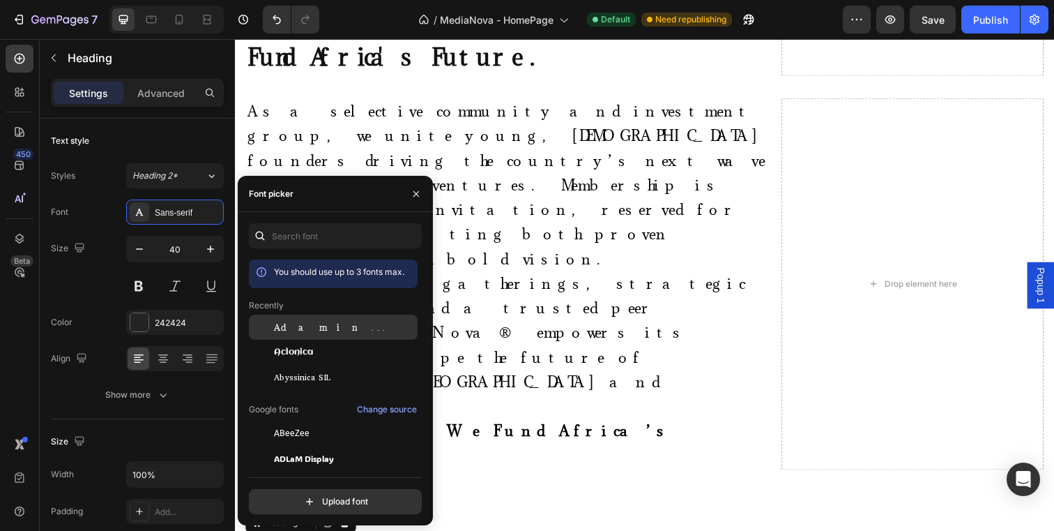
click at [310, 328] on span "Adamina" at bounding box center [332, 327] width 116 height 13
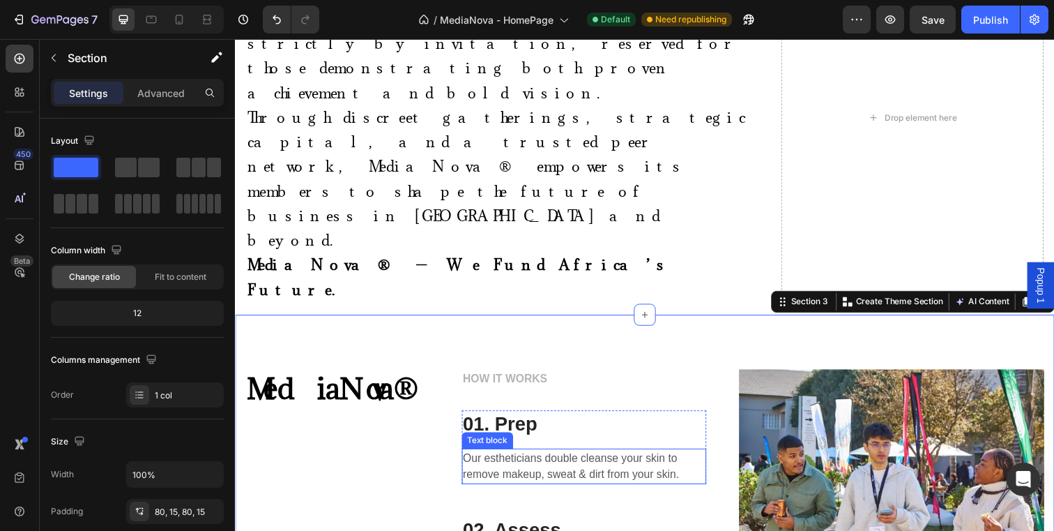
scroll to position [711, 0]
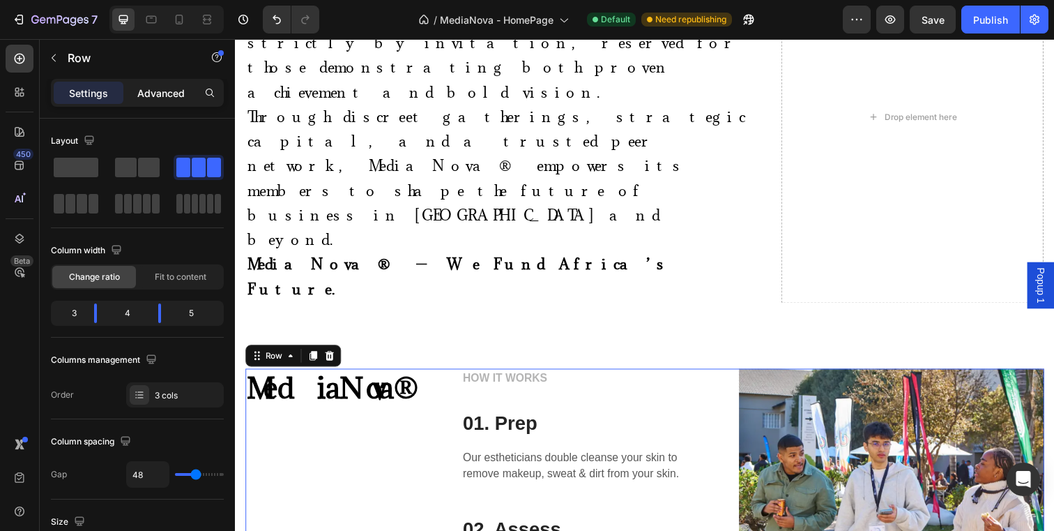
click at [181, 86] on p "Advanced" at bounding box center [160, 93] width 47 height 15
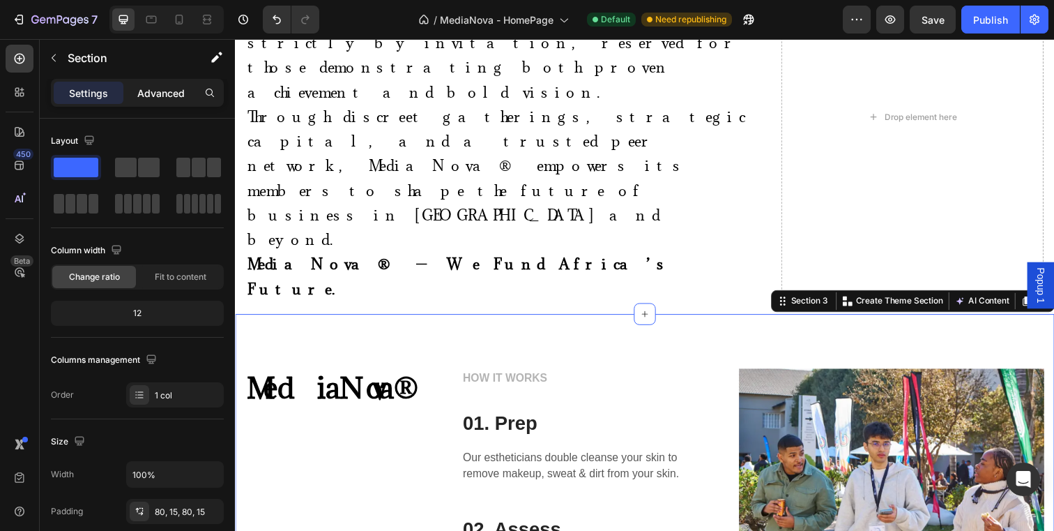
click at [156, 88] on p "Advanced" at bounding box center [160, 93] width 47 height 15
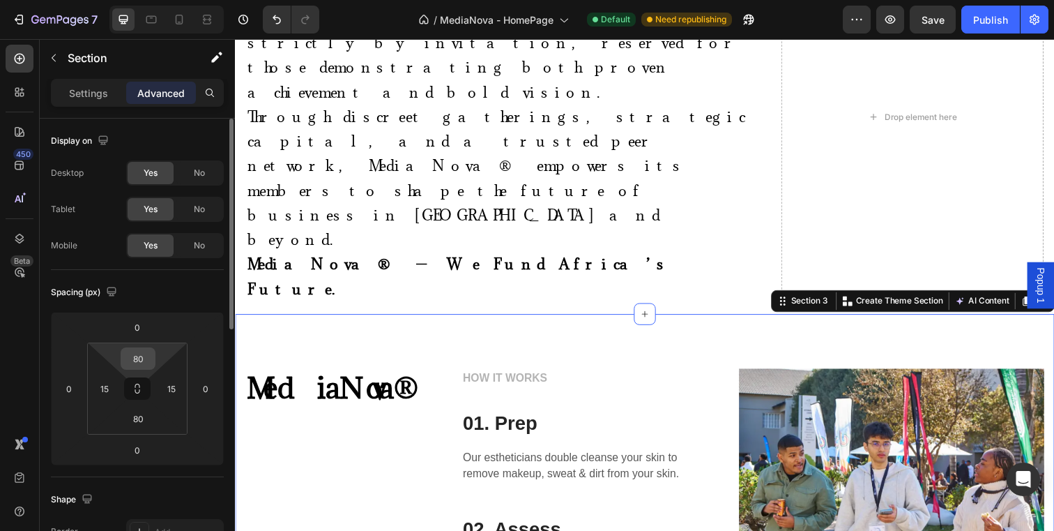
click at [143, 358] on input "80" at bounding box center [138, 358] width 28 height 21
type input "20"
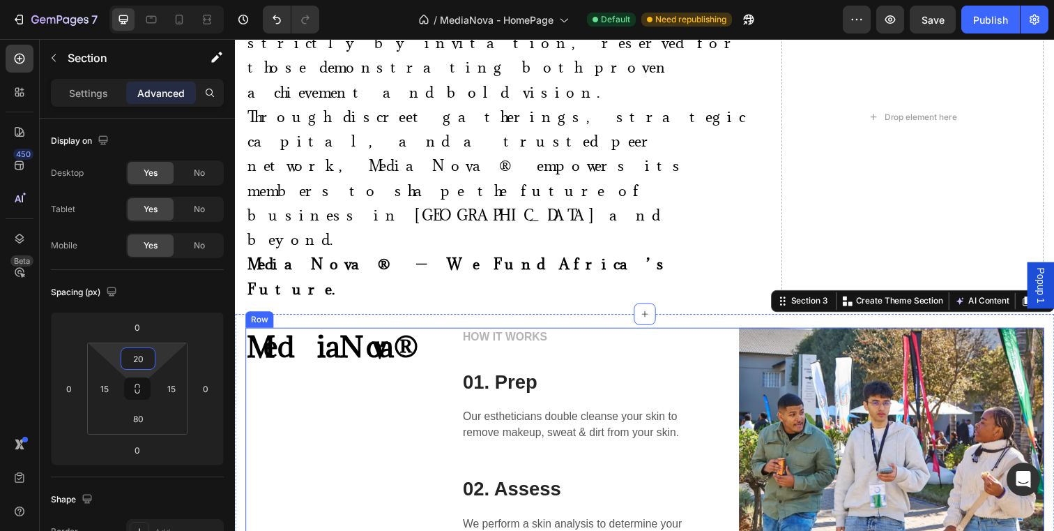
click at [410, 333] on div "⁠⁠⁠⁠⁠⁠⁠ MediaNova® Heading" at bounding box center [339, 509] width 188 height 352
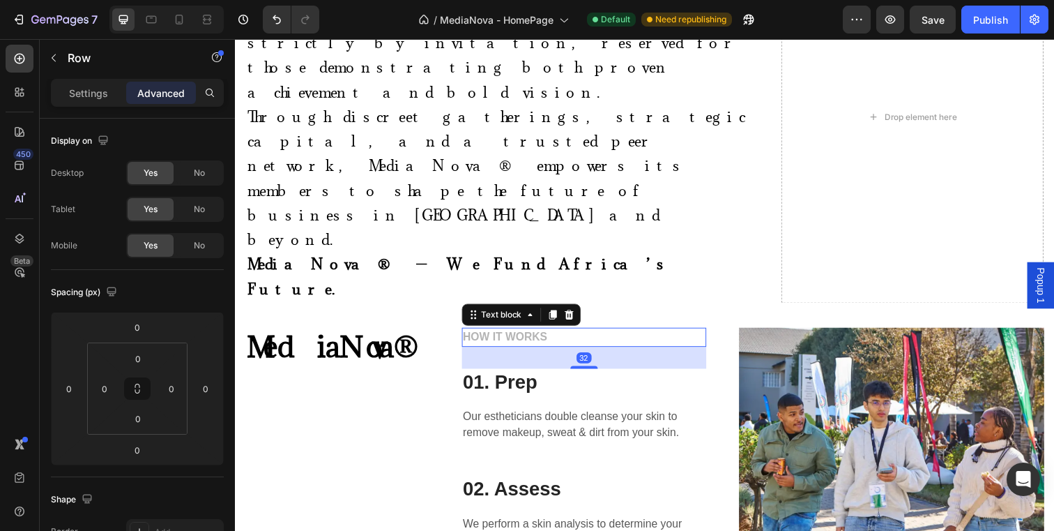
click at [499, 335] on p "HOW IT WORKS" at bounding box center [591, 343] width 247 height 17
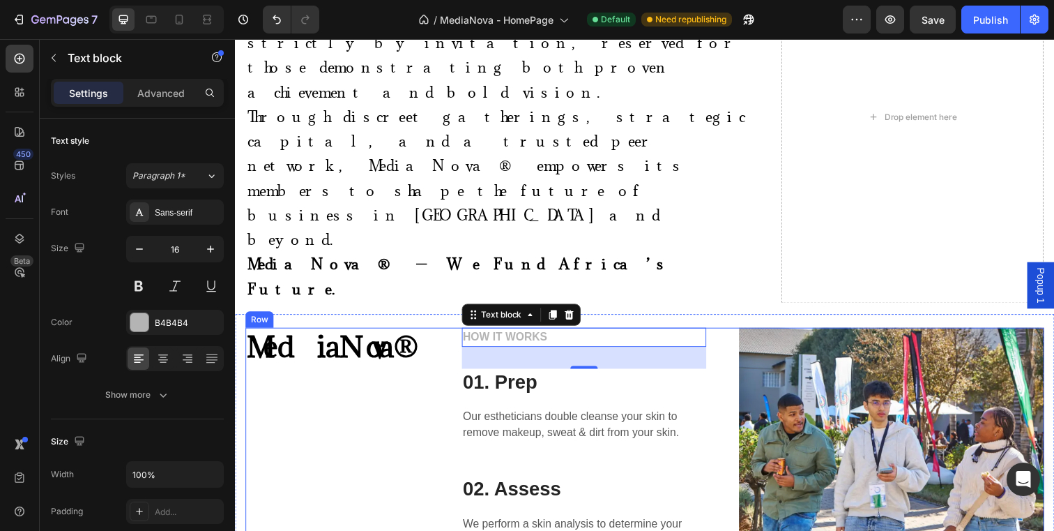
click at [462, 333] on div "⁠⁠⁠⁠⁠⁠⁠ MediaNova® Heading HOW IT WORKS Text block 32 01. Prep Heading Our esth…" at bounding box center [653, 509] width 816 height 352
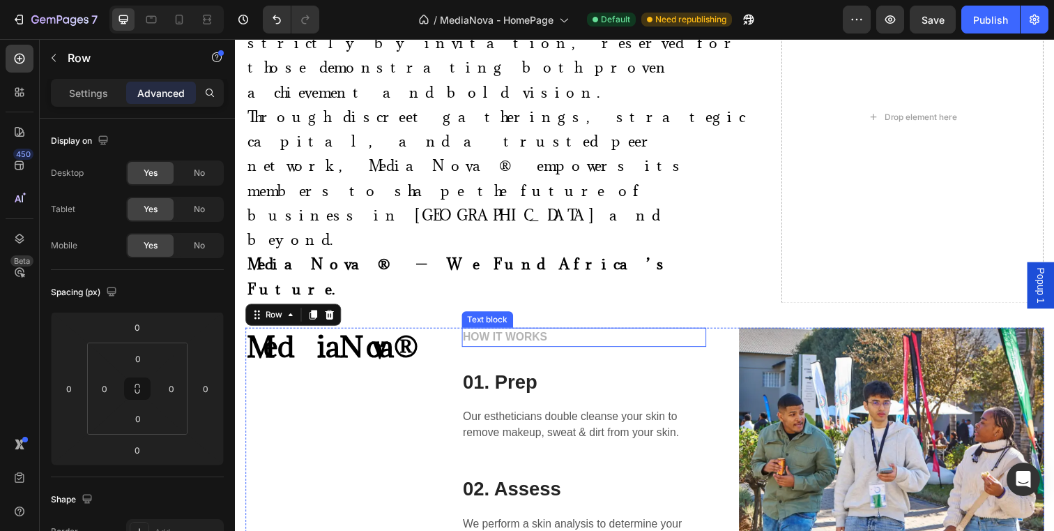
click at [485, 335] on p "HOW IT WORKS" at bounding box center [591, 343] width 247 height 17
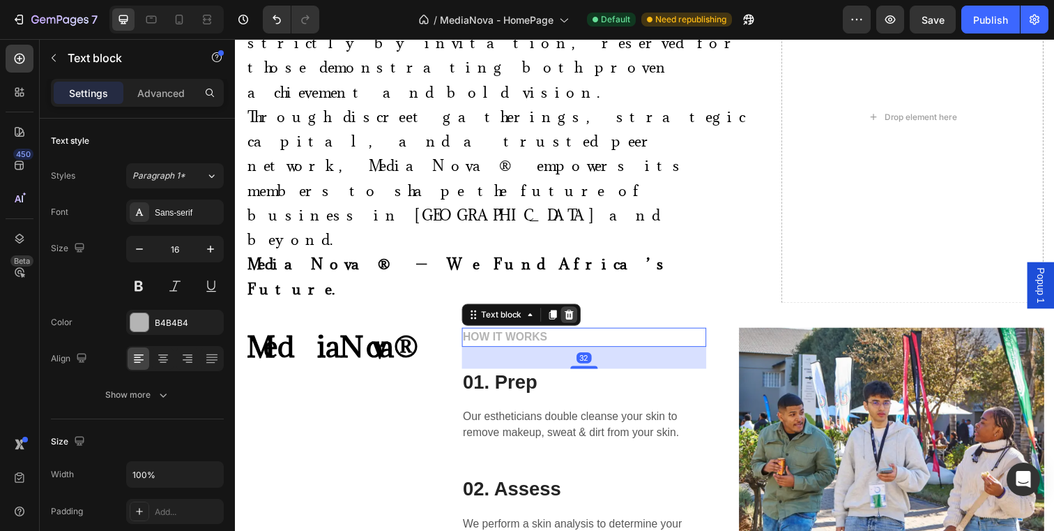
click at [574, 314] on icon at bounding box center [575, 319] width 11 height 11
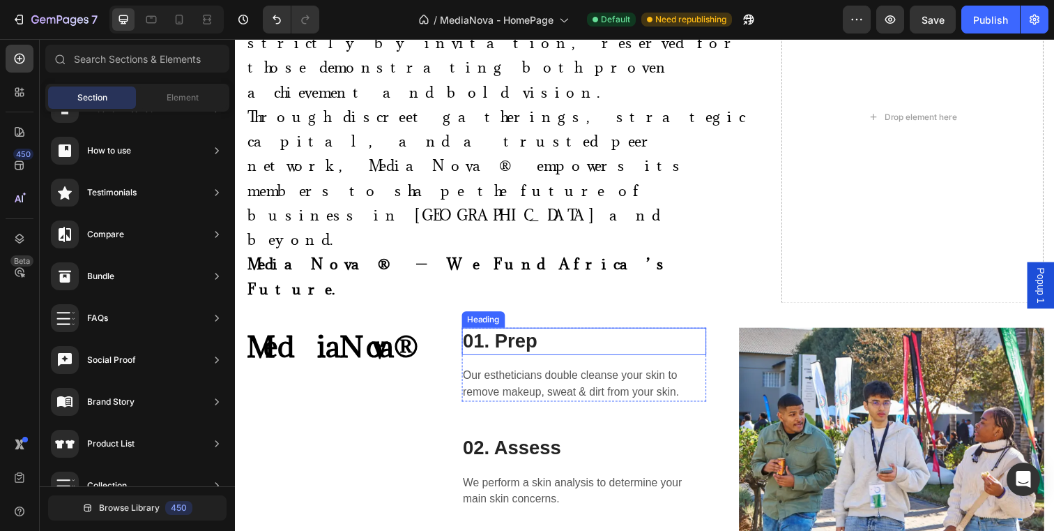
click at [570, 335] on p "01. Prep" at bounding box center [591, 347] width 247 height 25
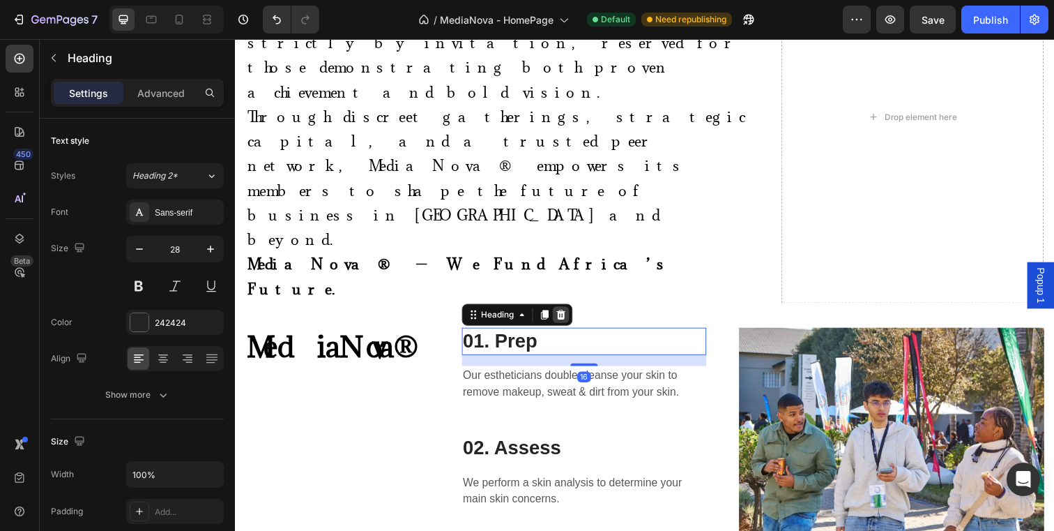
click at [568, 315] on icon at bounding box center [567, 320] width 9 height 10
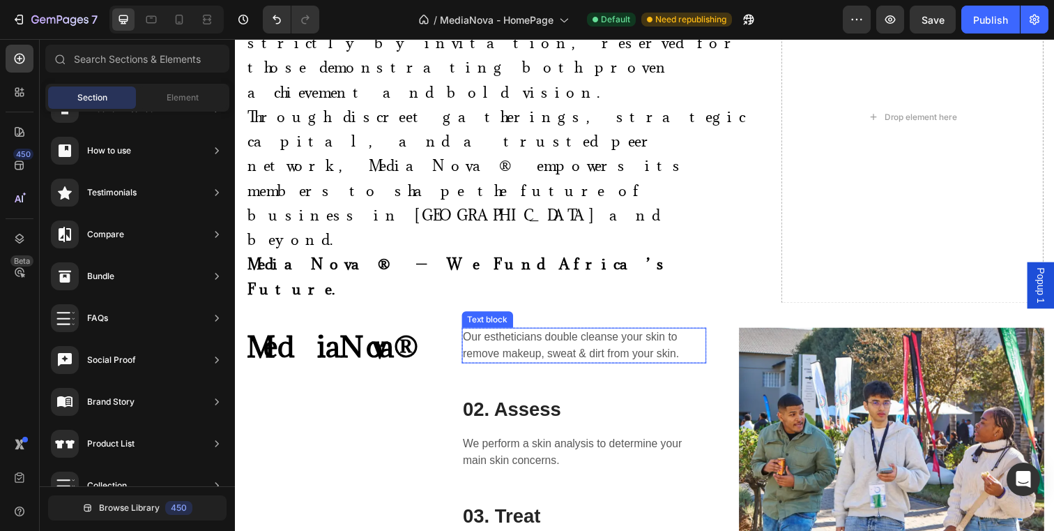
click at [579, 335] on p "Our estheticians double cleanse your skin to remove makeup, sweat & dirt from y…" at bounding box center [591, 351] width 247 height 33
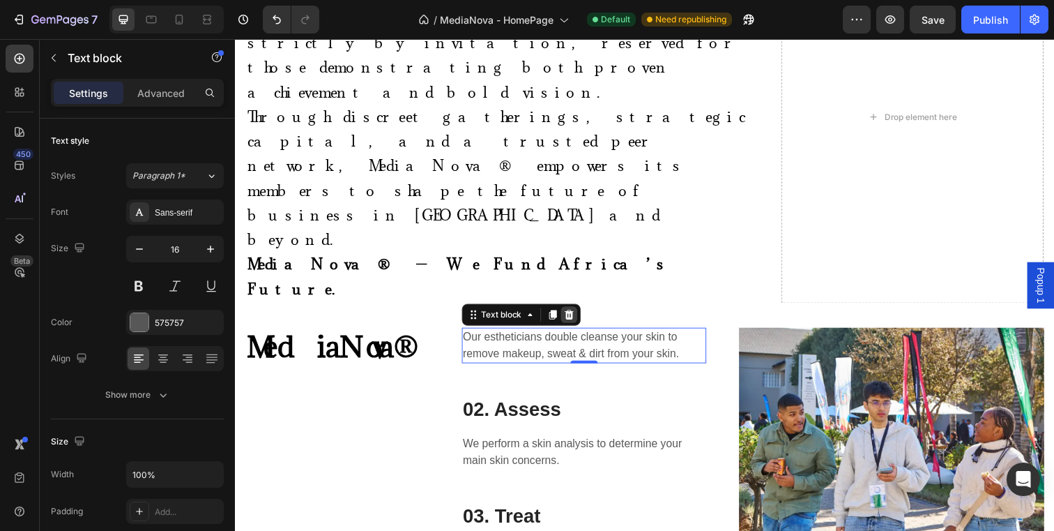
click at [574, 314] on icon at bounding box center [575, 319] width 11 height 11
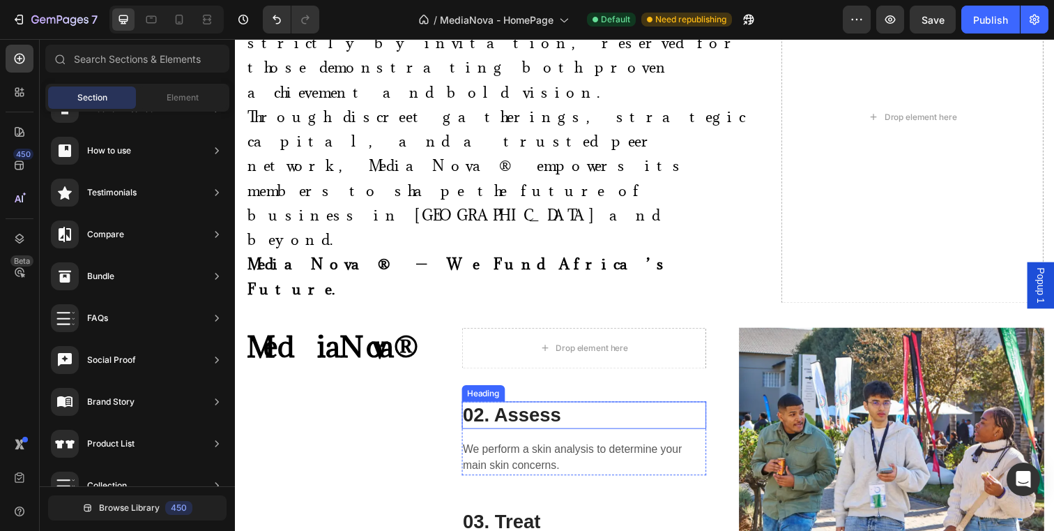
click at [570, 410] on p "02. Assess" at bounding box center [591, 422] width 247 height 25
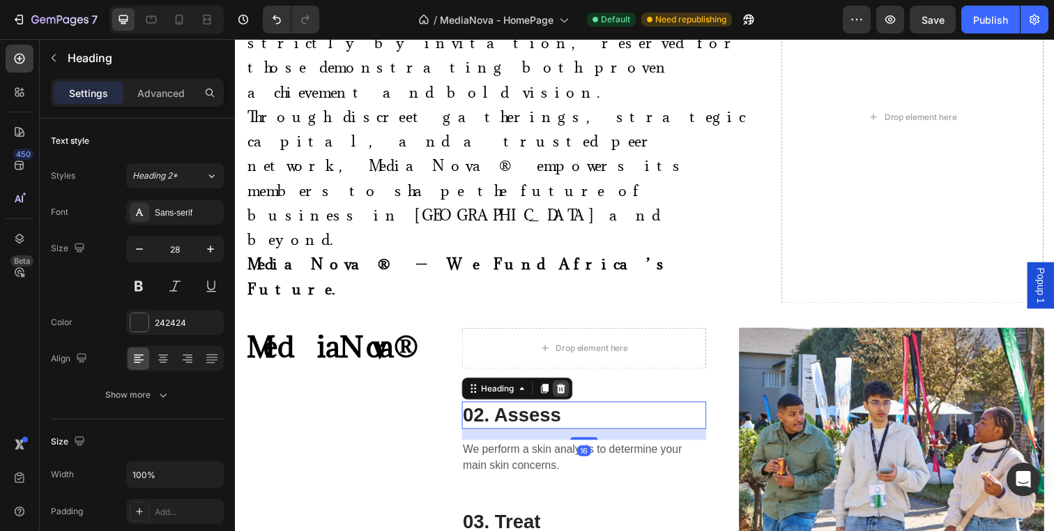
click at [568, 390] on icon at bounding box center [567, 395] width 9 height 10
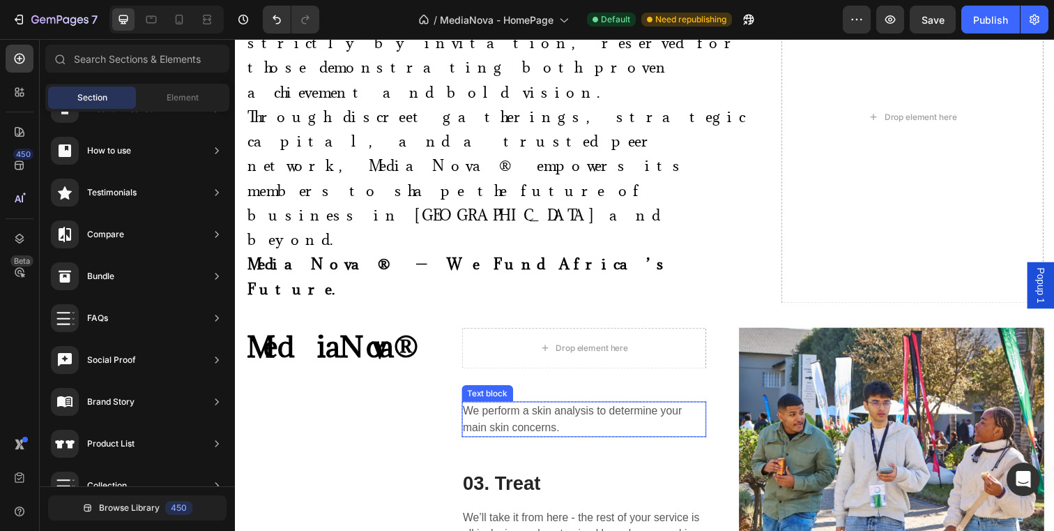
click at [572, 410] on p "We perform a skin analysis to determine your main skin concerns." at bounding box center [591, 426] width 247 height 33
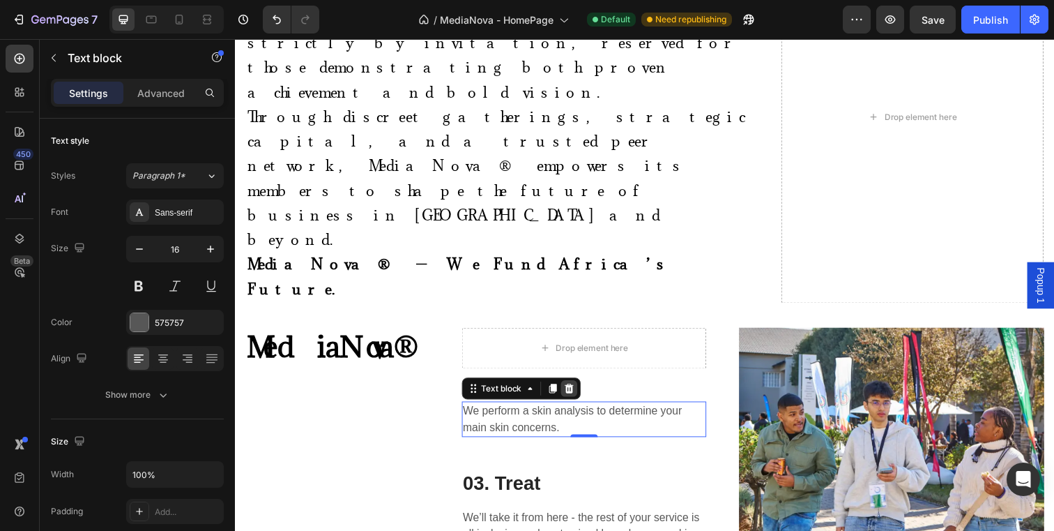
click at [575, 390] on icon at bounding box center [575, 395] width 9 height 10
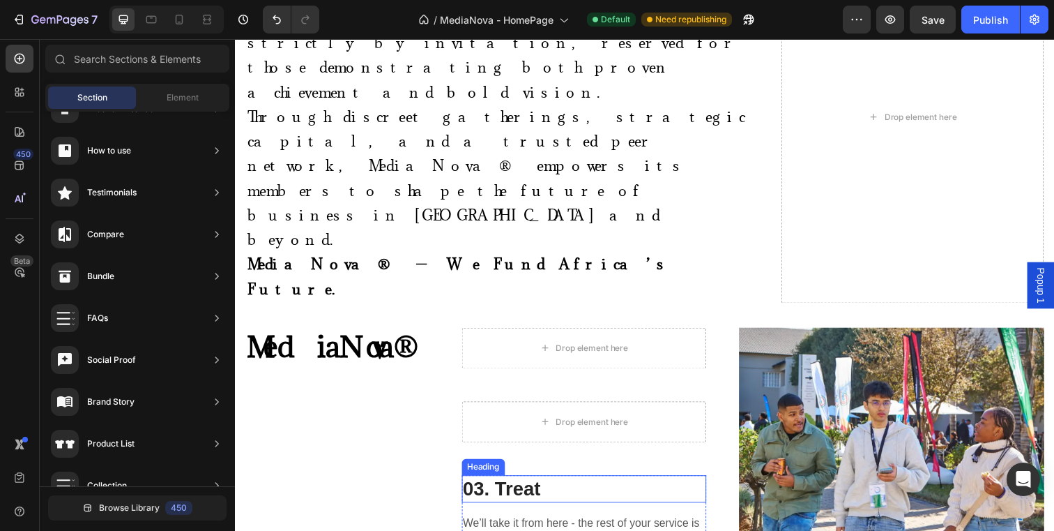
click at [554, 485] on p "03. Treat" at bounding box center [591, 497] width 247 height 25
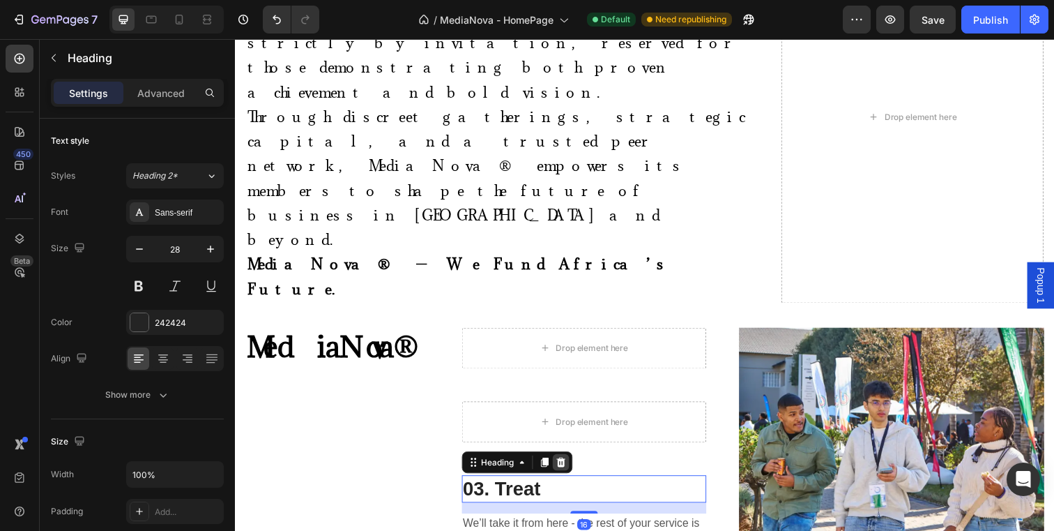
click at [568, 466] on icon at bounding box center [567, 471] width 9 height 10
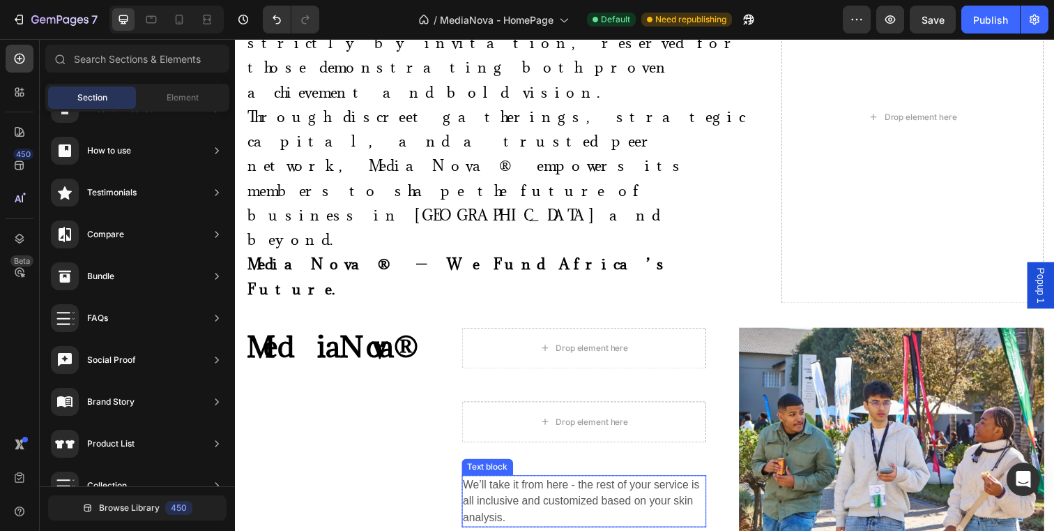
click at [560, 485] on p "We’ll take it from here - the rest of your service is all inclusive and customi…" at bounding box center [591, 510] width 247 height 50
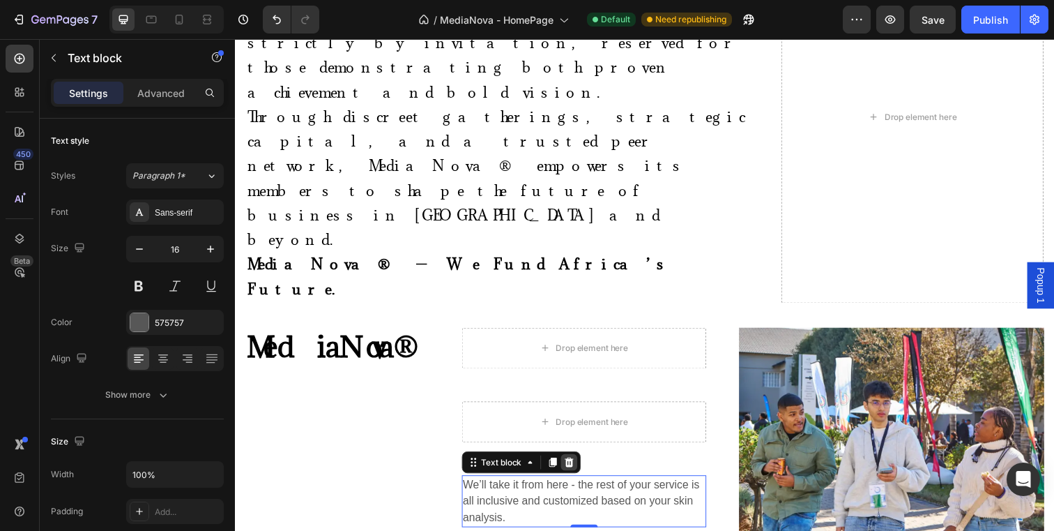
click at [575, 466] on icon at bounding box center [575, 471] width 9 height 10
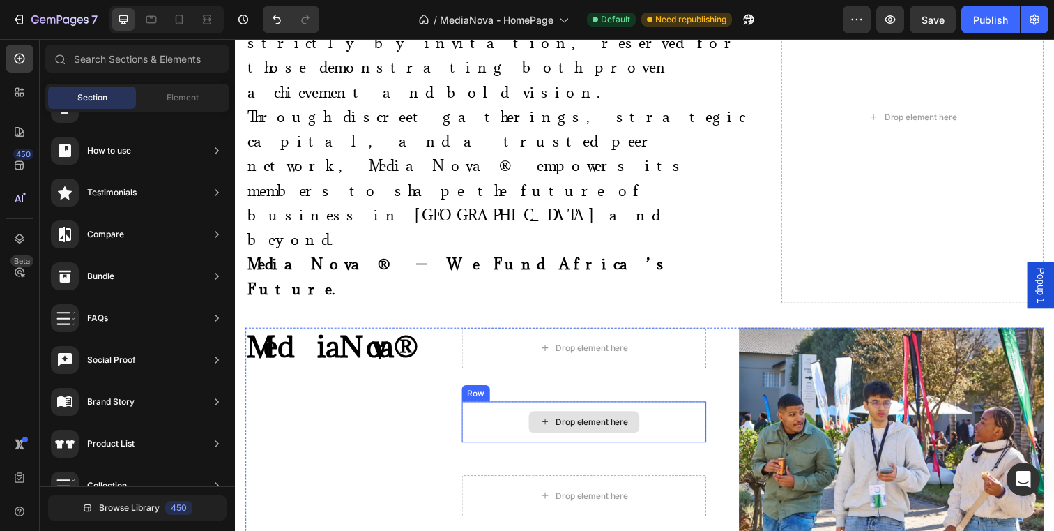
click at [571, 424] on div "Drop element here" at bounding box center [600, 429] width 74 height 11
click at [528, 409] on div "Drop element here" at bounding box center [591, 430] width 250 height 42
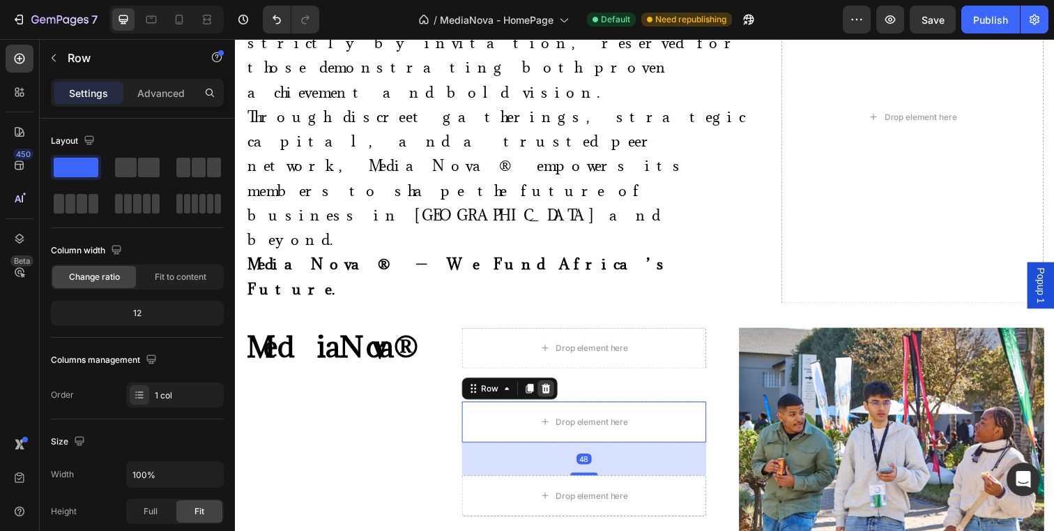
click at [550, 390] on icon at bounding box center [552, 395] width 11 height 11
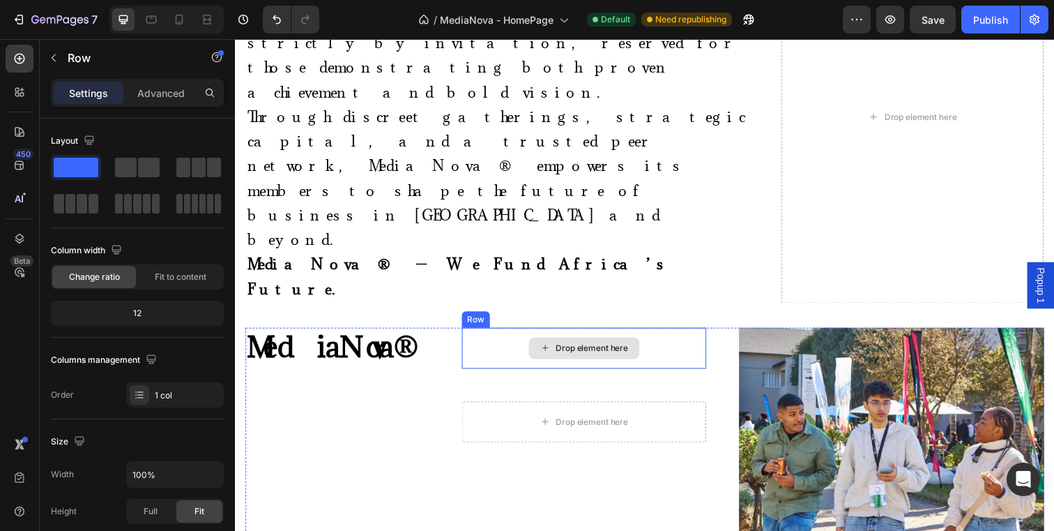
click at [521, 333] on div "Drop element here" at bounding box center [591, 354] width 250 height 42
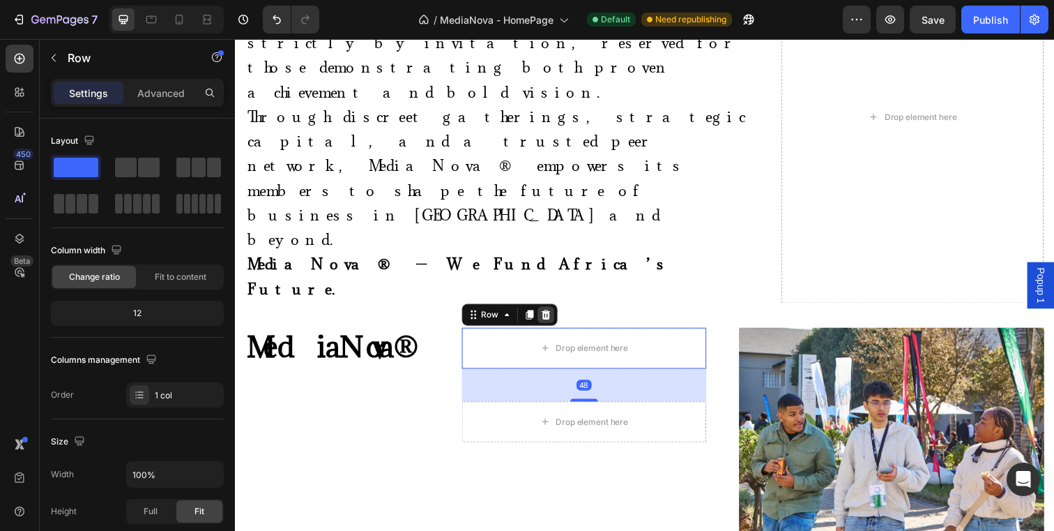
click at [549, 315] on icon at bounding box center [551, 320] width 9 height 10
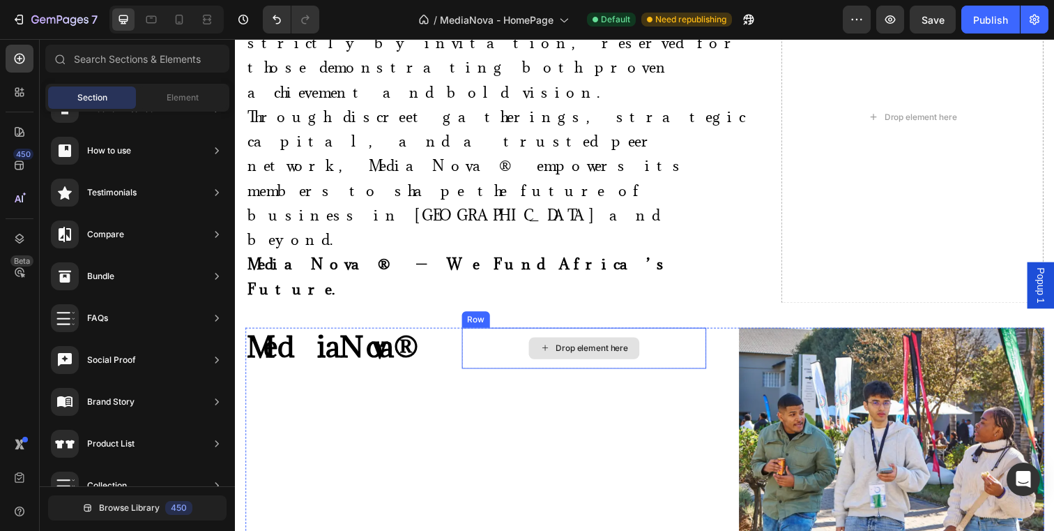
click at [515, 333] on div "Drop element here" at bounding box center [591, 354] width 250 height 42
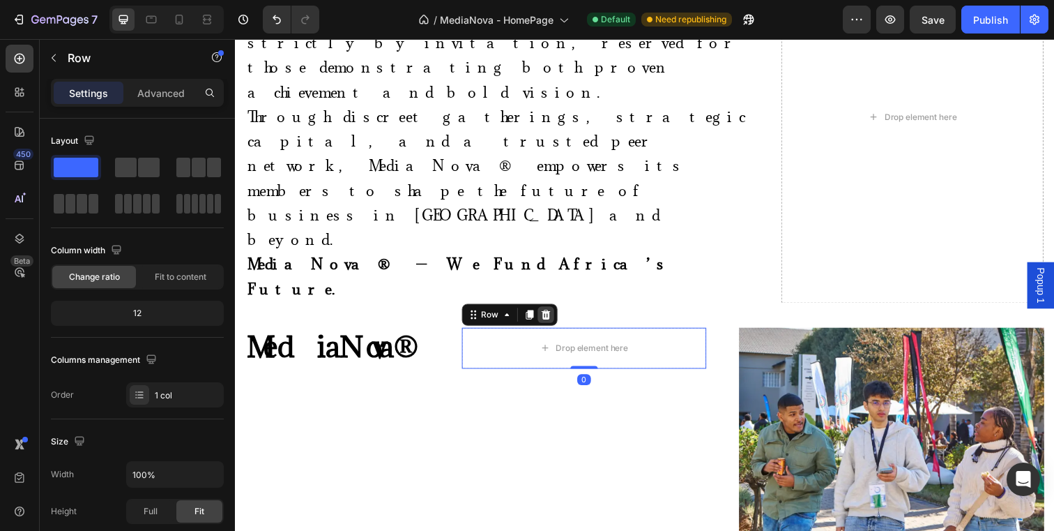
click at [552, 315] on icon at bounding box center [551, 320] width 9 height 10
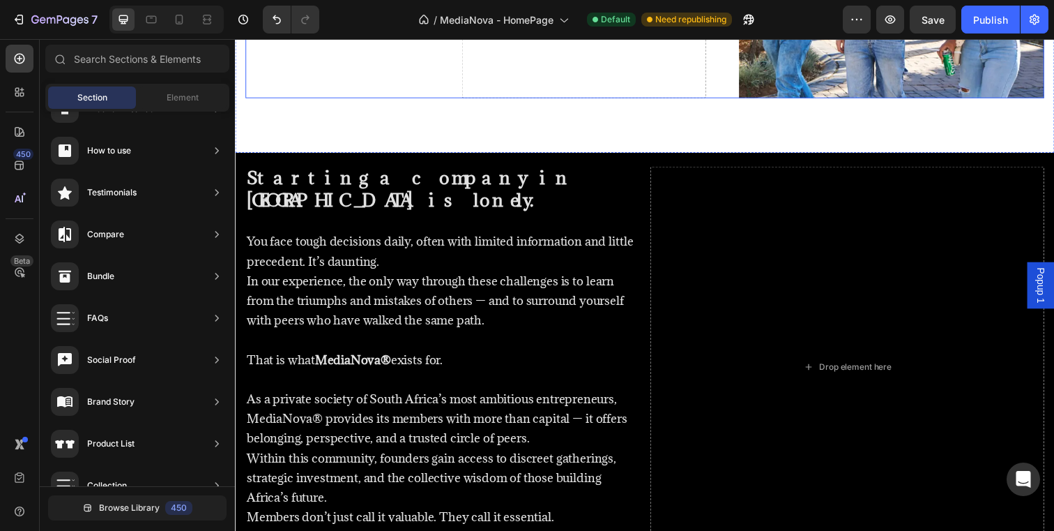
scroll to position [1021, 0]
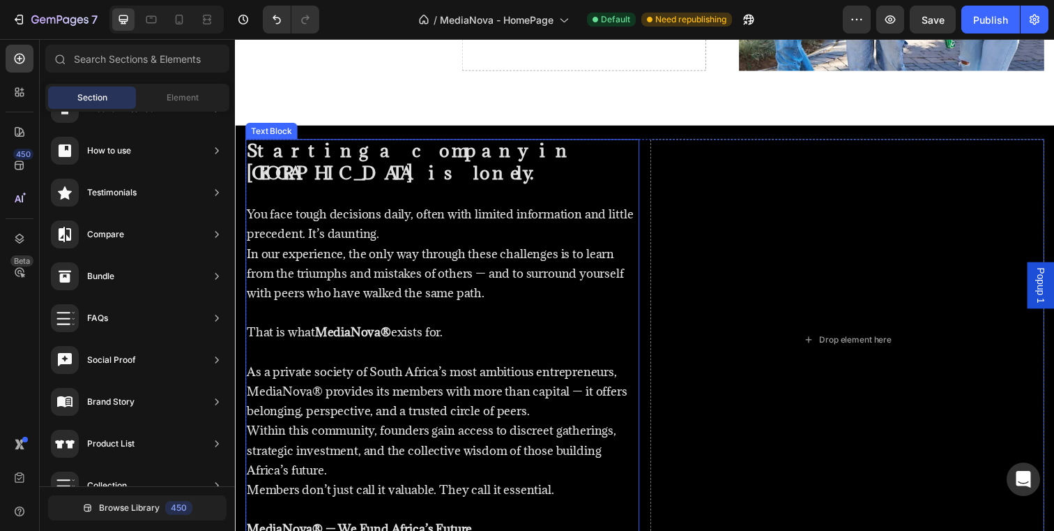
click at [522, 282] on p "In our experience, the only way through these challenges is to learn from the t…" at bounding box center [447, 278] width 400 height 60
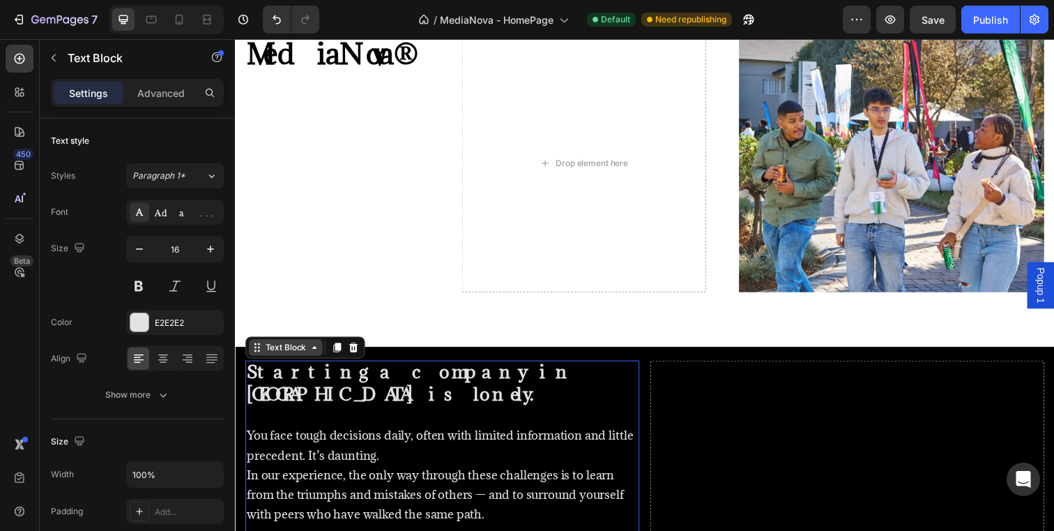
scroll to position [794, 0]
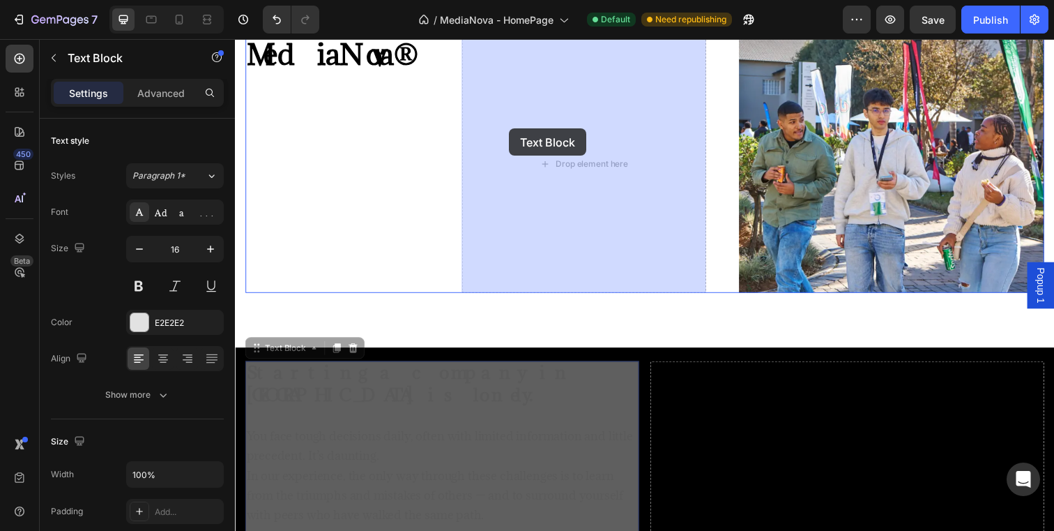
drag, startPoint x: 258, startPoint y: 352, endPoint x: 515, endPoint y: 130, distance: 339.1
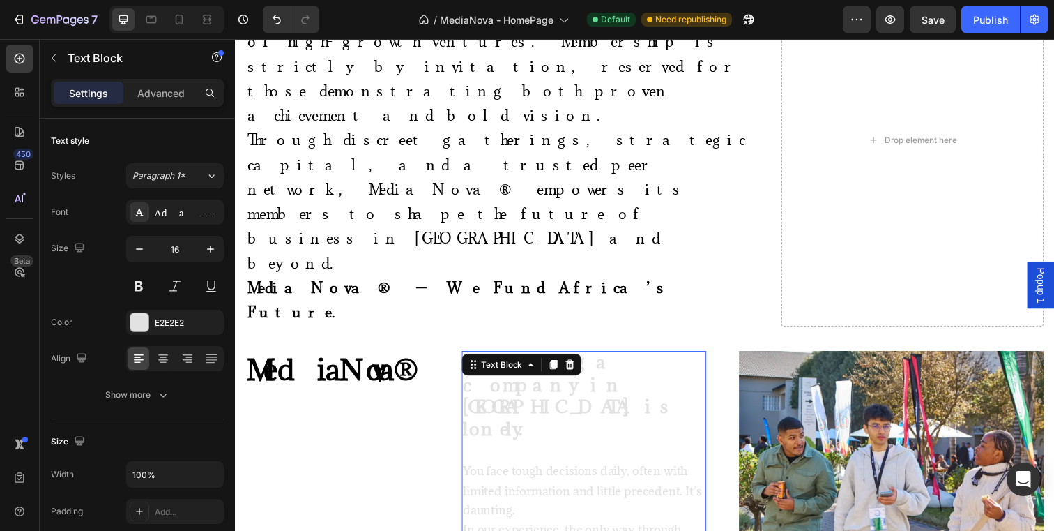
scroll to position [682, 0]
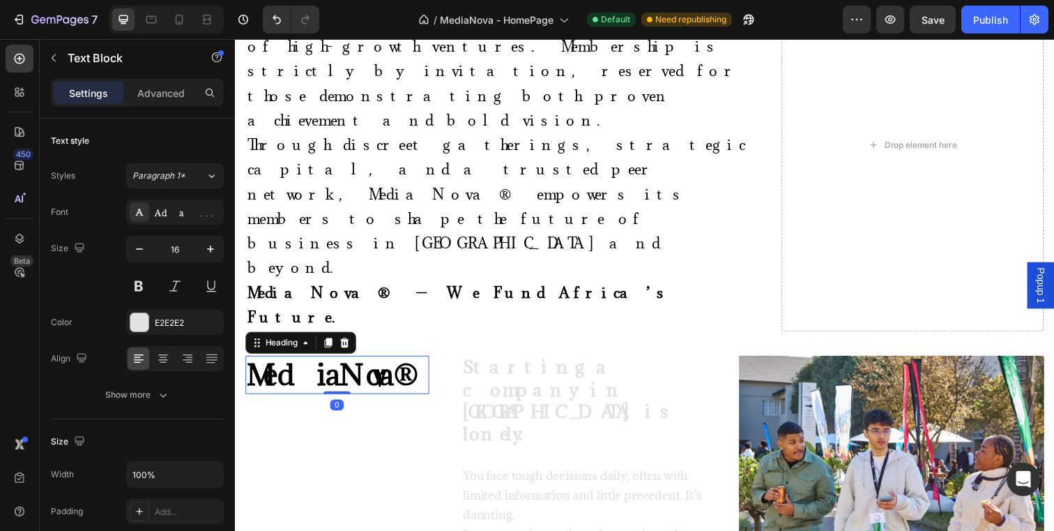
click at [350, 362] on strong "MediaNova®" at bounding box center [333, 381] width 172 height 38
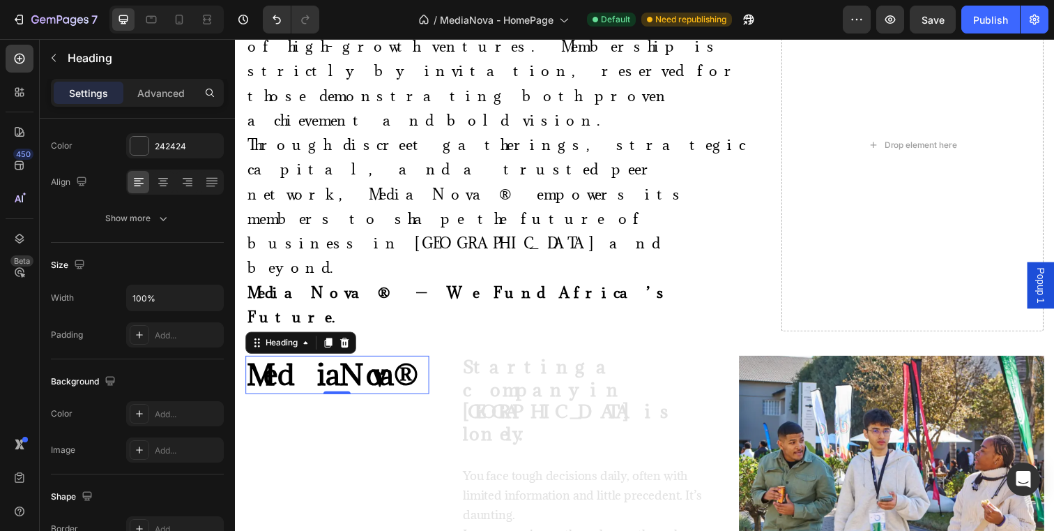
scroll to position [0, 0]
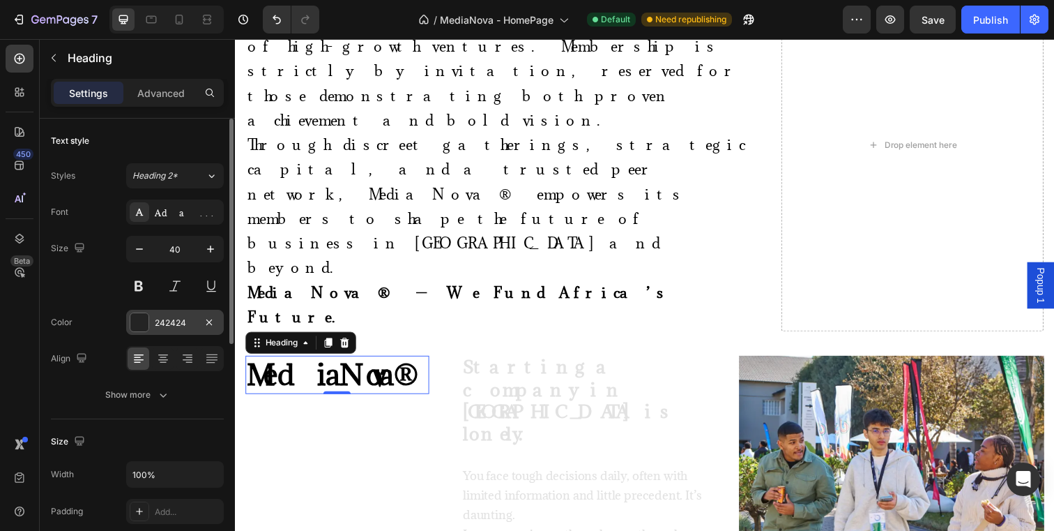
click at [141, 319] on div at bounding box center [139, 322] width 18 height 18
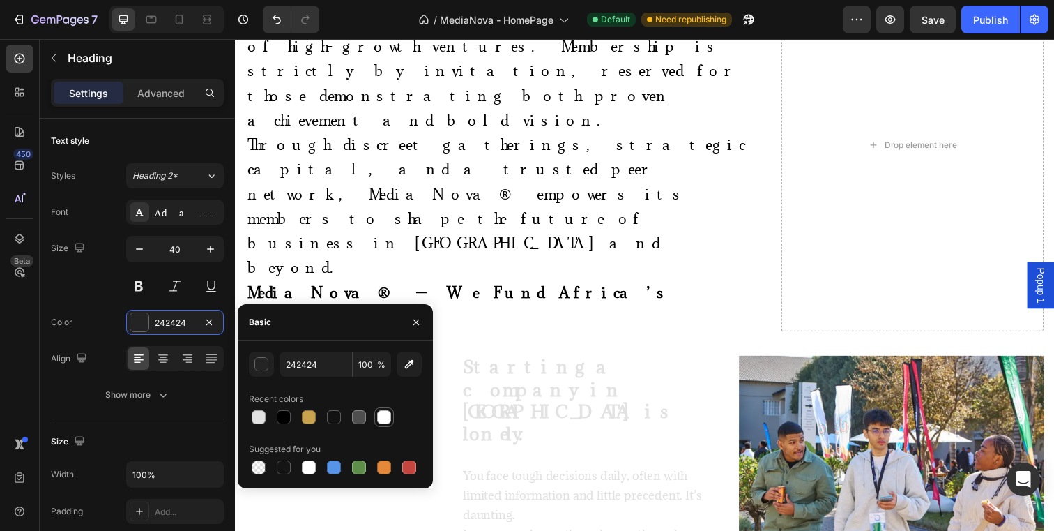
click at [386, 417] on div at bounding box center [384, 417] width 14 height 14
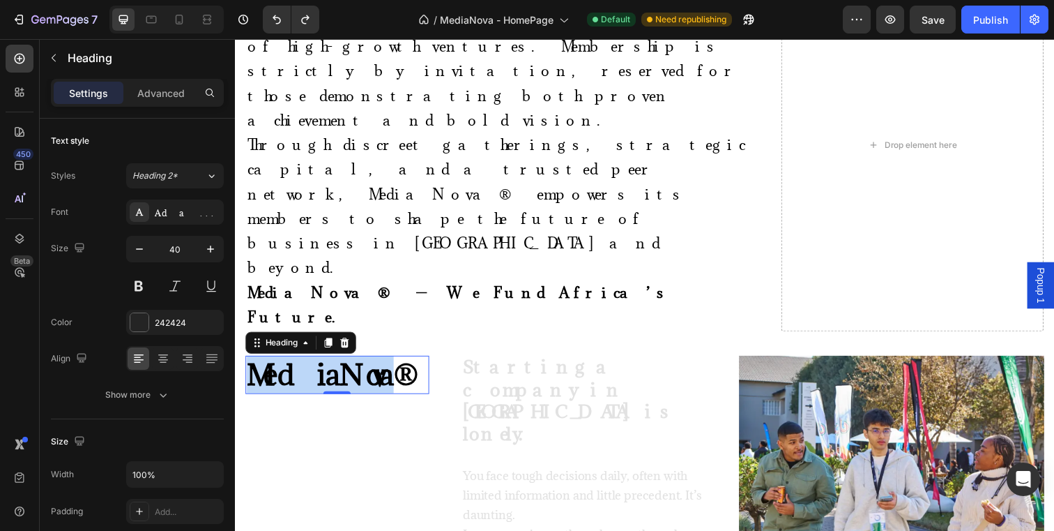
click at [345, 362] on strong "MediaNova®" at bounding box center [333, 381] width 172 height 38
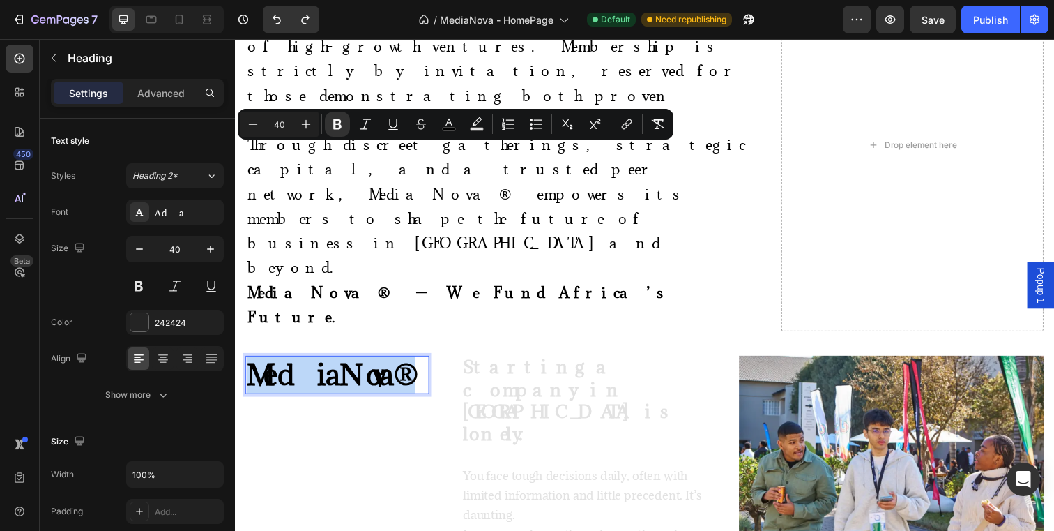
drag, startPoint x: 425, startPoint y: 166, endPoint x: 255, endPoint y: 160, distance: 169.5
click at [255, 362] on strong "MediaNova®" at bounding box center [333, 381] width 172 height 38
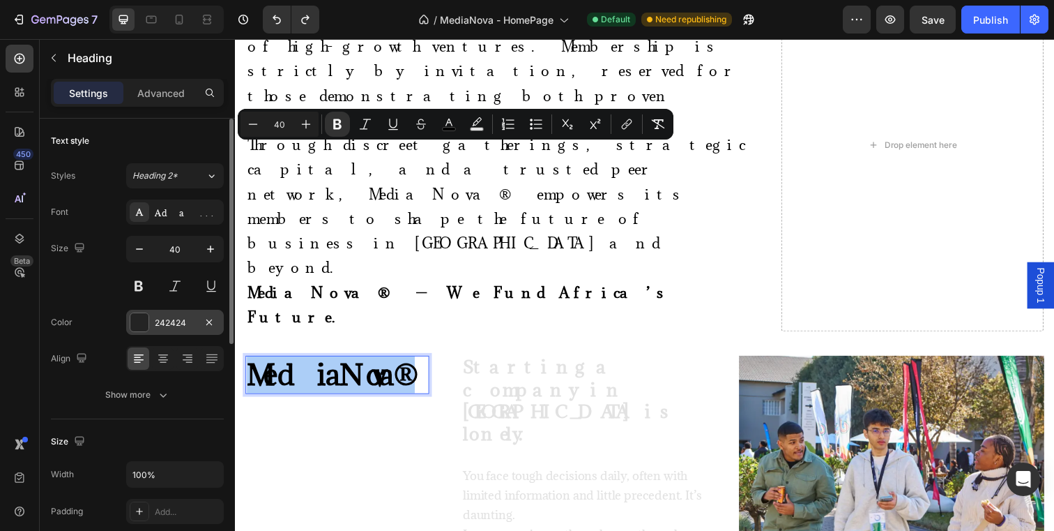
click at [138, 321] on div at bounding box center [139, 322] width 18 height 18
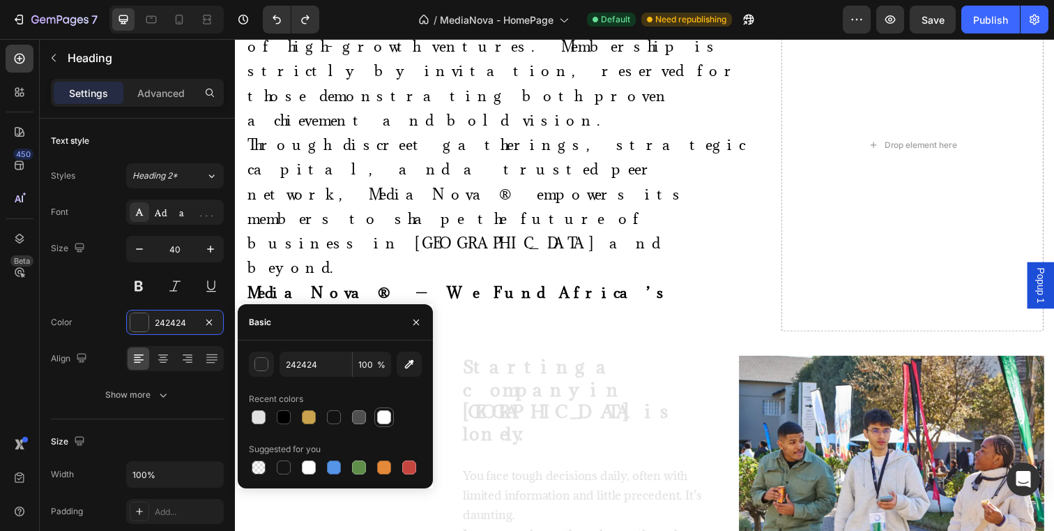
click at [380, 423] on div at bounding box center [384, 417] width 14 height 14
type input "FFFFFF"
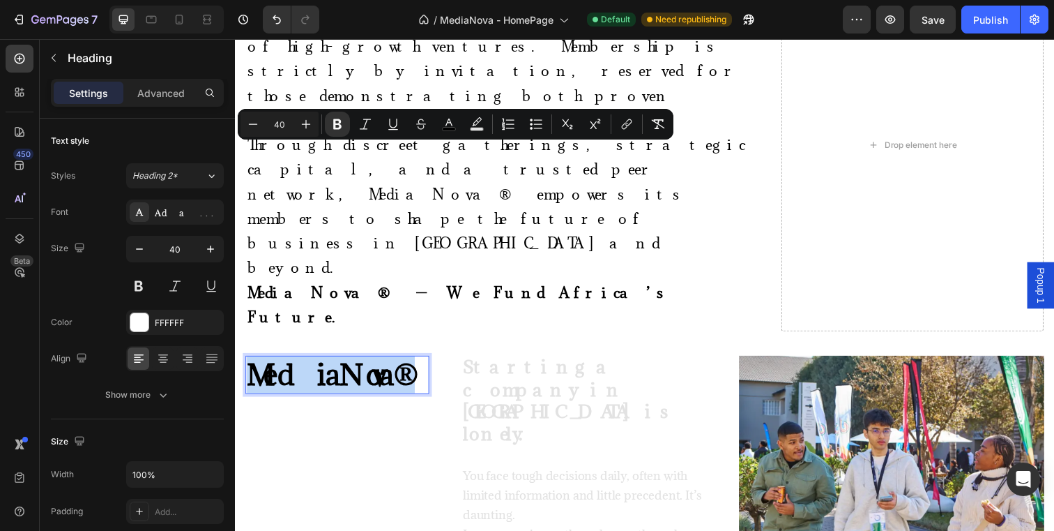
drag, startPoint x: 426, startPoint y: 167, endPoint x: 256, endPoint y: 167, distance: 170.1
click at [256, 362] on strong "MediaNova®" at bounding box center [333, 381] width 172 height 38
click at [451, 132] on button "color" at bounding box center [449, 124] width 25 height 25
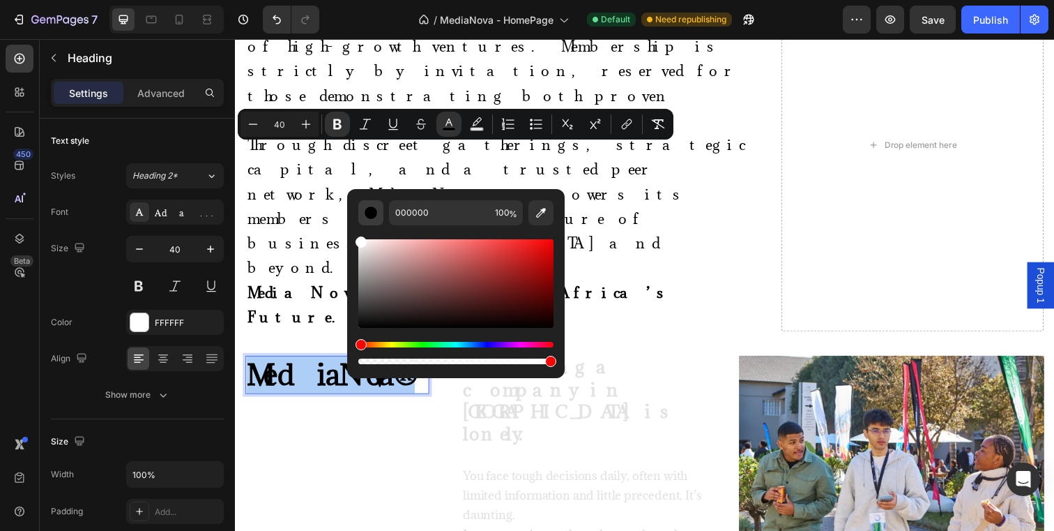
drag, startPoint x: 361, startPoint y: 325, endPoint x: 359, endPoint y: 222, distance: 102.5
click at [359, 222] on div "000000 100 %" at bounding box center [455, 283] width 195 height 167
type input "FFFFFF"
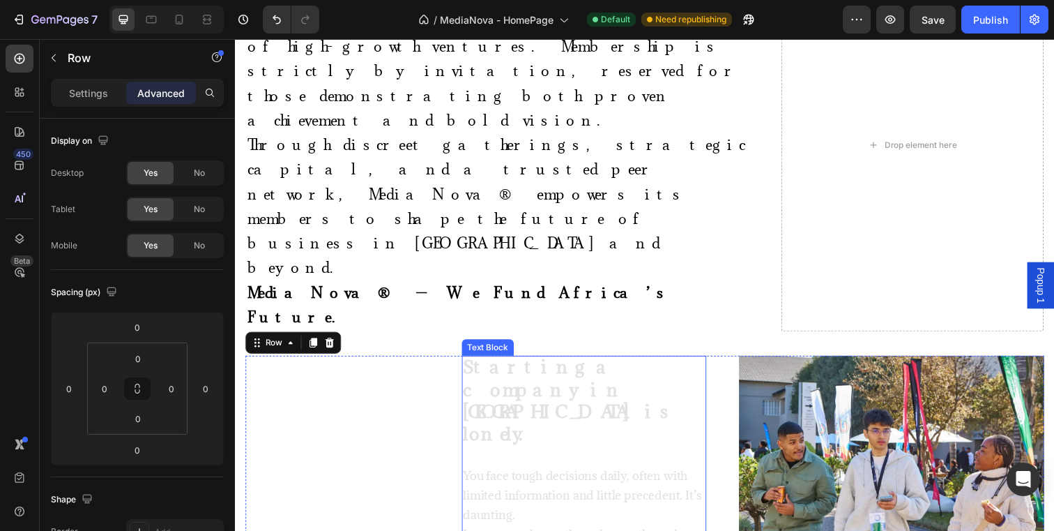
click at [538, 455] on p at bounding box center [591, 465] width 247 height 20
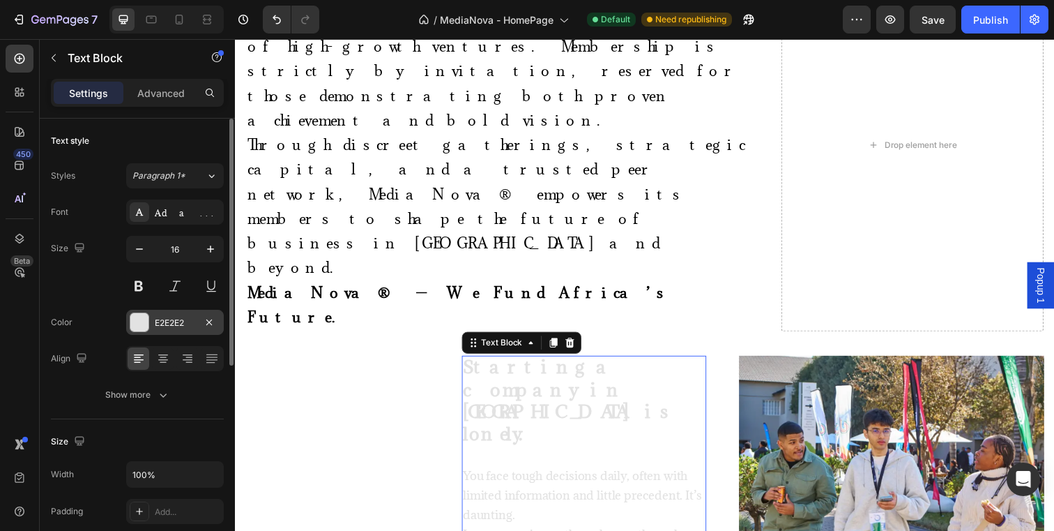
click at [141, 322] on div at bounding box center [139, 322] width 18 height 18
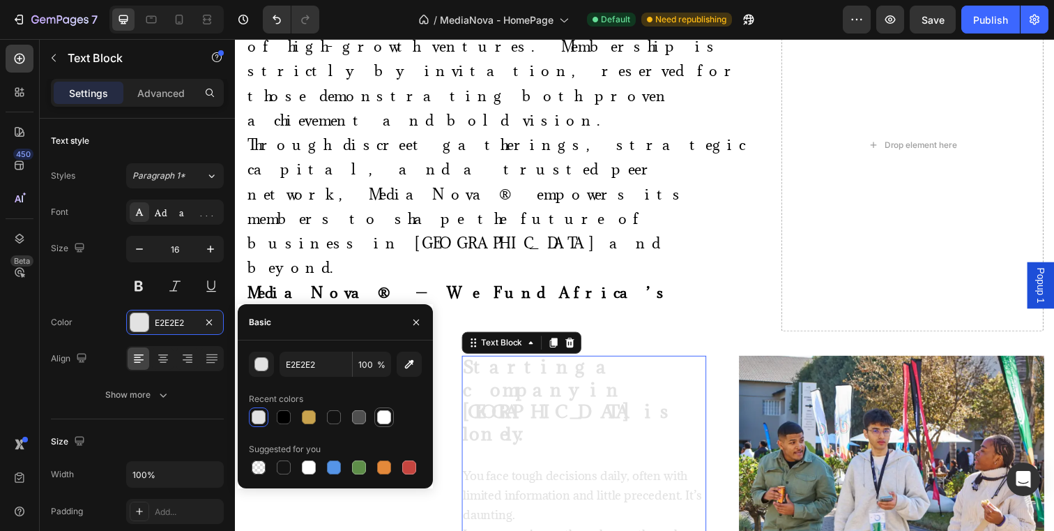
click at [383, 412] on div at bounding box center [384, 417] width 14 height 14
type input "FFFFFF"
click at [390, 362] on strong "MediaNova®" at bounding box center [333, 381] width 172 height 38
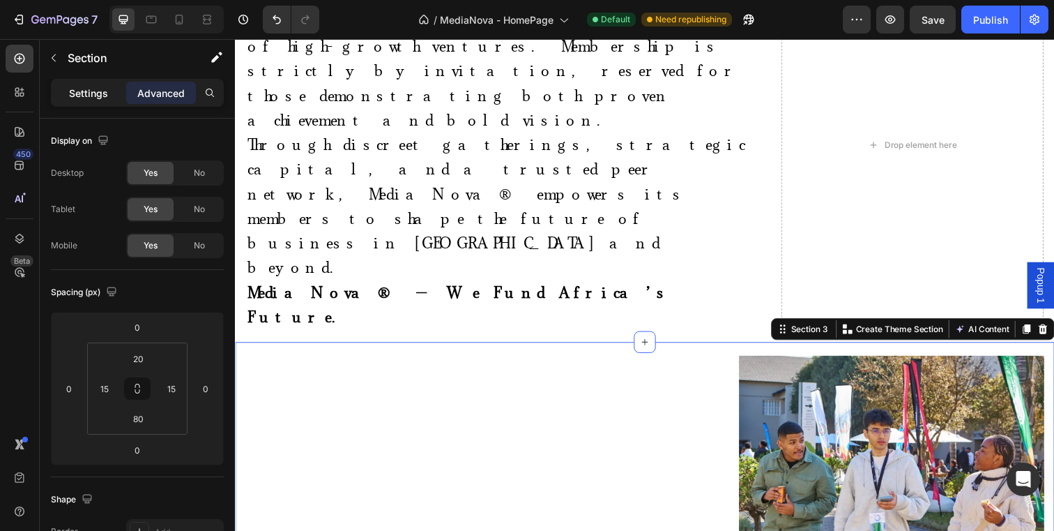
click at [98, 93] on p "Settings" at bounding box center [88, 93] width 39 height 15
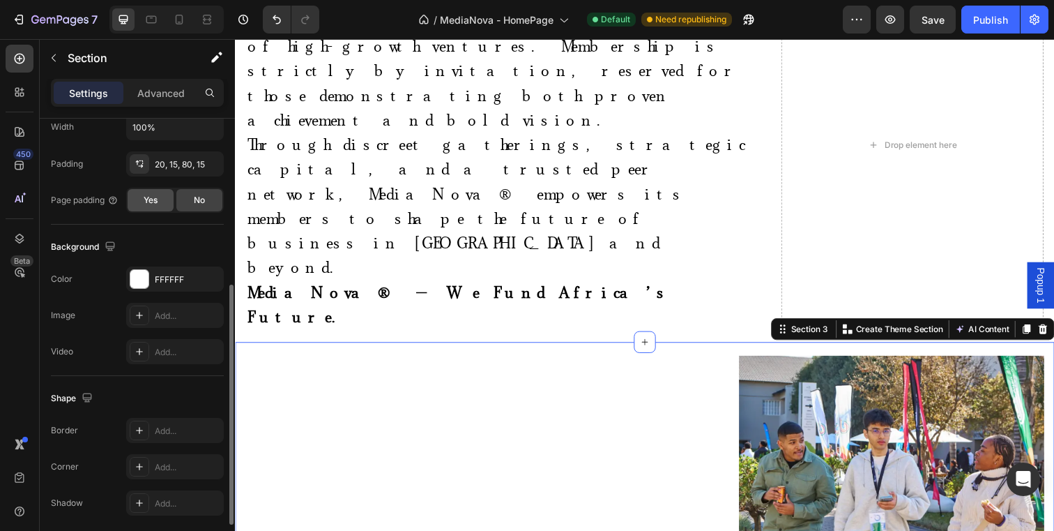
scroll to position [349, 0]
click at [137, 271] on div at bounding box center [139, 277] width 18 height 18
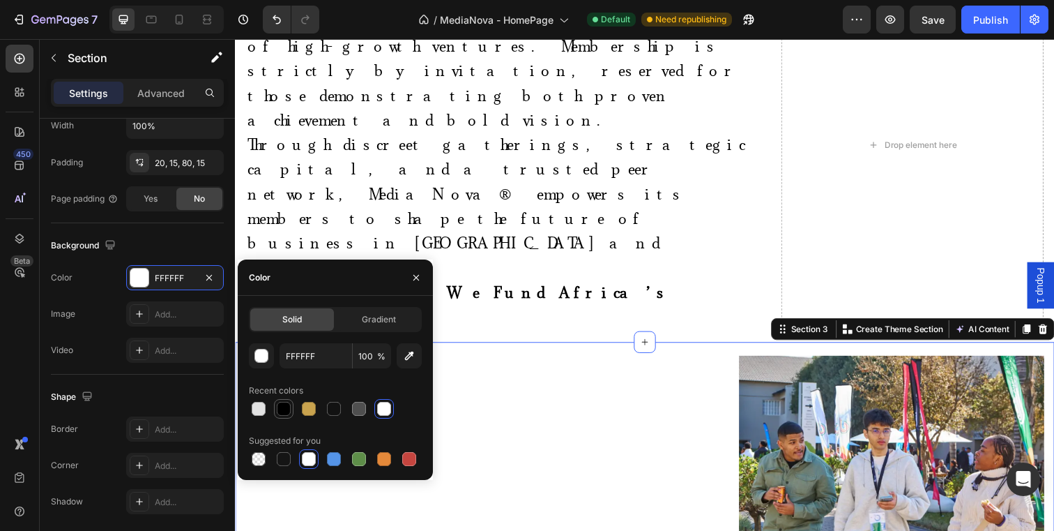
click at [283, 408] on div at bounding box center [284, 409] width 14 height 14
type input "000000"
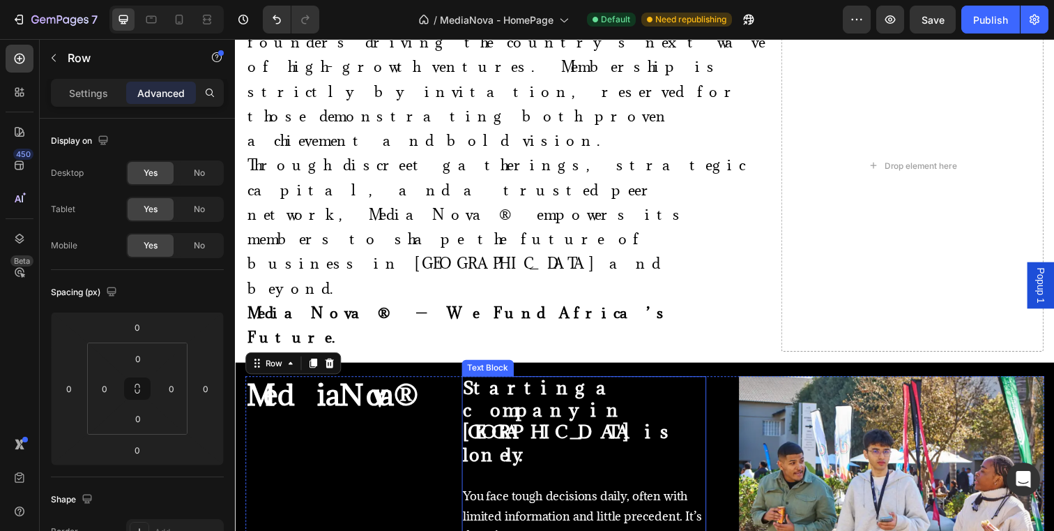
scroll to position [702, 0]
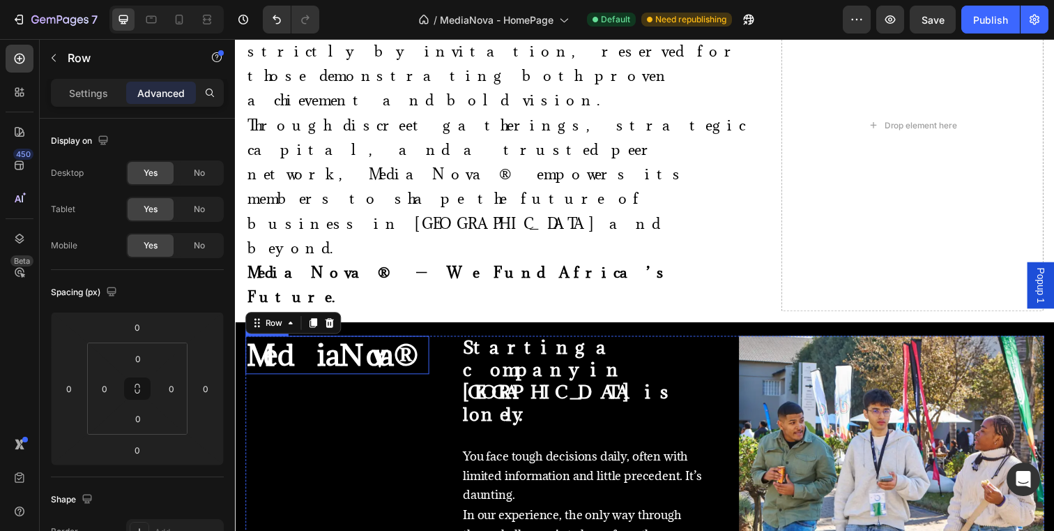
click at [418, 342] on strong "MediaNova®" at bounding box center [333, 361] width 172 height 38
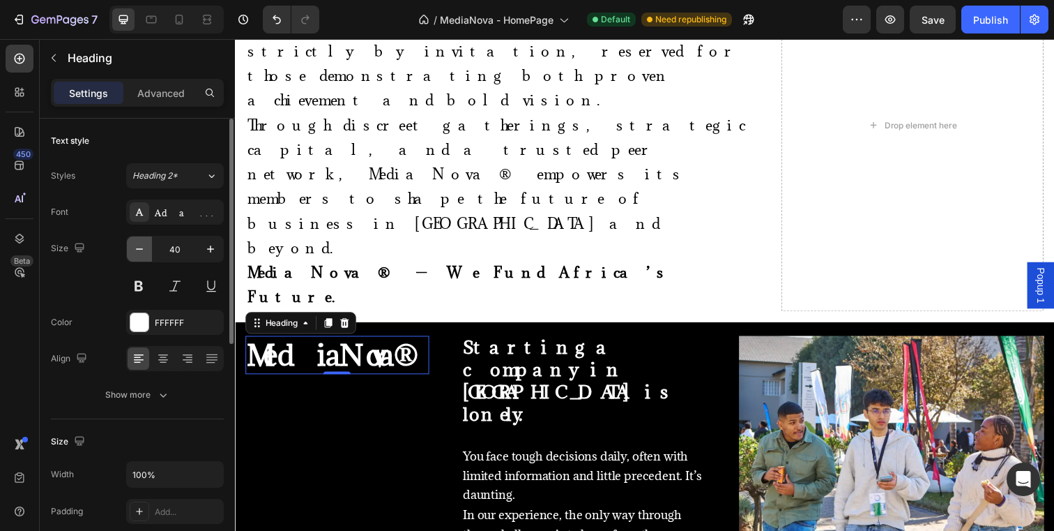
click at [140, 248] on icon "button" at bounding box center [139, 249] width 14 height 14
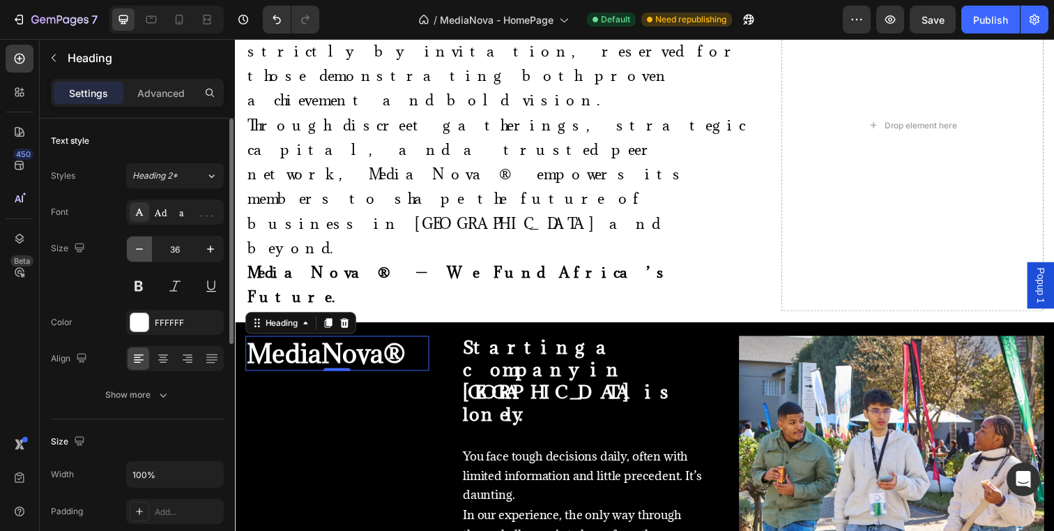
type input "35"
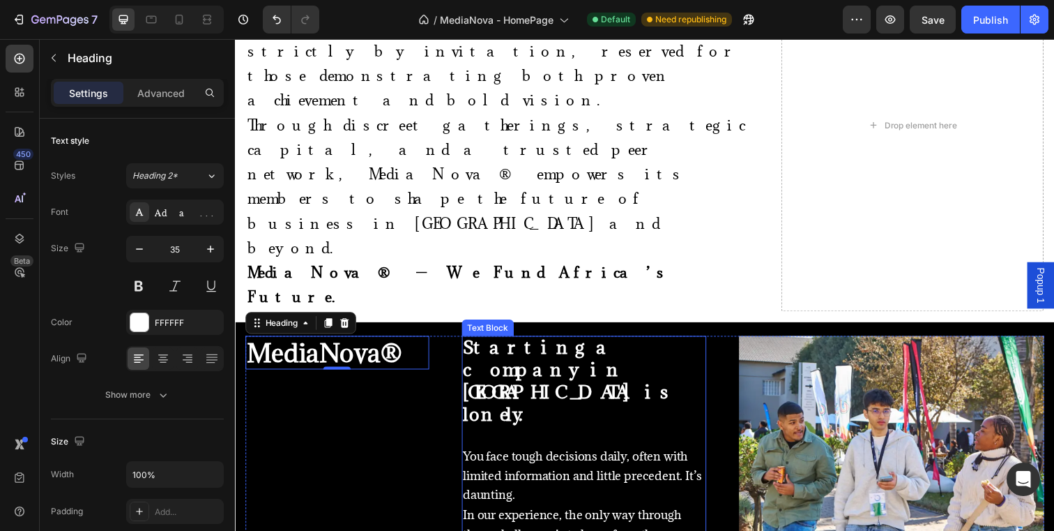
click at [468, 434] on p at bounding box center [591, 444] width 247 height 20
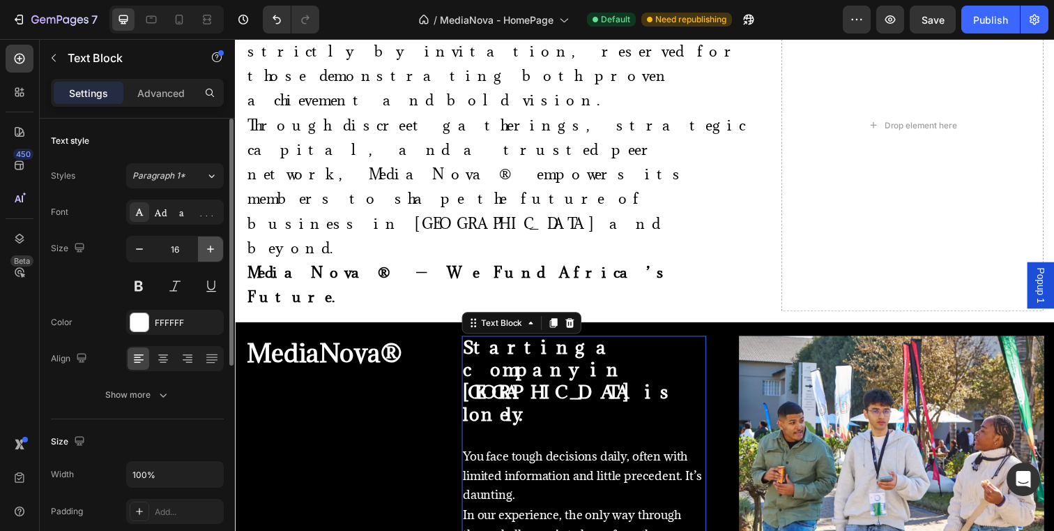
click at [213, 250] on icon "button" at bounding box center [211, 249] width 14 height 14
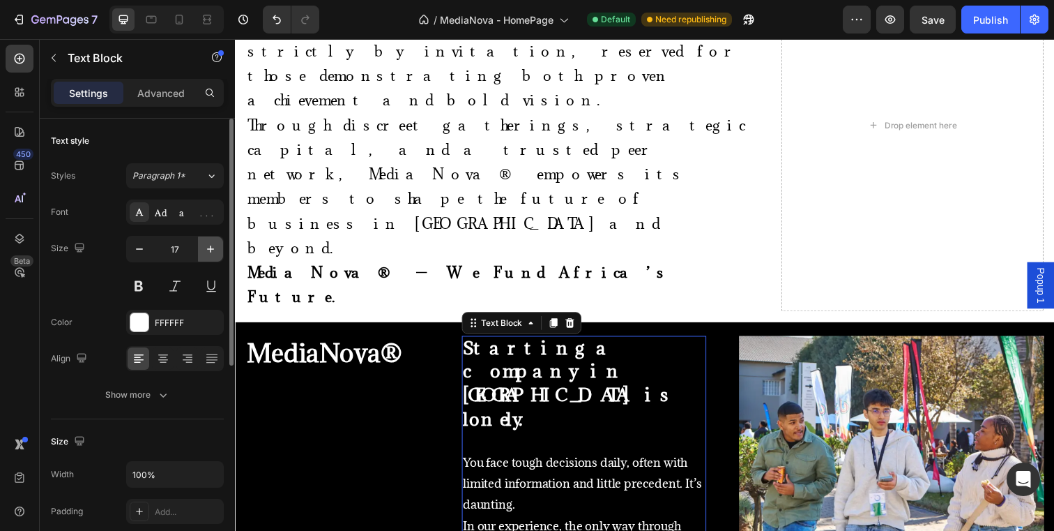
click at [213, 250] on icon "button" at bounding box center [211, 249] width 14 height 14
type input "18"
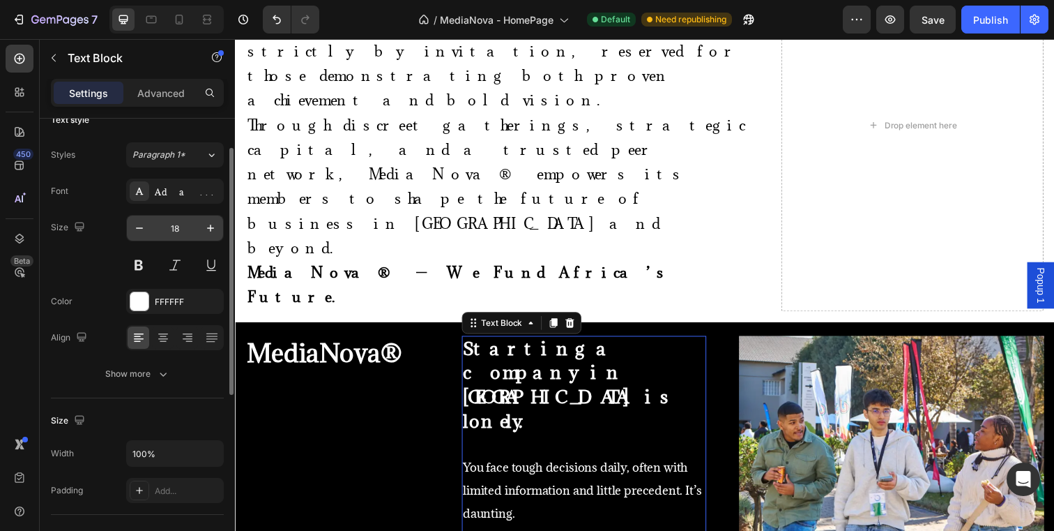
scroll to position [20, 0]
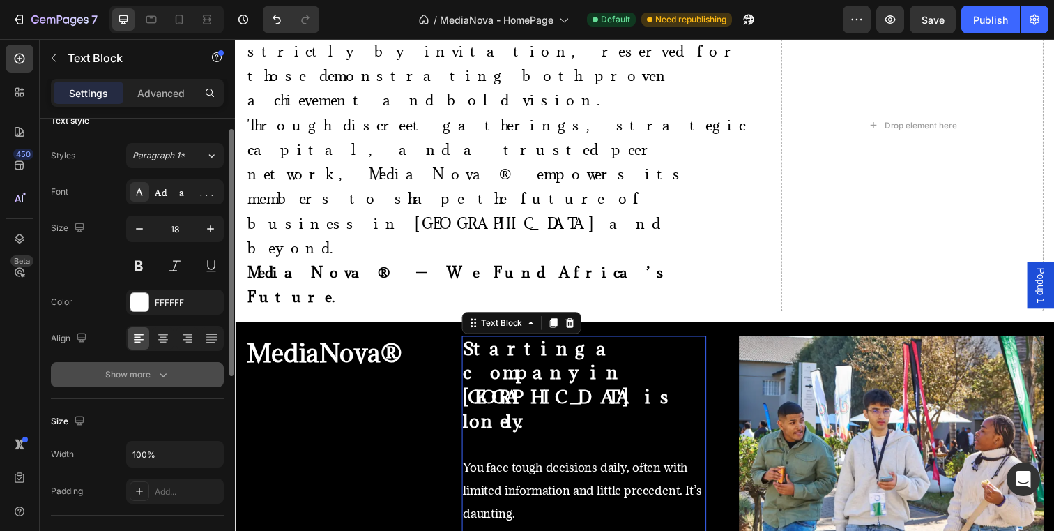
click at [166, 386] on button "Show more" at bounding box center [137, 374] width 173 height 25
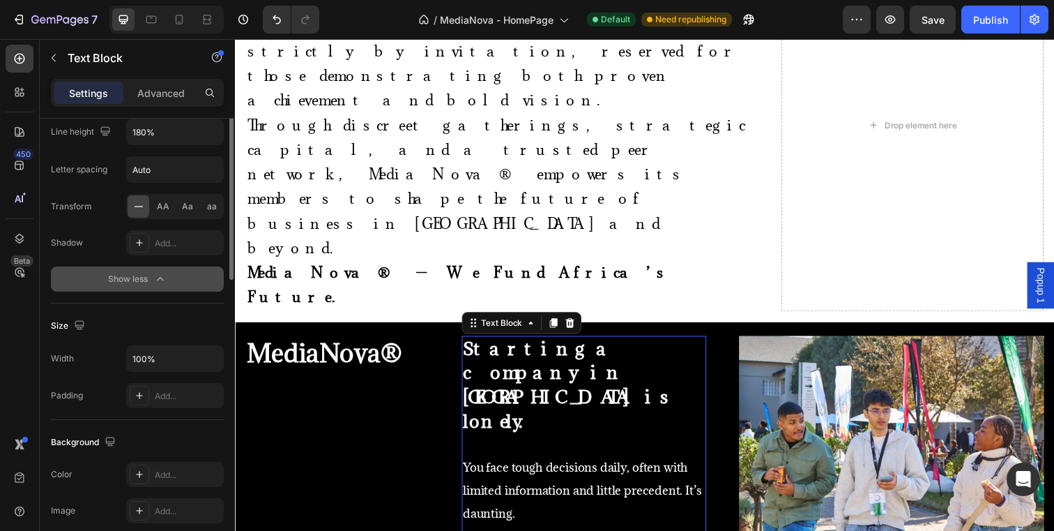
scroll to position [0, 0]
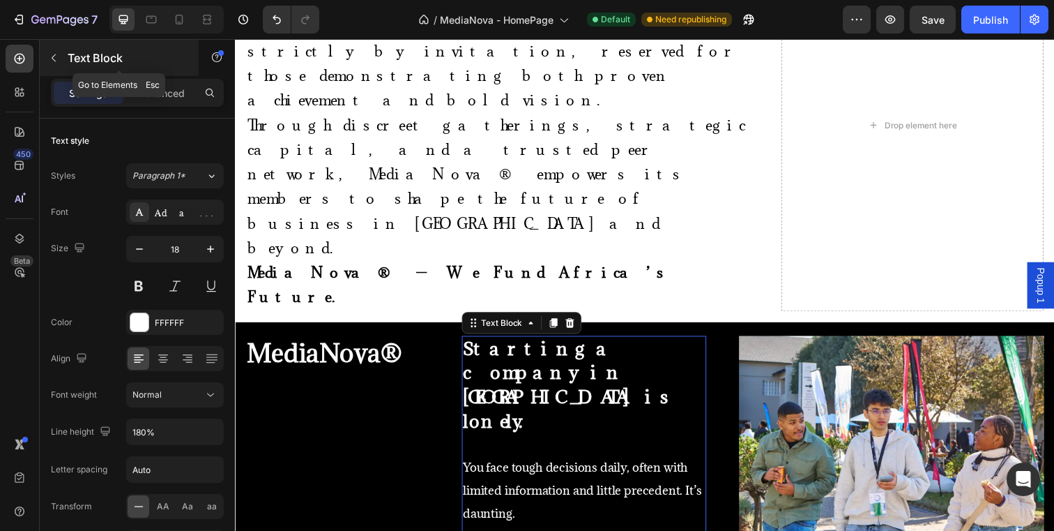
click at [55, 47] on button "button" at bounding box center [54, 58] width 22 height 22
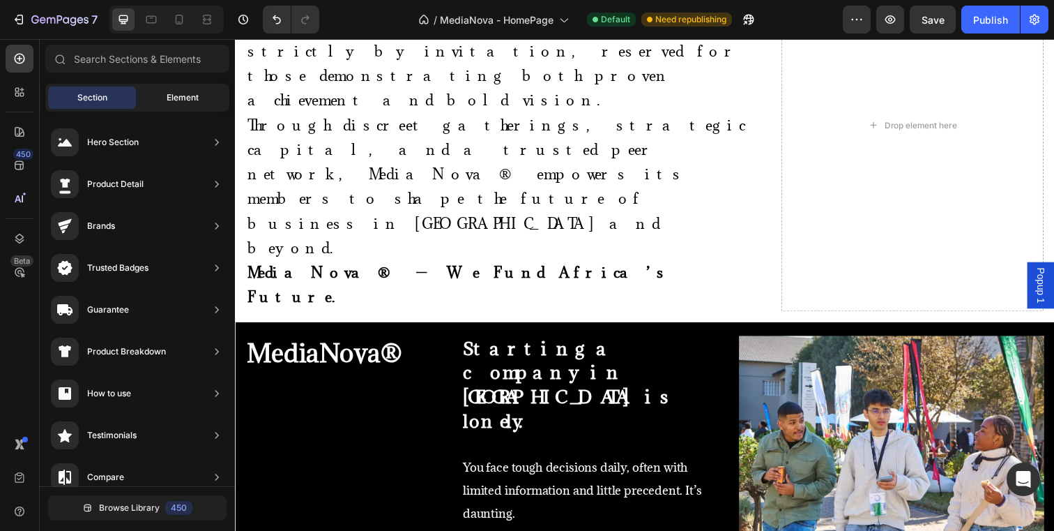
click at [162, 106] on div "Element" at bounding box center [183, 97] width 88 height 22
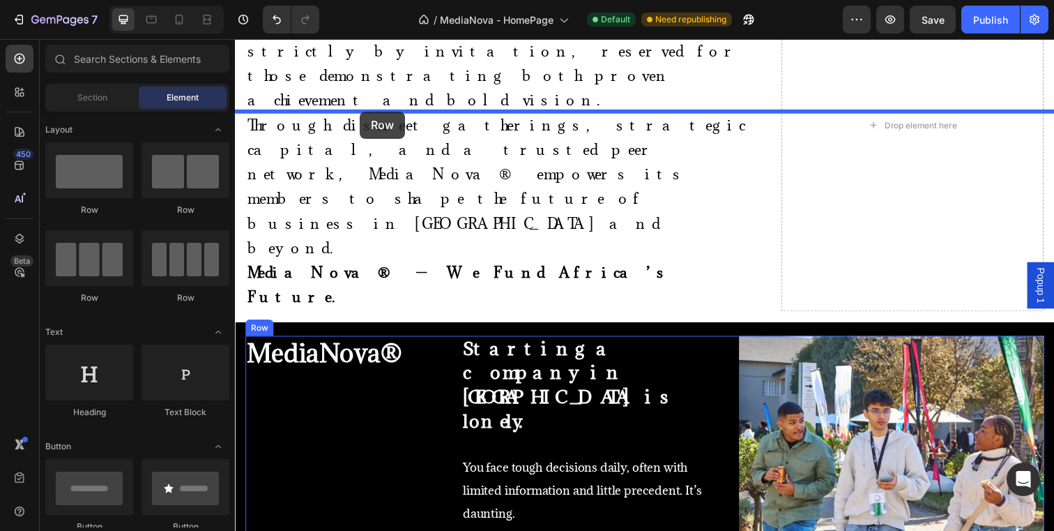
drag, startPoint x: 333, startPoint y: 314, endPoint x: 363, endPoint y: 113, distance: 203.0
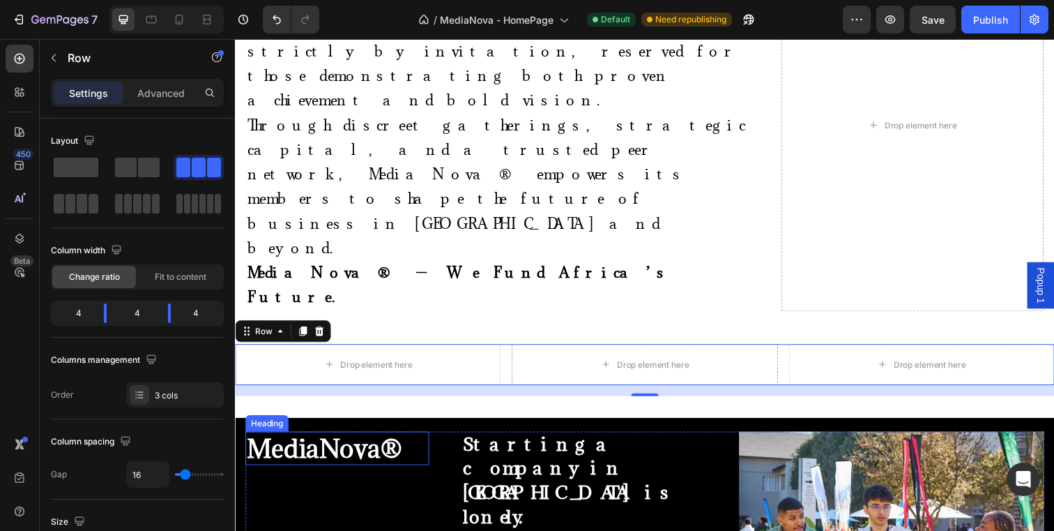
click at [360, 439] on strong "MediaNova®" at bounding box center [326, 455] width 158 height 33
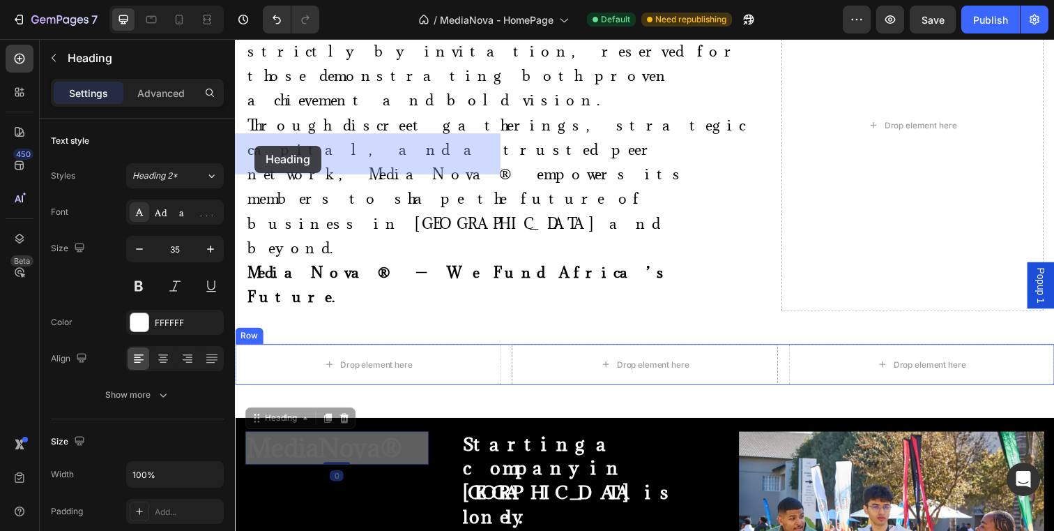
drag, startPoint x: 254, startPoint y: 213, endPoint x: 255, endPoint y: 149, distance: 63.5
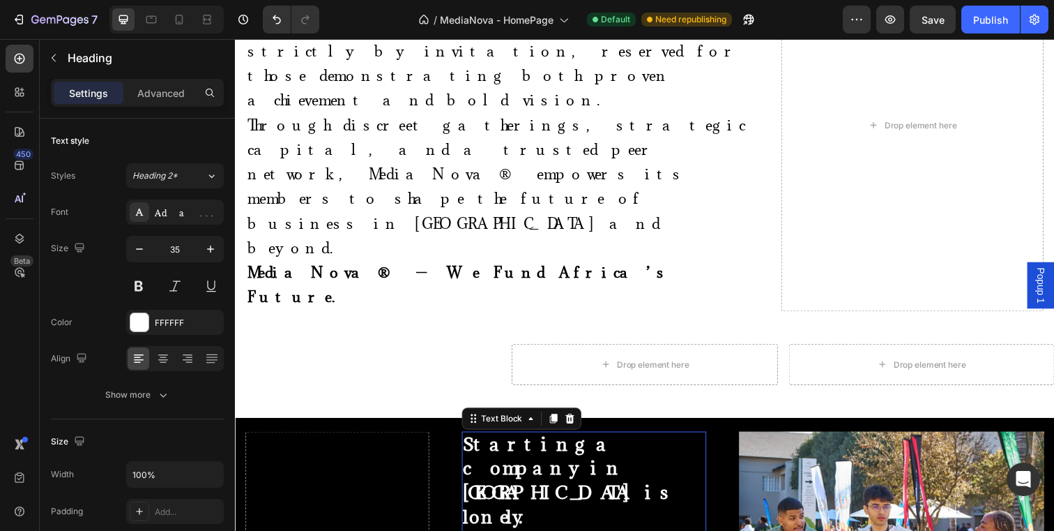
click at [517, 440] on strong "Starting a company in [GEOGRAPHIC_DATA] is lonely." at bounding box center [576, 489] width 217 height 98
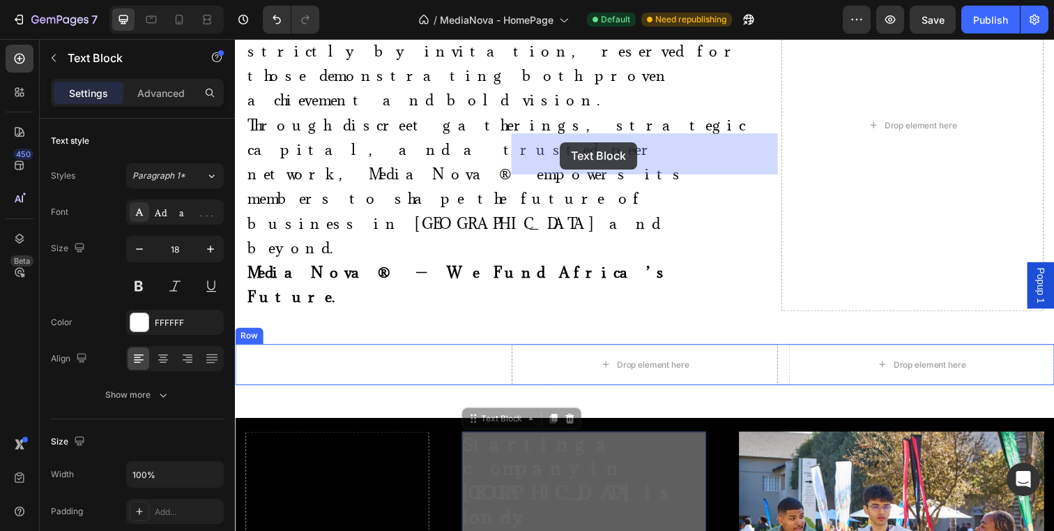
drag, startPoint x: 474, startPoint y: 213, endPoint x: 536, endPoint y: 164, distance: 78.4
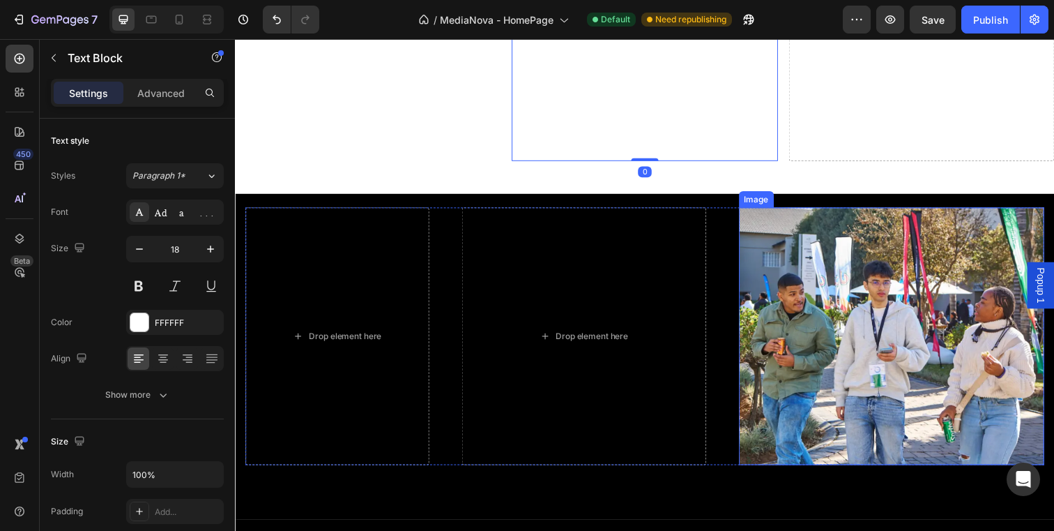
click at [824, 264] on img at bounding box center [906, 342] width 312 height 263
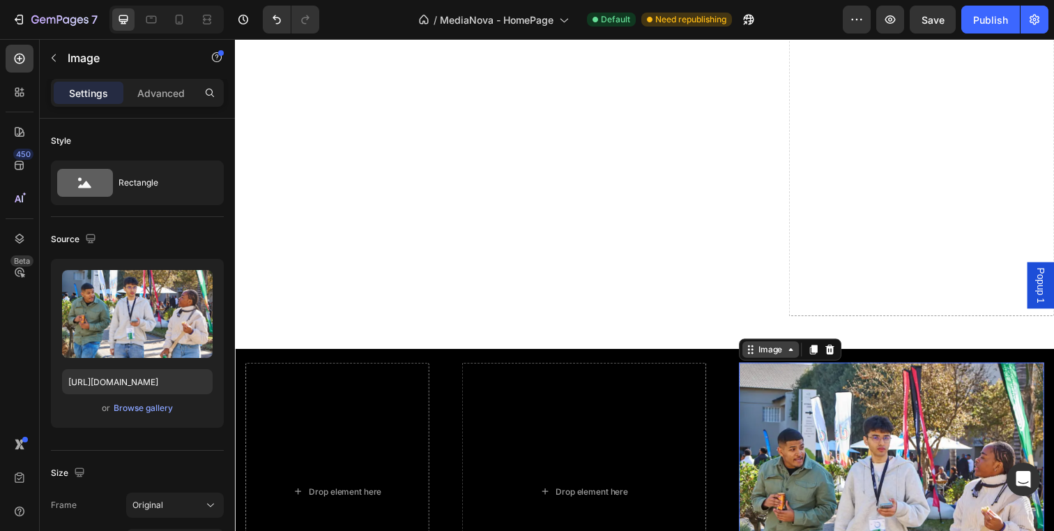
scroll to position [1173, 0]
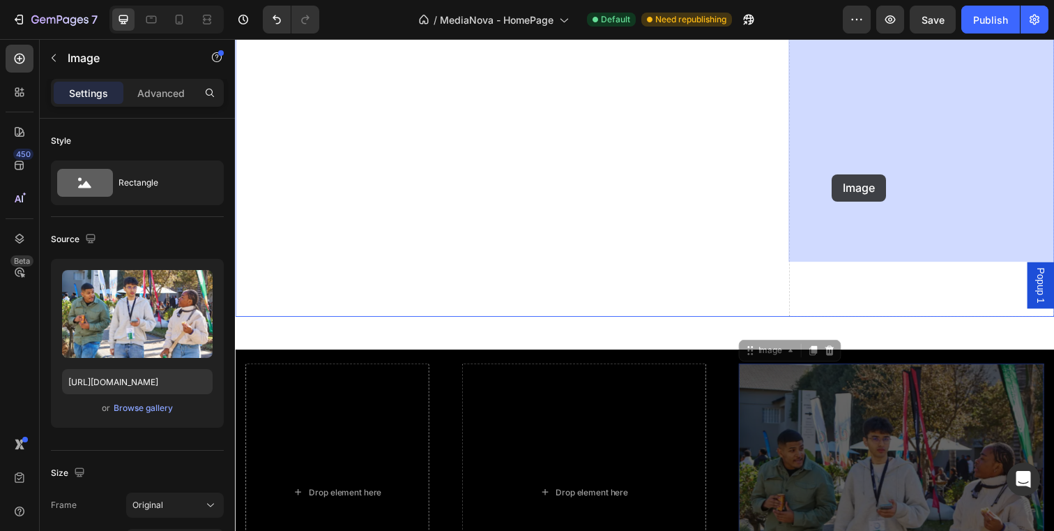
drag, startPoint x: 759, startPoint y: 300, endPoint x: 840, endPoint y: 184, distance: 141.2
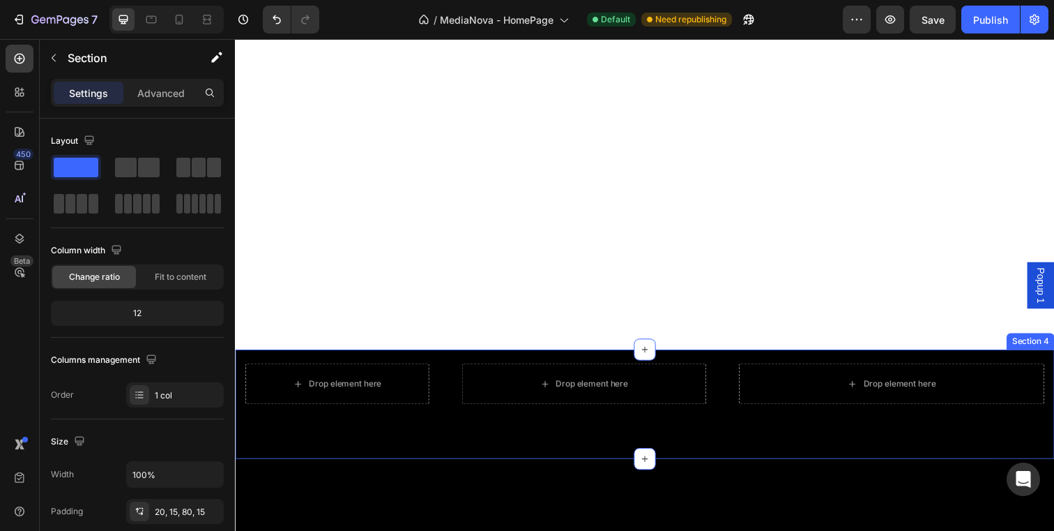
click at [743, 356] on div "Drop element here Drop element here Drop element here Row Section 4" at bounding box center [653, 412] width 837 height 112
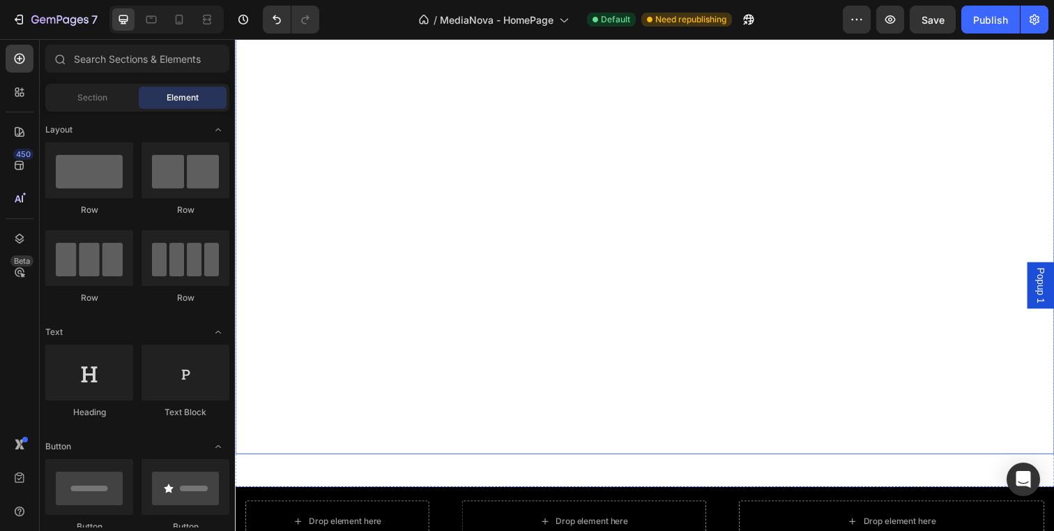
scroll to position [1224, 0]
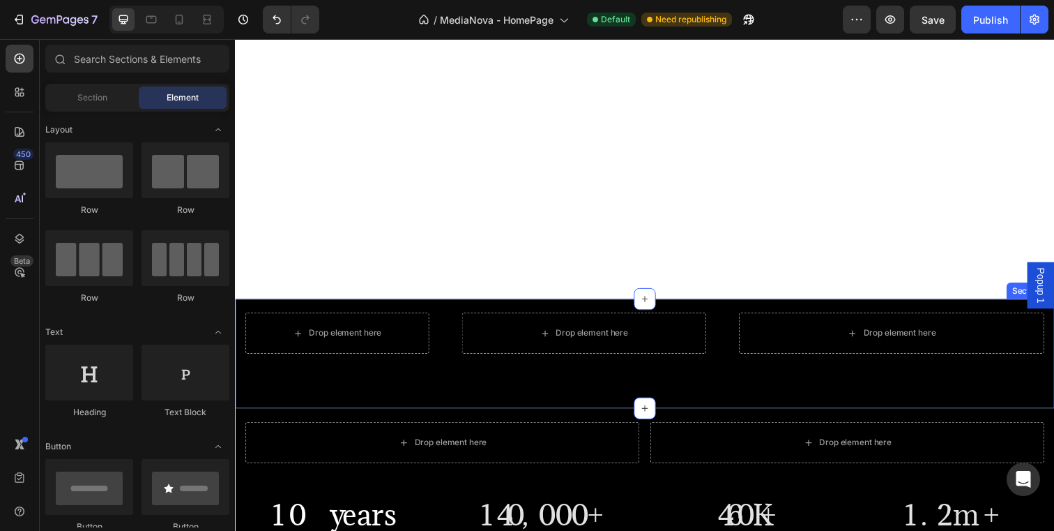
click at [885, 333] on div "Drop element here Drop element here Drop element here Row Section 4" at bounding box center [653, 360] width 837 height 112
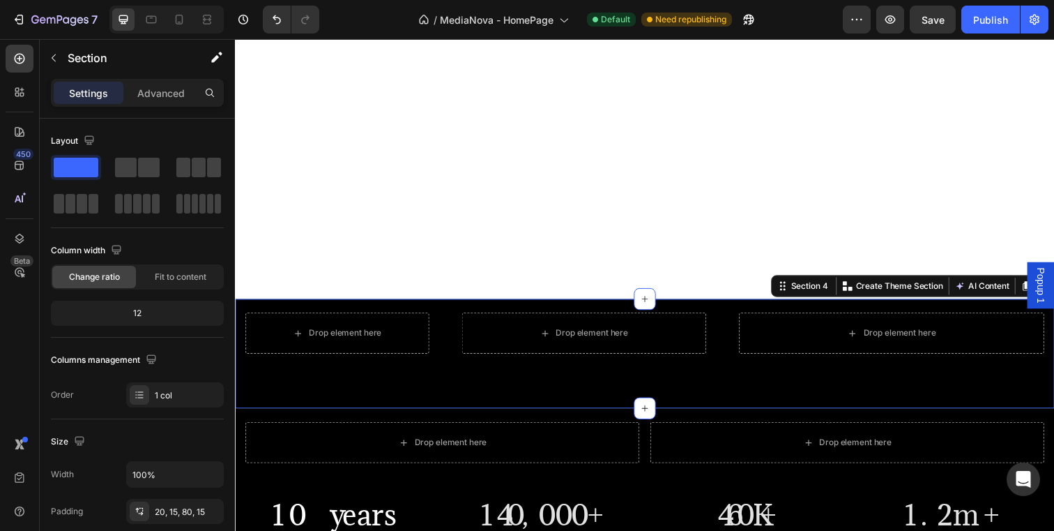
click at [1054, 286] on icon at bounding box center [1060, 291] width 9 height 10
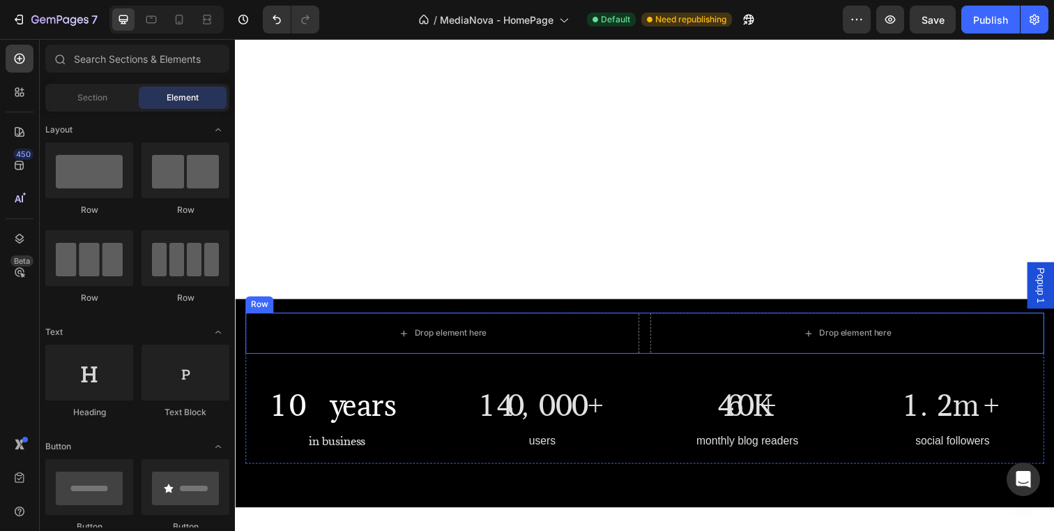
click at [655, 318] on div "Drop element here Drop element here Row" at bounding box center [653, 339] width 816 height 42
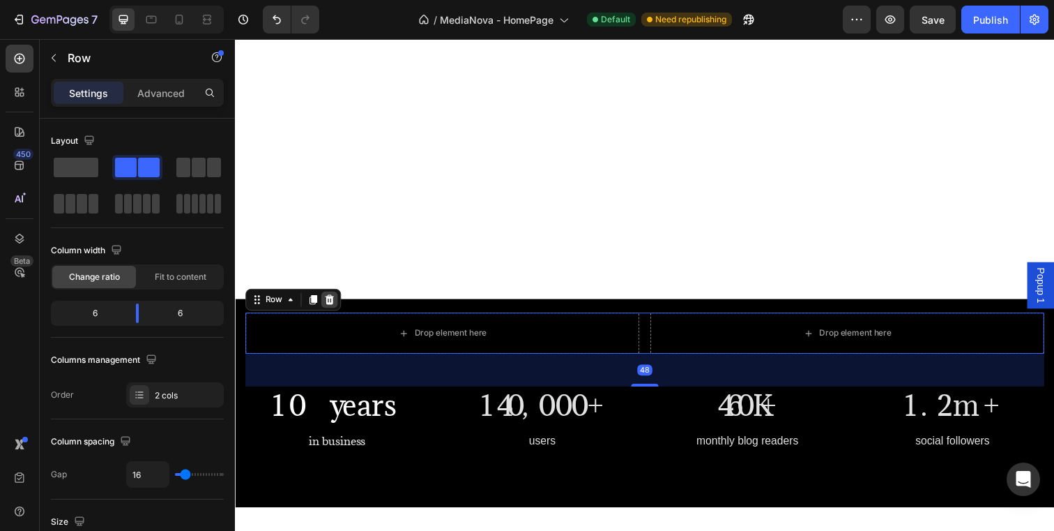
click at [333, 300] on icon at bounding box center [331, 305] width 9 height 10
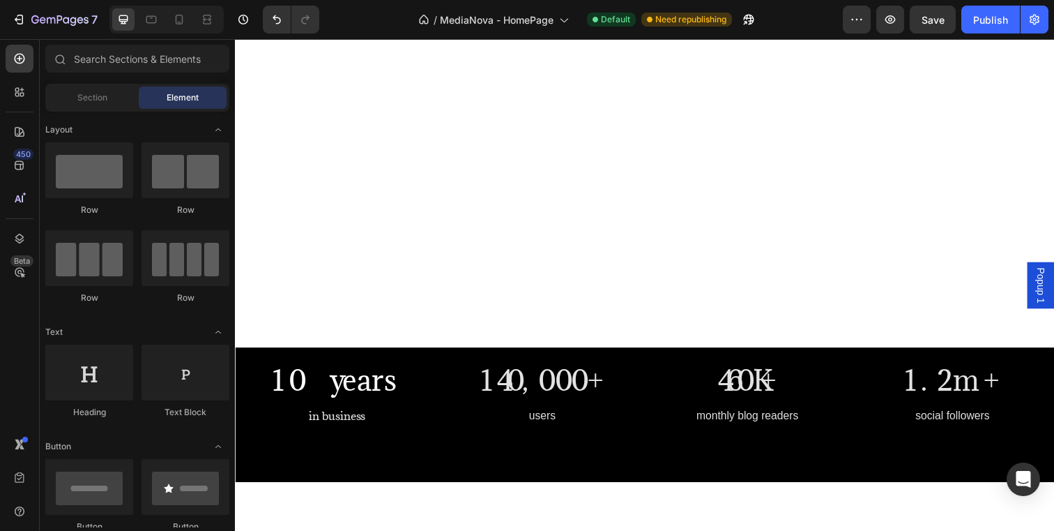
scroll to position [1163, 0]
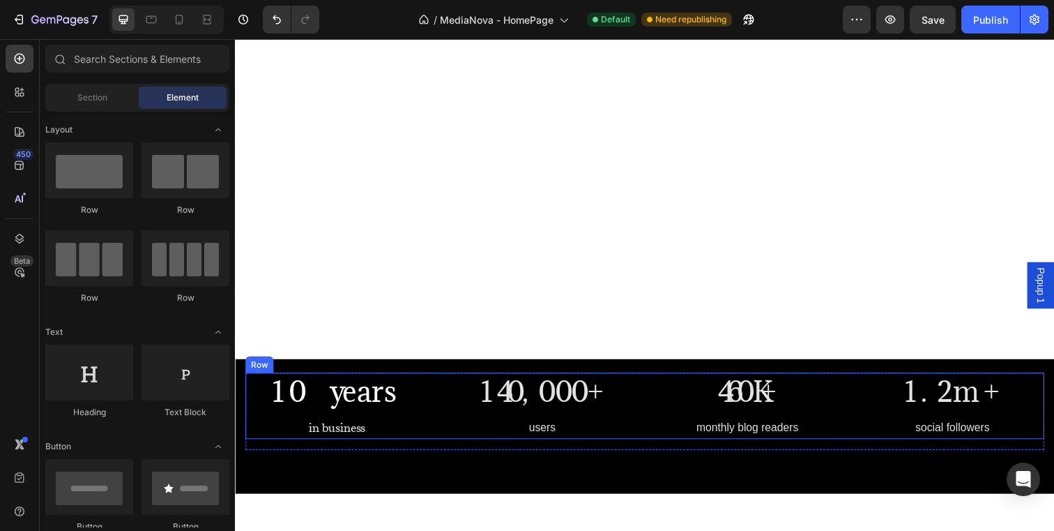
click at [435, 387] on div "10 years Heading in business Text block 140,000+ Heading users Text block 460K+…" at bounding box center [653, 413] width 816 height 68
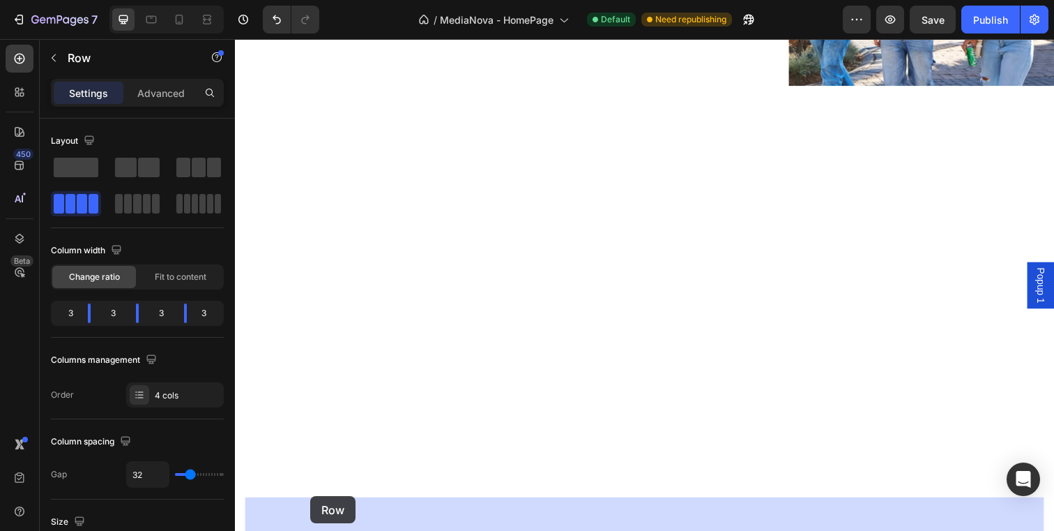
scroll to position [1063, 0]
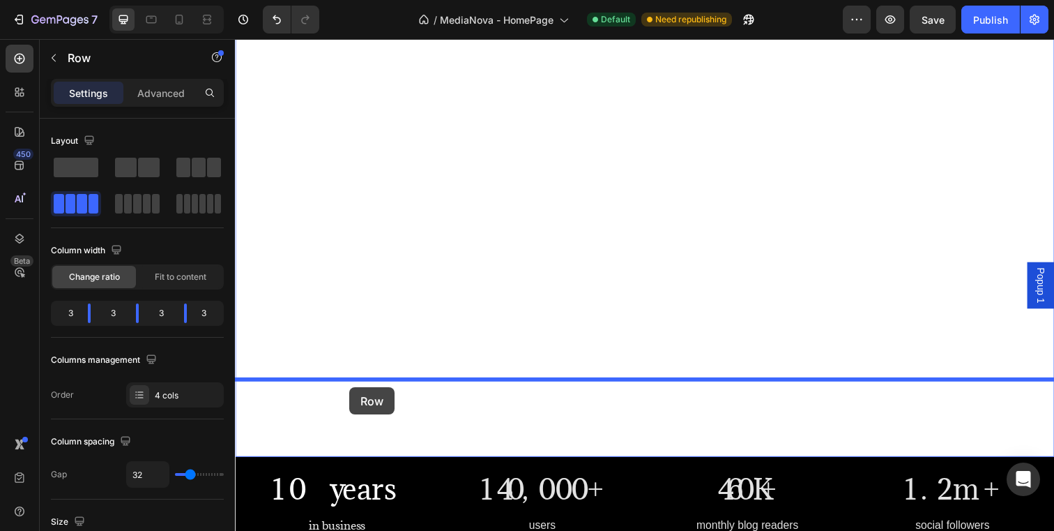
drag, startPoint x: 254, startPoint y: 309, endPoint x: 351, endPoint y: 395, distance: 129.9
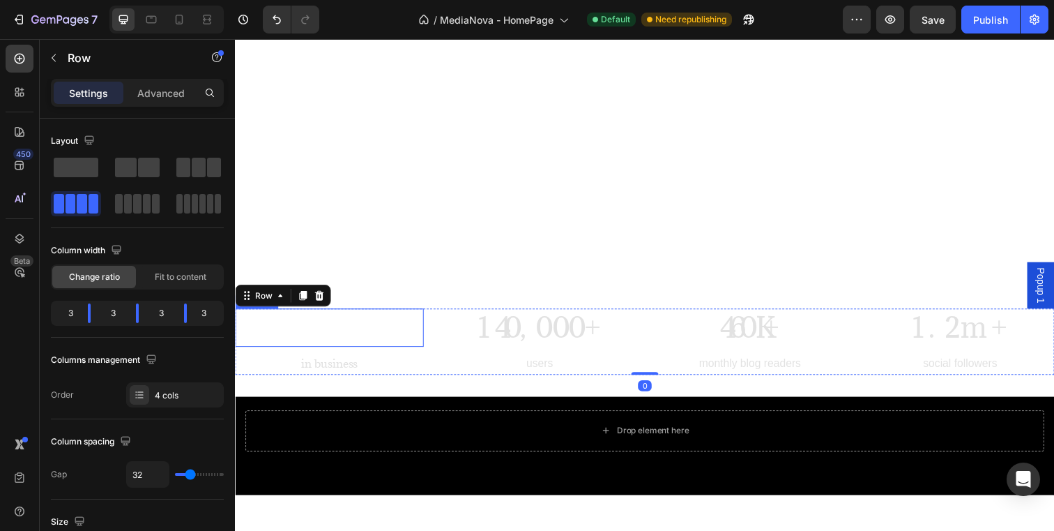
scroll to position [1193, 0]
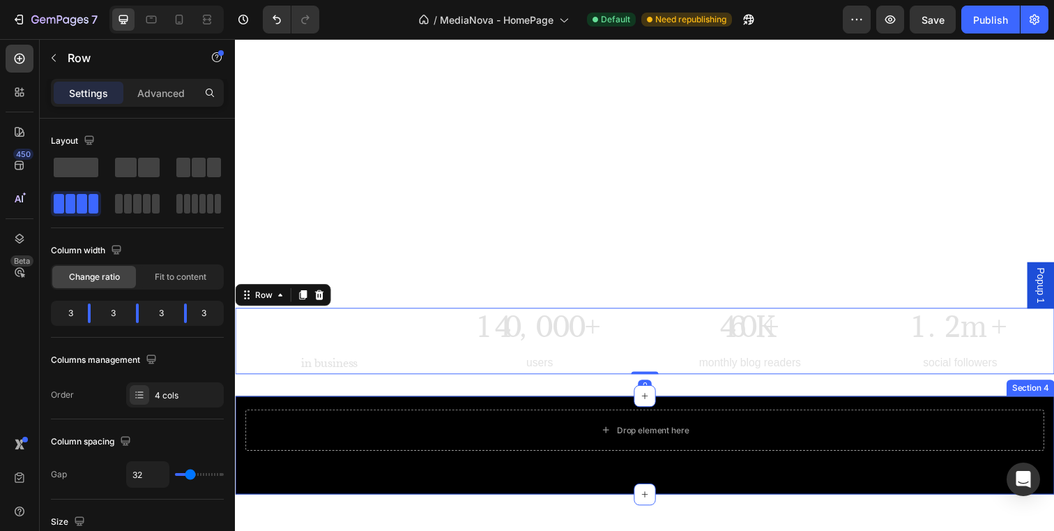
click at [425, 435] on div "Drop element here Row Section 4" at bounding box center [653, 453] width 837 height 100
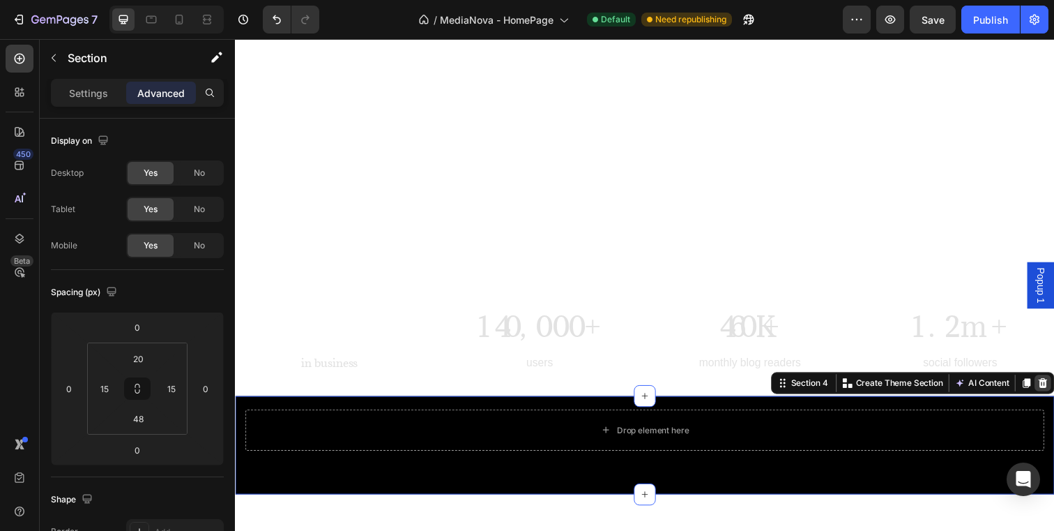
click at [1054, 385] on icon at bounding box center [1060, 390] width 9 height 10
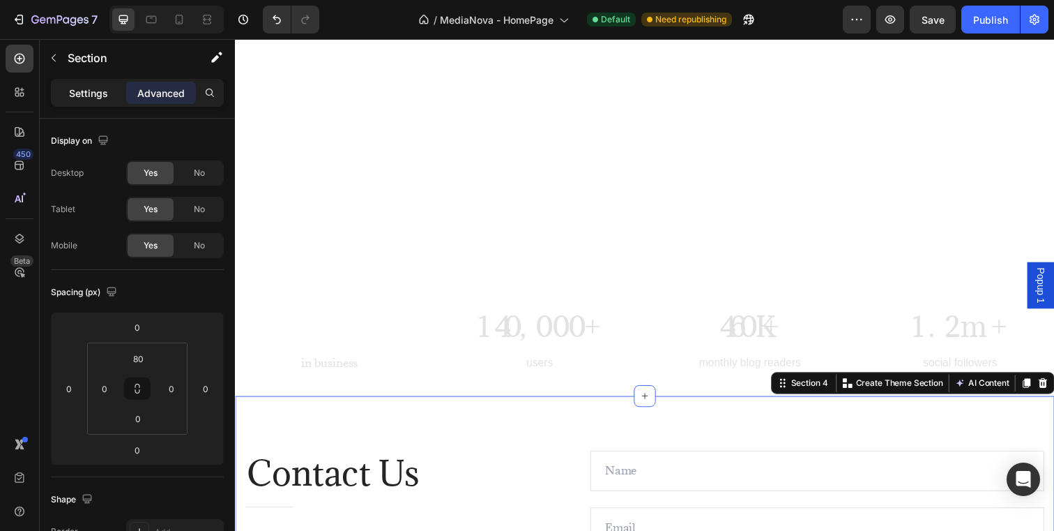
click at [89, 98] on p "Settings" at bounding box center [88, 93] width 39 height 15
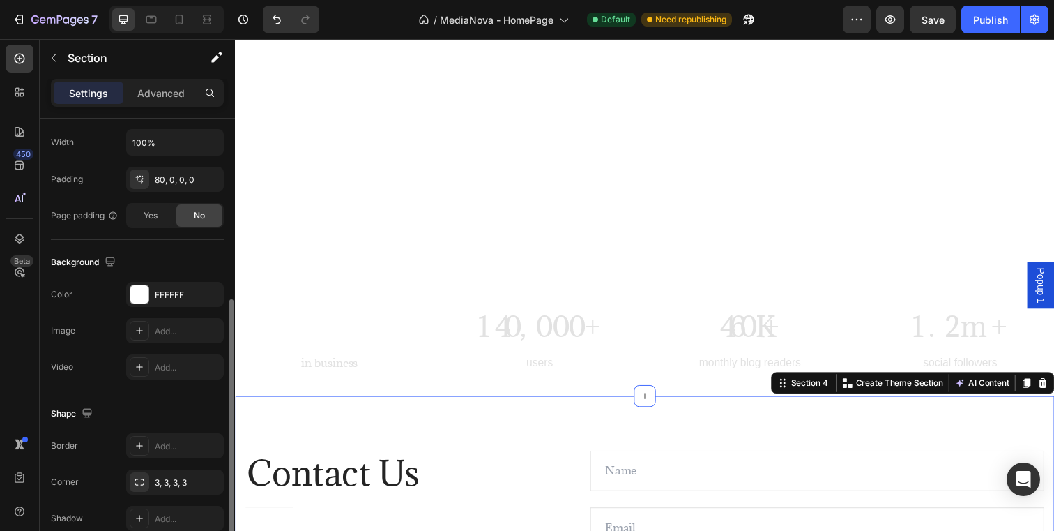
scroll to position [336, 0]
click at [131, 277] on div "Background The changes might be hidden by the video. Color FFFFFF Image Add... …" at bounding box center [137, 311] width 173 height 151
click at [135, 291] on div at bounding box center [139, 290] width 18 height 18
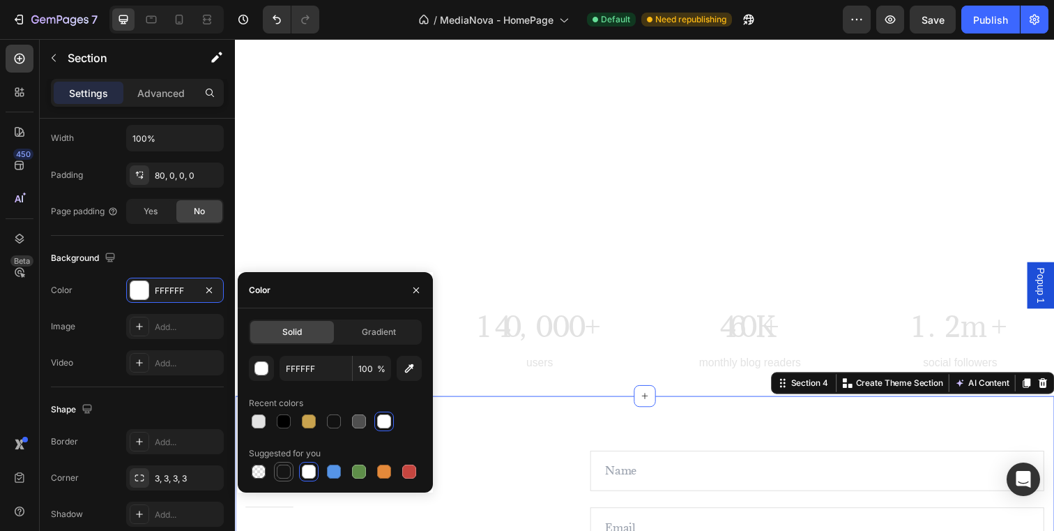
click at [284, 475] on div at bounding box center [284, 471] width 14 height 14
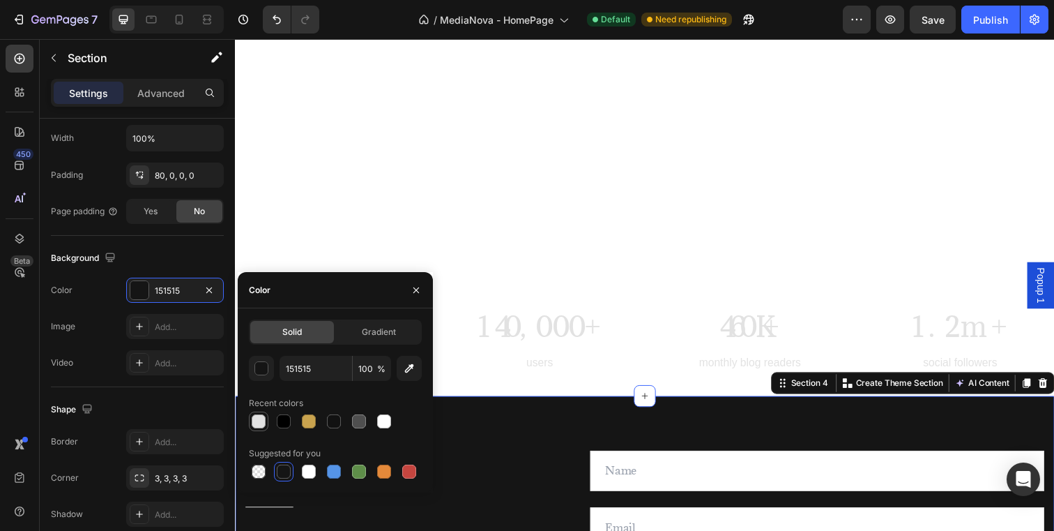
click at [259, 423] on div at bounding box center [259, 421] width 14 height 14
type input "E2E2E2"
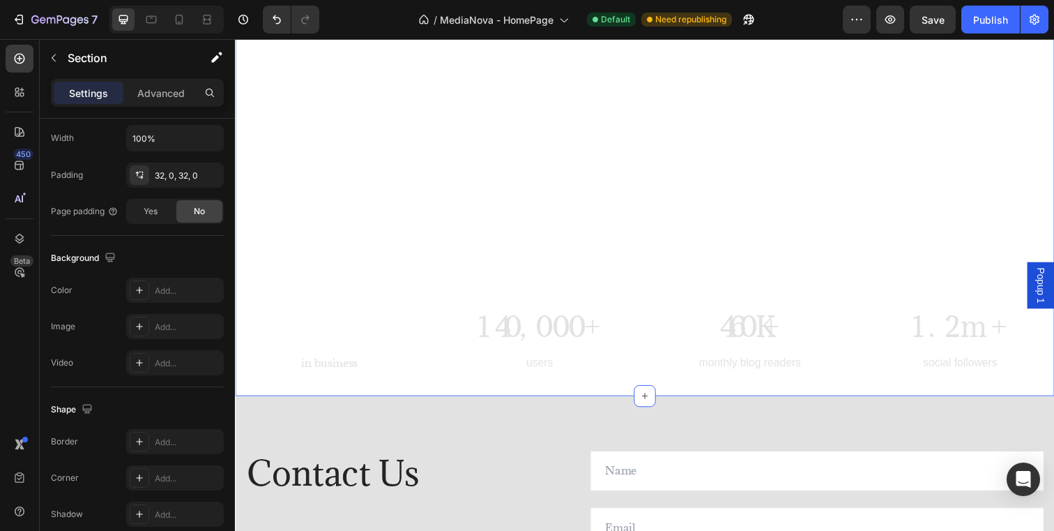
click at [503, 343] on div "MediaNova® Heading Starting a company in [GEOGRAPHIC_DATA] is lonely. You face …" at bounding box center [653, 12] width 837 height 781
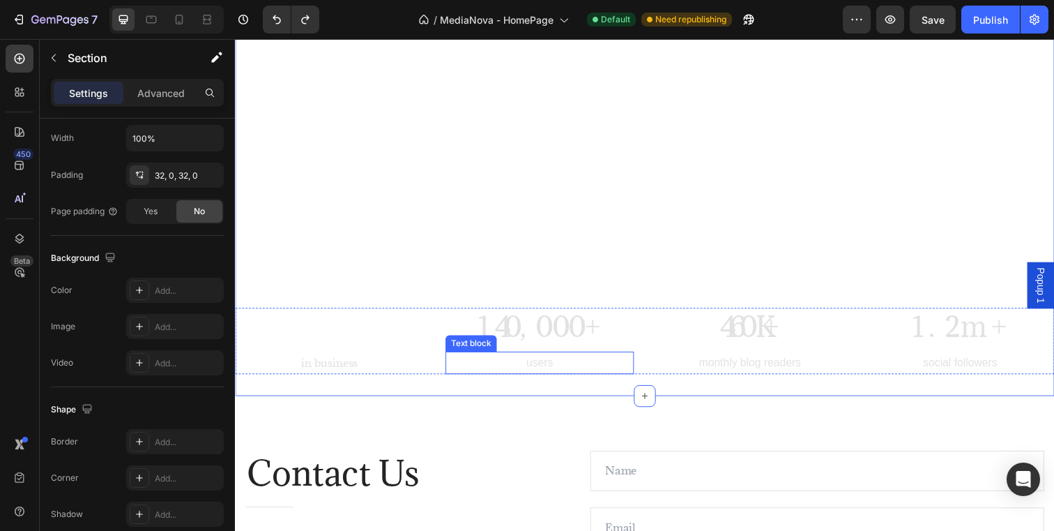
click at [469, 359] on p "users" at bounding box center [546, 369] width 190 height 20
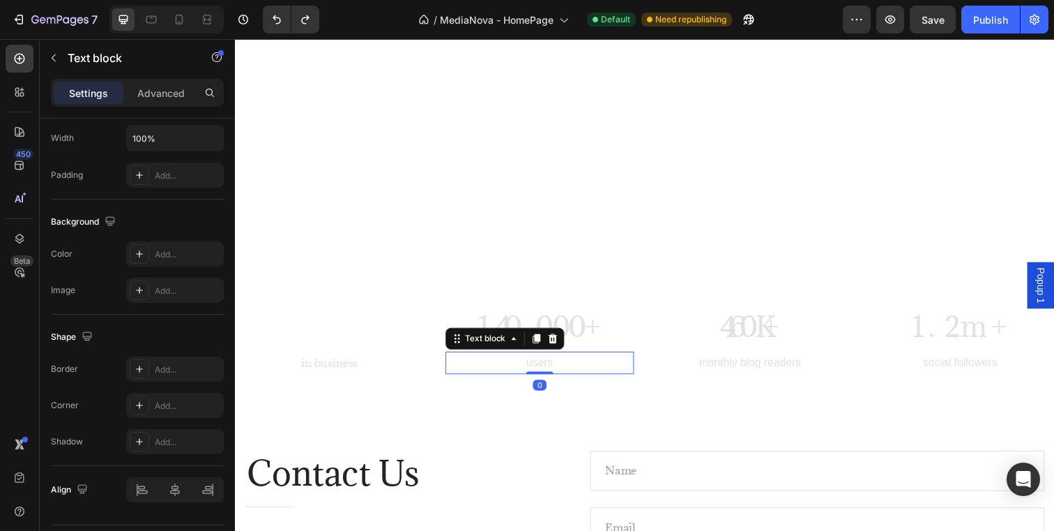
scroll to position [0, 0]
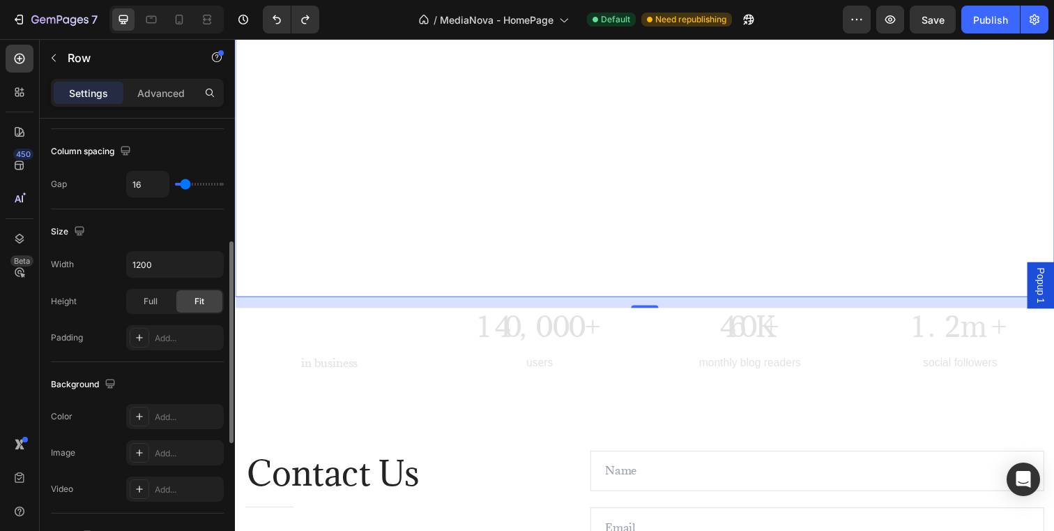
scroll to position [304, 0]
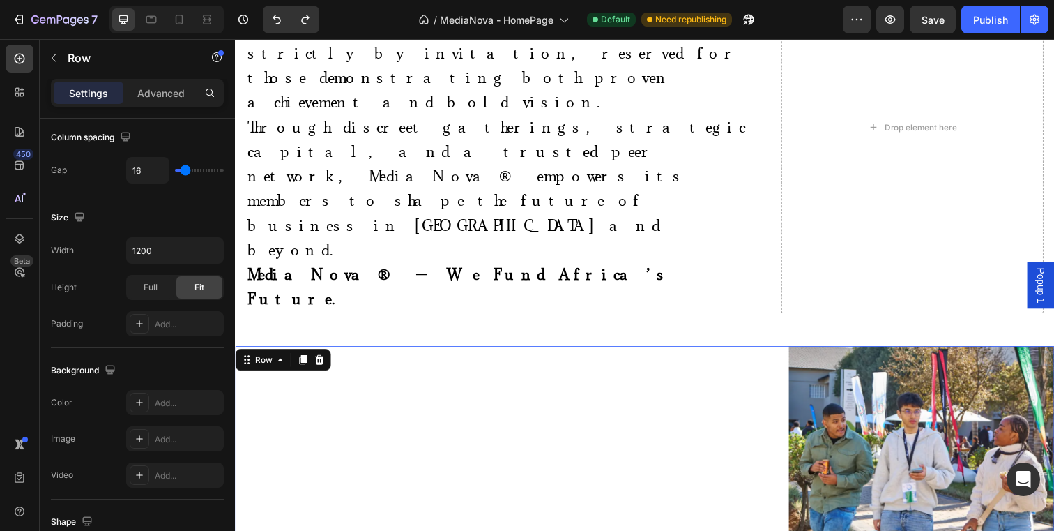
scroll to position [698, 0]
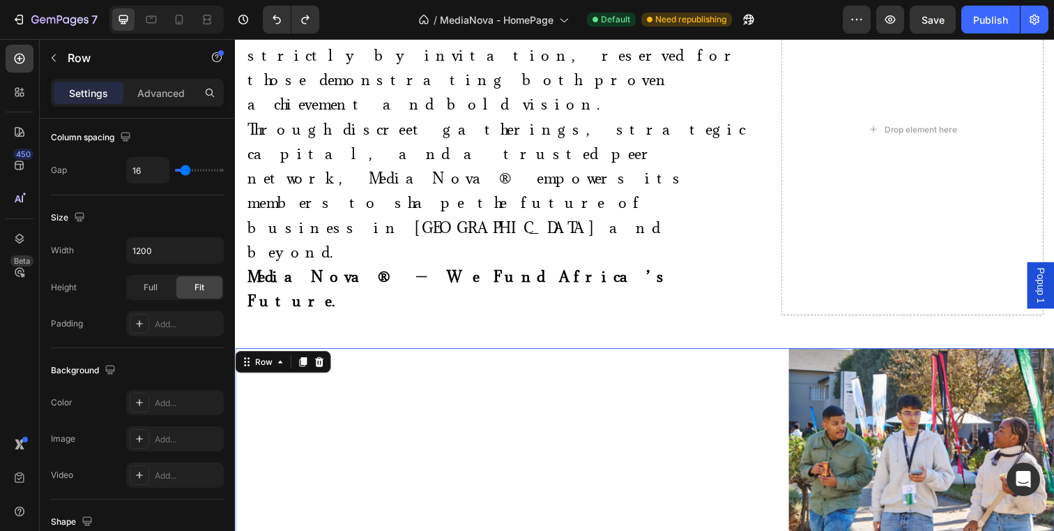
click at [156, 403] on div "Add..." at bounding box center [188, 403] width 66 height 13
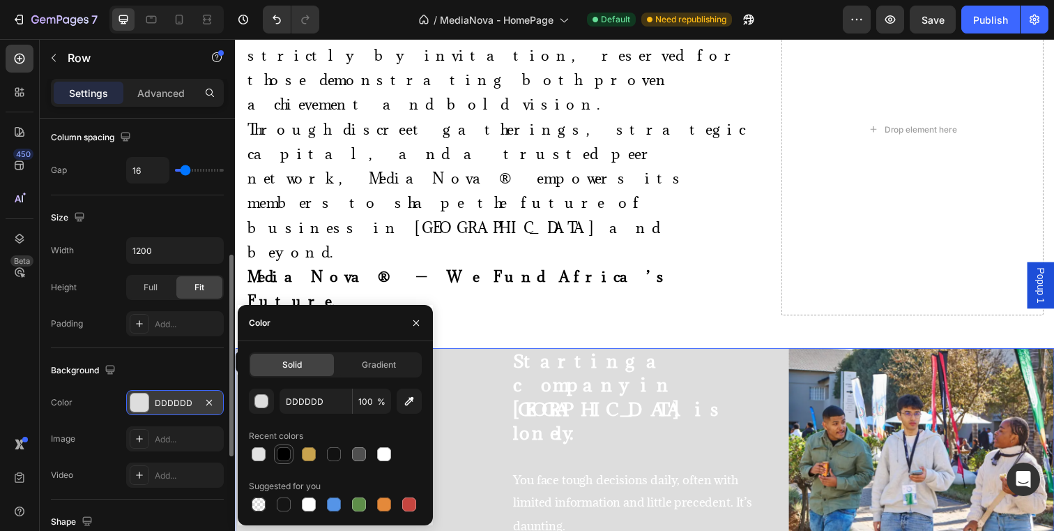
click at [289, 454] on div at bounding box center [284, 454] width 14 height 14
type input "000000"
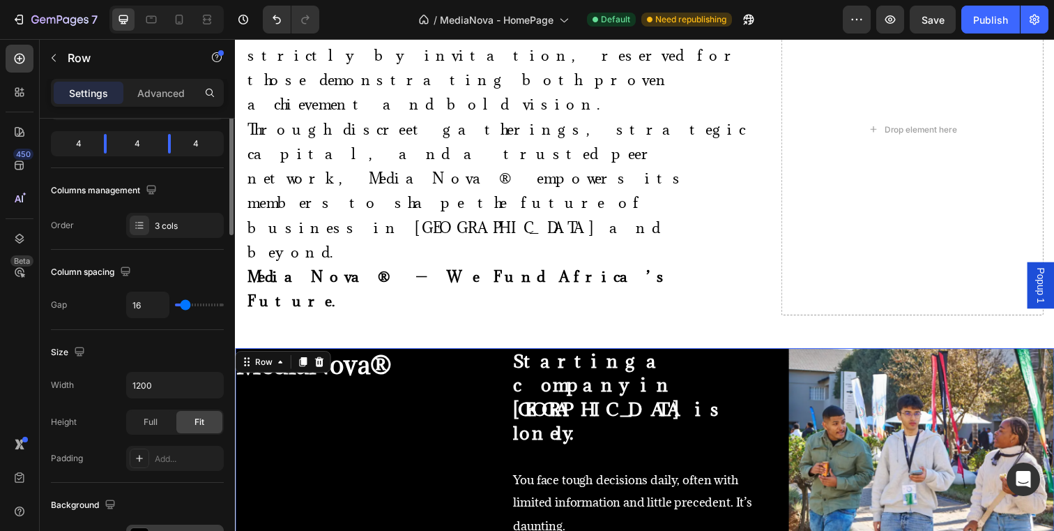
scroll to position [0, 0]
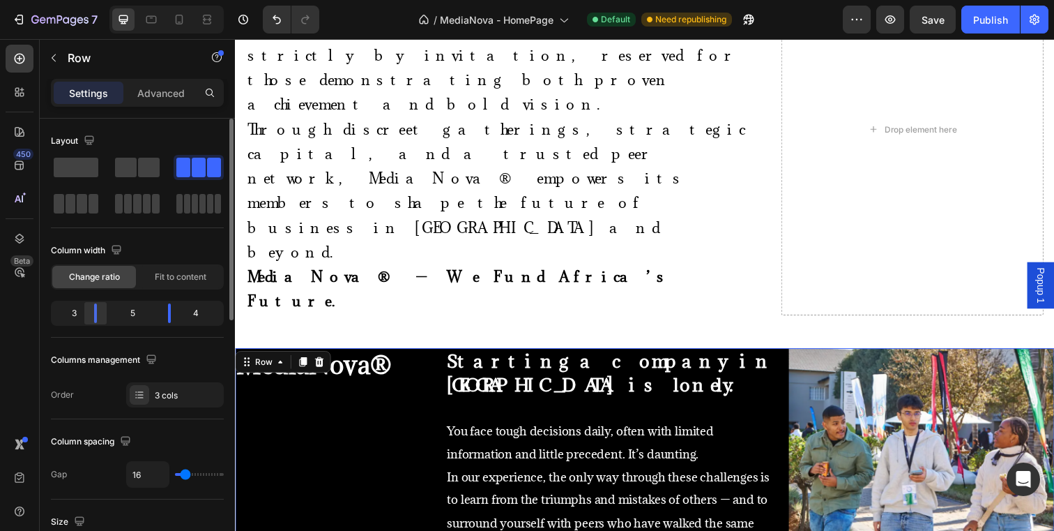
drag, startPoint x: 106, startPoint y: 317, endPoint x: 91, endPoint y: 317, distance: 15.3
click at [157, 317] on div at bounding box center [169, 313] width 25 height 20
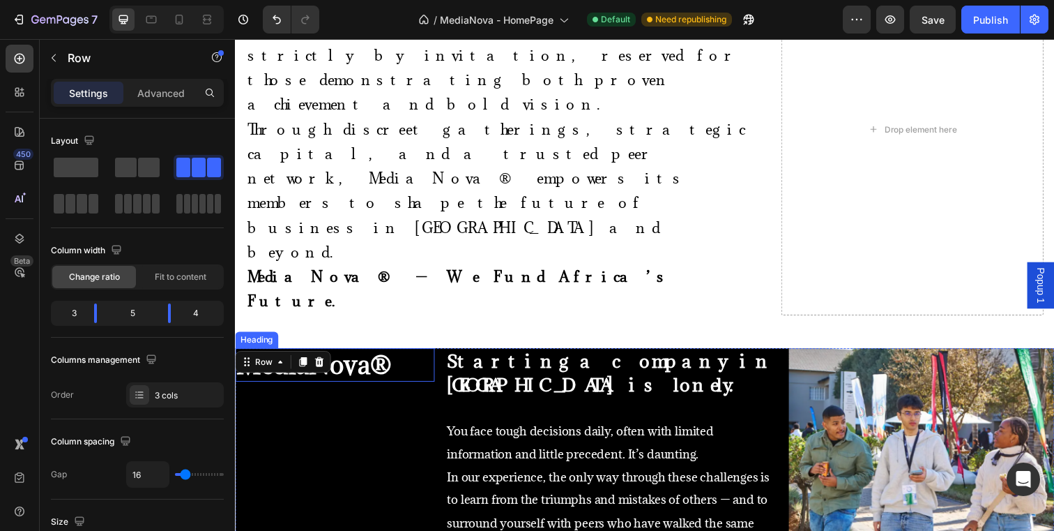
click at [406, 354] on h2 "MediaNova®" at bounding box center [337, 371] width 204 height 35
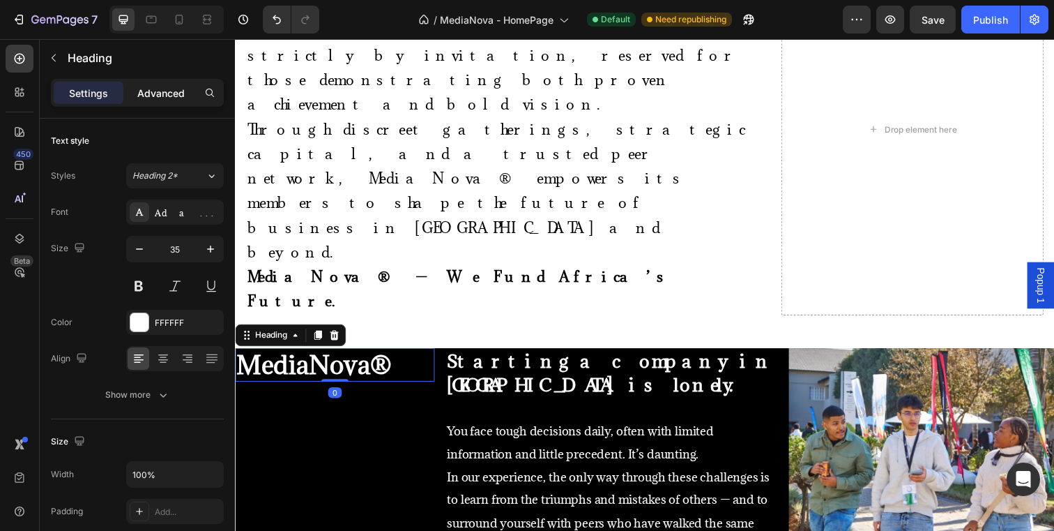
click at [181, 97] on p "Advanced" at bounding box center [160, 93] width 47 height 15
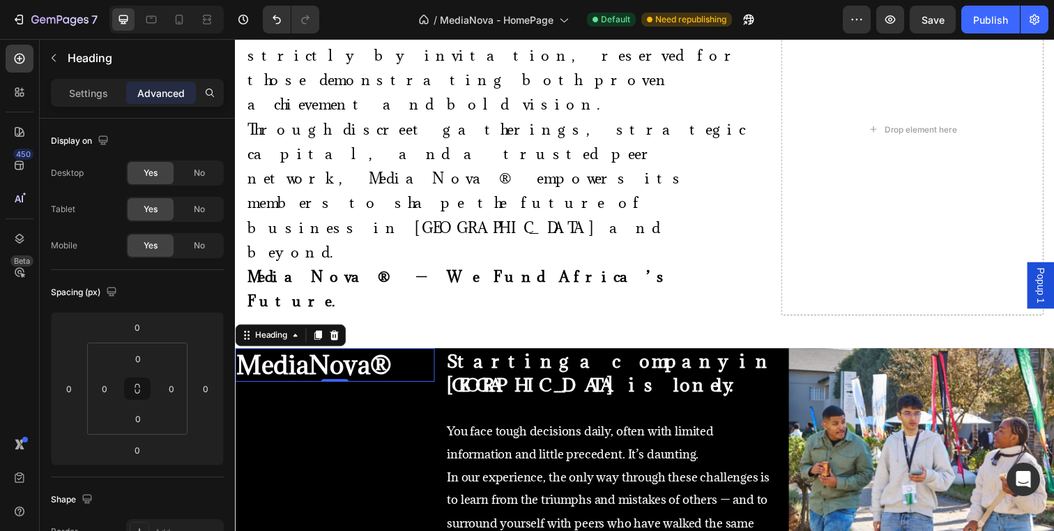
click at [422, 354] on h2 "MediaNova®" at bounding box center [337, 371] width 204 height 35
click at [89, 92] on p "Settings" at bounding box center [88, 93] width 39 height 15
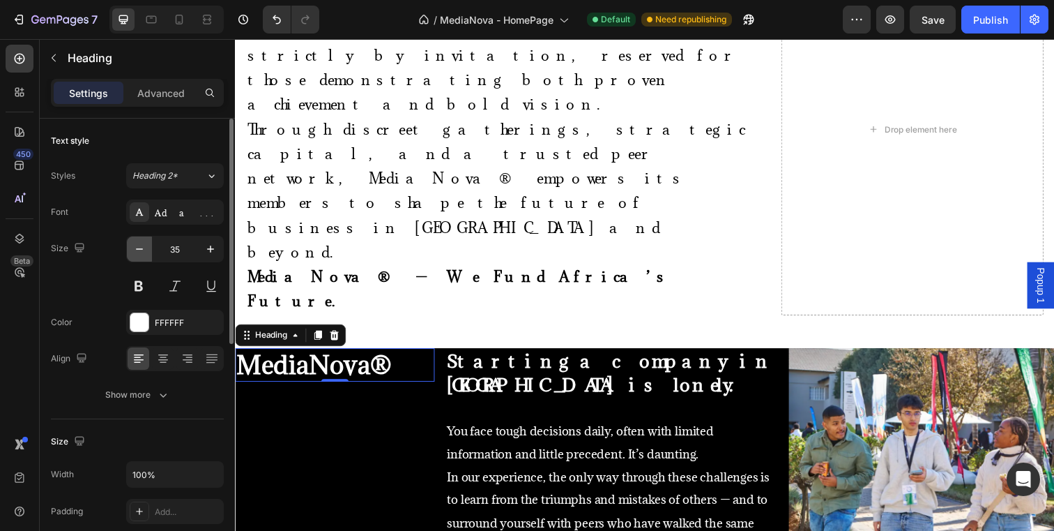
click at [142, 242] on icon "button" at bounding box center [139, 249] width 14 height 14
click at [206, 241] on button "button" at bounding box center [210, 248] width 25 height 25
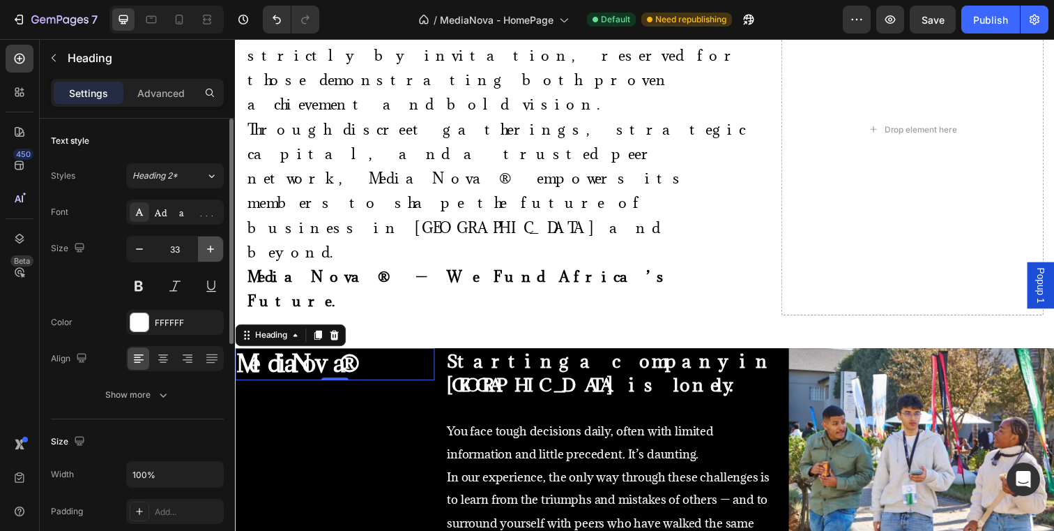
type input "34"
click at [176, 472] on input "100%" at bounding box center [175, 474] width 96 height 25
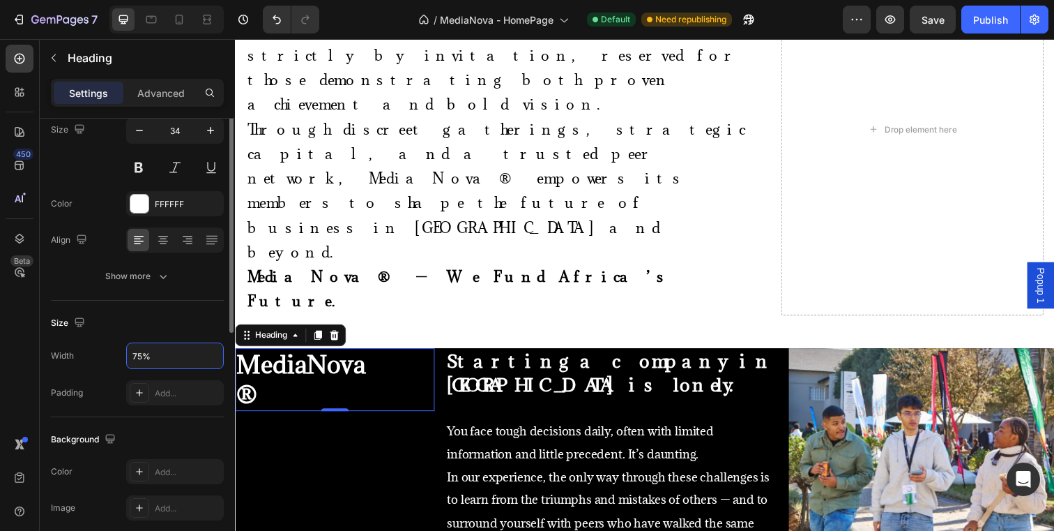
scroll to position [121, 0]
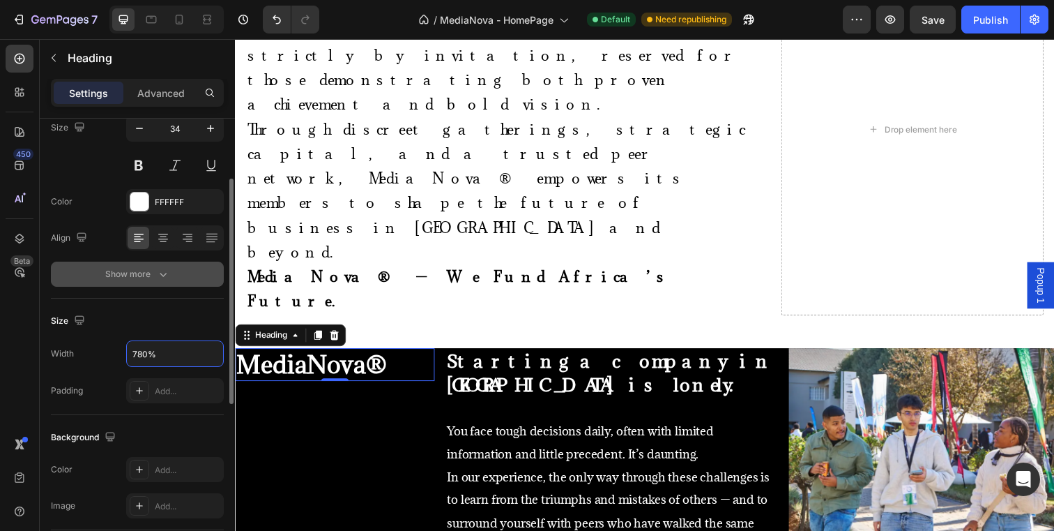
type input "80%"
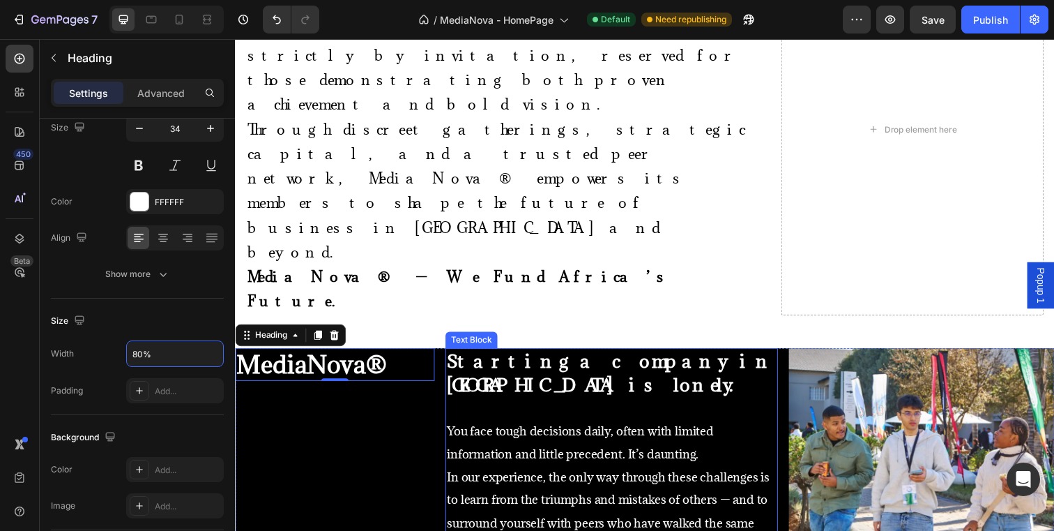
click at [484, 355] on strong "Starting a company in [GEOGRAPHIC_DATA] is lonely." at bounding box center [618, 379] width 334 height 48
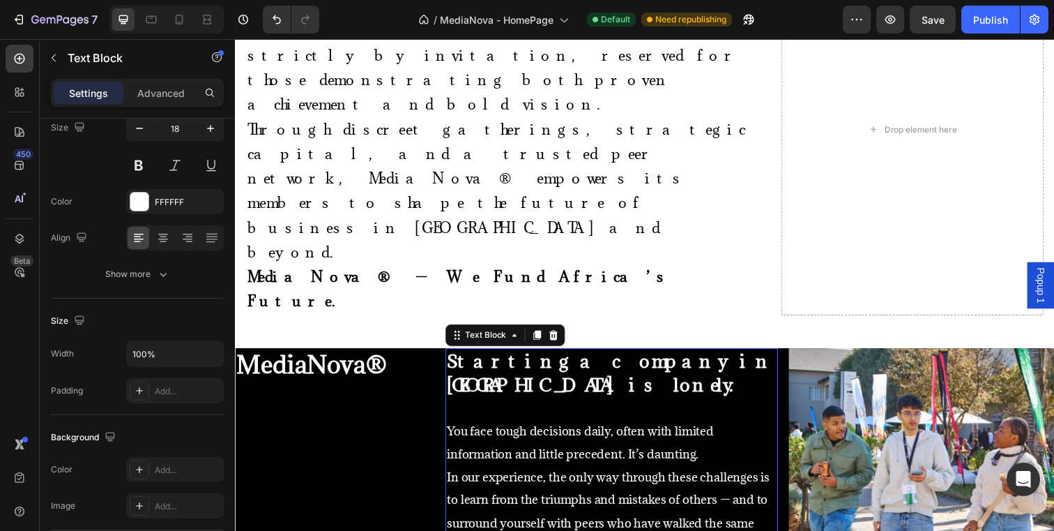
scroll to position [0, 0]
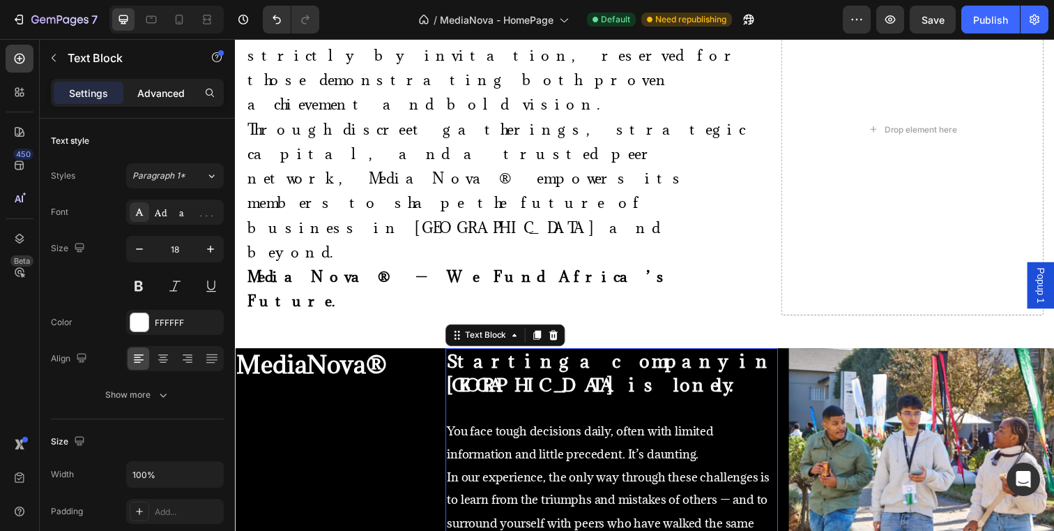
click at [163, 83] on div "Advanced" at bounding box center [161, 93] width 70 height 22
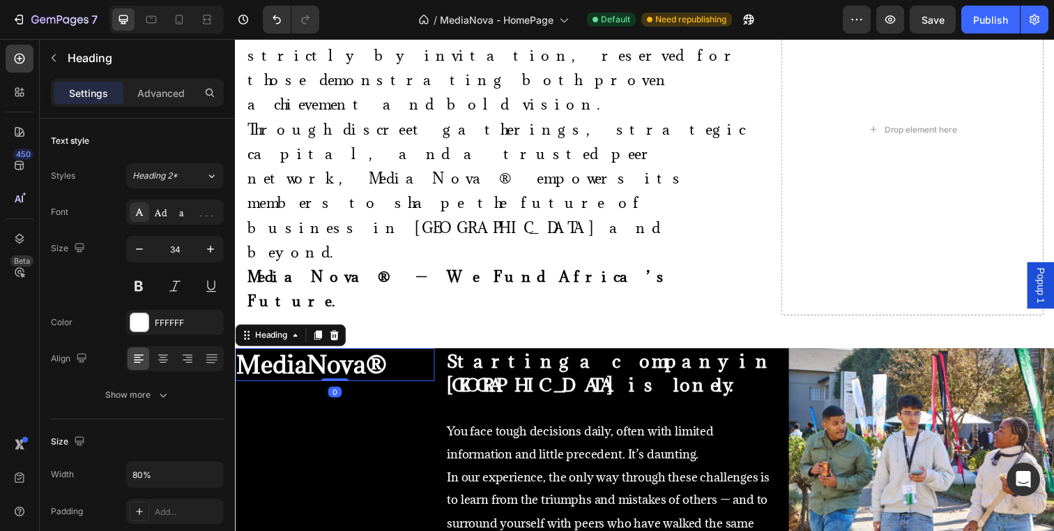
click at [416, 354] on div "⁠⁠⁠⁠⁠⁠⁠ MediaNova®" at bounding box center [337, 370] width 204 height 33
click at [169, 93] on p "Advanced" at bounding box center [160, 93] width 47 height 15
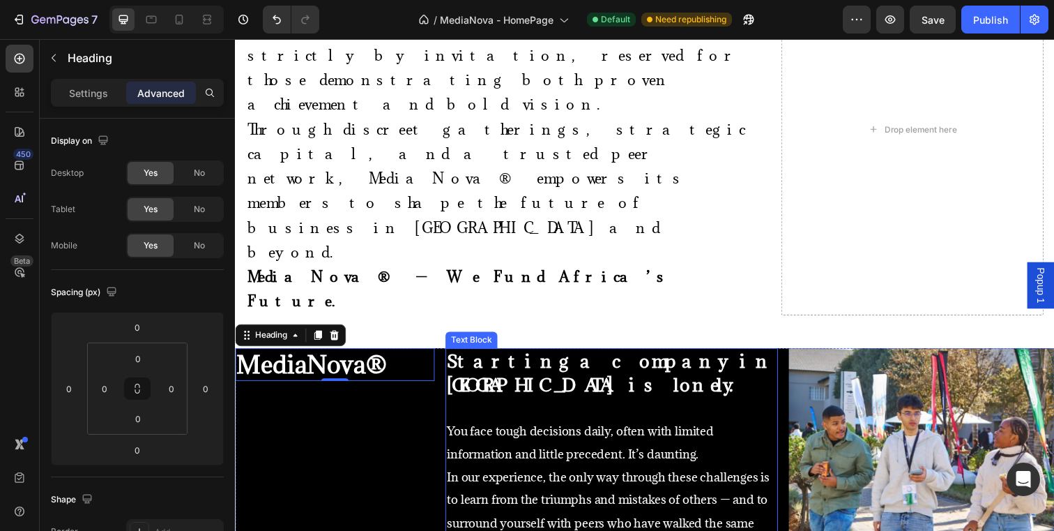
click at [457, 355] on strong "Starting a company in [GEOGRAPHIC_DATA] is lonely." at bounding box center [618, 379] width 334 height 48
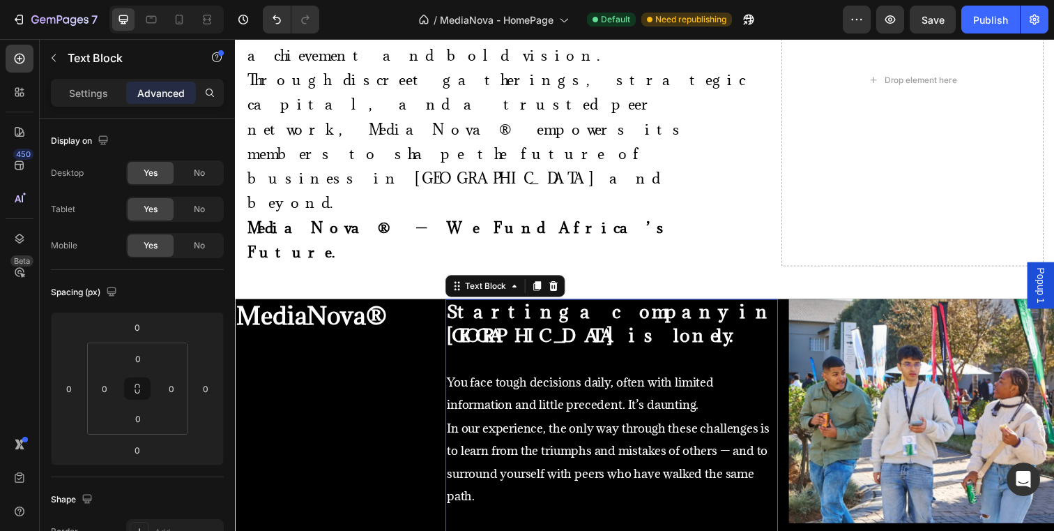
scroll to position [714, 0]
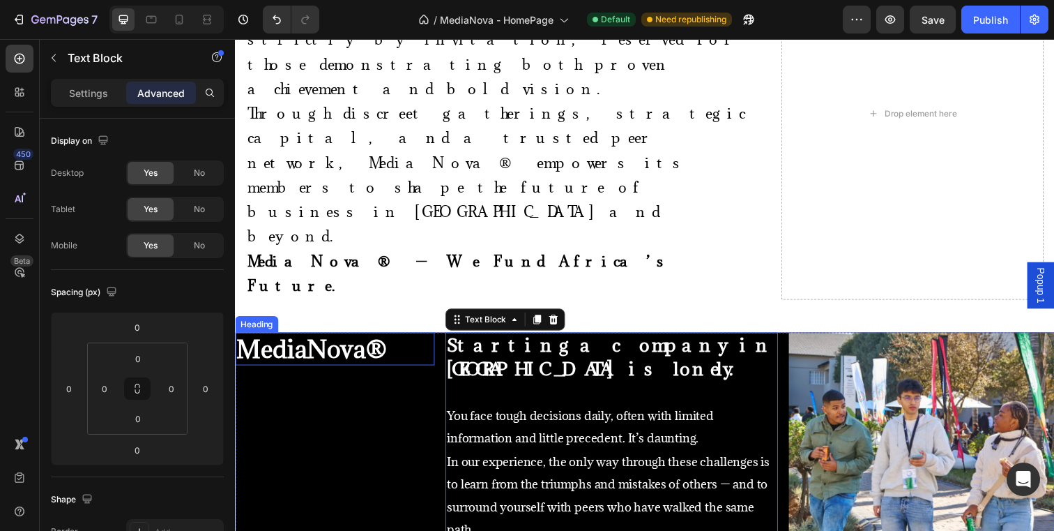
click at [408, 338] on div "⁠⁠⁠⁠⁠⁠⁠ MediaNova®" at bounding box center [337, 354] width 204 height 33
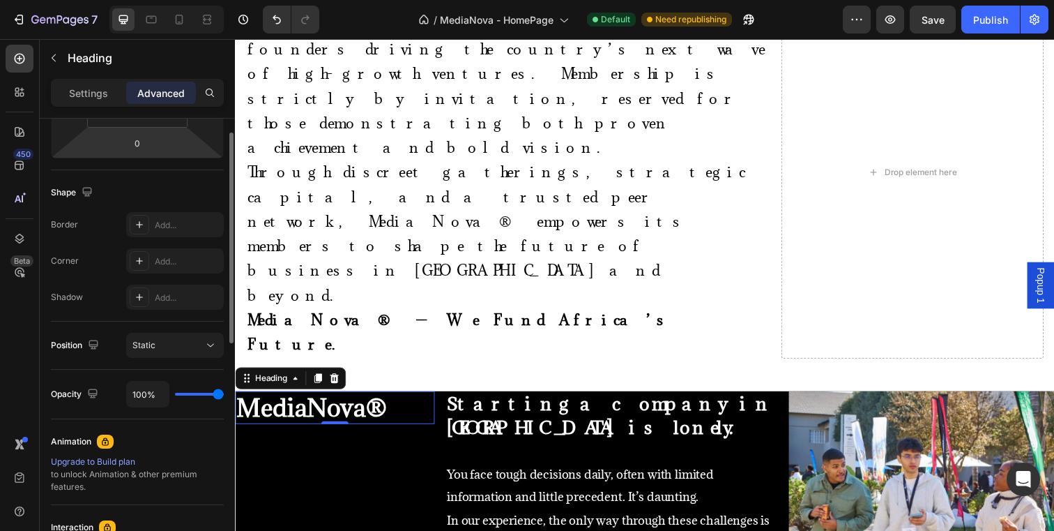
scroll to position [316, 0]
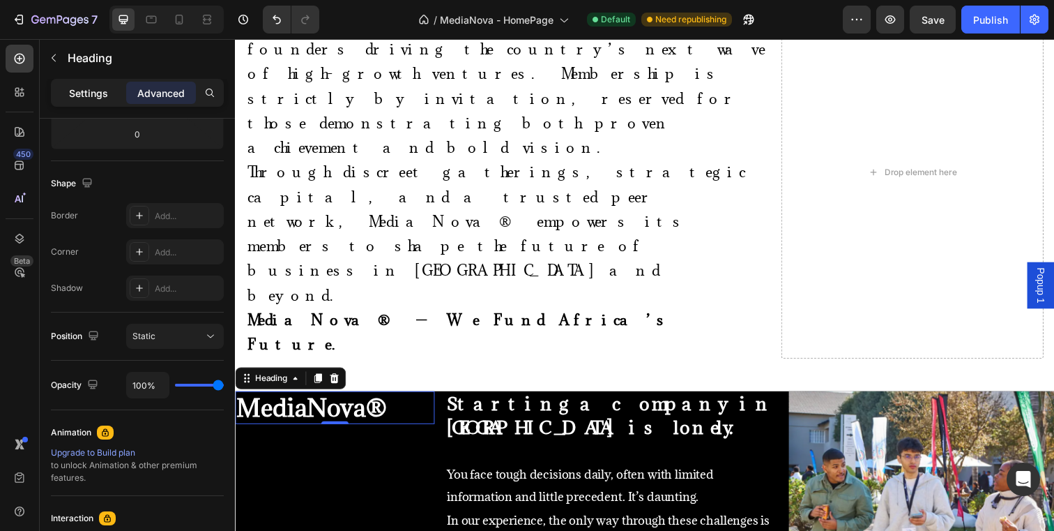
click at [100, 100] on div "Settings" at bounding box center [89, 93] width 70 height 22
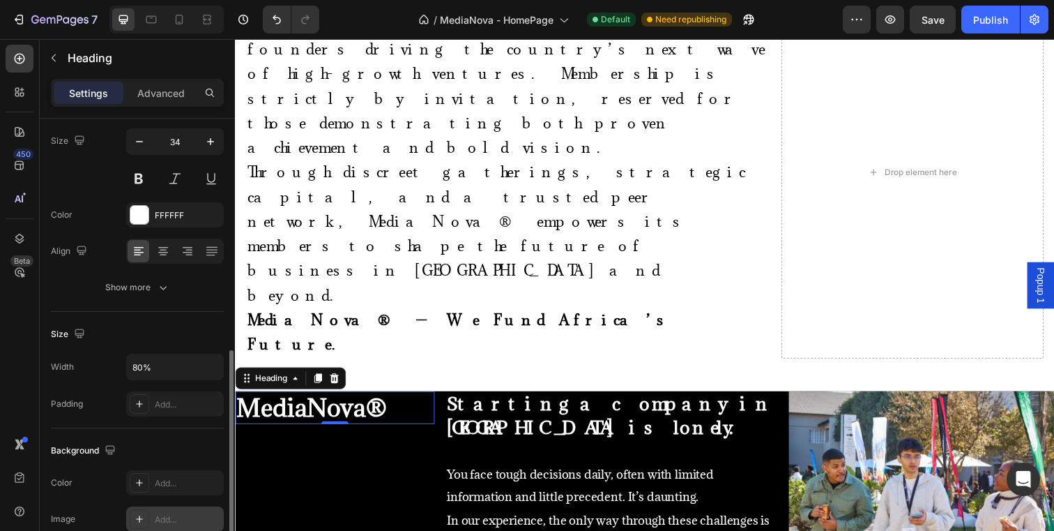
scroll to position [103, 0]
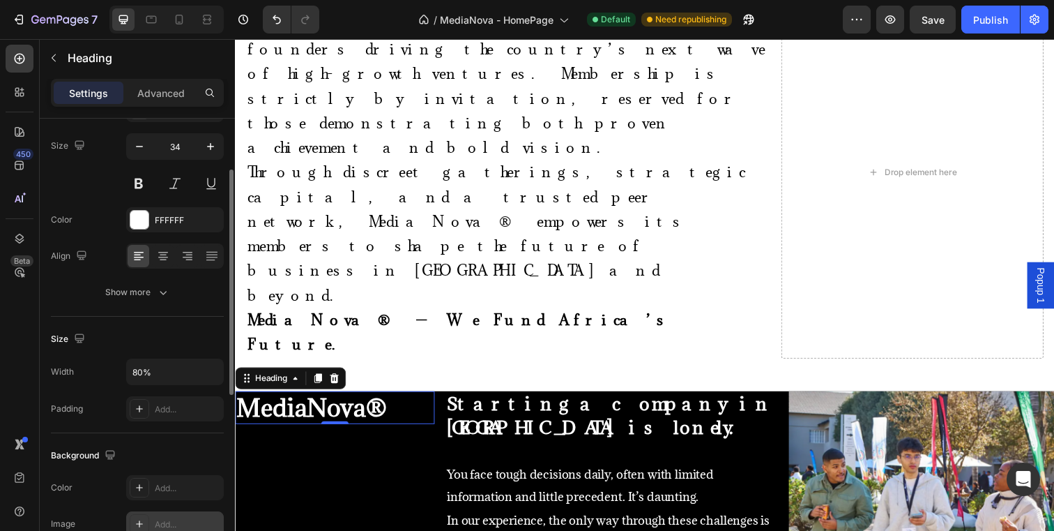
click at [181, 303] on button "Show more" at bounding box center [137, 292] width 173 height 25
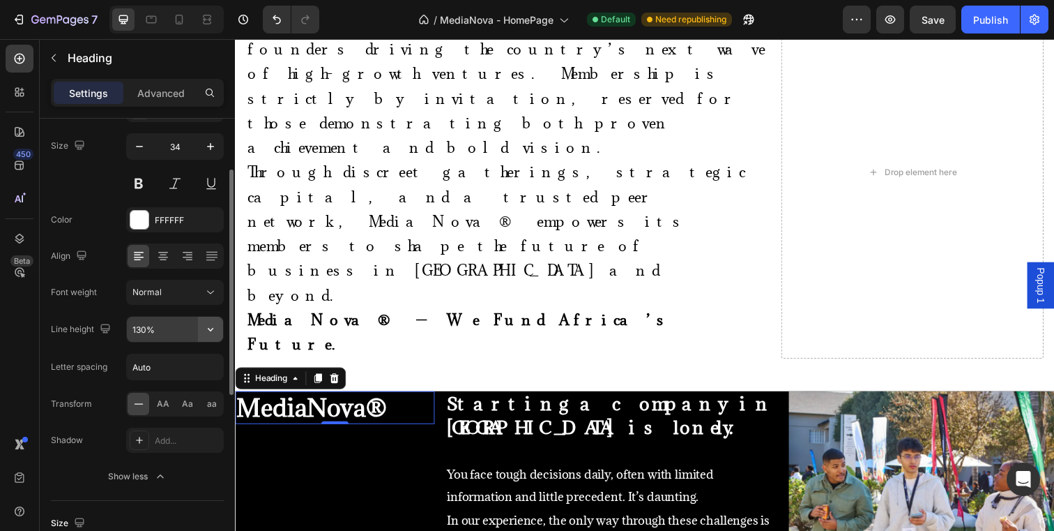
click at [218, 328] on button "button" at bounding box center [210, 329] width 25 height 25
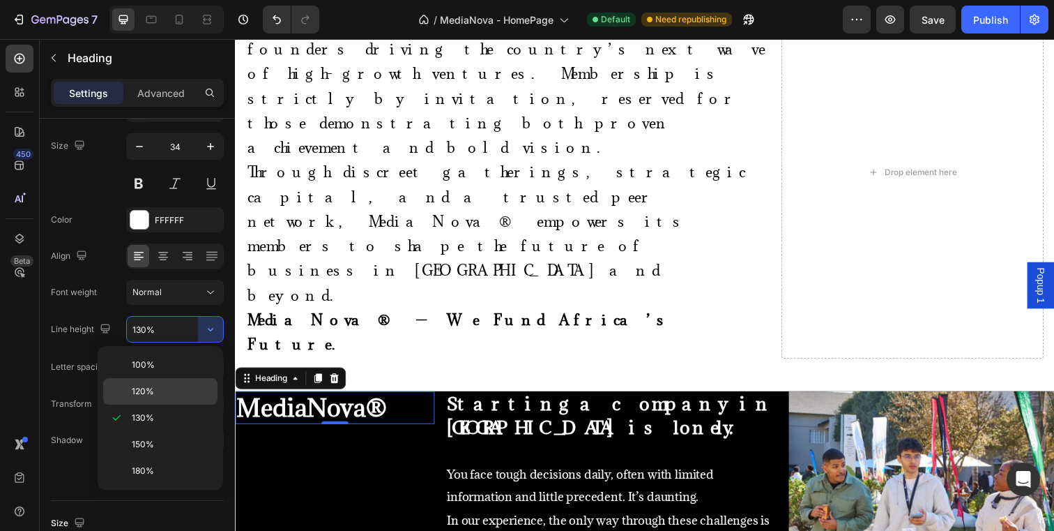
click at [200, 393] on p "120%" at bounding box center [171, 391] width 79 height 13
type input "120%"
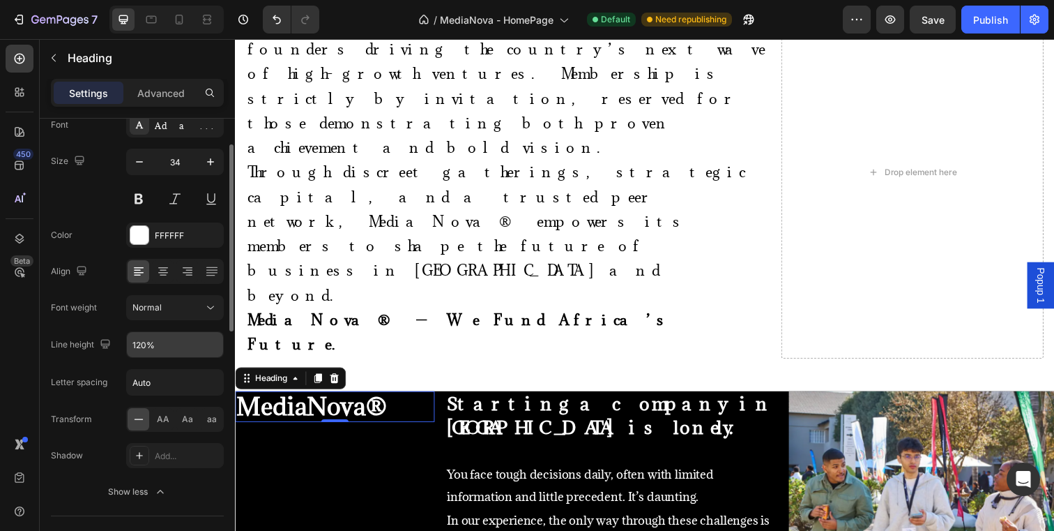
scroll to position [89, 0]
click at [197, 384] on input "Auto" at bounding box center [175, 380] width 96 height 25
click at [162, 422] on span "AA" at bounding box center [163, 417] width 13 height 13
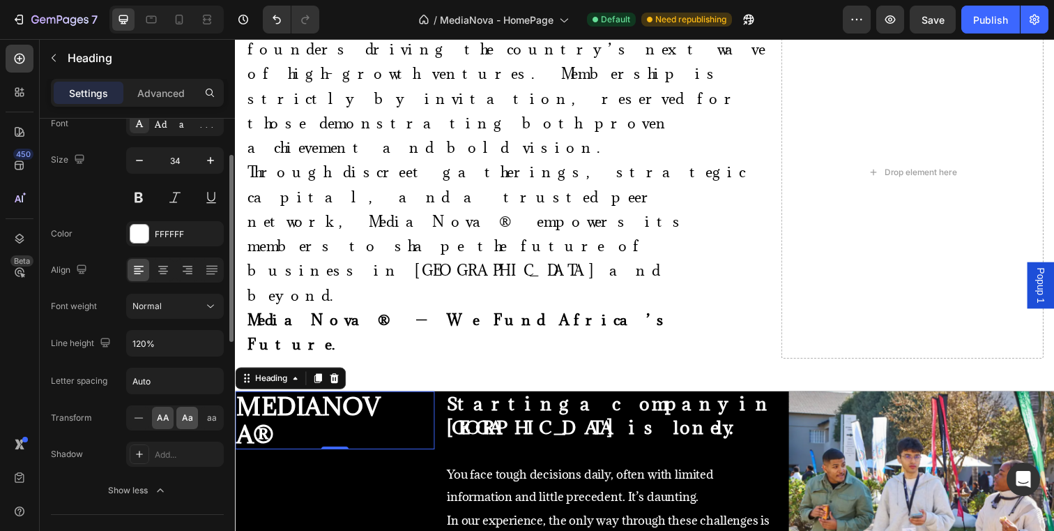
click at [188, 422] on span "Aa" at bounding box center [187, 417] width 11 height 13
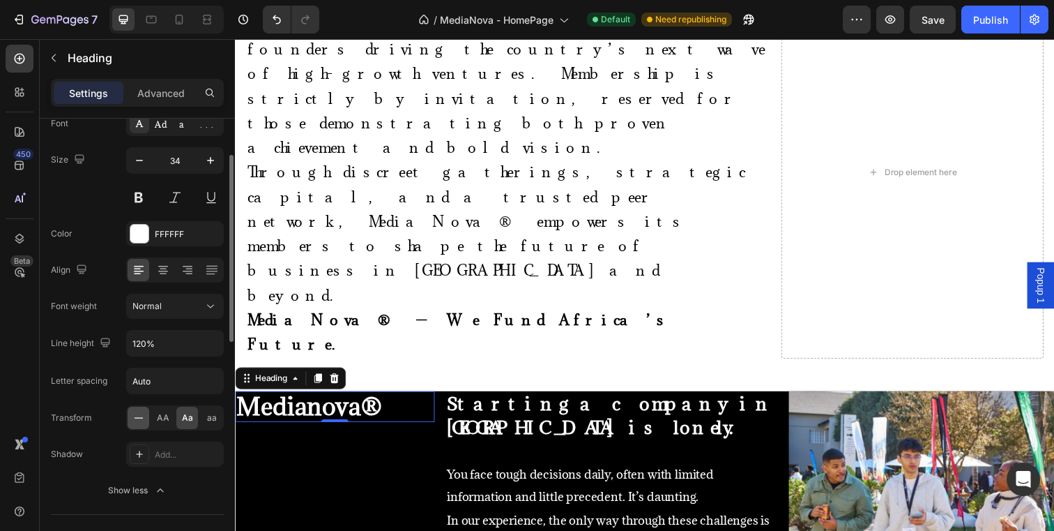
click at [139, 416] on icon at bounding box center [139, 418] width 14 height 14
click at [410, 398] on div "MediaNova®" at bounding box center [337, 413] width 204 height 31
click at [393, 398] on h2 "MediaNova®" at bounding box center [316, 413] width 163 height 31
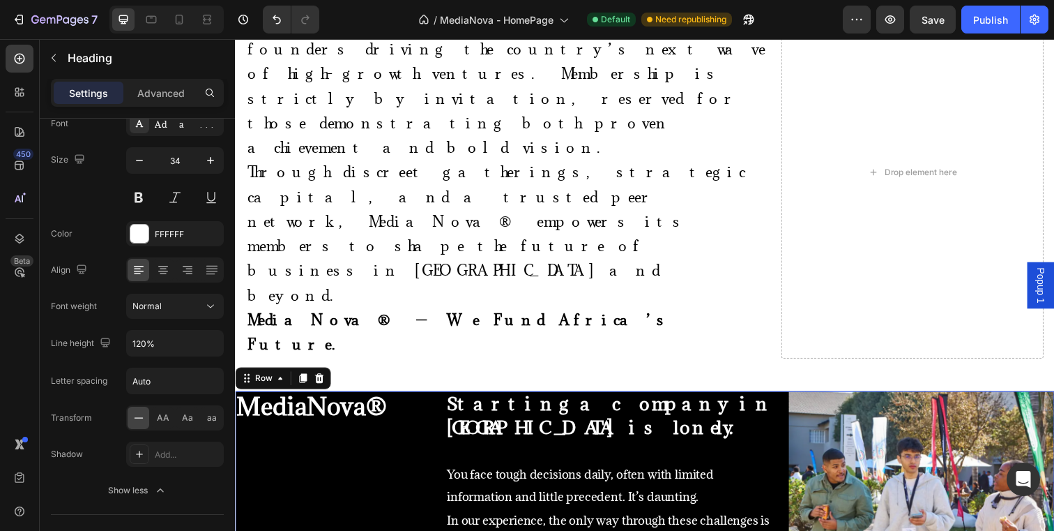
scroll to position [0, 0]
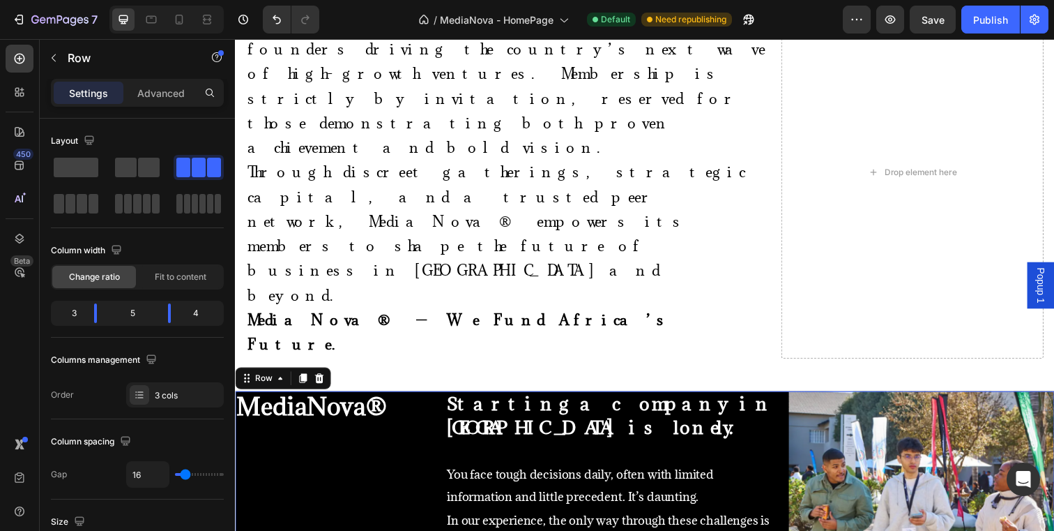
click at [166, 83] on div "Advanced" at bounding box center [161, 93] width 70 height 22
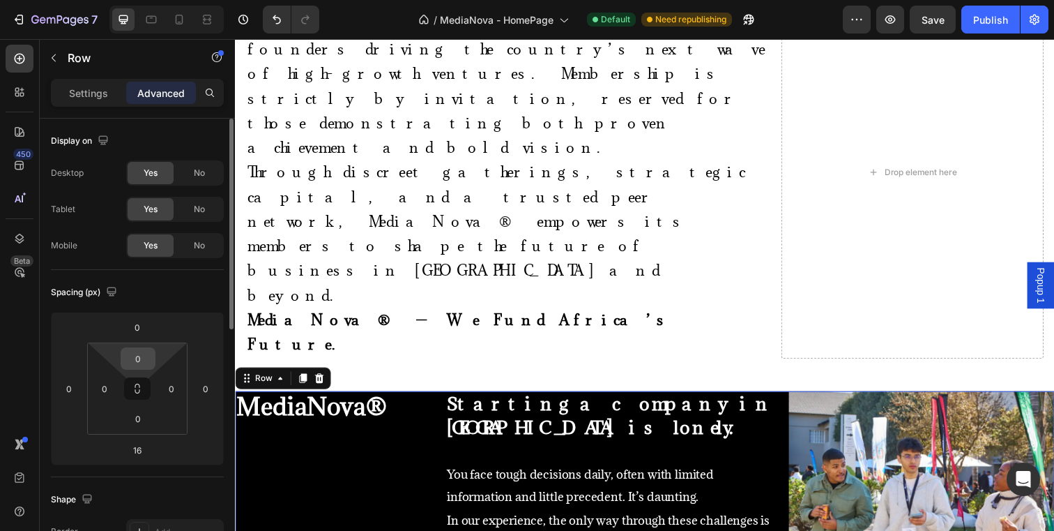
click at [137, 355] on input "0" at bounding box center [138, 358] width 28 height 21
type input "20"
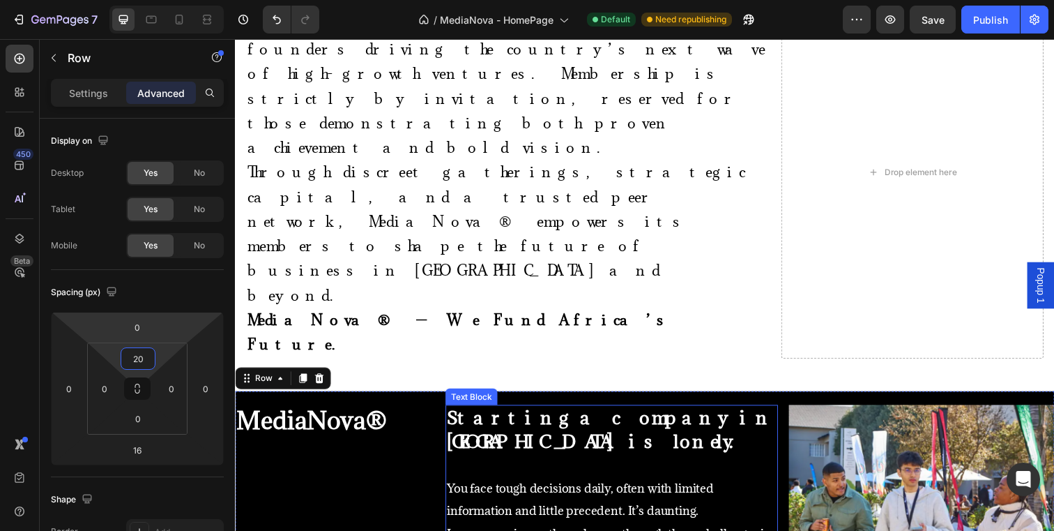
click at [491, 463] on p at bounding box center [619, 474] width 337 height 22
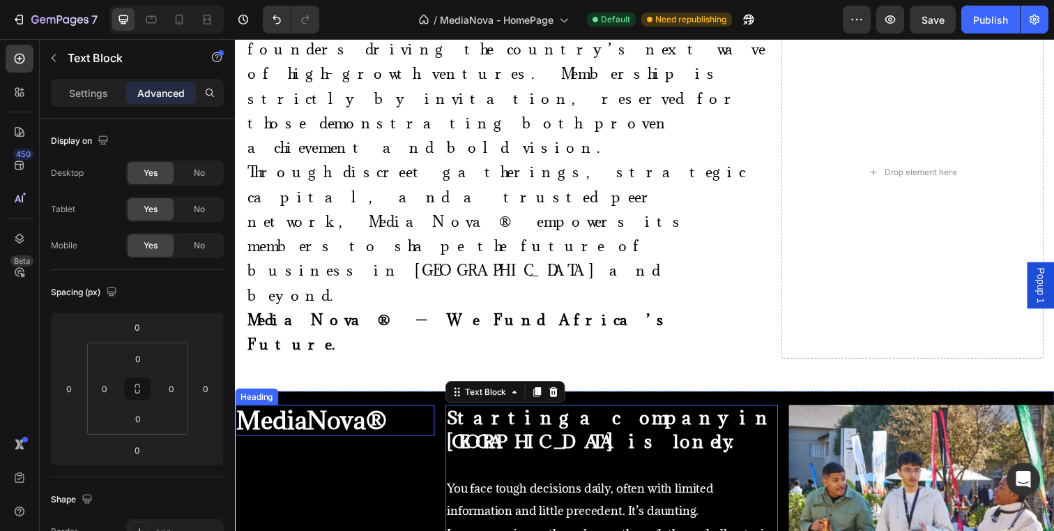
click at [432, 412] on div "⁠⁠⁠⁠⁠⁠⁠ MediaNova®" at bounding box center [337, 427] width 204 height 31
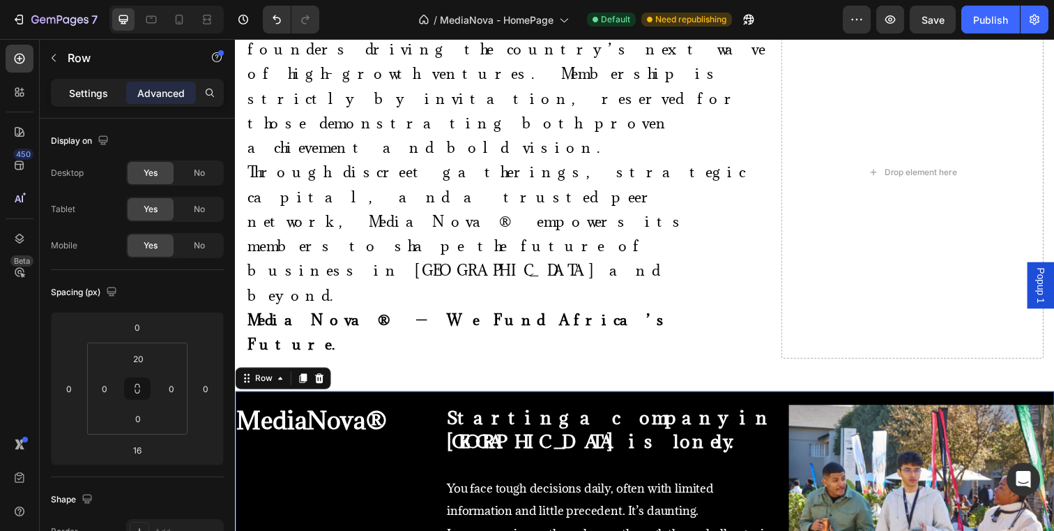
click at [96, 96] on p "Settings" at bounding box center [88, 93] width 39 height 15
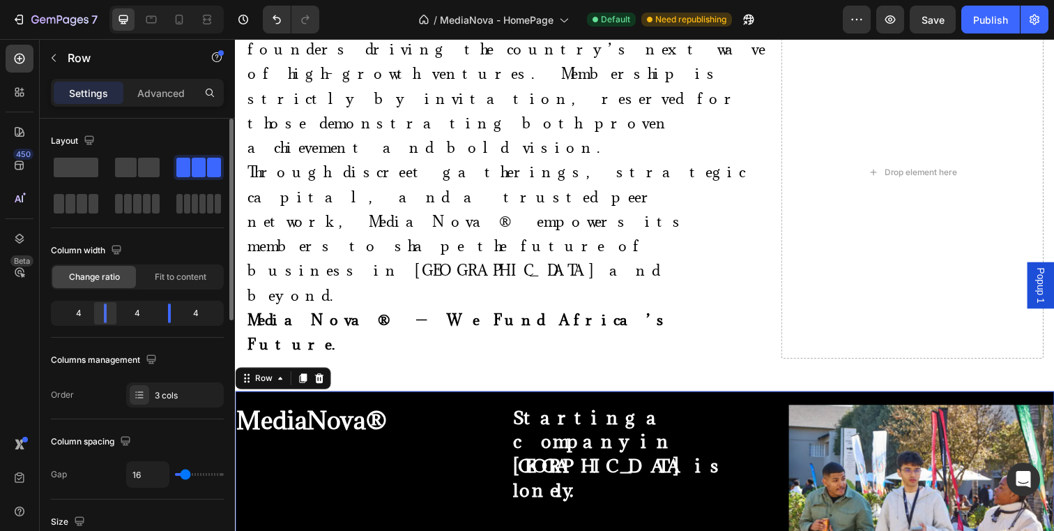
drag, startPoint x: 93, startPoint y: 319, endPoint x: 105, endPoint y: 317, distance: 11.2
click at [105, 317] on div at bounding box center [105, 313] width 3 height 20
click at [171, 272] on span "Fit to content" at bounding box center [181, 277] width 52 height 13
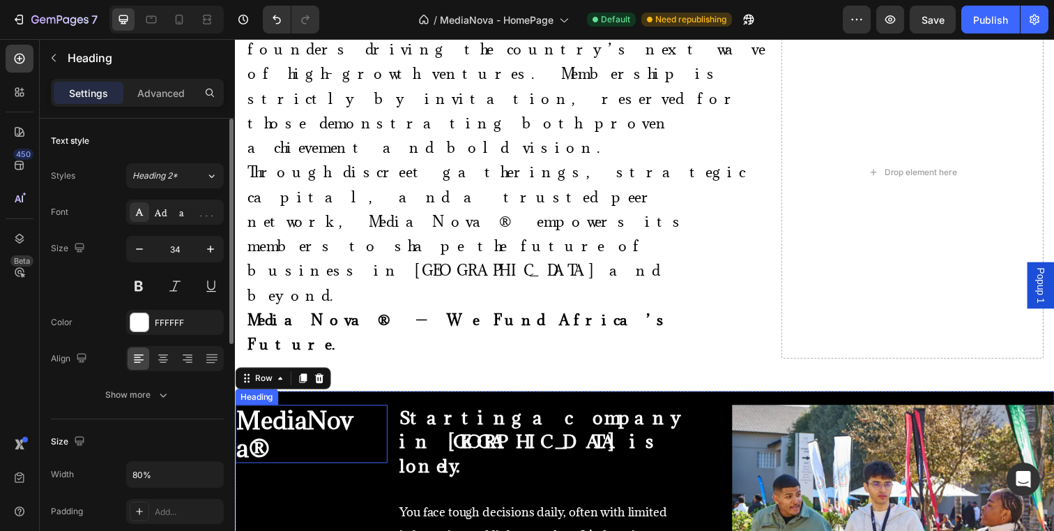
click at [276, 413] on p "⁠⁠⁠⁠⁠⁠⁠ MediaNova®" at bounding box center [296, 441] width 121 height 57
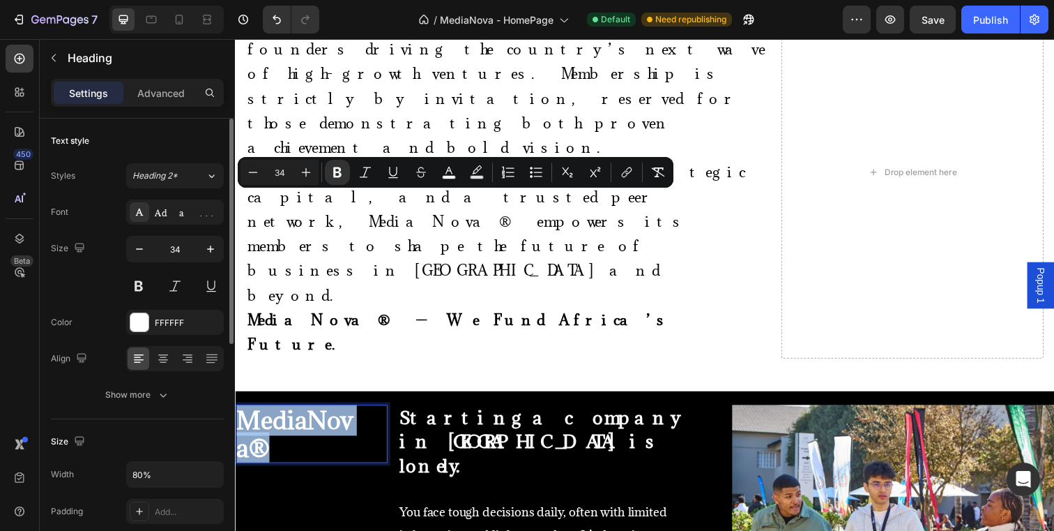
drag, startPoint x: 275, startPoint y: 243, endPoint x: 243, endPoint y: 219, distance: 39.9
click at [257, 175] on icon "Editor contextual toolbar" at bounding box center [253, 172] width 14 height 14
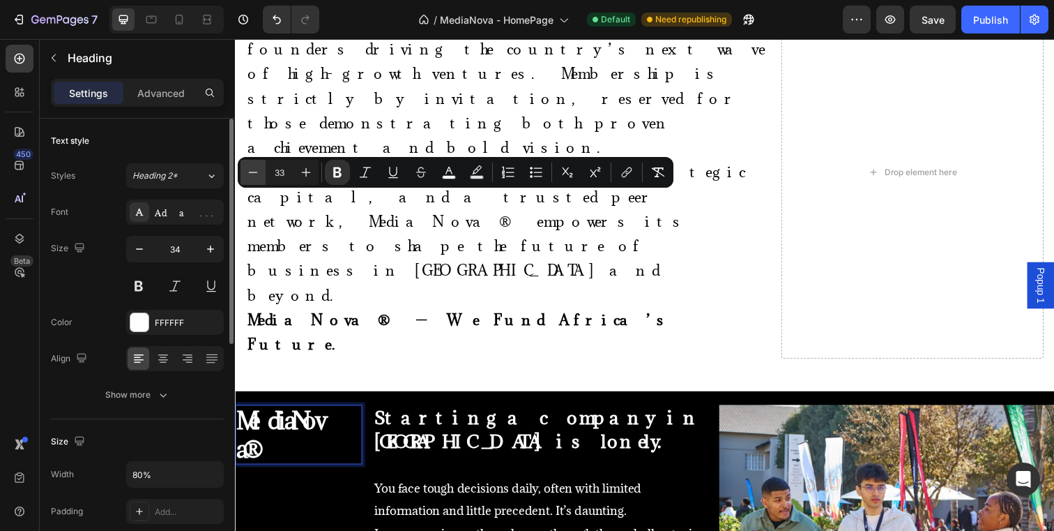
click at [257, 175] on icon "Editor contextual toolbar" at bounding box center [253, 172] width 14 height 14
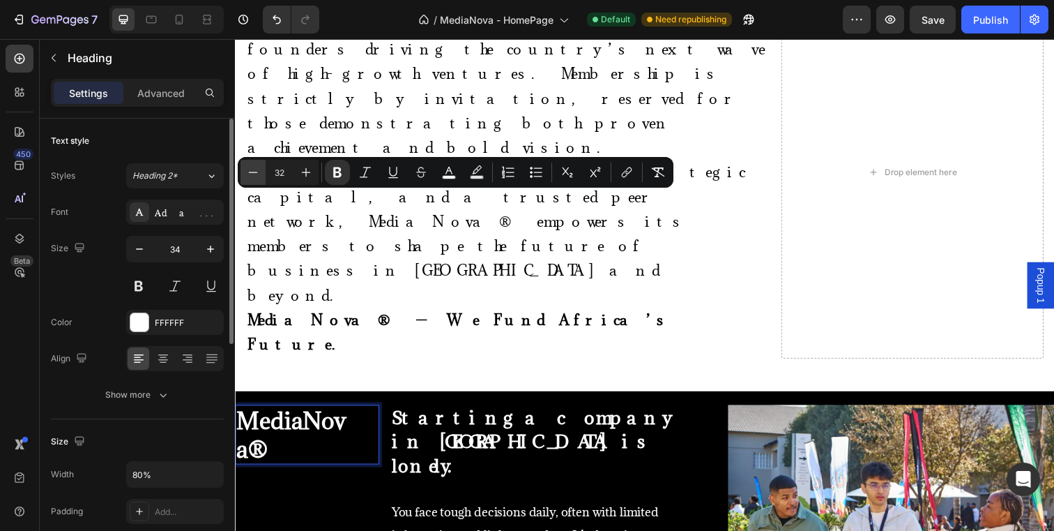
click at [257, 175] on icon "Editor contextual toolbar" at bounding box center [253, 172] width 14 height 14
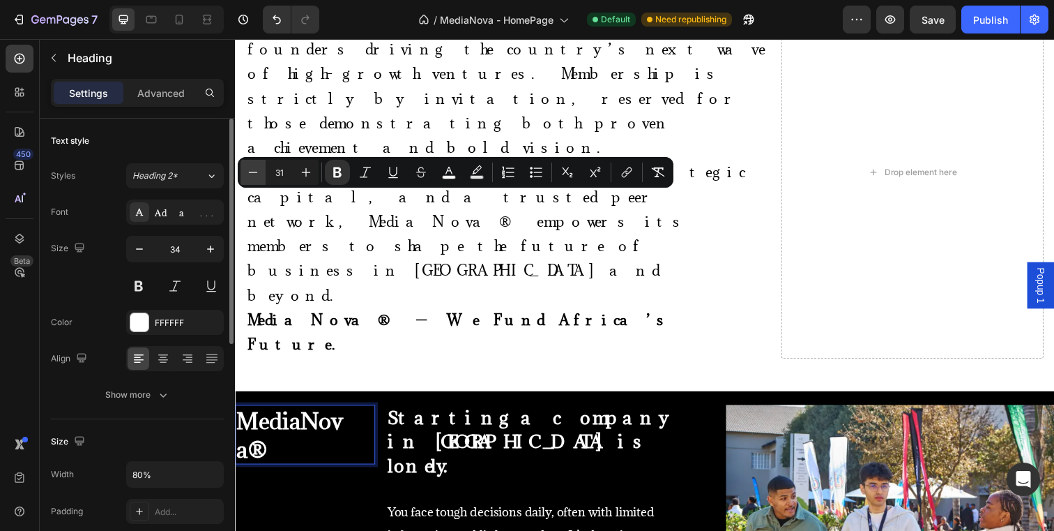
click at [257, 175] on icon "Editor contextual toolbar" at bounding box center [253, 172] width 14 height 14
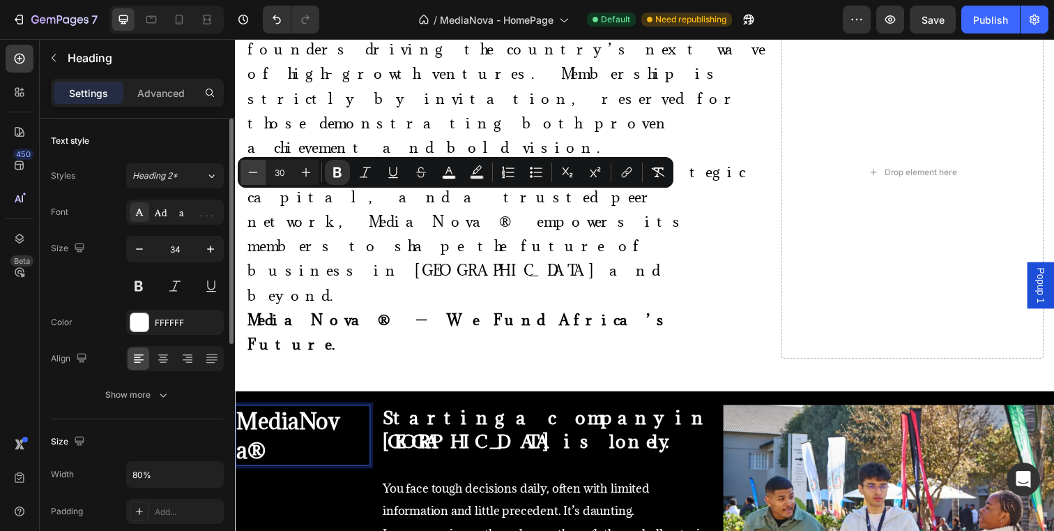
click at [257, 175] on icon "Editor contextual toolbar" at bounding box center [253, 172] width 14 height 14
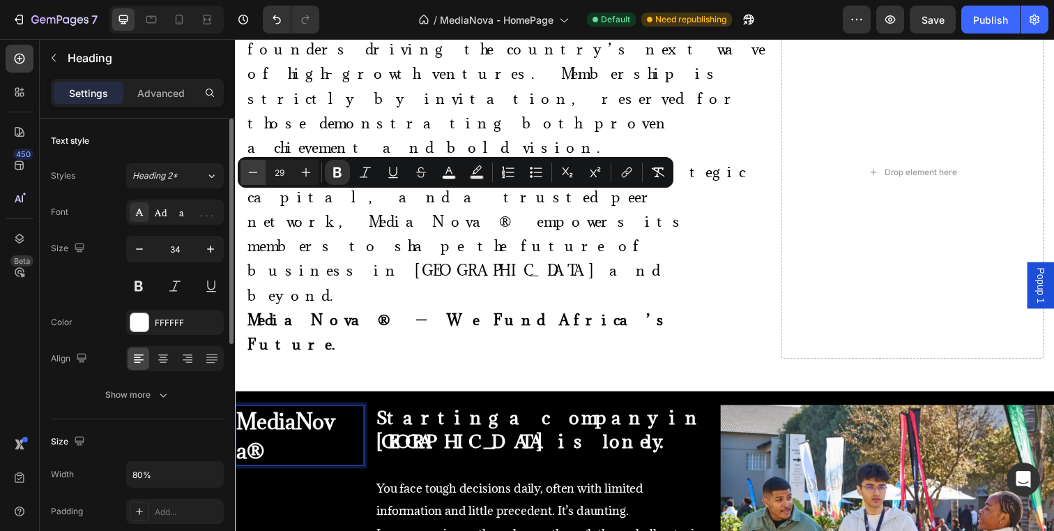
click at [257, 175] on icon "Editor contextual toolbar" at bounding box center [253, 172] width 14 height 14
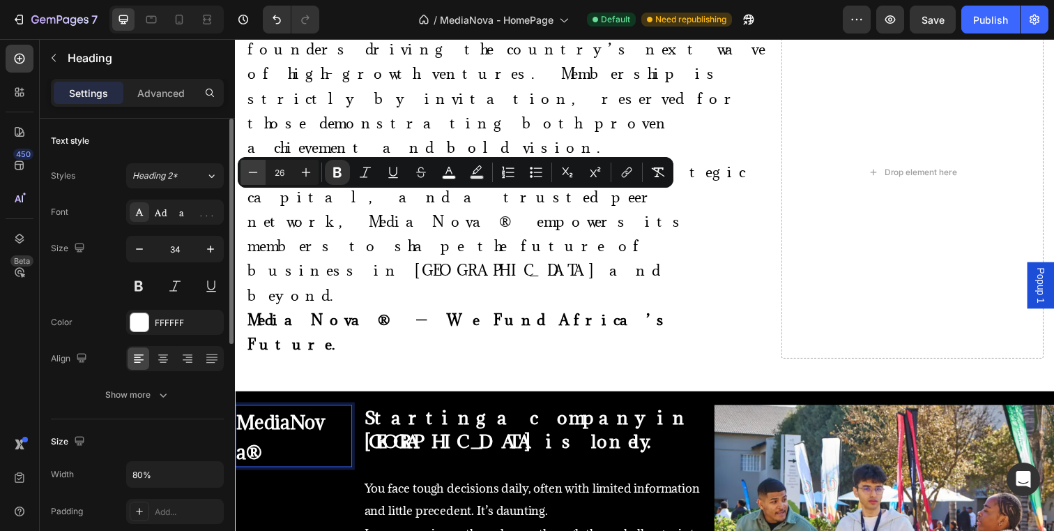
click at [257, 175] on icon "Editor contextual toolbar" at bounding box center [253, 172] width 14 height 14
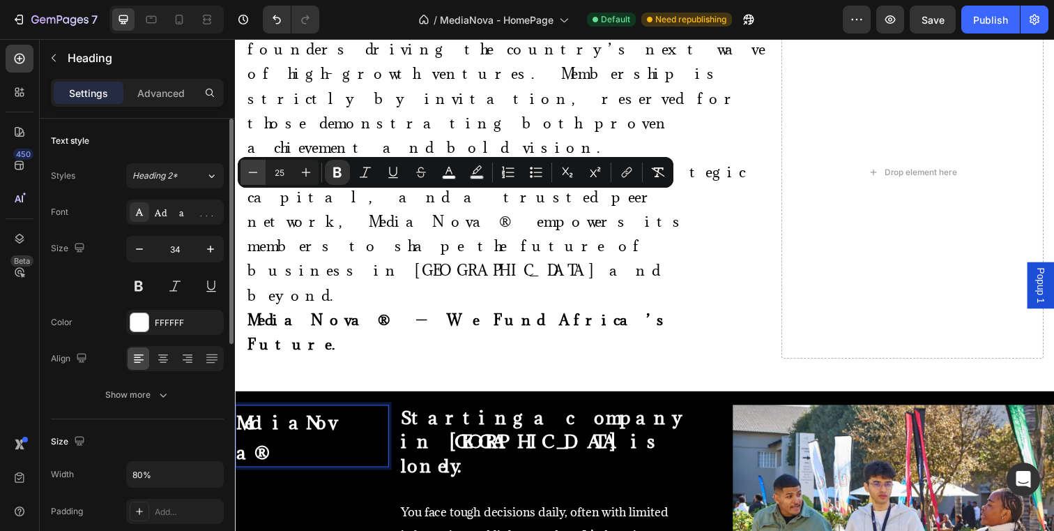
click at [257, 175] on icon "Editor contextual toolbar" at bounding box center [253, 172] width 14 height 14
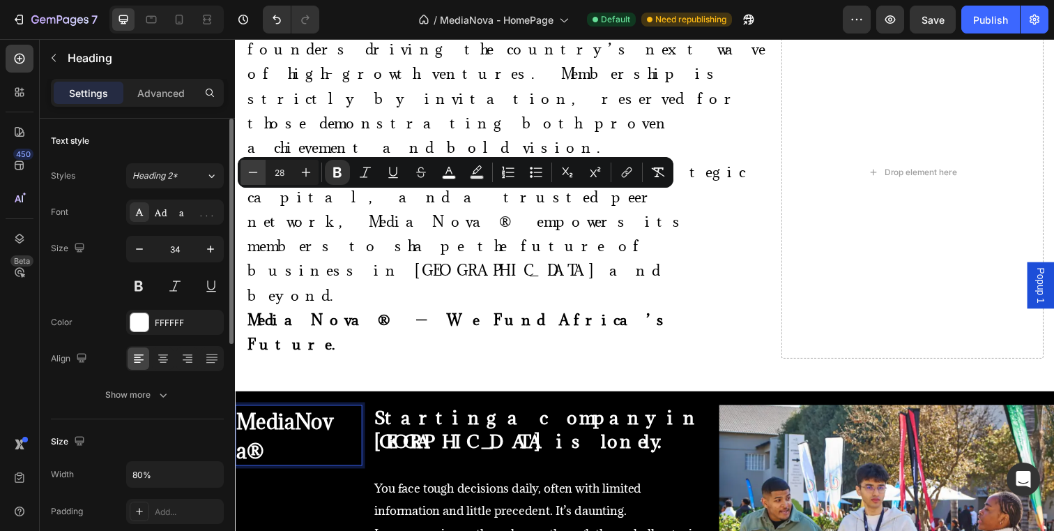
type input "29"
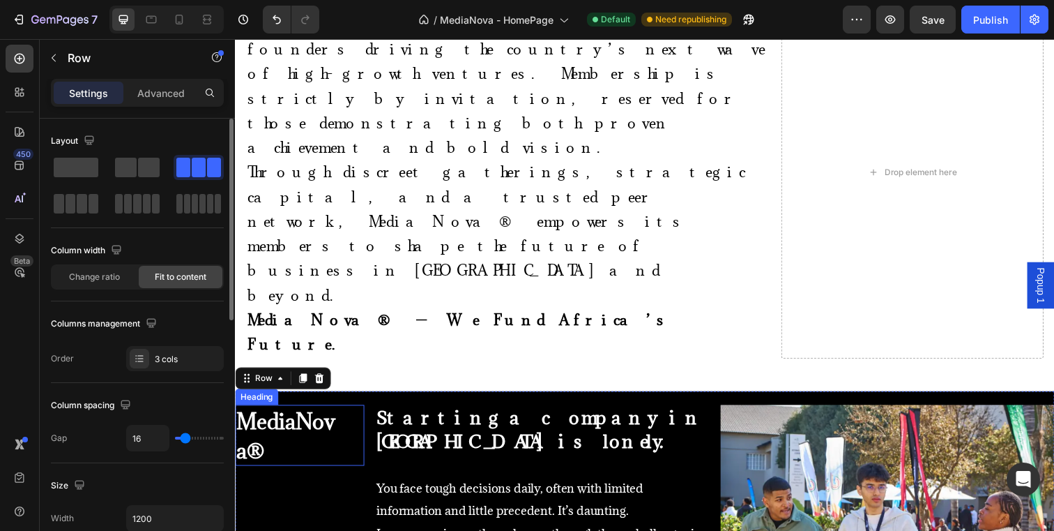
click at [291, 413] on p "⁠⁠⁠⁠⁠⁠⁠ MediaNova®" at bounding box center [287, 443] width 103 height 60
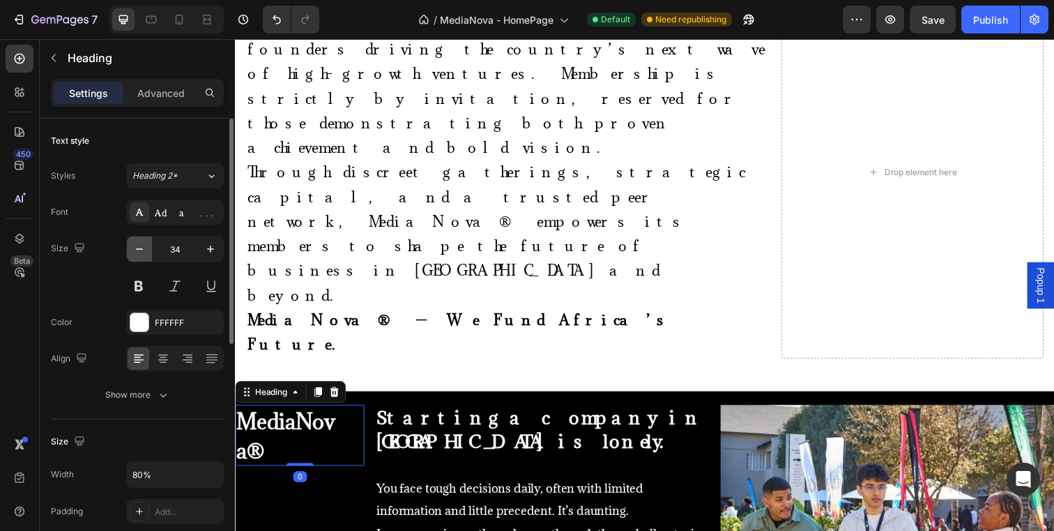
click at [144, 253] on icon "button" at bounding box center [139, 249] width 14 height 14
type input "30"
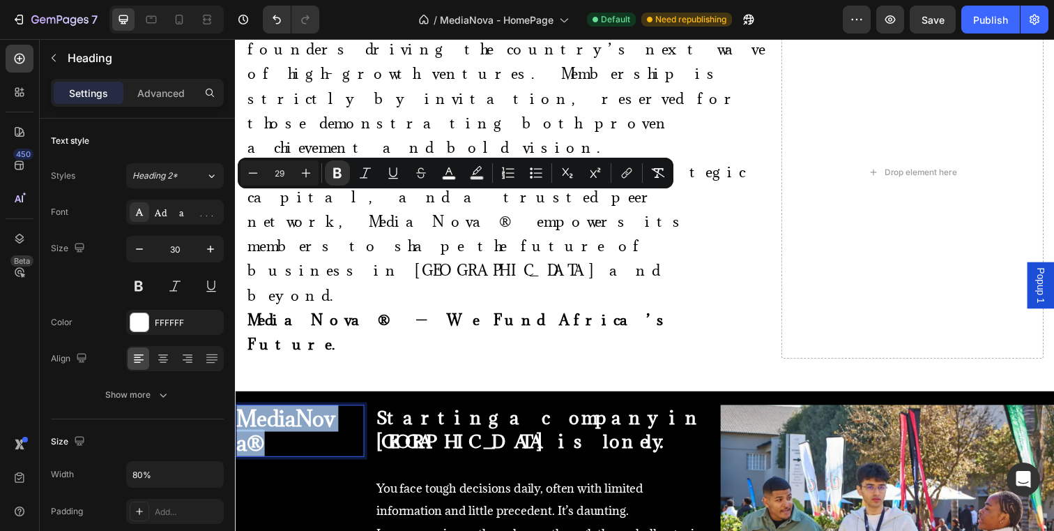
drag, startPoint x: 270, startPoint y: 240, endPoint x: 244, endPoint y: 222, distance: 31.1
click at [255, 174] on icon "Editor contextual toolbar" at bounding box center [253, 173] width 14 height 14
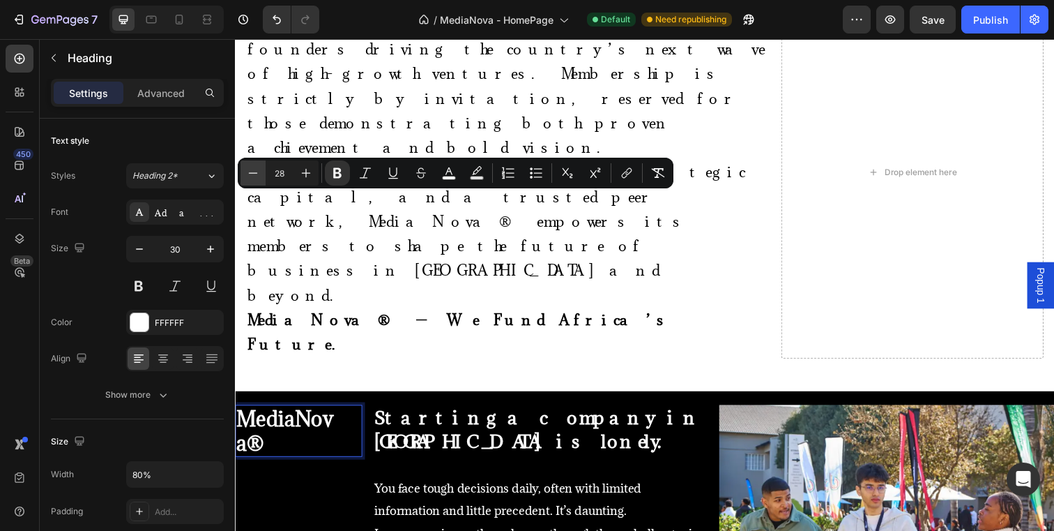
click at [255, 174] on icon "Editor contextual toolbar" at bounding box center [253, 173] width 14 height 14
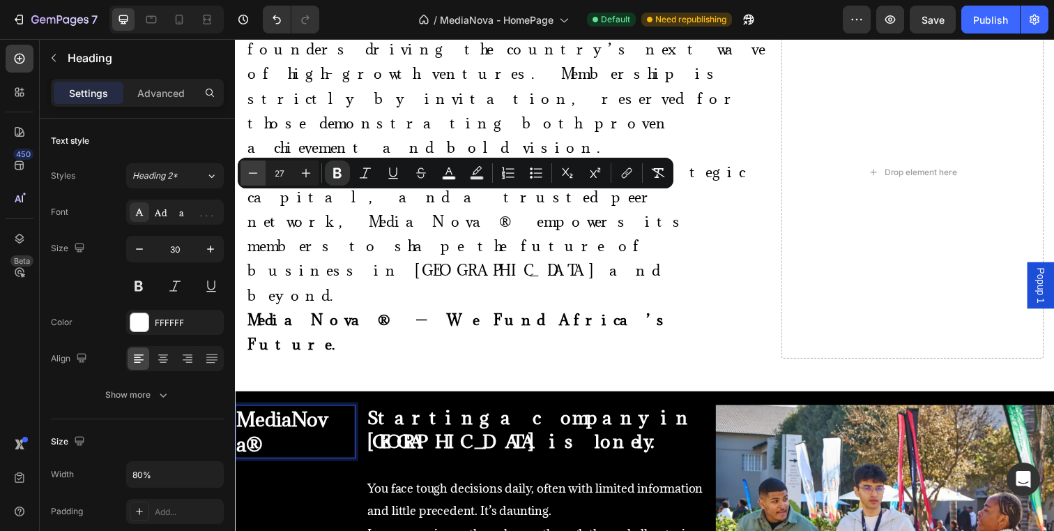
click at [255, 174] on icon "Editor contextual toolbar" at bounding box center [253, 173] width 14 height 14
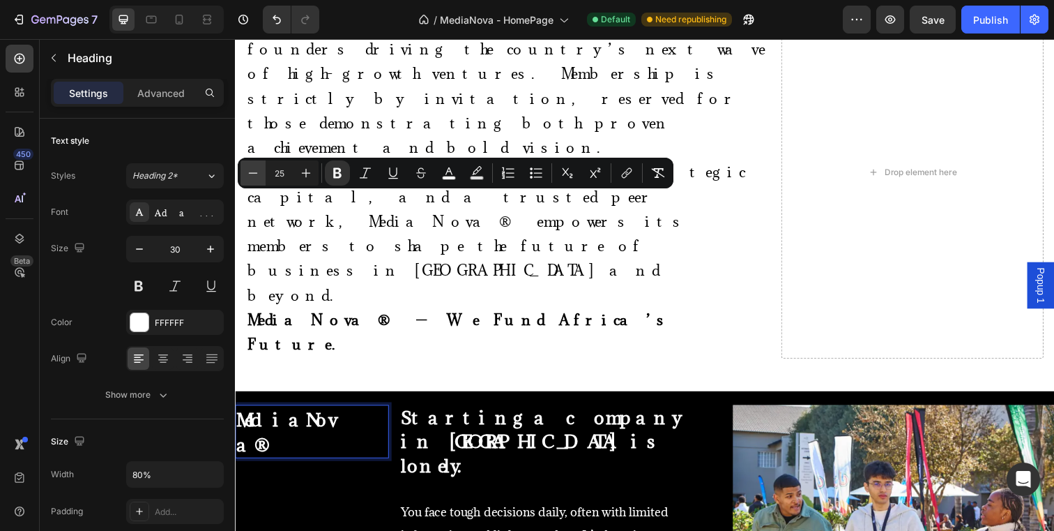
click at [255, 174] on icon "Editor contextual toolbar" at bounding box center [253, 173] width 14 height 14
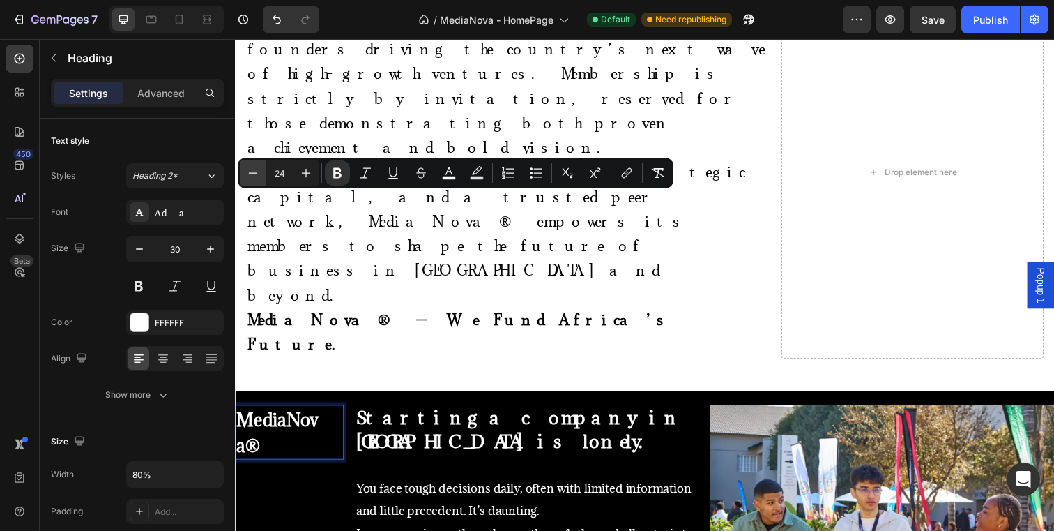
click at [255, 174] on icon "Editor contextual toolbar" at bounding box center [253, 173] width 14 height 14
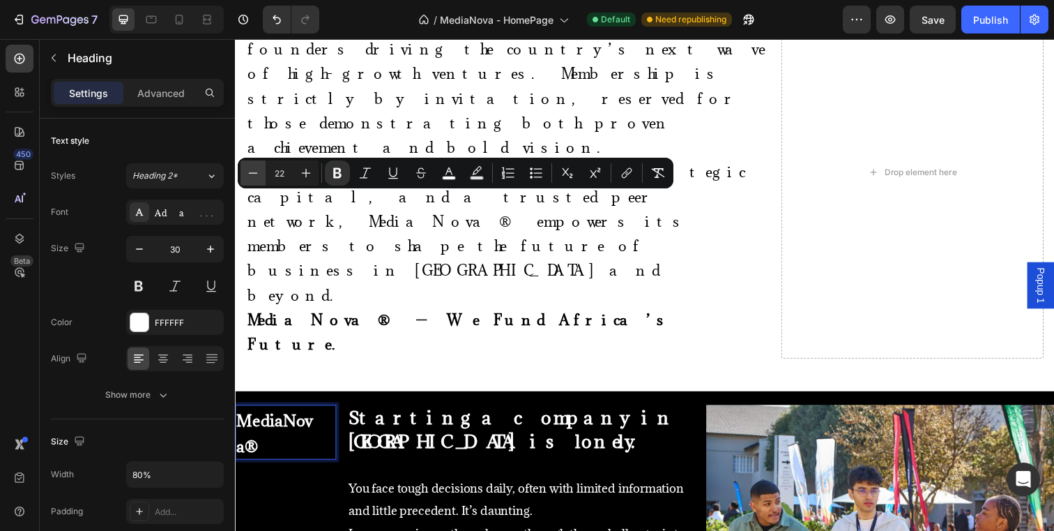
click at [255, 174] on icon "Editor contextual toolbar" at bounding box center [253, 173] width 14 height 14
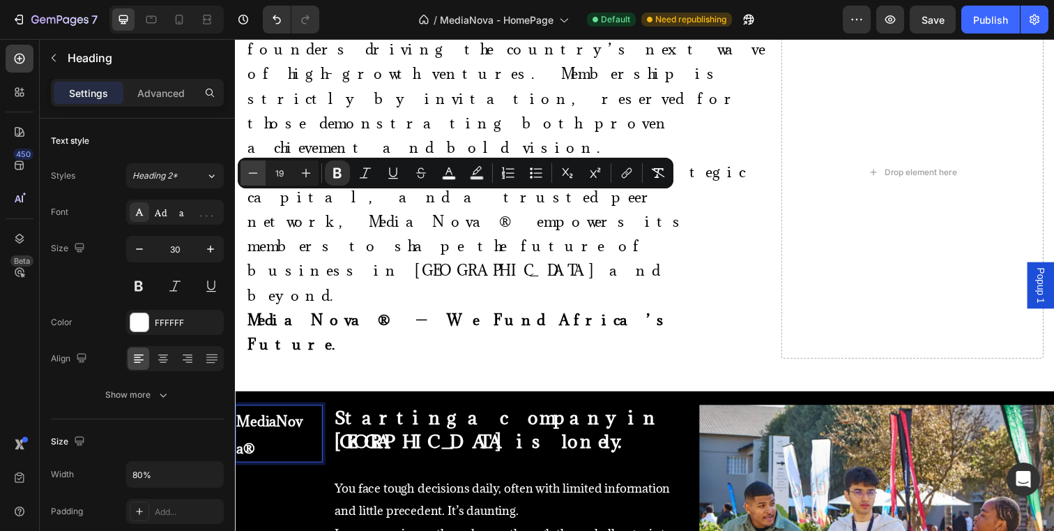
click at [255, 174] on icon "Editor contextual toolbar" at bounding box center [253, 173] width 14 height 14
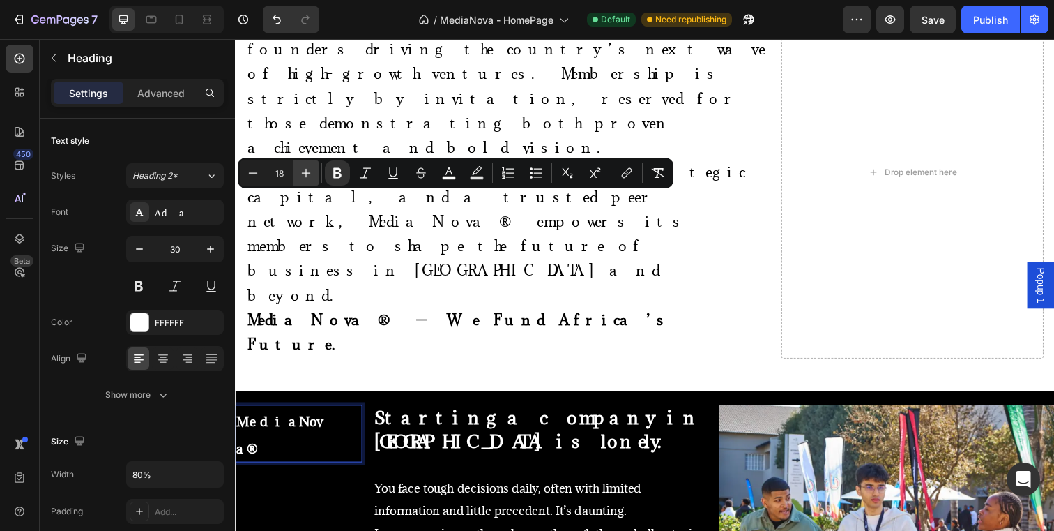
click at [304, 176] on icon "Editor contextual toolbar" at bounding box center [306, 173] width 14 height 14
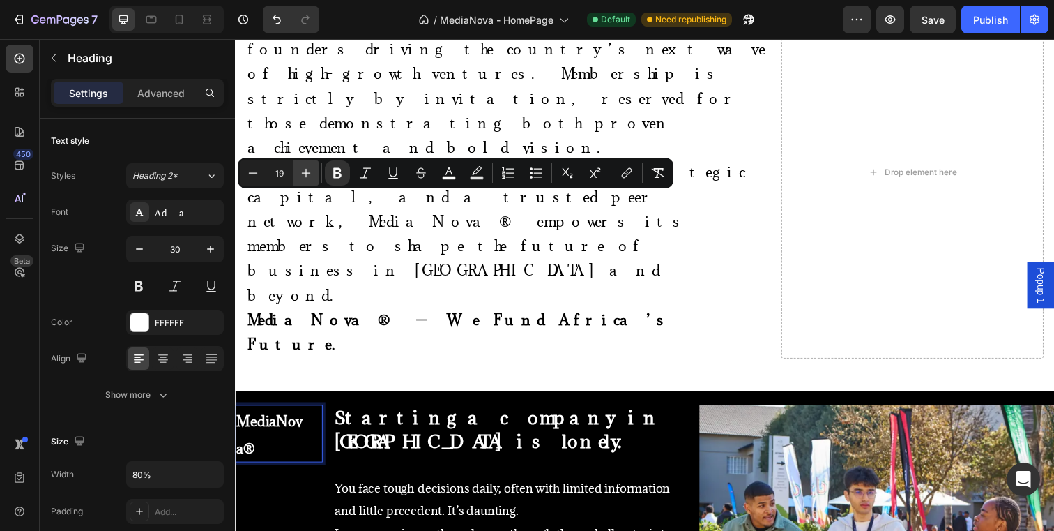
click at [304, 176] on icon "Editor contextual toolbar" at bounding box center [306, 173] width 14 height 14
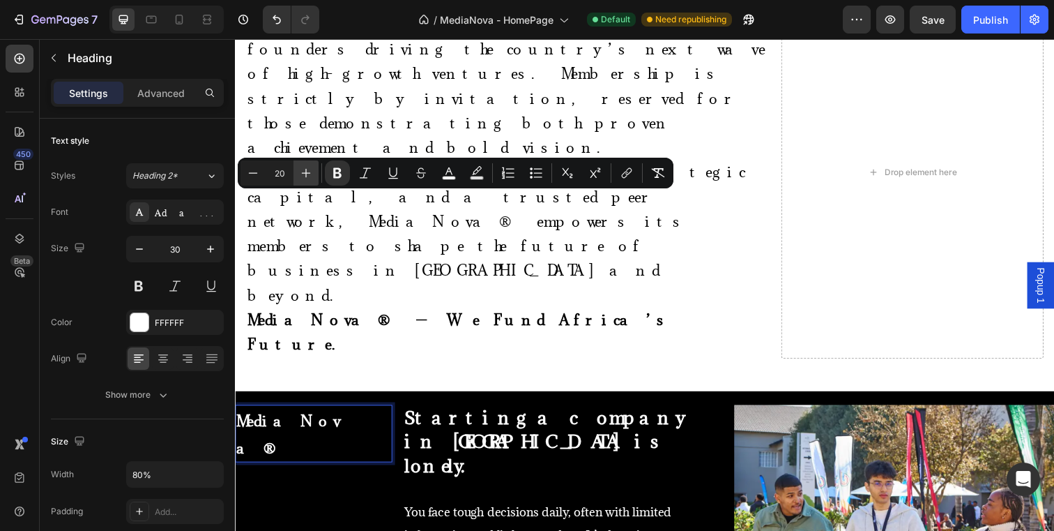
click at [304, 176] on icon "Editor contextual toolbar" at bounding box center [306, 173] width 14 height 14
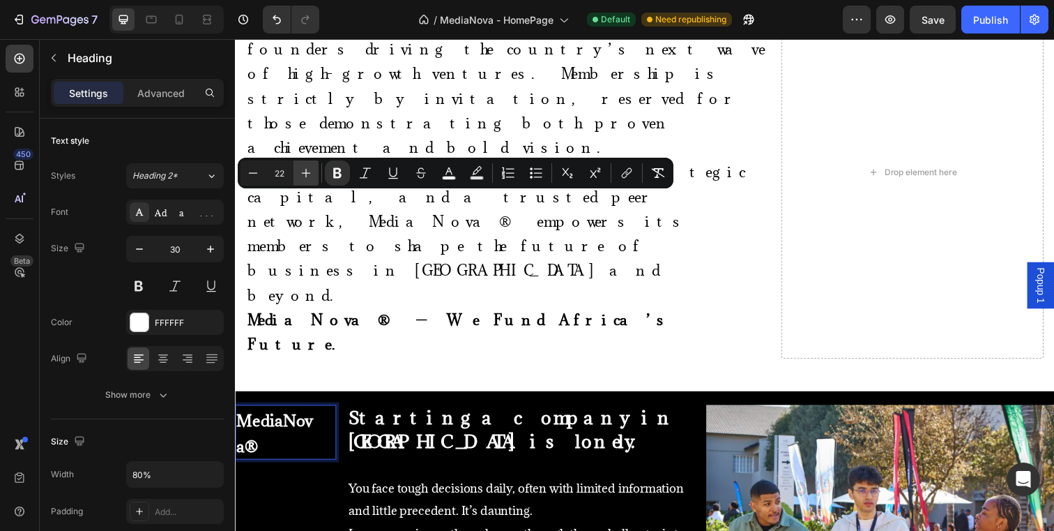
click at [304, 176] on icon "Editor contextual toolbar" at bounding box center [306, 173] width 14 height 14
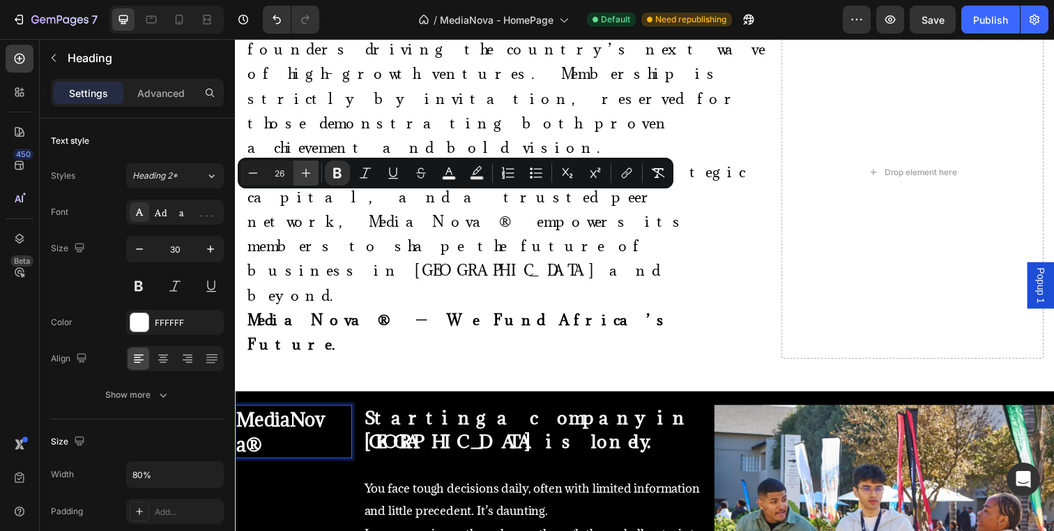
click at [304, 176] on icon "Editor contextual toolbar" at bounding box center [306, 173] width 14 height 14
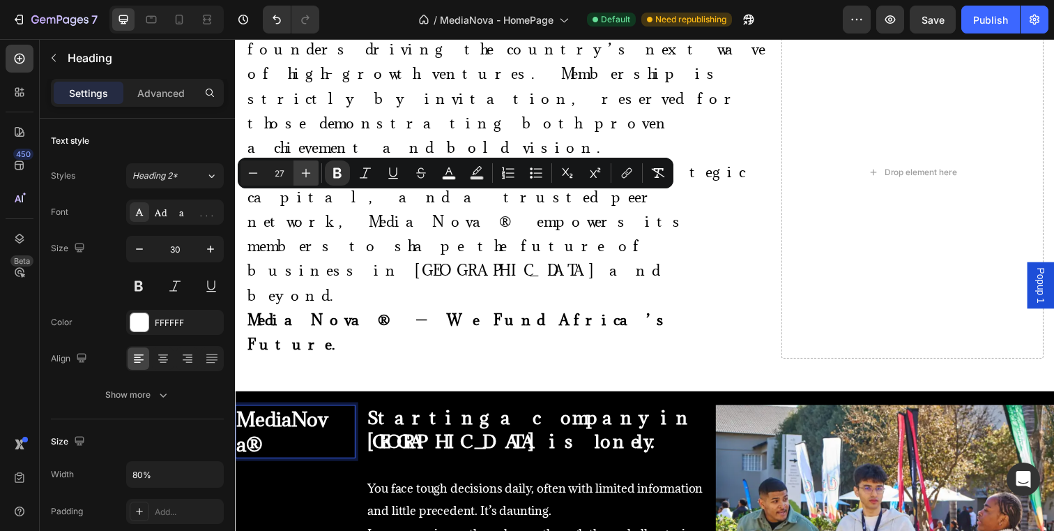
click at [304, 176] on icon "Editor contextual toolbar" at bounding box center [306, 173] width 14 height 14
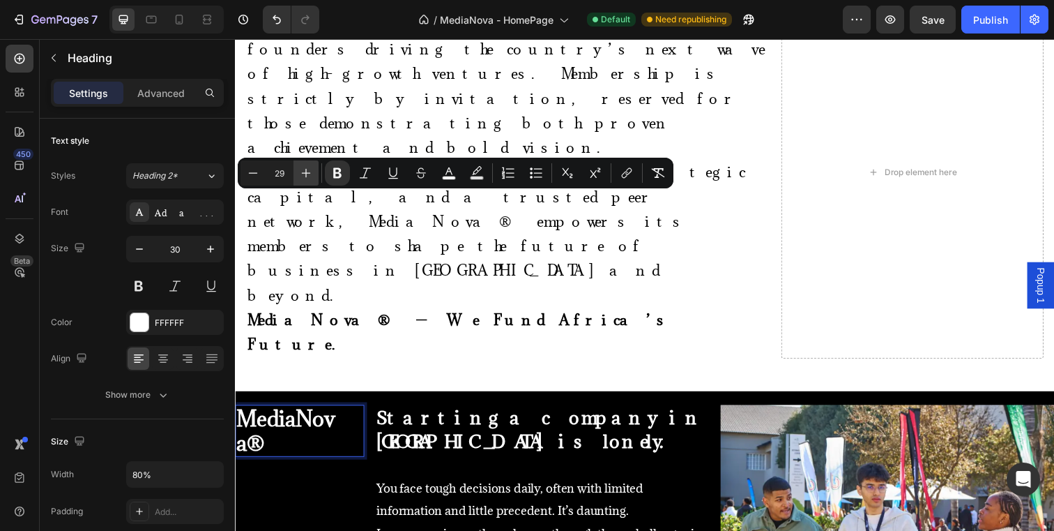
click at [304, 176] on icon "Editor contextual toolbar" at bounding box center [306, 173] width 14 height 14
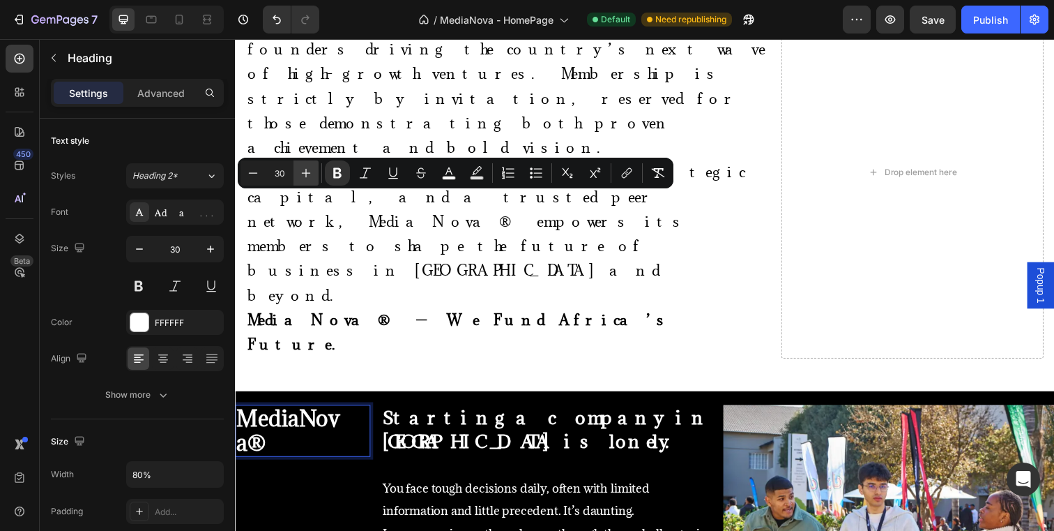
click at [304, 176] on icon "Editor contextual toolbar" at bounding box center [306, 173] width 14 height 14
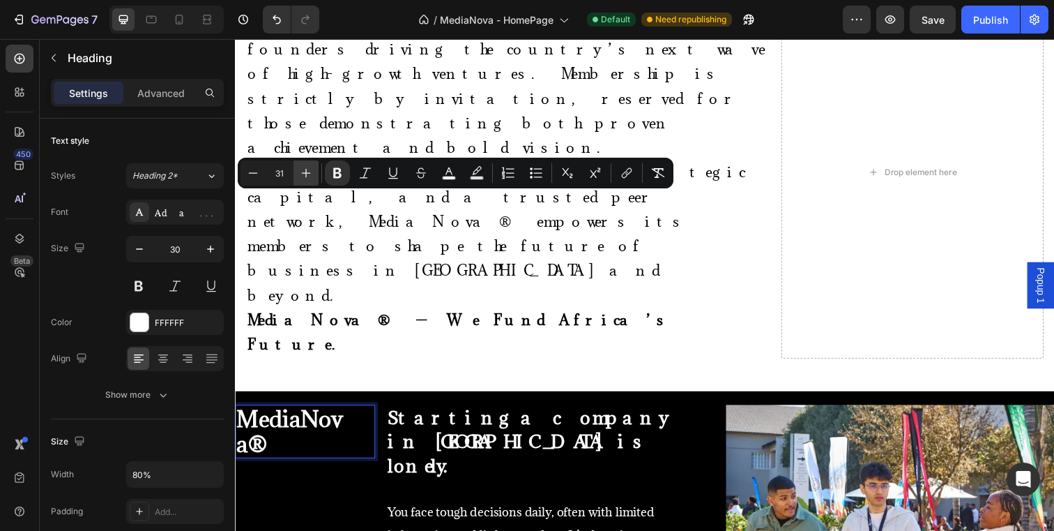
click at [304, 176] on icon "Editor contextual toolbar" at bounding box center [306, 173] width 14 height 14
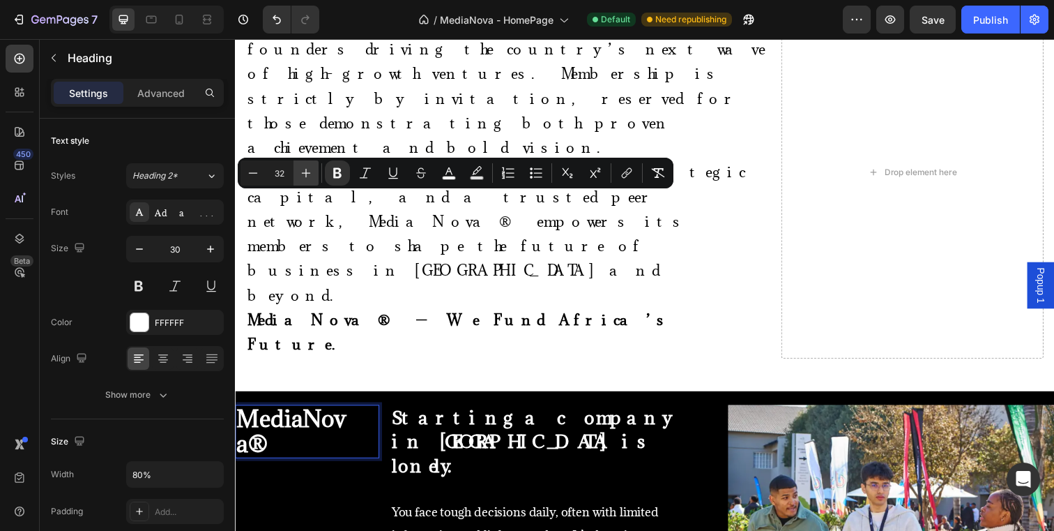
click at [304, 176] on icon "Editor contextual toolbar" at bounding box center [306, 173] width 14 height 14
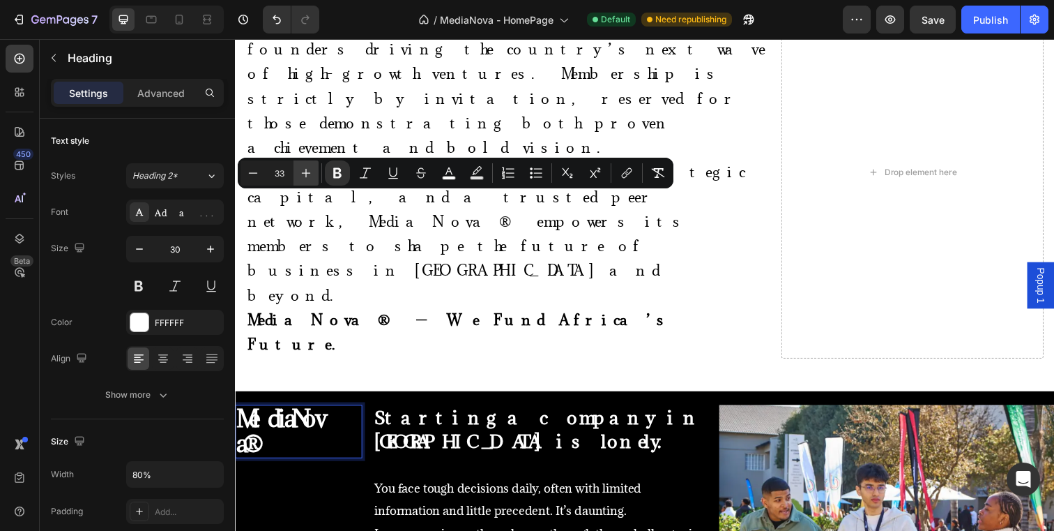
click at [304, 176] on icon "Editor contextual toolbar" at bounding box center [306, 173] width 14 height 14
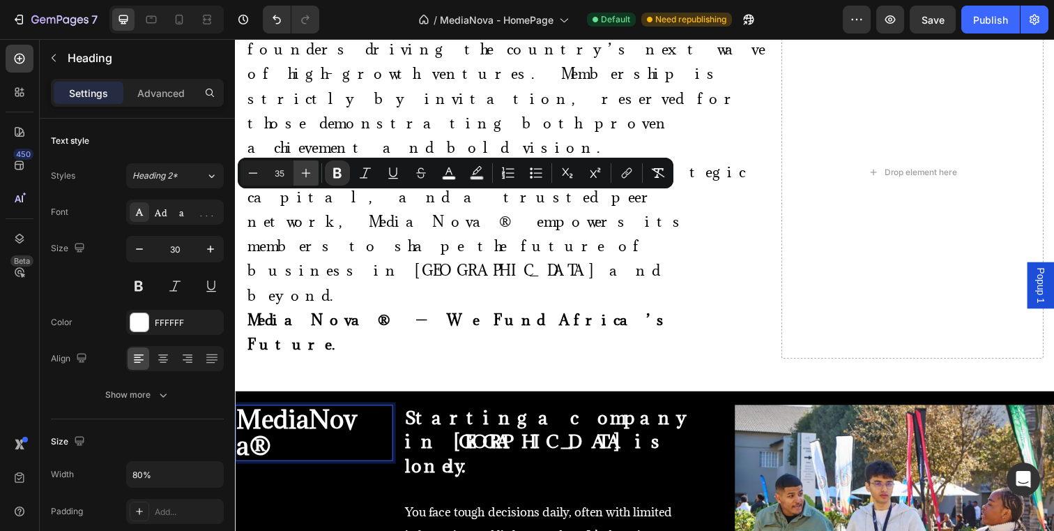
click at [304, 176] on icon "Editor contextual toolbar" at bounding box center [306, 173] width 14 height 14
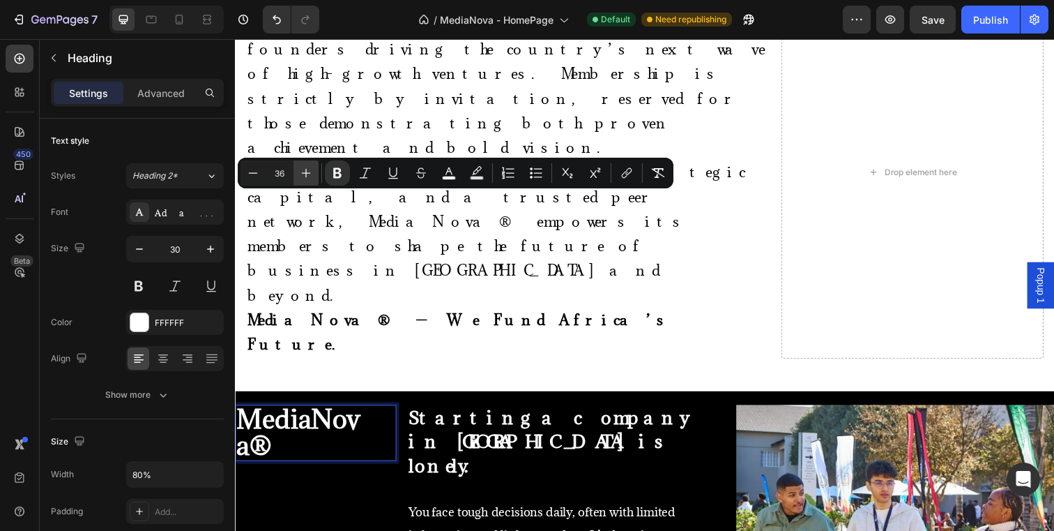
click at [304, 176] on icon "Editor contextual toolbar" at bounding box center [306, 173] width 14 height 14
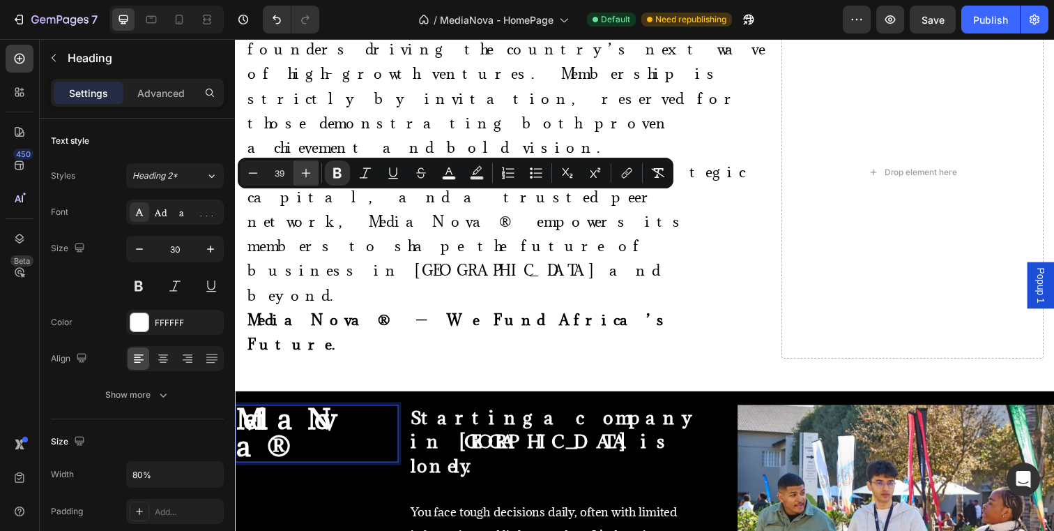
click at [304, 176] on icon "Editor contextual toolbar" at bounding box center [306, 173] width 14 height 14
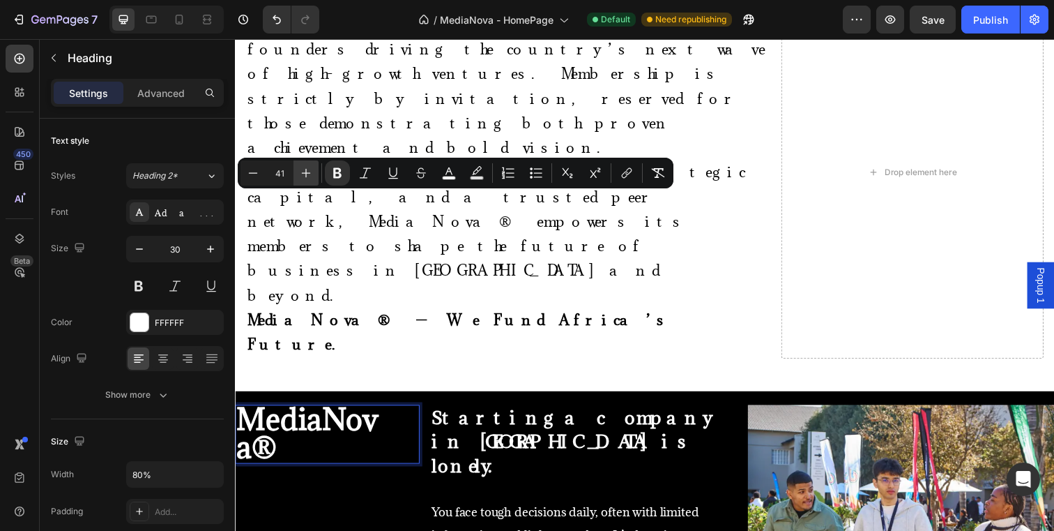
click at [304, 176] on icon "Editor contextual toolbar" at bounding box center [306, 173] width 14 height 14
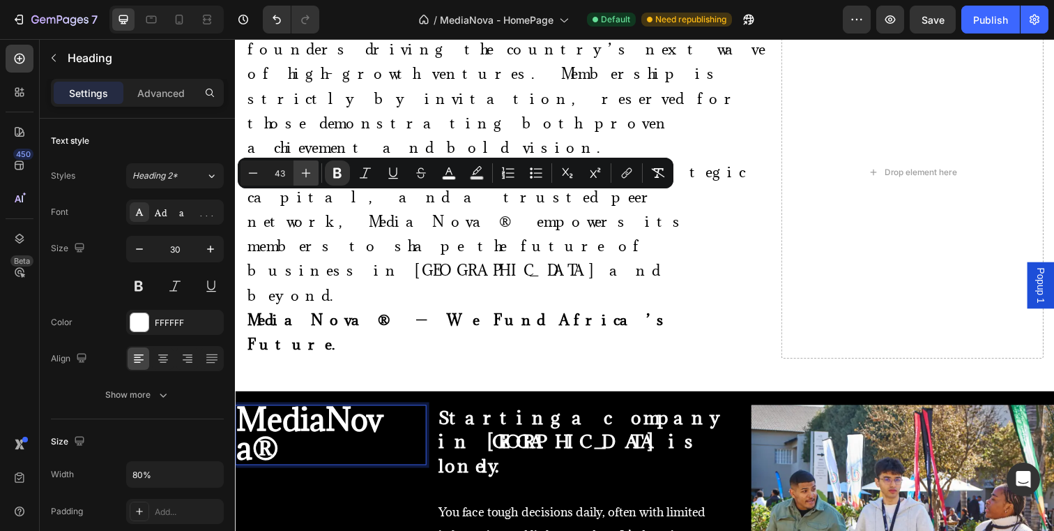
click at [304, 176] on icon "Editor contextual toolbar" at bounding box center [306, 173] width 14 height 14
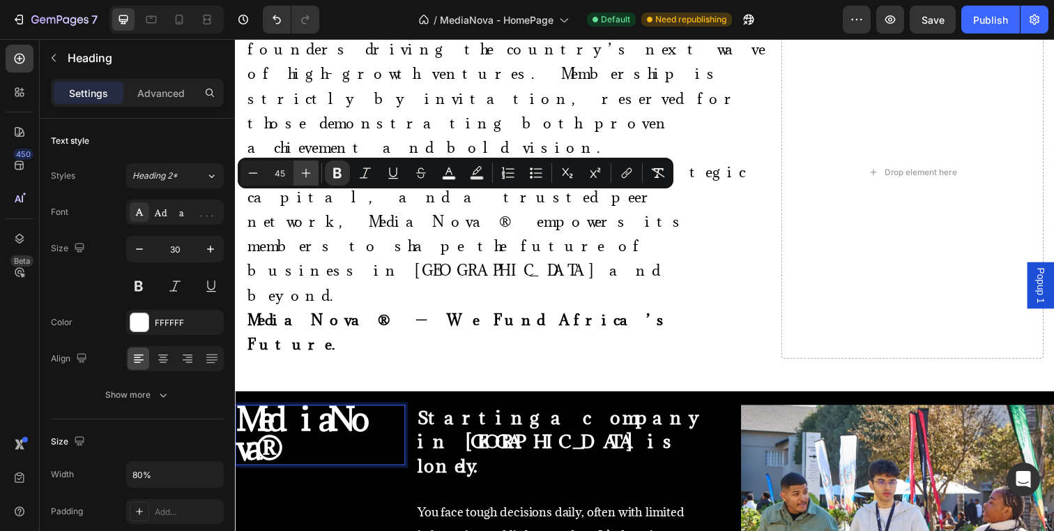
click at [304, 176] on icon "Editor contextual toolbar" at bounding box center [306, 173] width 14 height 14
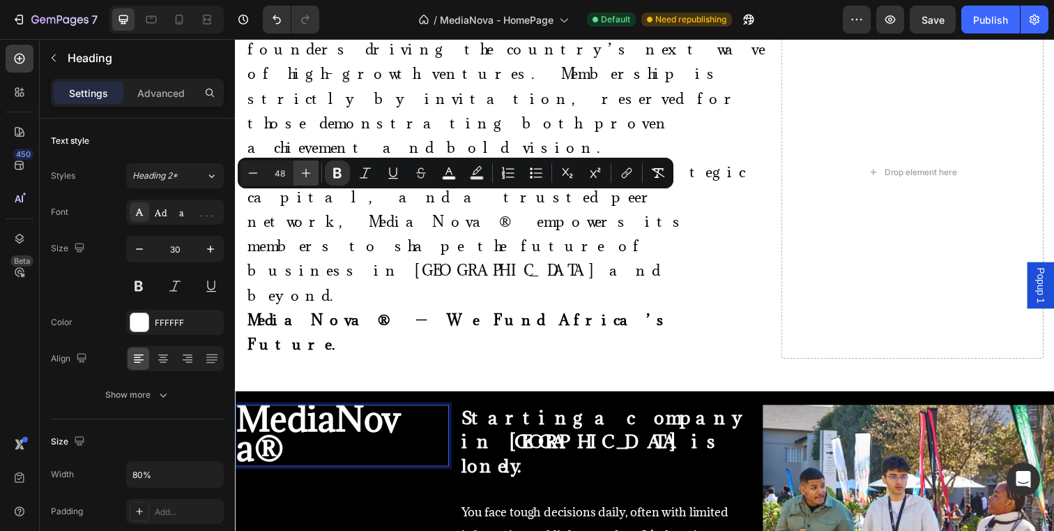
click at [304, 176] on icon "Editor contextual toolbar" at bounding box center [306, 173] width 14 height 14
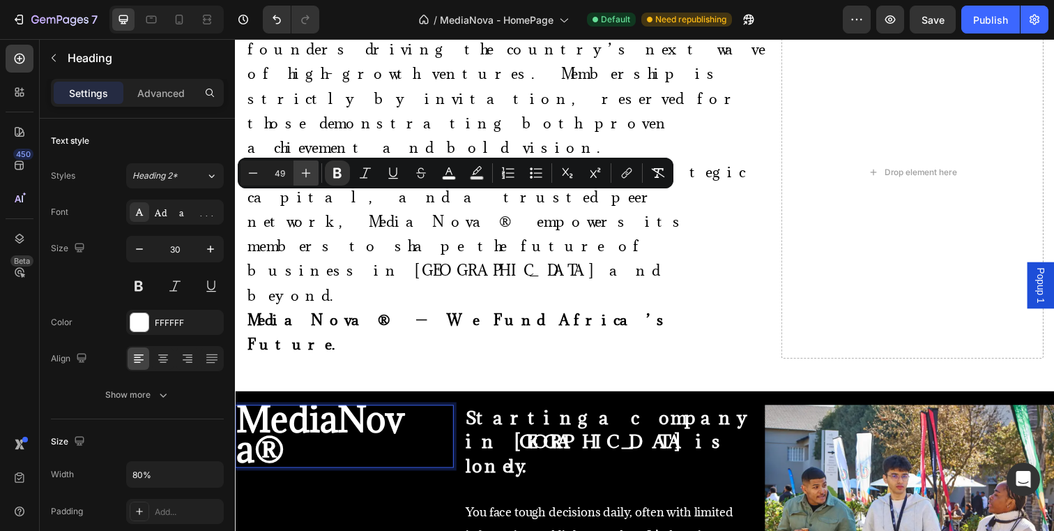
click at [304, 176] on icon "Editor contextual toolbar" at bounding box center [306, 173] width 14 height 14
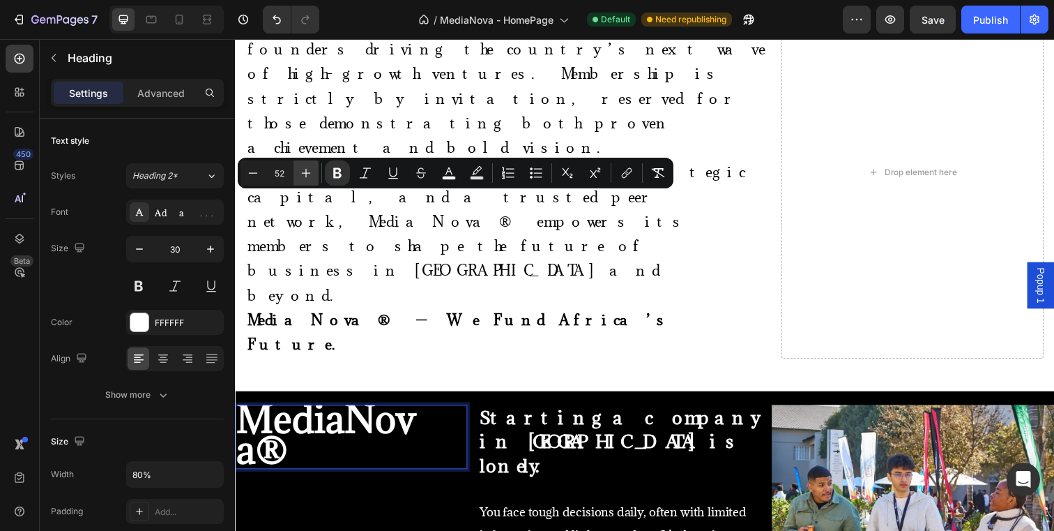
click at [304, 176] on icon "Editor contextual toolbar" at bounding box center [306, 173] width 14 height 14
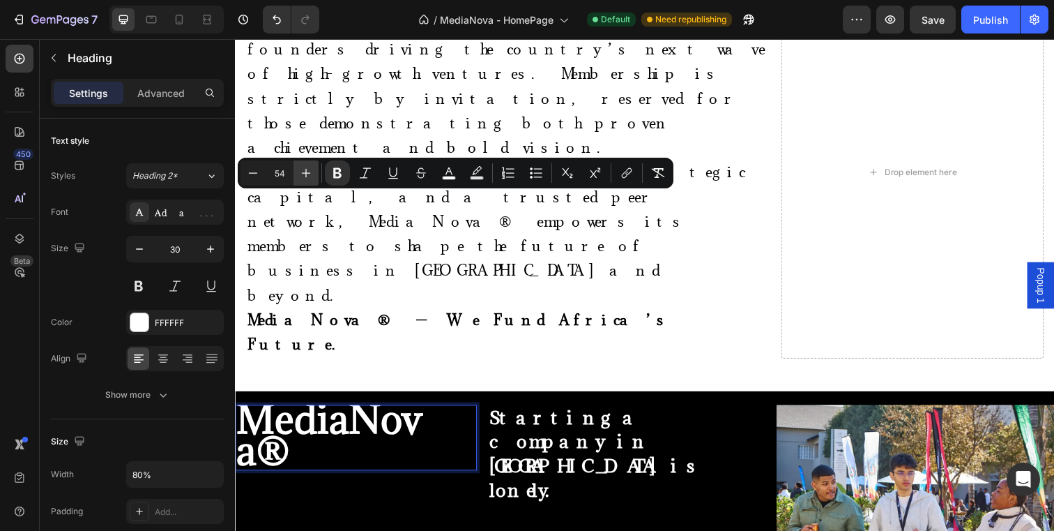
click at [304, 176] on icon "Editor contextual toolbar" at bounding box center [306, 173] width 14 height 14
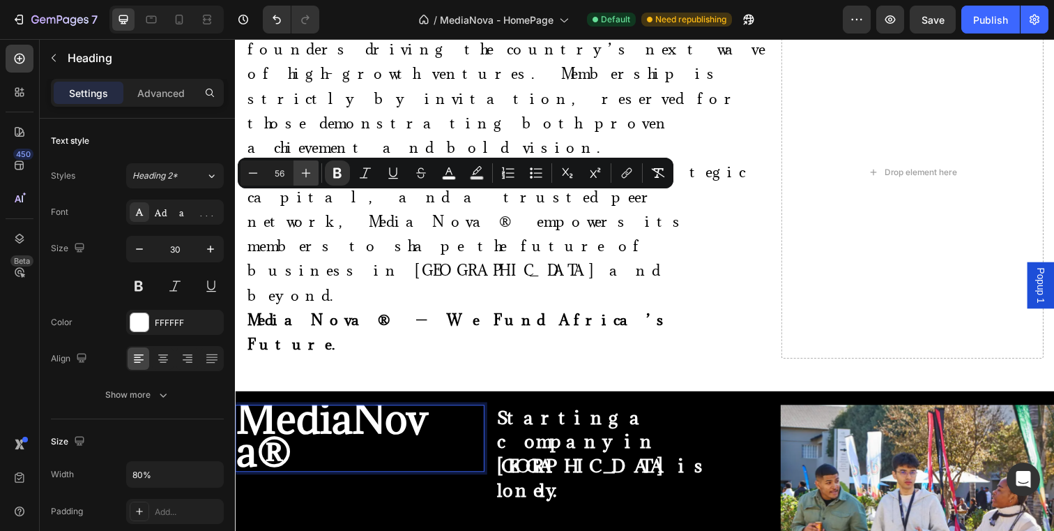
click at [304, 176] on icon "Editor contextual toolbar" at bounding box center [306, 173] width 14 height 14
type input "57"
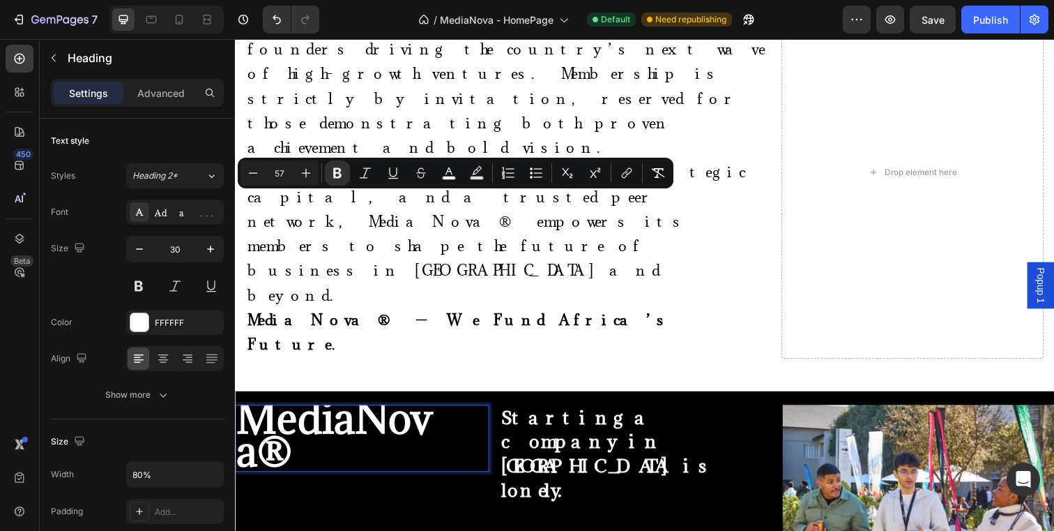
click at [239, 399] on strong "MediaNova®" at bounding box center [336, 442] width 200 height 87
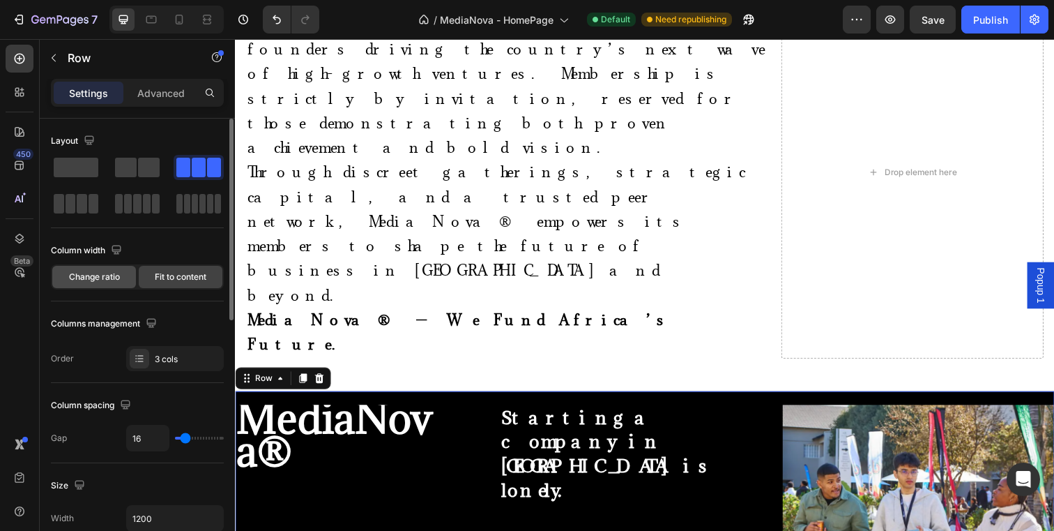
click at [109, 279] on span "Change ratio" at bounding box center [94, 277] width 51 height 13
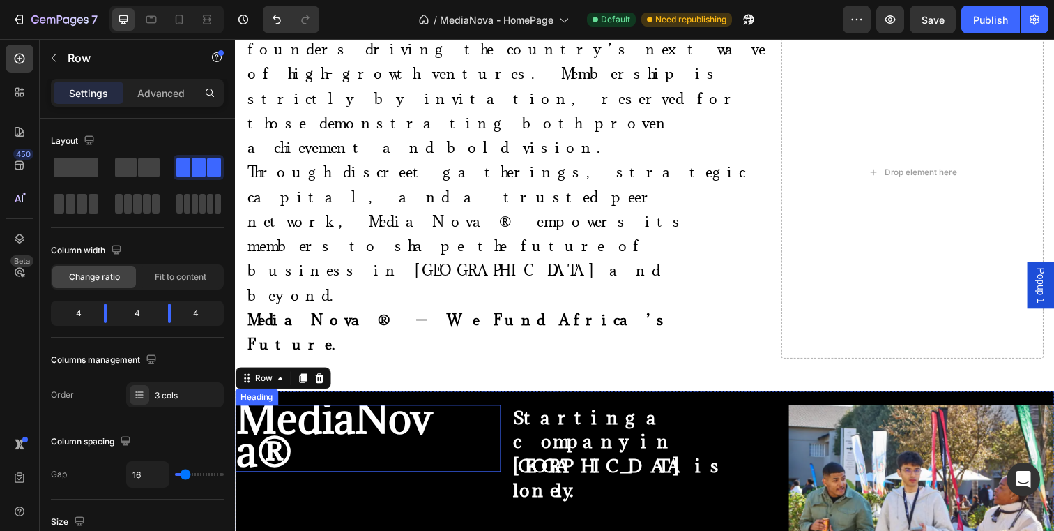
click at [270, 399] on strong "MediaNova®" at bounding box center [336, 442] width 200 height 87
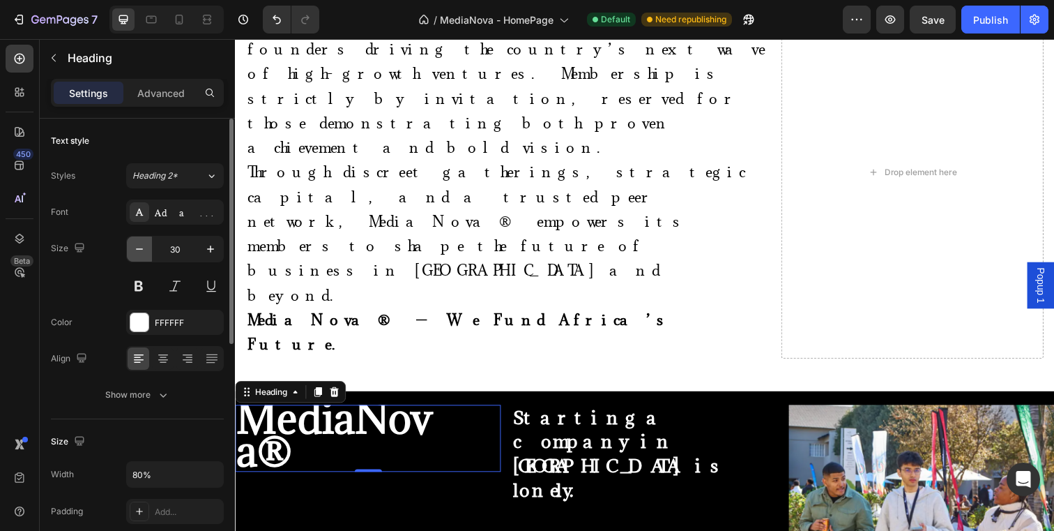
click at [142, 250] on icon "button" at bounding box center [139, 249] width 14 height 14
type input "26"
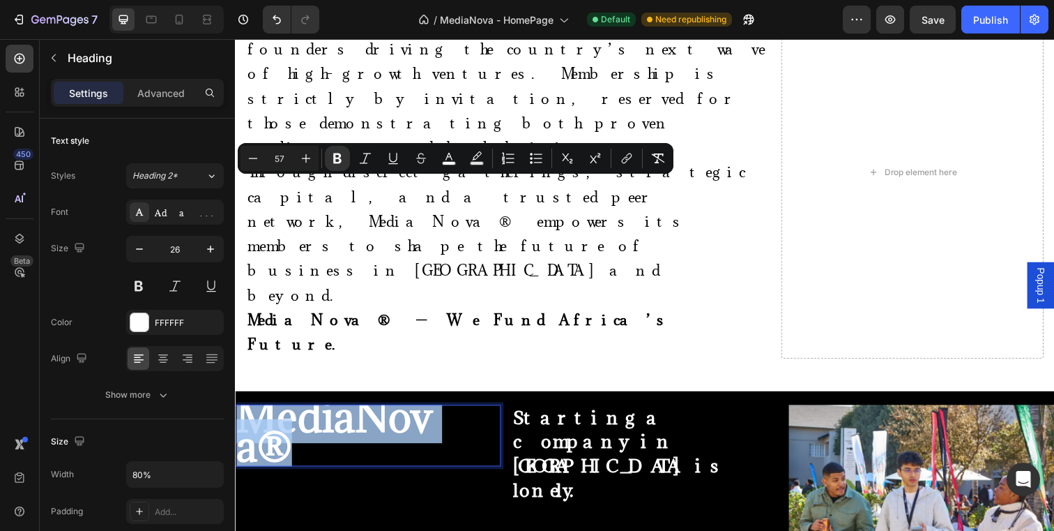
drag, startPoint x: 298, startPoint y: 241, endPoint x: 252, endPoint y: 216, distance: 51.5
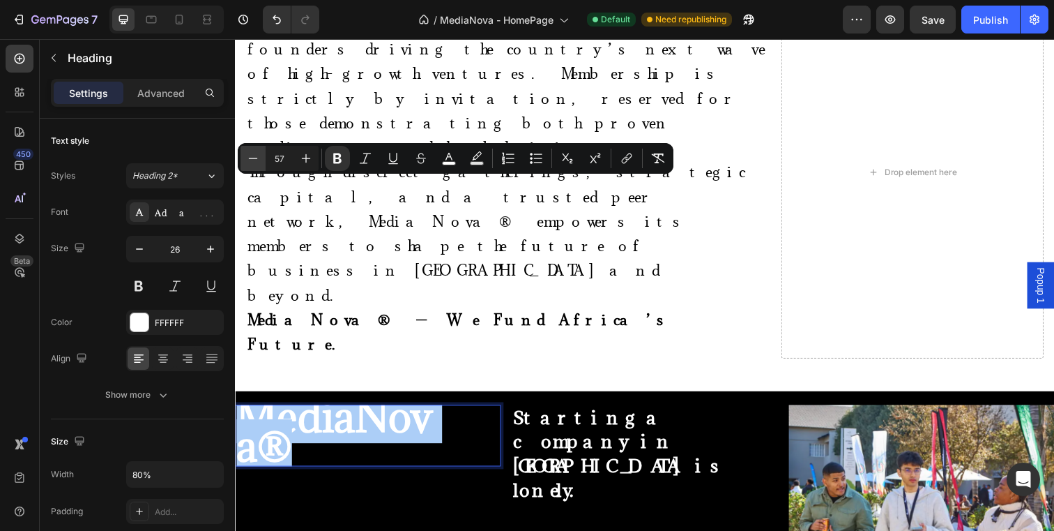
click at [257, 158] on icon "Editor contextual toolbar" at bounding box center [253, 158] width 9 height 1
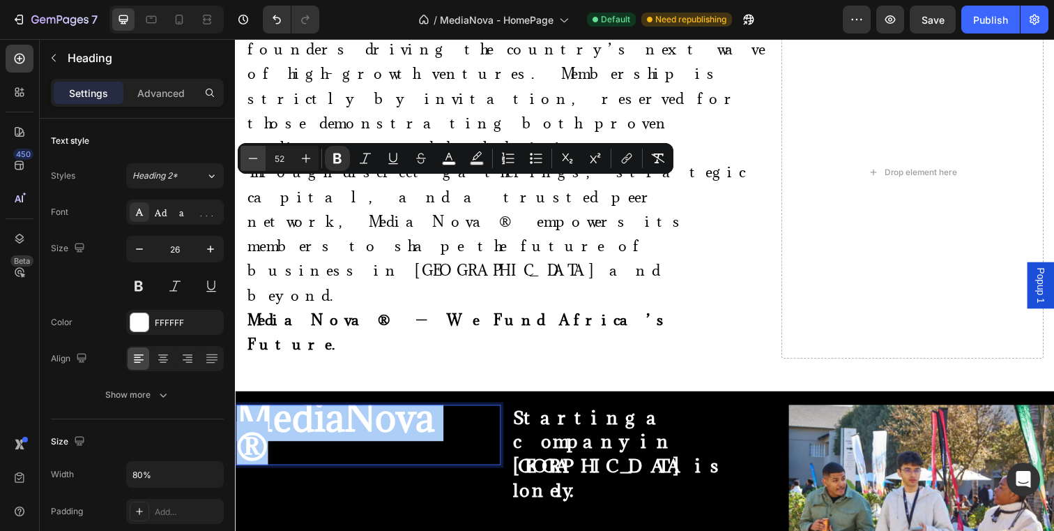
click at [257, 158] on icon "Editor contextual toolbar" at bounding box center [253, 158] width 9 height 1
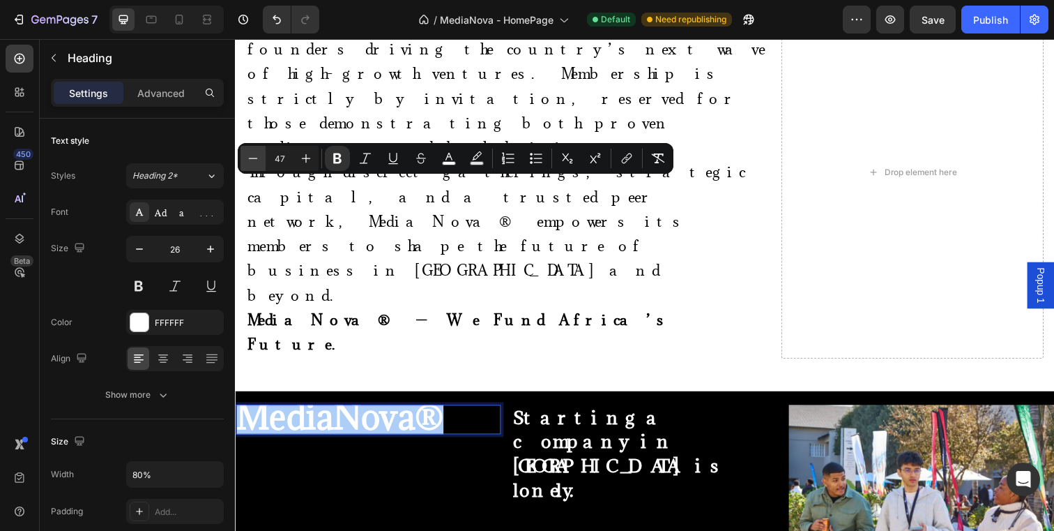
click at [257, 158] on icon "Editor contextual toolbar" at bounding box center [253, 158] width 9 height 1
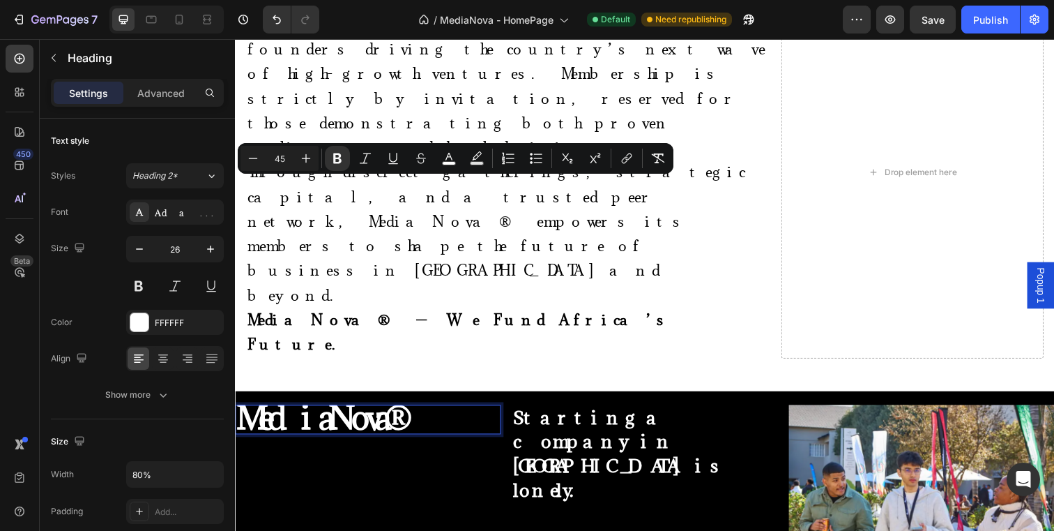
click at [282, 155] on input "45" at bounding box center [280, 158] width 28 height 17
type input "5"
type input "30"
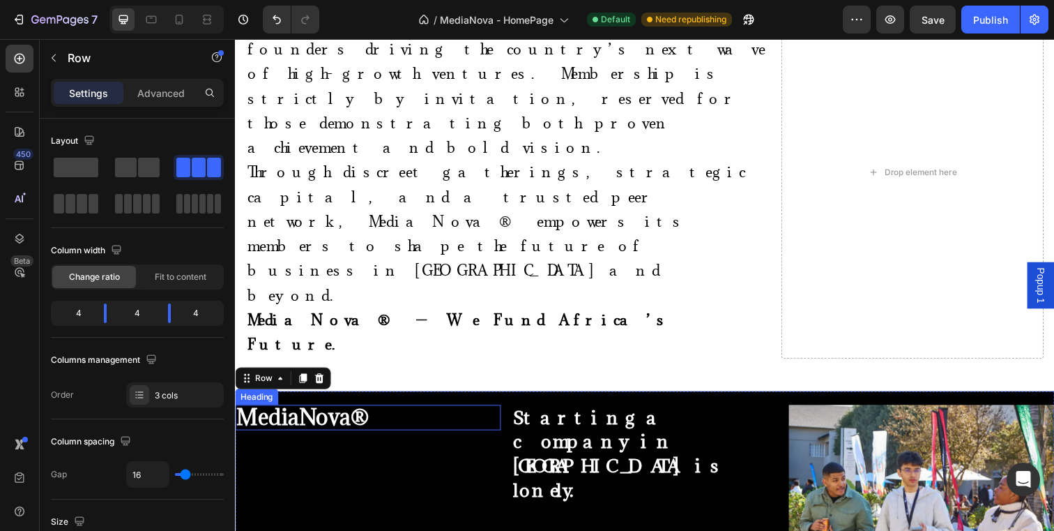
click at [388, 413] on p "⁠⁠⁠⁠⁠⁠⁠ MediaNova®" at bounding box center [343, 424] width 214 height 23
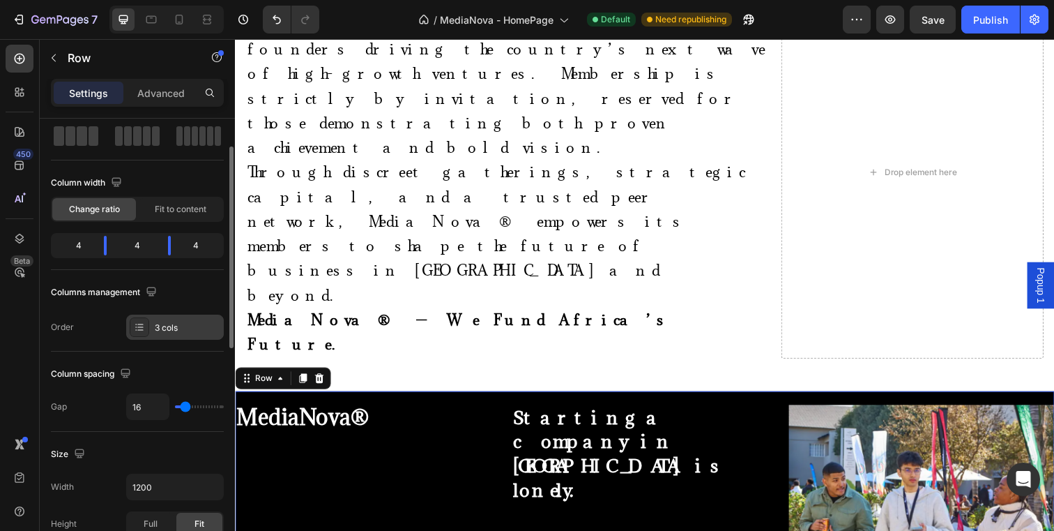
scroll to position [69, 0]
type input "24"
type input "22"
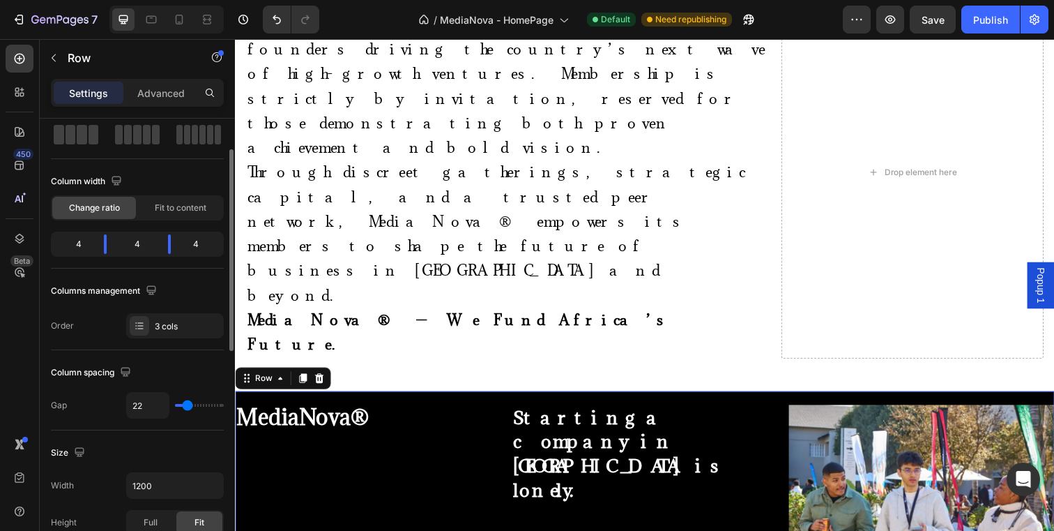
type input "21"
type input "20"
type input "19"
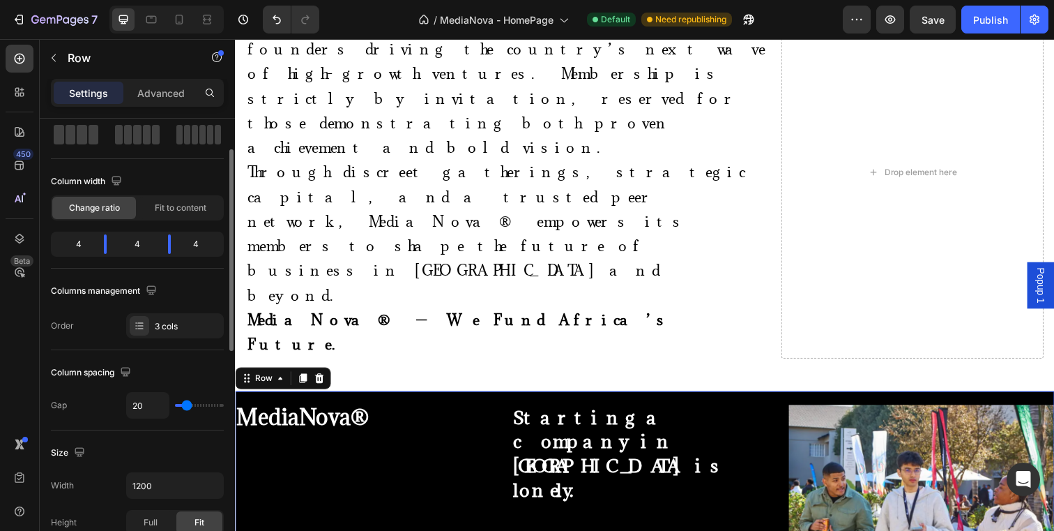
type input "19"
type input "18"
type input "17"
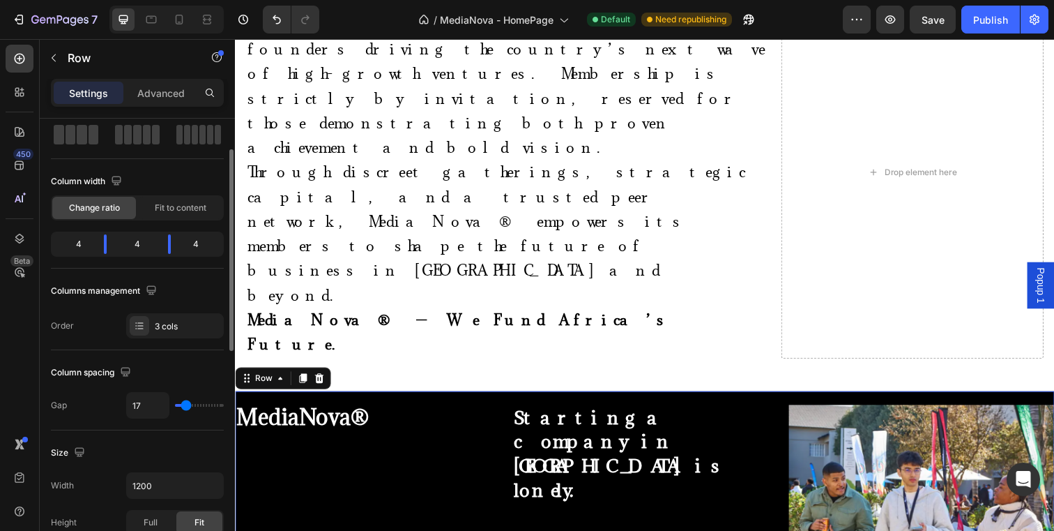
type input "16"
type input "15"
type input "14"
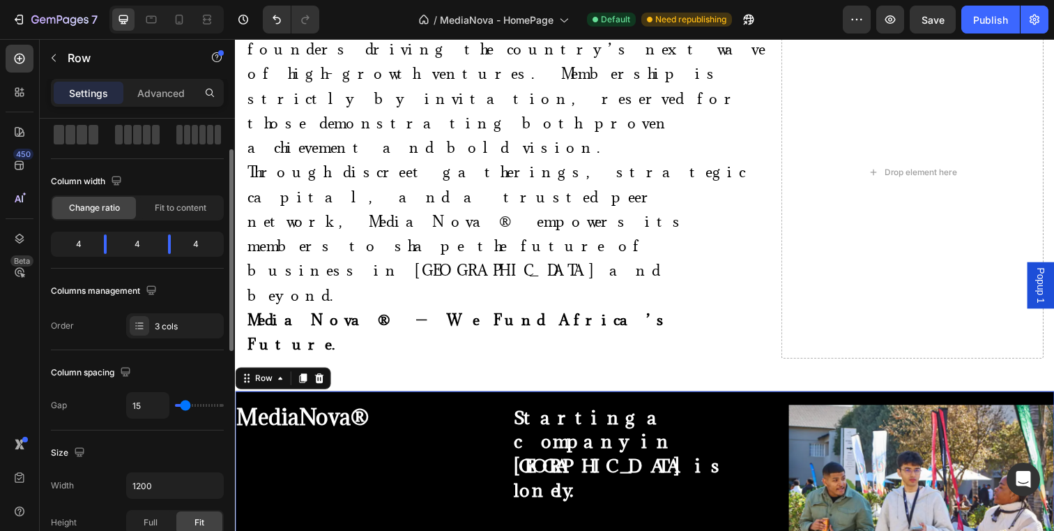
type input "14"
type input "13"
type input "12"
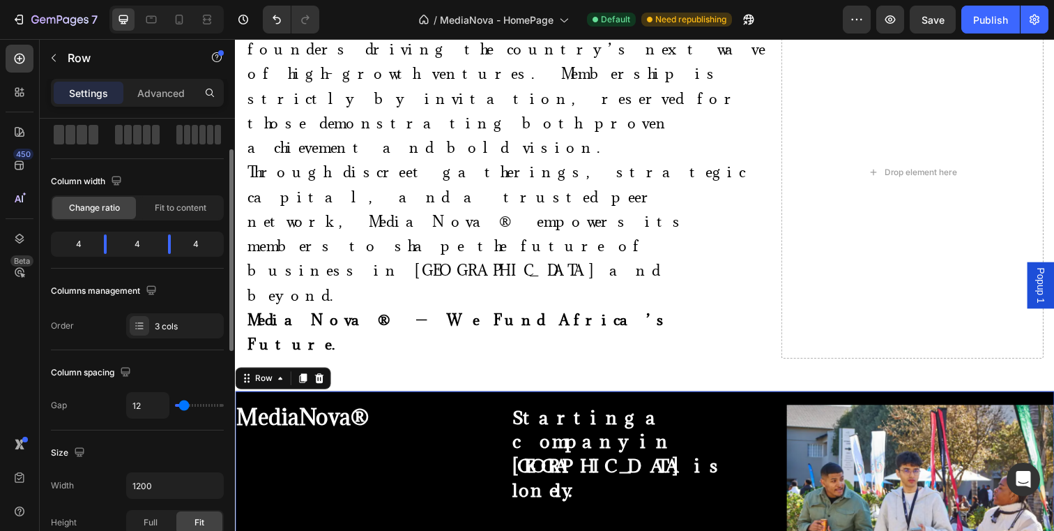
type input "11"
type input "10"
type input "9"
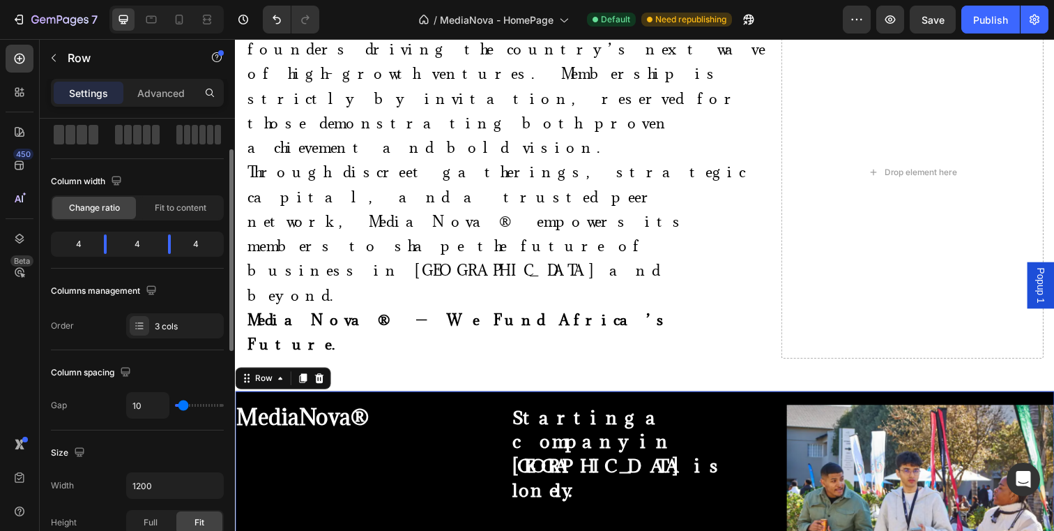
type input "9"
type input "8"
type input "7"
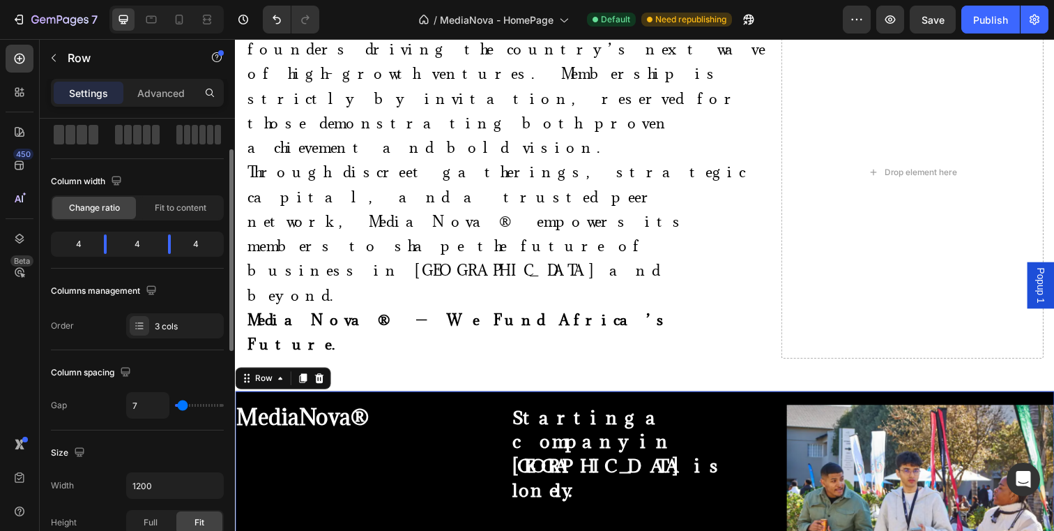
type input "6"
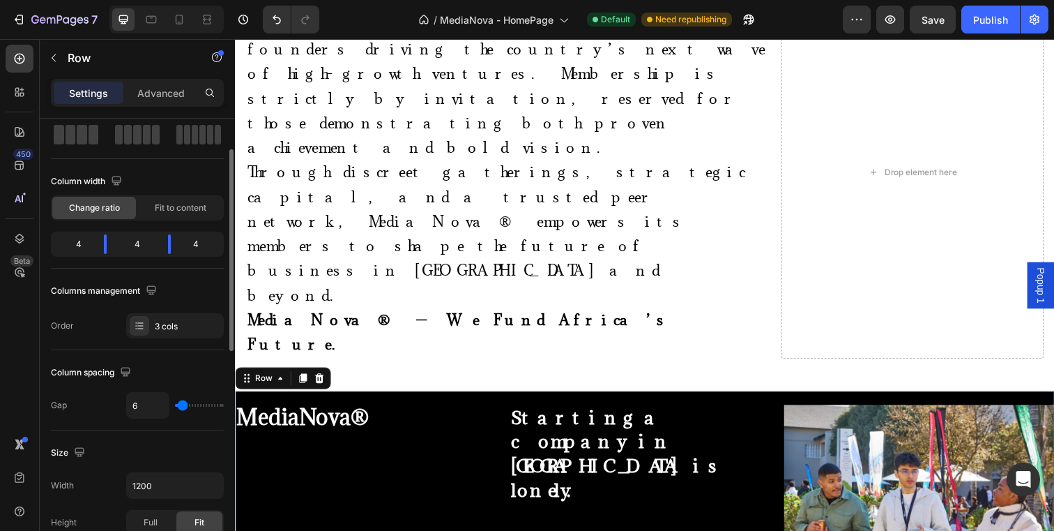
type input "5"
type input "4"
type input "2"
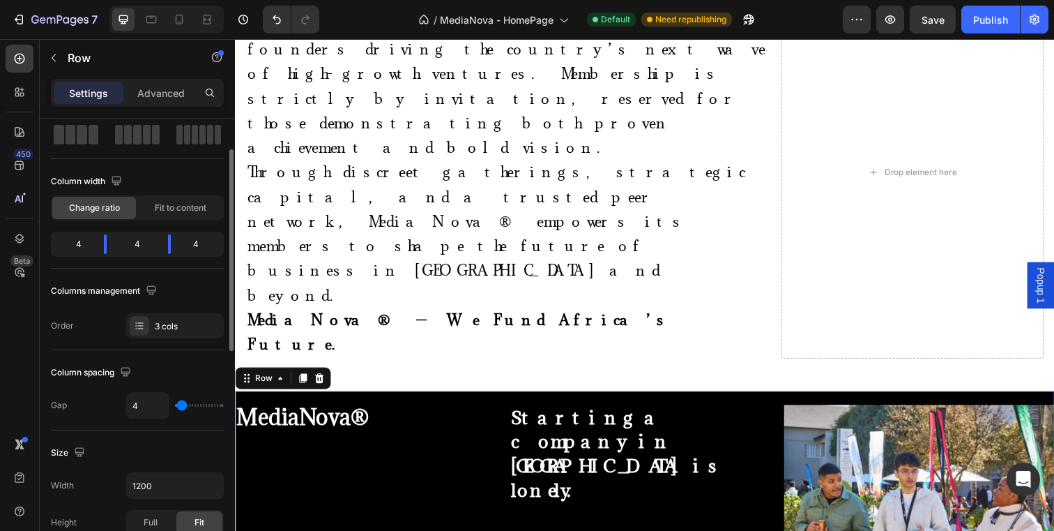
type input "2"
type input "1"
type input "0"
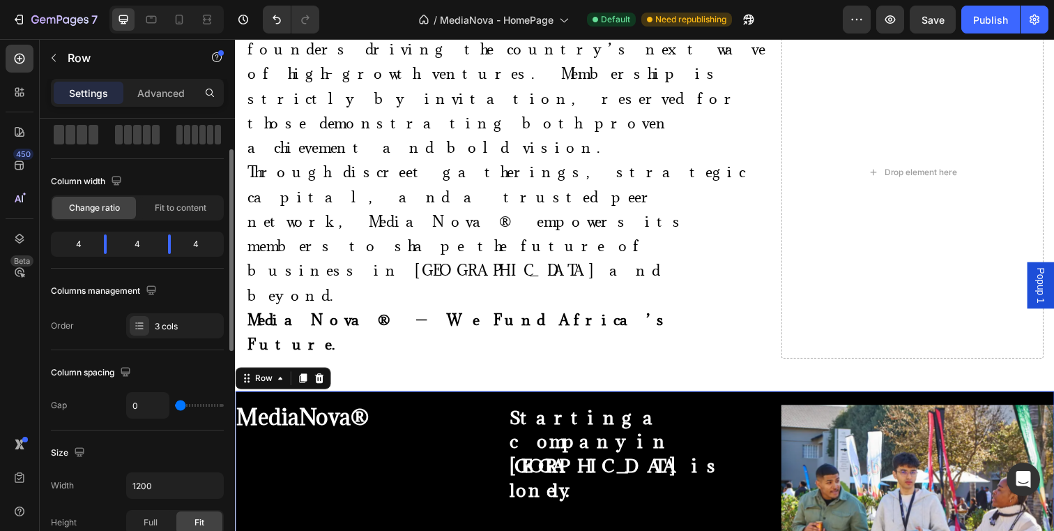
drag, startPoint x: 188, startPoint y: 402, endPoint x: 179, endPoint y: 405, distance: 10.2
type input "0"
click at [179, 405] on input "range" at bounding box center [199, 405] width 49 height 3
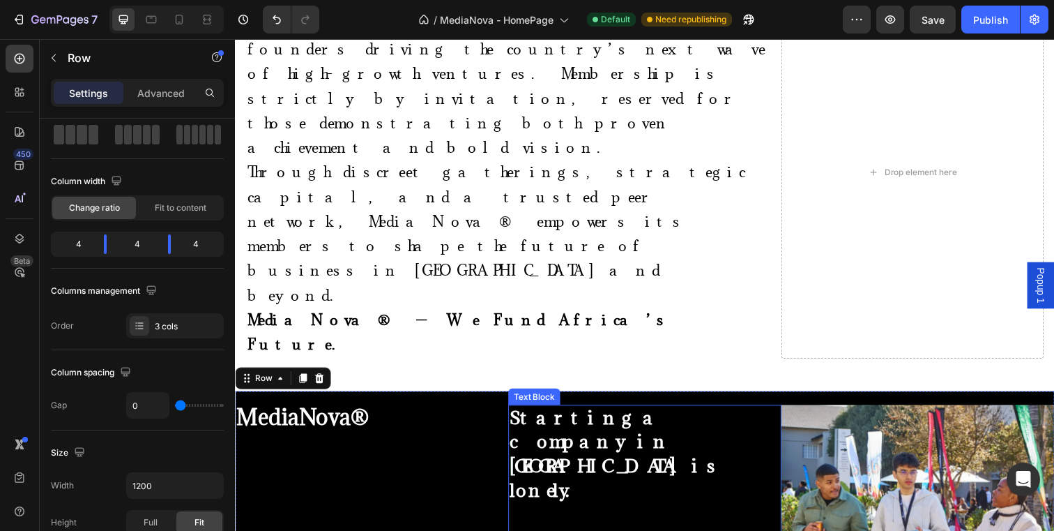
click at [525, 512] on p at bounding box center [653, 523] width 276 height 22
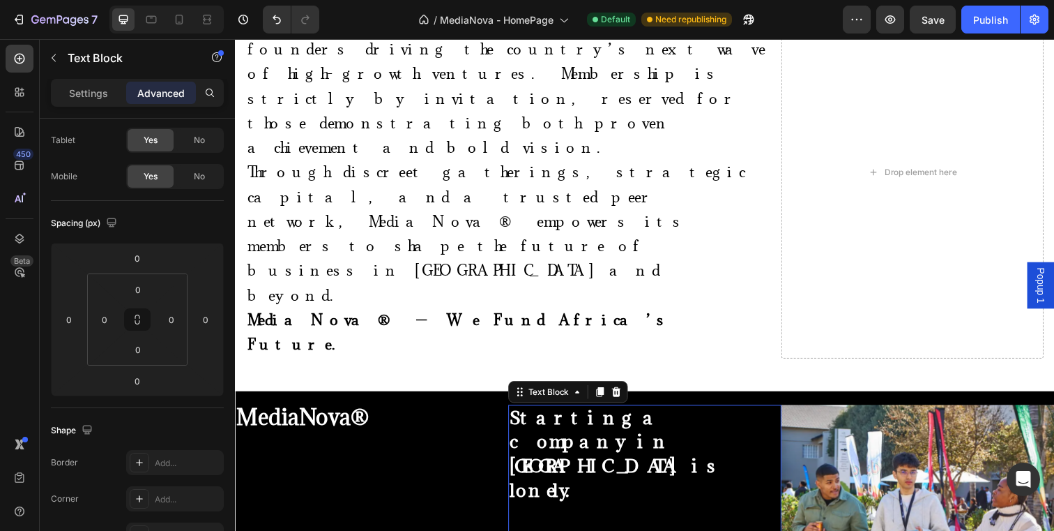
scroll to position [0, 0]
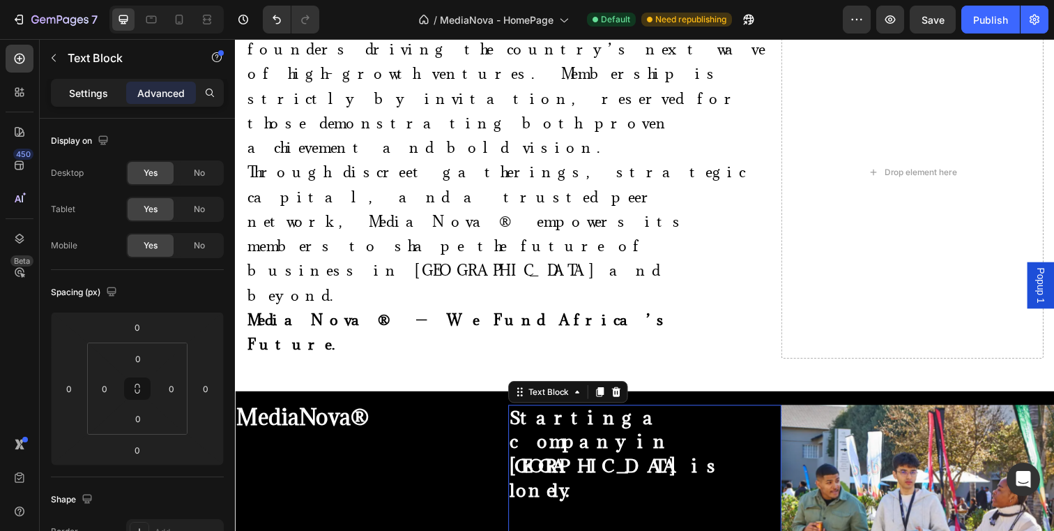
click at [94, 96] on p "Settings" at bounding box center [88, 93] width 39 height 15
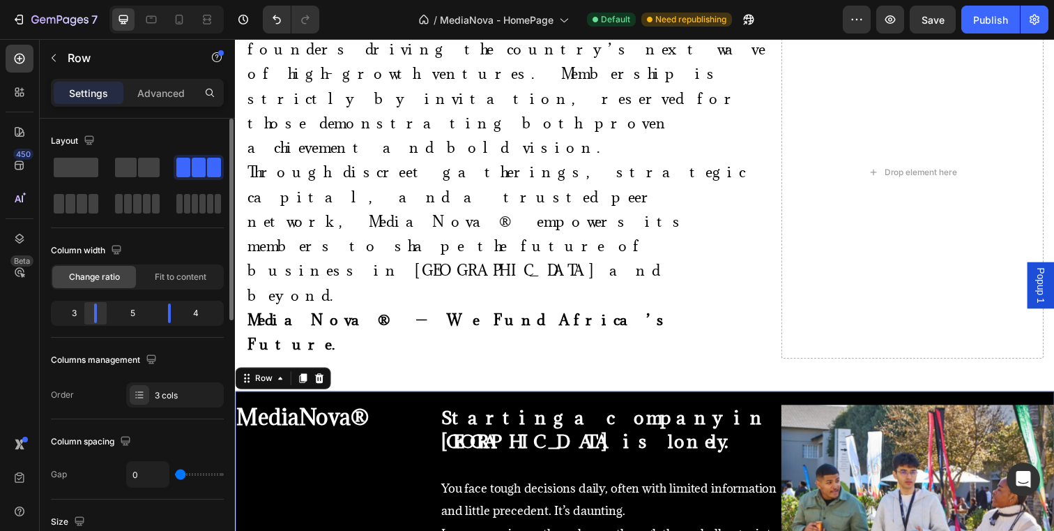
drag, startPoint x: 107, startPoint y: 316, endPoint x: 91, endPoint y: 318, distance: 16.2
click at [157, 318] on div at bounding box center [169, 313] width 25 height 20
click at [180, 404] on div "3 cols" at bounding box center [175, 394] width 98 height 25
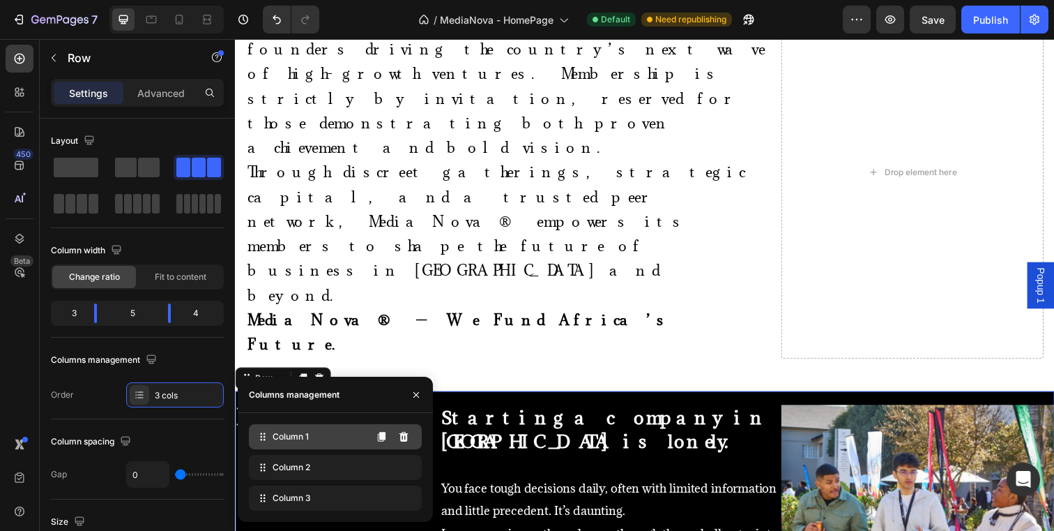
click at [351, 437] on div "Column 1" at bounding box center [335, 436] width 173 height 25
click at [297, 433] on span "Column 1" at bounding box center [291, 436] width 36 height 13
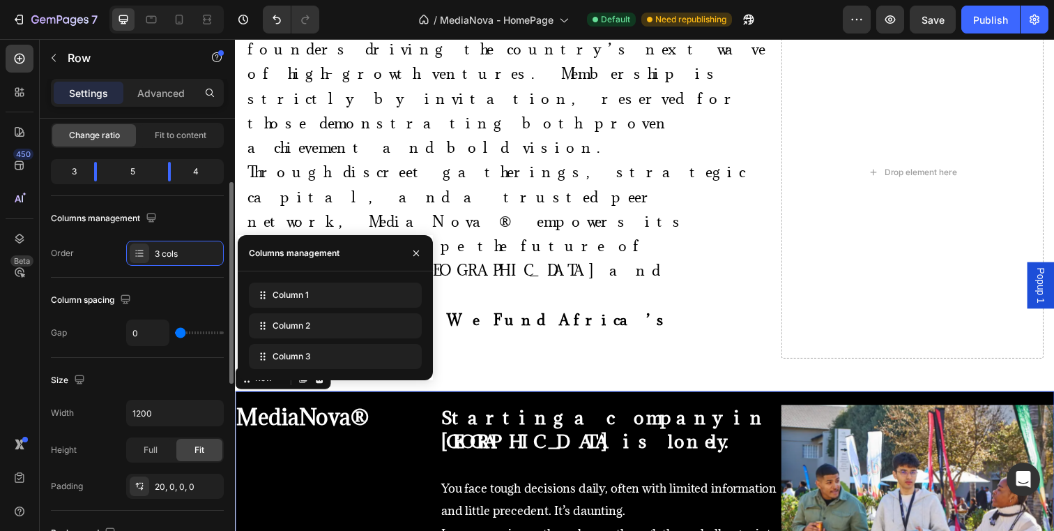
scroll to position [142, 0]
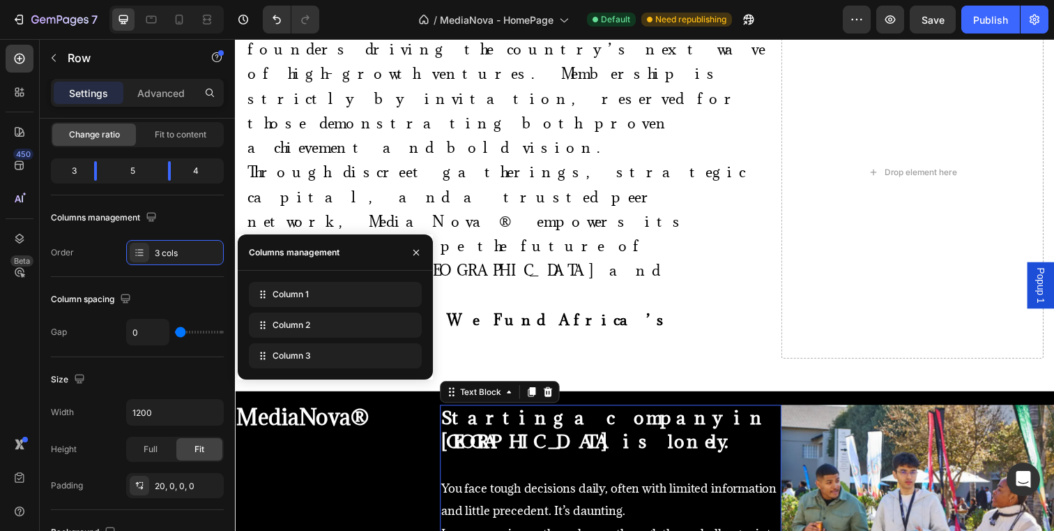
click at [510, 413] on p "Starting a company in [GEOGRAPHIC_DATA] is lonely." at bounding box center [619, 438] width 346 height 50
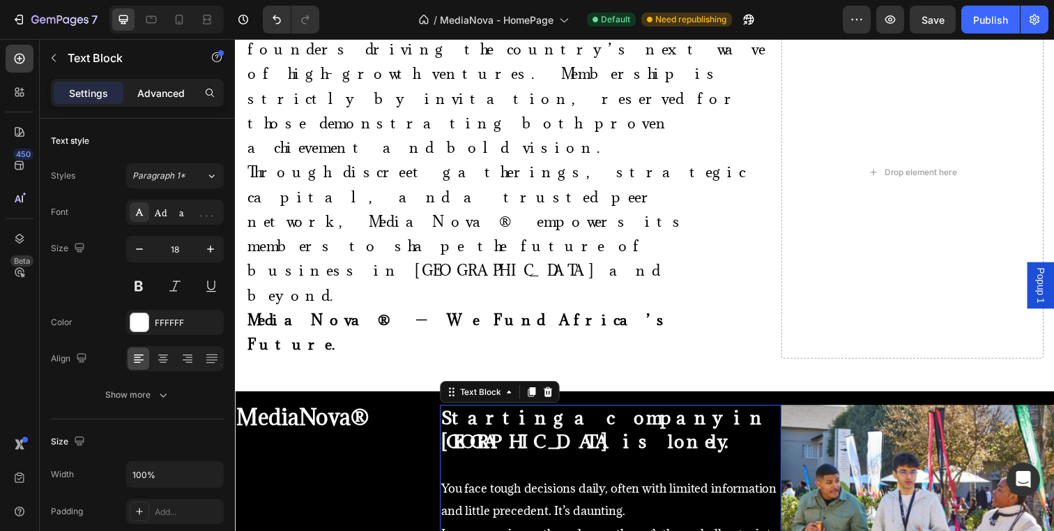
click at [180, 86] on p "Advanced" at bounding box center [160, 93] width 47 height 15
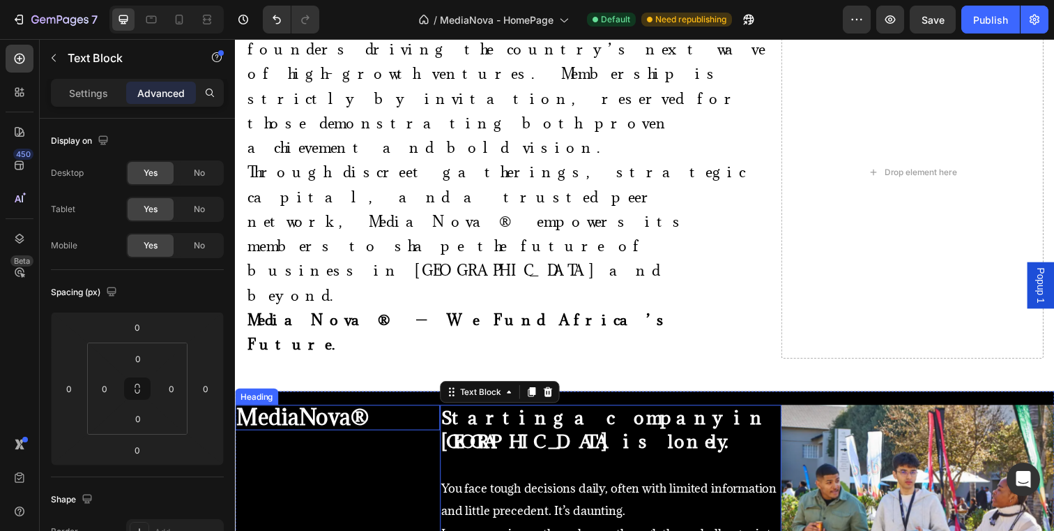
click at [409, 412] on div "⁠⁠⁠⁠⁠⁠⁠ MediaNova®" at bounding box center [339, 425] width 209 height 26
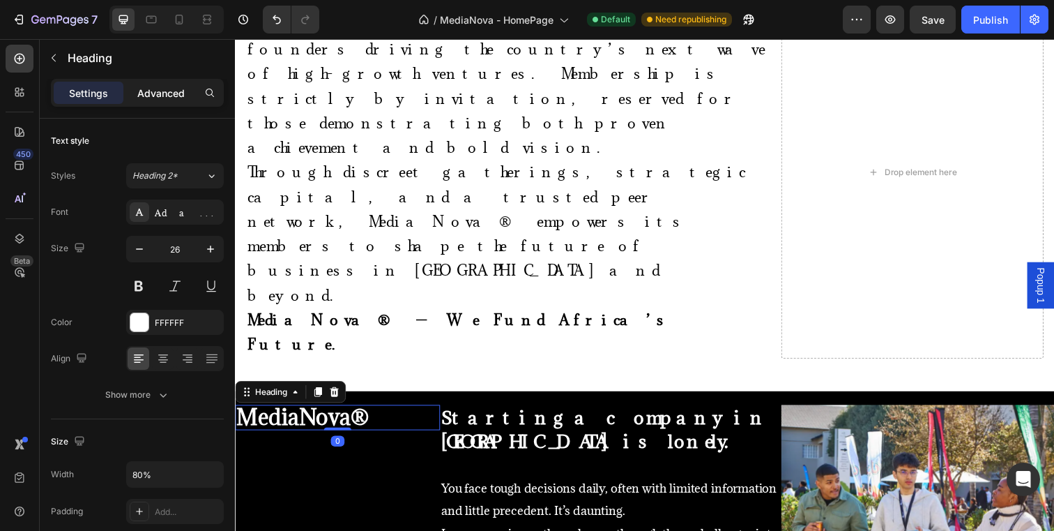
click at [175, 91] on p "Advanced" at bounding box center [160, 93] width 47 height 15
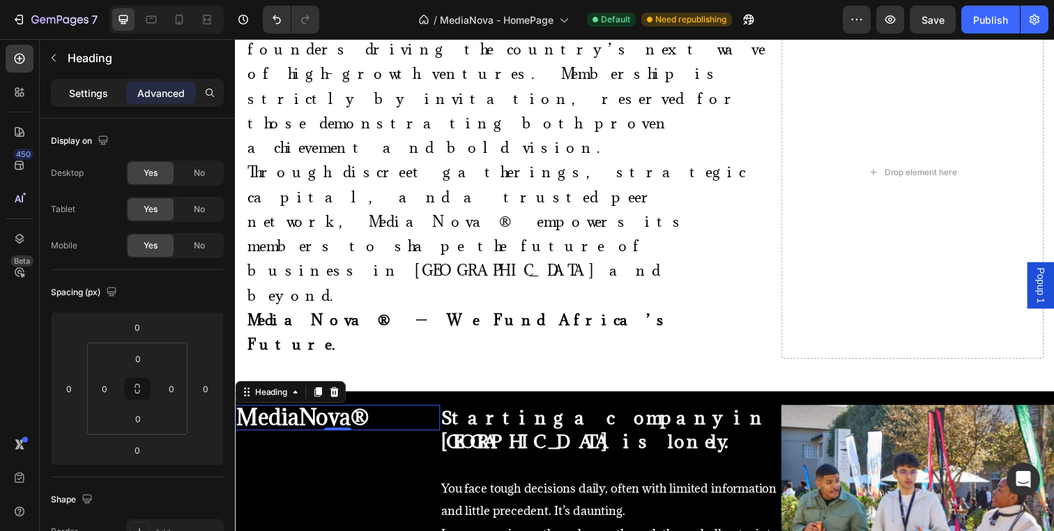
click at [105, 93] on p "Settings" at bounding box center [88, 93] width 39 height 15
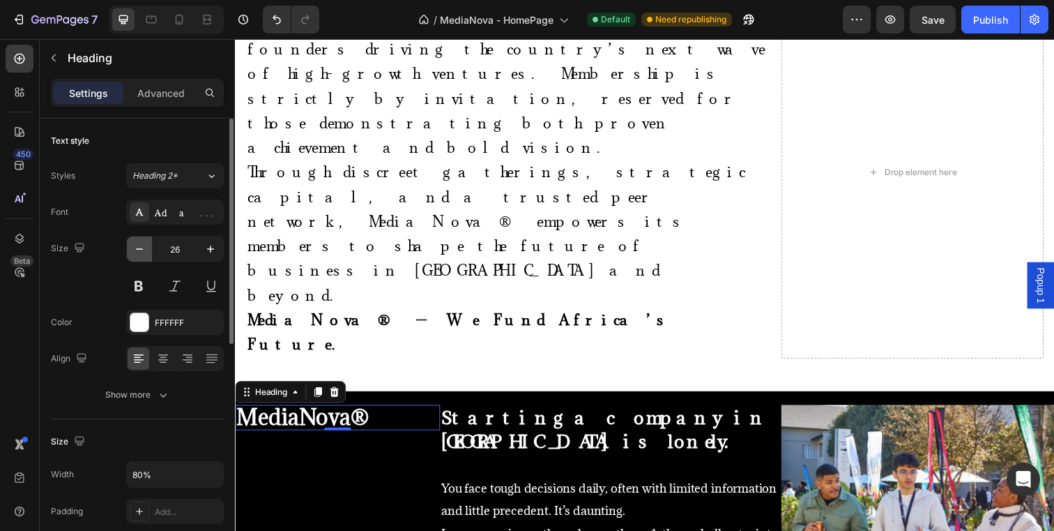
click at [143, 255] on icon "button" at bounding box center [139, 249] width 14 height 14
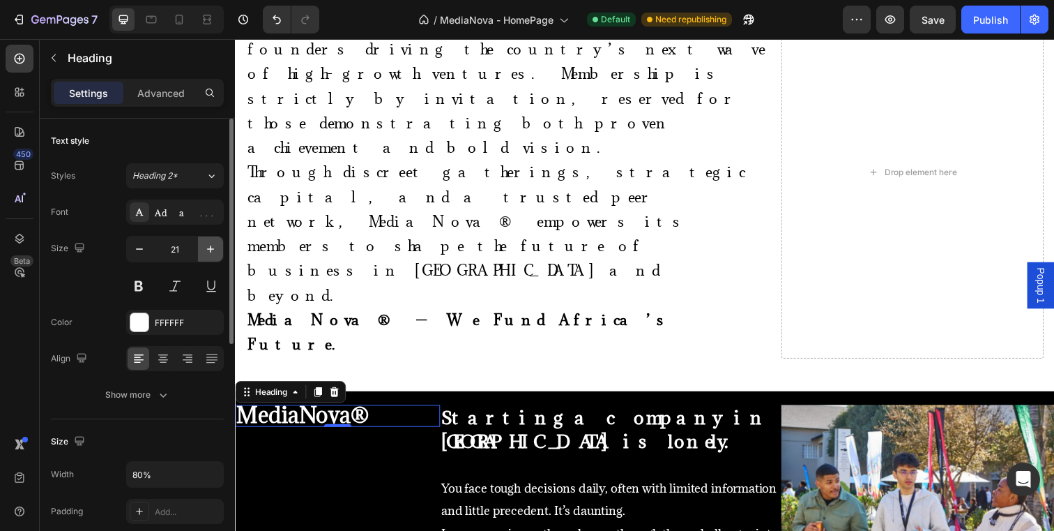
click at [212, 251] on icon "button" at bounding box center [211, 249] width 14 height 14
type input "22"
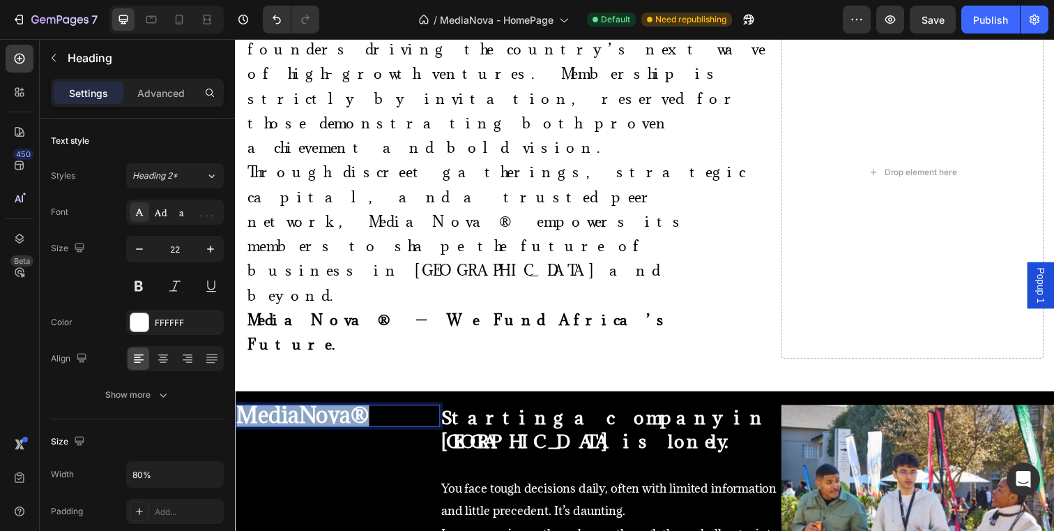
drag, startPoint x: 373, startPoint y: 208, endPoint x: 245, endPoint y: 211, distance: 127.6
click at [245, 413] on p "MediaNova®" at bounding box center [318, 423] width 165 height 20
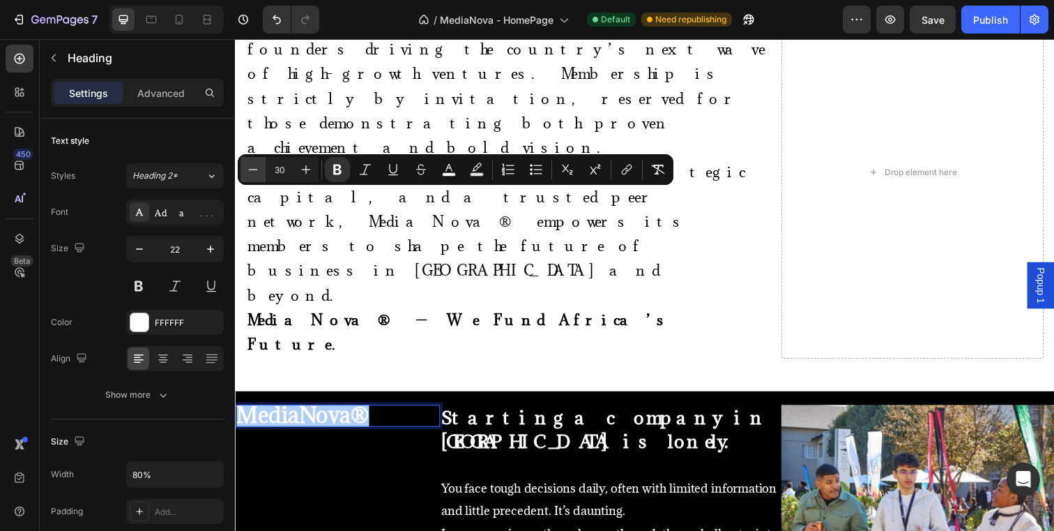
click at [255, 164] on icon "Editor contextual toolbar" at bounding box center [253, 169] width 14 height 14
click at [308, 167] on icon "Editor contextual toolbar" at bounding box center [306, 169] width 14 height 14
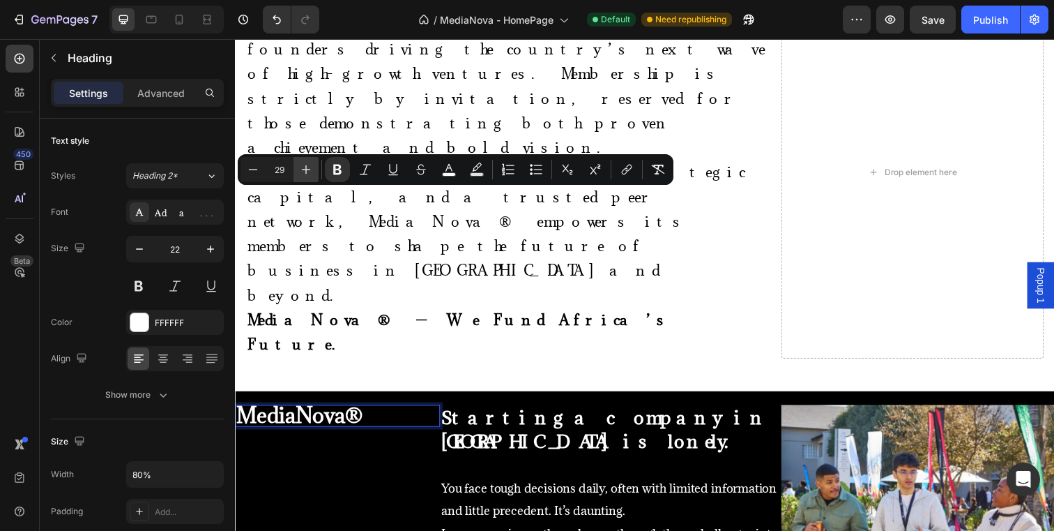
click at [308, 167] on icon "Editor contextual toolbar" at bounding box center [306, 169] width 14 height 14
type input "30"
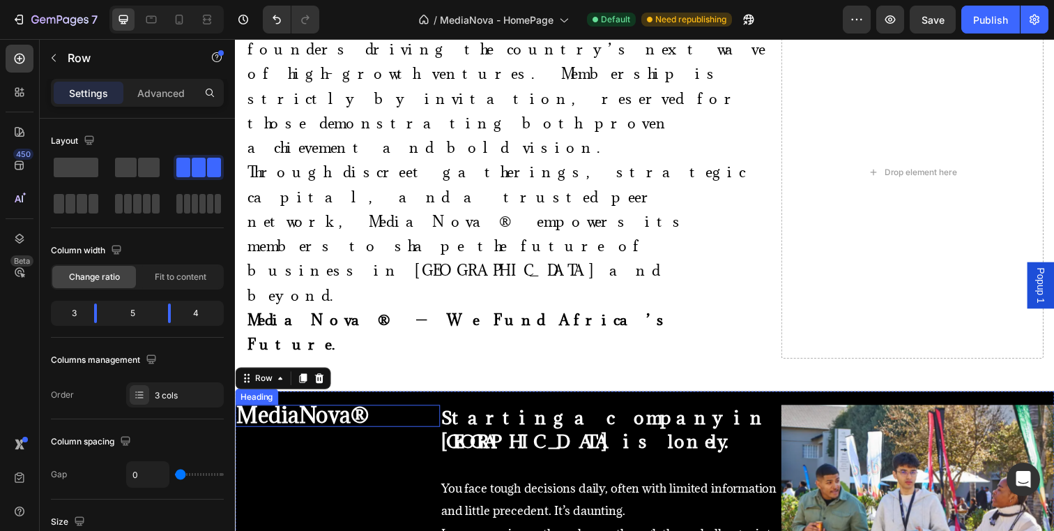
click at [314, 408] on strong "MediaNova®" at bounding box center [303, 422] width 135 height 29
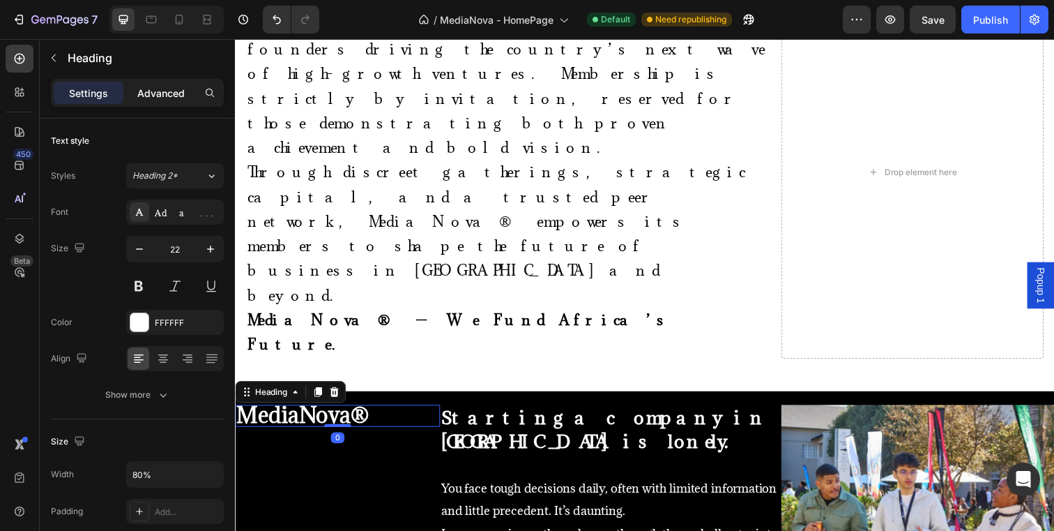
click at [176, 86] on p "Advanced" at bounding box center [160, 93] width 47 height 15
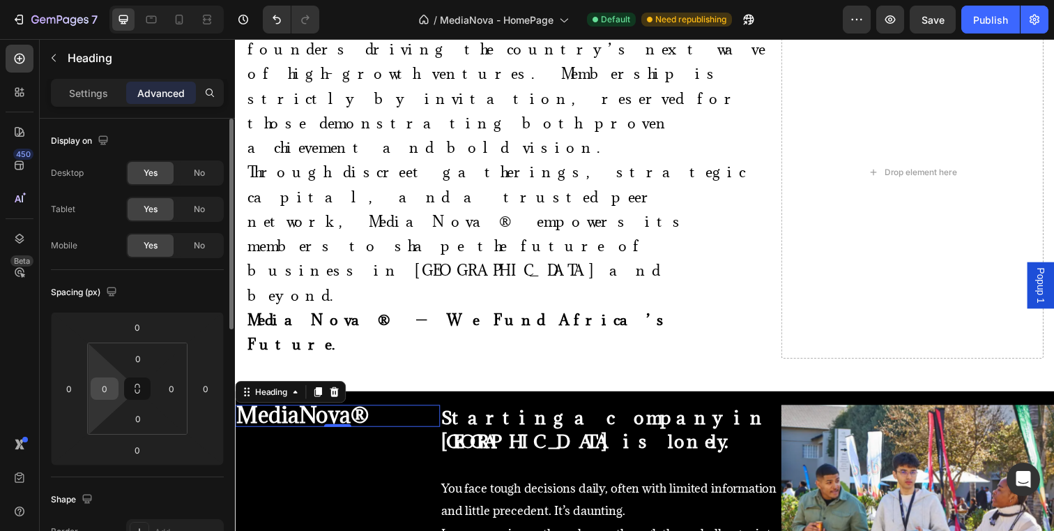
click at [103, 384] on input "0" at bounding box center [104, 388] width 21 height 21
type input "5"
type input "10"
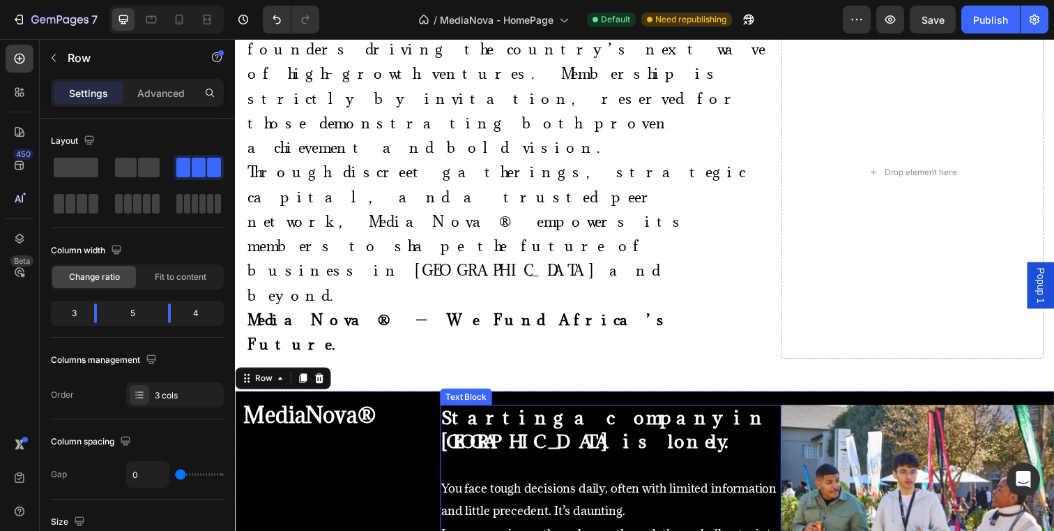
click at [450, 413] on strong "Starting a company in [GEOGRAPHIC_DATA] is lonely." at bounding box center [613, 437] width 334 height 48
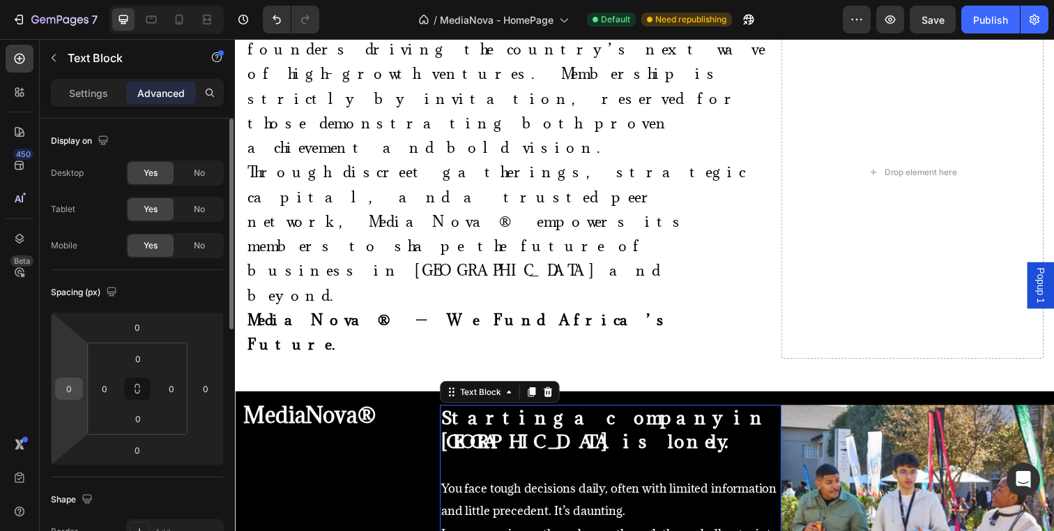
click at [64, 390] on input "0" at bounding box center [69, 388] width 21 height 21
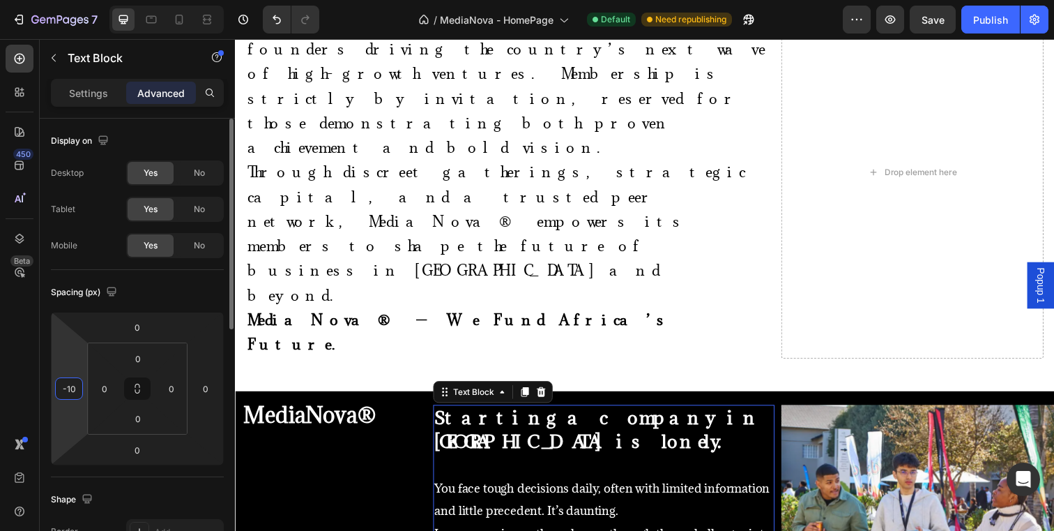
type input "-1"
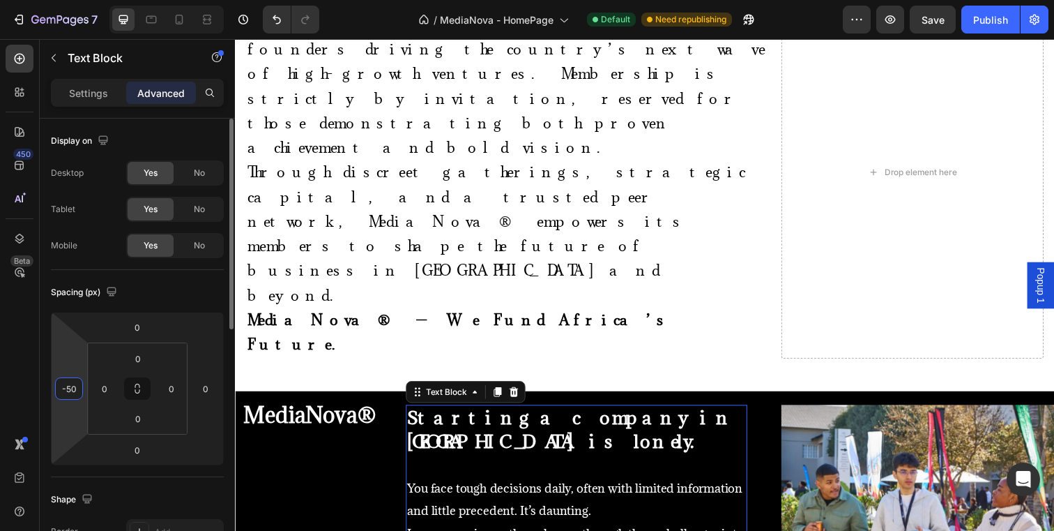
type input "-5"
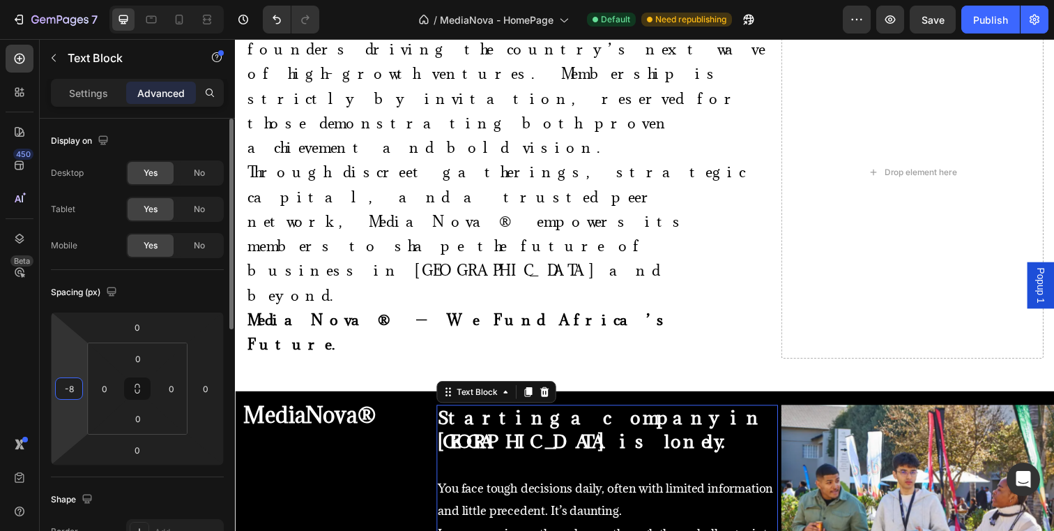
type input "-80"
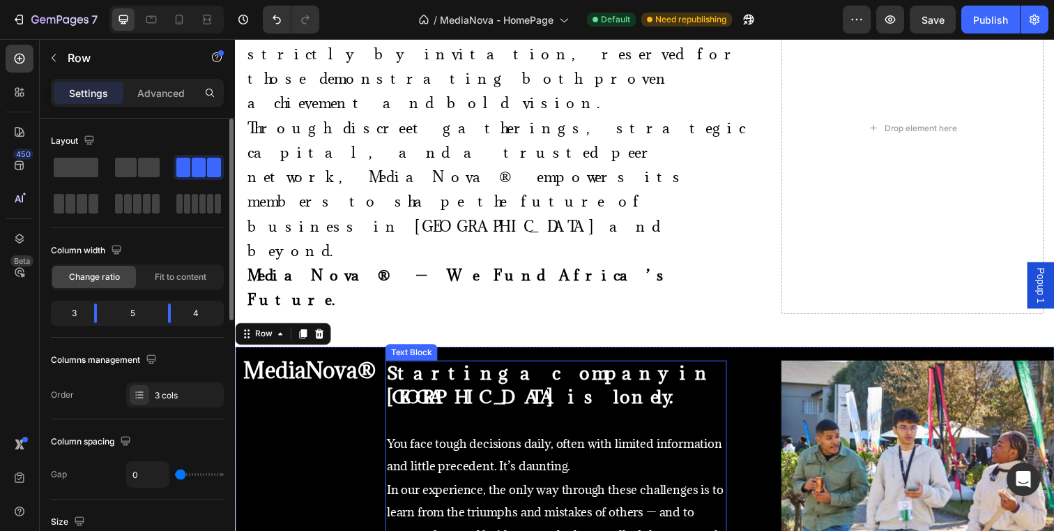
scroll to position [701, 0]
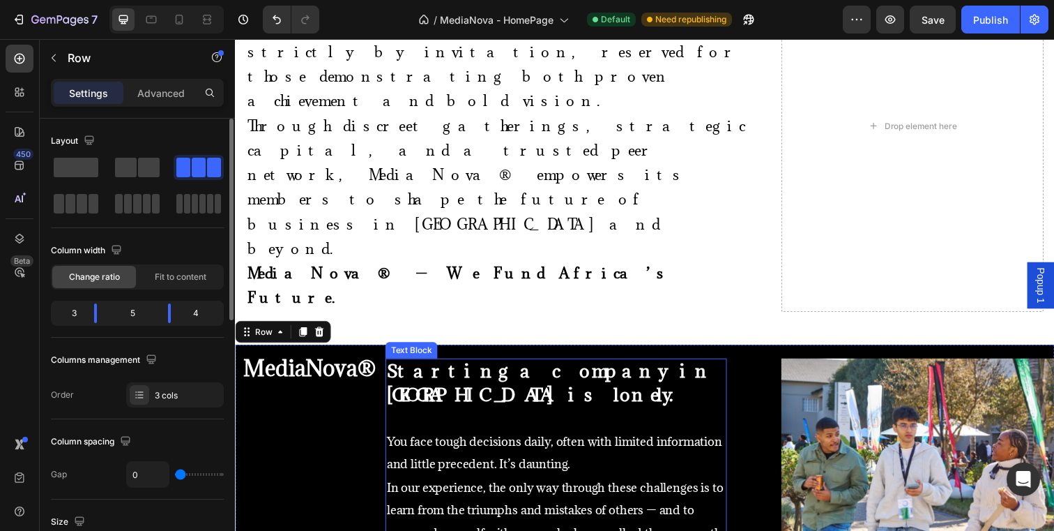
click at [529, 366] on p "Starting a company in [GEOGRAPHIC_DATA] is lonely." at bounding box center [563, 391] width 346 height 50
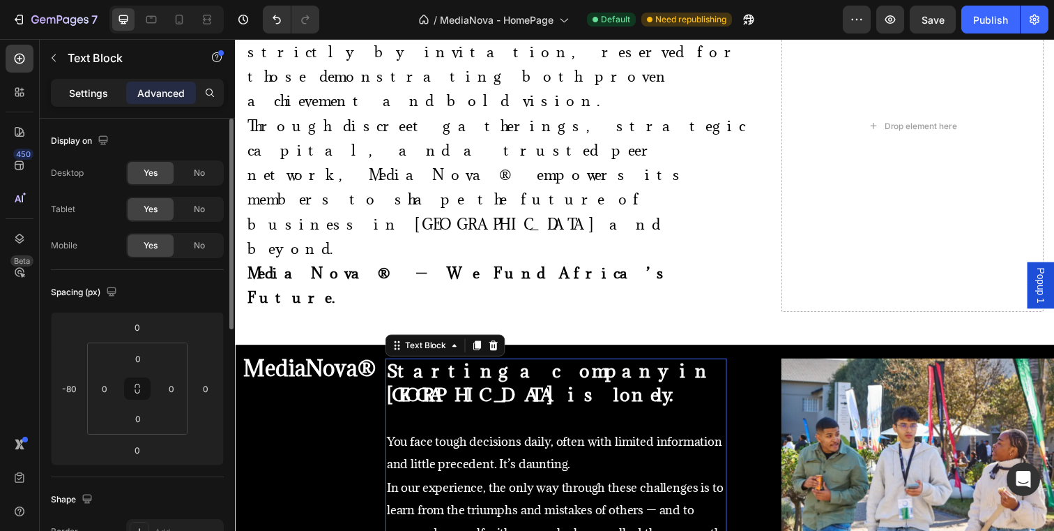
click at [101, 96] on p "Settings" at bounding box center [88, 93] width 39 height 15
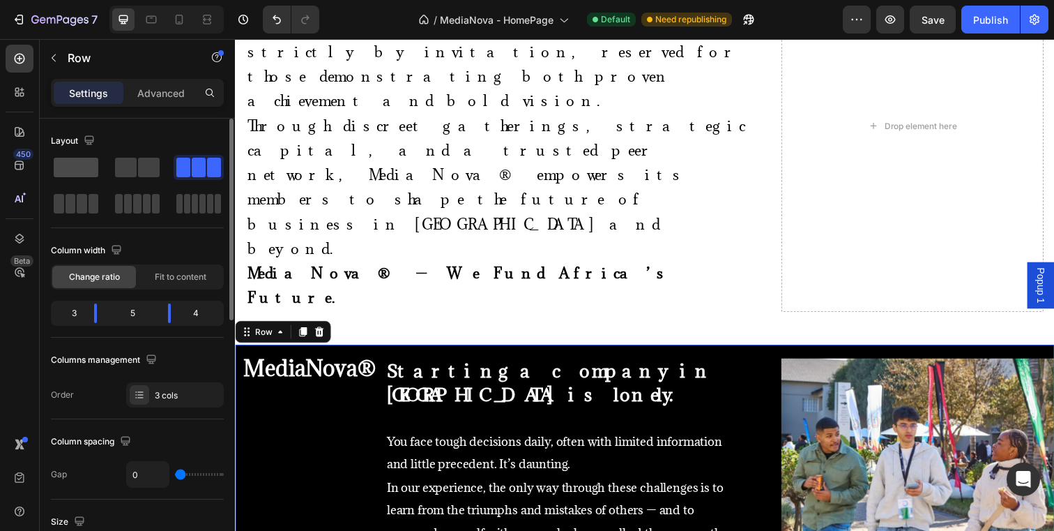
click at [85, 170] on span at bounding box center [76, 168] width 45 height 20
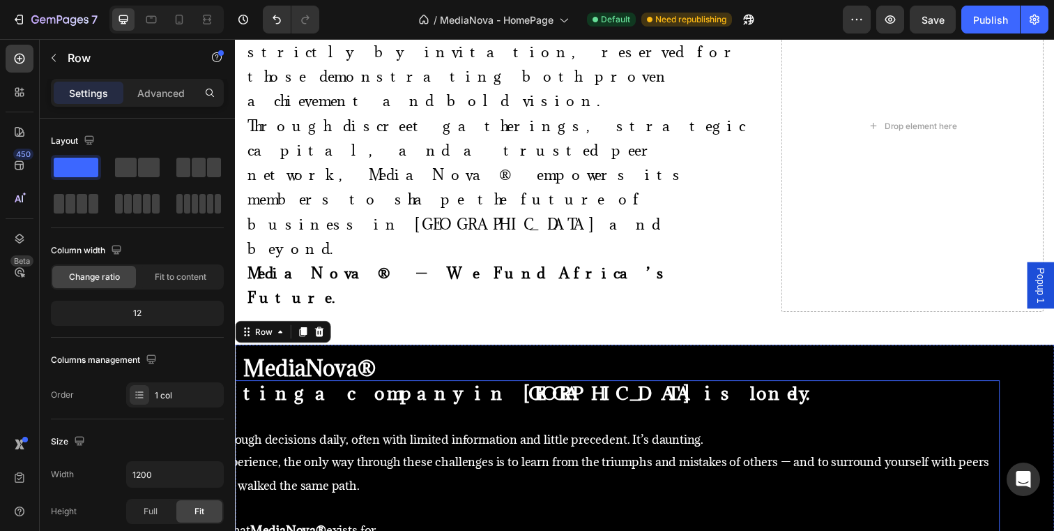
click at [328, 413] on p at bounding box center [598, 424] width 834 height 22
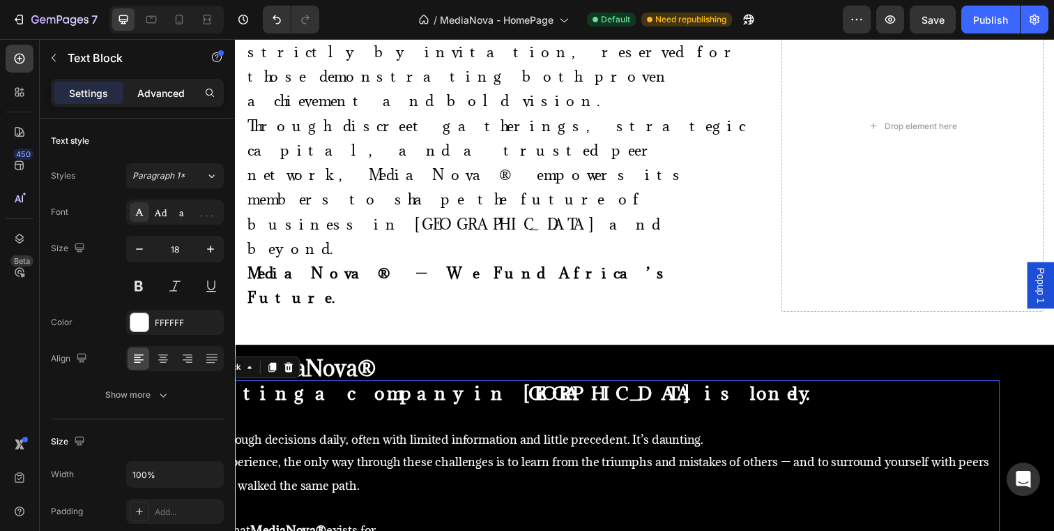
click at [153, 93] on p "Advanced" at bounding box center [160, 93] width 47 height 15
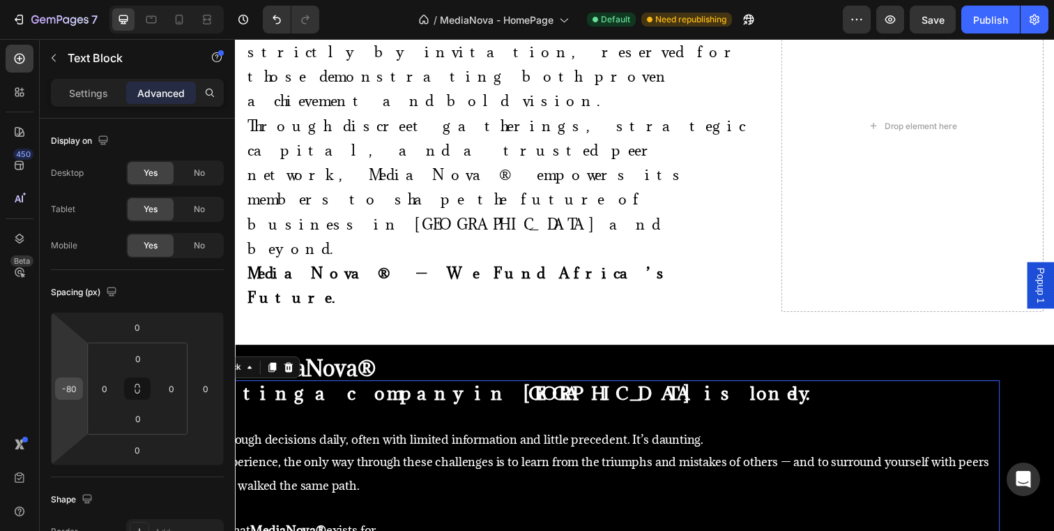
click at [74, 384] on input "-80" at bounding box center [69, 388] width 21 height 21
type input "0"
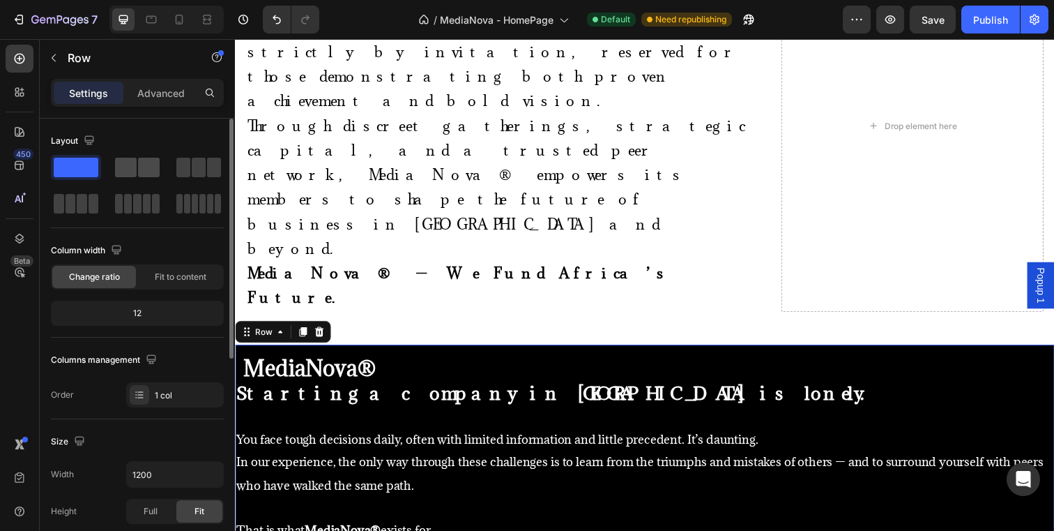
click at [144, 166] on span at bounding box center [149, 168] width 22 height 20
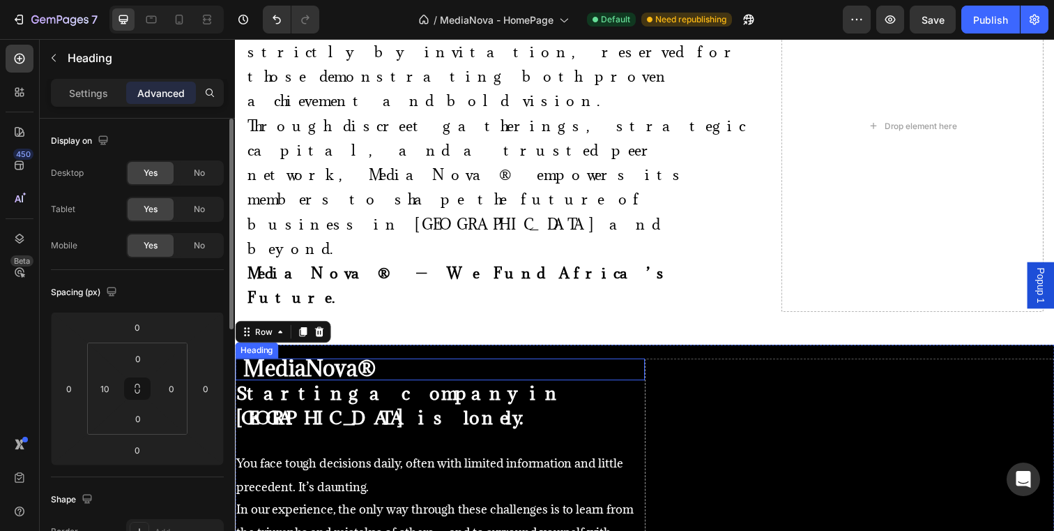
click at [412, 366] on p "⁠⁠⁠⁠⁠⁠⁠ MediaNova®" at bounding box center [406, 376] width 326 height 20
click at [144, 350] on input "0" at bounding box center [138, 358] width 28 height 21
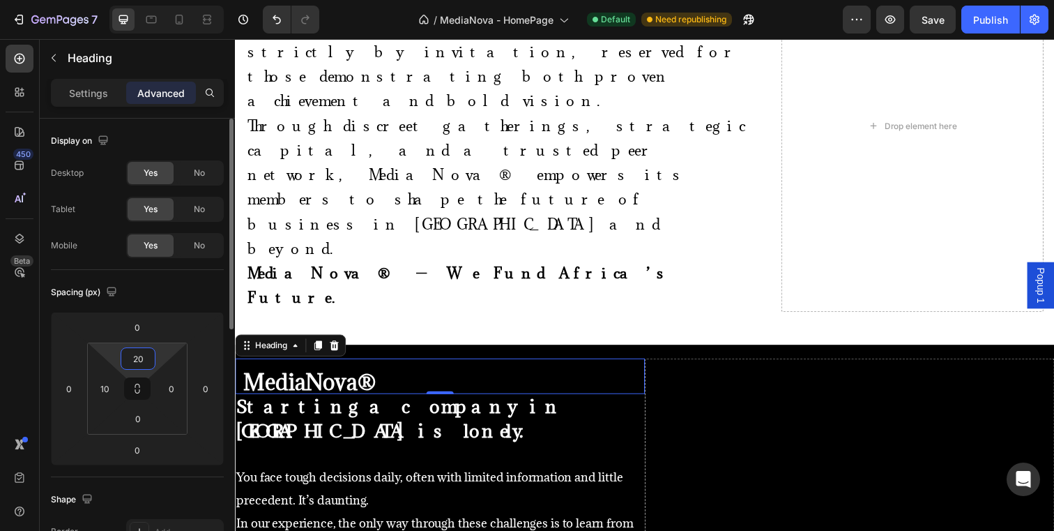
type input "2"
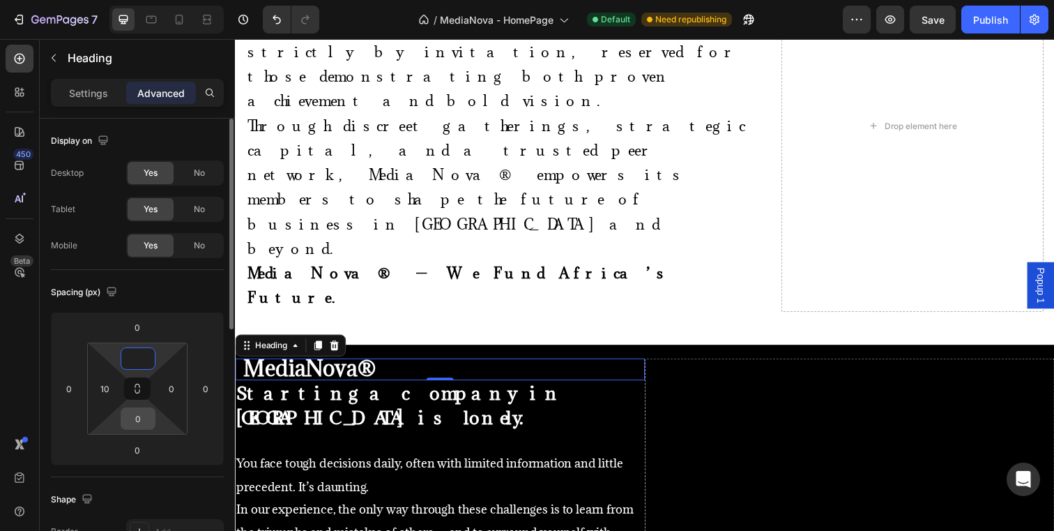
type input "0"
click at [137, 423] on input "0" at bounding box center [138, 418] width 28 height 21
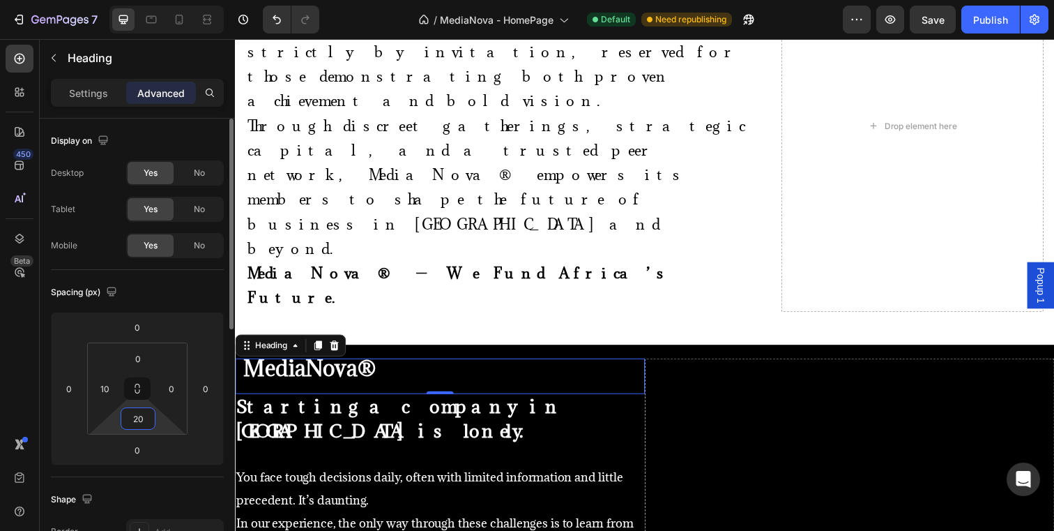
type input "2"
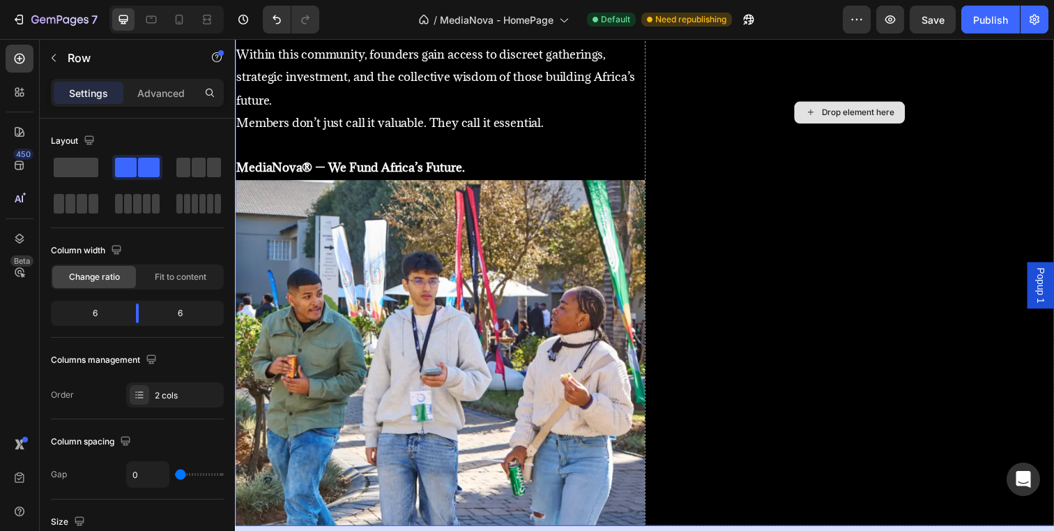
scroll to position [1240, 0]
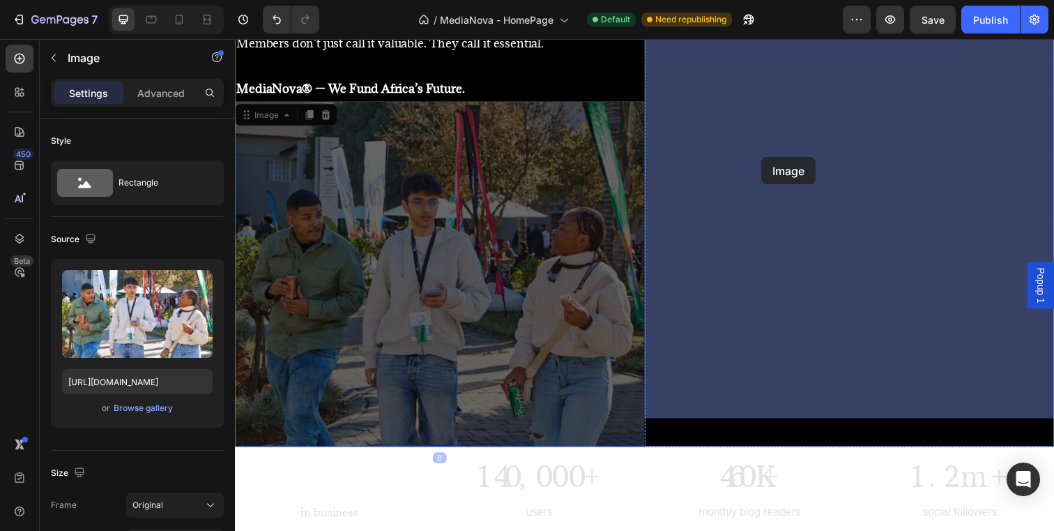
drag, startPoint x: 547, startPoint y: 234, endPoint x: 773, endPoint y: 160, distance: 237.9
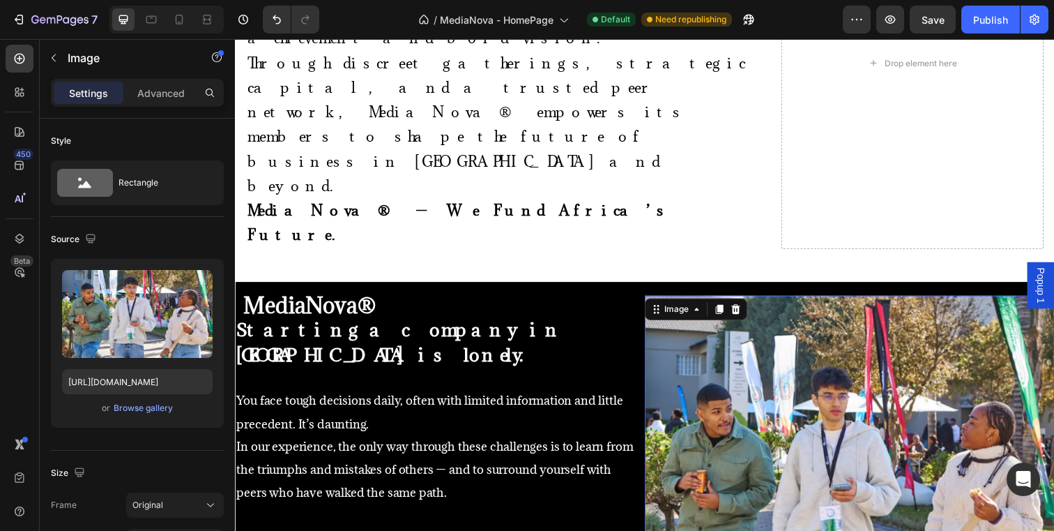
scroll to position [779, 0]
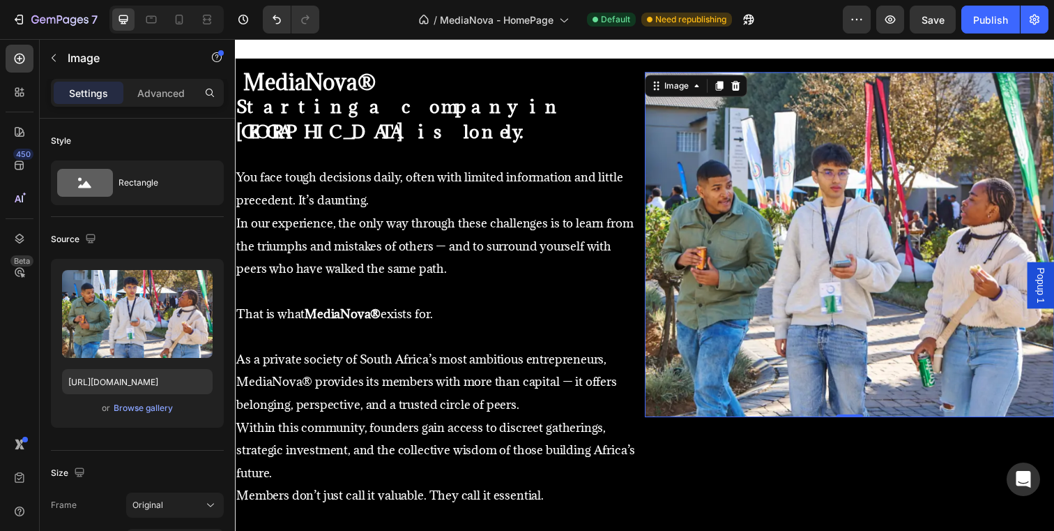
click at [773, 239] on img at bounding box center [862, 249] width 418 height 353
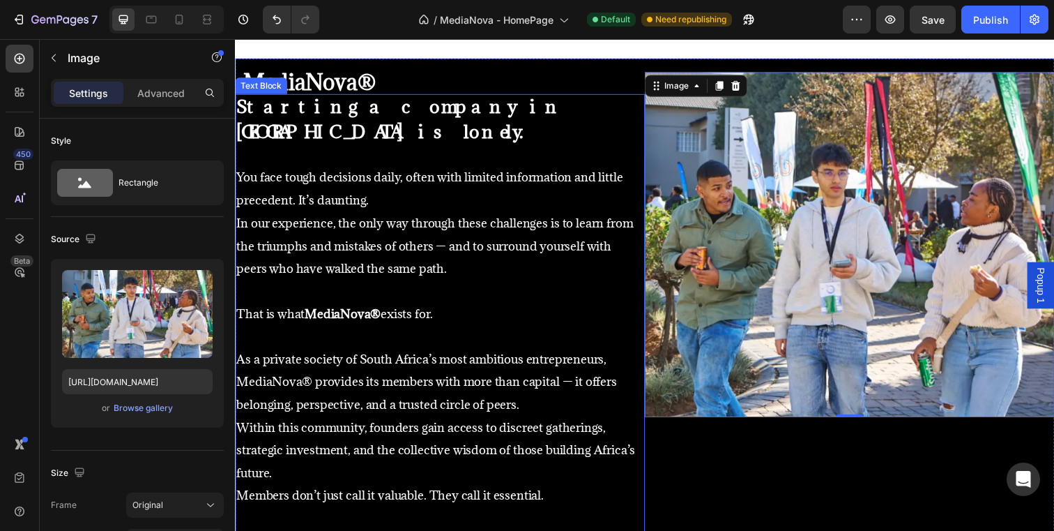
click at [372, 119] on strong "Starting a company in [GEOGRAPHIC_DATA] is lonely." at bounding box center [403, 120] width 334 height 48
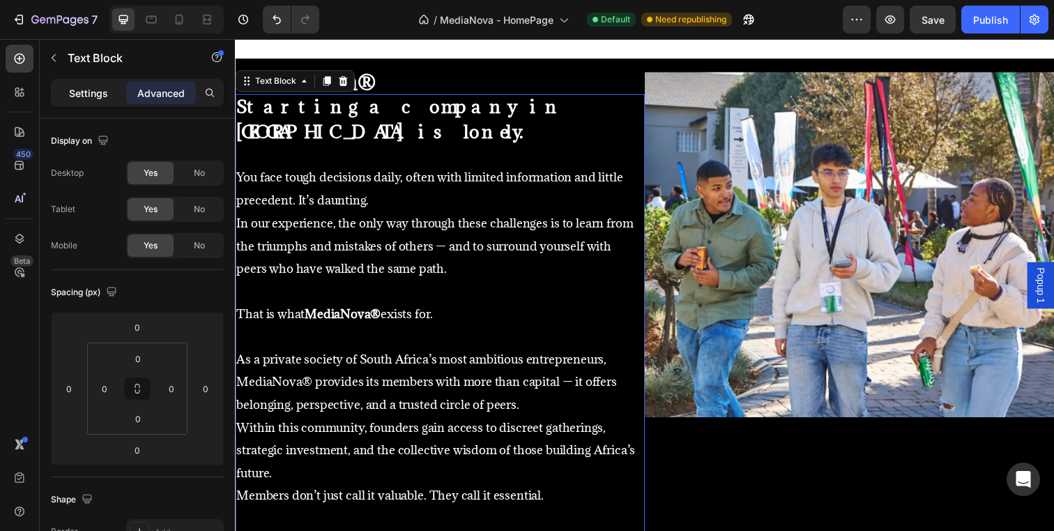
click at [85, 96] on p "Settings" at bounding box center [88, 93] width 39 height 15
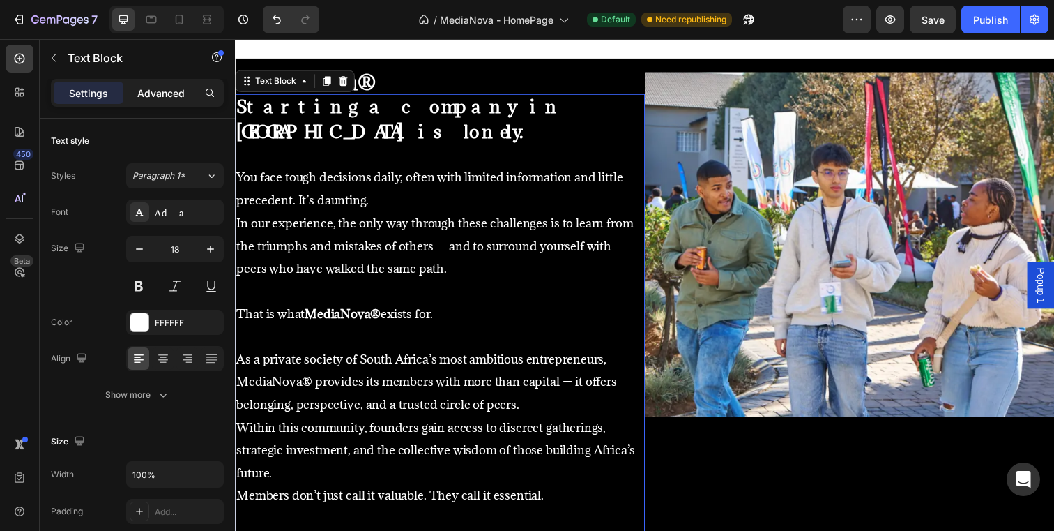
click at [158, 88] on p "Advanced" at bounding box center [160, 93] width 47 height 15
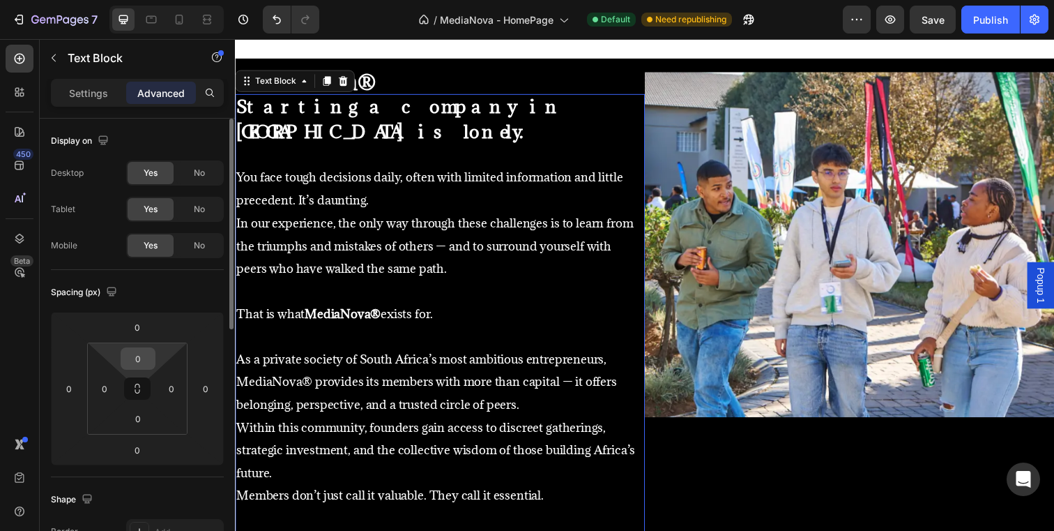
click at [142, 349] on input "0" at bounding box center [138, 358] width 28 height 21
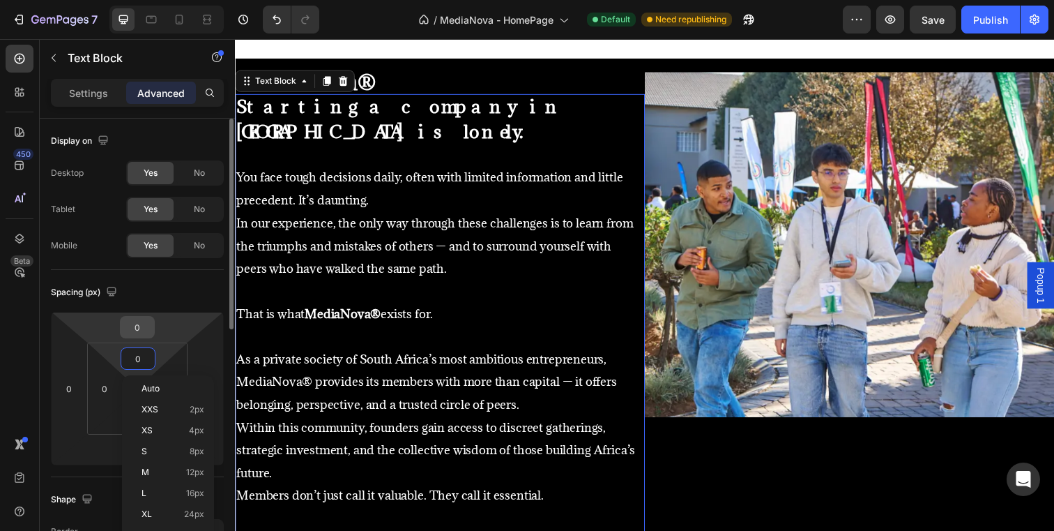
click at [140, 330] on input "0" at bounding box center [137, 327] width 28 height 21
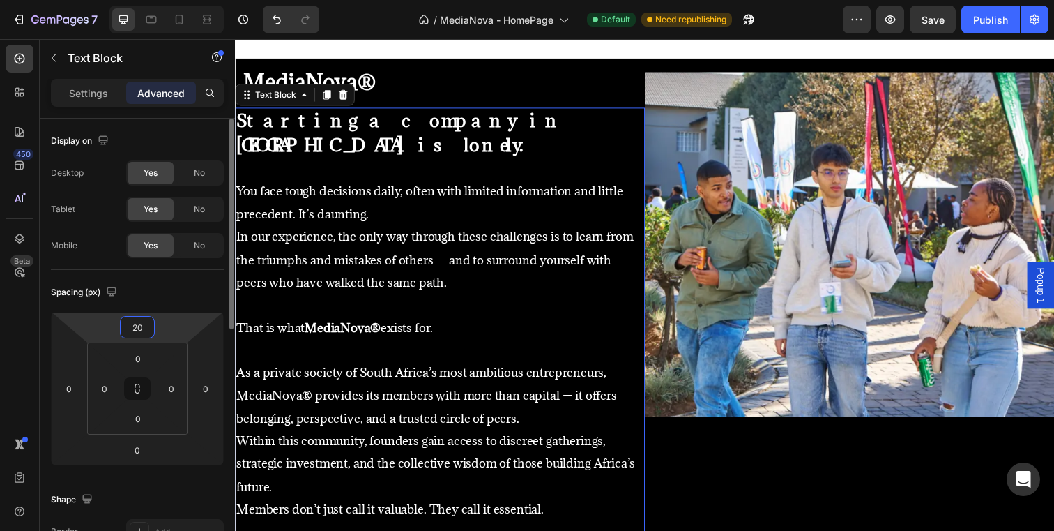
type input "2"
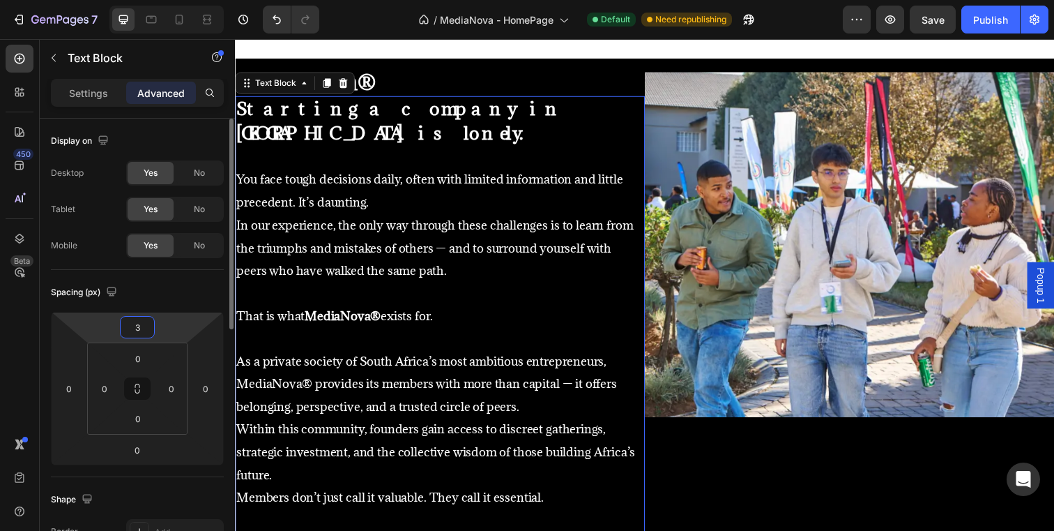
type input "30"
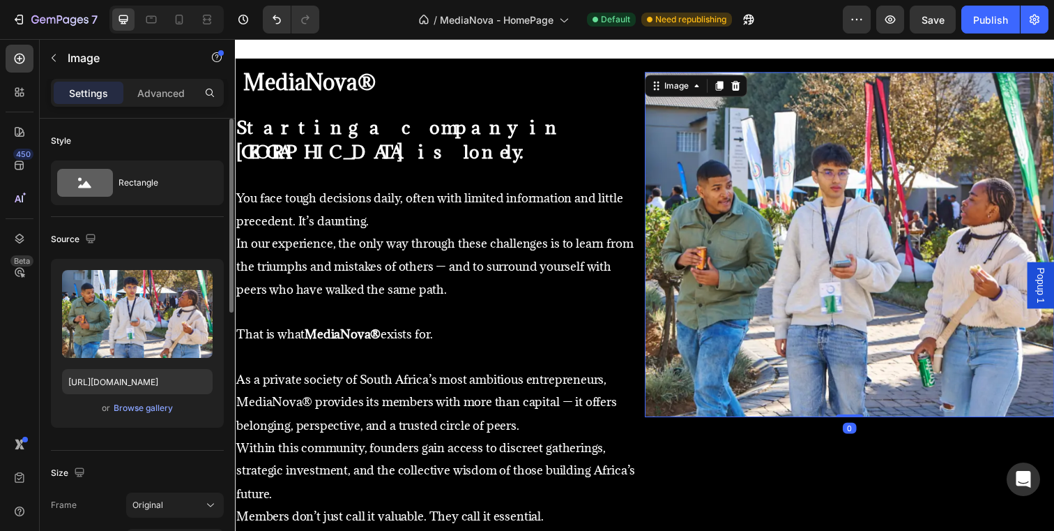
click at [768, 329] on img at bounding box center [862, 249] width 418 height 353
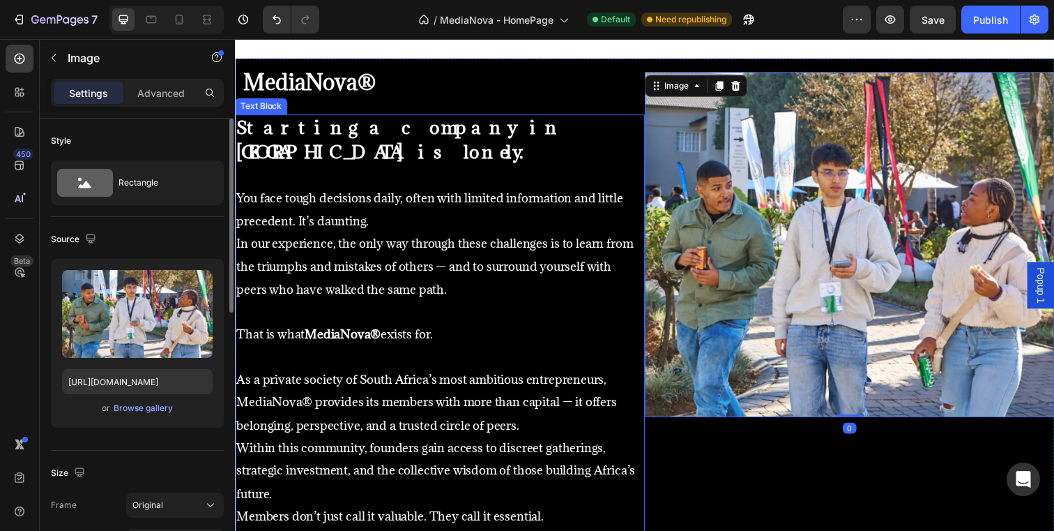
click at [521, 261] on p "In our experience, the only way through these challenges is to learn from the t…" at bounding box center [444, 271] width 416 height 70
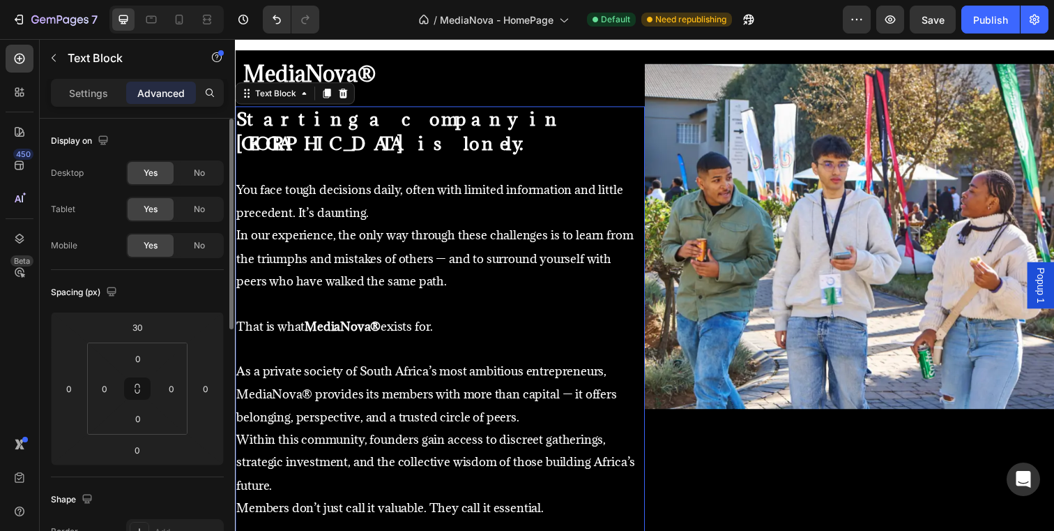
scroll to position [782, 0]
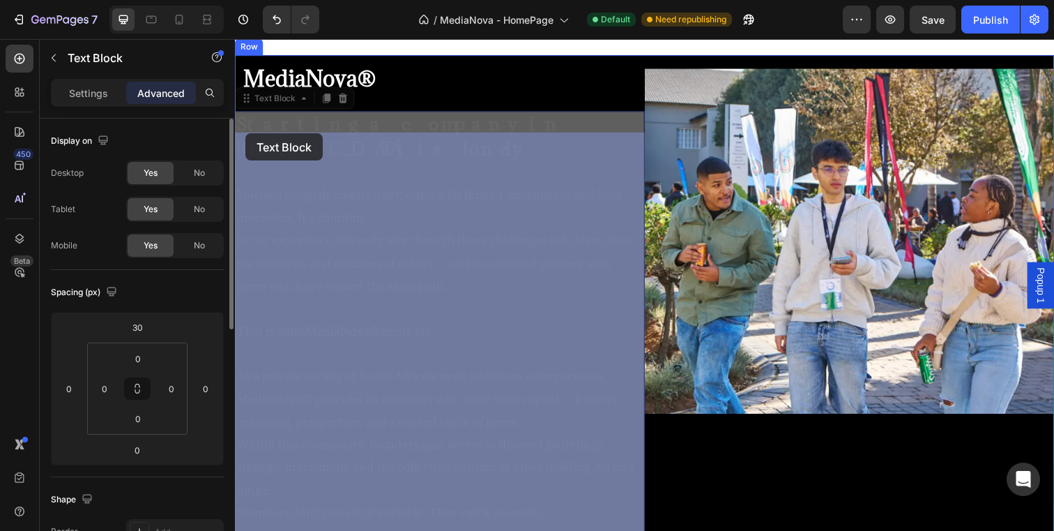
drag, startPoint x: 607, startPoint y: 130, endPoint x: 247, endPoint y: 135, distance: 359.8
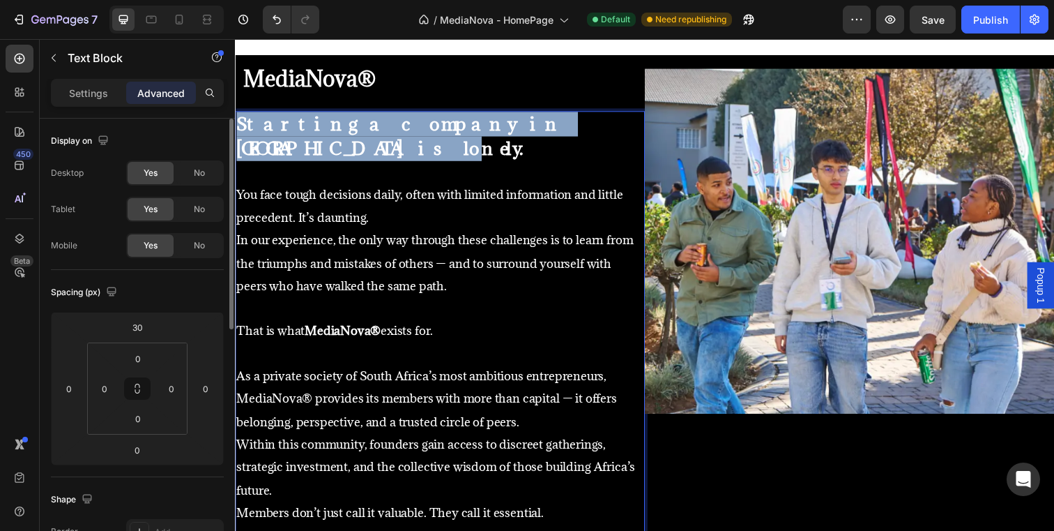
drag, startPoint x: 237, startPoint y: 126, endPoint x: 607, endPoint y: 118, distance: 369.7
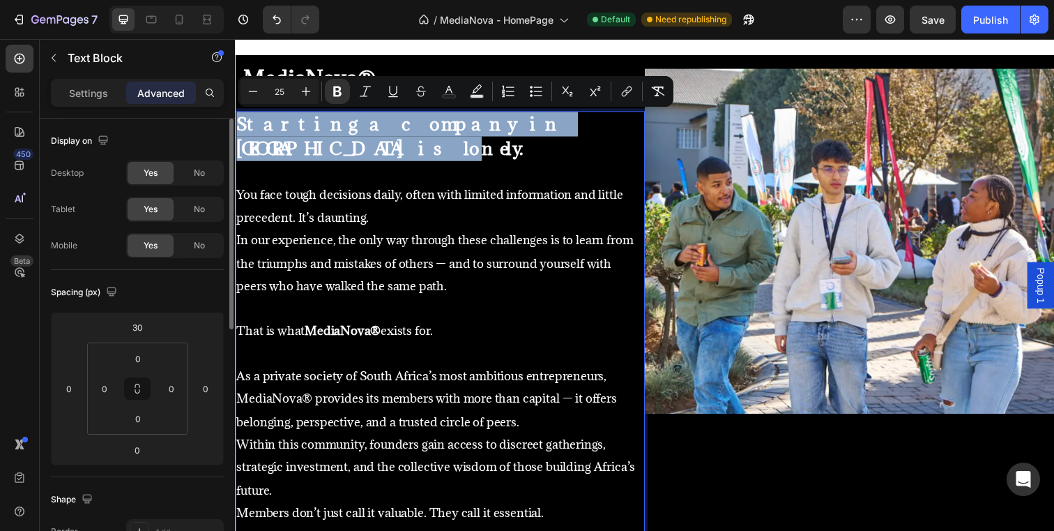
copy strong "Starting a company in [GEOGRAPHIC_DATA] is lonely."
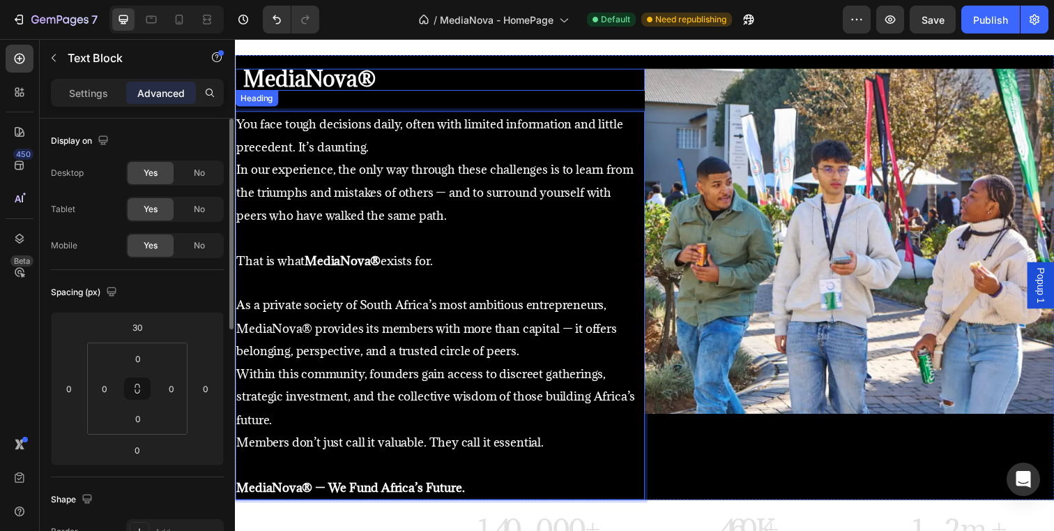
click at [621, 78] on div "⁠⁠⁠⁠⁠⁠⁠ MediaNova®" at bounding box center [447, 80] width 411 height 22
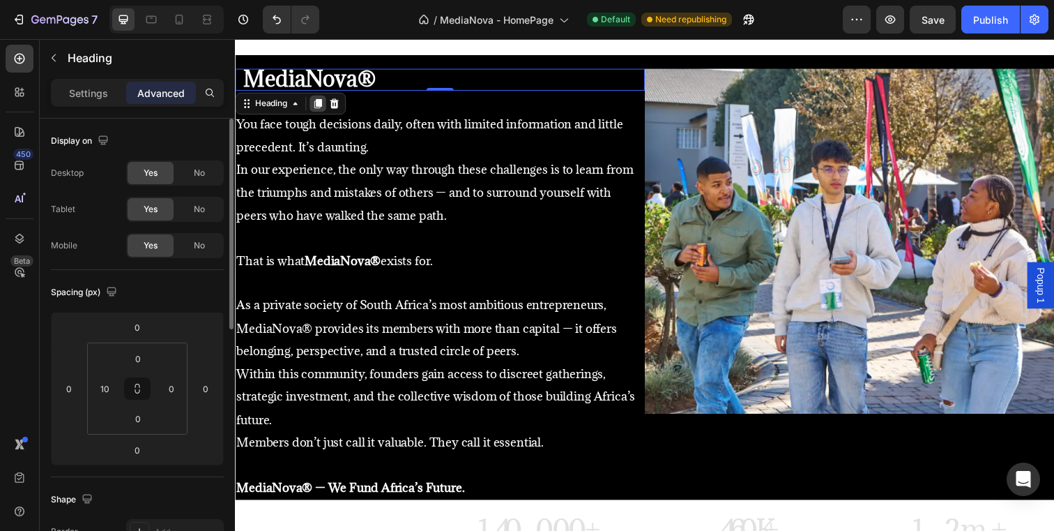
click at [319, 103] on icon at bounding box center [320, 105] width 8 height 10
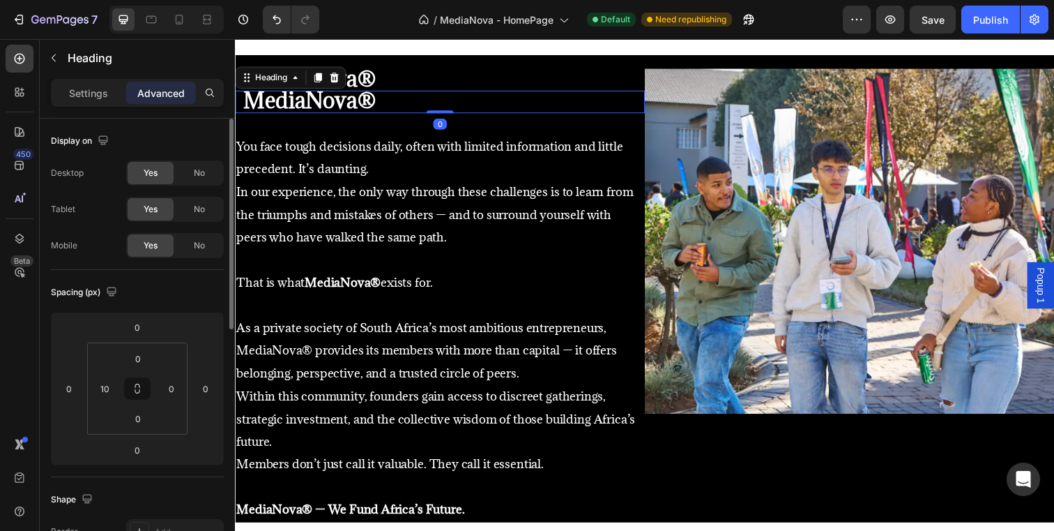
click at [386, 103] on h2 "MediaNova®" at bounding box center [406, 102] width 329 height 22
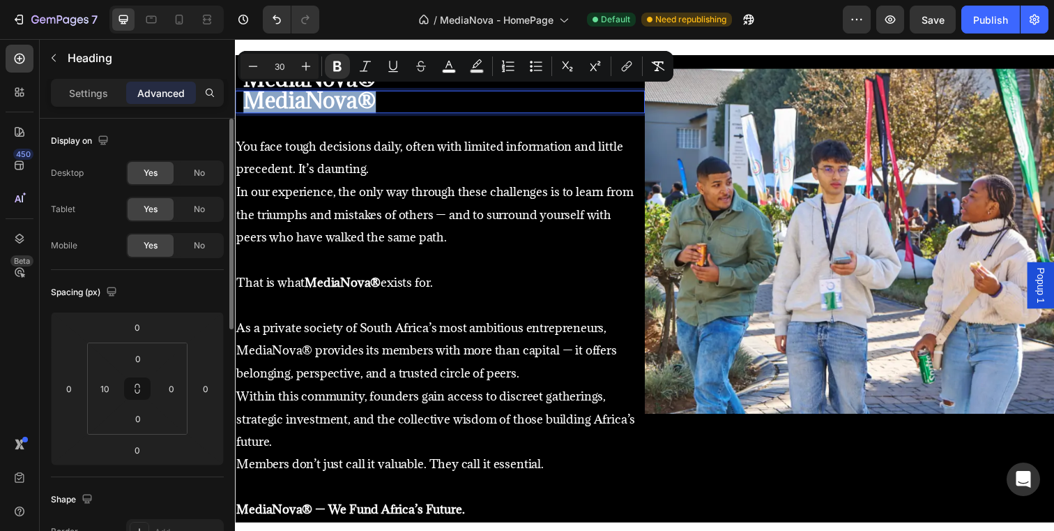
drag, startPoint x: 386, startPoint y: 103, endPoint x: 245, endPoint y: 104, distance: 141.6
click at [245, 104] on p "MediaNova®" at bounding box center [406, 103] width 326 height 20
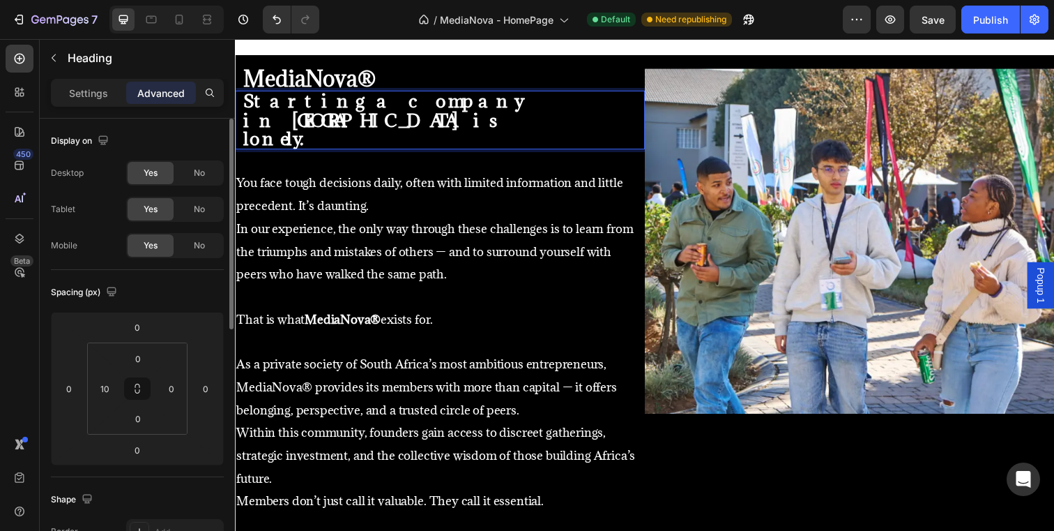
click at [166, 93] on p "Advanced" at bounding box center [160, 93] width 47 height 15
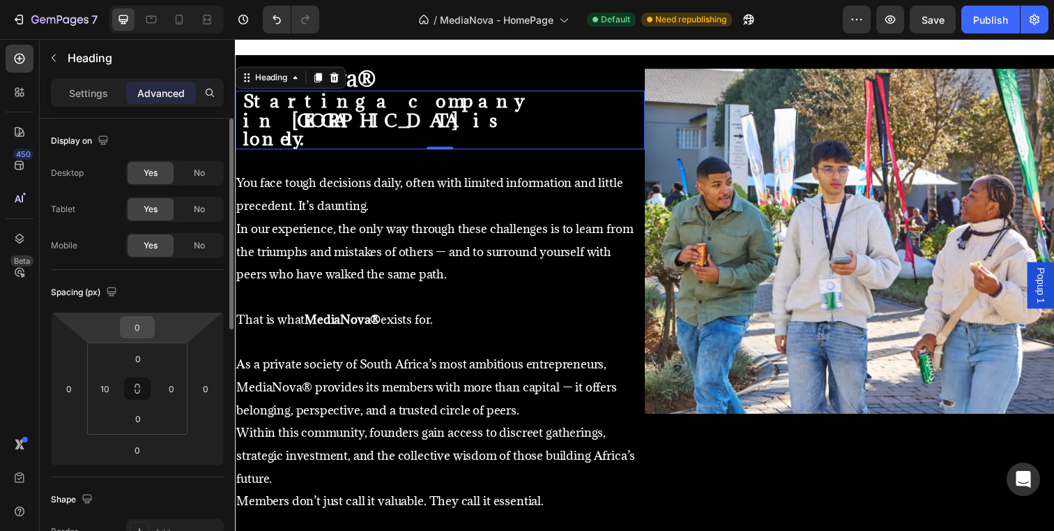
click at [141, 326] on input "0" at bounding box center [137, 327] width 28 height 21
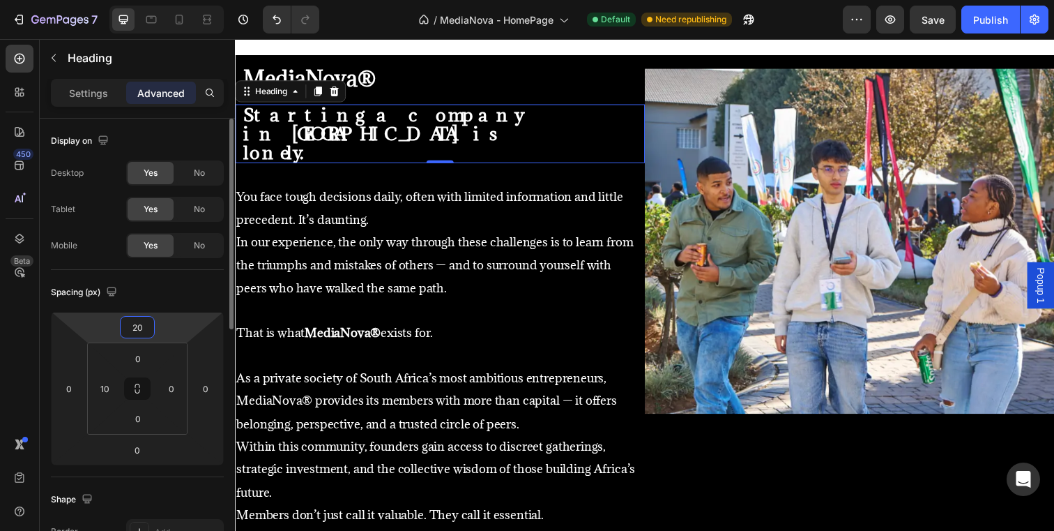
type input "2"
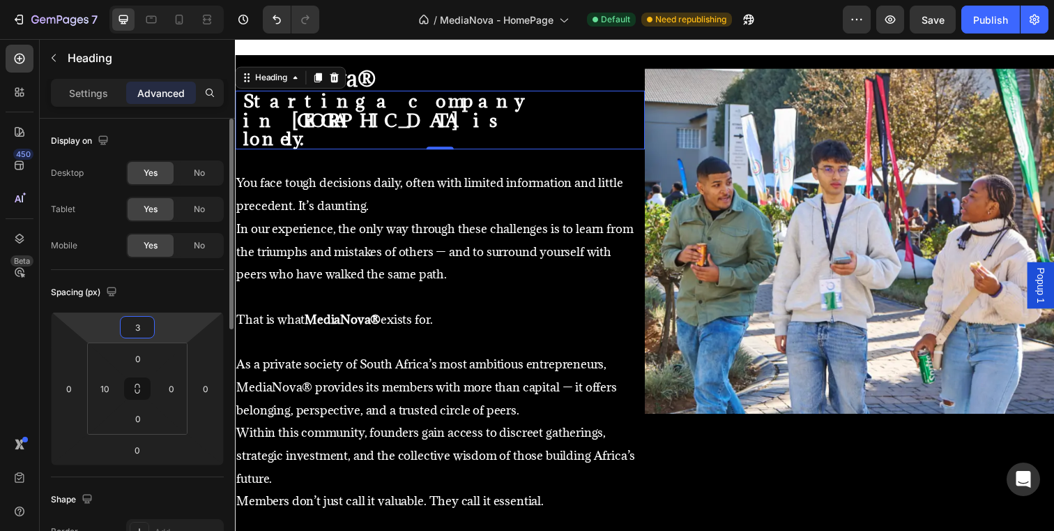
type input "30"
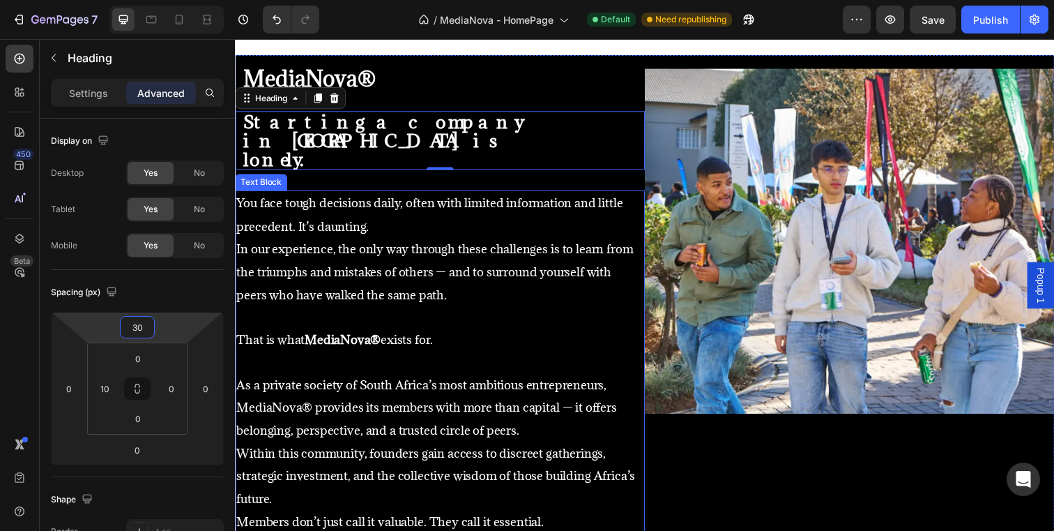
click at [512, 287] on p "In our experience, the only way through these challenges is to learn from the t…" at bounding box center [444, 276] width 416 height 70
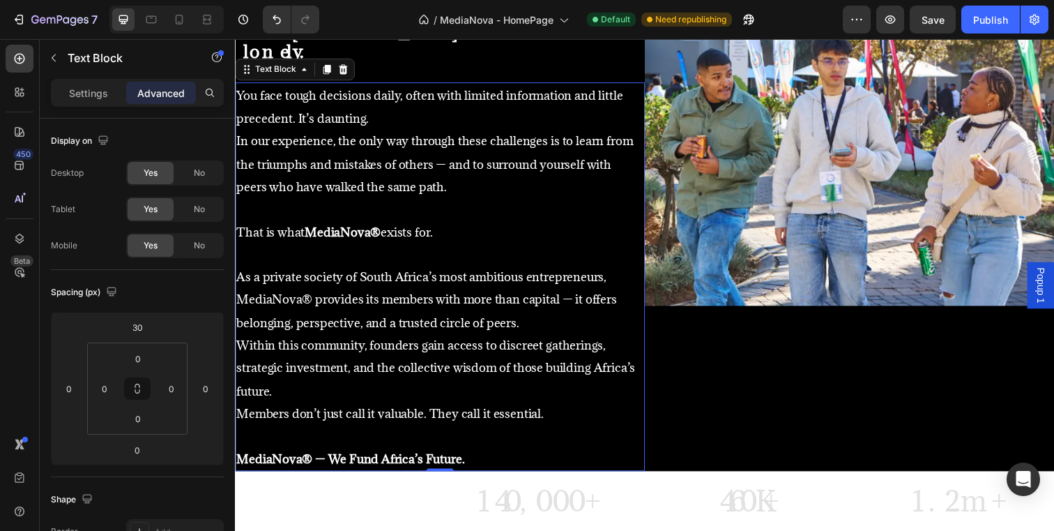
scroll to position [894, 0]
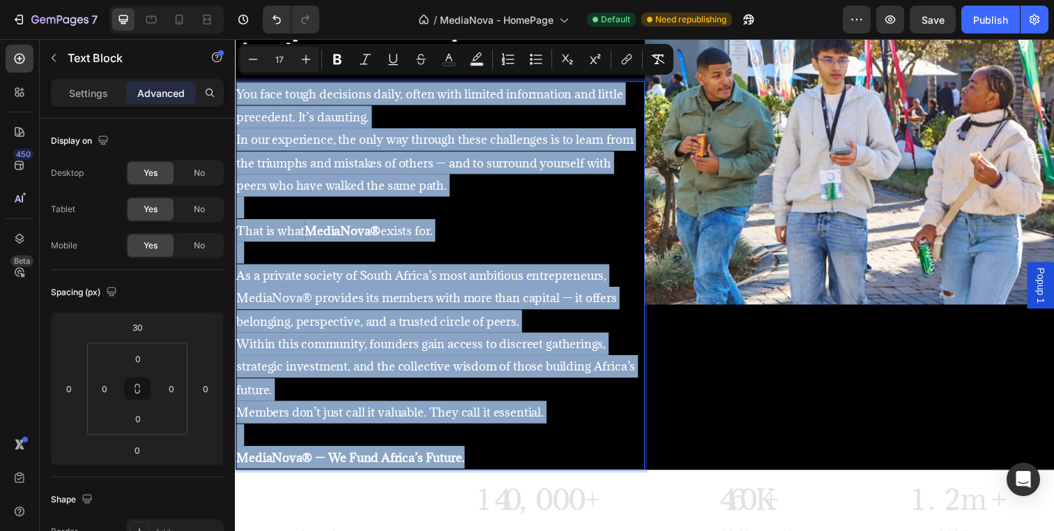
drag, startPoint x: 477, startPoint y: 441, endPoint x: 231, endPoint y: 86, distance: 431.9
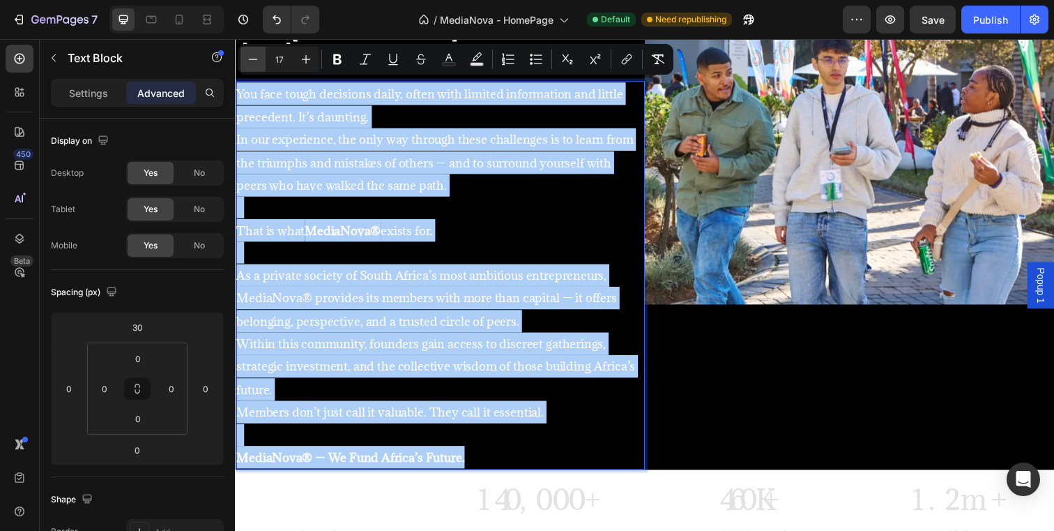
click at [257, 59] on icon "Editor contextual toolbar" at bounding box center [253, 59] width 14 height 14
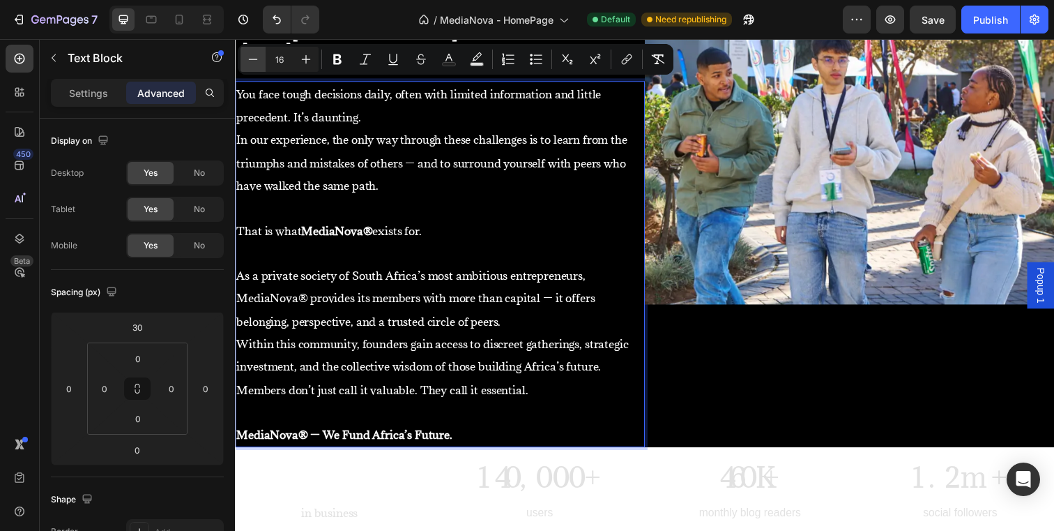
click at [257, 59] on icon "Editor contextual toolbar" at bounding box center [253, 59] width 14 height 14
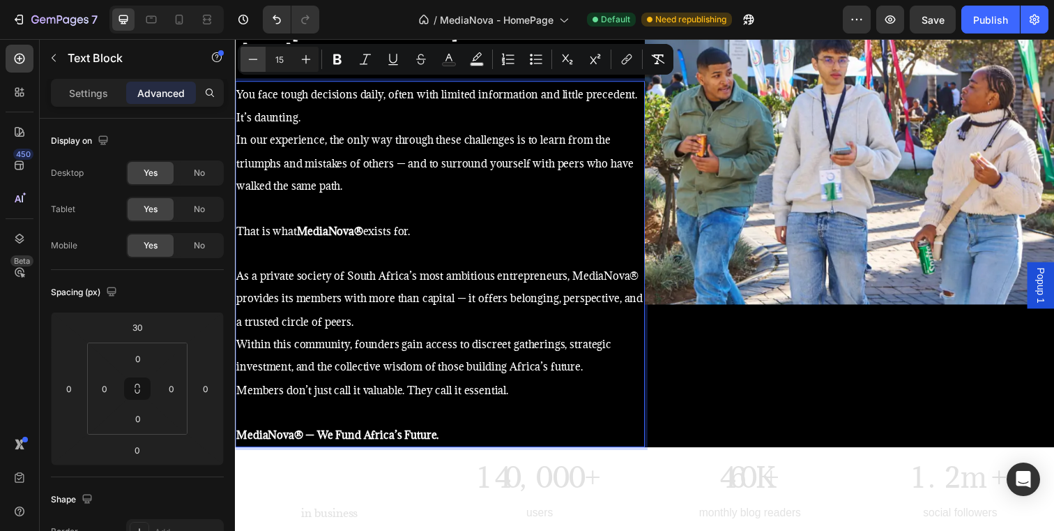
click at [257, 59] on icon "Editor contextual toolbar" at bounding box center [253, 59] width 14 height 14
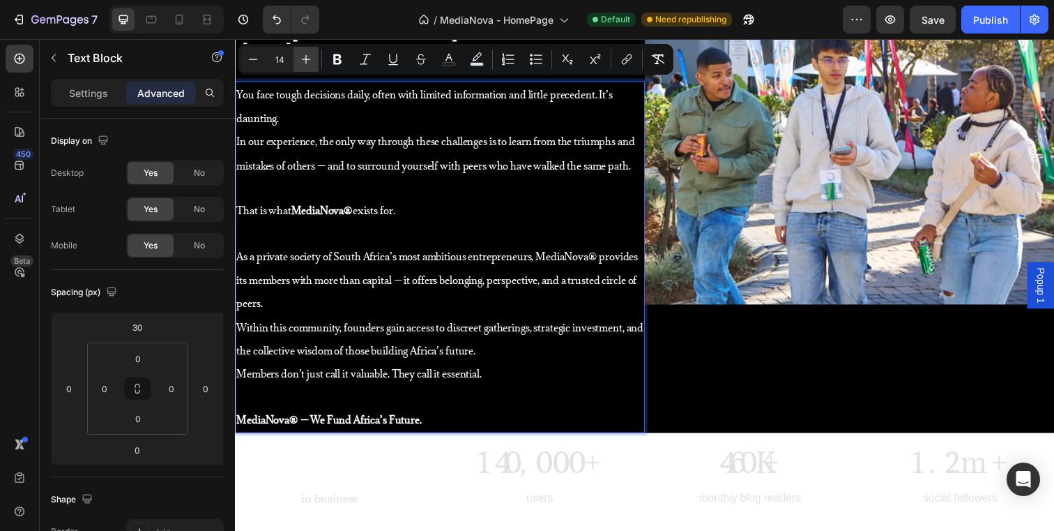
click at [304, 58] on icon "Editor contextual toolbar" at bounding box center [306, 59] width 14 height 14
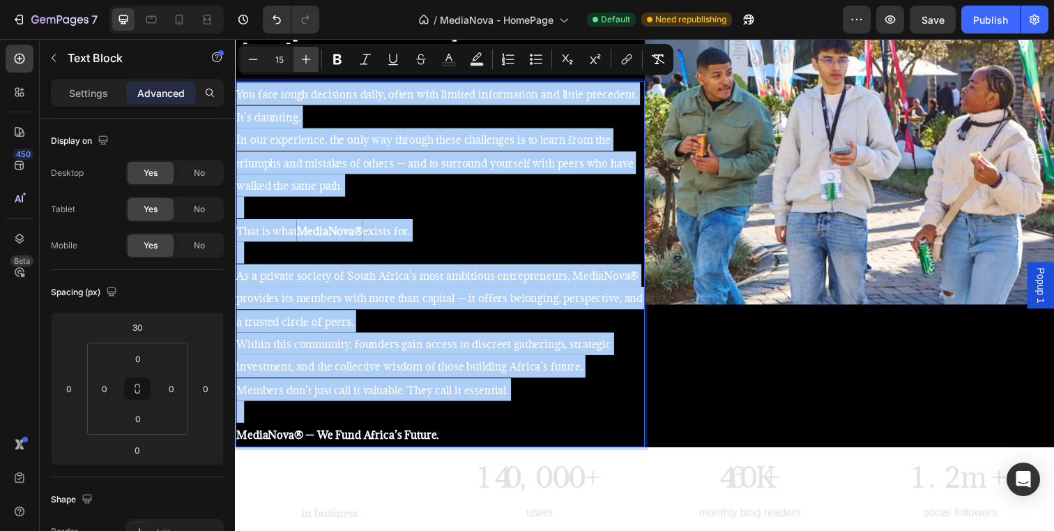
click at [304, 58] on icon "Editor contextual toolbar" at bounding box center [306, 59] width 14 height 14
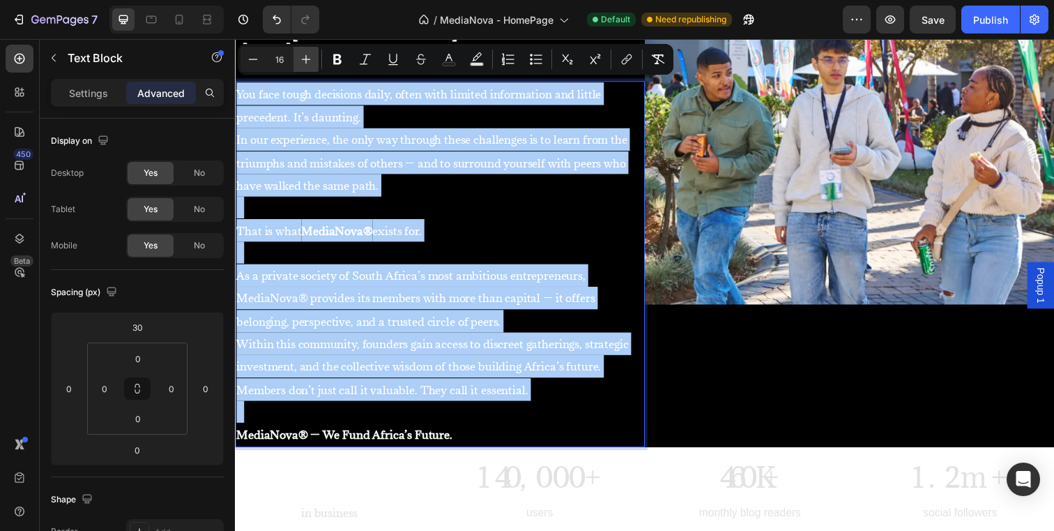
click at [304, 58] on icon "Editor contextual toolbar" at bounding box center [306, 59] width 14 height 14
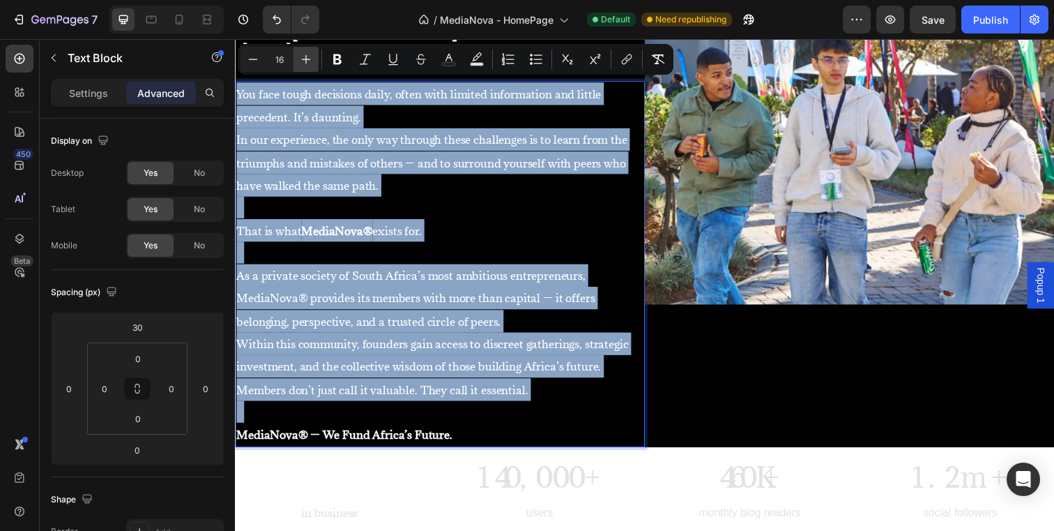
type input "17"
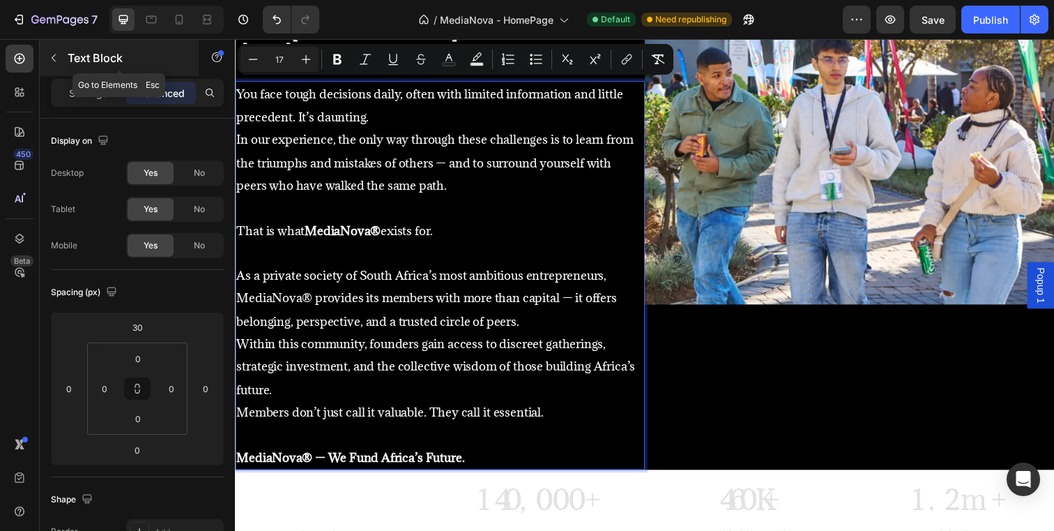
click at [54, 61] on icon "button" at bounding box center [53, 57] width 11 height 11
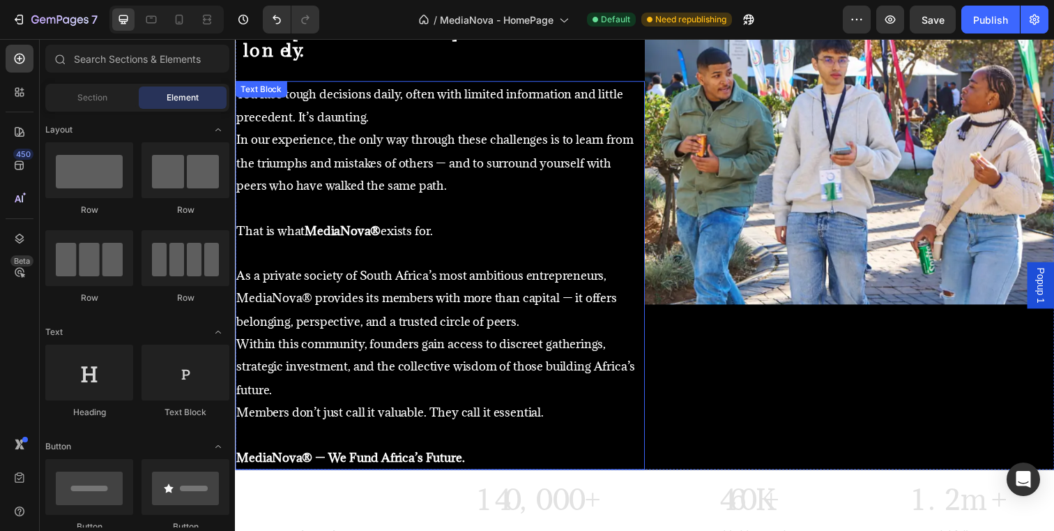
click at [368, 136] on p "In our experience, the only way through these challenges is to learn from the t…" at bounding box center [444, 165] width 416 height 70
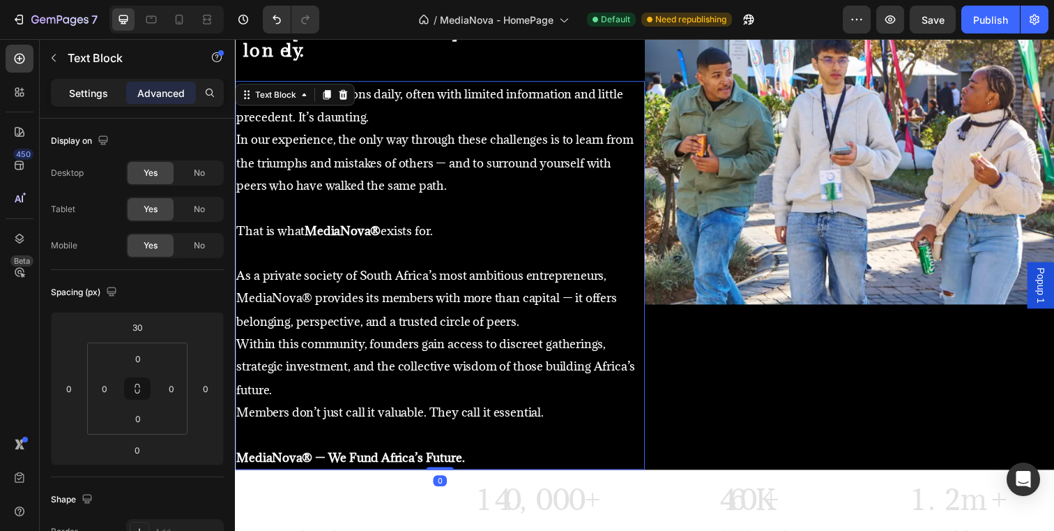
click at [86, 95] on p "Settings" at bounding box center [88, 93] width 39 height 15
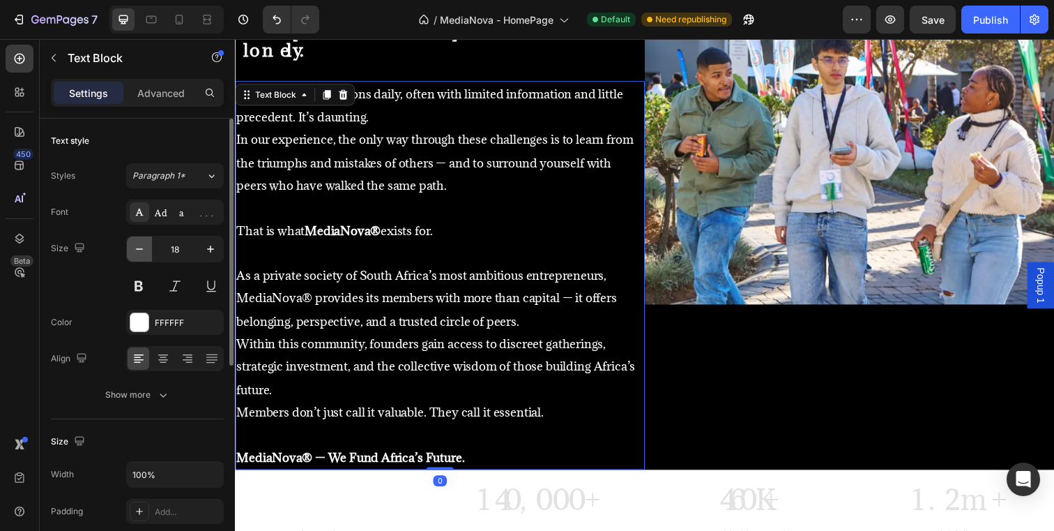
click at [139, 248] on icon "button" at bounding box center [139, 249] width 14 height 14
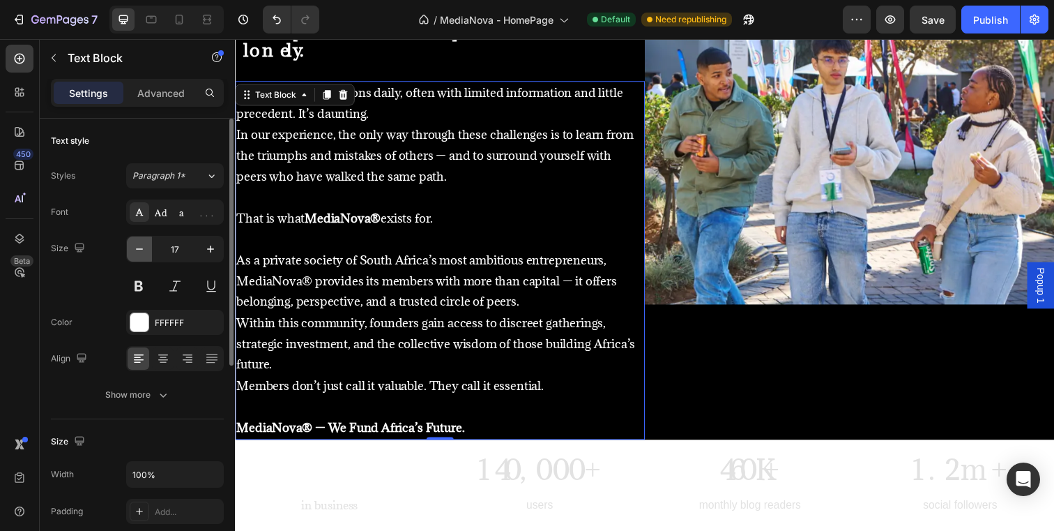
click at [139, 248] on icon "button" at bounding box center [139, 249] width 14 height 14
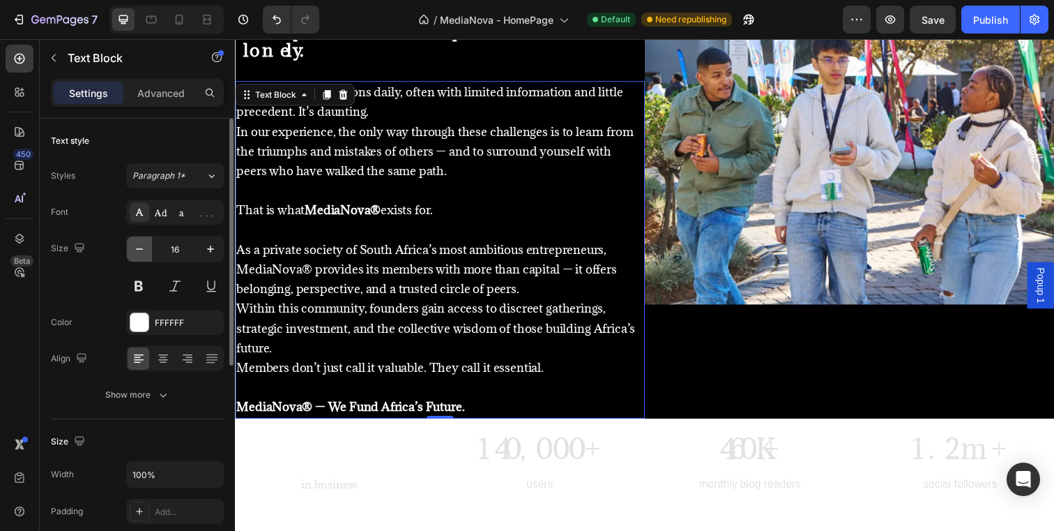
click at [139, 248] on icon "button" at bounding box center [139, 249] width 14 height 14
type input "15"
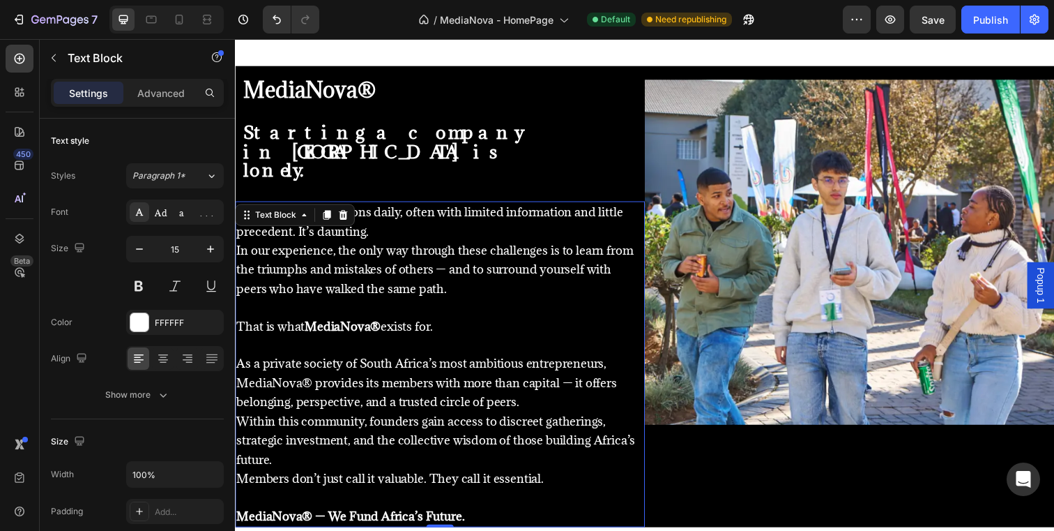
scroll to position [766, 0]
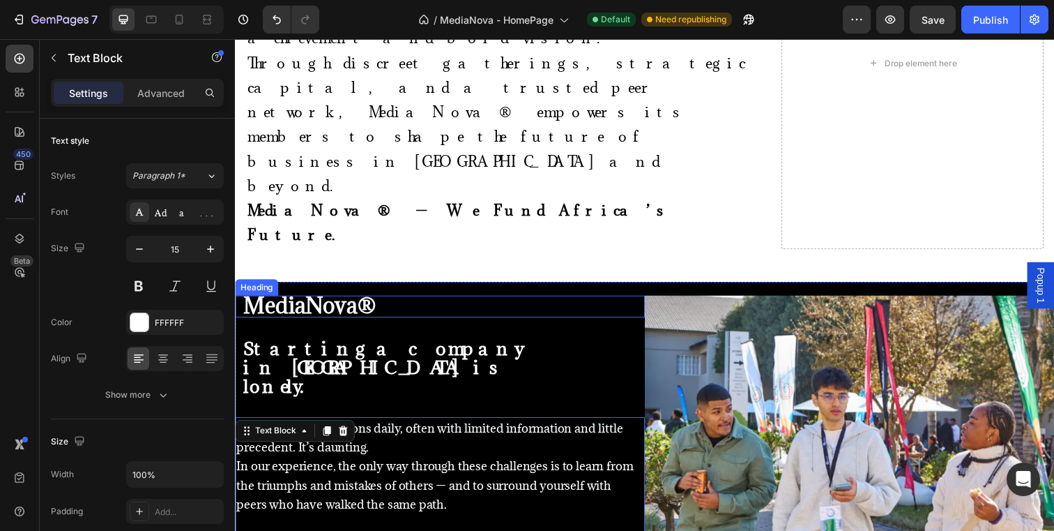
click at [601, 301] on div "⁠⁠⁠⁠⁠⁠⁠ MediaNova®" at bounding box center [447, 312] width 411 height 22
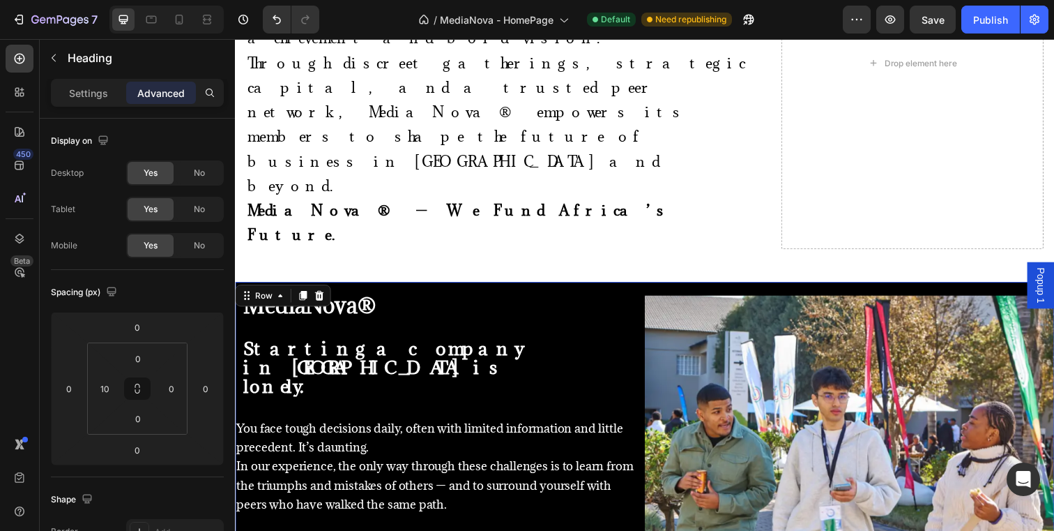
click at [743, 466] on div "Image" at bounding box center [862, 529] width 418 height 457
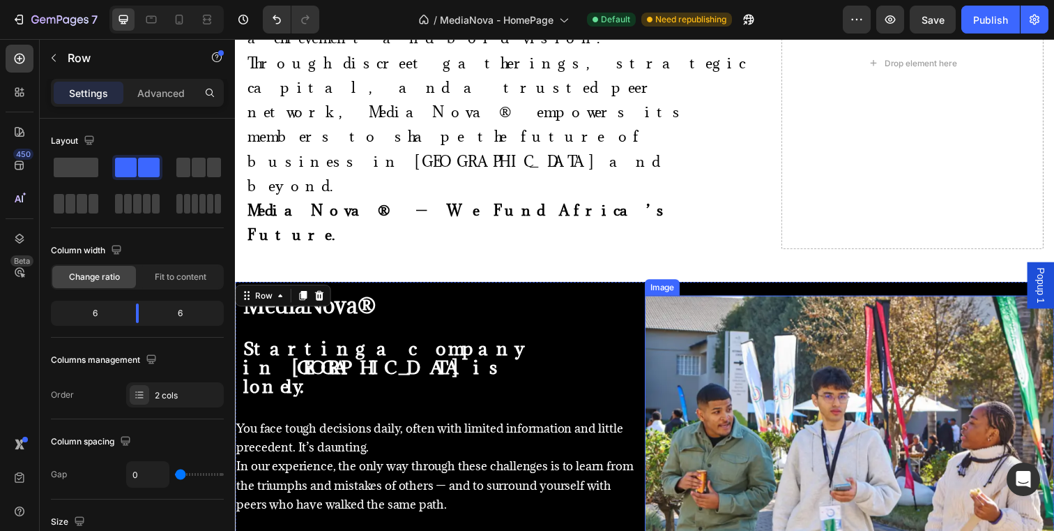
click at [750, 301] on img at bounding box center [862, 477] width 418 height 353
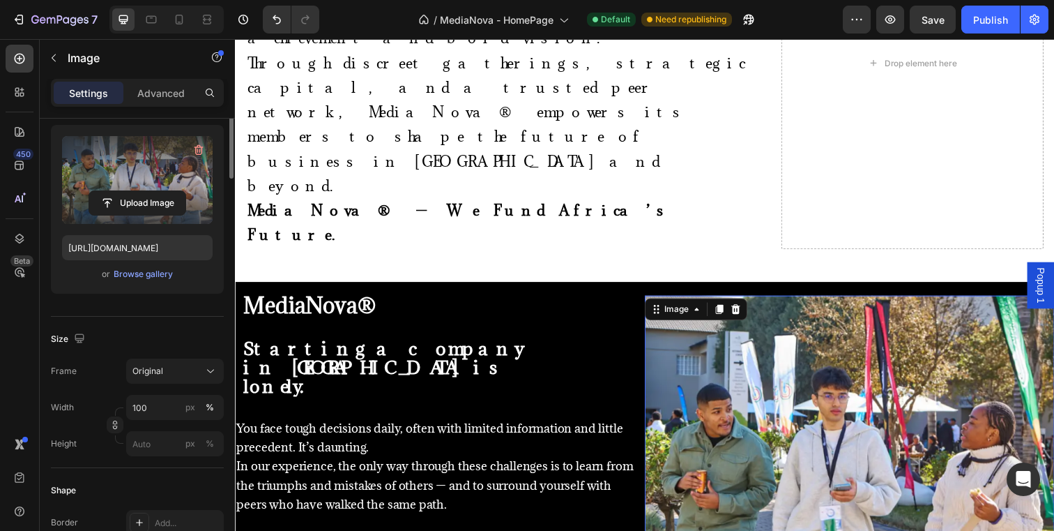
scroll to position [152, 0]
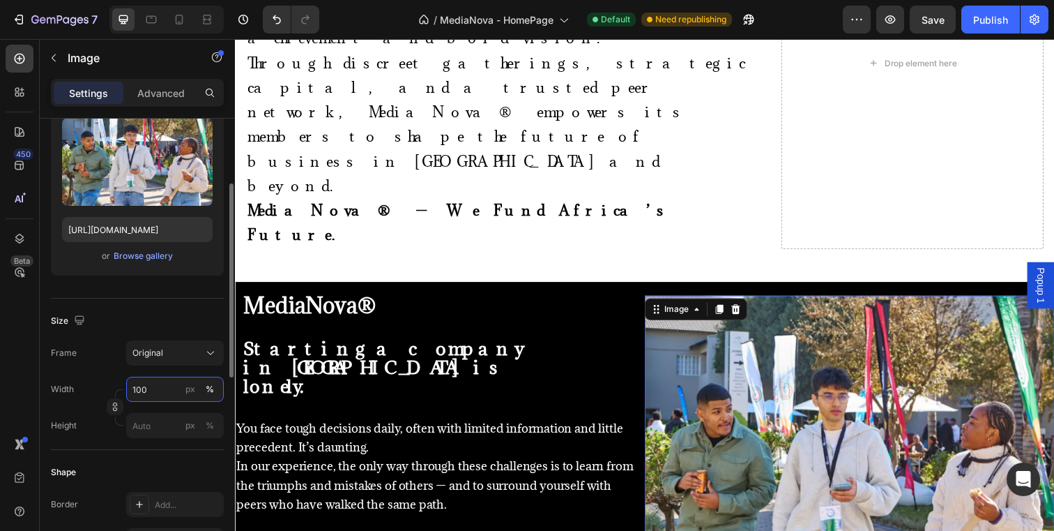
click at [166, 388] on input "100" at bounding box center [175, 389] width 98 height 25
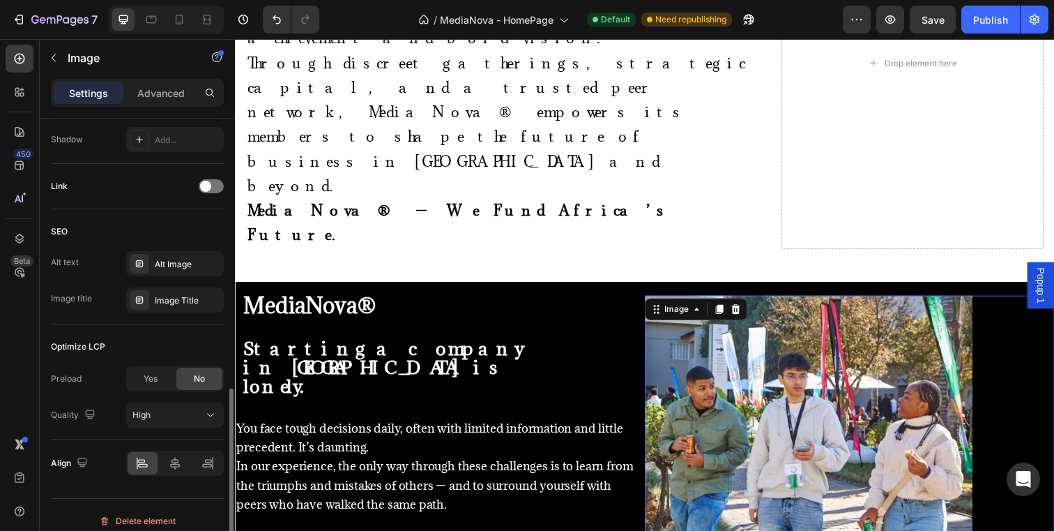
scroll to position [601, 0]
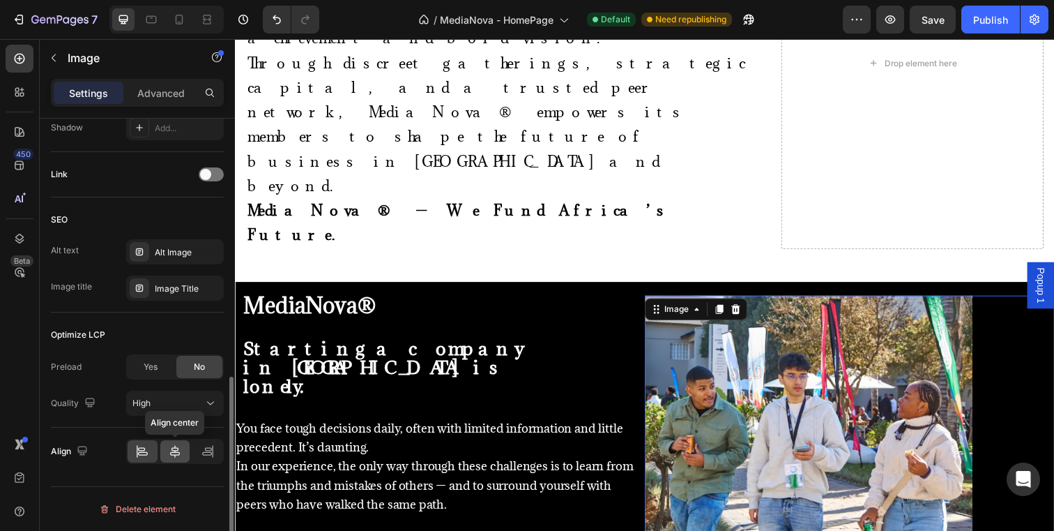
type input "80"
click at [178, 461] on div at bounding box center [175, 451] width 30 height 22
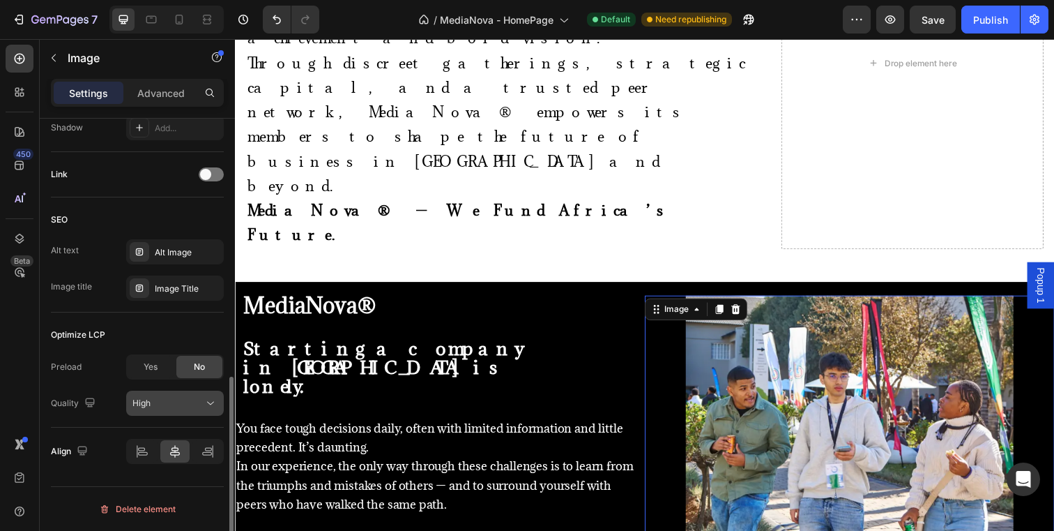
click at [172, 400] on div "High" at bounding box center [167, 403] width 71 height 13
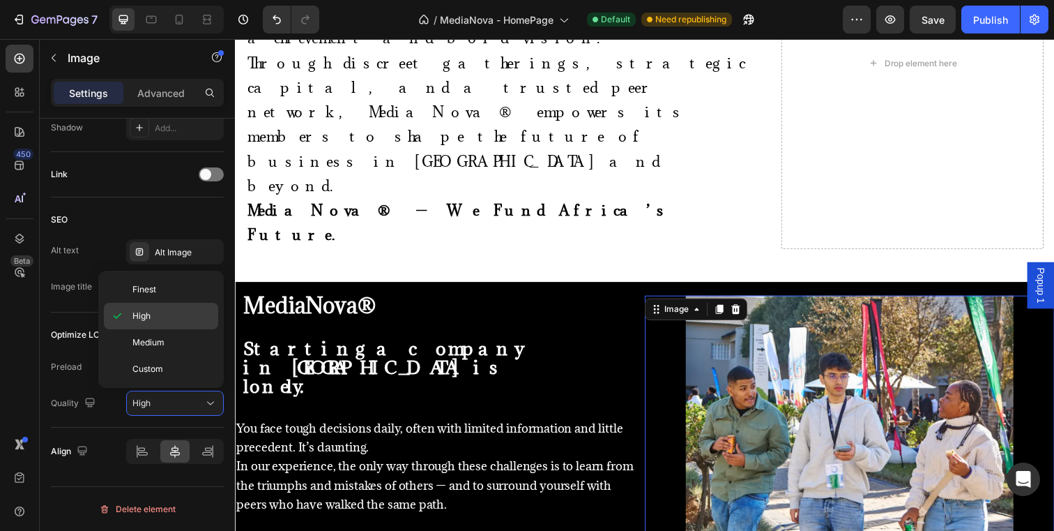
click at [166, 317] on p "High" at bounding box center [171, 316] width 79 height 13
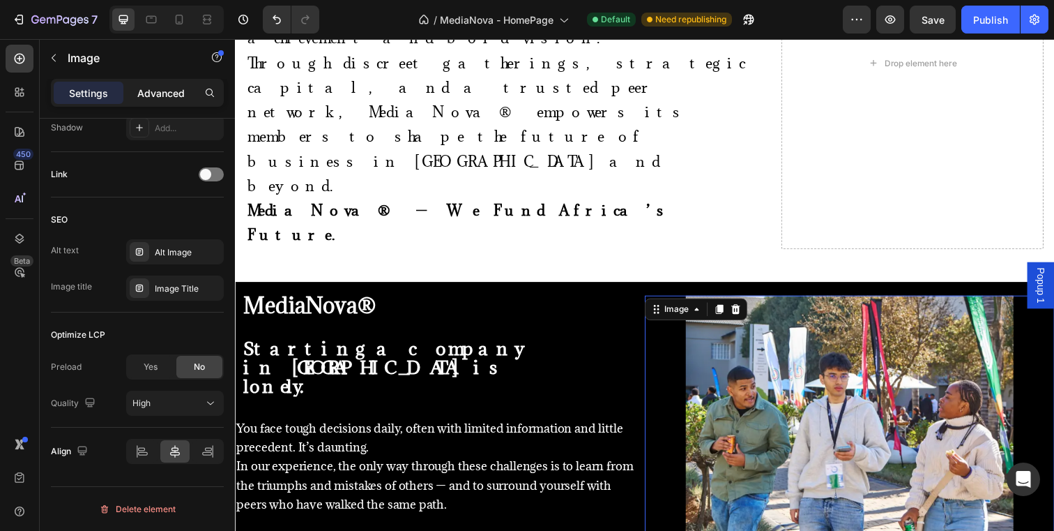
click at [159, 96] on p "Advanced" at bounding box center [160, 93] width 47 height 15
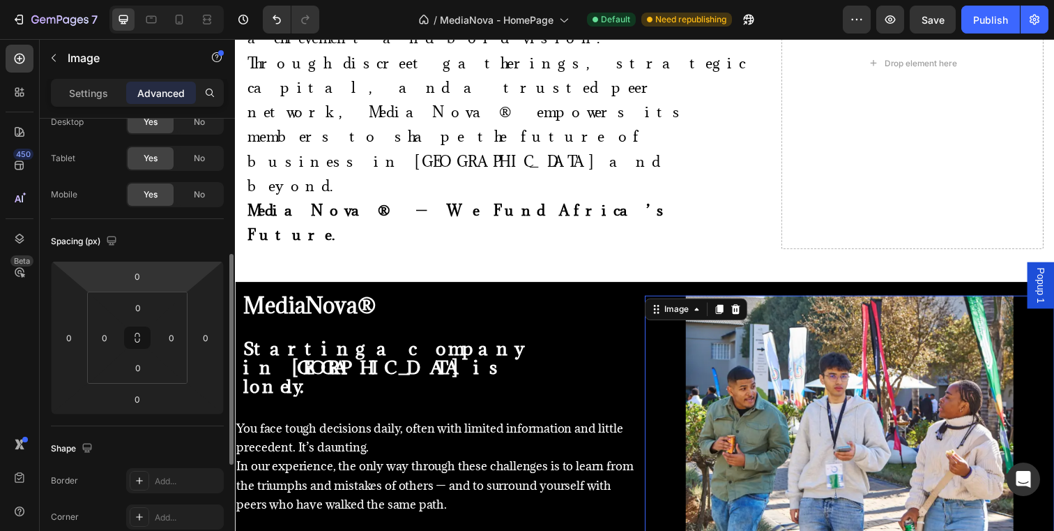
scroll to position [0, 0]
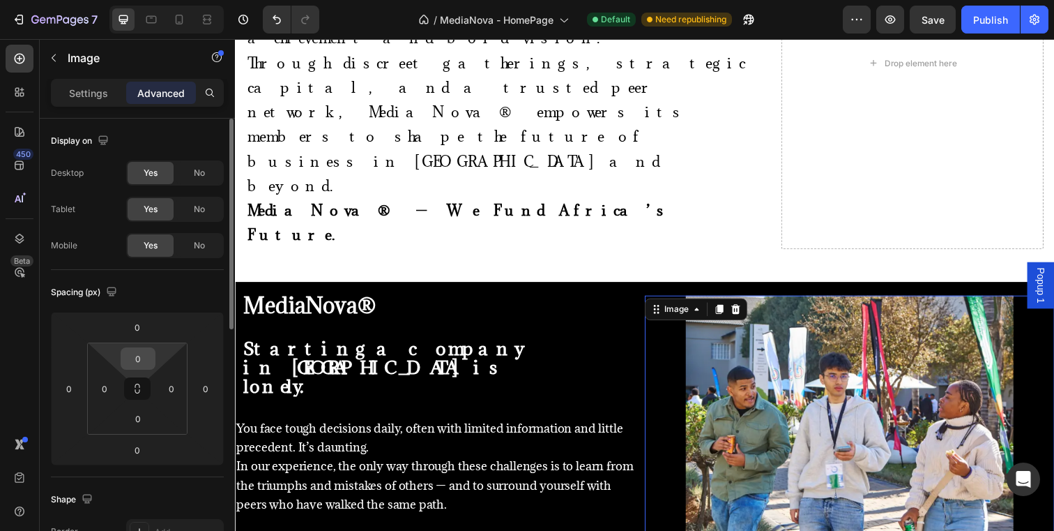
click at [149, 349] on input "0" at bounding box center [138, 358] width 28 height 21
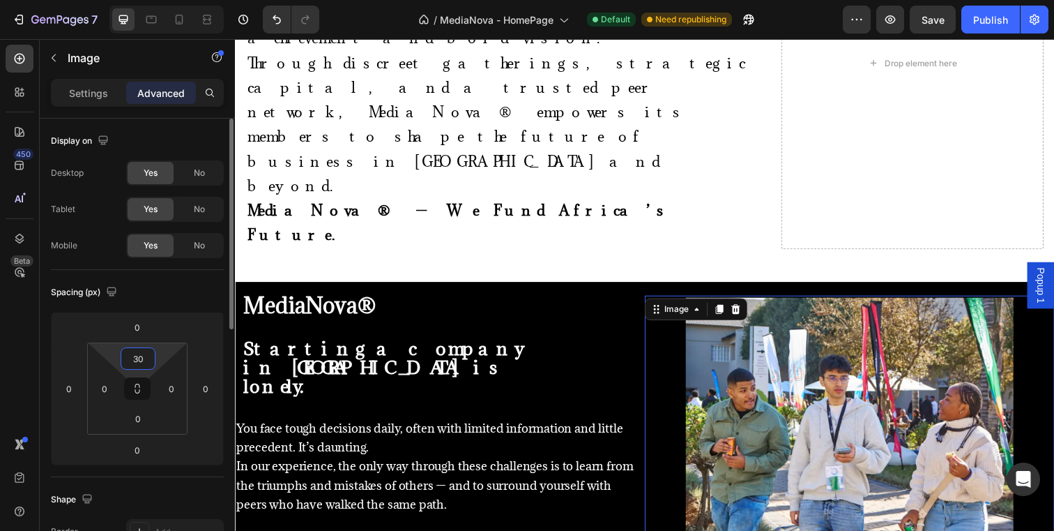
type input "3"
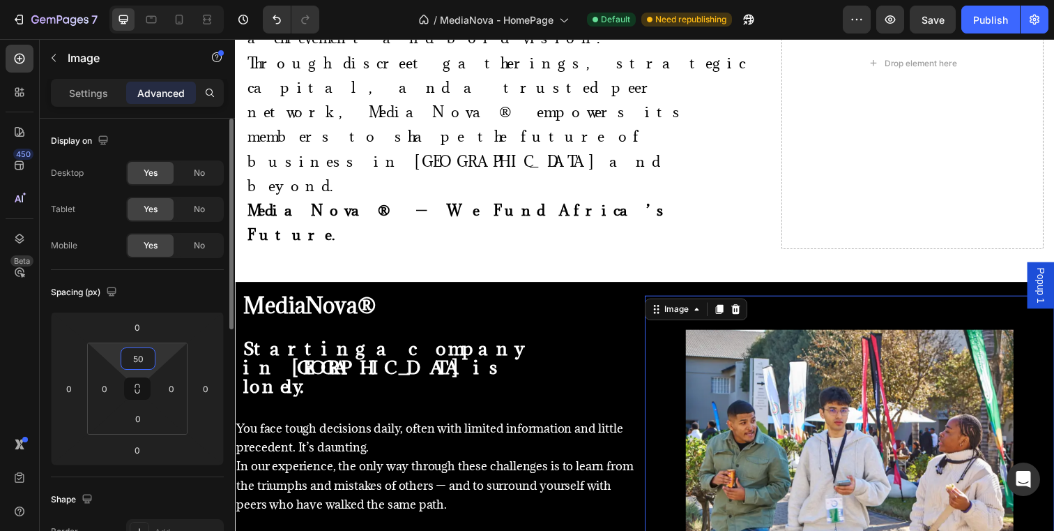
type input "5"
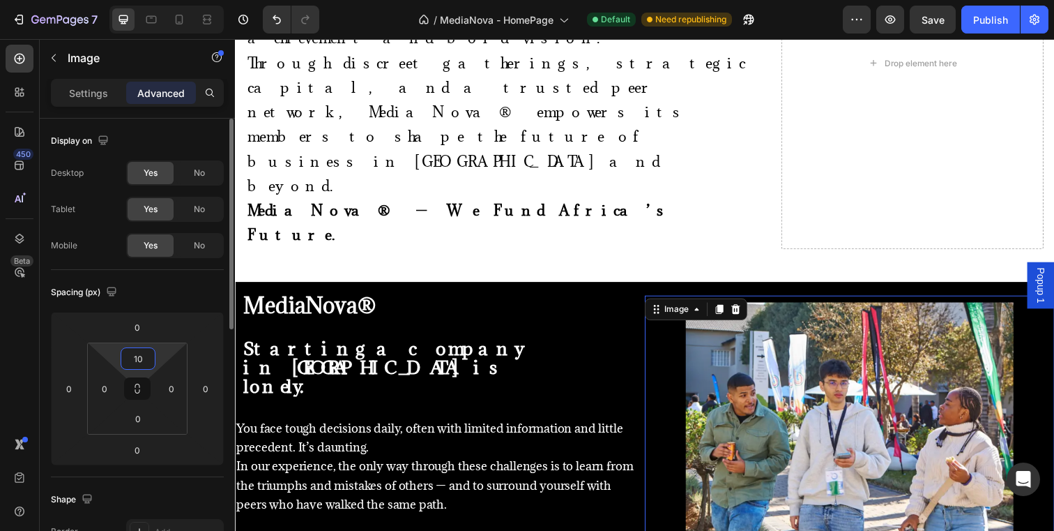
type input "100"
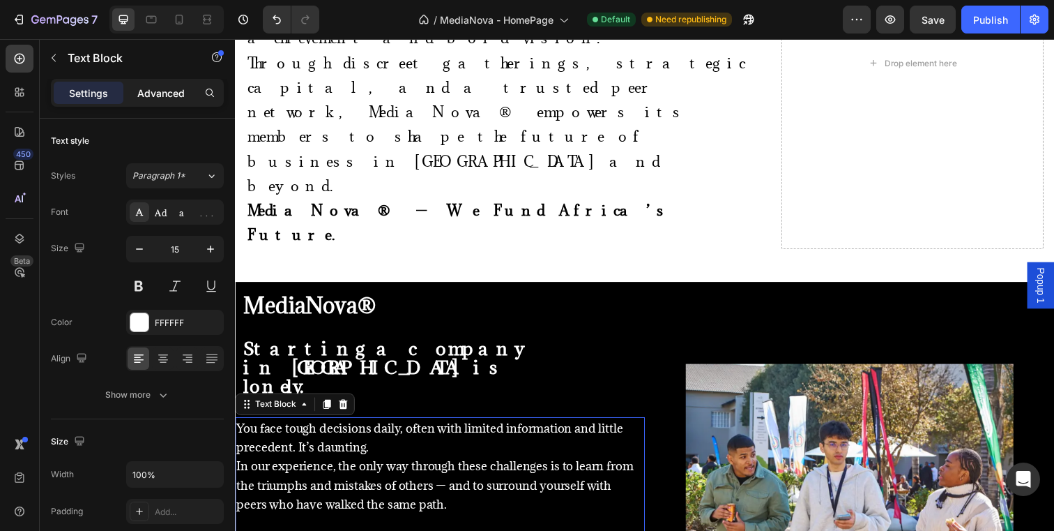
click at [156, 89] on p "Advanced" at bounding box center [160, 93] width 47 height 15
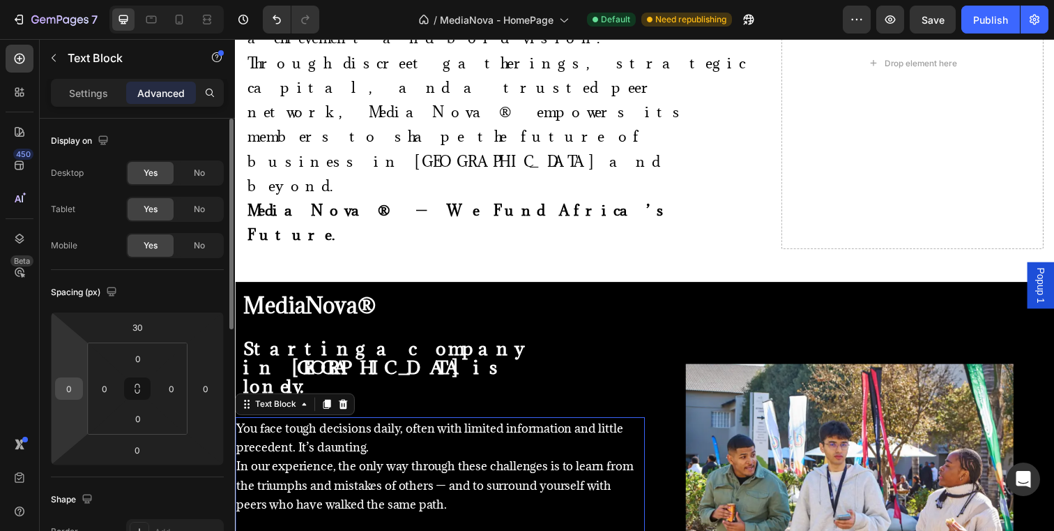
click at [73, 389] on input "0" at bounding box center [69, 388] width 21 height 21
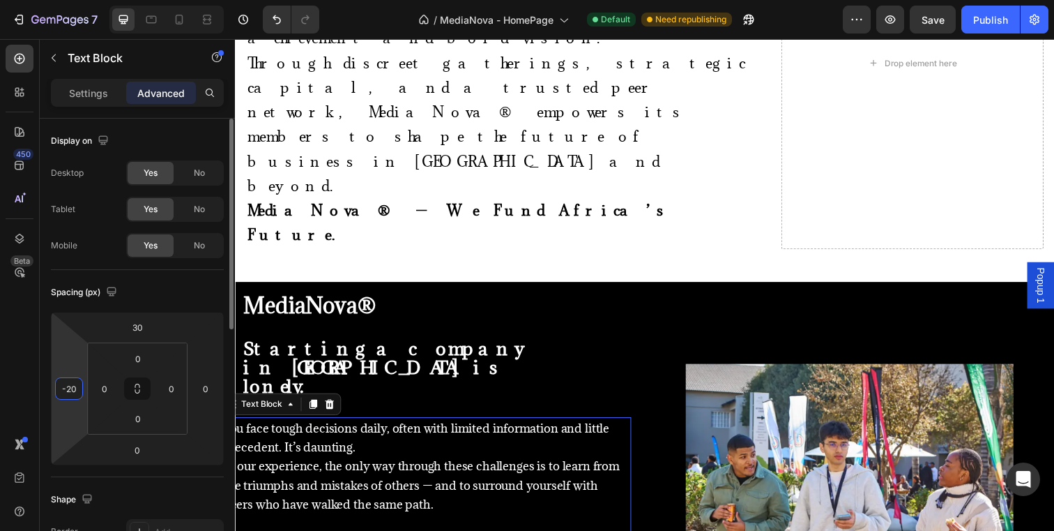
type input "-2"
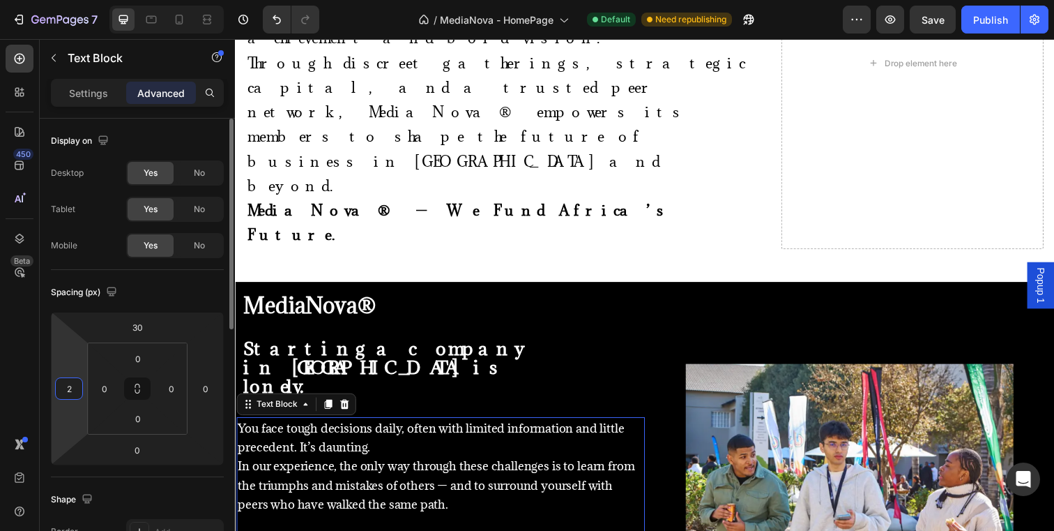
type input "25"
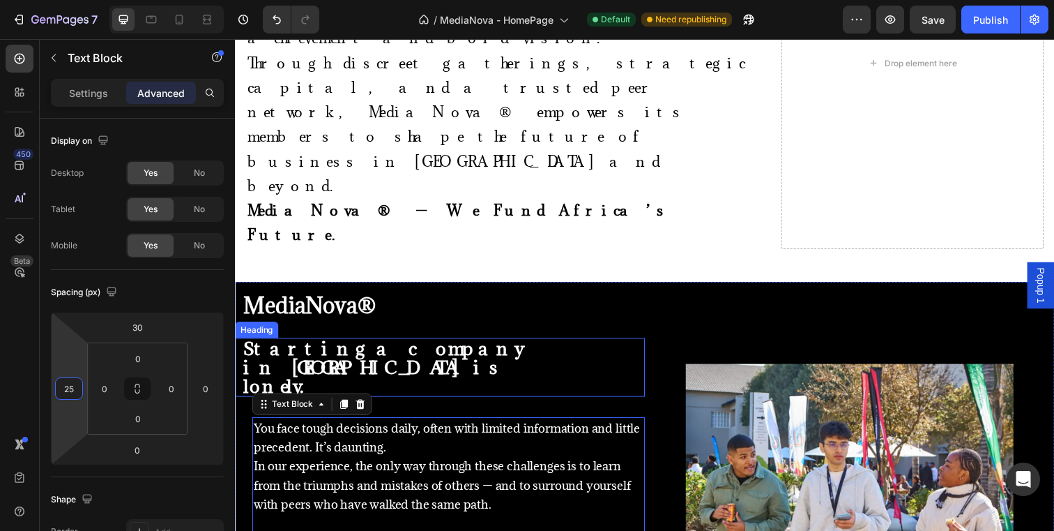
click at [331, 342] on strong "Starting a company in [GEOGRAPHIC_DATA] is lonely." at bounding box center [385, 373] width 284 height 62
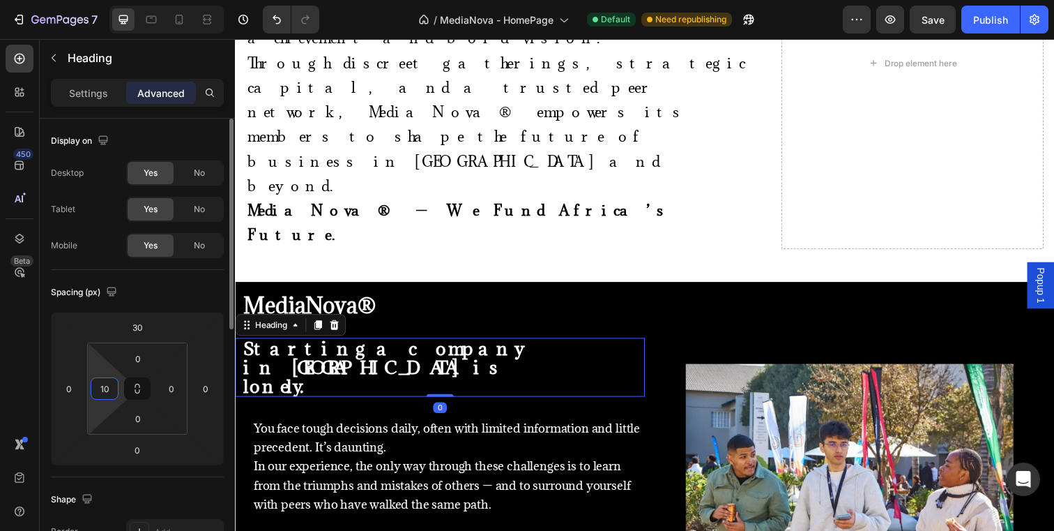
click at [108, 393] on input "10" at bounding box center [104, 388] width 21 height 21
type input "25"
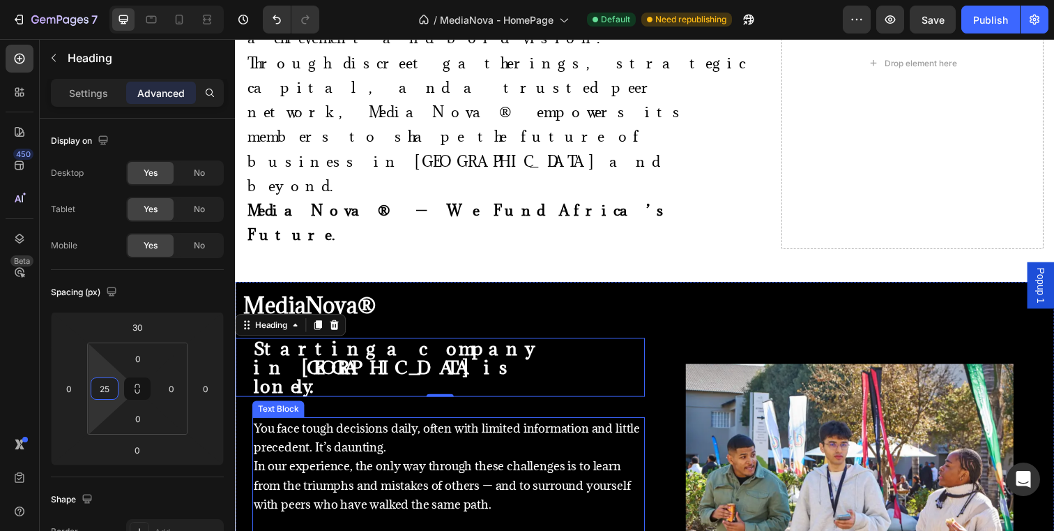
click at [660, 499] on div "Image" at bounding box center [862, 529] width 418 height 457
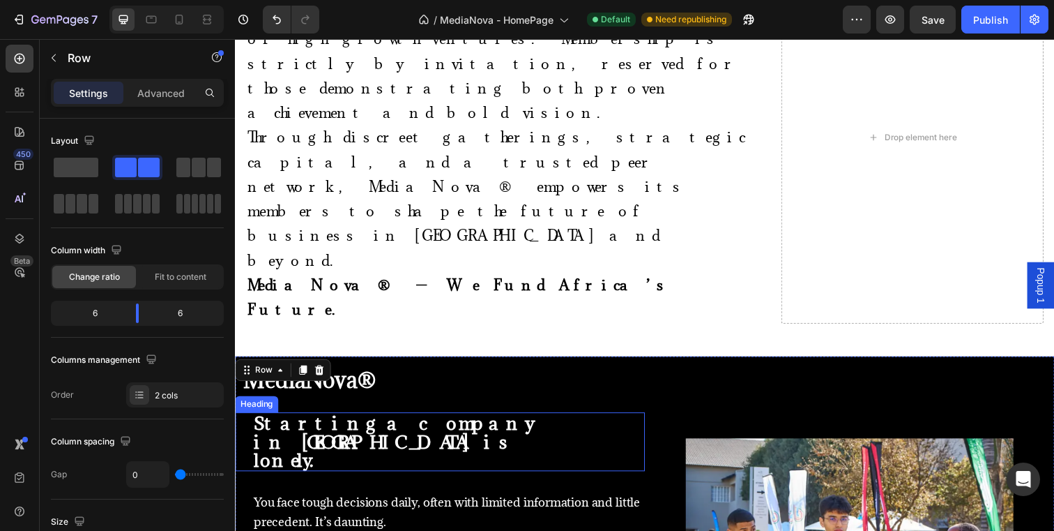
scroll to position [686, 0]
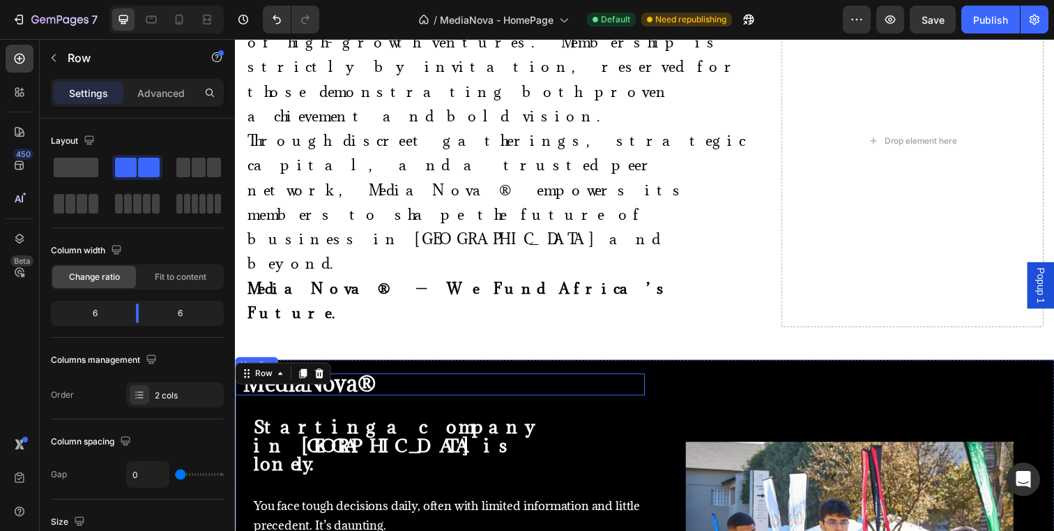
click at [364, 376] on strong "MediaNova®" at bounding box center [310, 390] width 135 height 29
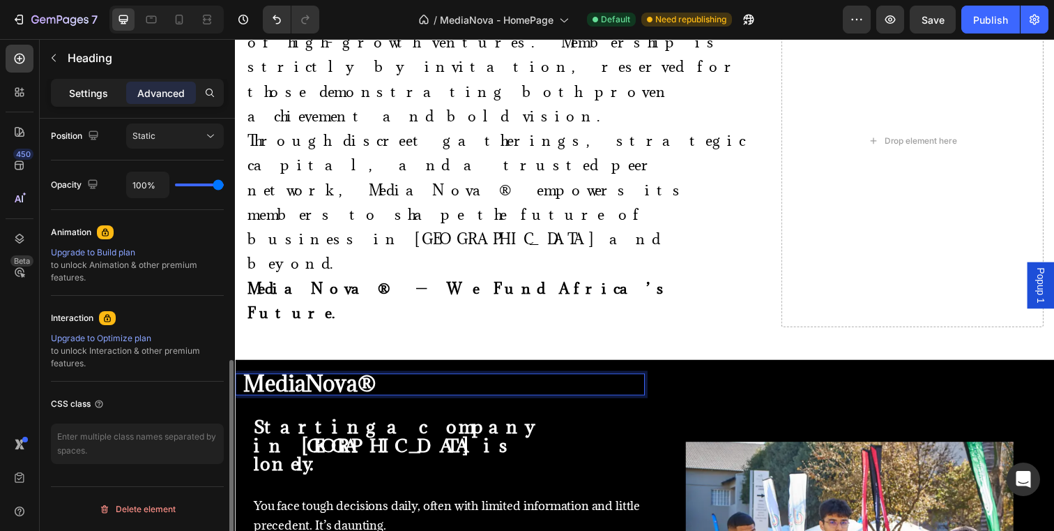
click at [107, 98] on div "Settings" at bounding box center [89, 93] width 70 height 22
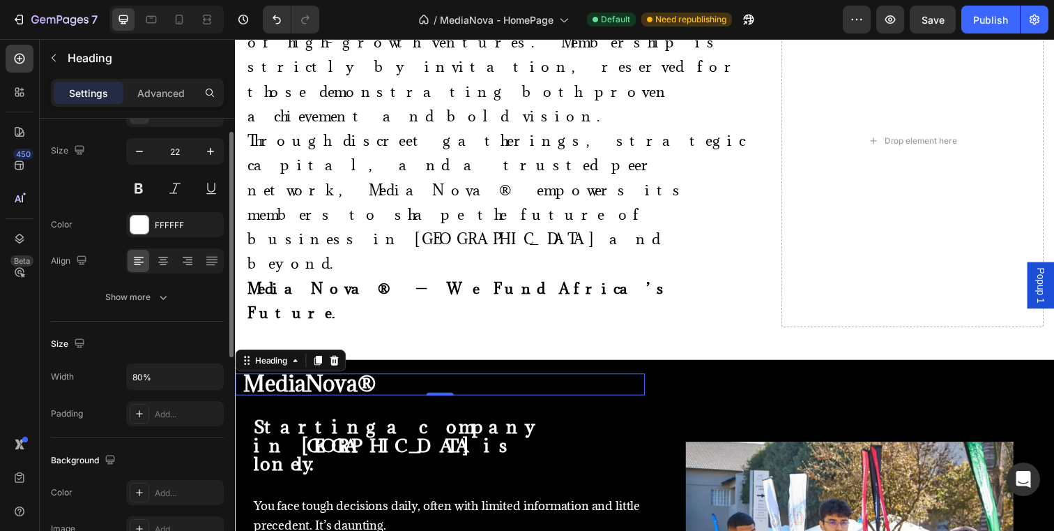
scroll to position [207, 0]
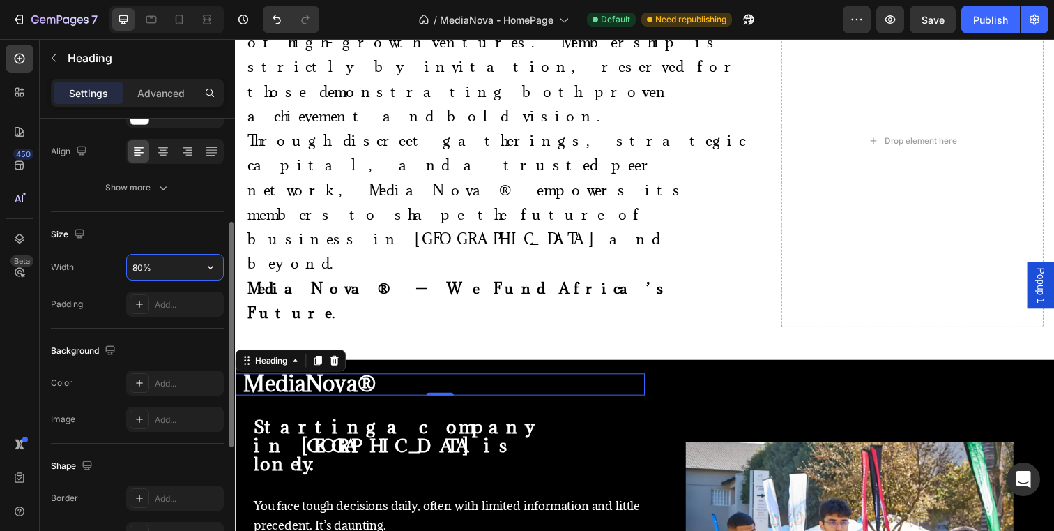
click at [145, 264] on input "80%" at bounding box center [175, 267] width 96 height 25
click at [208, 274] on button "button" at bounding box center [210, 267] width 25 height 25
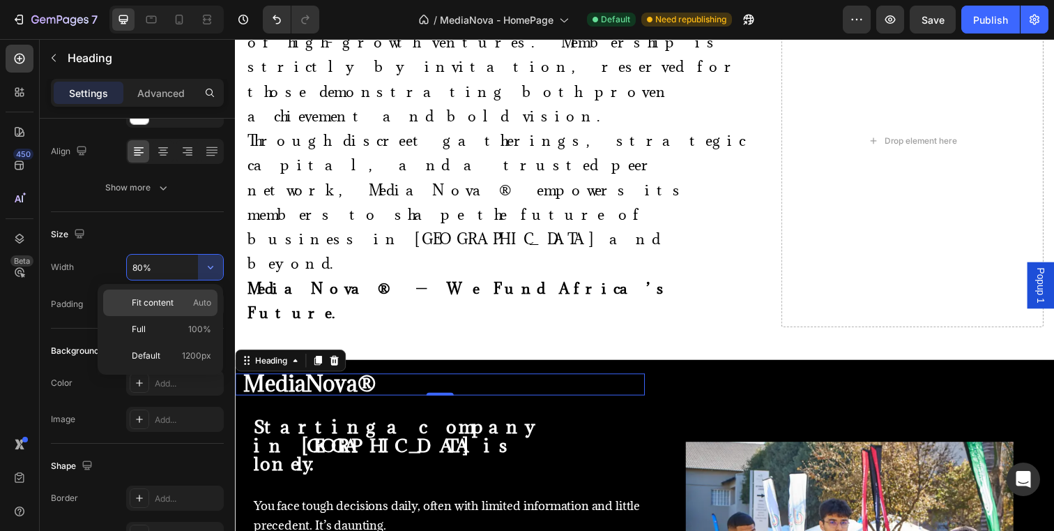
click at [195, 301] on span "Auto" at bounding box center [202, 302] width 18 height 13
type input "Auto"
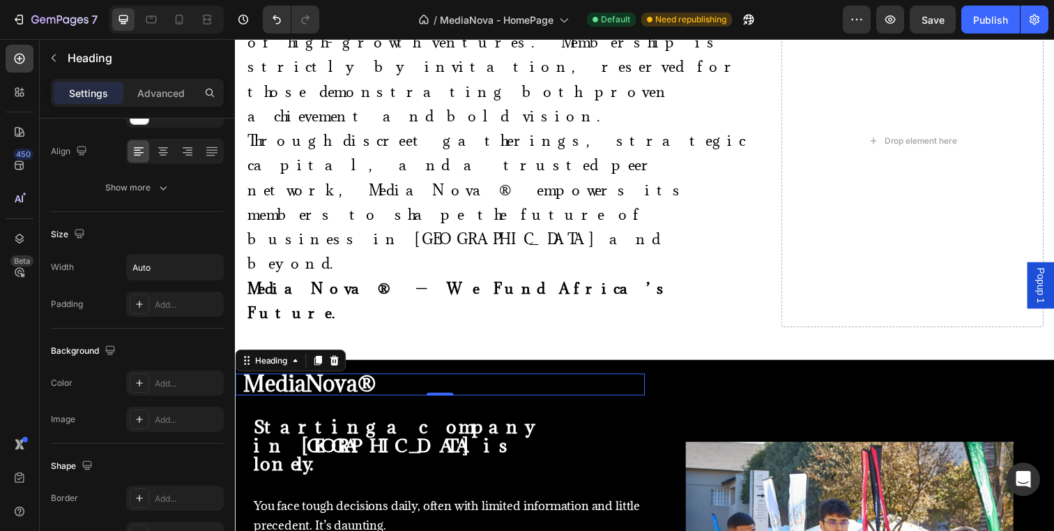
click at [460, 380] on div "⁠⁠⁠⁠⁠⁠⁠ MediaNova®" at bounding box center [447, 391] width 411 height 22
click at [188, 267] on input "Auto" at bounding box center [175, 267] width 96 height 25
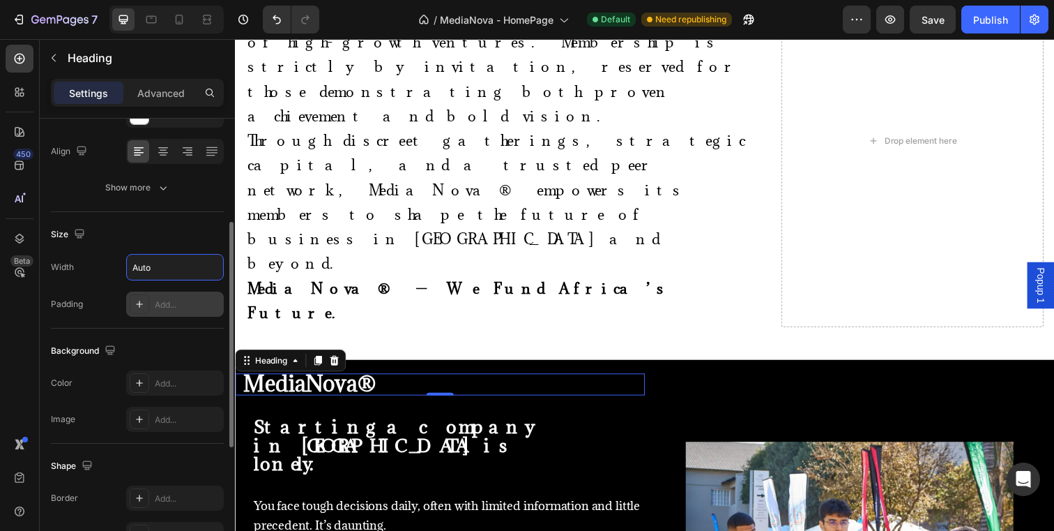
click at [182, 306] on div "Add..." at bounding box center [188, 304] width 66 height 13
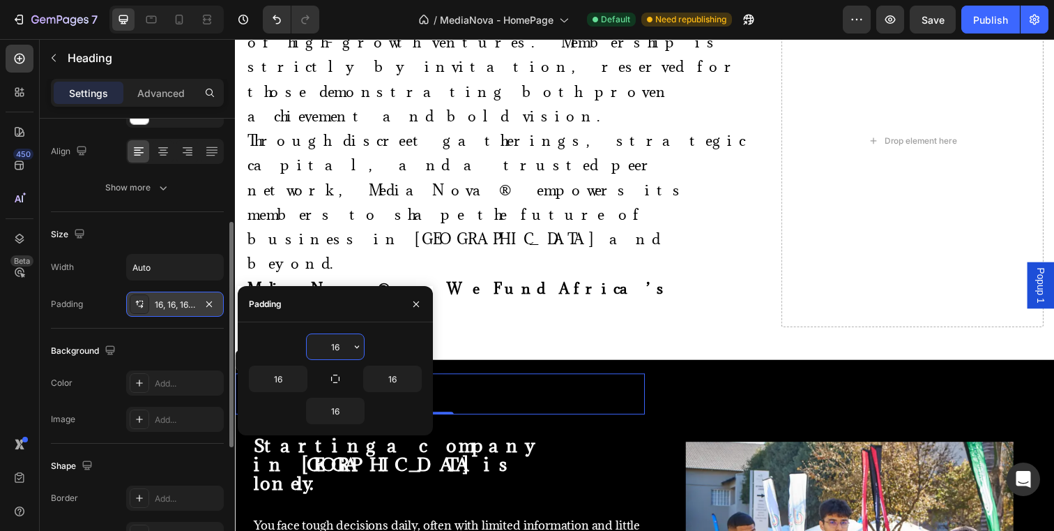
click at [183, 305] on div "16, 16, 16, 16" at bounding box center [175, 304] width 40 height 13
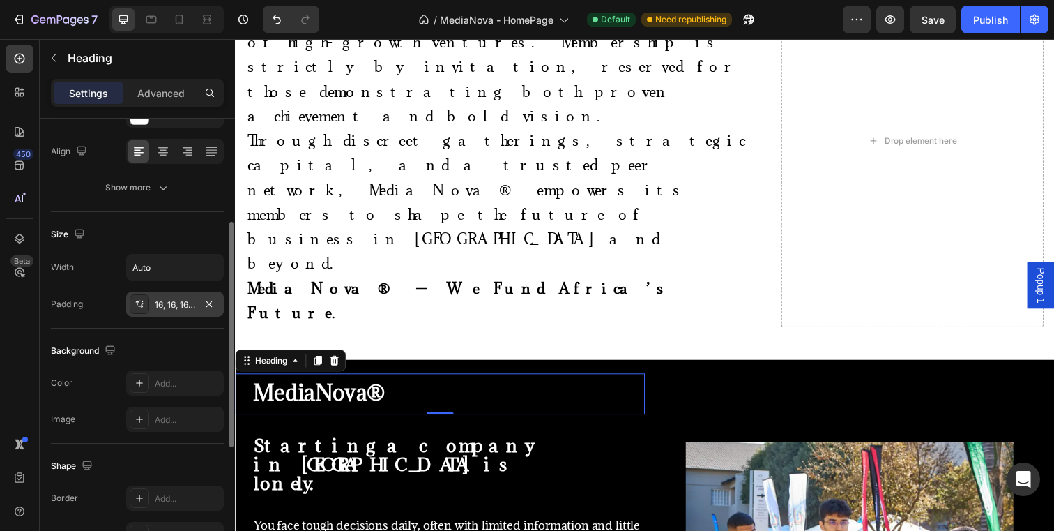
click at [183, 305] on div "16, 16, 16, 16" at bounding box center [175, 304] width 40 height 13
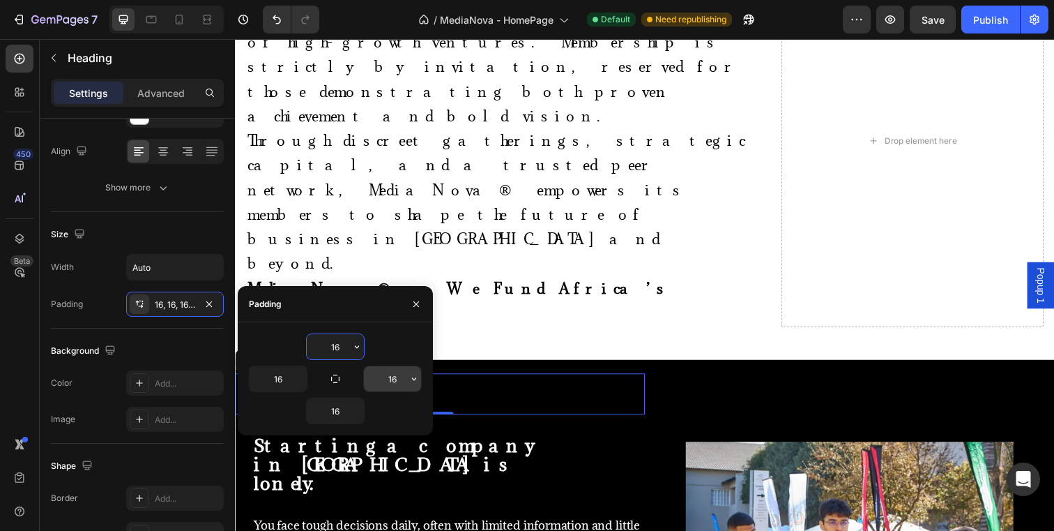
click at [397, 384] on input "16" at bounding box center [392, 378] width 57 height 25
type input "0"
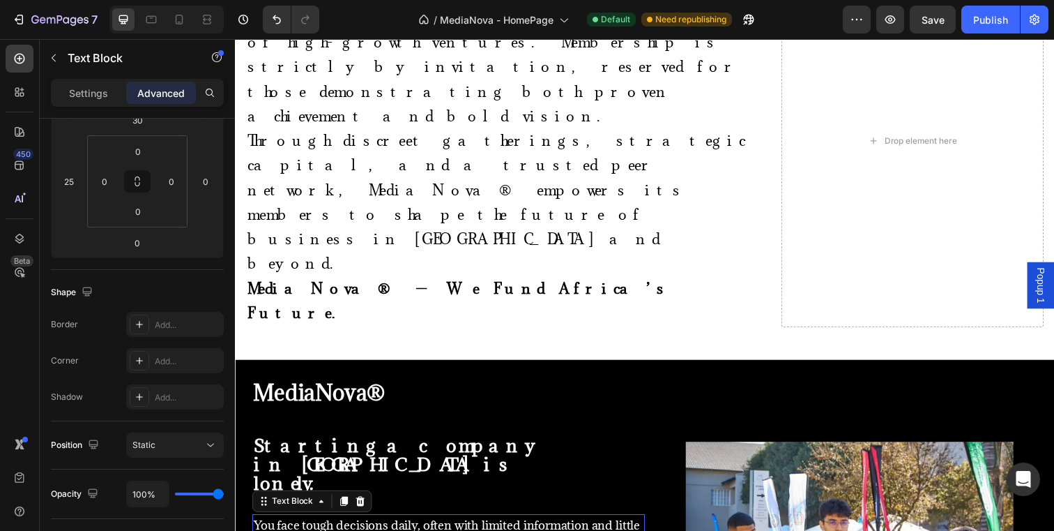
scroll to position [0, 0]
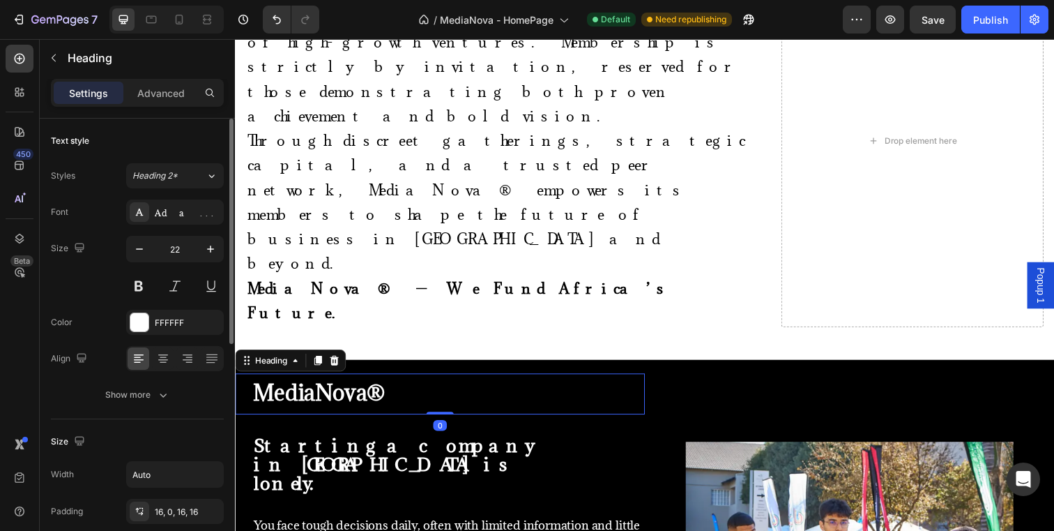
click at [374, 386] on strong "MediaNova®" at bounding box center [320, 400] width 135 height 29
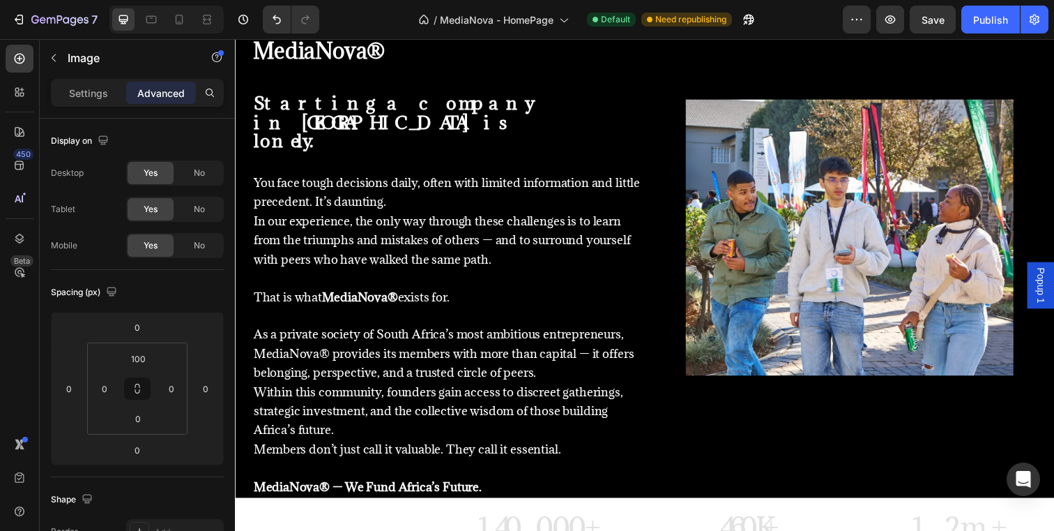
scroll to position [824, 0]
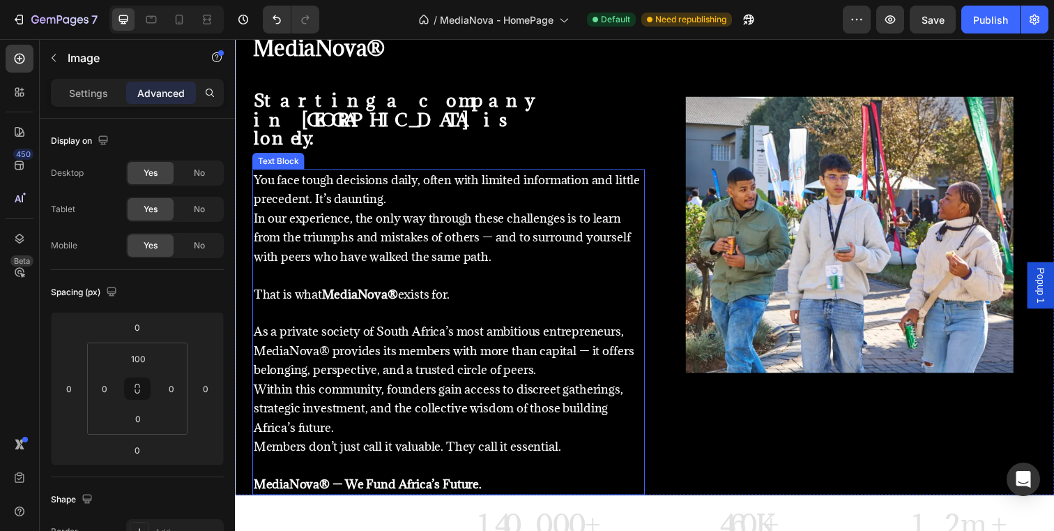
click at [612, 483] on p "MediaNova® — We Fund Africa’s Future." at bounding box center [453, 493] width 398 height 20
click at [601, 483] on p "MediaNova® — We Fund Africa’s Future." at bounding box center [453, 493] width 398 height 20
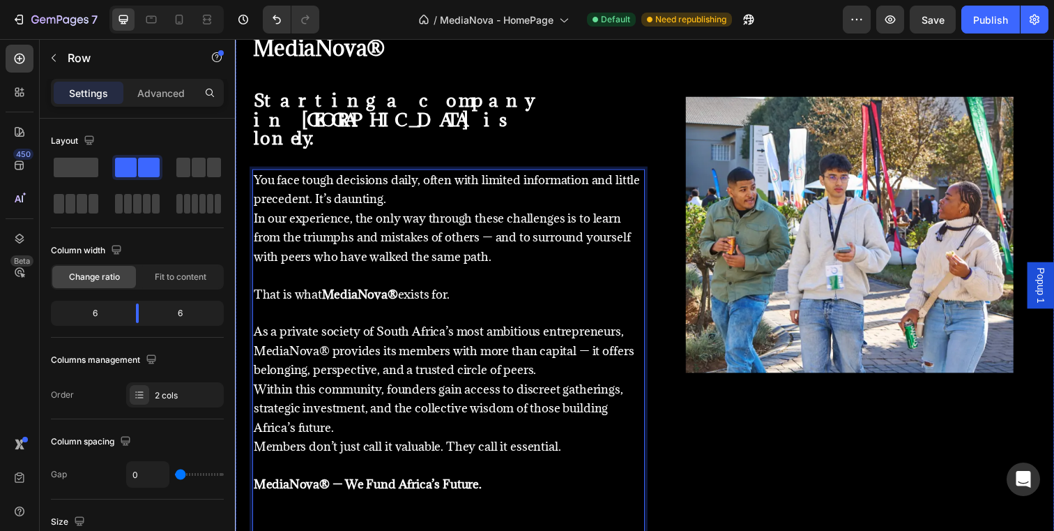
click at [833, 490] on div "Image" at bounding box center [862, 285] width 418 height 515
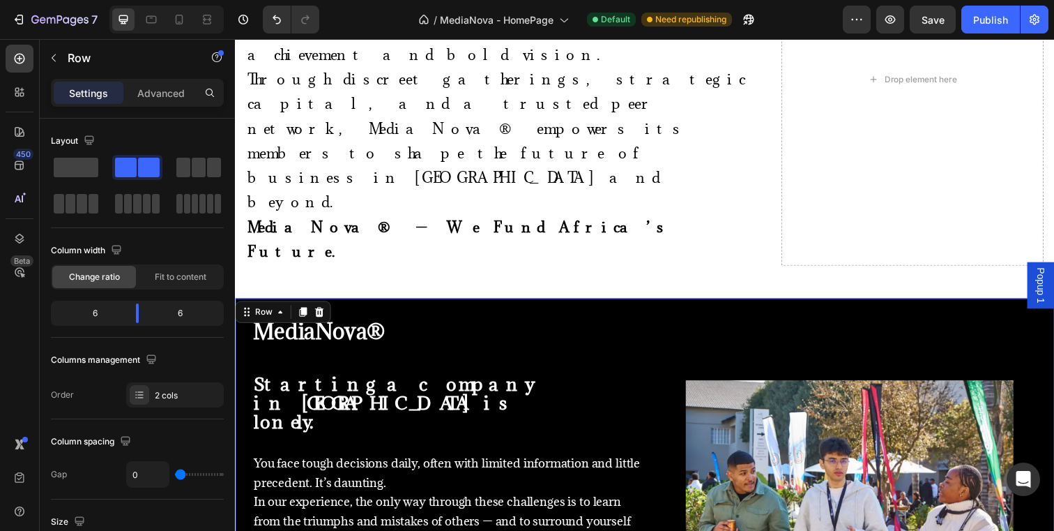
scroll to position [748, 0]
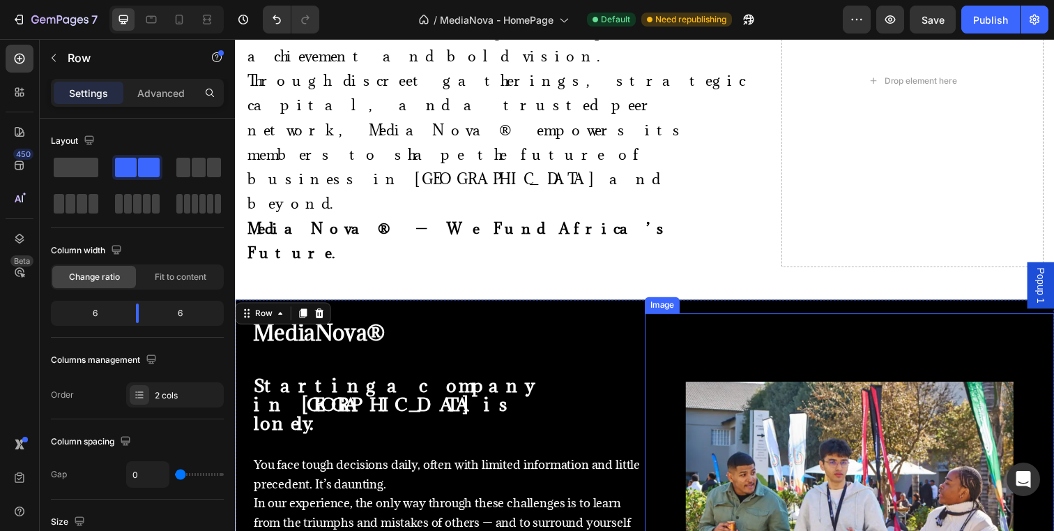
click at [752, 388] on img at bounding box center [862, 529] width 335 height 282
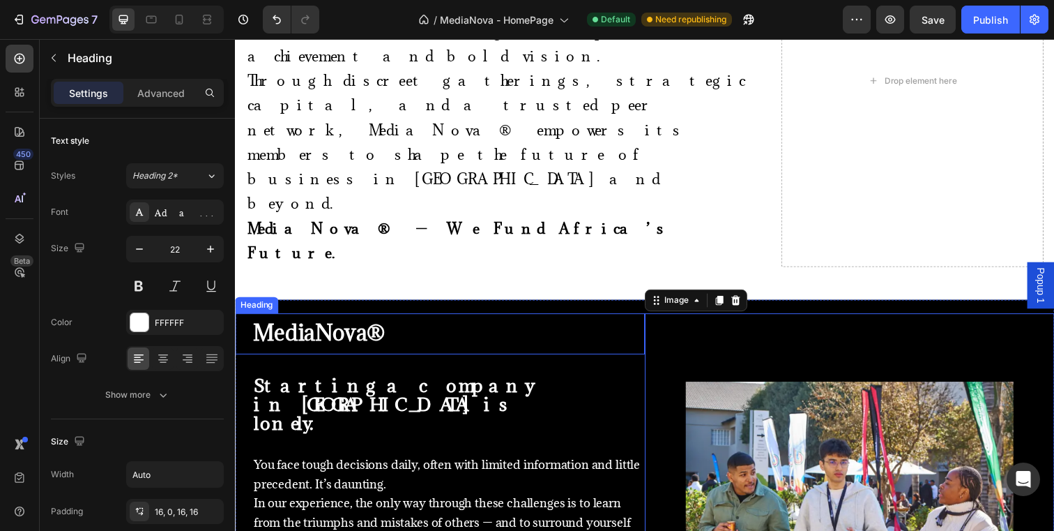
click at [582, 319] on div "MediaNova®" at bounding box center [447, 340] width 411 height 42
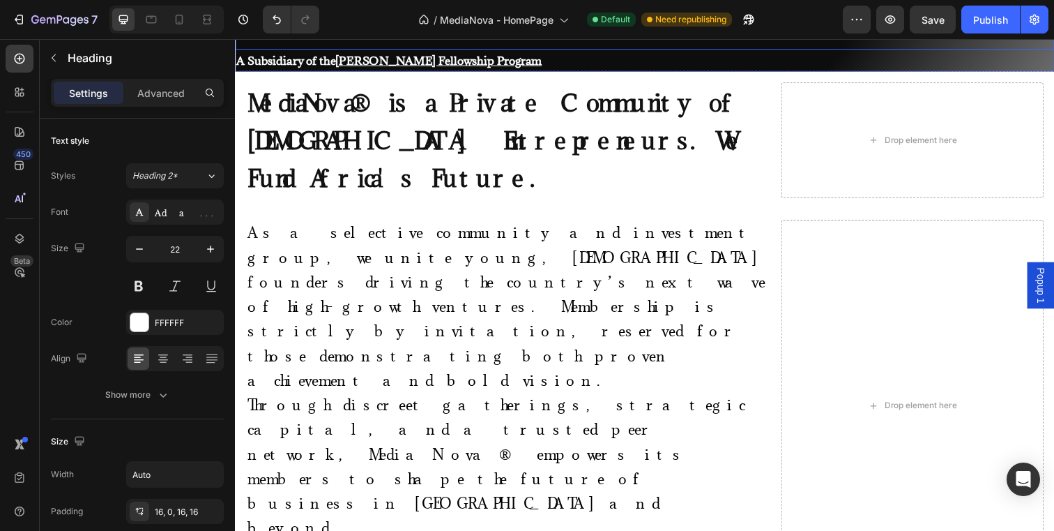
scroll to position [384, 0]
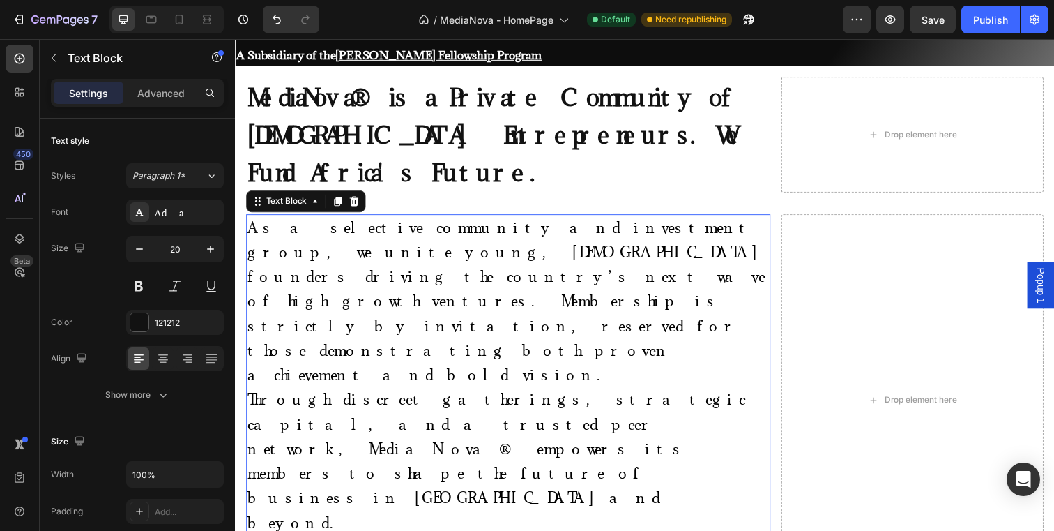
click at [632, 234] on span "s a selective community and investment group, we unite young, African founders …" at bounding box center [512, 306] width 529 height 169
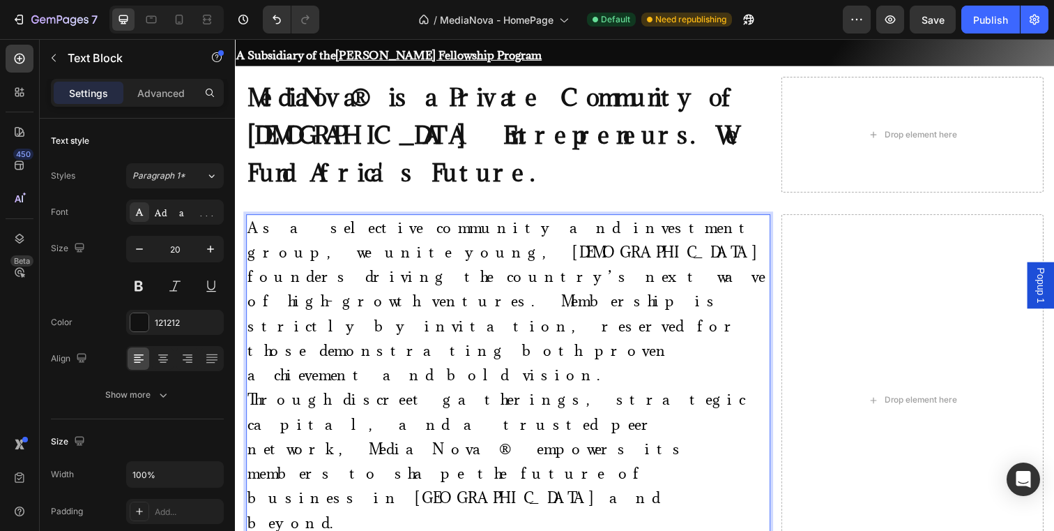
click at [624, 254] on span "s a selective community and investment group, we unite young, African founders …" at bounding box center [512, 306] width 529 height 169
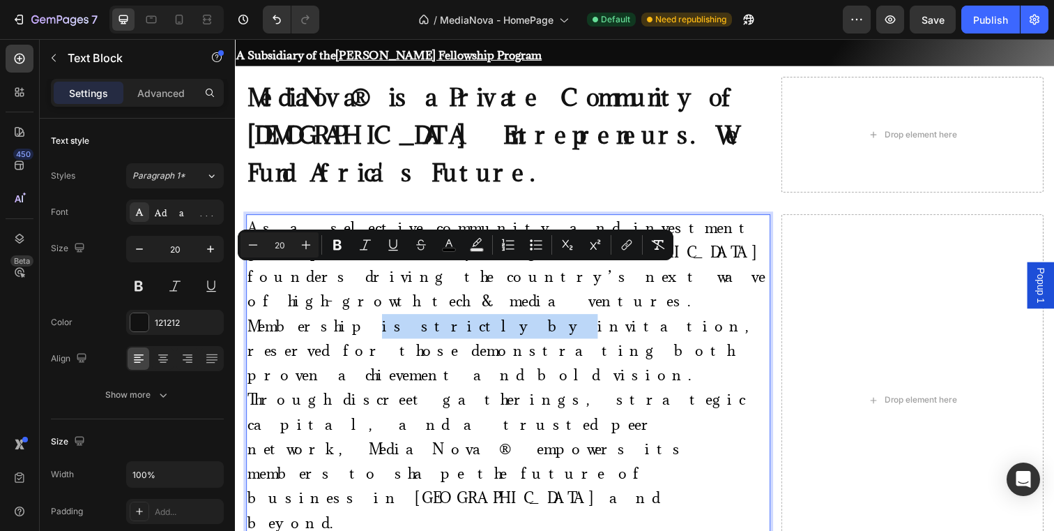
drag, startPoint x: 488, startPoint y: 284, endPoint x: 397, endPoint y: 282, distance: 90.7
click at [397, 282] on span "s a selective community and investment group, we unite young, African founders …" at bounding box center [512, 306] width 529 height 169
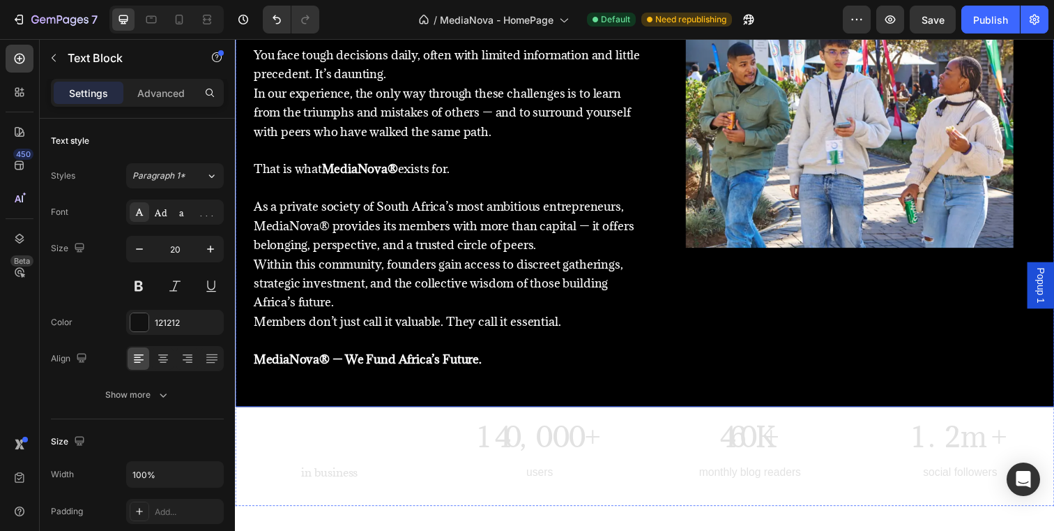
scroll to position [957, 0]
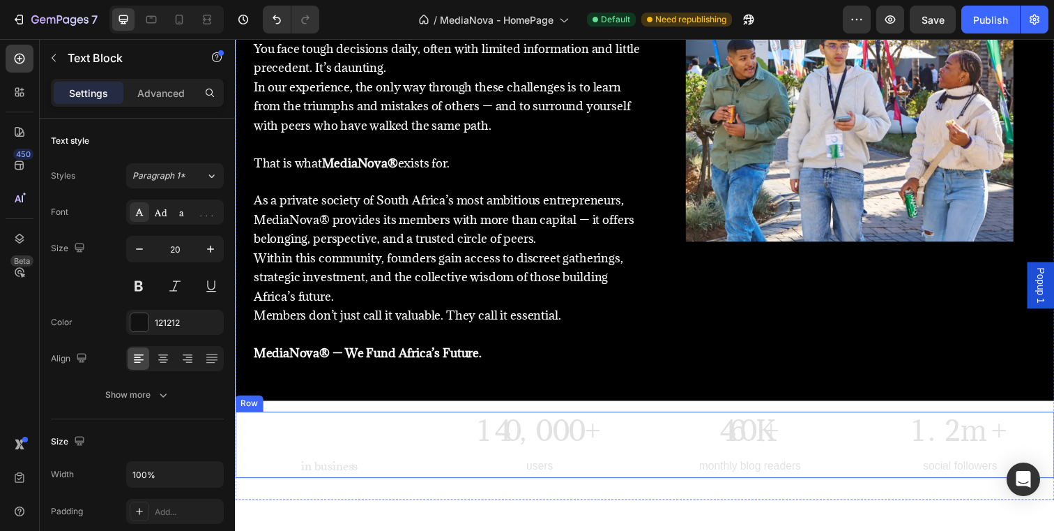
click at [656, 463] on div "10 years Heading in business Text block 140,000+ Heading users Text block 460K+…" at bounding box center [653, 453] width 837 height 68
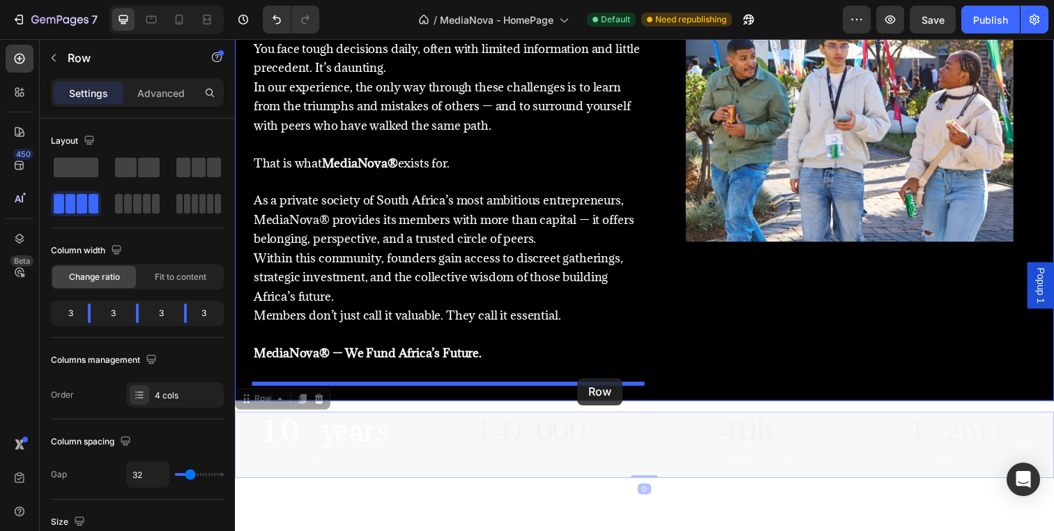
drag, startPoint x: 243, startPoint y: 390, endPoint x: 584, endPoint y: 385, distance: 341.0
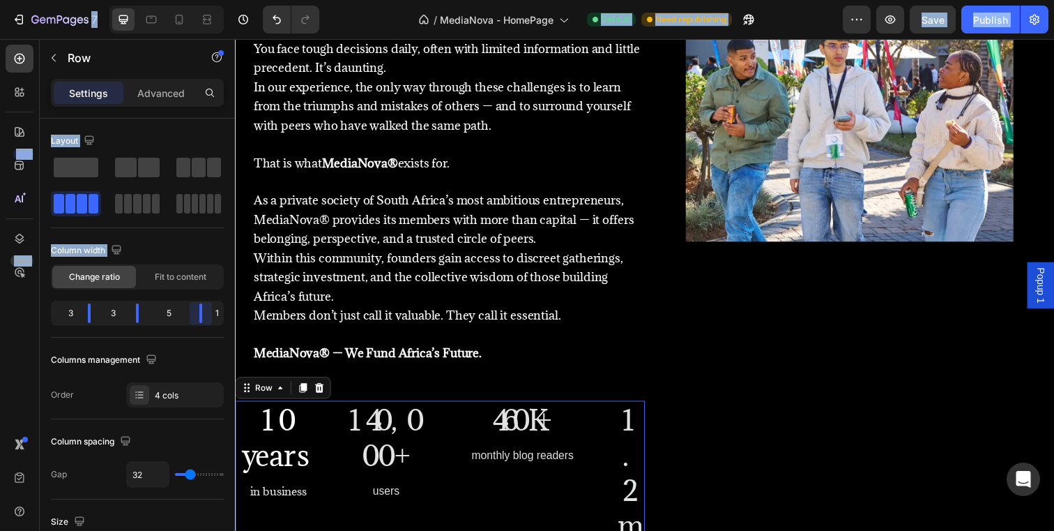
drag, startPoint x: 183, startPoint y: 319, endPoint x: 256, endPoint y: 318, distance: 72.5
click at [256, 0] on body "7 / MediaNova - HomePage Default Need republishing Preview Save Publish 450 Bet…" at bounding box center [527, 0] width 1054 height 0
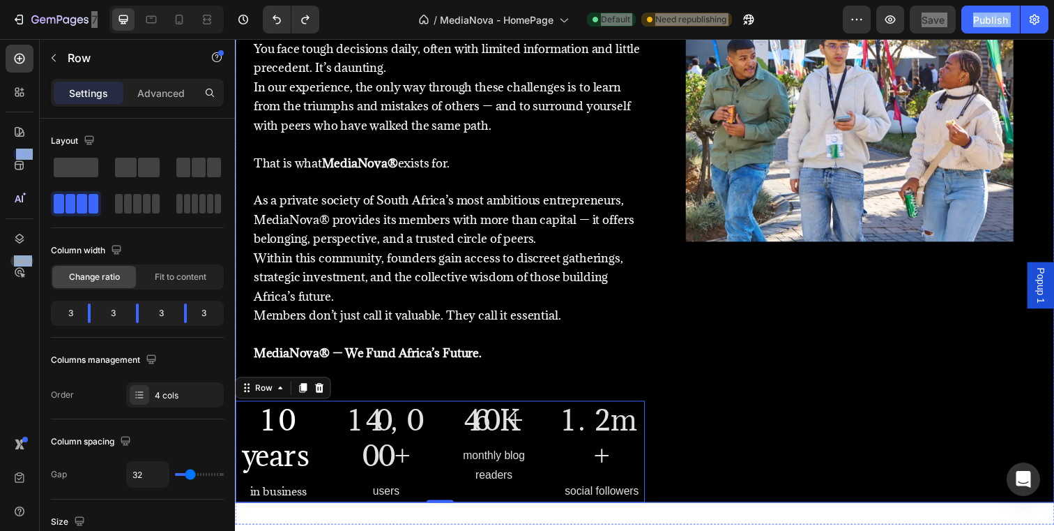
click at [740, 438] on div "Image" at bounding box center [862, 203] width 418 height 618
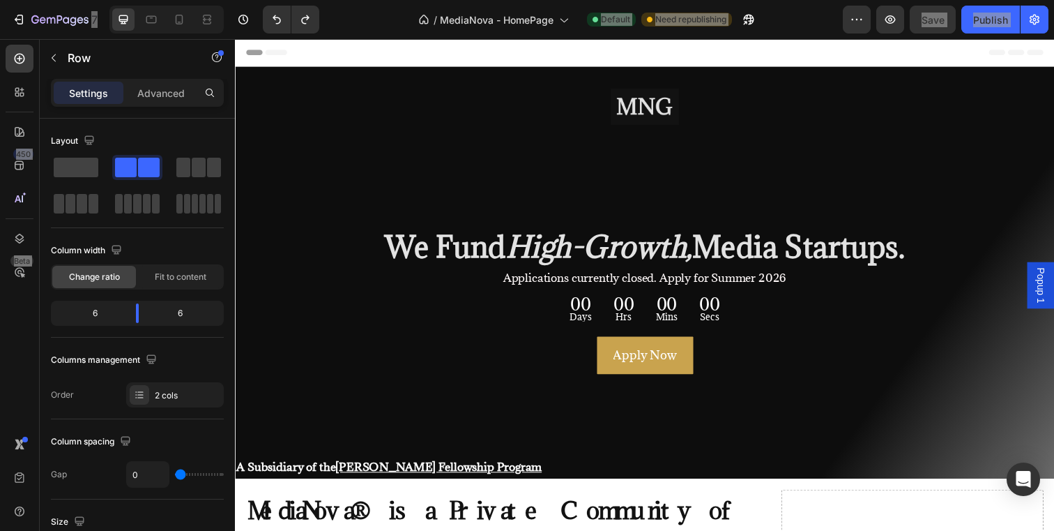
scroll to position [0, 0]
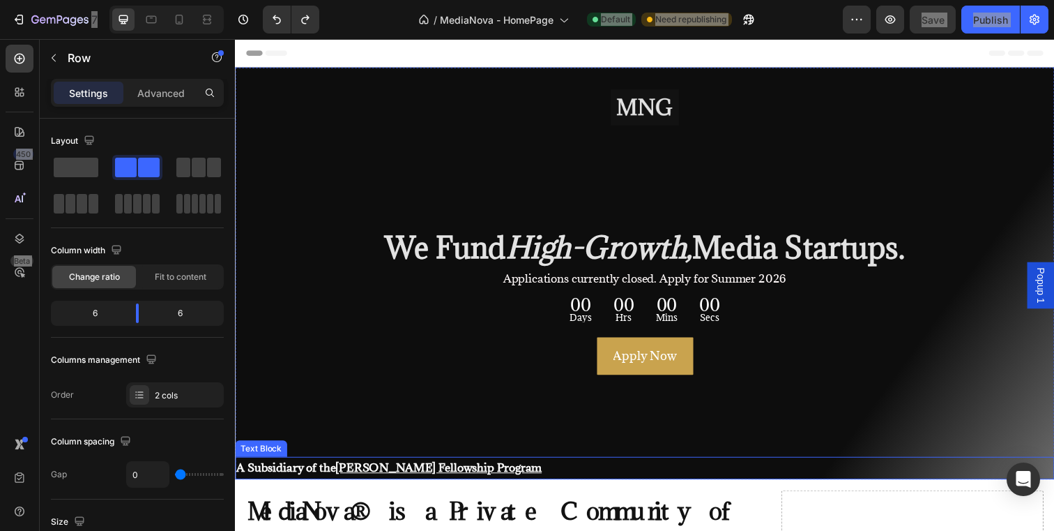
click at [790, 483] on p "A Subsidiary of the Allan Gray Fellowship Program" at bounding box center [653, 476] width 834 height 20
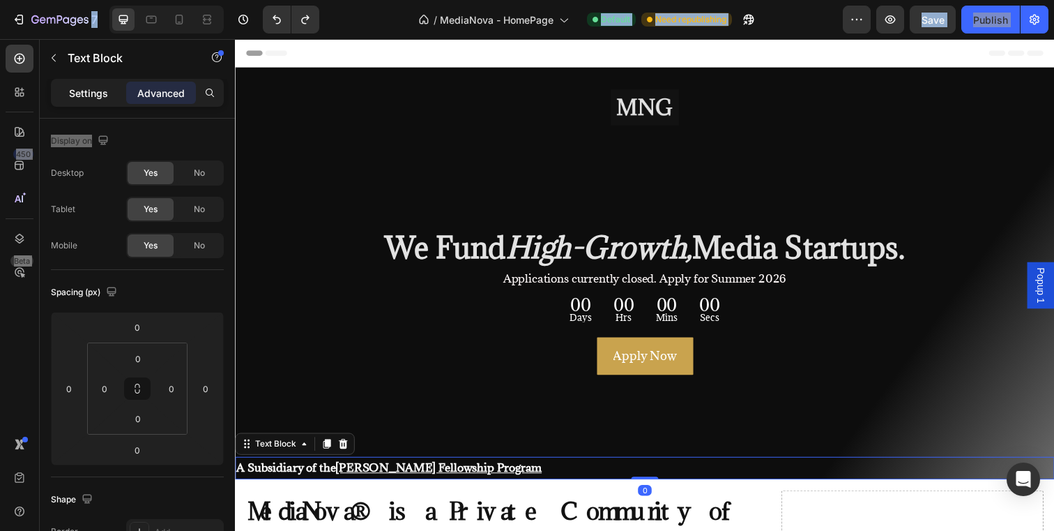
click at [80, 91] on p "Settings" at bounding box center [88, 93] width 39 height 15
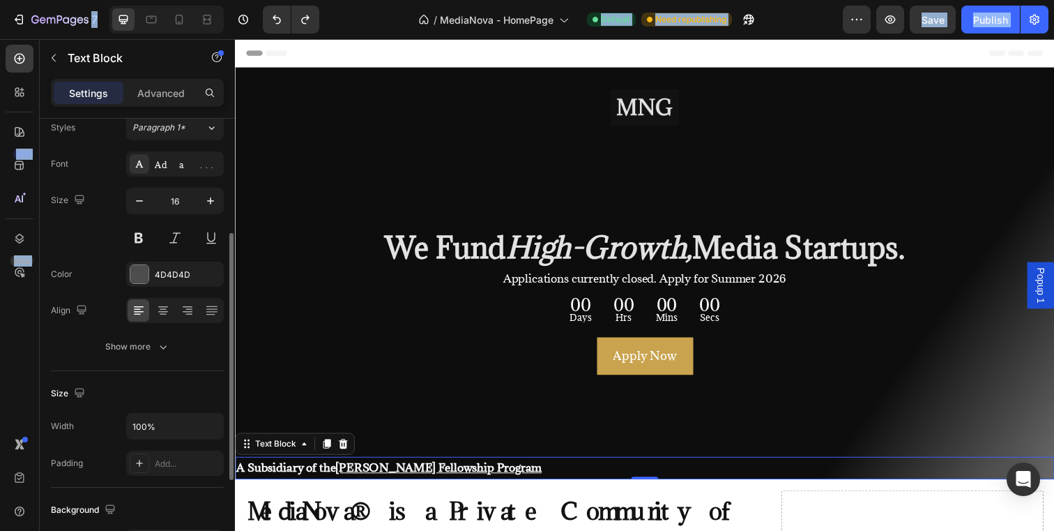
scroll to position [5, 0]
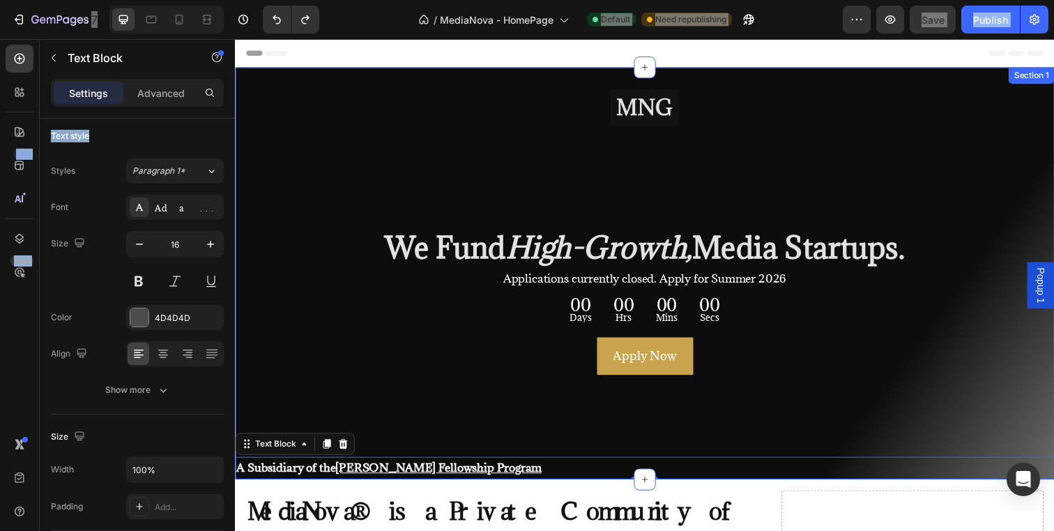
click at [287, 76] on div "Image We Fund High-Growth, Media Startups. Heading Applications currently close…" at bounding box center [653, 278] width 837 height 420
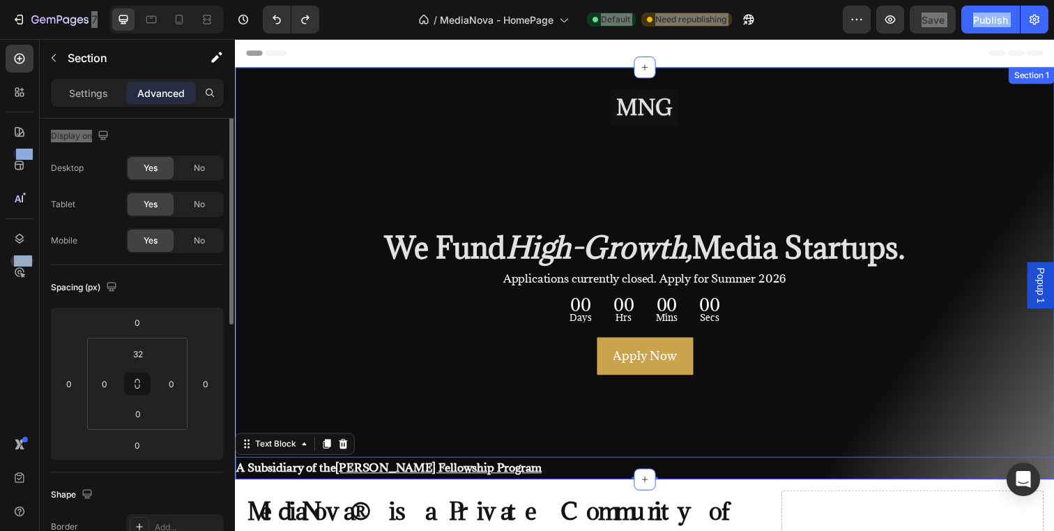
scroll to position [0, 0]
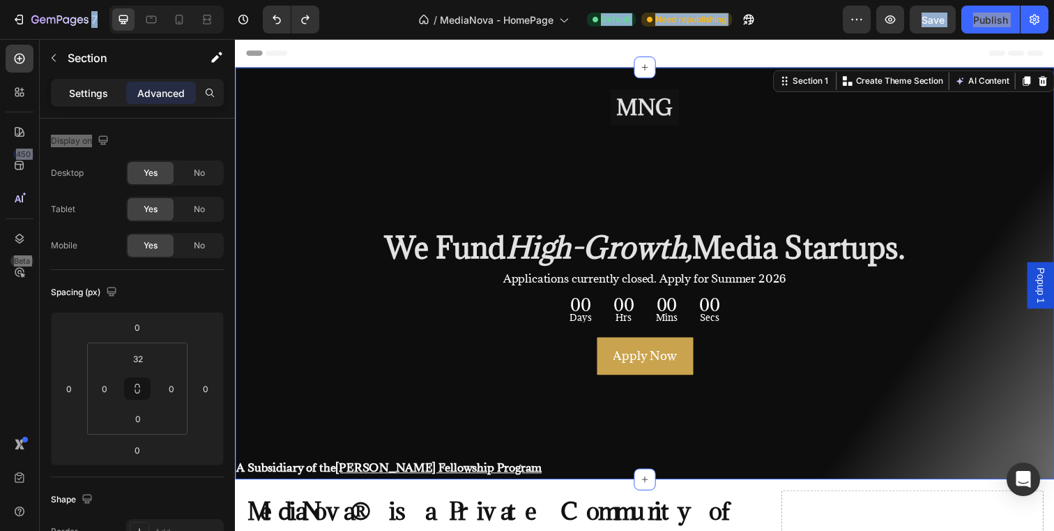
click at [89, 86] on p "Settings" at bounding box center [88, 93] width 39 height 15
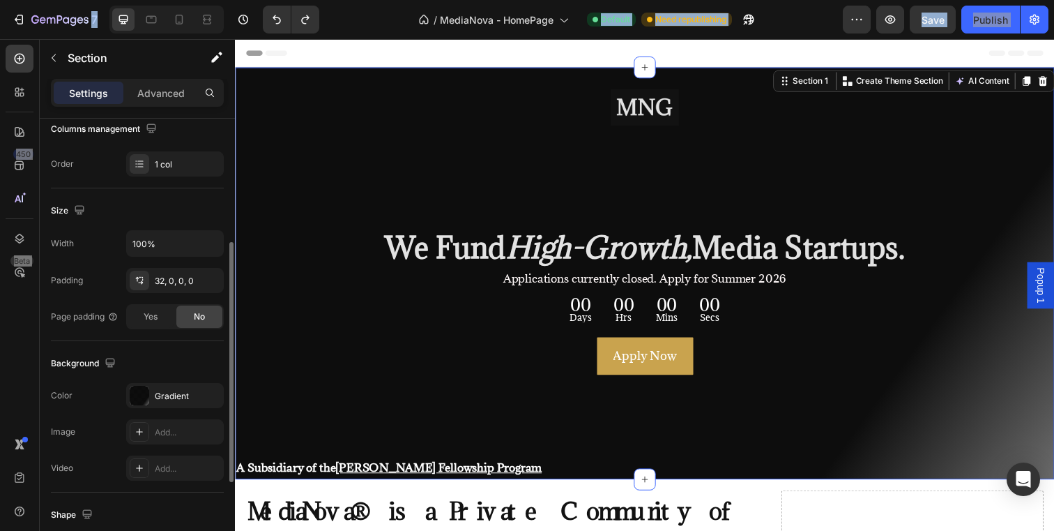
scroll to position [232, 0]
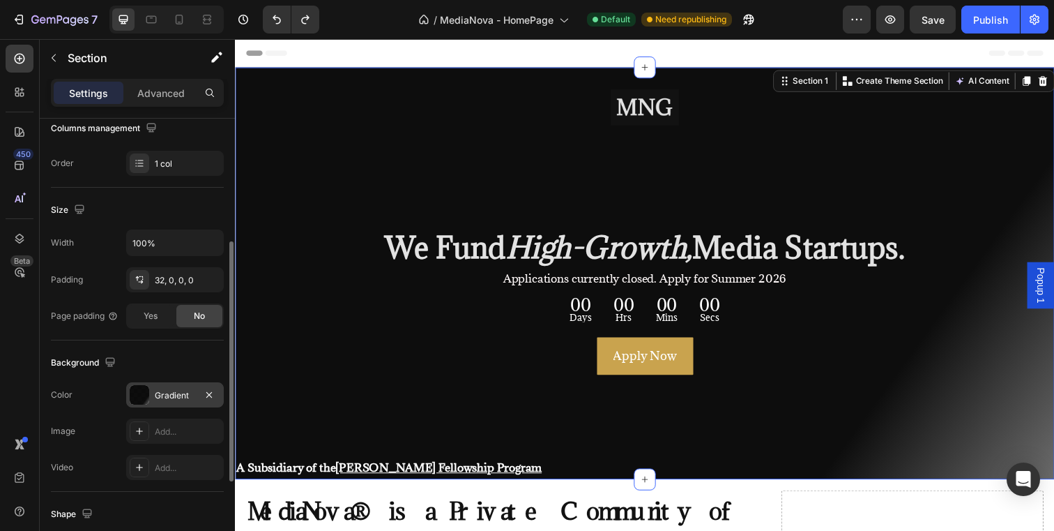
click at [142, 393] on div at bounding box center [140, 395] width 20 height 20
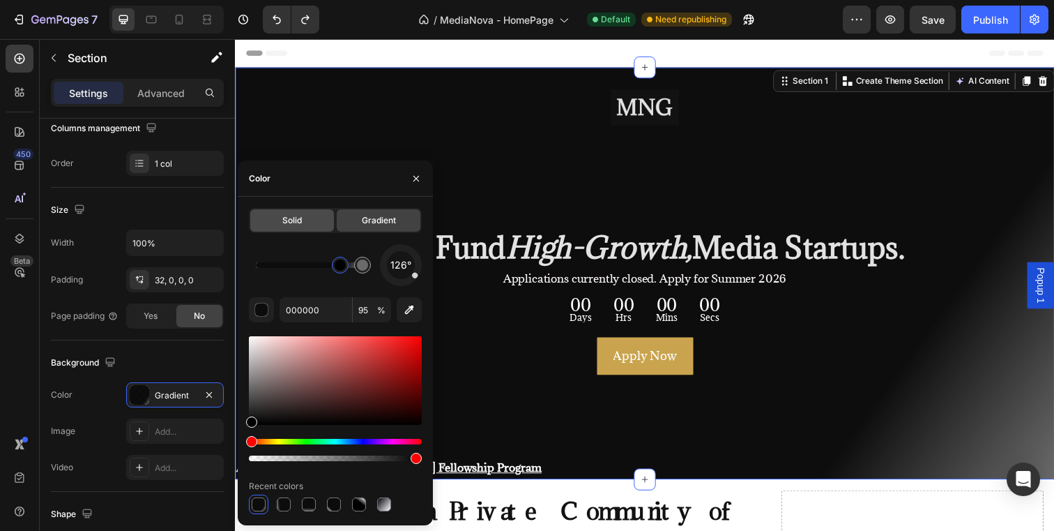
click at [303, 222] on div "Solid" at bounding box center [292, 220] width 84 height 22
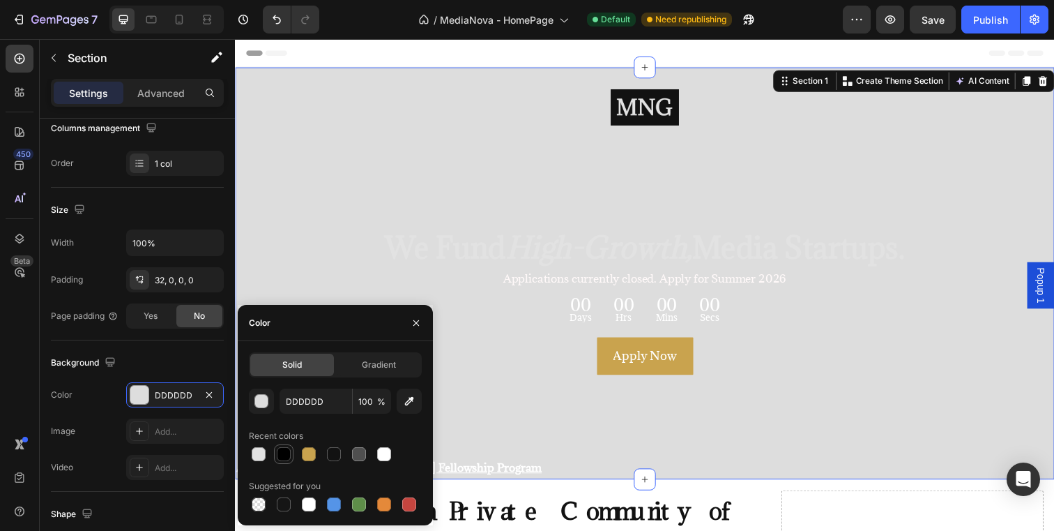
click at [287, 455] on div at bounding box center [284, 454] width 14 height 14
type input "000000"
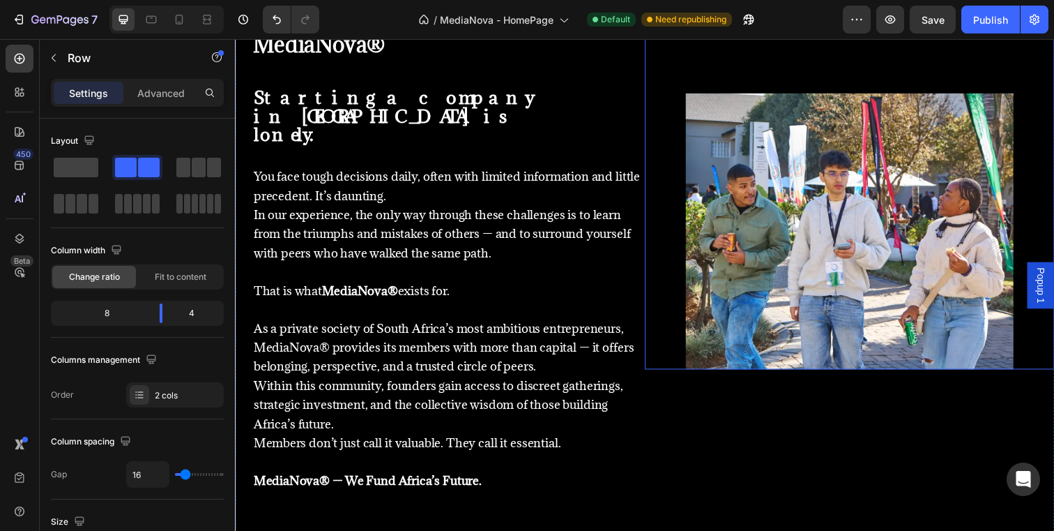
scroll to position [833, 0]
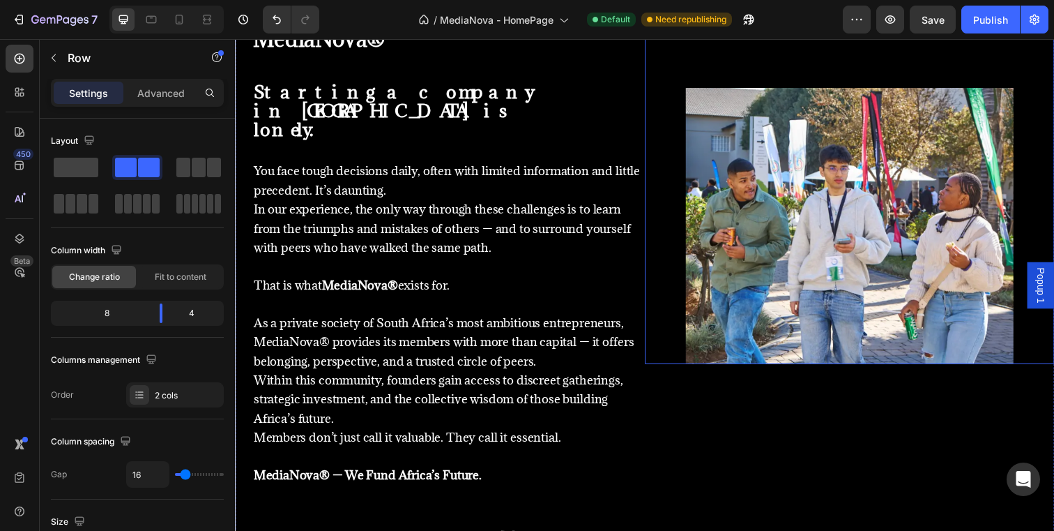
click at [835, 275] on img at bounding box center [862, 230] width 335 height 282
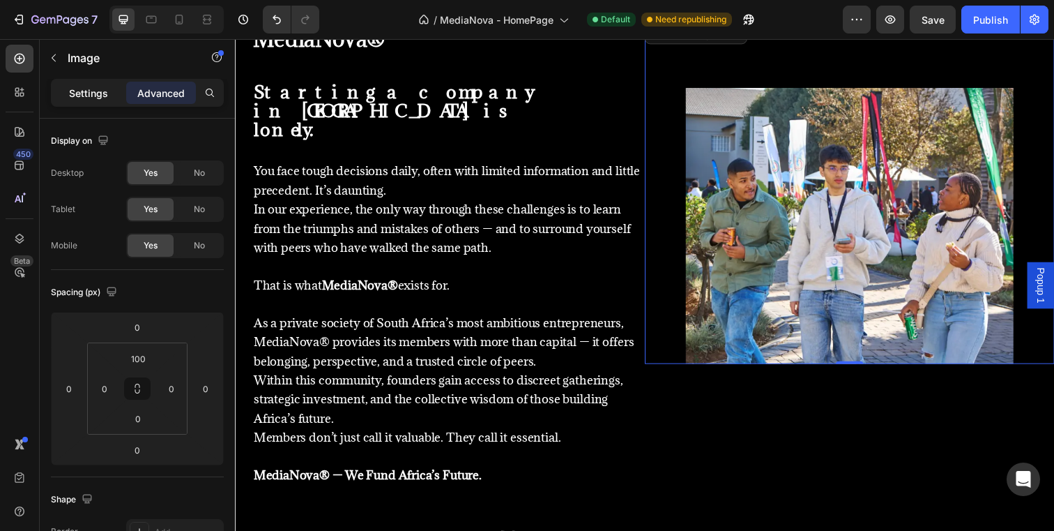
click at [87, 100] on div "Settings" at bounding box center [89, 93] width 70 height 22
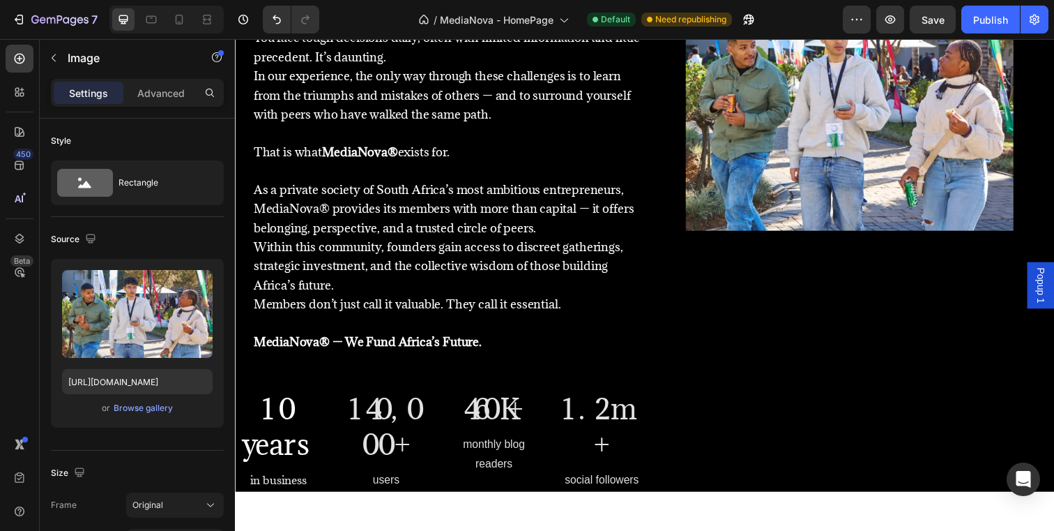
scroll to position [977, 0]
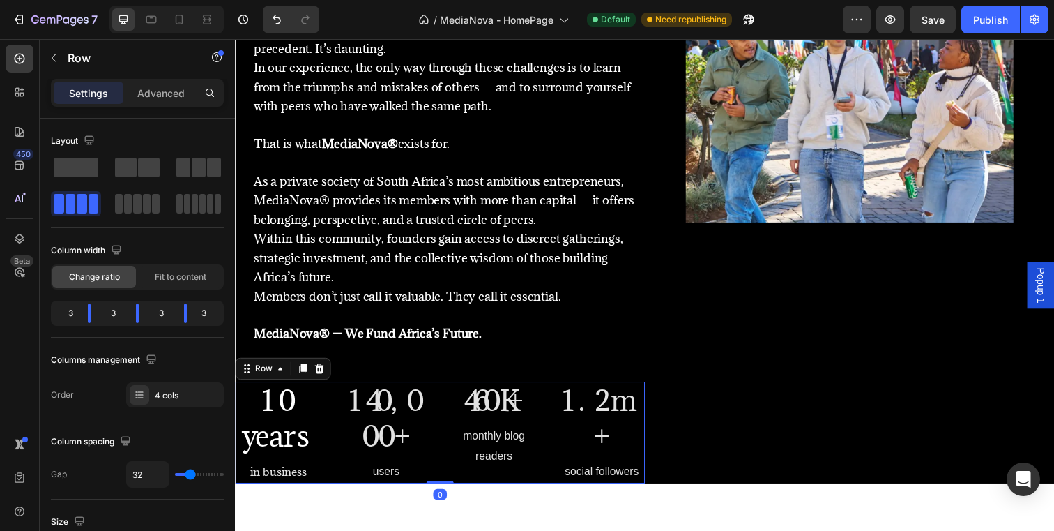
click at [644, 454] on div "1.2m+ Heading social followers Text block" at bounding box center [610, 440] width 88 height 104
click at [79, 159] on span at bounding box center [76, 168] width 45 height 20
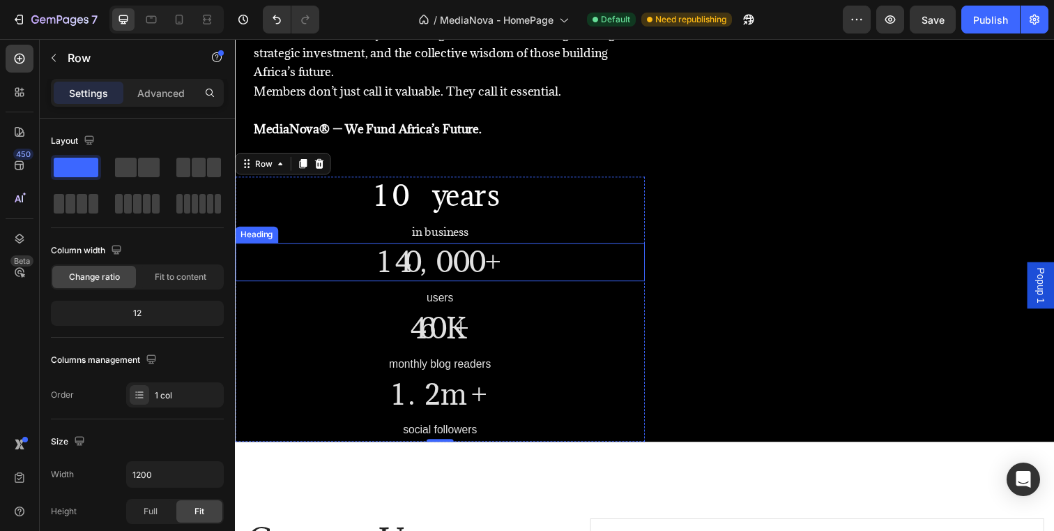
scroll to position [1191, 0]
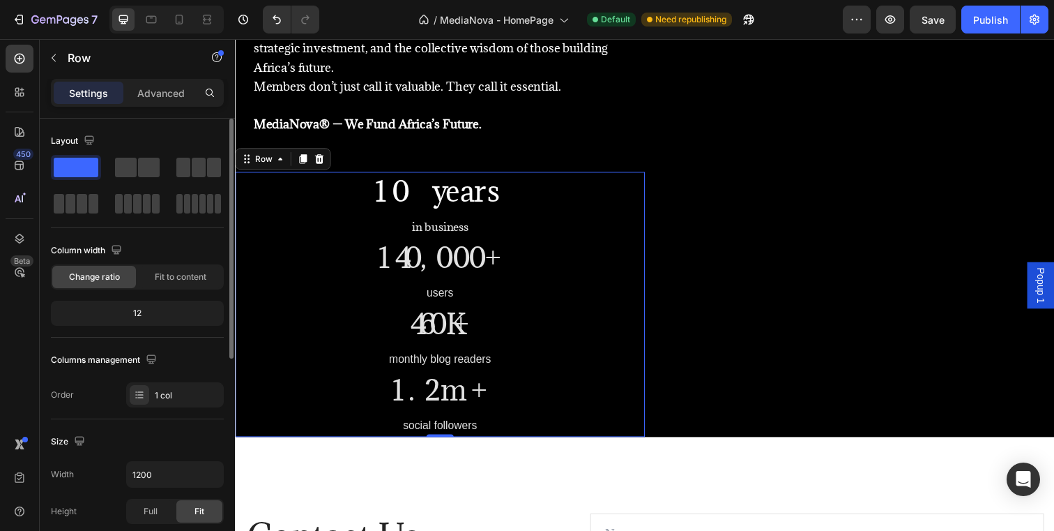
click at [157, 310] on div "12" at bounding box center [137, 313] width 167 height 20
click at [93, 198] on span at bounding box center [94, 204] width 10 height 20
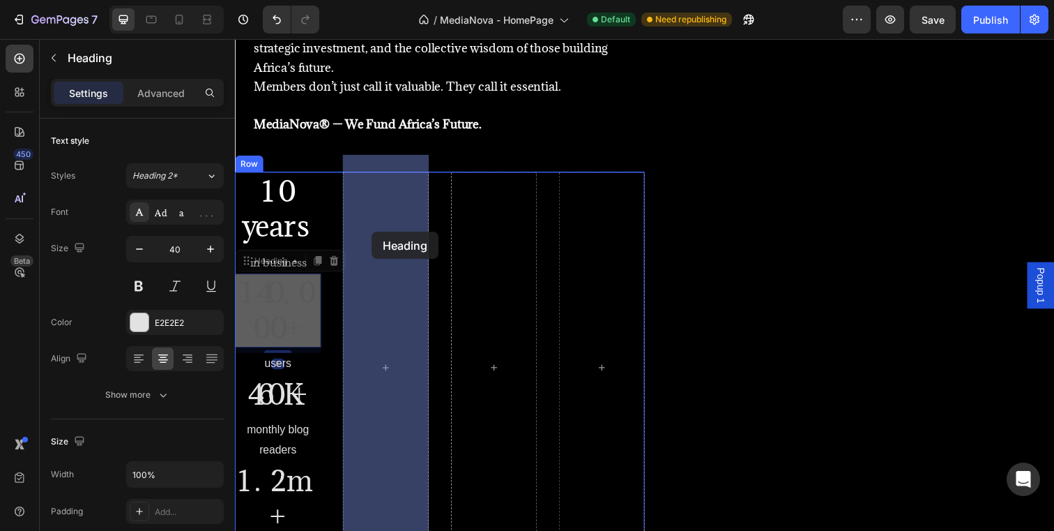
drag, startPoint x: 282, startPoint y: 278, endPoint x: 374, endPoint y: 236, distance: 101.4
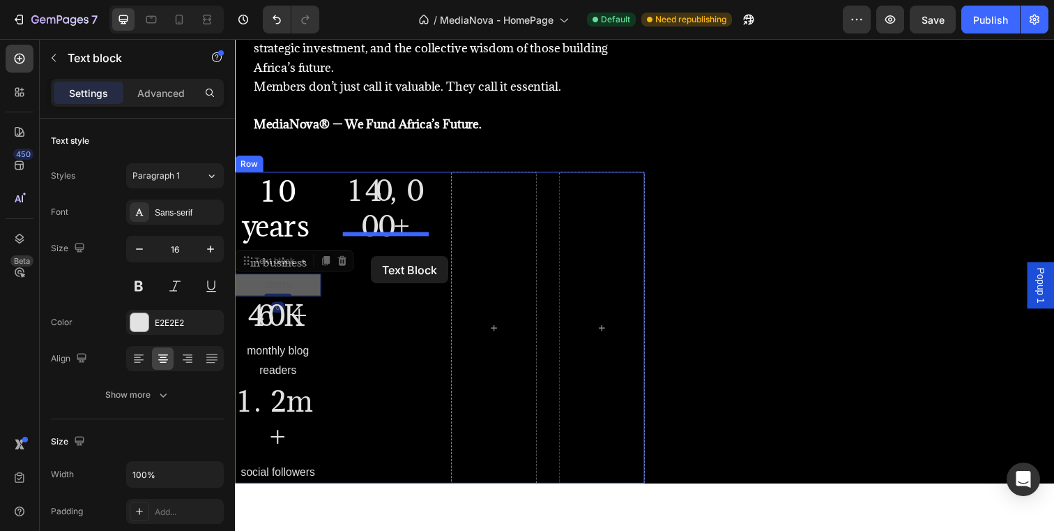
drag, startPoint x: 275, startPoint y: 273, endPoint x: 374, endPoint y: 261, distance: 100.5
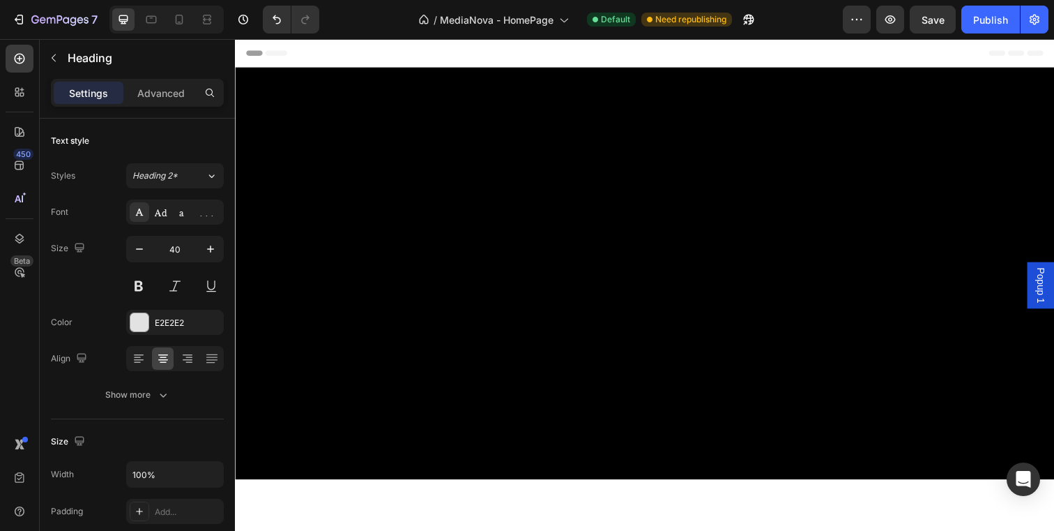
scroll to position [1191, 0]
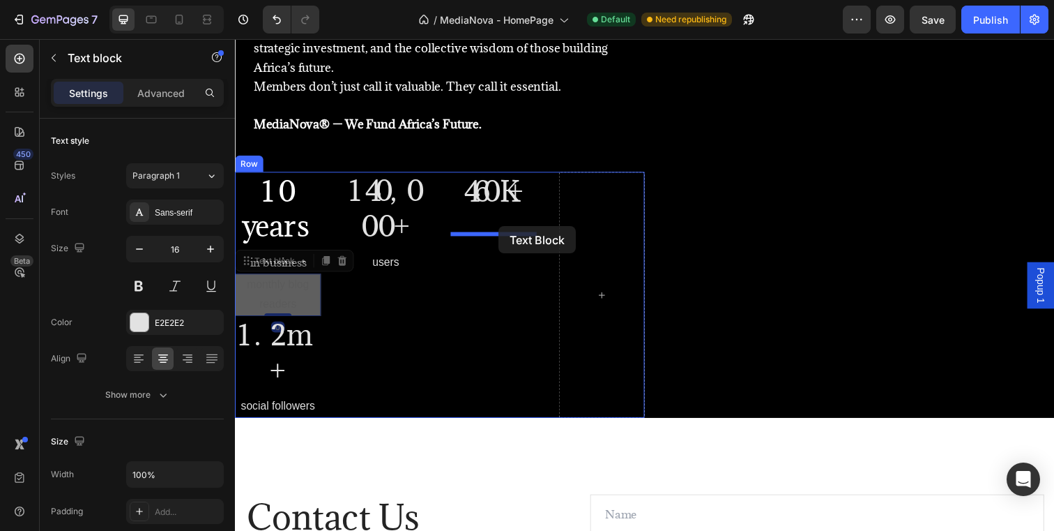
drag, startPoint x: 301, startPoint y: 294, endPoint x: 504, endPoint y: 230, distance: 212.8
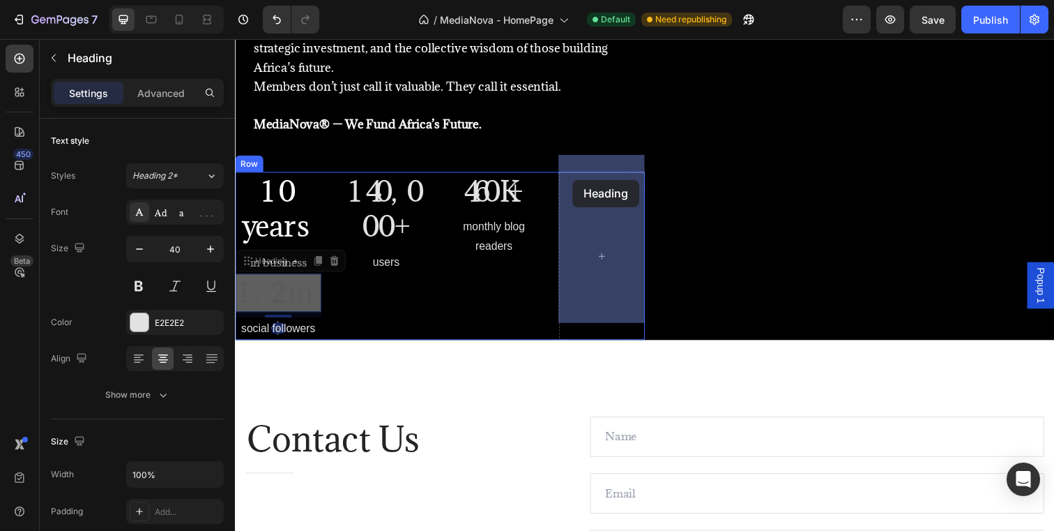
drag, startPoint x: 285, startPoint y: 283, endPoint x: 579, endPoint y: 183, distance: 310.9
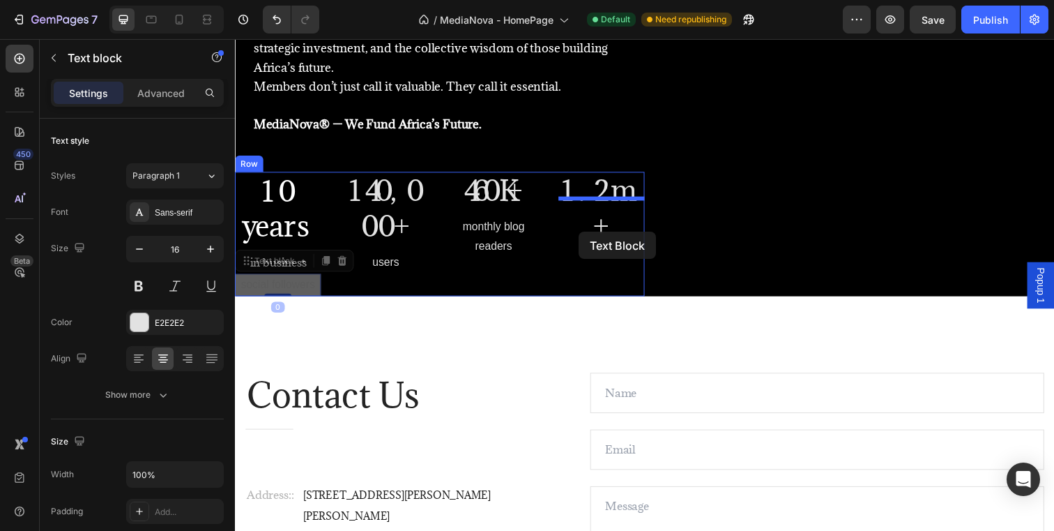
drag, startPoint x: 282, startPoint y: 272, endPoint x: 593, endPoint y: 235, distance: 313.2
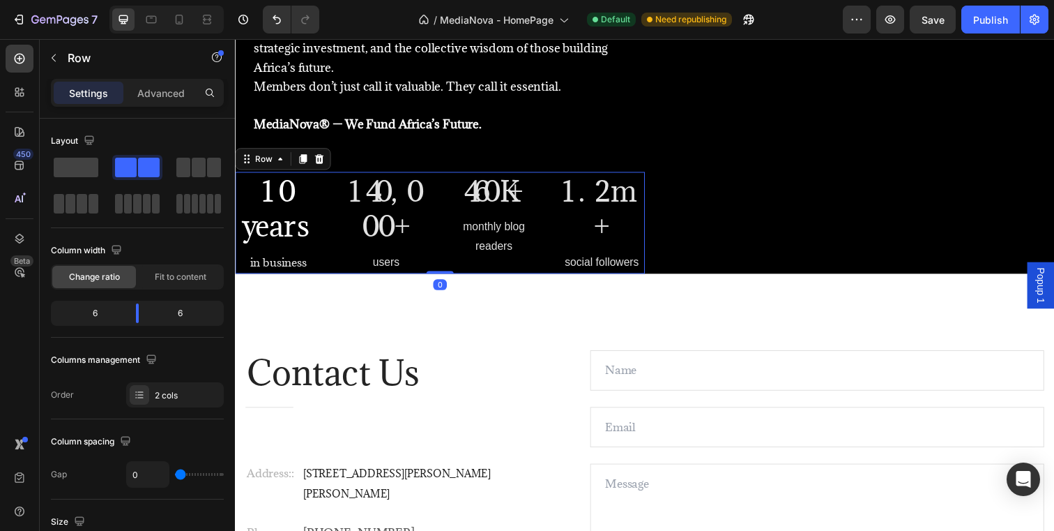
click at [642, 255] on div "1.2m+ Heading social followers Text block" at bounding box center [610, 226] width 88 height 104
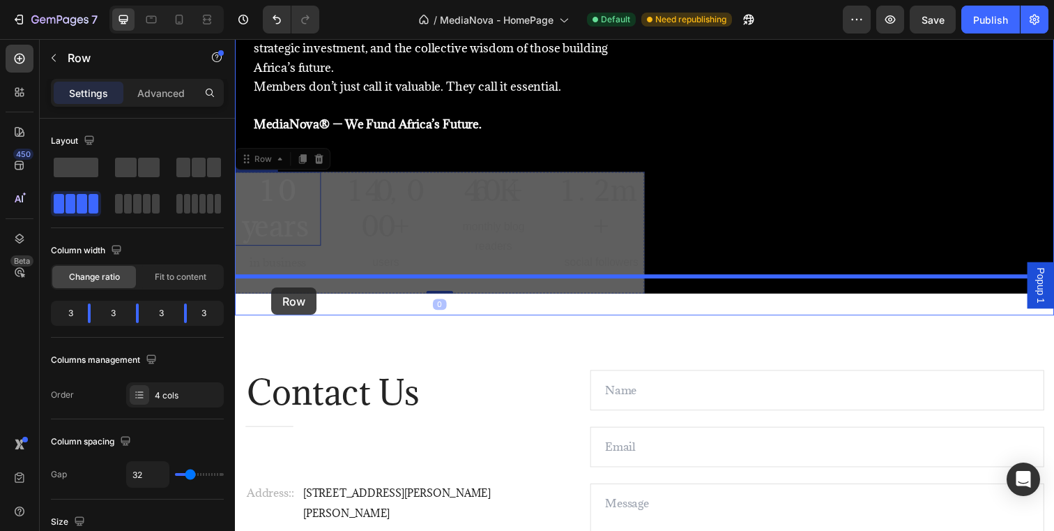
drag, startPoint x: 249, startPoint y: 146, endPoint x: 273, endPoint y: 294, distance: 150.4
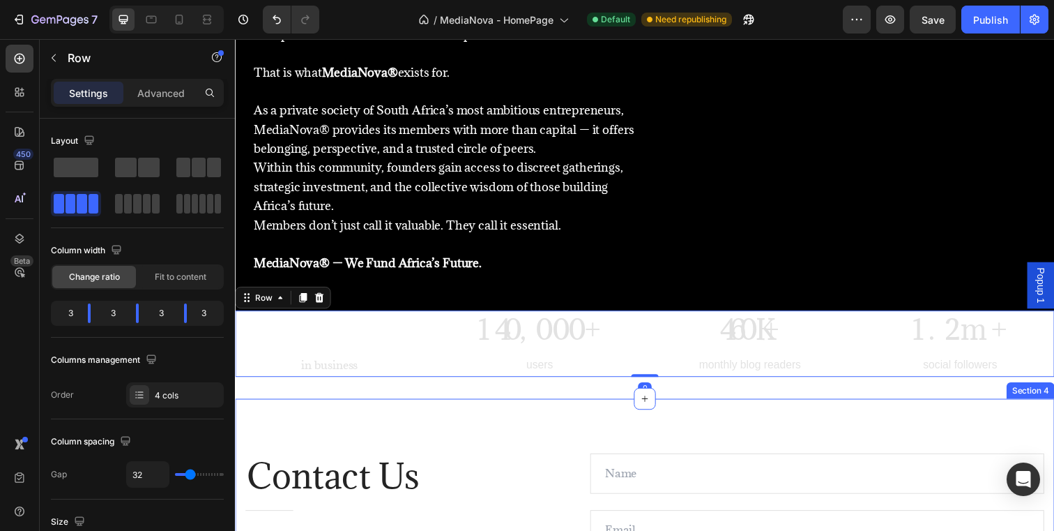
scroll to position [1045, 0]
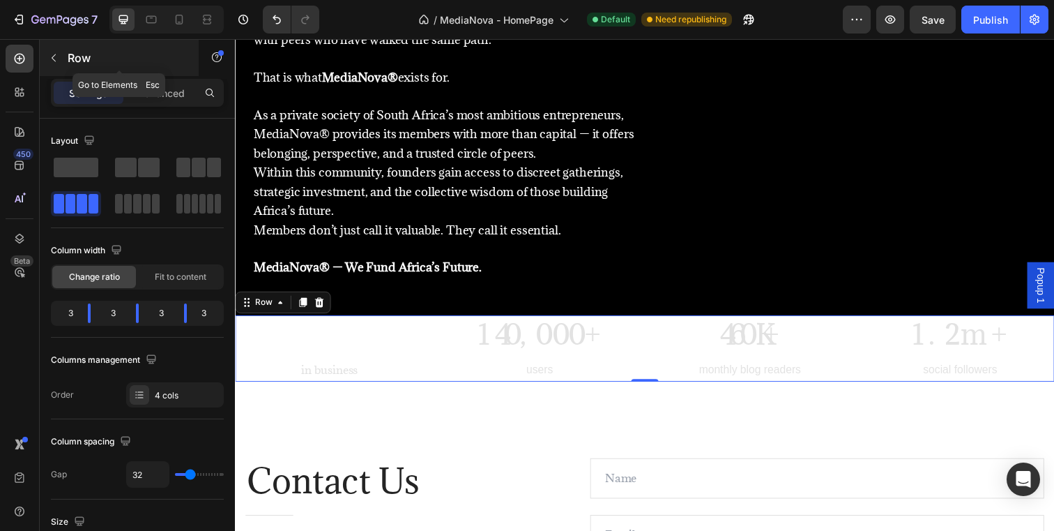
click at [54, 62] on icon "button" at bounding box center [53, 57] width 11 height 11
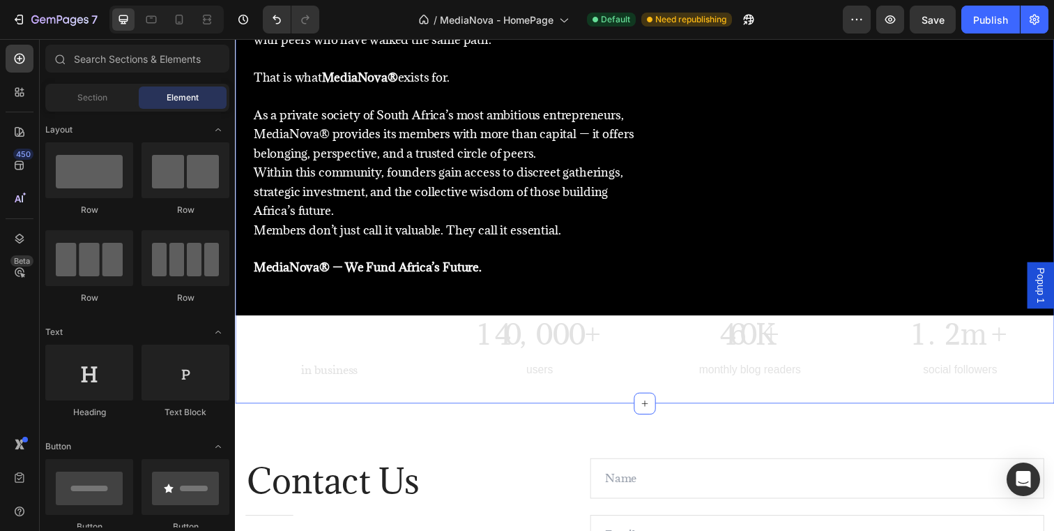
click at [241, 371] on div "MediaNova® Heading Starting a company in [GEOGRAPHIC_DATA] is lonely. Heading Y…" at bounding box center [653, 91] width 837 height 640
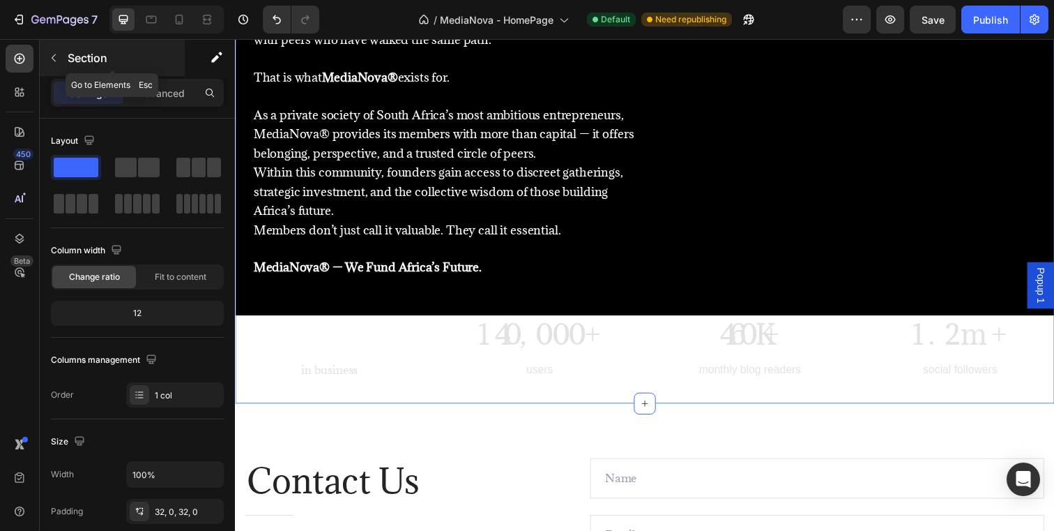
click at [54, 65] on button "button" at bounding box center [54, 58] width 22 height 22
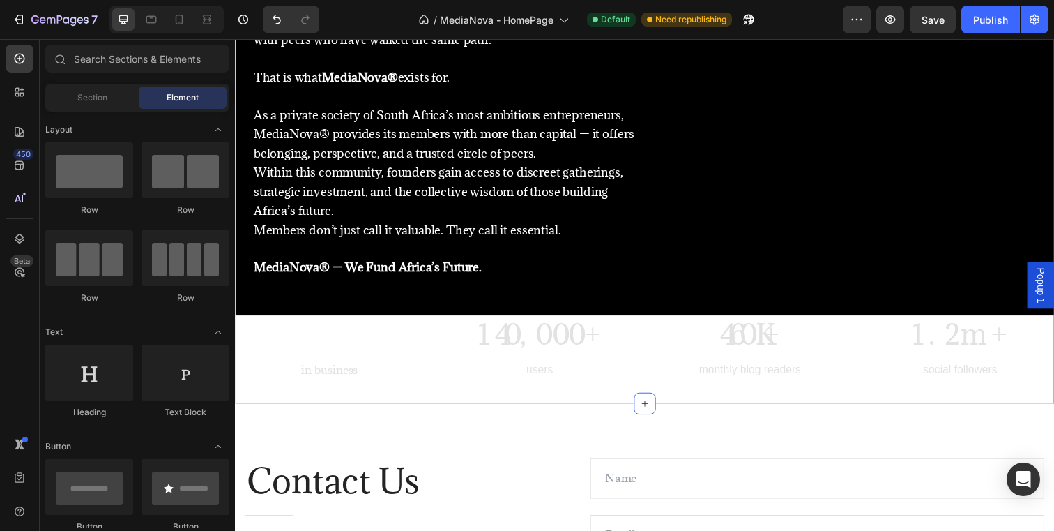
click at [248, 386] on div "MediaNova® Heading Starting a company in [GEOGRAPHIC_DATA] is lonely. Heading Y…" at bounding box center [653, 91] width 837 height 640
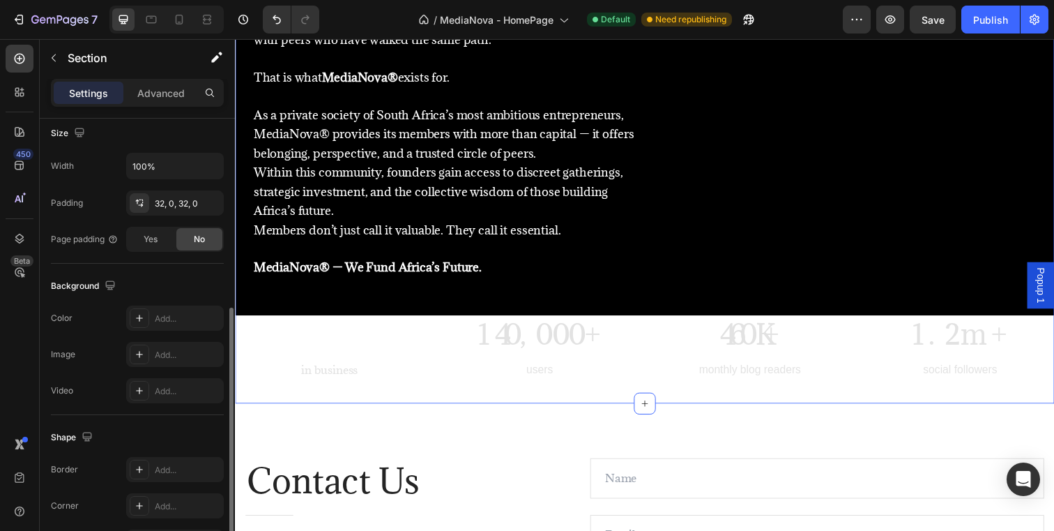
scroll to position [284, 0]
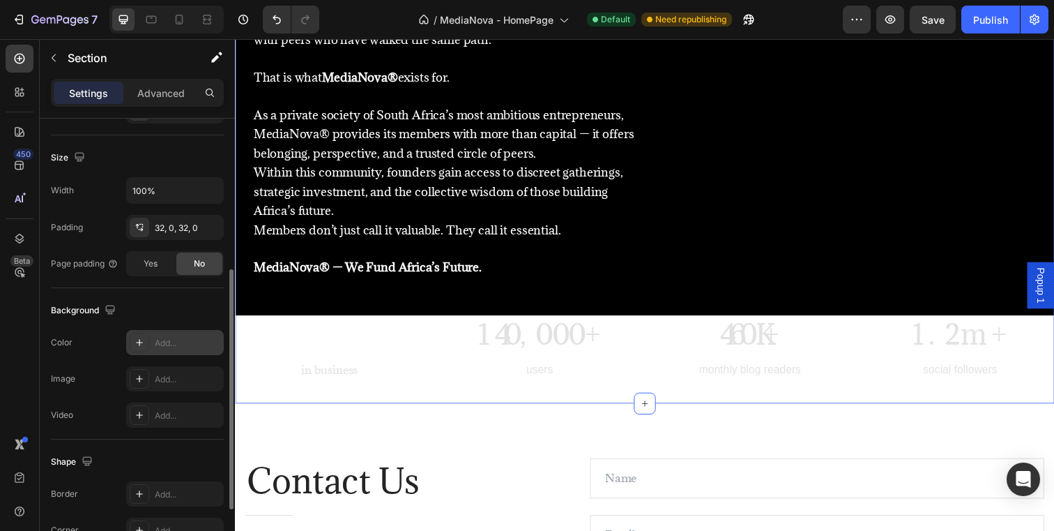
click at [155, 347] on div "Add..." at bounding box center [188, 343] width 66 height 13
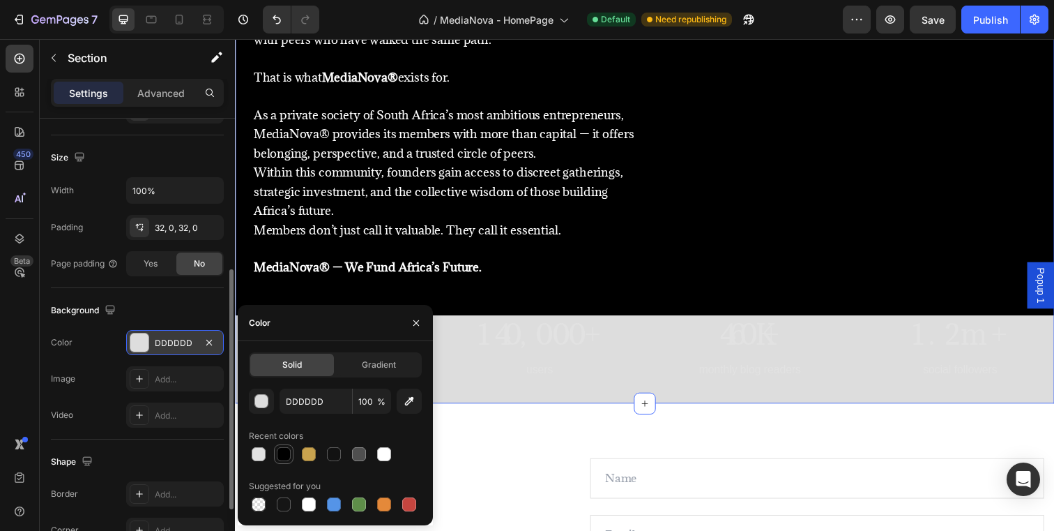
click at [284, 455] on div at bounding box center [284, 454] width 14 height 14
type input "000000"
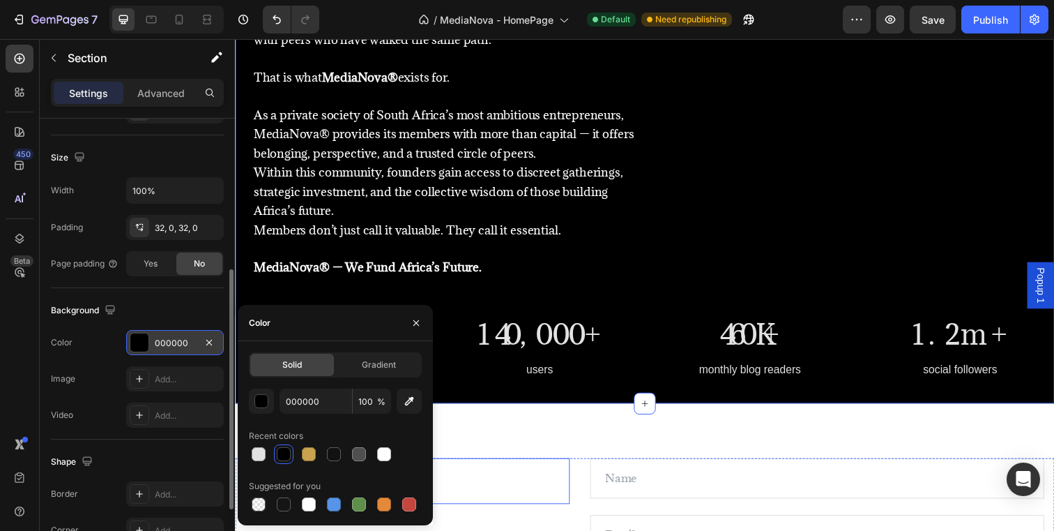
click at [514, 489] on p "Contact Us" at bounding box center [411, 489] width 328 height 43
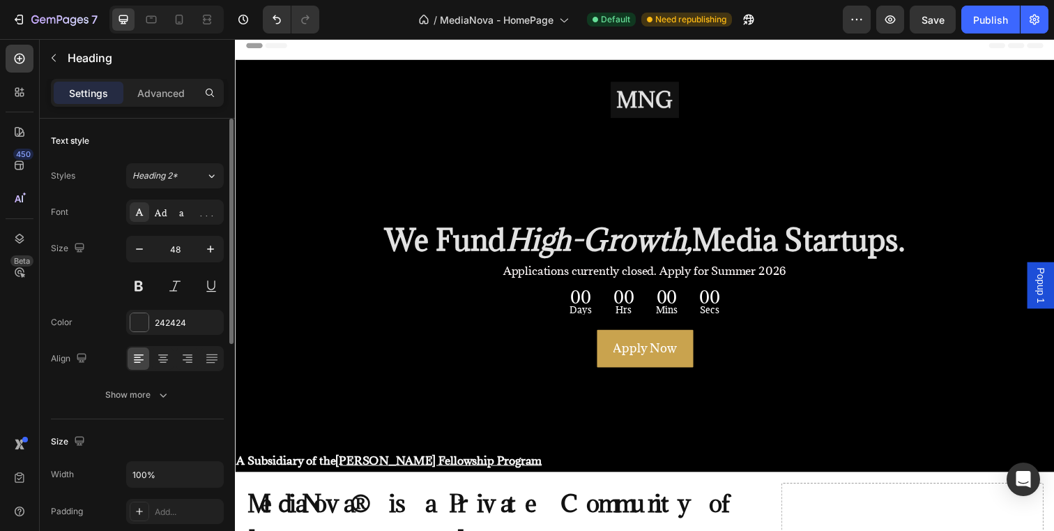
scroll to position [0, 0]
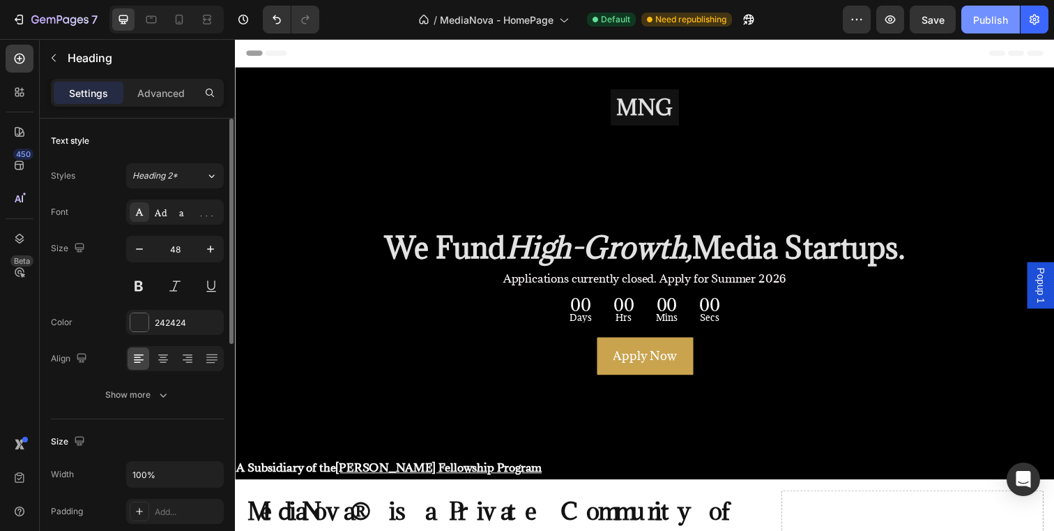
click at [989, 15] on div "Publish" at bounding box center [990, 20] width 35 height 15
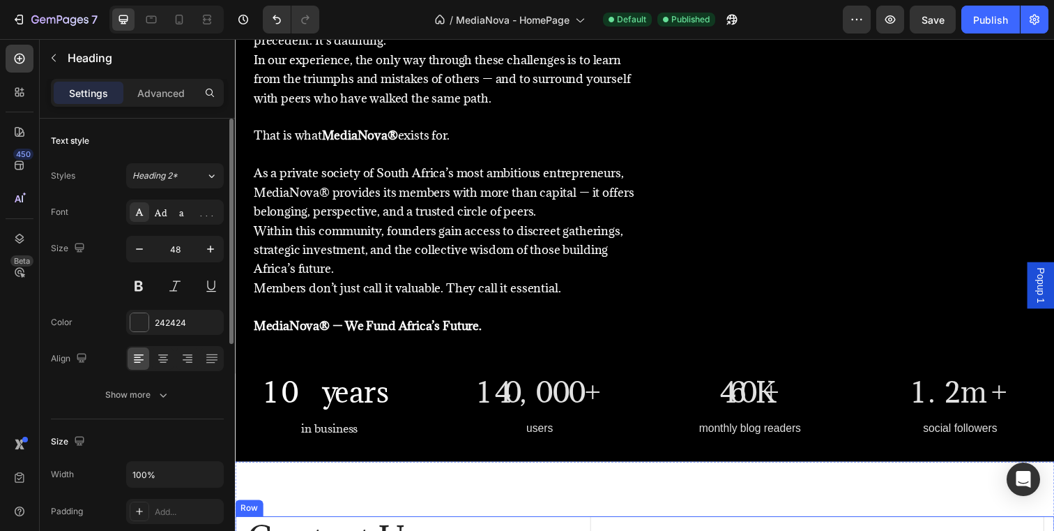
scroll to position [736, 0]
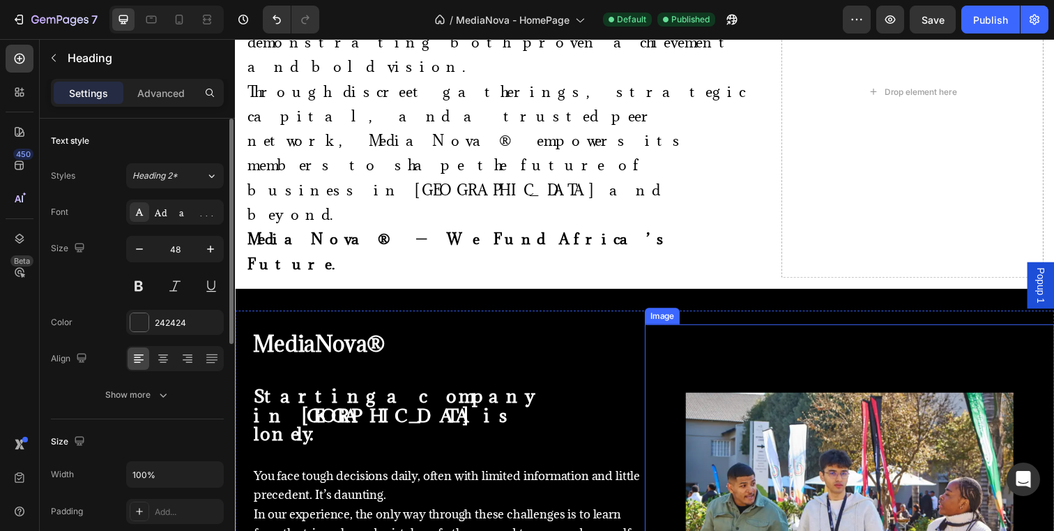
click at [840, 400] on img at bounding box center [862, 541] width 335 height 282
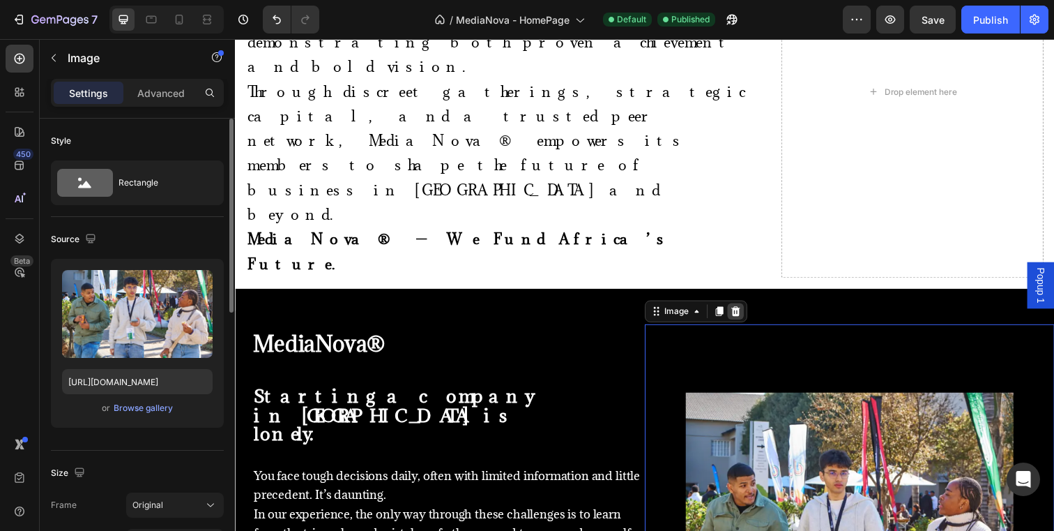
click at [746, 312] on icon at bounding box center [746, 317] width 9 height 10
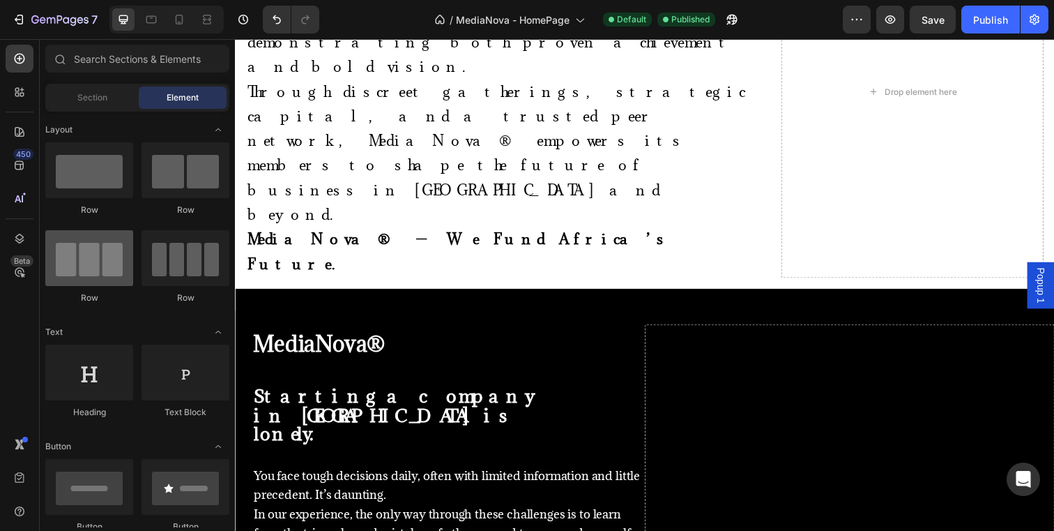
click at [112, 268] on div at bounding box center [89, 258] width 88 height 56
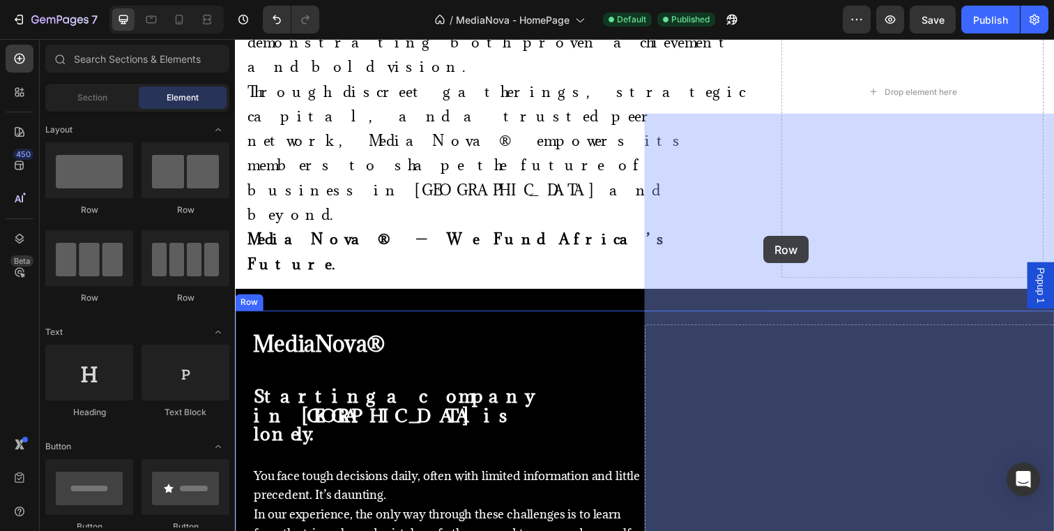
drag, startPoint x: 347, startPoint y: 307, endPoint x: 775, endPoint y: 240, distance: 432.7
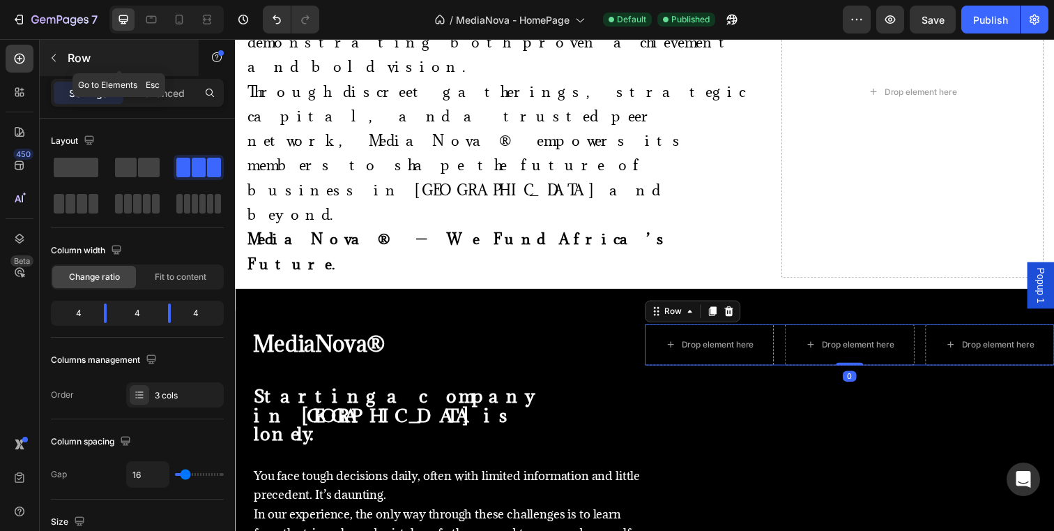
click at [54, 61] on icon "button" at bounding box center [53, 57] width 11 height 11
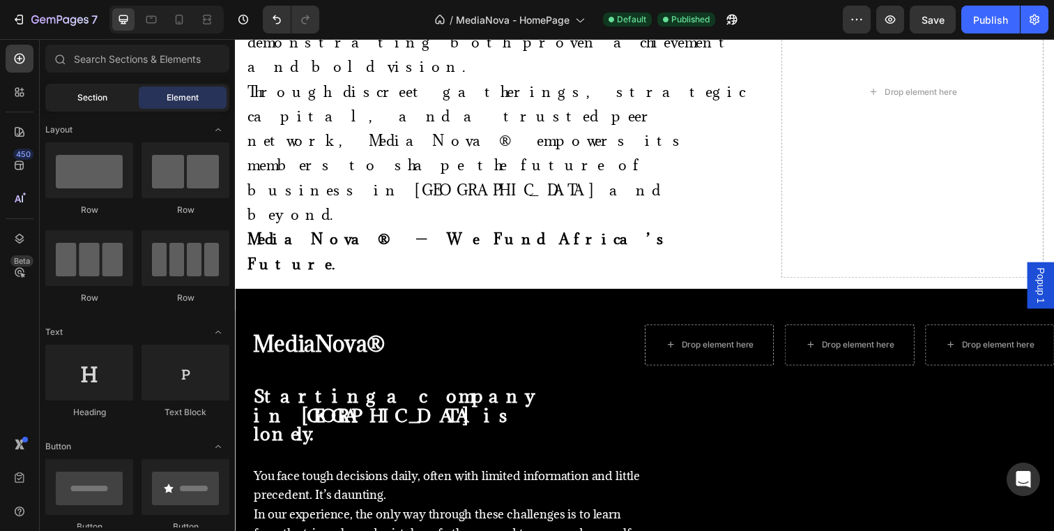
click at [82, 100] on span "Section" at bounding box center [92, 97] width 30 height 13
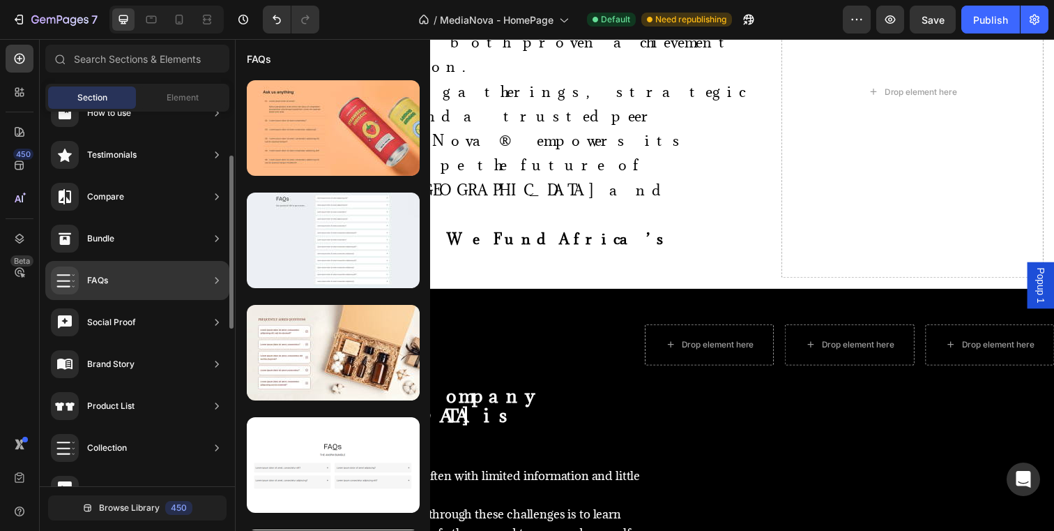
scroll to position [306, 0]
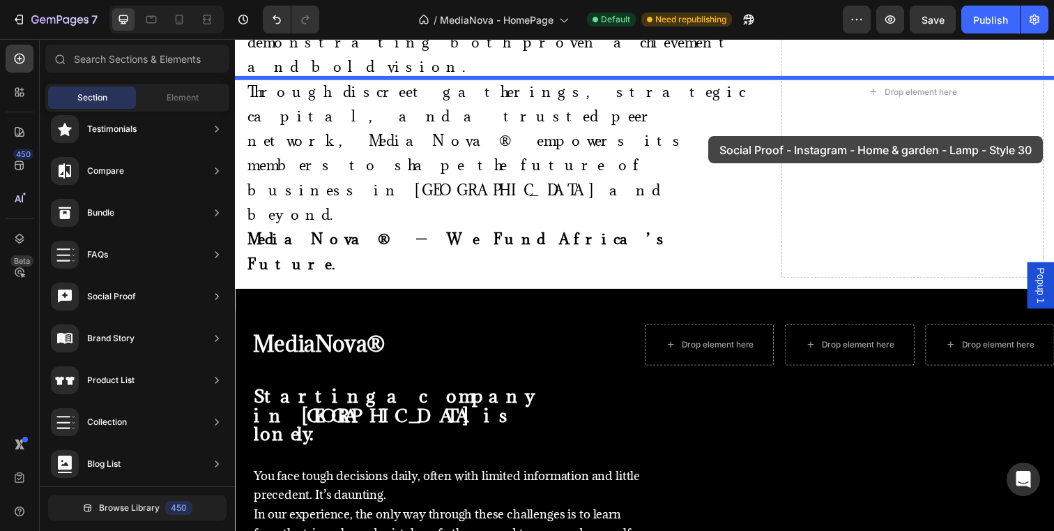
drag, startPoint x: 562, startPoint y: 275, endPoint x: 713, endPoint y: 129, distance: 210.6
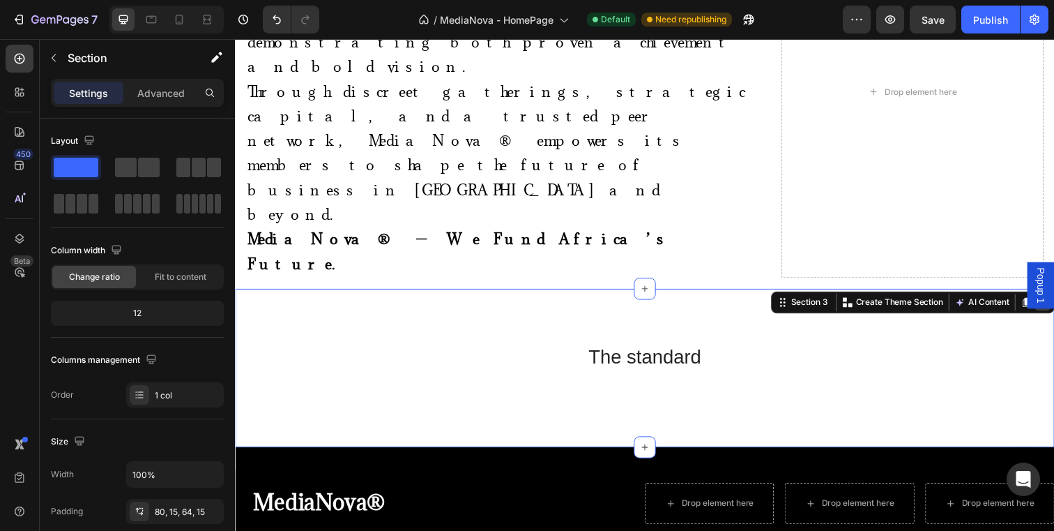
click at [1054, 303] on icon at bounding box center [1060, 308] width 9 height 10
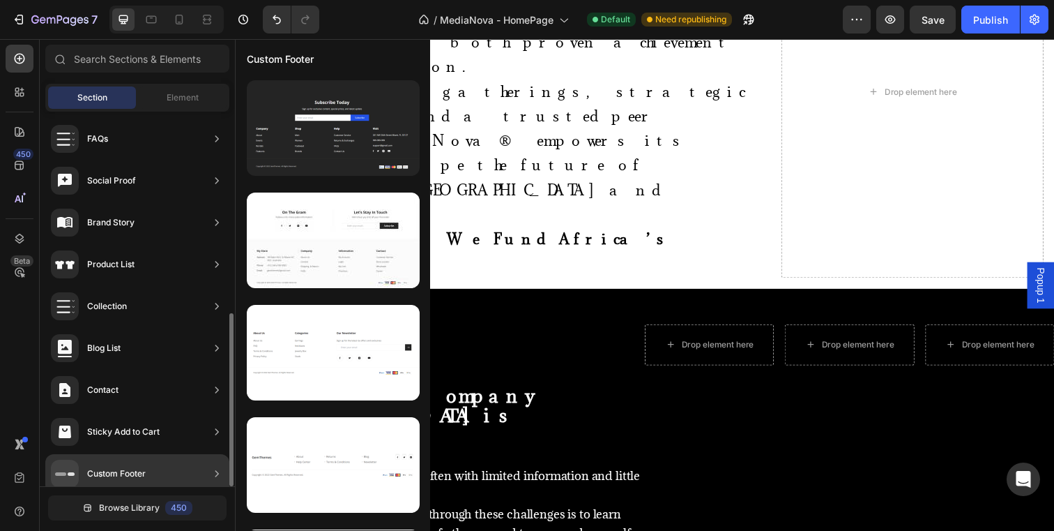
scroll to position [434, 0]
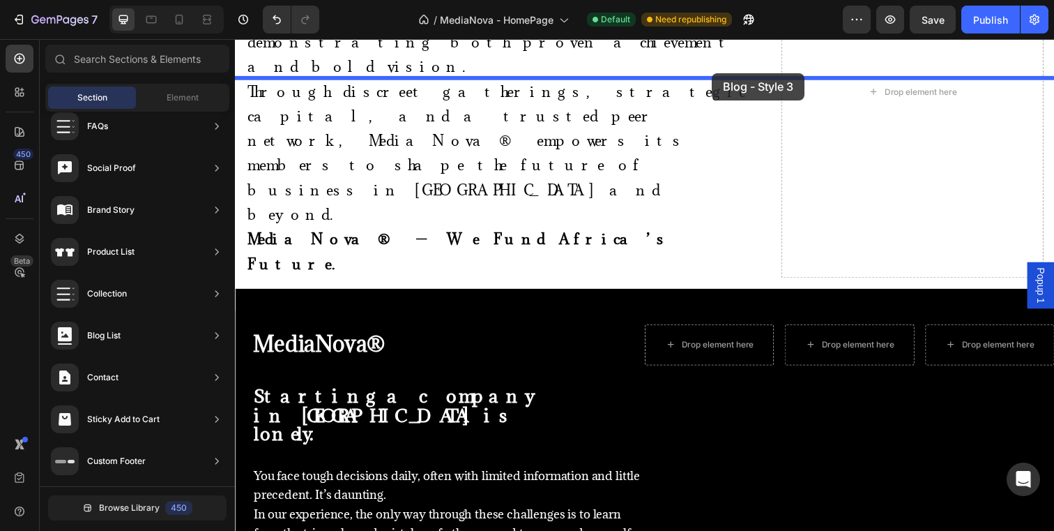
drag, startPoint x: 530, startPoint y: 275, endPoint x: 722, endPoint y: 74, distance: 278.2
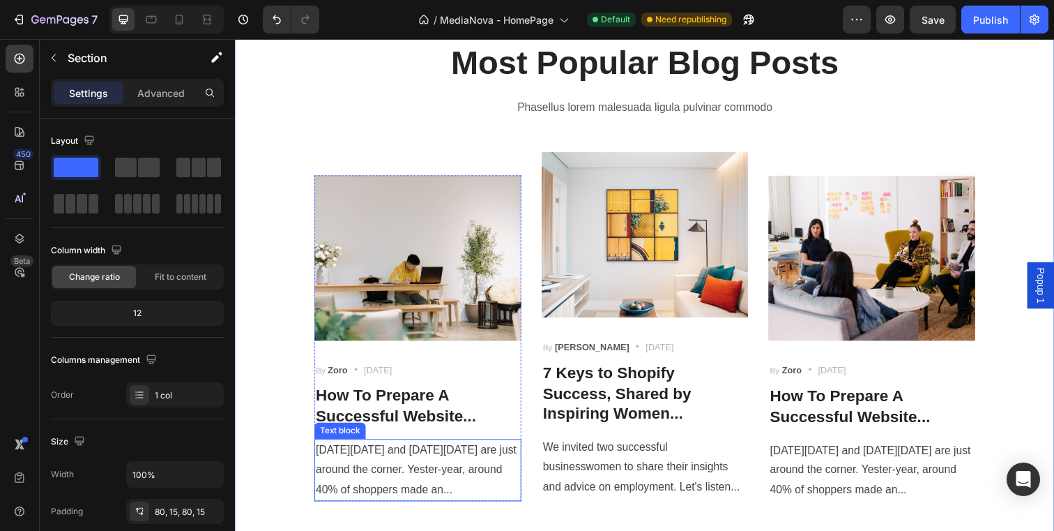
scroll to position [902, 0]
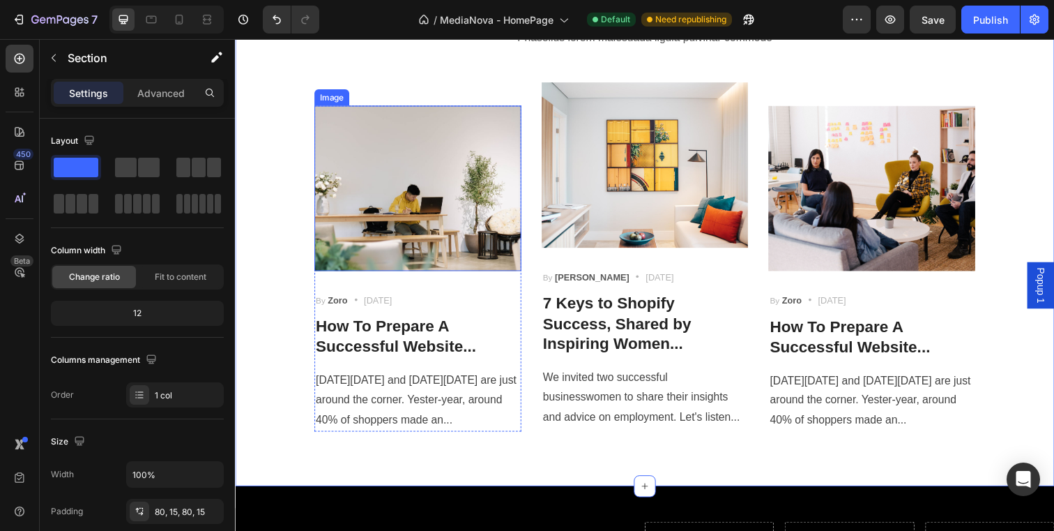
click at [432, 175] on img at bounding box center [421, 191] width 211 height 169
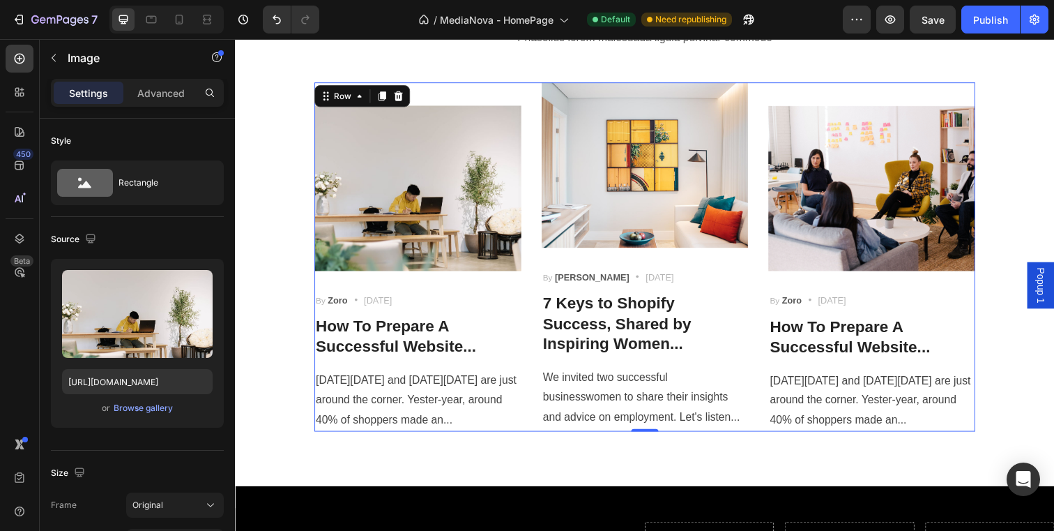
click at [523, 92] on div "Image By Zoro Text block Icon [DATE] Text block Row How To Prepare A Successful…" at bounding box center [421, 261] width 211 height 356
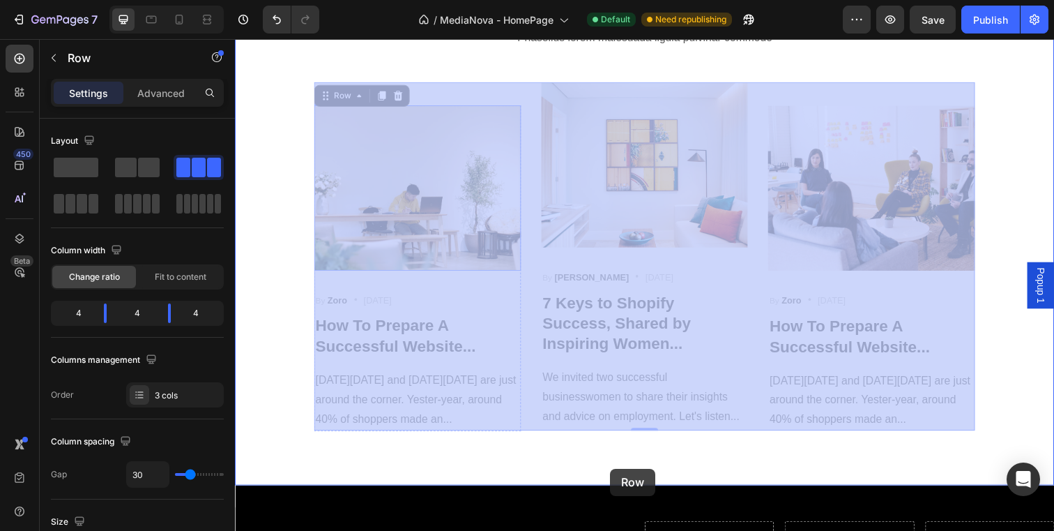
scroll to position [916, 0]
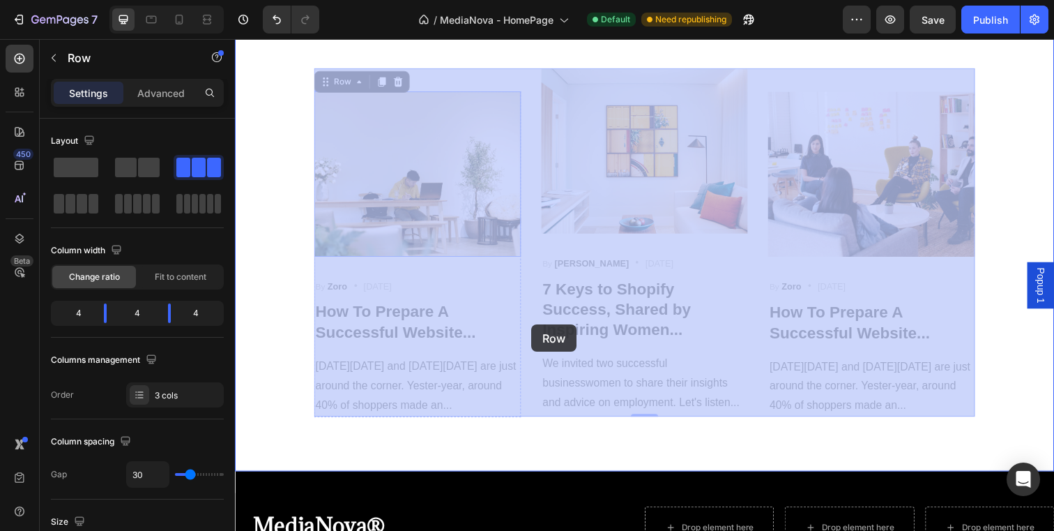
drag, startPoint x: 331, startPoint y: 92, endPoint x: 537, endPoint y: 330, distance: 314.4
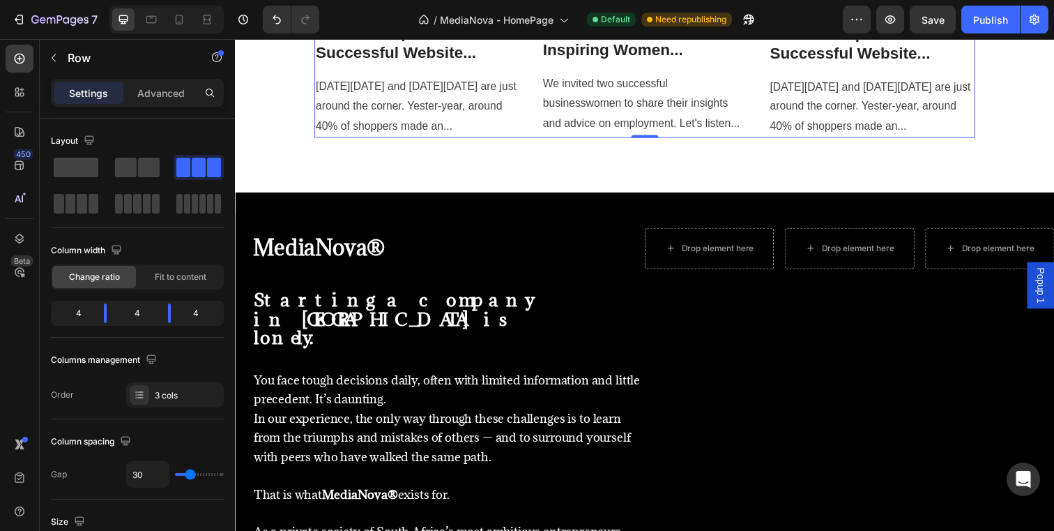
scroll to position [1214, 0]
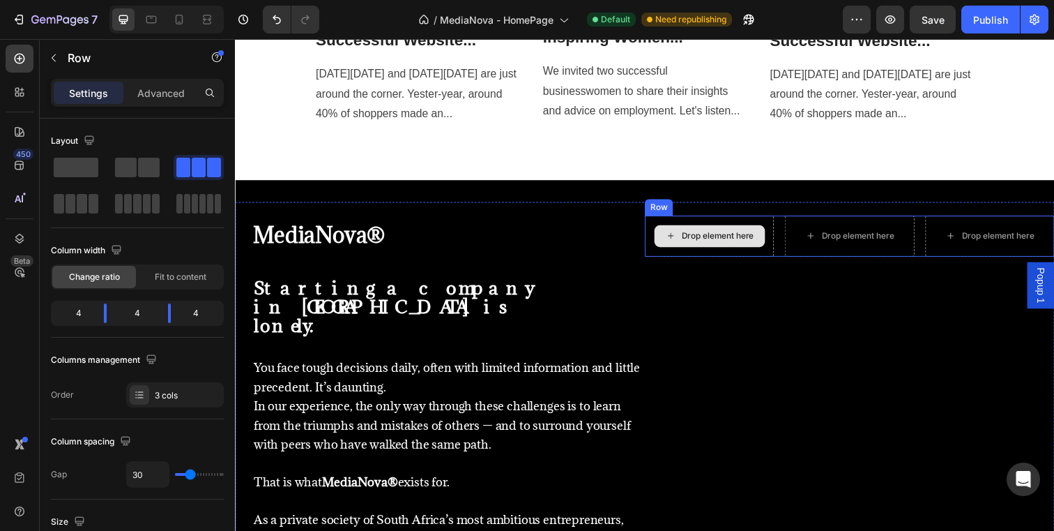
click at [731, 229] on div "Drop element here" at bounding box center [719, 240] width 113 height 22
click at [791, 234] on div "Drop element here Drop element here Drop element here Row" at bounding box center [862, 240] width 418 height 42
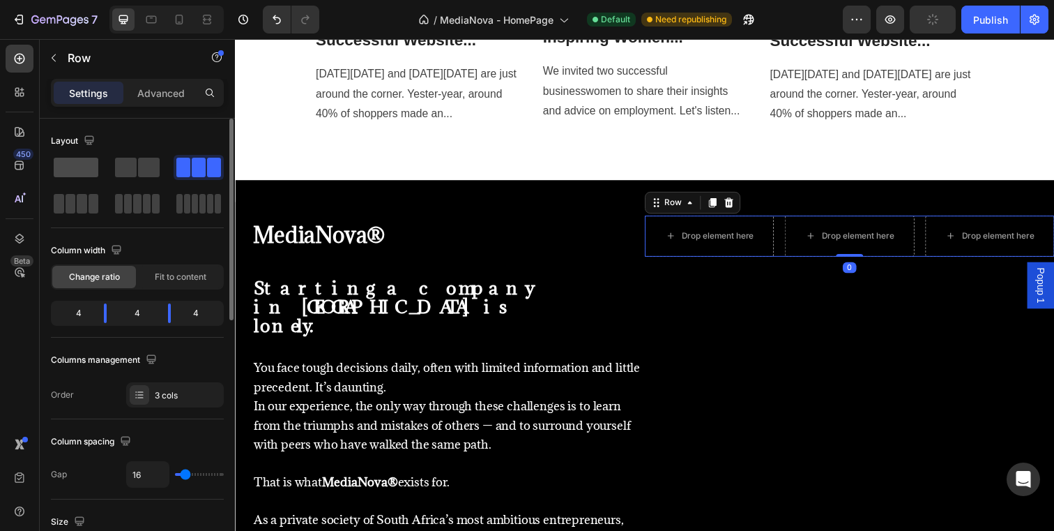
click at [85, 165] on span at bounding box center [76, 168] width 45 height 20
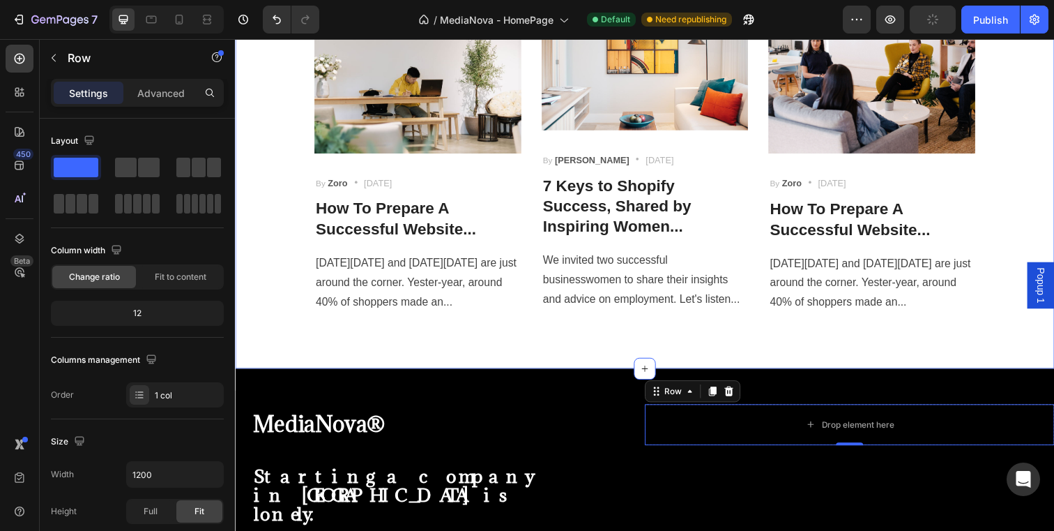
scroll to position [860, 0]
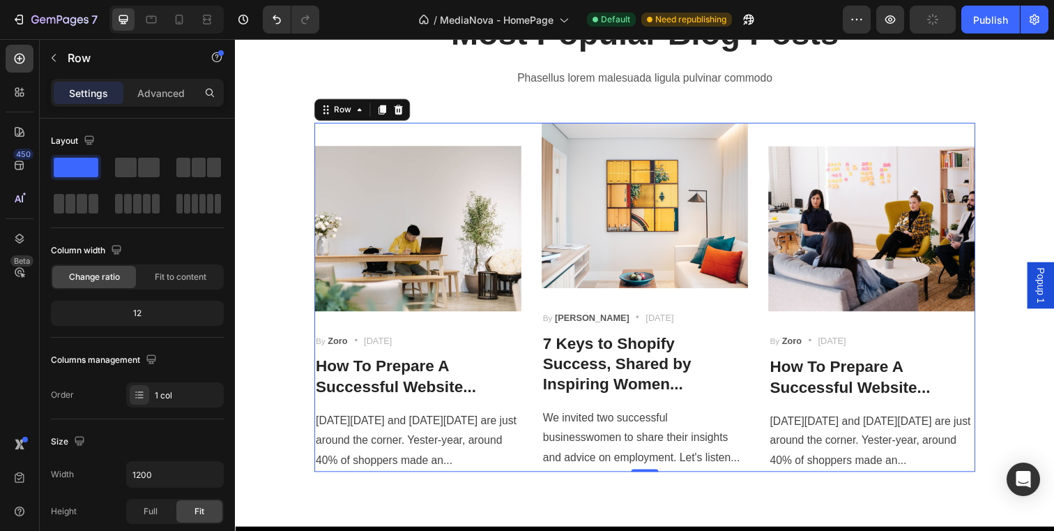
click at [366, 137] on div "Image By Zoro Text block Icon [DATE] Text block Row How To Prepare A Successful…" at bounding box center [421, 302] width 211 height 356
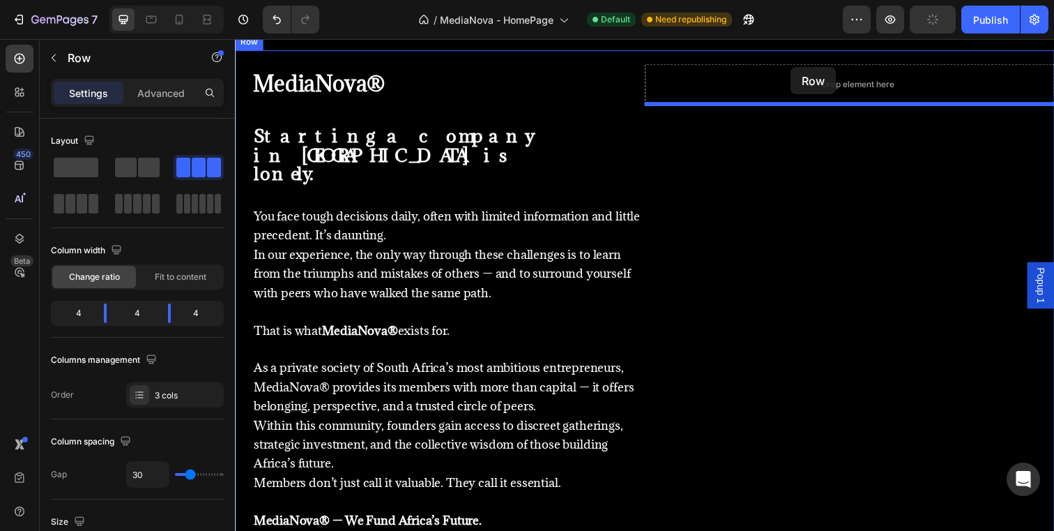
scroll to position [1296, 0]
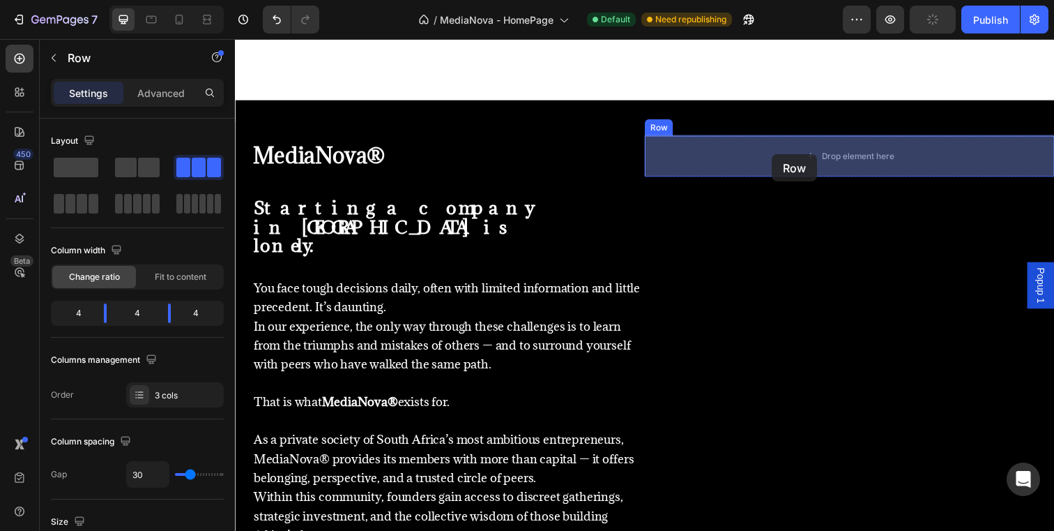
drag, startPoint x: 331, startPoint y: 110, endPoint x: 783, endPoint y: 156, distance: 454.9
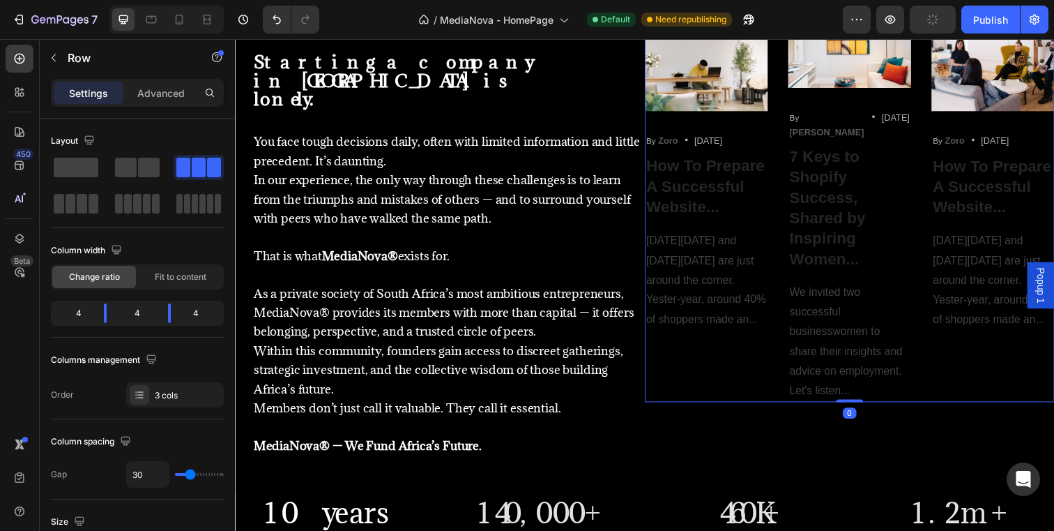
scroll to position [978, 0]
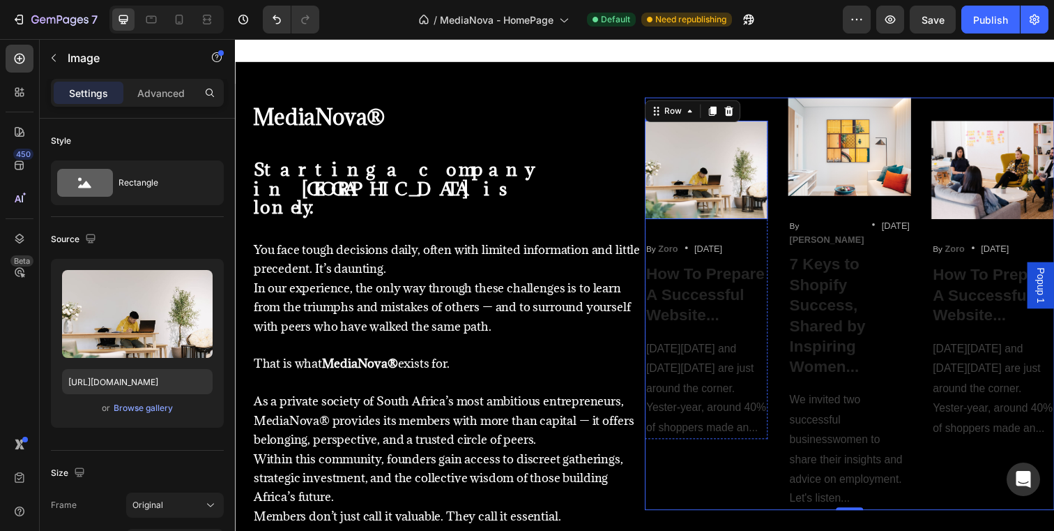
click at [729, 156] on img at bounding box center [716, 172] width 126 height 100
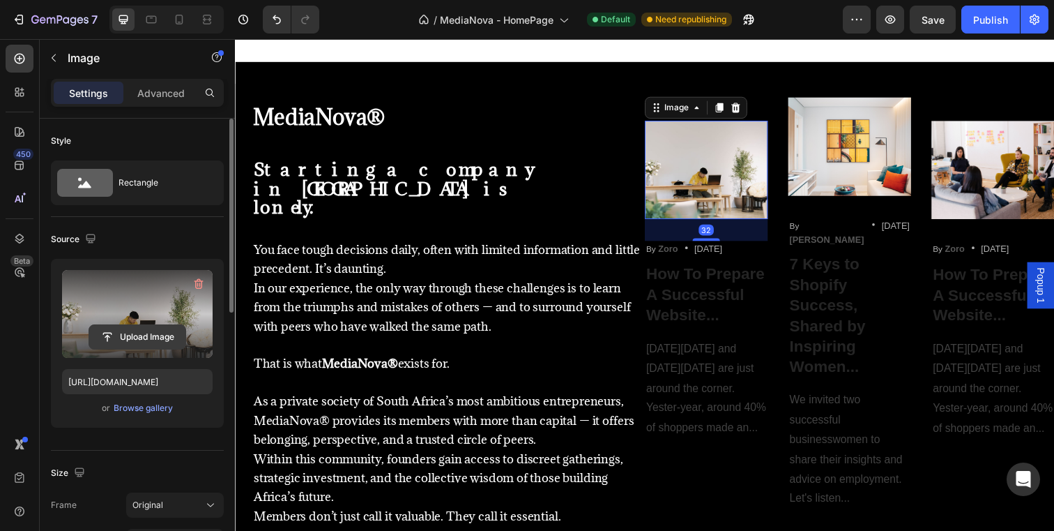
click at [176, 335] on input "file" at bounding box center [137, 337] width 96 height 24
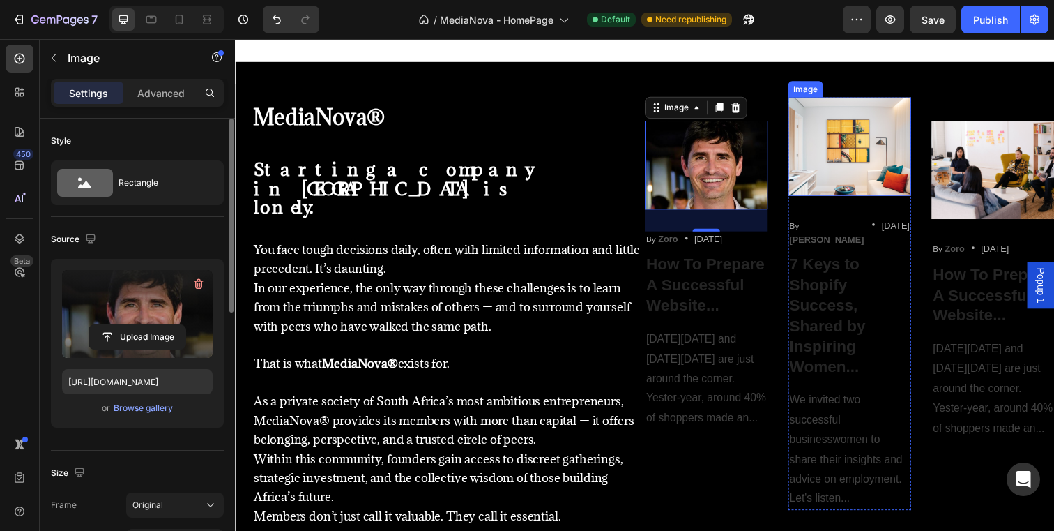
click at [842, 160] on img at bounding box center [863, 148] width 126 height 100
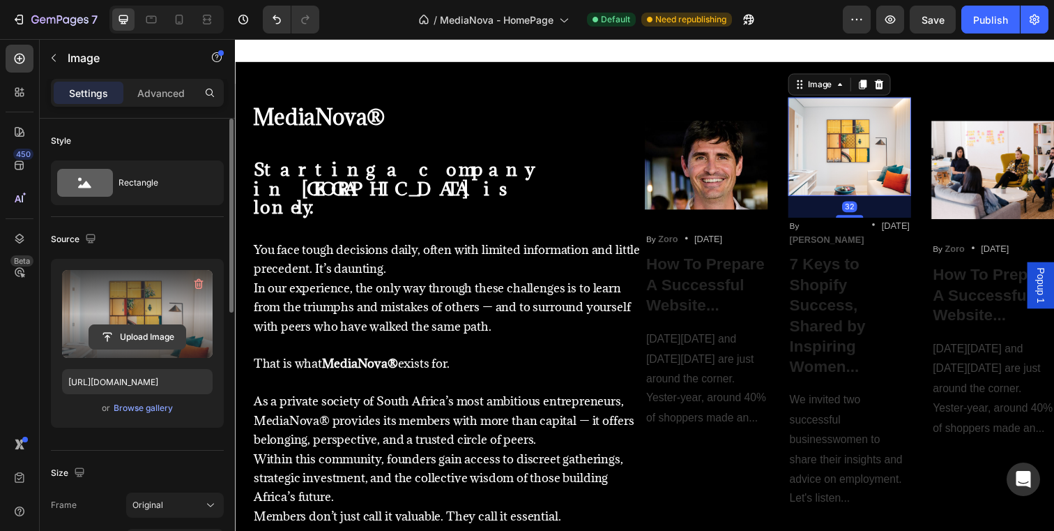
click at [137, 333] on input "file" at bounding box center [137, 337] width 96 height 24
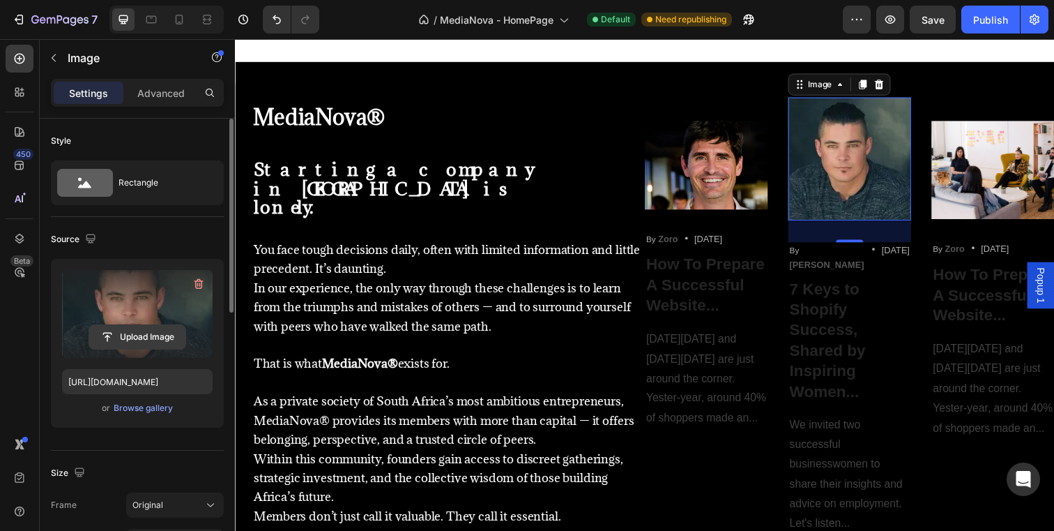
click at [156, 340] on input "file" at bounding box center [137, 337] width 96 height 24
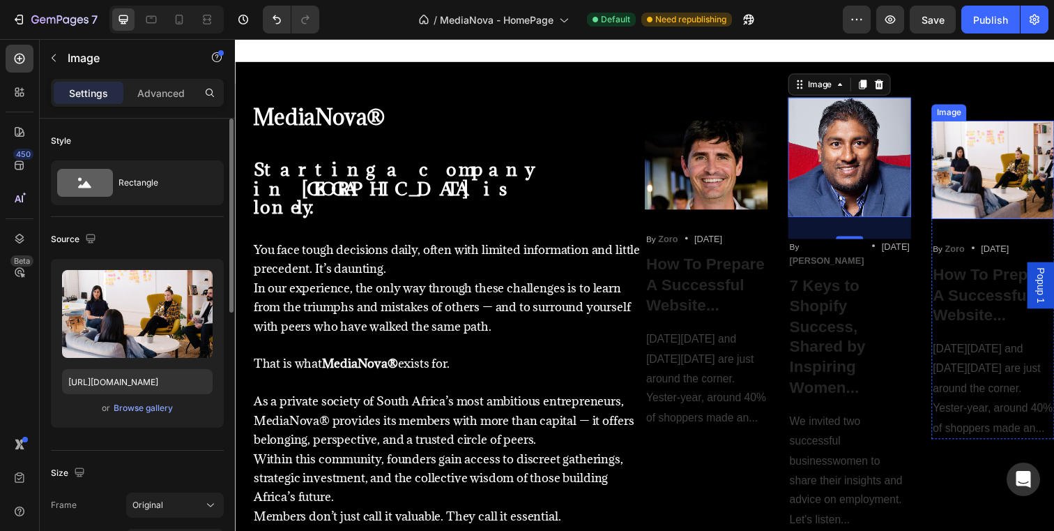
click at [974, 182] on img at bounding box center [1009, 172] width 126 height 100
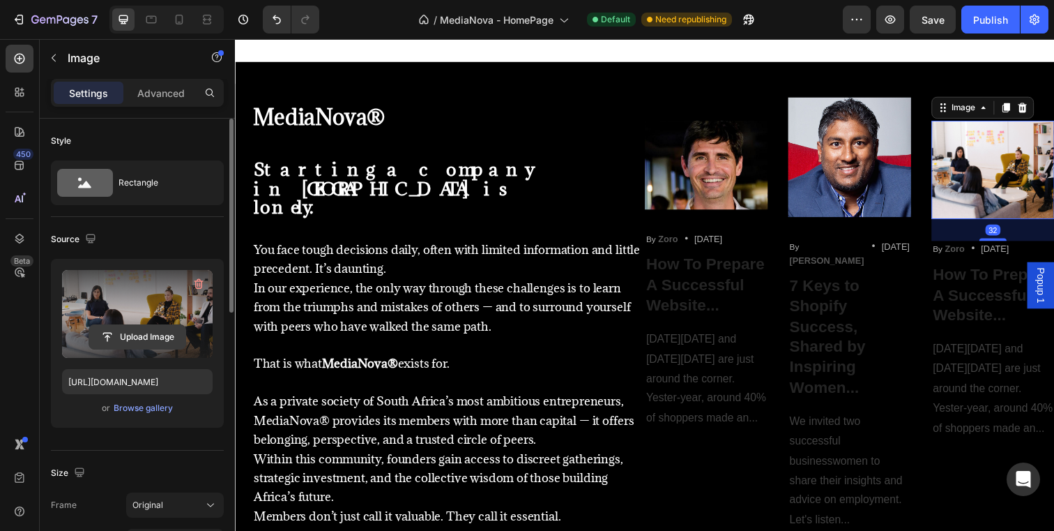
click at [162, 342] on input "file" at bounding box center [137, 337] width 96 height 24
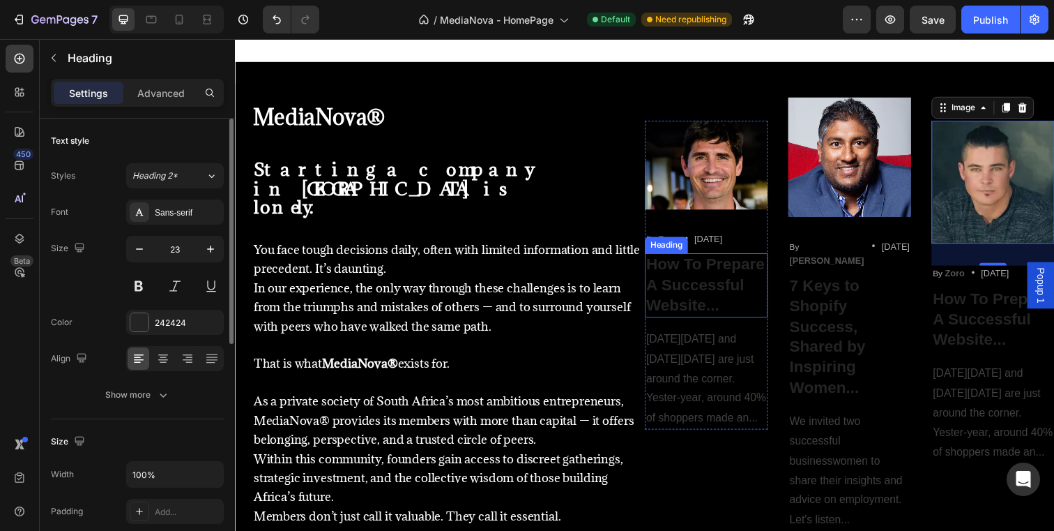
click at [772, 261] on p "How To Prepare A Successful Website..." at bounding box center [716, 290] width 123 height 63
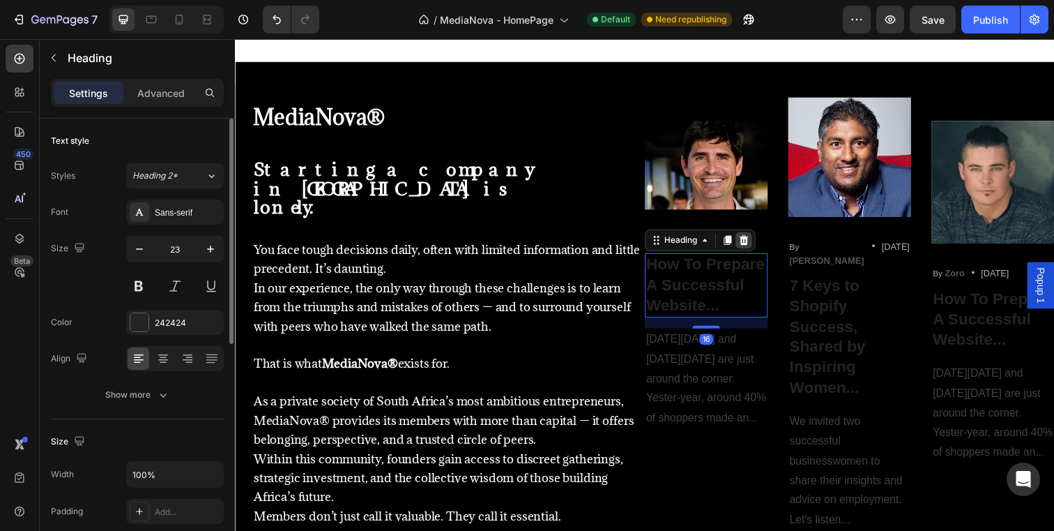
click at [753, 241] on icon at bounding box center [754, 244] width 9 height 10
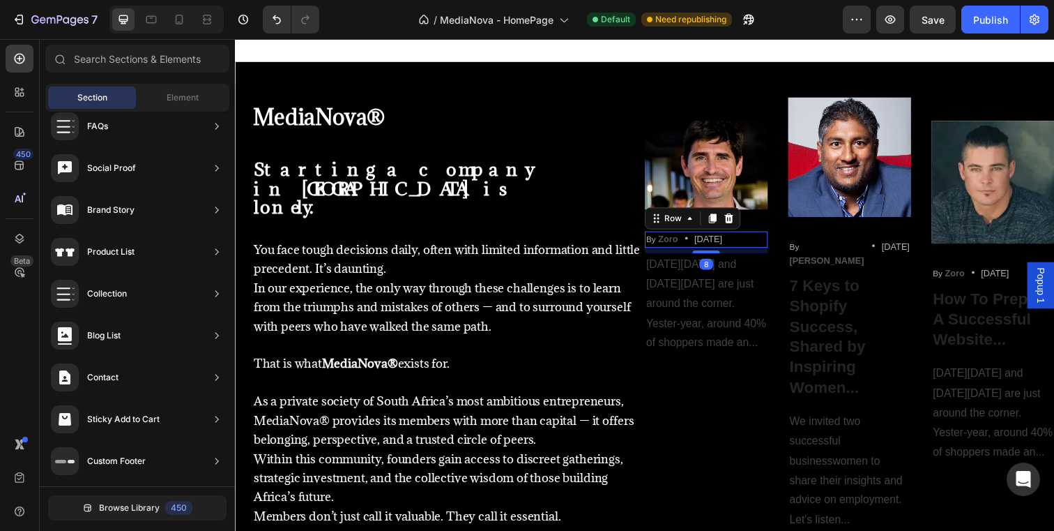
click at [769, 241] on div "By Zoro Text block Icon [DATE] Text block Row 8" at bounding box center [716, 243] width 126 height 17
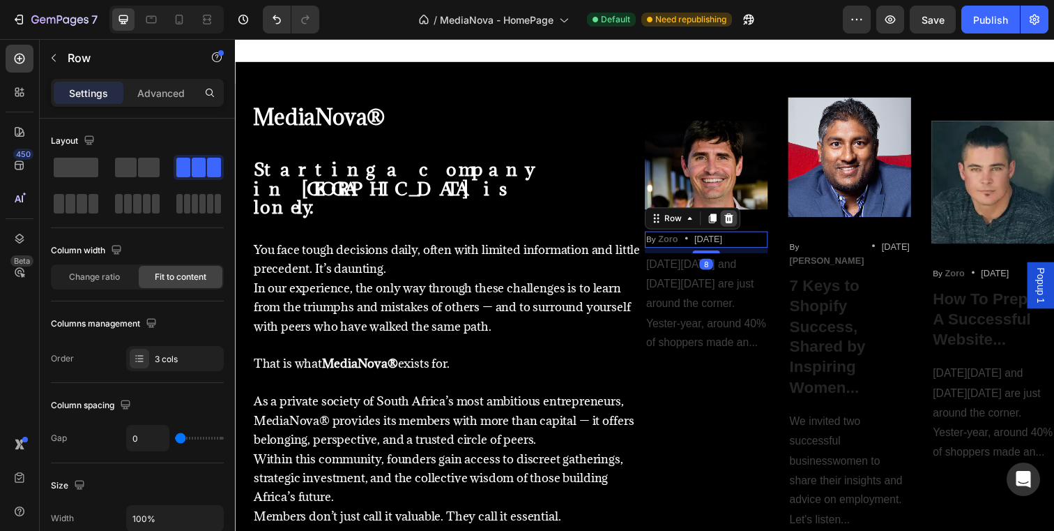
click at [737, 222] on icon at bounding box center [739, 221] width 11 height 11
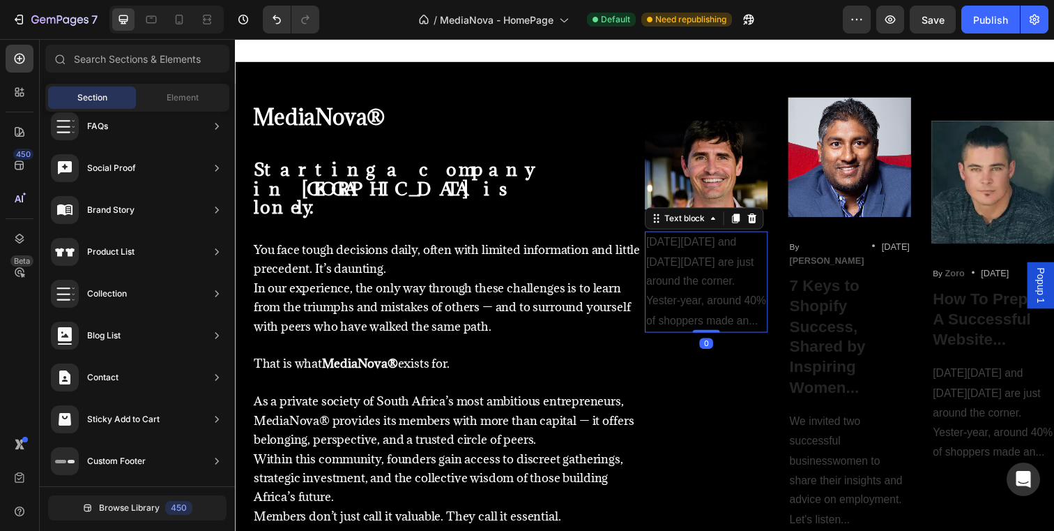
click at [753, 266] on p "[DATE][DATE] and [DATE][DATE] are just around the corner. Yester-year, around 4…" at bounding box center [716, 286] width 123 height 100
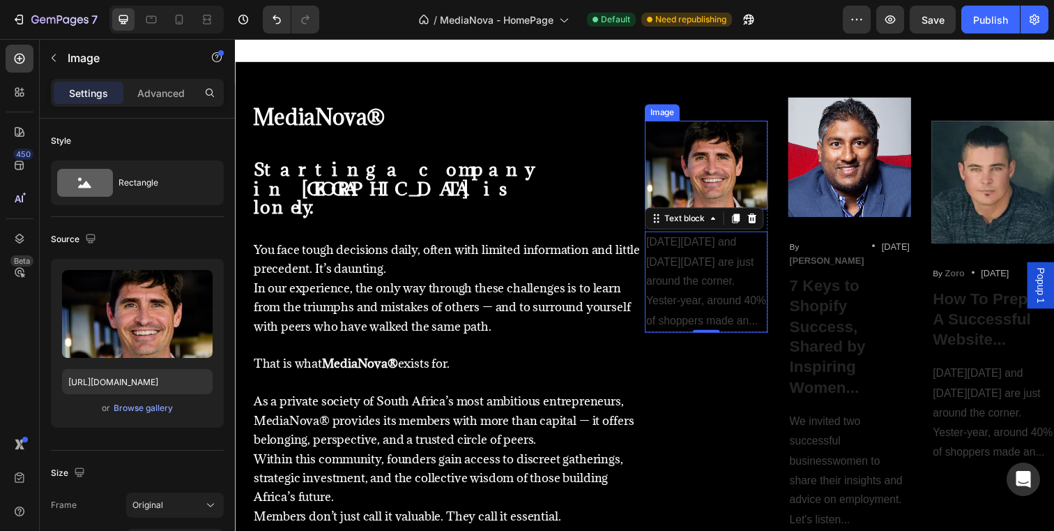
click at [653, 132] on img at bounding box center [716, 167] width 126 height 91
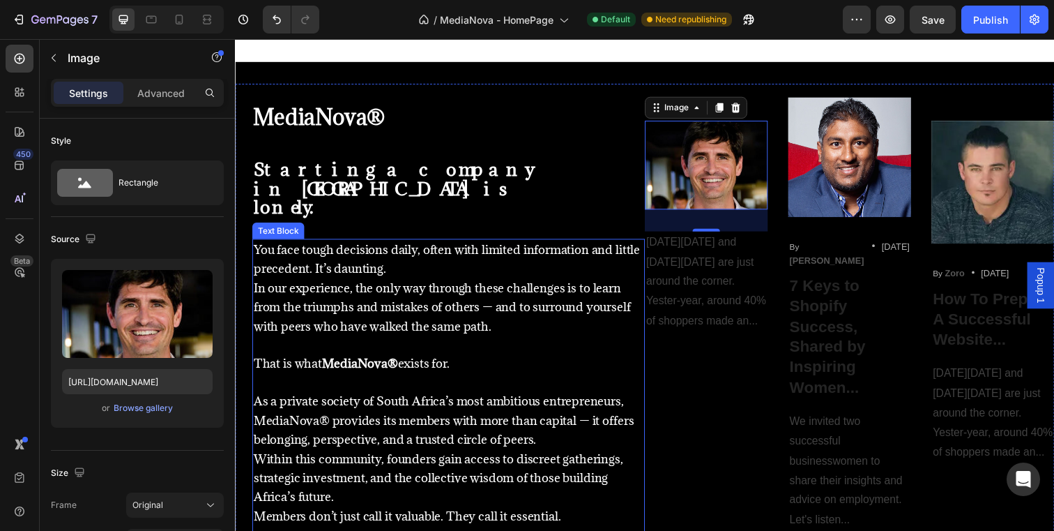
click at [640, 258] on p "You face tough decisions daily, often with limited information and little prece…" at bounding box center [453, 263] width 398 height 39
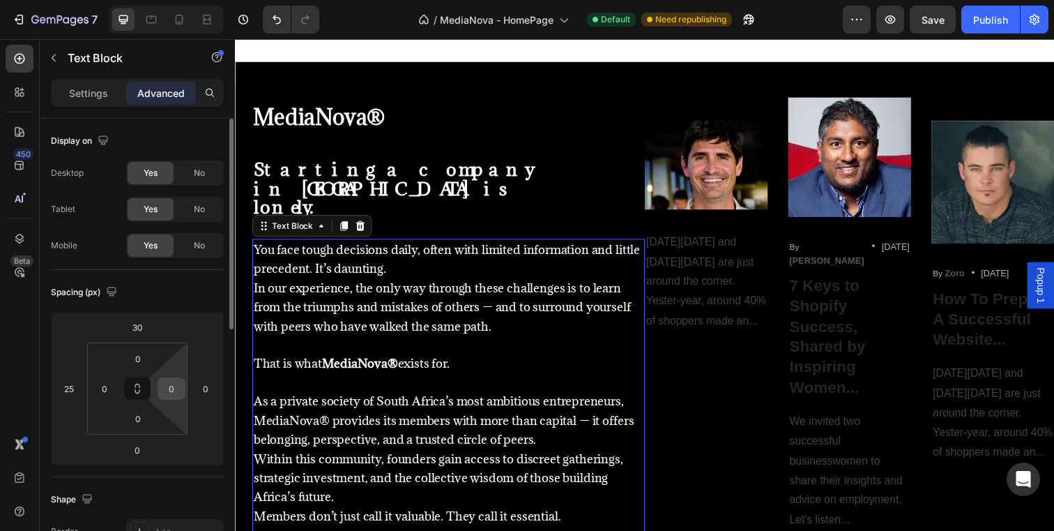
click at [175, 381] on input "0" at bounding box center [171, 388] width 21 height 21
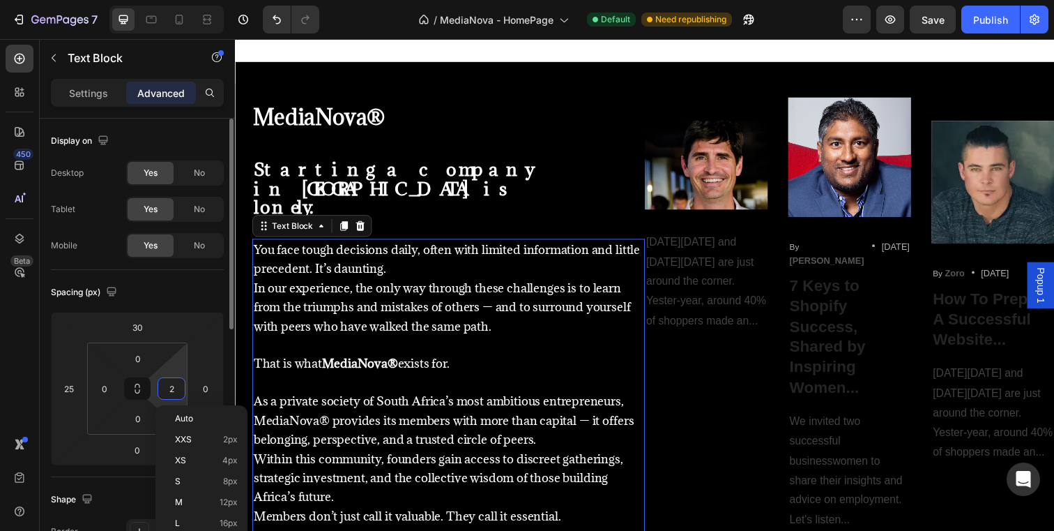
type input "20"
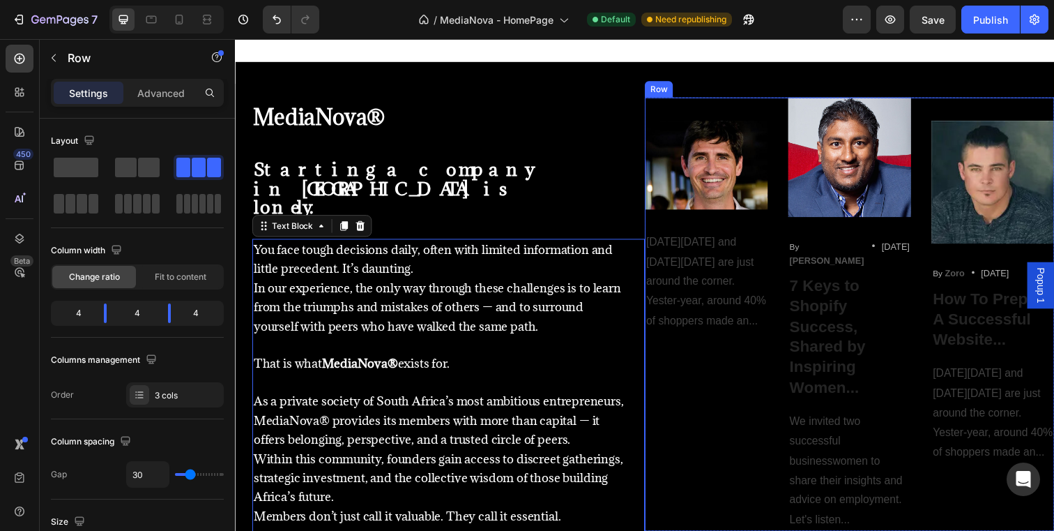
click at [713, 432] on div "Image [DATE][DATE] and [DATE][DATE] are just around the corner. Yester-year, ar…" at bounding box center [716, 319] width 126 height 443
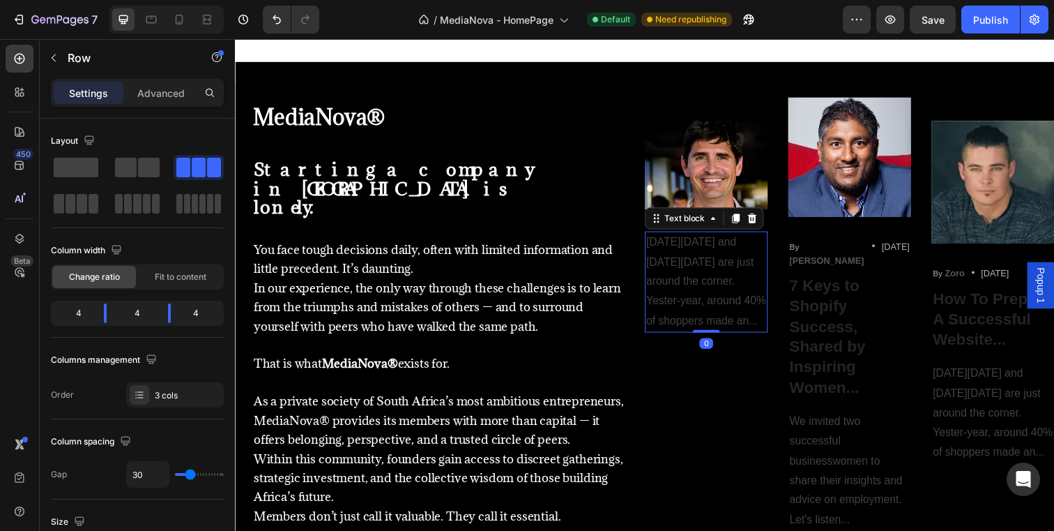
click at [721, 291] on p "[DATE][DATE] and [DATE][DATE] are just around the corner. Yester-year, around 4…" at bounding box center [716, 286] width 123 height 100
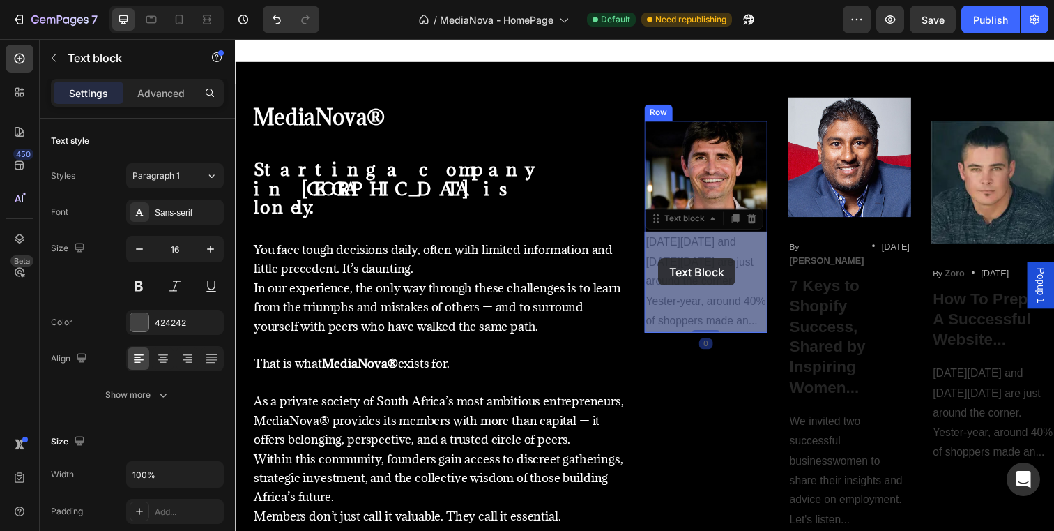
drag, startPoint x: 722, startPoint y: 331, endPoint x: 668, endPoint y: 263, distance: 86.4
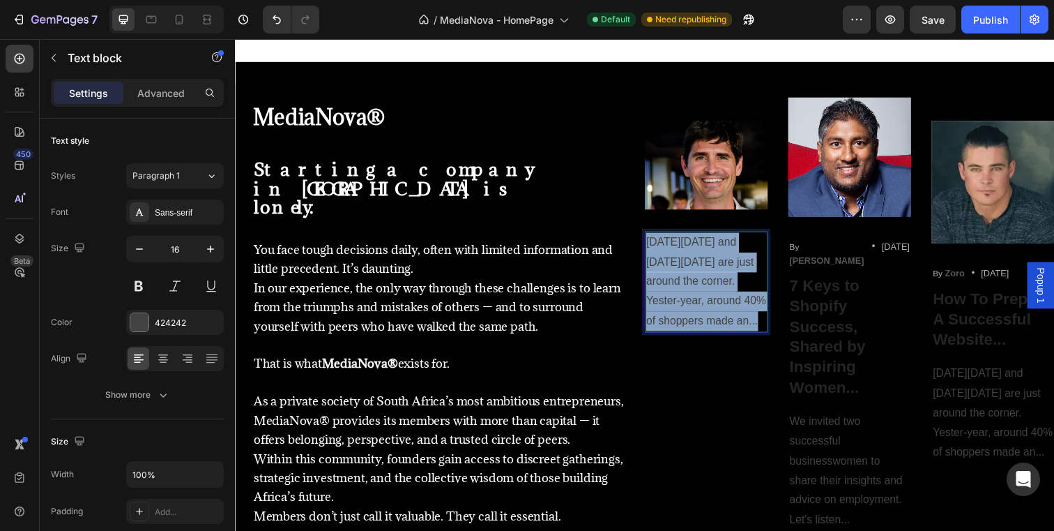
drag, startPoint x: 716, startPoint y: 328, endPoint x: 656, endPoint y: 250, distance: 99.0
click at [656, 250] on p "[DATE][DATE] and [DATE][DATE] are just around the corner. Yester-year, around 4…" at bounding box center [716, 286] width 123 height 100
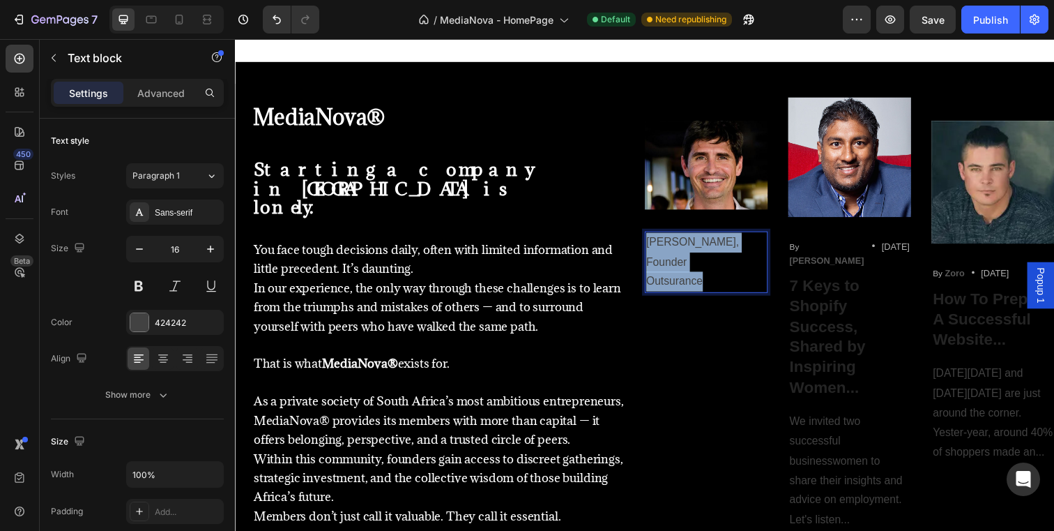
drag, startPoint x: 710, startPoint y: 266, endPoint x: 658, endPoint y: 248, distance: 55.1
click at [658, 248] on div "[PERSON_NAME], Founder Outsurance" at bounding box center [716, 266] width 126 height 63
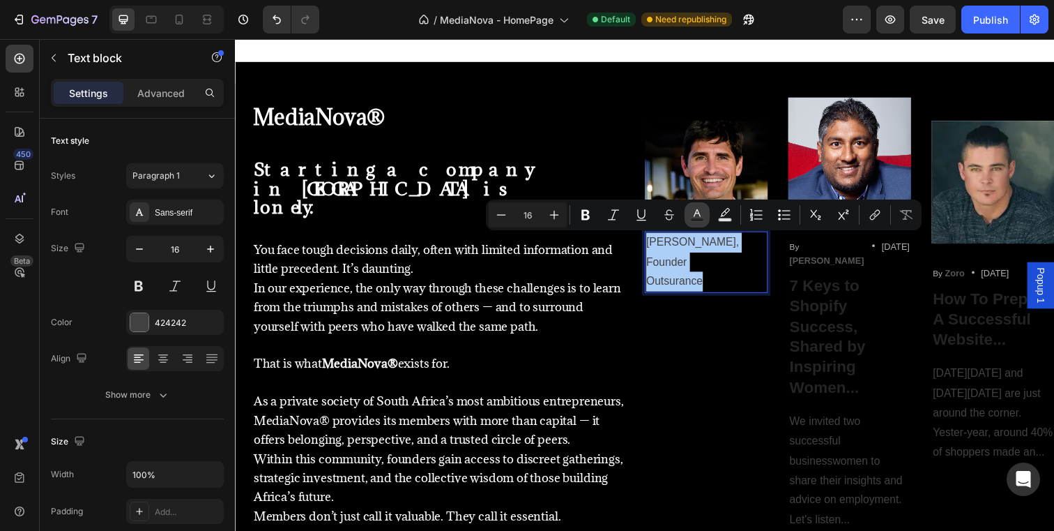
click at [691, 215] on icon "Editor contextual toolbar" at bounding box center [697, 215] width 14 height 14
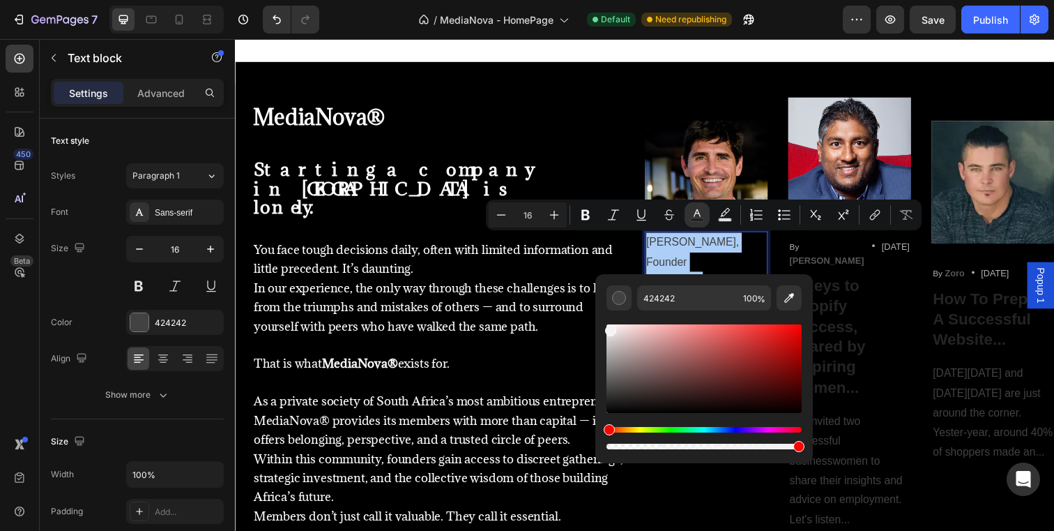
click at [609, 328] on div "Editor contextual toolbar" at bounding box center [704, 368] width 195 height 89
copy span "[PERSON_NAME], Founder"
click at [853, 301] on p "7 Keys to Shopify Success, Shared by Inspiring Women..." at bounding box center [862, 342] width 123 height 125
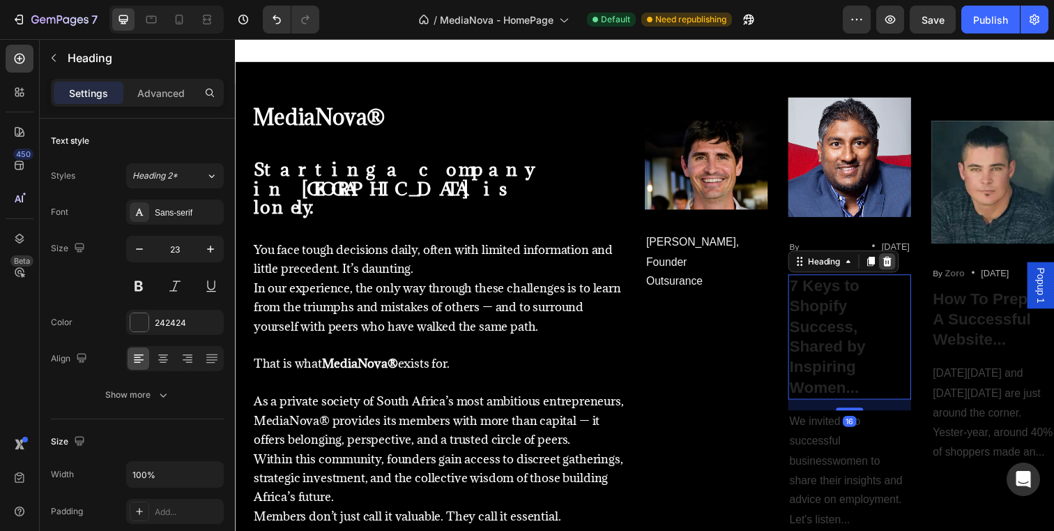
click at [898, 260] on icon at bounding box center [900, 265] width 11 height 11
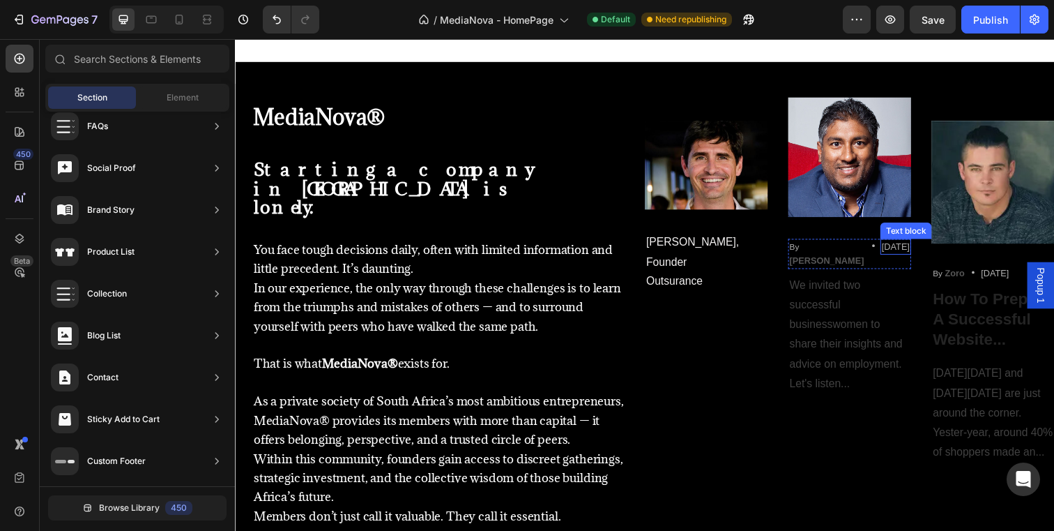
click at [905, 252] on p "[DATE]" at bounding box center [909, 251] width 29 height 14
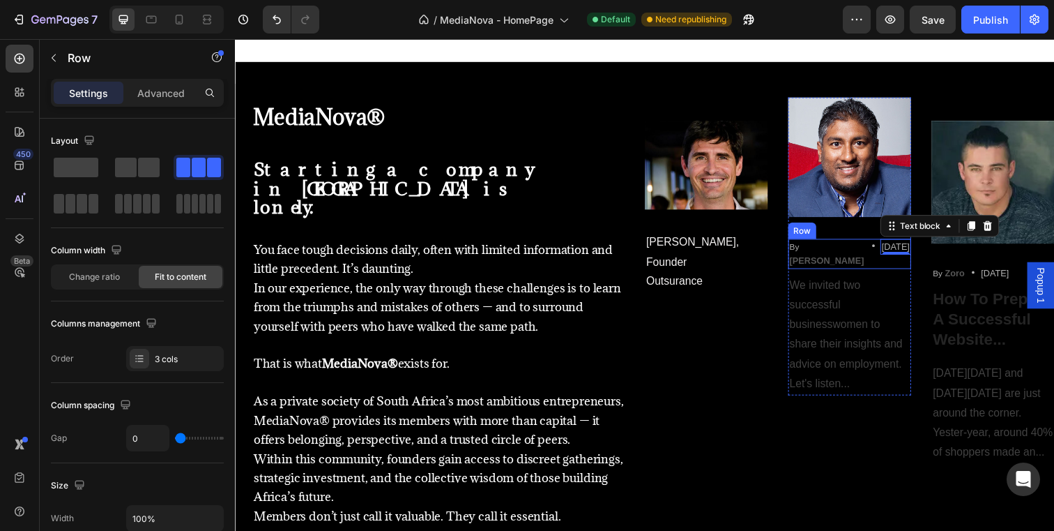
click at [917, 250] on div "By [PERSON_NAME] Text block Icon [DATE] Text block 0 Row" at bounding box center [863, 258] width 126 height 31
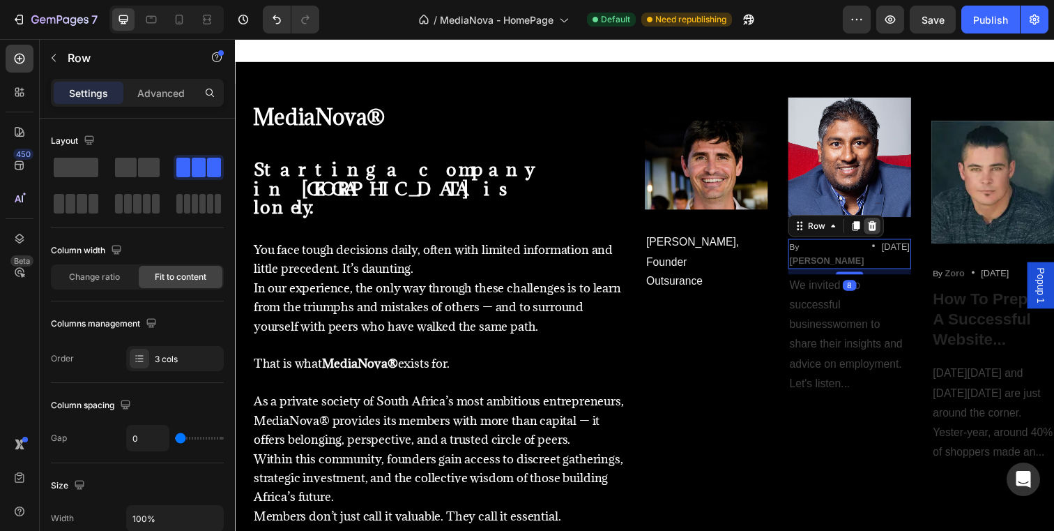
click at [888, 228] on icon at bounding box center [885, 230] width 9 height 10
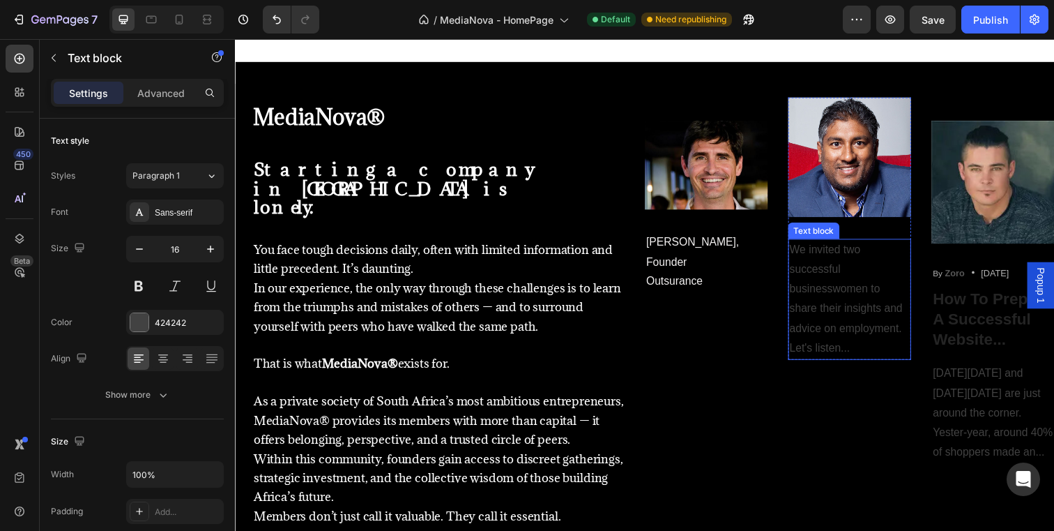
click at [886, 284] on p "We invited two successful businesswomen to share their insights and advice on e…" at bounding box center [862, 304] width 123 height 121
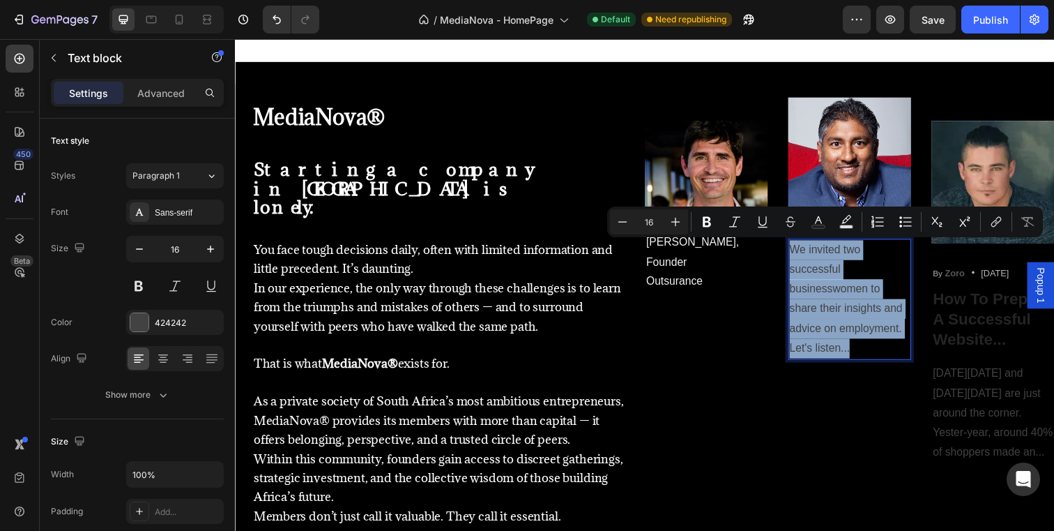
drag, startPoint x: 876, startPoint y: 352, endPoint x: 805, endPoint y: 261, distance: 115.2
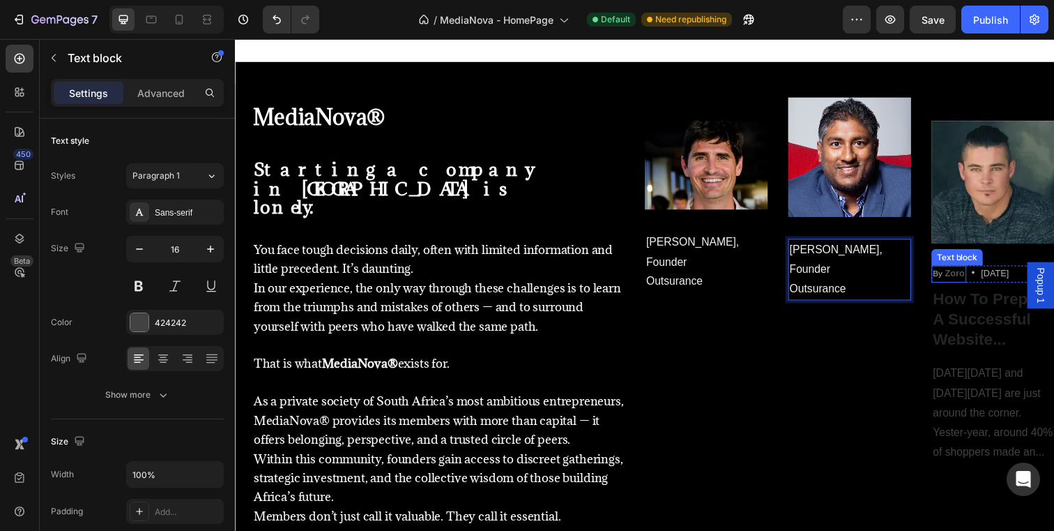
click at [977, 278] on strong "Zoro" at bounding box center [970, 278] width 20 height 10
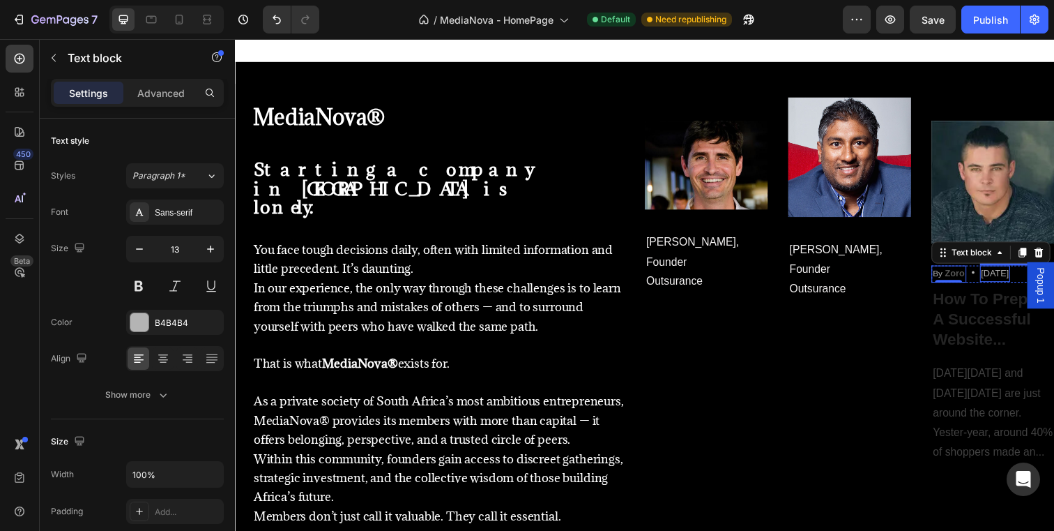
click at [1026, 282] on p "[DATE]" at bounding box center [1011, 278] width 29 height 14
click at [969, 280] on strong "Zoro" at bounding box center [970, 278] width 20 height 10
click at [1054, 255] on icon at bounding box center [1056, 257] width 9 height 10
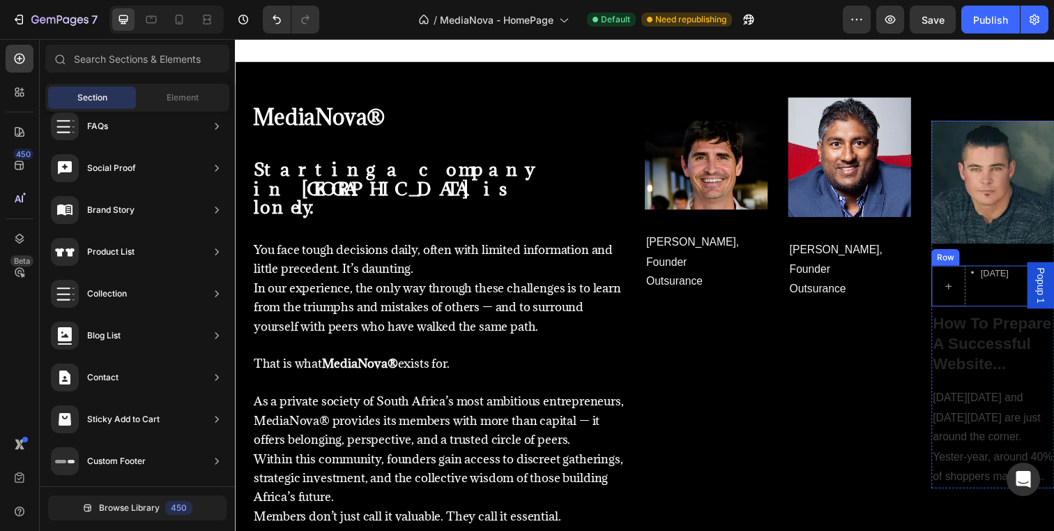
click at [997, 294] on div "[DATE] Text block" at bounding box center [1010, 291] width 31 height 42
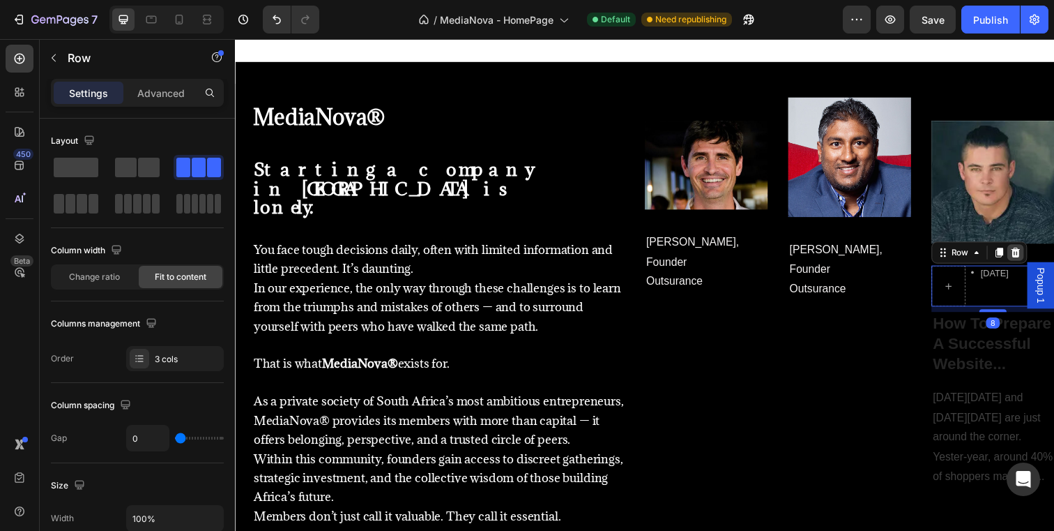
click at [1032, 258] on icon at bounding box center [1032, 257] width 9 height 10
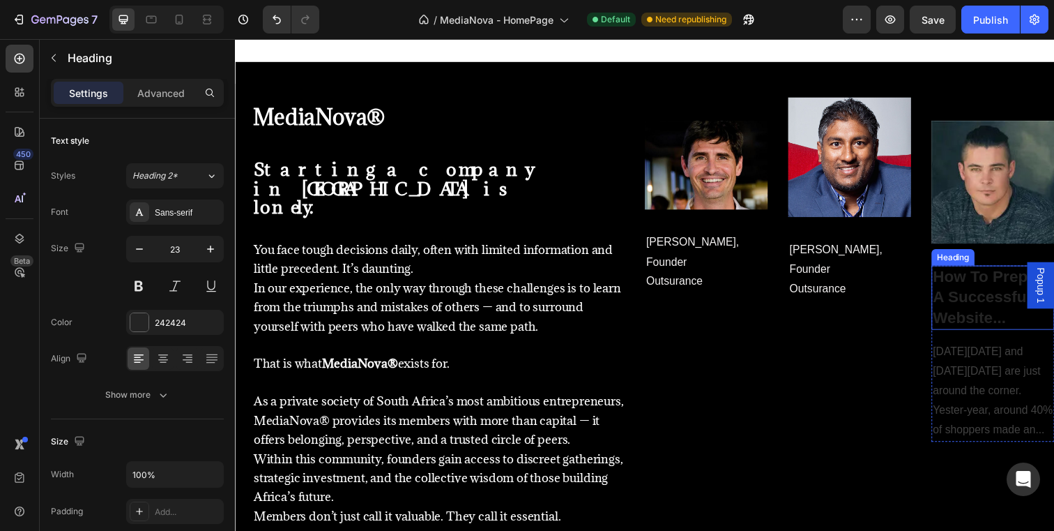
click at [1006, 299] on p "How To Prepare A Successful Website..." at bounding box center [1009, 302] width 123 height 63
click at [1047, 259] on icon at bounding box center [1047, 256] width 11 height 11
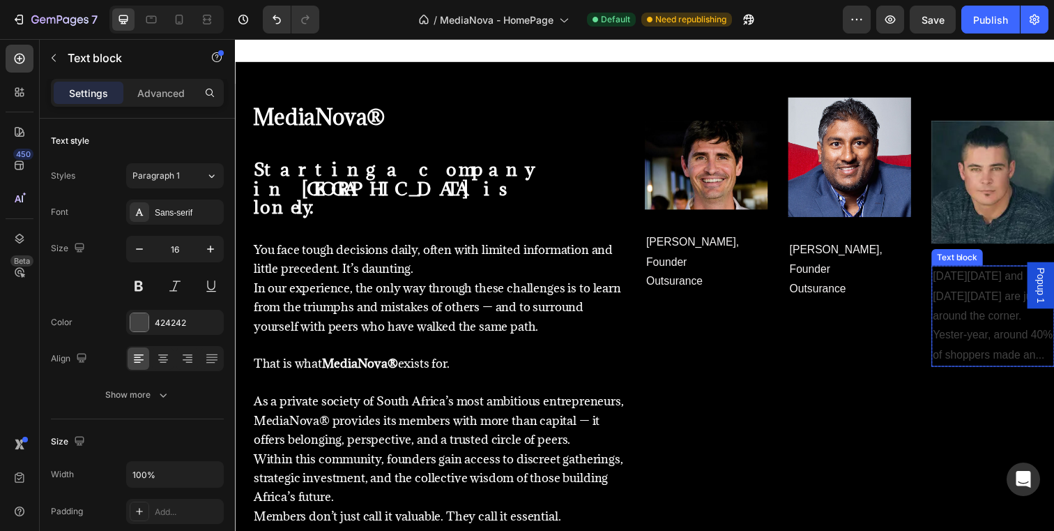
click at [1000, 324] on p "[DATE][DATE] and [DATE][DATE] are just around the corner. Yester-year, around 4…" at bounding box center [1009, 321] width 123 height 100
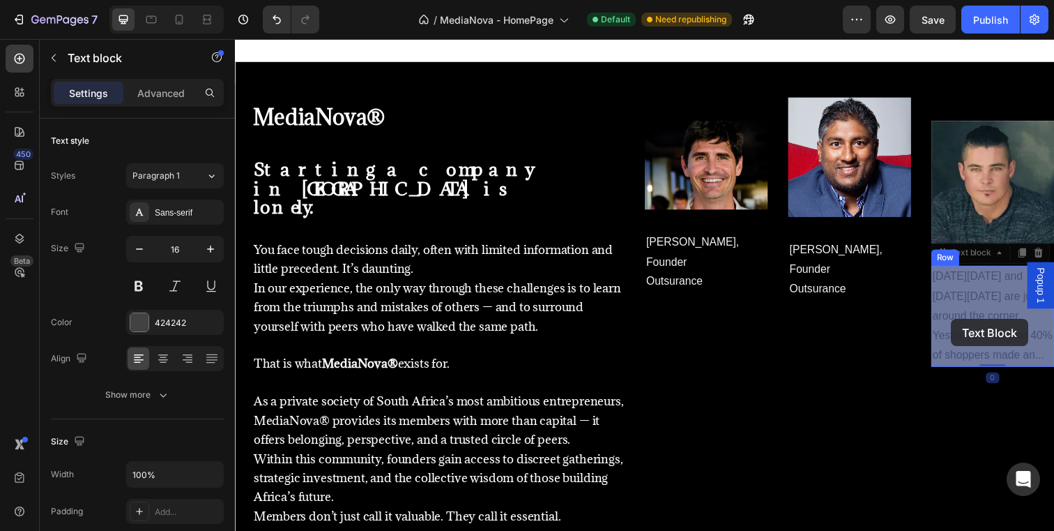
drag, startPoint x: 1003, startPoint y: 358, endPoint x: 966, endPoint y: 325, distance: 49.9
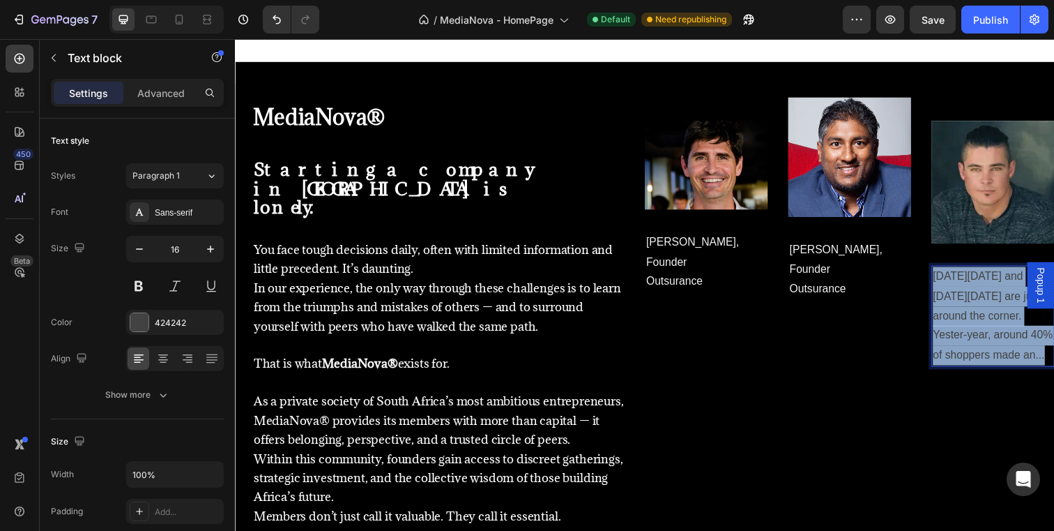
drag, startPoint x: 1004, startPoint y: 357, endPoint x: 950, endPoint y: 287, distance: 88.6
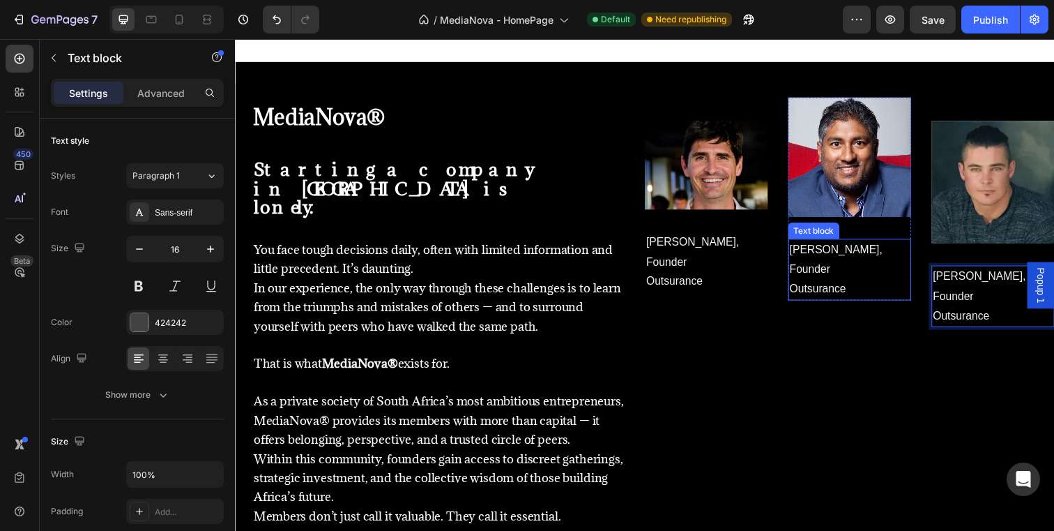
click at [863, 255] on span "[PERSON_NAME], Founder" at bounding box center [848, 264] width 95 height 32
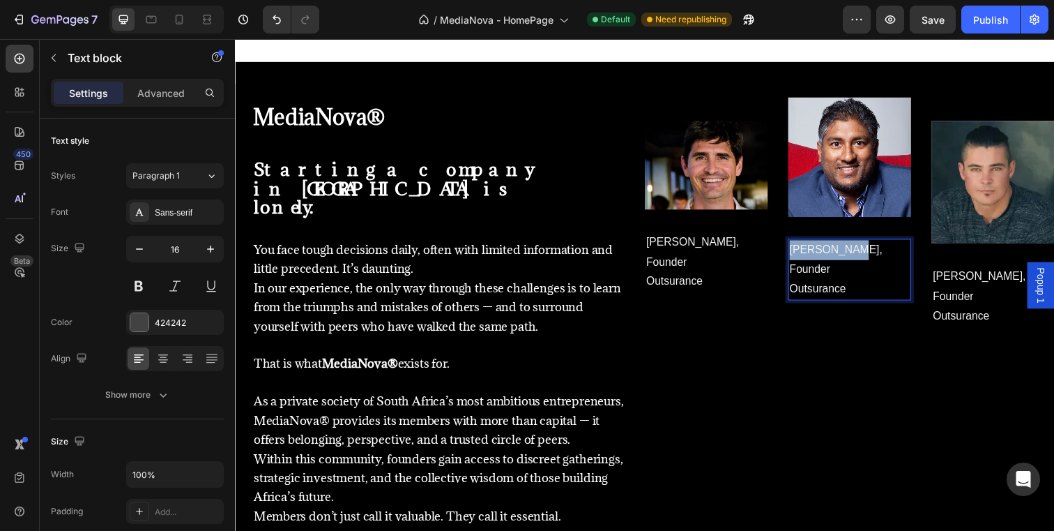
drag, startPoint x: 803, startPoint y: 256, endPoint x: 861, endPoint y: 255, distance: 57.9
click at [861, 255] on span "[PERSON_NAME], Founder" at bounding box center [848, 264] width 95 height 32
click at [880, 255] on span "[PERSON_NAME], Founder" at bounding box center [848, 264] width 95 height 32
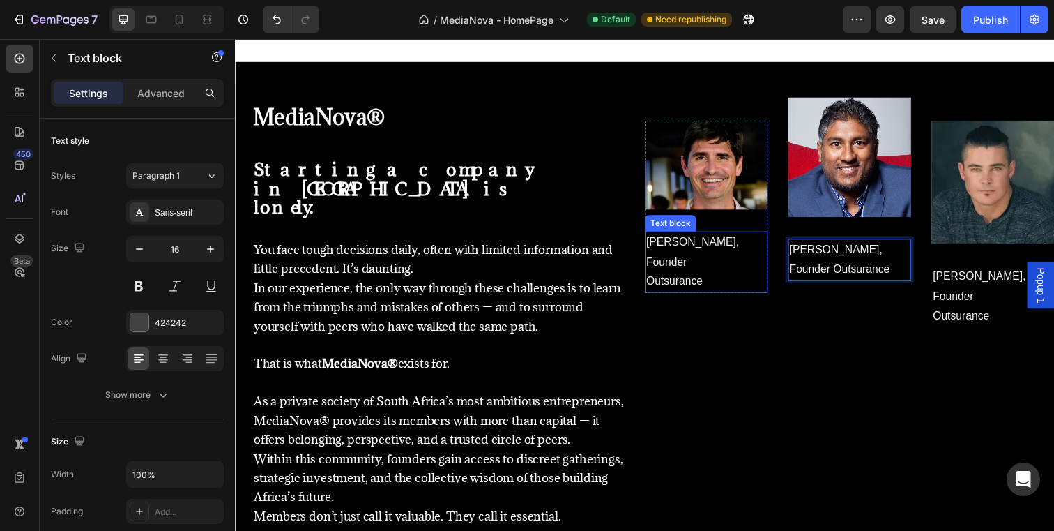
click at [724, 250] on span "[PERSON_NAME], Founder" at bounding box center [702, 256] width 95 height 32
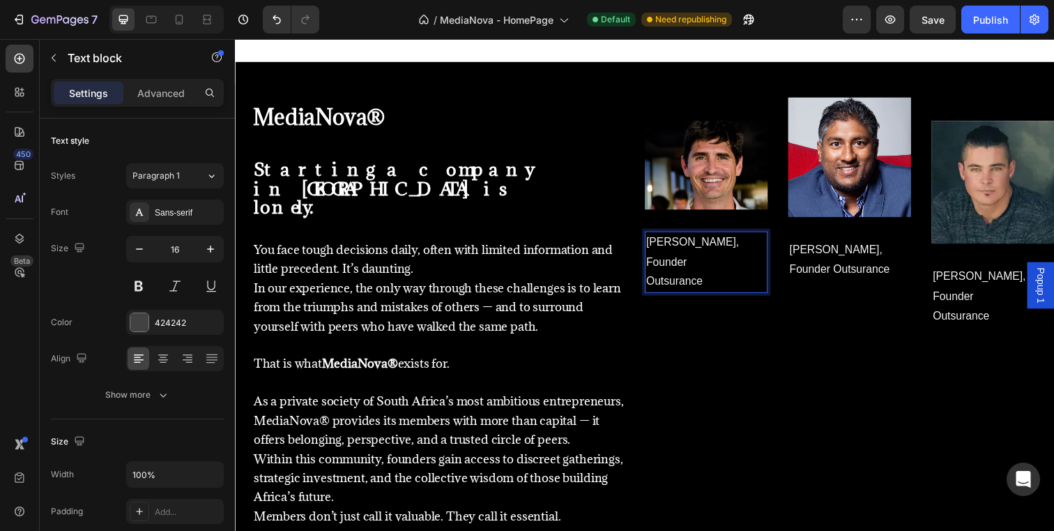
click at [724, 248] on span "[PERSON_NAME], Founder" at bounding box center [702, 256] width 95 height 32
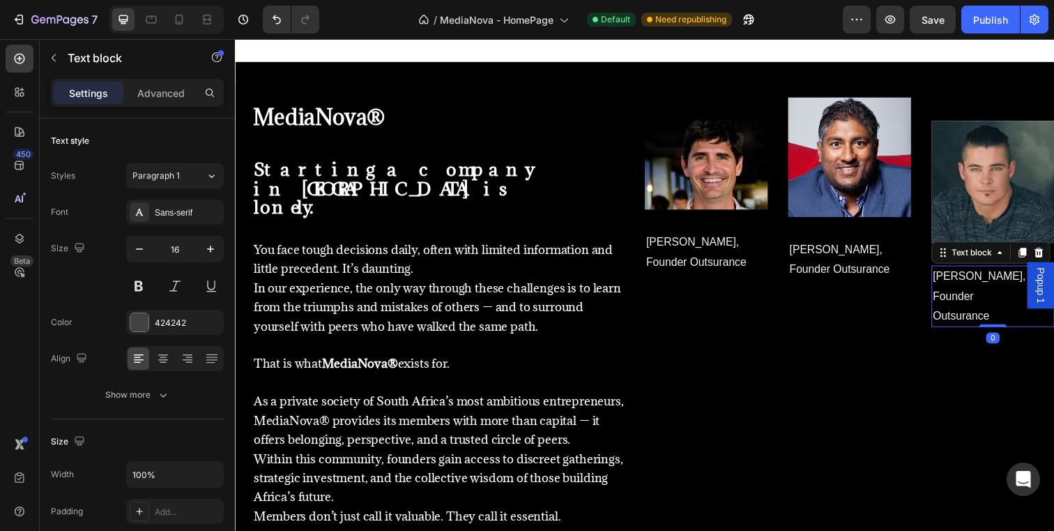
click at [968, 282] on span "[PERSON_NAME], Founder" at bounding box center [995, 291] width 95 height 32
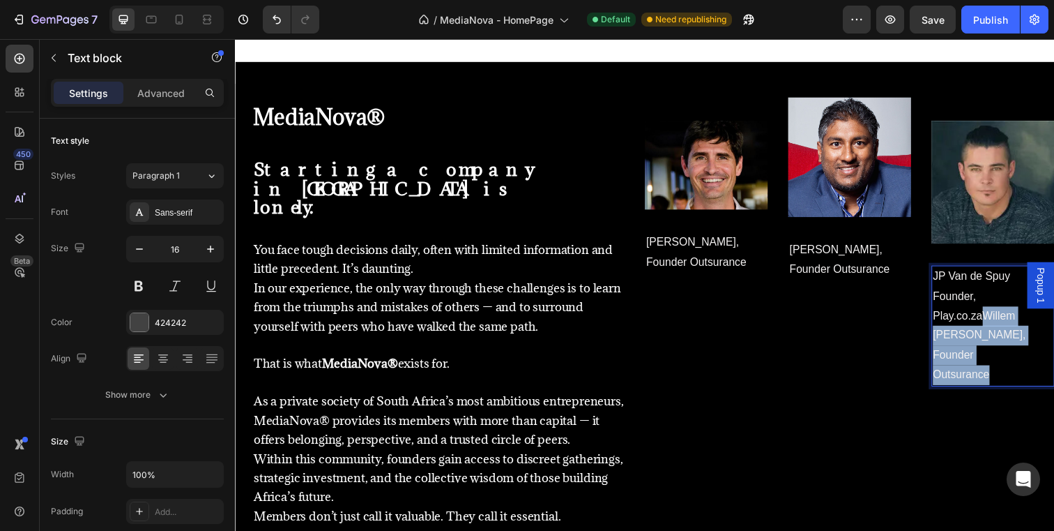
drag, startPoint x: 1001, startPoint y: 319, endPoint x: 1012, endPoint y: 367, distance: 48.6
click at [1012, 367] on div "[PERSON_NAME] Founder, Play.co.[PERSON_NAME], Founder Outsurance" at bounding box center [1009, 331] width 126 height 123
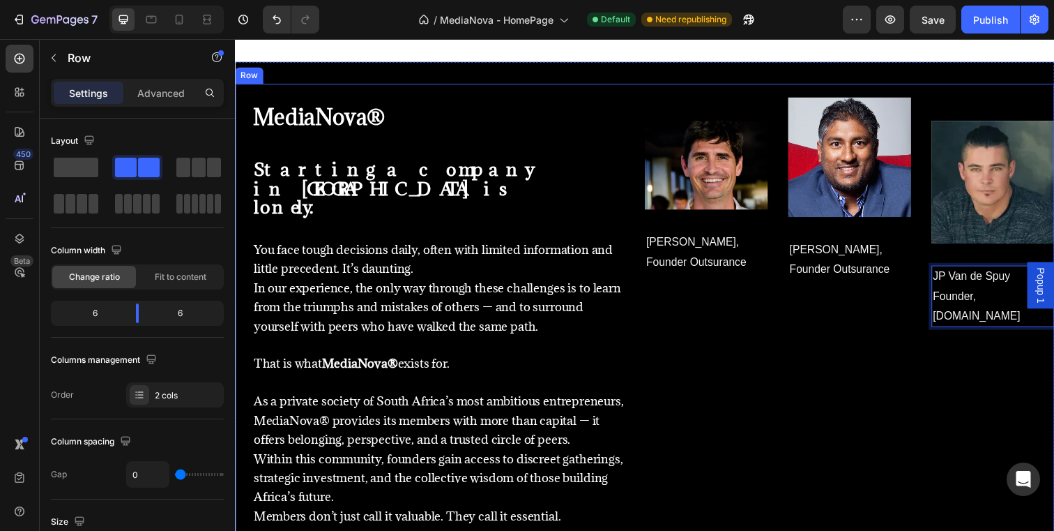
click at [1010, 337] on div "Image [PERSON_NAME], Founder Outsurance Text block Row Image [PERSON_NAME], Fou…" at bounding box center [862, 355] width 418 height 515
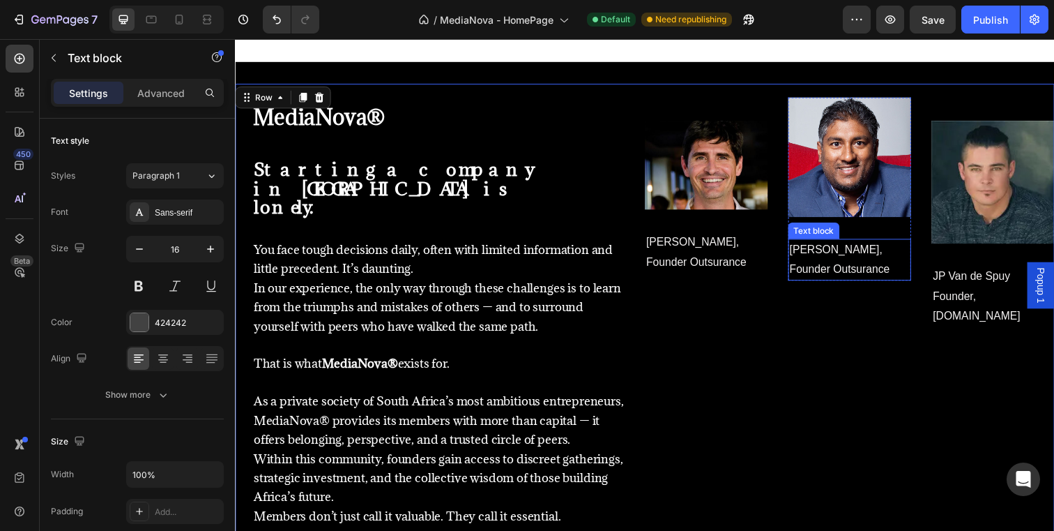
click at [847, 275] on span "Founder Outsurance" at bounding box center [852, 274] width 103 height 12
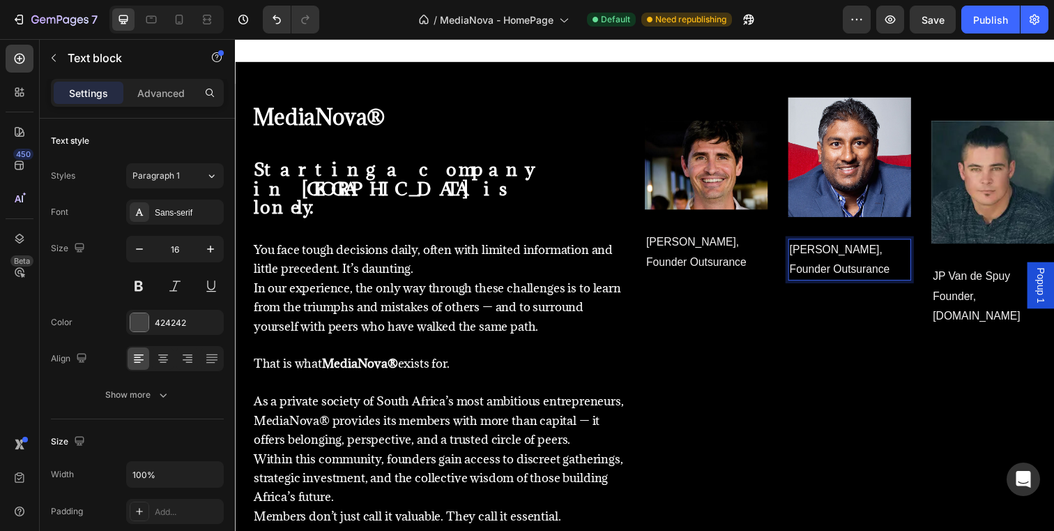
click at [849, 275] on span "Founder Outsurance" at bounding box center [852, 274] width 103 height 12
drag, startPoint x: 847, startPoint y: 275, endPoint x: 908, endPoint y: 273, distance: 60.7
click at [908, 273] on p "Founder Outsurance" at bounding box center [862, 274] width 123 height 20
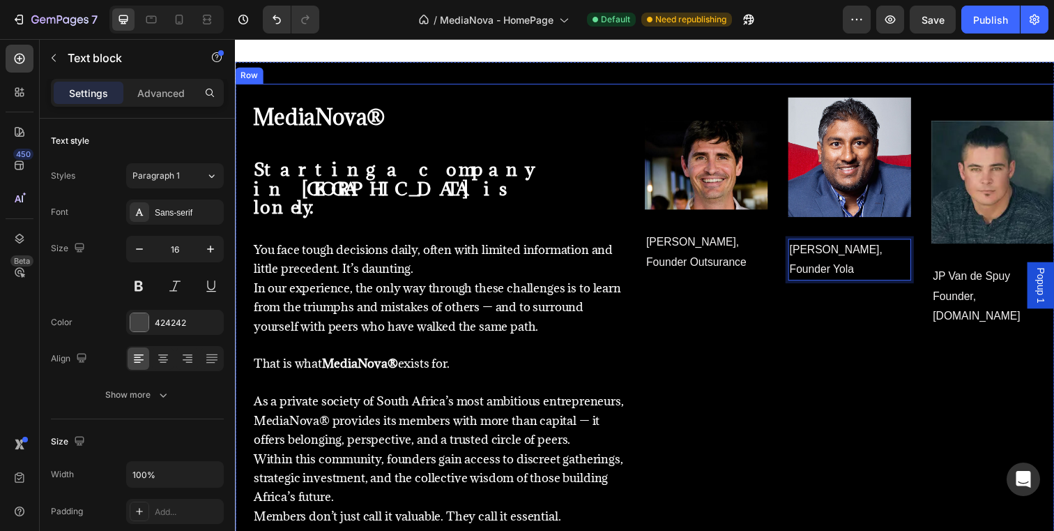
click at [894, 354] on div "Image [PERSON_NAME], Founder Outsurance Text block Row Image [PERSON_NAME], Fou…" at bounding box center [862, 355] width 418 height 515
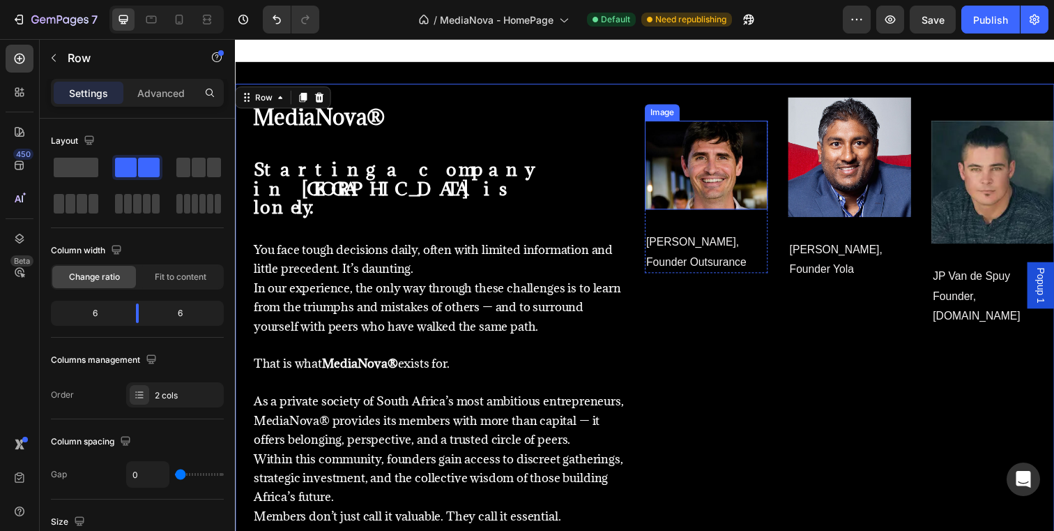
click at [750, 145] on img at bounding box center [716, 167] width 126 height 91
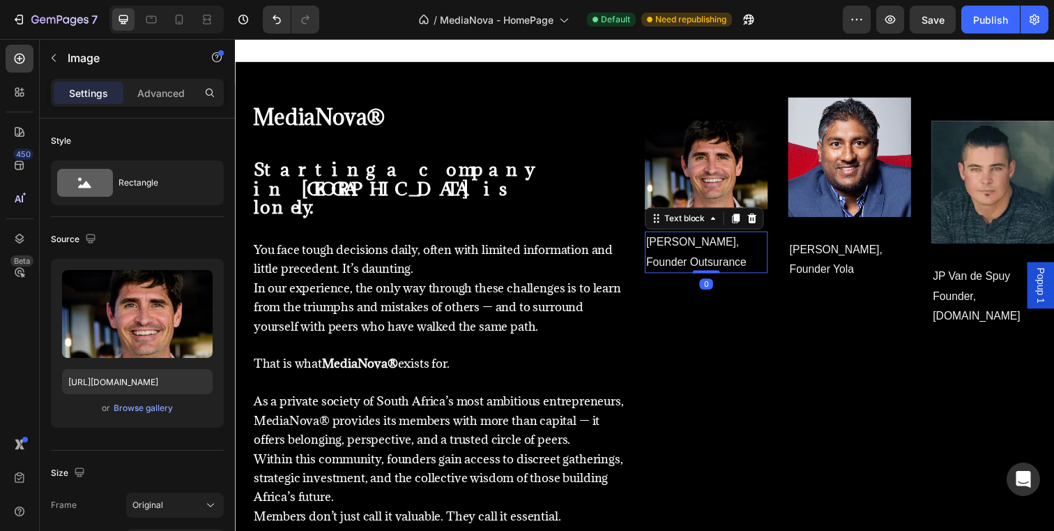
click at [768, 248] on p "[PERSON_NAME]," at bounding box center [716, 246] width 123 height 20
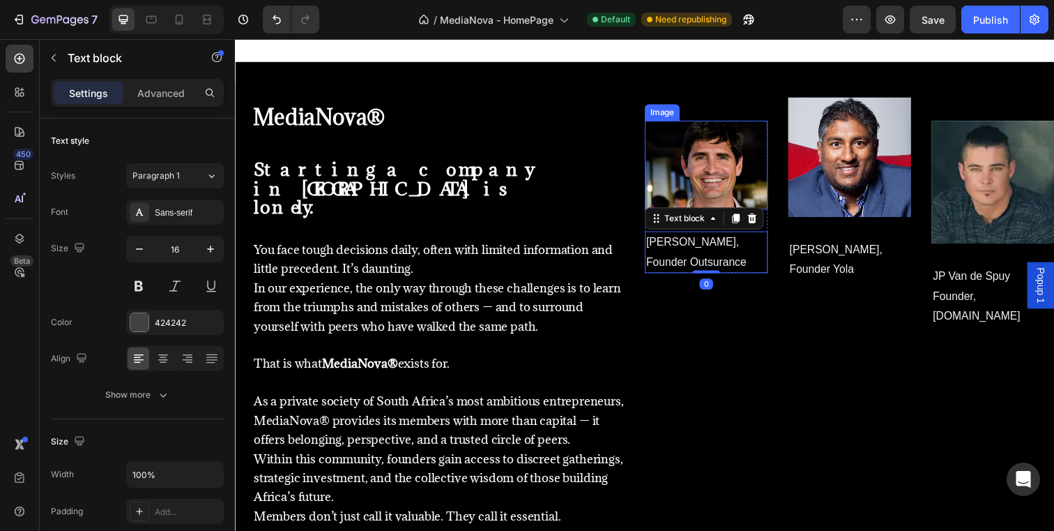
click at [731, 140] on img at bounding box center [716, 167] width 126 height 91
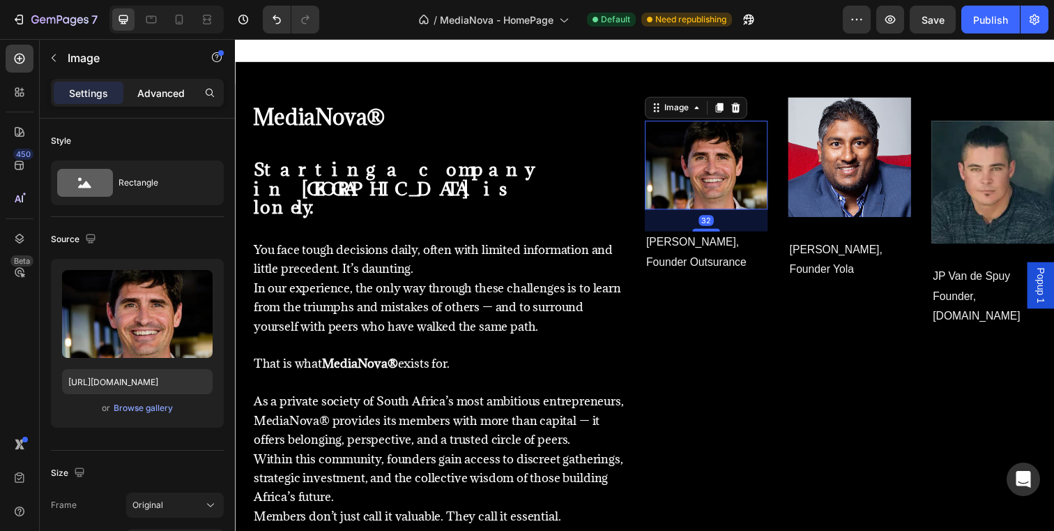
click at [172, 96] on p "Advanced" at bounding box center [160, 93] width 47 height 15
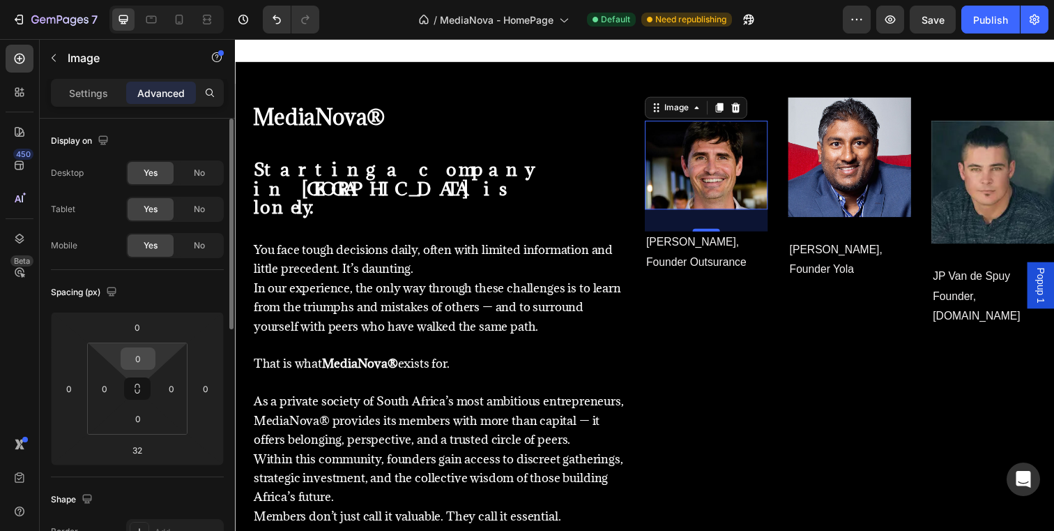
click at [141, 357] on input "0" at bounding box center [138, 358] width 28 height 21
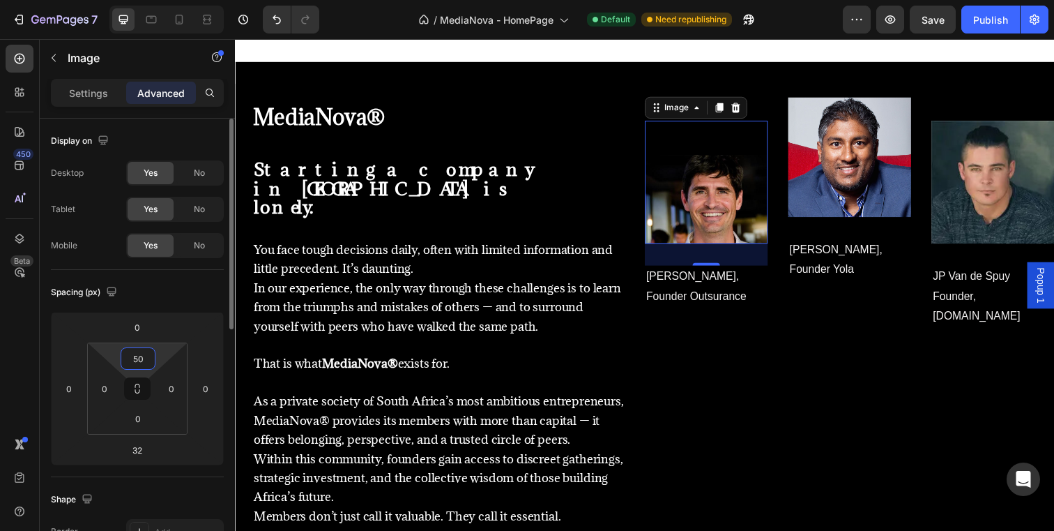
type input "5"
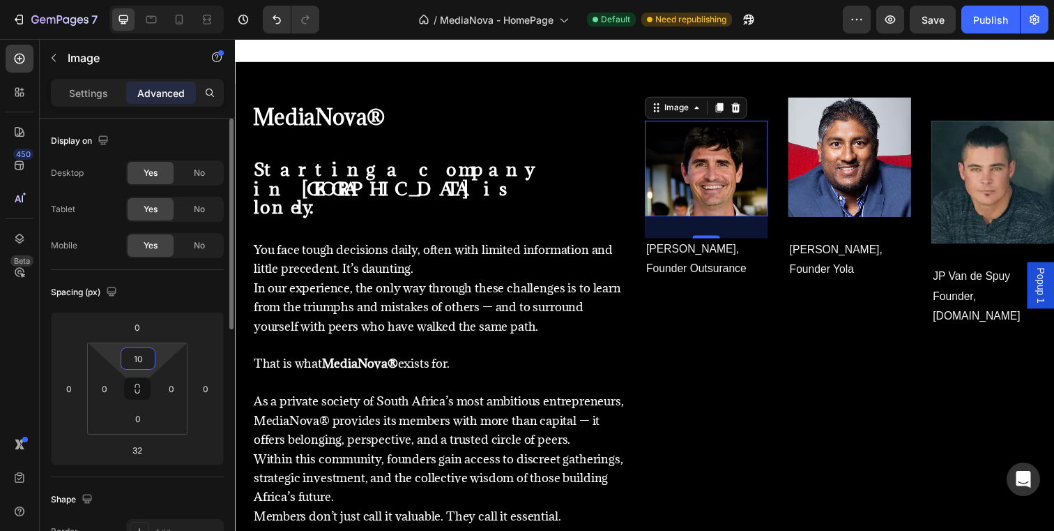
type input "1"
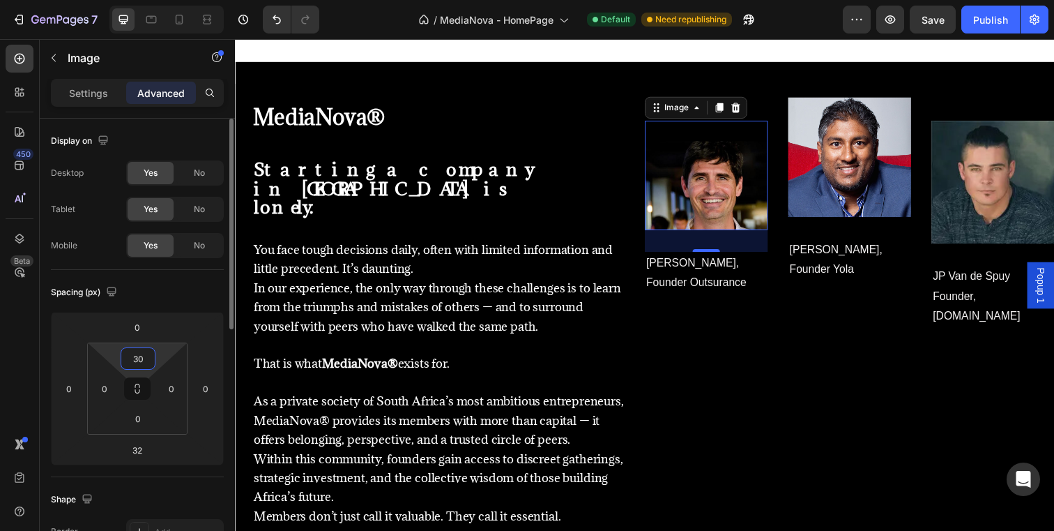
type input "3"
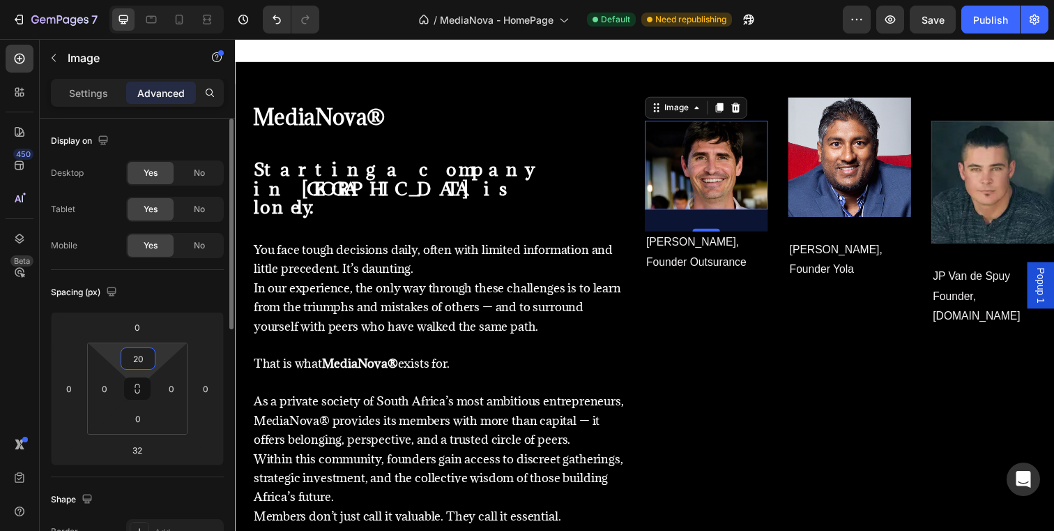
type input "200"
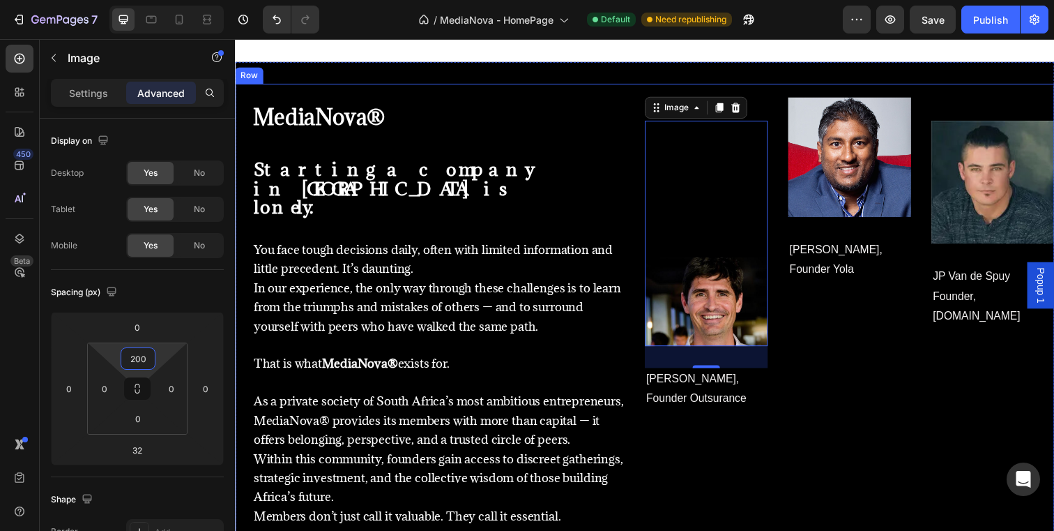
click at [771, 473] on div "Image 32 [PERSON_NAME], Founder Outsurance Text block Row Image [PERSON_NAME], …" at bounding box center [862, 355] width 418 height 515
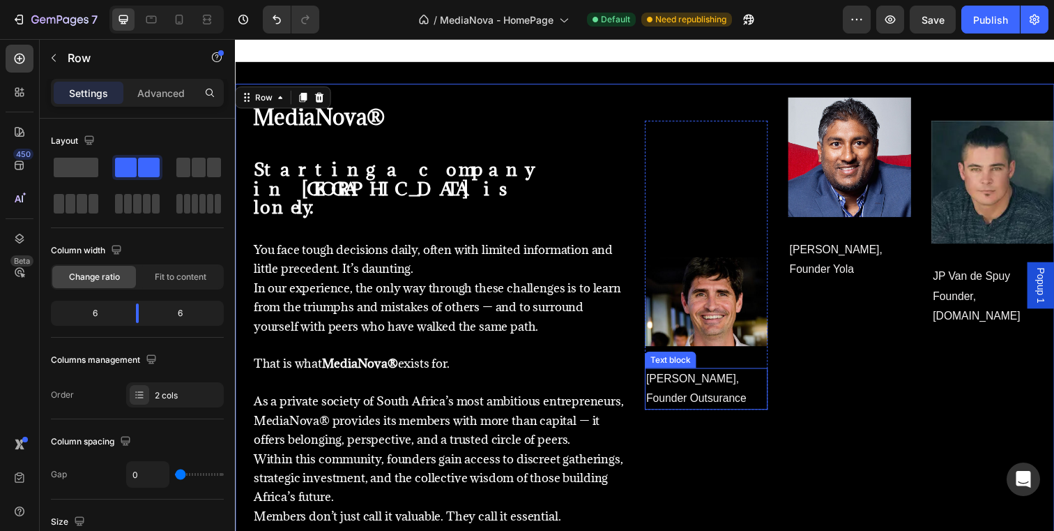
click at [752, 388] on p "[PERSON_NAME]," at bounding box center [716, 386] width 123 height 20
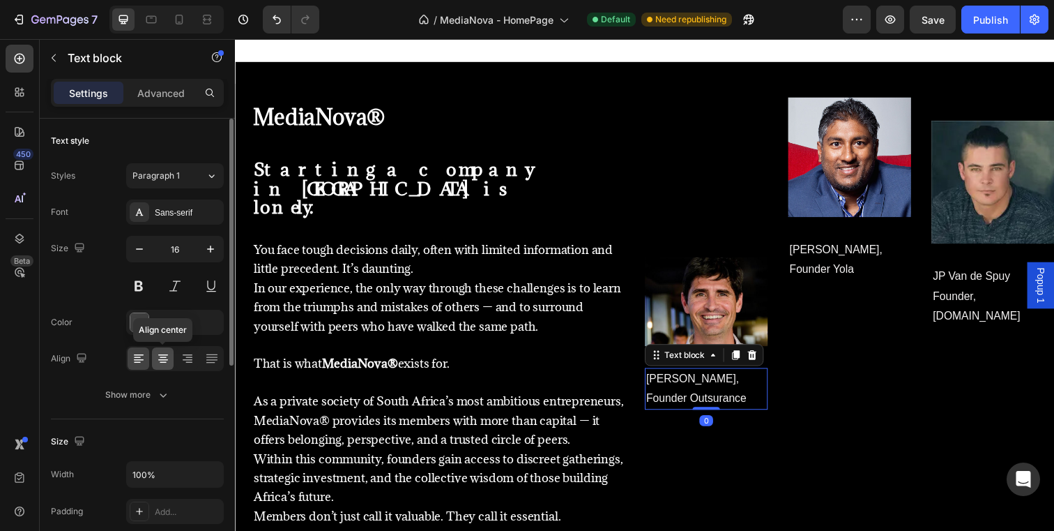
click at [166, 359] on icon at bounding box center [163, 359] width 10 height 1
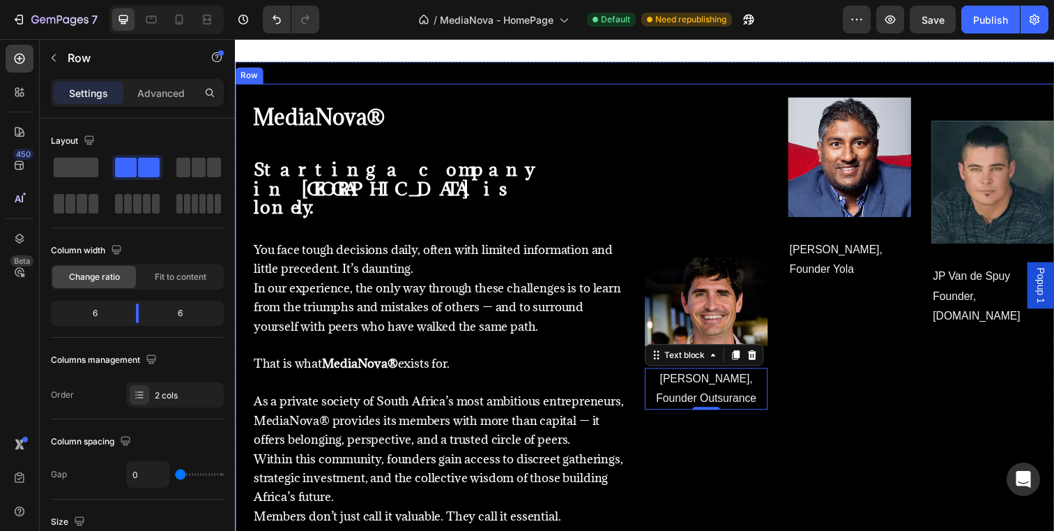
click at [781, 441] on div "Image [PERSON_NAME], Founder Outsurance Text block 0 Row Image [PERSON_NAME], F…" at bounding box center [862, 355] width 418 height 515
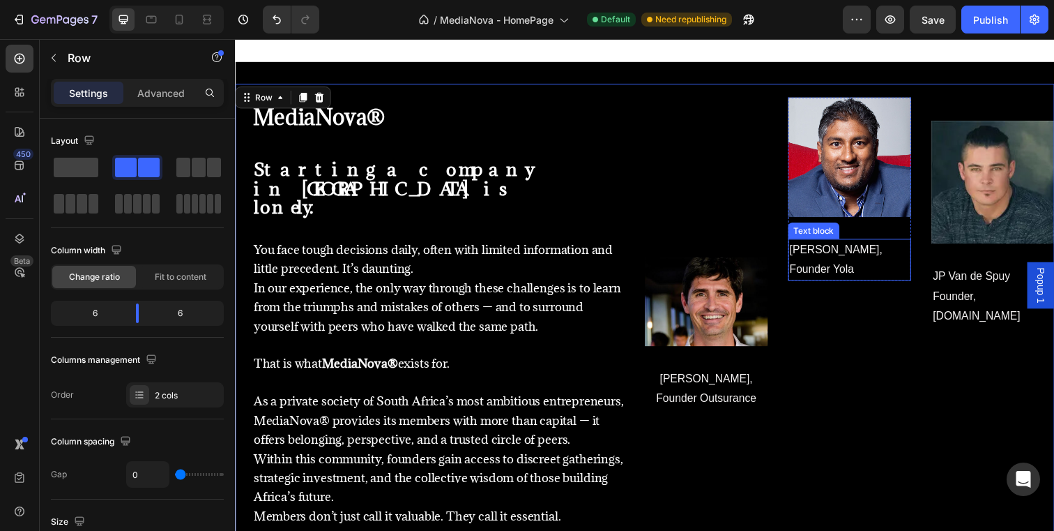
click at [875, 256] on span "[PERSON_NAME]," at bounding box center [848, 254] width 95 height 12
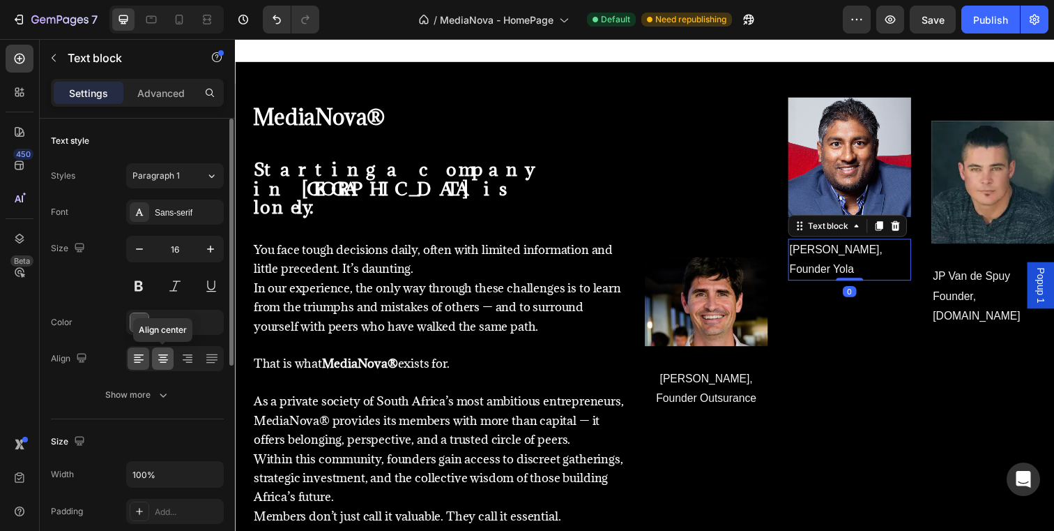
click at [162, 355] on icon at bounding box center [163, 354] width 10 height 1
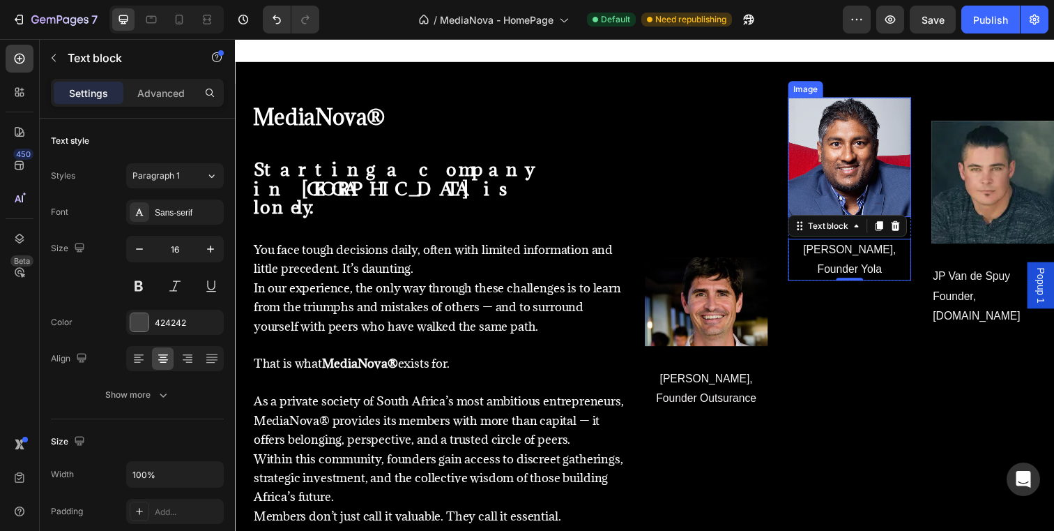
click at [832, 185] on img at bounding box center [863, 159] width 126 height 122
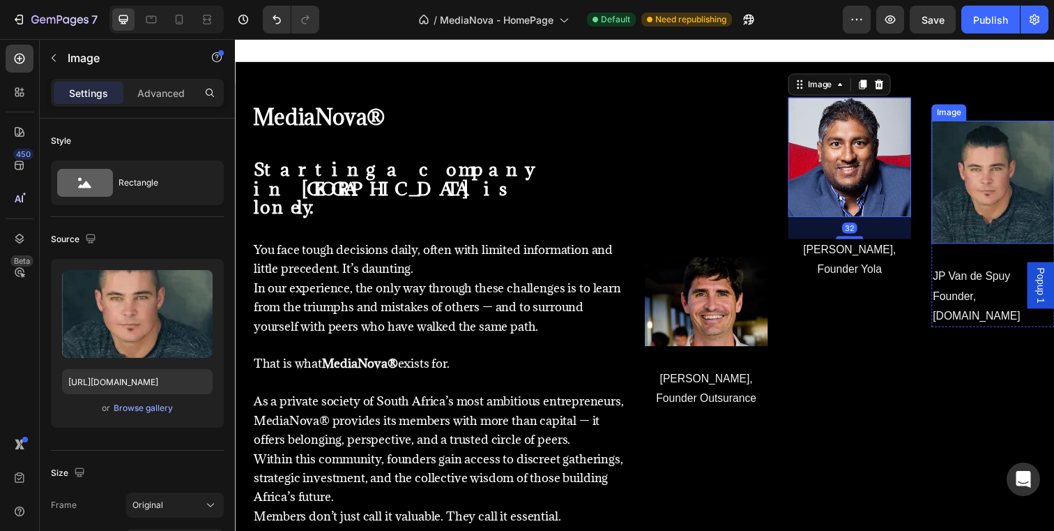
click at [978, 185] on img at bounding box center [1009, 185] width 126 height 126
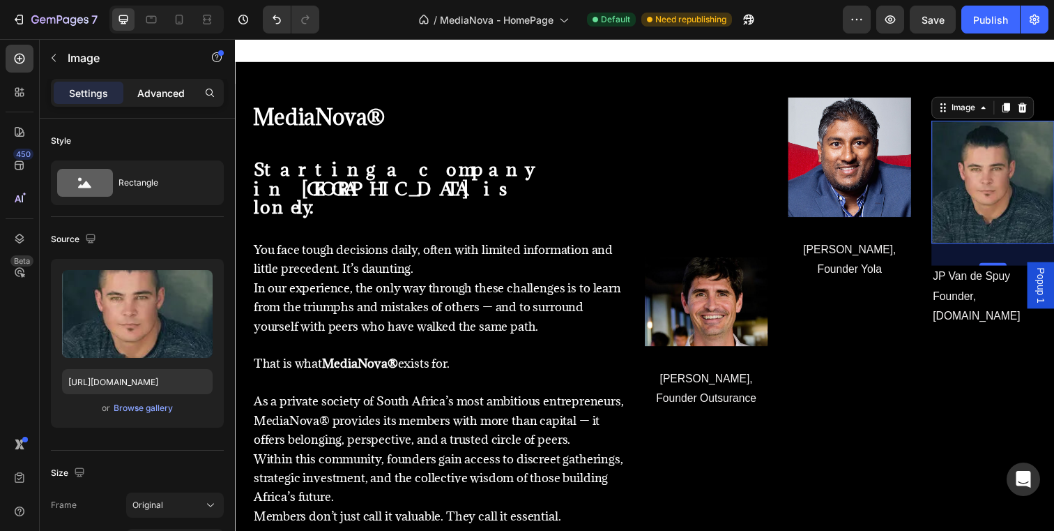
click at [165, 95] on p "Advanced" at bounding box center [160, 93] width 47 height 15
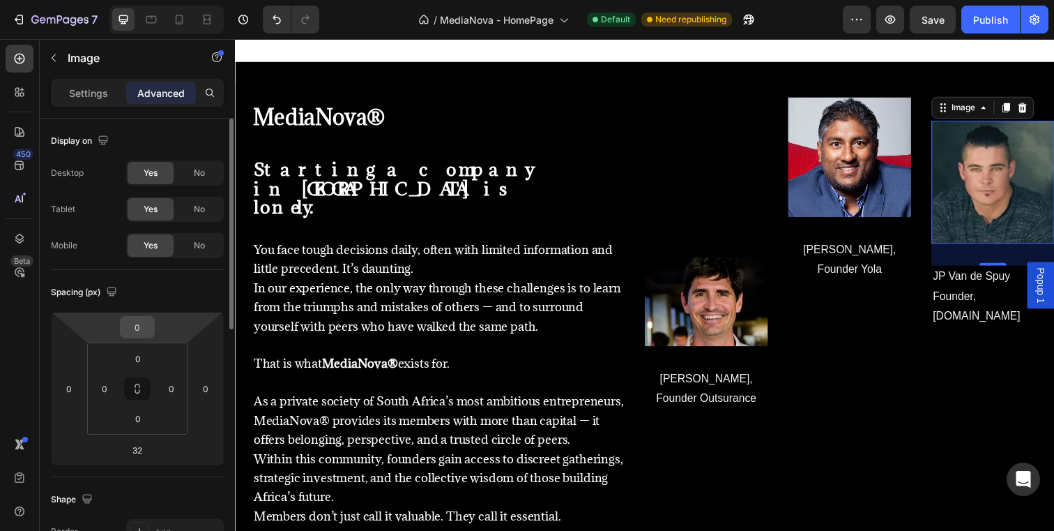
click at [141, 332] on input "0" at bounding box center [137, 327] width 28 height 21
type input "300"
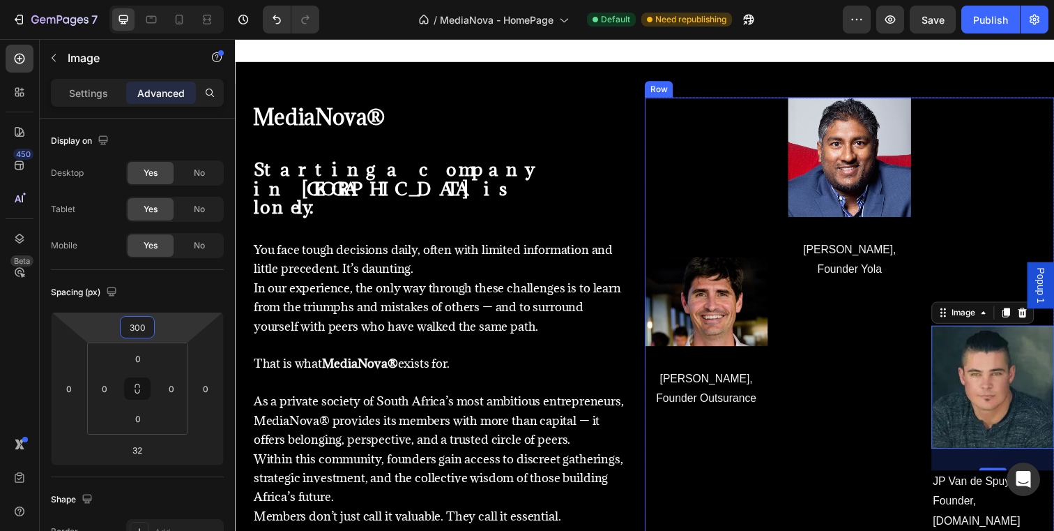
click at [819, 484] on div "Image [PERSON_NAME], Founder Yola Text block Row" at bounding box center [863, 319] width 126 height 443
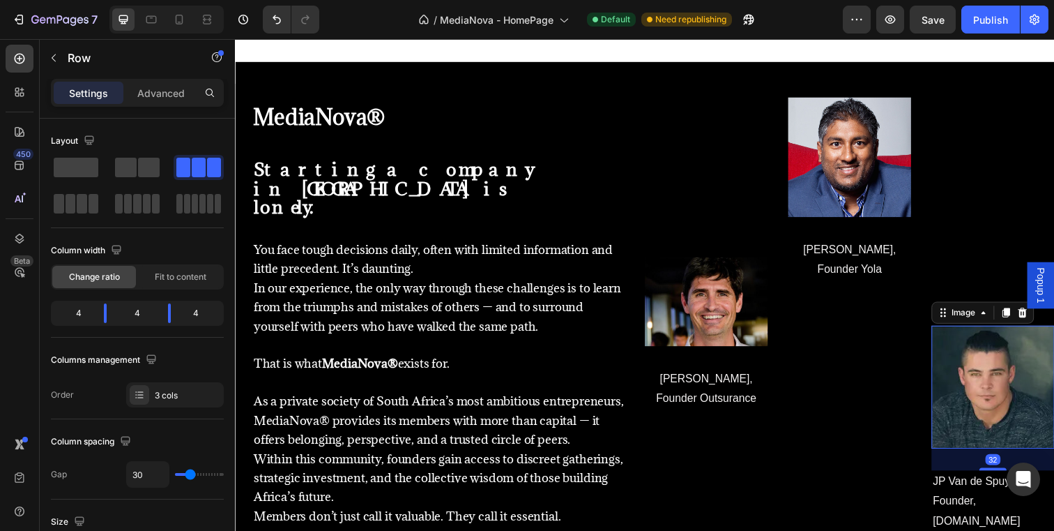
click at [1003, 395] on img at bounding box center [1009, 394] width 126 height 126
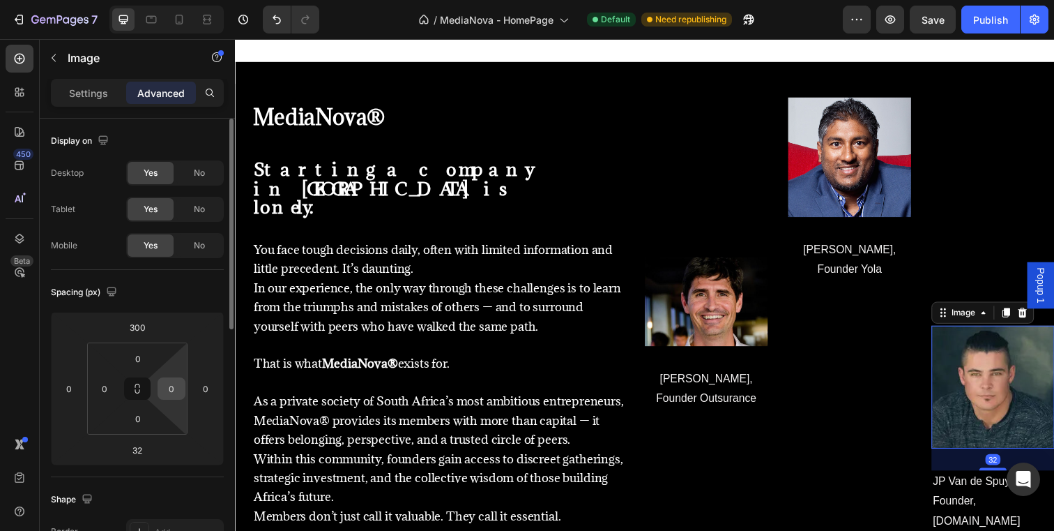
click at [167, 390] on input "0" at bounding box center [171, 388] width 21 height 21
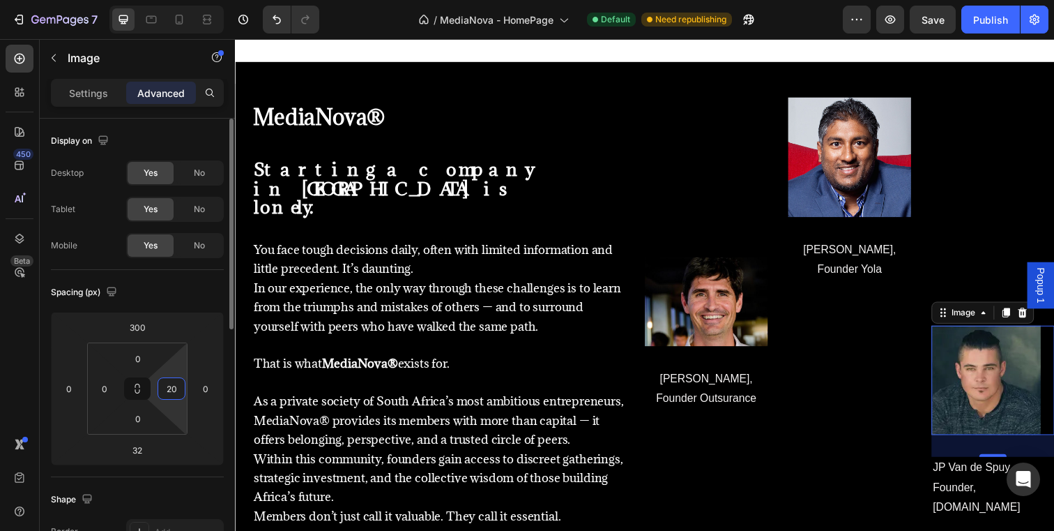
type input "2"
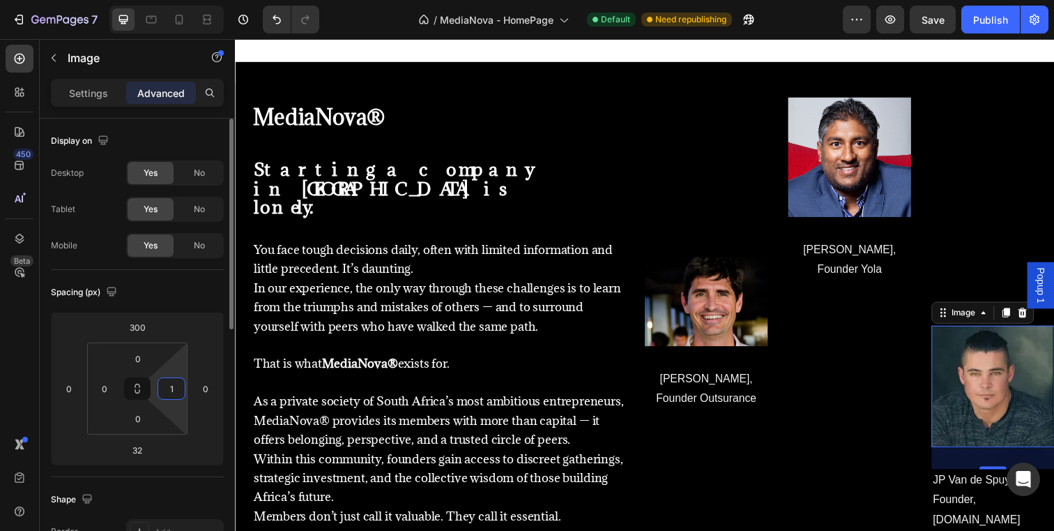
type input "10"
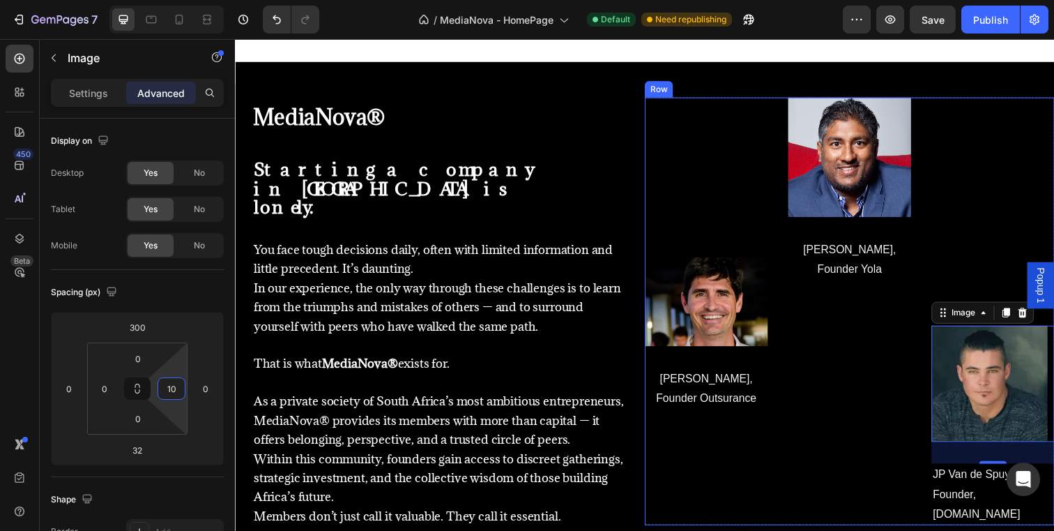
click at [876, 474] on div "Image [PERSON_NAME], Founder Yola Text block Row" at bounding box center [863, 316] width 126 height 437
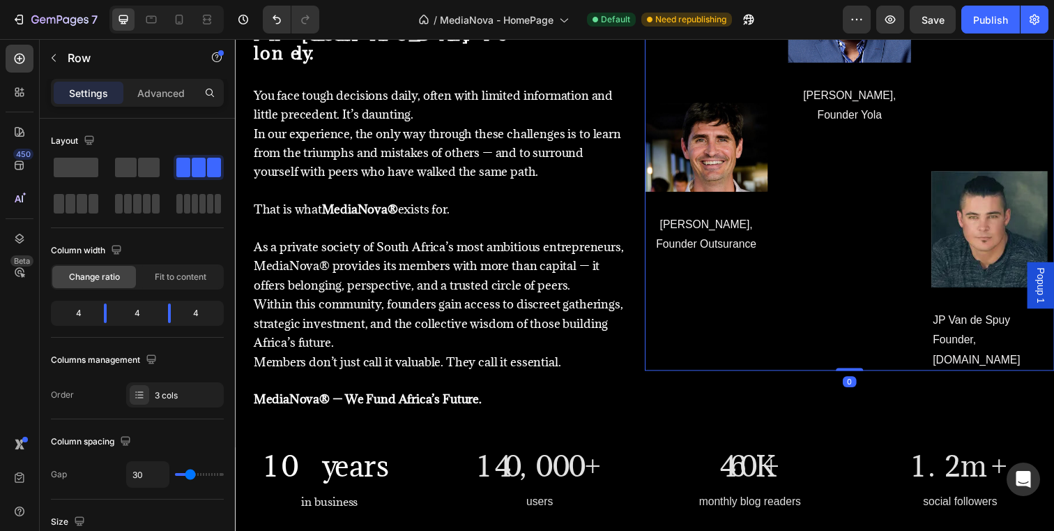
scroll to position [1141, 0]
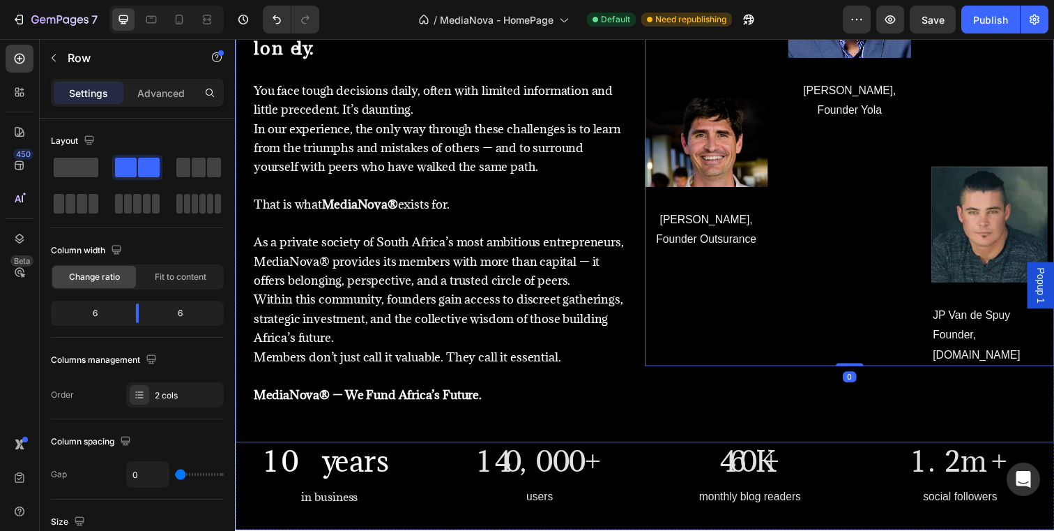
click at [1054, 413] on div "Image [PERSON_NAME], Founder Outsurance Text block Row Image [PERSON_NAME], Fou…" at bounding box center [862, 193] width 418 height 515
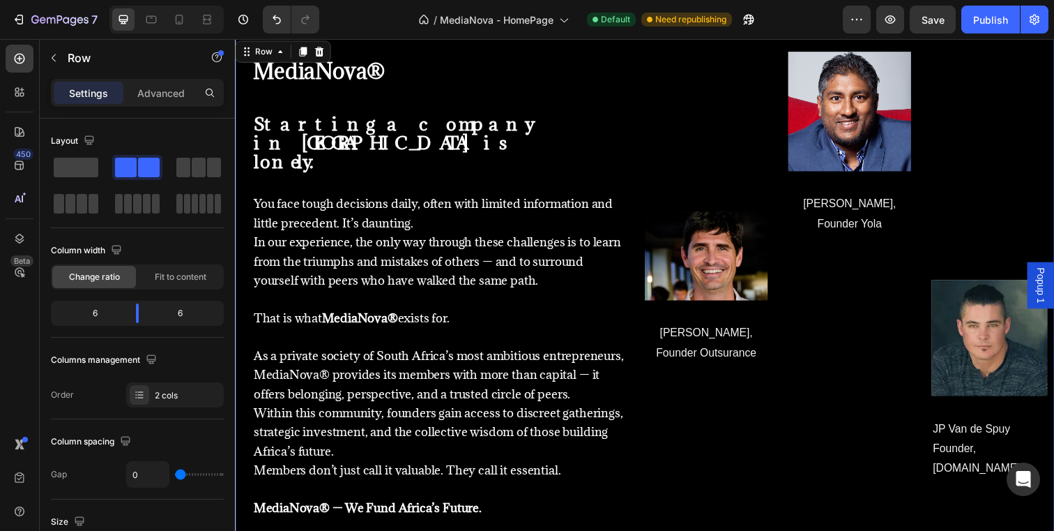
scroll to position [1019, 0]
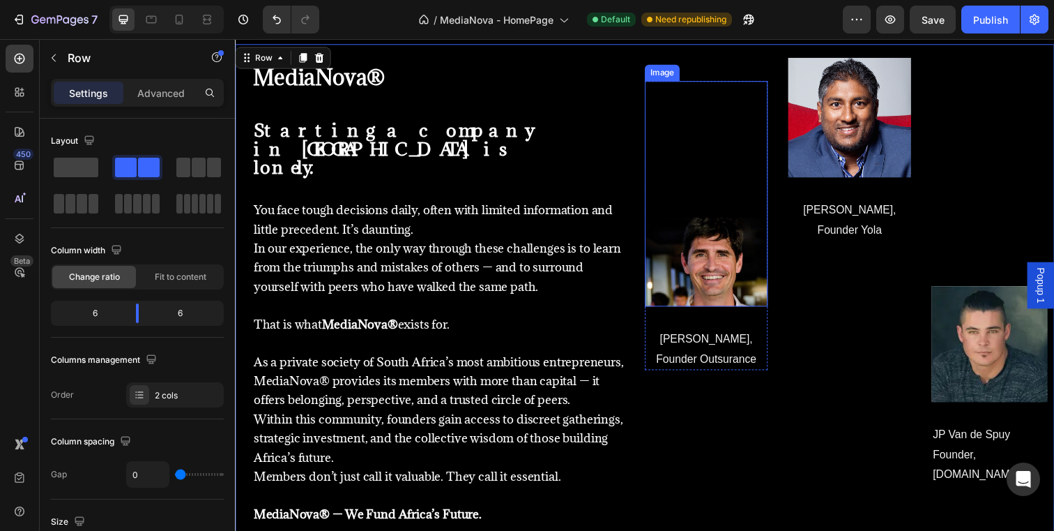
click at [685, 256] on img at bounding box center [716, 266] width 126 height 91
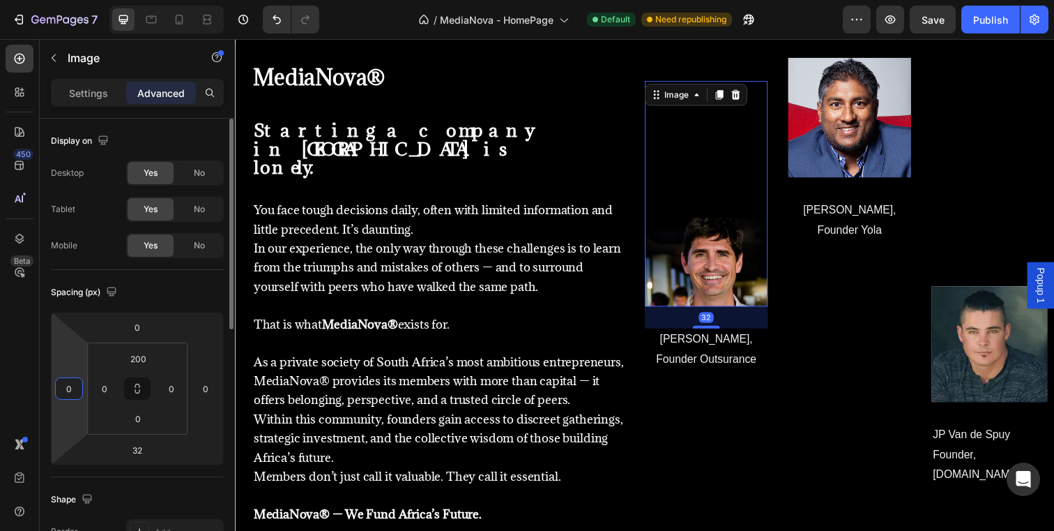
click at [66, 395] on input "0" at bounding box center [69, 388] width 21 height 21
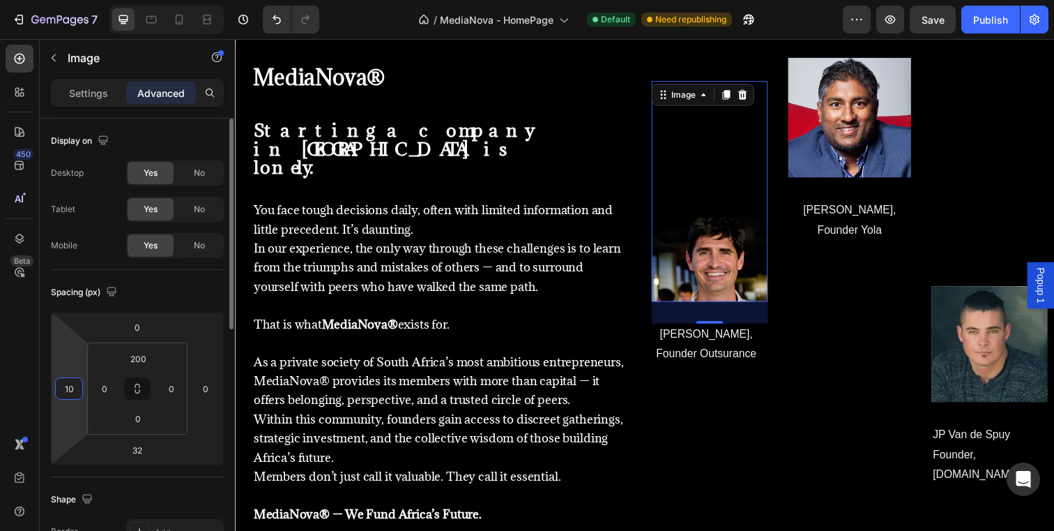
type input "1"
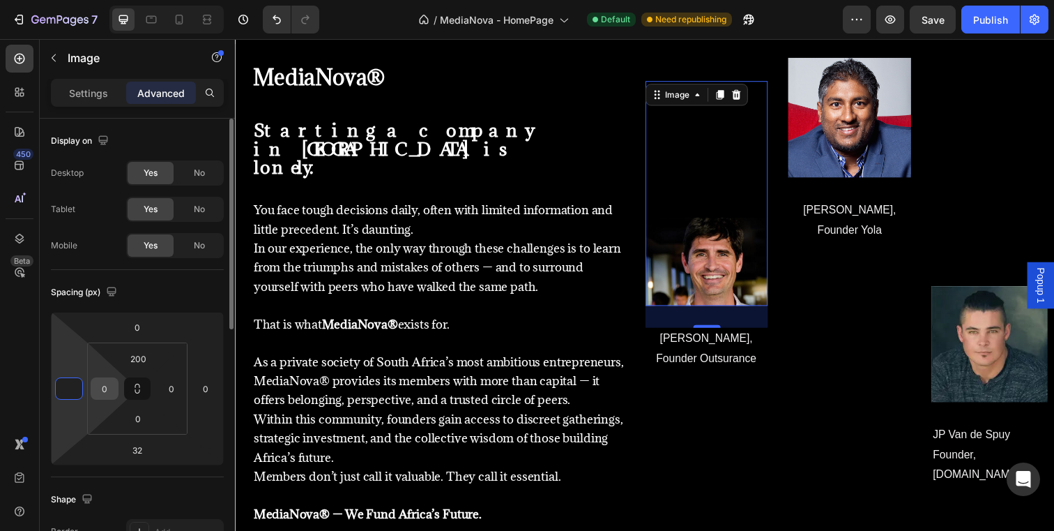
click at [95, 391] on input "0" at bounding box center [104, 388] width 21 height 21
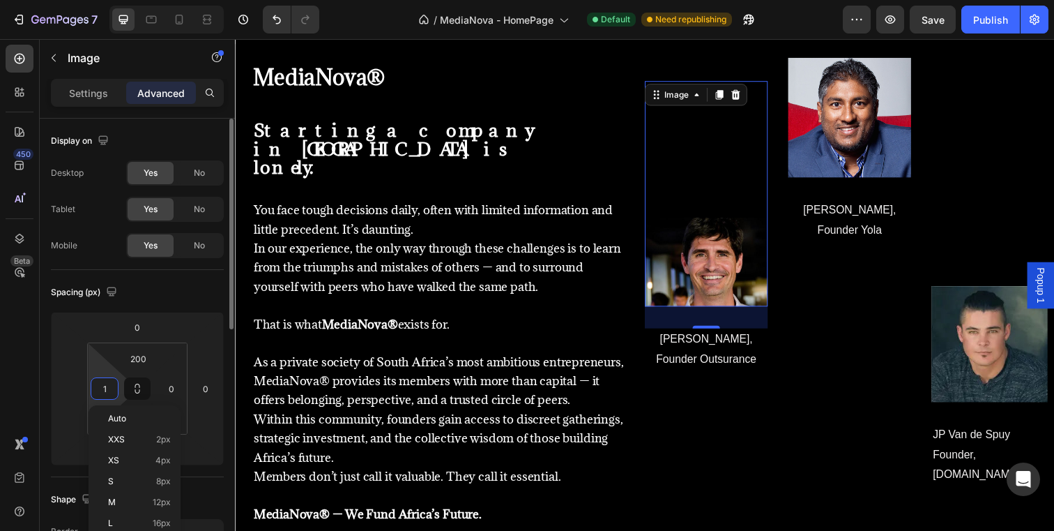
type input "10"
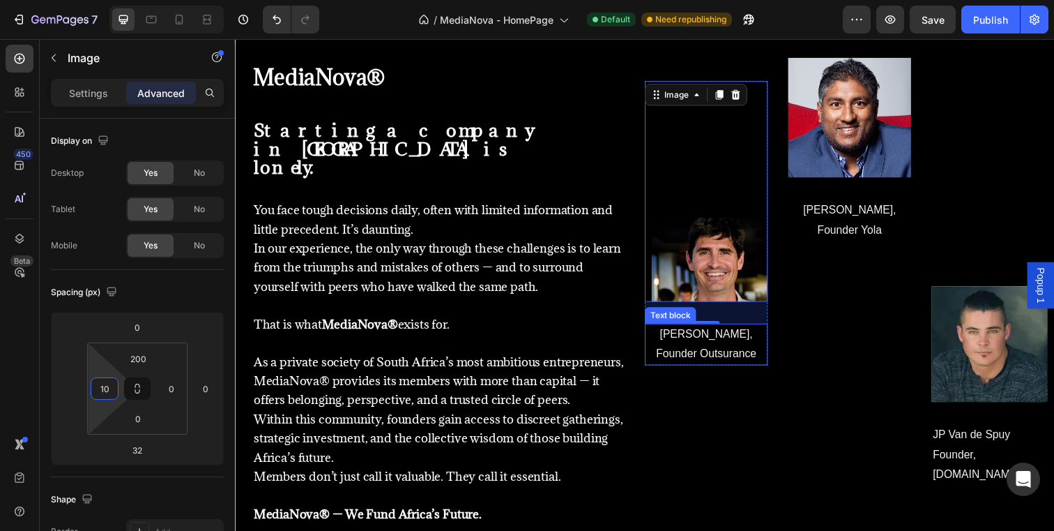
click at [663, 355] on p "Founder Outsurance" at bounding box center [716, 360] width 123 height 20
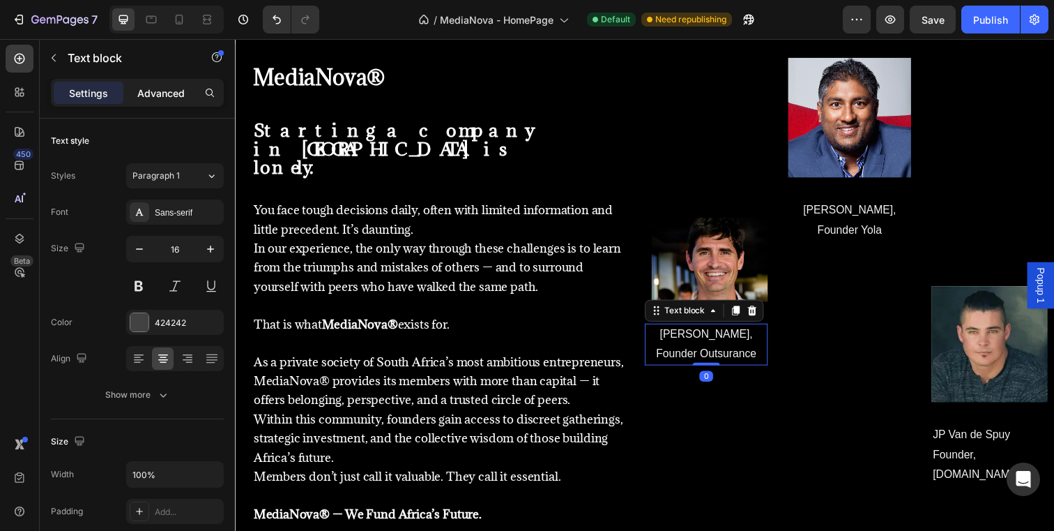
click at [172, 88] on p "Advanced" at bounding box center [160, 93] width 47 height 15
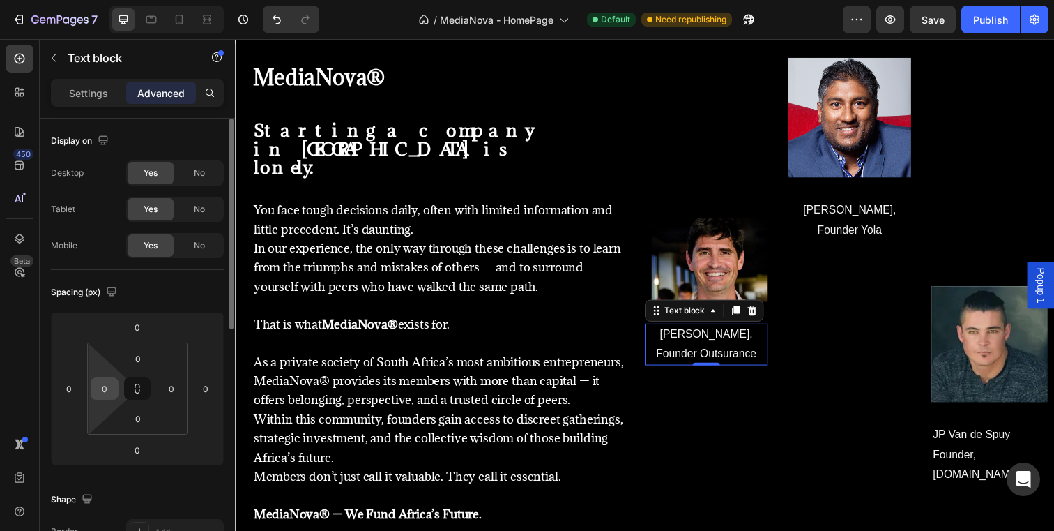
click at [91, 393] on div "0" at bounding box center [105, 388] width 28 height 22
click at [101, 390] on input "0" at bounding box center [104, 388] width 21 height 21
type input "10"
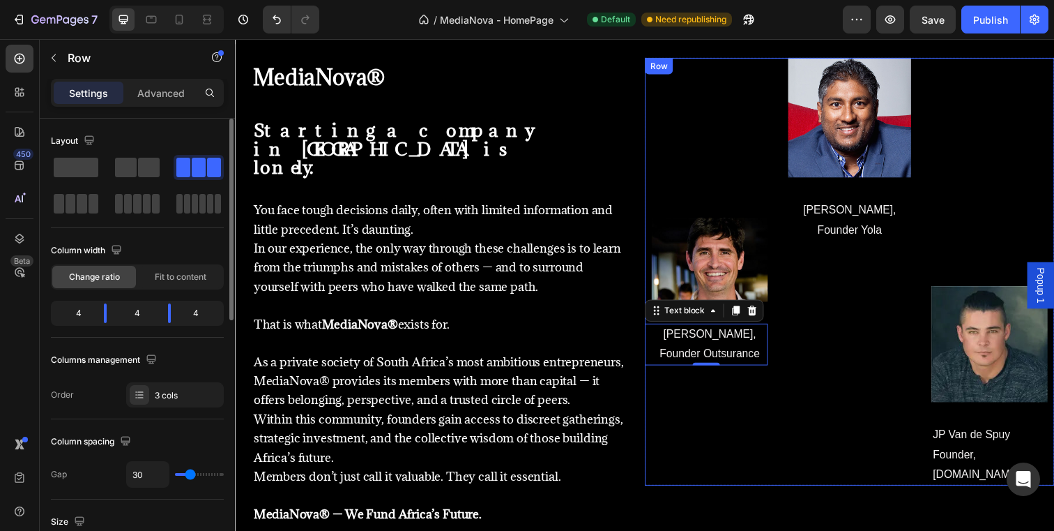
click at [743, 454] on div "Image [PERSON_NAME], Founder Outsurance Text block 0 Row" at bounding box center [716, 276] width 126 height 437
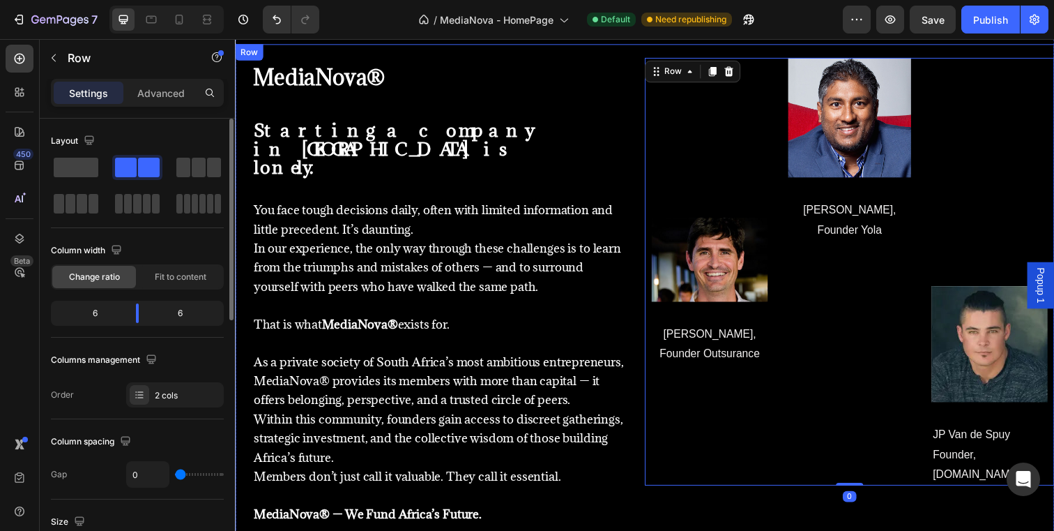
click at [683, 492] on div "Image [PERSON_NAME], Founder Outsurance Text block Row Image [PERSON_NAME], Fou…" at bounding box center [862, 315] width 418 height 515
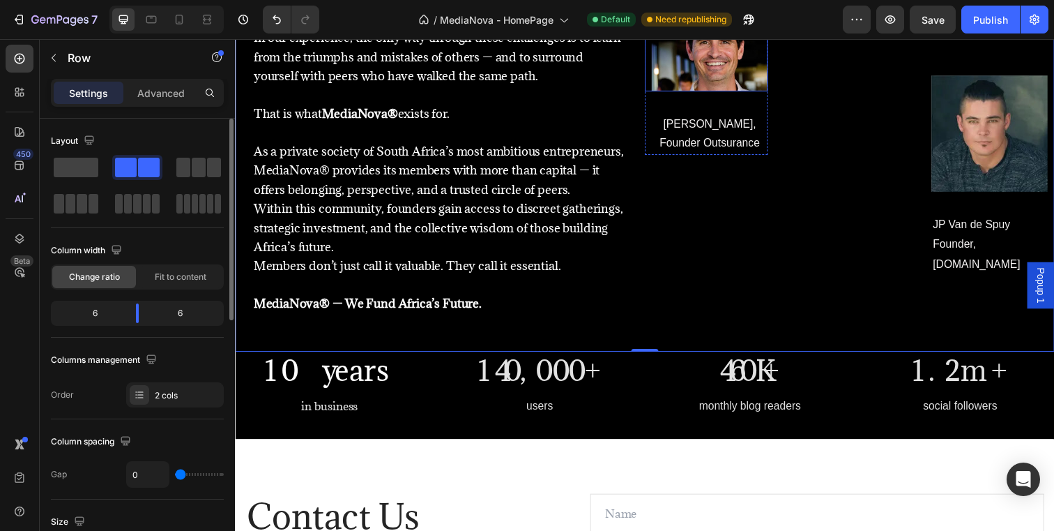
scroll to position [1236, 0]
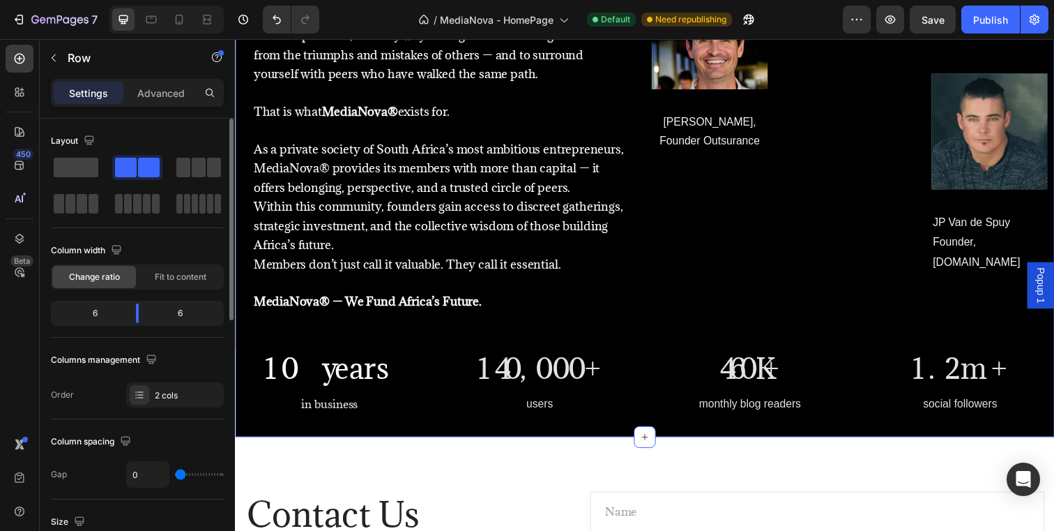
click at [415, 419] on div "MediaNova® Heading Starting a company in [GEOGRAPHIC_DATA] is lonely. Heading Y…" at bounding box center [653, 125] width 837 height 640
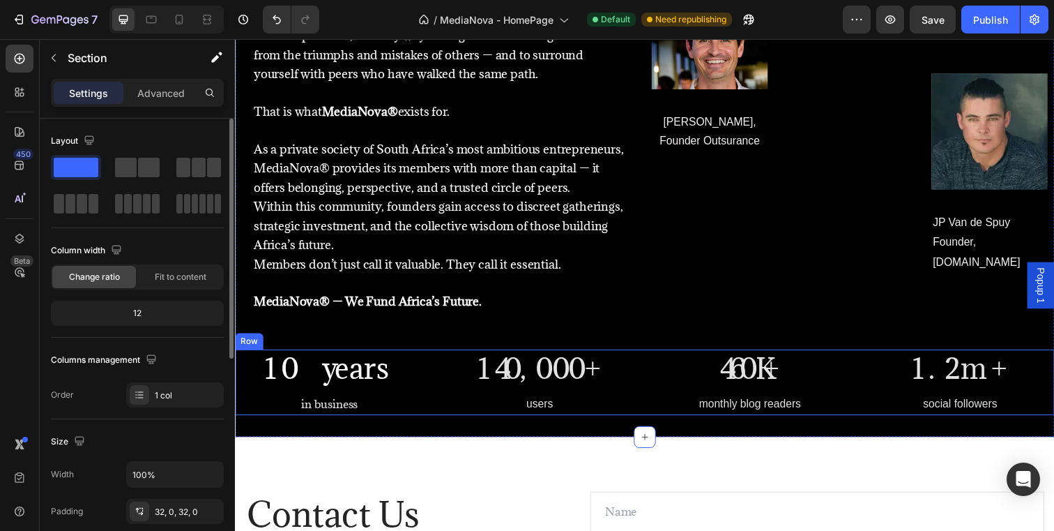
click at [868, 398] on div "10 years Heading in business Text block 140,000+ Heading users Text block 460K+…" at bounding box center [653, 390] width 837 height 68
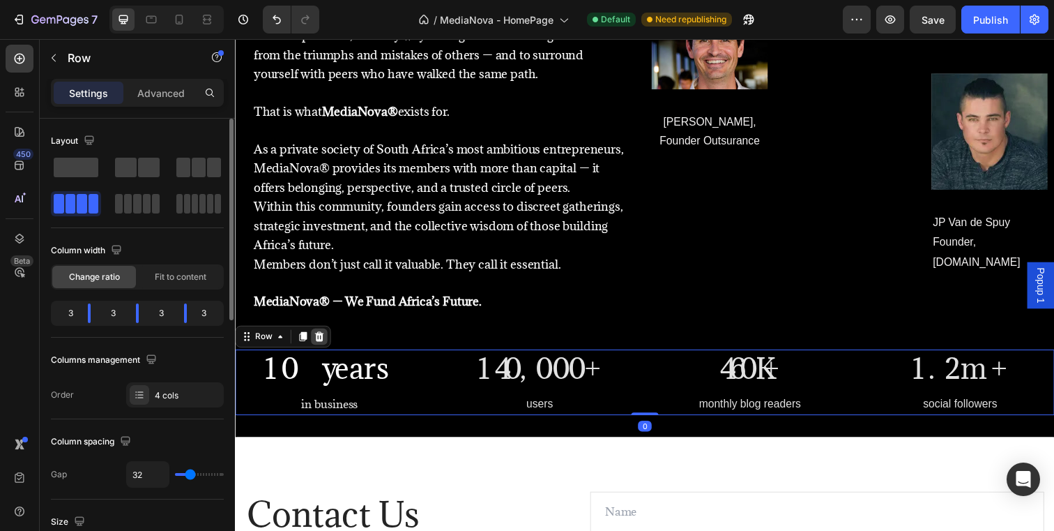
click at [319, 337] on icon at bounding box center [320, 342] width 11 height 11
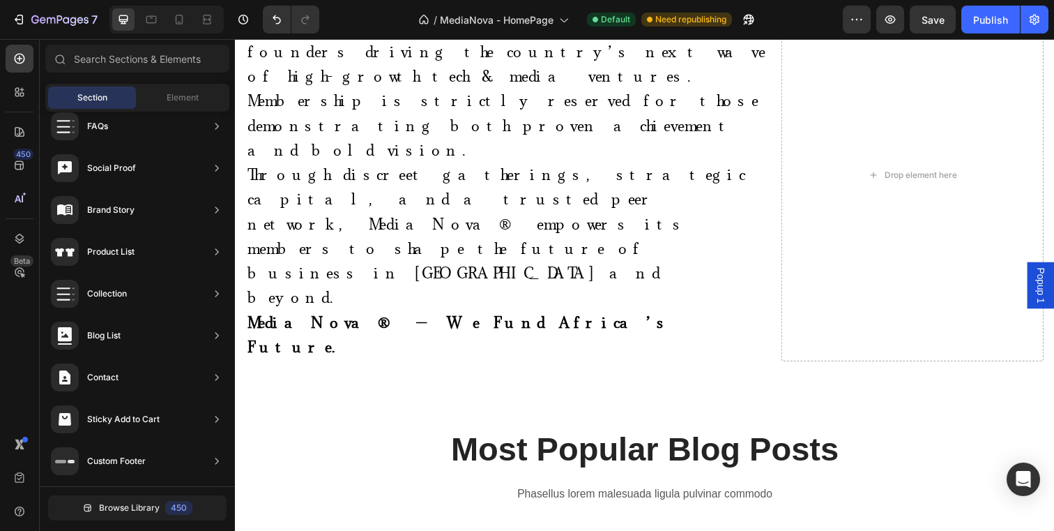
scroll to position [591, 0]
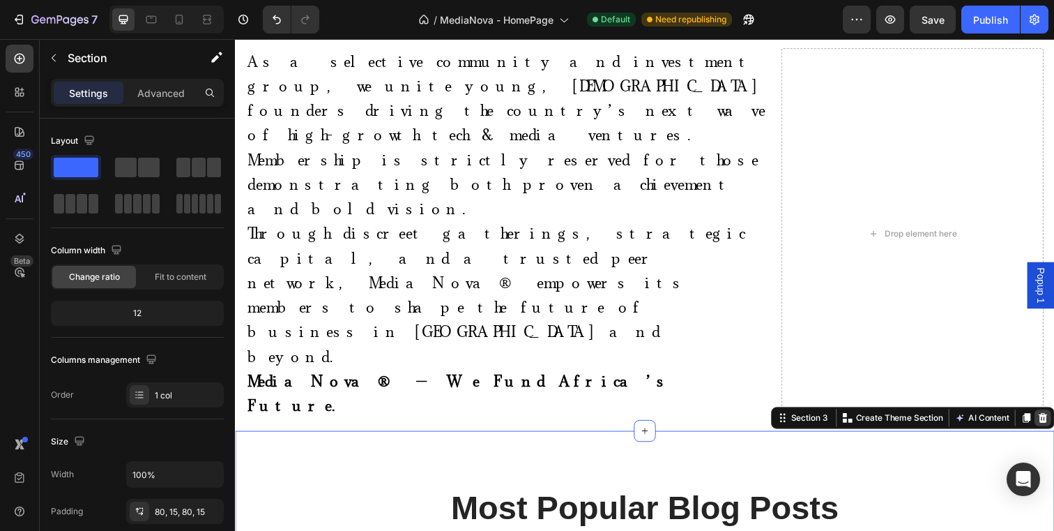
click at [1054, 420] on icon at bounding box center [1060, 425] width 9 height 10
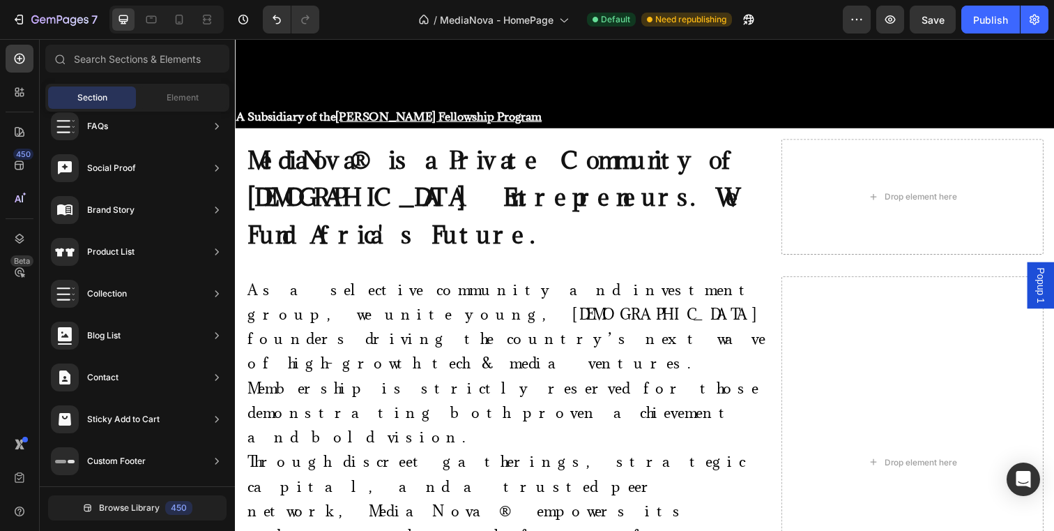
scroll to position [385, 0]
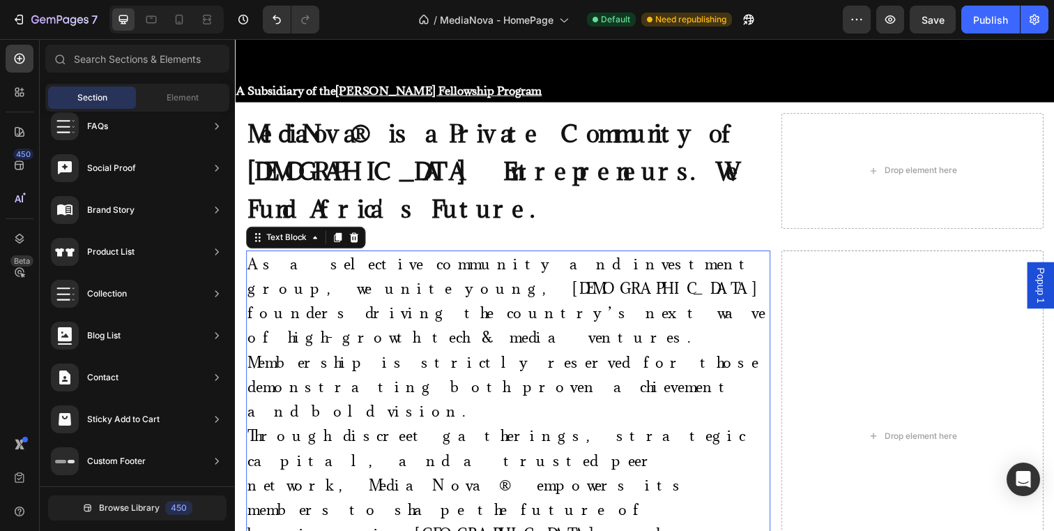
click at [540, 304] on p "A s a selective community and investment group, we unite young, [DEMOGRAPHIC_DA…" at bounding box center [514, 344] width 533 height 176
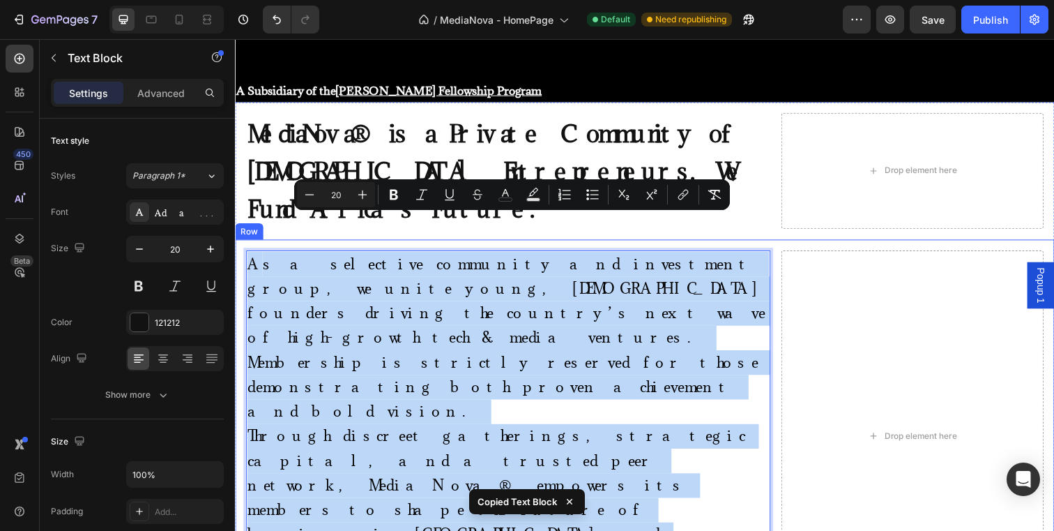
drag, startPoint x: 536, startPoint y: 403, endPoint x: 245, endPoint y: 229, distance: 338.4
click at [245, 243] on div "A s a selective community and investment group, we unite young, [DEMOGRAPHIC_DA…" at bounding box center [653, 444] width 837 height 402
copy div "A s a selective community and investment group, we unite young, [DEMOGRAPHIC_DA…"
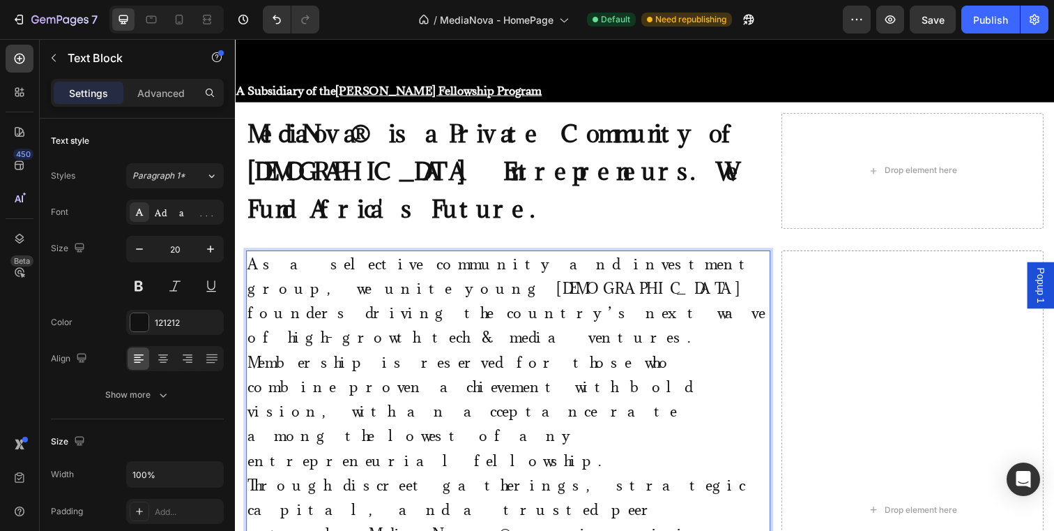
click at [411, 334] on p "As a selective community and investment group, we unite young [DEMOGRAPHIC_DATA…" at bounding box center [514, 369] width 533 height 226
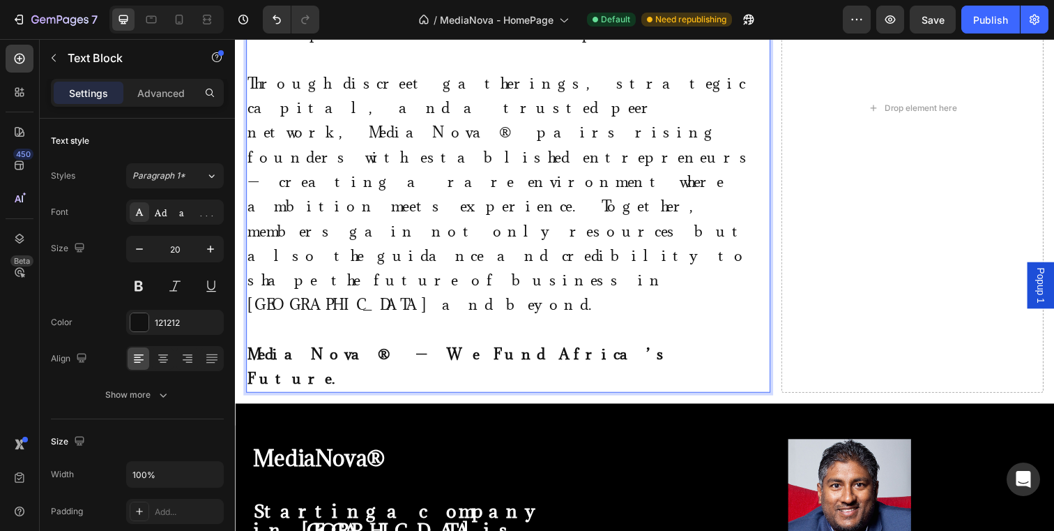
scroll to position [909, 0]
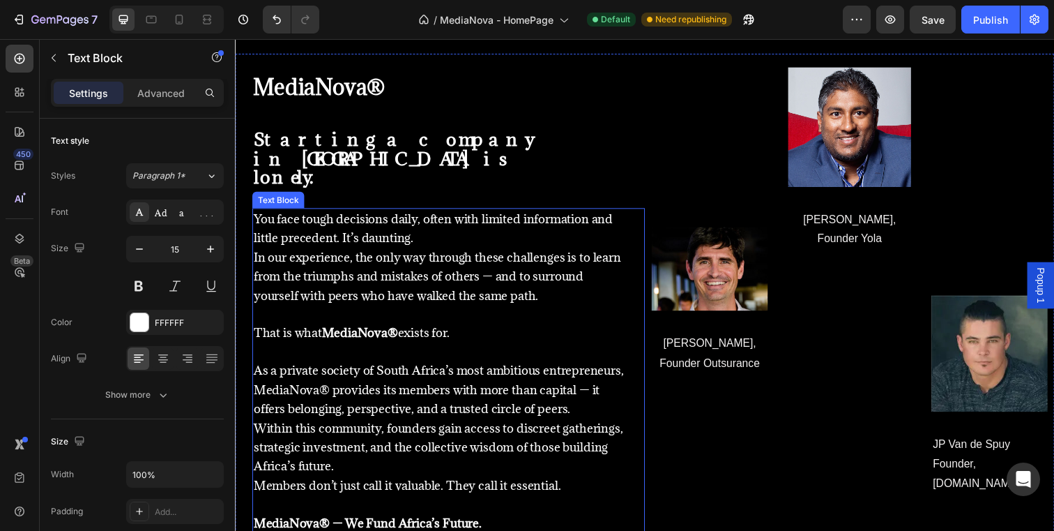
click at [344, 224] on span "You face tough decisions daily, often with limited information and little prece…" at bounding box center [437, 232] width 367 height 36
click at [255, 214] on span "You face tough decisions daily, often with limited information and little prece…" at bounding box center [437, 232] width 367 height 36
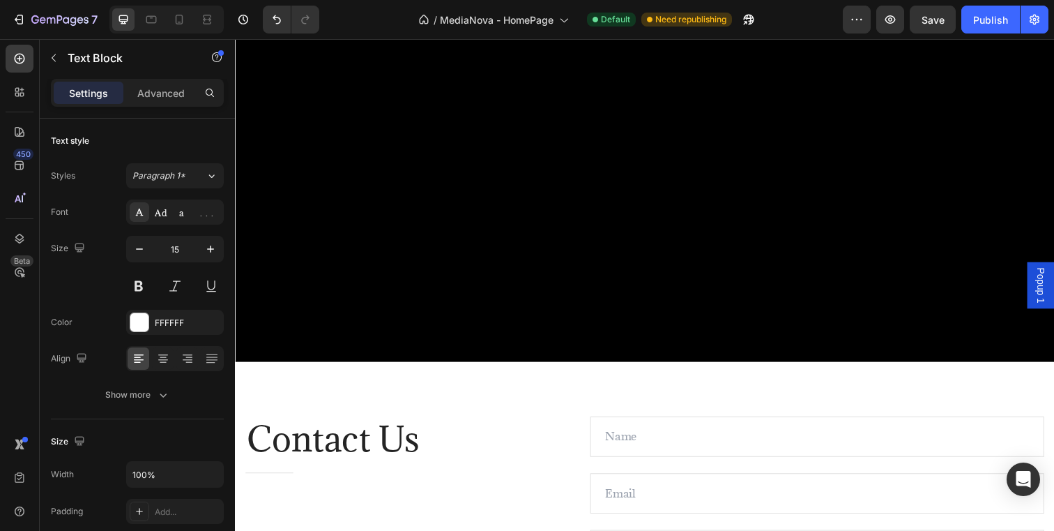
scroll to position [1740, 0]
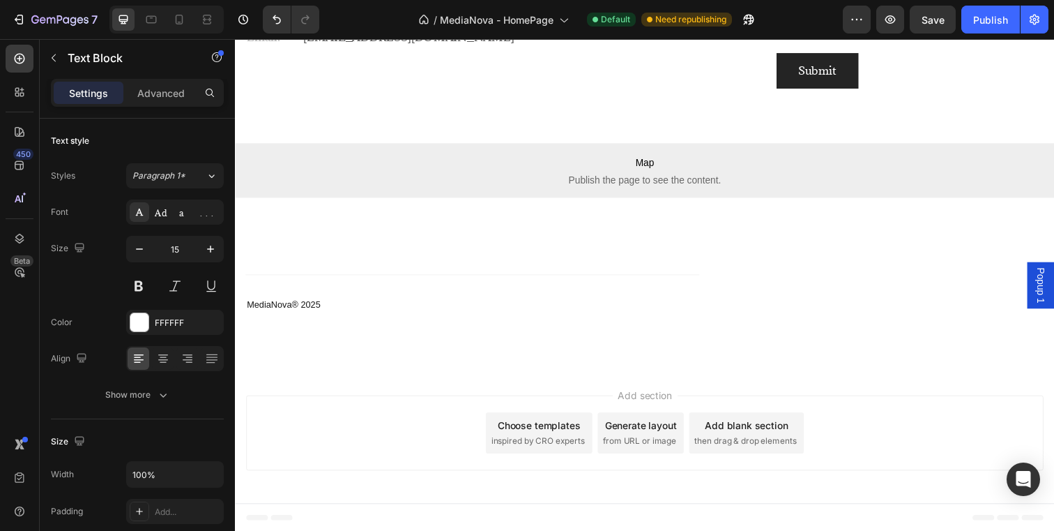
drag, startPoint x: 255, startPoint y: 206, endPoint x: 475, endPoint y: 493, distance: 361.6
copy div "You face tough decisions daily, often with limited information and little prece…"
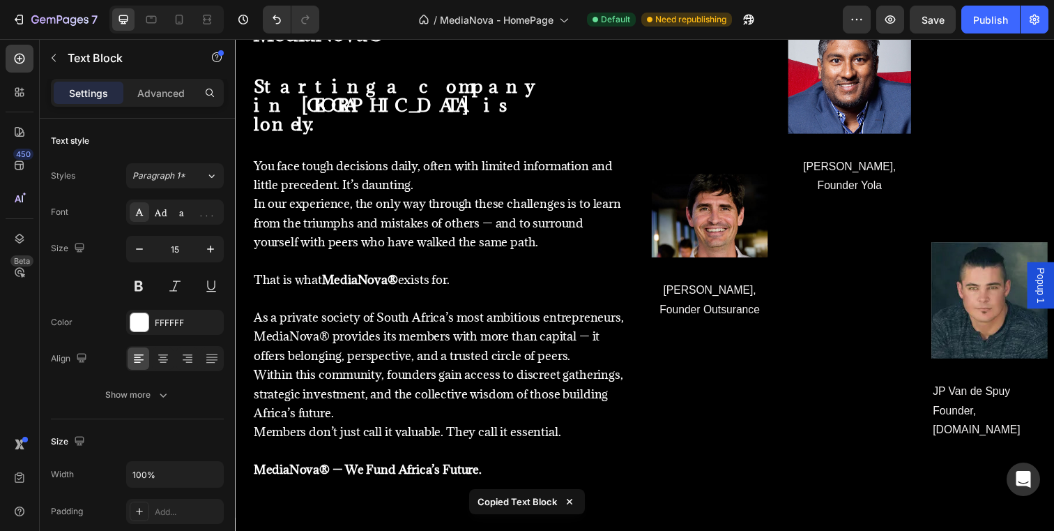
scroll to position [956, 0]
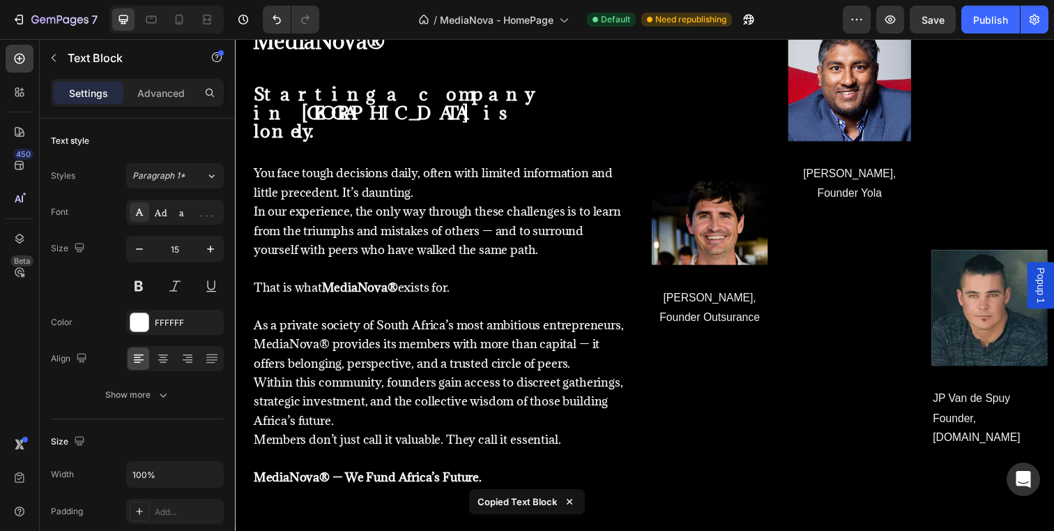
click at [494, 476] on p "MediaNova® — We Fund Africa’s Future." at bounding box center [446, 486] width 384 height 20
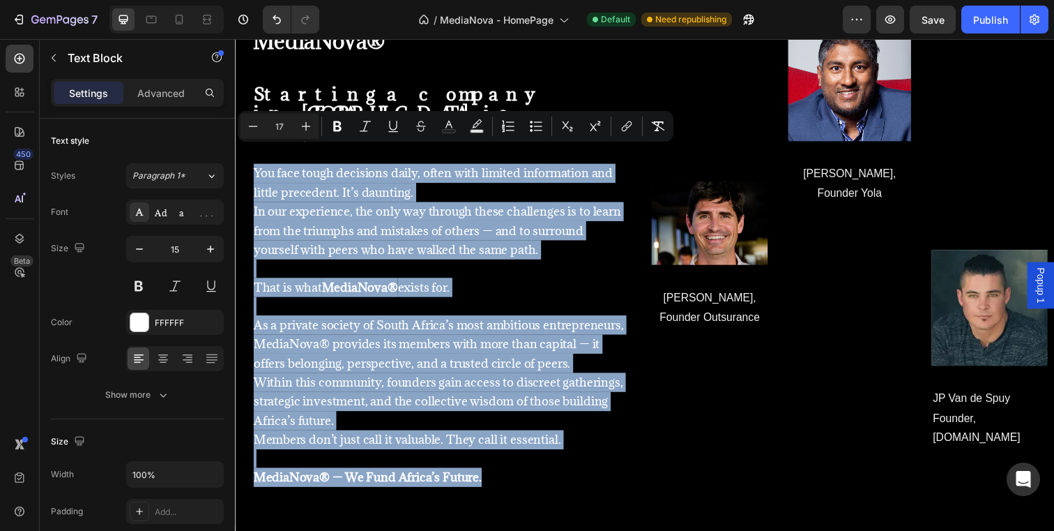
drag, startPoint x: 492, startPoint y: 468, endPoint x: 257, endPoint y: 156, distance: 390.3
click at [257, 165] on div "You face tough decisions daily, often with limited information and little prece…" at bounding box center [445, 350] width 387 height 370
copy div "You face tough decisions daily, often with limited information and little prece…"
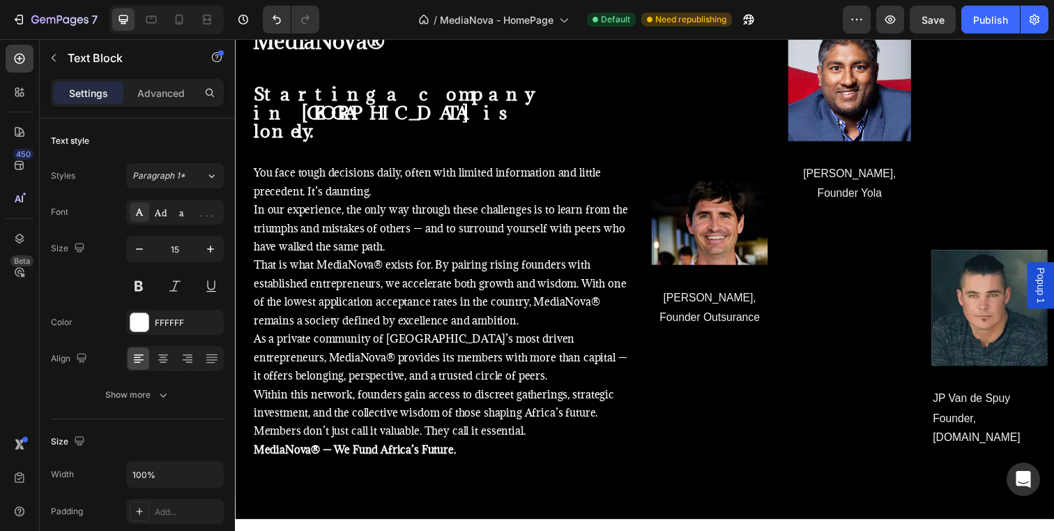
click at [402, 234] on p "In our experience, the only way through these challenges is to learn from the t…" at bounding box center [446, 232] width 384 height 56
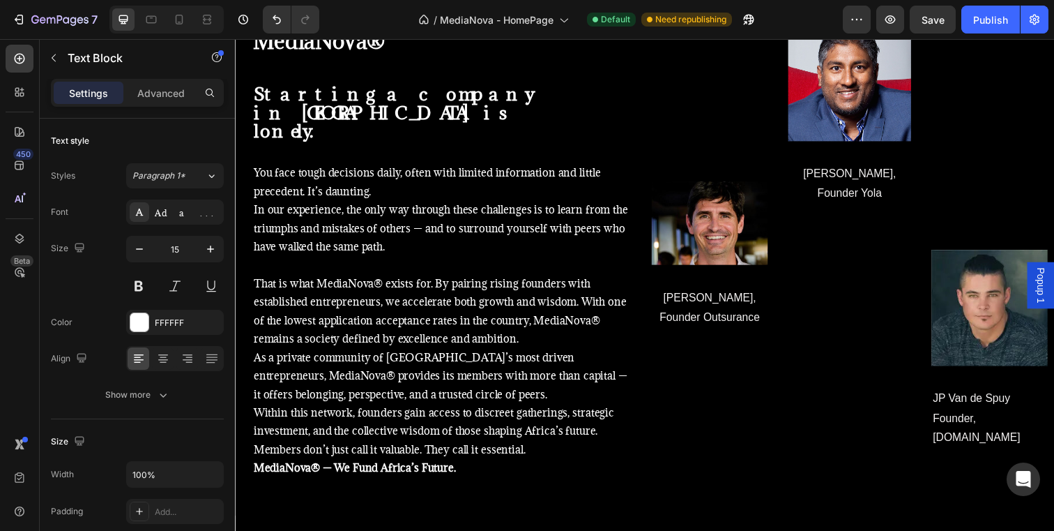
click at [440, 279] on p "That is what MediaNova® exists for. By pairing rising founders with established…" at bounding box center [446, 316] width 384 height 75
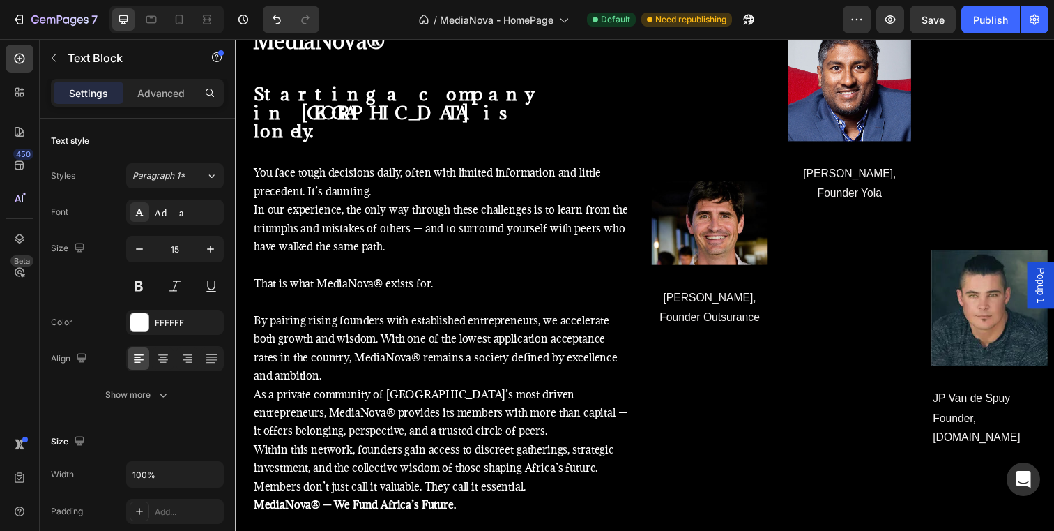
click at [372, 370] on p "By pairing rising founders with established entrepreneurs, we accelerate both g…" at bounding box center [446, 354] width 384 height 75
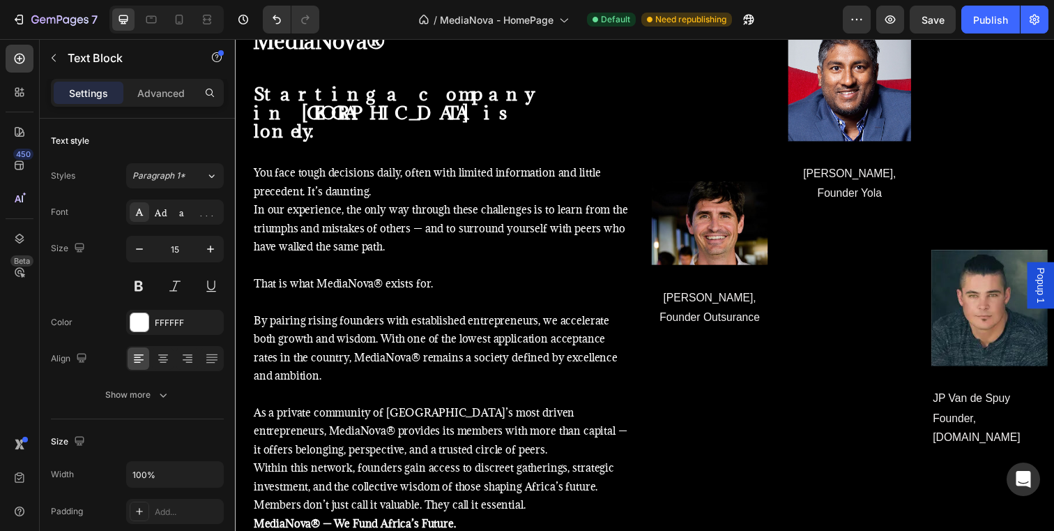
click at [543, 505] on p "Members don’t just call it valuable. They call it essential." at bounding box center [446, 514] width 384 height 19
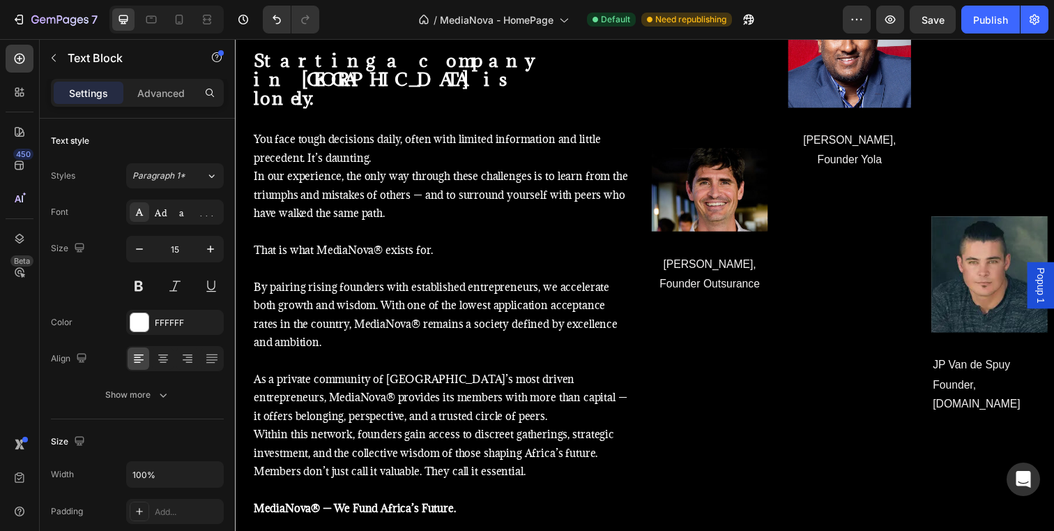
scroll to position [1005, 0]
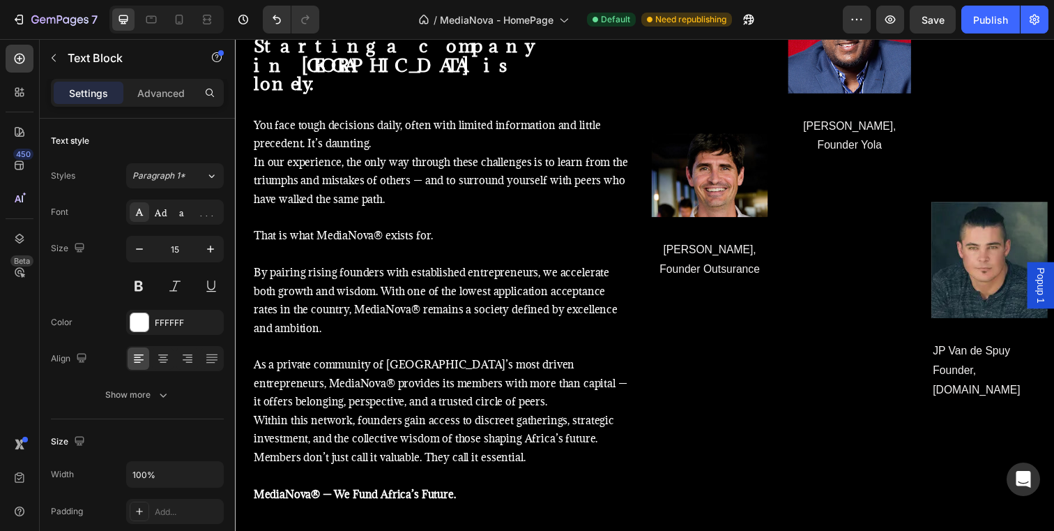
click at [347, 117] on p "You face tough decisions daily, often with limited information and little prece…" at bounding box center [446, 136] width 384 height 38
click at [255, 117] on p "You face tough decisions daily, often with limited information and little prece…" at bounding box center [446, 136] width 384 height 38
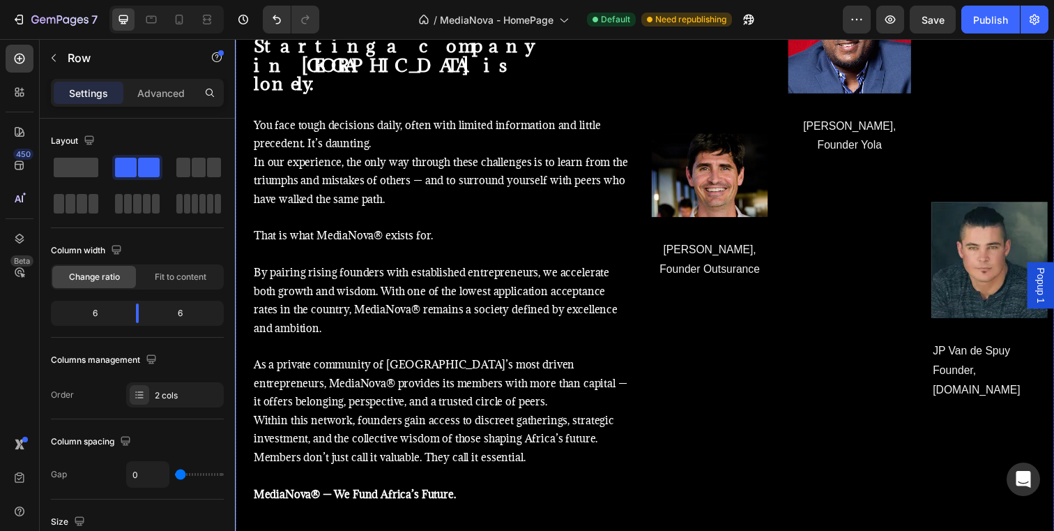
click at [663, 471] on div "Image [PERSON_NAME], Founder Outsurance Text block Row Image [PERSON_NAME], Fou…" at bounding box center [862, 262] width 418 height 580
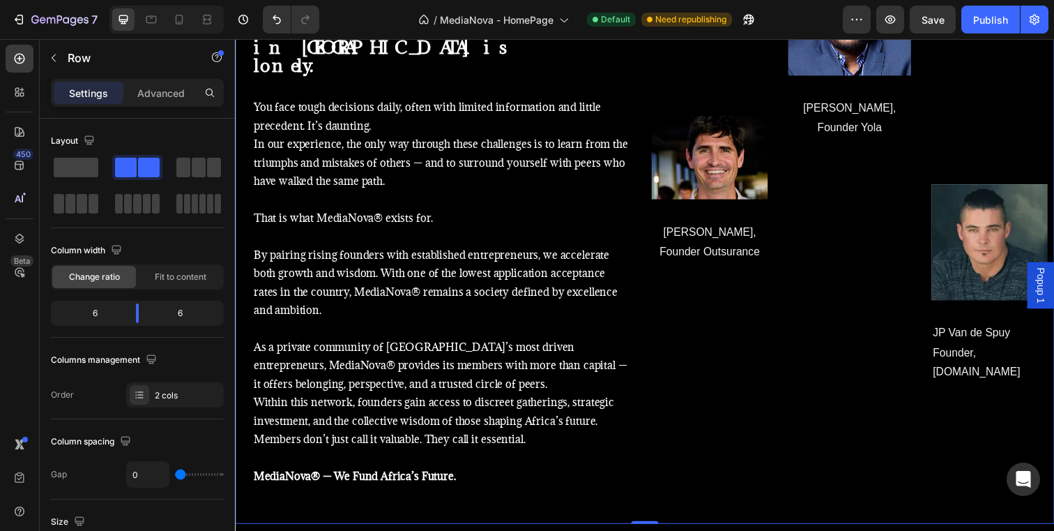
scroll to position [1022, 0]
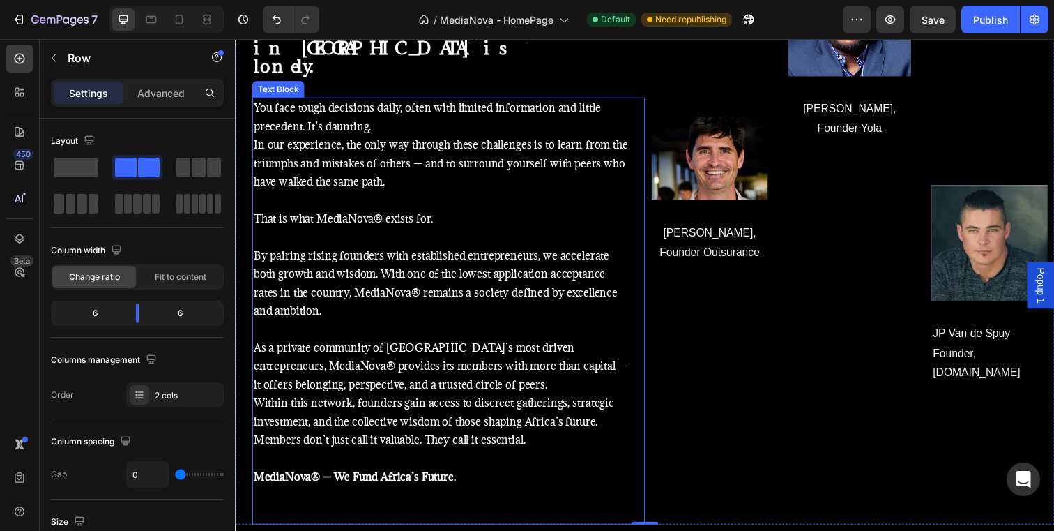
click at [552, 439] on p "Members don’t just call it valuable. They call it essential." at bounding box center [446, 448] width 384 height 19
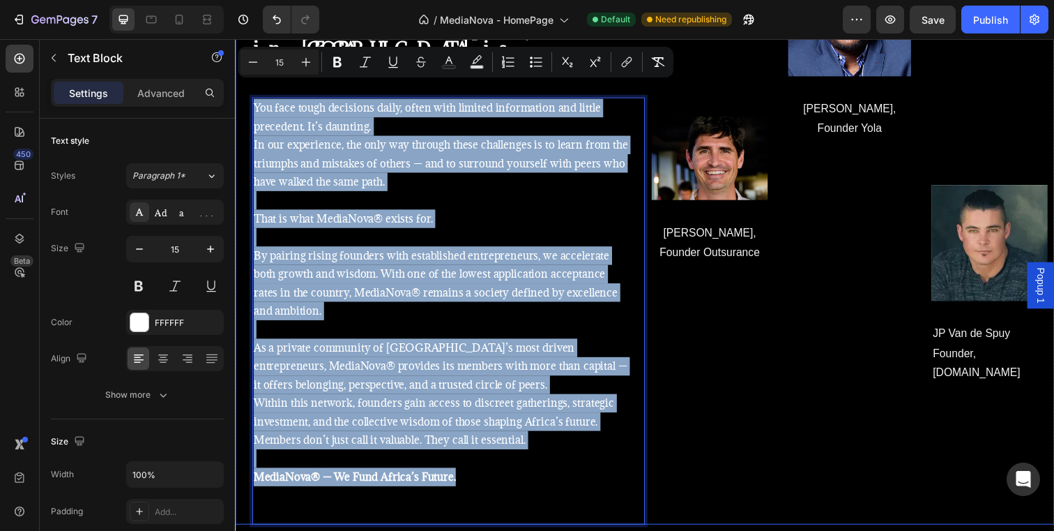
drag, startPoint x: 480, startPoint y: 475, endPoint x: 241, endPoint y: 98, distance: 446.5
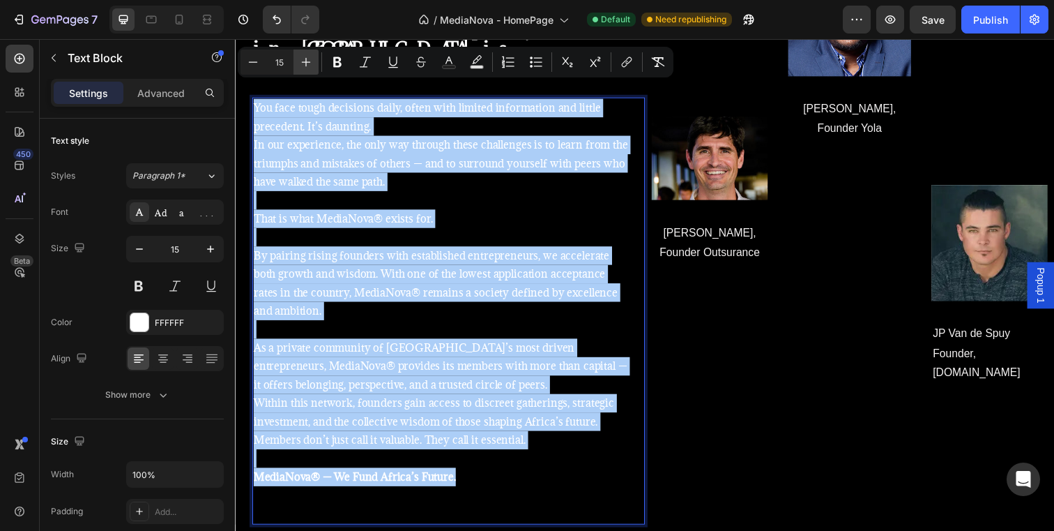
click at [308, 59] on icon "Editor contextual toolbar" at bounding box center [306, 62] width 14 height 14
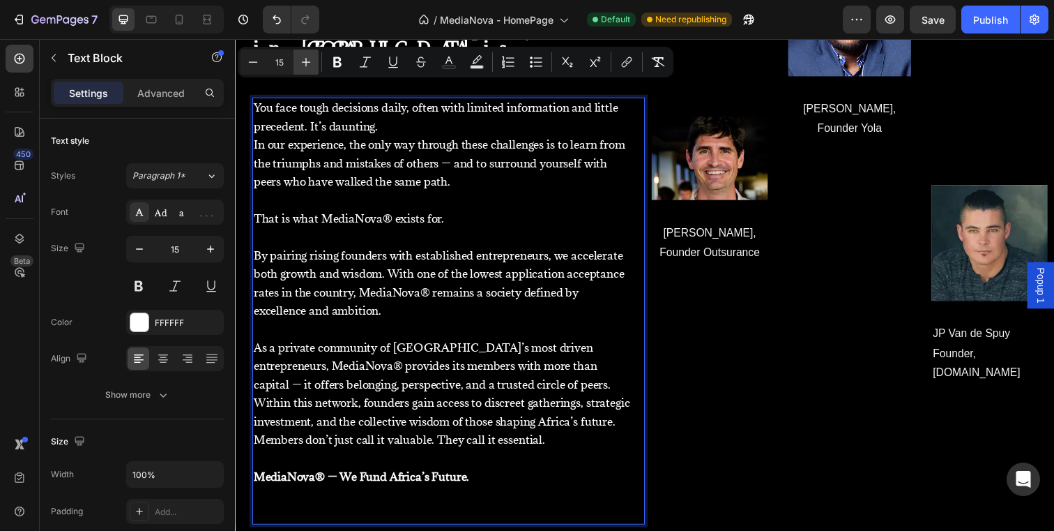
click at [308, 59] on icon "Editor contextual toolbar" at bounding box center [306, 62] width 14 height 14
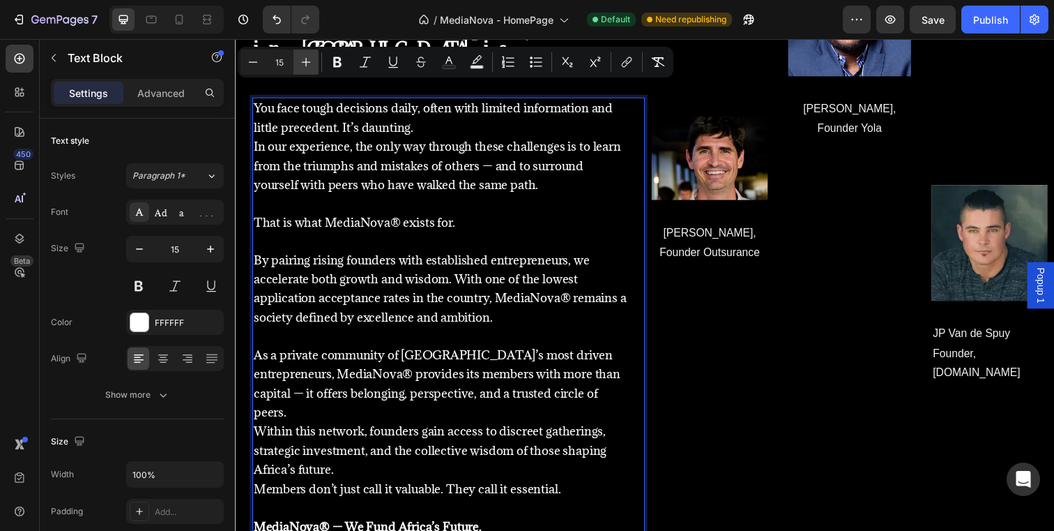
click at [308, 59] on icon "Editor contextual toolbar" at bounding box center [306, 62] width 14 height 14
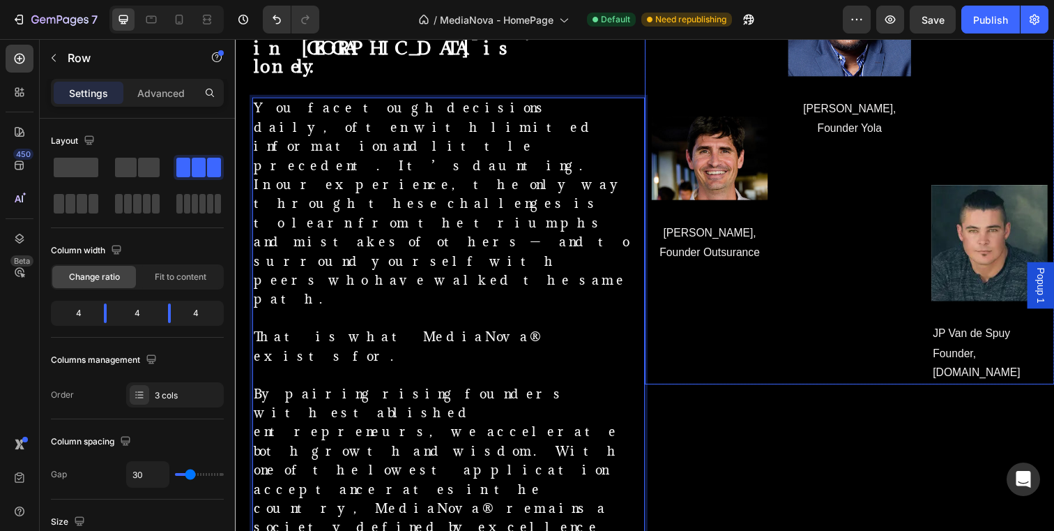
click at [714, 352] on div "Image [PERSON_NAME], Founder Outsurance Text block Row" at bounding box center [716, 173] width 126 height 437
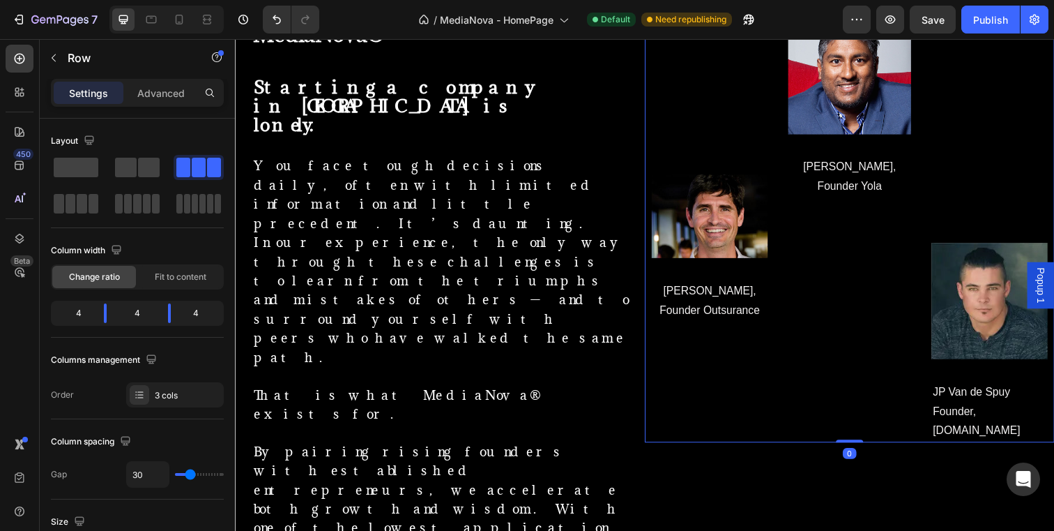
scroll to position [799, 0]
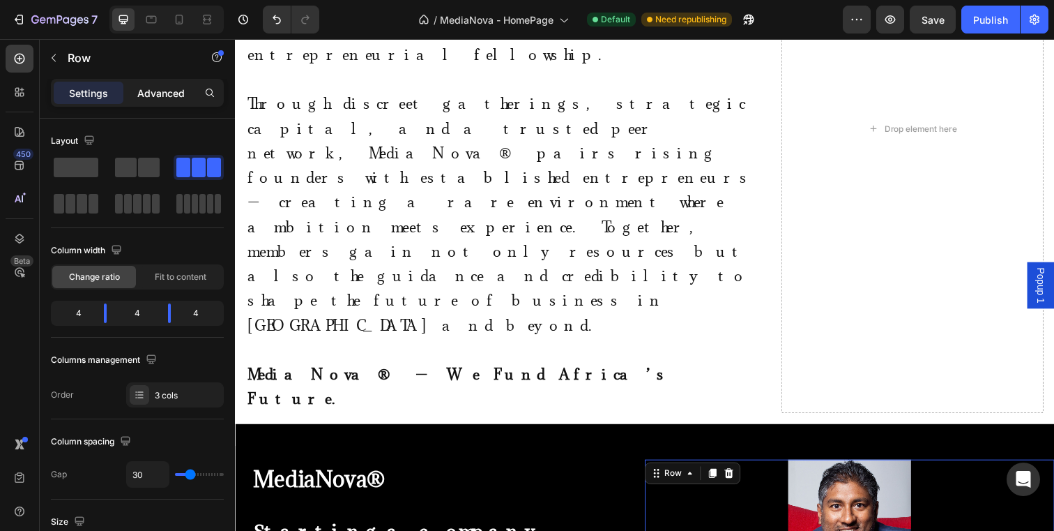
click at [172, 94] on p "Advanced" at bounding box center [160, 93] width 47 height 15
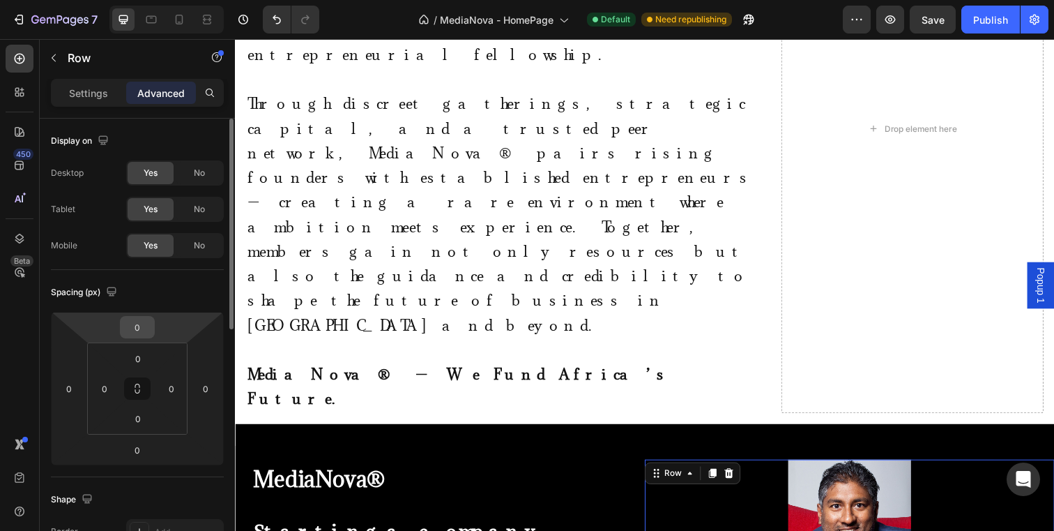
click at [142, 335] on input "0" at bounding box center [137, 327] width 28 height 21
type input "50"
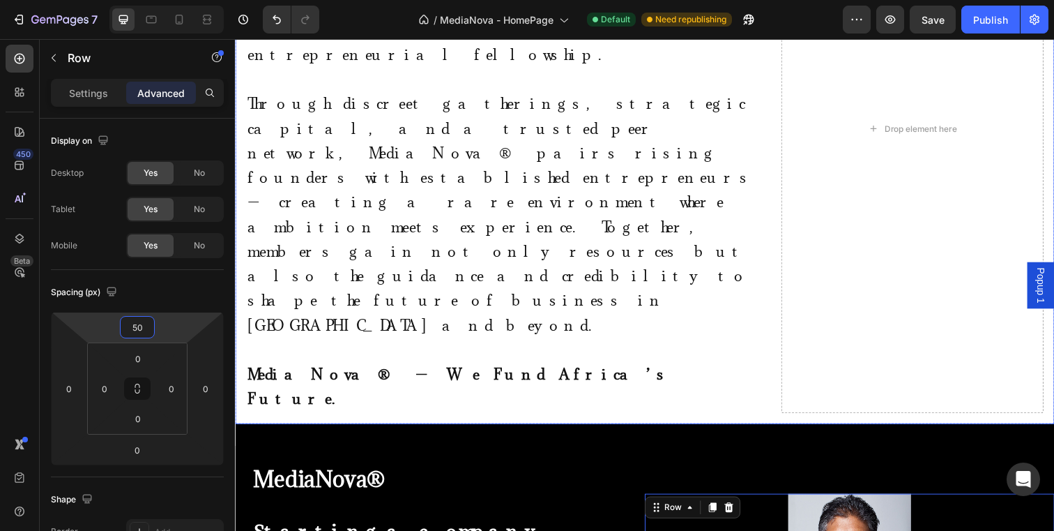
click at [596, 135] on div "As a selective community and investment group, we unite young [DEMOGRAPHIC_DATA…" at bounding box center [653, 130] width 837 height 602
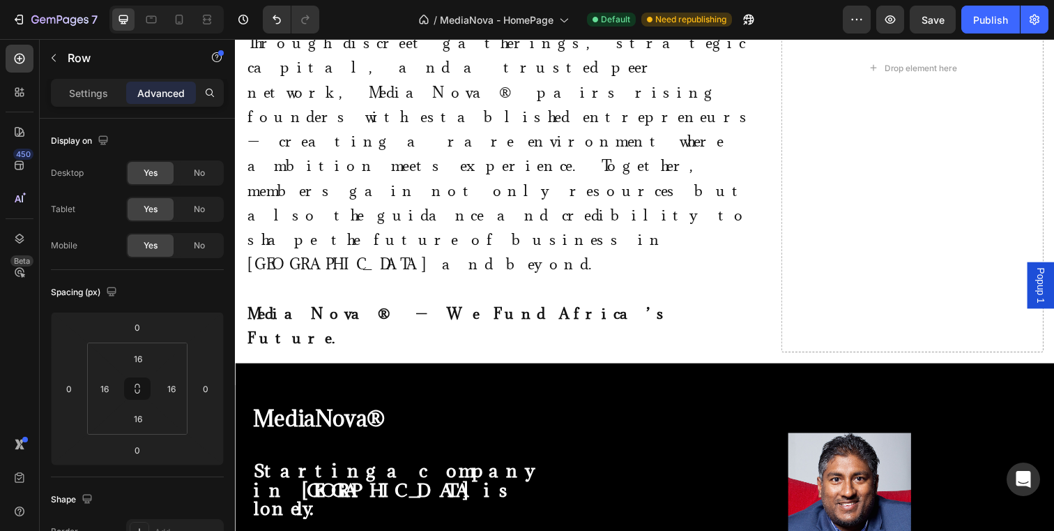
scroll to position [833, 0]
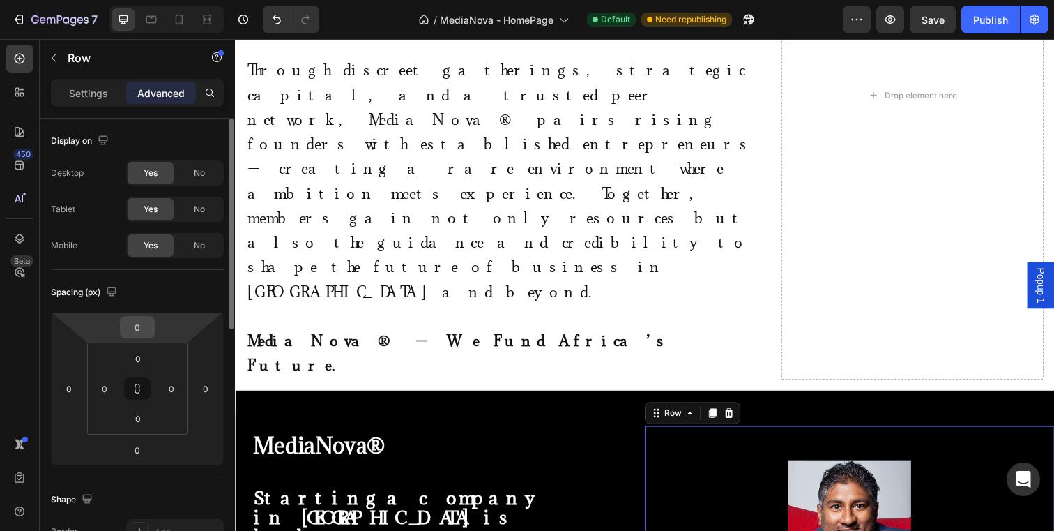
click at [146, 328] on input "0" at bounding box center [137, 327] width 28 height 21
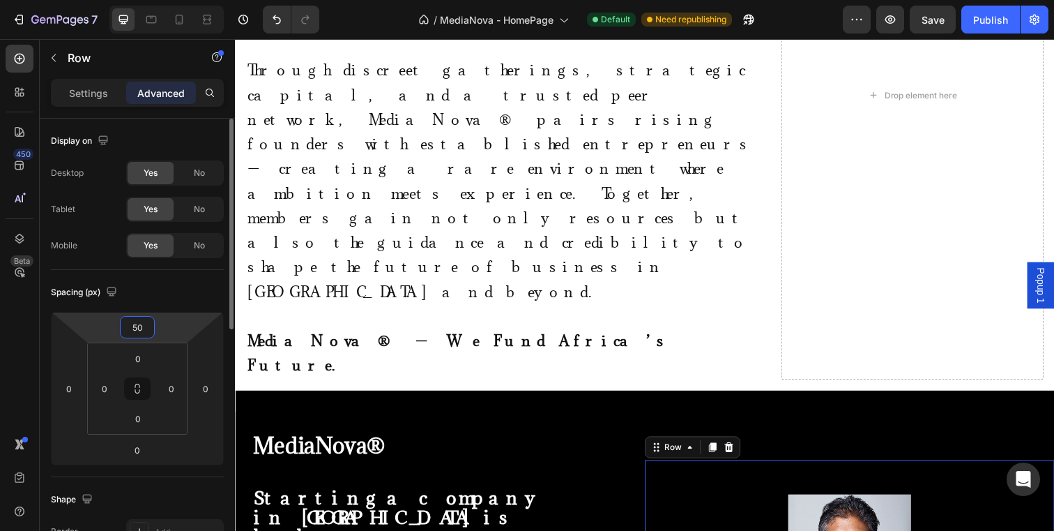
type input "5"
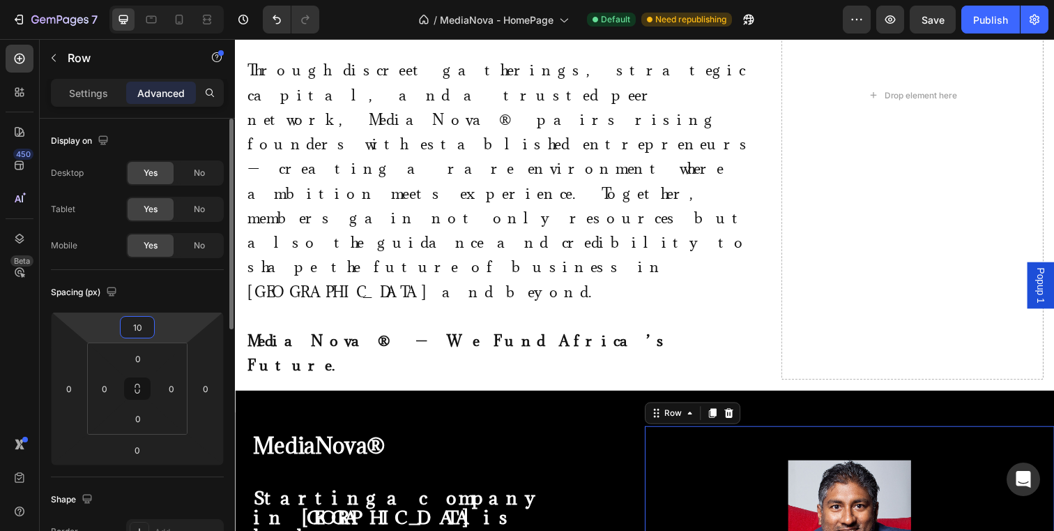
type input "100"
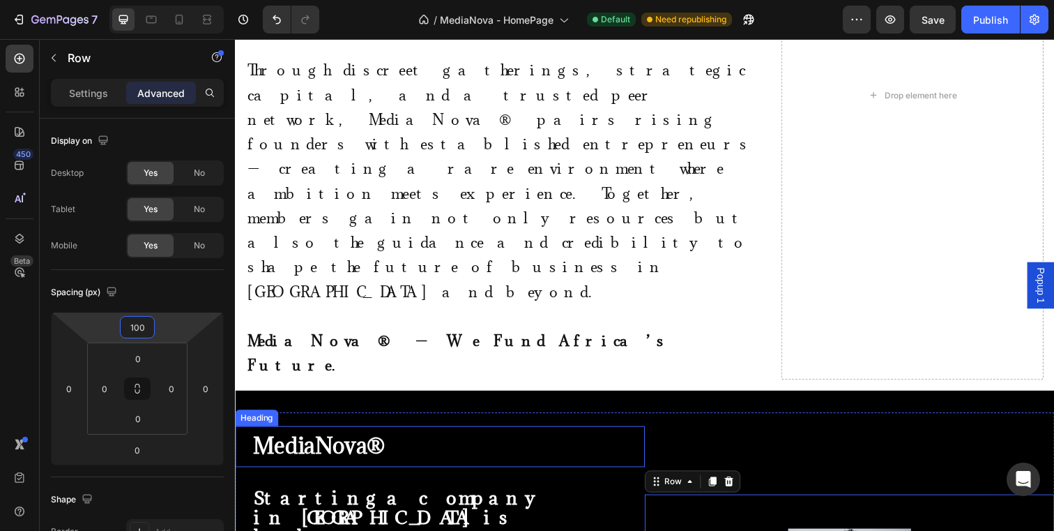
click at [628, 434] on div "MediaNova®" at bounding box center [447, 455] width 411 height 42
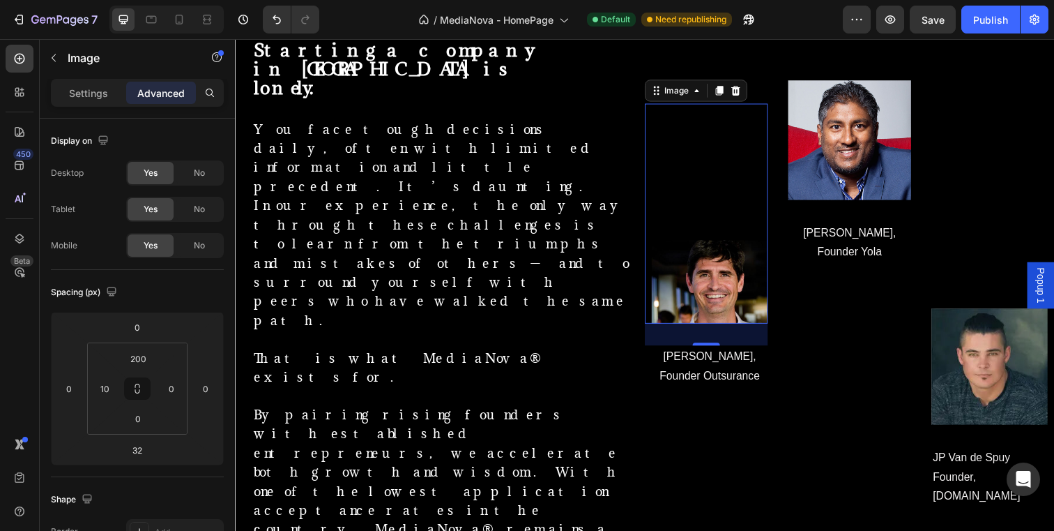
scroll to position [977, 0]
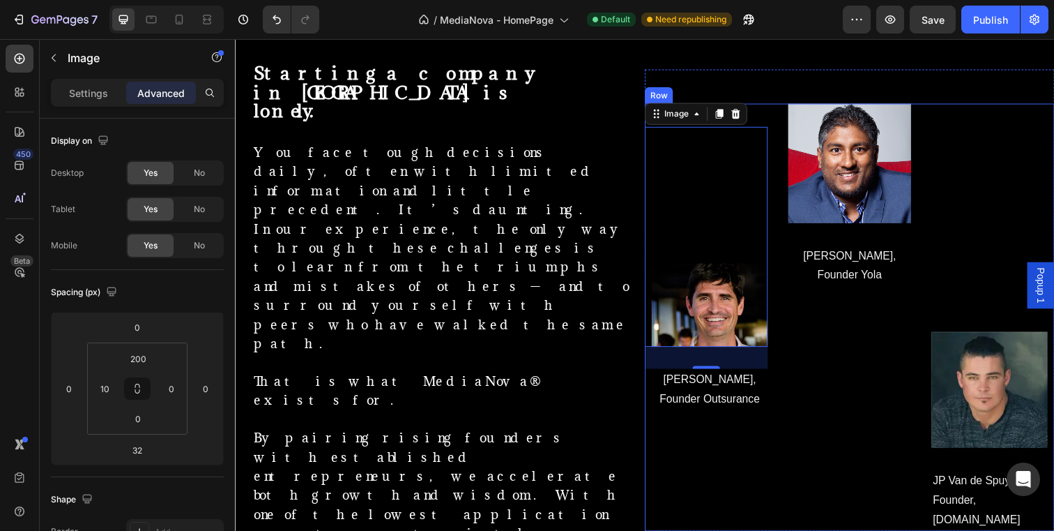
click at [886, 462] on div "Image [PERSON_NAME], Founder Yola Text block Row" at bounding box center [863, 323] width 126 height 437
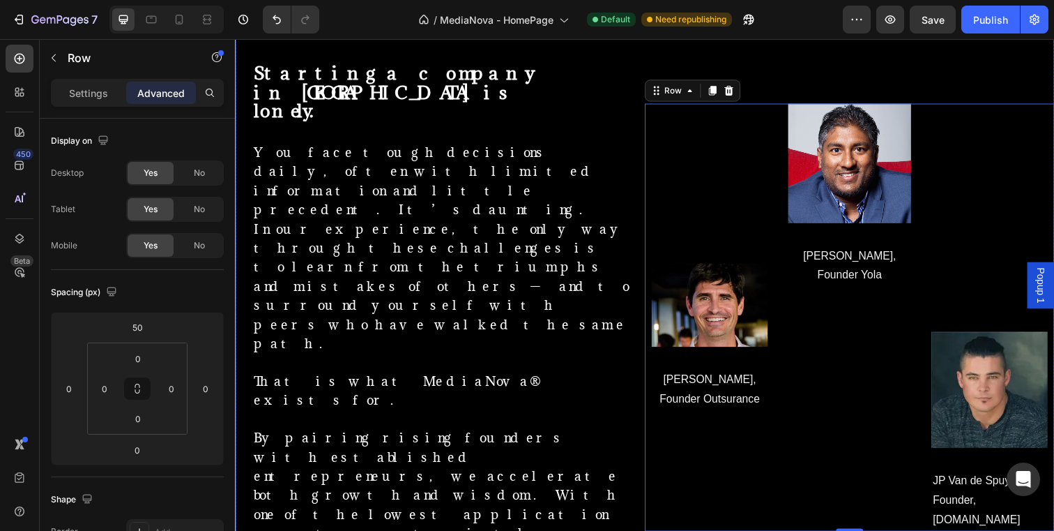
click at [662, 526] on div "Image [PERSON_NAME], Founder Outsurance Text block Row Image [PERSON_NAME], Fou…" at bounding box center [862, 540] width 418 height 1080
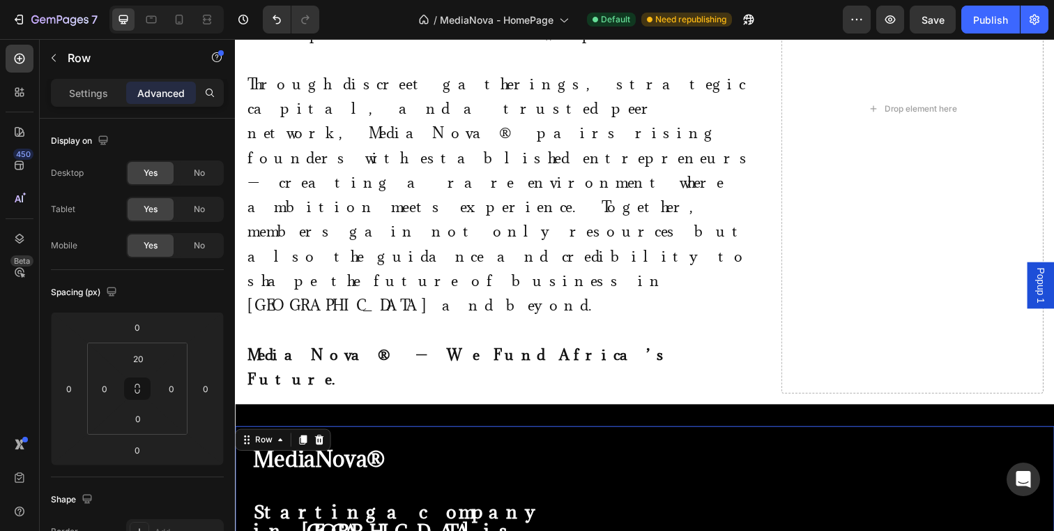
scroll to position [816, 0]
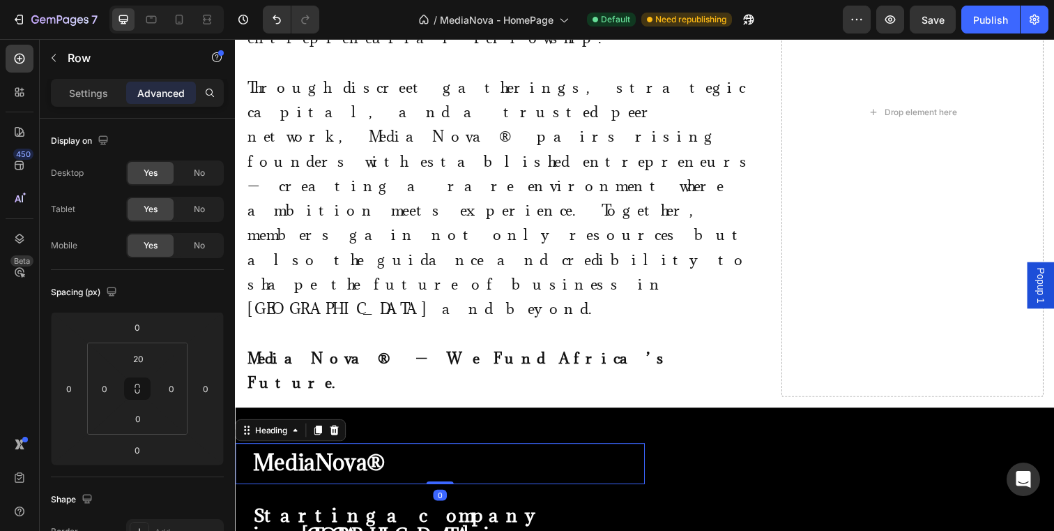
click at [439, 451] on div "MediaNova®" at bounding box center [447, 472] width 411 height 42
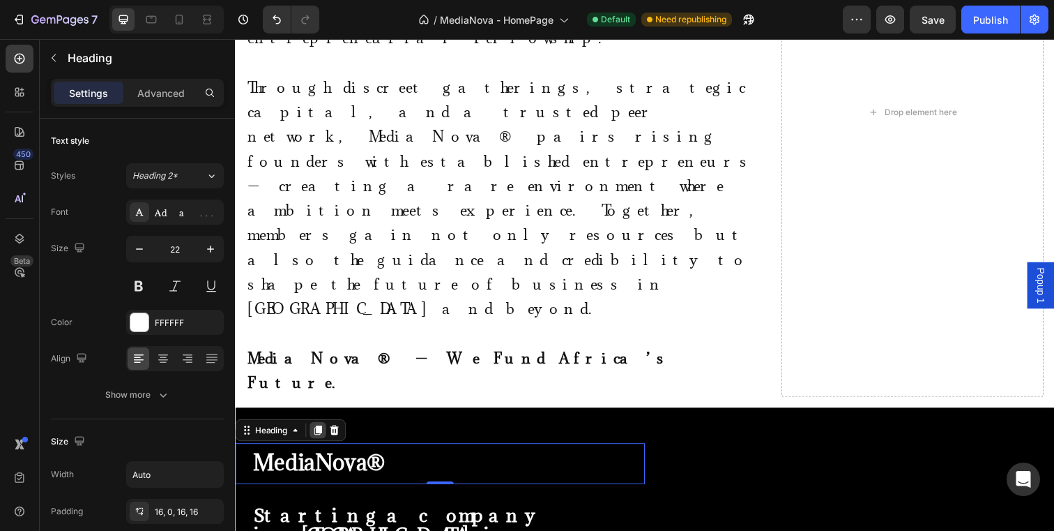
click at [323, 432] on icon at bounding box center [319, 437] width 11 height 11
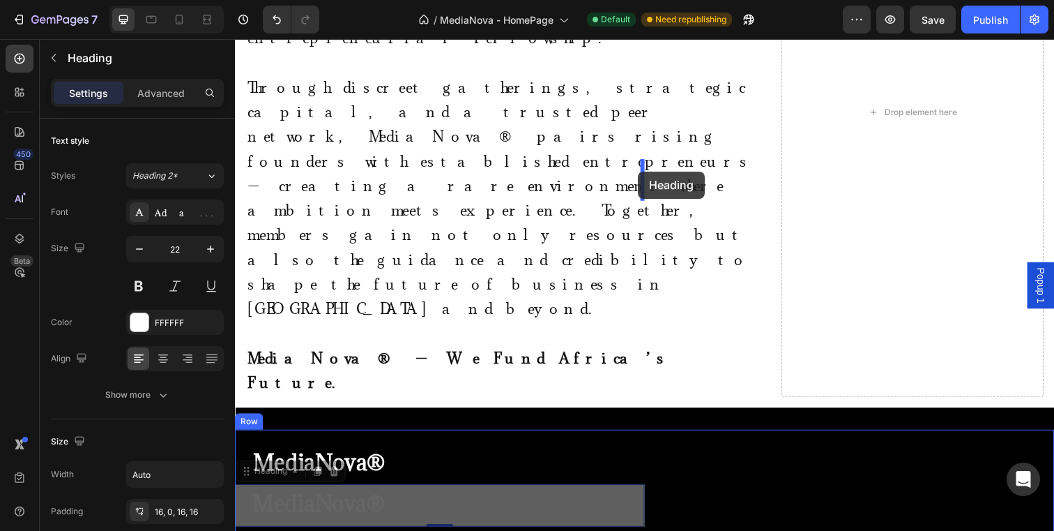
drag, startPoint x: 249, startPoint y: 198, endPoint x: 646, endPoint y: 175, distance: 398.1
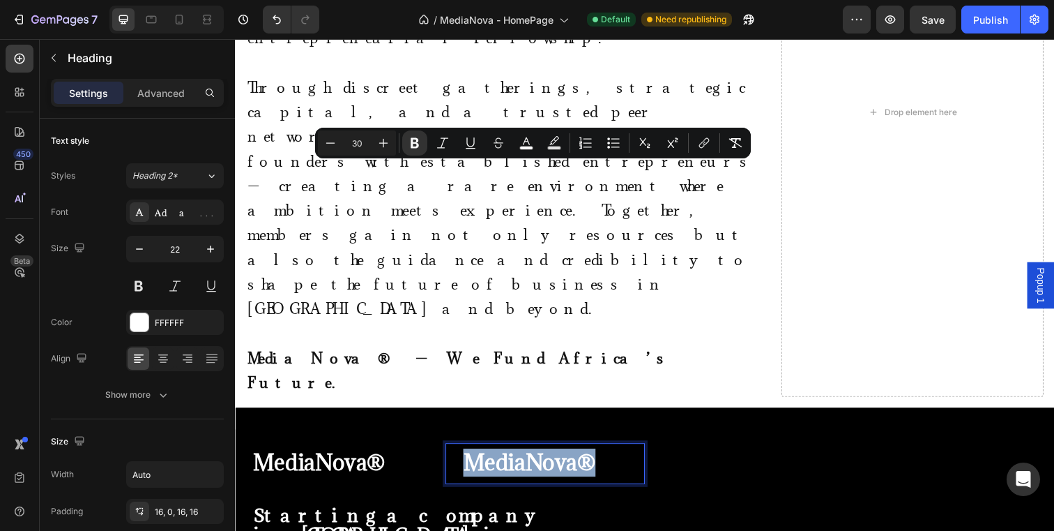
drag, startPoint x: 469, startPoint y: 185, endPoint x: 601, endPoint y: 183, distance: 131.8
click at [601, 457] on strong "MediaNova®" at bounding box center [535, 471] width 135 height 29
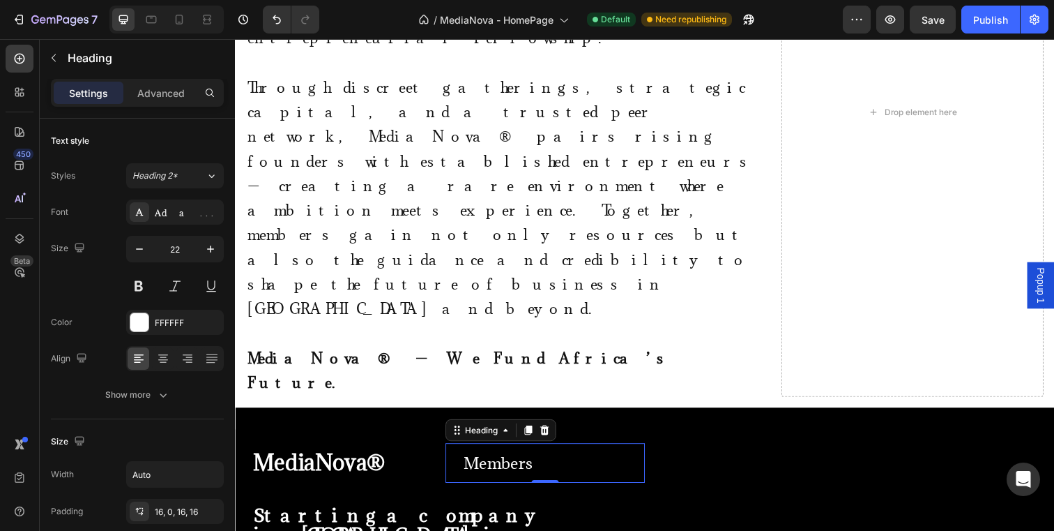
drag, startPoint x: 540, startPoint y: 179, endPoint x: 450, endPoint y: 179, distance: 89.3
click at [450, 451] on div "Members Heading 0" at bounding box center [552, 471] width 204 height 40
drag, startPoint x: 539, startPoint y: 183, endPoint x: 500, endPoint y: 183, distance: 39.0
click at [500, 451] on div "Members" at bounding box center [555, 471] width 197 height 40
click at [476, 462] on p "Members" at bounding box center [503, 471] width 70 height 18
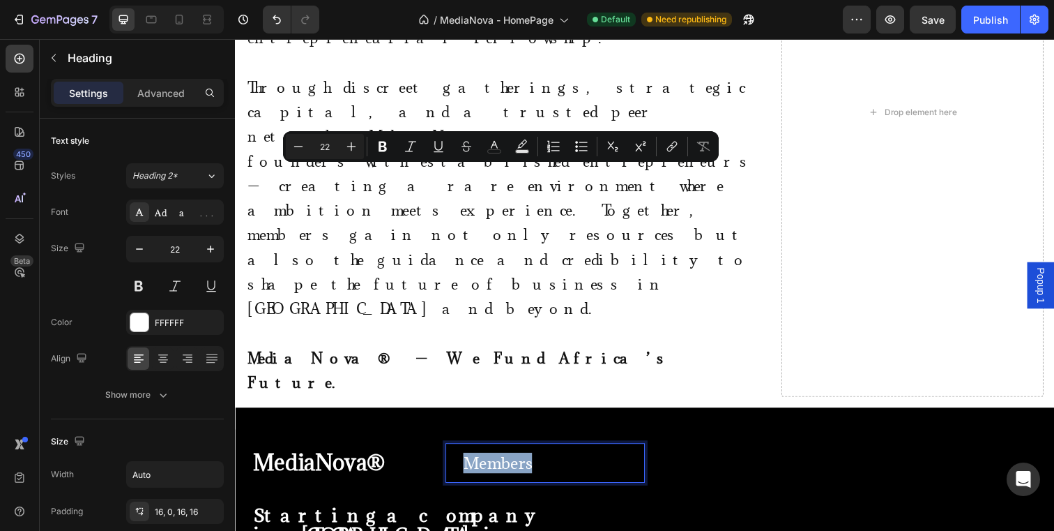
drag, startPoint x: 470, startPoint y: 182, endPoint x: 538, endPoint y: 182, distance: 67.6
click at [538, 451] on div "Members" at bounding box center [555, 471] width 197 height 40
click at [378, 143] on icon "Editor contextual toolbar" at bounding box center [383, 146] width 14 height 14
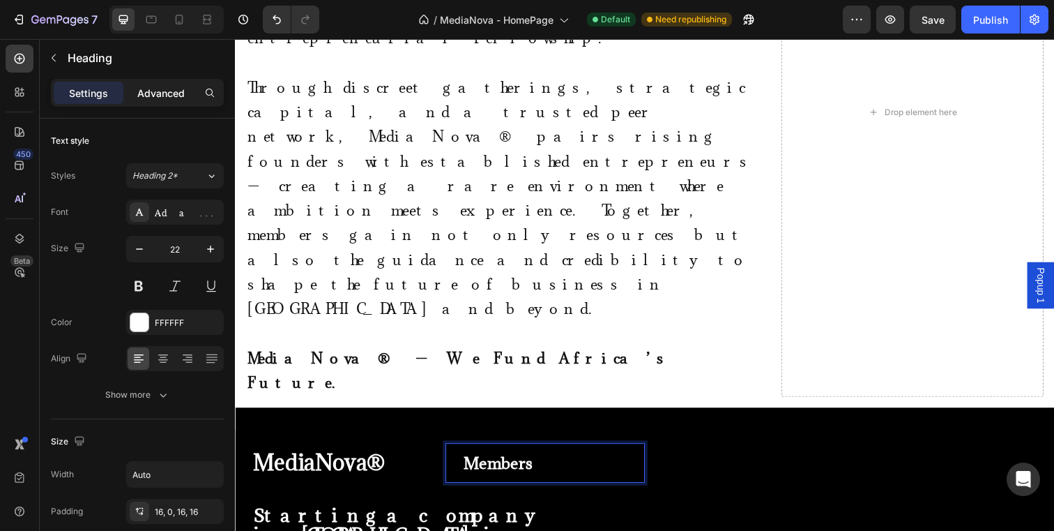
click at [174, 89] on p "Advanced" at bounding box center [160, 93] width 47 height 15
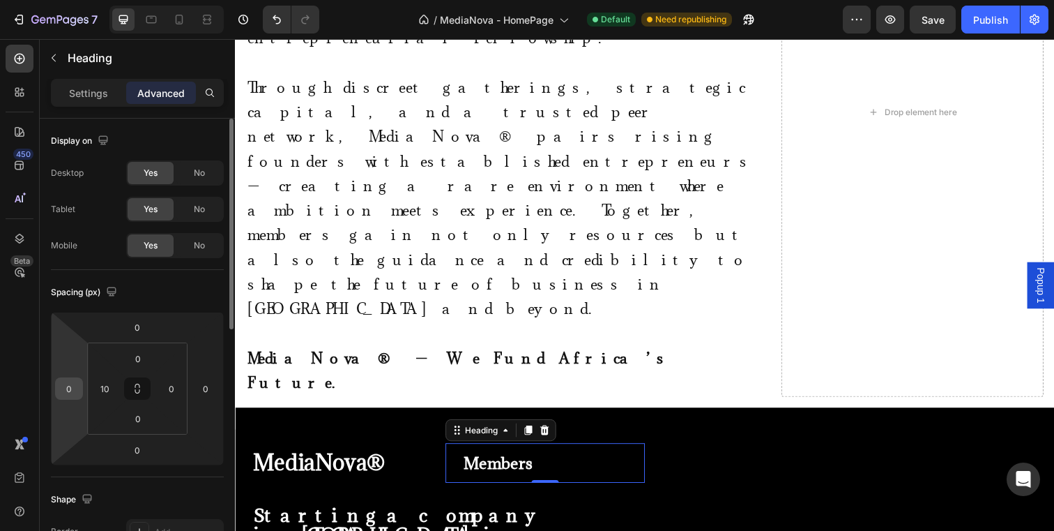
click at [71, 384] on input "0" at bounding box center [69, 388] width 21 height 21
type input "1"
type input "5"
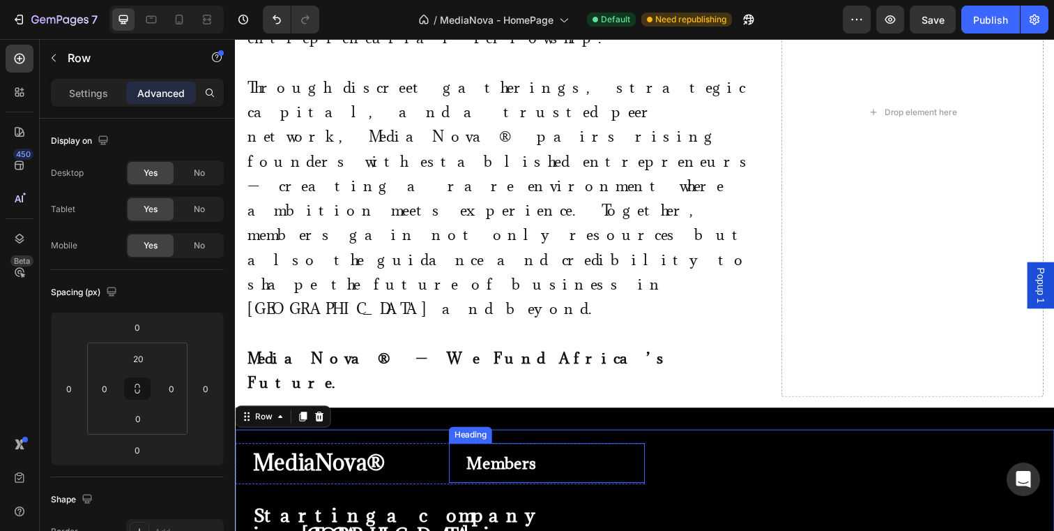
click at [591, 451] on div "⁠⁠⁠⁠⁠⁠⁠ Members" at bounding box center [556, 471] width 193 height 40
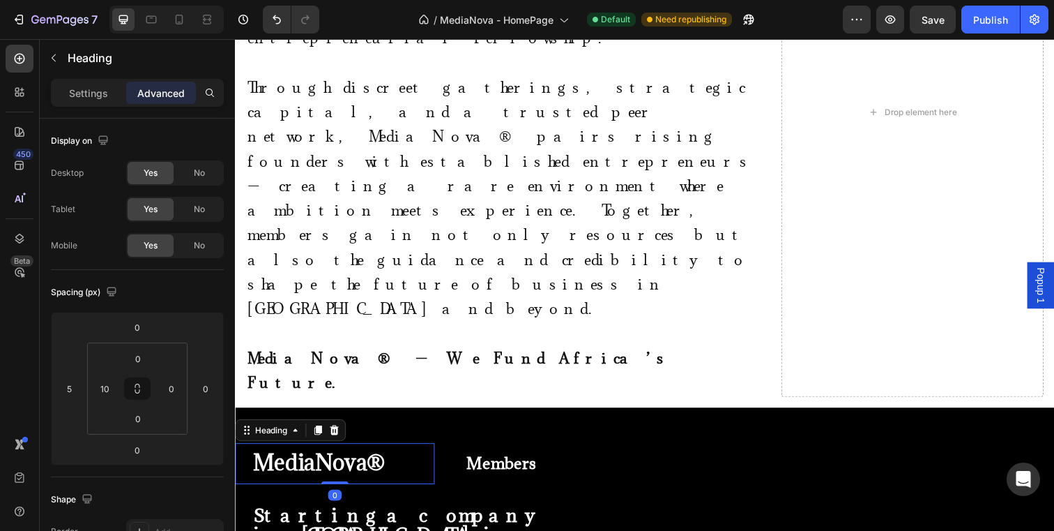
click at [408, 451] on div "MediaNova®" at bounding box center [340, 472] width 197 height 42
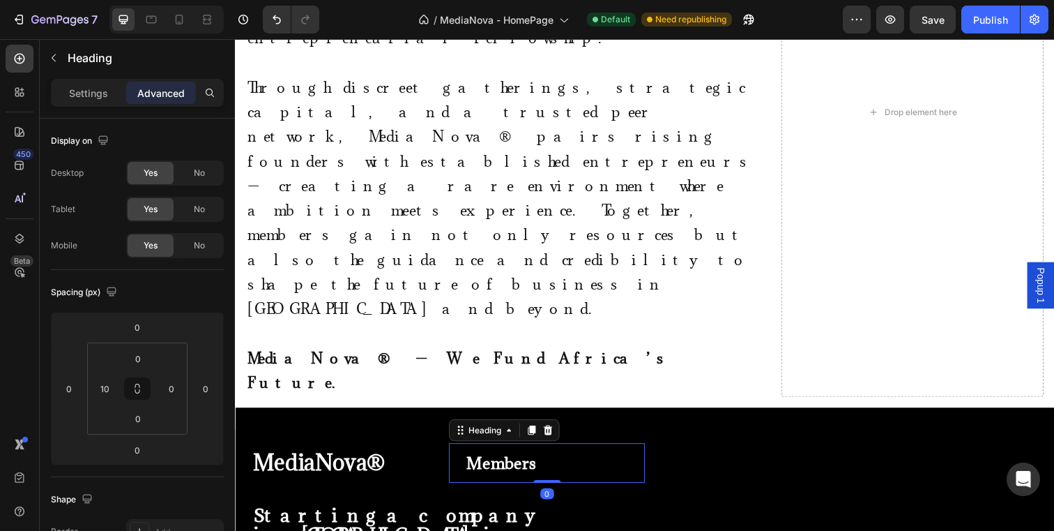
click at [542, 461] on strong "Members" at bounding box center [506, 471] width 70 height 21
click at [540, 433] on icon at bounding box center [538, 438] width 8 height 10
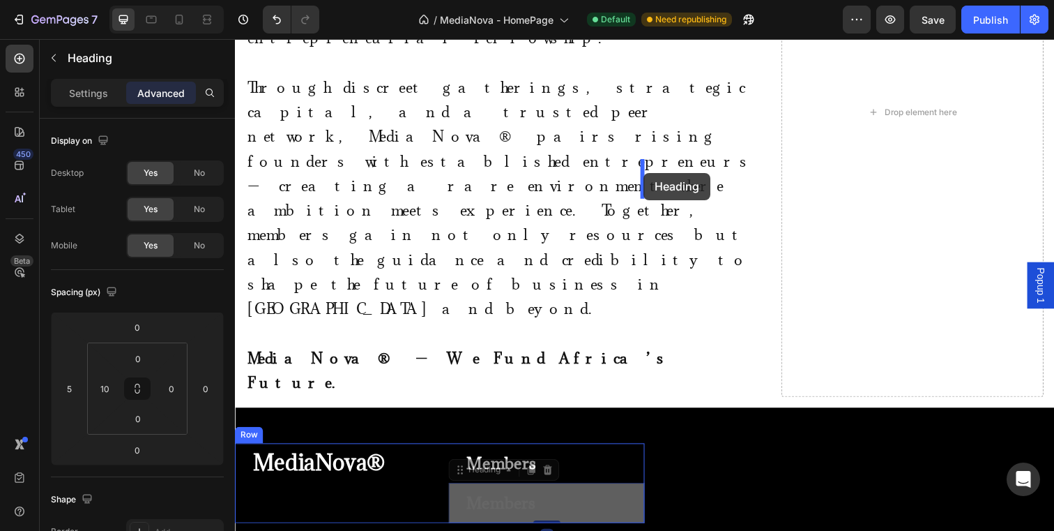
drag, startPoint x: 462, startPoint y: 189, endPoint x: 652, endPoint y: 176, distance: 190.8
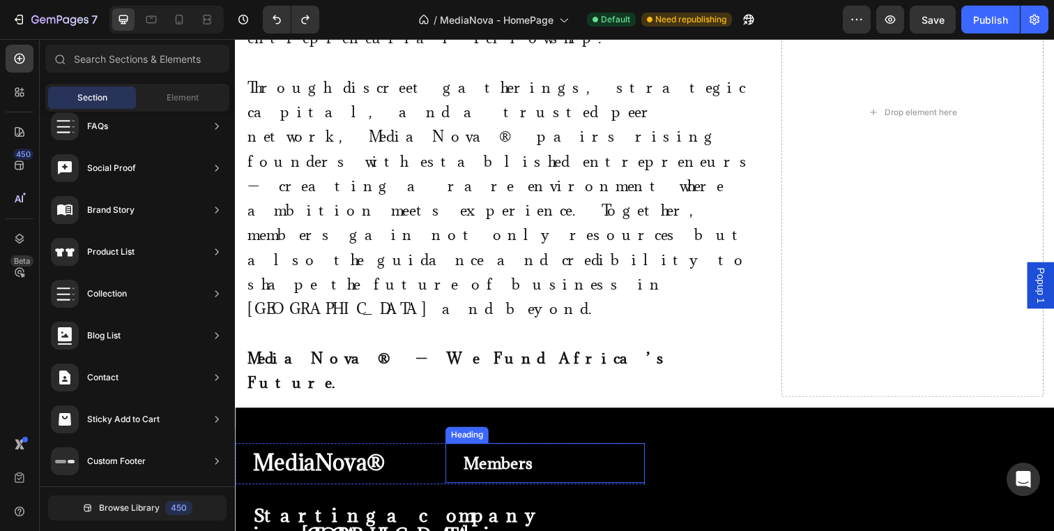
click at [528, 461] on strong "Members" at bounding box center [503, 471] width 70 height 21
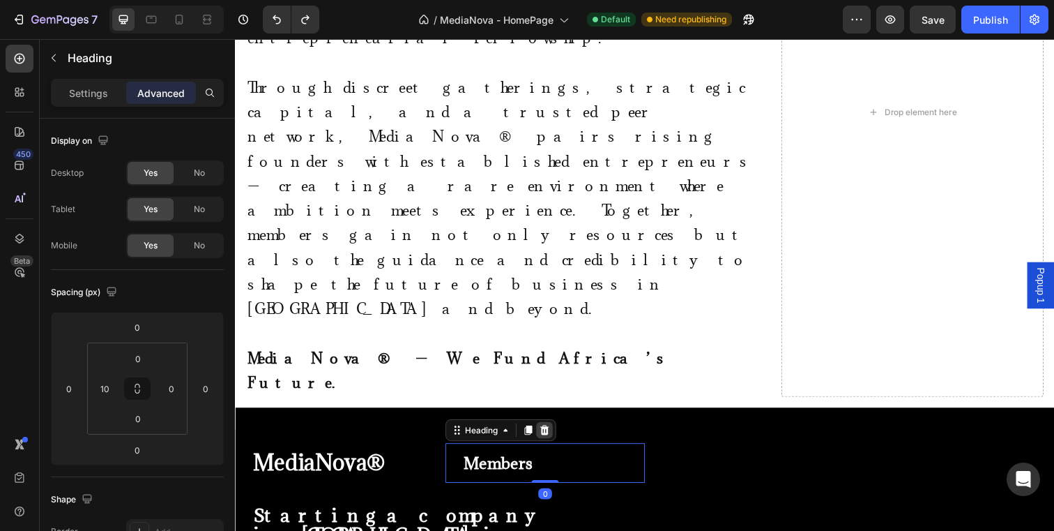
click at [552, 432] on icon at bounding box center [550, 437] width 11 height 11
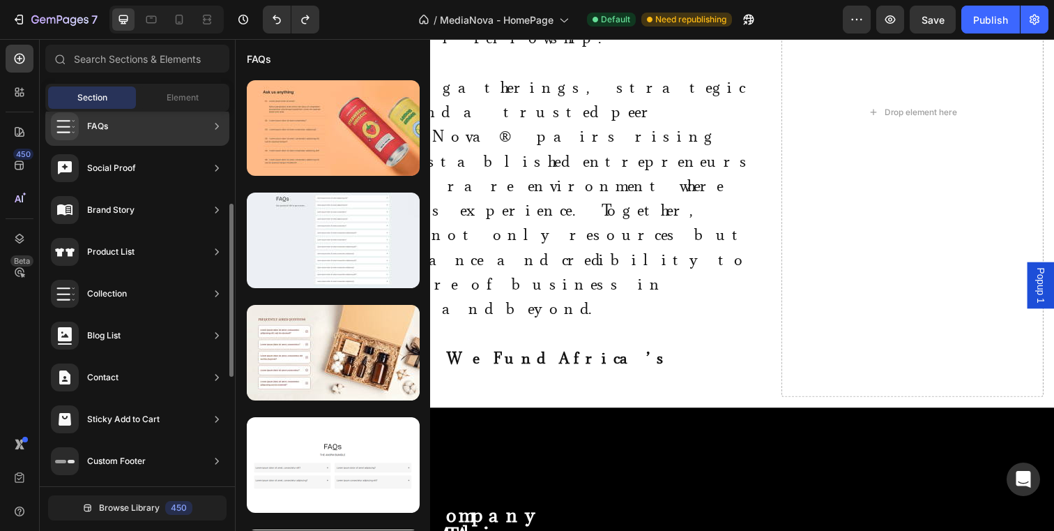
scroll to position [0, 0]
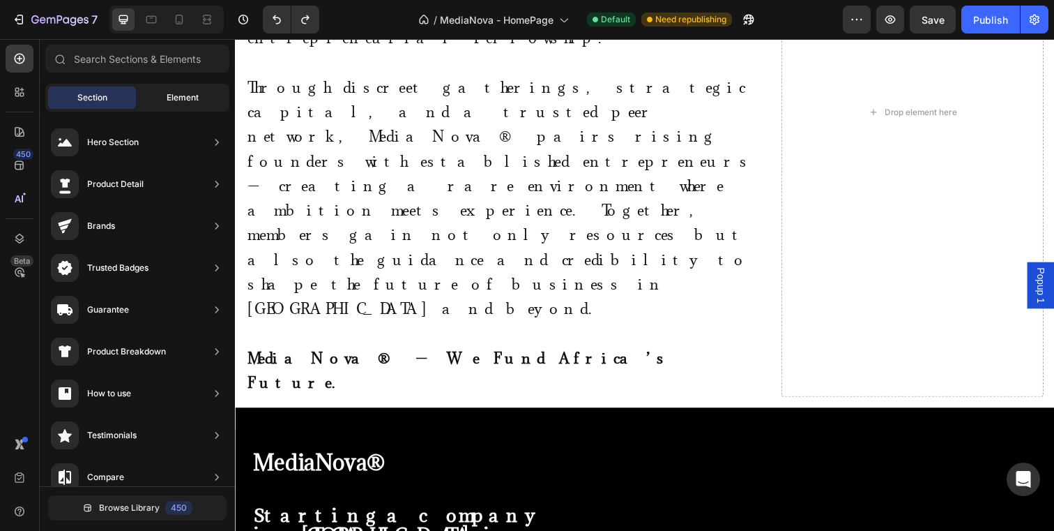
click at [164, 96] on div "Element" at bounding box center [183, 97] width 88 height 22
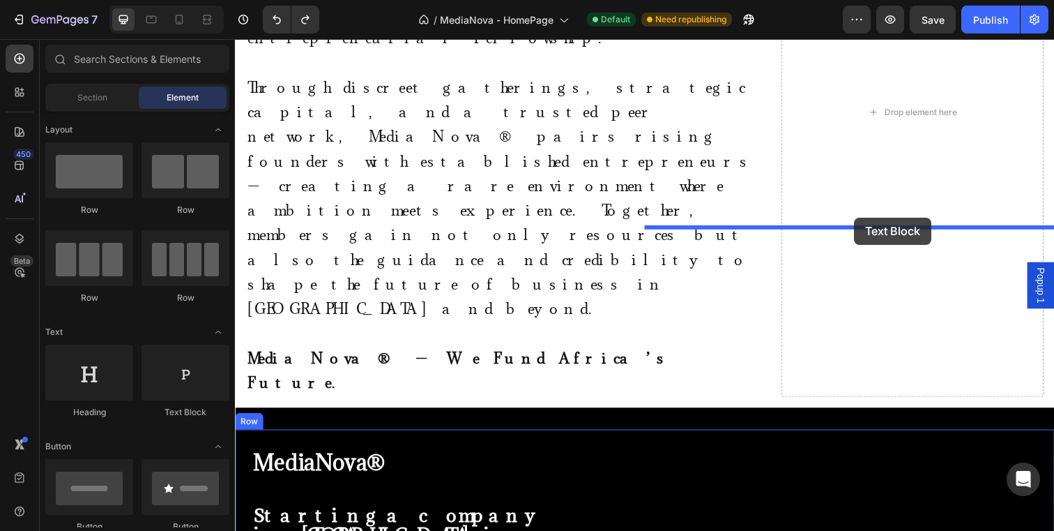
drag, startPoint x: 420, startPoint y: 428, endPoint x: 867, endPoint y: 221, distance: 492.6
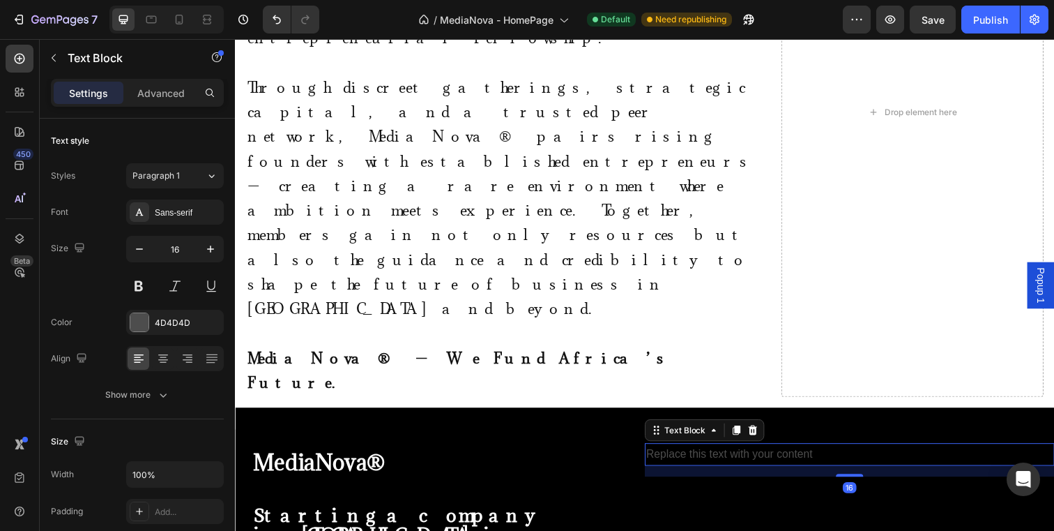
click at [835, 451] on div "Replace this text with your content" at bounding box center [862, 462] width 418 height 23
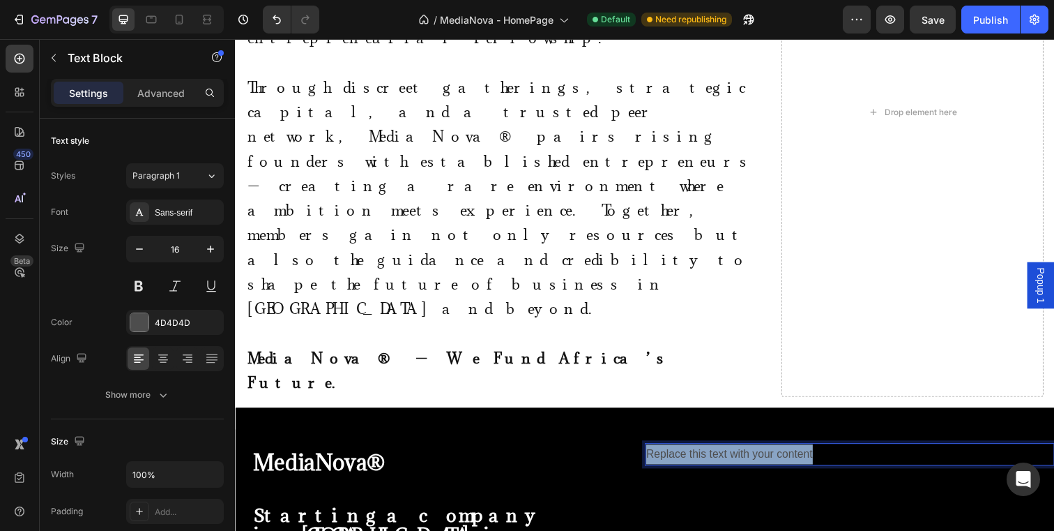
drag, startPoint x: 835, startPoint y: 169, endPoint x: 655, endPoint y: 173, distance: 180.6
click at [655, 453] on p "Replace this text with your content" at bounding box center [863, 463] width 416 height 20
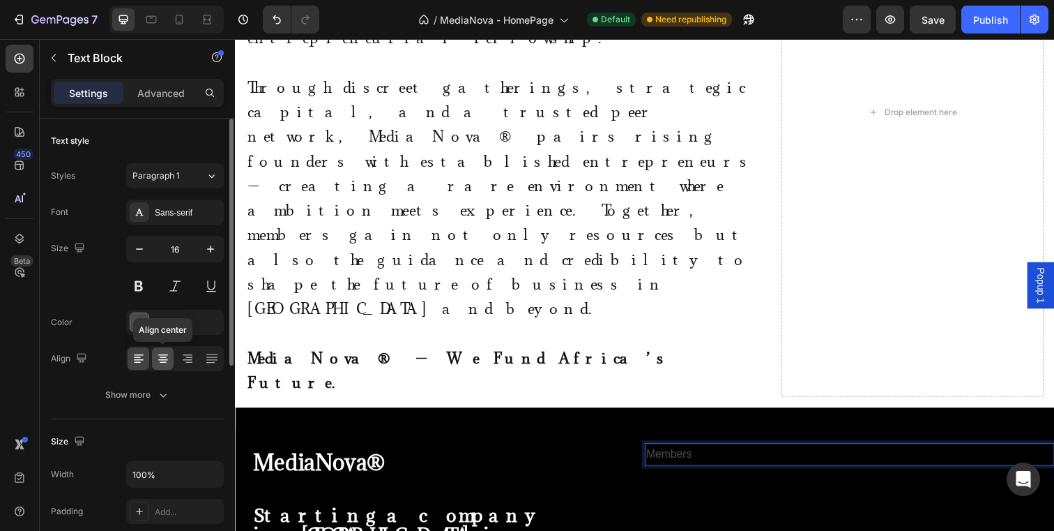
click at [160, 361] on icon at bounding box center [163, 358] width 14 height 14
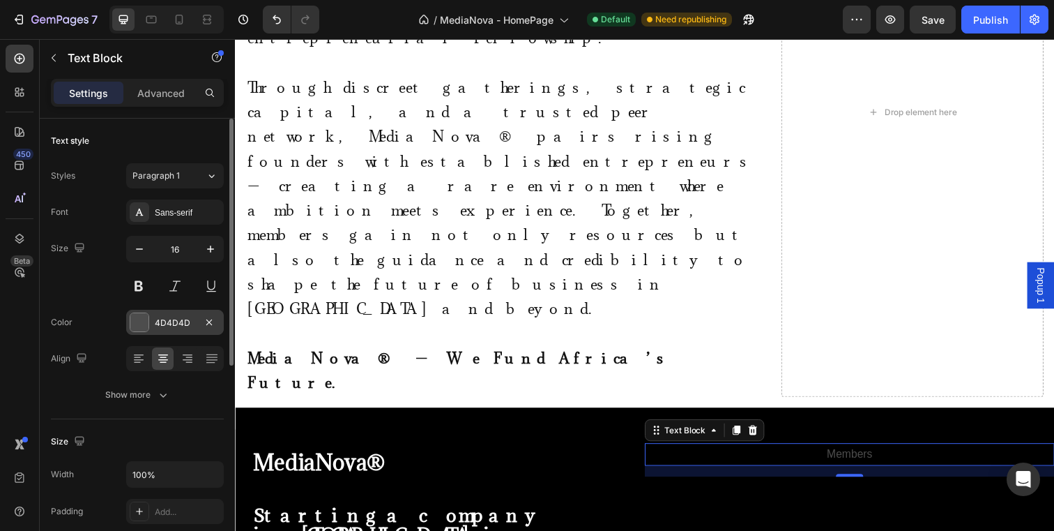
click at [142, 328] on div at bounding box center [139, 322] width 18 height 18
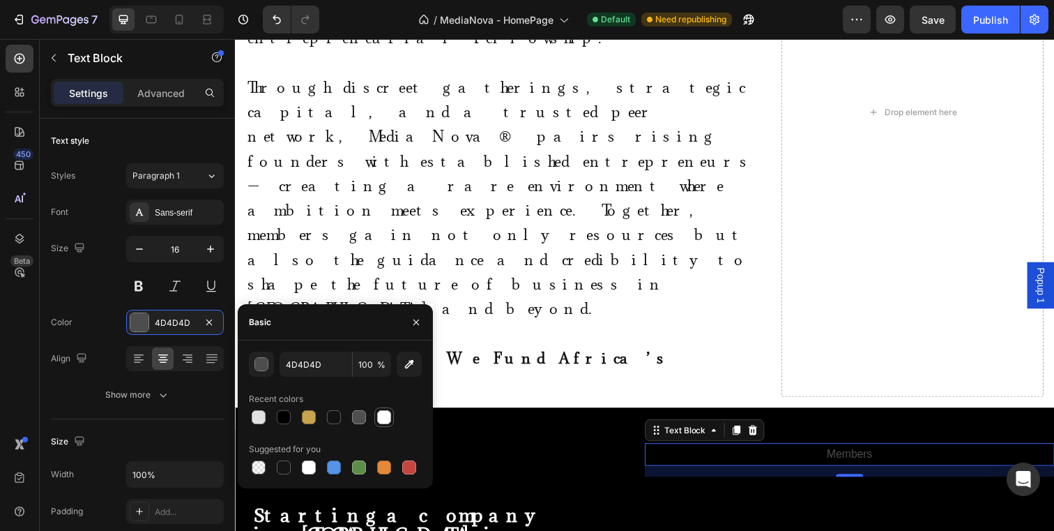
click at [388, 417] on div at bounding box center [384, 417] width 14 height 14
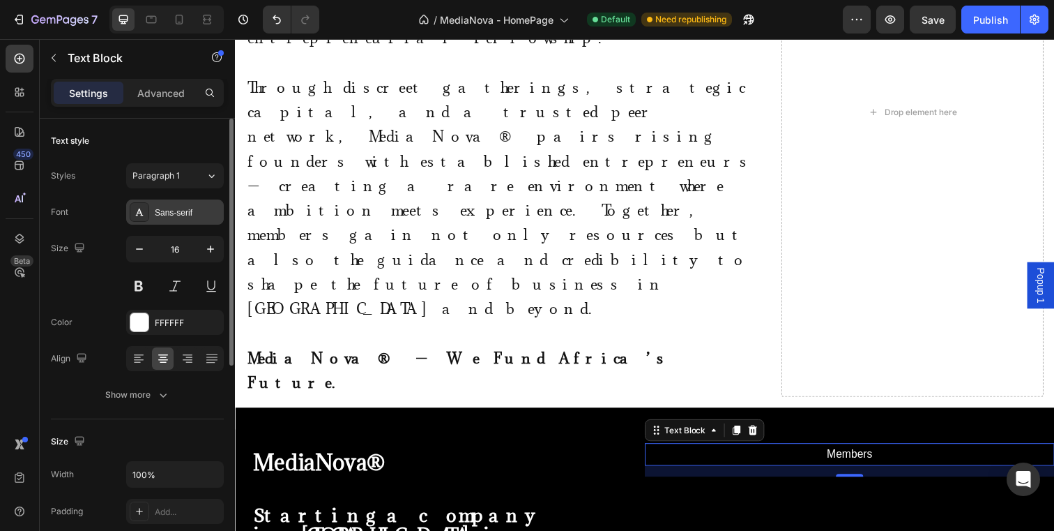
click at [174, 202] on div "Sans-serif" at bounding box center [175, 211] width 98 height 25
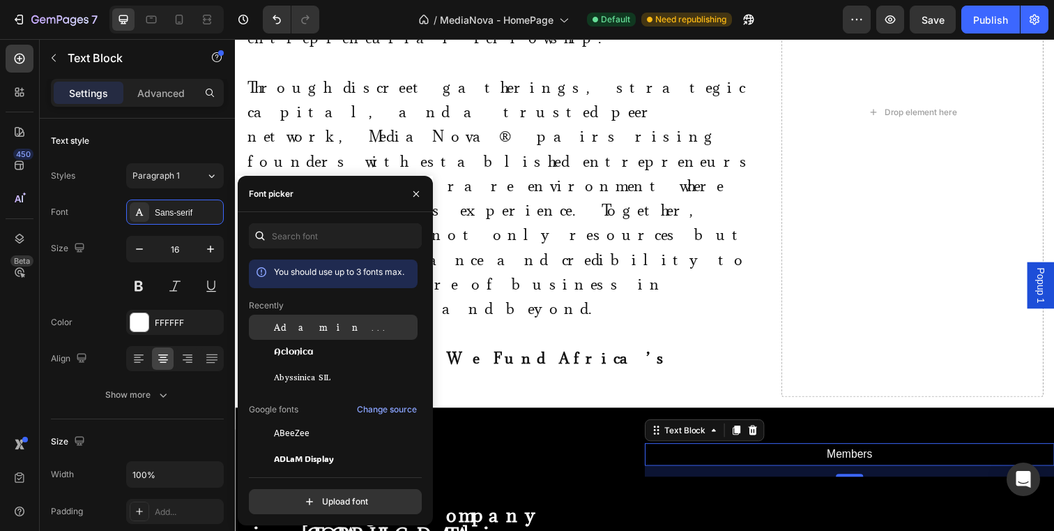
click at [316, 331] on div "Adamina" at bounding box center [344, 327] width 141 height 13
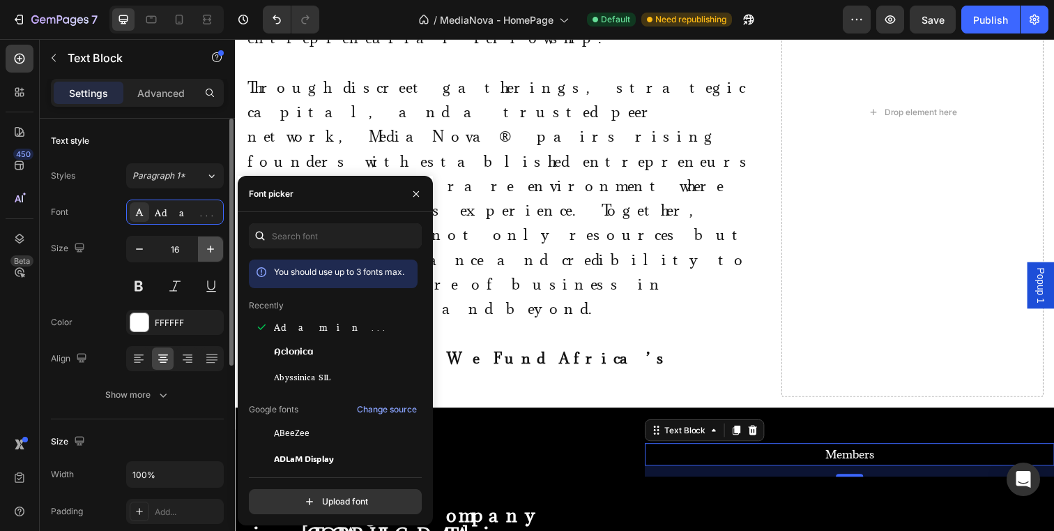
click at [206, 250] on icon "button" at bounding box center [211, 249] width 14 height 14
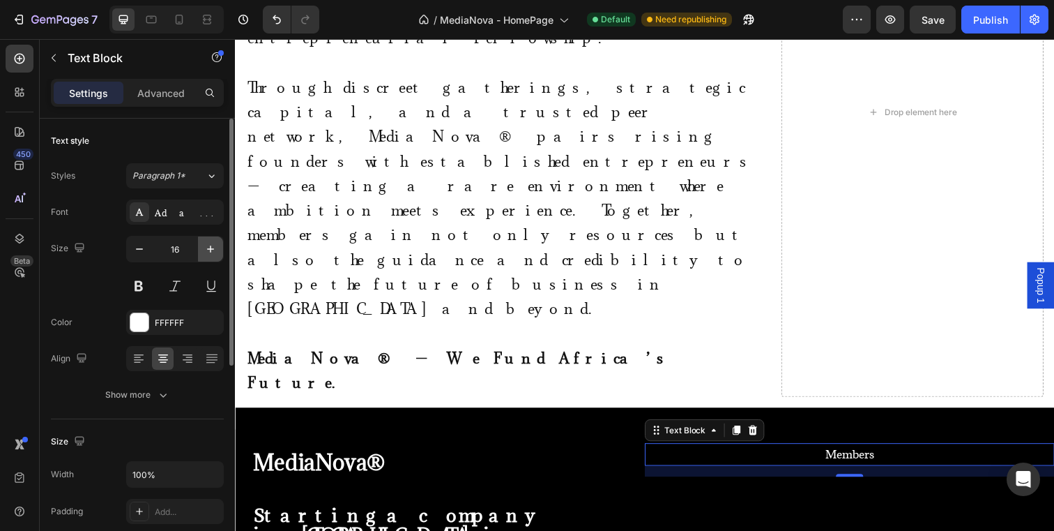
click at [206, 250] on icon "button" at bounding box center [211, 249] width 14 height 14
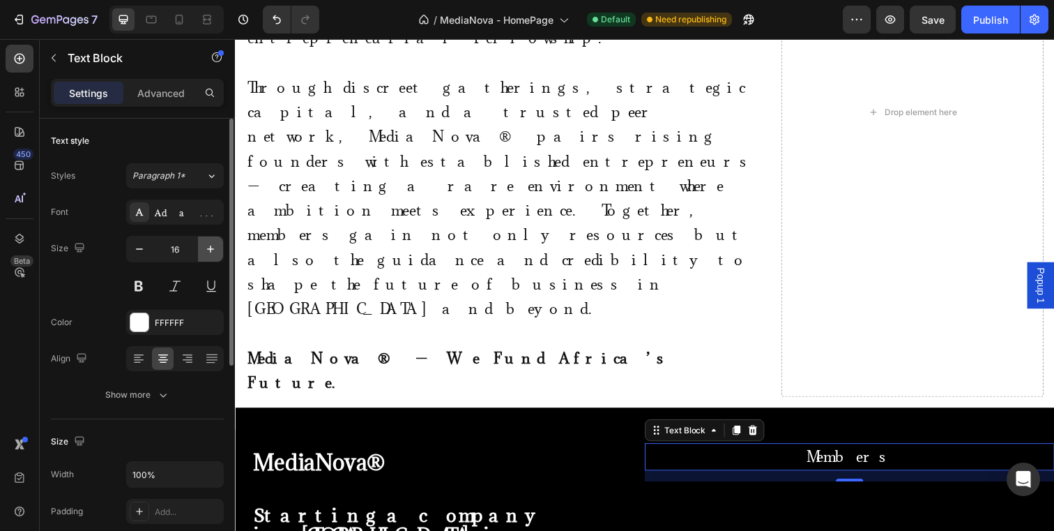
click at [206, 250] on icon "button" at bounding box center [211, 249] width 14 height 14
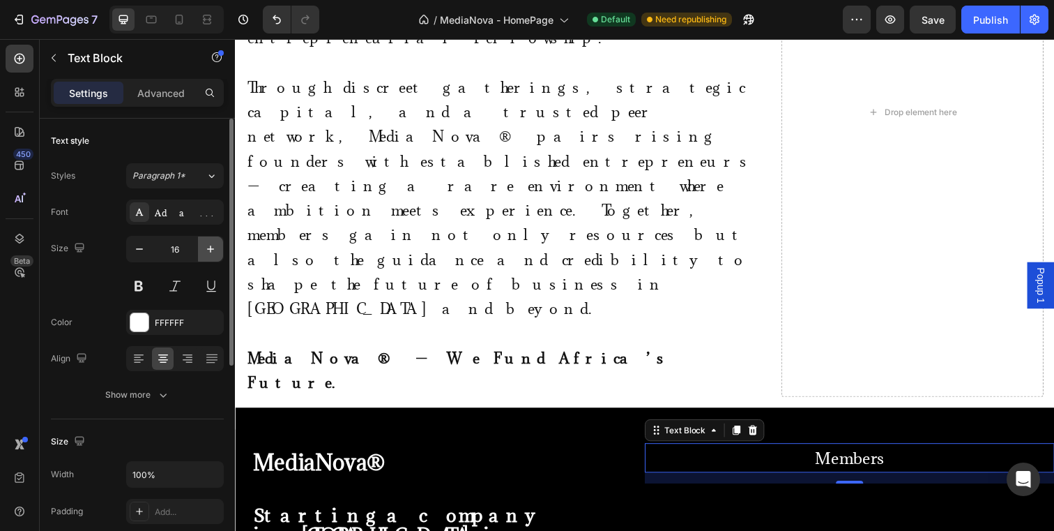
click at [206, 250] on icon "button" at bounding box center [211, 249] width 14 height 14
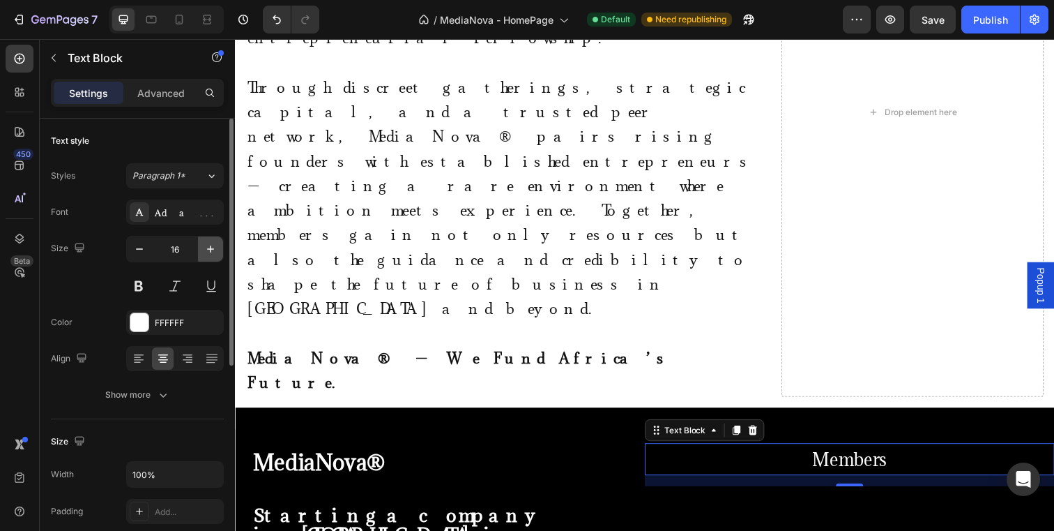
click at [206, 250] on icon "button" at bounding box center [211, 249] width 14 height 14
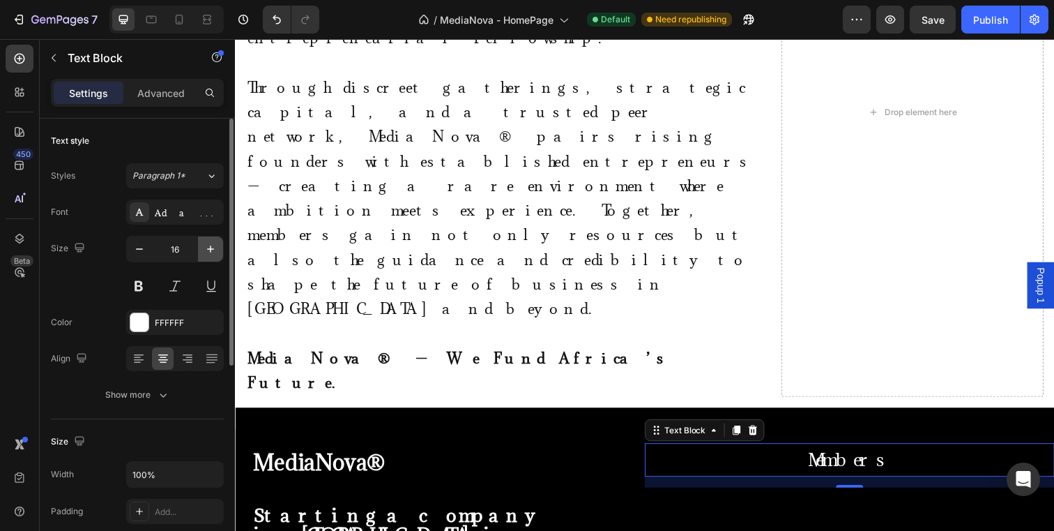
click at [206, 250] on icon "button" at bounding box center [211, 249] width 14 height 14
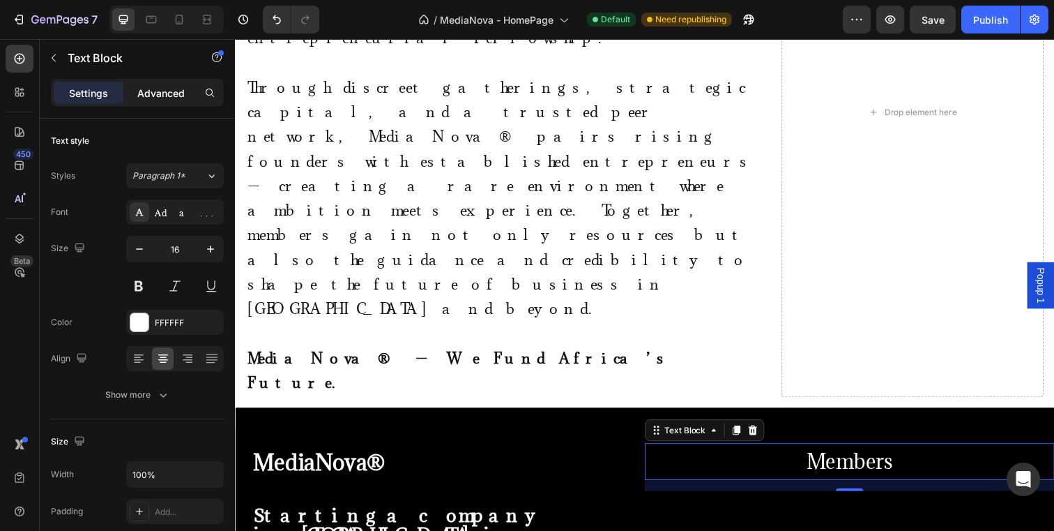
click at [155, 103] on div "Advanced" at bounding box center [161, 93] width 70 height 22
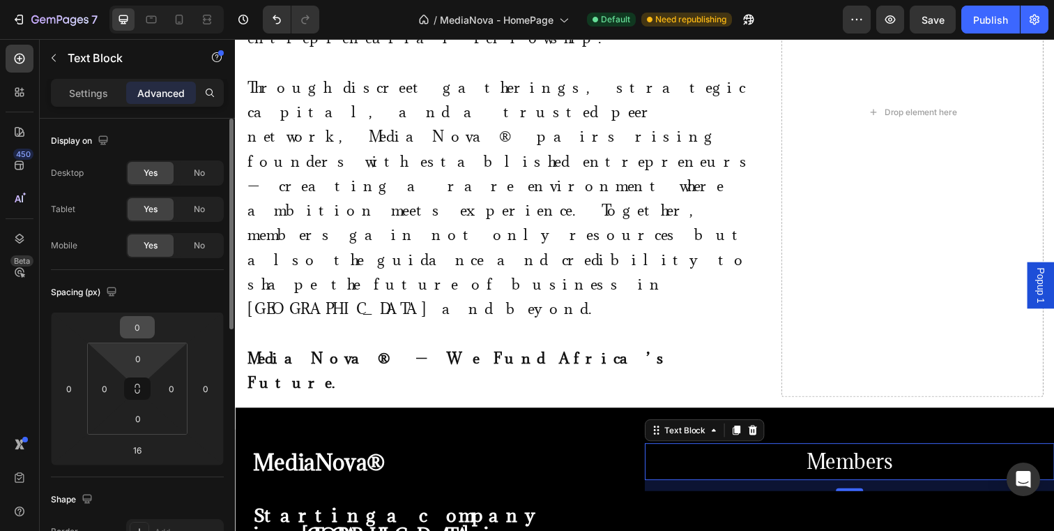
click at [144, 321] on input "0" at bounding box center [137, 327] width 28 height 21
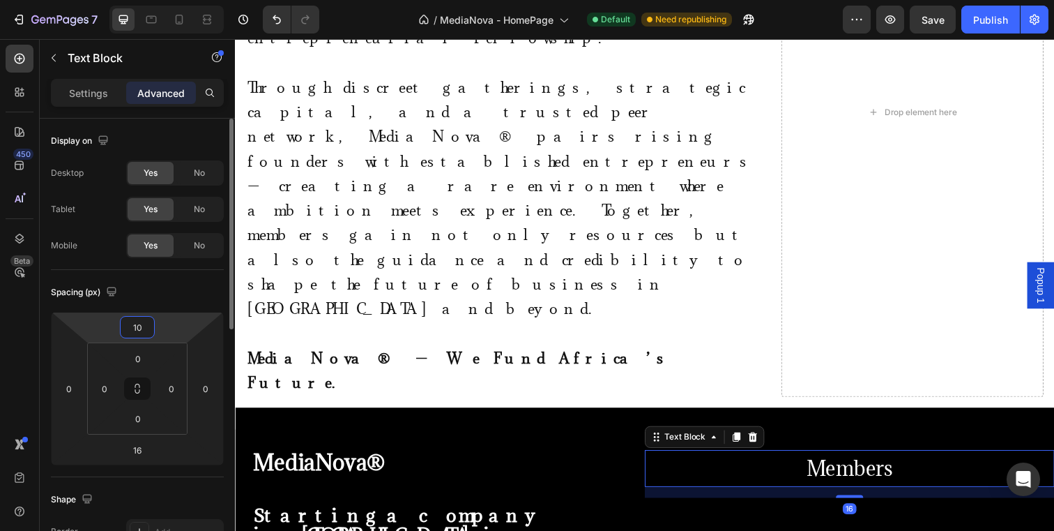
type input "1"
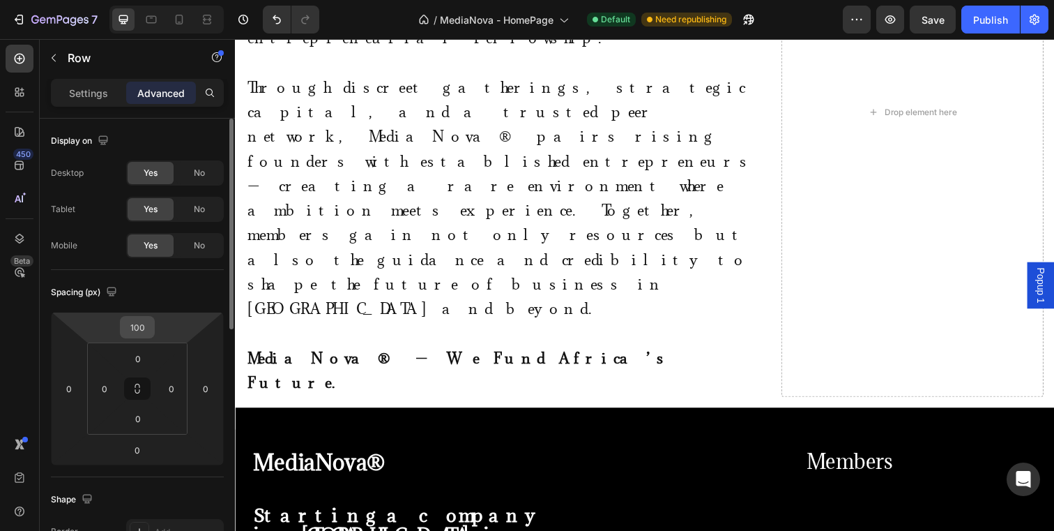
click at [146, 324] on input "100" at bounding box center [137, 327] width 28 height 21
type input "0"
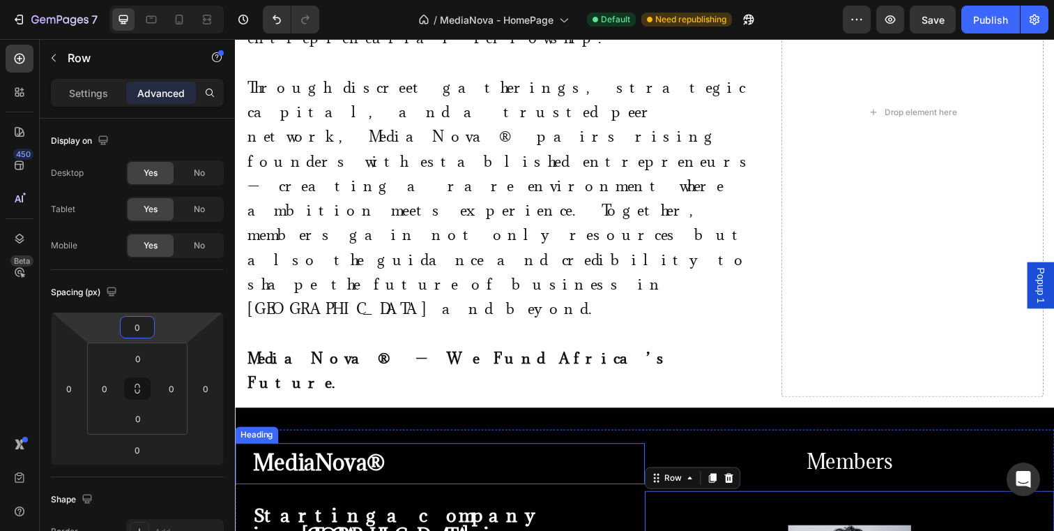
click at [565, 451] on div "MediaNova®" at bounding box center [447, 472] width 411 height 42
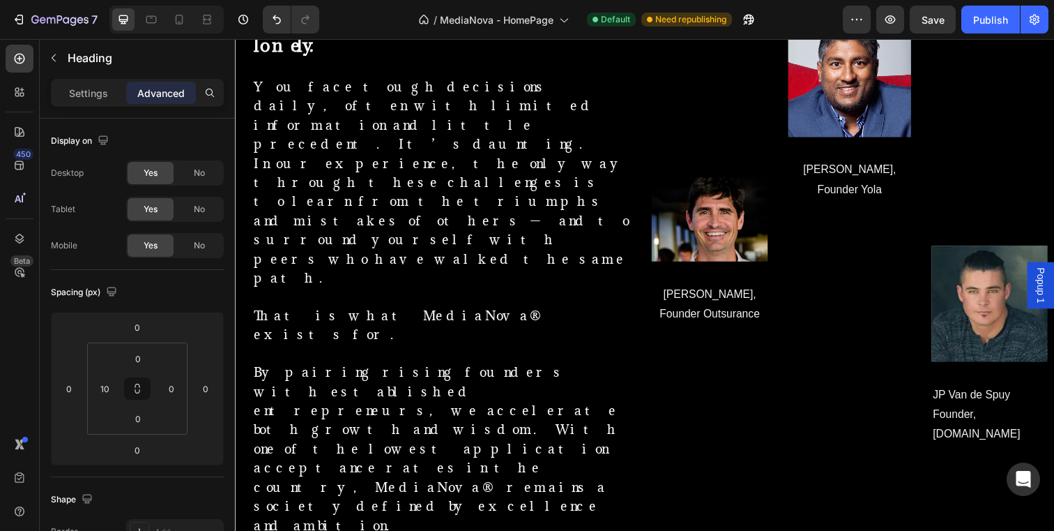
scroll to position [1051, 0]
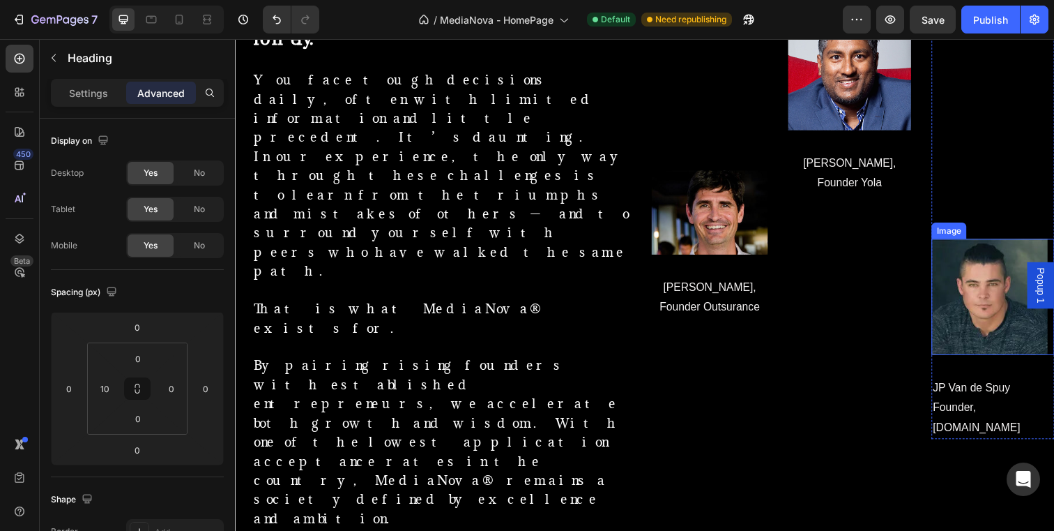
click at [996, 330] on img at bounding box center [1005, 302] width 119 height 119
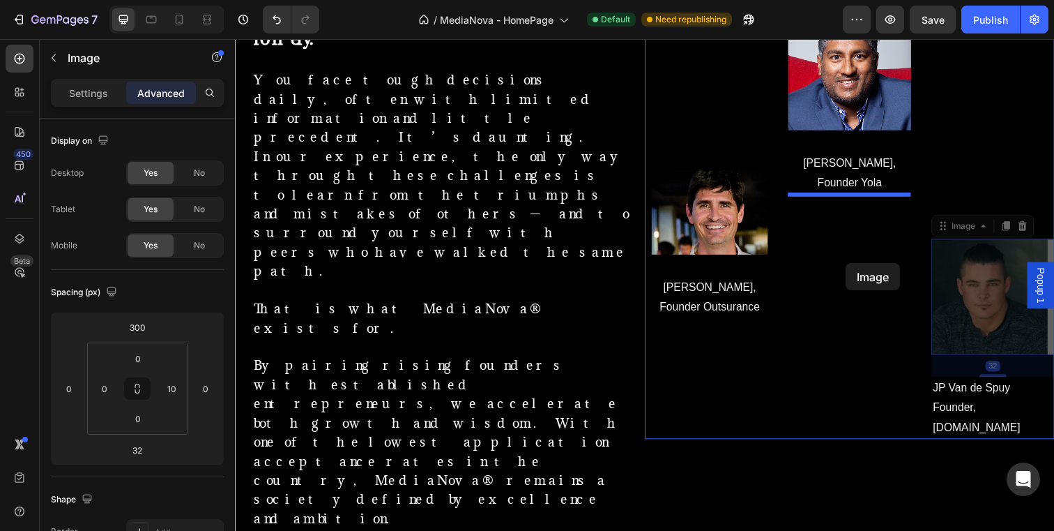
drag, startPoint x: 957, startPoint y: 231, endPoint x: 859, endPoint y: 268, distance: 104.4
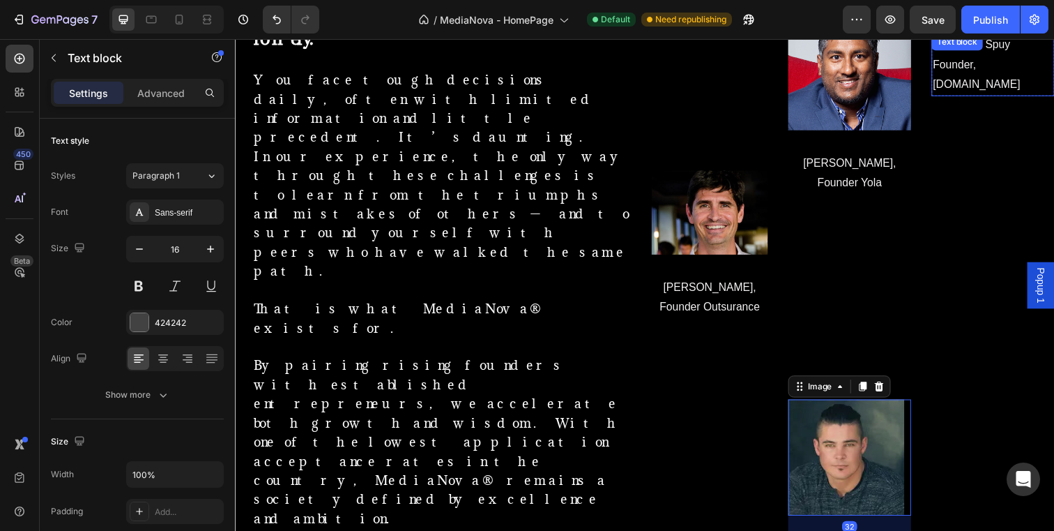
click at [995, 51] on div "[PERSON_NAME] Founder, [DOMAIN_NAME] Text block" at bounding box center [1009, 64] width 126 height 63
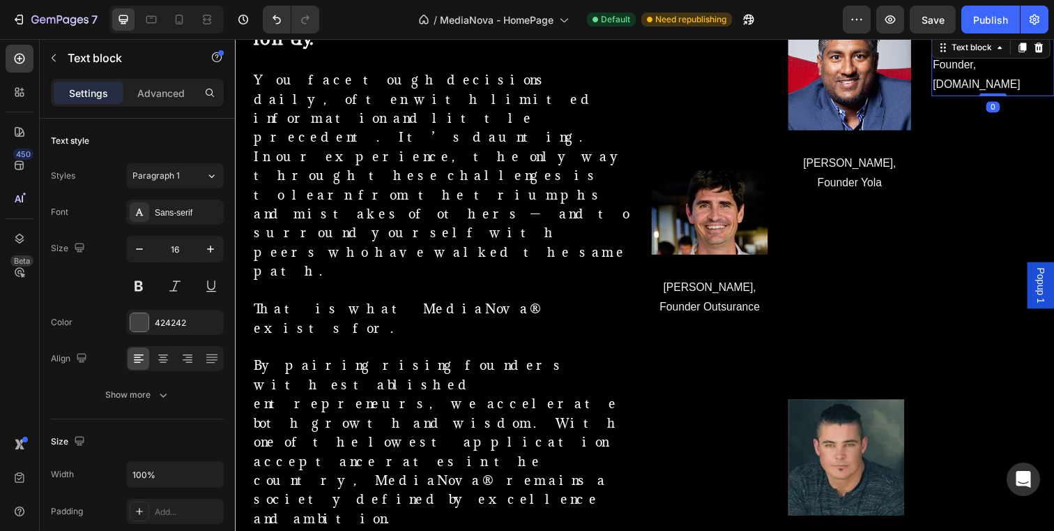
click at [1054, 66] on p "Founder, [DOMAIN_NAME]" at bounding box center [1009, 75] width 123 height 40
click at [1045, 103] on div "[PERSON_NAME] Founder, [DOMAIN_NAME] Text block 0 Row Row" at bounding box center [1009, 278] width 126 height 537
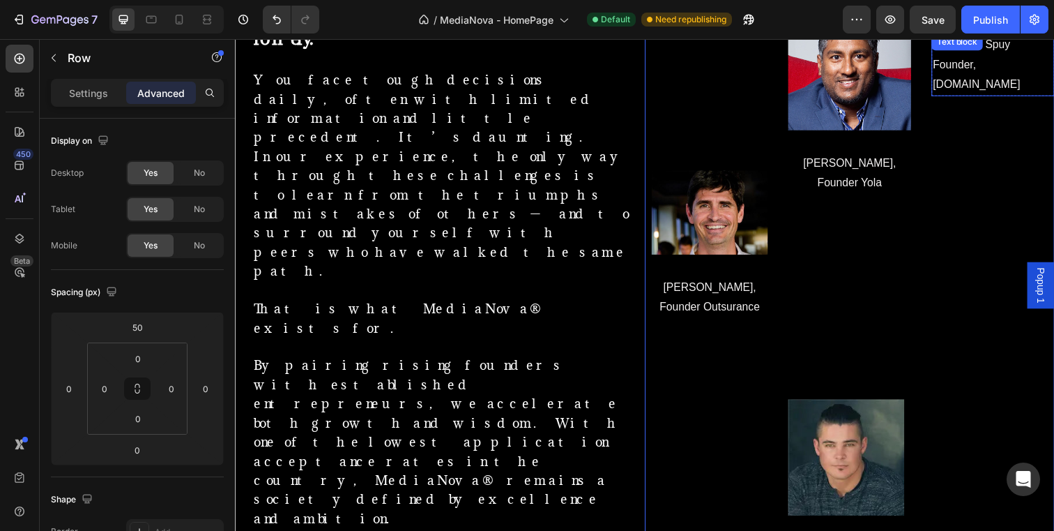
click at [1051, 59] on p "Founder, [DOMAIN_NAME]" at bounding box center [1009, 75] width 123 height 40
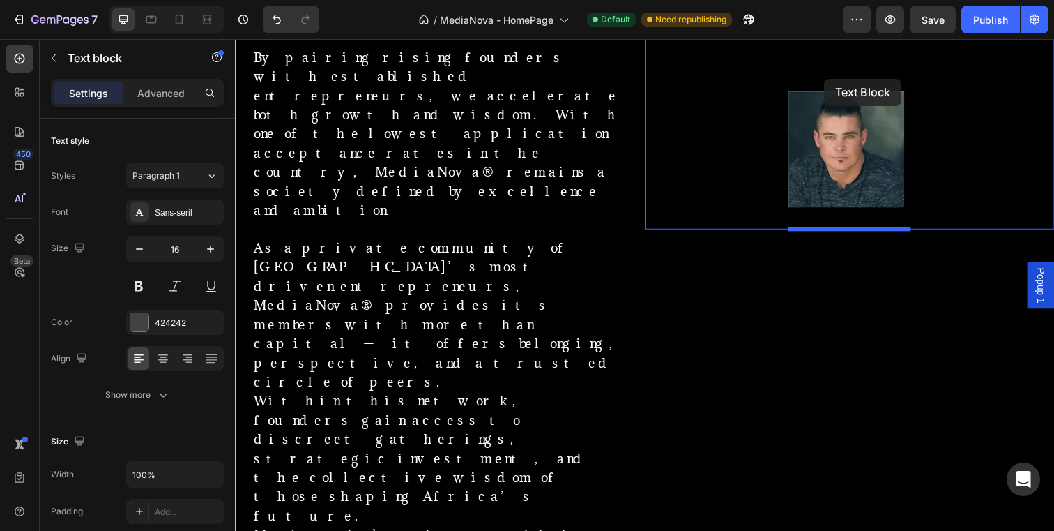
scroll to position [1352, 0]
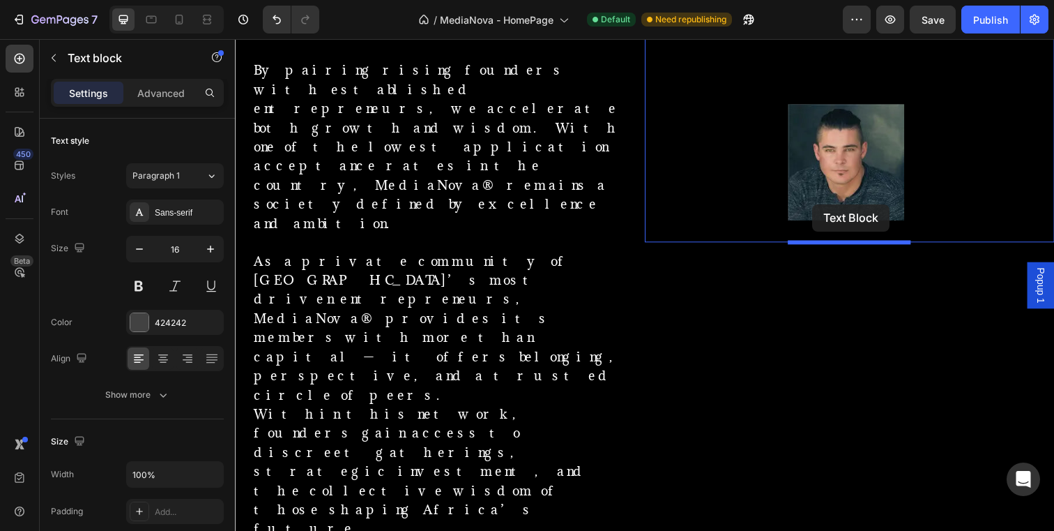
drag, startPoint x: 957, startPoint y: 50, endPoint x: 826, endPoint y: 207, distance: 205.4
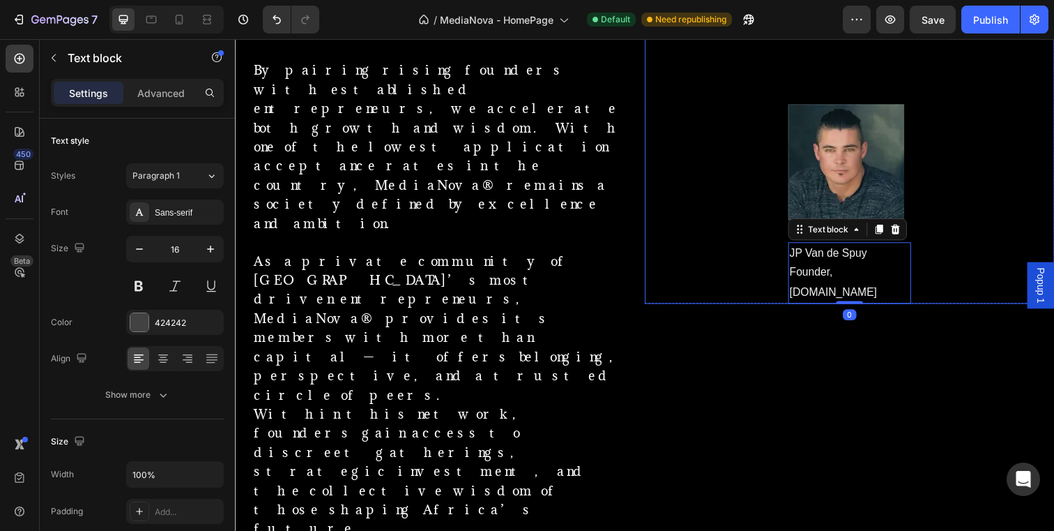
click at [973, 238] on div "Drop element here Row Row" at bounding box center [1009, 9] width 126 height 600
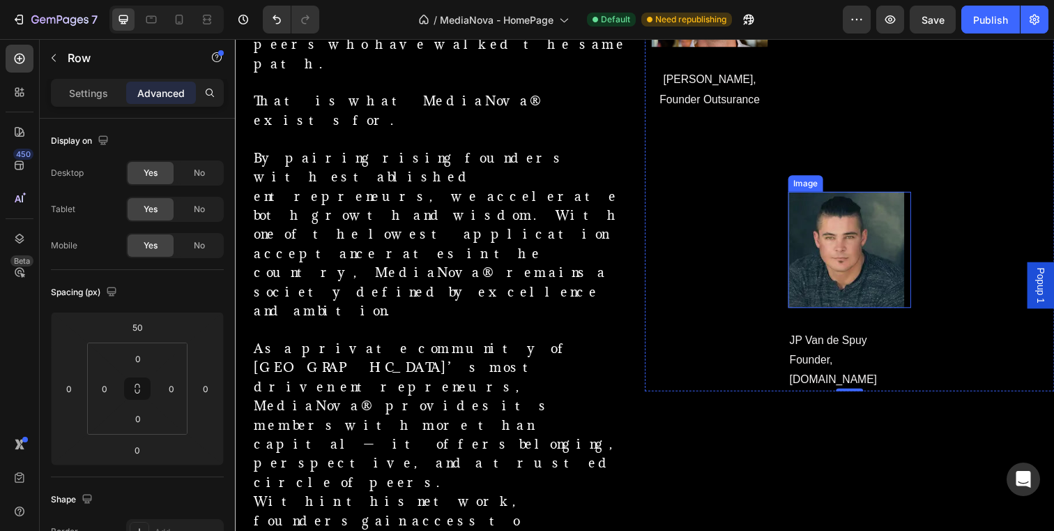
scroll to position [1259, 0]
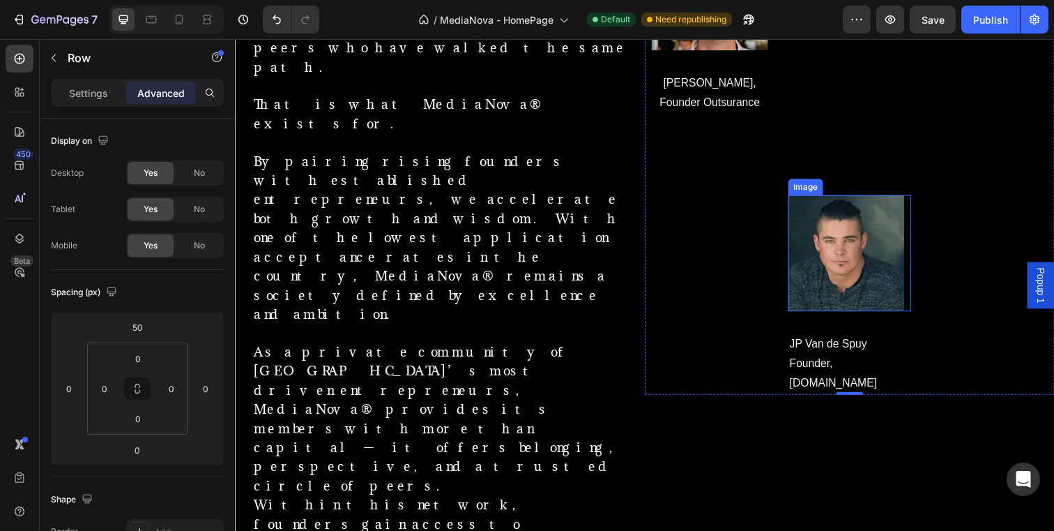
click at [900, 200] on img at bounding box center [859, 257] width 119 height 119
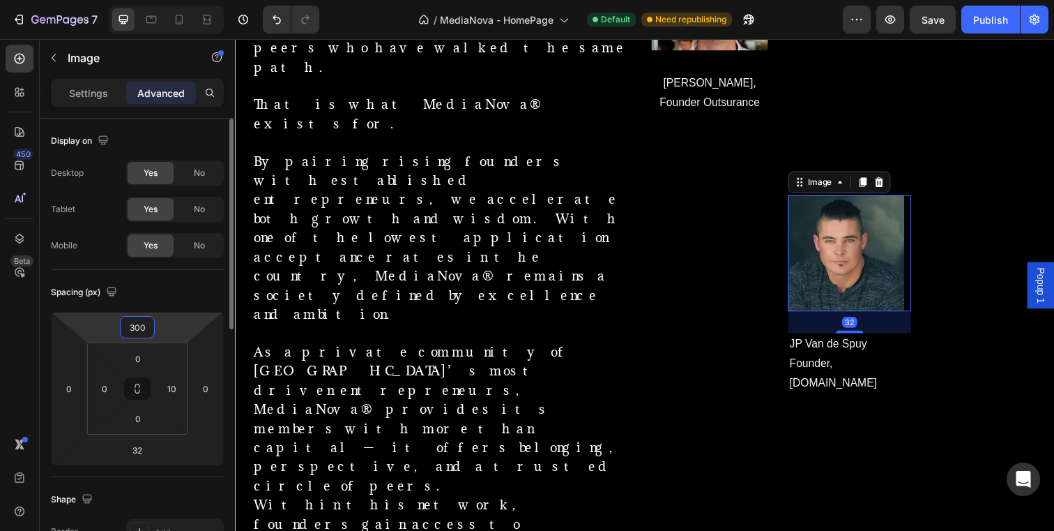
click at [144, 333] on input "300" at bounding box center [137, 327] width 28 height 21
type input "50"
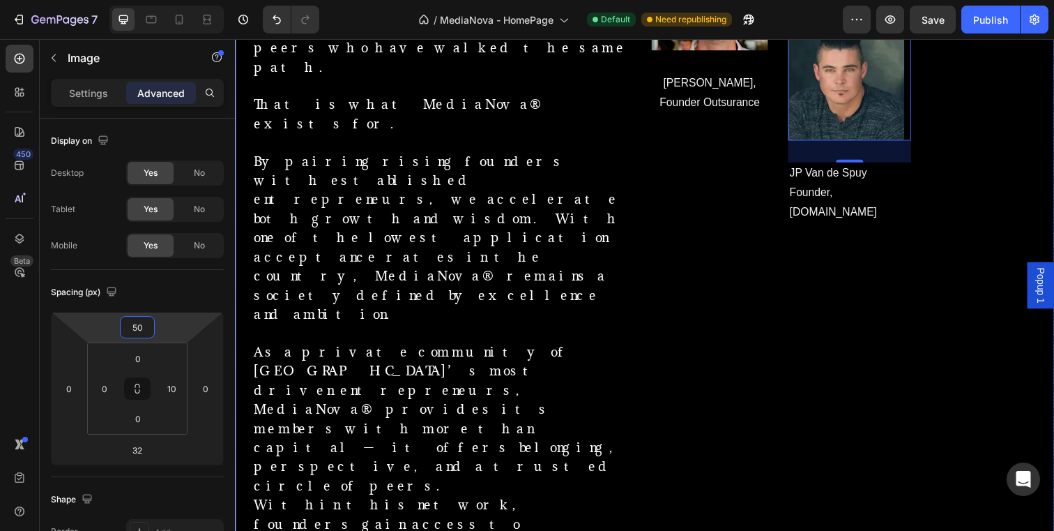
click at [736, 292] on div "Members Text Block Image [PERSON_NAME], Founder Outsurance Text block Row Image…" at bounding box center [862, 258] width 418 height 1080
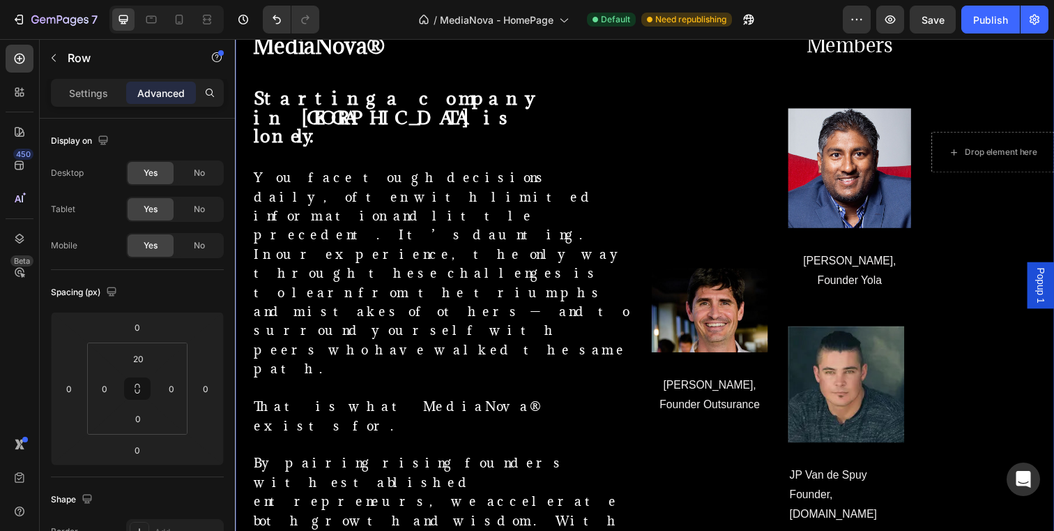
scroll to position [950, 0]
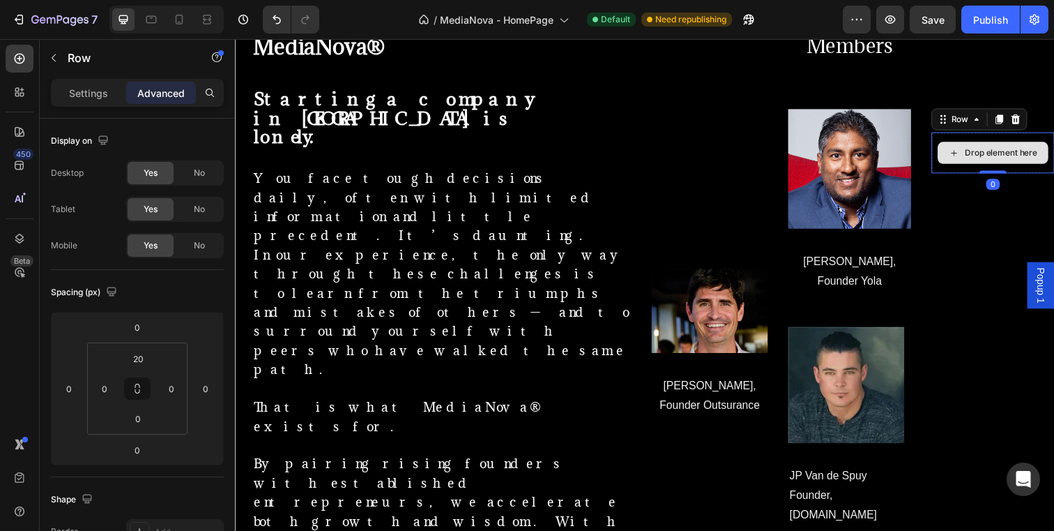
click at [1001, 135] on div "Drop element here" at bounding box center [1009, 155] width 126 height 42
click at [1031, 114] on div at bounding box center [1032, 120] width 17 height 17
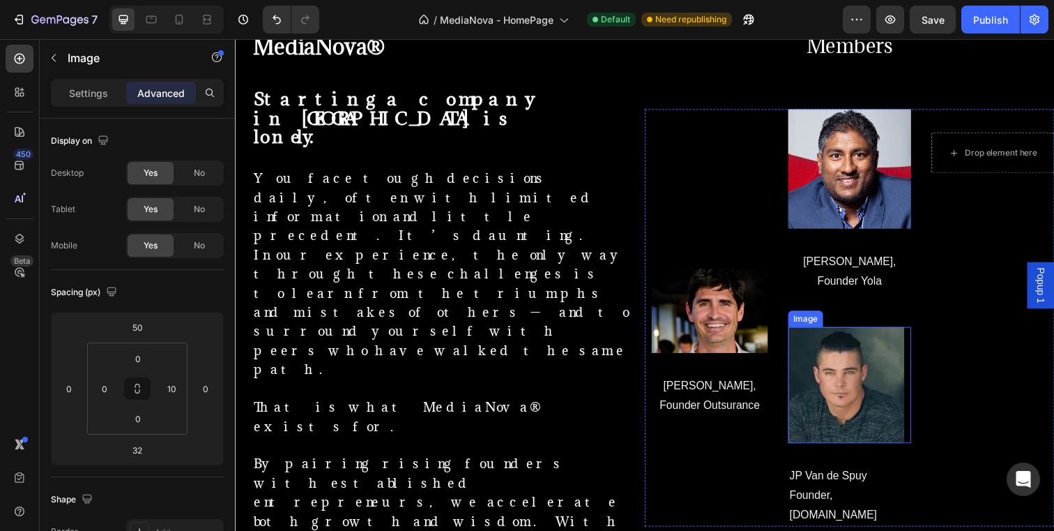
click at [846, 379] on img at bounding box center [859, 392] width 119 height 119
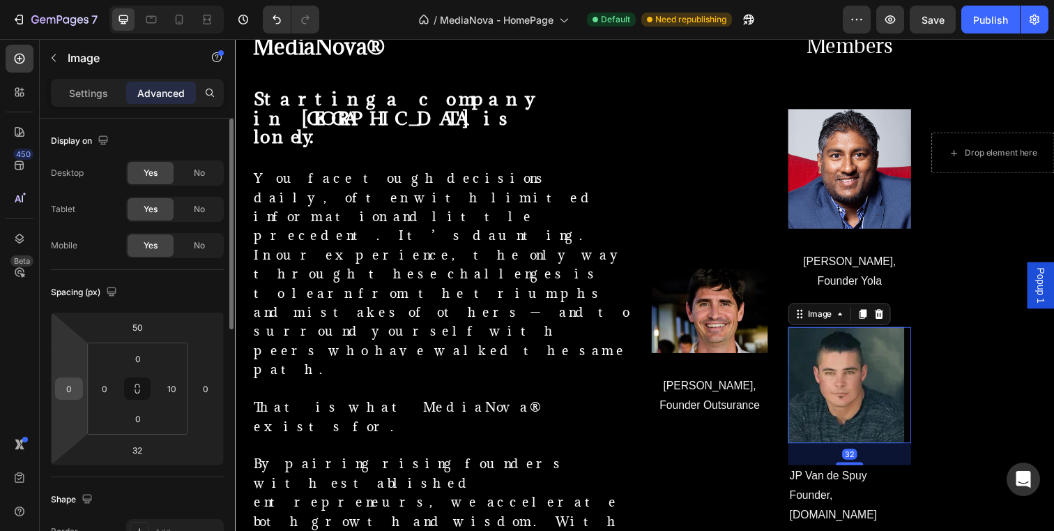
click at [76, 393] on input "0" at bounding box center [69, 388] width 21 height 21
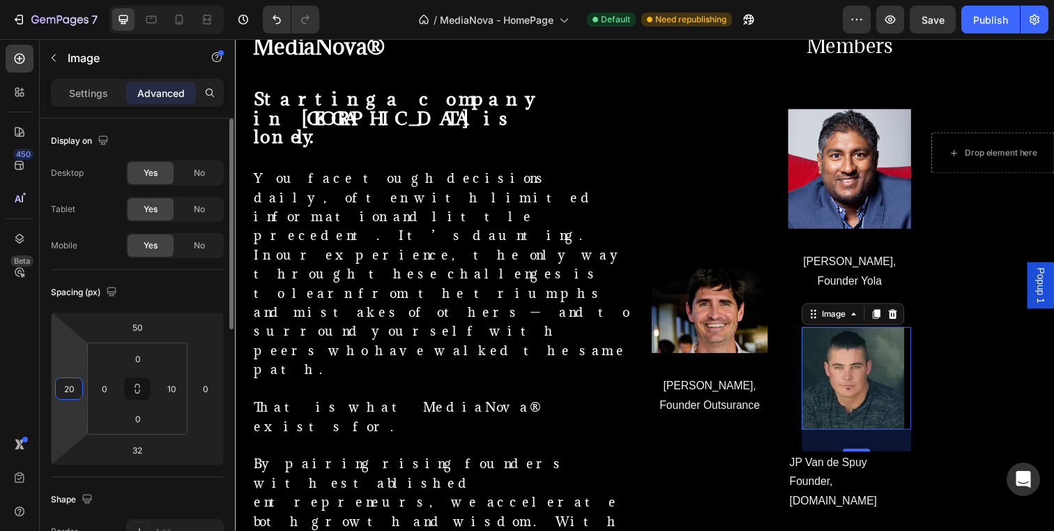
type input "2"
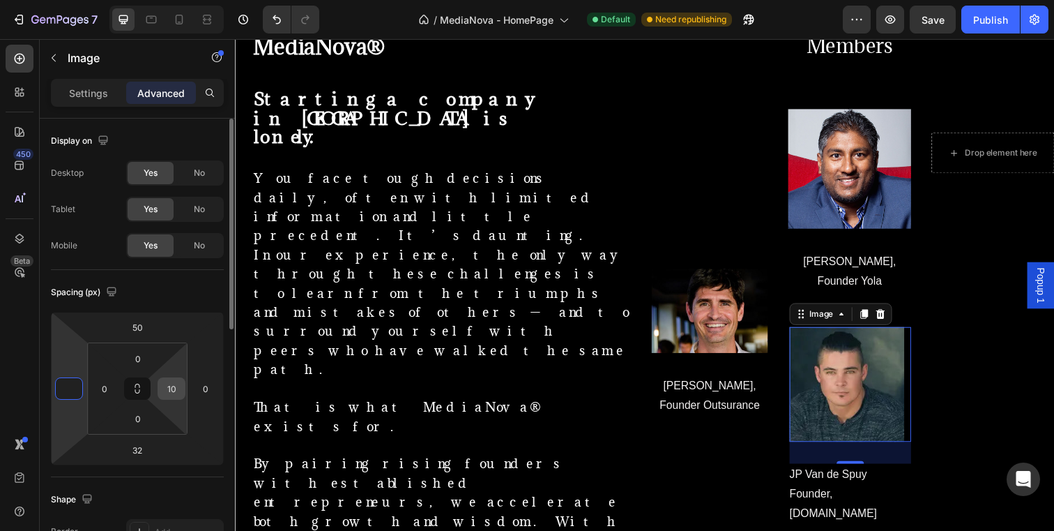
click at [180, 390] on input "10" at bounding box center [171, 388] width 21 height 21
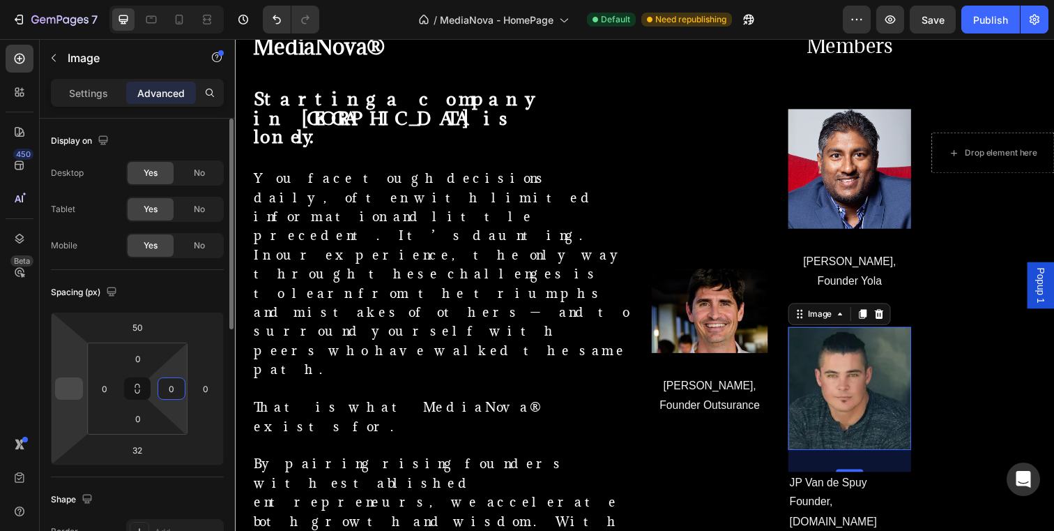
type input "0"
click at [66, 390] on input "number" at bounding box center [69, 388] width 21 height 21
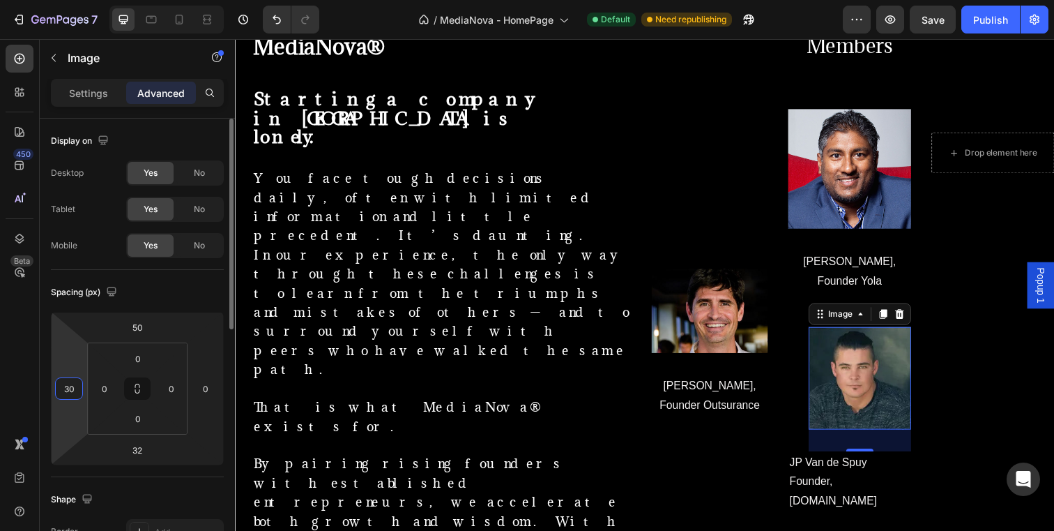
type input "3"
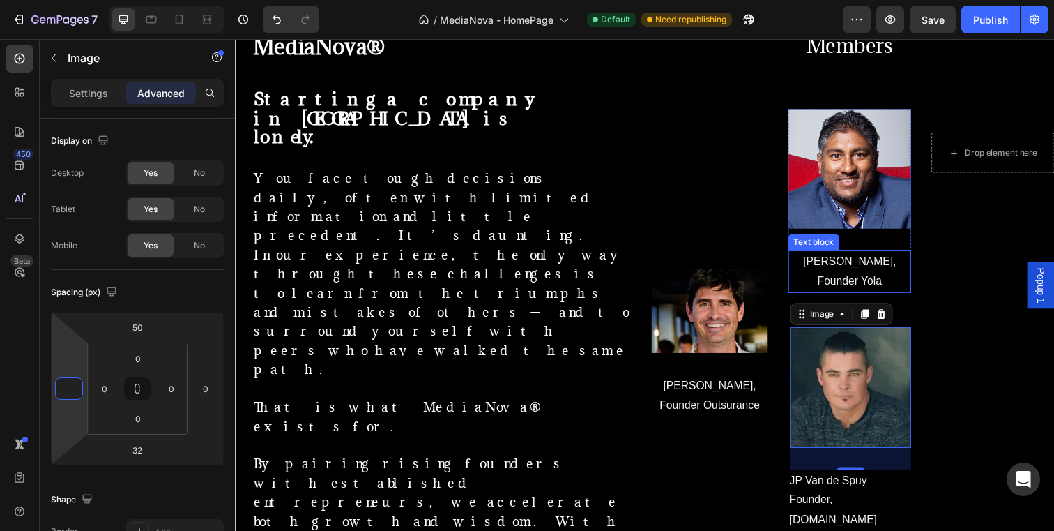
click at [885, 268] on span "[PERSON_NAME]," at bounding box center [862, 265] width 95 height 12
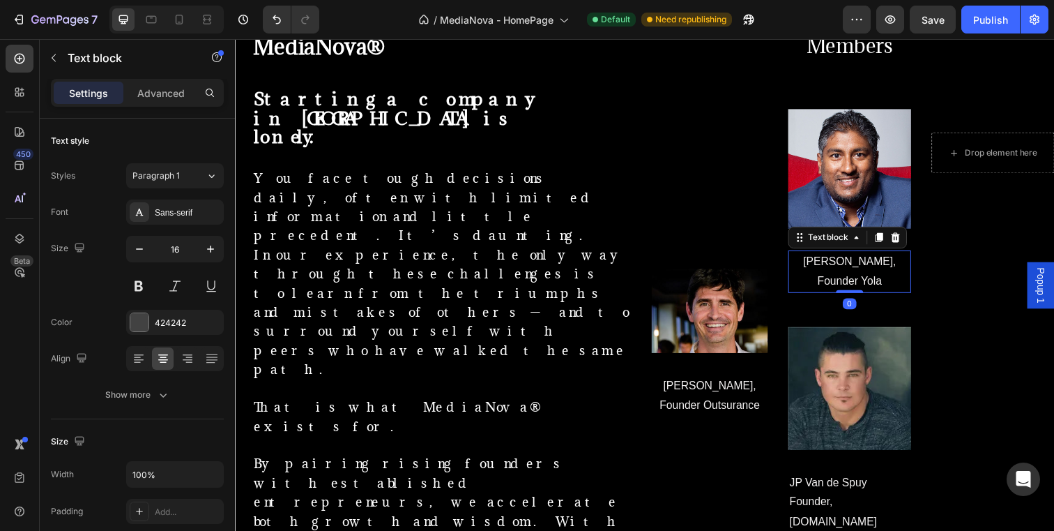
click at [875, 287] on span "Founder Yola" at bounding box center [863, 286] width 66 height 12
click at [901, 289] on p "Founder,Yola" at bounding box center [862, 286] width 123 height 20
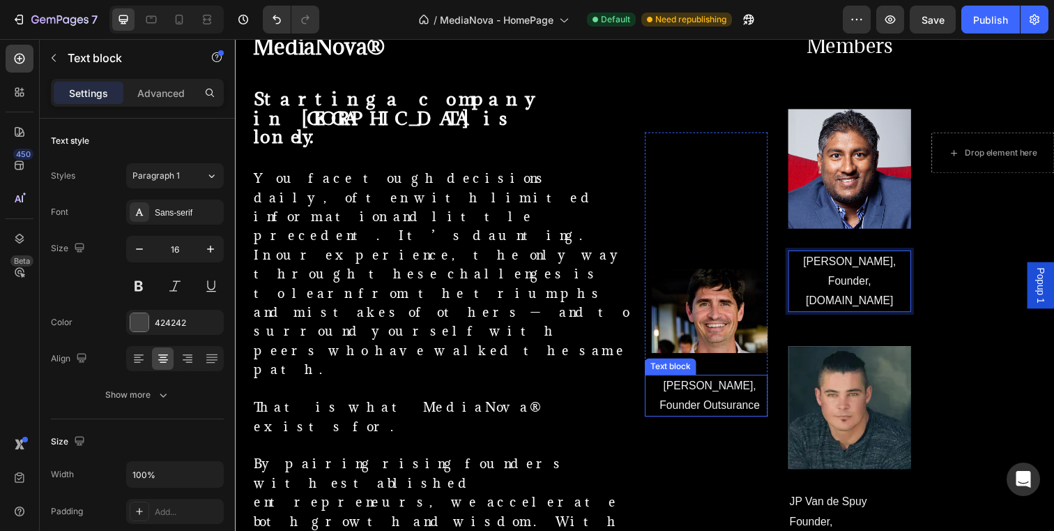
click at [766, 415] on span "Founder Outsurance" at bounding box center [720, 413] width 103 height 12
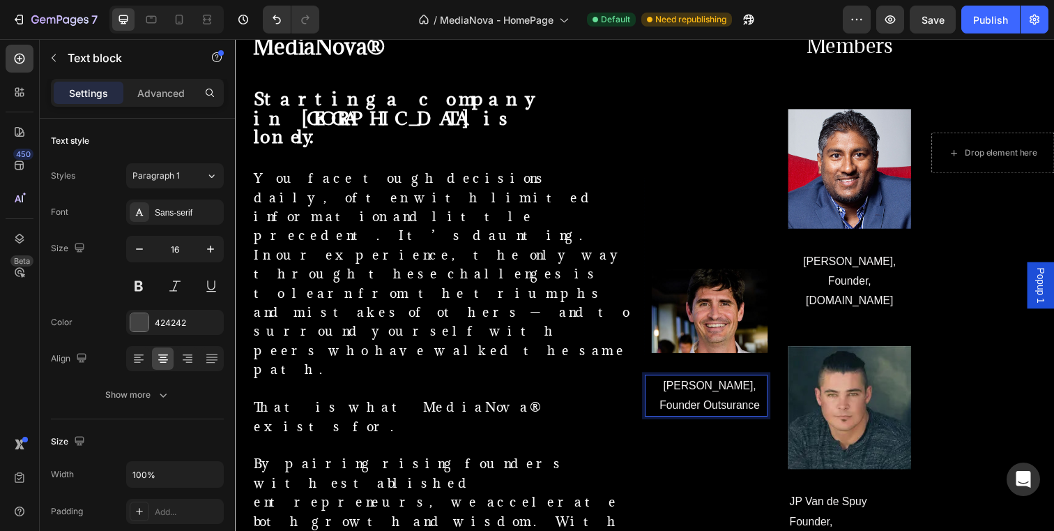
click at [769, 415] on span "Founder Outsurance" at bounding box center [720, 413] width 103 height 12
click at [699, 413] on span "Founder [DOMAIN_NAME]" at bounding box center [719, 423] width 89 height 32
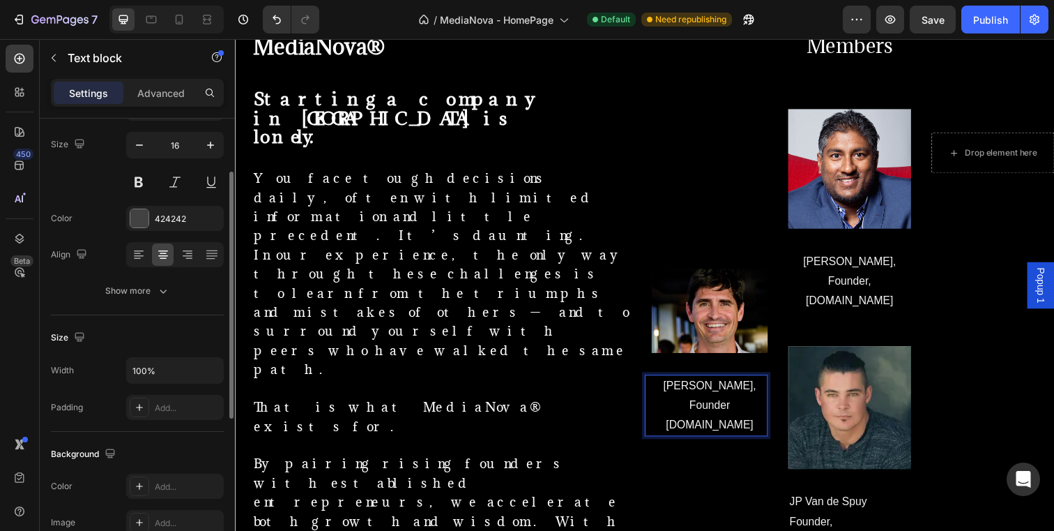
scroll to position [105, 0]
click at [170, 368] on input "100%" at bounding box center [175, 369] width 96 height 25
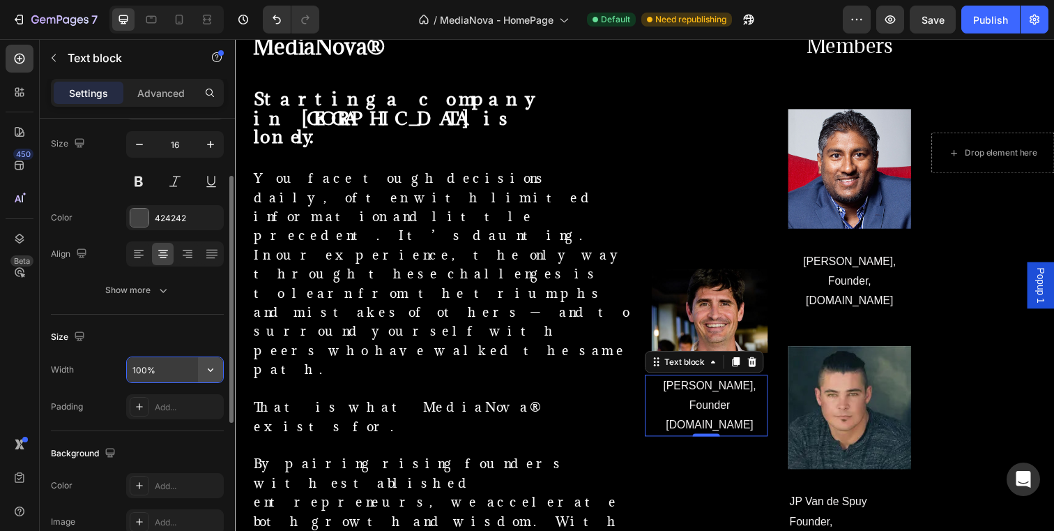
click at [210, 367] on icon "button" at bounding box center [211, 370] width 14 height 14
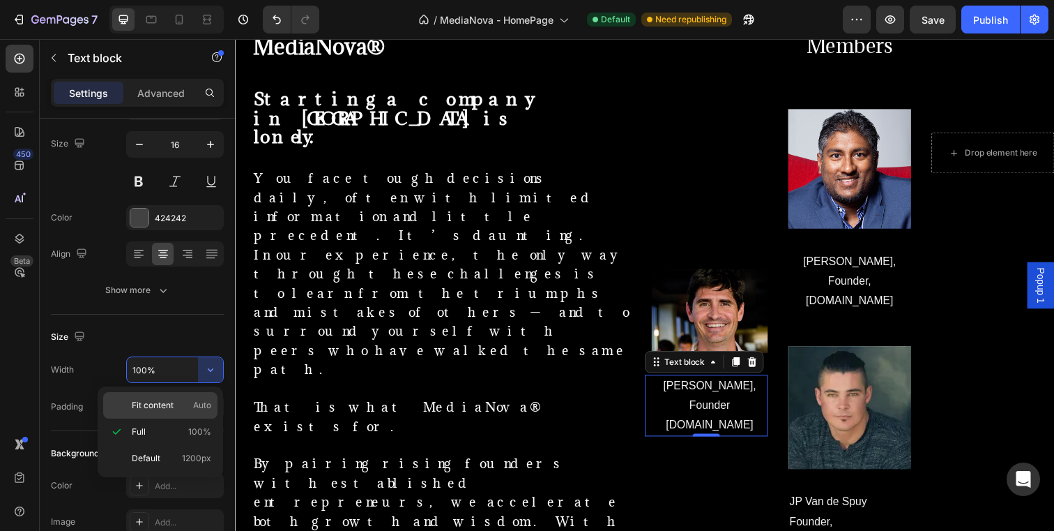
click at [208, 396] on div "Fit content Auto" at bounding box center [160, 405] width 114 height 26
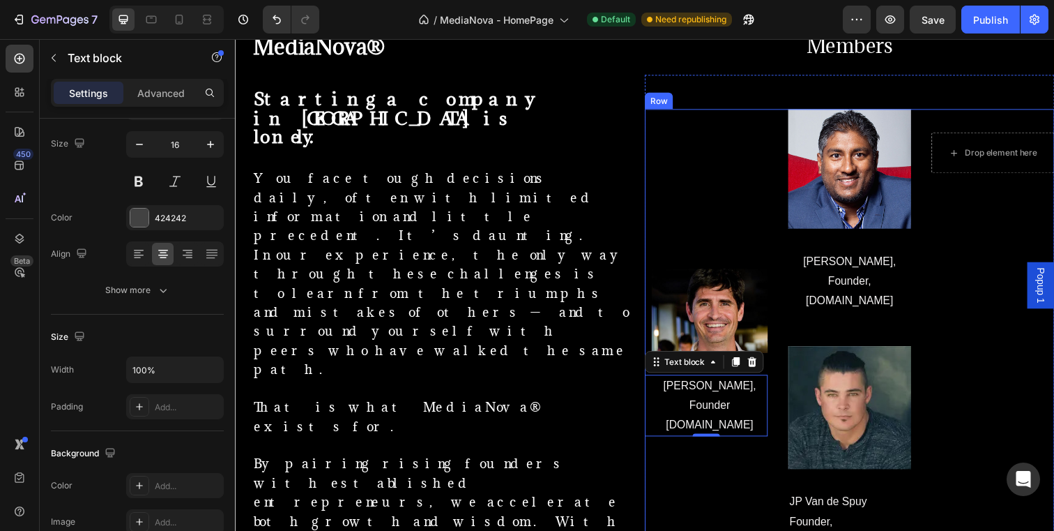
click at [751, 473] on div "Image [PERSON_NAME], Founder [DOMAIN_NAME] Text block 0 Row" at bounding box center [716, 336] width 126 height 453
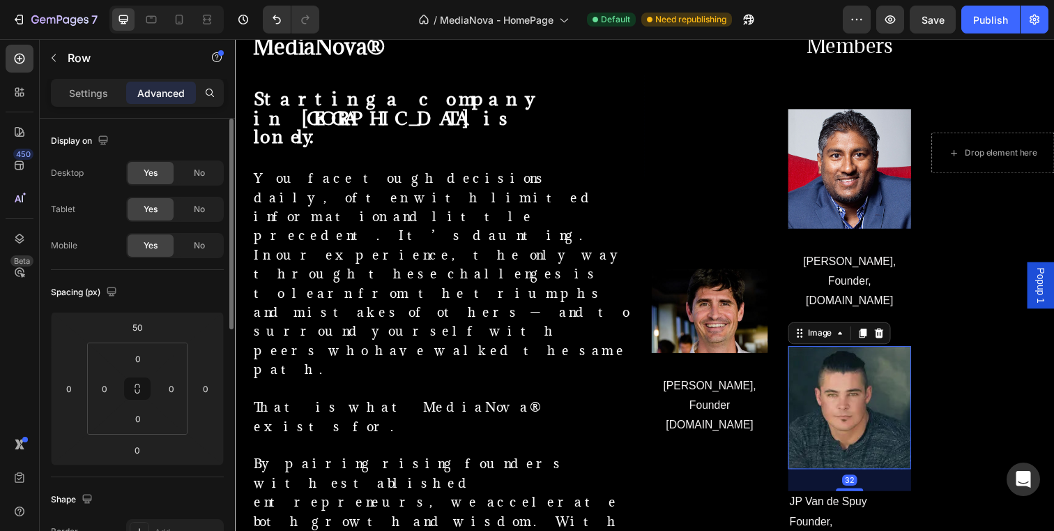
click at [853, 409] on img at bounding box center [863, 415] width 126 height 126
click at [80, 381] on div "0" at bounding box center [69, 388] width 28 height 22
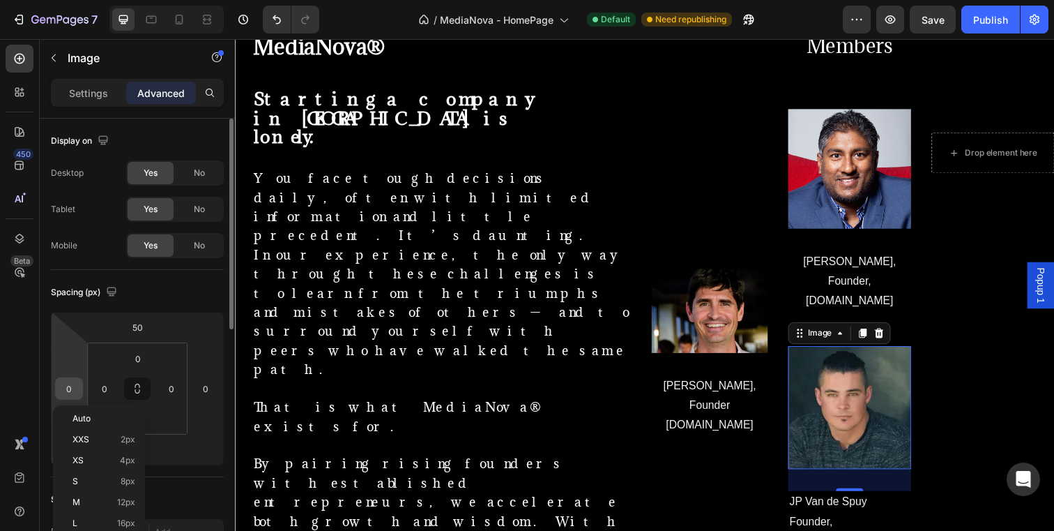
click at [75, 384] on input "0" at bounding box center [69, 388] width 21 height 21
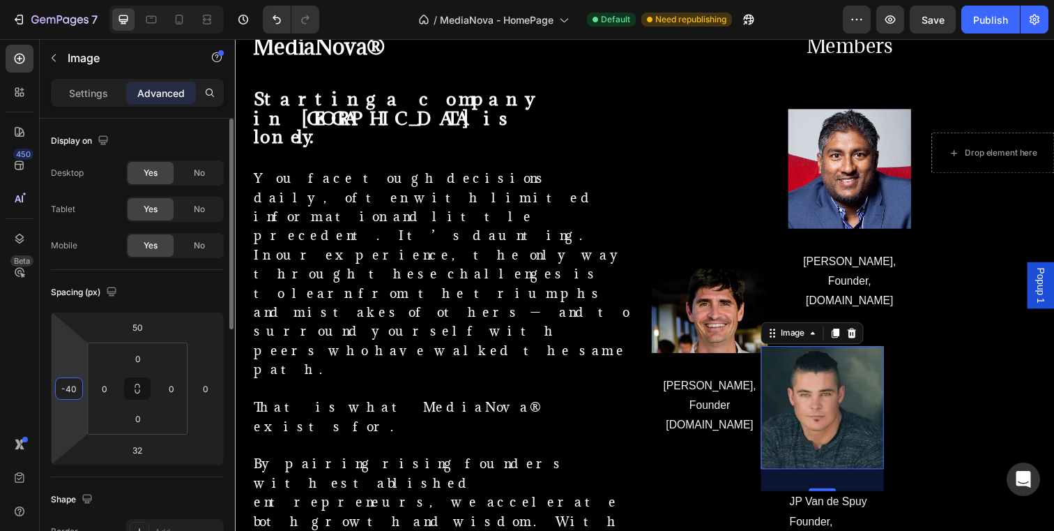
type input "-4"
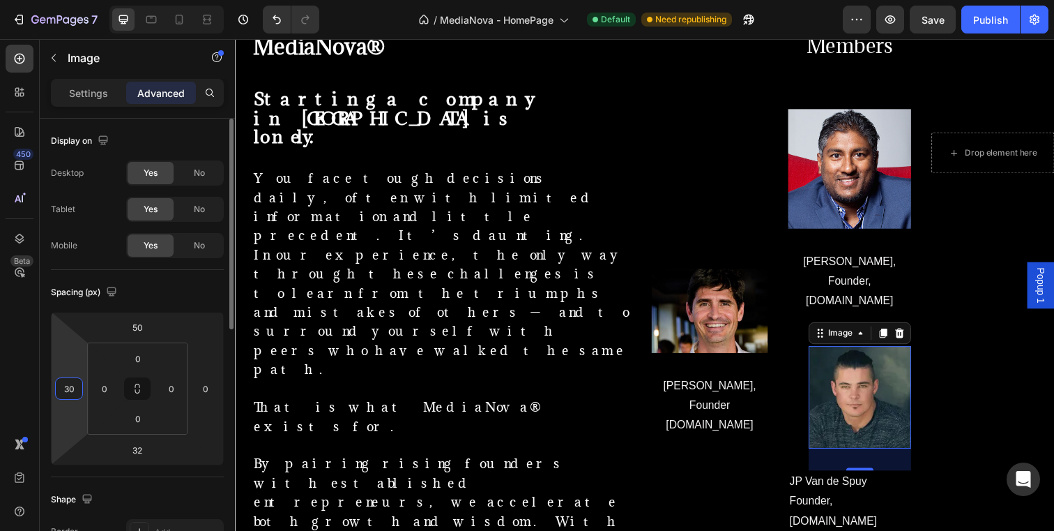
type input "3"
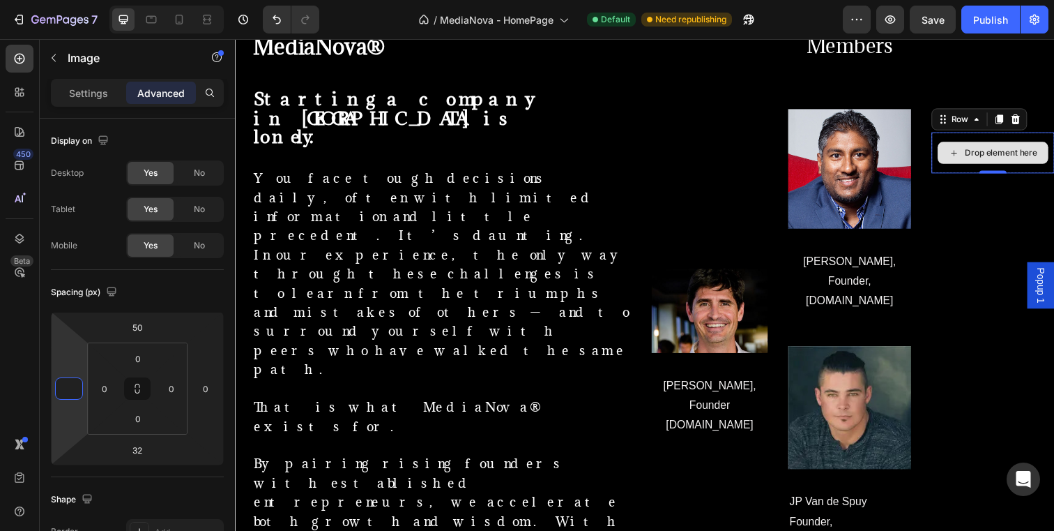
click at [978, 135] on div "Drop element here" at bounding box center [1009, 155] width 126 height 42
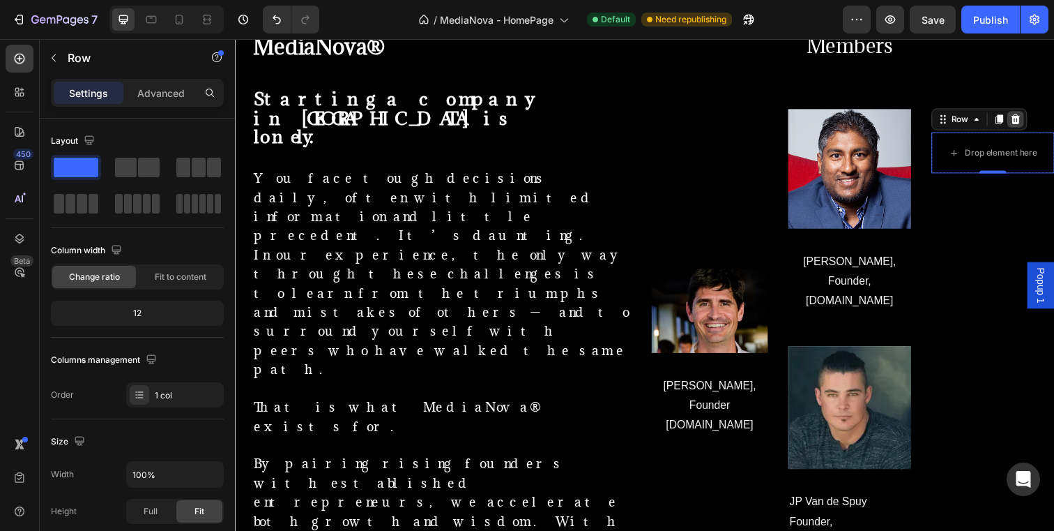
click at [1033, 120] on icon at bounding box center [1031, 120] width 11 height 11
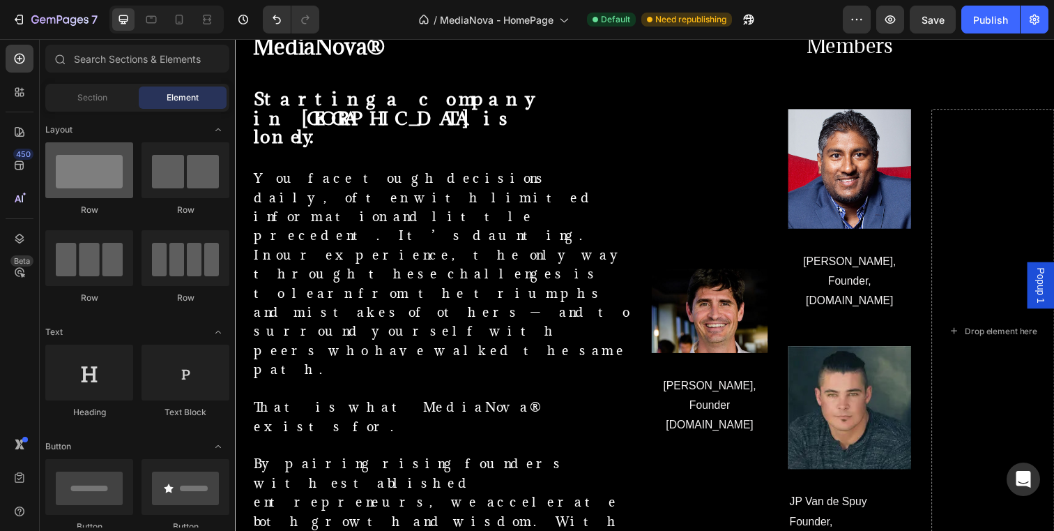
click at [123, 180] on div at bounding box center [89, 170] width 88 height 56
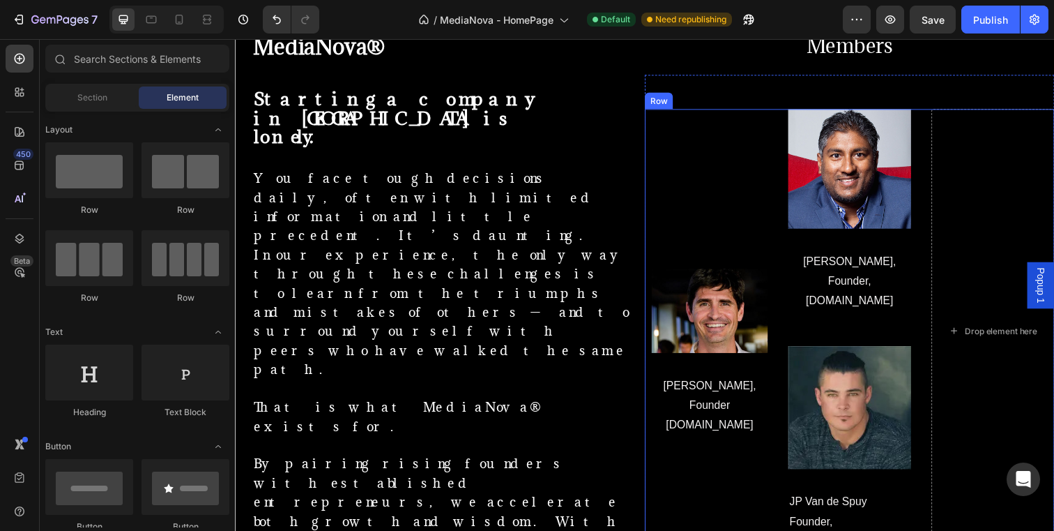
click at [941, 178] on div "Image [PERSON_NAME], Founder [DOMAIN_NAME] Text block Row Image [PERSON_NAME], …" at bounding box center [862, 336] width 418 height 453
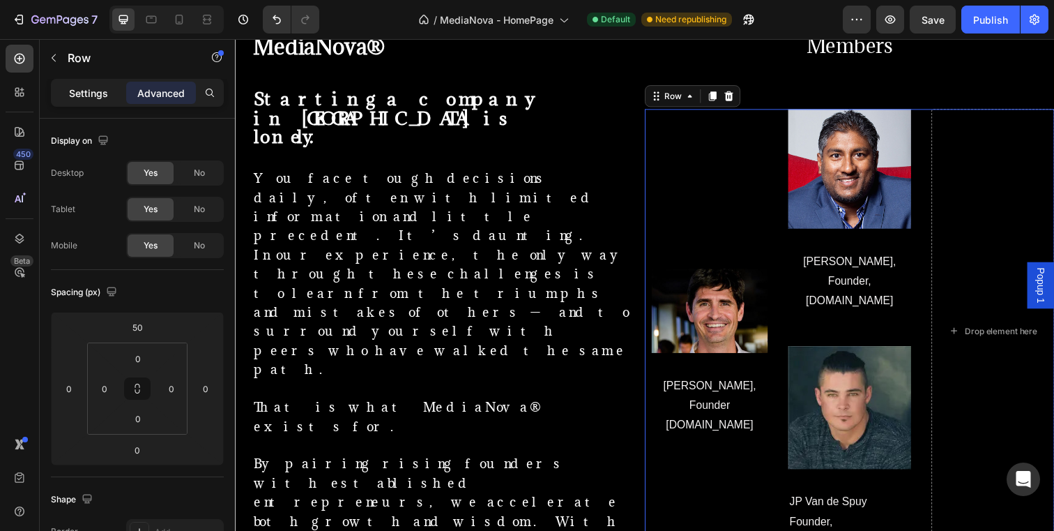
click at [80, 89] on p "Settings" at bounding box center [88, 93] width 39 height 15
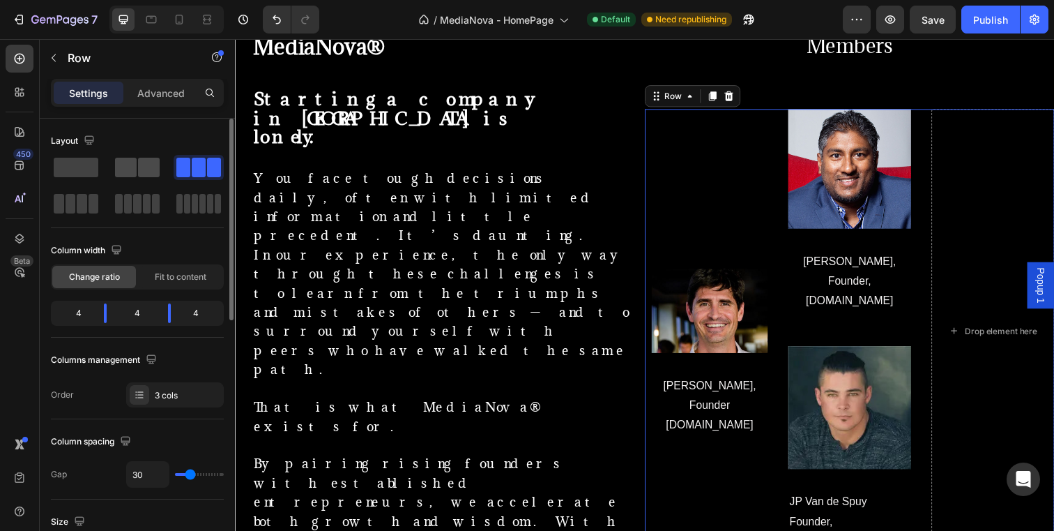
click at [137, 162] on div at bounding box center [137, 168] width 45 height 20
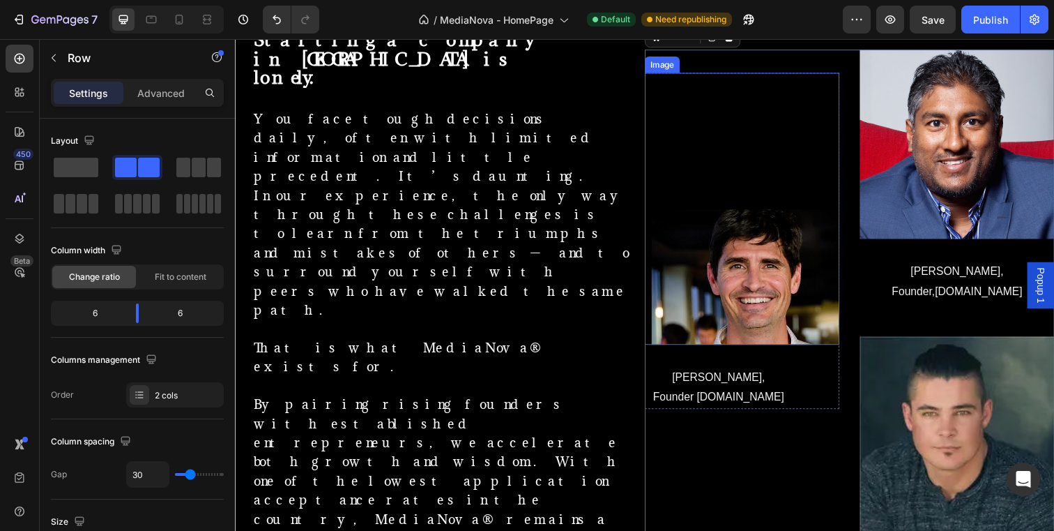
scroll to position [1010, 0]
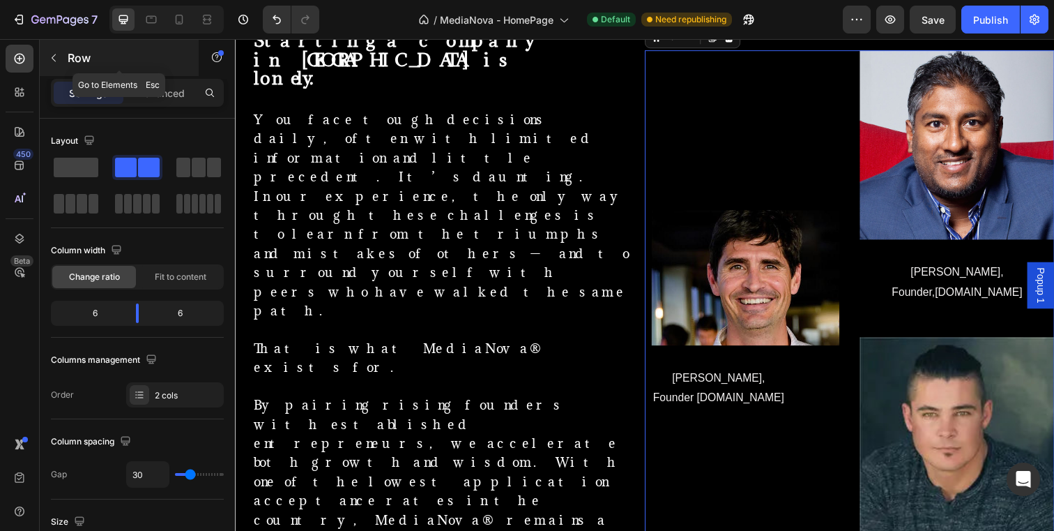
click at [187, 75] on div "Row" at bounding box center [119, 58] width 159 height 36
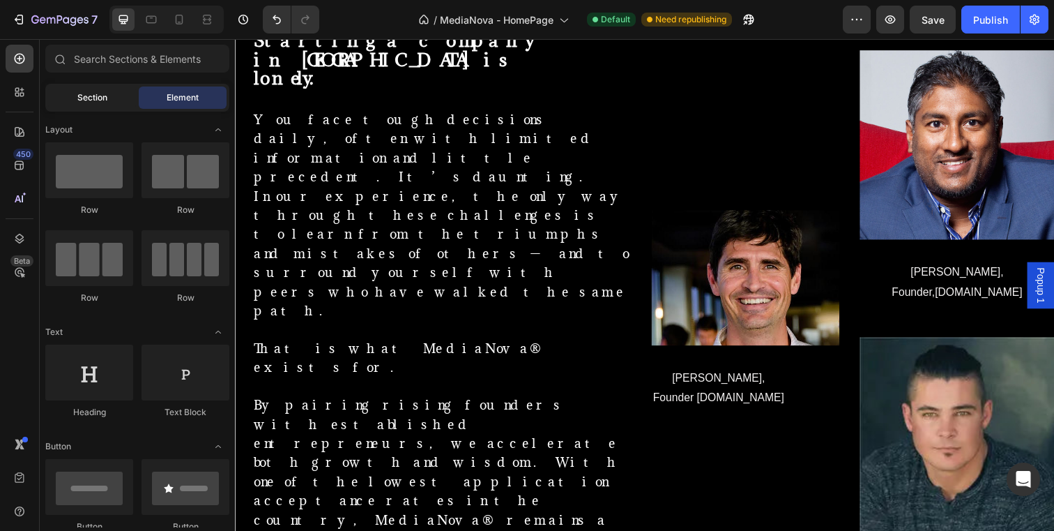
click at [114, 93] on div "Section" at bounding box center [92, 97] width 88 height 22
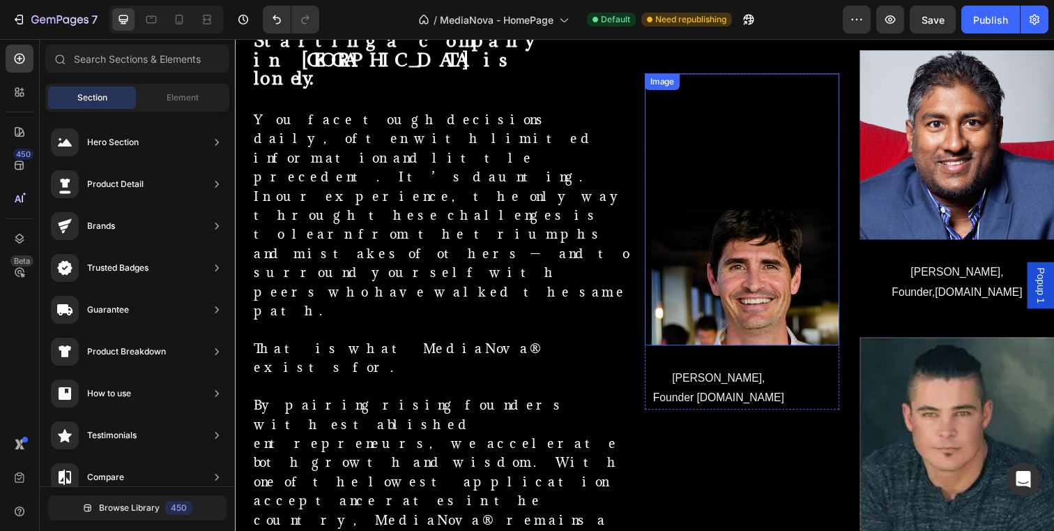
click at [832, 190] on div "Image" at bounding box center [752, 213] width 199 height 278
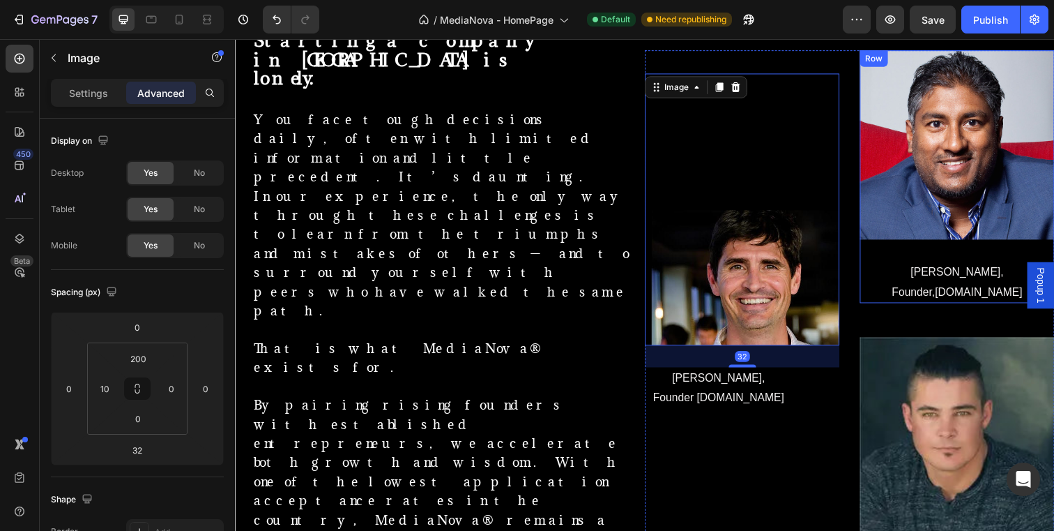
click at [873, 260] on div "Image [PERSON_NAME], Founder,[DOMAIN_NAME] Text block" at bounding box center [972, 179] width 199 height 258
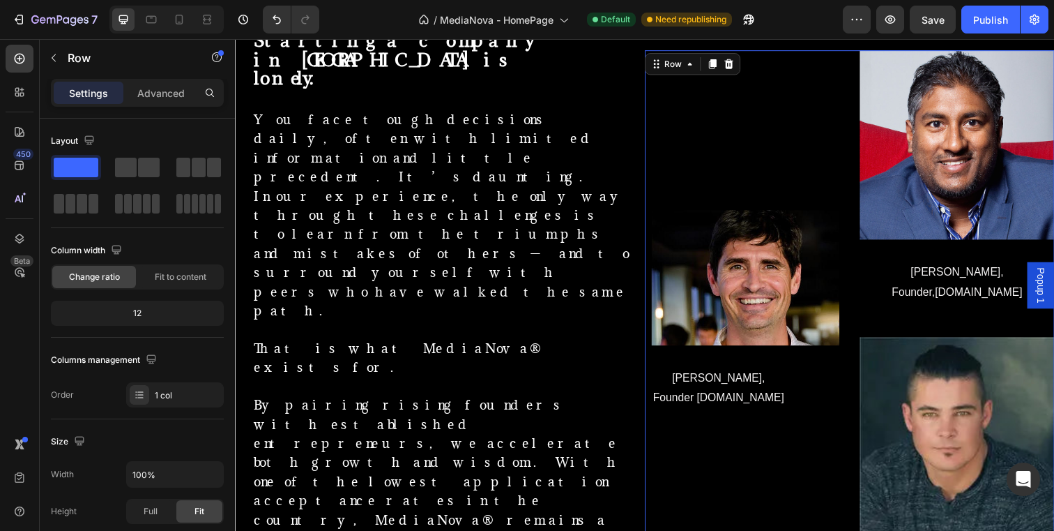
click at [860, 266] on div "Image [PERSON_NAME], Founder [DOMAIN_NAME] Text block Row Image [PERSON_NAME], …" at bounding box center [862, 328] width 418 height 557
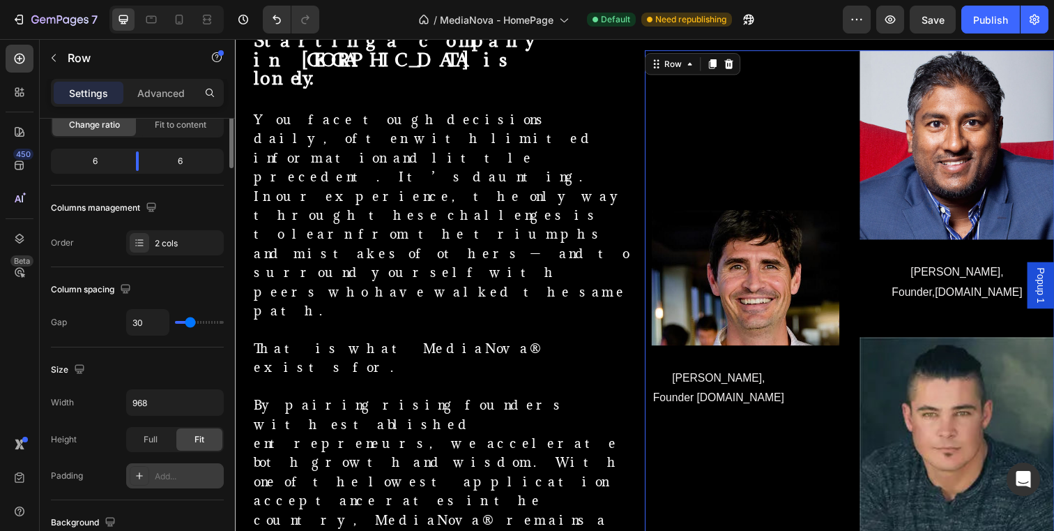
scroll to position [0, 0]
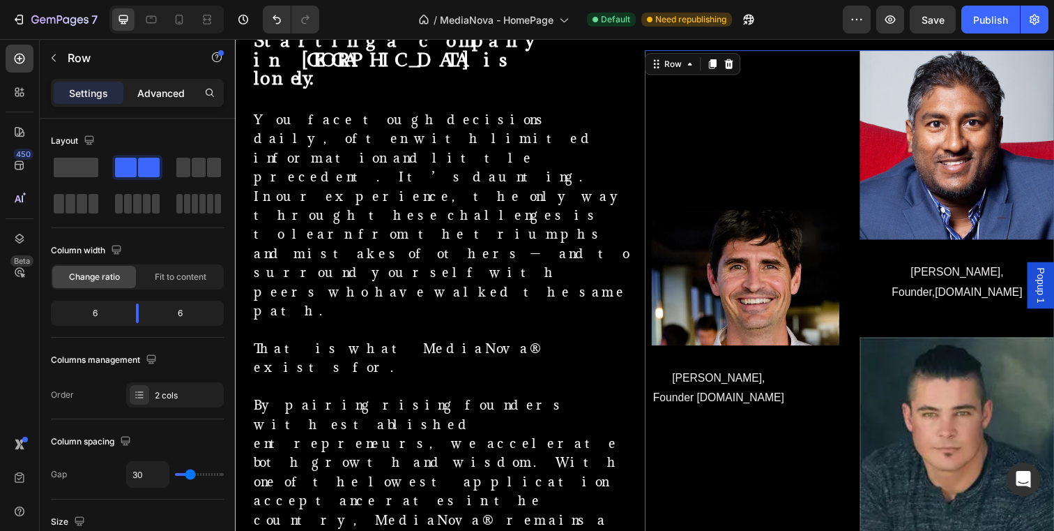
click at [165, 89] on p "Advanced" at bounding box center [160, 93] width 47 height 15
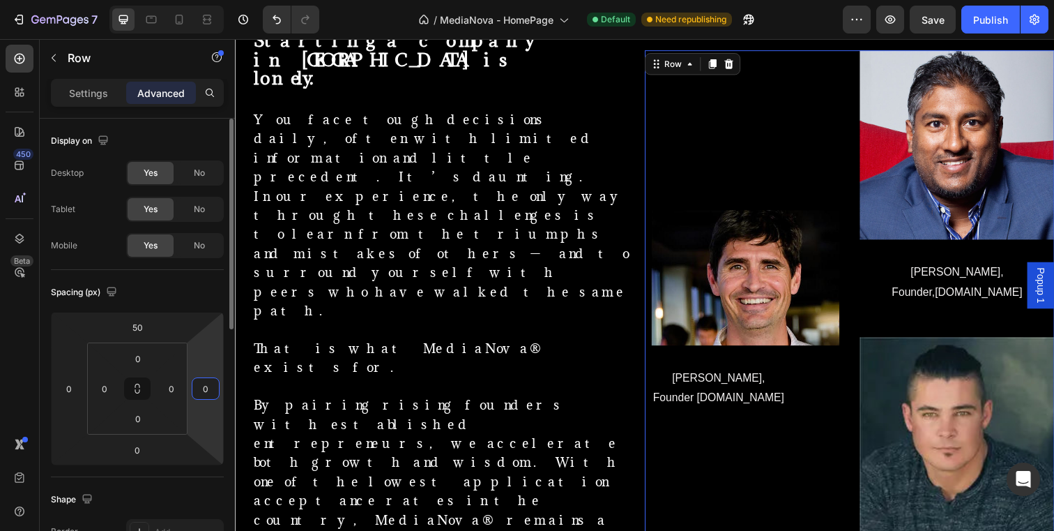
click at [208, 389] on input "0" at bounding box center [205, 388] width 21 height 21
type input "0"
click at [703, 454] on div "Image [PERSON_NAME], Founder [DOMAIN_NAME] Text block Row" at bounding box center [752, 328] width 199 height 557
click at [211, 393] on input "30" at bounding box center [205, 388] width 21 height 21
type input "3"
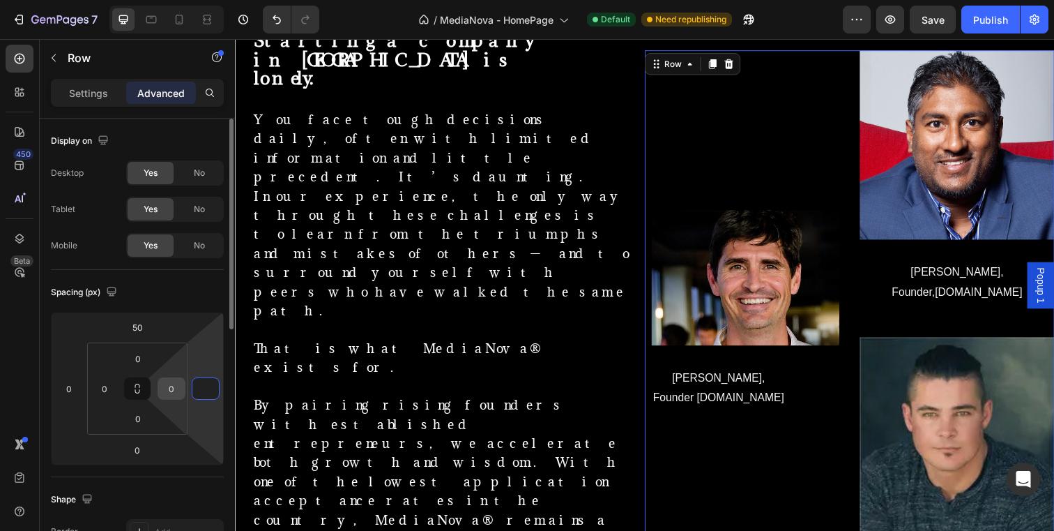
type input "0"
click at [174, 388] on input "0" at bounding box center [171, 388] width 21 height 21
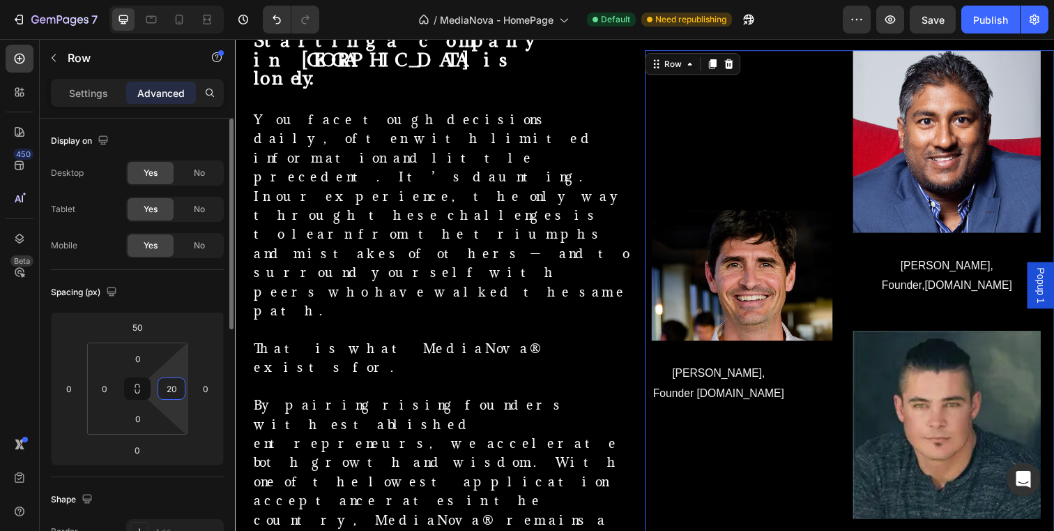
type input "2"
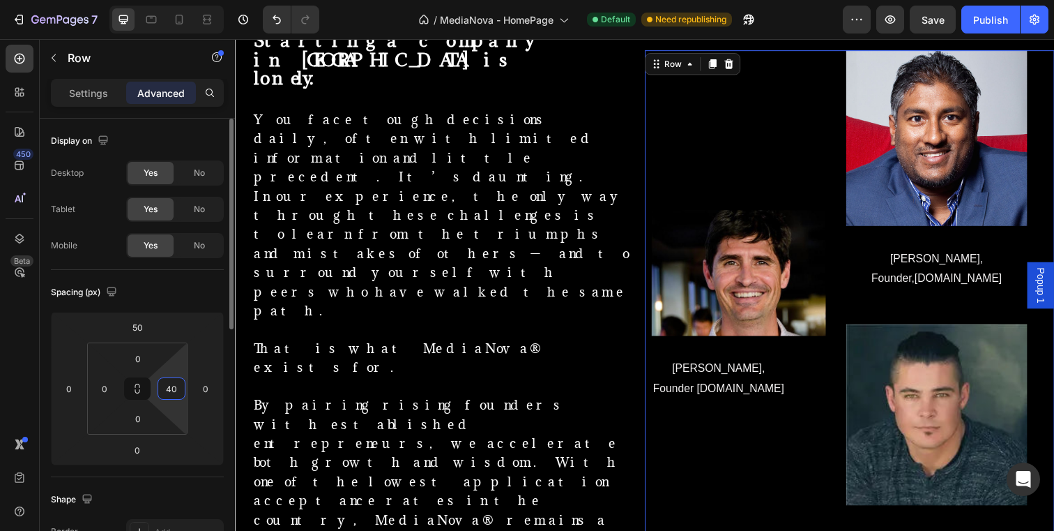
type input "4"
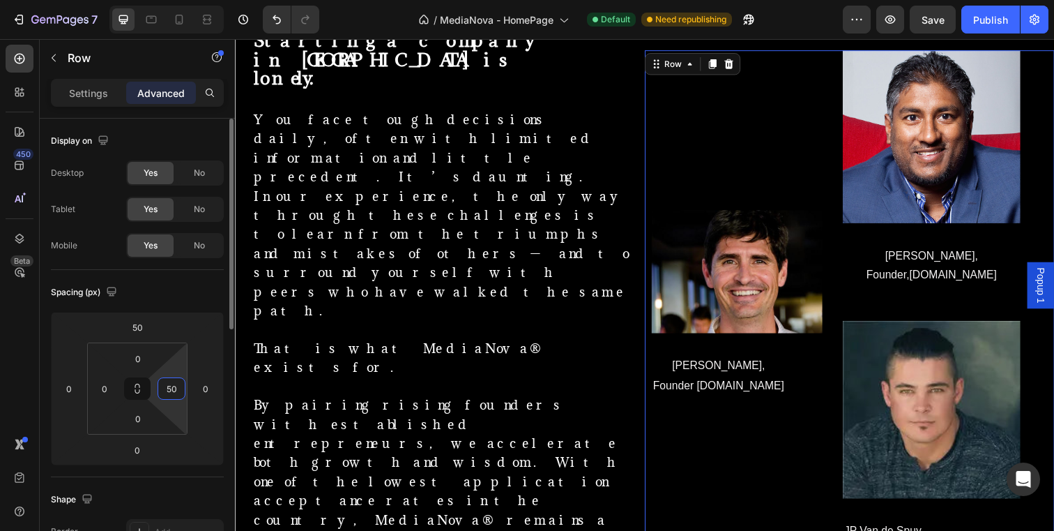
type input "5"
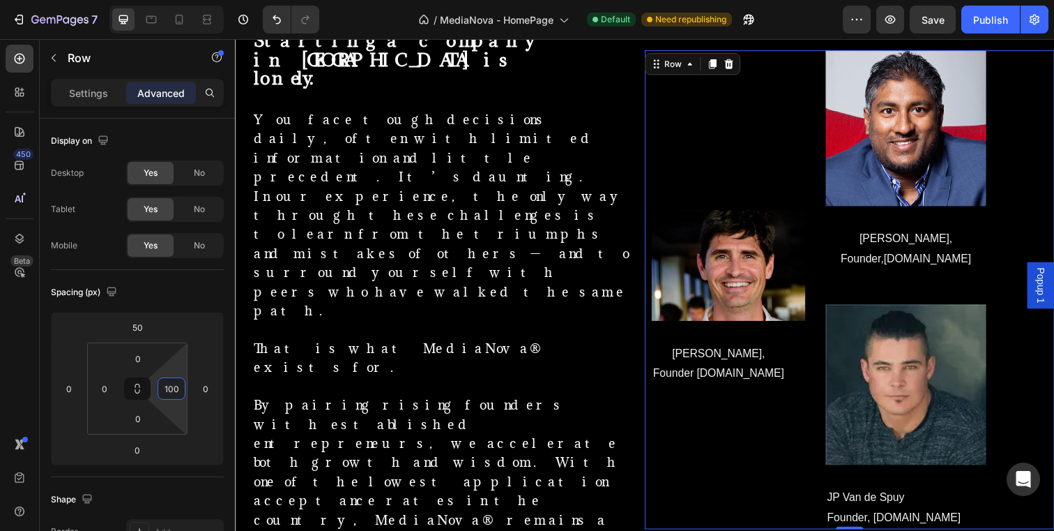
type input "100"
click at [750, 437] on div "Image [PERSON_NAME], Founder [DOMAIN_NAME] Text block Row" at bounding box center [735, 294] width 164 height 488
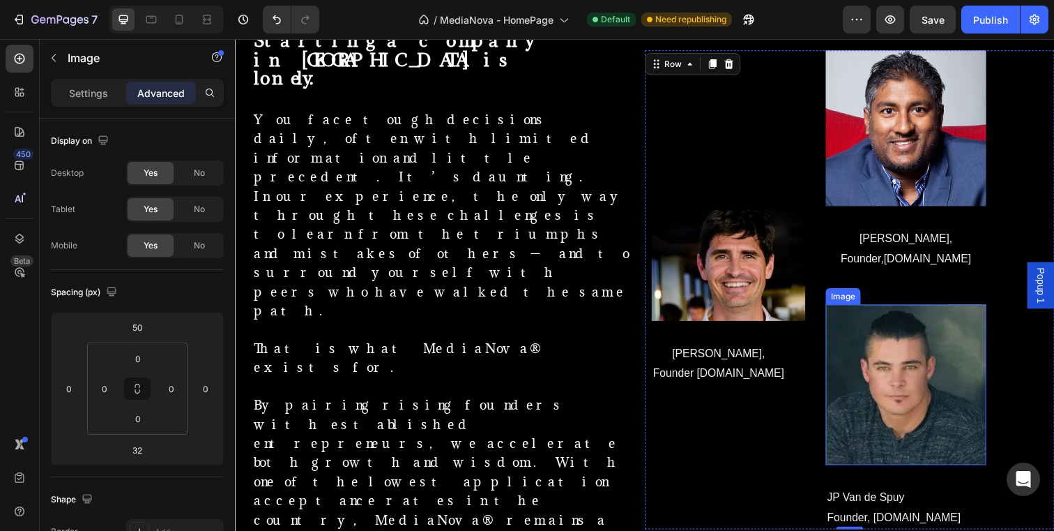
click at [901, 344] on img at bounding box center [920, 392] width 164 height 164
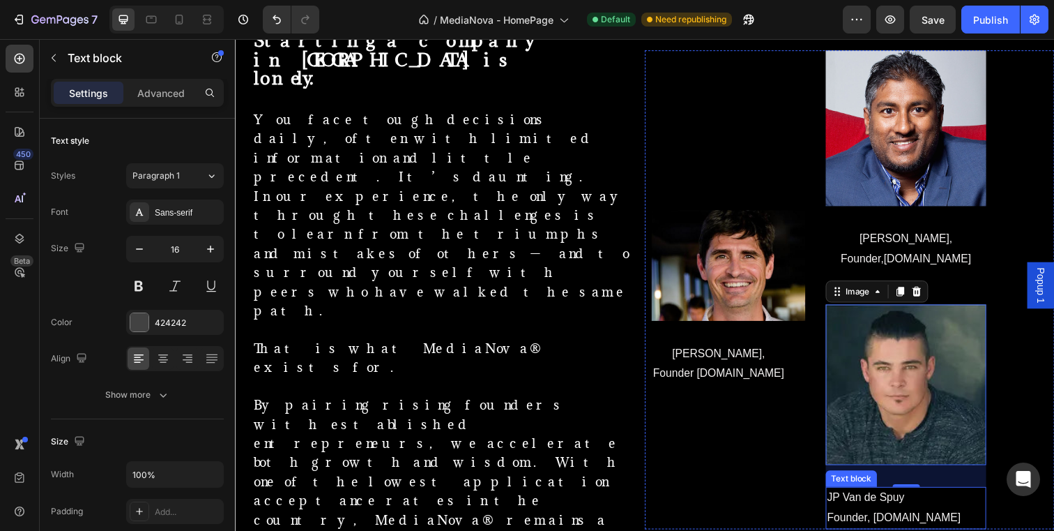
click at [939, 508] on p "JP Van de Spuy" at bounding box center [920, 507] width 161 height 20
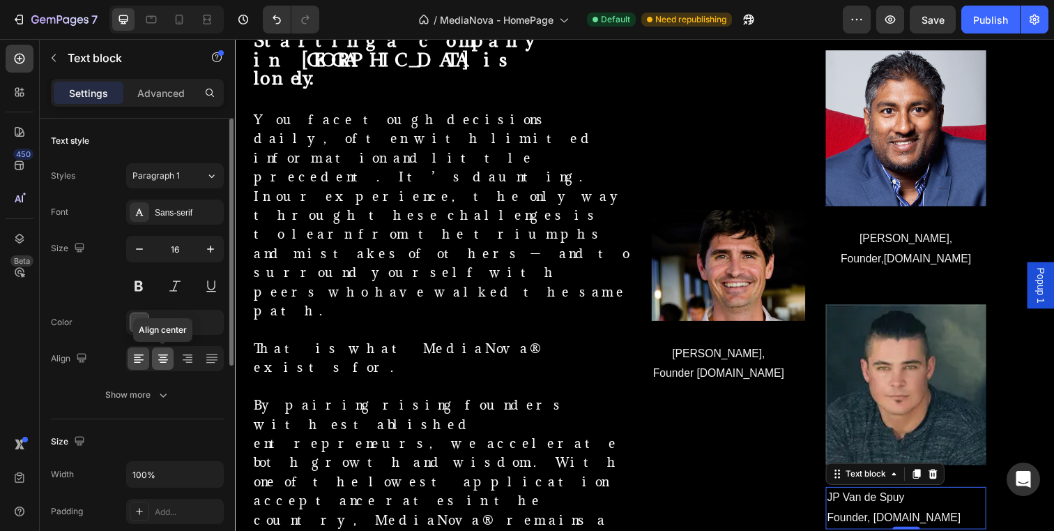
click at [160, 358] on icon at bounding box center [163, 358] width 14 height 14
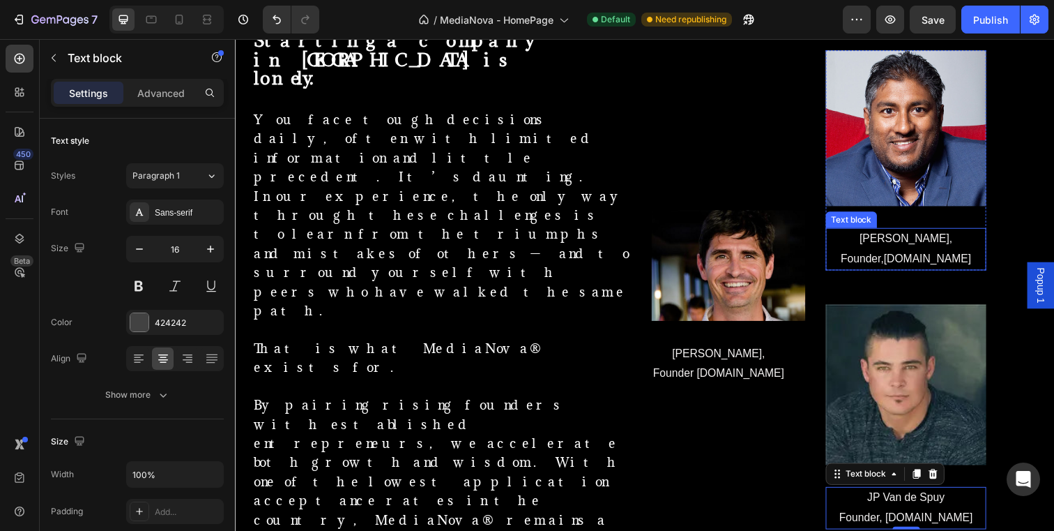
click at [920, 265] on span "Founder,[DOMAIN_NAME]" at bounding box center [919, 263] width 133 height 12
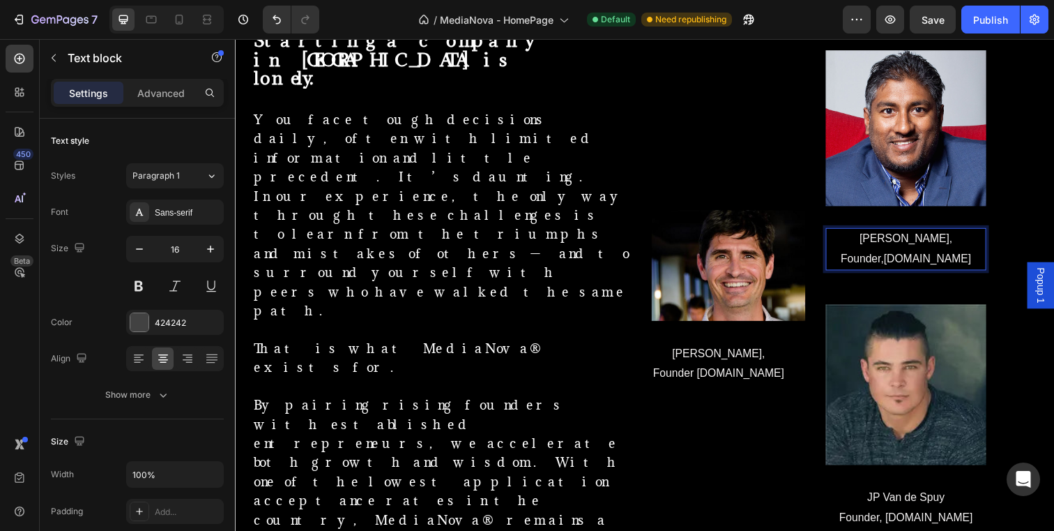
click at [920, 264] on span "Founder,[DOMAIN_NAME]" at bounding box center [919, 263] width 133 height 12
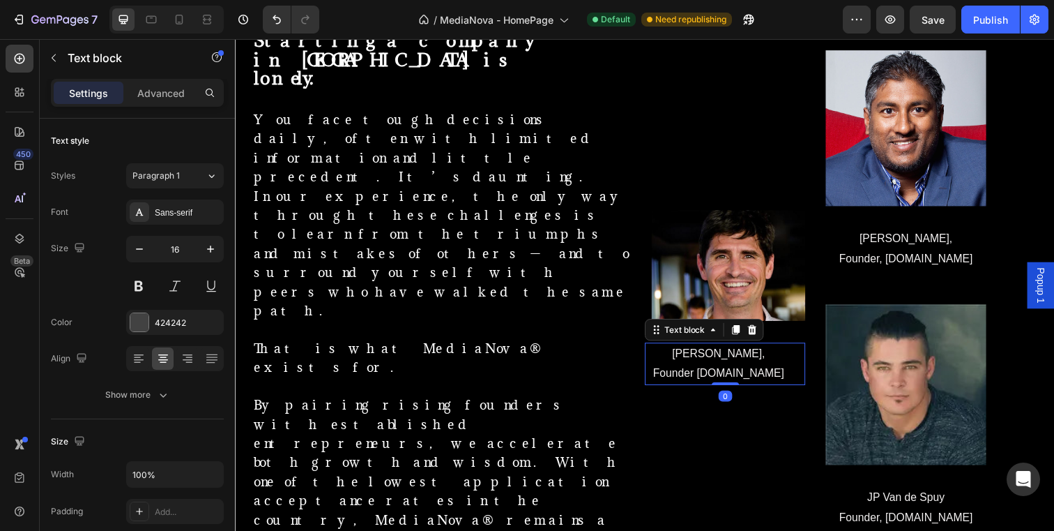
click at [706, 381] on span "Founder [DOMAIN_NAME]" at bounding box center [729, 380] width 134 height 12
click at [706, 380] on span "Founder [DOMAIN_NAME]" at bounding box center [729, 380] width 134 height 12
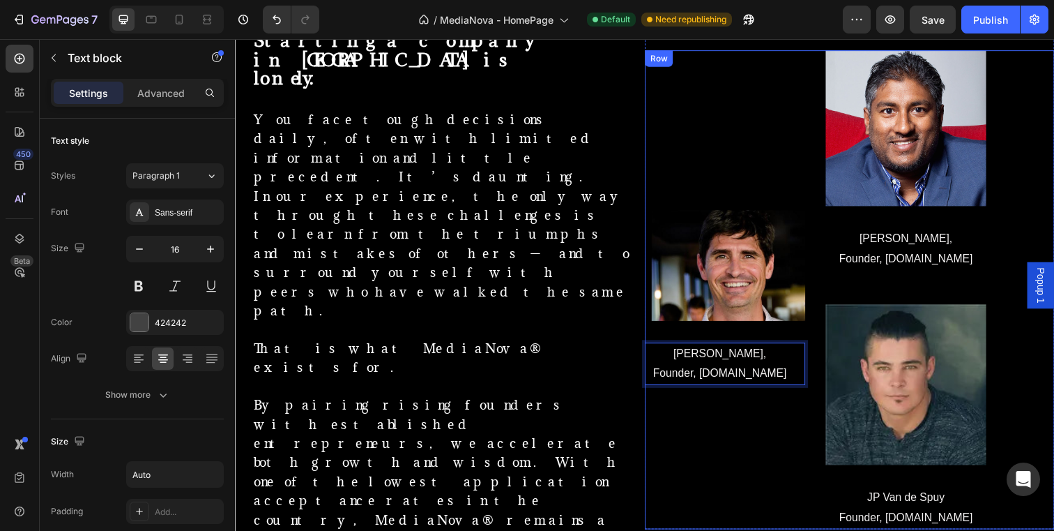
click at [805, 469] on div "Image [PERSON_NAME], Founder, [DOMAIN_NAME] Text block 0 Row" at bounding box center [735, 294] width 164 height 488
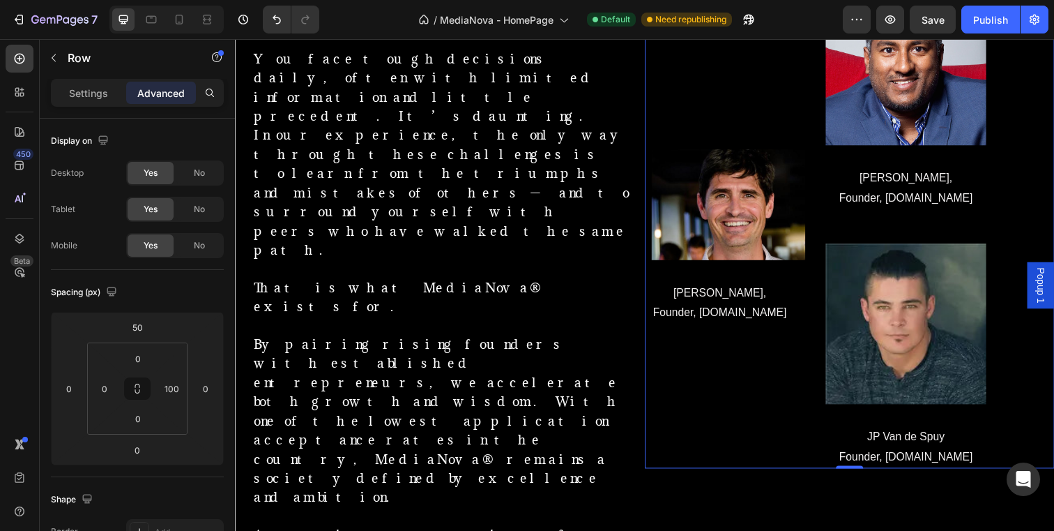
scroll to position [1089, 0]
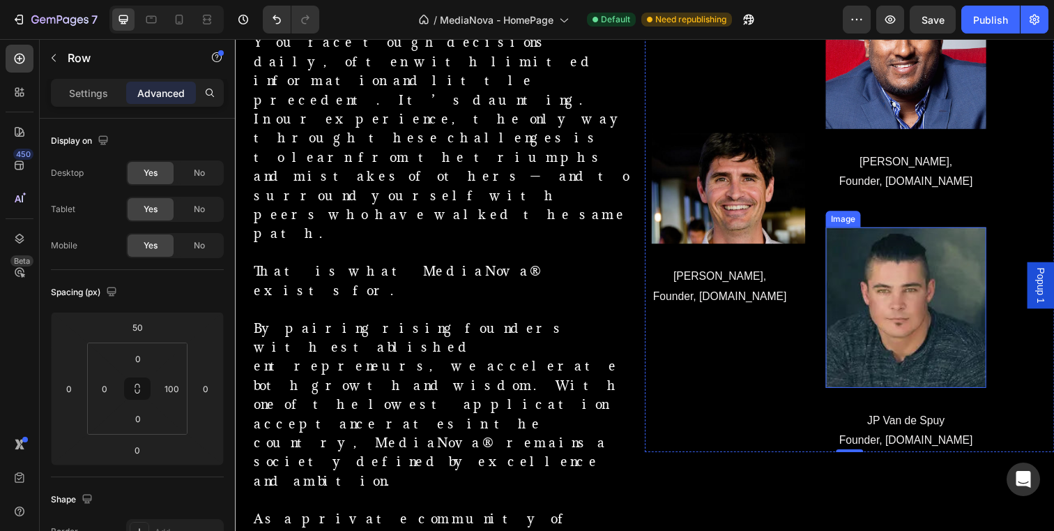
click at [916, 347] on img at bounding box center [920, 313] width 164 height 164
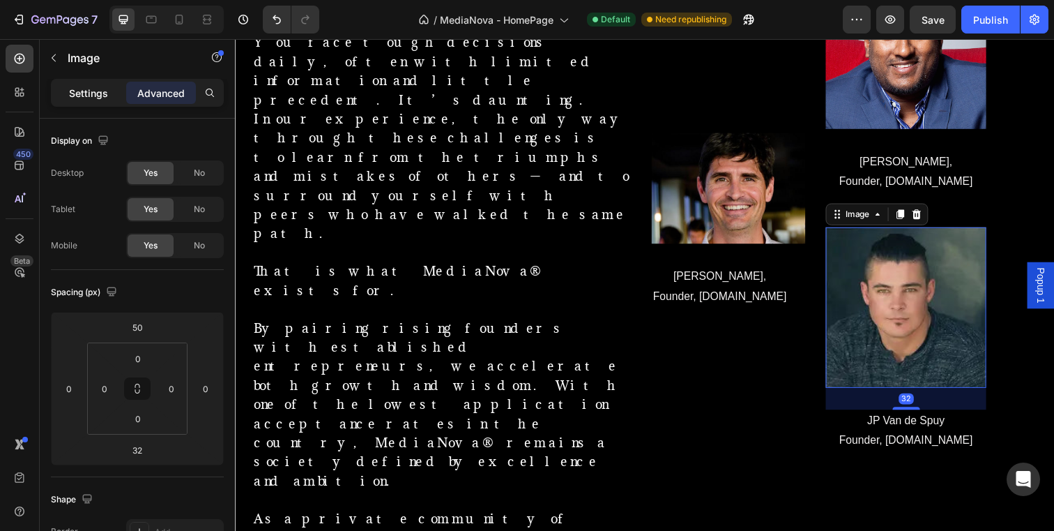
click at [91, 93] on p "Settings" at bounding box center [88, 93] width 39 height 15
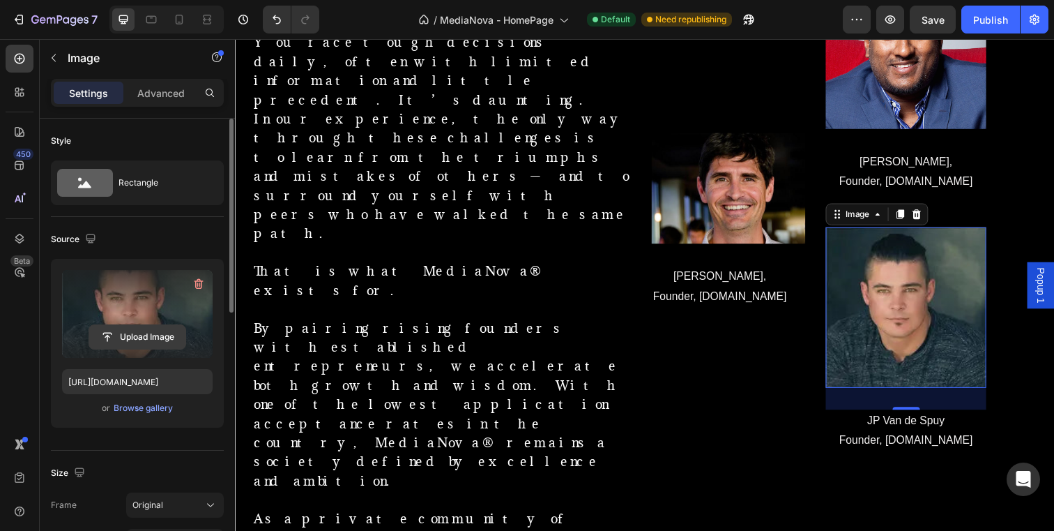
click at [176, 333] on input "file" at bounding box center [137, 337] width 96 height 24
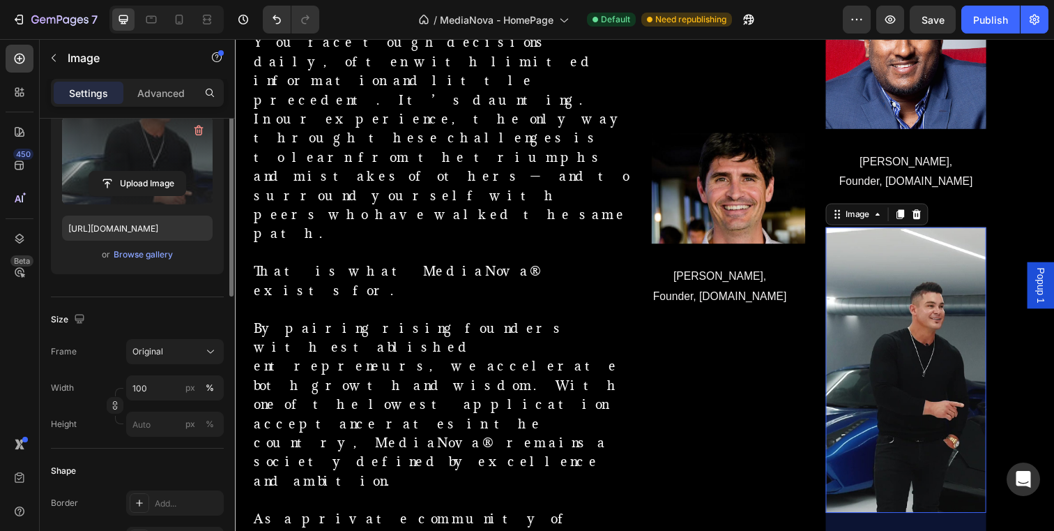
scroll to position [166, 0]
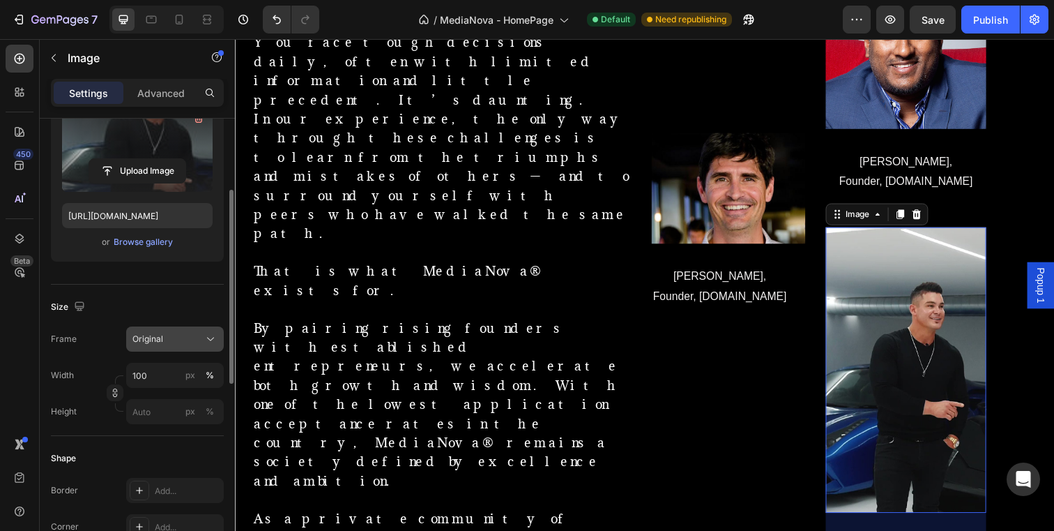
click at [176, 339] on div "Original" at bounding box center [166, 339] width 68 height 13
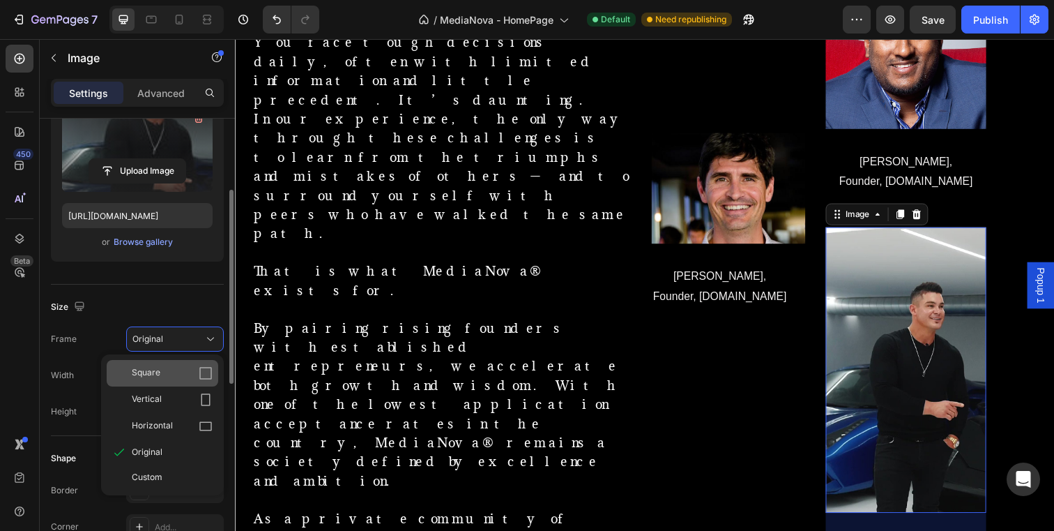
click at [182, 370] on div "Square" at bounding box center [172, 373] width 81 height 14
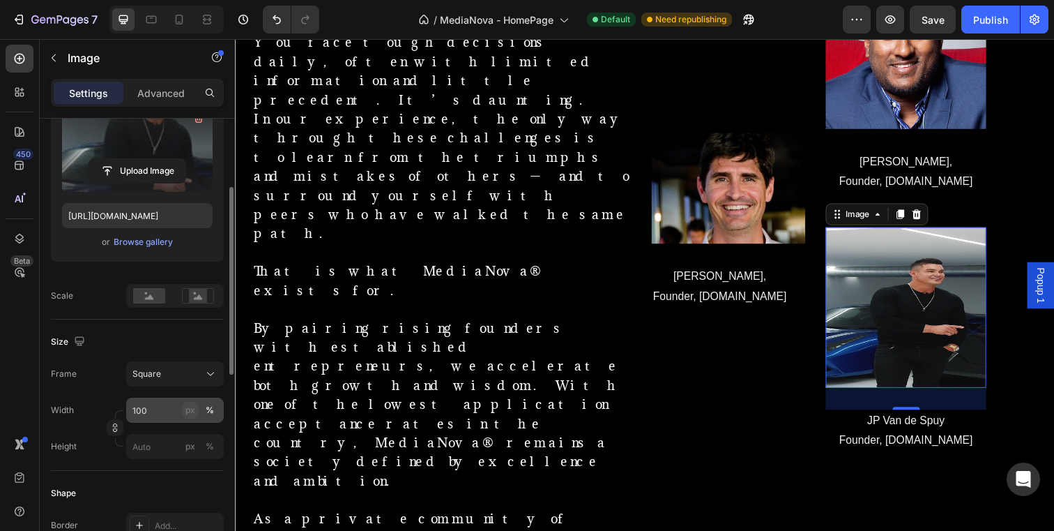
click at [202, 438] on button "px" at bounding box center [210, 446] width 17 height 17
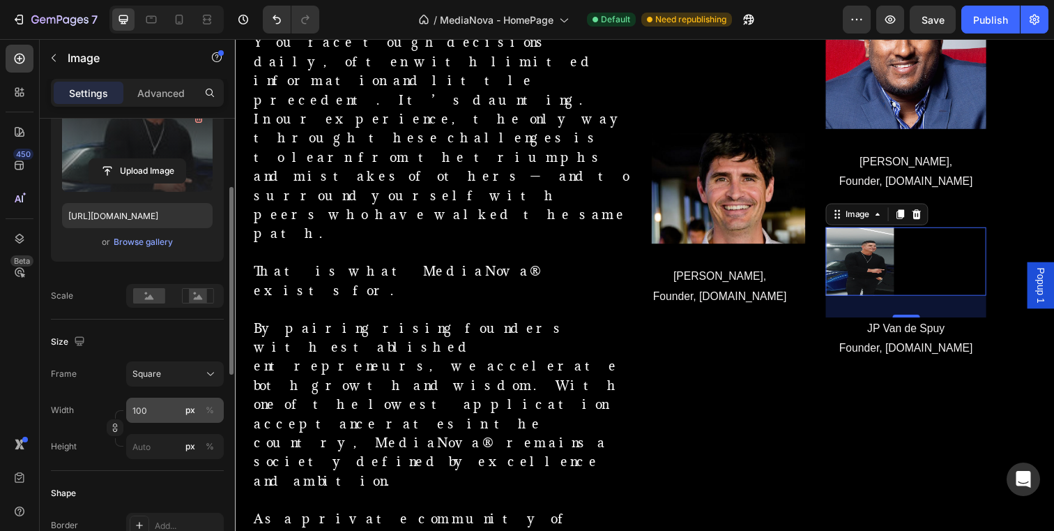
click at [199, 408] on div "px %" at bounding box center [200, 409] width 36 height 25
click at [199, 408] on input "100" at bounding box center [175, 409] width 98 height 25
click at [159, 294] on rect at bounding box center [149, 295] width 32 height 15
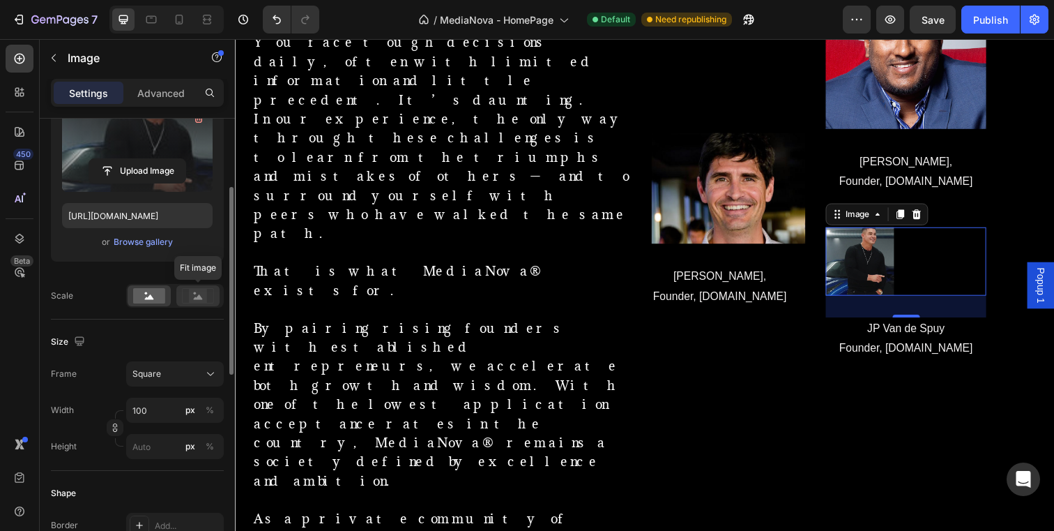
click at [188, 294] on icon at bounding box center [198, 295] width 32 height 15
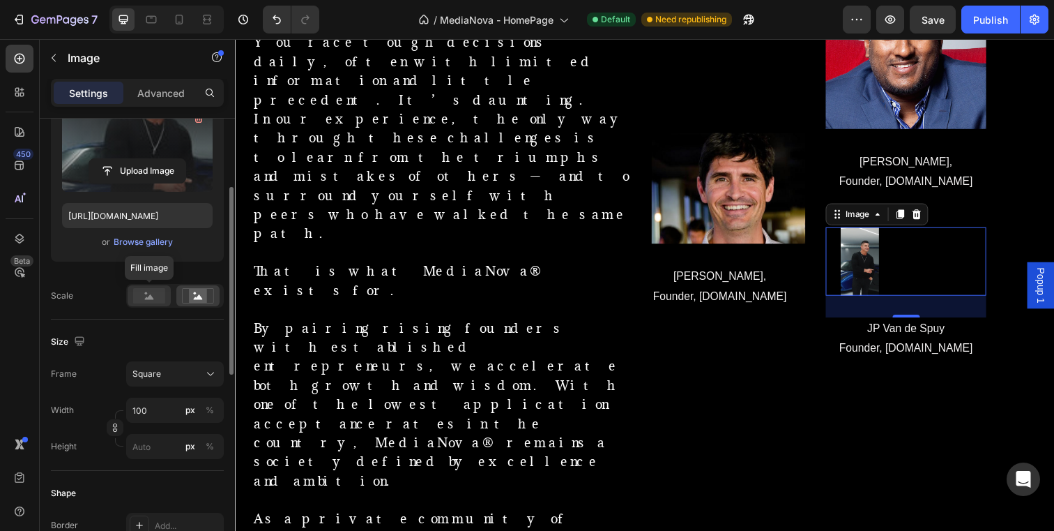
click at [146, 298] on icon at bounding box center [149, 296] width 9 height 5
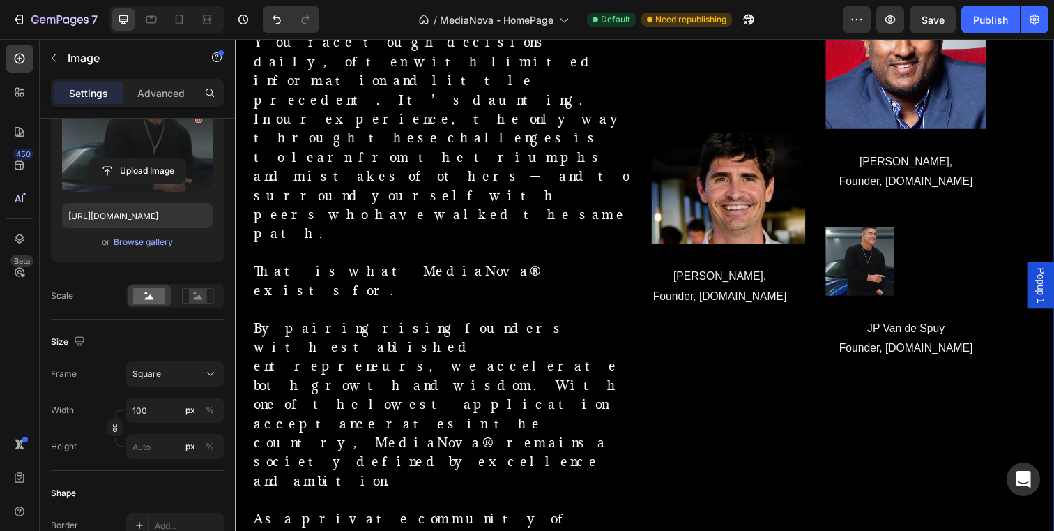
click at [840, 418] on div "Members Text Block Image [PERSON_NAME], Founder, [DOMAIN_NAME] Text block Row I…" at bounding box center [862, 428] width 418 height 1080
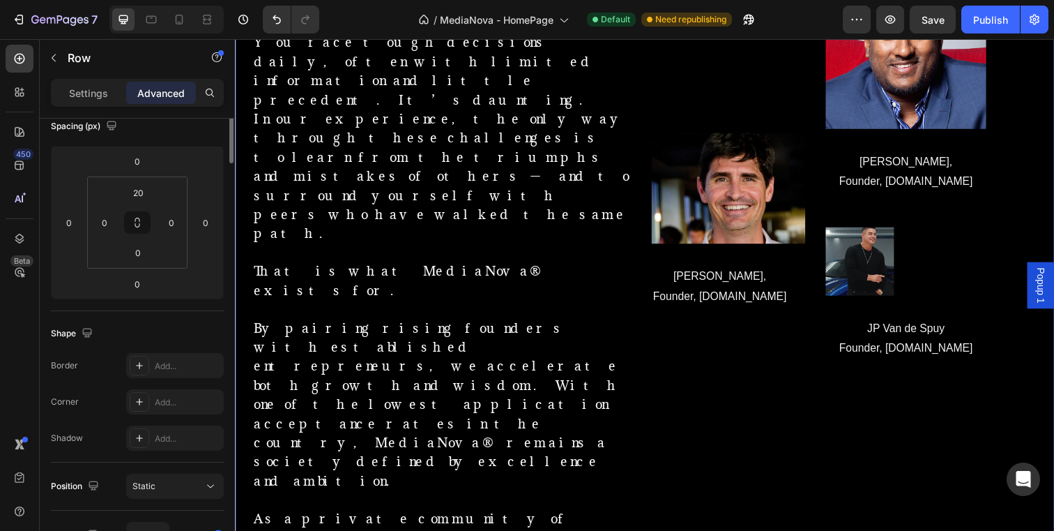
scroll to position [0, 0]
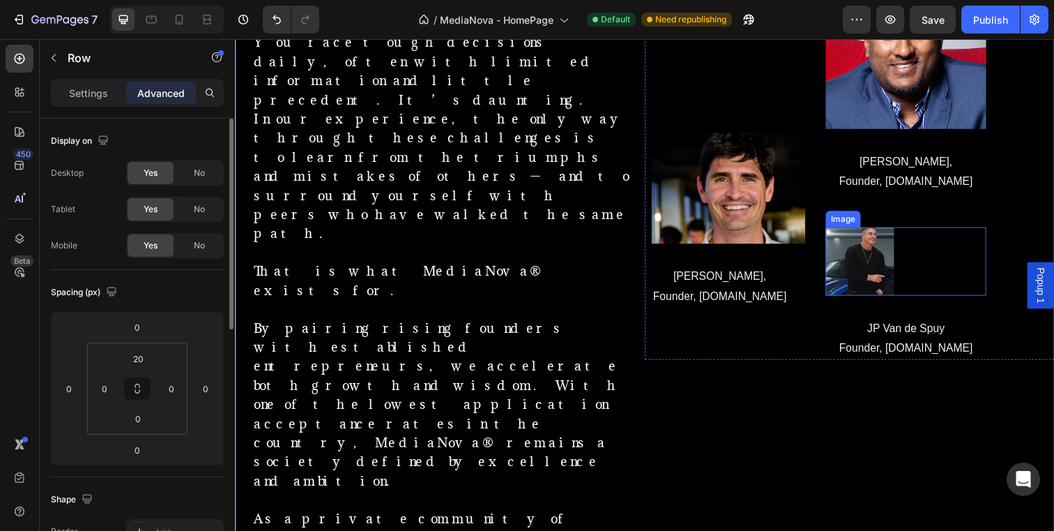
click at [886, 278] on img at bounding box center [873, 266] width 70 height 70
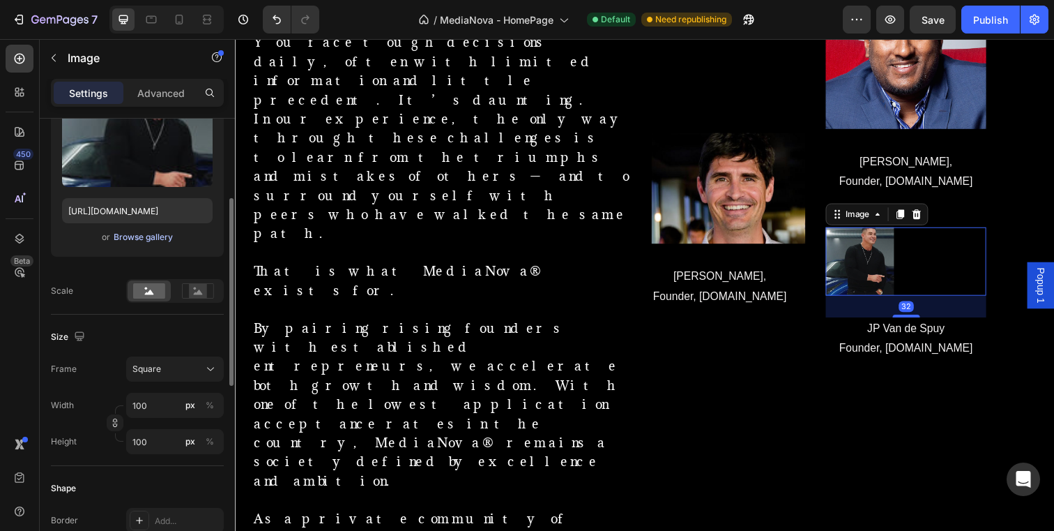
scroll to position [187, 0]
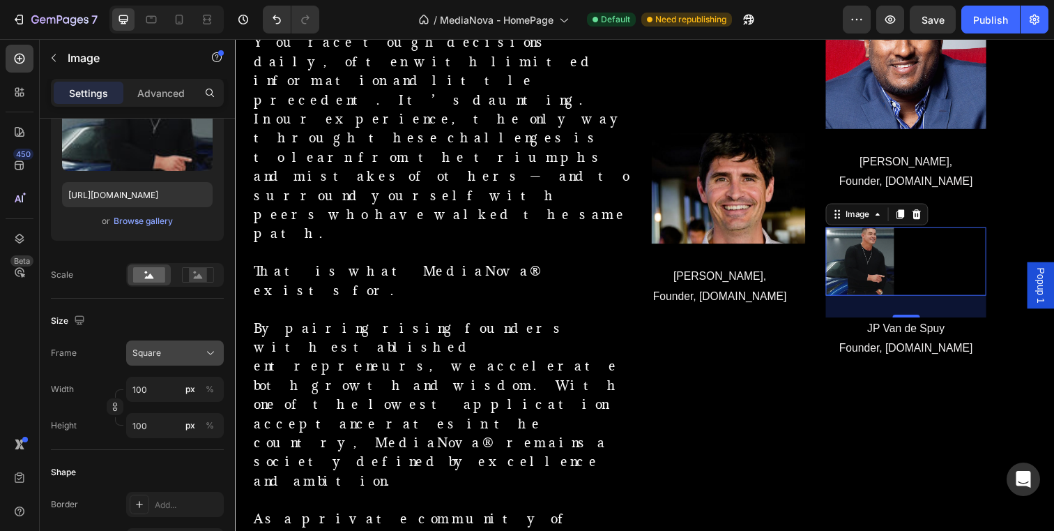
click at [156, 363] on button "Square" at bounding box center [175, 352] width 98 height 25
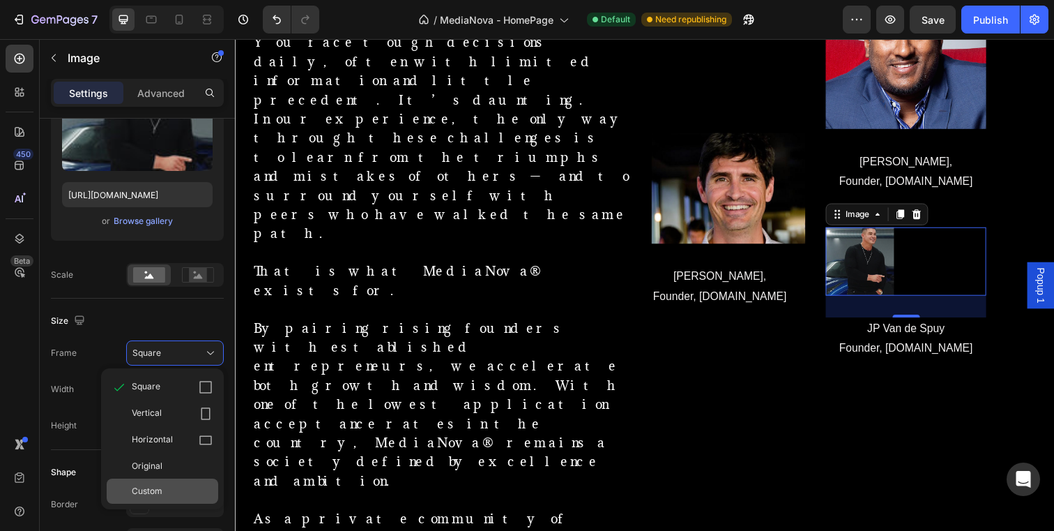
click at [165, 494] on div "Custom" at bounding box center [172, 491] width 81 height 13
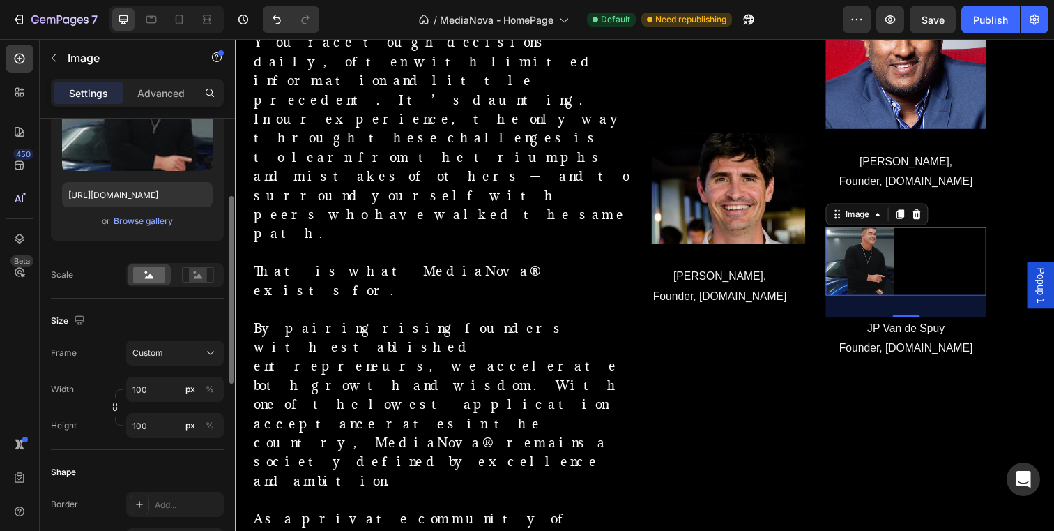
click at [188, 466] on div "Shape" at bounding box center [137, 472] width 173 height 22
click at [160, 391] on input "100" at bounding box center [175, 389] width 98 height 25
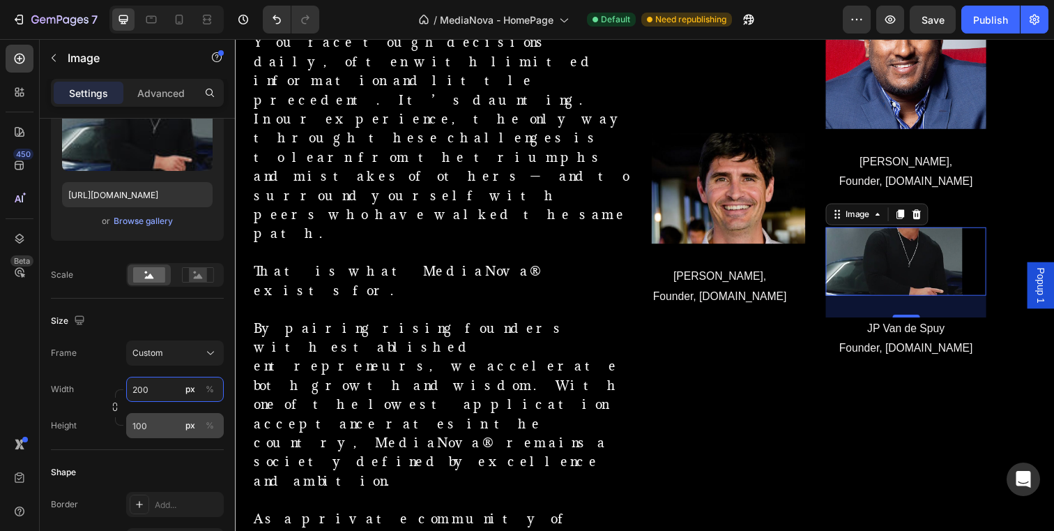
type input "200"
click at [153, 429] on input "100" at bounding box center [175, 425] width 98 height 25
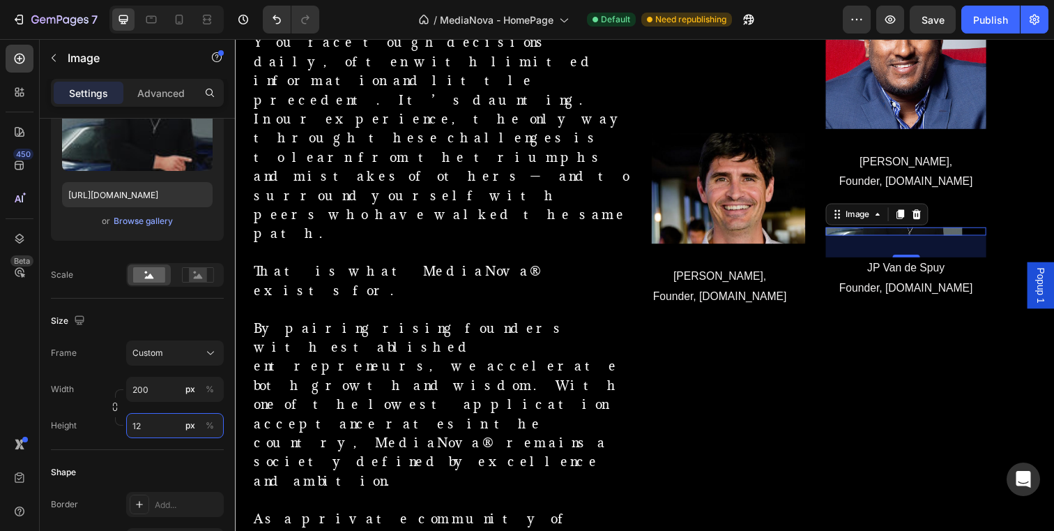
type input "1"
type input "200"
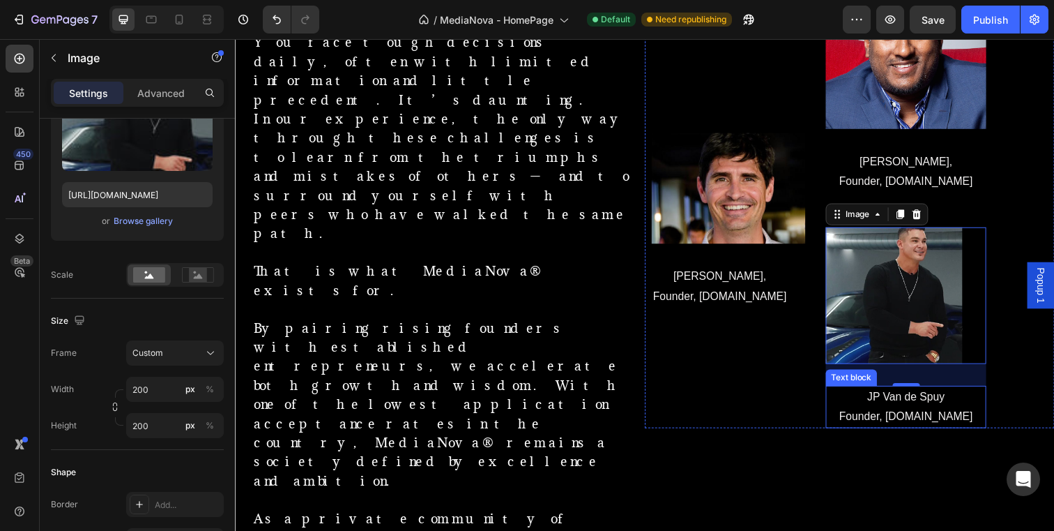
click at [836, 424] on div "Image [PERSON_NAME], Founder, [DOMAIN_NAME] Text block Row Image [PERSON_NAME],…" at bounding box center [862, 203] width 418 height 464
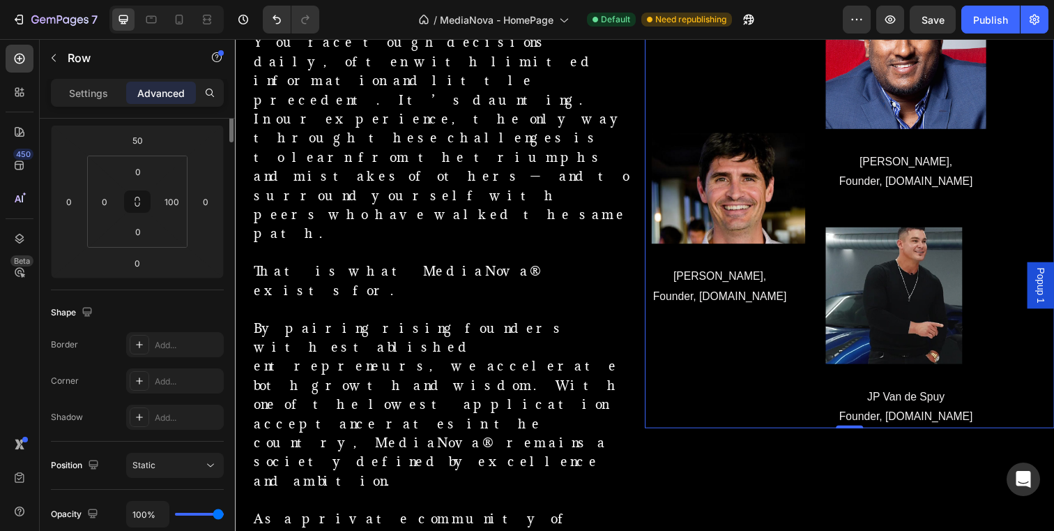
scroll to position [0, 0]
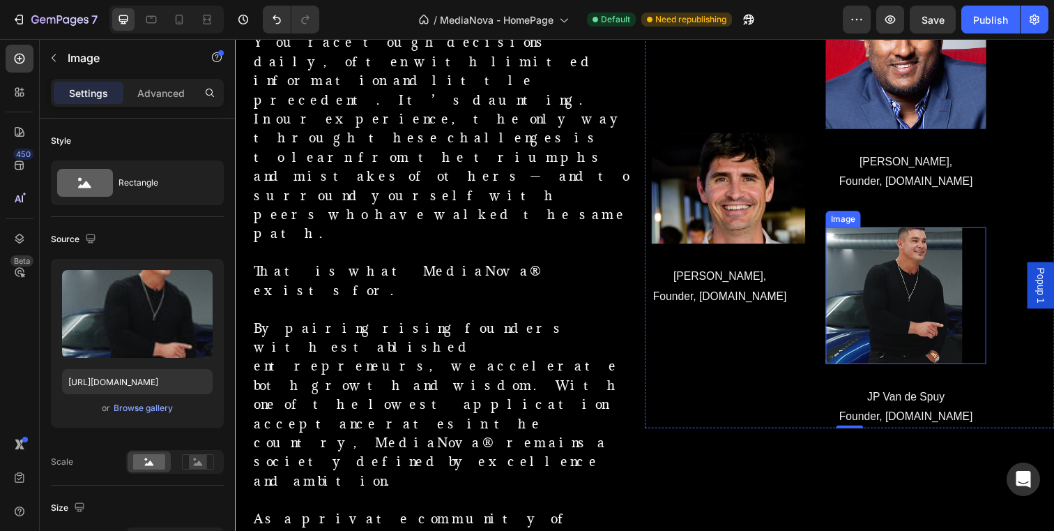
click at [892, 324] on img at bounding box center [907, 300] width 139 height 139
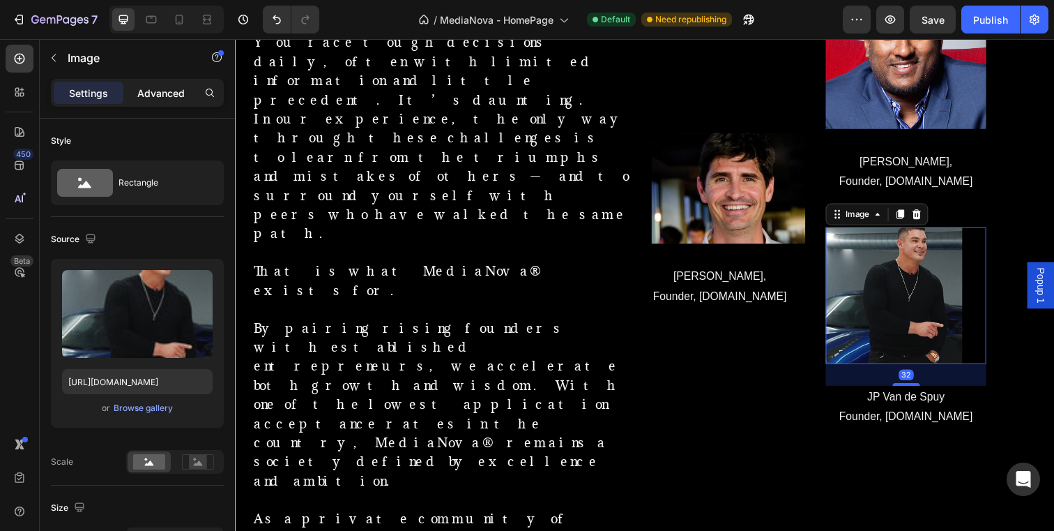
click at [167, 93] on p "Advanced" at bounding box center [160, 93] width 47 height 15
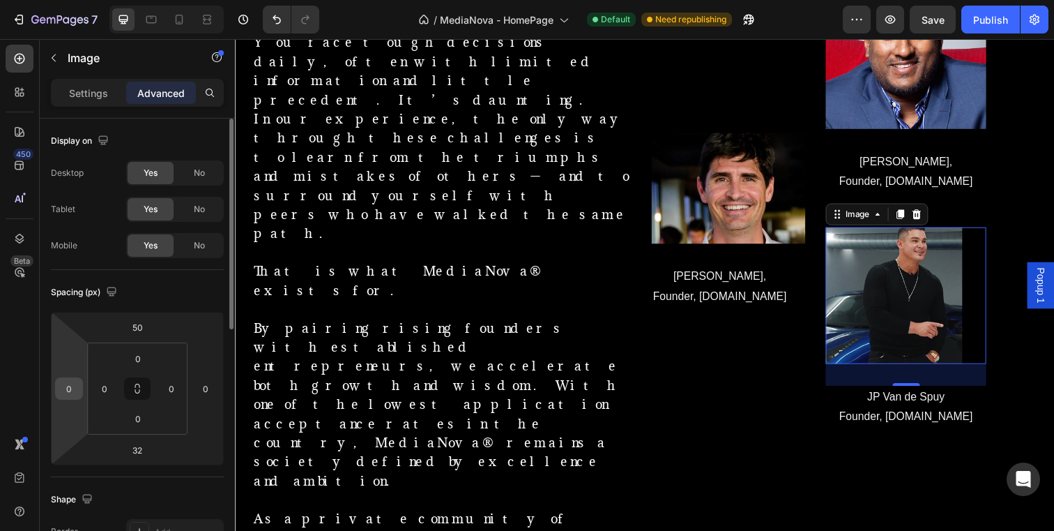
click at [67, 394] on input "0" at bounding box center [69, 388] width 21 height 21
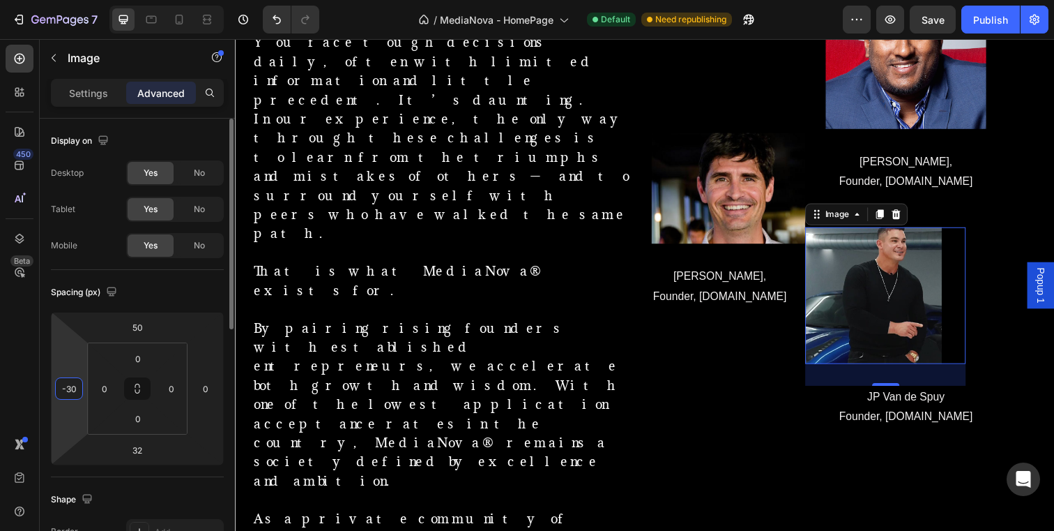
type input "-3"
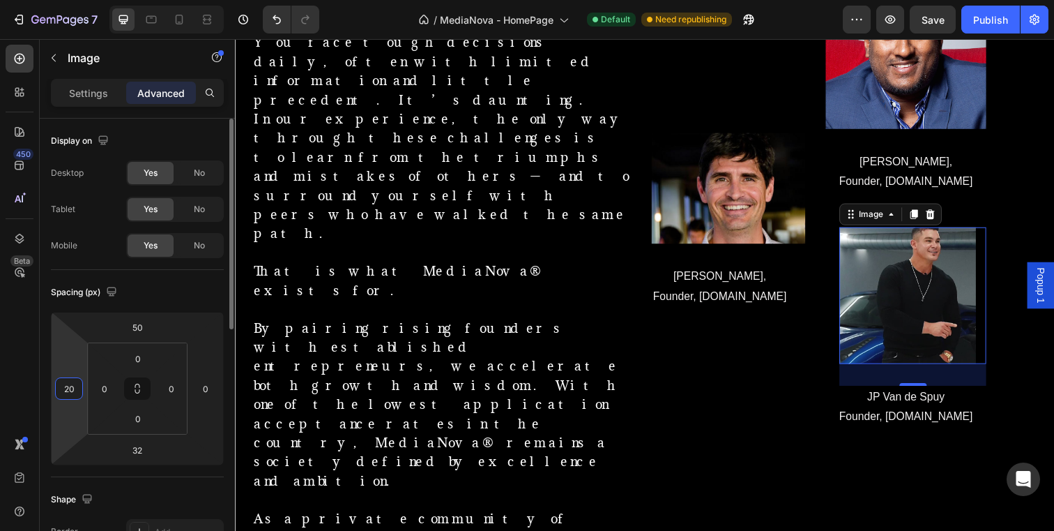
type input "2"
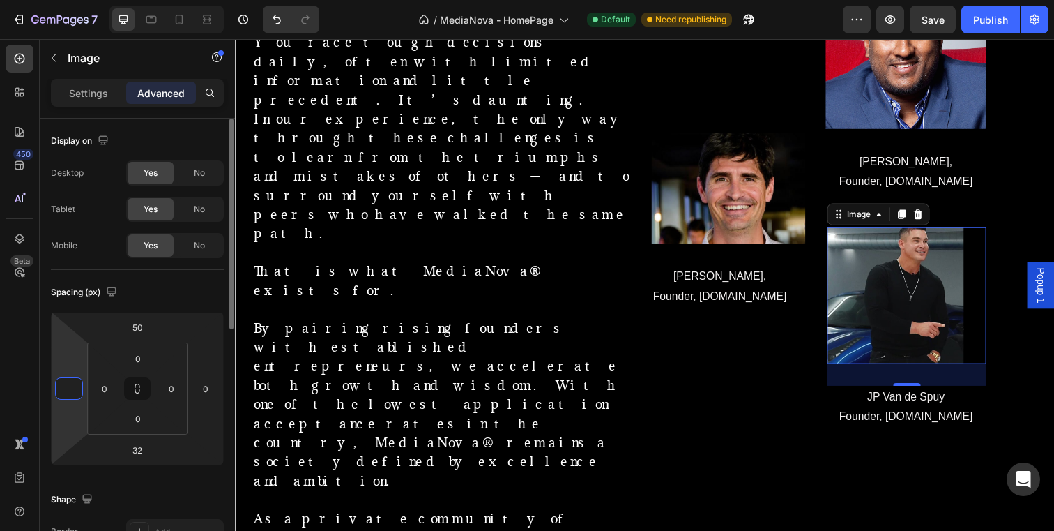
type input "4"
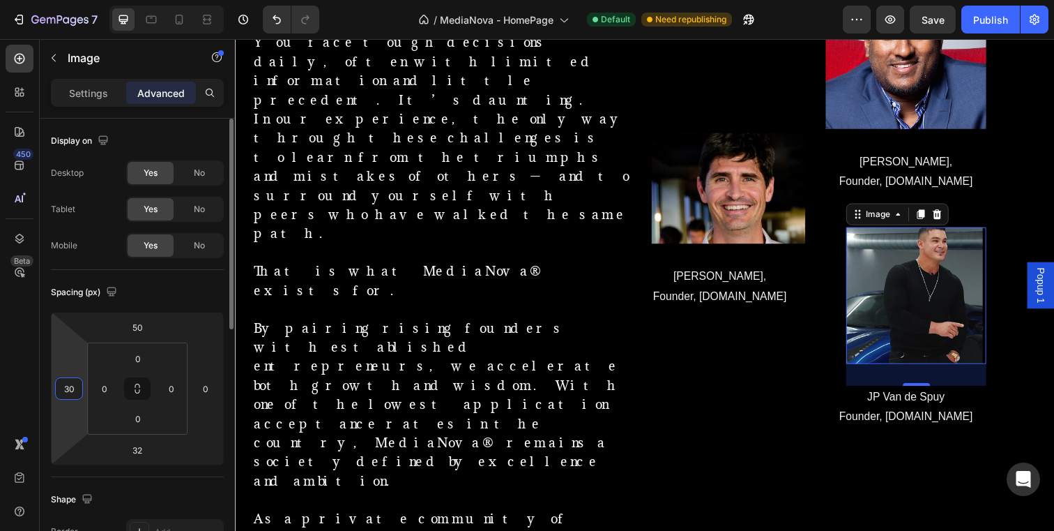
type input "3"
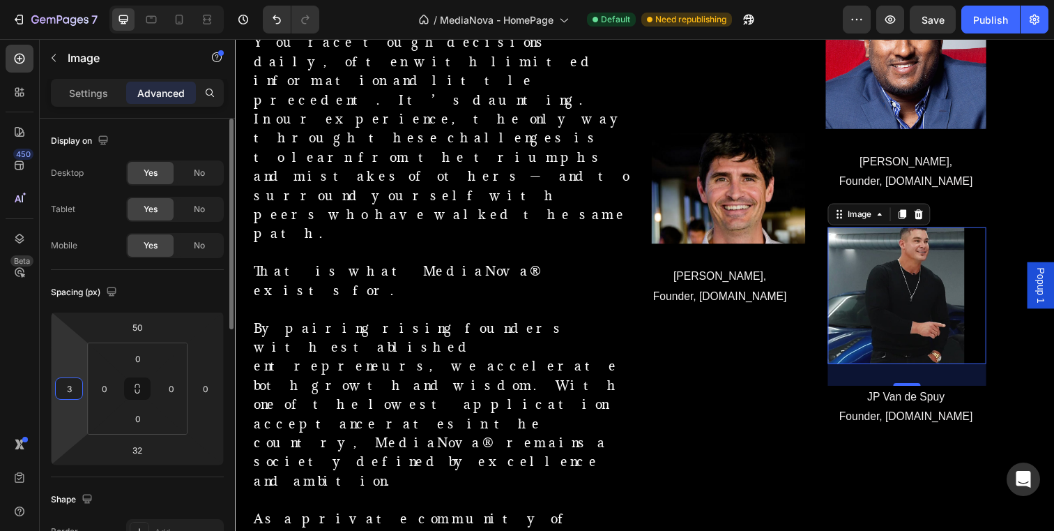
type input "35"
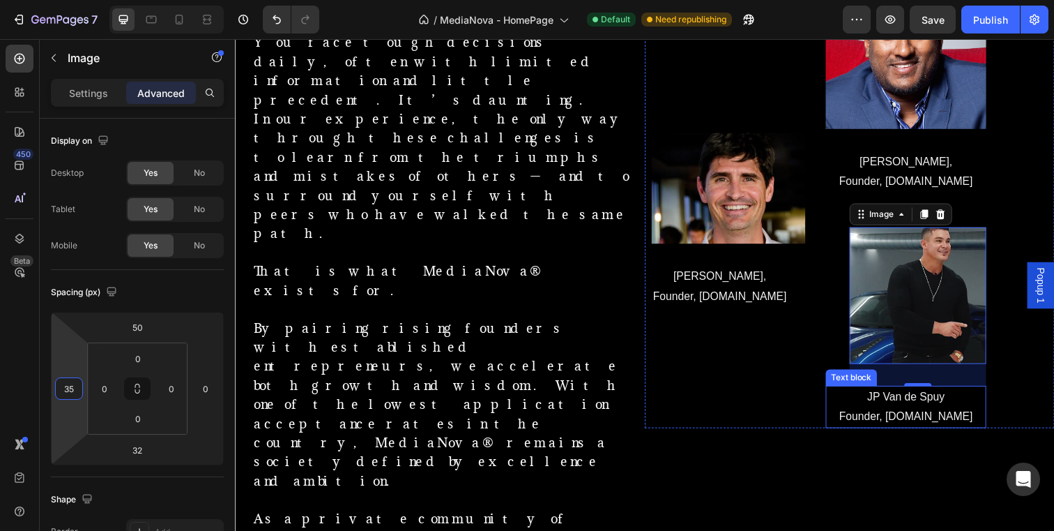
click at [871, 409] on p "JP Van de Spuy" at bounding box center [920, 404] width 161 height 20
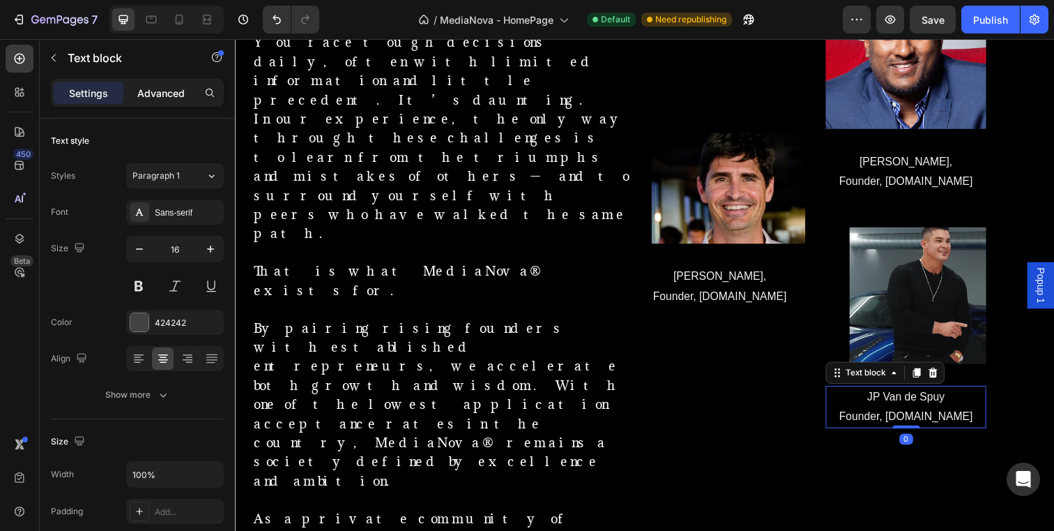
click at [162, 86] on p "Advanced" at bounding box center [160, 93] width 47 height 15
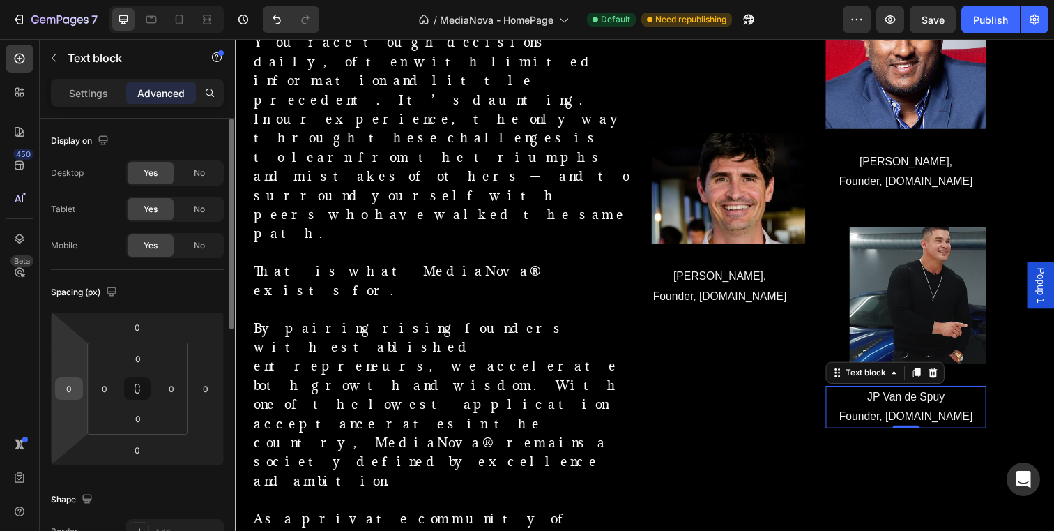
click at [72, 395] on input "0" at bounding box center [69, 388] width 21 height 21
type input "30"
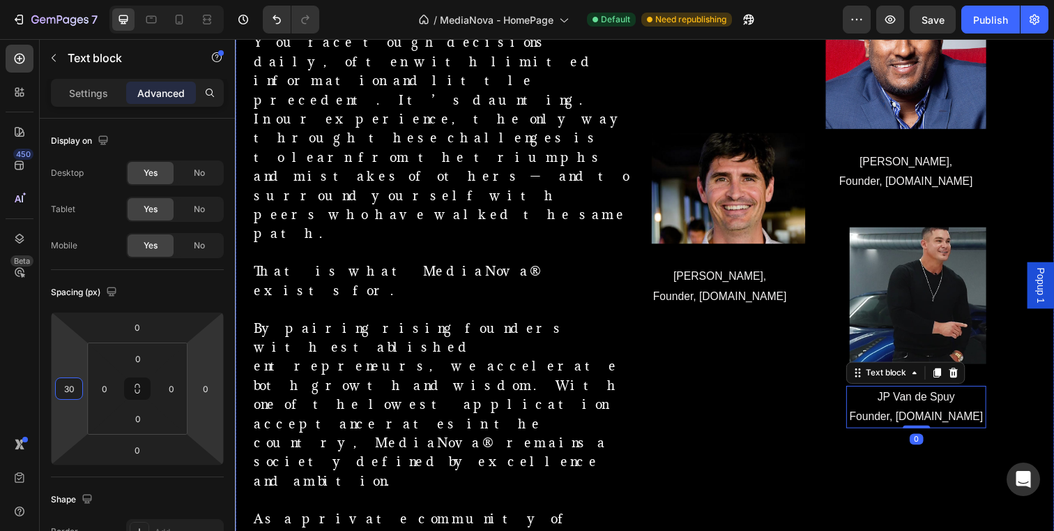
click at [881, 436] on div "Members Text Block Image [PERSON_NAME], Founder, [DOMAIN_NAME] Text block Row I…" at bounding box center [862, 428] width 418 height 1080
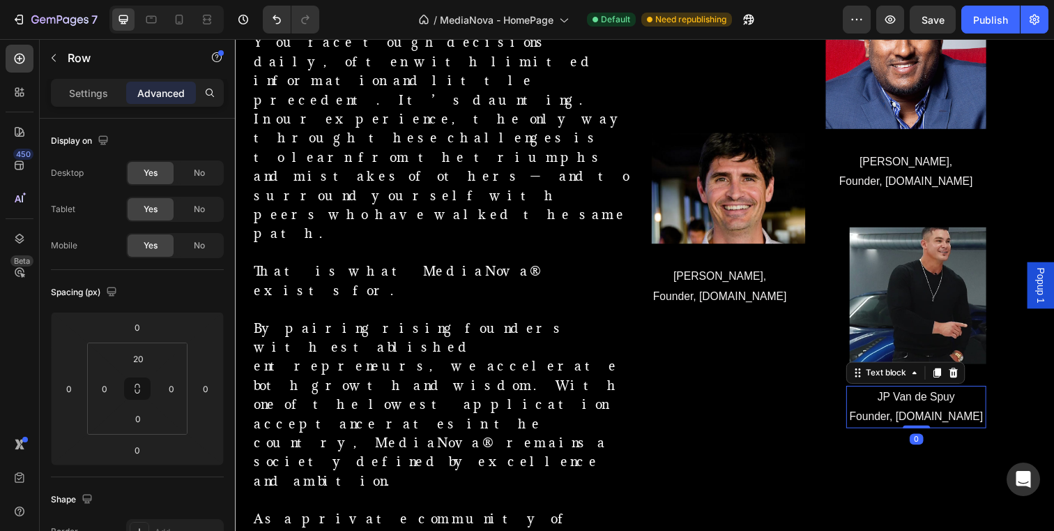
click at [897, 400] on span "JP Van de Spuy" at bounding box center [930, 403] width 79 height 12
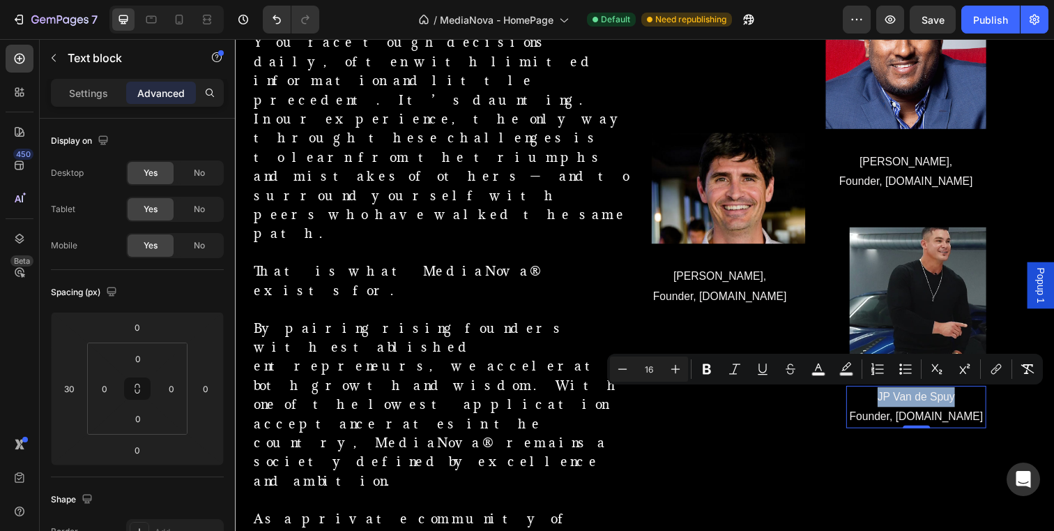
drag, startPoint x: 891, startPoint y: 402, endPoint x: 969, endPoint y: 404, distance: 78.1
click at [969, 404] on span "JP Van de Spuy" at bounding box center [930, 403] width 79 height 12
click at [705, 361] on button "Bold" at bounding box center [707, 368] width 25 height 25
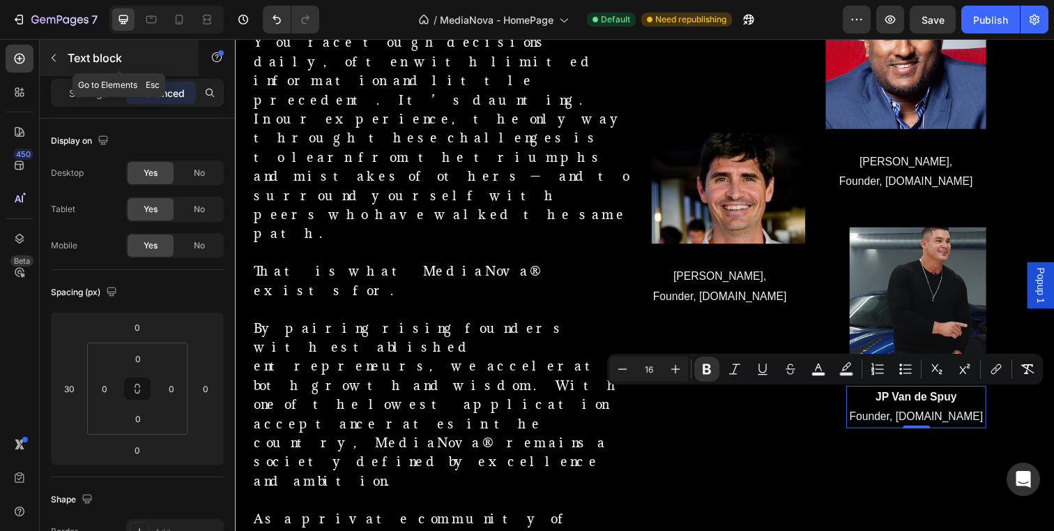
click at [64, 59] on button "button" at bounding box center [54, 58] width 22 height 22
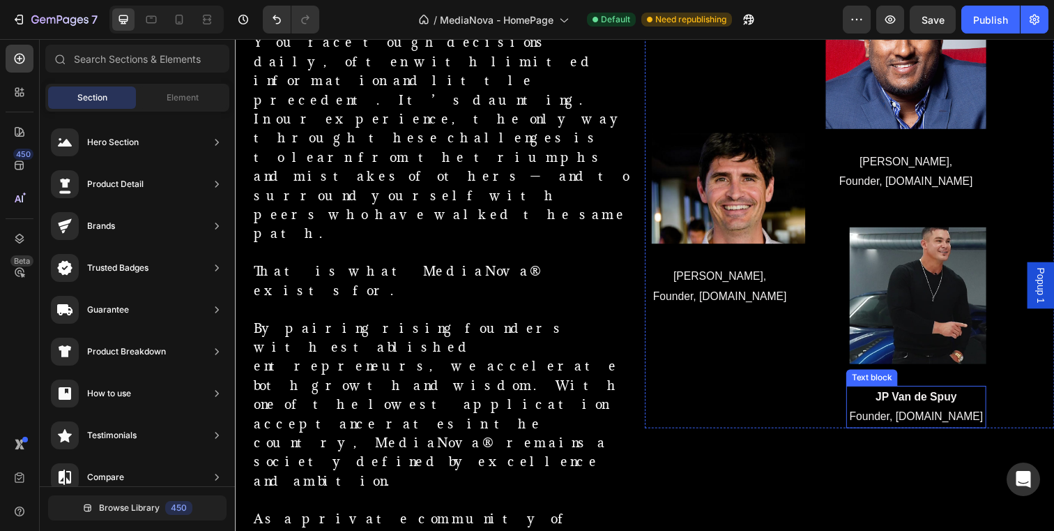
click at [946, 404] on strong "JP Van de Spuy" at bounding box center [930, 403] width 83 height 12
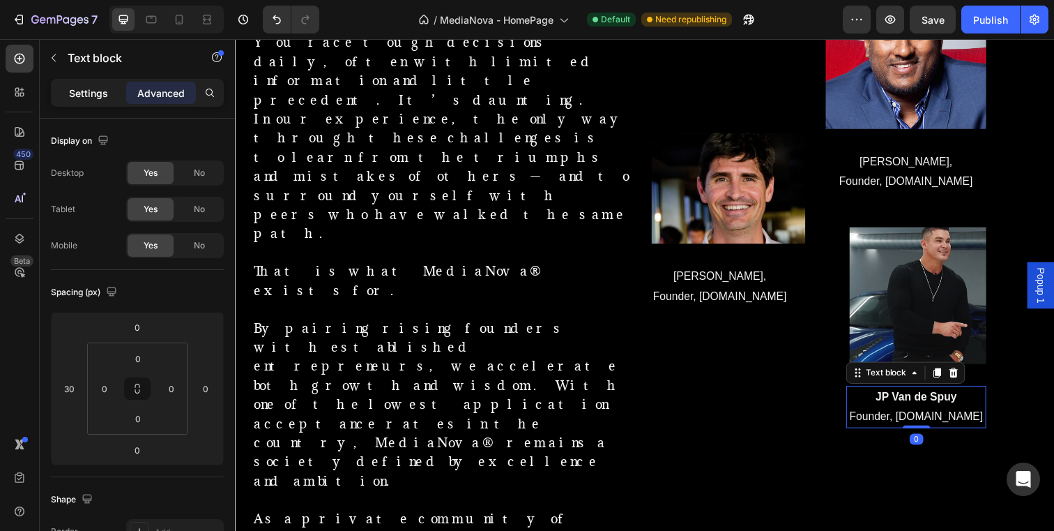
click at [94, 99] on p "Settings" at bounding box center [88, 93] width 39 height 15
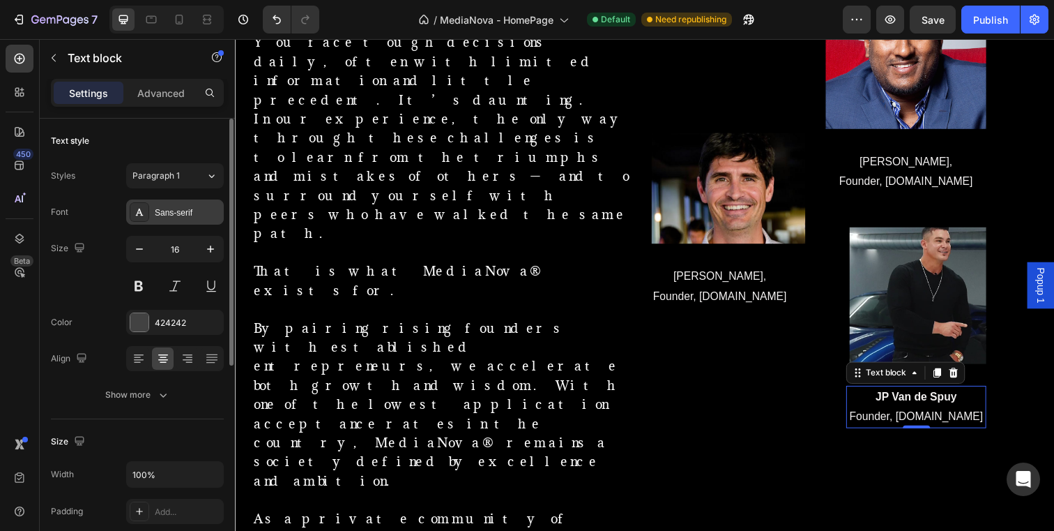
click at [192, 206] on div "Sans-serif" at bounding box center [188, 212] width 66 height 13
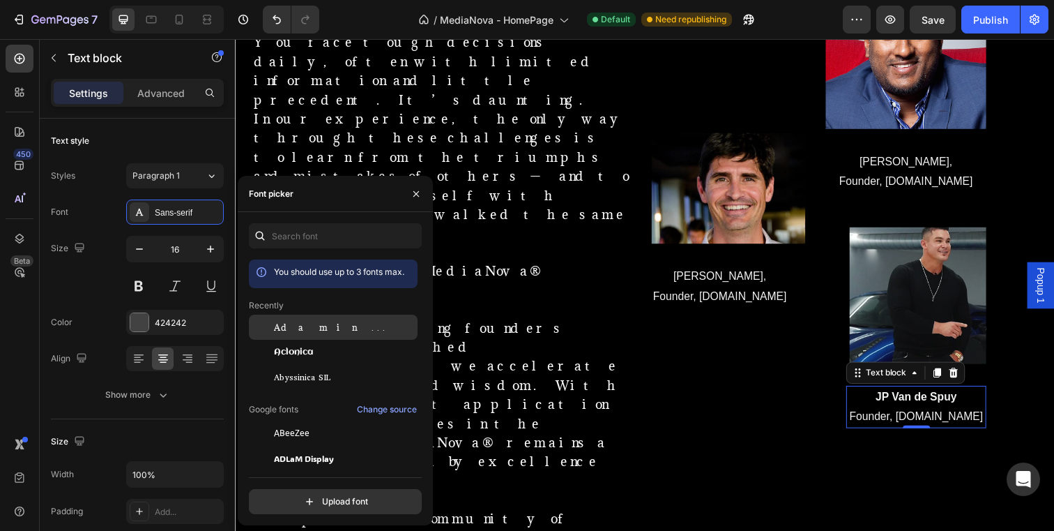
click at [319, 321] on div "Adamina" at bounding box center [344, 327] width 141 height 13
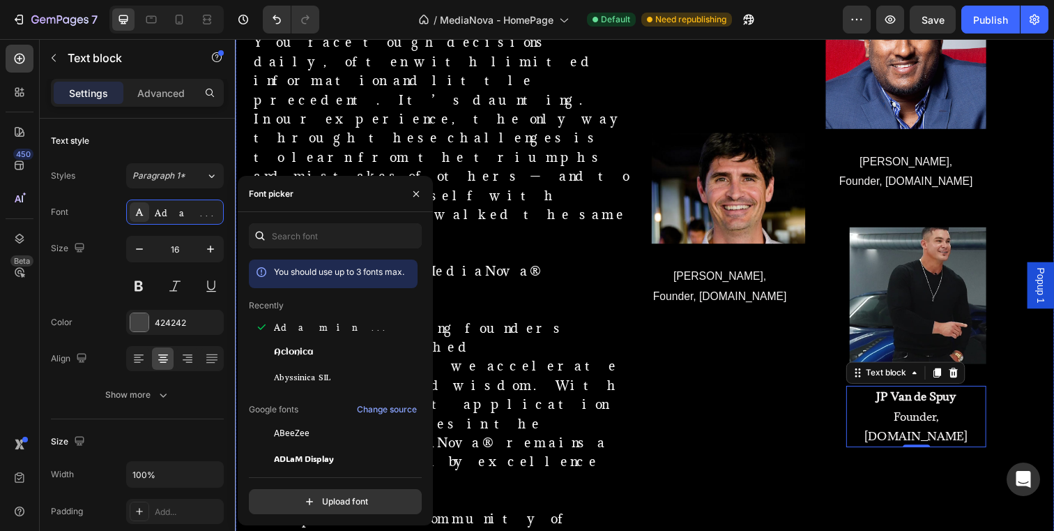
click at [796, 439] on div "Members Text Block Image [PERSON_NAME], Founder, [DOMAIN_NAME] Text block Row I…" at bounding box center [862, 428] width 418 height 1080
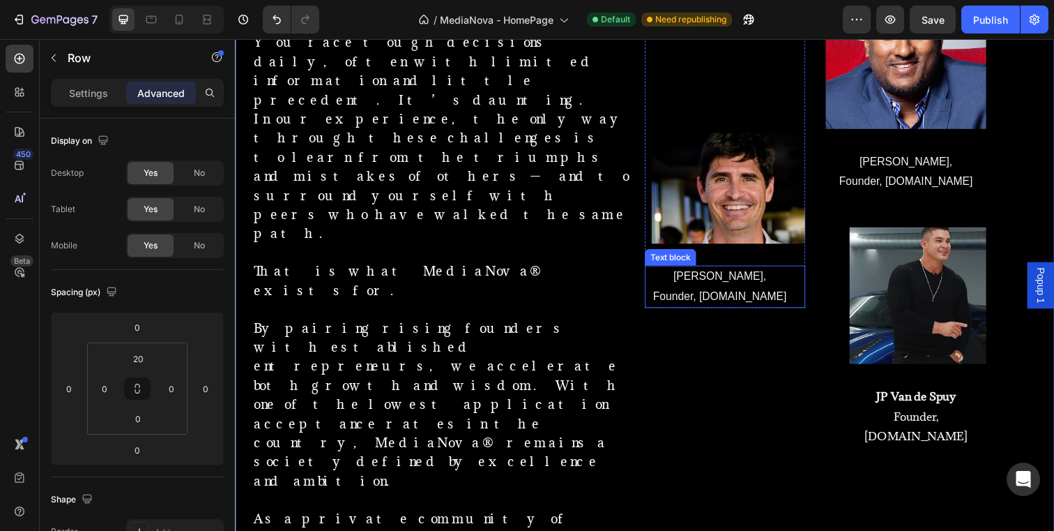
click at [744, 284] on span "[PERSON_NAME]," at bounding box center [730, 281] width 95 height 12
drag, startPoint x: 766, startPoint y: 283, endPoint x: 680, endPoint y: 283, distance: 85.8
click at [680, 283] on p "[PERSON_NAME]" at bounding box center [730, 281] width 137 height 20
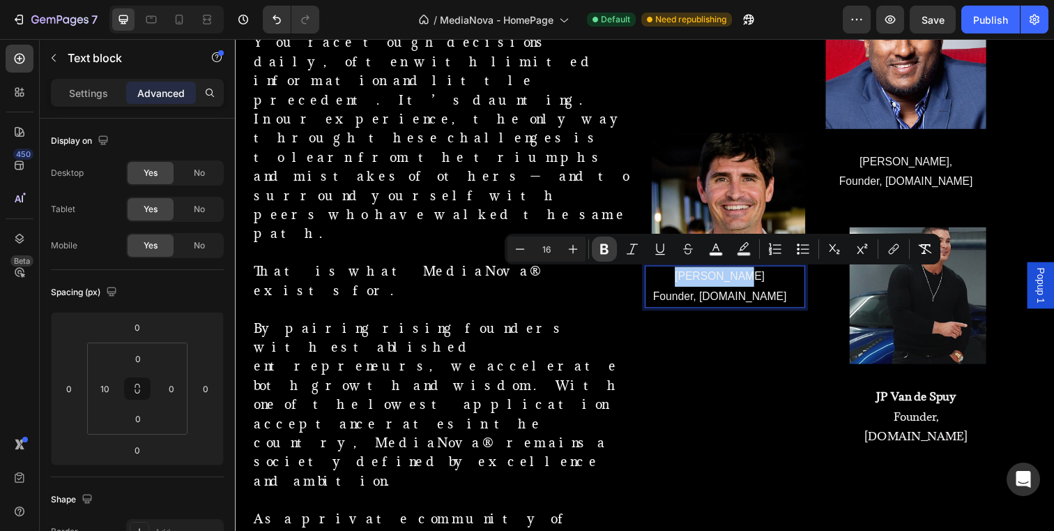
click at [601, 254] on icon "Editor contextual toolbar" at bounding box center [605, 249] width 14 height 14
click at [86, 93] on p "Settings" at bounding box center [88, 93] width 39 height 15
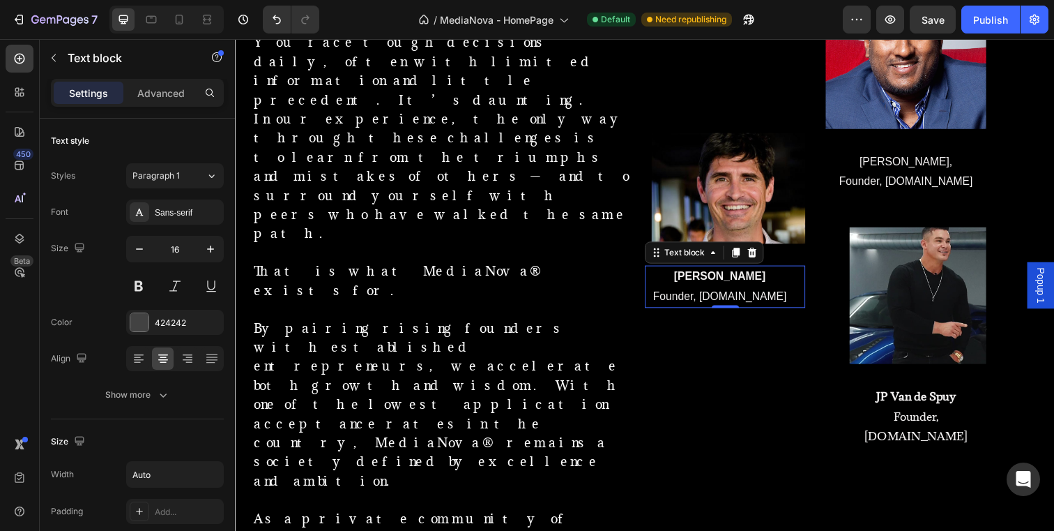
click at [805, 282] on div "[PERSON_NAME] Founder, [DOMAIN_NAME]" at bounding box center [738, 291] width 157 height 43
click at [194, 208] on div "Sans-serif" at bounding box center [188, 212] width 66 height 13
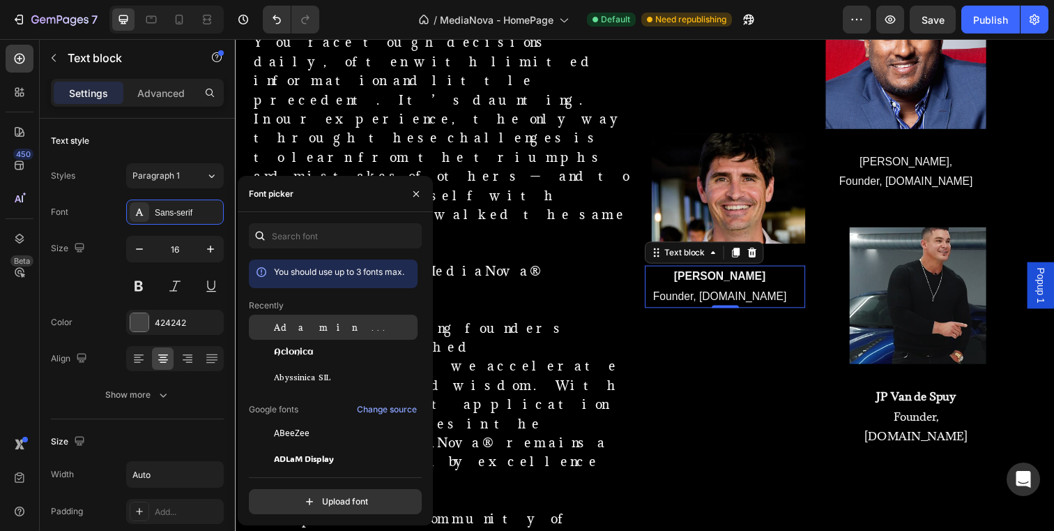
click at [321, 323] on div "Adamina" at bounding box center [344, 327] width 141 height 13
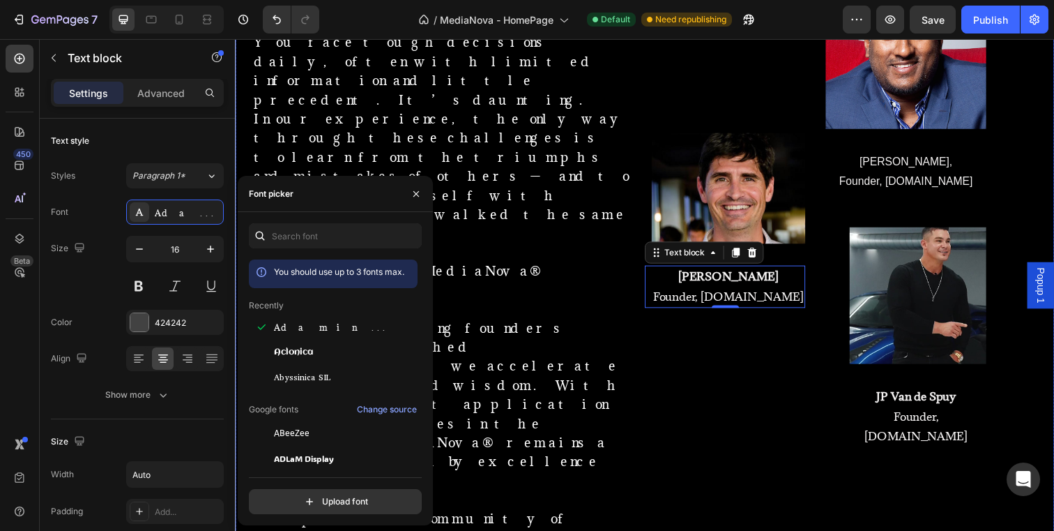
click at [821, 451] on div "Members Text Block Image [PERSON_NAME] Founder, [DOMAIN_NAME] Text block 0 Row …" at bounding box center [862, 428] width 418 height 1080
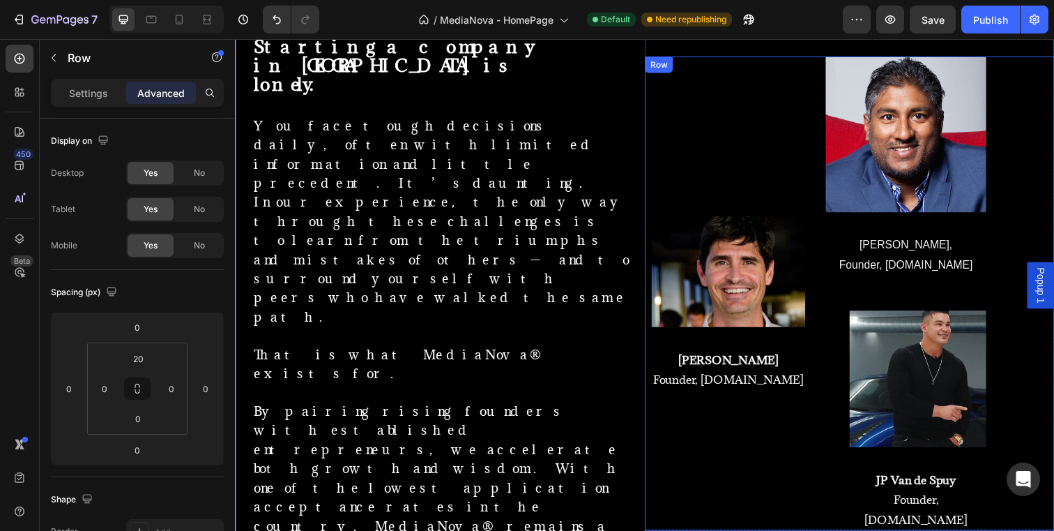
scroll to position [1001, 0]
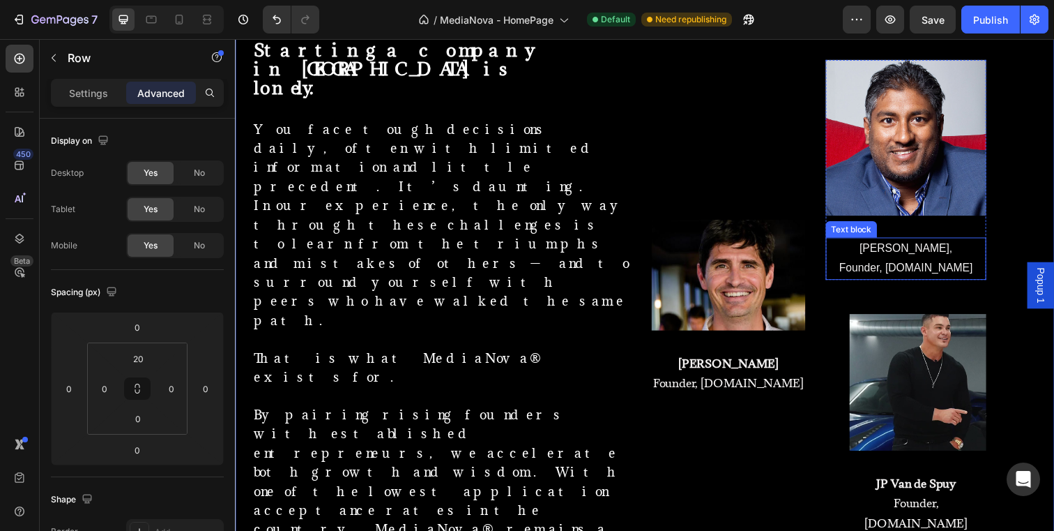
click at [938, 259] on p "[PERSON_NAME]," at bounding box center [920, 253] width 161 height 20
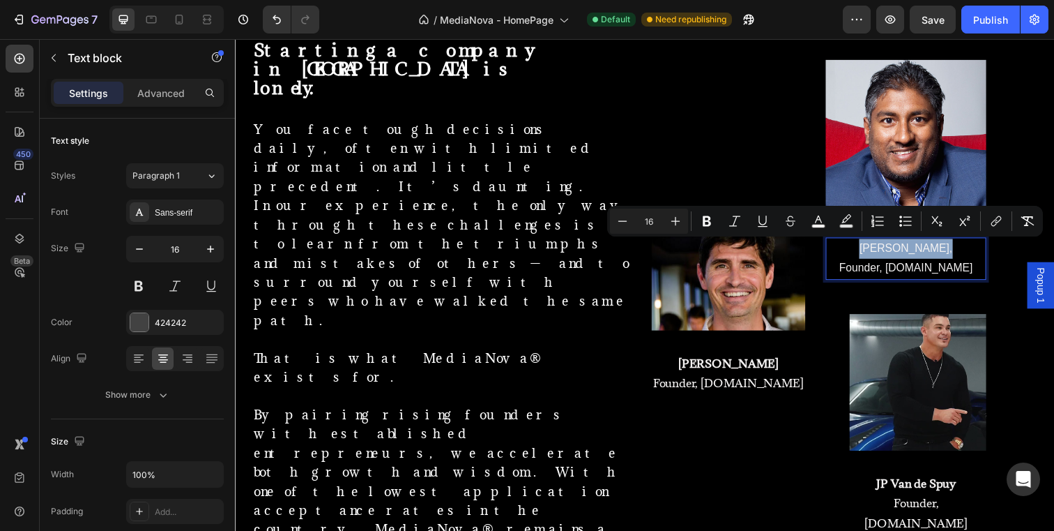
drag, startPoint x: 881, startPoint y: 254, endPoint x: 957, endPoint y: 249, distance: 75.5
click at [957, 249] on span "[PERSON_NAME]," at bounding box center [919, 252] width 95 height 12
click at [706, 222] on icon "Editor contextual toolbar" at bounding box center [707, 221] width 14 height 14
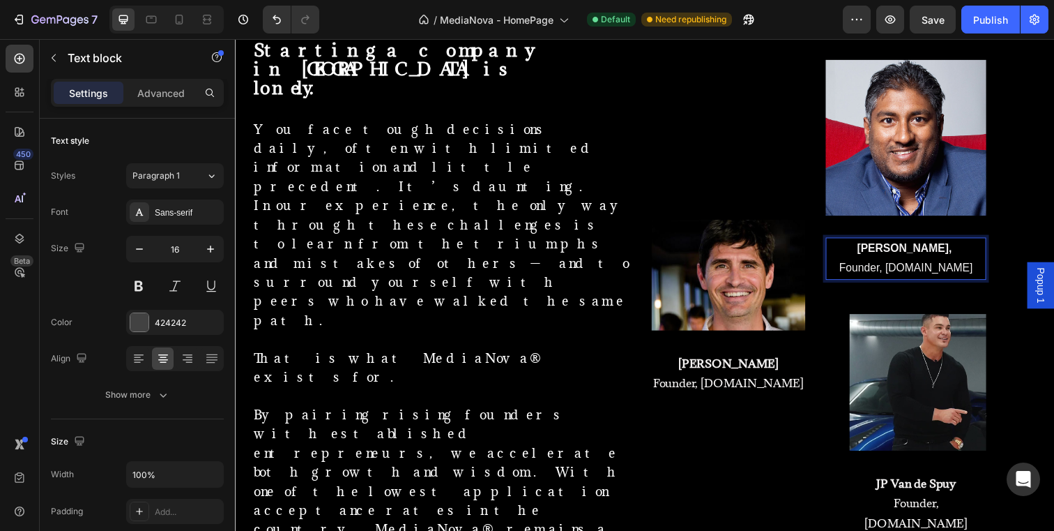
click at [851, 271] on p "Founder, [DOMAIN_NAME]" at bounding box center [920, 273] width 161 height 20
click at [177, 218] on div "Sans-serif" at bounding box center [188, 212] width 66 height 13
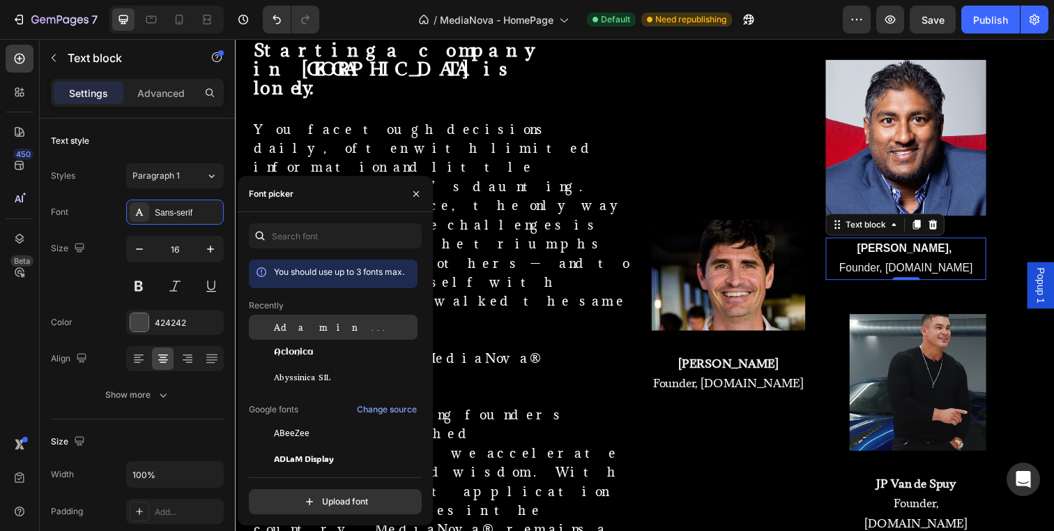
click at [325, 332] on div "Adamina" at bounding box center [344, 327] width 141 height 13
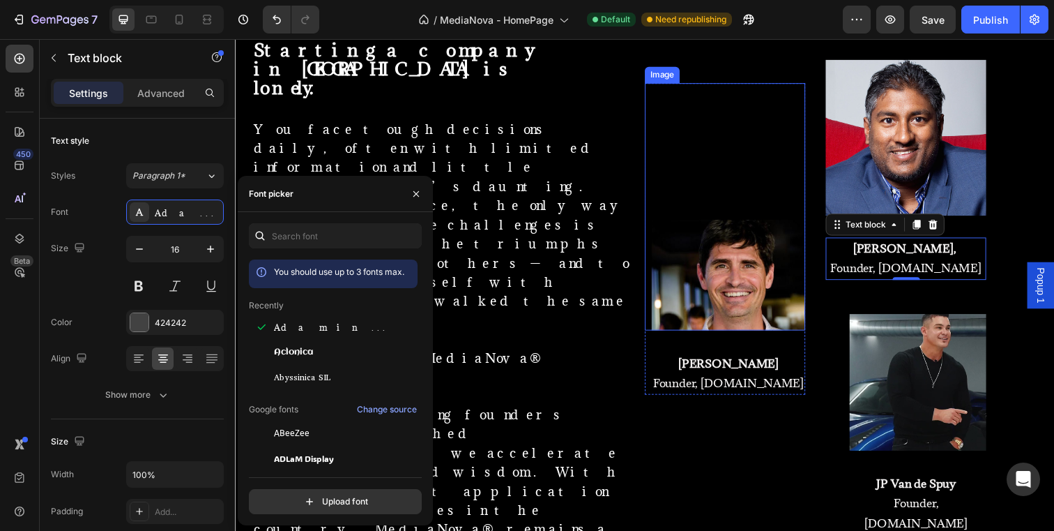
click at [752, 149] on div "Image" at bounding box center [735, 210] width 164 height 252
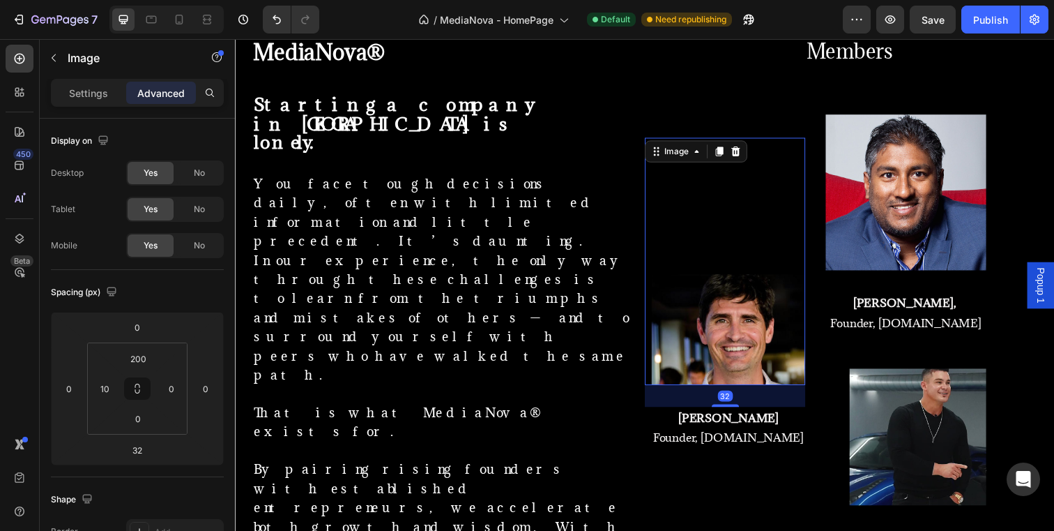
scroll to position [946, 0]
click at [992, 15] on div "Publish" at bounding box center [990, 20] width 35 height 15
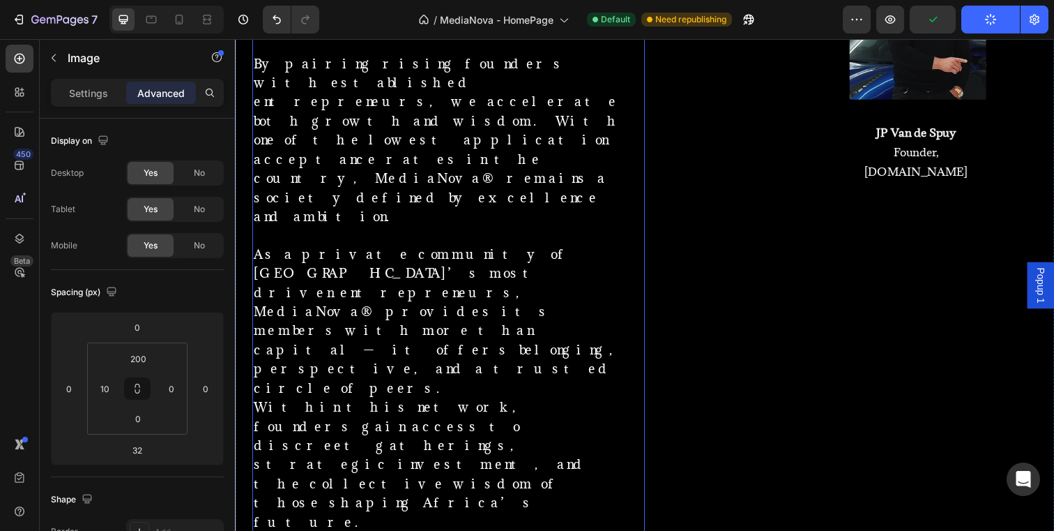
scroll to position [1657, 0]
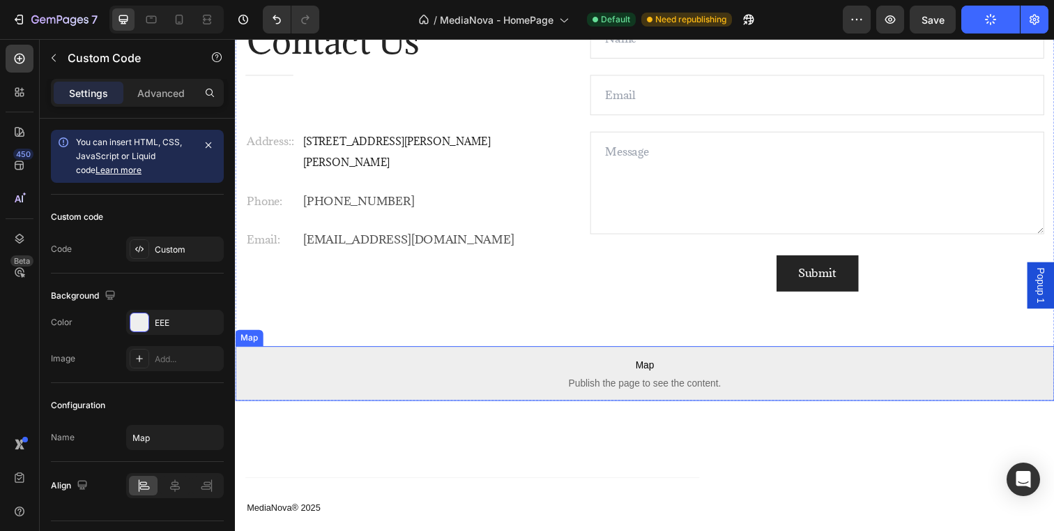
click at [577, 367] on span "Map" at bounding box center [653, 371] width 837 height 17
click at [319, 339] on icon at bounding box center [321, 339] width 9 height 10
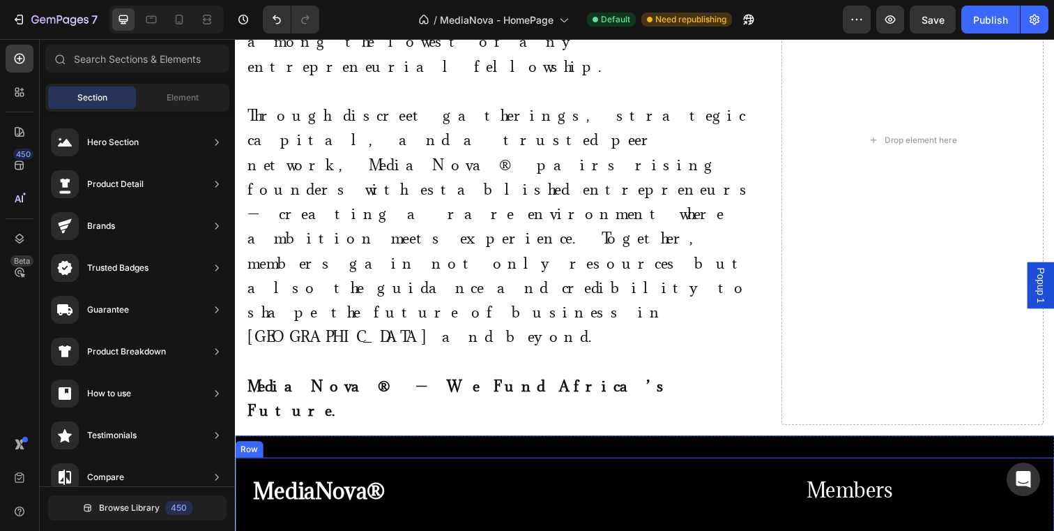
scroll to position [1808, 0]
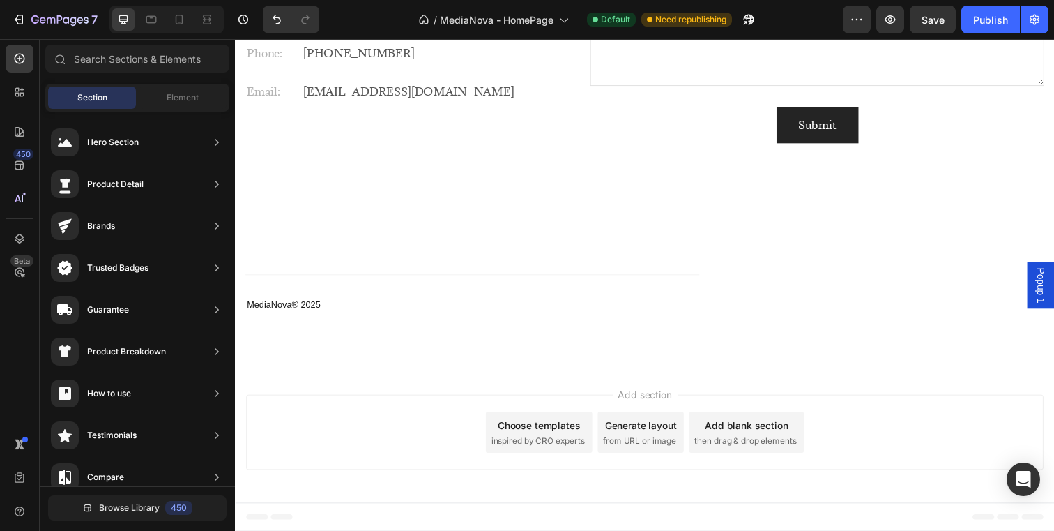
click at [443, 446] on div "Add section Choose templates inspired by CRO experts Generate layout from URL o…" at bounding box center [653, 440] width 814 height 77
click at [443, 489] on div "Add section Choose templates inspired by CRO experts Generate layout from URL o…" at bounding box center [653, 443] width 837 height 138
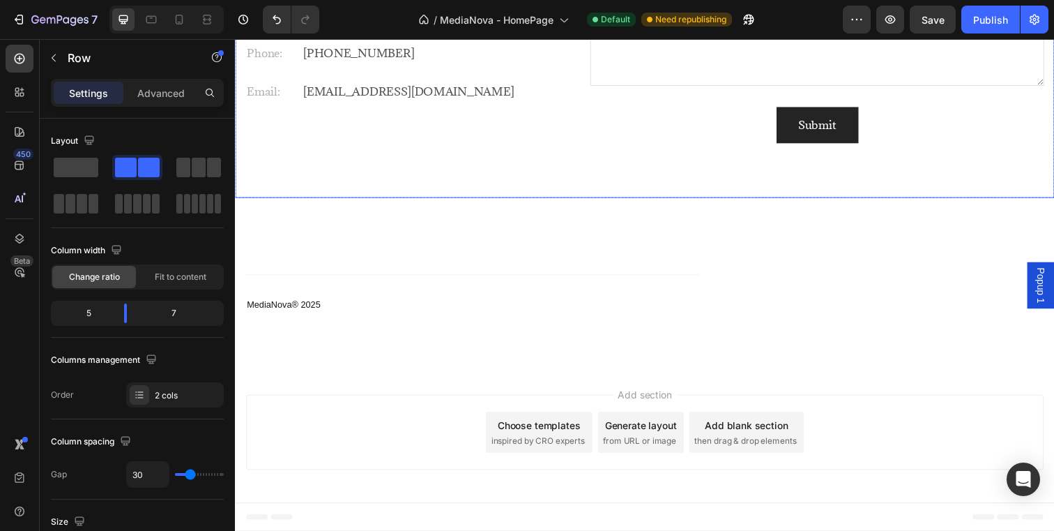
click at [411, 185] on div "Contact Us Heading Title Line Address:: Text [STREET_ADDRESS][PERSON_NAME][PERS…" at bounding box center [653, 34] width 837 height 334
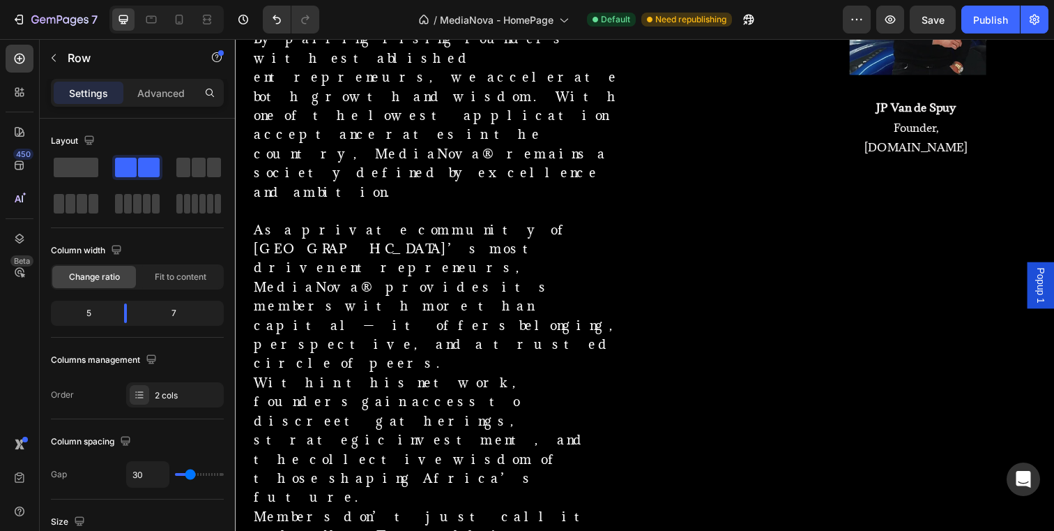
scroll to position [1382, 0]
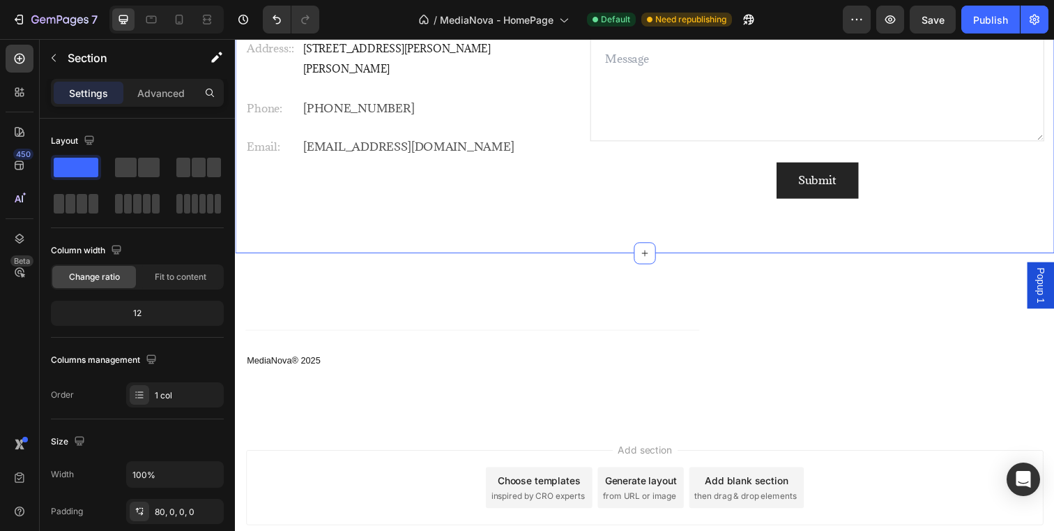
scroll to position [1763, 0]
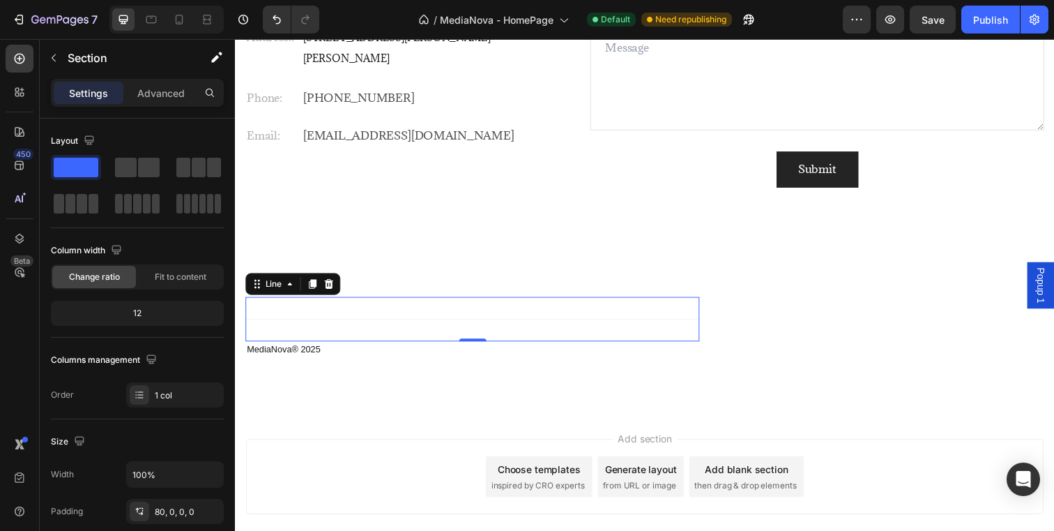
click at [454, 310] on div "Title Line 0" at bounding box center [477, 324] width 464 height 45
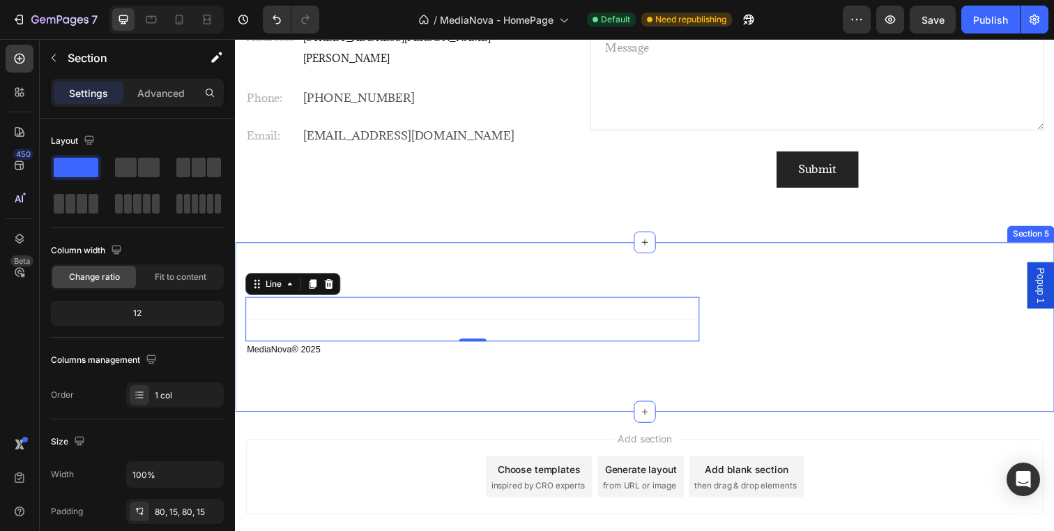
click at [464, 271] on div "Title Line 0 MediaNova® 2025 Text block Copyright © 2022 Text block Image Row R…" at bounding box center [653, 333] width 837 height 174
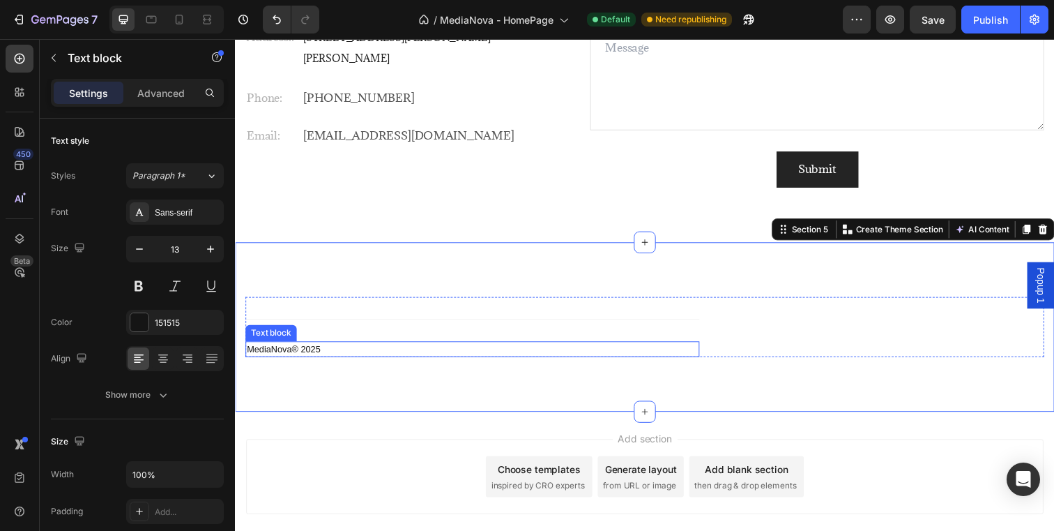
click at [318, 351] on p "MediaNova® 2025" at bounding box center [477, 356] width 461 height 14
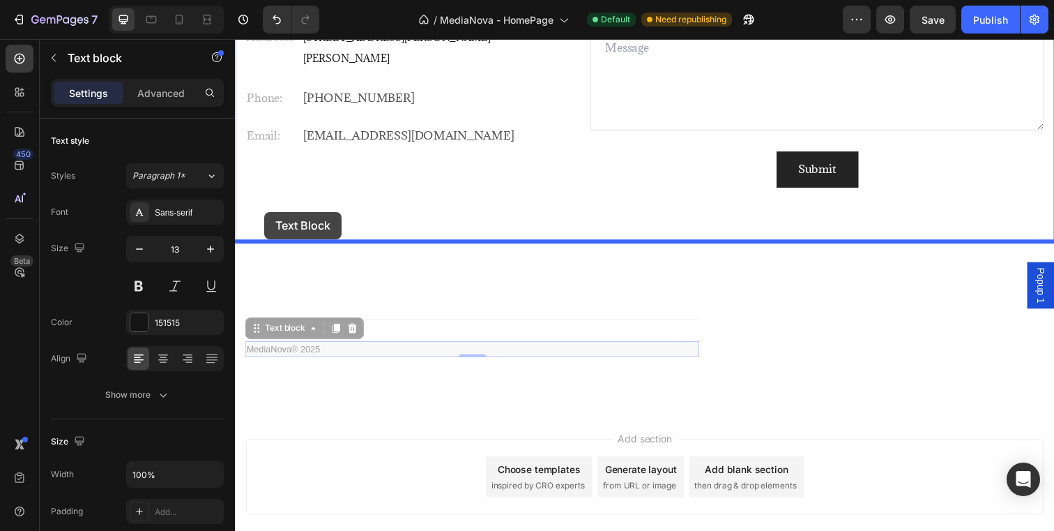
drag, startPoint x: 257, startPoint y: 339, endPoint x: 265, endPoint y: 215, distance: 123.7
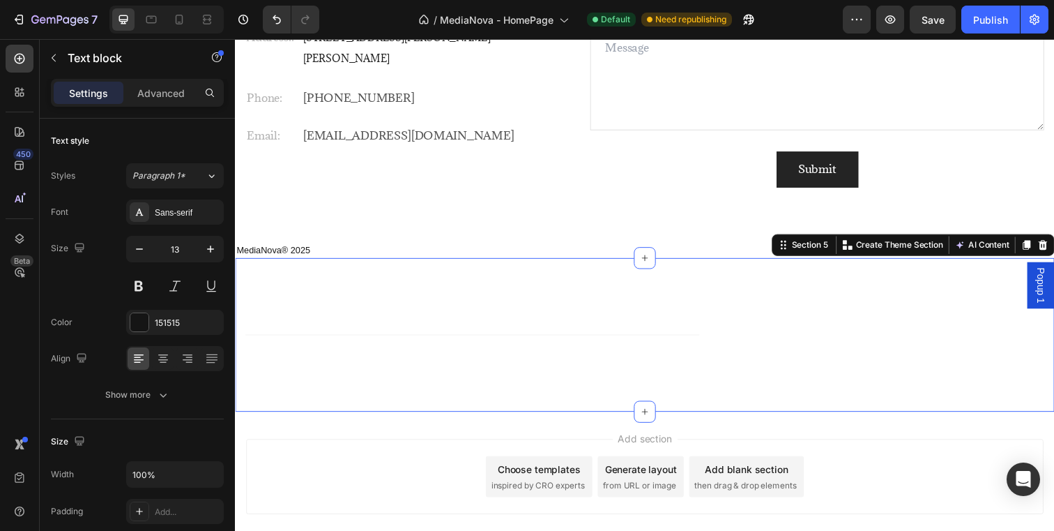
click at [473, 292] on div "Title Line Copyright © 2022 Text block Image Row Row Section 5 You can create r…" at bounding box center [653, 340] width 837 height 157
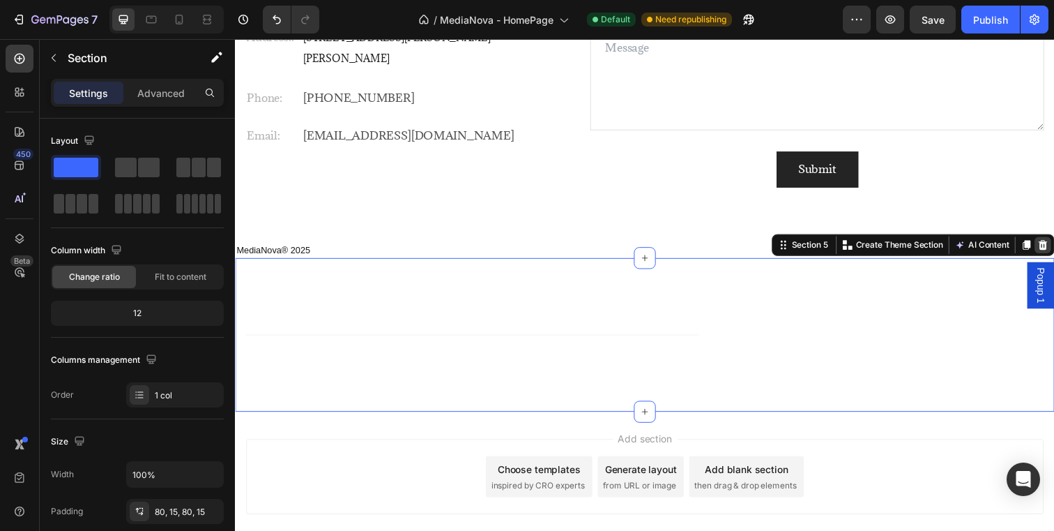
click at [1054, 248] on icon at bounding box center [1060, 249] width 9 height 10
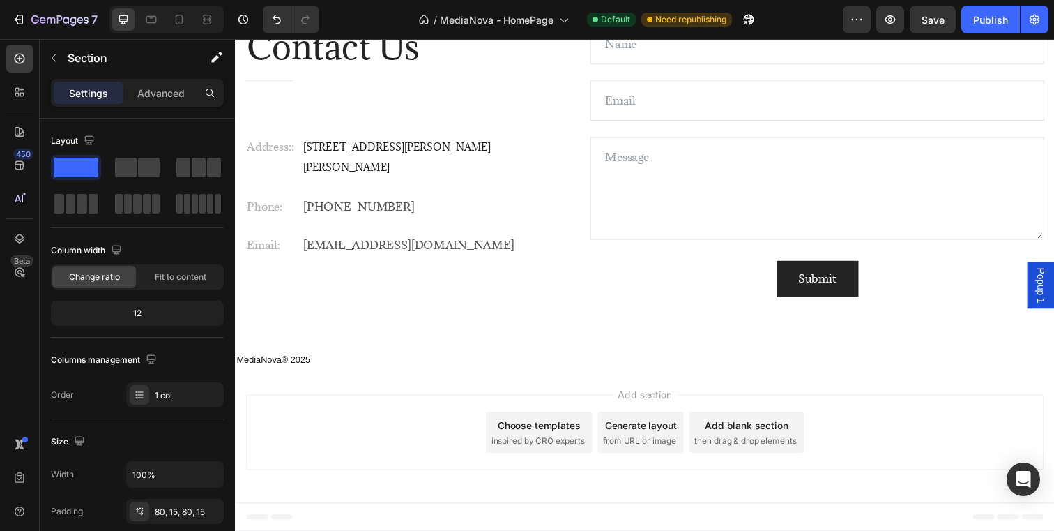
scroll to position [1651, 0]
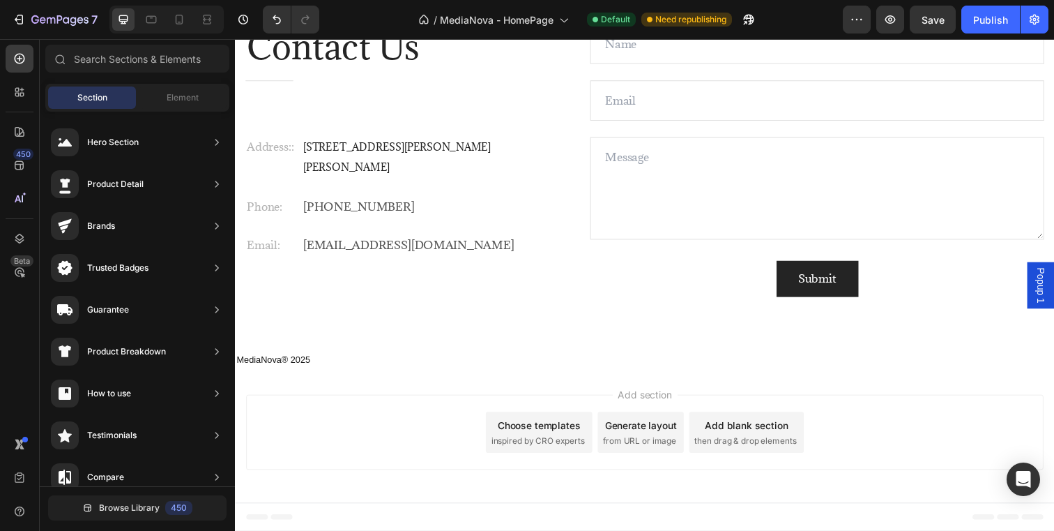
click at [853, 384] on div "Add section Choose templates inspired by CRO experts Generate layout from URL o…" at bounding box center [653, 443] width 837 height 138
click at [996, 24] on div "Publish" at bounding box center [990, 20] width 35 height 15
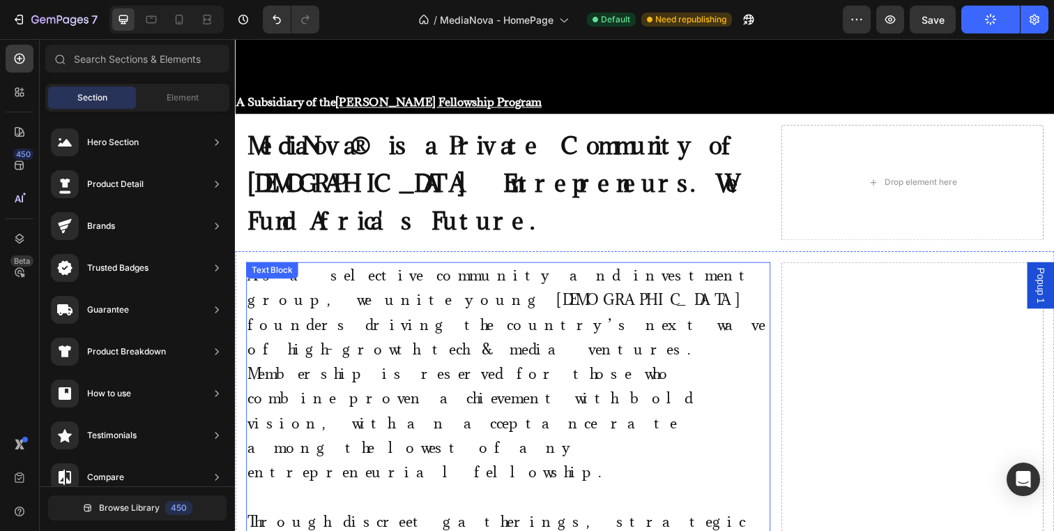
scroll to position [353, 0]
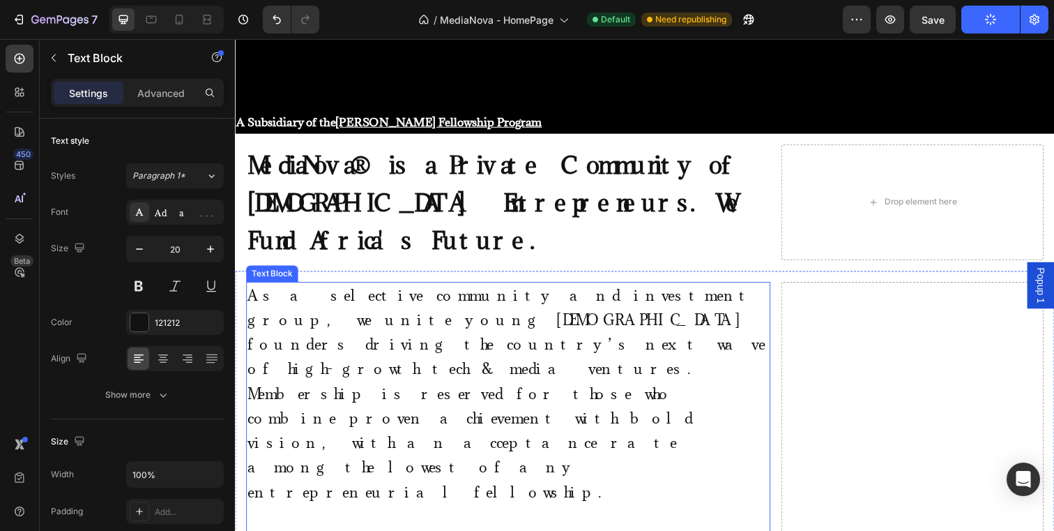
click at [769, 288] on p "As a selective community and investment group, we unite young [DEMOGRAPHIC_DATA…" at bounding box center [514, 401] width 533 height 226
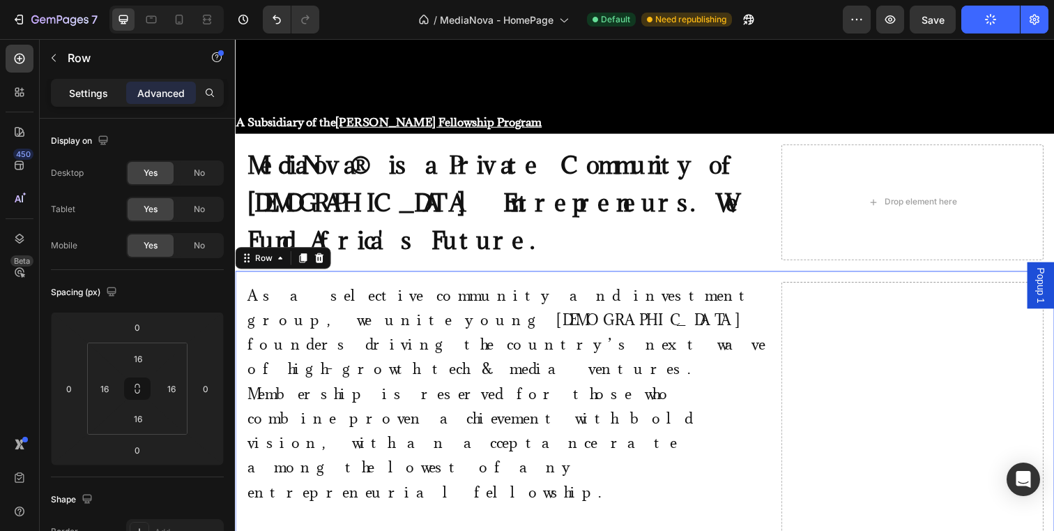
click at [89, 99] on p "Settings" at bounding box center [88, 93] width 39 height 15
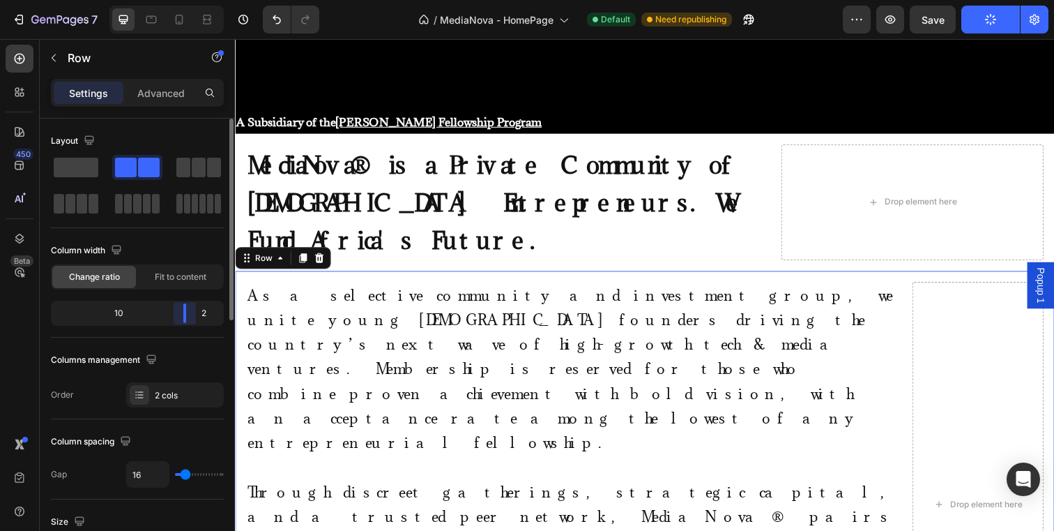
drag, startPoint x: 158, startPoint y: 308, endPoint x: 204, endPoint y: 306, distance: 46.8
click at [204, 306] on div "10 2" at bounding box center [137, 313] width 173 height 25
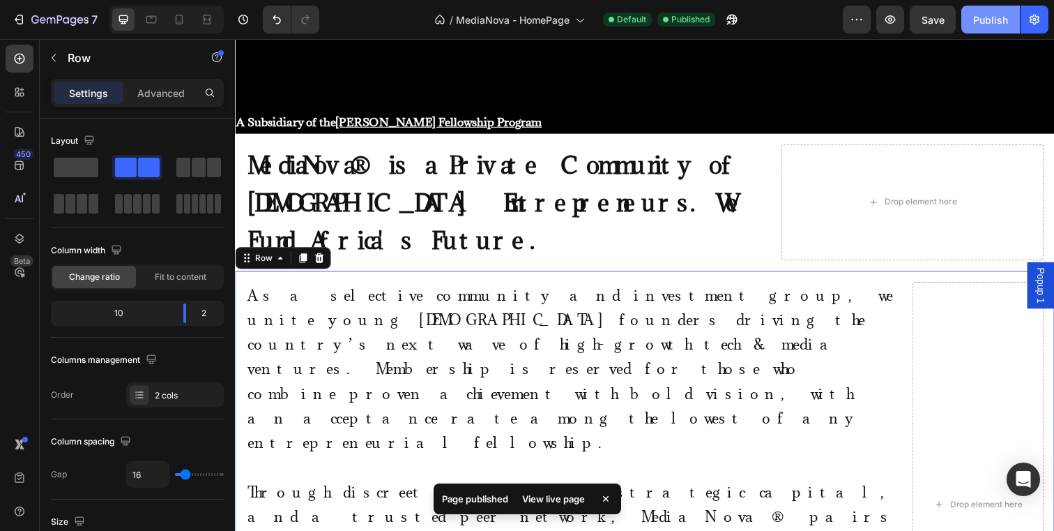
click at [985, 26] on div "Publish" at bounding box center [990, 20] width 35 height 15
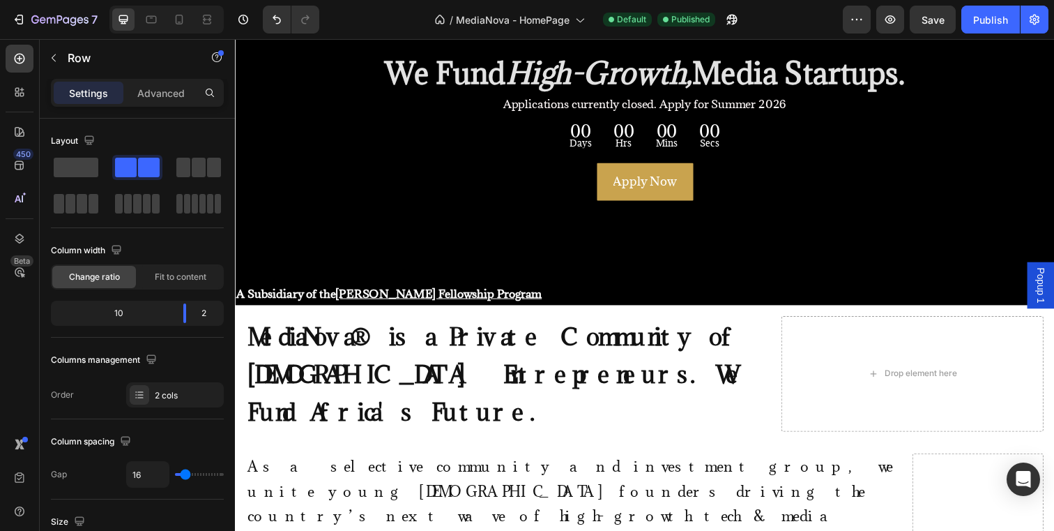
scroll to position [0, 0]
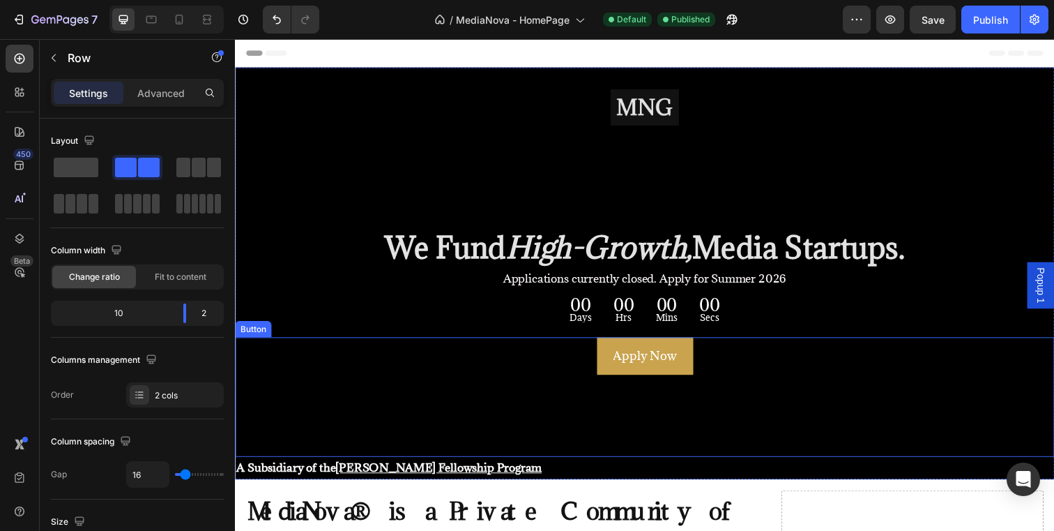
click at [578, 361] on div "Apply Now Button" at bounding box center [653, 404] width 837 height 122
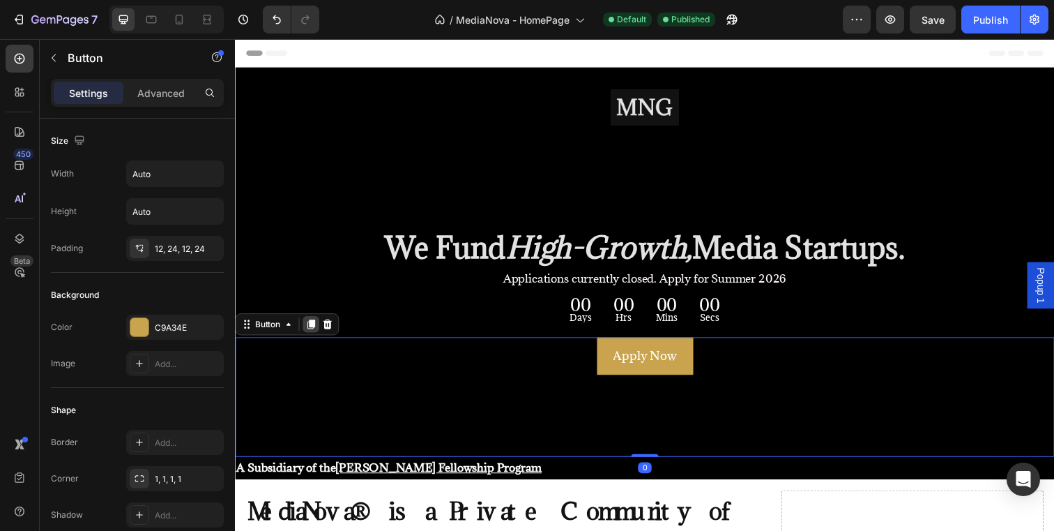
click at [313, 332] on icon at bounding box center [313, 331] width 8 height 10
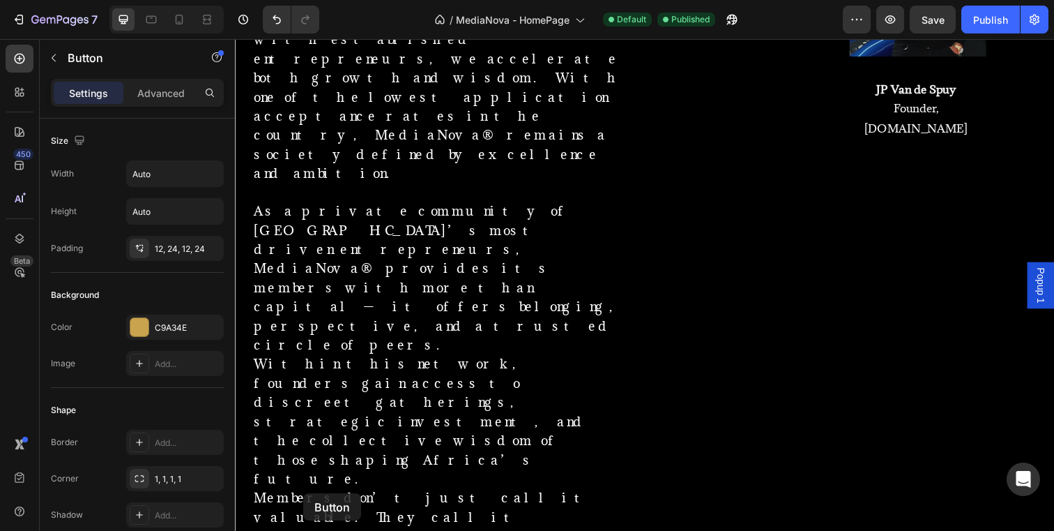
scroll to position [1527, 0]
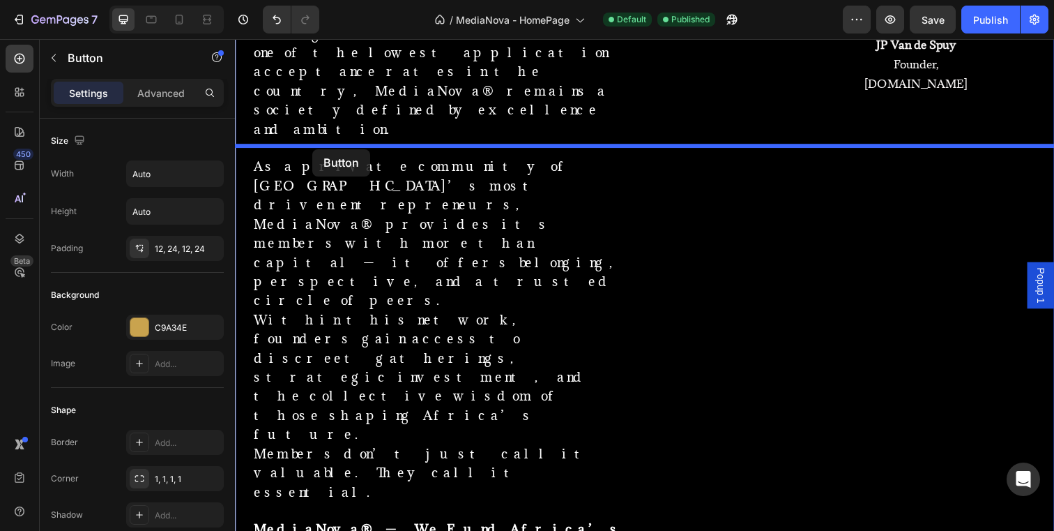
drag, startPoint x: 245, startPoint y: 77, endPoint x: 314, endPoint y: 151, distance: 101.6
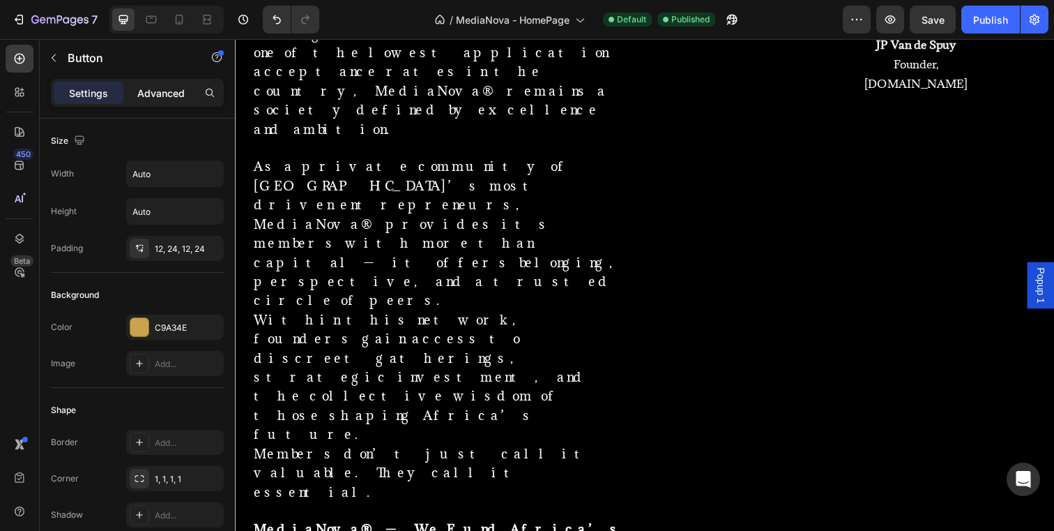
click at [153, 84] on div "Advanced" at bounding box center [161, 93] width 70 height 22
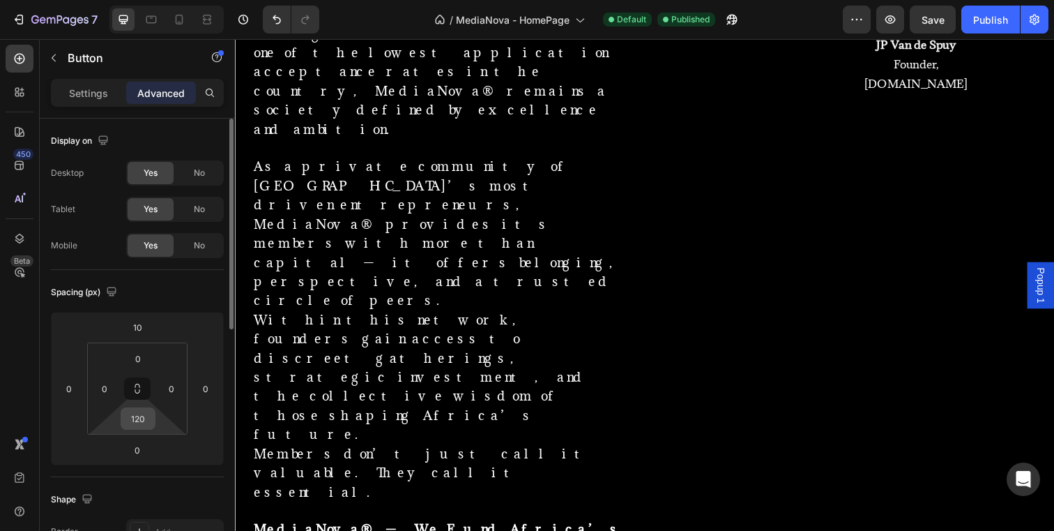
click at [151, 420] on input "120" at bounding box center [138, 418] width 28 height 21
type input "0"
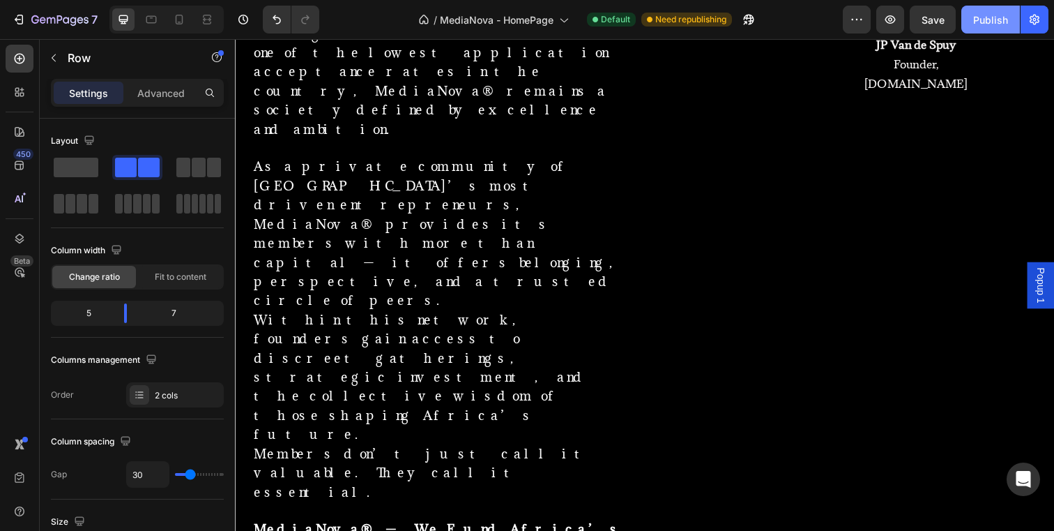
click at [992, 20] on div "Publish" at bounding box center [990, 20] width 35 height 15
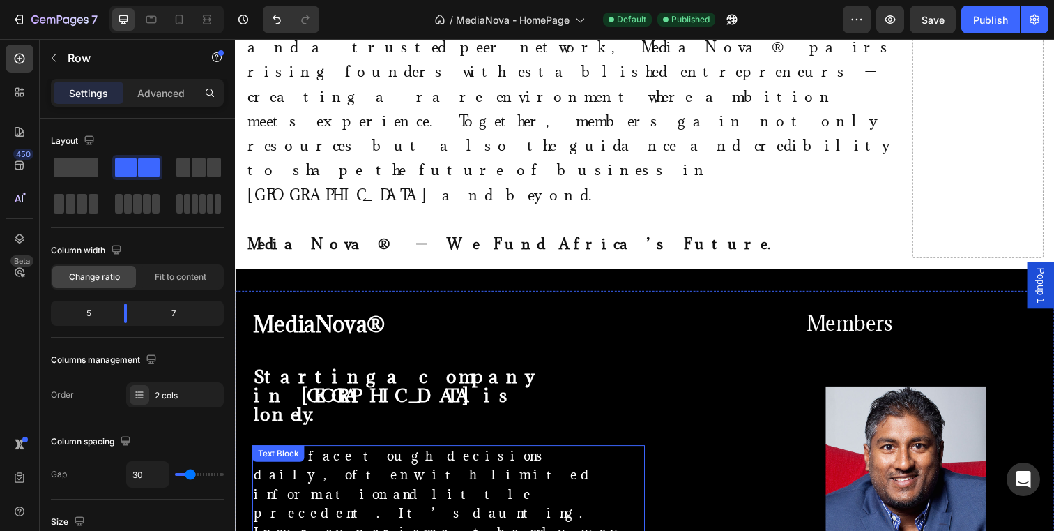
scroll to position [831, 0]
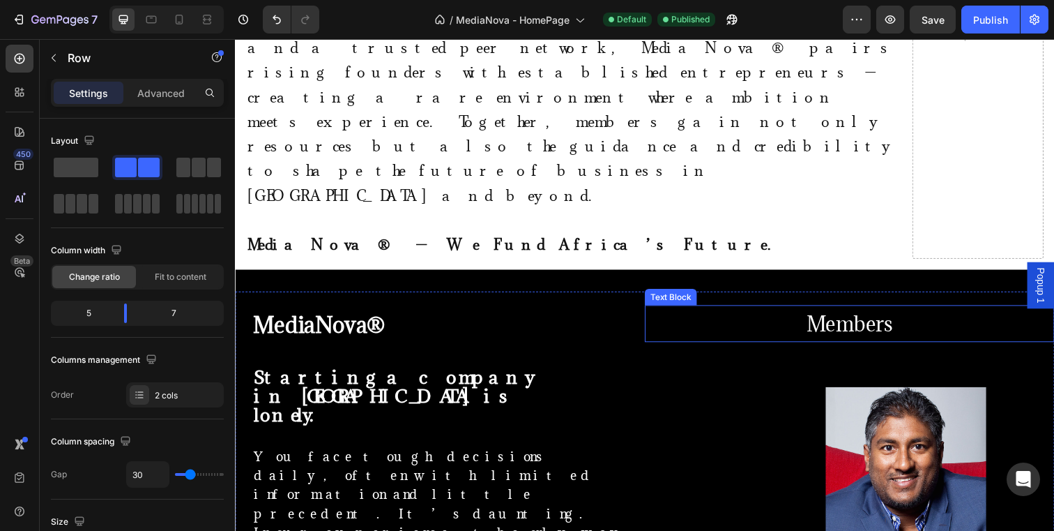
click at [904, 312] on p "Members" at bounding box center [863, 329] width 416 height 35
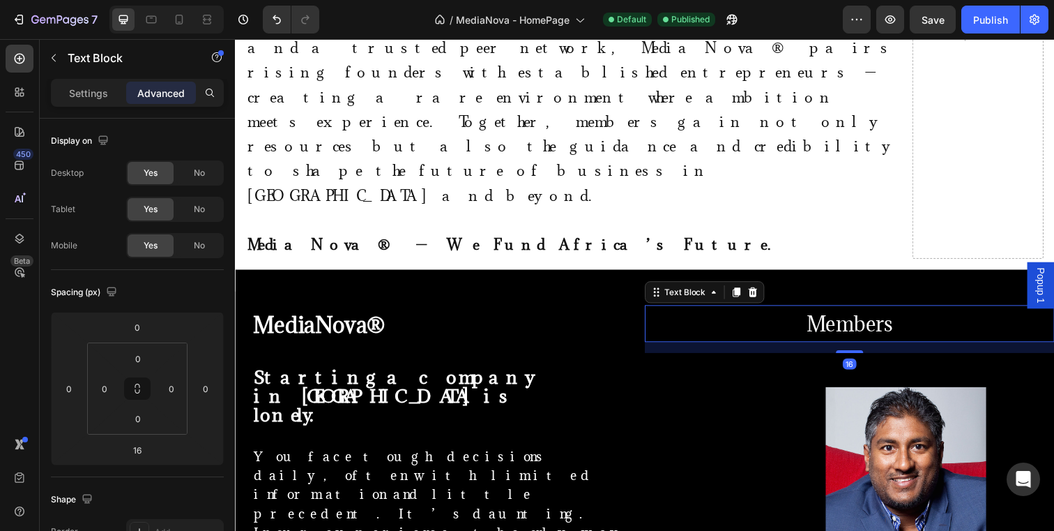
click at [820, 312] on p "Members" at bounding box center [863, 329] width 416 height 35
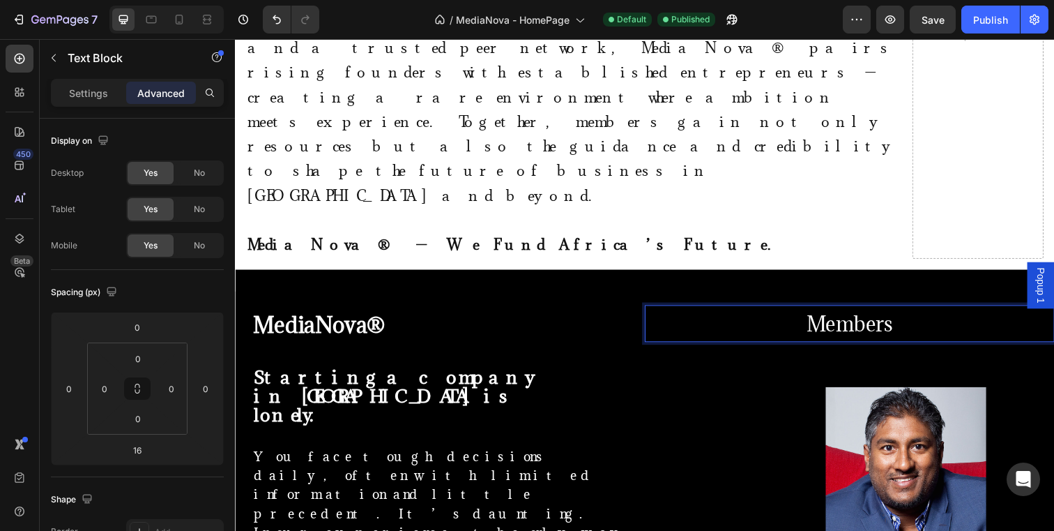
click at [907, 312] on p "Members" at bounding box center [863, 329] width 416 height 35
drag, startPoint x: 907, startPoint y: 117, endPoint x: 824, endPoint y: 123, distance: 83.9
click at [824, 312] on p "Members" at bounding box center [863, 329] width 416 height 35
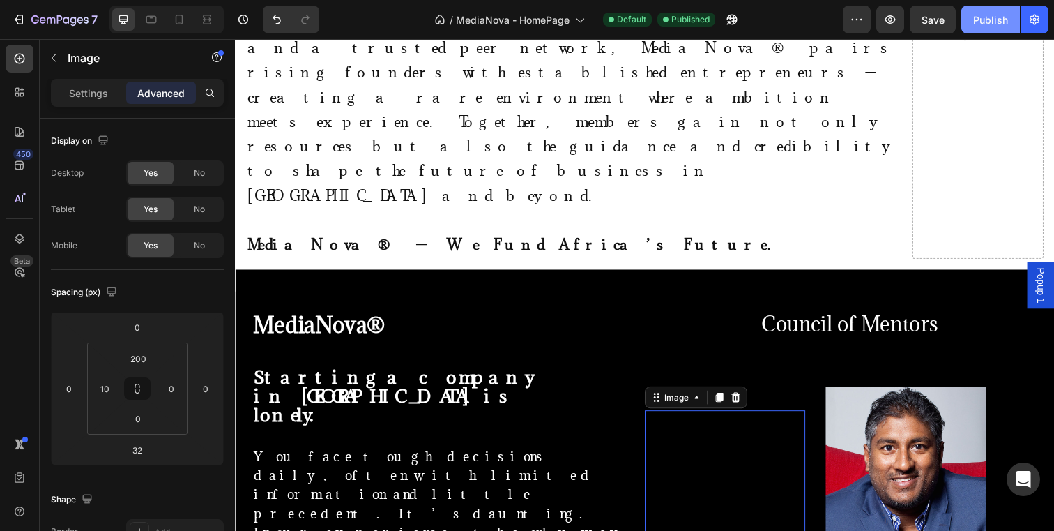
click at [980, 20] on div "Publish" at bounding box center [990, 20] width 35 height 15
